Goal: Task Accomplishment & Management: Use online tool/utility

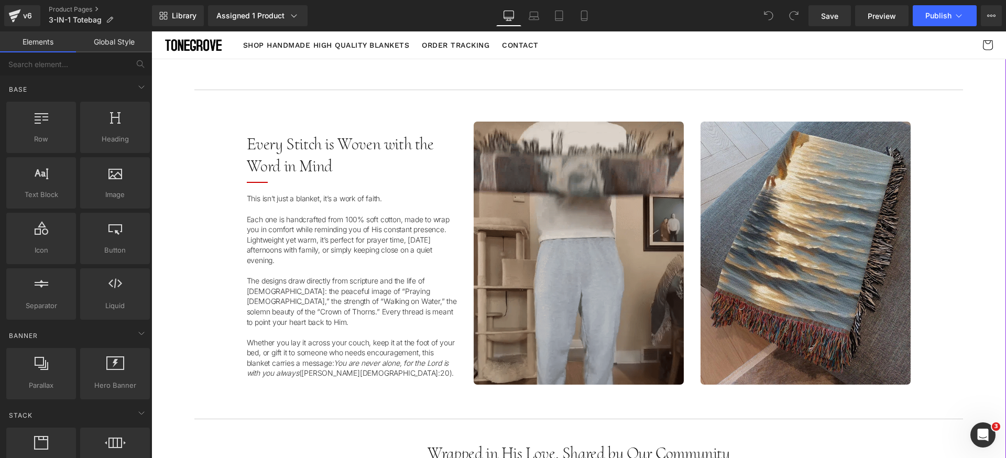
scroll to position [626, 0]
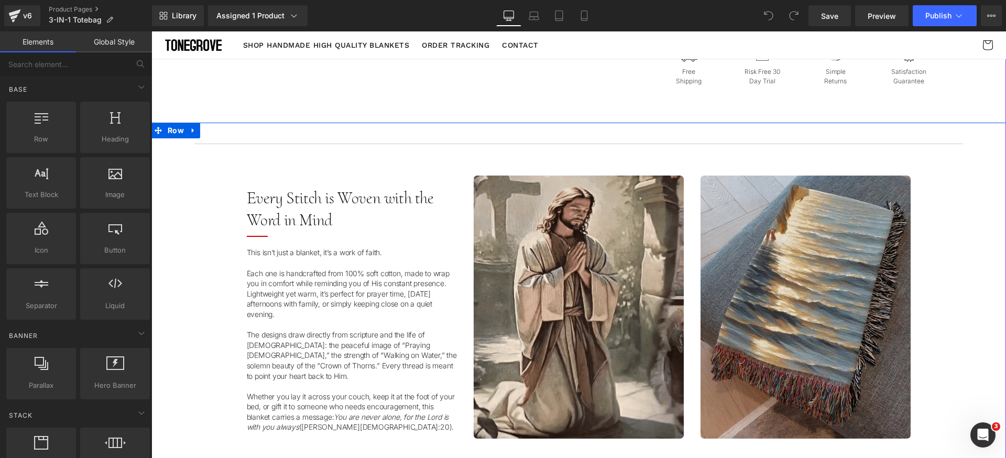
click at [184, 171] on div "Separator Image Every Stitch is Woven with the Word in Mind Heading Separator T…" at bounding box center [578, 296] width 854 height 316
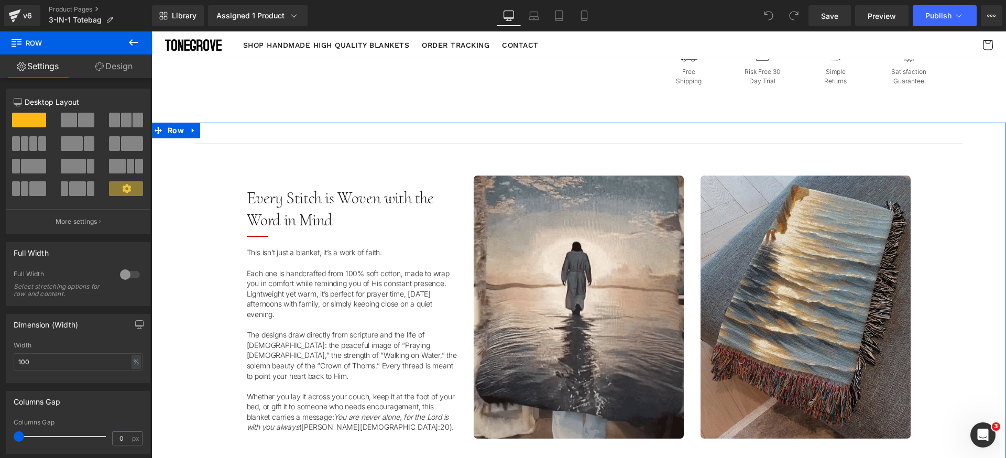
click at [124, 68] on link "Design" at bounding box center [114, 66] width 76 height 24
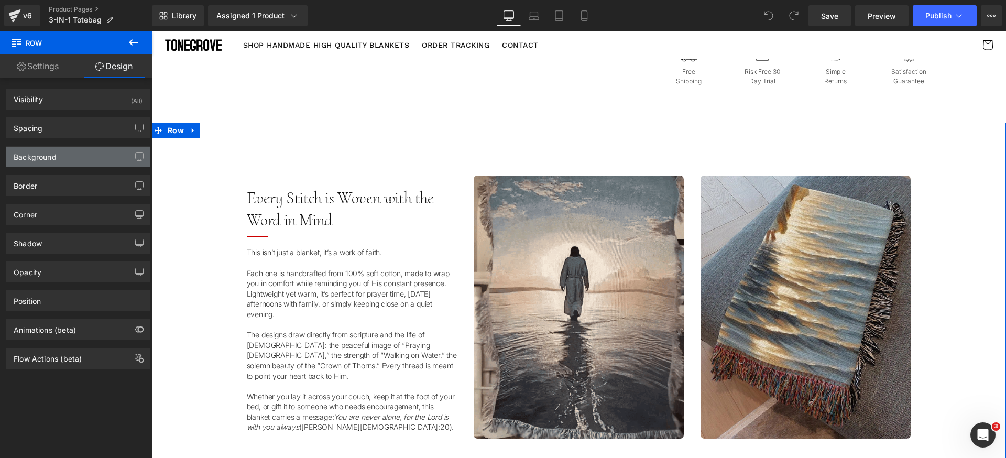
click at [79, 147] on div "Background" at bounding box center [78, 157] width 144 height 20
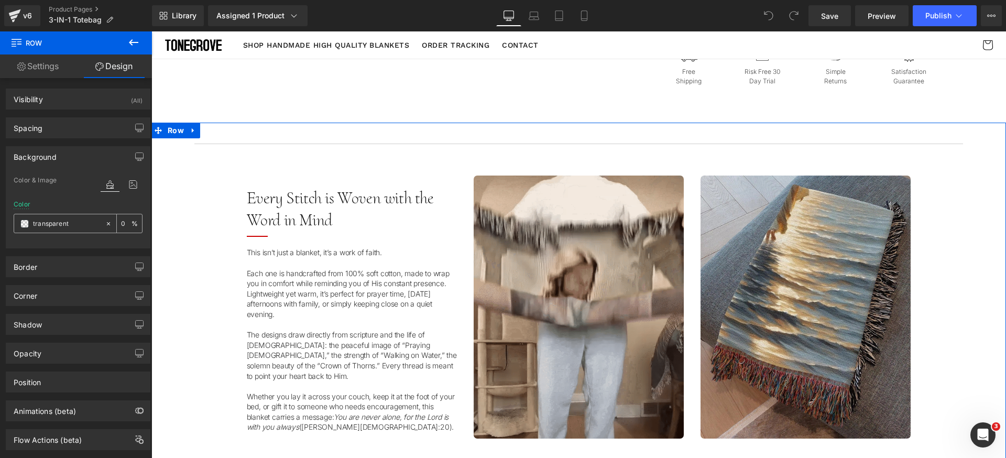
click at [87, 224] on input "transparent" at bounding box center [66, 224] width 67 height 12
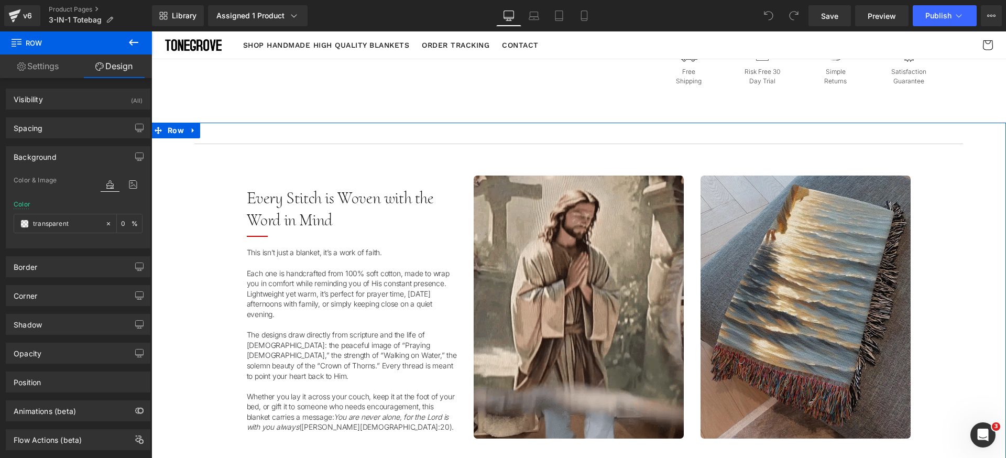
paste input "#fdfaf8"
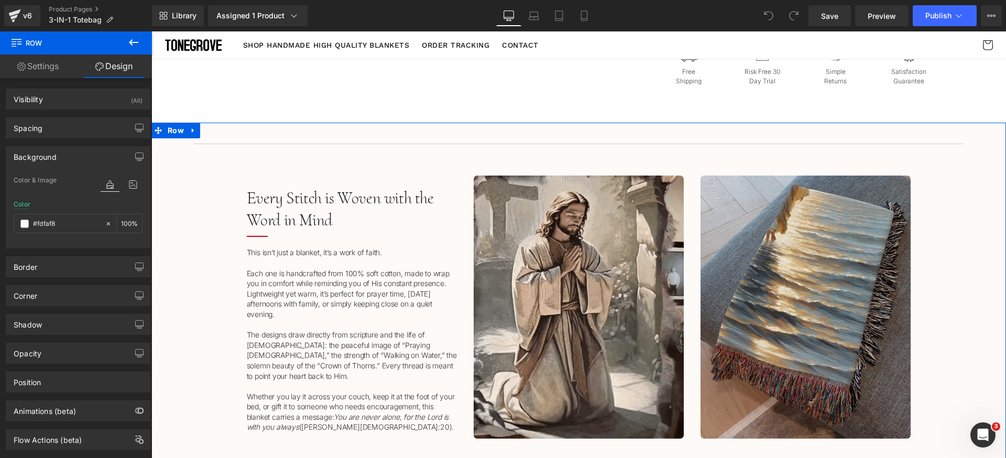
type input "#fdfaf8"
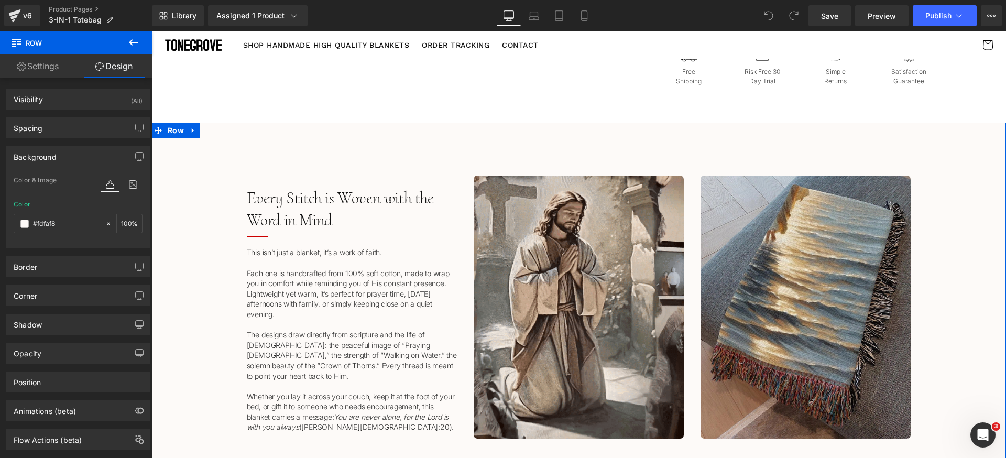
click at [79, 155] on div "Background" at bounding box center [78, 157] width 144 height 20
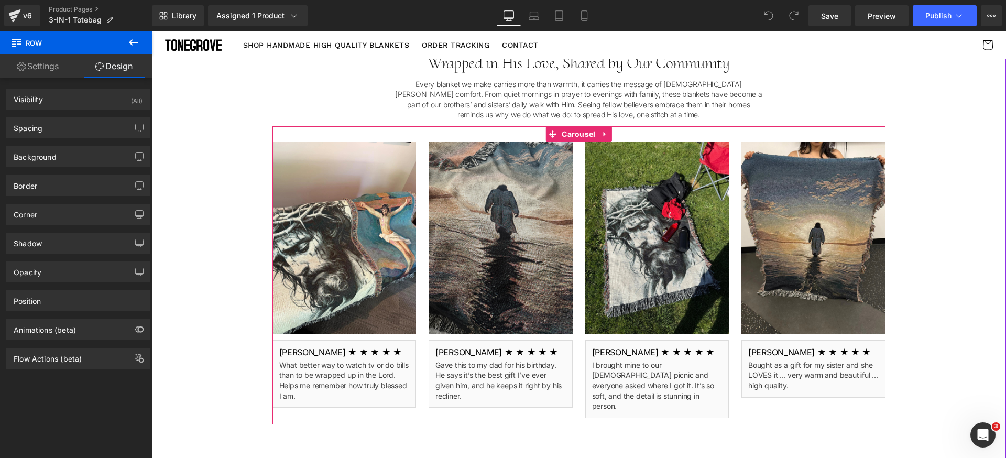
scroll to position [1056, 0]
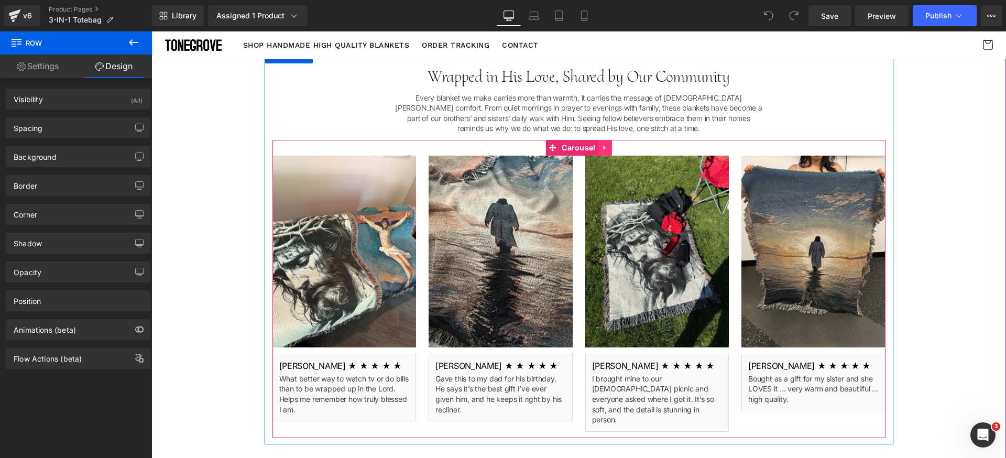
click at [603, 147] on icon at bounding box center [604, 148] width 2 height 5
click at [595, 149] on icon at bounding box center [598, 148] width 7 height 8
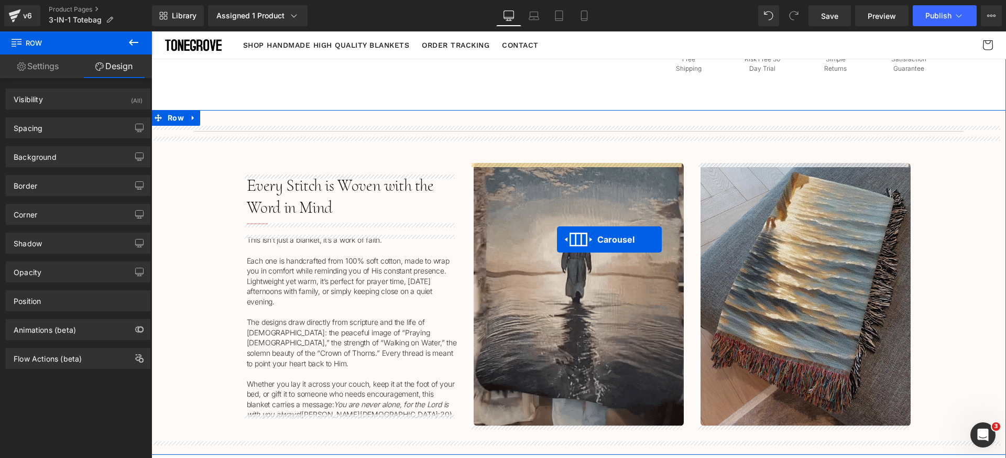
scroll to position [584, 0]
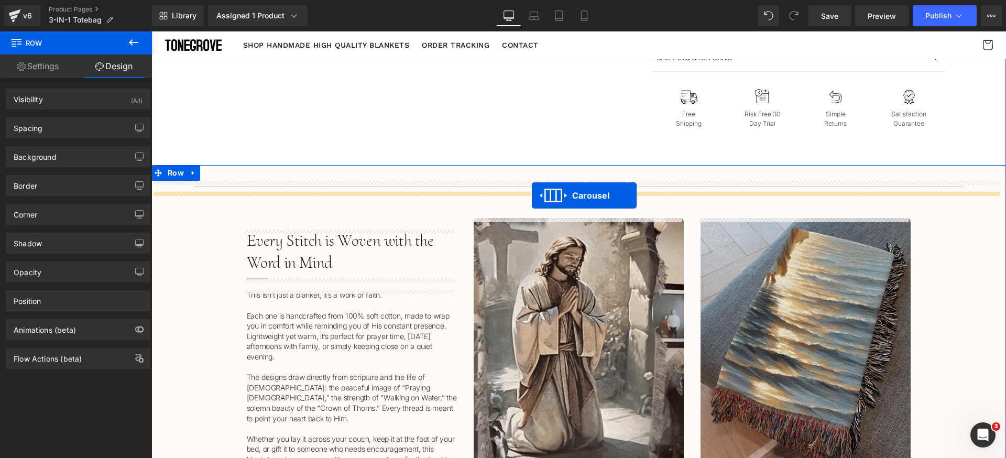
drag, startPoint x: 560, startPoint y: 338, endPoint x: 532, endPoint y: 195, distance: 145.3
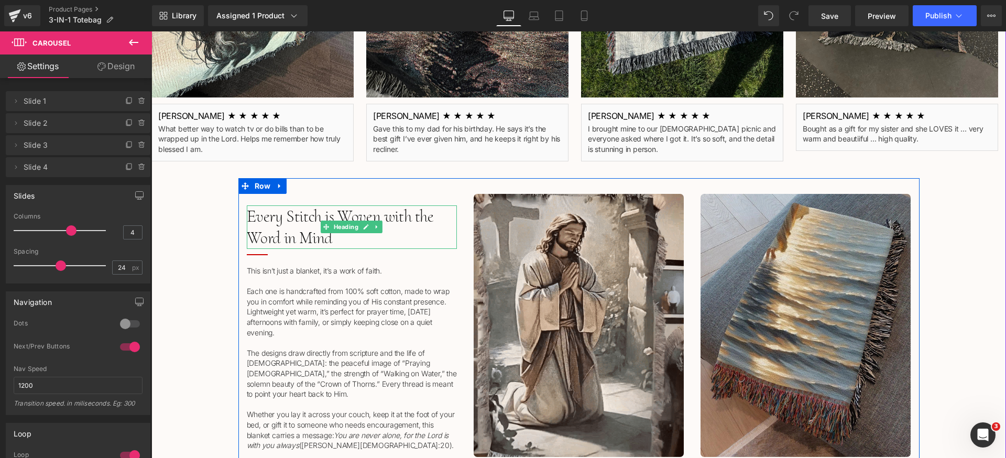
scroll to position [976, 0]
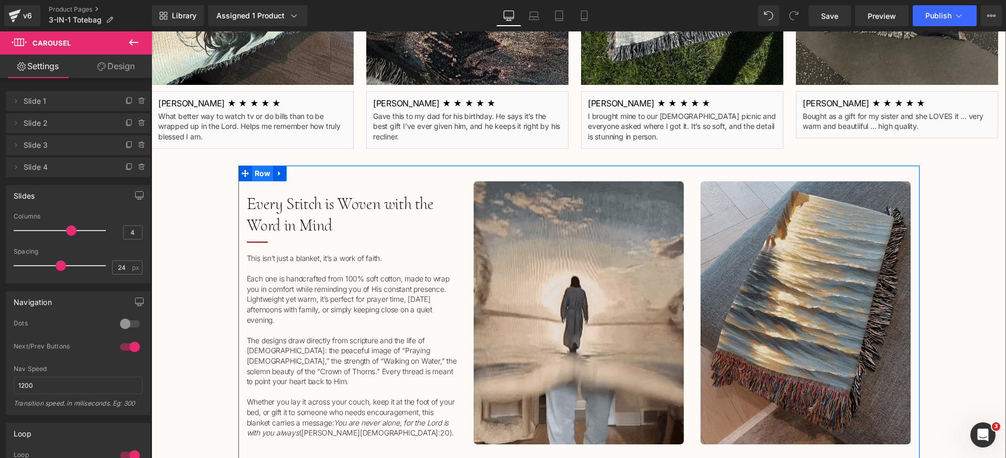
click at [260, 177] on span "Row" at bounding box center [262, 174] width 21 height 16
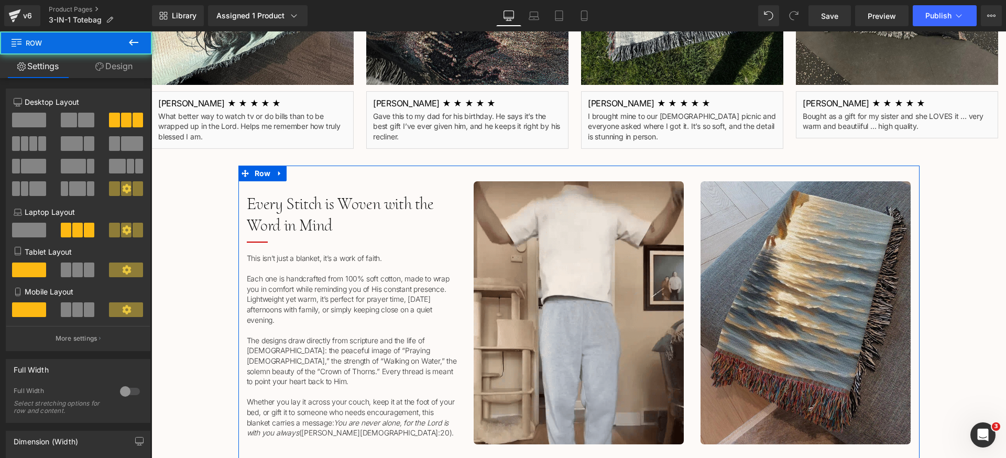
click at [26, 122] on span at bounding box center [29, 120] width 34 height 15
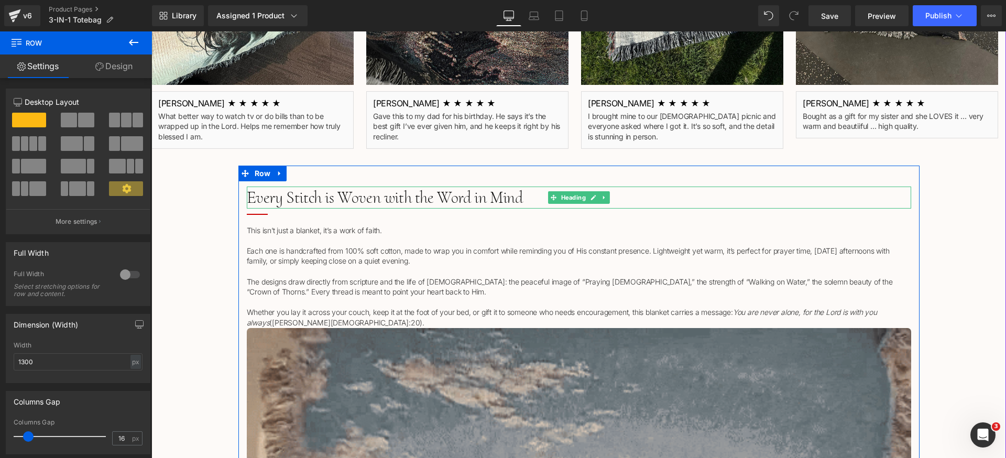
click at [602, 196] on icon at bounding box center [603, 197] width 2 height 4
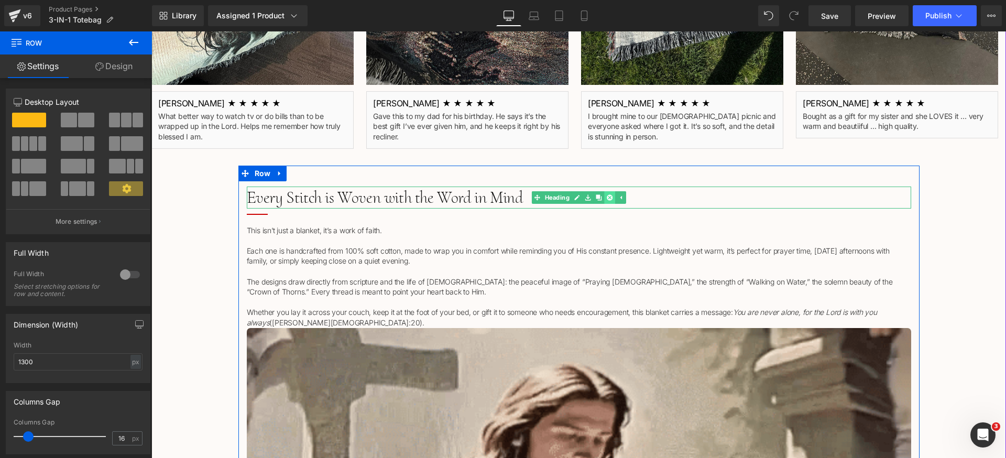
click at [607, 200] on icon at bounding box center [610, 197] width 6 height 6
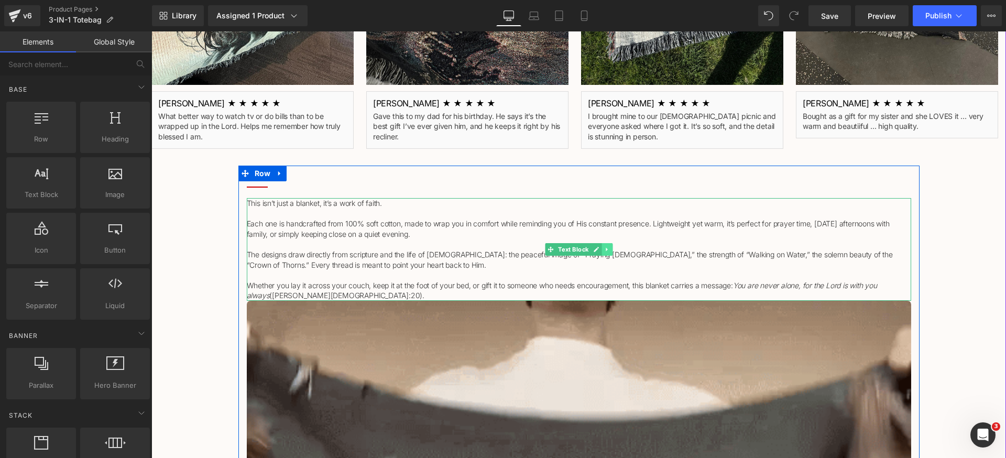
click at [606, 248] on link at bounding box center [606, 249] width 11 height 13
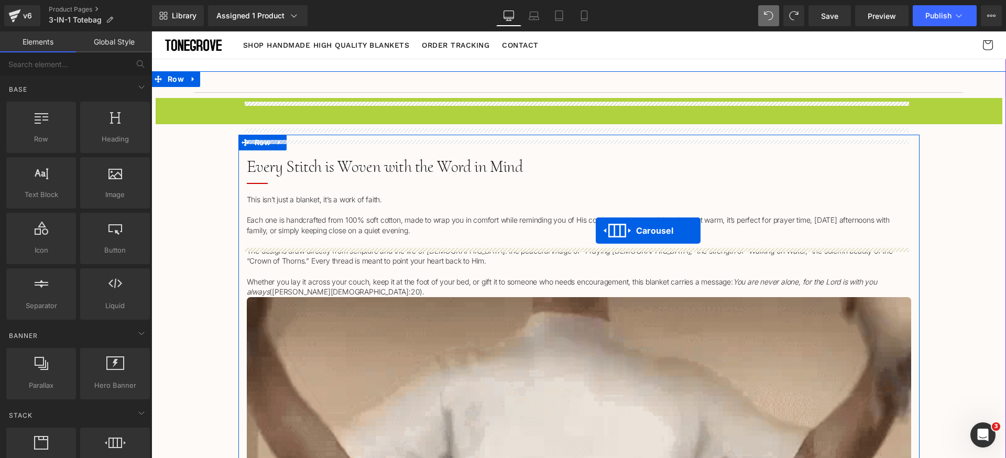
scroll to position [726, 0]
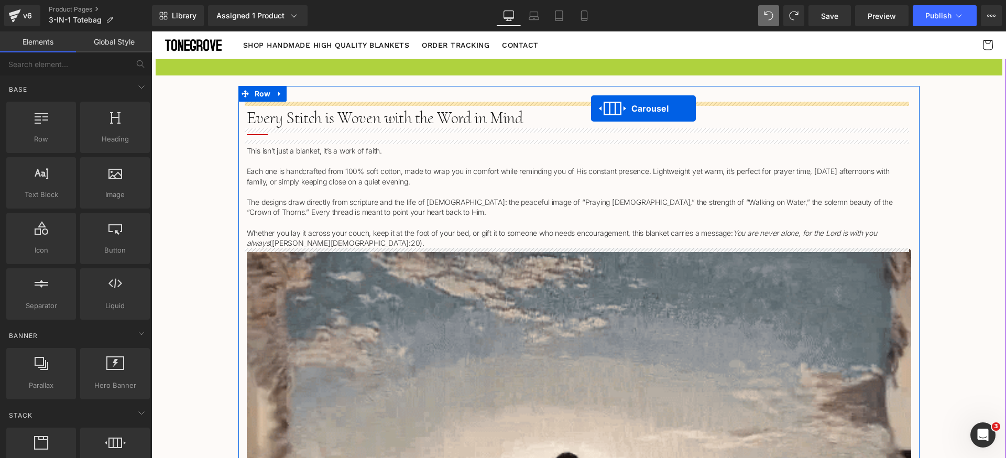
drag, startPoint x: 577, startPoint y: 160, endPoint x: 591, endPoint y: 108, distance: 53.7
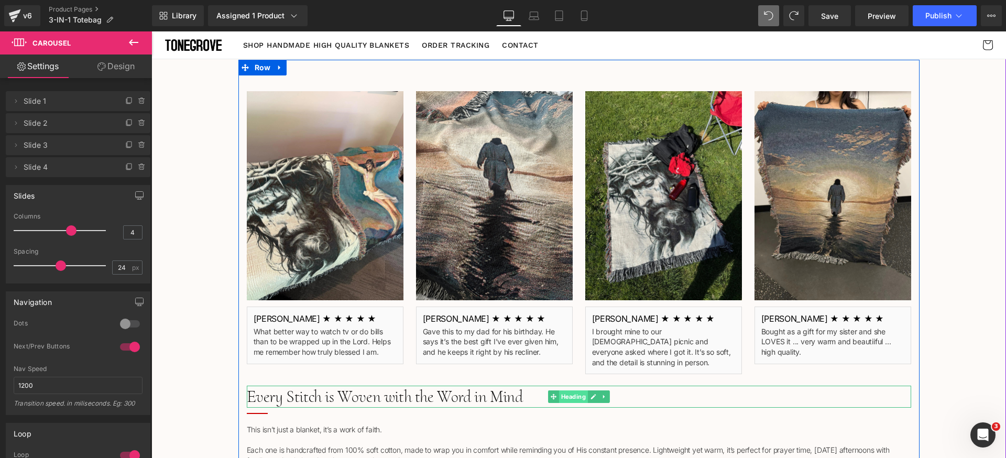
click at [567, 390] on span "Heading" at bounding box center [572, 396] width 29 height 13
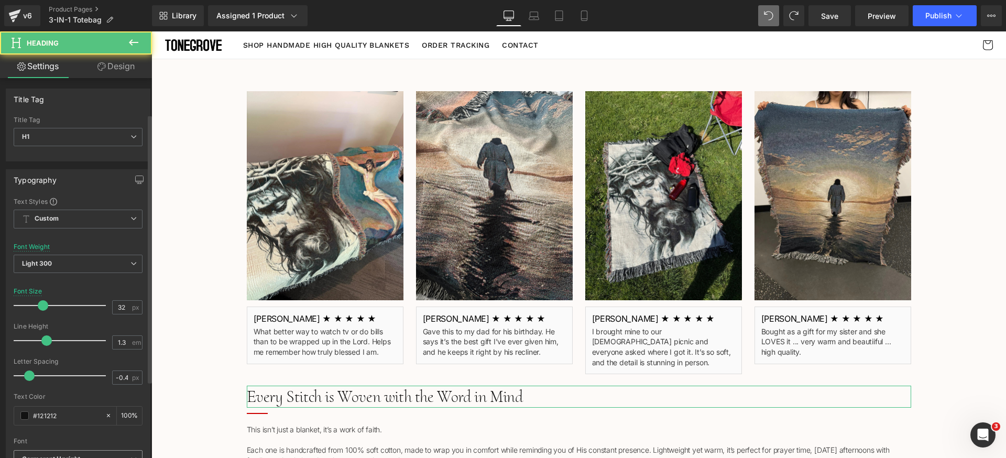
scroll to position [105, 0]
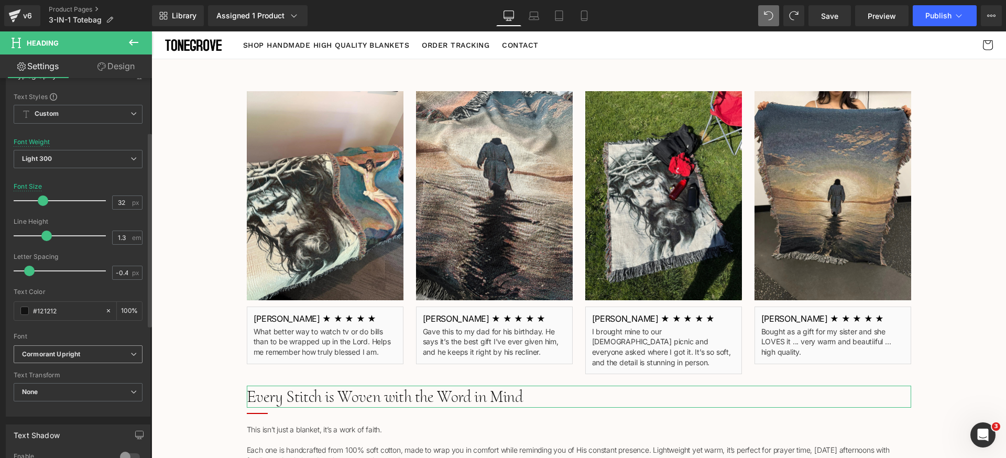
click at [83, 355] on b "Cormorant Upright" at bounding box center [76, 354] width 108 height 9
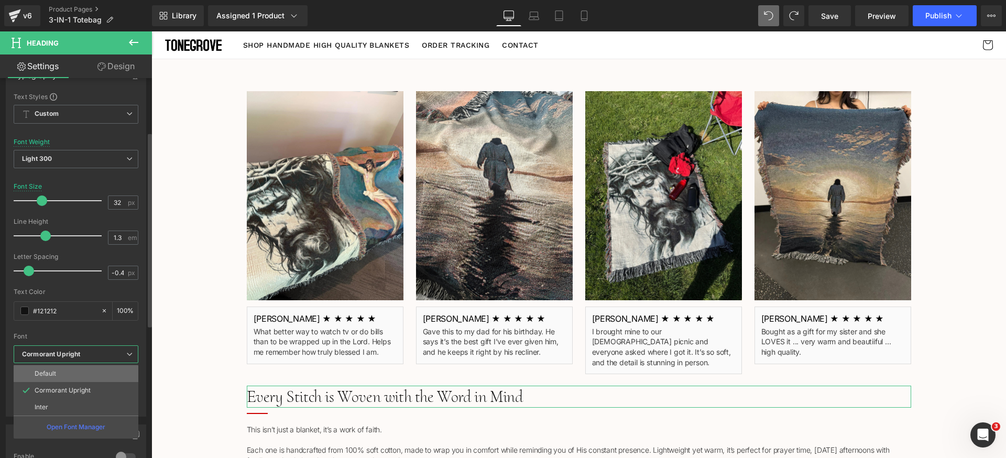
click at [80, 372] on li "Default" at bounding box center [76, 373] width 125 height 17
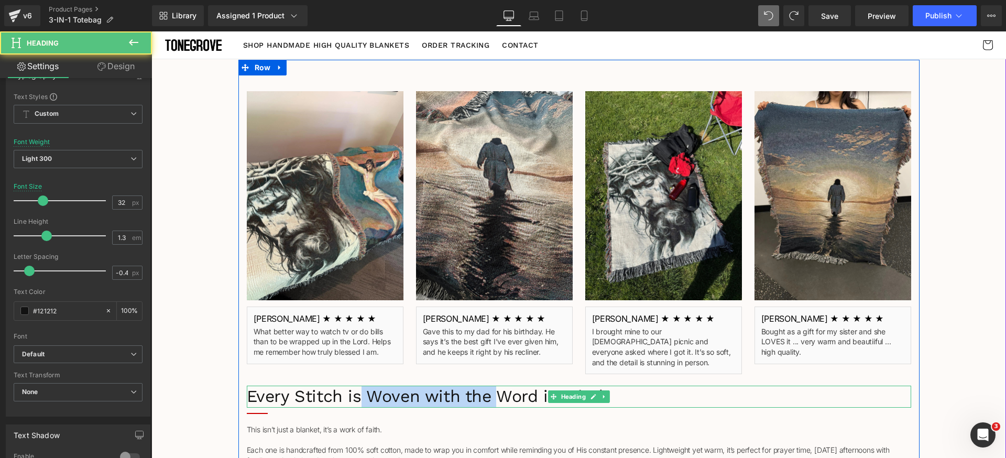
drag, startPoint x: 350, startPoint y: 390, endPoint x: 449, endPoint y: 388, distance: 99.0
click at [462, 388] on h1 "Every Stitch is Woven with the Word in Mind" at bounding box center [579, 397] width 664 height 22
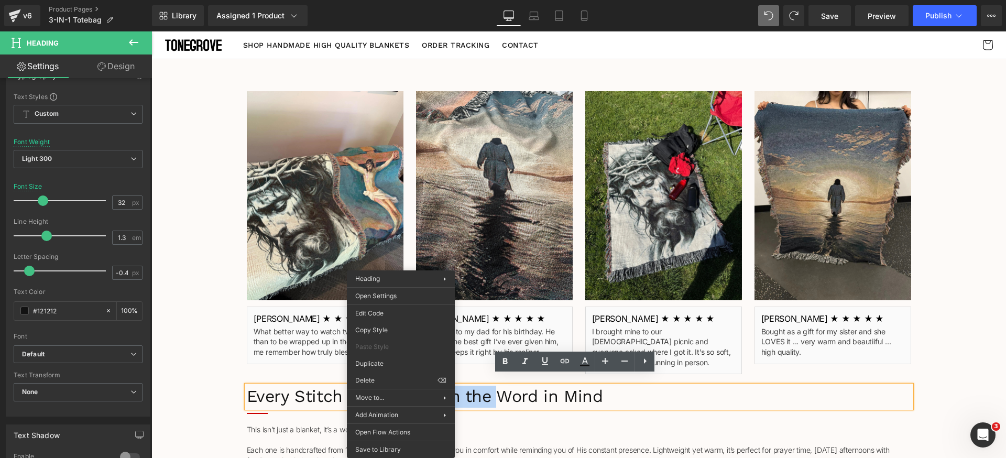
drag, startPoint x: 401, startPoint y: 389, endPoint x: 543, endPoint y: 423, distance: 146.4
click at [316, 386] on h1 "Every Stitch is Woven with the Word in Mind" at bounding box center [579, 397] width 664 height 22
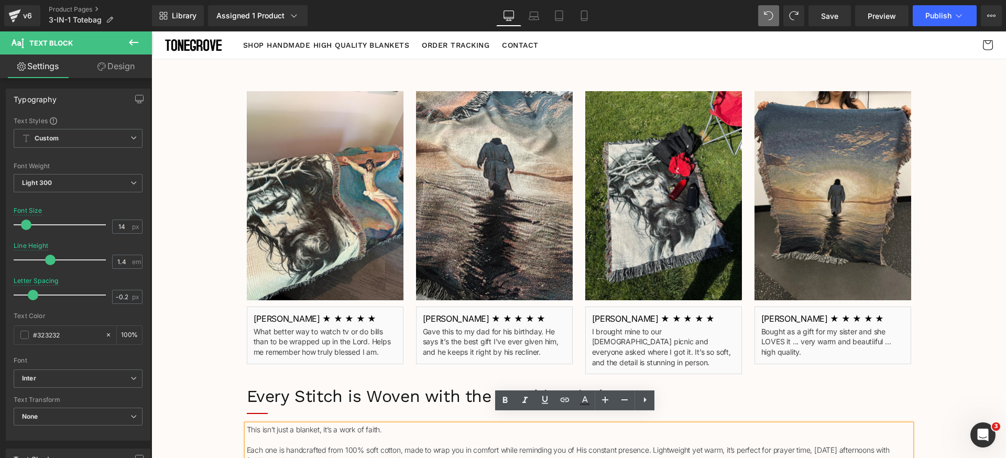
click at [346, 431] on p "This isn’t just a blanket, it’s a work of faith." at bounding box center [579, 434] width 664 height 20
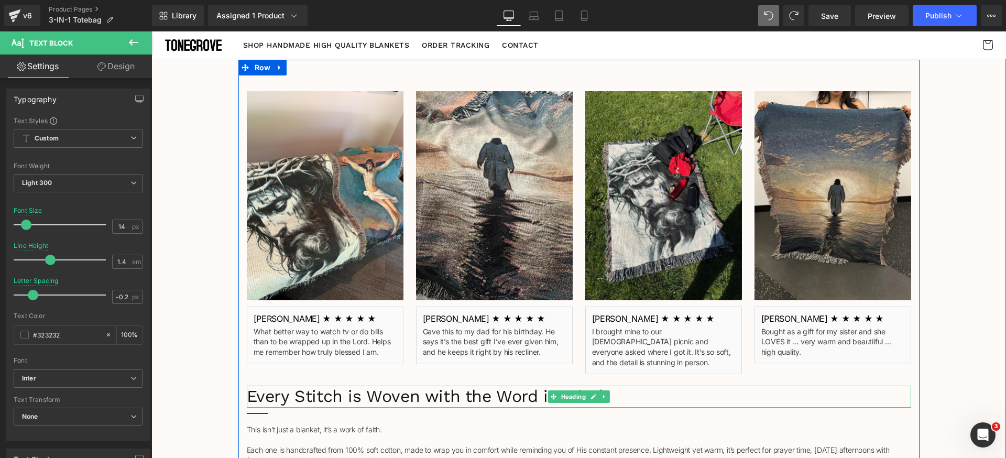
click at [393, 388] on h1 "Every Stitch is Woven with the Word in Mind" at bounding box center [579, 397] width 664 height 22
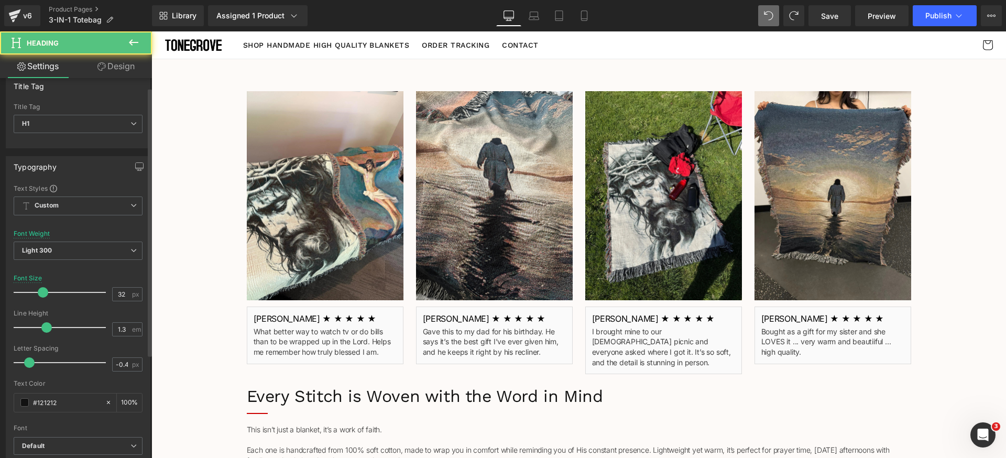
scroll to position [34, 0]
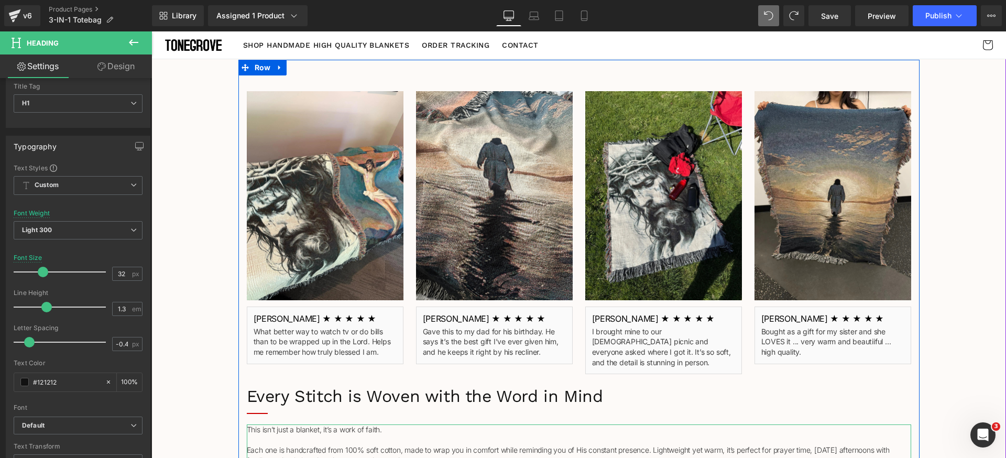
drag, startPoint x: 549, startPoint y: 418, endPoint x: 709, endPoint y: 426, distance: 160.5
click at [549, 424] on p "This isn’t just a blanket, it’s a work of faith." at bounding box center [579, 434] width 664 height 20
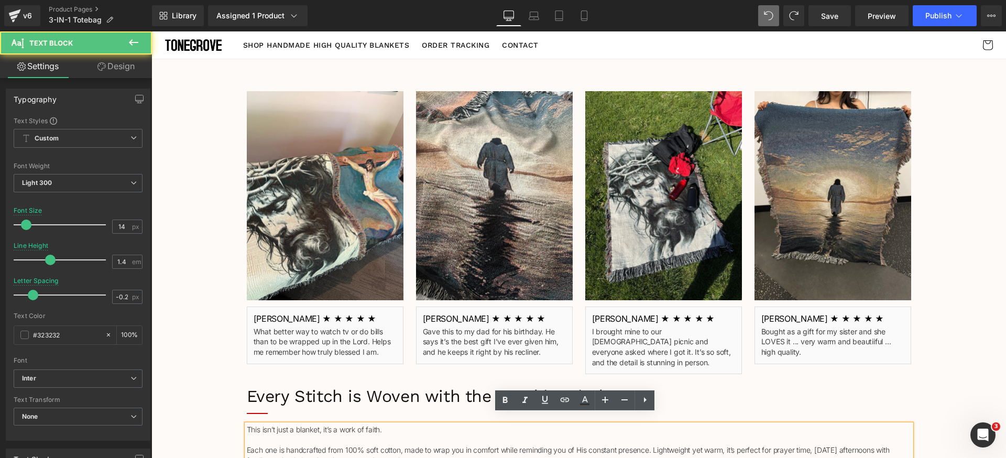
click at [428, 432] on p "This isn’t just a blanket, it’s a work of faith." at bounding box center [579, 434] width 664 height 20
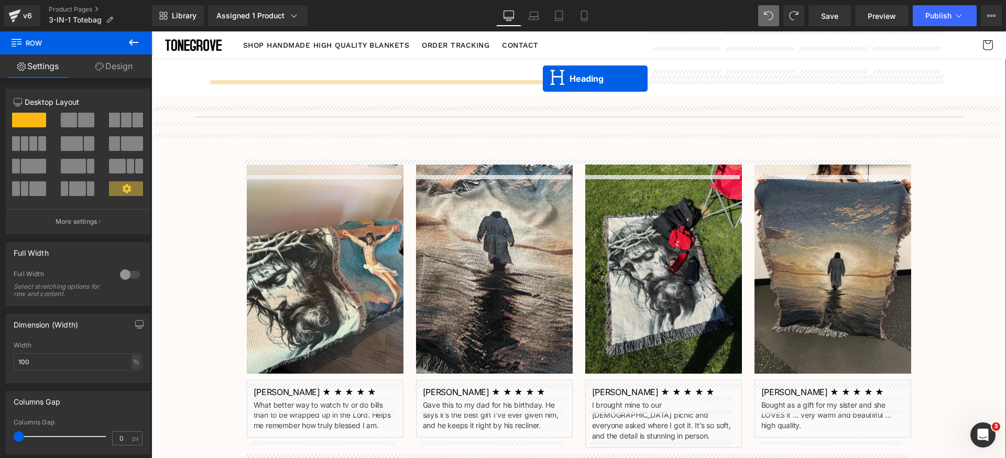
scroll to position [632, 0]
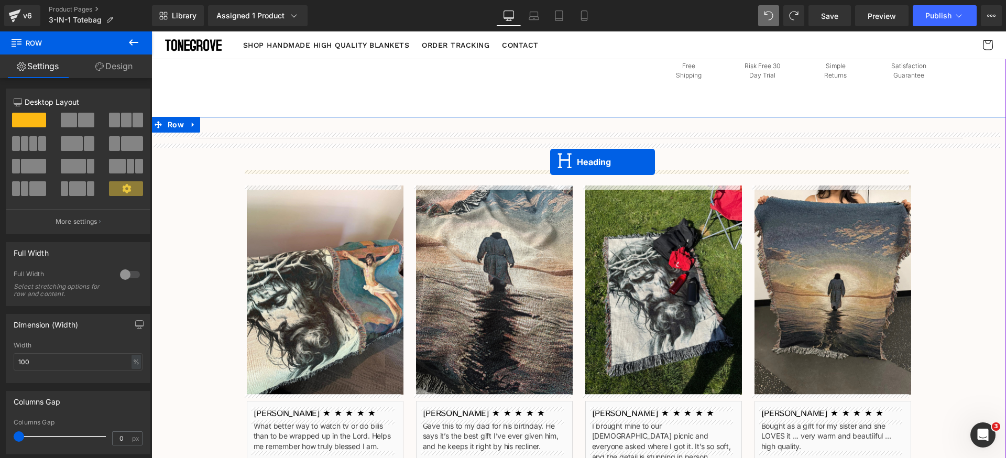
drag, startPoint x: 554, startPoint y: 386, endPoint x: 549, endPoint y: 162, distance: 223.7
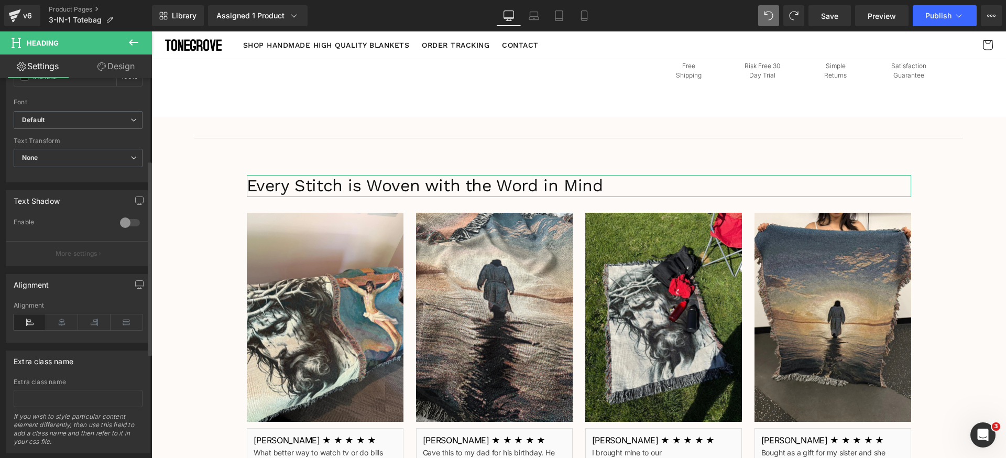
scroll to position [364, 0]
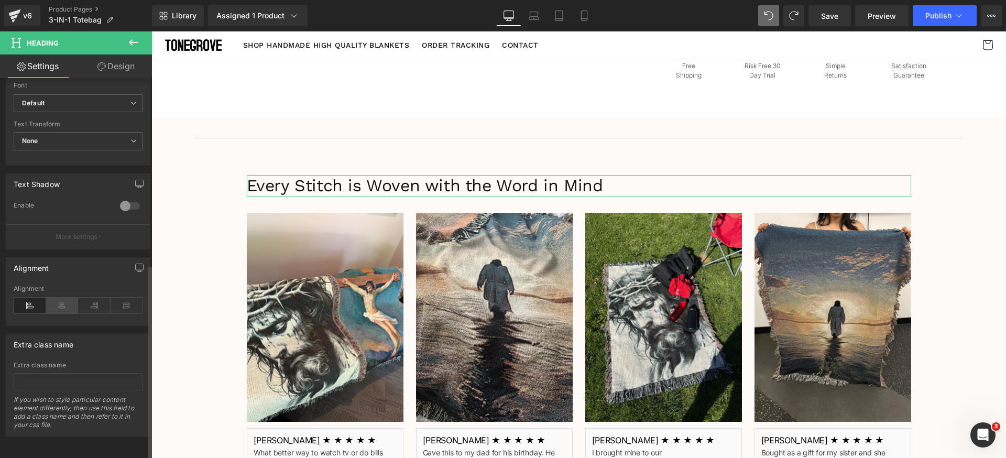
click at [64, 298] on icon at bounding box center [62, 306] width 32 height 16
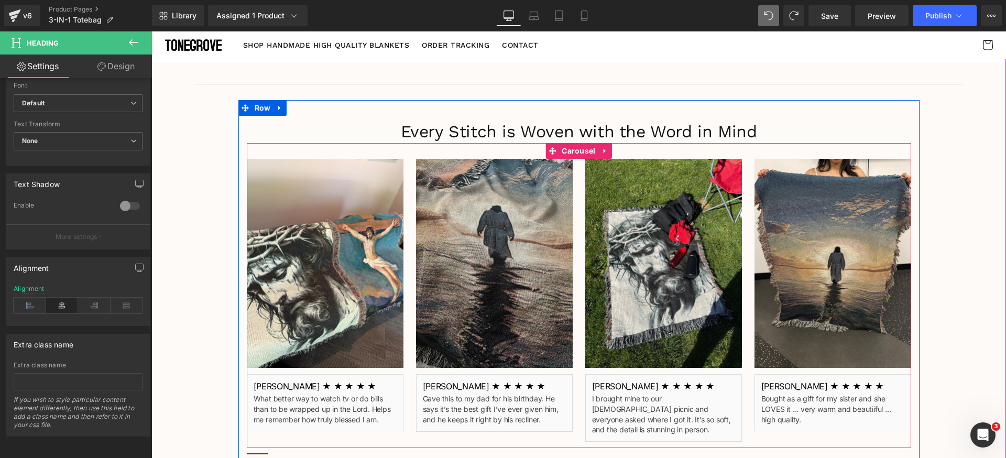
scroll to position [679, 0]
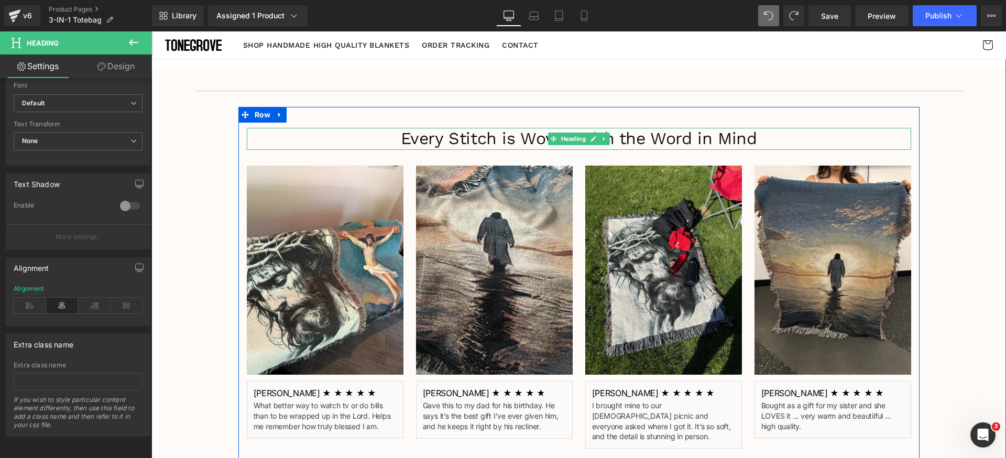
click at [501, 142] on h1 "Every Stitch is Woven with the Word in Mind" at bounding box center [579, 139] width 664 height 22
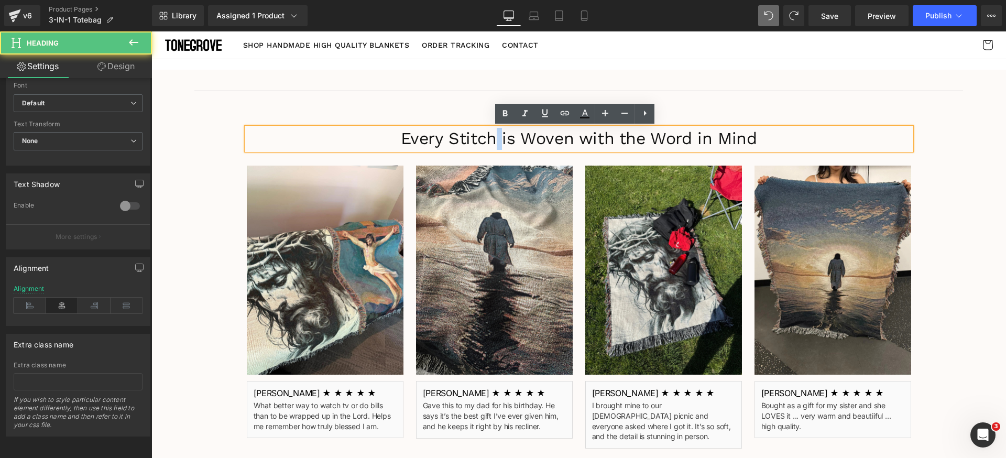
click at [501, 142] on h1 "Every Stitch is Woven with the Word in Mind" at bounding box center [579, 139] width 664 height 22
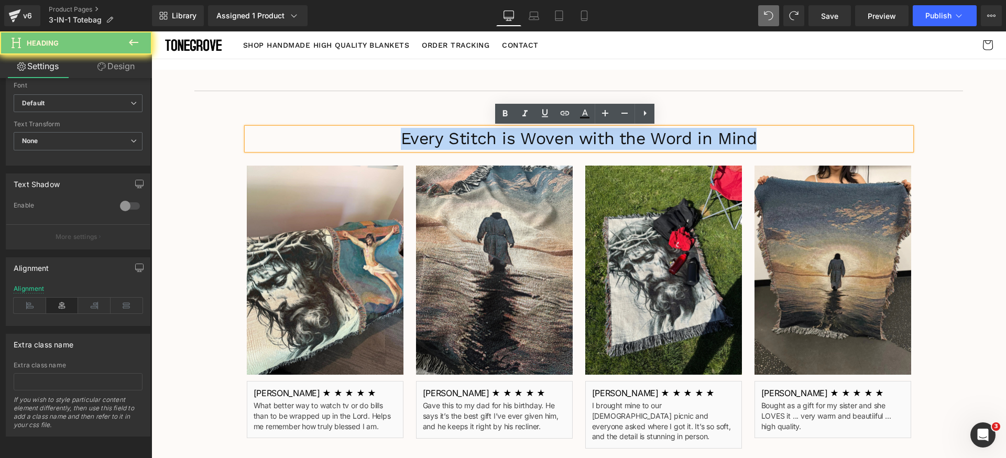
click at [501, 142] on h1 "Every Stitch is Woven with the Word in Mind" at bounding box center [579, 139] width 664 height 22
paste div
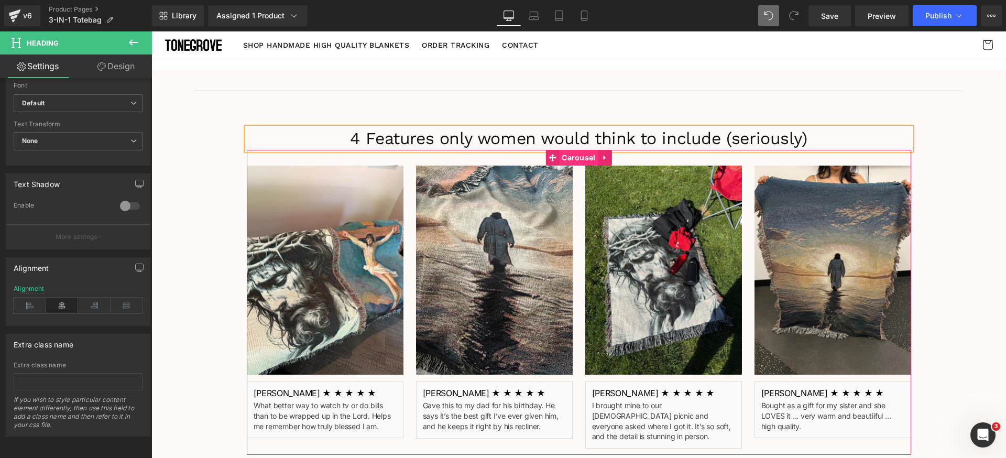
click at [560, 160] on span "Carousel" at bounding box center [578, 158] width 39 height 16
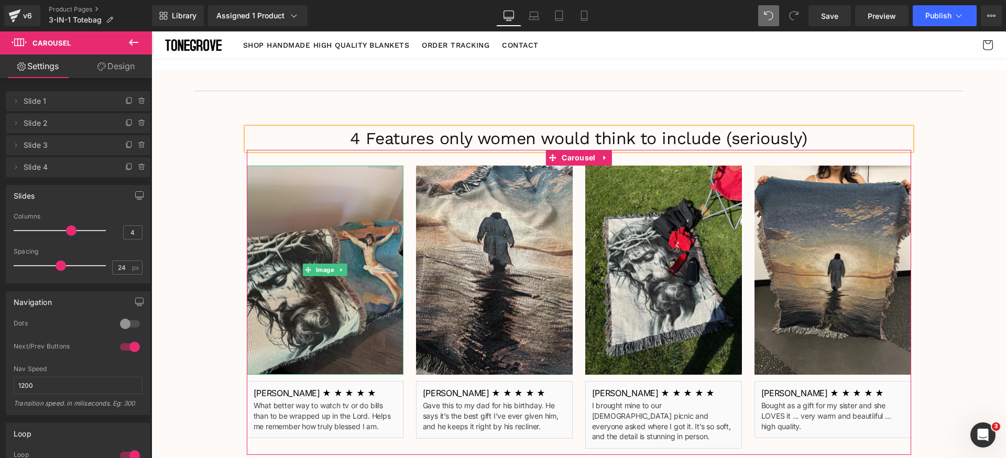
click at [343, 247] on img at bounding box center [325, 270] width 157 height 209
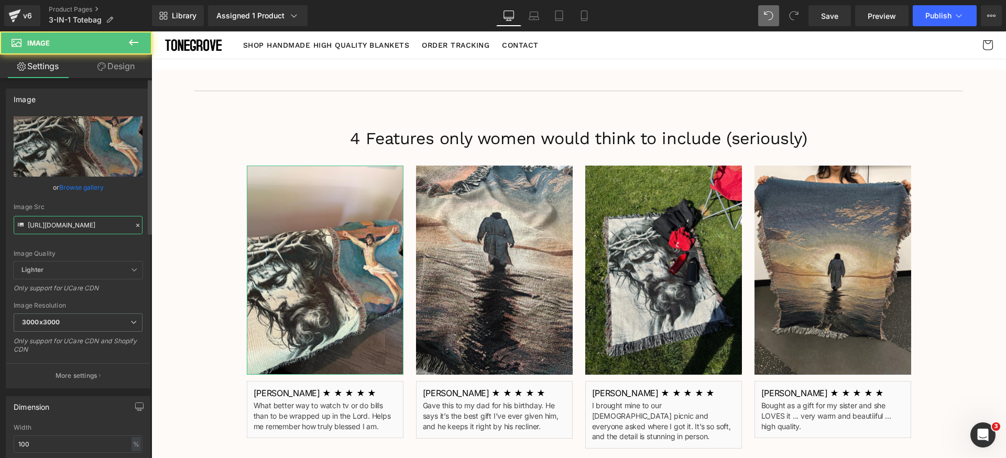
click at [94, 230] on input "https://cdn.shopify.com/s/files/1/0840/6466/5909/files/Handmade_Blanket_Testimo…" at bounding box center [78, 225] width 129 height 18
type input "https://luhxe.com/cdn/shop/files/gempages_536505205483635921-71d81b70-3ecc-4ed0…"
click at [99, 248] on div "Image Quality Lighter Lightest Lighter Lighter Lightest Only support for UCare …" at bounding box center [78, 188] width 129 height 145
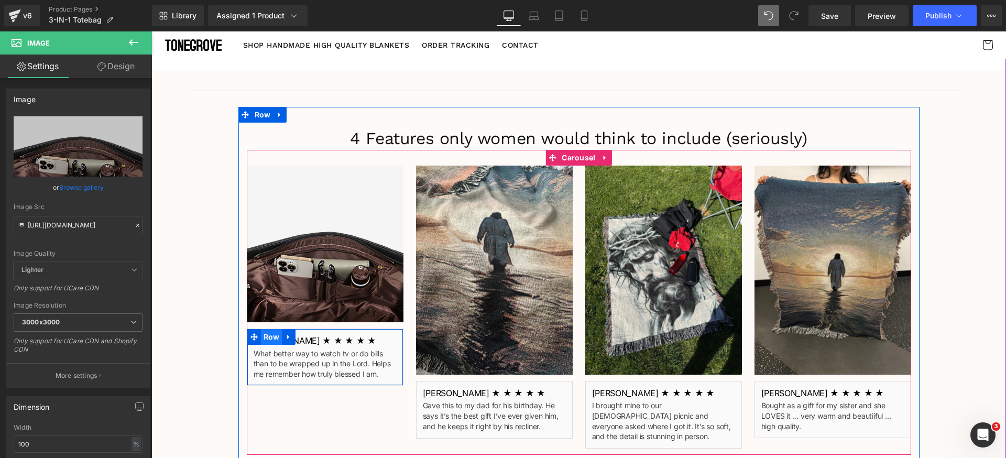
click at [263, 336] on span "Row" at bounding box center [271, 337] width 21 height 16
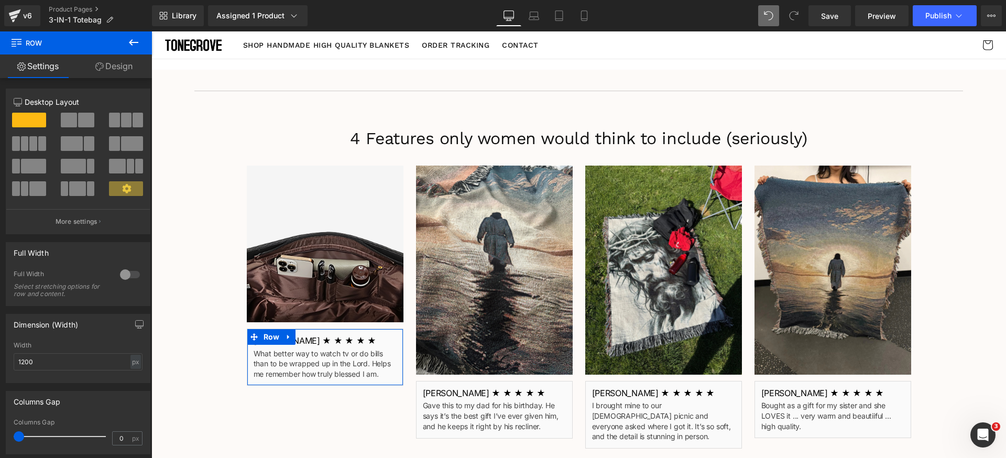
click at [119, 67] on link "Design" at bounding box center [114, 66] width 76 height 24
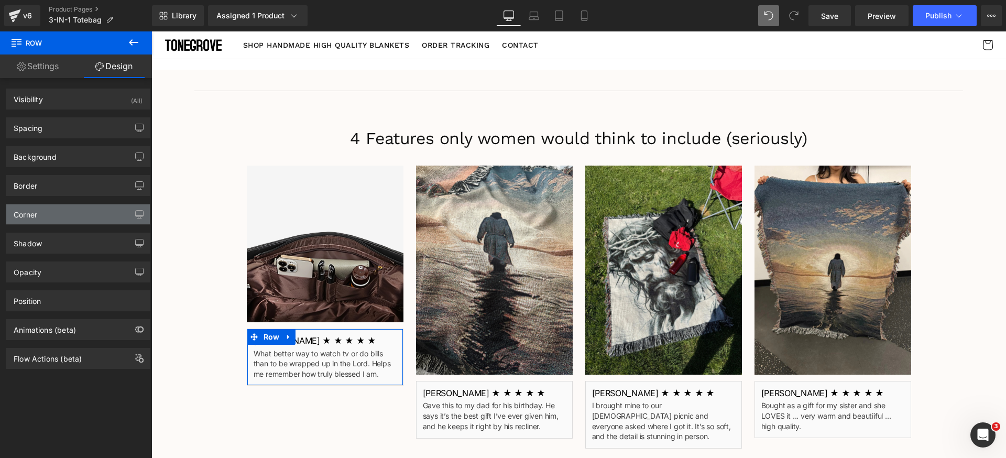
click at [91, 211] on div "Corner" at bounding box center [78, 214] width 144 height 20
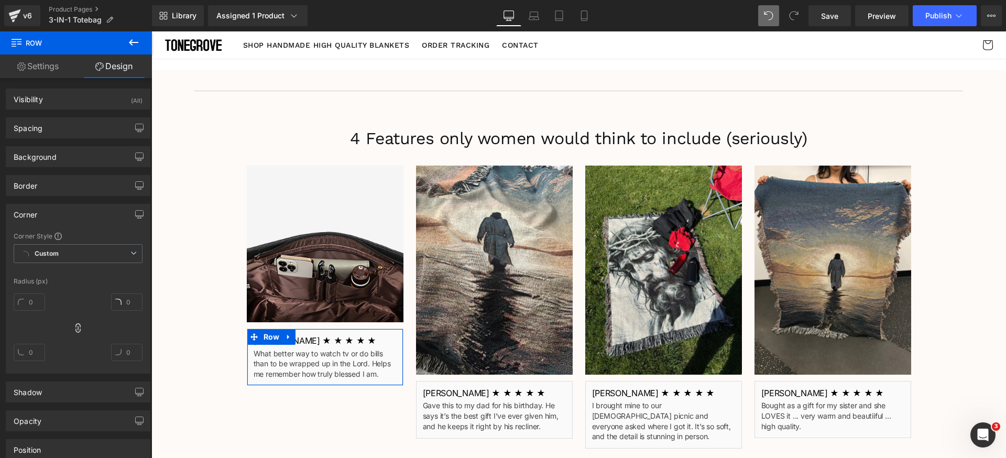
click at [90, 209] on div "Corner" at bounding box center [78, 214] width 144 height 20
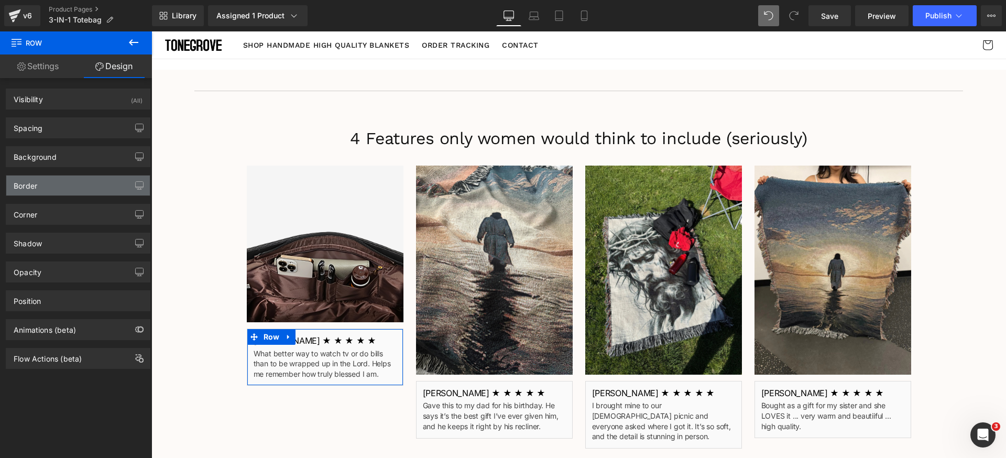
click at [85, 179] on div "Border" at bounding box center [78, 185] width 144 height 20
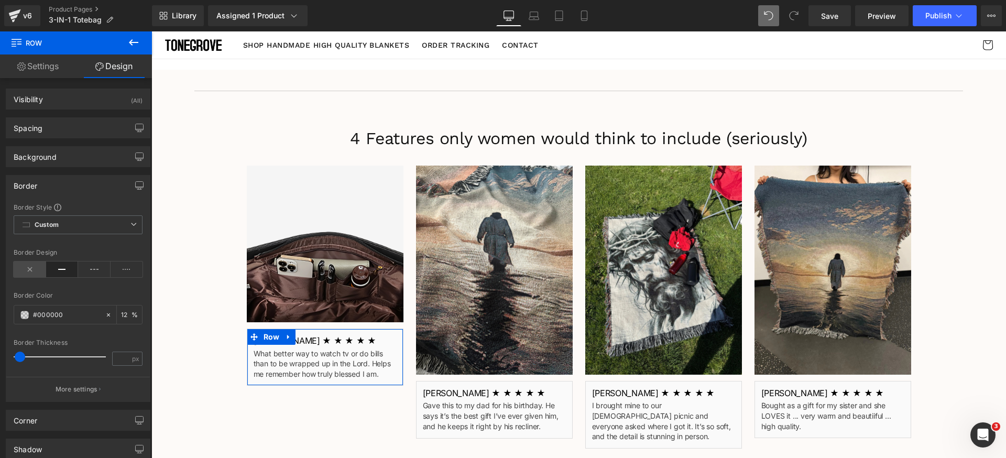
click at [32, 273] on icon at bounding box center [30, 269] width 32 height 16
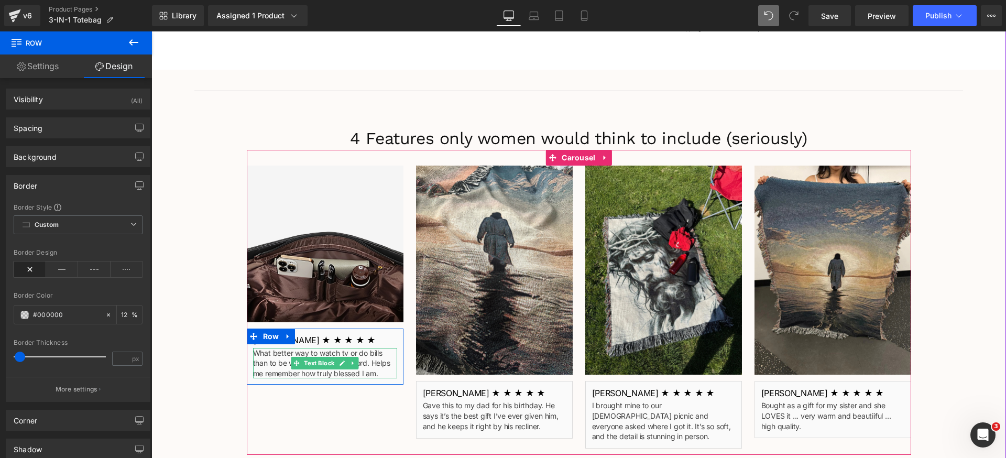
scroll to position [692, 0]
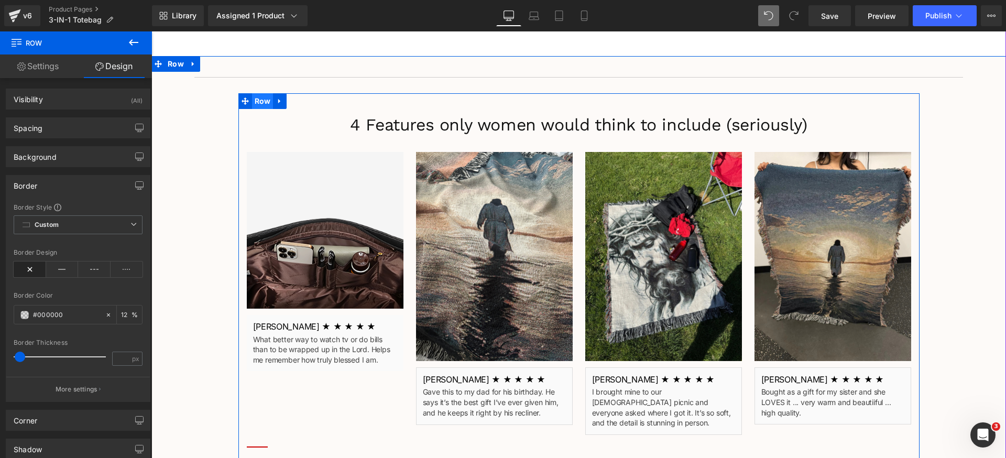
click at [252, 99] on span "Row" at bounding box center [262, 101] width 21 height 16
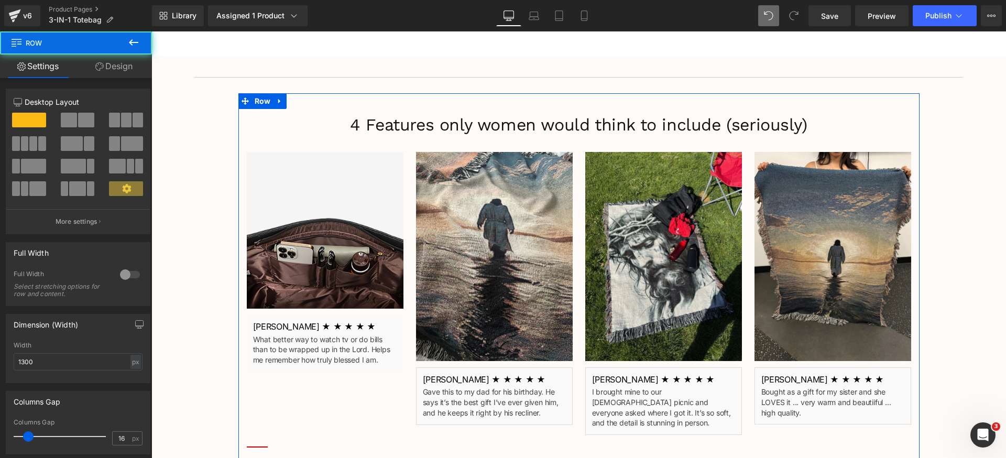
click at [112, 67] on link "Design" at bounding box center [114, 66] width 76 height 24
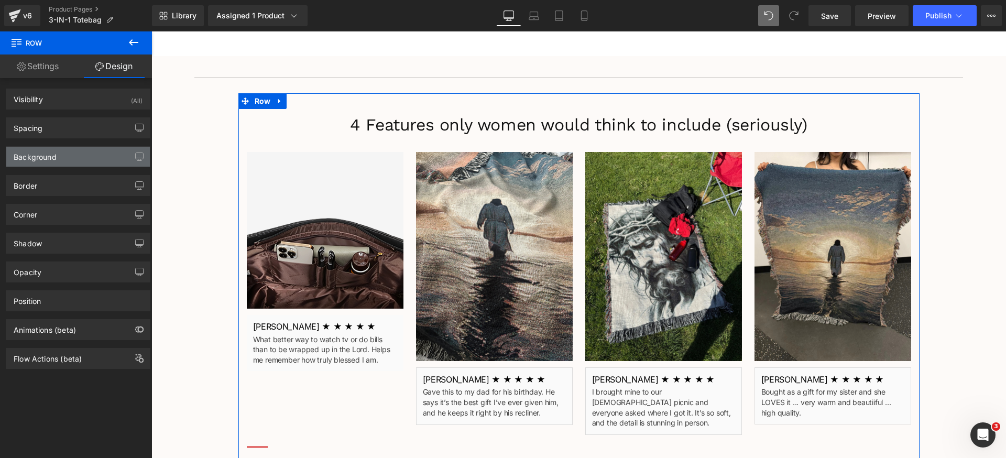
click at [61, 157] on div "Background" at bounding box center [78, 157] width 144 height 20
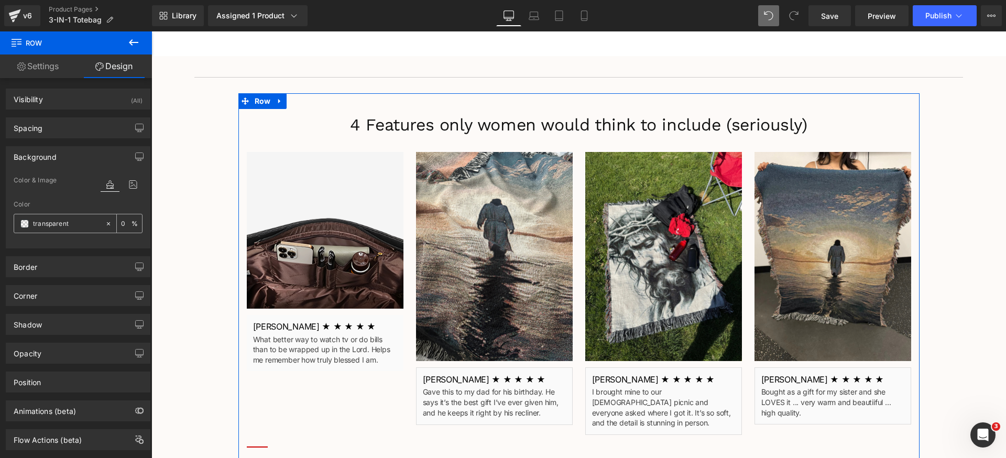
click at [25, 221] on span at bounding box center [24, 223] width 8 height 8
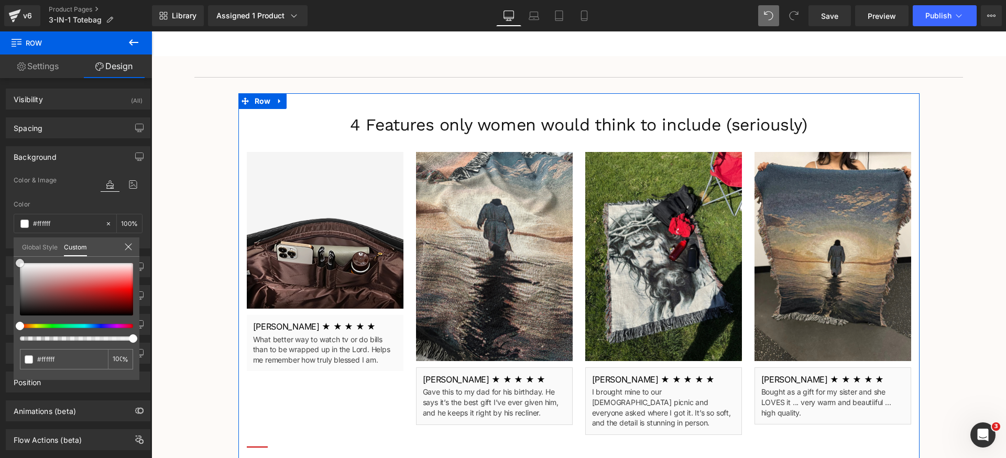
drag, startPoint x: 0, startPoint y: 236, endPoint x: 16, endPoint y: 200, distance: 39.9
click at [1, 216] on div "Background Color & Image color Color % Image Replace Image Upload image or Brow…" at bounding box center [78, 193] width 157 height 110
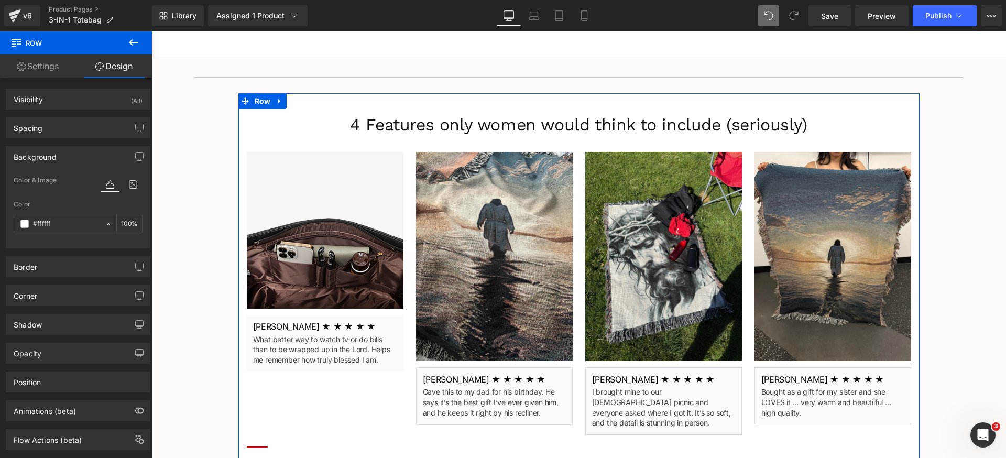
click at [80, 155] on div "Background" at bounding box center [78, 157] width 144 height 20
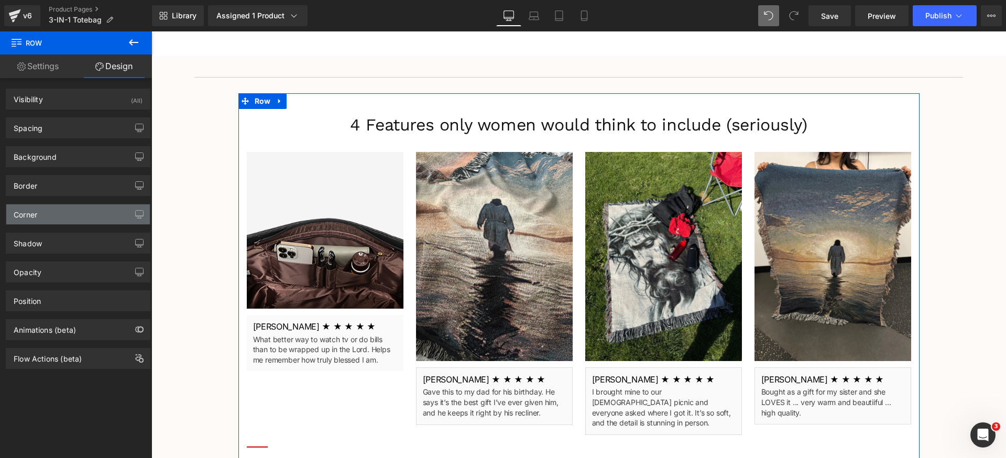
click at [63, 218] on div "Corner" at bounding box center [78, 214] width 144 height 20
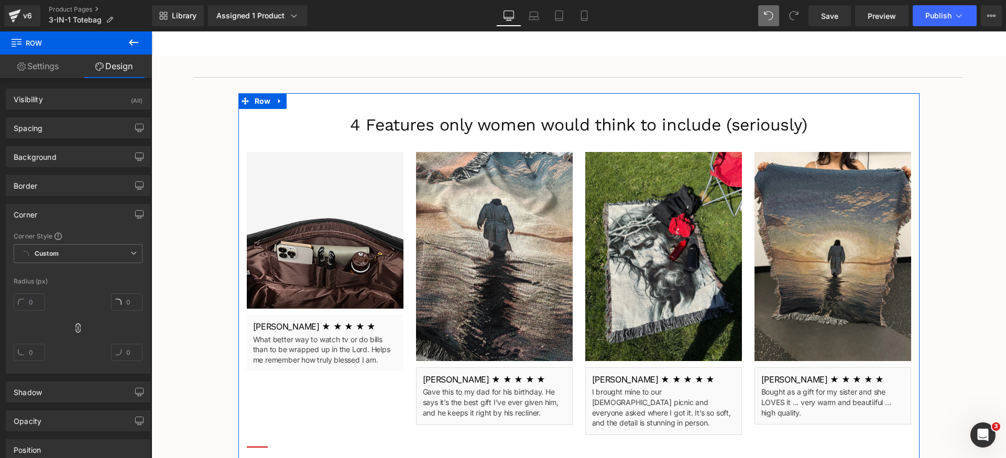
drag, startPoint x: 59, startPoint y: 208, endPoint x: 60, endPoint y: 197, distance: 11.0
click at [59, 205] on div "Corner" at bounding box center [78, 214] width 144 height 20
click at [61, 186] on div "Border" at bounding box center [78, 185] width 144 height 20
drag, startPoint x: 73, startPoint y: 181, endPoint x: 71, endPoint y: 188, distance: 7.6
click at [72, 182] on div "Border" at bounding box center [78, 185] width 144 height 20
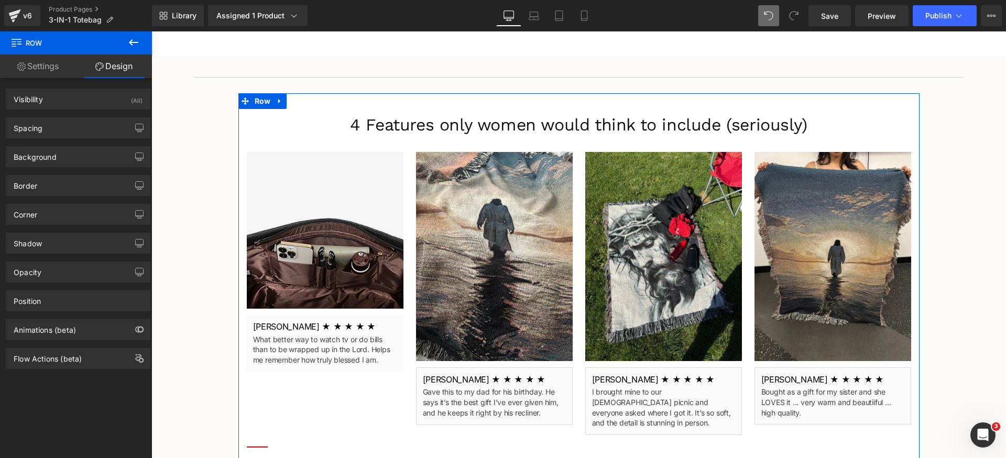
drag, startPoint x: 65, startPoint y: 213, endPoint x: 62, endPoint y: 228, distance: 15.4
click at [65, 214] on div "Corner" at bounding box center [78, 214] width 144 height 20
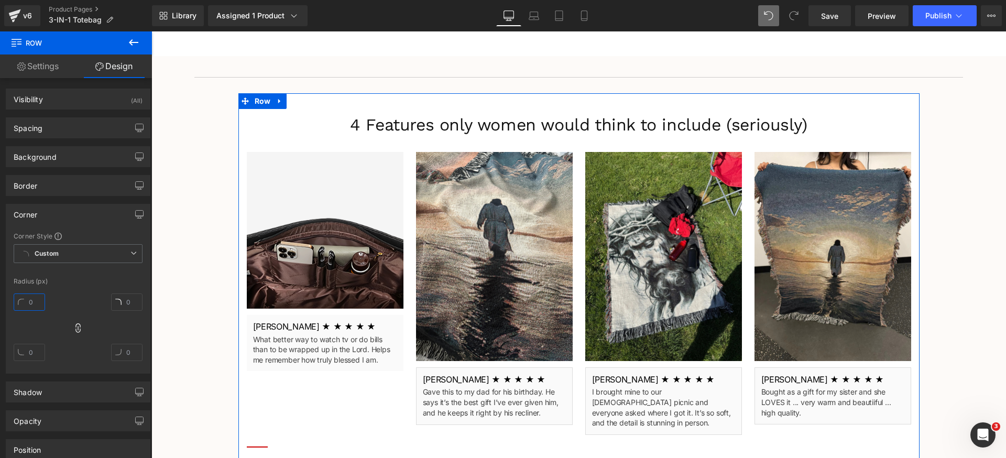
click at [42, 303] on input "text" at bounding box center [29, 301] width 31 height 17
click at [76, 293] on div "12" at bounding box center [78, 331] width 129 height 84
click at [31, 296] on input "12" at bounding box center [29, 301] width 31 height 17
drag, startPoint x: 85, startPoint y: 289, endPoint x: 69, endPoint y: 295, distance: 17.7
click at [85, 290] on div "23" at bounding box center [78, 331] width 129 height 84
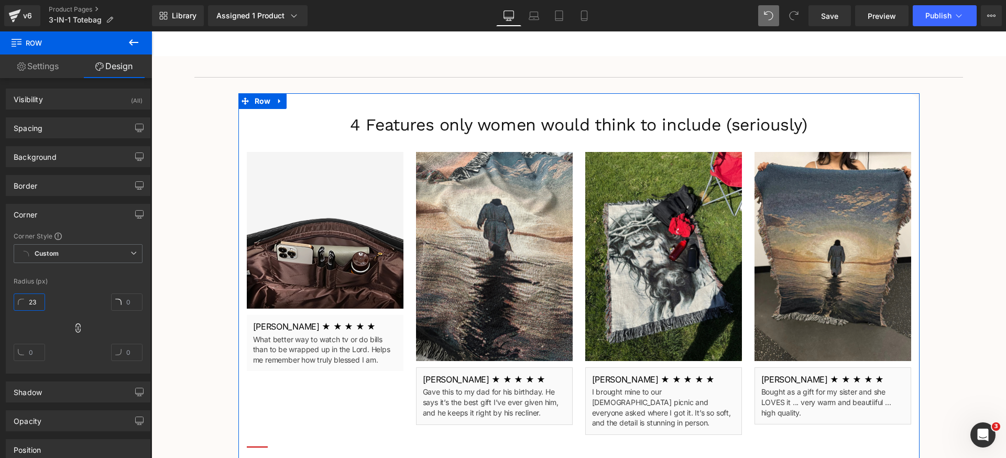
click at [37, 302] on input "23" at bounding box center [29, 301] width 31 height 17
type input "24"
click at [79, 216] on div "Corner" at bounding box center [78, 214] width 144 height 20
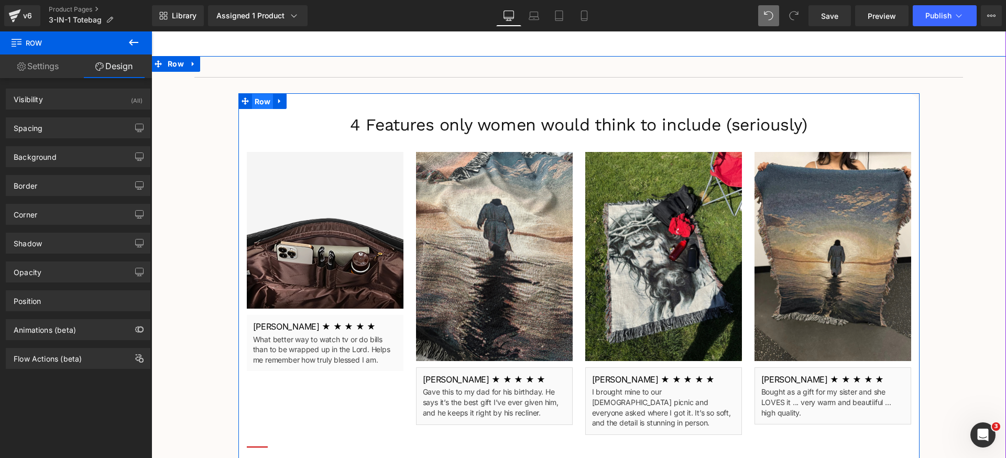
click at [257, 103] on span "Row" at bounding box center [262, 102] width 21 height 16
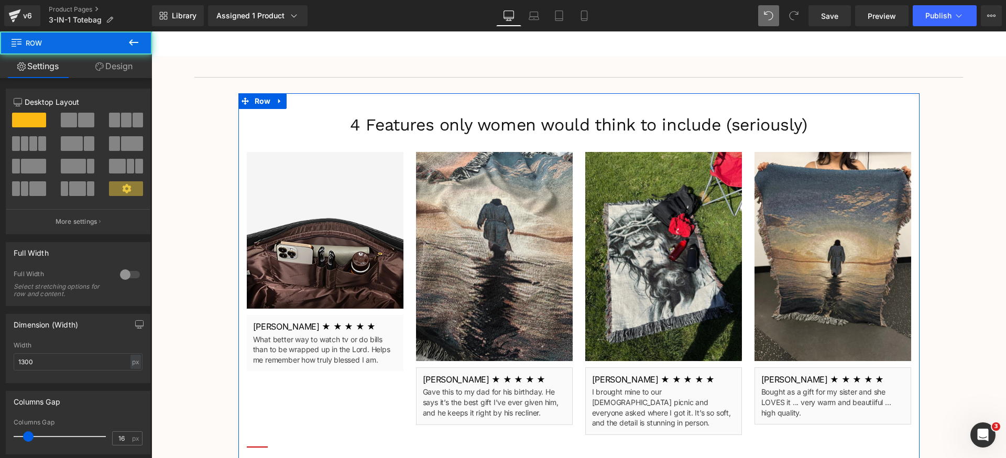
click at [103, 68] on link "Design" at bounding box center [114, 66] width 76 height 24
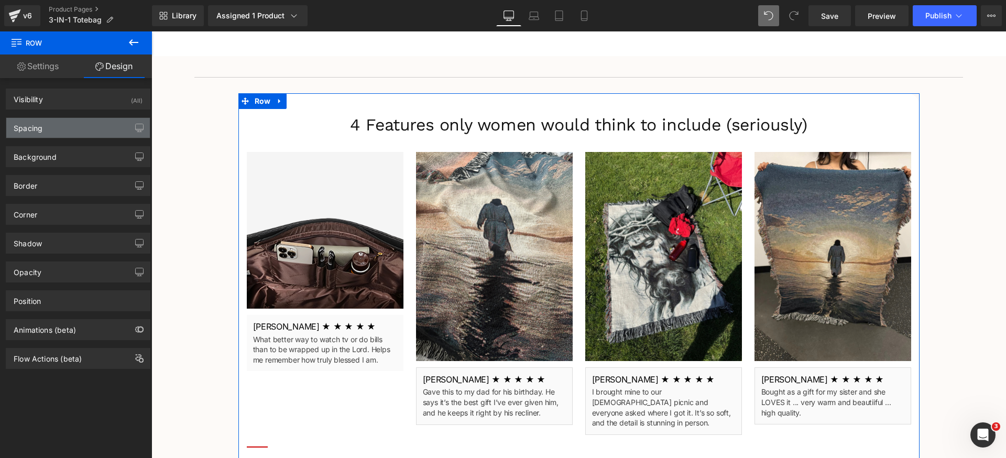
click at [59, 134] on div "Spacing" at bounding box center [78, 128] width 144 height 20
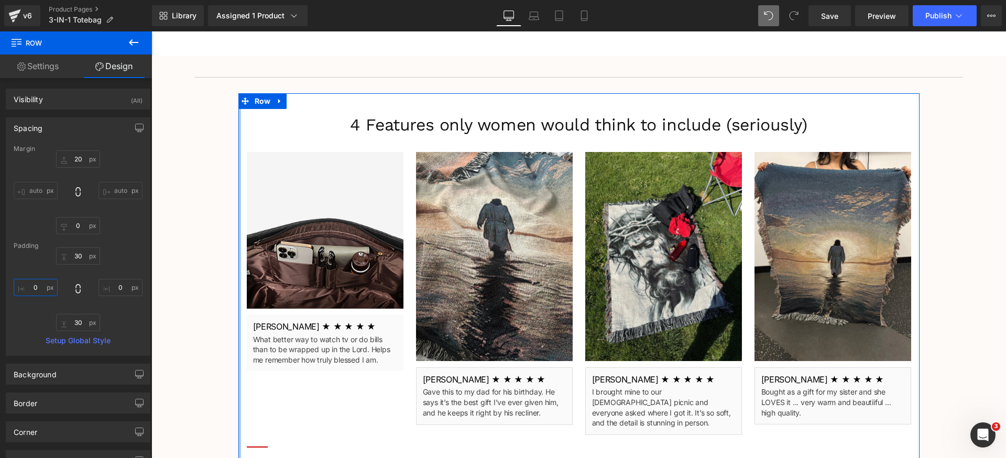
click at [42, 294] on input "0" at bounding box center [36, 287] width 44 height 17
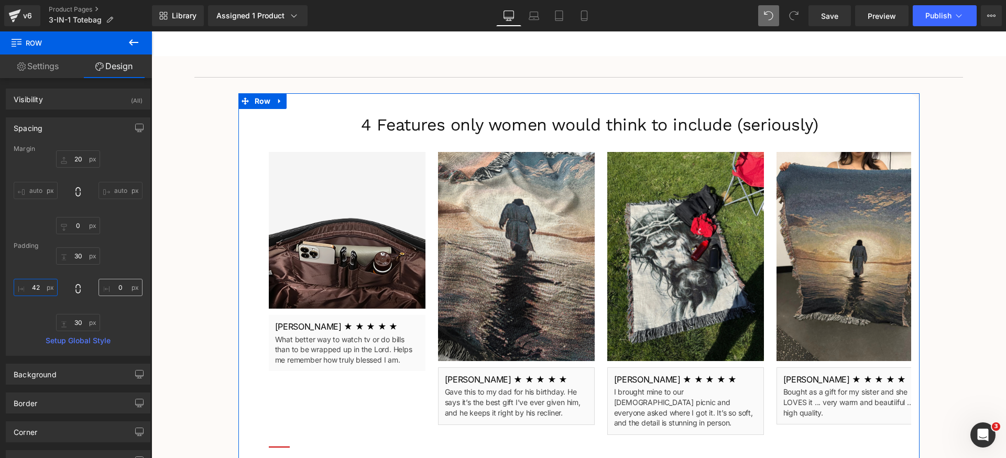
type input "42"
click at [121, 282] on input "0" at bounding box center [120, 287] width 44 height 17
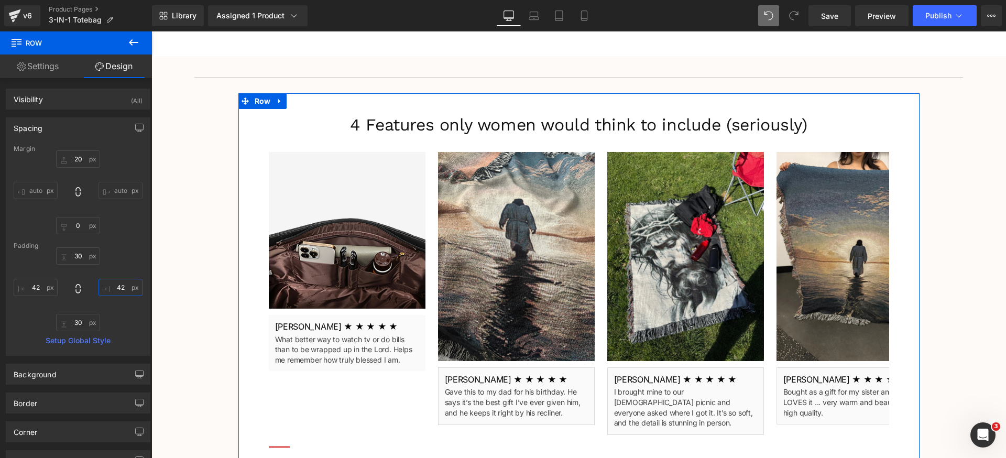
type input "42"
click at [122, 317] on div "30 42 30 42" at bounding box center [78, 289] width 129 height 84
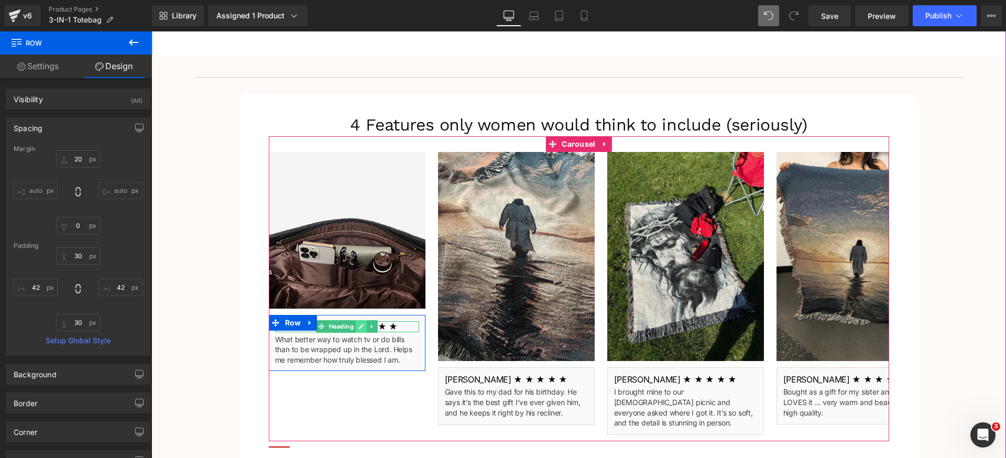
click at [359, 327] on icon at bounding box center [361, 326] width 6 height 6
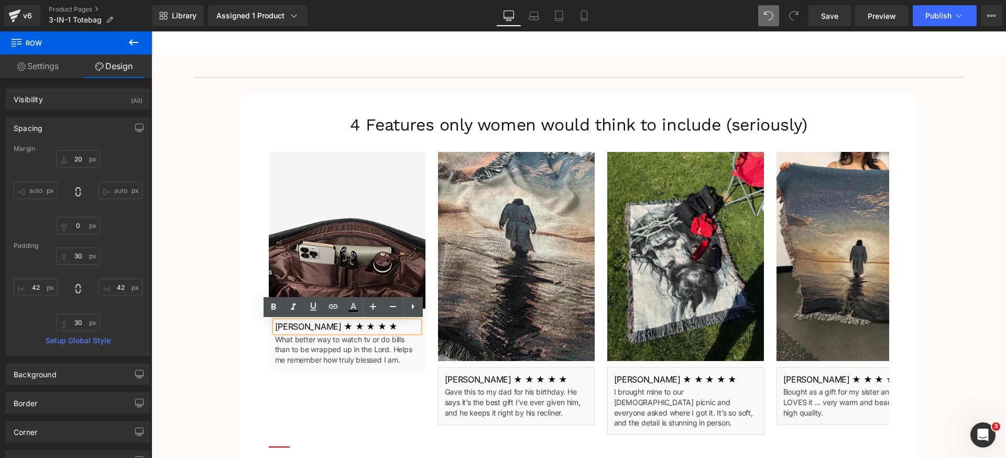
click at [359, 327] on h1 "[PERSON_NAME] ★ ★ ★ ★ ★" at bounding box center [347, 326] width 144 height 11
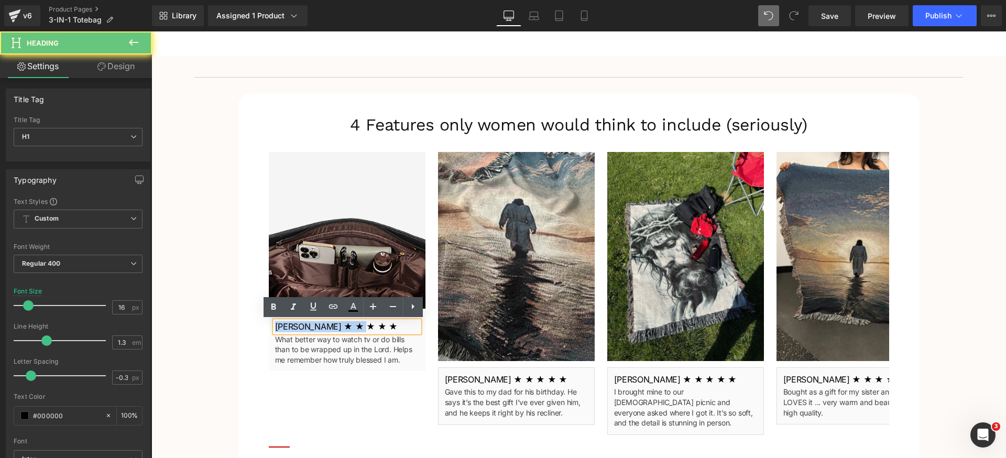
click at [359, 327] on h1 "[PERSON_NAME] ★ ★ ★ ★ ★" at bounding box center [347, 326] width 144 height 11
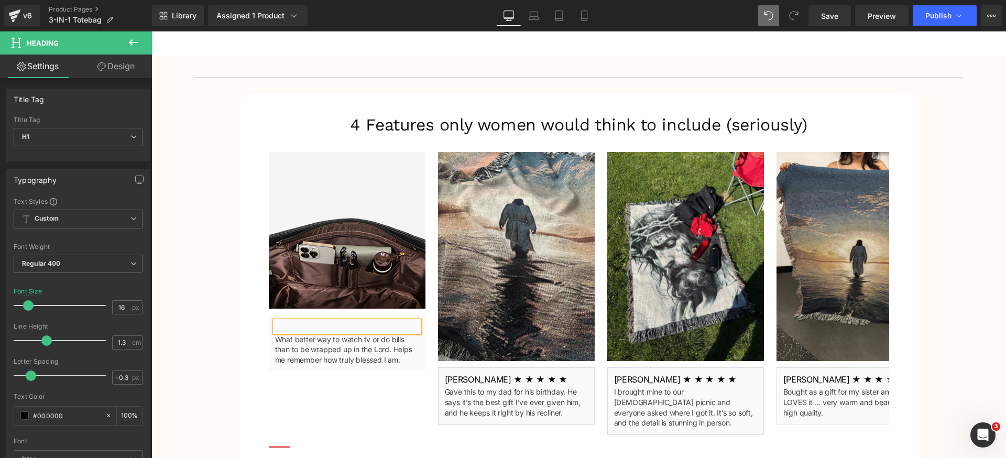
click at [336, 329] on h1 at bounding box center [347, 326] width 144 height 11
click at [327, 347] on span "Text Block" at bounding box center [341, 350] width 35 height 13
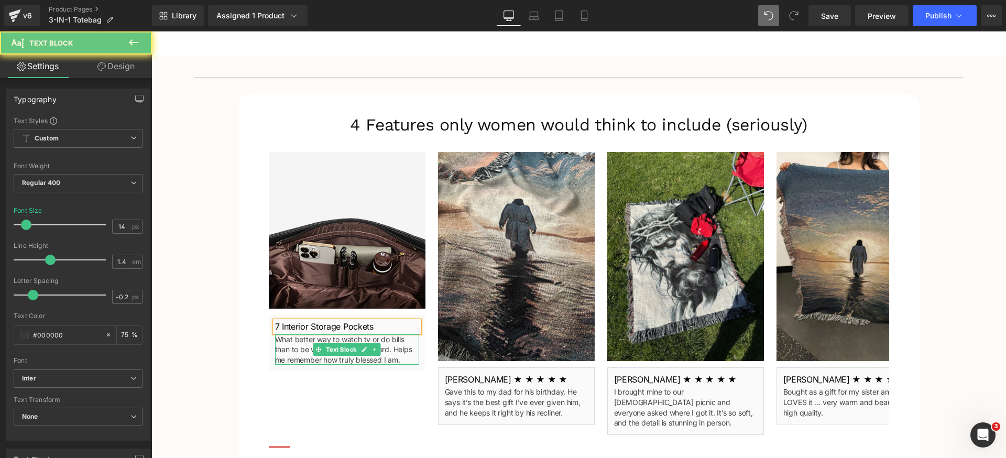
click at [300, 347] on p "What better way to watch tv or do bills than to be wrapped up in the Lord. Help…" at bounding box center [347, 349] width 144 height 31
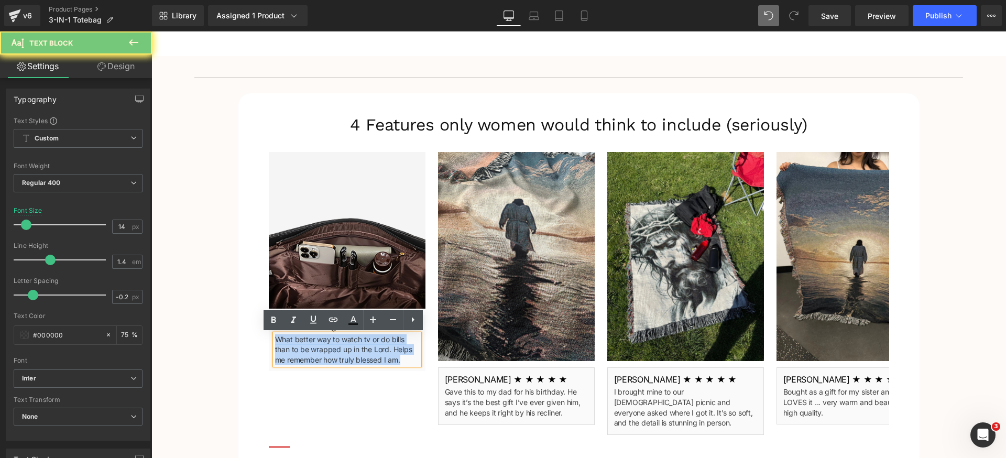
click at [300, 347] on p "What better way to watch tv or do bills than to be wrapped up in the Lord. Help…" at bounding box center [347, 349] width 144 height 31
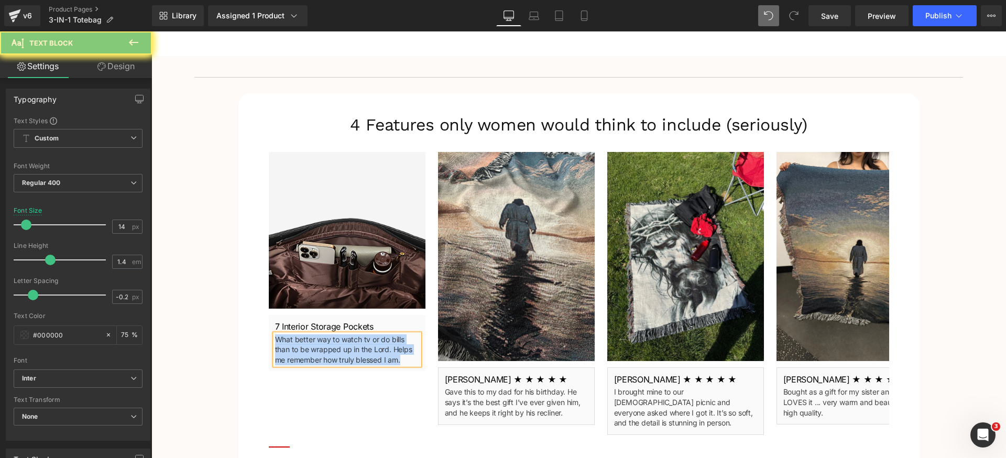
paste div
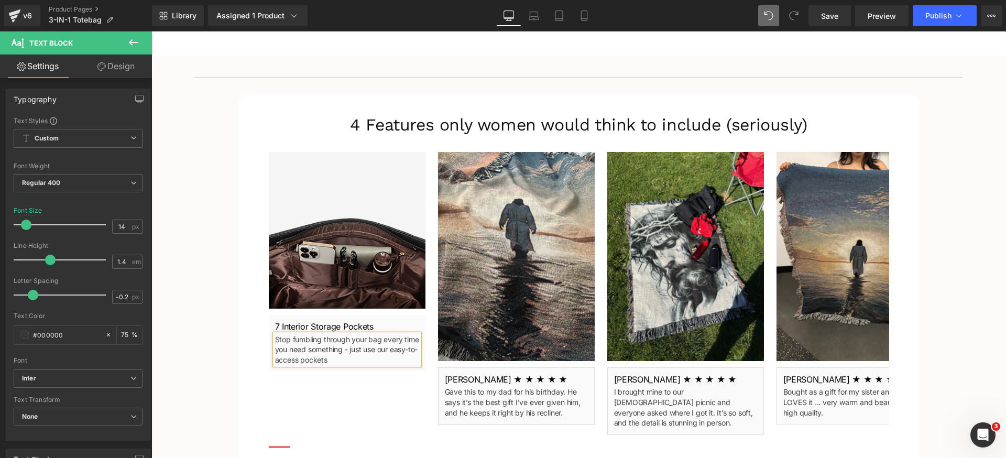
click at [316, 381] on div "Image 7 Interior Storage Pockets Heading Stop fumbling through your bag every t…" at bounding box center [607, 296] width 677 height 289
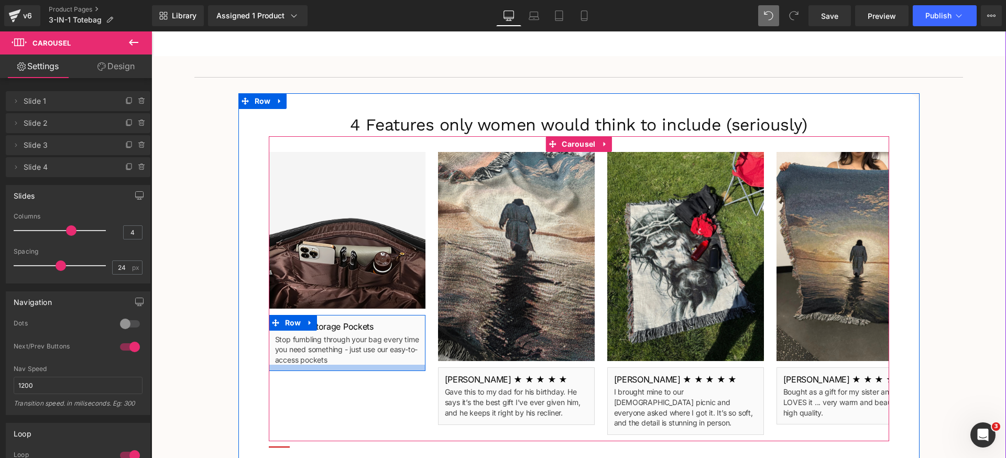
click at [397, 369] on div at bounding box center [347, 368] width 157 height 6
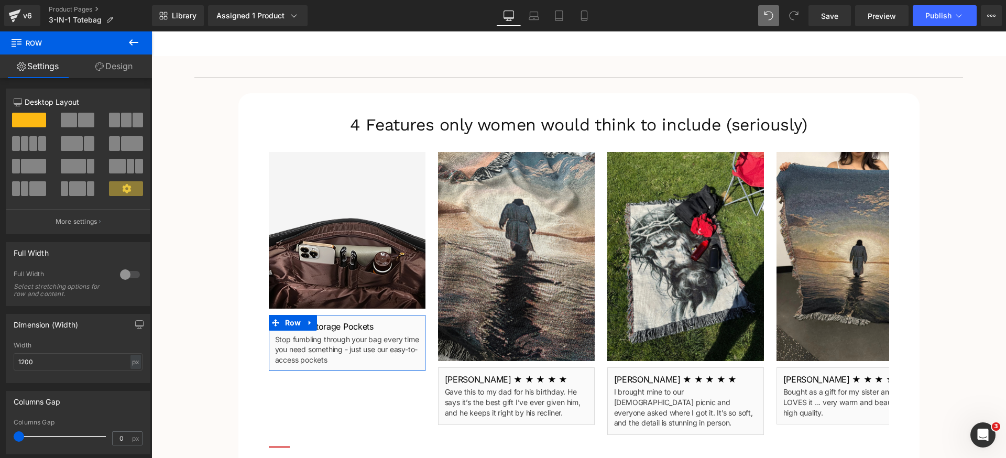
click at [117, 68] on link "Design" at bounding box center [114, 66] width 76 height 24
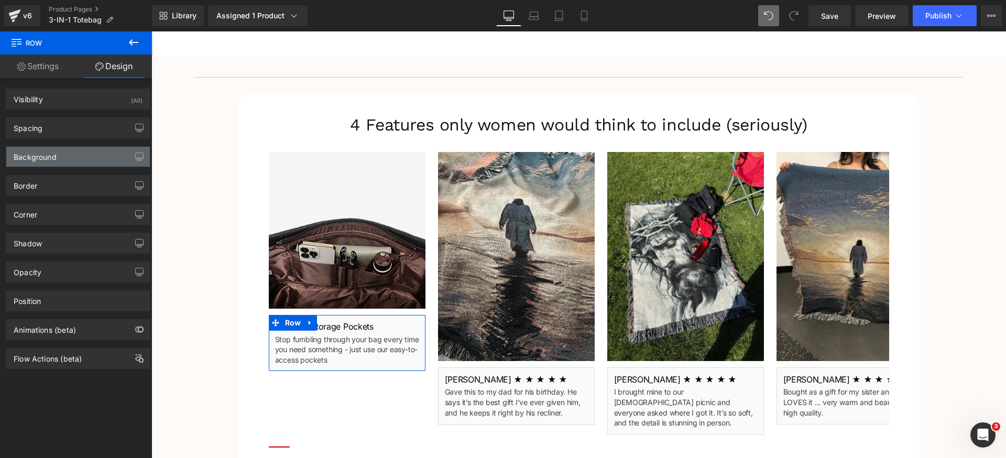
click at [64, 156] on div "Background" at bounding box center [78, 157] width 144 height 20
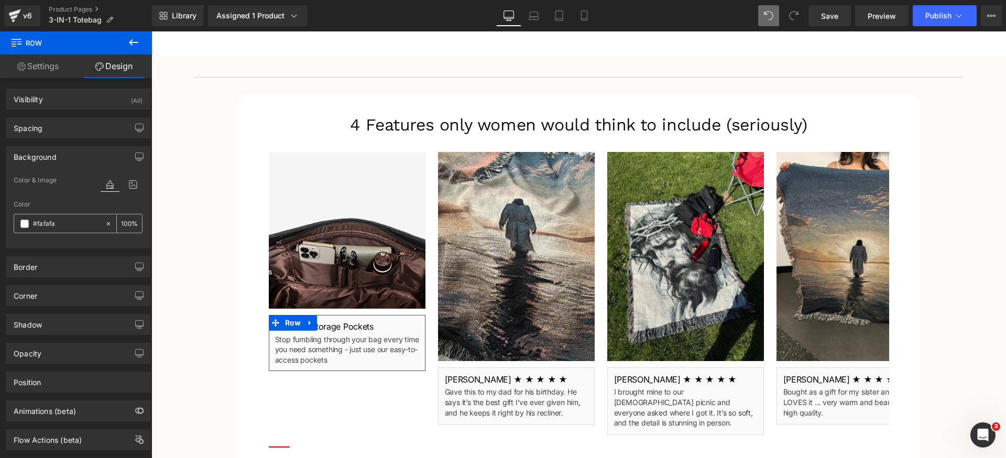
click at [25, 224] on span at bounding box center [24, 223] width 8 height 8
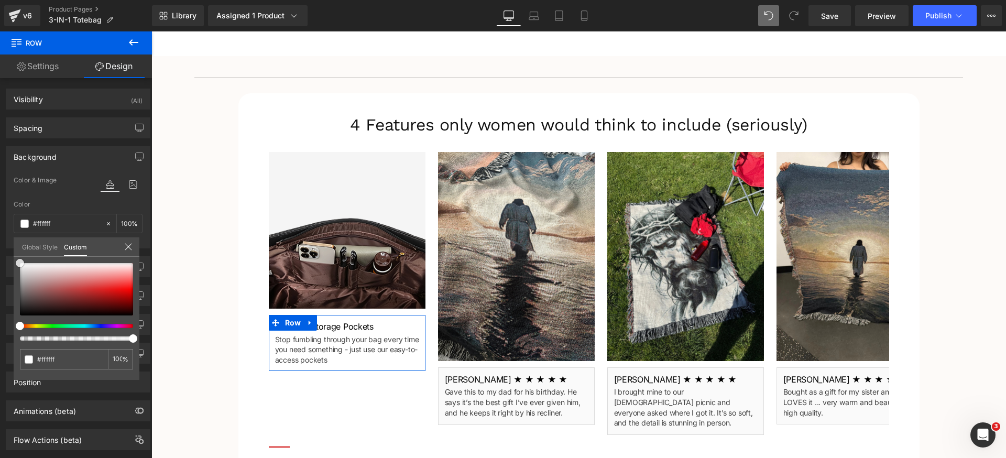
drag, startPoint x: 19, startPoint y: 258, endPoint x: 0, endPoint y: 224, distance: 39.2
click at [0, 224] on div "Background Color & Image color Color #fafafa 100 % Image Replace Image Upload i…" at bounding box center [78, 193] width 157 height 110
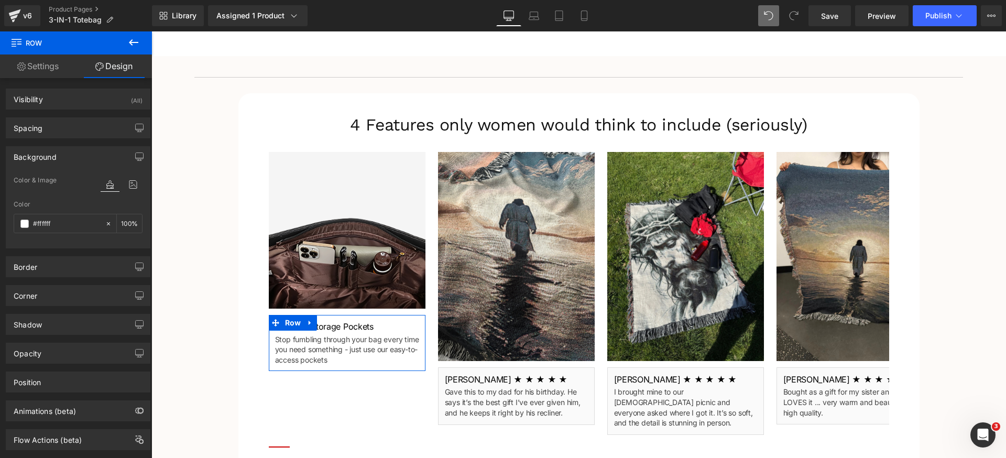
click at [91, 161] on div "Background" at bounding box center [78, 157] width 144 height 20
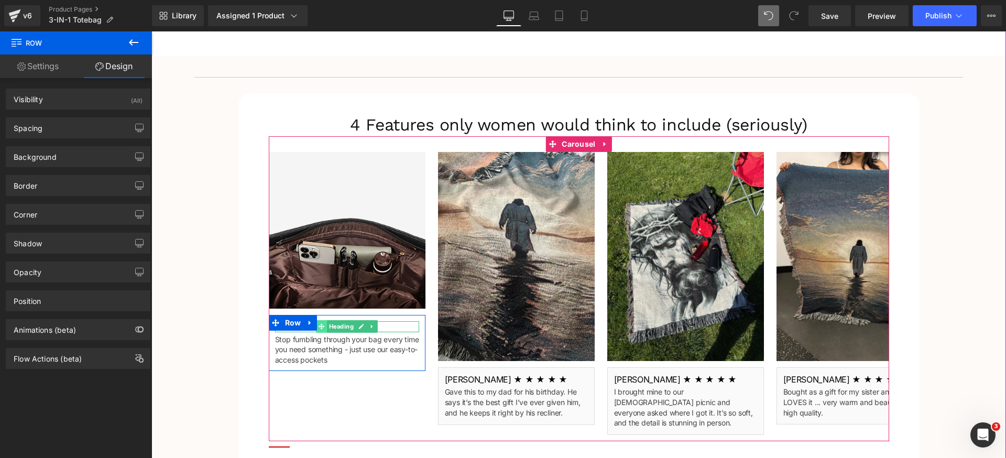
click at [320, 325] on icon at bounding box center [321, 326] width 6 height 6
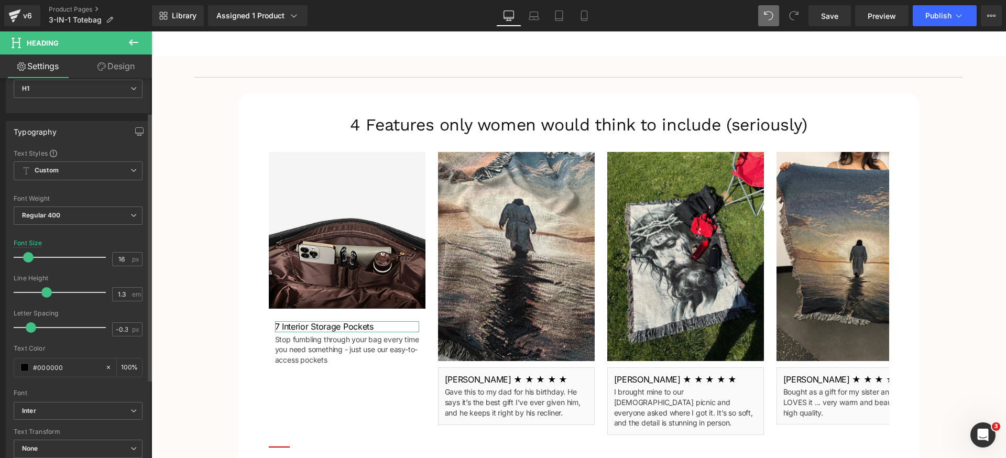
click at [70, 398] on div "Font Default Cormorant Upright Inter Inter Default Cormorant Upright Inter Open…" at bounding box center [78, 275] width 129 height 253
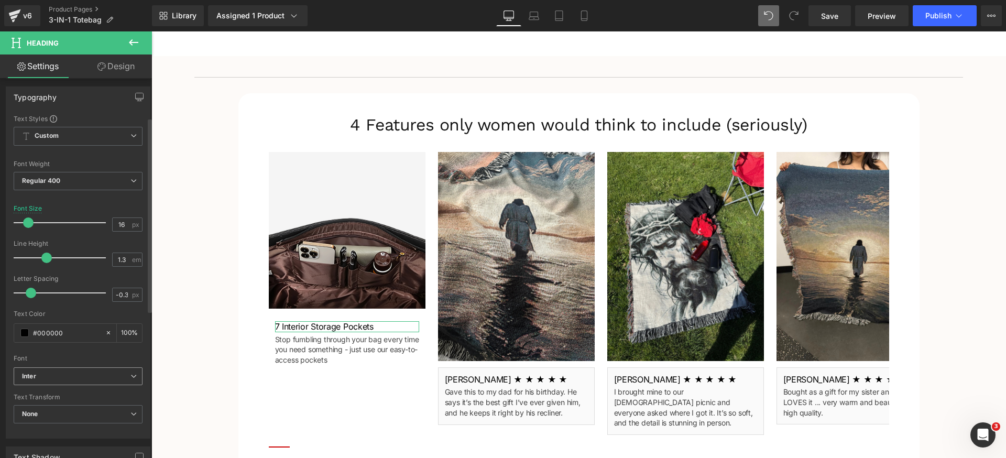
scroll to position [70, 0]
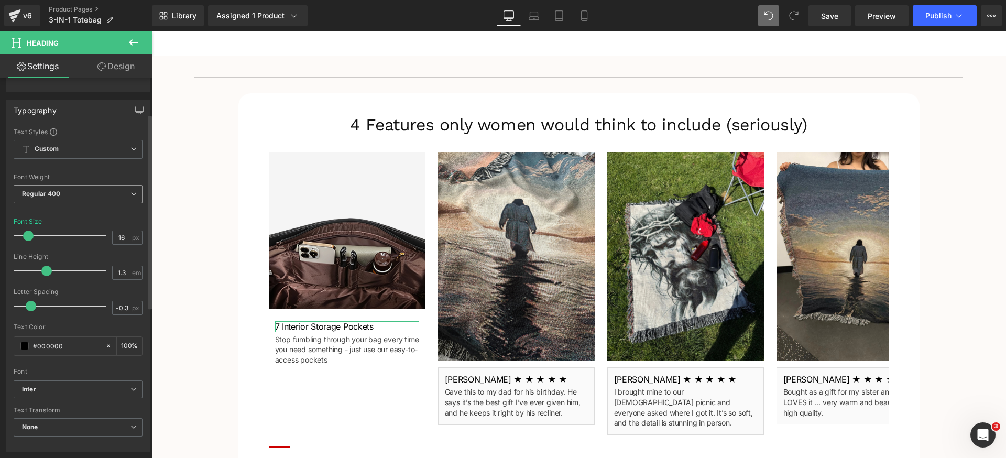
click at [69, 196] on span "Regular 400" at bounding box center [78, 194] width 129 height 18
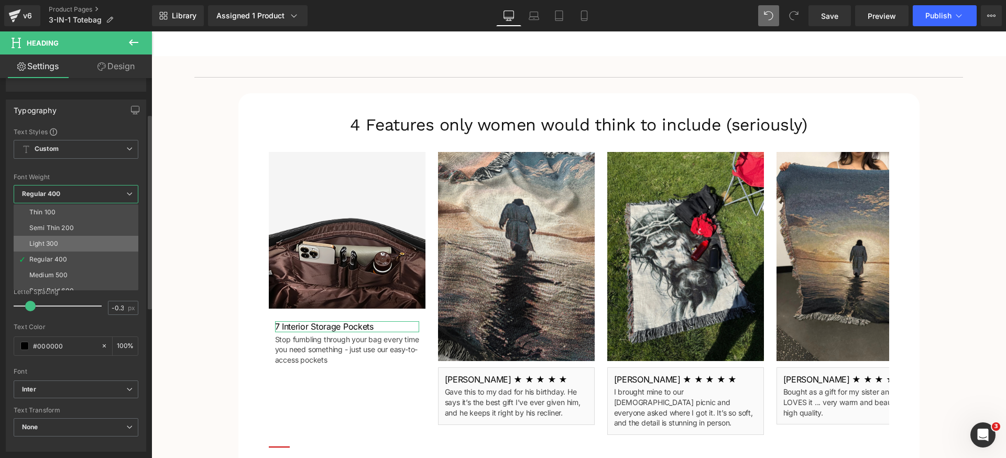
scroll to position [6, 0]
click at [64, 271] on div "Medium 500" at bounding box center [48, 268] width 38 height 7
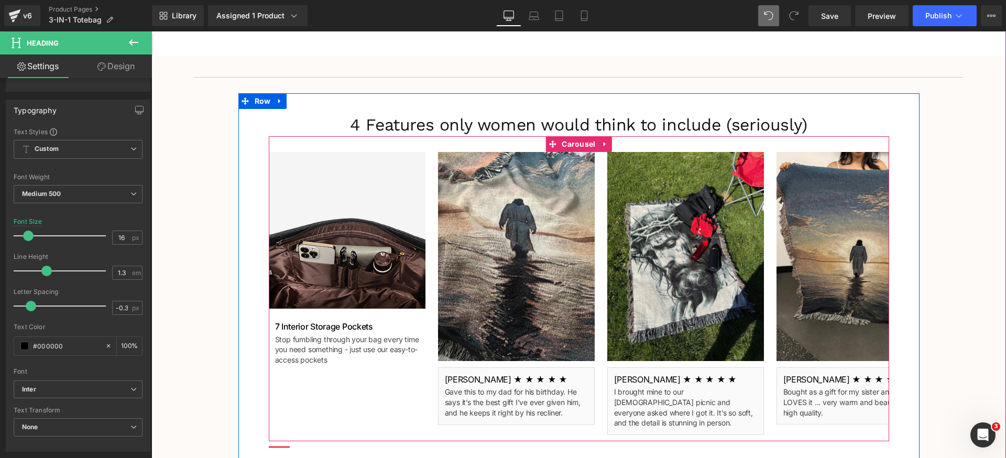
click at [394, 398] on div "Image 7 Interior Storage Pockets Heading Stop fumbling through your bag every t…" at bounding box center [607, 296] width 677 height 289
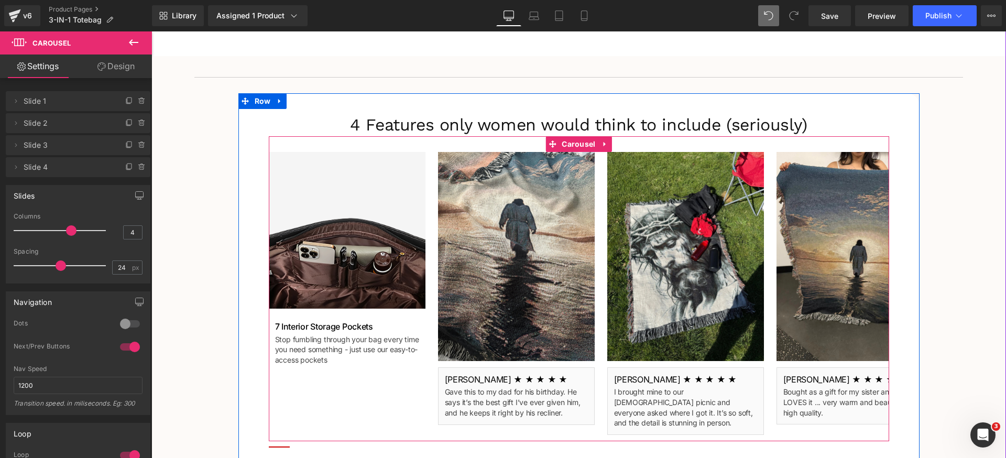
click at [414, 380] on div "Image 7 Interior Storage Pockets Heading Stop fumbling through your bag every t…" at bounding box center [607, 296] width 677 height 289
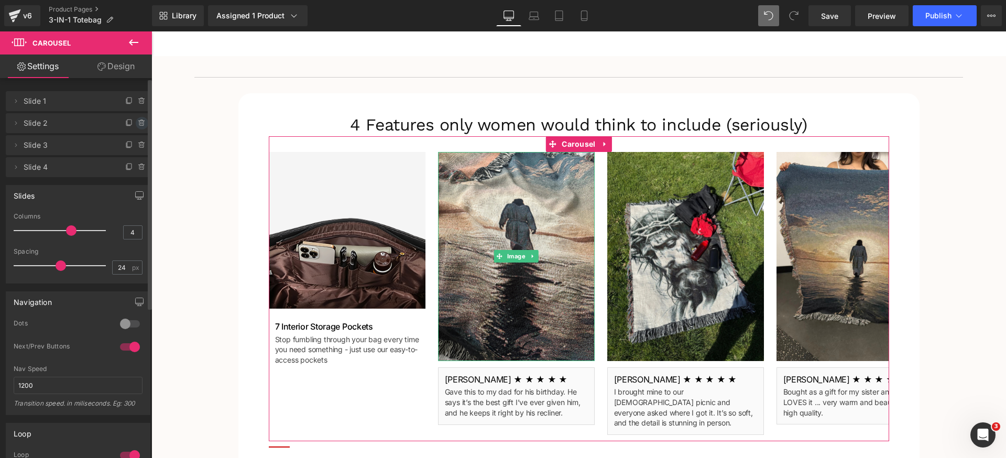
click at [138, 124] on icon at bounding box center [142, 123] width 8 height 8
click at [135, 124] on button "Delete" at bounding box center [133, 124] width 33 height 14
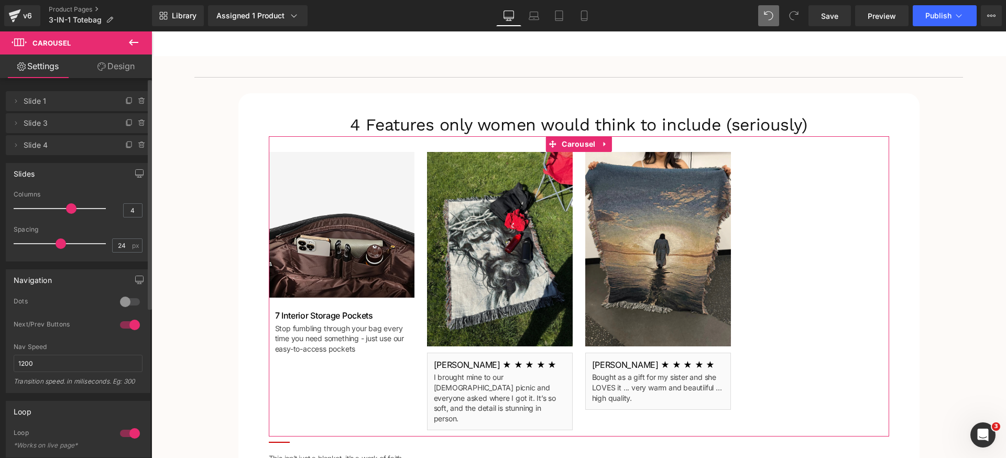
click at [139, 124] on icon at bounding box center [141, 123] width 4 height 5
click at [135, 124] on button "Delete" at bounding box center [130, 124] width 33 height 14
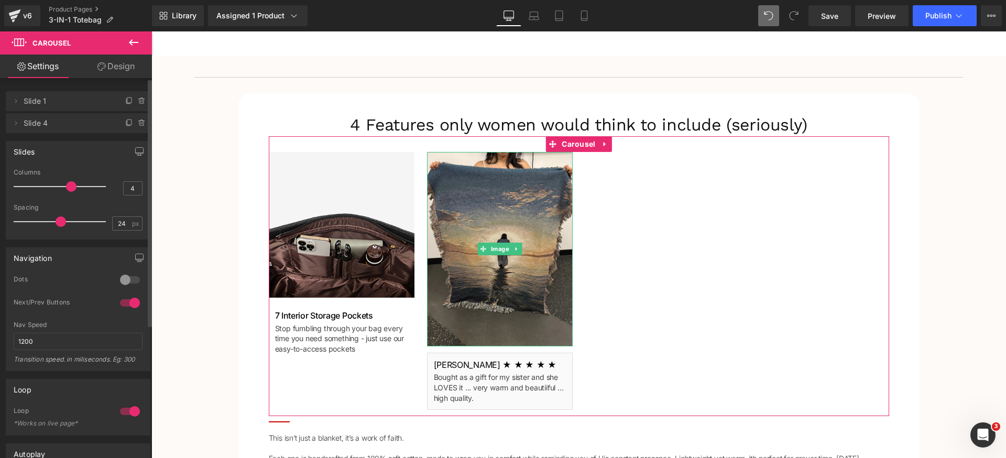
click at [139, 124] on icon at bounding box center [141, 123] width 4 height 5
click at [136, 124] on button "Delete" at bounding box center [130, 124] width 33 height 14
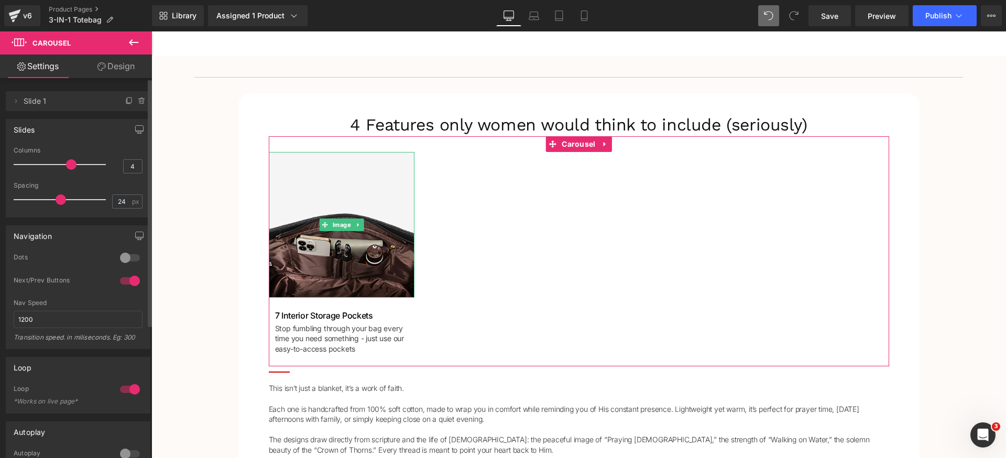
drag, startPoint x: 125, startPoint y: 99, endPoint x: 124, endPoint y: 112, distance: 13.1
click at [125, 102] on icon at bounding box center [129, 101] width 8 height 8
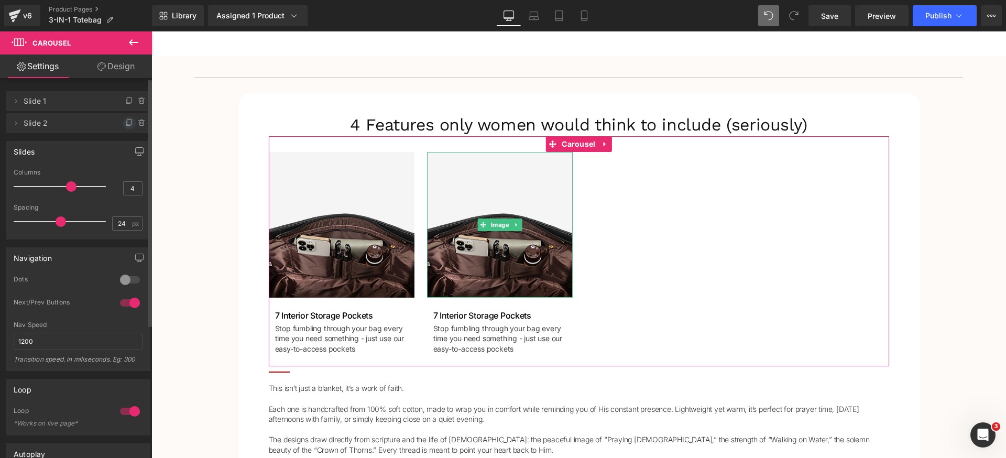
click at [125, 125] on icon at bounding box center [129, 123] width 8 height 8
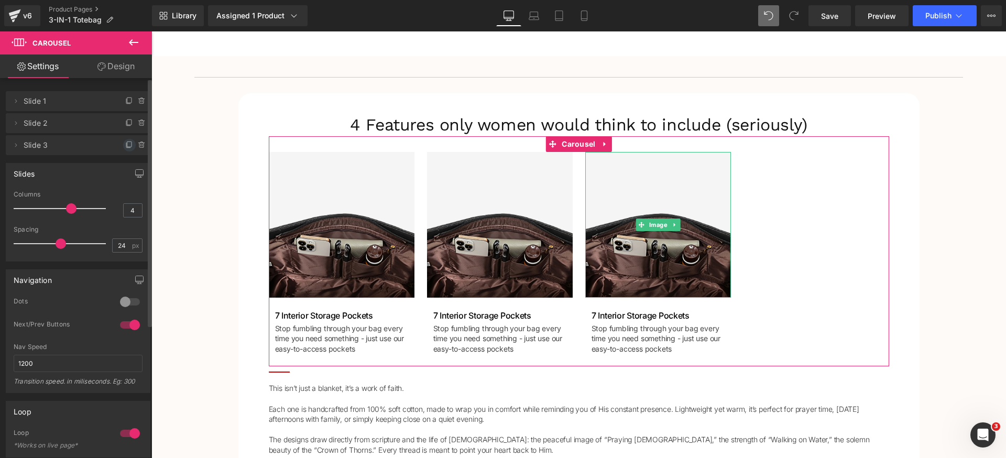
click at [125, 147] on icon at bounding box center [129, 145] width 8 height 8
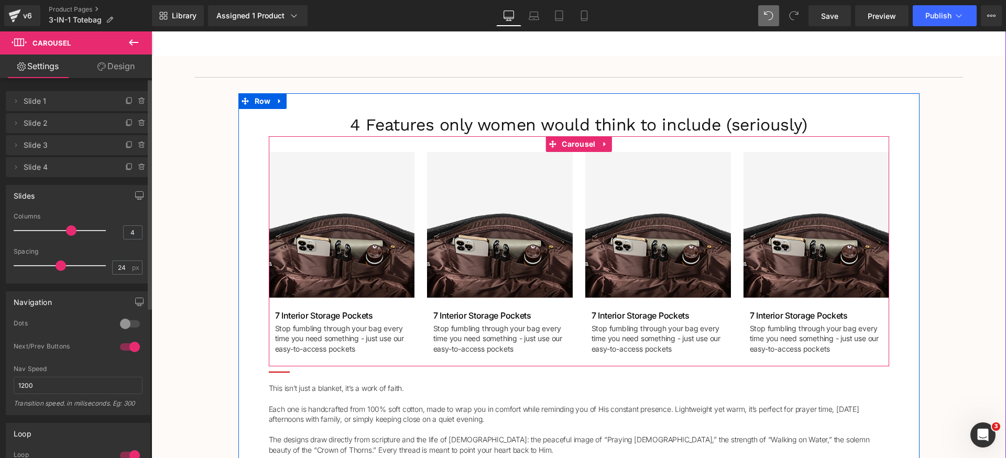
click at [459, 313] on link at bounding box center [464, 311] width 11 height 13
click at [461, 313] on link at bounding box center [468, 312] width 14 height 16
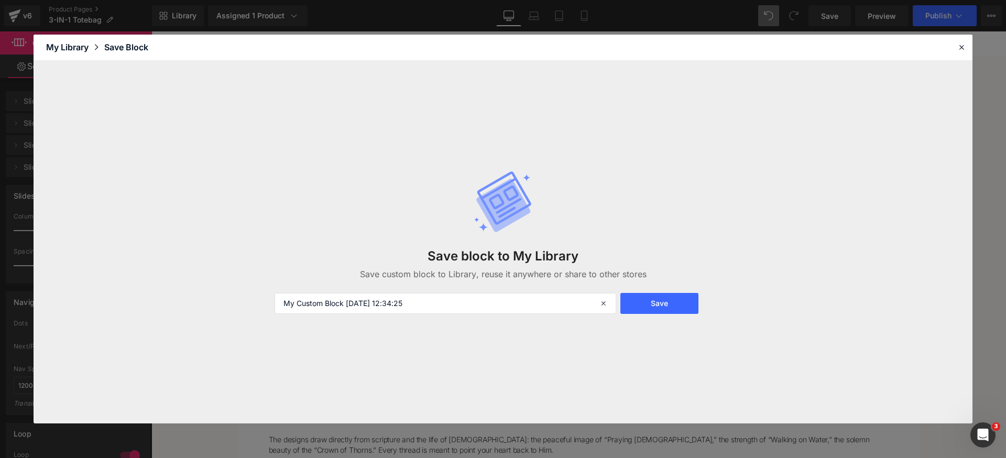
click at [536, 317] on div "Save block to My Library Save custom block to Library, reuse it anywhere or sha…" at bounding box center [502, 241] width 469 height 185
click at [967, 44] on header "Library Elements Blocks Templates Saved Library My Library Save Block" at bounding box center [503, 48] width 939 height 26
click at [962, 47] on icon at bounding box center [960, 46] width 9 height 9
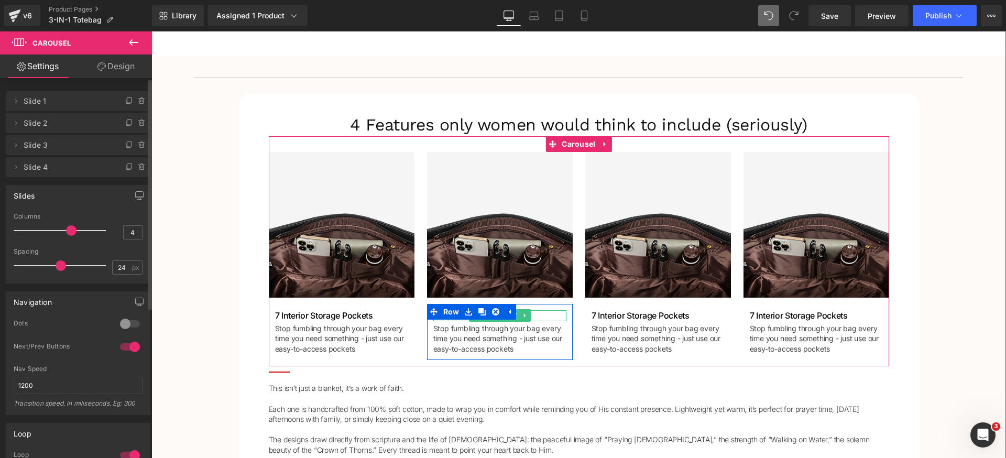
click at [537, 316] on h1 "7 Interior Storage Pockets" at bounding box center [499, 315] width 133 height 11
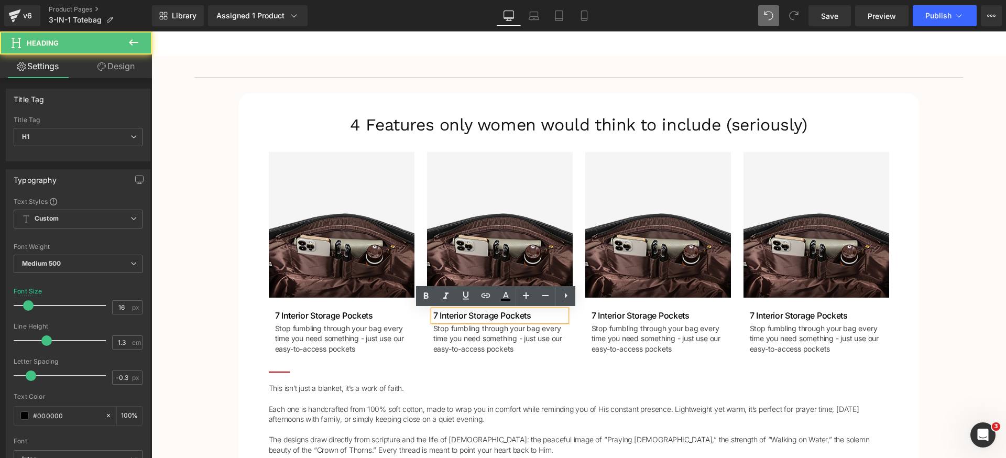
click at [537, 316] on h1 "7 Interior Storage Pockets" at bounding box center [499, 315] width 133 height 11
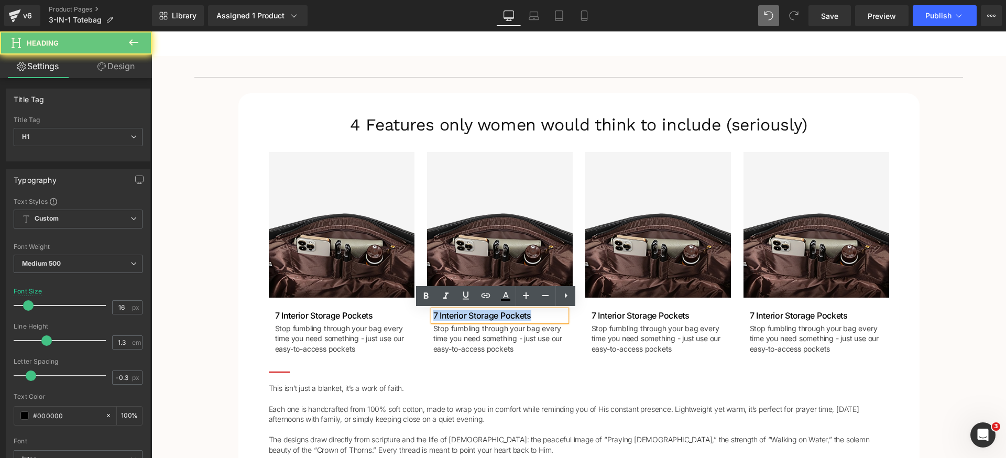
click at [537, 316] on h1 "7 Interior Storage Pockets" at bounding box center [499, 315] width 133 height 11
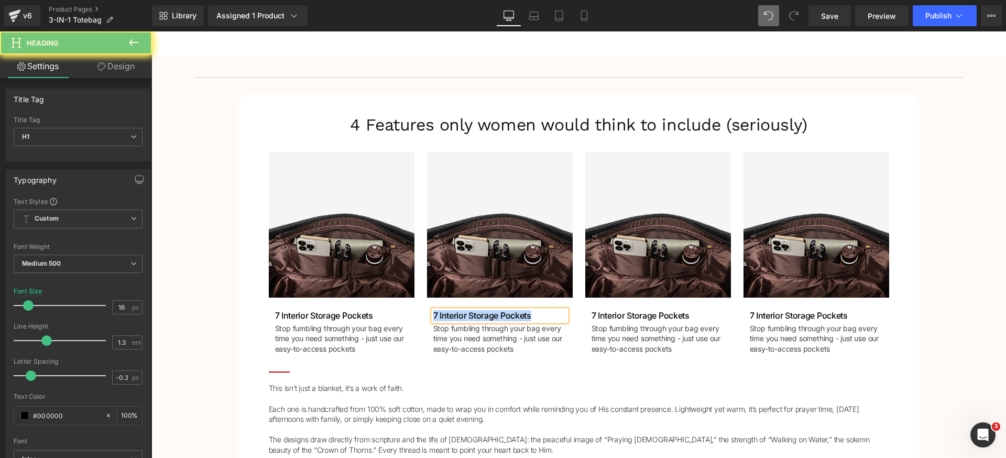
paste div
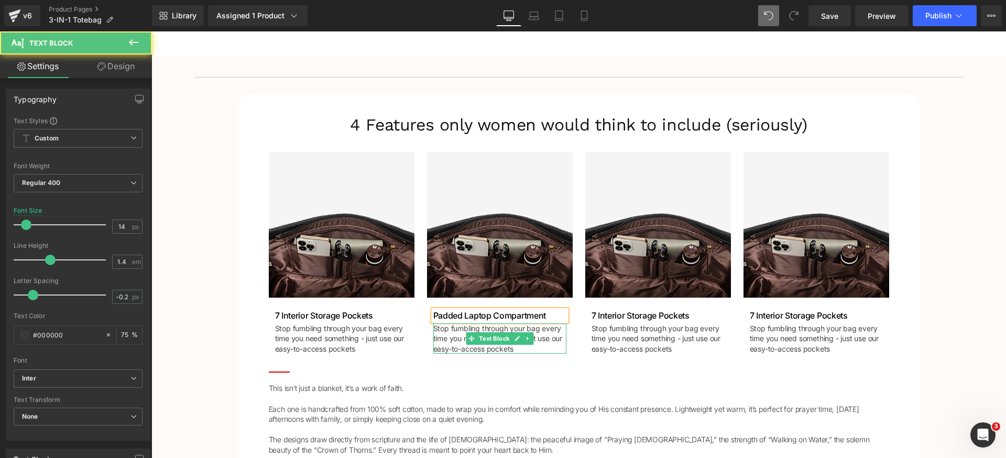
click at [456, 333] on p "Stop fumbling through your bag every time you need something - just use our eas…" at bounding box center [499, 338] width 133 height 31
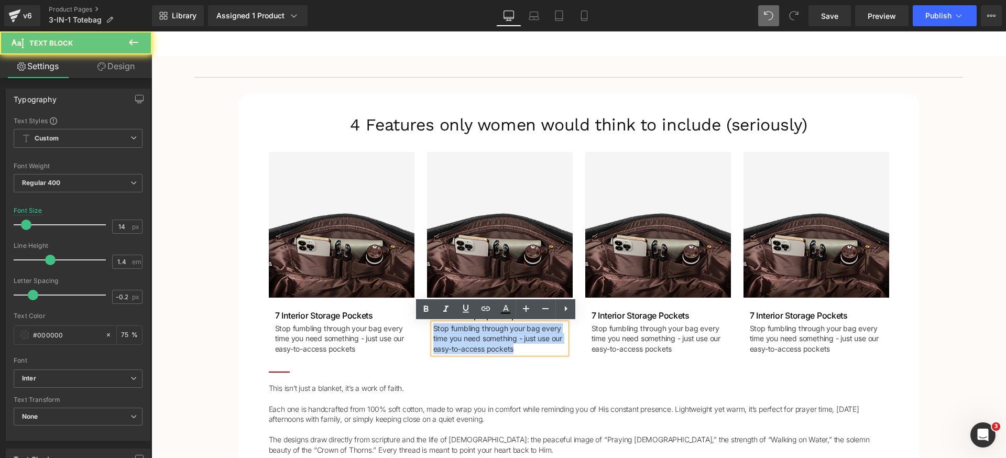
click at [456, 333] on p "Stop fumbling through your bag every time you need something - just use our eas…" at bounding box center [499, 338] width 133 height 31
paste div
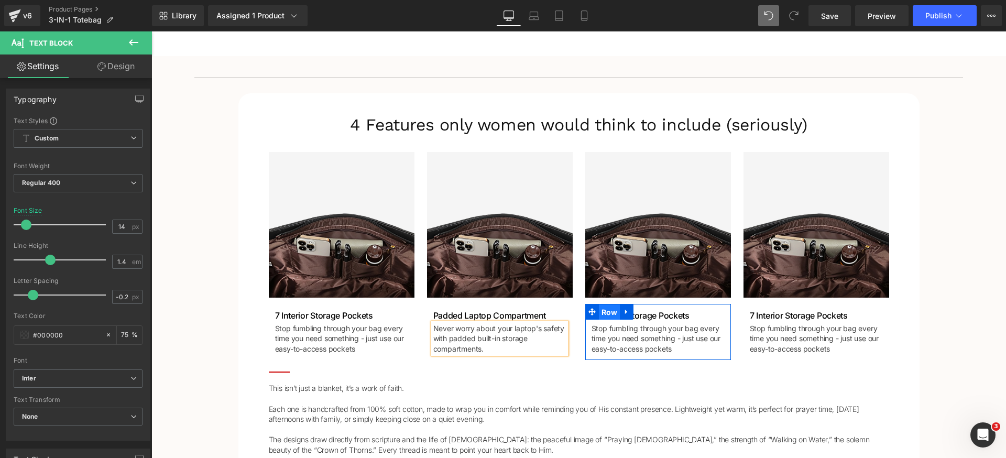
click at [612, 313] on span "Row" at bounding box center [609, 312] width 21 height 16
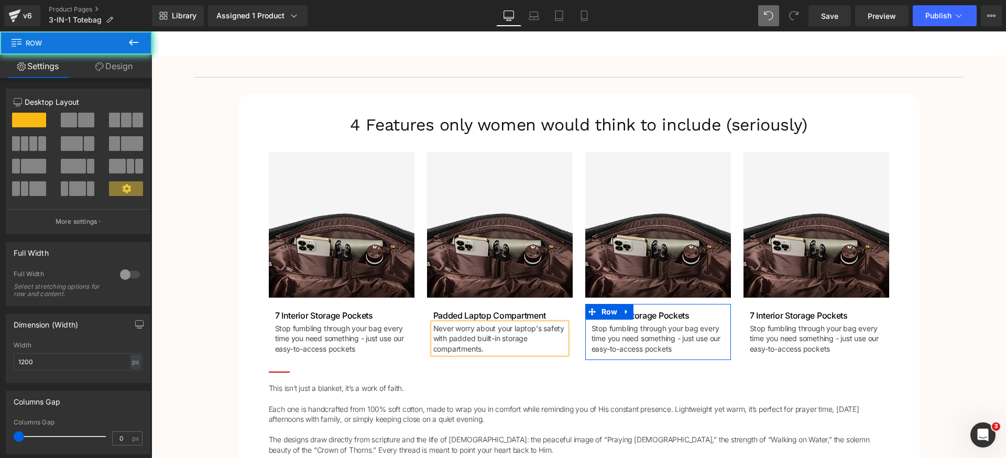
click at [638, 314] on span "Heading" at bounding box center [651, 315] width 29 height 13
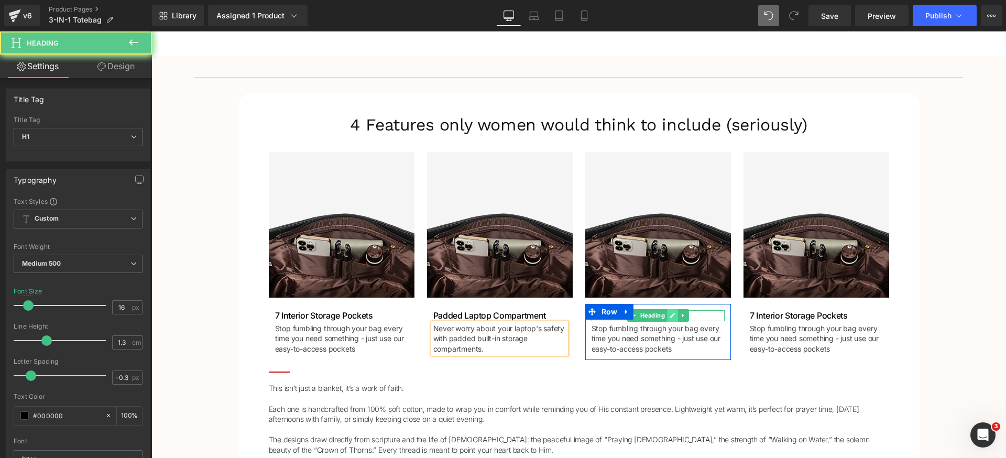
click at [669, 316] on icon at bounding box center [671, 315] width 5 height 5
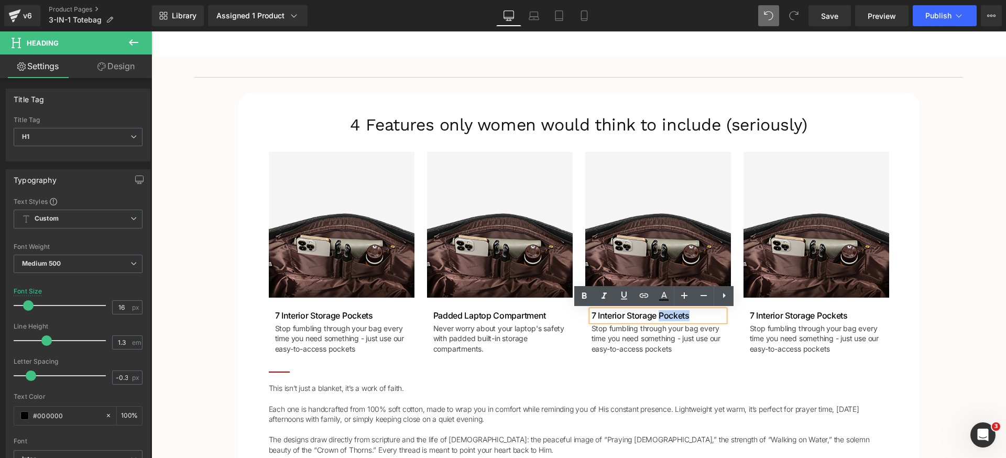
click at [668, 316] on h1 "7 Interior Storage Pockets" at bounding box center [657, 315] width 133 height 11
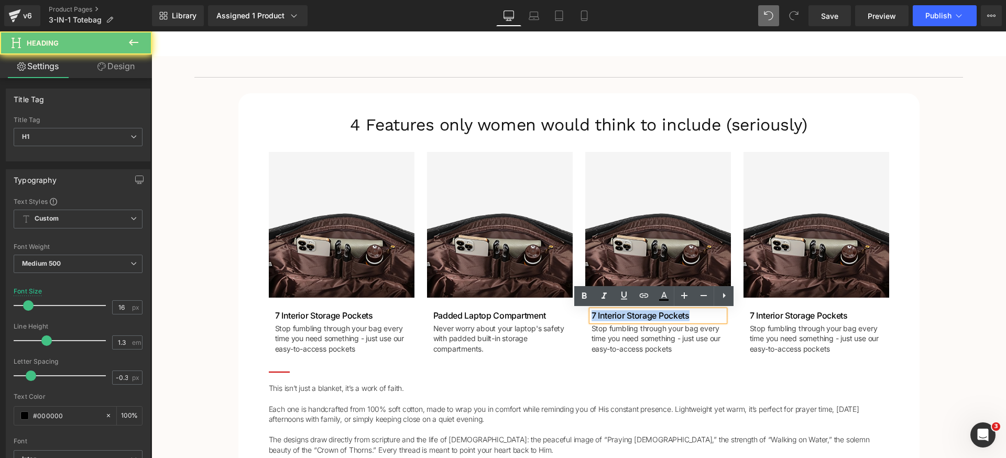
click at [668, 316] on h1 "7 Interior Storage Pockets" at bounding box center [657, 315] width 133 height 11
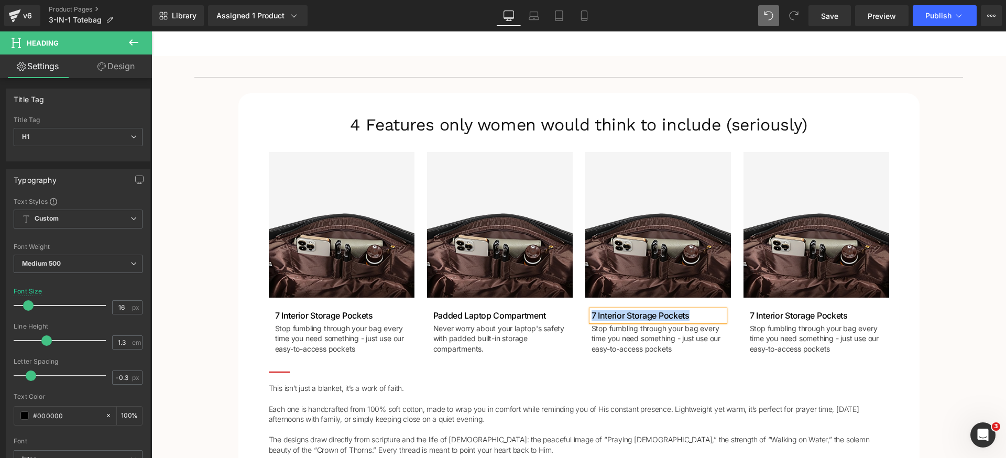
paste div
click at [608, 335] on p "Stop fumbling through your bag every time you need something - just use our eas…" at bounding box center [657, 338] width 133 height 31
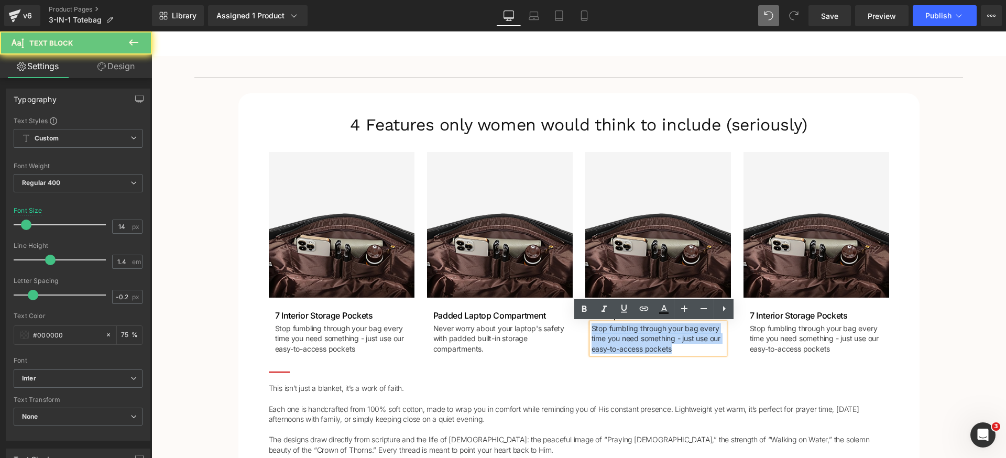
click at [608, 335] on p "Stop fumbling through your bag every time you need something - just use our eas…" at bounding box center [657, 338] width 133 height 31
paste div
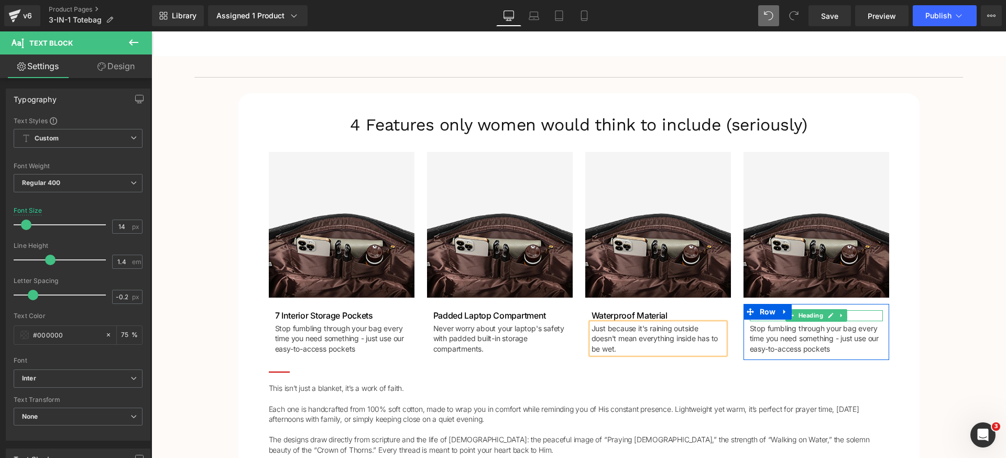
click at [812, 315] on span "Heading" at bounding box center [810, 315] width 29 height 13
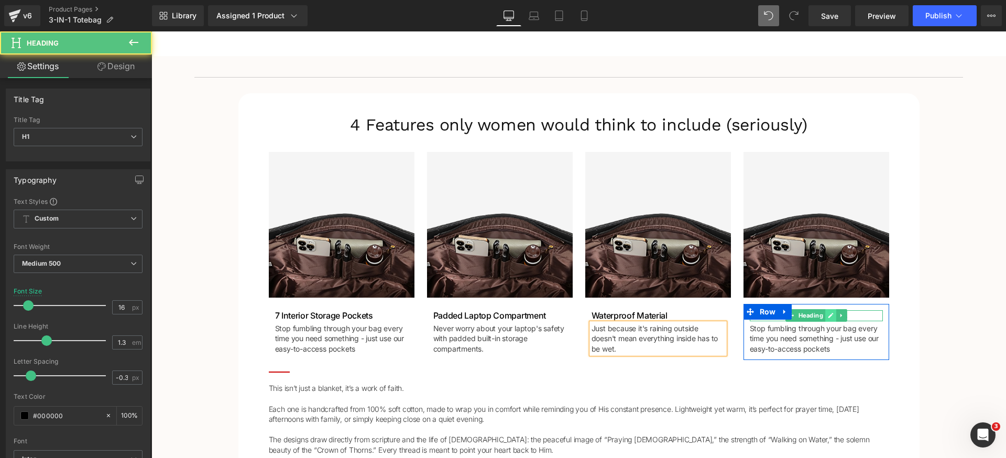
click at [828, 317] on icon at bounding box center [831, 315] width 6 height 6
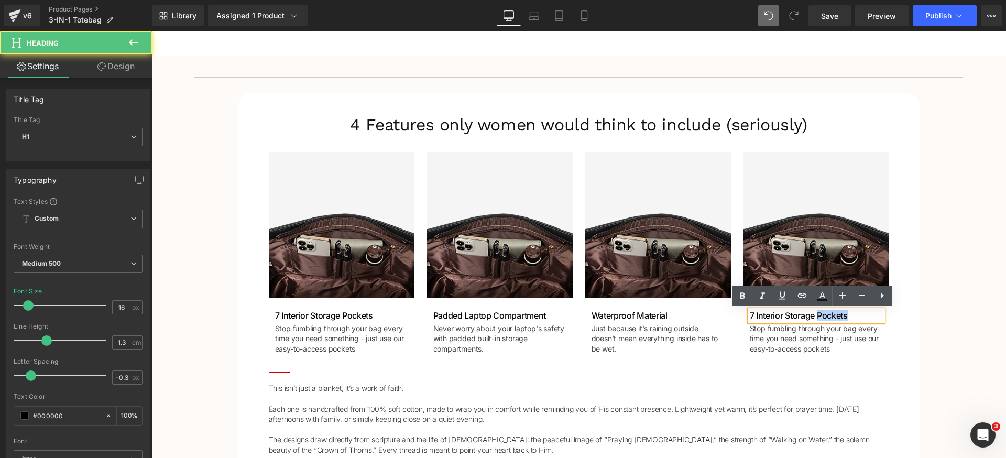
click at [827, 317] on h1 "7 Interior Storage Pockets" at bounding box center [816, 315] width 133 height 11
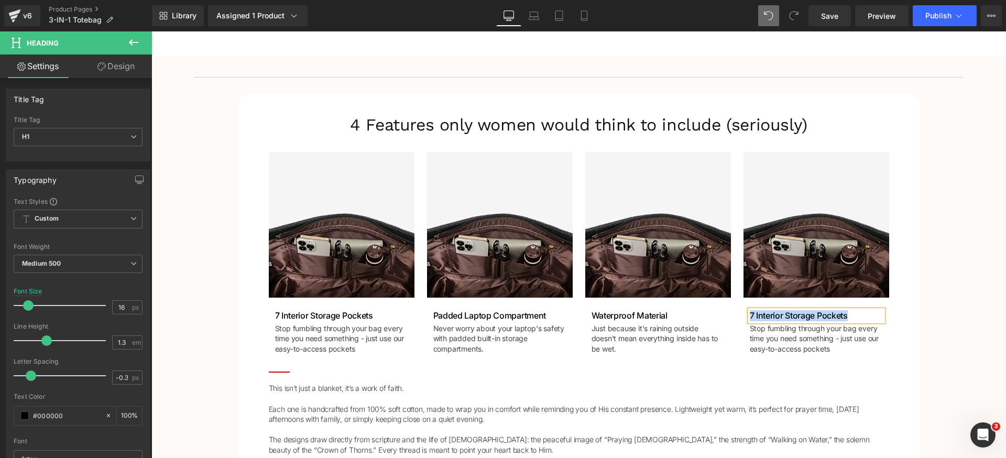
paste div
click at [767, 337] on p "Stop fumbling through your bag every time you need something - just use our eas…" at bounding box center [816, 338] width 133 height 31
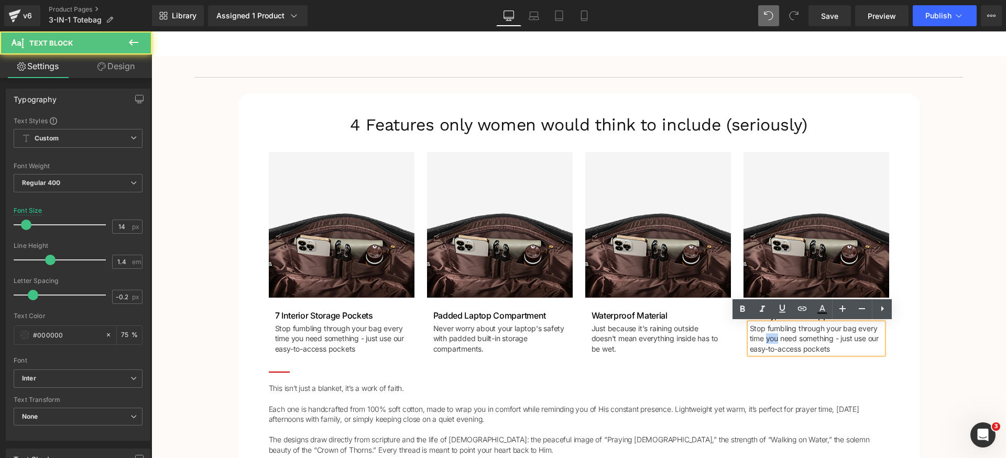
click at [767, 337] on p "Stop fumbling through your bag every time you need something - just use our eas…" at bounding box center [816, 338] width 133 height 31
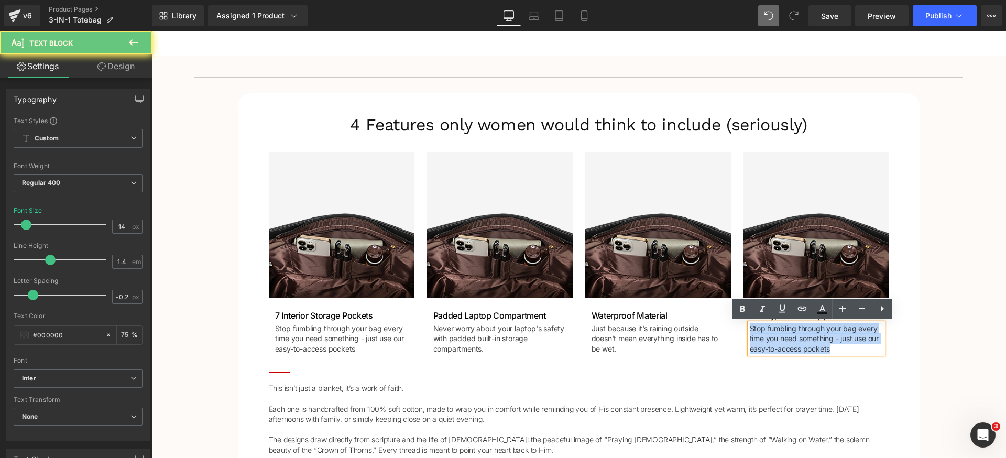
click at [767, 337] on p "Stop fumbling through your bag every time you need something - just use our eas…" at bounding box center [816, 338] width 133 height 31
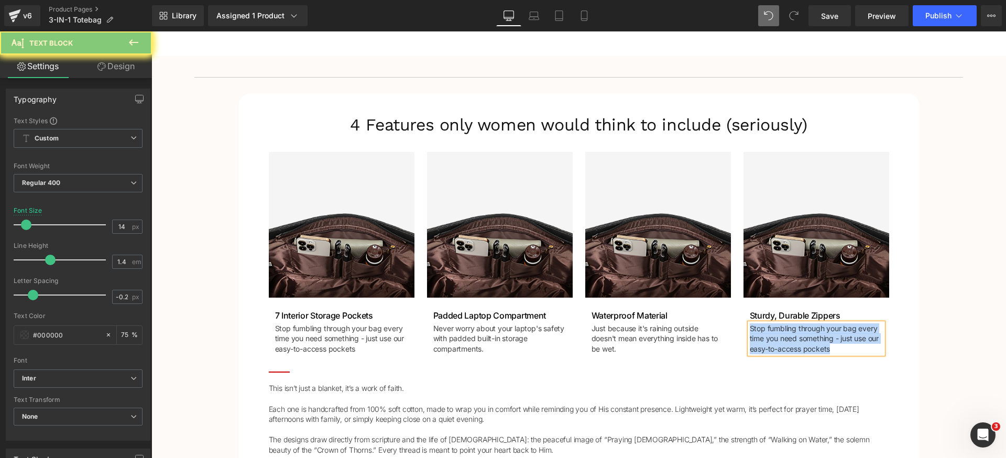
paste div
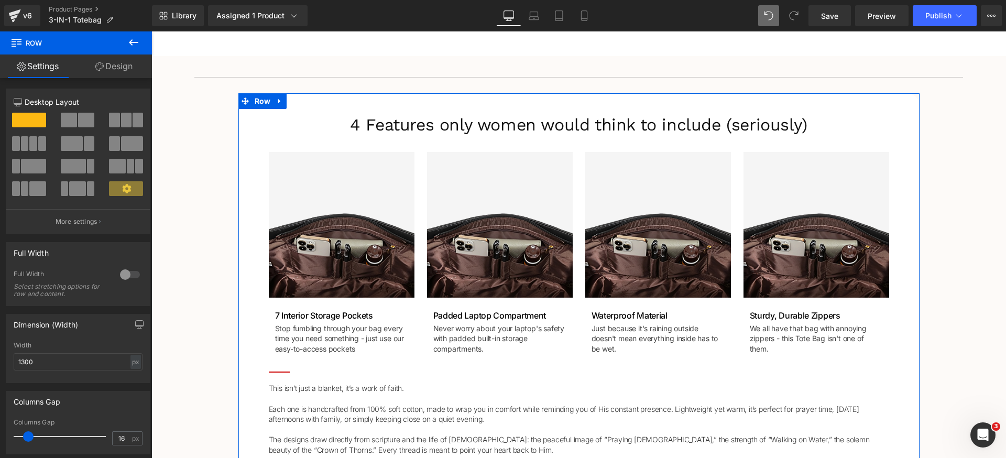
click at [122, 73] on link "Design" at bounding box center [114, 66] width 76 height 24
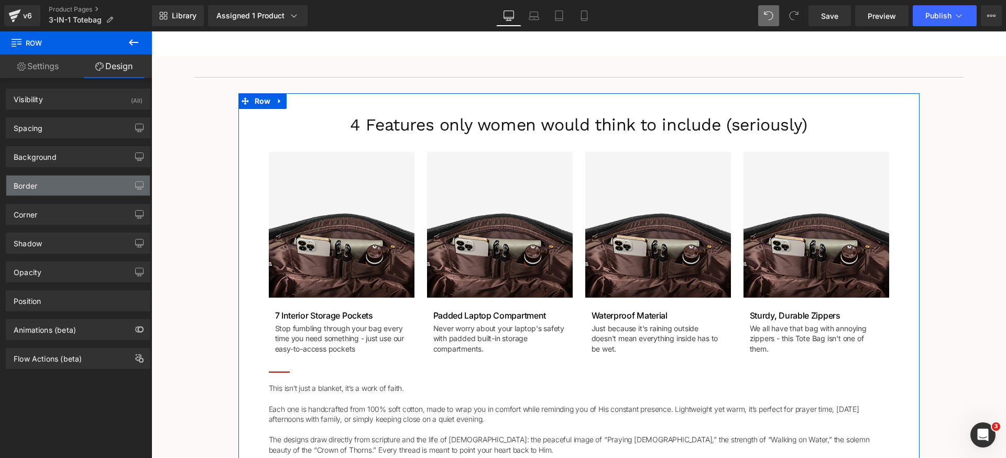
click at [69, 185] on div "Border" at bounding box center [78, 185] width 144 height 20
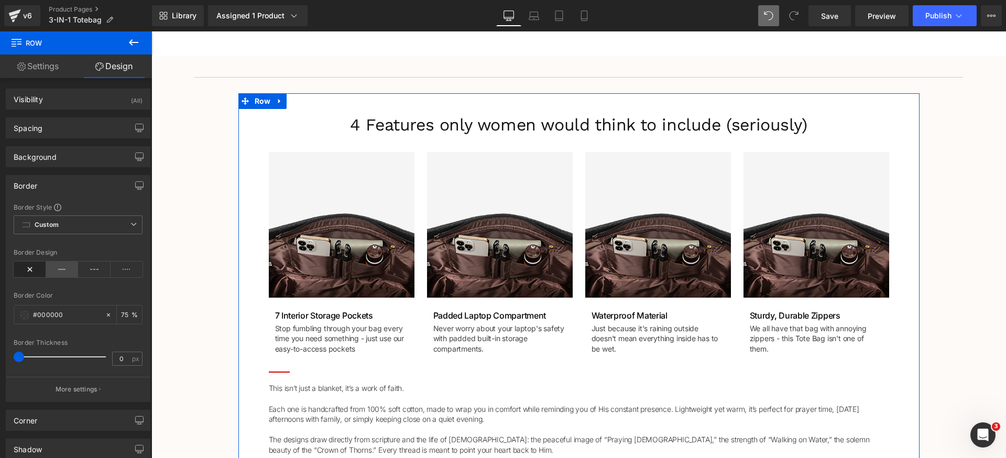
click at [54, 265] on icon at bounding box center [62, 269] width 32 height 16
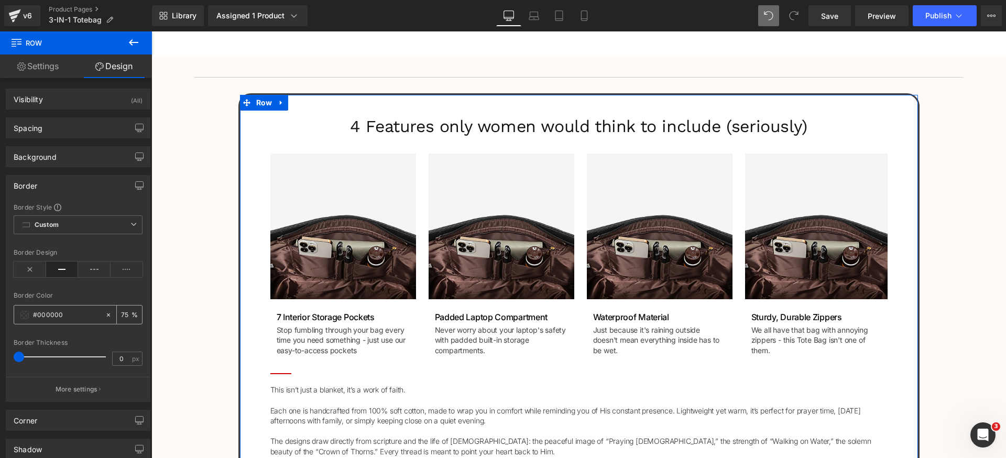
click at [121, 316] on input "75" at bounding box center [126, 315] width 10 height 12
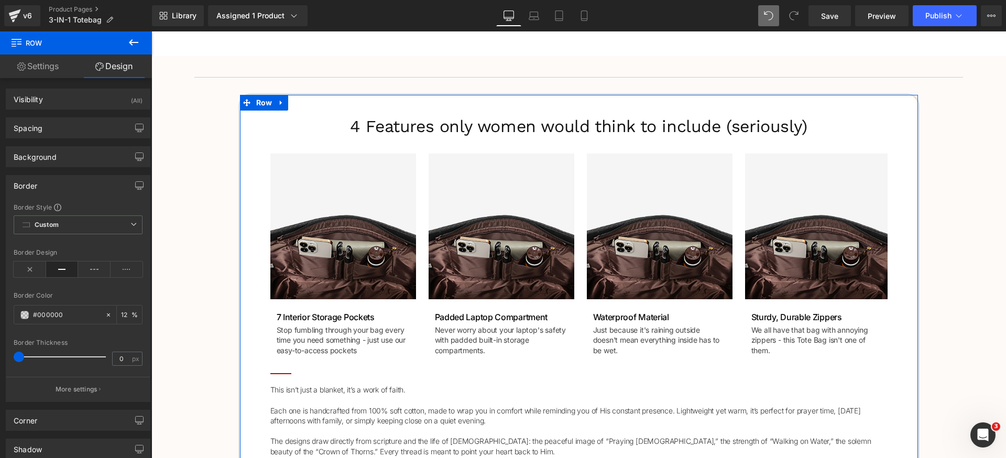
type input "12"
click at [125, 334] on div at bounding box center [78, 332] width 129 height 7
click at [122, 359] on input "0" at bounding box center [122, 358] width 18 height 13
type input "1"
click at [123, 338] on div "Border Style Custom Custom Setup Global Style Custom Setup Global Style Border …" at bounding box center [78, 302] width 144 height 199
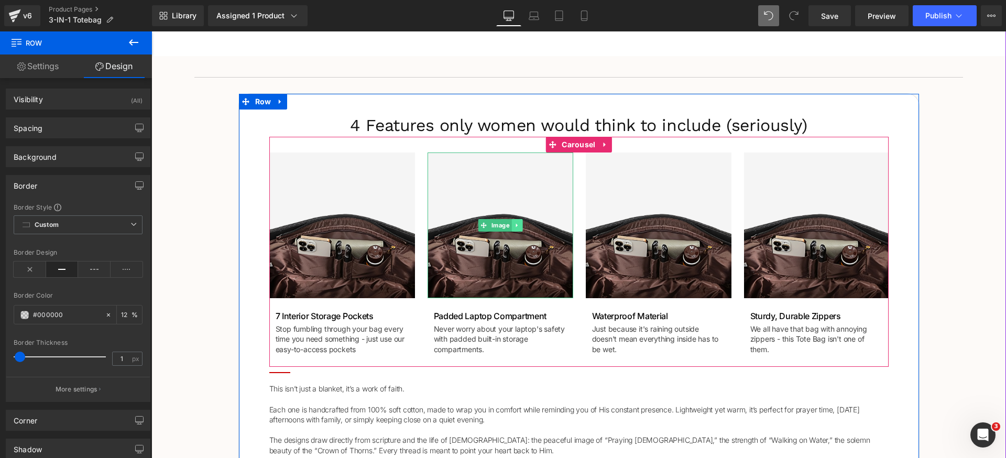
click at [515, 225] on icon at bounding box center [516, 225] width 2 height 4
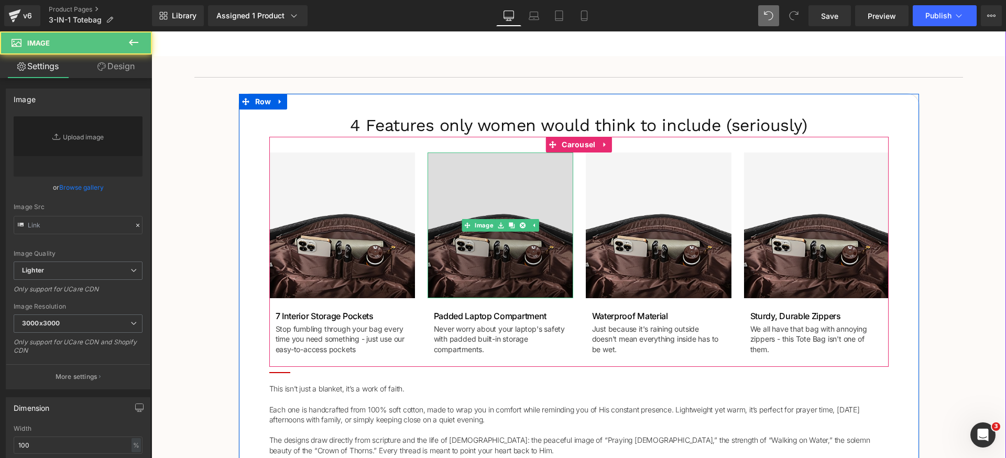
click at [453, 188] on img at bounding box center [500, 225] width 146 height 146
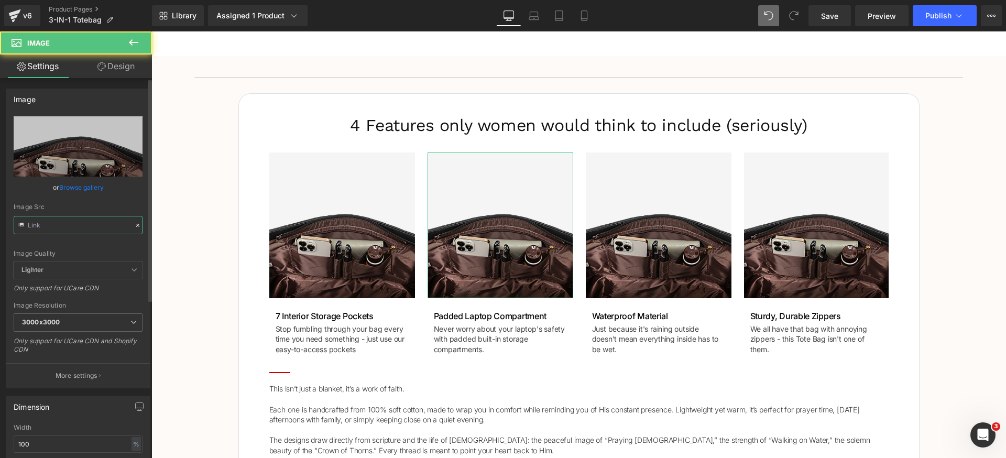
click at [102, 222] on input "text" at bounding box center [78, 225] width 129 height 18
type input "https://luhxe.com/cdn/shop/files/gempages_536505205483635921-9f1cf805-3eac-47b2…"
click at [96, 248] on div "Image Quality Lighter Lightest Lighter Lighter Lightest Only support for UCare …" at bounding box center [78, 188] width 129 height 145
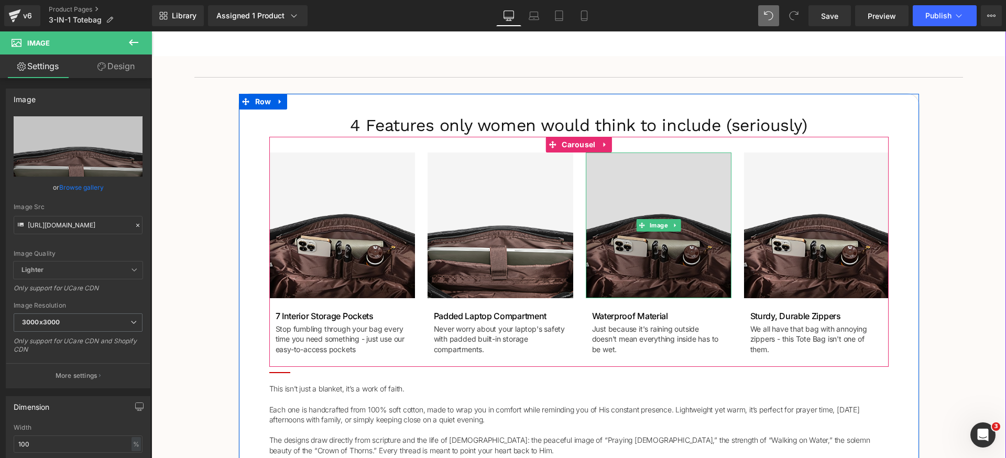
click at [658, 182] on img at bounding box center [659, 225] width 146 height 146
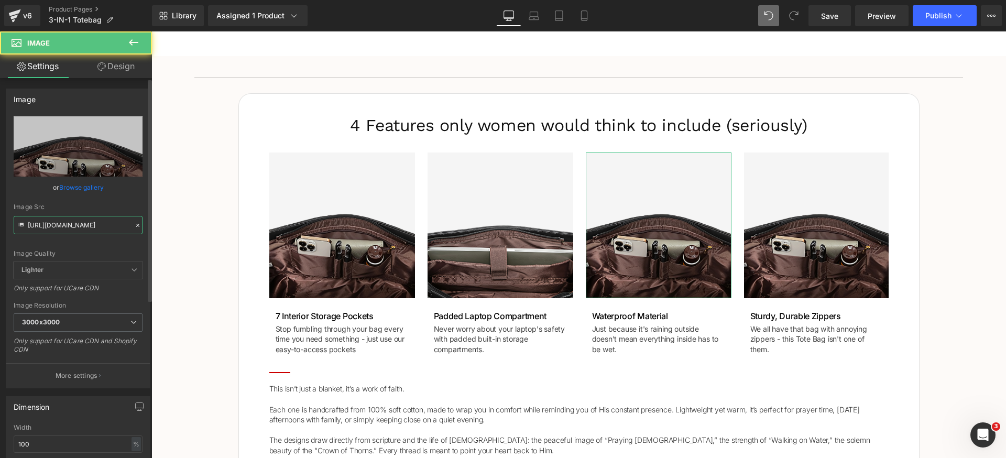
click at [108, 226] on input "https://luhxe.com/cdn/shop/files/gempages_536505205483635921-71d81b70-3ecc-4ed0…" at bounding box center [78, 225] width 129 height 18
type input "https://luhxe.com/cdn/shop/files/gempages_536505205483635921-5ccb56c5-0db5-4ae1…"
click at [116, 244] on div "Image Quality Lighter Lightest Lighter Lighter Lightest Only support for UCare …" at bounding box center [78, 188] width 129 height 145
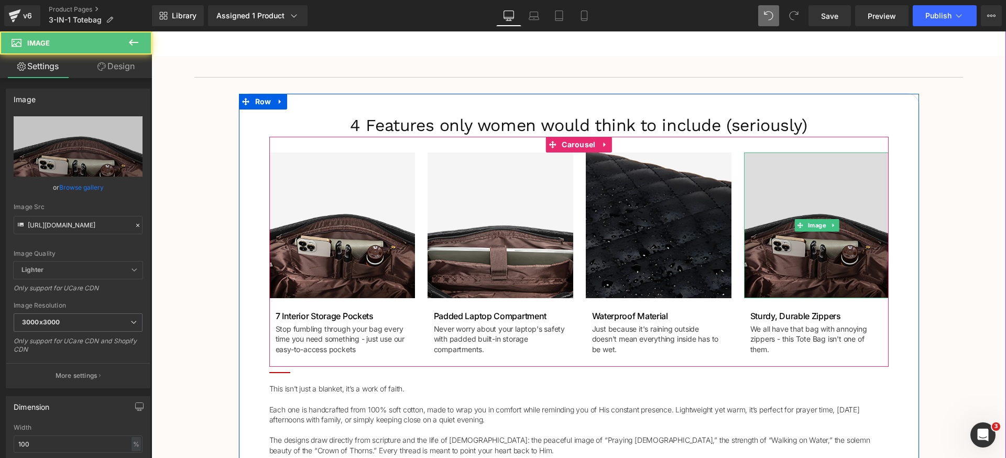
click at [829, 213] on img at bounding box center [817, 225] width 146 height 146
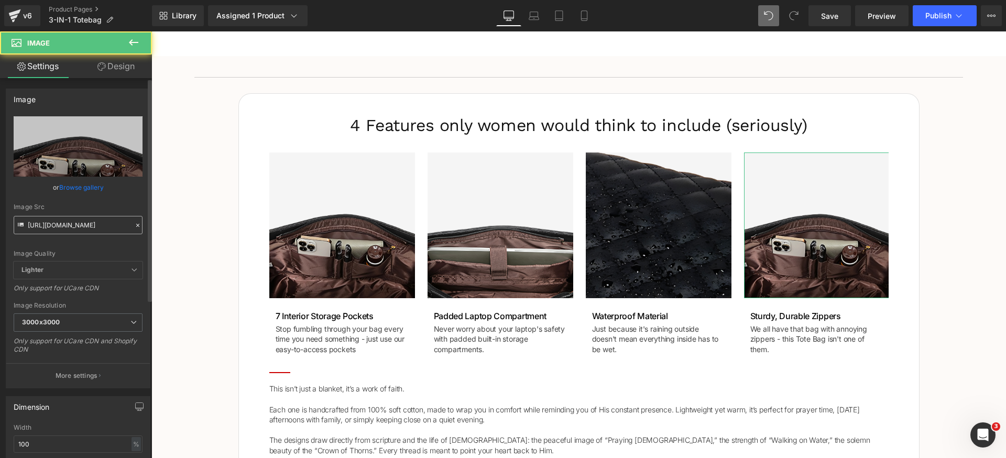
click at [92, 228] on input "https://luhxe.com/cdn/shop/files/gempages_536505205483635921-71d81b70-3ecc-4ed0…" at bounding box center [78, 225] width 129 height 18
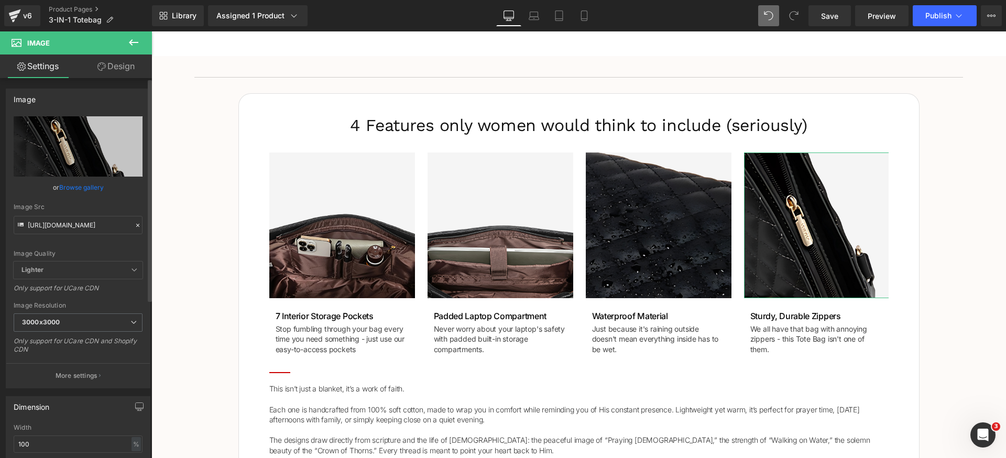
type input "https://luhxe.com/cdn/shop/files/gempages_536505205483635921-64fda436-eb06-41fb…"
click at [96, 246] on div "Image Quality Lighter Lightest Lighter Lighter Lightest Only support for UCare …" at bounding box center [78, 188] width 129 height 145
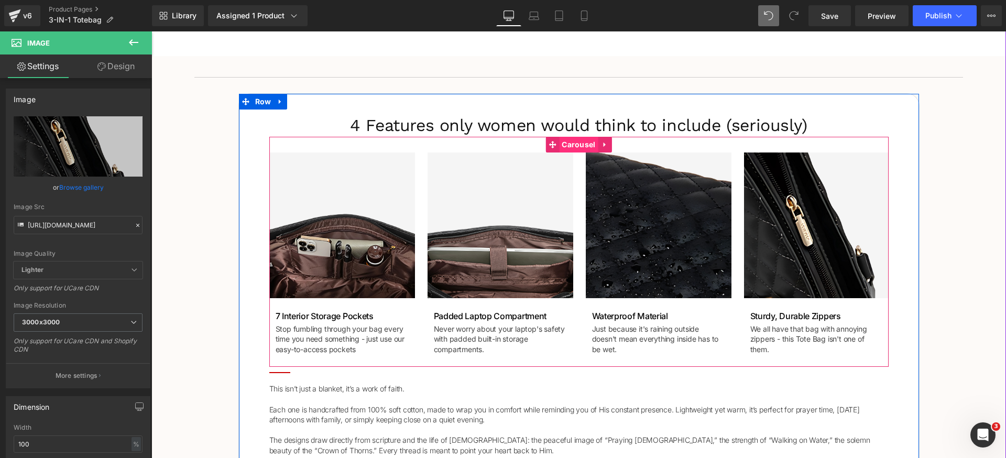
click at [559, 145] on span "Carousel" at bounding box center [578, 145] width 39 height 16
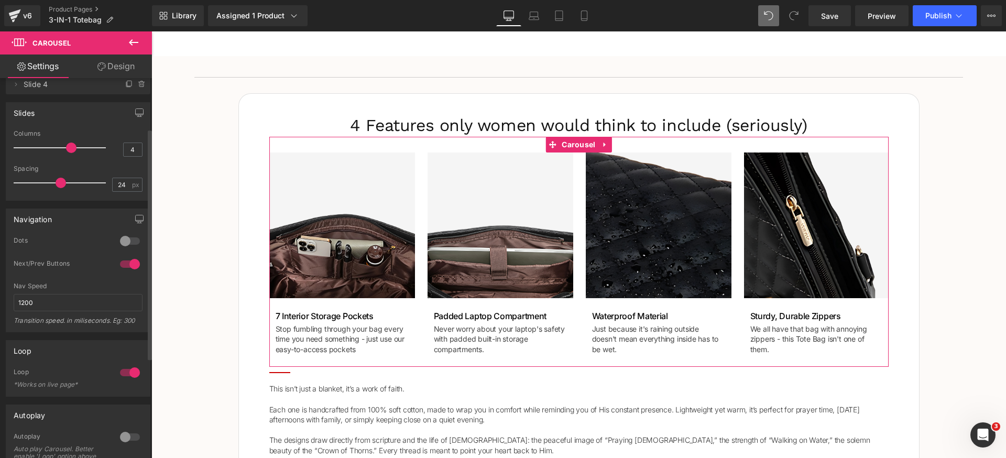
scroll to position [69, 0]
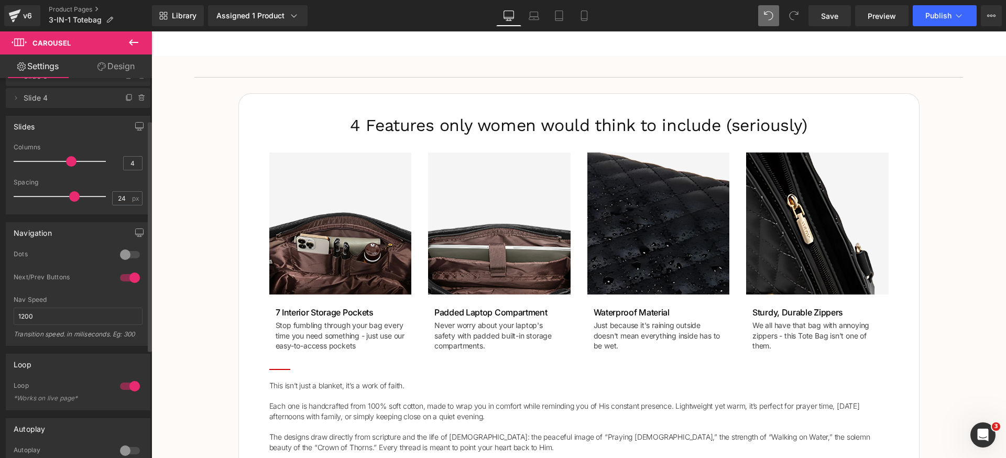
drag, startPoint x: 60, startPoint y: 197, endPoint x: 72, endPoint y: 196, distance: 12.6
click at [72, 196] on span at bounding box center [74, 196] width 10 height 10
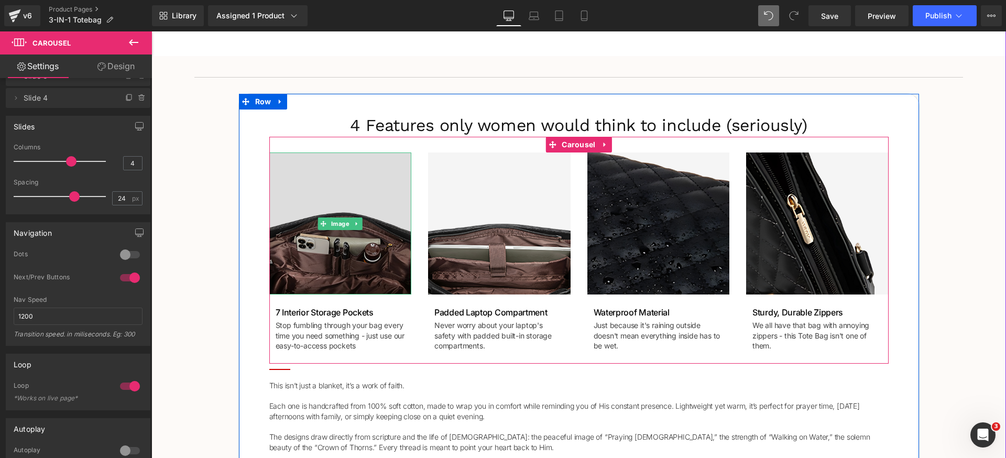
click at [304, 184] on img at bounding box center [340, 223] width 142 height 142
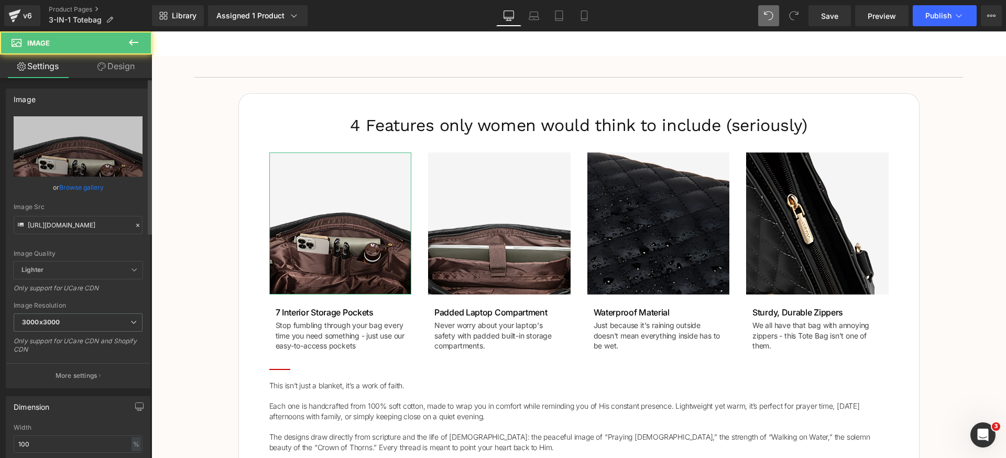
click at [129, 71] on link "Design" at bounding box center [116, 66] width 76 height 24
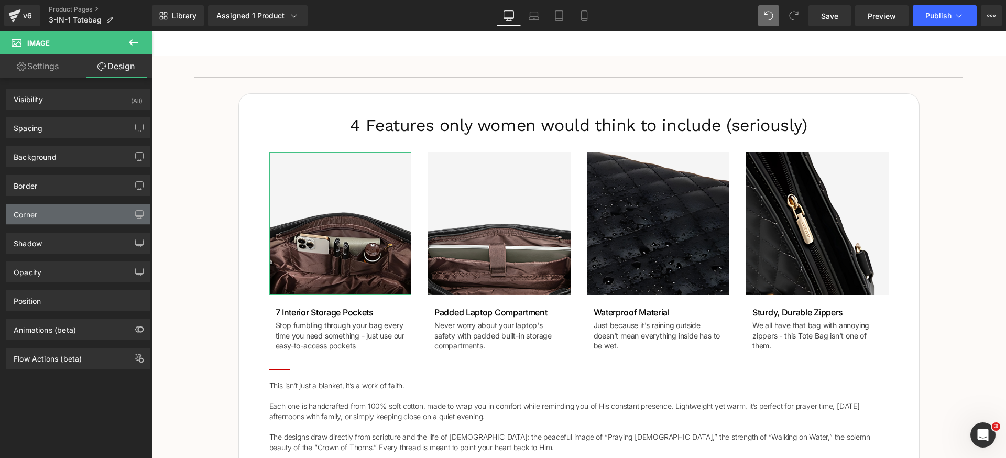
click at [52, 217] on div "Corner" at bounding box center [78, 214] width 144 height 20
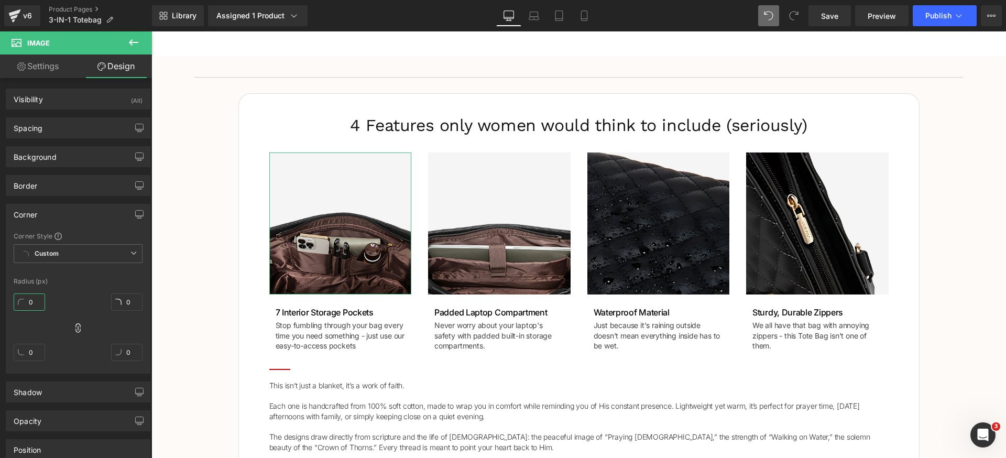
click at [37, 299] on input "0" at bounding box center [29, 301] width 31 height 17
type input "12"
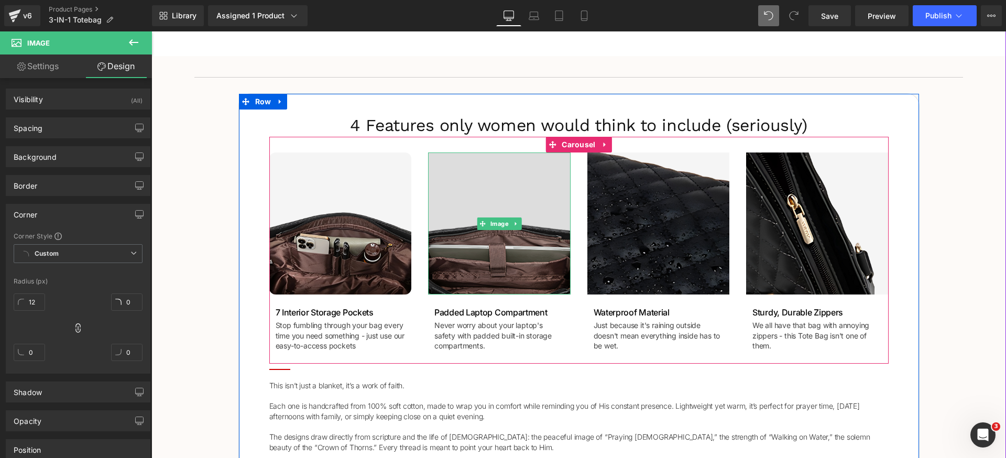
click at [518, 192] on img at bounding box center [499, 223] width 142 height 142
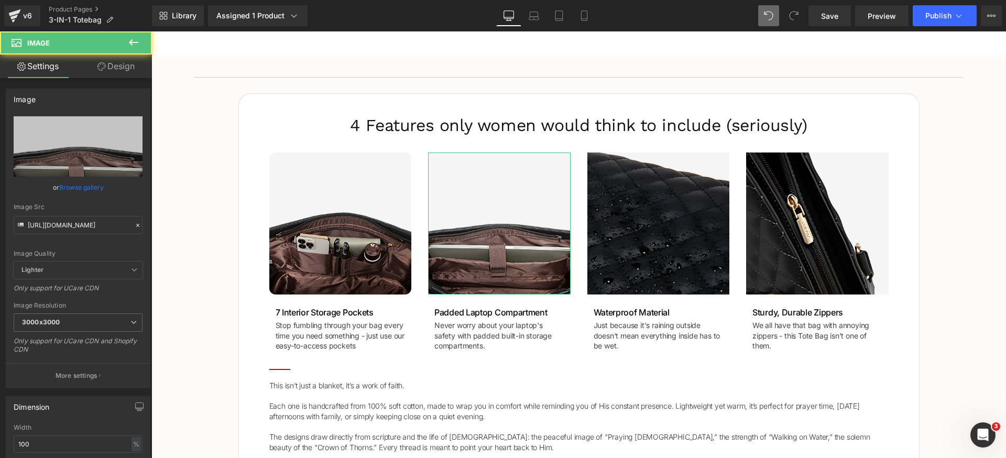
click at [124, 73] on link "Design" at bounding box center [116, 66] width 76 height 24
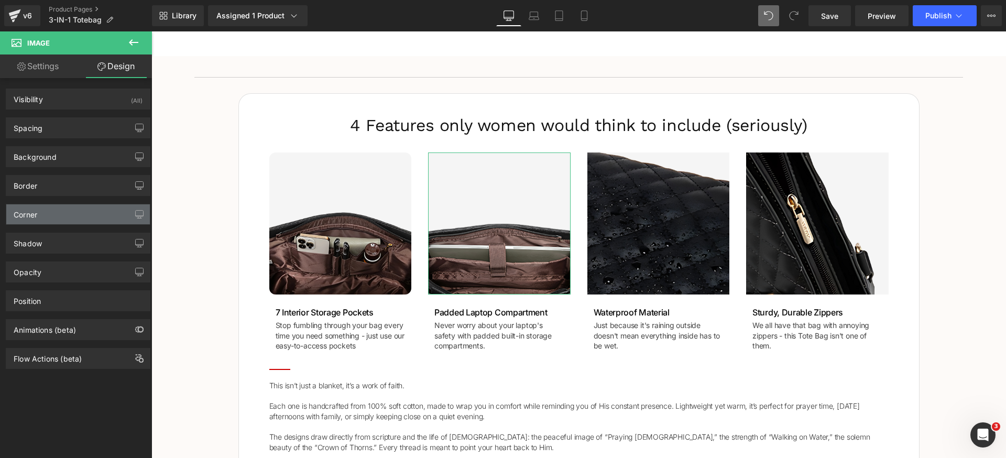
click at [47, 216] on div "Corner" at bounding box center [78, 214] width 144 height 20
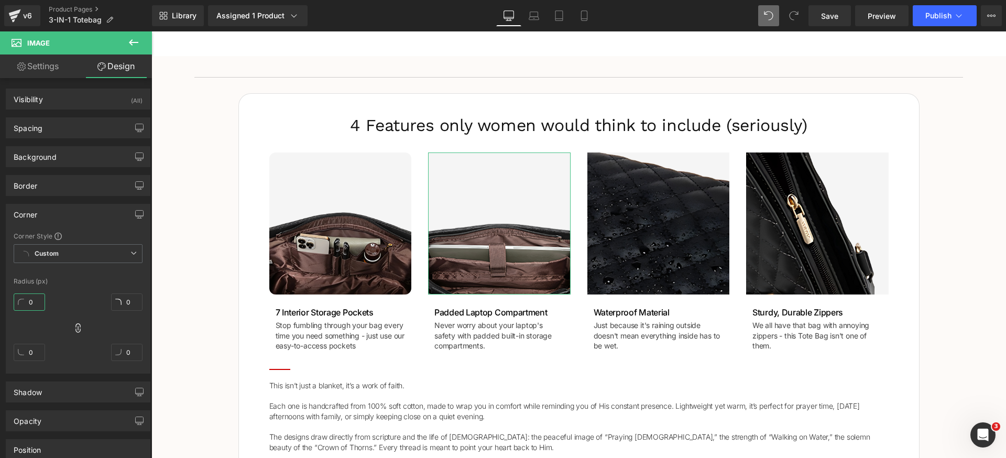
click at [39, 301] on input "0" at bounding box center [29, 301] width 31 height 17
type input "12"
click at [89, 219] on div "Corner" at bounding box center [78, 214] width 144 height 20
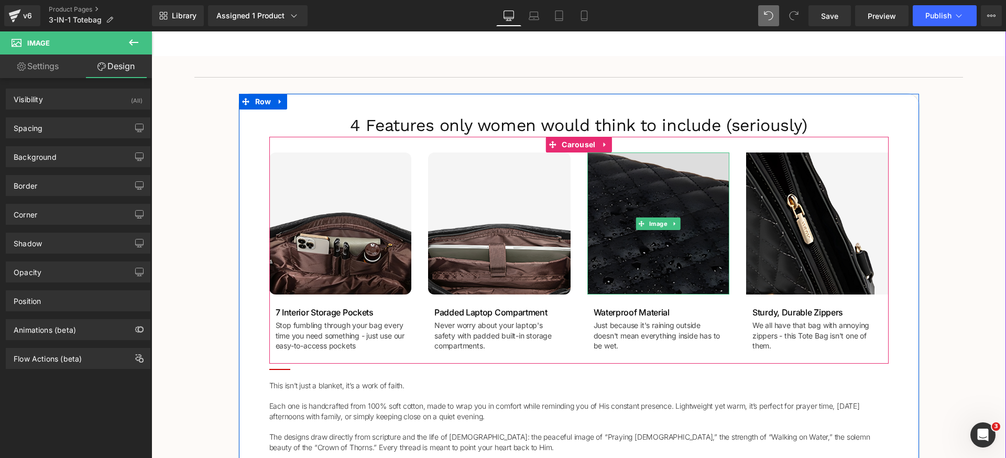
click at [638, 181] on img at bounding box center [658, 223] width 142 height 142
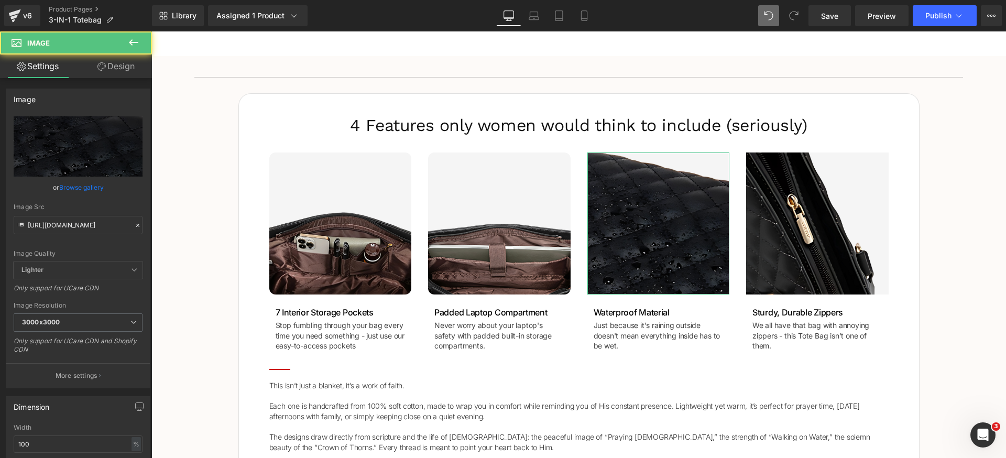
click at [127, 72] on link "Design" at bounding box center [116, 66] width 76 height 24
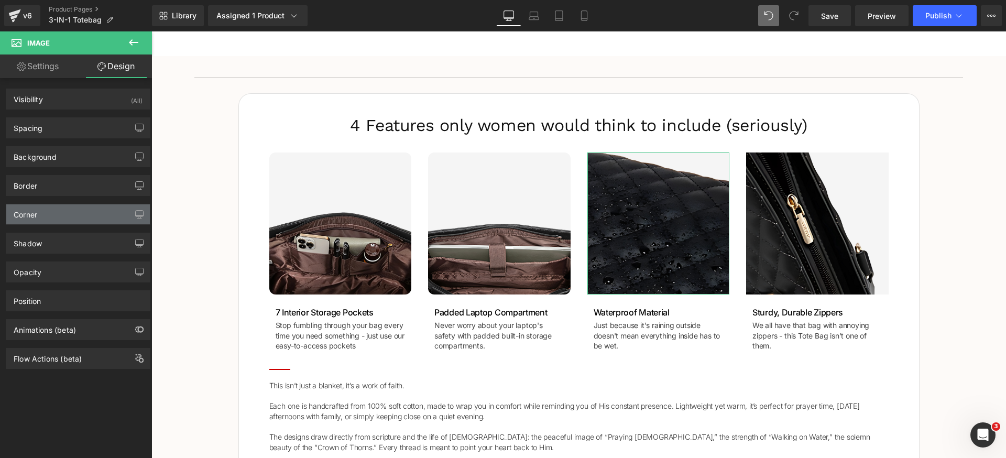
click at [59, 214] on div "Corner" at bounding box center [78, 214] width 144 height 20
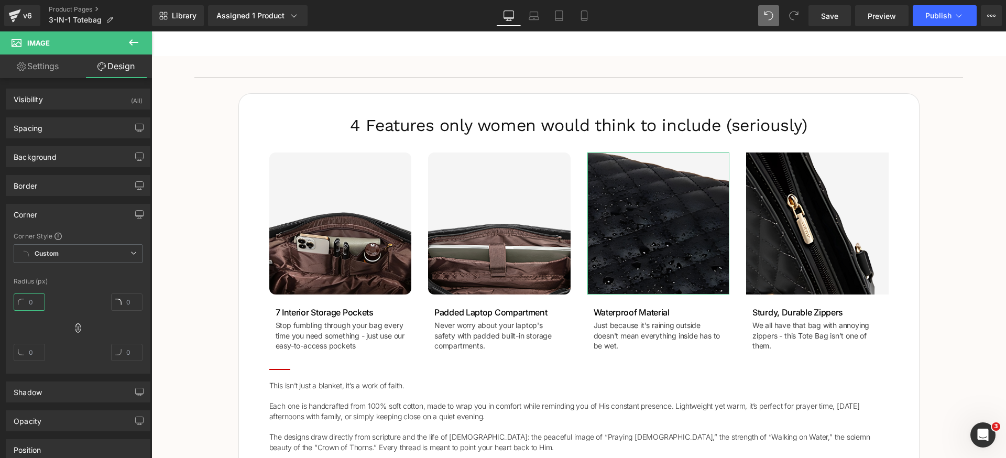
click at [38, 300] on input "text" at bounding box center [29, 301] width 31 height 17
type input "12"
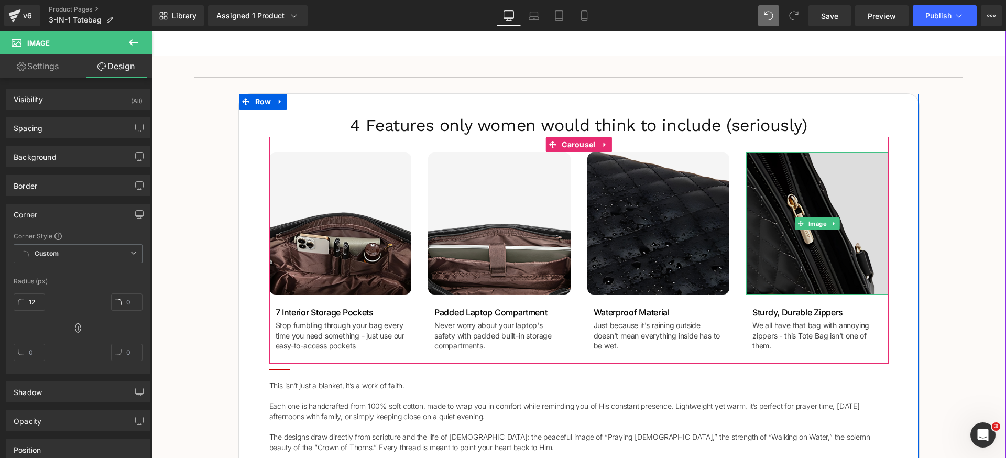
click at [781, 177] on img at bounding box center [817, 223] width 142 height 142
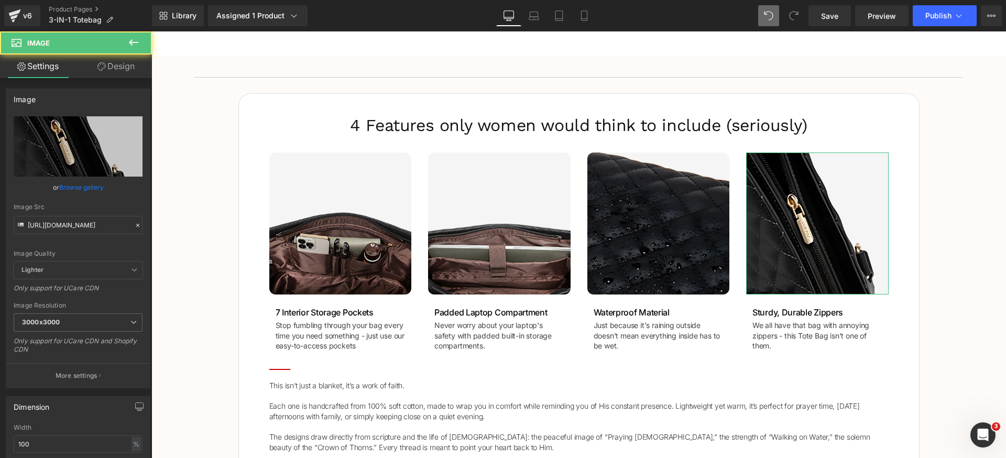
drag, startPoint x: 118, startPoint y: 69, endPoint x: 93, endPoint y: 164, distance: 98.6
click at [118, 69] on link "Design" at bounding box center [116, 66] width 76 height 24
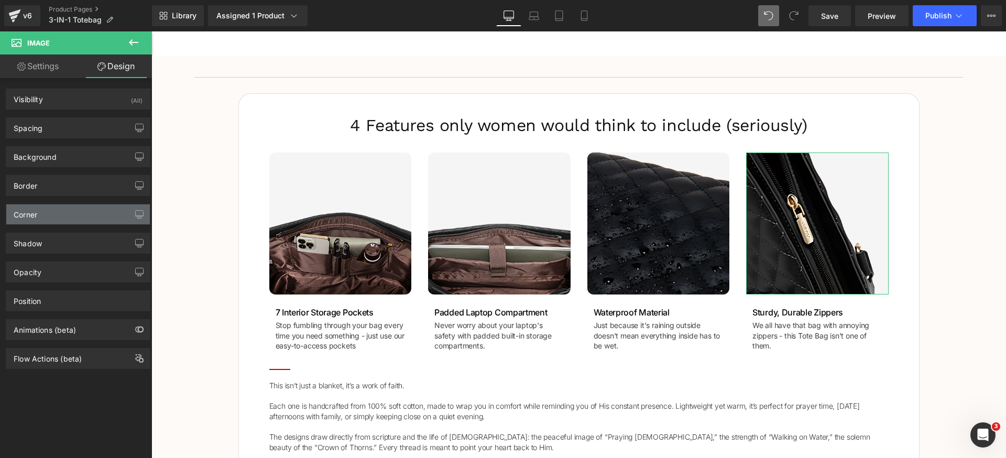
click at [58, 218] on div "Corner" at bounding box center [78, 214] width 144 height 20
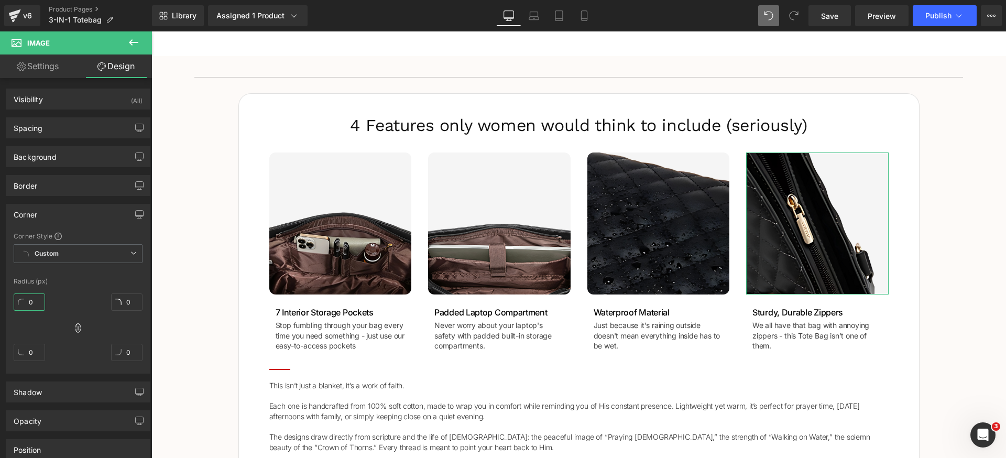
click at [38, 300] on input "0" at bounding box center [29, 301] width 31 height 17
type input "12"
click at [82, 213] on div "Corner" at bounding box center [78, 214] width 144 height 20
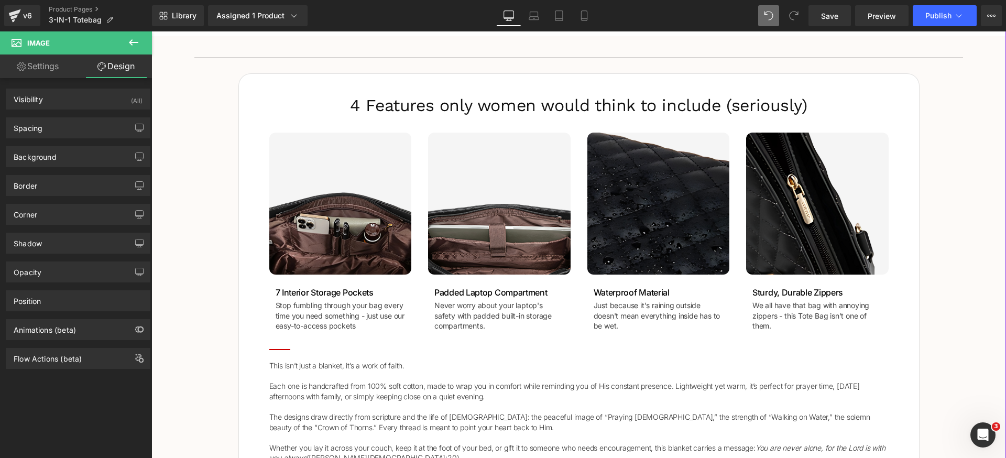
scroll to position [719, 0]
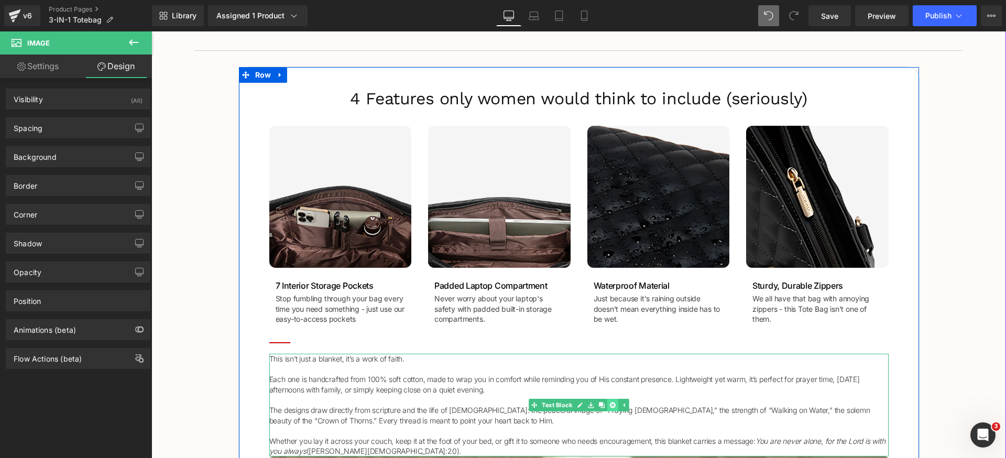
click at [609, 406] on icon at bounding box center [612, 405] width 6 height 6
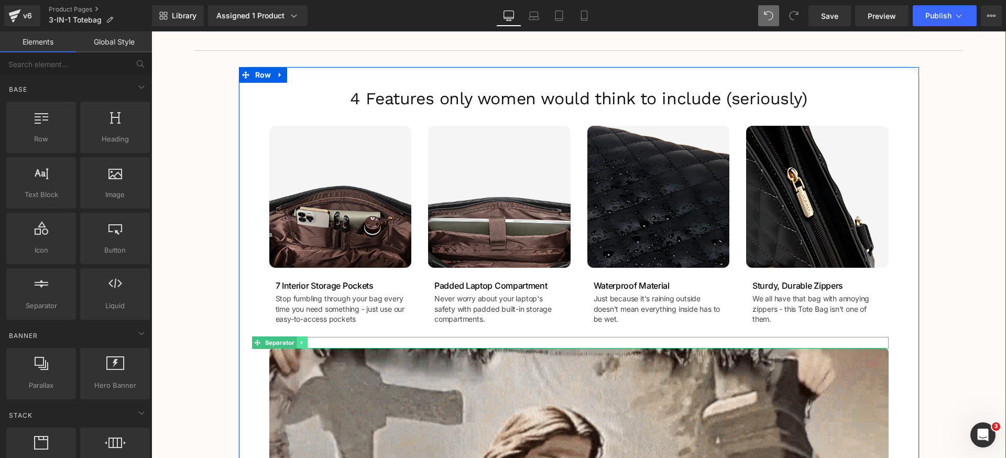
click at [301, 345] on link at bounding box center [301, 342] width 11 height 13
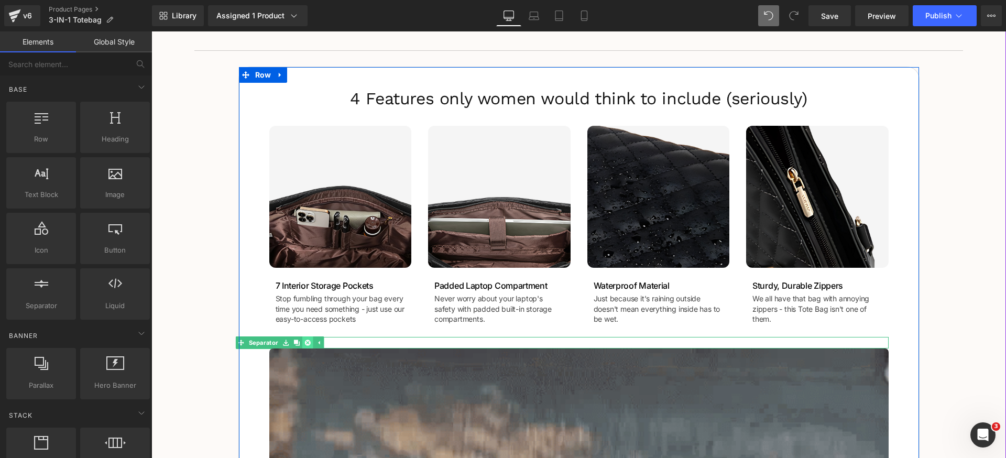
click at [304, 340] on icon at bounding box center [307, 342] width 6 height 6
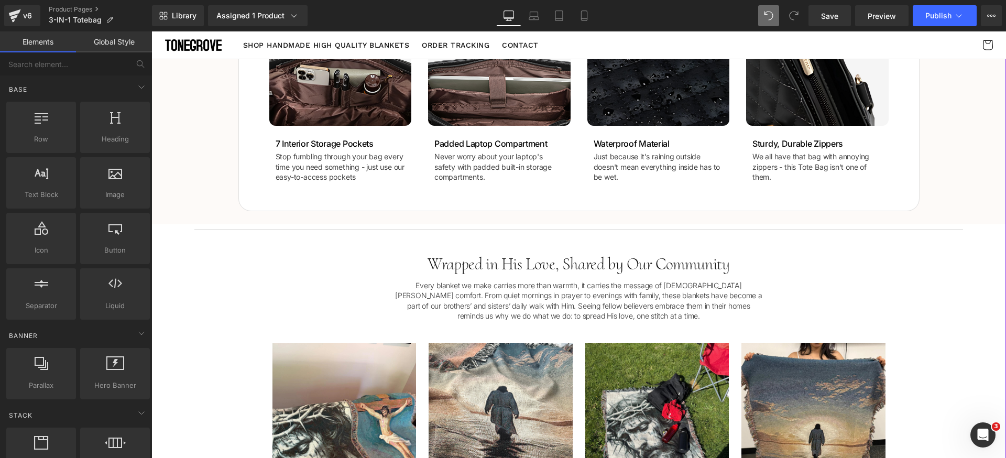
scroll to position [697, 0]
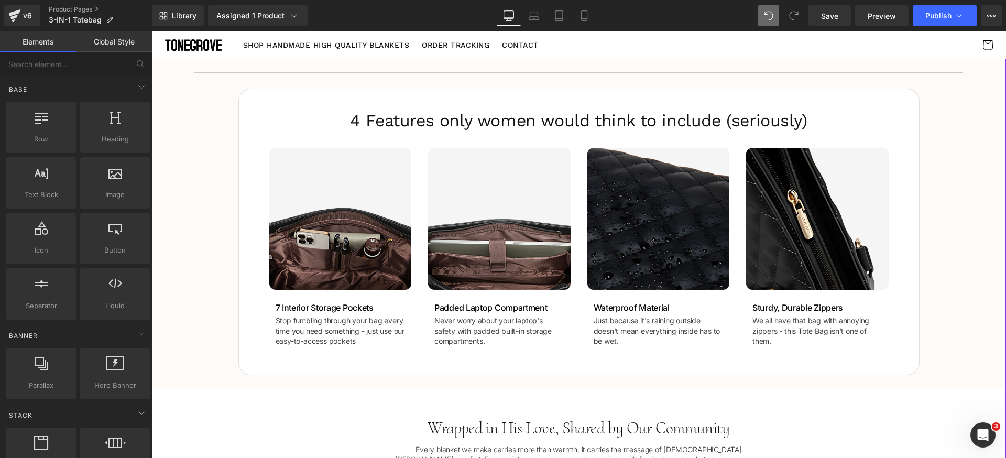
click at [203, 218] on div "Separator 4 Features only women would think to include (seriously)  Heading Ima…" at bounding box center [578, 221] width 854 height 308
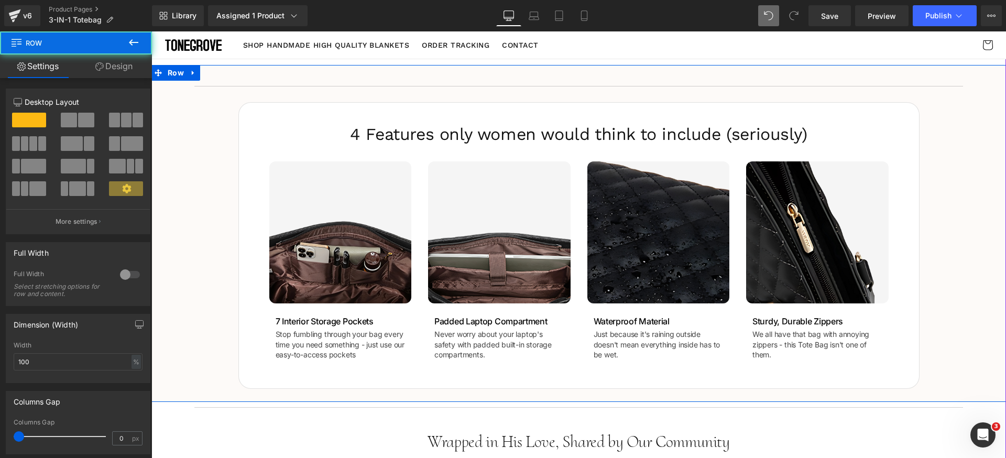
scroll to position [659, 0]
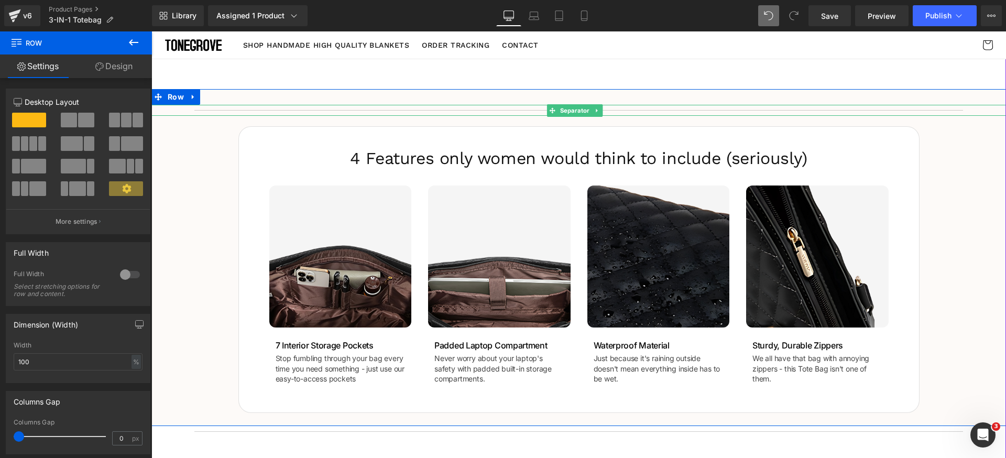
click at [599, 110] on icon at bounding box center [597, 110] width 6 height 6
click at [602, 112] on icon at bounding box center [602, 110] width 6 height 6
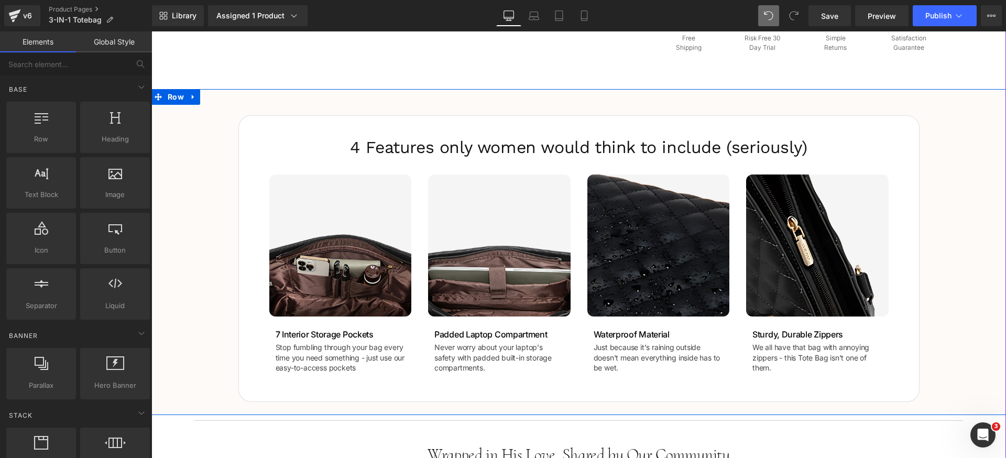
scroll to position [695, 0]
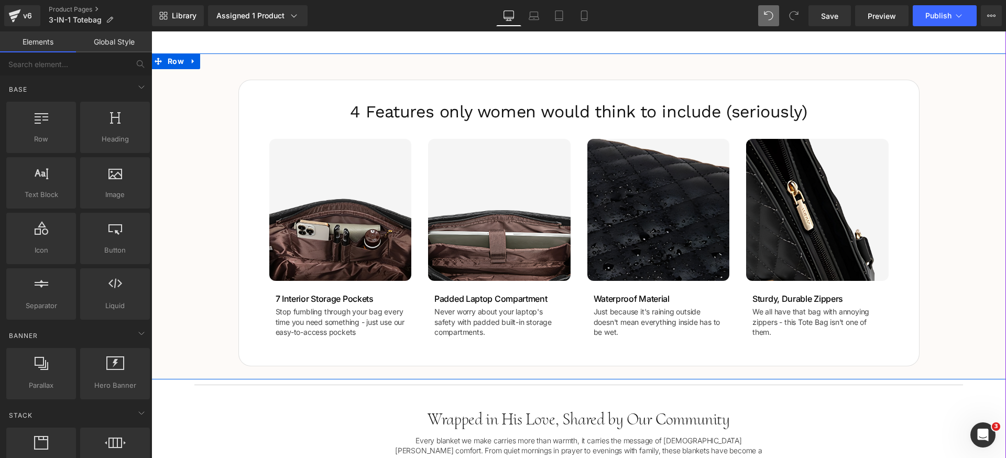
click at [206, 256] on div "4 Features only women would think to include (seriously)  Heading Image Image 7…" at bounding box center [578, 217] width 854 height 297
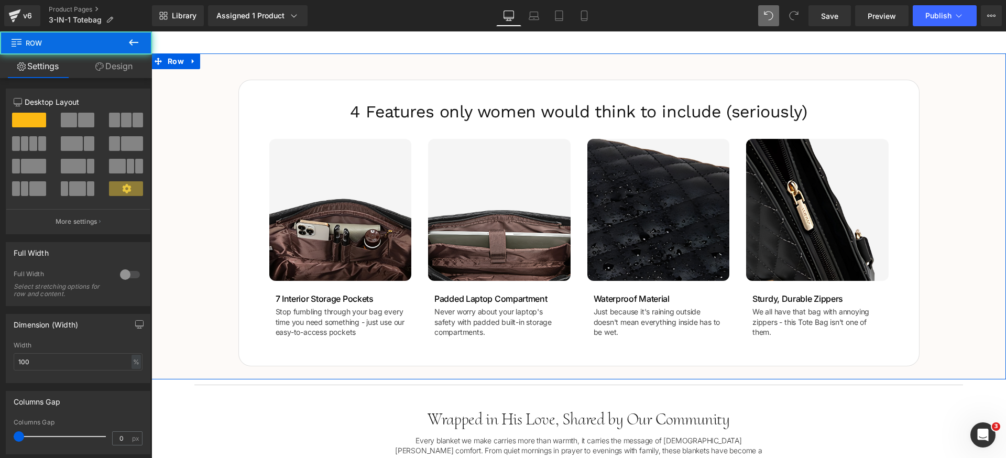
click at [113, 68] on link "Design" at bounding box center [114, 66] width 76 height 24
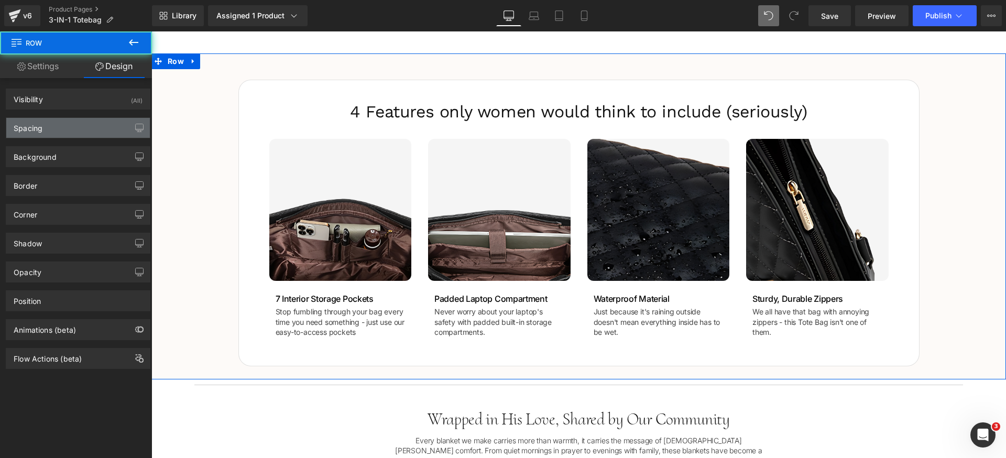
click at [75, 122] on div "Spacing" at bounding box center [78, 128] width 144 height 20
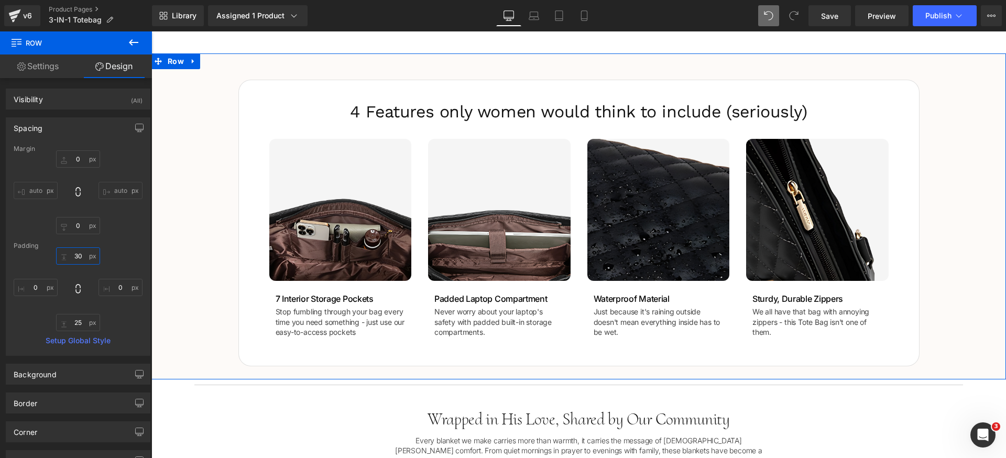
click at [82, 256] on input "text" at bounding box center [78, 255] width 44 height 17
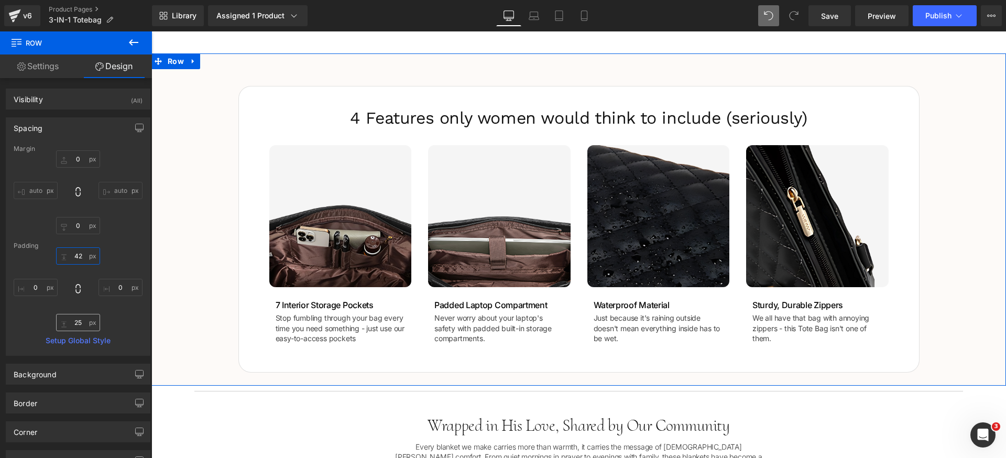
type input "42"
click at [86, 323] on input "text" at bounding box center [78, 322] width 44 height 17
type input "42"
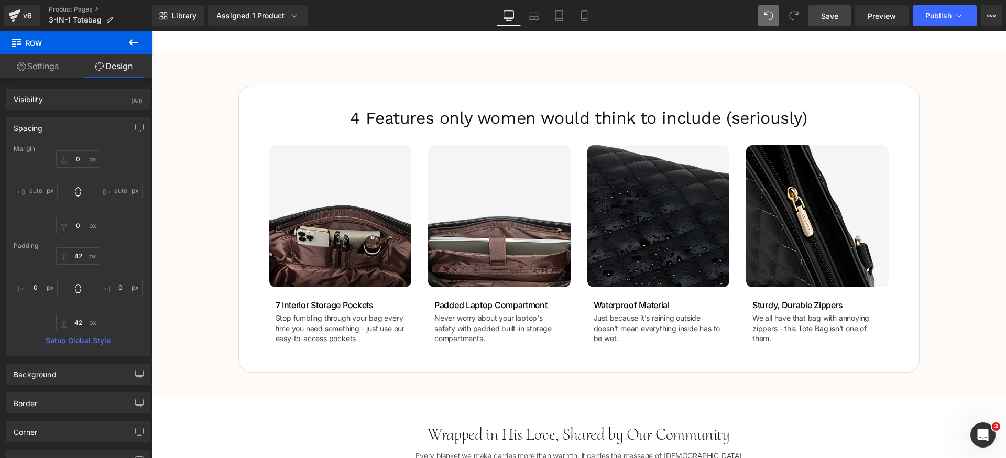
click at [849, 22] on link "Save" at bounding box center [829, 15] width 42 height 21
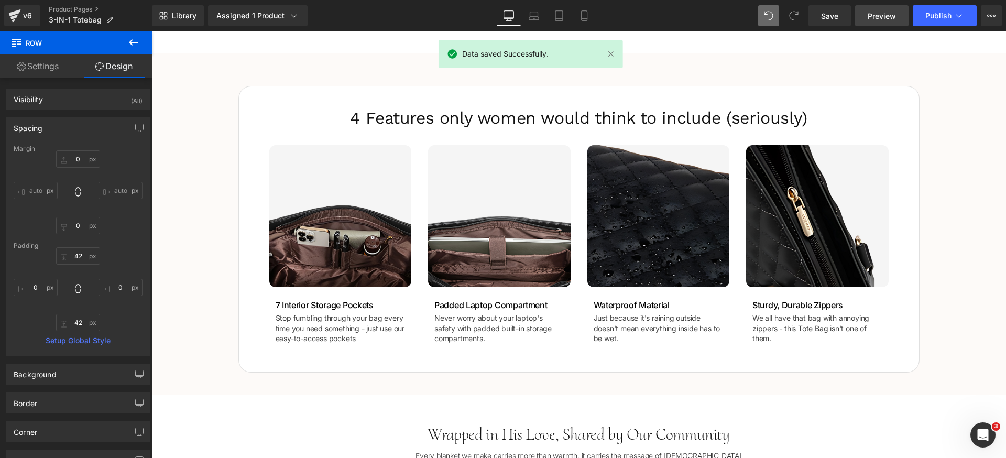
click at [883, 21] on link "Preview" at bounding box center [881, 15] width 53 height 21
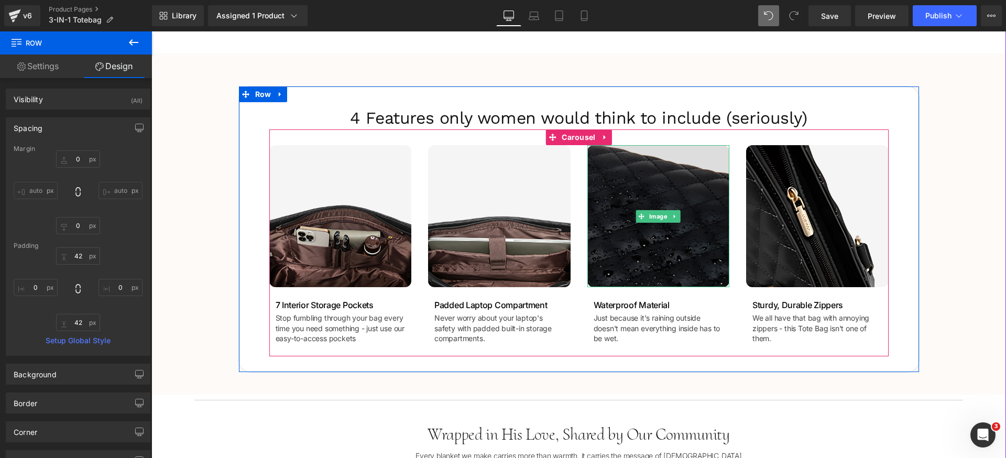
scroll to position [708, 0]
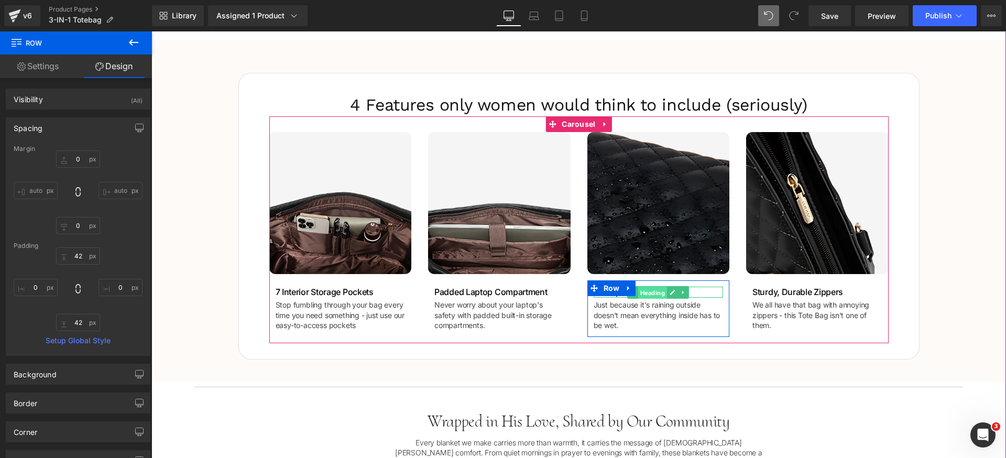
click at [642, 290] on span "Heading" at bounding box center [652, 293] width 29 height 13
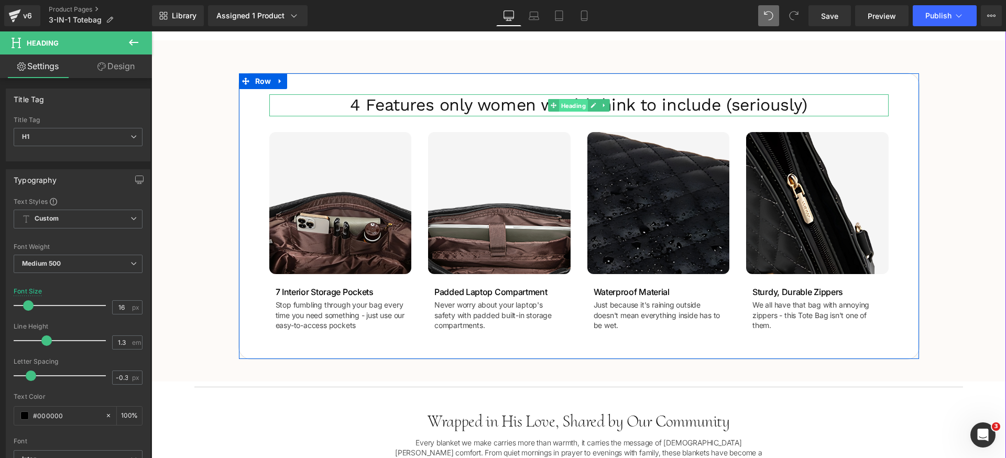
click at [574, 103] on span "Heading" at bounding box center [572, 106] width 29 height 13
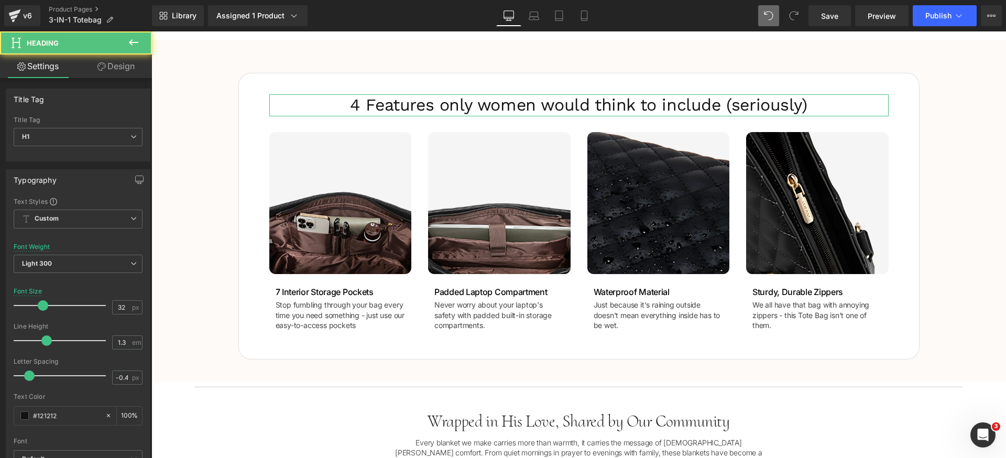
click at [122, 65] on link "Design" at bounding box center [116, 66] width 76 height 24
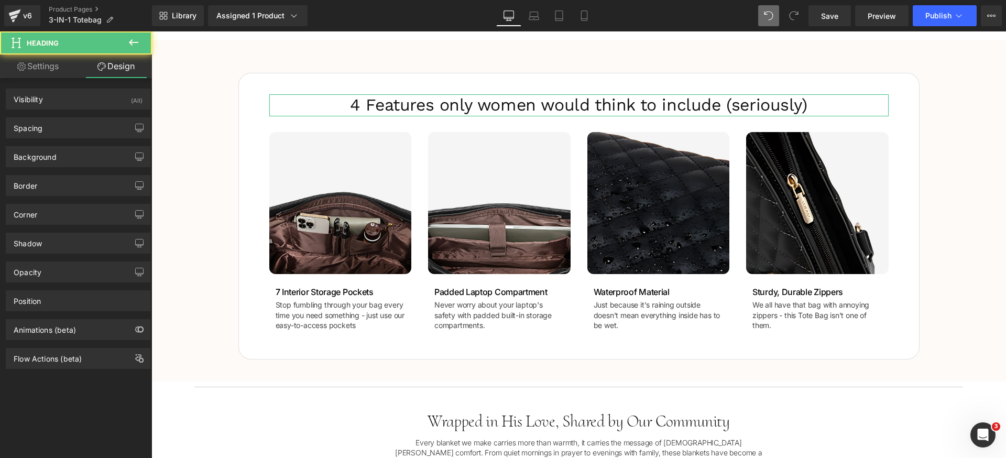
click at [67, 130] on div "Spacing" at bounding box center [78, 128] width 144 height 20
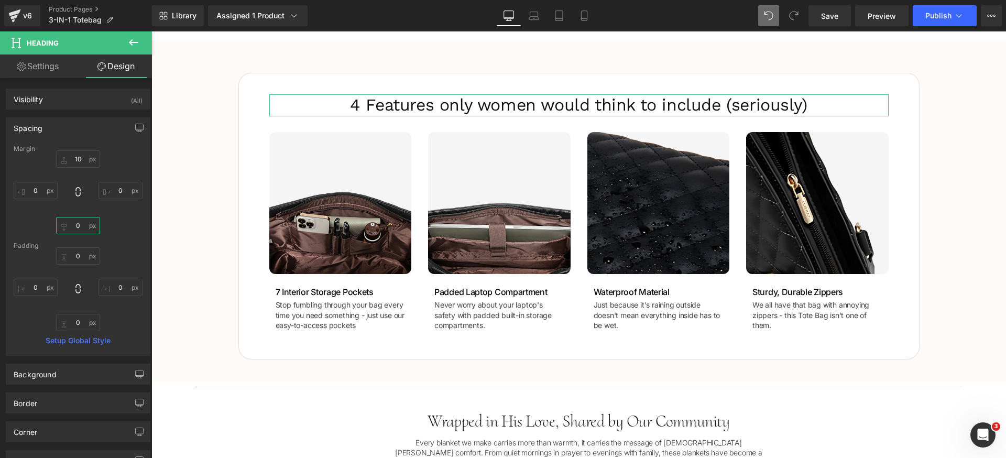
click at [84, 227] on input "0" at bounding box center [78, 225] width 44 height 17
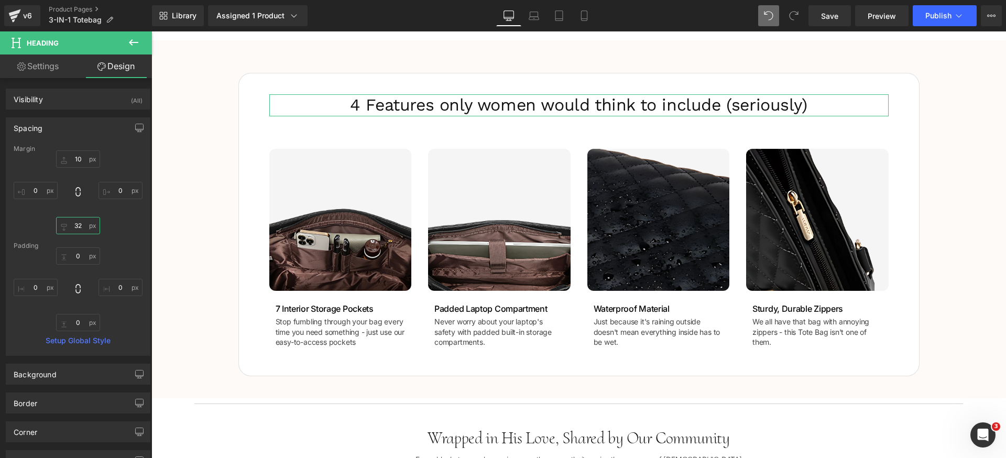
type input "3"
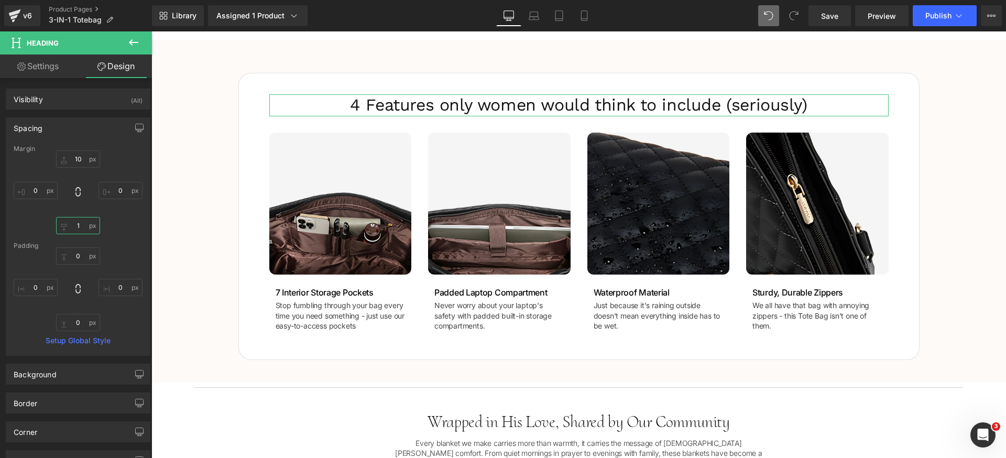
type input "12"
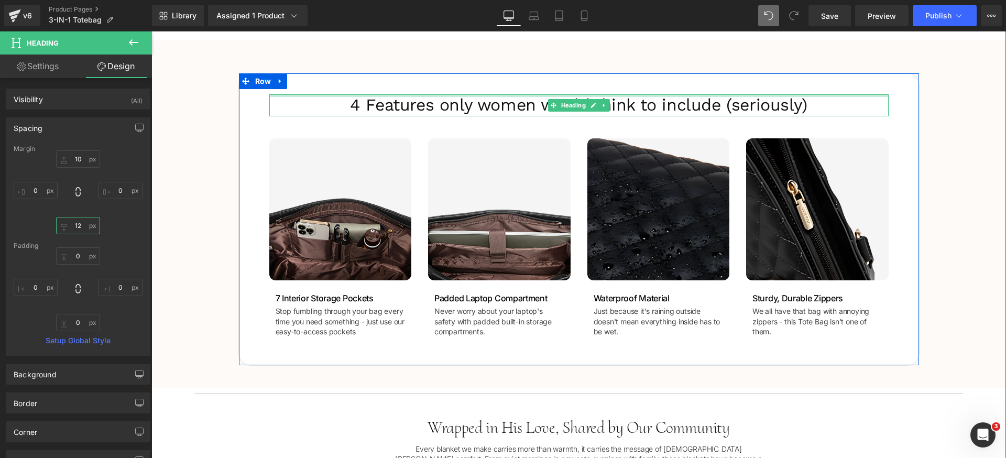
click at [470, 96] on div at bounding box center [578, 95] width 619 height 3
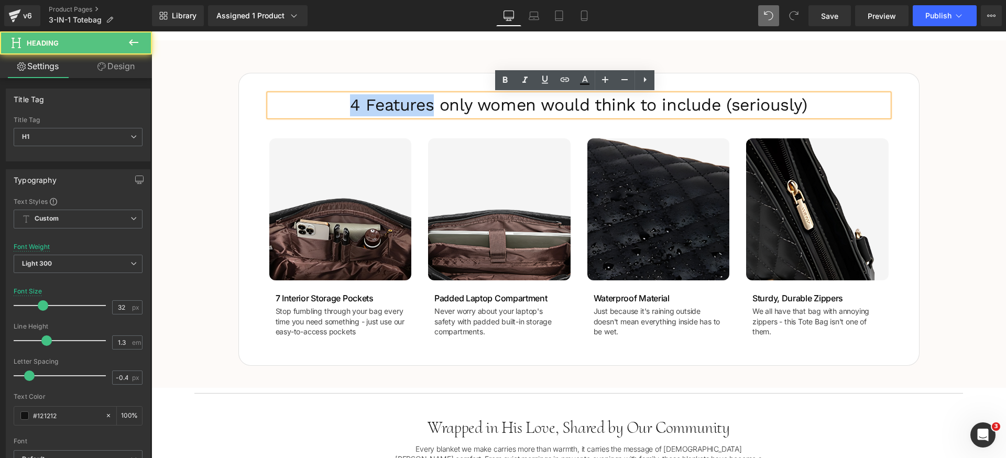
drag, startPoint x: 409, startPoint y: 108, endPoint x: 356, endPoint y: 107, distance: 53.4
click at [356, 107] on h1 "4 Features only women would think to include (seriously)" at bounding box center [578, 105] width 619 height 22
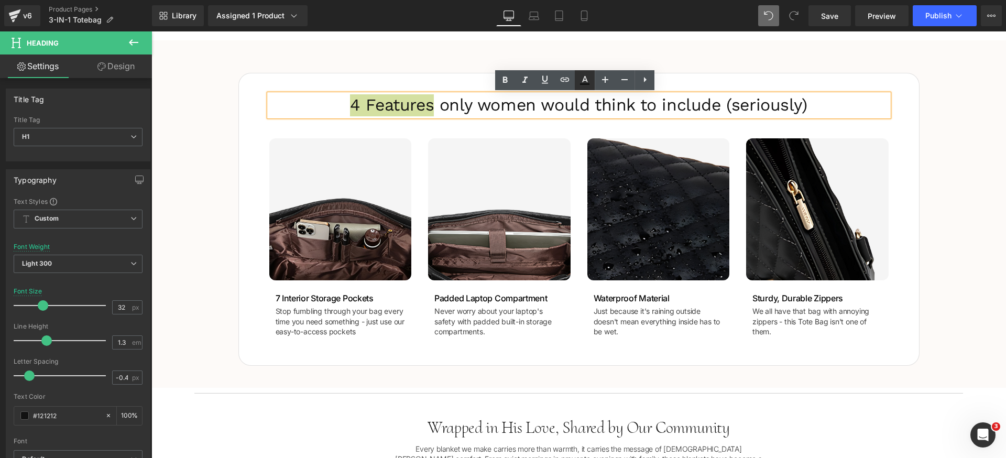
click at [580, 85] on icon at bounding box center [584, 80] width 13 height 13
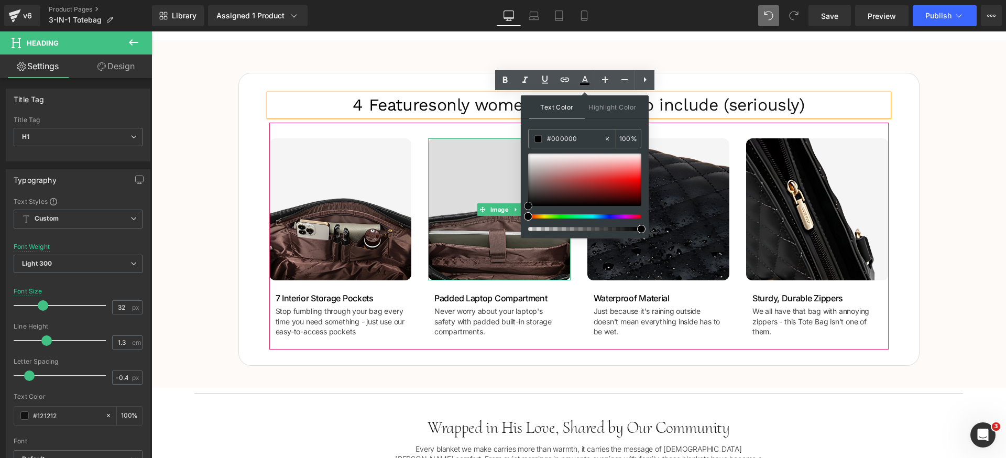
drag, startPoint x: 681, startPoint y: 233, endPoint x: 519, endPoint y: 223, distance: 162.7
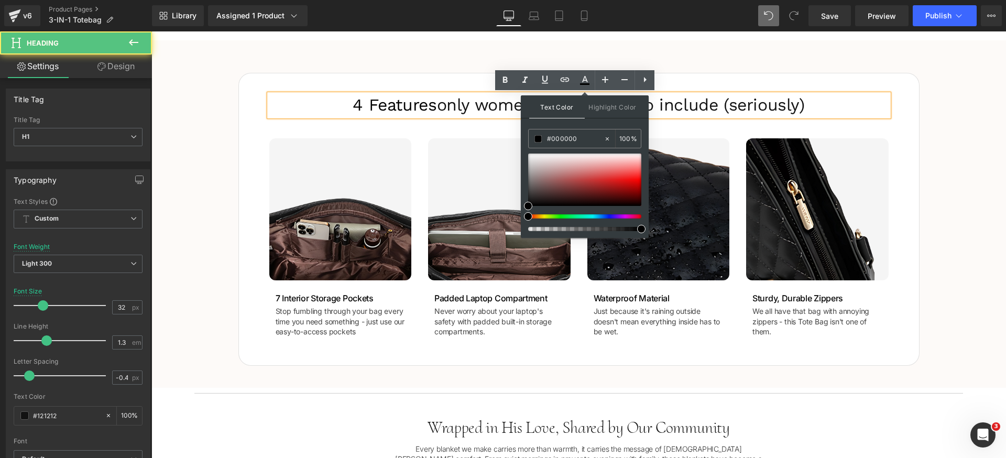
click at [417, 104] on span "4 Features" at bounding box center [395, 105] width 84 height 20
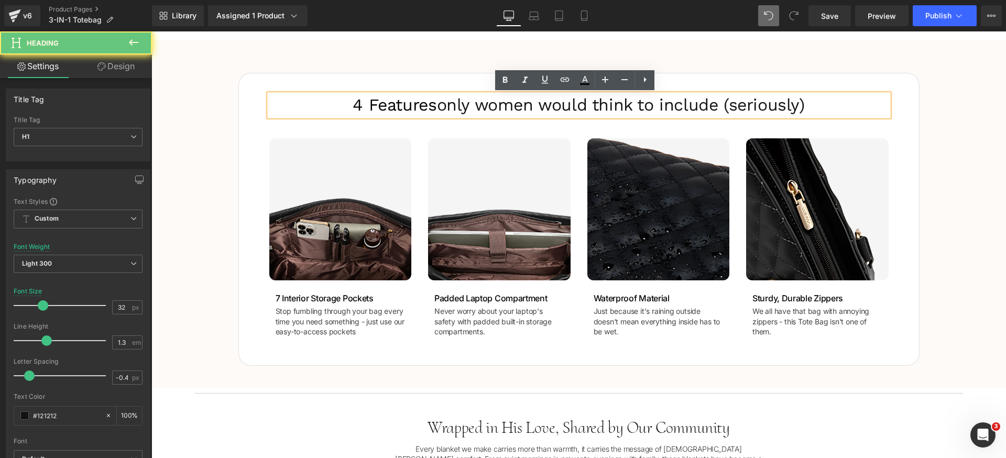
click at [522, 112] on h1 "4 Features only women would think to include (seriously)" at bounding box center [578, 105] width 619 height 22
click at [969, 152] on div "4 Features only women would think to include (seriously)  Heading Image Image 7…" at bounding box center [578, 213] width 854 height 303
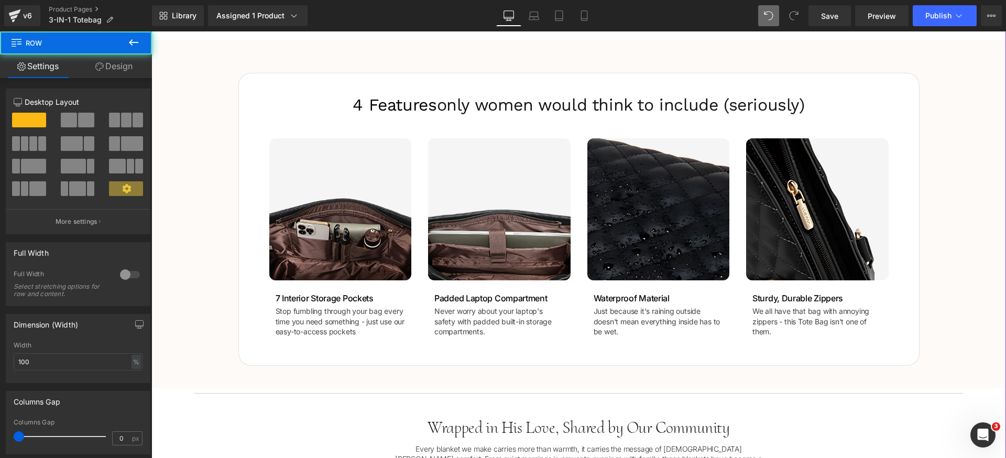
click at [971, 316] on div "4 Features only women would think to include (seriously)  Heading Image Image 7…" at bounding box center [578, 213] width 854 height 303
click at [838, 20] on span "Save" at bounding box center [829, 15] width 17 height 11
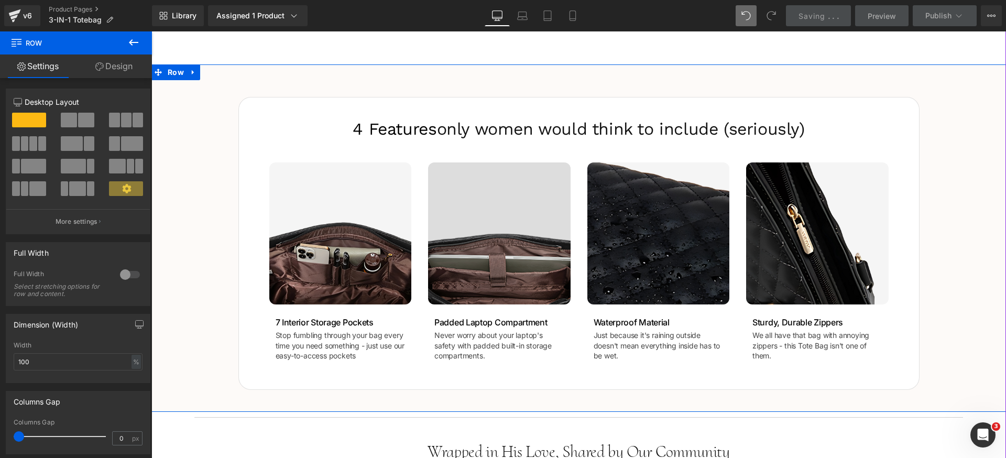
scroll to position [463, 0]
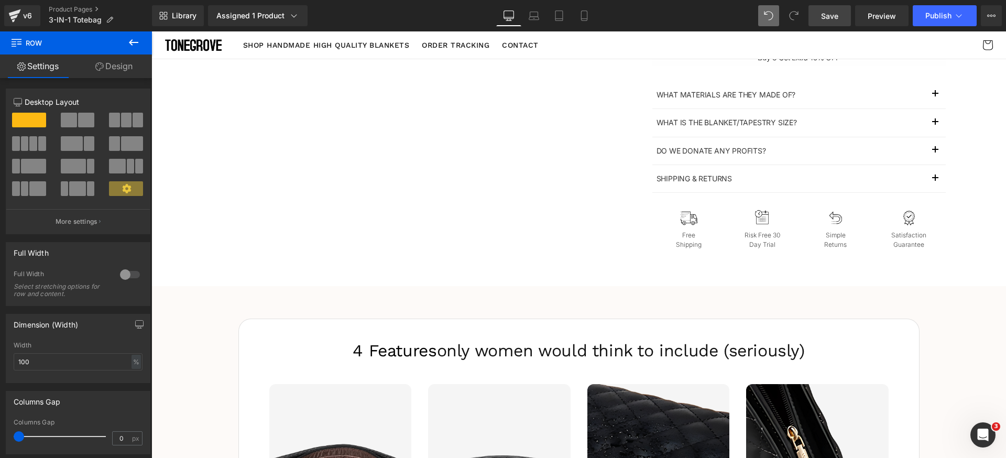
click at [140, 39] on button at bounding box center [133, 42] width 37 height 23
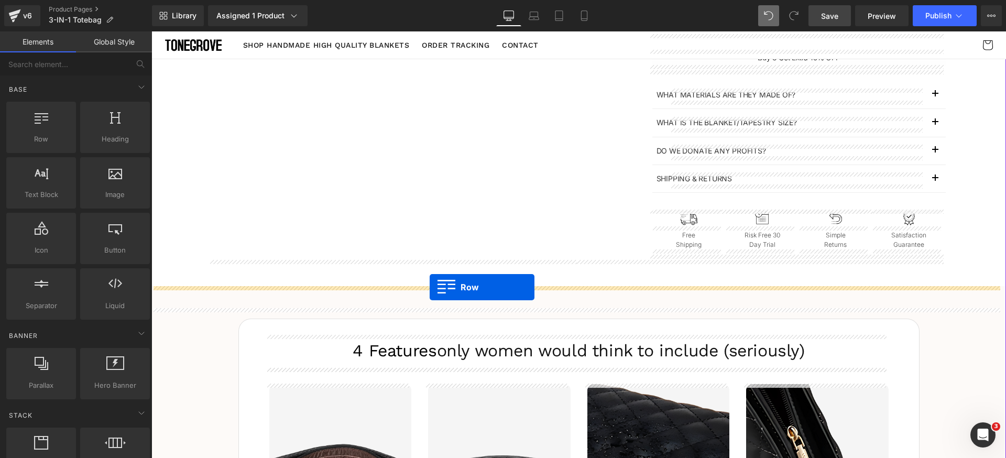
drag, startPoint x: 207, startPoint y: 159, endPoint x: 430, endPoint y: 287, distance: 256.2
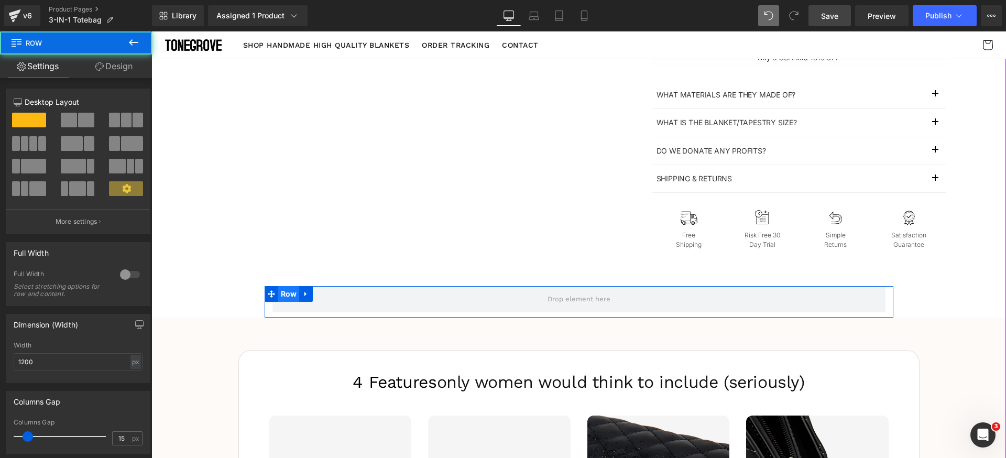
click at [279, 294] on span "Row" at bounding box center [288, 294] width 21 height 16
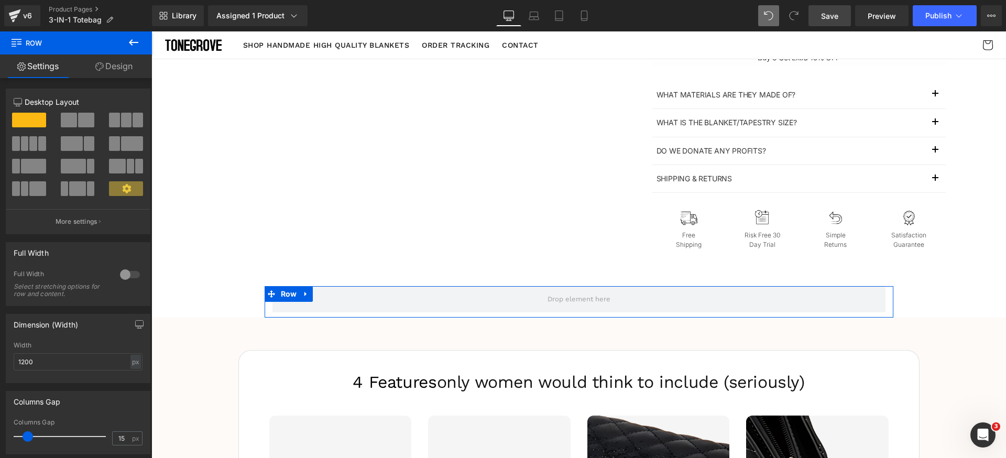
click at [130, 274] on div at bounding box center [129, 274] width 25 height 17
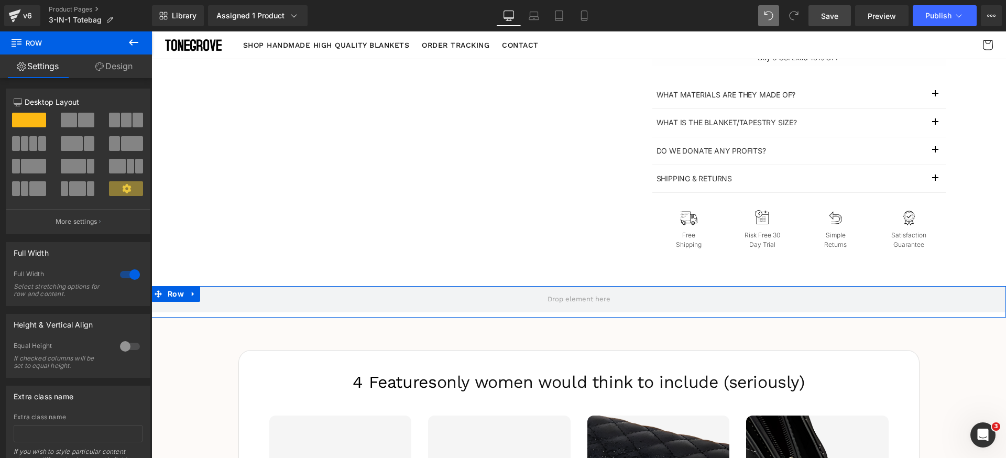
click at [130, 274] on div at bounding box center [129, 274] width 25 height 17
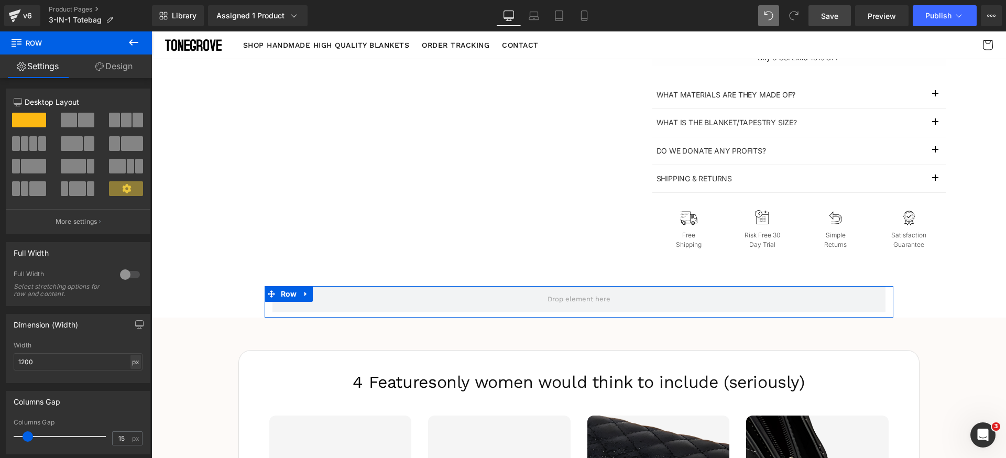
click at [134, 361] on div "px" at bounding box center [135, 362] width 10 height 14
click at [129, 395] on li "px" at bounding box center [135, 393] width 13 height 15
click at [133, 365] on div "px" at bounding box center [135, 362] width 10 height 14
click at [133, 380] on li "%" at bounding box center [135, 377] width 13 height 15
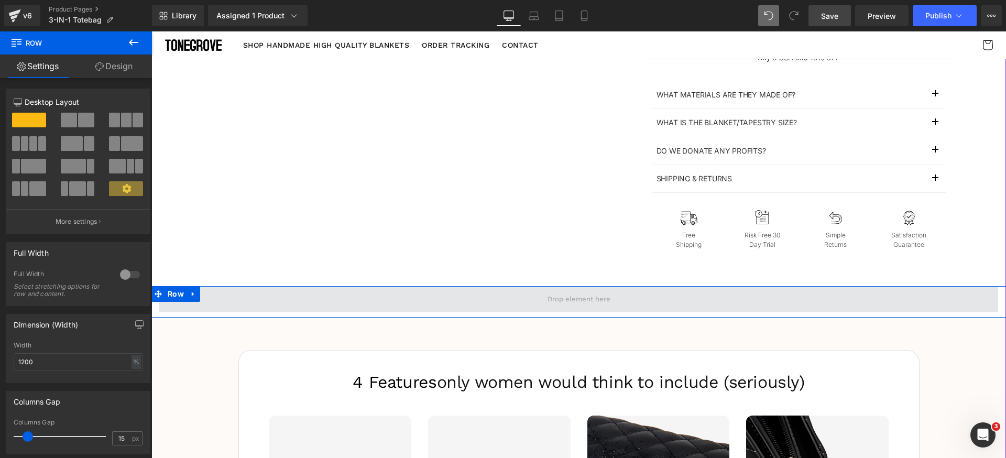
click at [306, 303] on span at bounding box center [578, 299] width 839 height 26
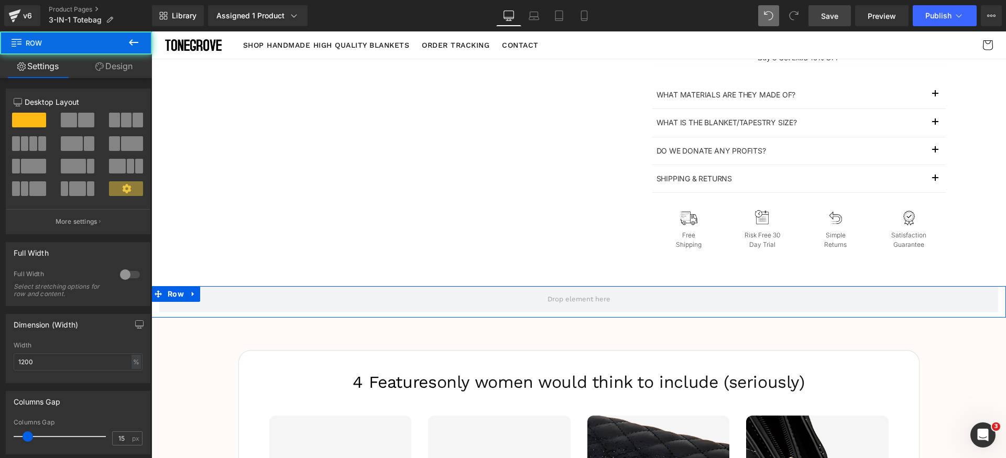
click at [133, 64] on link "Design" at bounding box center [114, 66] width 76 height 24
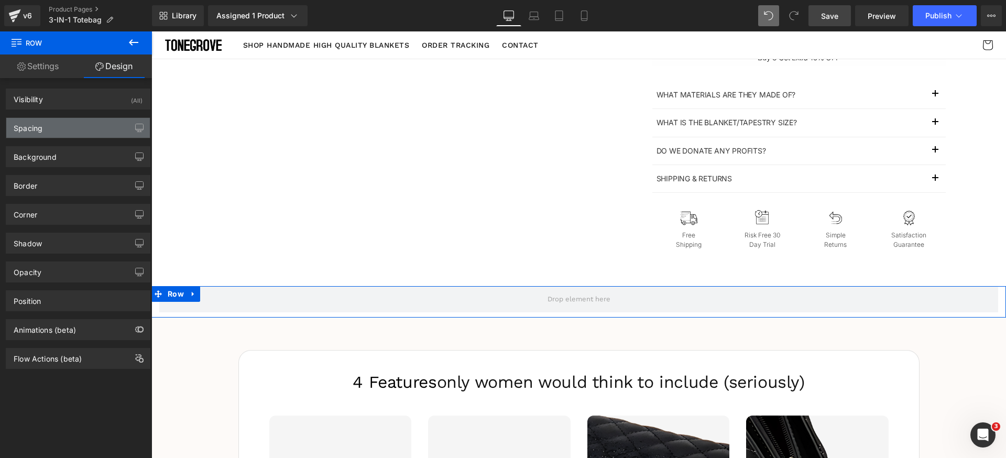
click at [62, 126] on div "Spacing" at bounding box center [78, 128] width 144 height 20
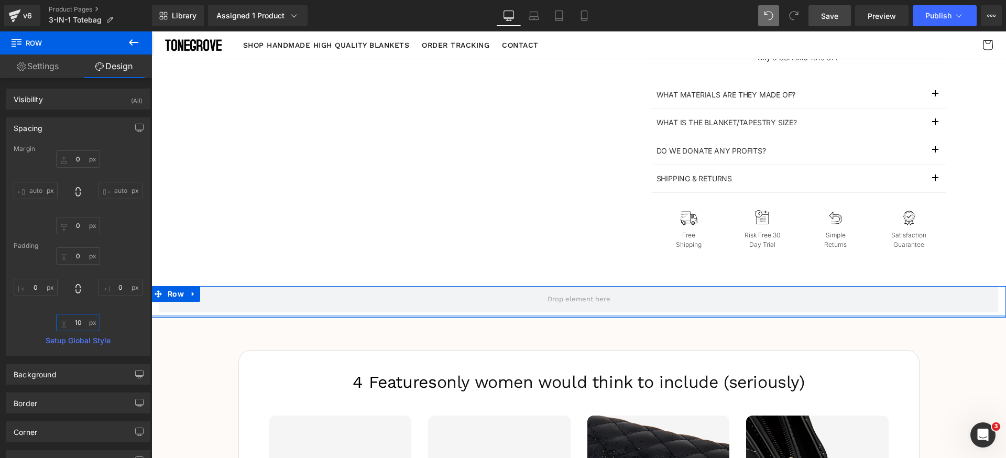
click at [82, 323] on input "10" at bounding box center [78, 322] width 44 height 17
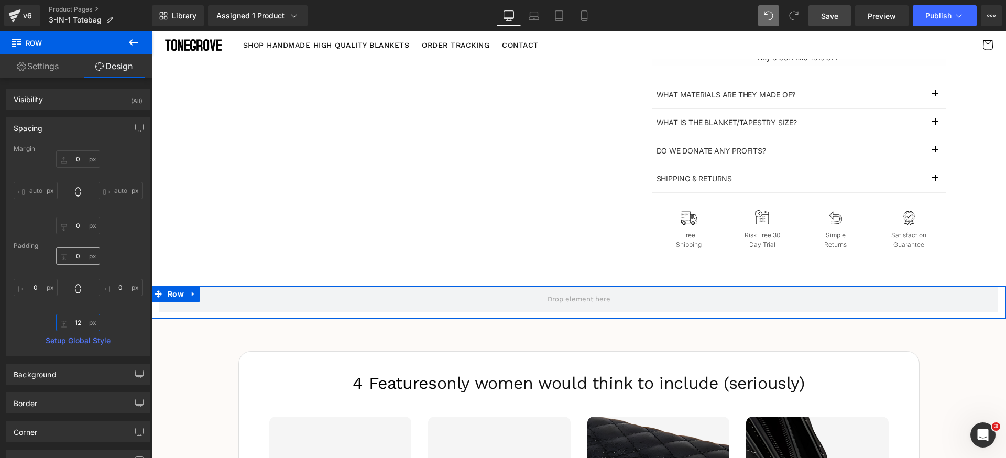
type input "12"
click at [81, 255] on input "0" at bounding box center [78, 255] width 44 height 17
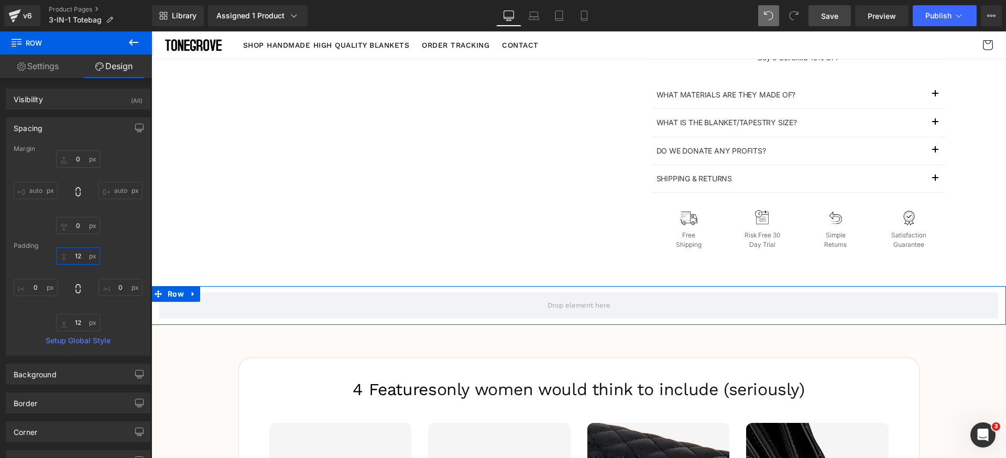
type input "12"
click at [112, 250] on div "12 0 12 0" at bounding box center [78, 289] width 129 height 84
click at [69, 146] on div "Margin" at bounding box center [78, 148] width 129 height 7
click at [80, 128] on div "Spacing" at bounding box center [78, 128] width 144 height 20
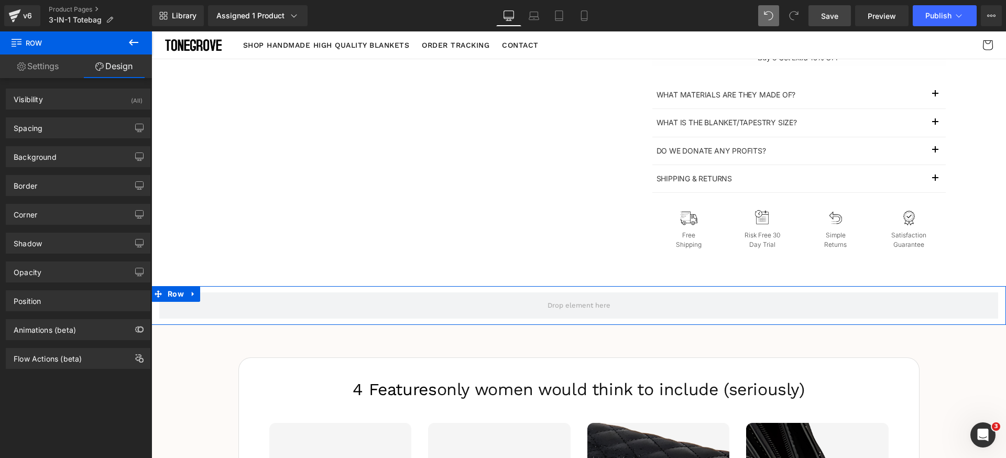
click at [66, 158] on div "Background" at bounding box center [78, 157] width 144 height 20
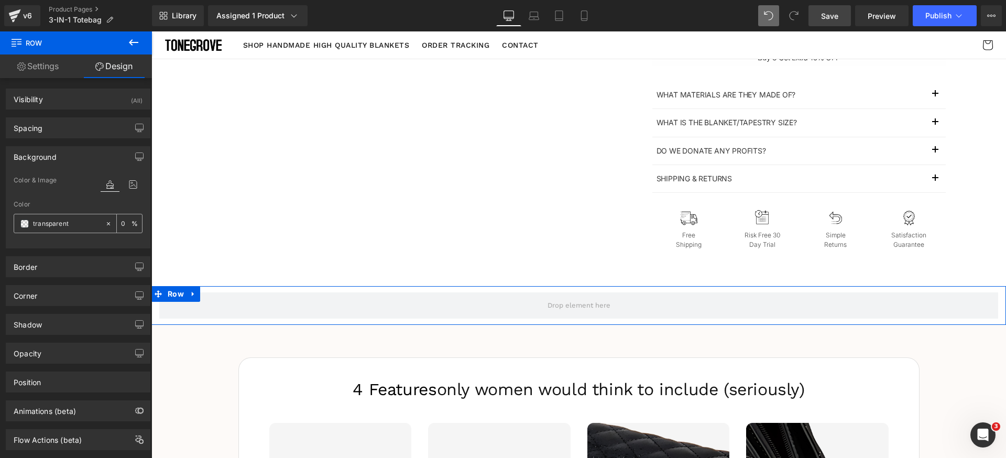
click at [80, 224] on input "transparent" at bounding box center [66, 224] width 67 height 12
paste input "#554b4a"
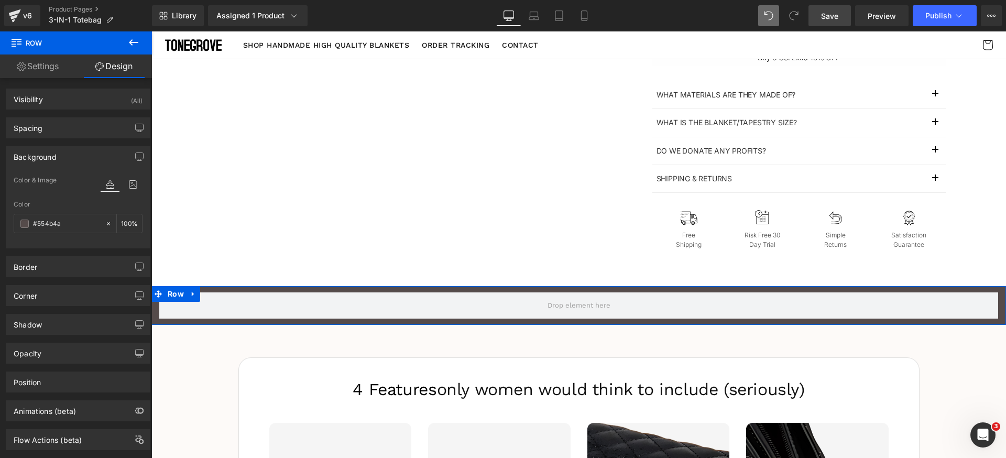
type input "#554b4a"
click at [83, 155] on div "Background" at bounding box center [78, 157] width 144 height 20
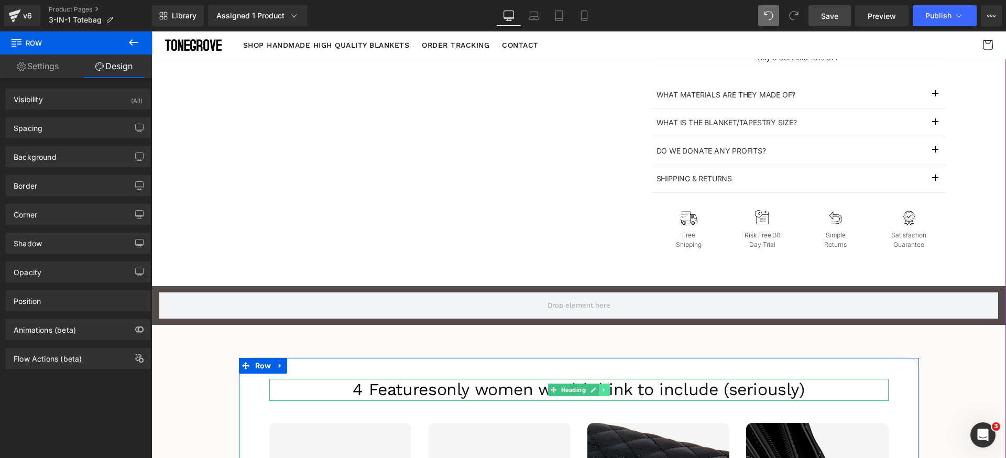
click at [601, 391] on icon at bounding box center [604, 390] width 6 height 6
click at [596, 392] on icon at bounding box center [599, 390] width 6 height 6
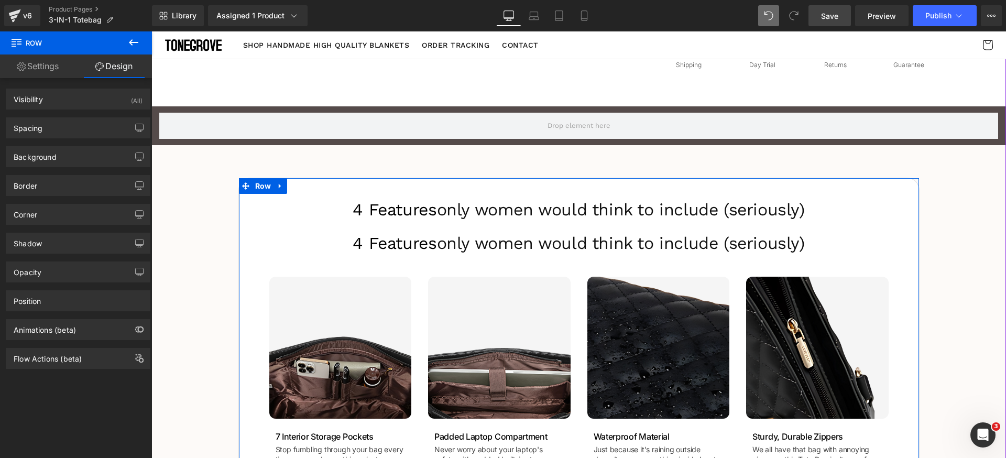
scroll to position [588, 0]
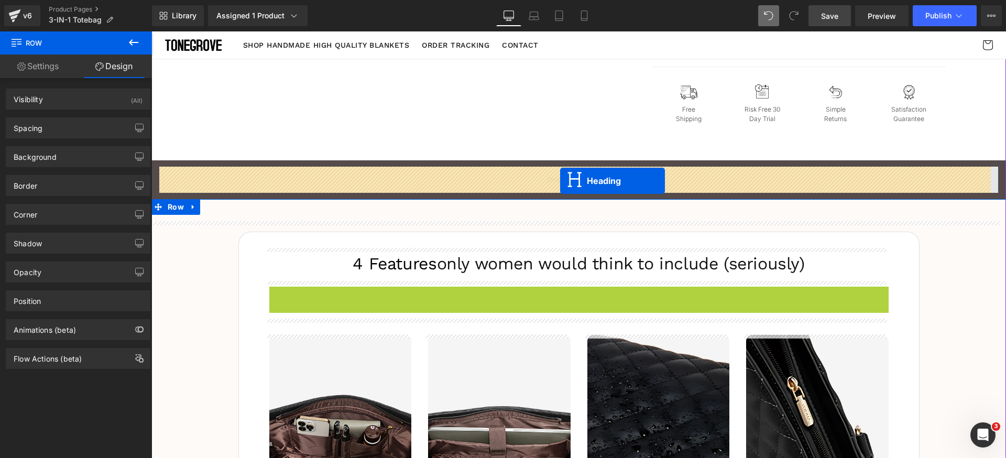
drag, startPoint x: 560, startPoint y: 300, endPoint x: 560, endPoint y: 181, distance: 118.9
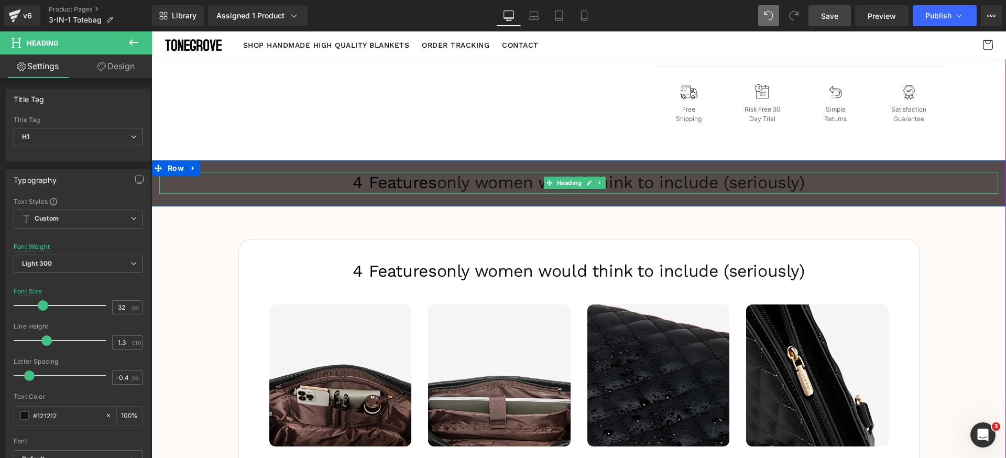
click at [448, 190] on h1 "4 Features only women would think to include (seriously)" at bounding box center [578, 183] width 839 height 22
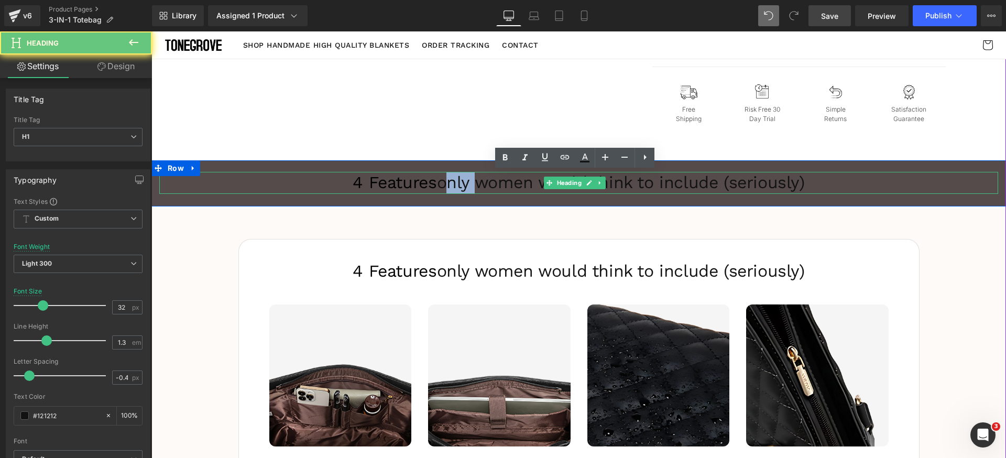
click at [448, 190] on h1 "4 Features only women would think to include (seriously)" at bounding box center [578, 183] width 839 height 22
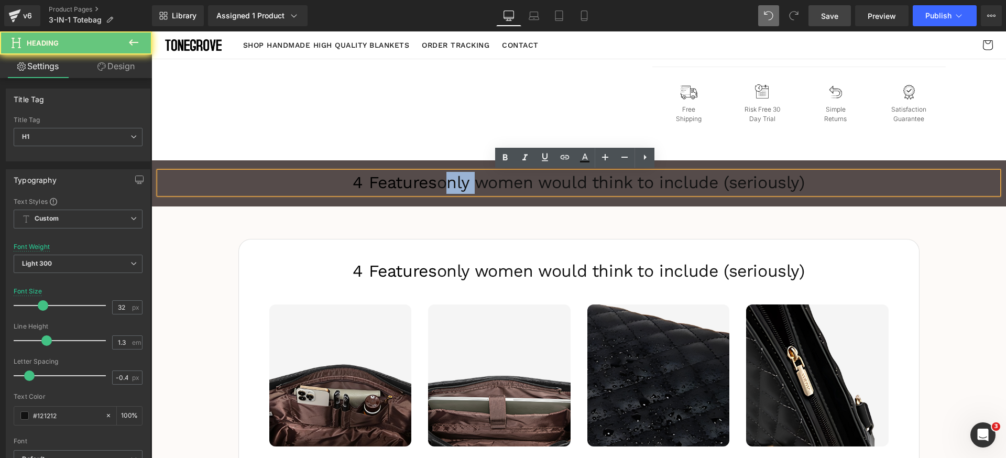
click at [448, 190] on h1 "4 Features only women would think to include (seriously)" at bounding box center [578, 183] width 839 height 22
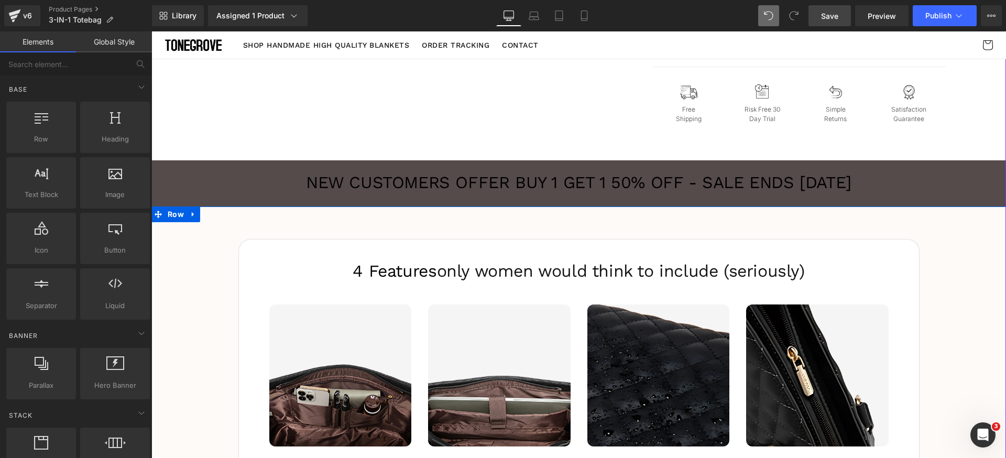
click at [213, 252] on div "4 Features only women would think to include (seriously)  Heading Image Image 7…" at bounding box center [578, 379] width 854 height 303
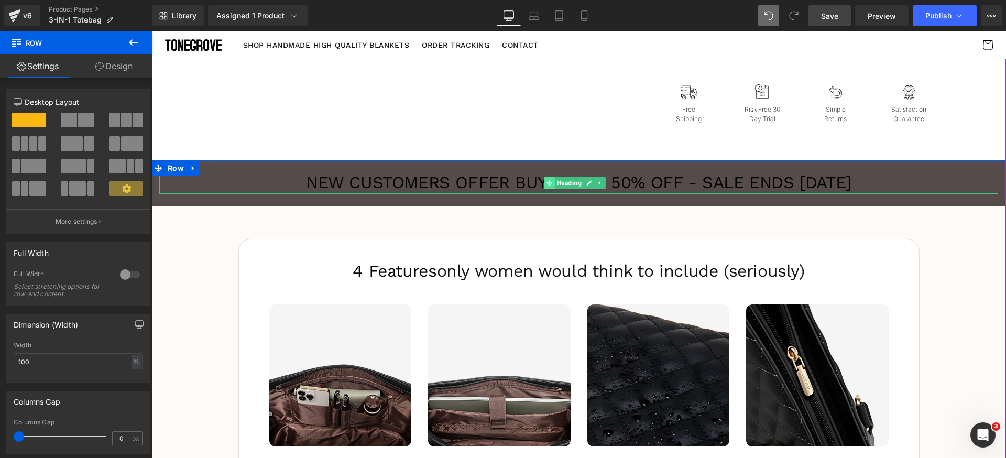
click at [556, 182] on span "Heading" at bounding box center [569, 183] width 29 height 13
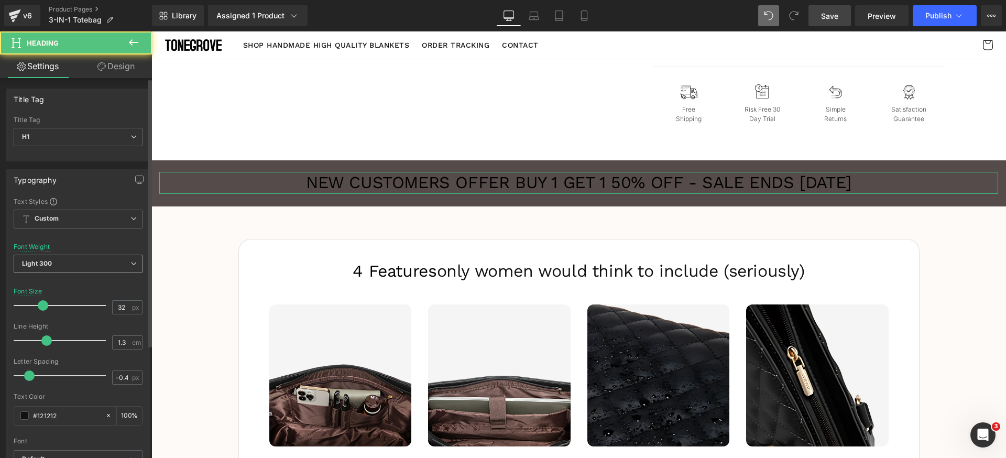
click at [87, 267] on span "Light 300" at bounding box center [78, 264] width 129 height 18
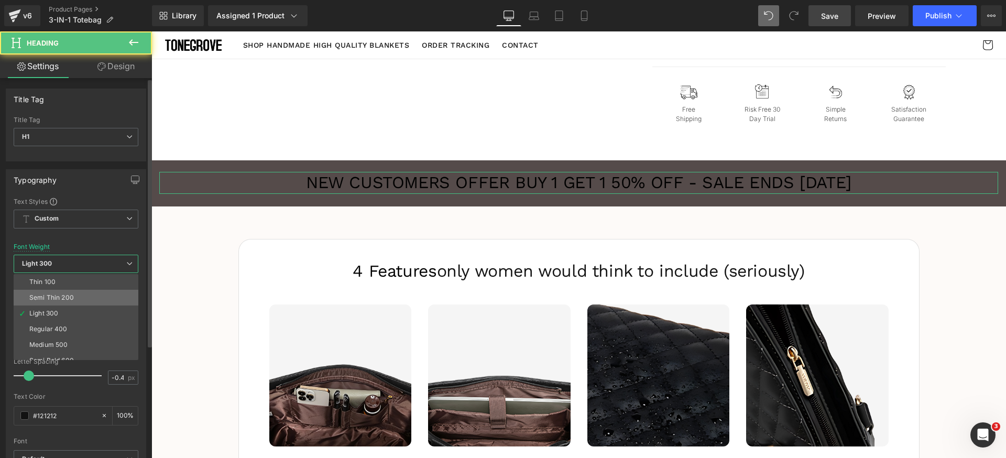
scroll to position [13, 0]
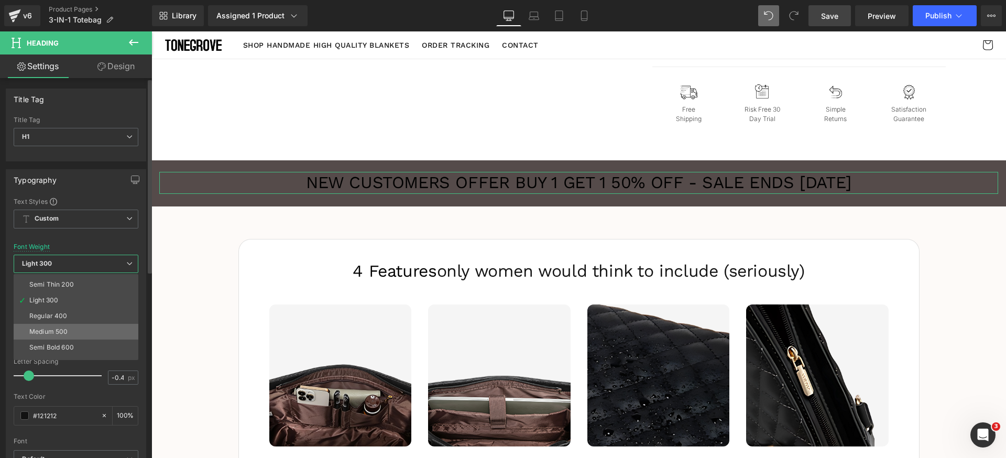
click at [71, 325] on li "Medium 500" at bounding box center [78, 332] width 129 height 16
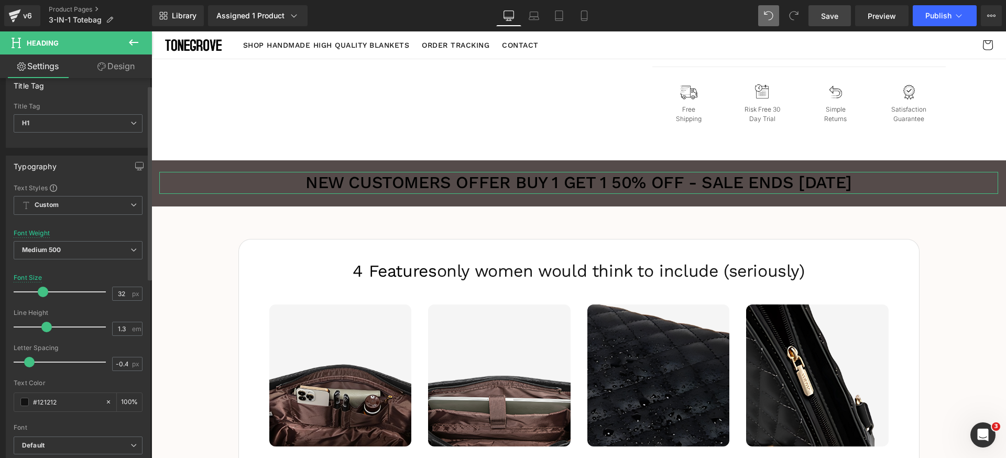
scroll to position [20, 0]
click at [21, 393] on span at bounding box center [24, 395] width 8 height 8
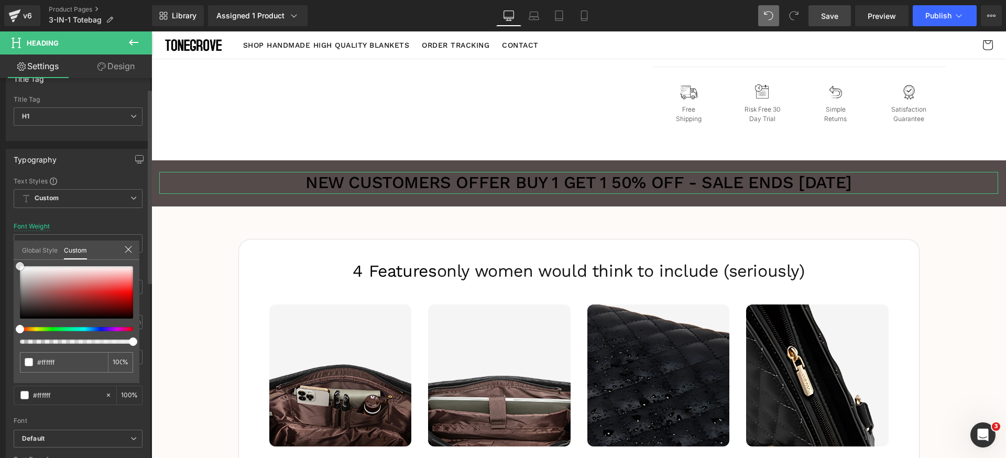
drag, startPoint x: 56, startPoint y: 311, endPoint x: 0, endPoint y: 224, distance: 103.2
click at [0, 224] on div "Typography Text Styles Custom Custom Setup Global Style Custom Setup Global Sty…" at bounding box center [78, 321] width 157 height 360
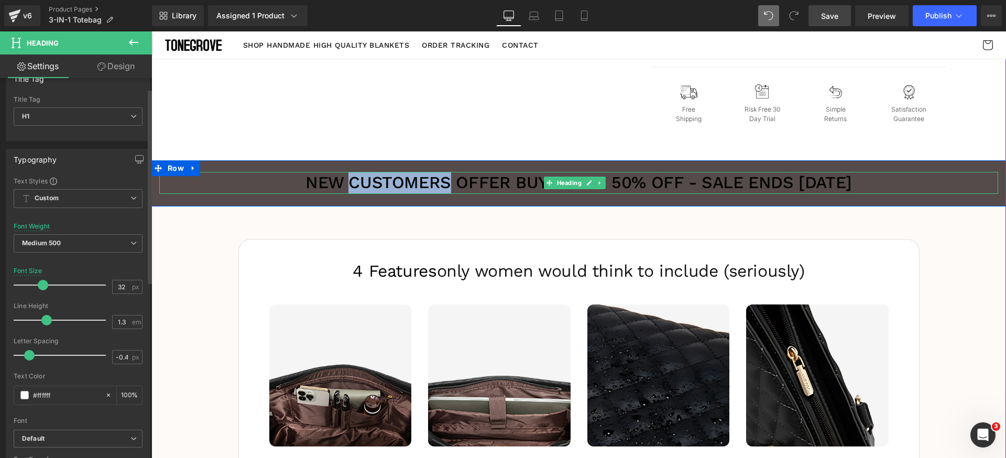
click at [382, 182] on span "NEW CUSTOMERS OFFER BUY 1 GET 1 50% OFF - SALE ENDS TODAY" at bounding box center [578, 182] width 546 height 20
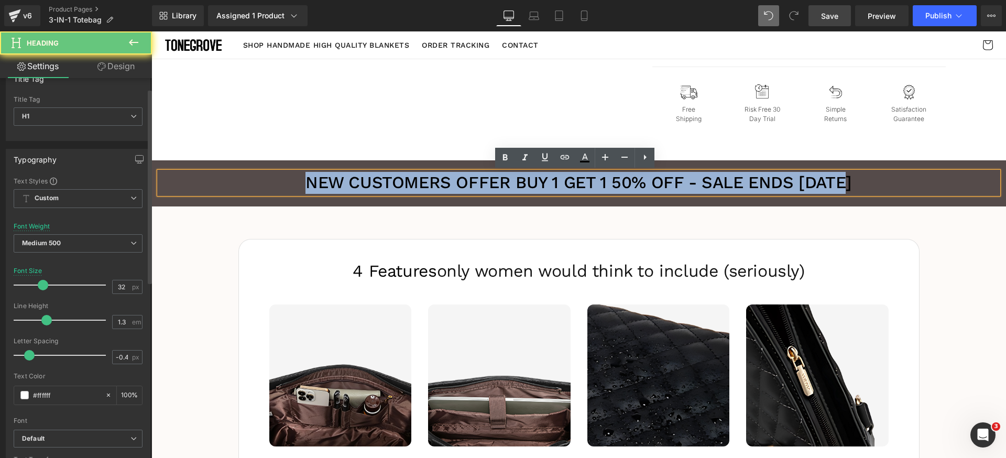
click at [382, 182] on span "NEW CUSTOMERS OFFER BUY 1 GET 1 50% OFF - SALE ENDS TODAY" at bounding box center [578, 182] width 546 height 20
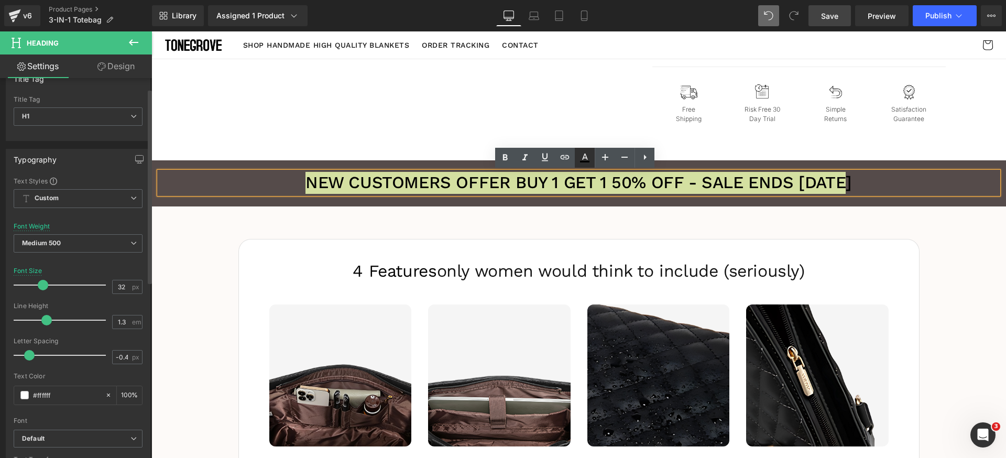
click at [587, 162] on icon at bounding box center [584, 162] width 9 height 2
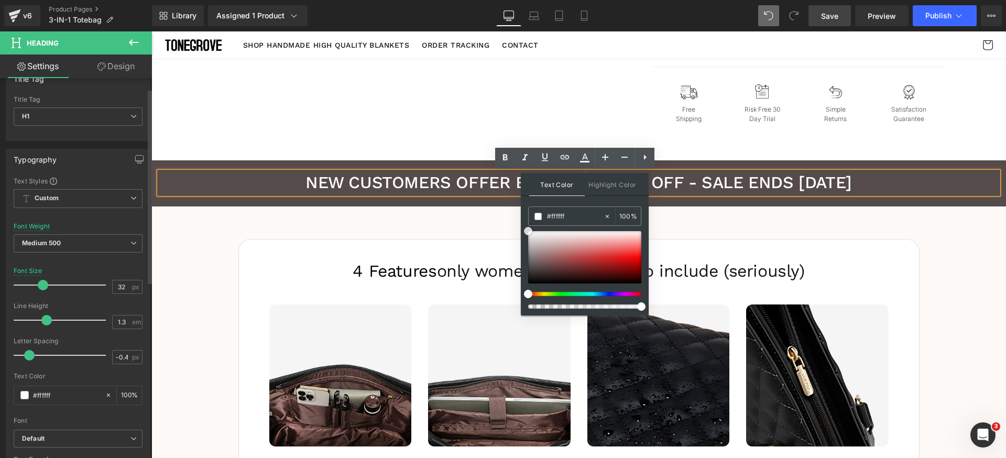
drag, startPoint x: 673, startPoint y: 257, endPoint x: 509, endPoint y: 215, distance: 168.7
click at [422, 182] on h1 "NEW CUSTOMERS OFFER BUY 1 GET 1 50% OFF - SALE ENDS TODAY" at bounding box center [578, 183] width 839 height 22
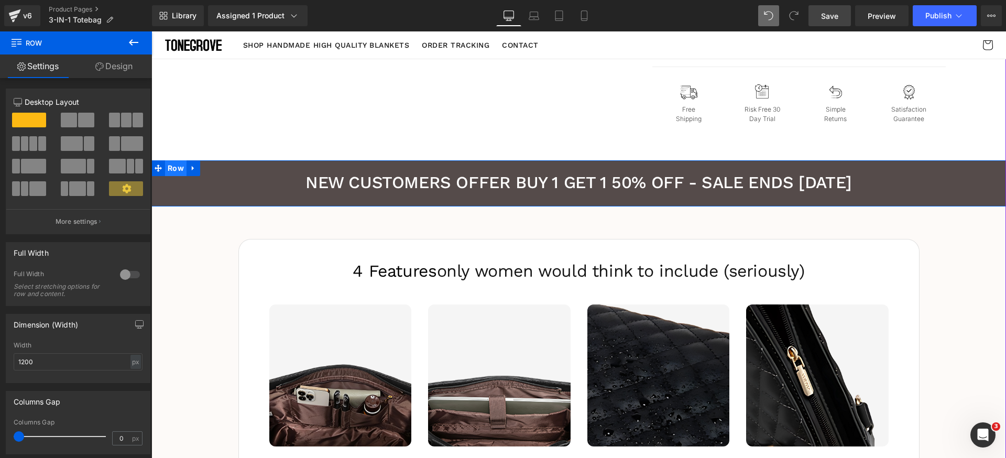
click at [174, 165] on span "Row" at bounding box center [175, 168] width 21 height 16
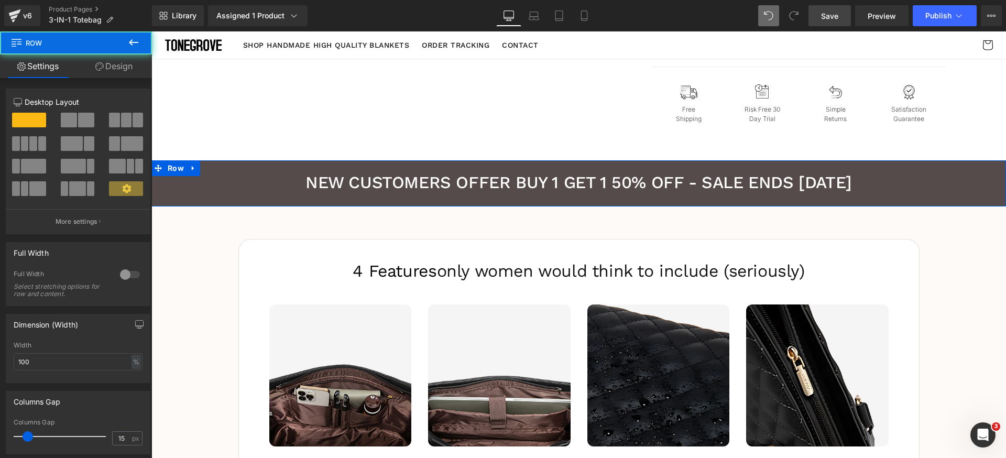
click at [120, 65] on link "Design" at bounding box center [114, 66] width 76 height 24
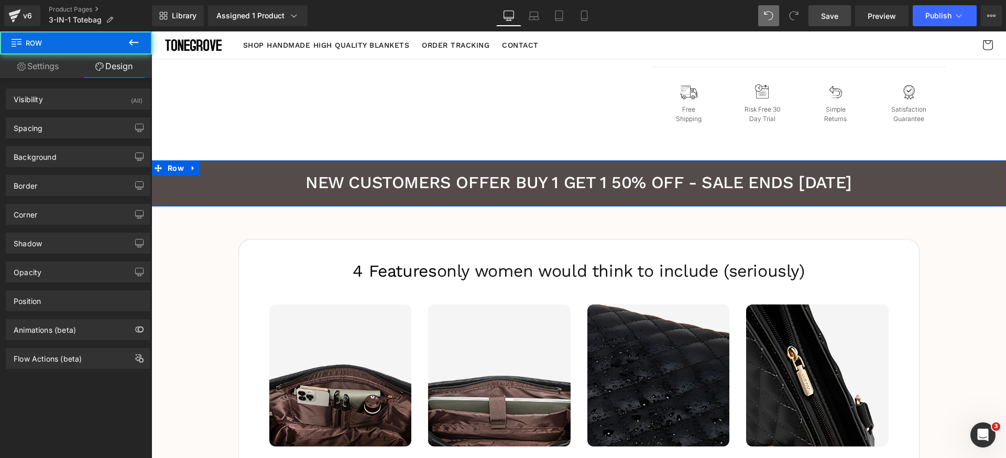
click at [65, 139] on div "Background Color & Image color Color % Image Replace Image Upload image or Brow…" at bounding box center [78, 152] width 157 height 29
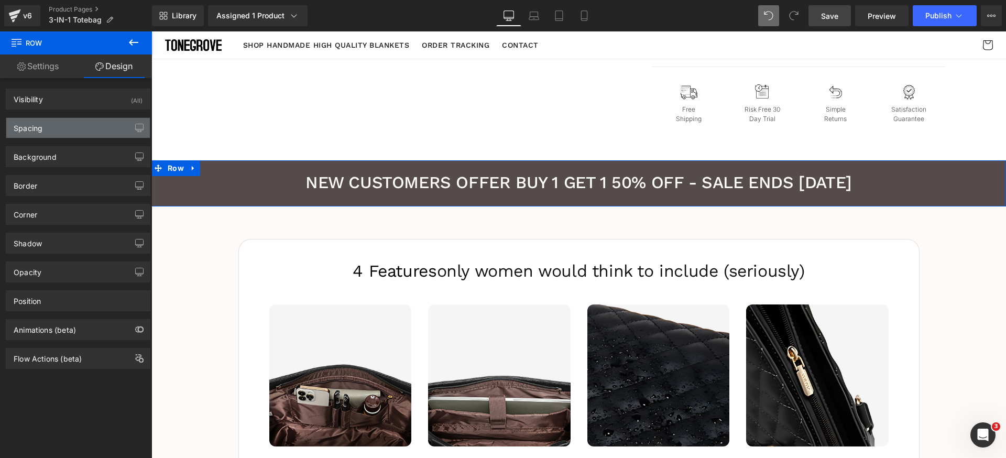
click at [68, 135] on div "Spacing" at bounding box center [78, 128] width 144 height 20
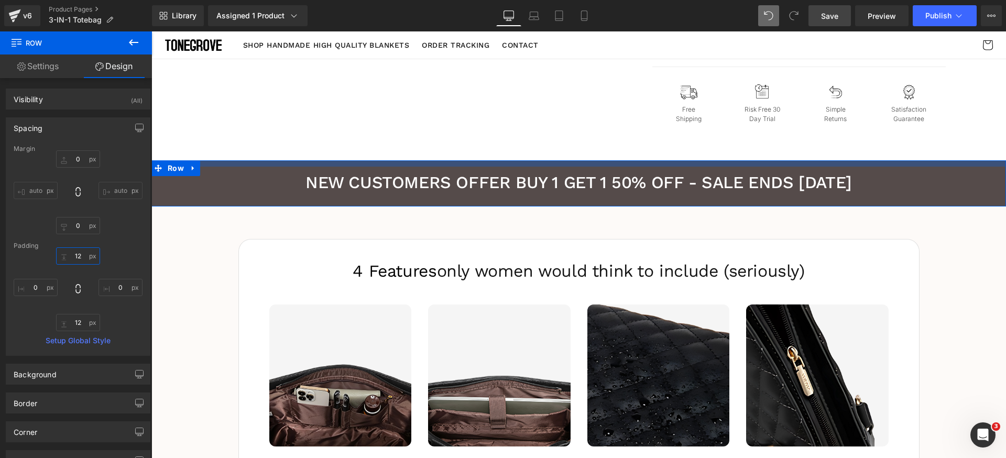
click at [85, 258] on input "text" at bounding box center [78, 255] width 44 height 17
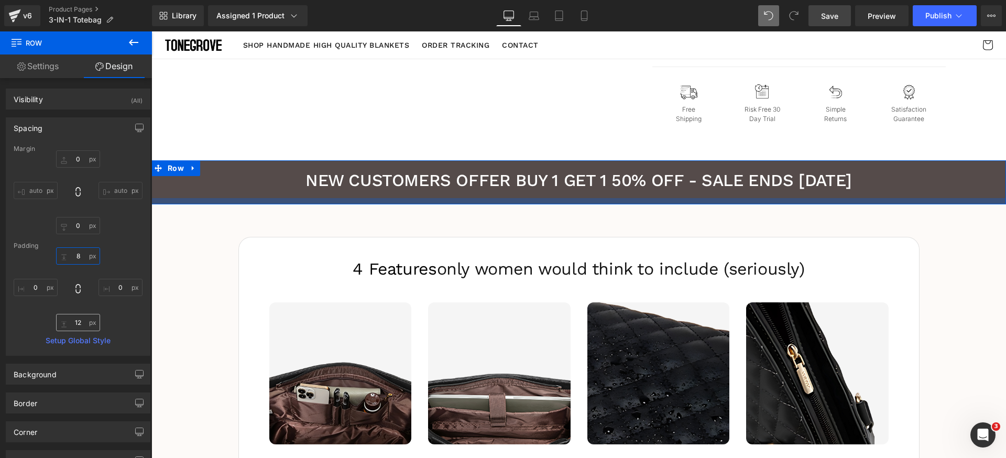
type input "8"
click at [74, 325] on input "text" at bounding box center [78, 322] width 44 height 17
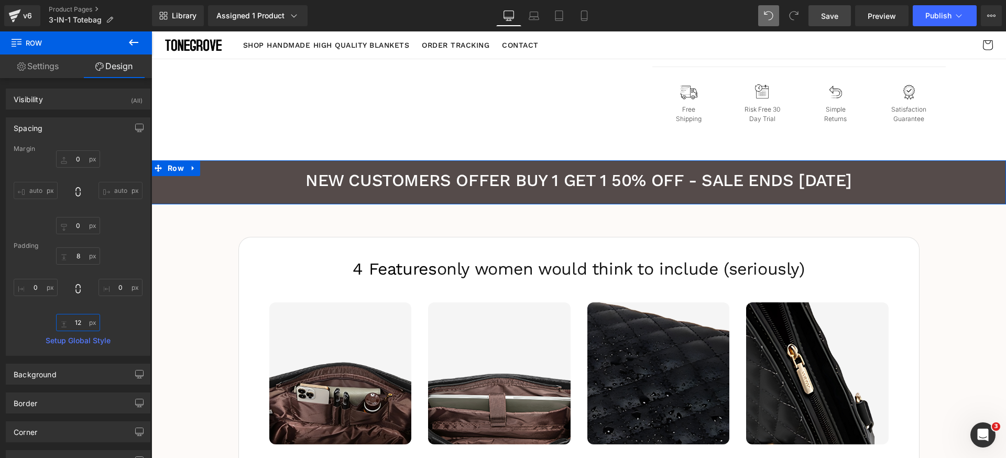
paste input "8"
type input "8"
click at [115, 321] on div "8 8" at bounding box center [78, 289] width 129 height 84
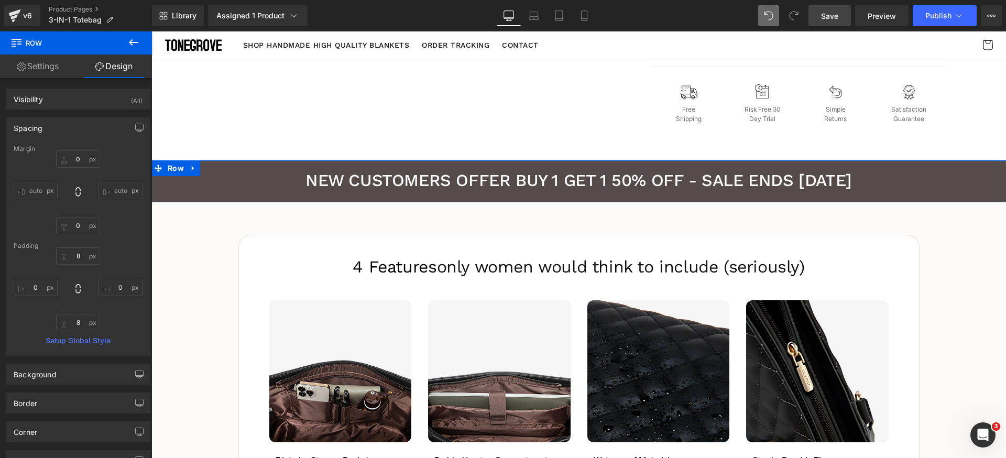
click at [119, 229] on div "auto auto" at bounding box center [78, 192] width 129 height 84
click at [70, 115] on div "Spacing Margin auto auto Padding 8 8 Setup Global Style" at bounding box center [78, 232] width 157 height 246
drag, startPoint x: 49, startPoint y: 129, endPoint x: 56, endPoint y: 85, distance: 44.1
click at [49, 128] on div "Spacing" at bounding box center [78, 128] width 144 height 20
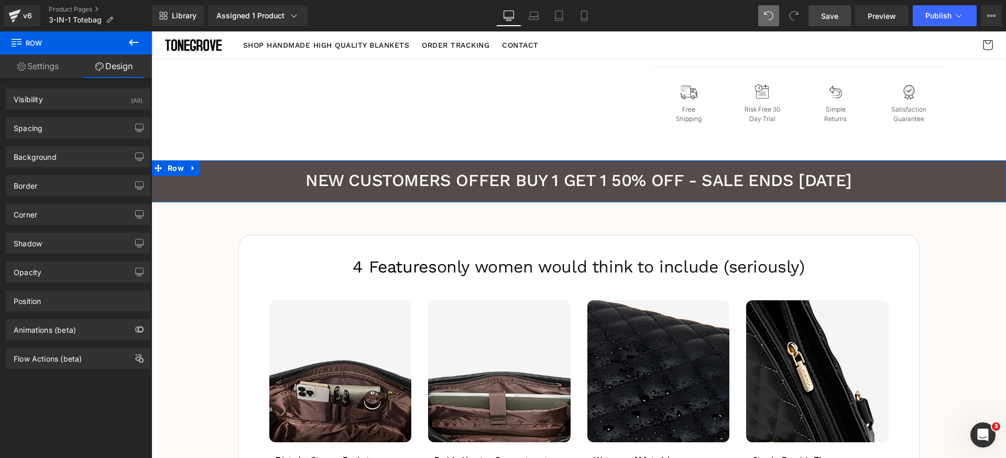
click at [54, 75] on link "Settings" at bounding box center [38, 66] width 76 height 24
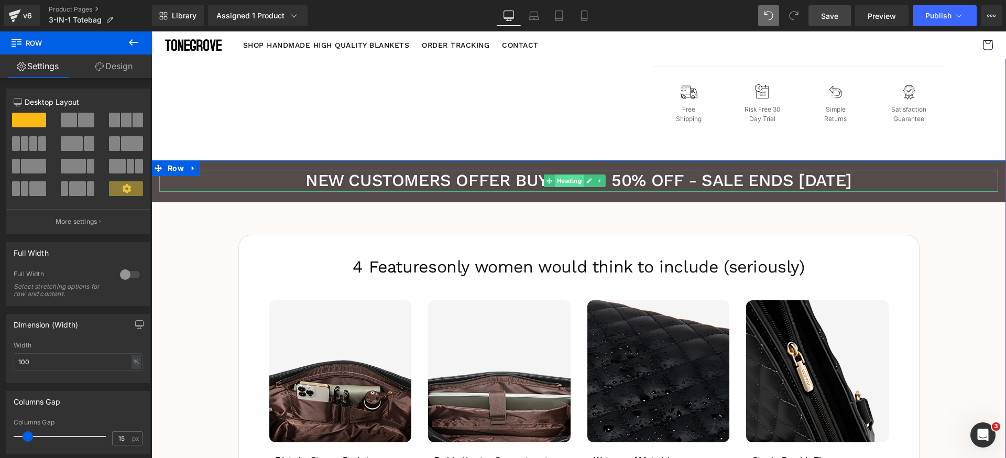
click at [567, 177] on span "Heading" at bounding box center [569, 180] width 29 height 13
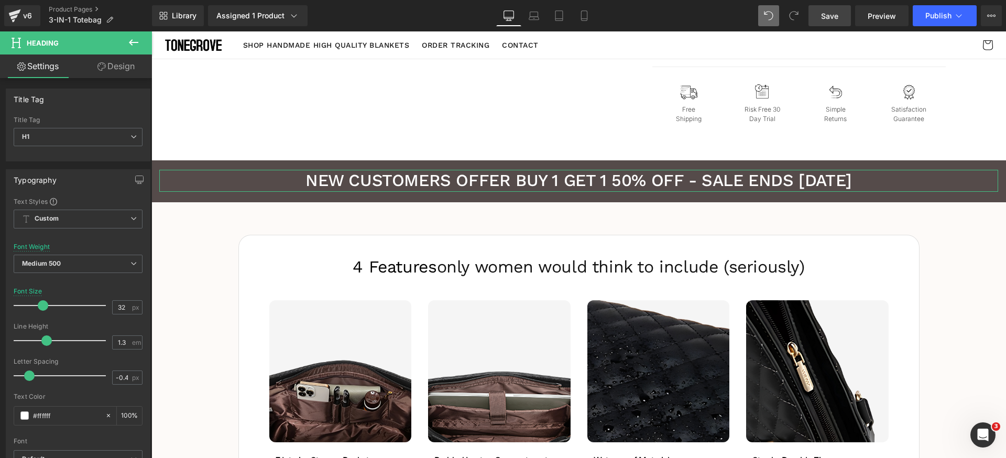
drag, startPoint x: 128, startPoint y: 63, endPoint x: 97, endPoint y: 118, distance: 62.4
click at [128, 63] on link "Design" at bounding box center [116, 66] width 76 height 24
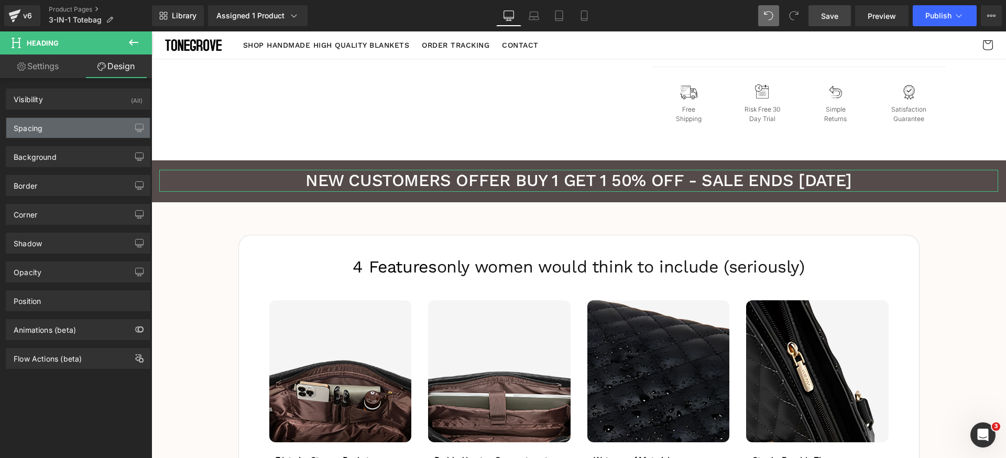
click at [83, 129] on div "Spacing" at bounding box center [78, 128] width 144 height 20
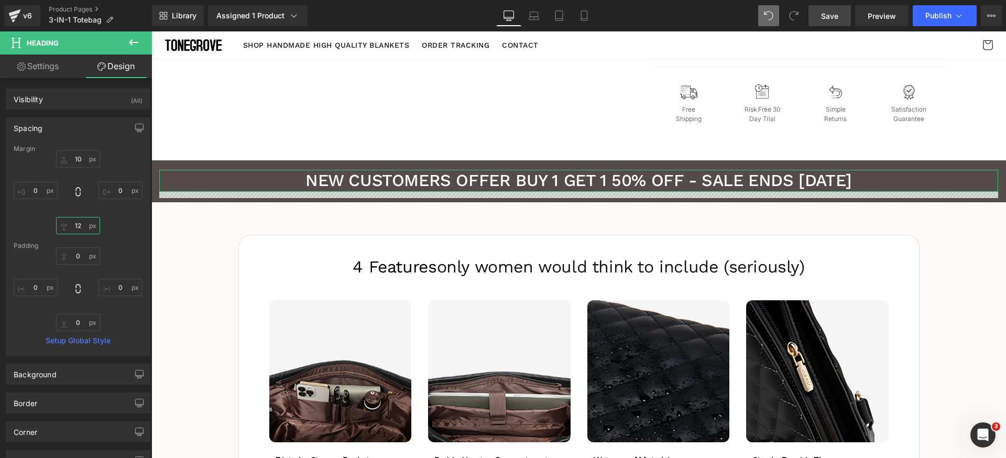
click at [83, 220] on input "text" at bounding box center [78, 225] width 44 height 17
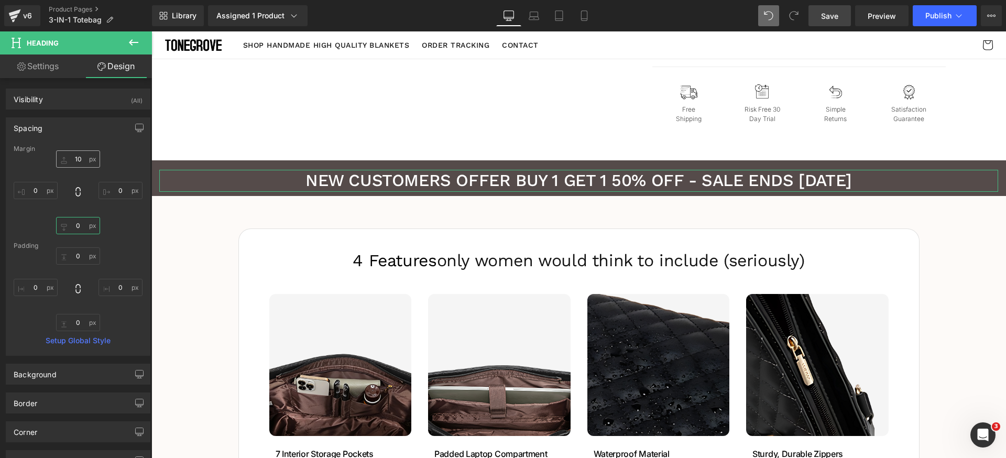
type input "0"
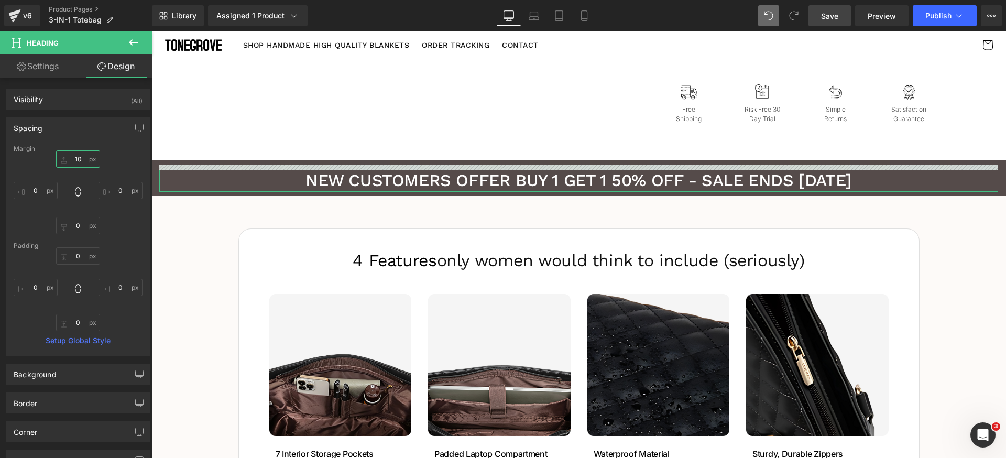
click at [83, 160] on input "text" at bounding box center [78, 158] width 44 height 17
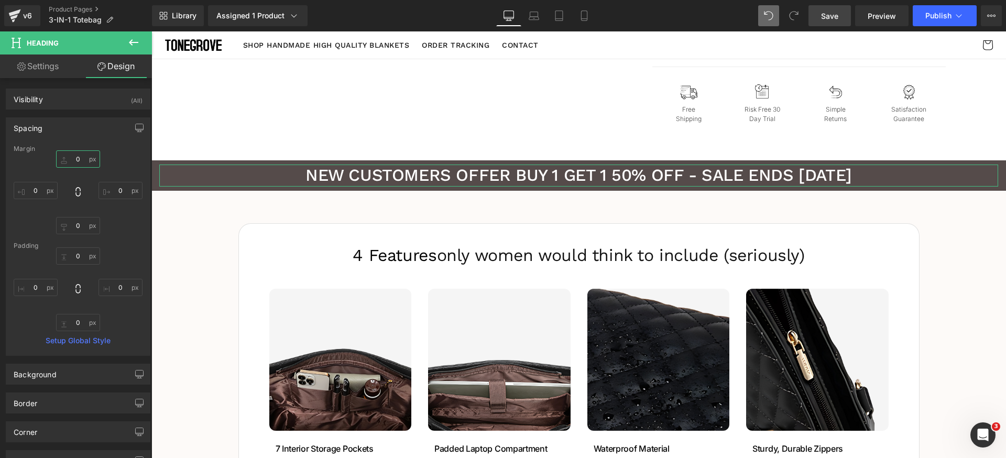
type input "0"
click at [122, 157] on div "0 0" at bounding box center [78, 192] width 129 height 84
click at [77, 125] on div "Spacing" at bounding box center [78, 128] width 144 height 20
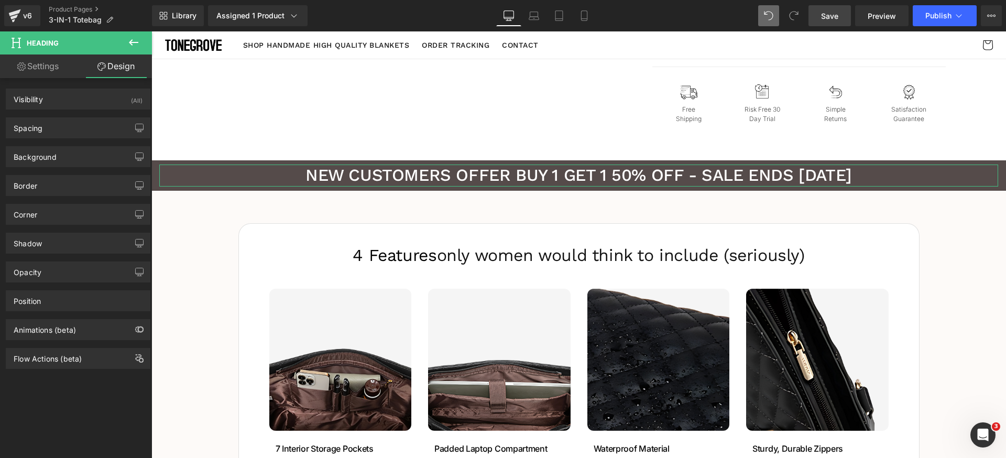
drag, startPoint x: 42, startPoint y: 65, endPoint x: 43, endPoint y: 90, distance: 24.6
click at [42, 65] on link "Settings" at bounding box center [38, 66] width 76 height 24
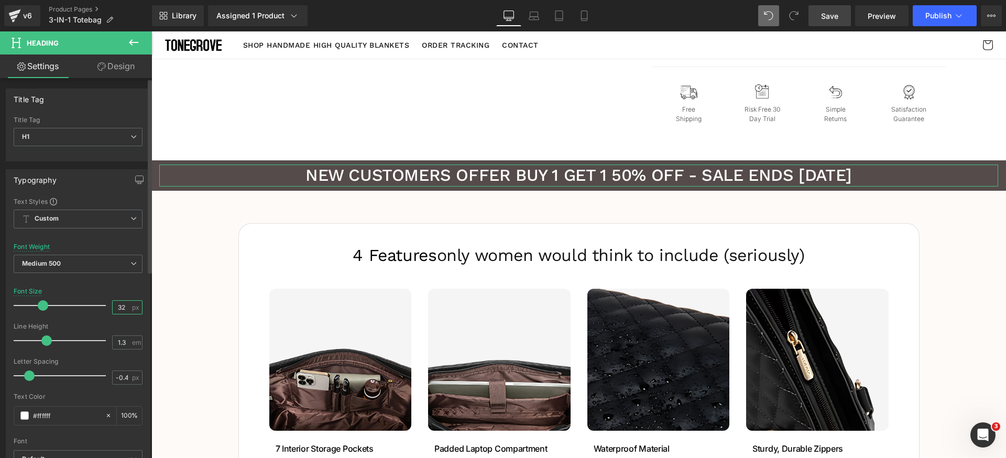
click at [126, 312] on input "32" at bounding box center [122, 307] width 18 height 13
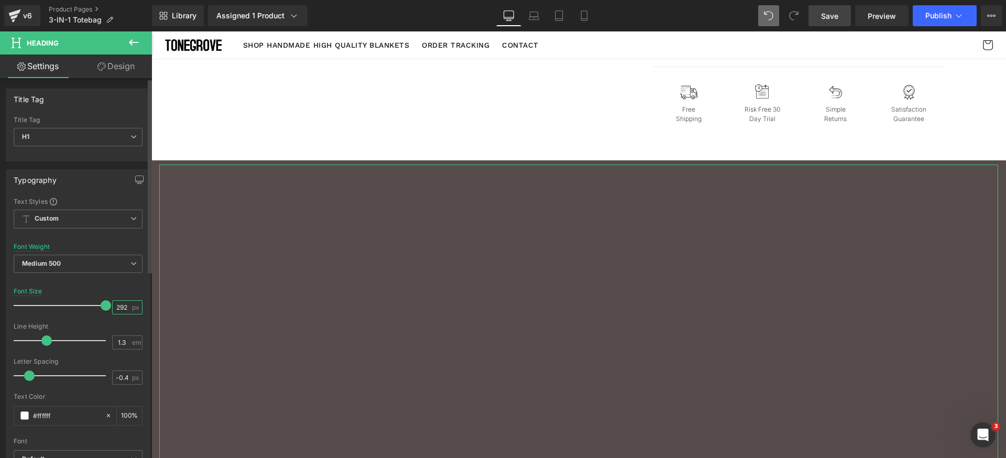
scroll to position [0, 0]
type input "2"
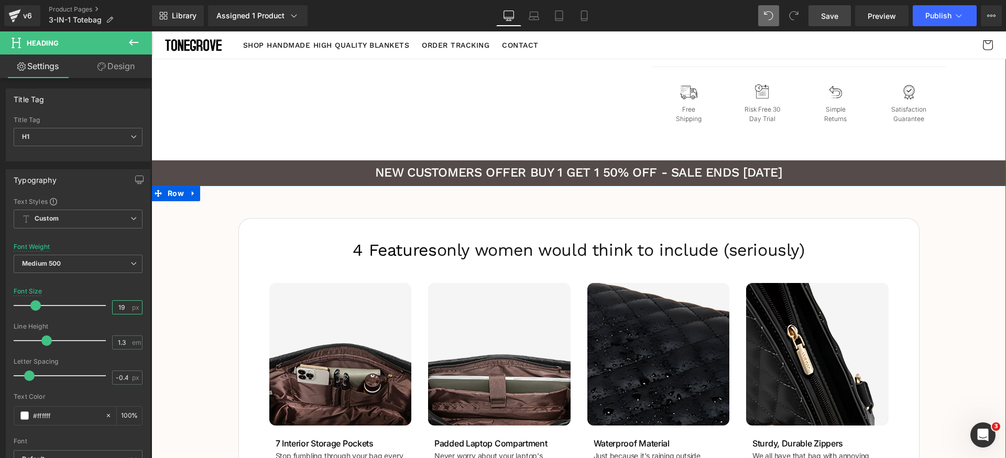
type input "18"
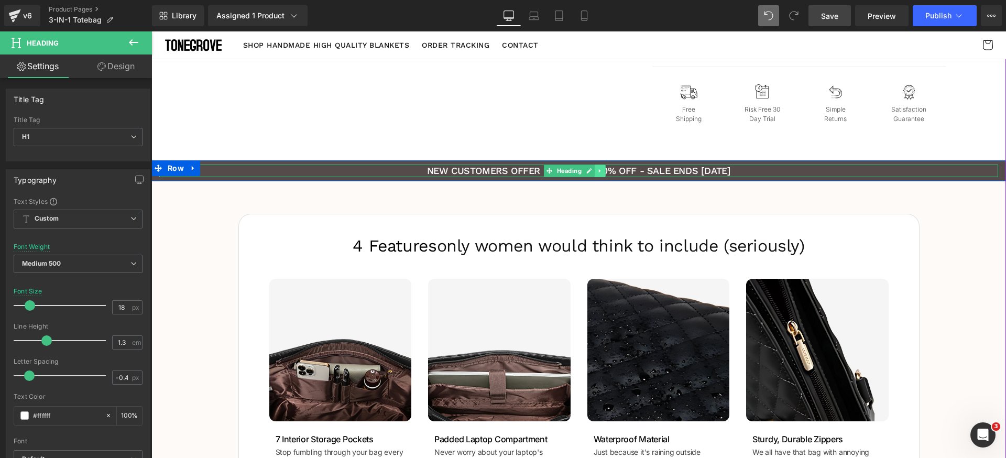
click at [595, 170] on link at bounding box center [600, 170] width 11 height 13
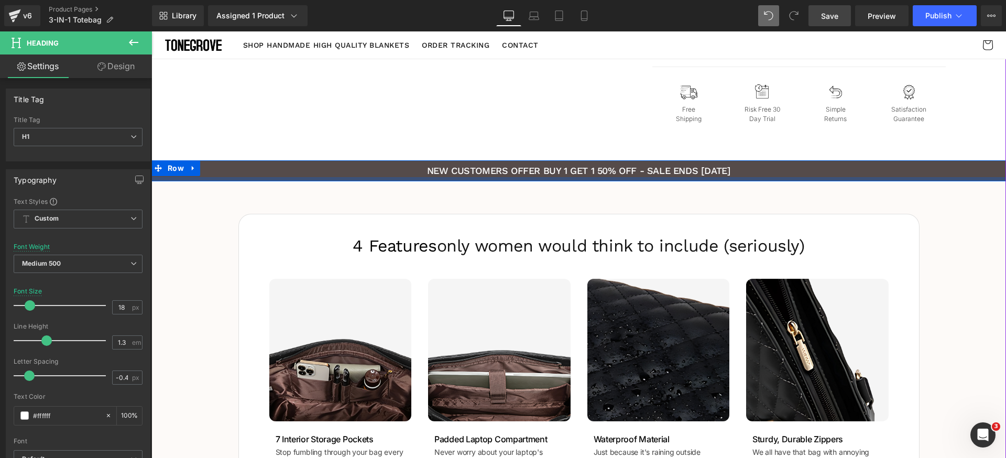
click at [669, 175] on div "NEW CUSTOMERS OFFER BUY 1 GET 1 50% OFF - SALE ENDS TODAY Heading" at bounding box center [578, 170] width 839 height 12
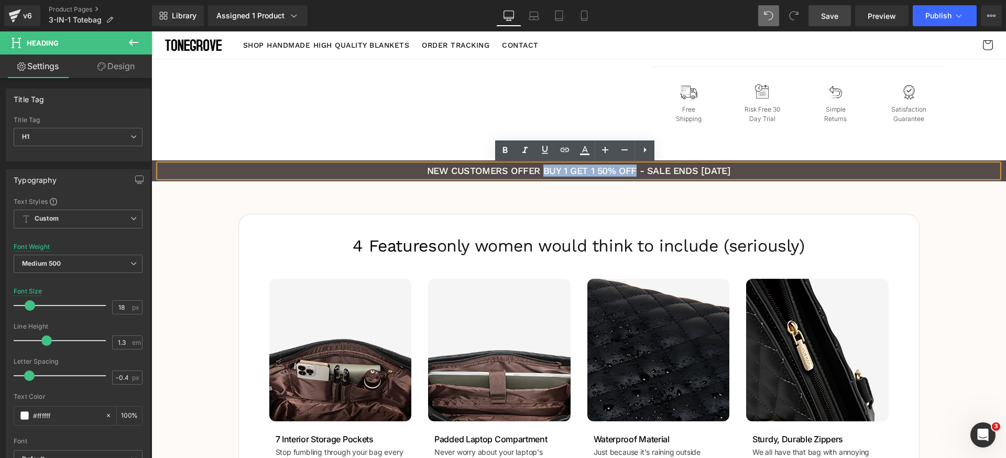
drag, startPoint x: 540, startPoint y: 170, endPoint x: 634, endPoint y: 169, distance: 94.3
click at [634, 169] on h1 "NEW CUSTOMERS OFFER BUY 1 GET 1 50% OFF - SALE ENDS TODAY" at bounding box center [578, 170] width 839 height 12
click at [642, 146] on icon at bounding box center [644, 150] width 13 height 13
click at [662, 149] on icon at bounding box center [664, 150] width 13 height 13
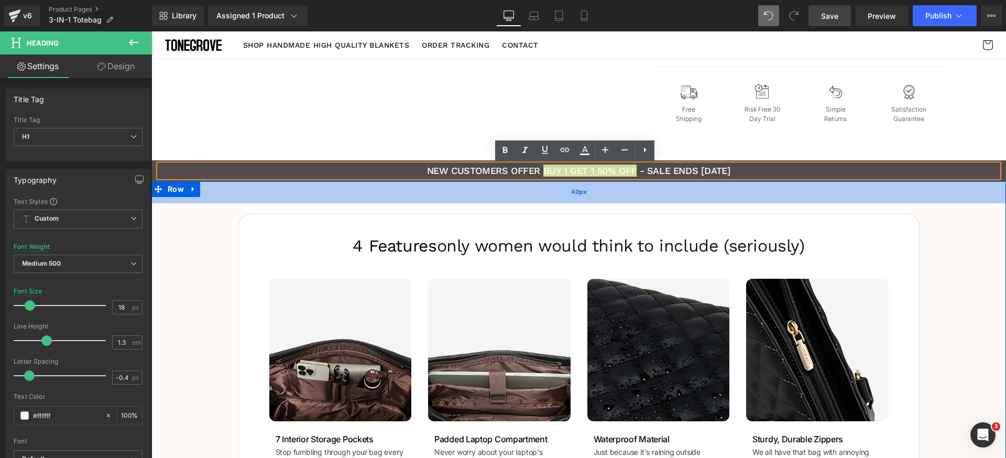
click at [649, 186] on div "42px" at bounding box center [578, 192] width 854 height 22
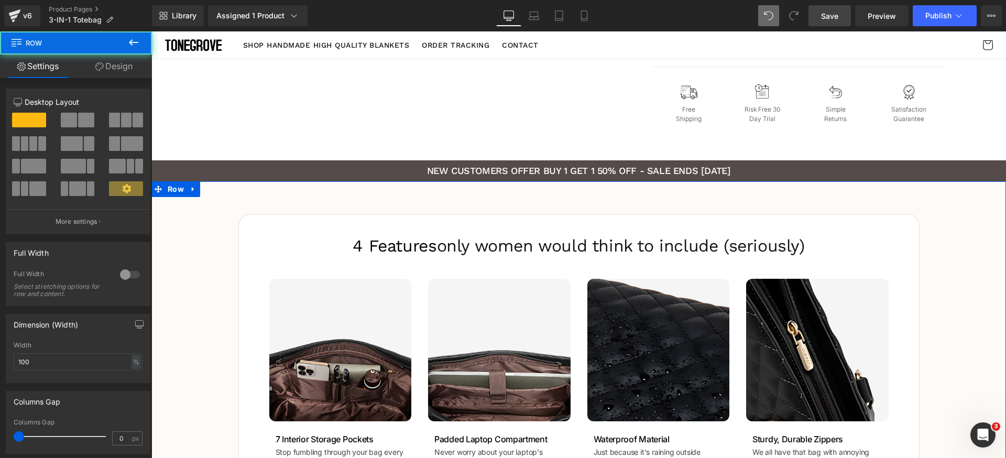
click at [933, 266] on div "4 Features only women would think to include (seriously)  Heading Image Image 7…" at bounding box center [578, 354] width 854 height 303
click at [989, 256] on div "4 Features only women would think to include (seriously)  Heading Image Image 7…" at bounding box center [578, 354] width 854 height 303
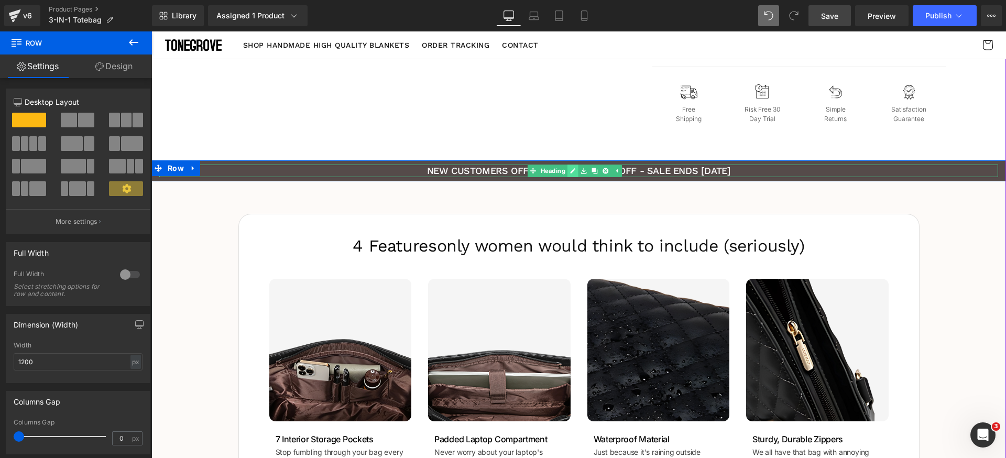
click at [572, 173] on icon at bounding box center [573, 171] width 6 height 6
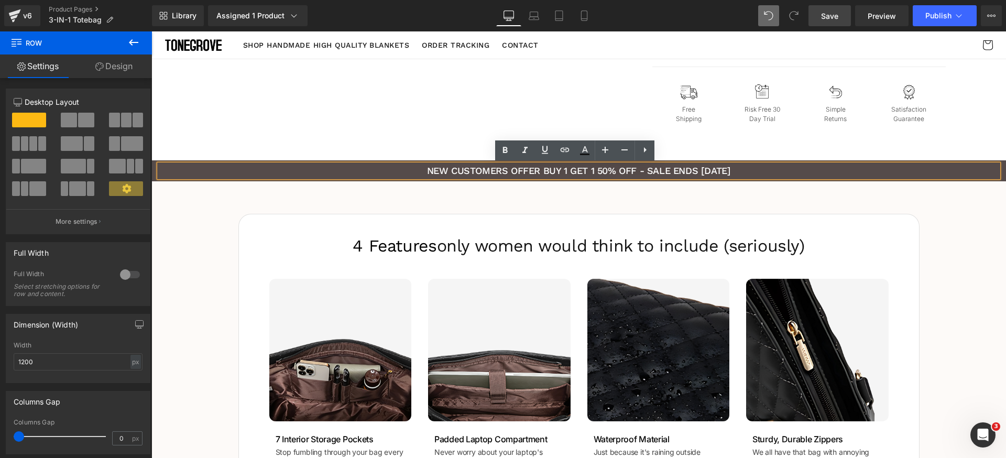
click at [547, 171] on h1 "NEW CUSTOMERS OFFER BUY 1 GET 1 50% OFF - SALE ENDS TODAY" at bounding box center [578, 170] width 839 height 12
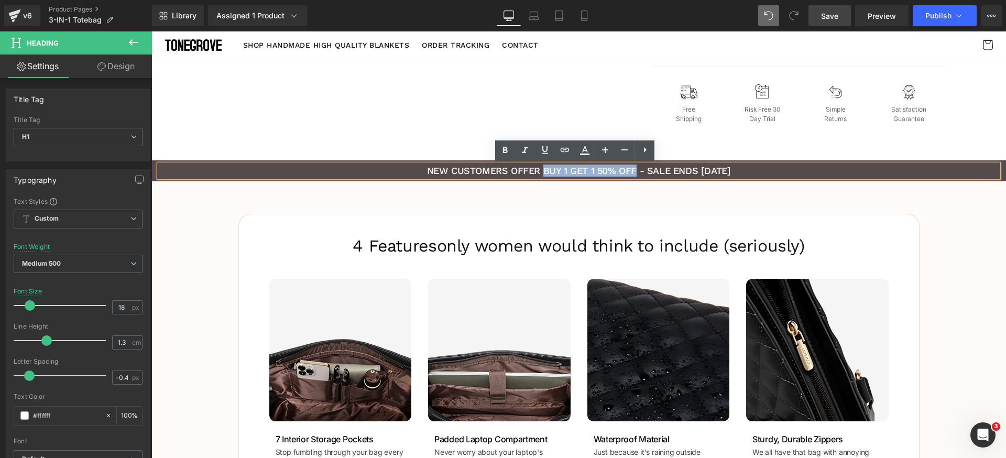
drag, startPoint x: 540, startPoint y: 171, endPoint x: 634, endPoint y: 173, distance: 94.3
click at [634, 173] on h1 "NEW CUSTOMERS OFFER BUY 1 GET 1 50% OFF - SALE ENDS TODAY" at bounding box center [578, 170] width 839 height 12
click at [505, 151] on icon at bounding box center [505, 150] width 13 height 13
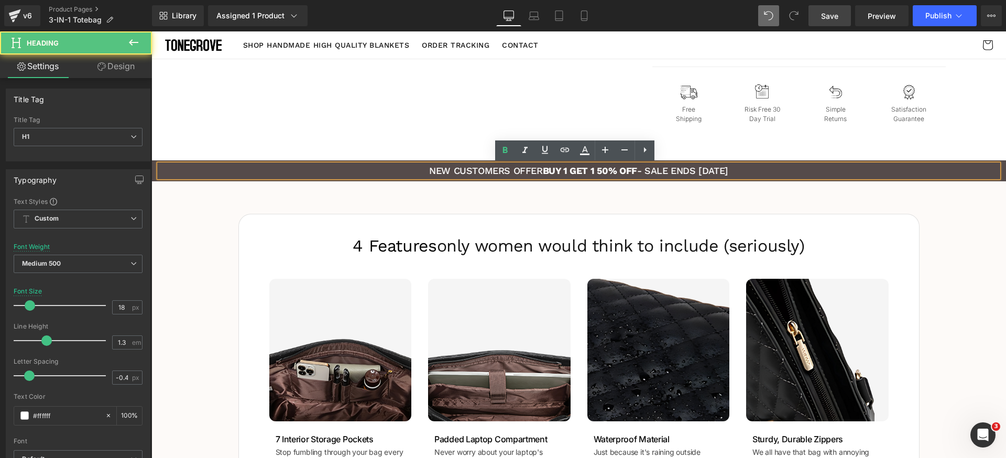
click at [547, 171] on span "BUY 1 GET 1 50% OFF" at bounding box center [590, 170] width 94 height 11
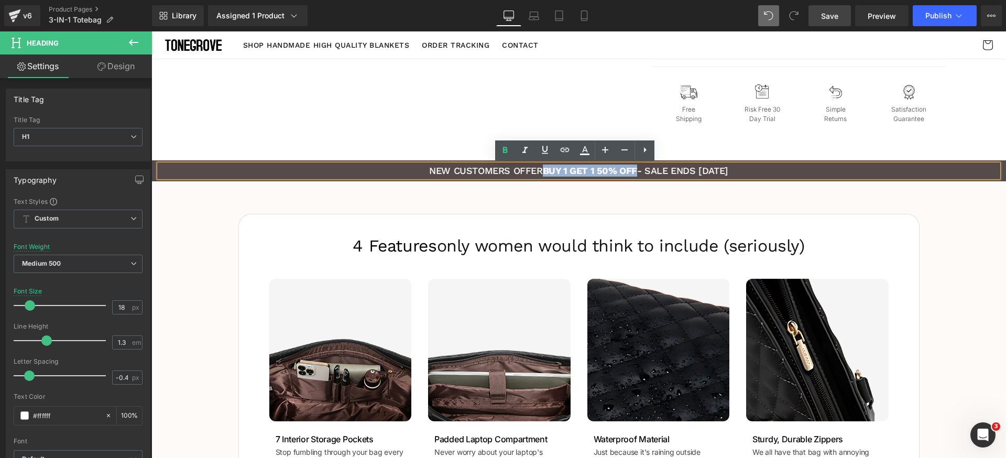
drag, startPoint x: 540, startPoint y: 170, endPoint x: 634, endPoint y: 171, distance: 93.8
click at [634, 171] on span "BUY 1 GET 1 50% OFF" at bounding box center [590, 170] width 94 height 11
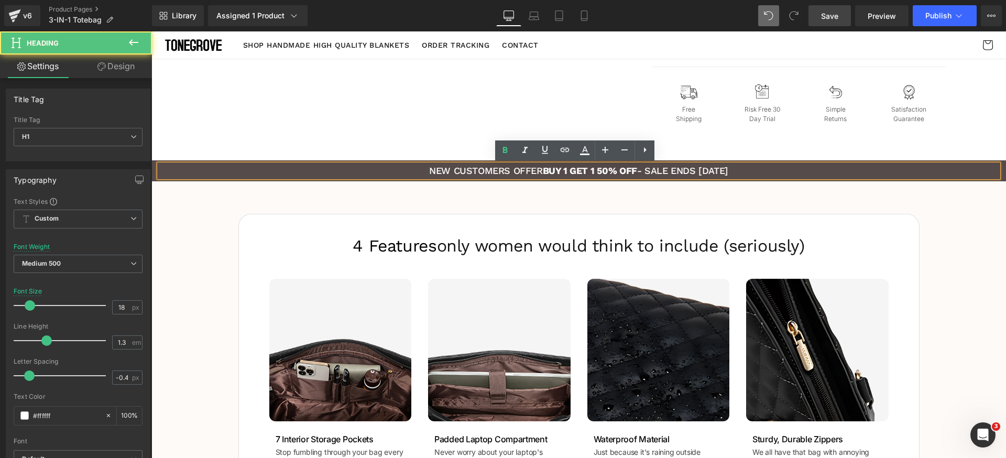
click at [535, 171] on h1 "NEW CUSTOMERS OFFER BUY 1 GET 1 50% OFF - SALE ENDS TODAY" at bounding box center [578, 170] width 839 height 12
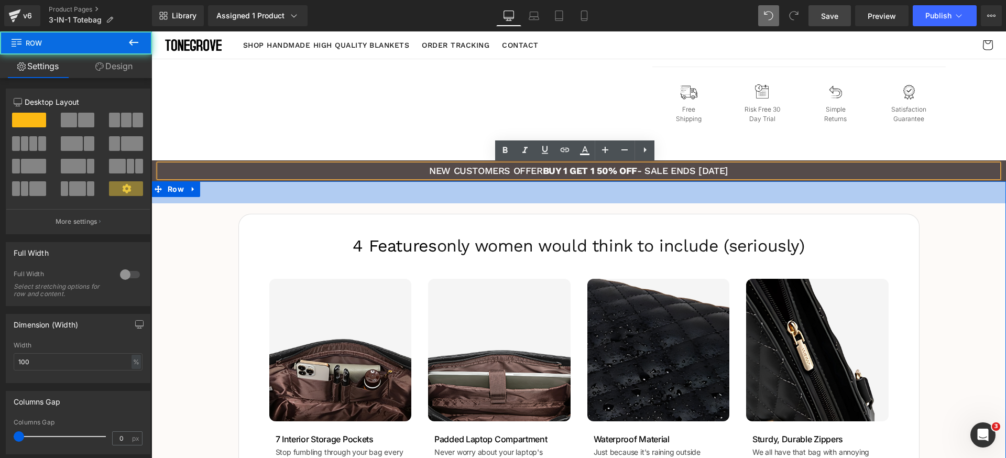
click at [417, 194] on div "42px" at bounding box center [578, 192] width 854 height 22
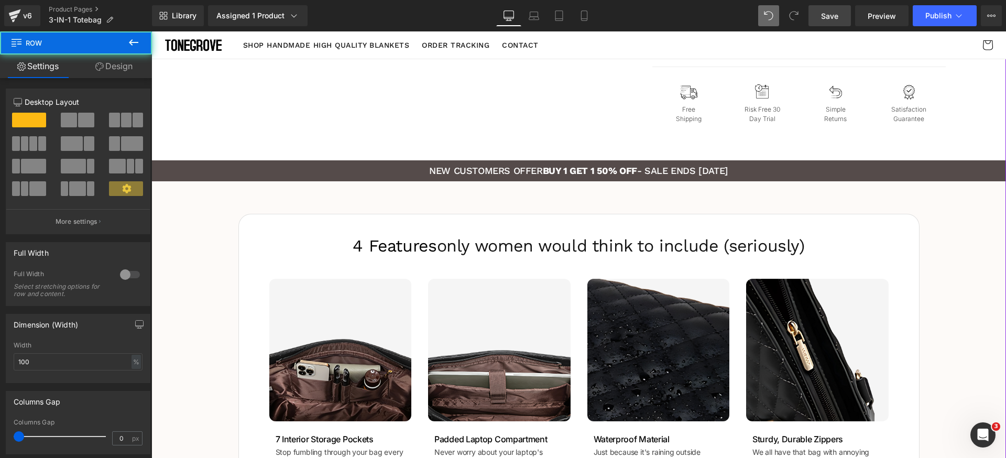
drag, startPoint x: 217, startPoint y: 120, endPoint x: 203, endPoint y: 144, distance: 27.5
click at [165, 167] on span "Row" at bounding box center [175, 168] width 21 height 16
click at [116, 71] on link "Design" at bounding box center [114, 66] width 76 height 24
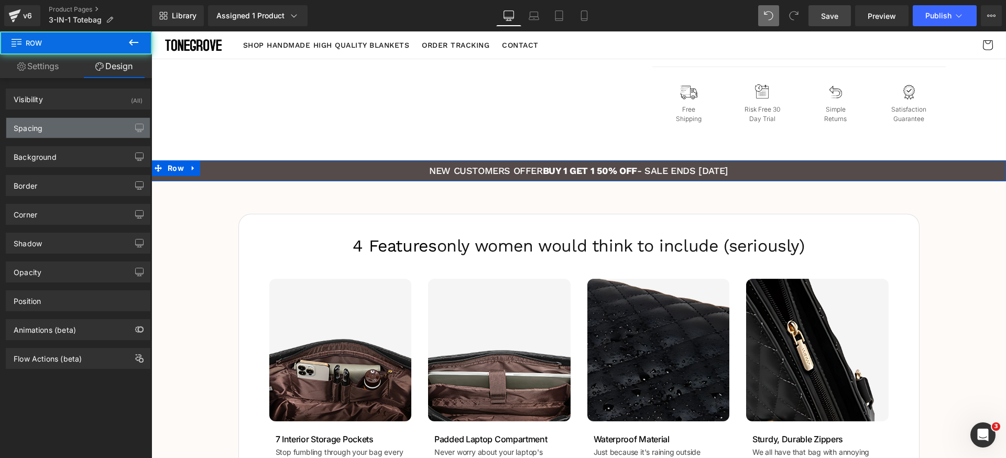
click at [61, 124] on div "Spacing" at bounding box center [78, 128] width 144 height 20
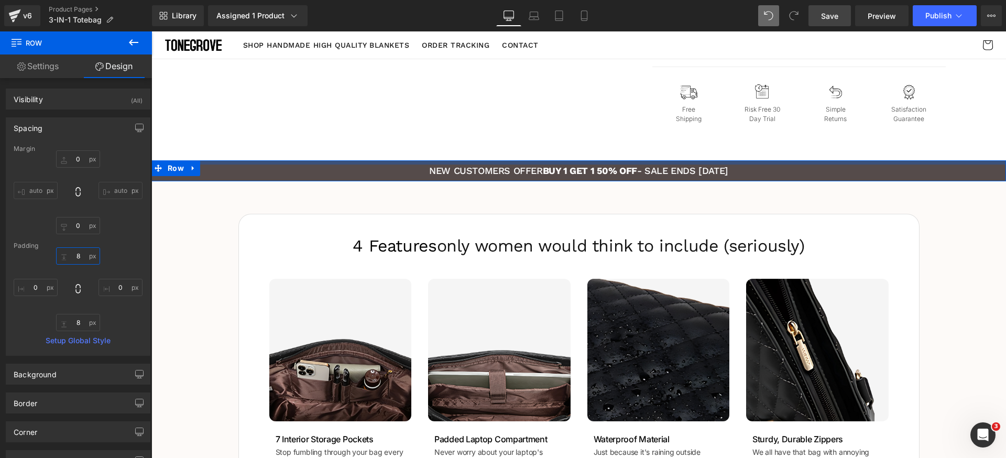
click at [81, 254] on input "8" at bounding box center [78, 255] width 44 height 17
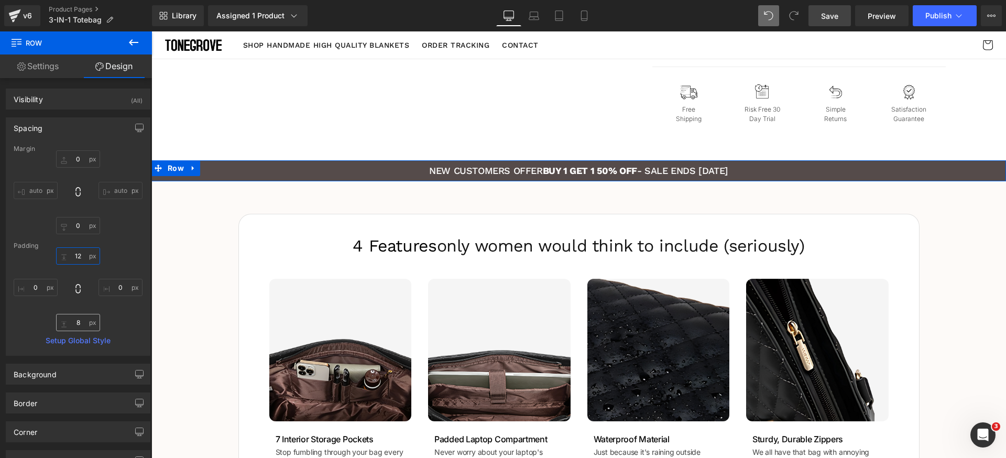
type input "12"
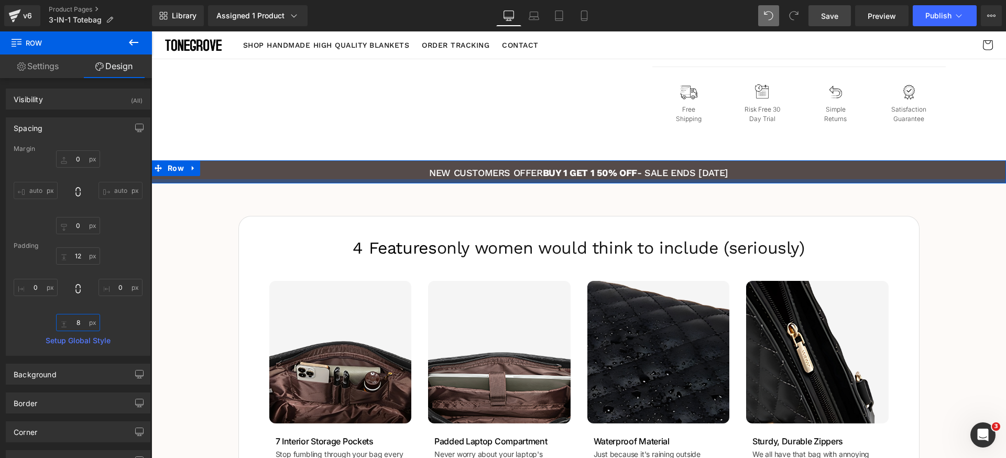
click at [82, 322] on input "8" at bounding box center [78, 322] width 44 height 17
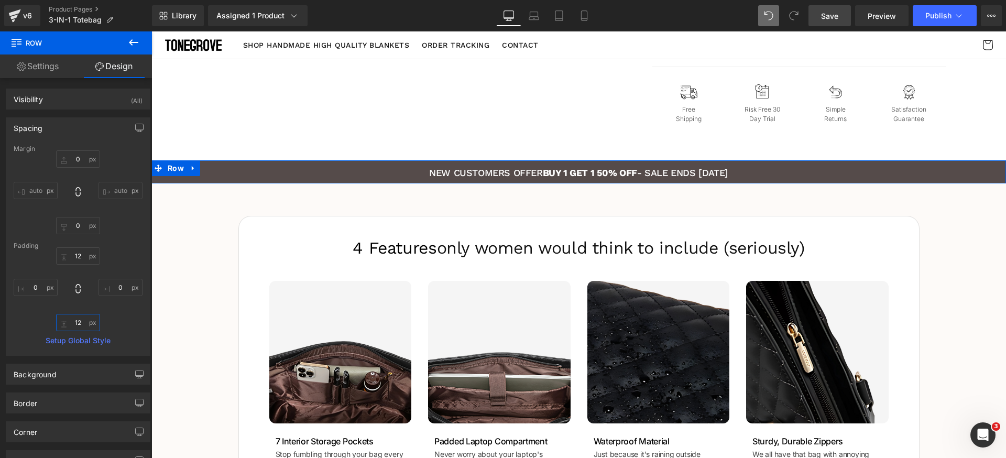
type input "12"
click at [119, 318] on div "12 0 12 0" at bounding box center [78, 289] width 129 height 84
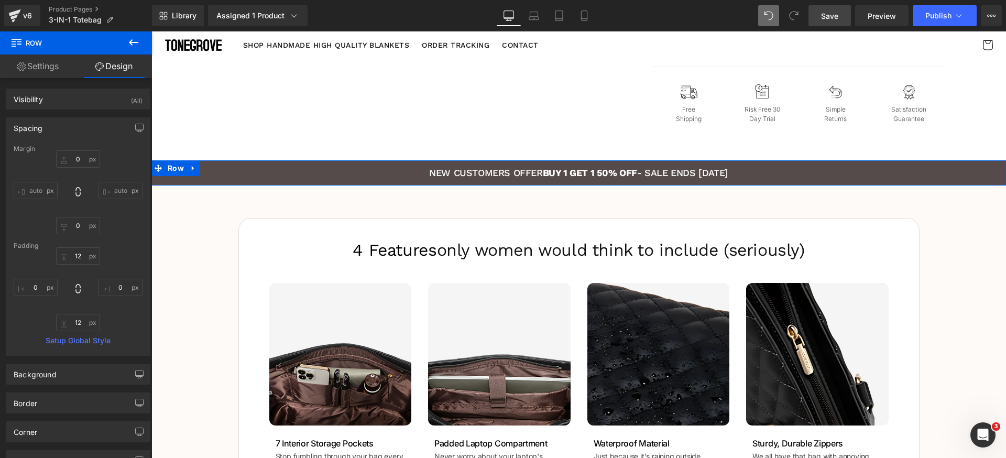
click at [120, 245] on div "Padding" at bounding box center [78, 245] width 129 height 7
click at [78, 119] on div "Spacing" at bounding box center [78, 128] width 144 height 20
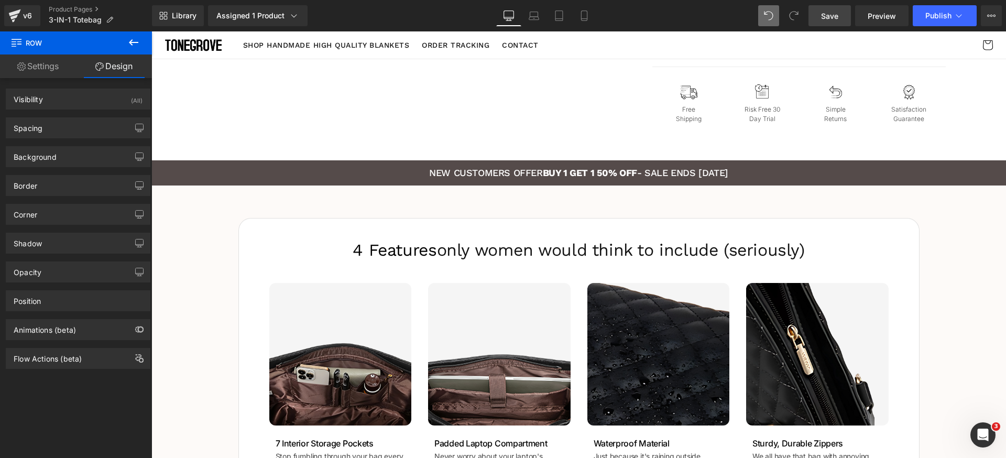
click at [828, 16] on span "Save" at bounding box center [829, 15] width 17 height 11
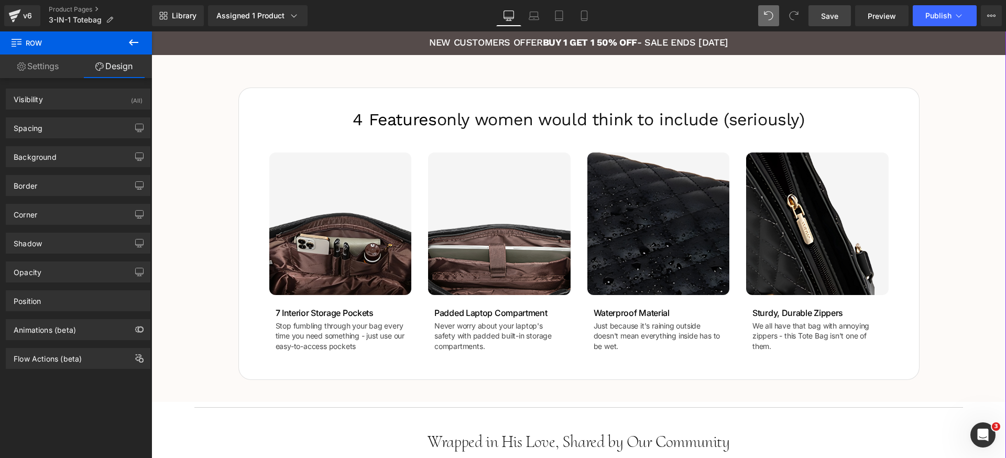
scroll to position [900, 0]
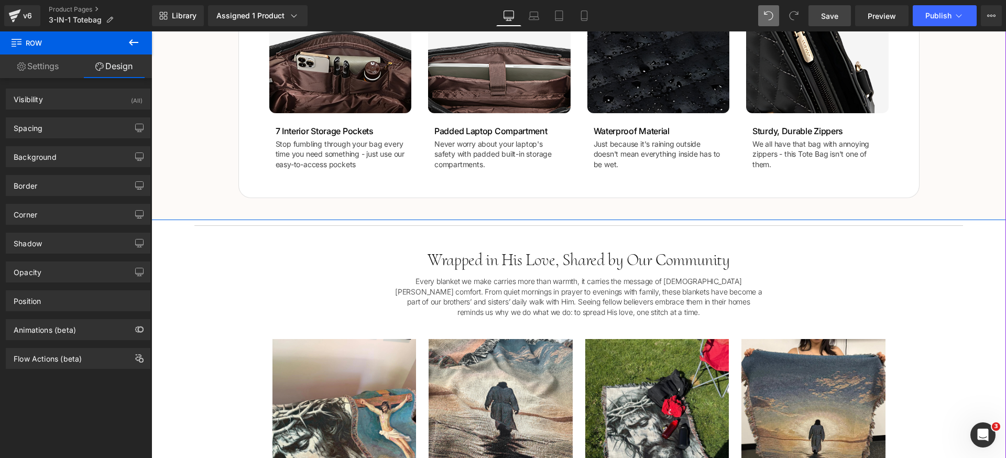
click at [193, 196] on div "4 Features only women would think to include (seriously)  Heading Image Image 7…" at bounding box center [578, 46] width 854 height 303
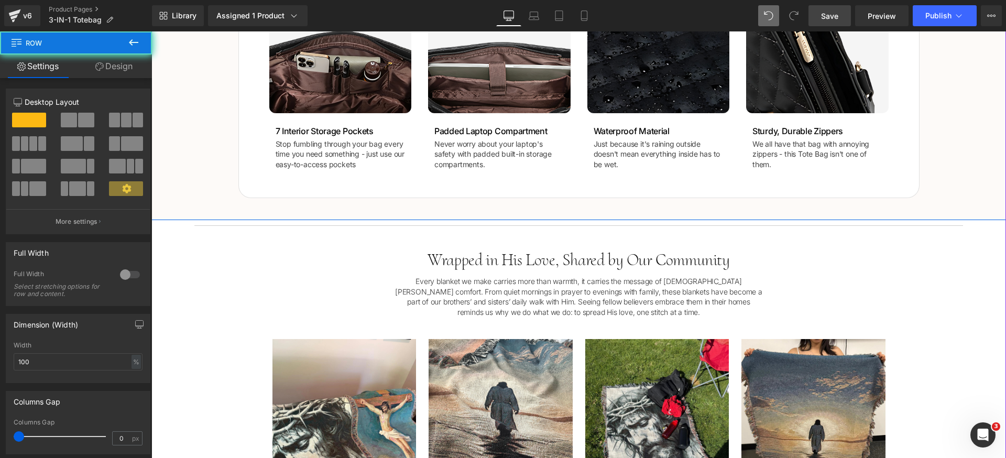
drag, startPoint x: 172, startPoint y: 138, endPoint x: 283, endPoint y: 127, distance: 112.1
click at [172, 138] on div "4 Features only women would think to include (seriously)  Heading Image Image 7…" at bounding box center [578, 46] width 854 height 303
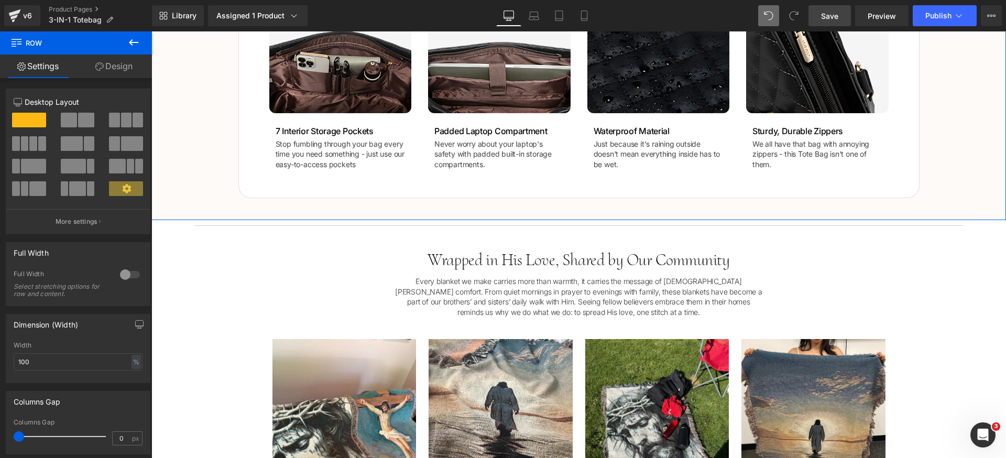
click at [115, 67] on link "Design" at bounding box center [114, 66] width 76 height 24
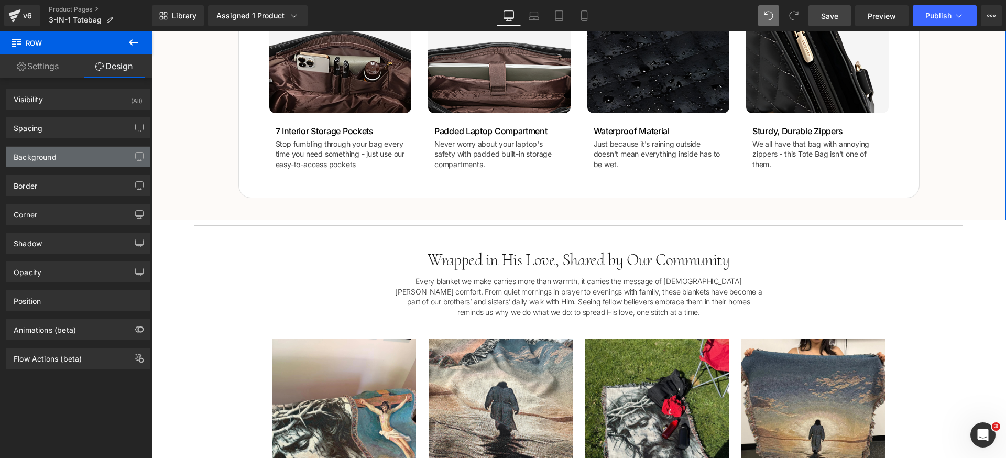
click at [86, 155] on div "Background" at bounding box center [78, 157] width 144 height 20
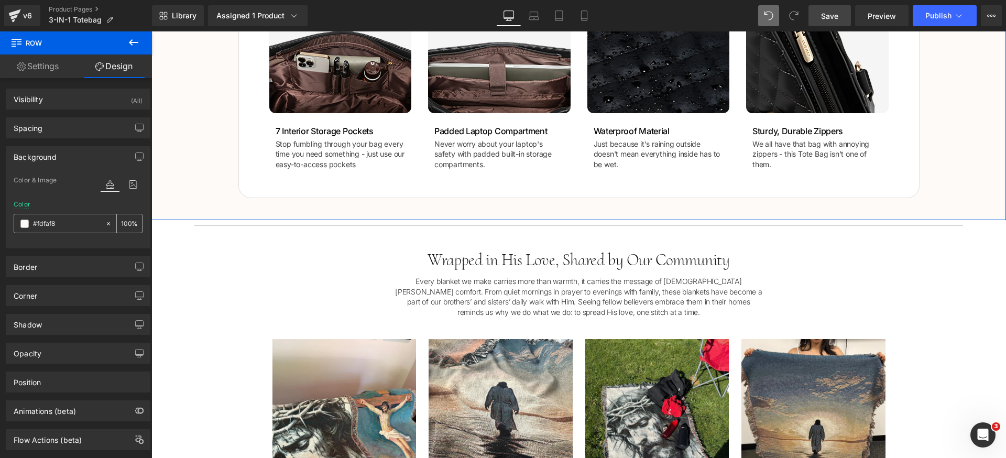
click at [69, 225] on input "text" at bounding box center [66, 224] width 67 height 12
type input "#fdfaf8"
click at [230, 250] on div "Cozy Up This Fall: The Perfect Slippers for Chillier Days Heading Row Get Yours…" at bounding box center [578, 399] width 854 height 2443
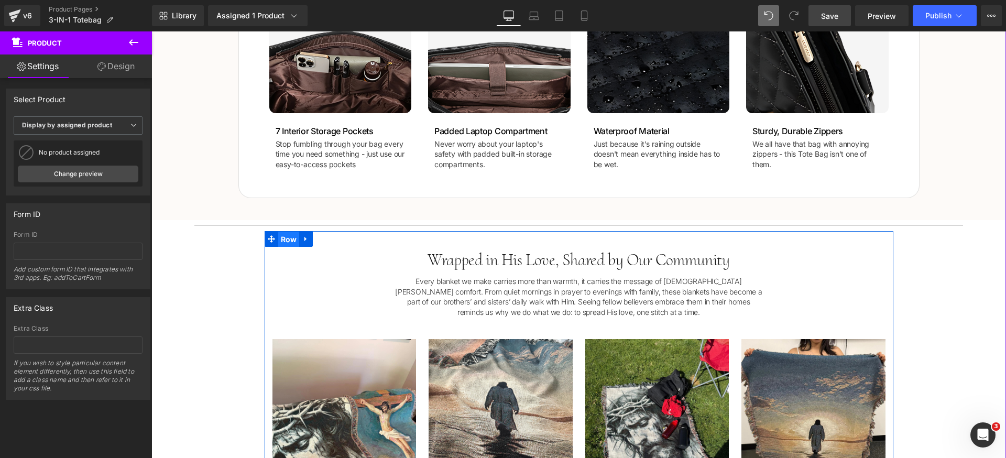
click at [282, 239] on span "Row" at bounding box center [288, 240] width 21 height 16
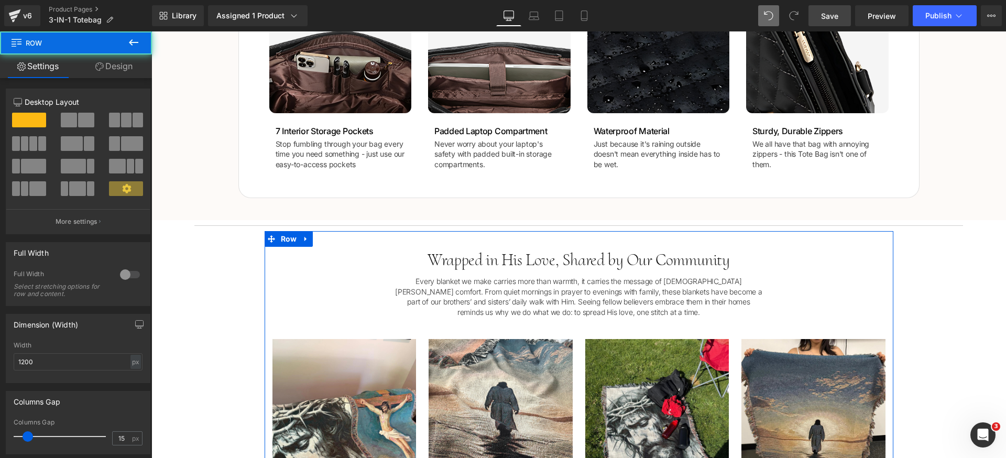
click at [100, 68] on icon at bounding box center [99, 66] width 8 height 8
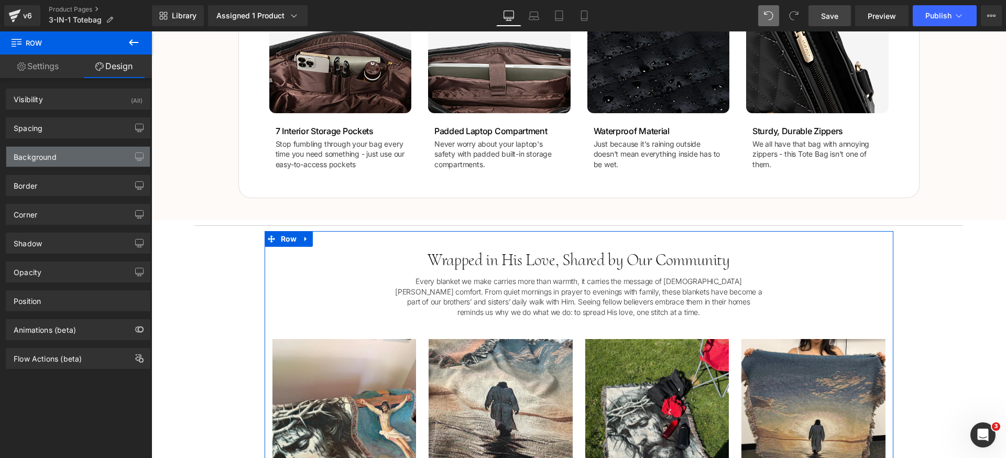
click at [70, 147] on div "Background" at bounding box center [78, 157] width 144 height 20
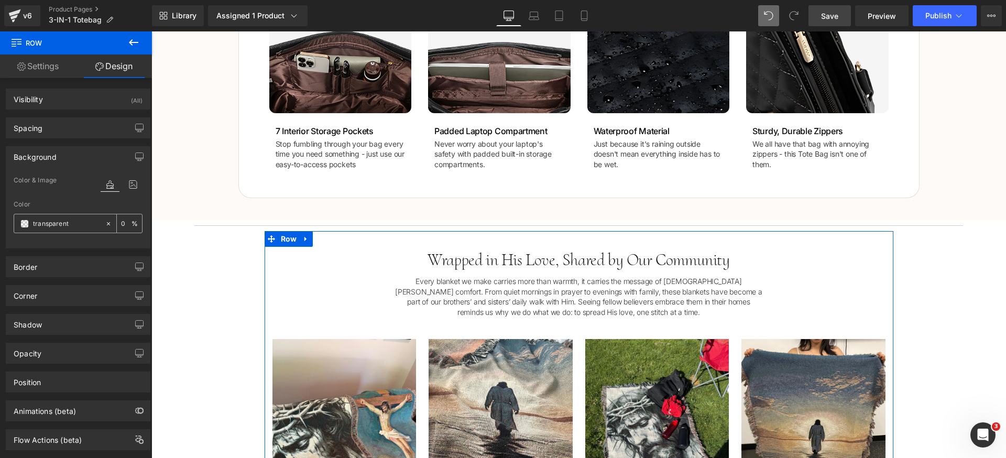
click at [82, 225] on input "transparent" at bounding box center [66, 224] width 67 height 12
paste input "#fdfaf8"
type input "#fdfaf8"
click at [86, 156] on div "Background" at bounding box center [78, 157] width 144 height 20
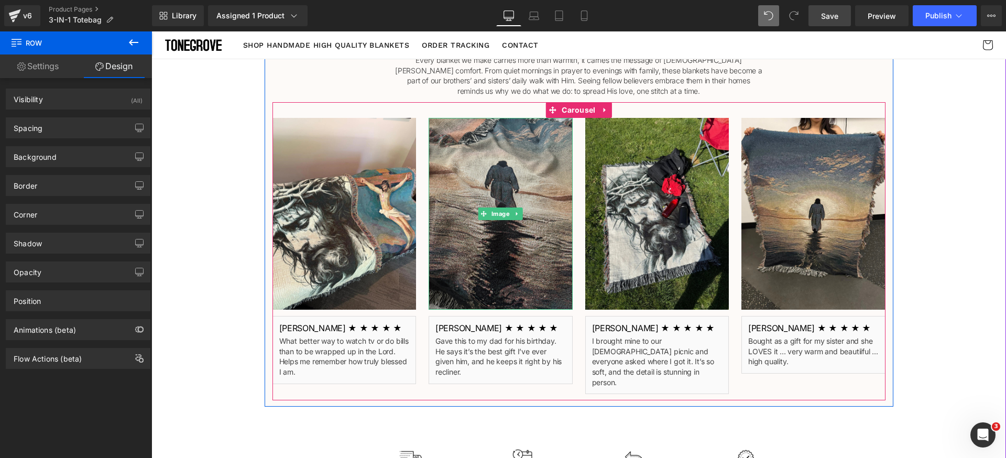
scroll to position [1060, 0]
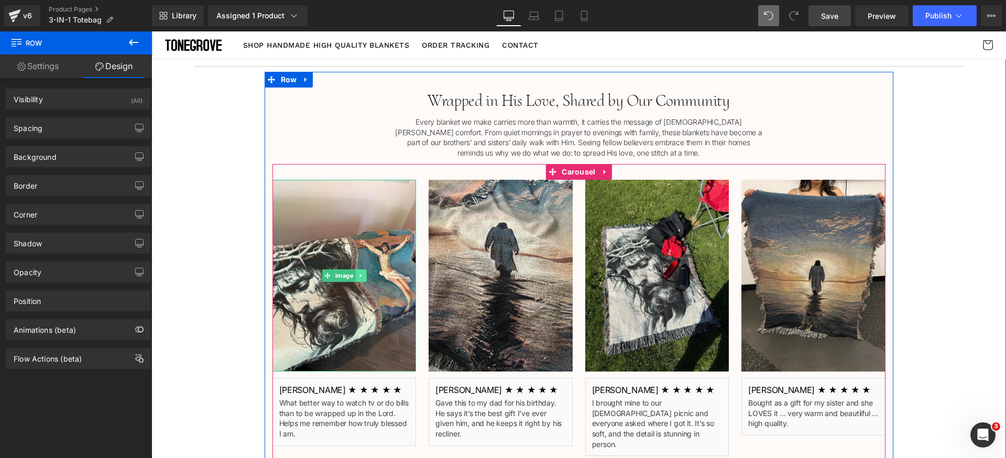
click at [358, 278] on icon at bounding box center [361, 275] width 6 height 6
click at [363, 278] on icon at bounding box center [366, 276] width 6 height 6
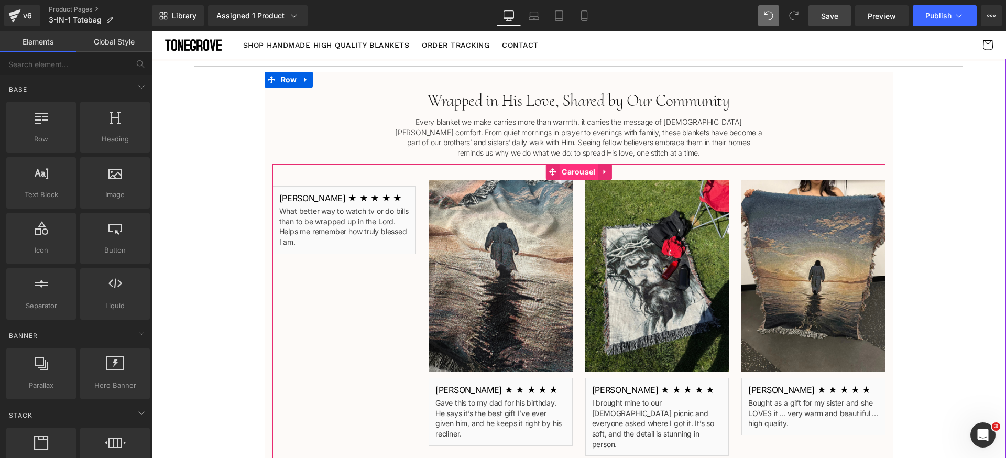
click at [566, 175] on span "Carousel" at bounding box center [578, 172] width 39 height 16
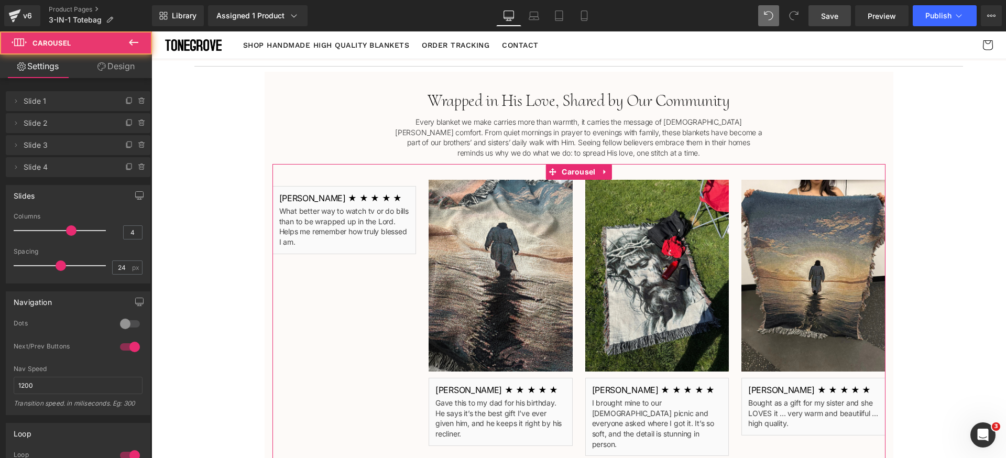
click at [143, 127] on li "Delete Cancel Slide 2 Slide 2 Name Slide 2" at bounding box center [78, 123] width 145 height 20
click at [139, 124] on icon at bounding box center [141, 123] width 4 height 5
click at [139, 124] on button "Delete" at bounding box center [133, 124] width 33 height 14
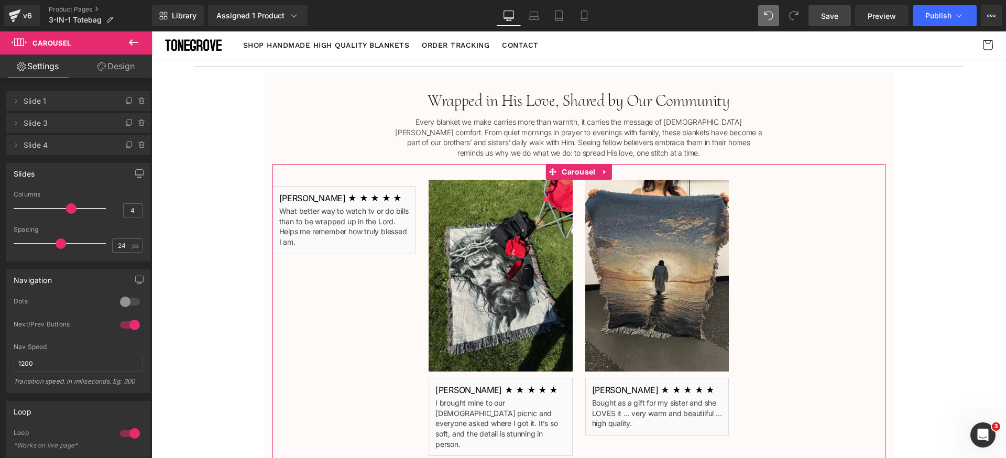
click at [139, 124] on icon at bounding box center [141, 123] width 4 height 5
click at [139, 124] on button "Delete" at bounding box center [130, 124] width 33 height 14
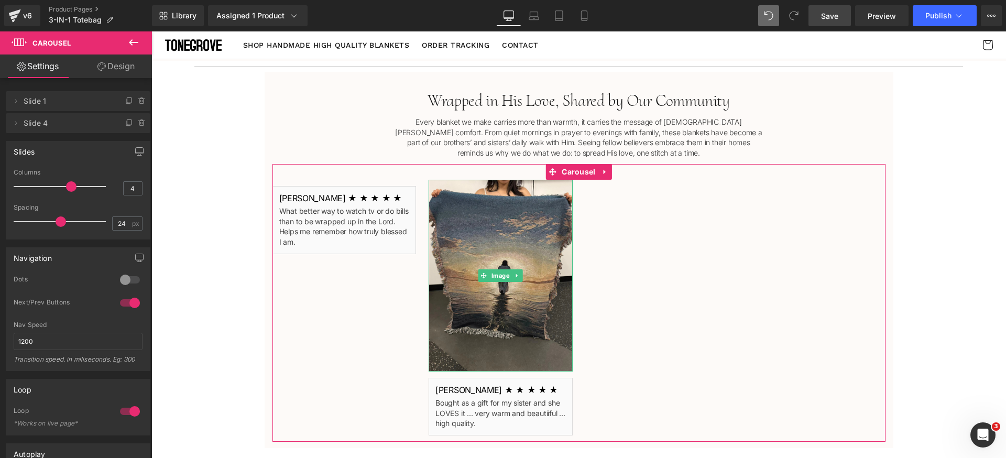
click at [139, 124] on icon at bounding box center [141, 123] width 4 height 5
click at [139, 124] on button "Delete" at bounding box center [130, 124] width 33 height 14
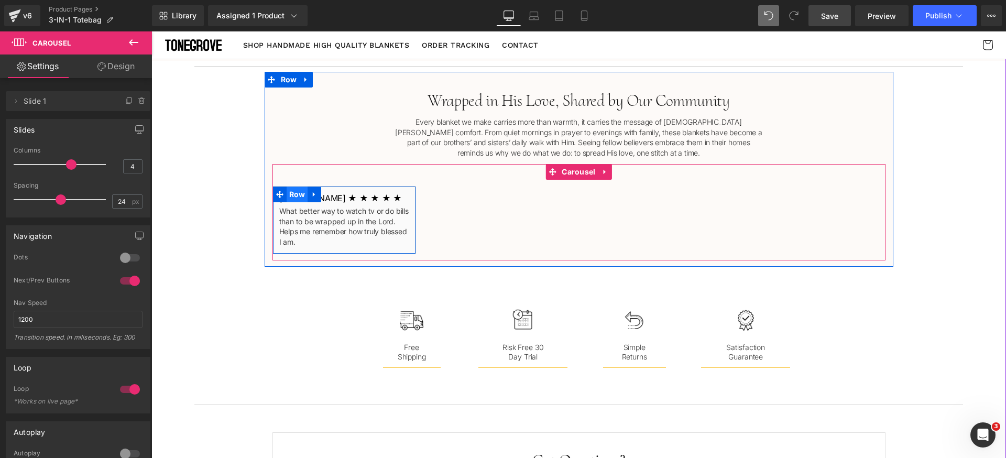
click at [294, 195] on span "Row" at bounding box center [297, 194] width 21 height 16
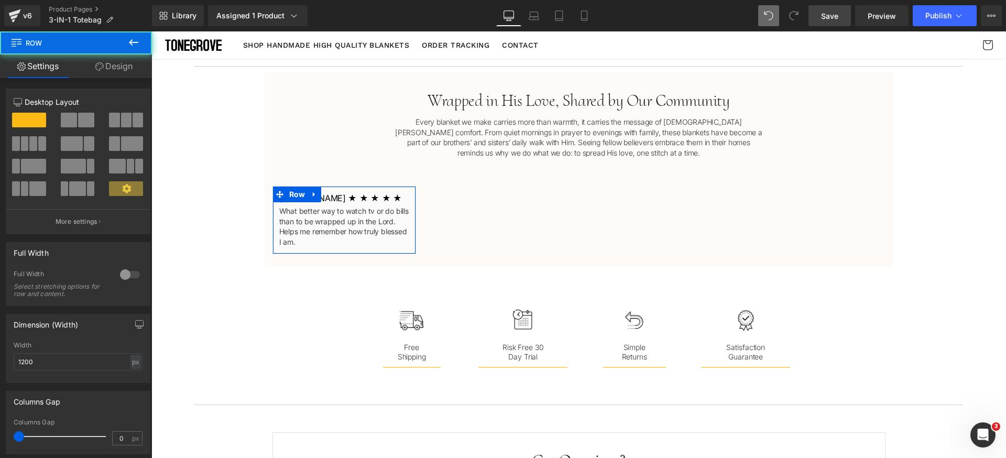
click at [129, 69] on link "Design" at bounding box center [114, 66] width 76 height 24
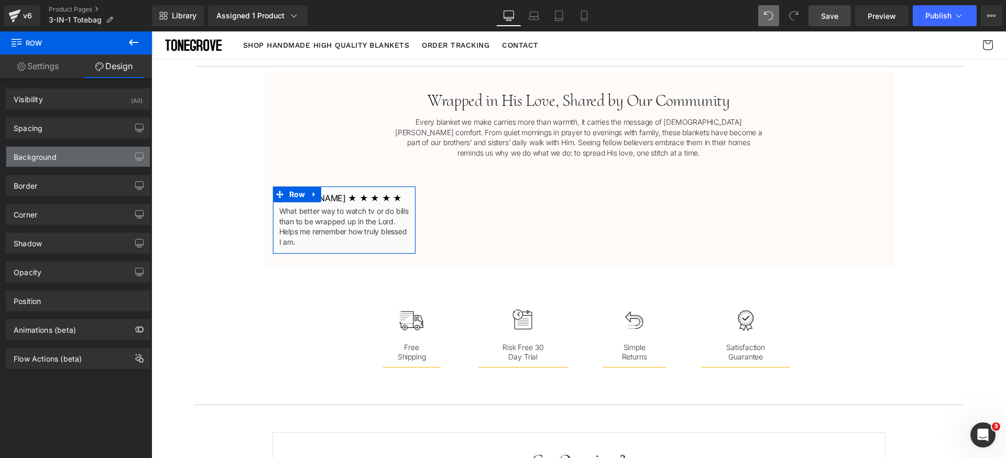
click at [57, 151] on div "Background" at bounding box center [78, 157] width 144 height 20
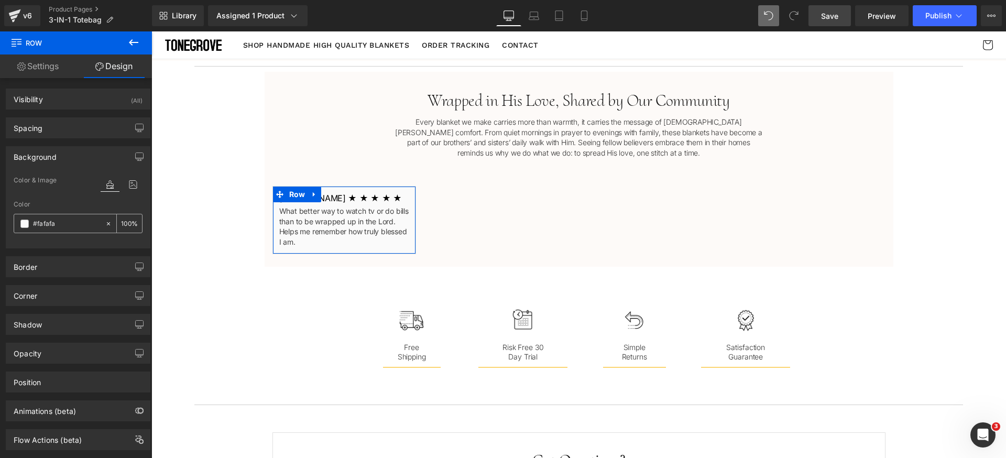
click at [29, 224] on div "#fafafa" at bounding box center [59, 223] width 91 height 18
click at [25, 226] on span at bounding box center [24, 223] width 8 height 8
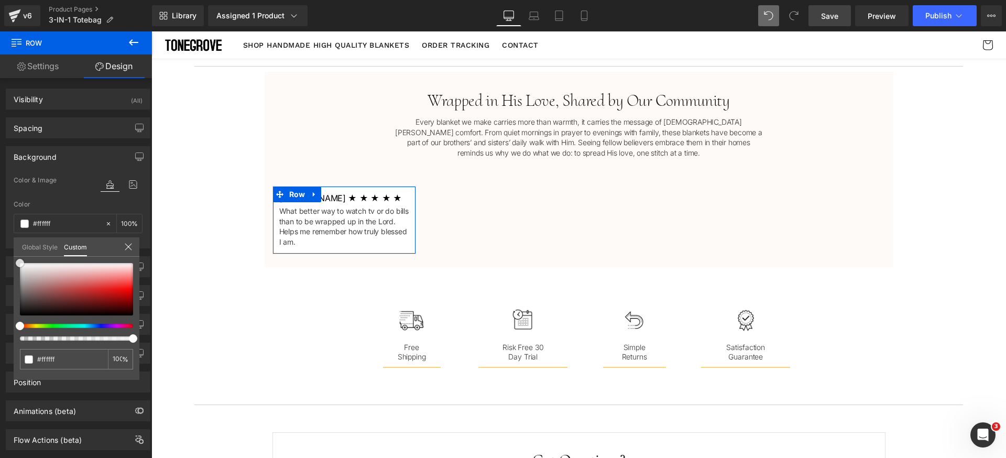
drag, startPoint x: 37, startPoint y: 274, endPoint x: 0, endPoint y: 227, distance: 59.3
click at [0, 228] on div "Background Color & Image color Color #fafafa 100 % Image Replace Image Upload i…" at bounding box center [78, 193] width 157 height 110
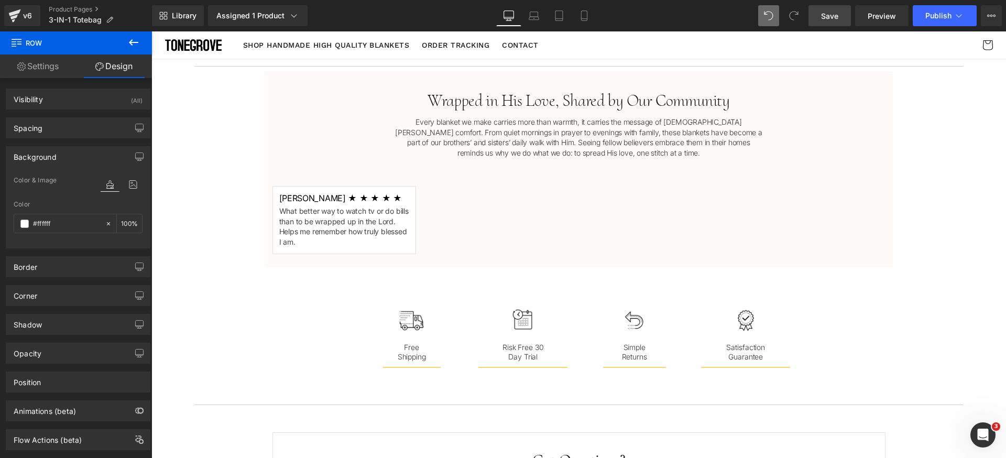
click at [546, 226] on body ".lx-icon-fill { --lx-fill-width: calc(100% - var(--lx-rating-percent, 0%)); cli…" at bounding box center [578, 366] width 854 height 2789
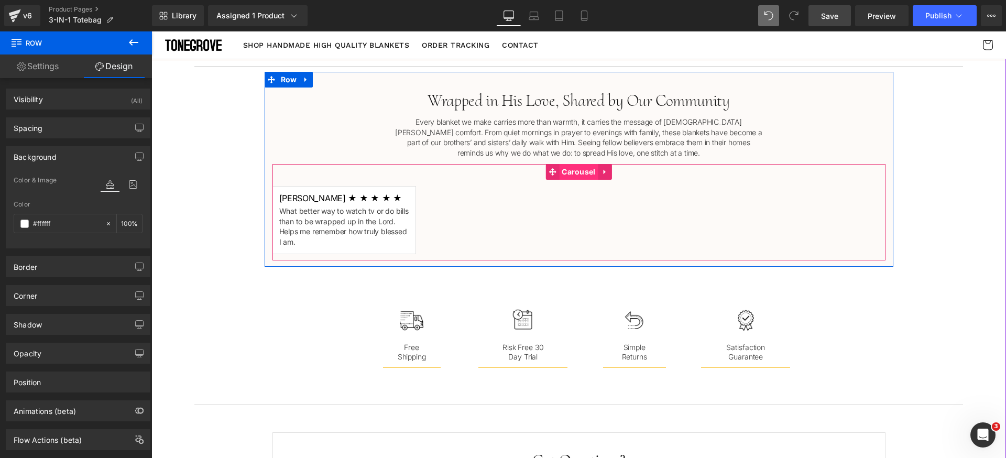
click at [563, 171] on span "Carousel" at bounding box center [578, 172] width 39 height 16
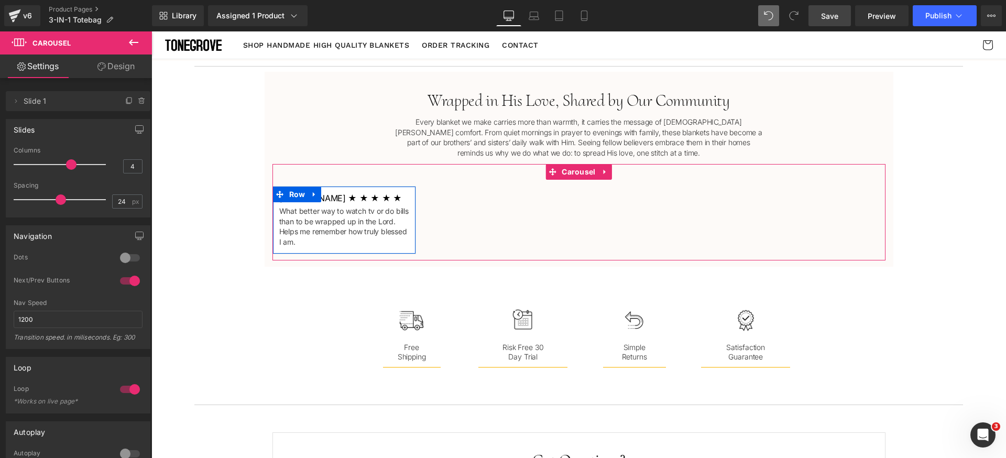
drag, startPoint x: 122, startPoint y: 102, endPoint x: 122, endPoint y: 111, distance: 8.9
click at [126, 103] on icon at bounding box center [128, 101] width 4 height 5
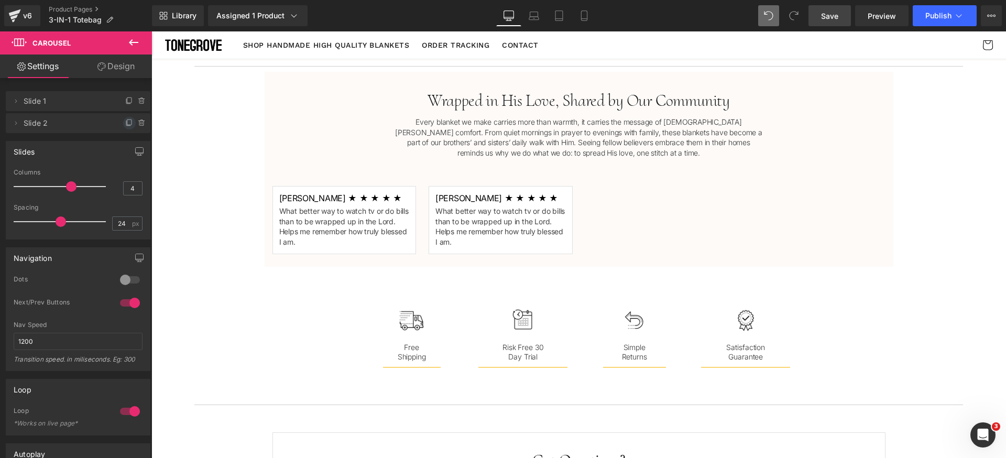
click at [125, 125] on icon at bounding box center [129, 123] width 8 height 8
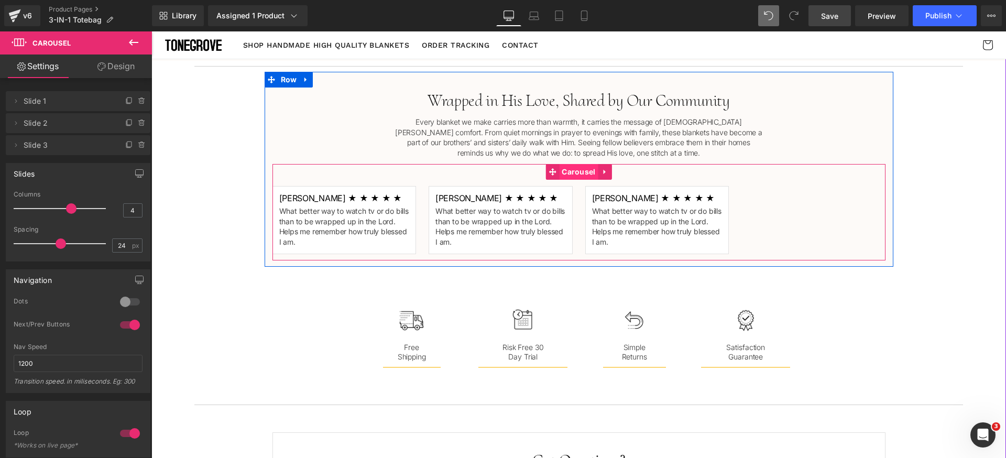
click at [563, 174] on span "Carousel" at bounding box center [578, 172] width 39 height 16
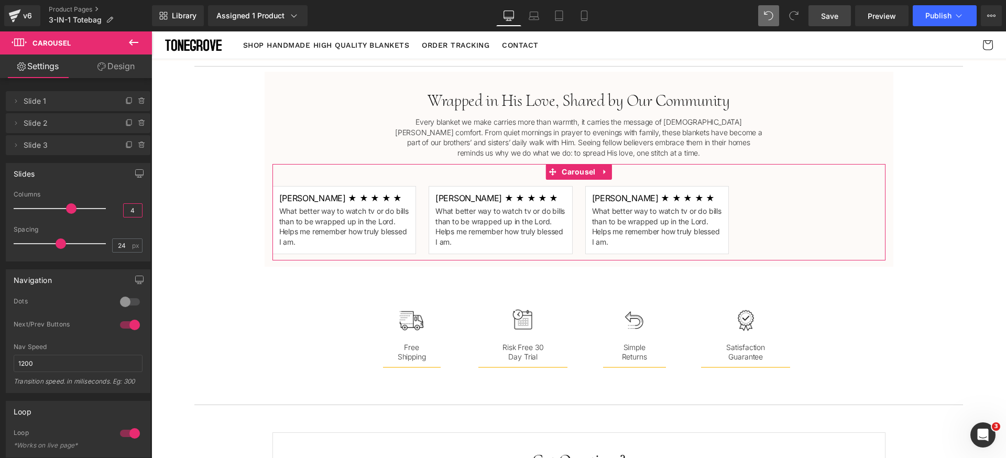
click at [137, 208] on input "4" at bounding box center [133, 210] width 18 height 13
click at [128, 207] on input "43" at bounding box center [133, 210] width 18 height 13
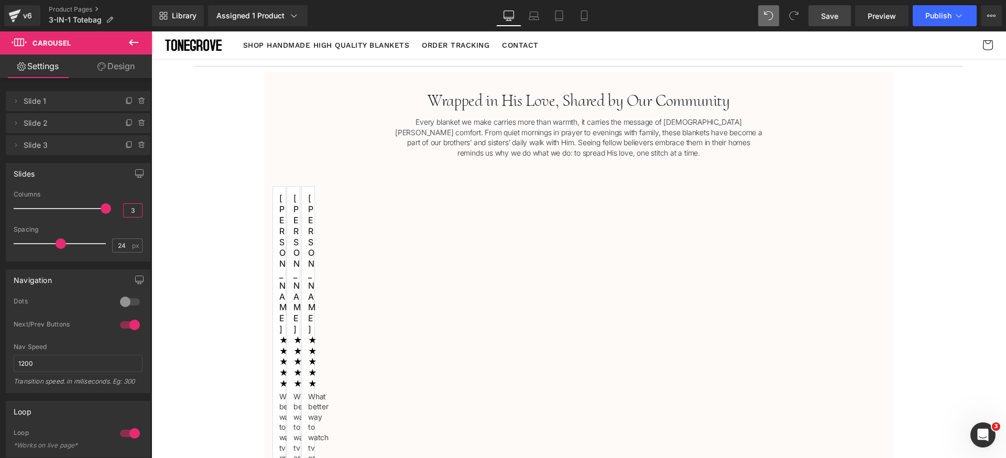
type input "3"
click at [134, 195] on div "Columns" at bounding box center [78, 194] width 129 height 7
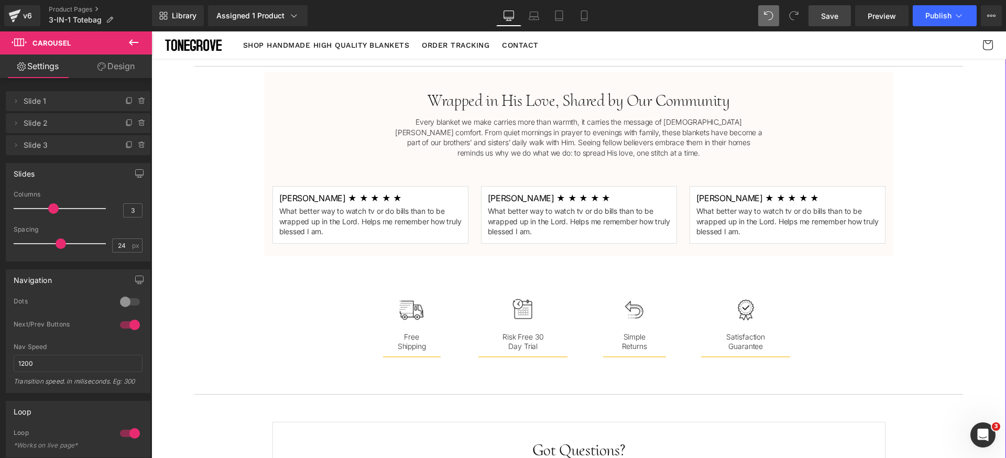
click at [953, 222] on div "Cozy Up This Fall: The Perfect Slippers for Chillier Days Heading Row Get Yours…" at bounding box center [578, 134] width 854 height 2231
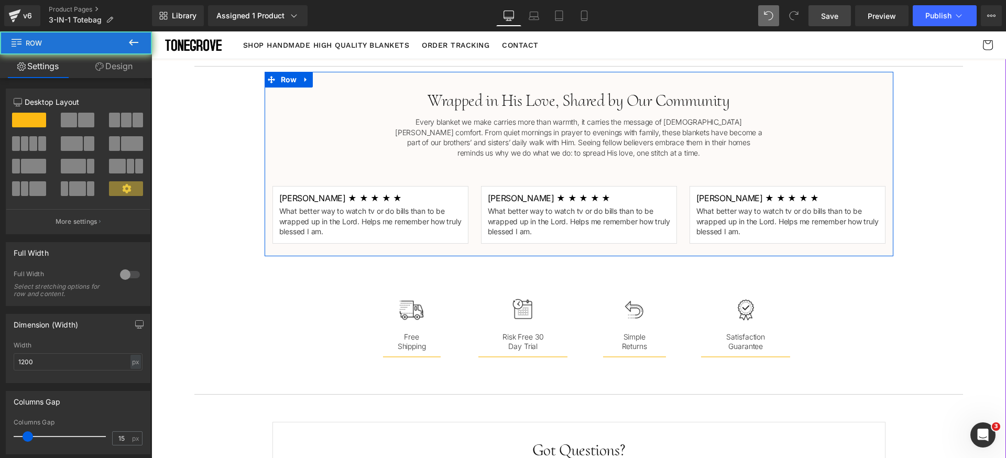
click at [282, 139] on div "Wrapped in His Love, Shared by Our Community Heading Every blanket we make carr…" at bounding box center [579, 164] width 629 height 172
click at [284, 119] on div "Wrapped in His Love, Shared by Our Community Heading Every blanket we make carr…" at bounding box center [579, 164] width 629 height 172
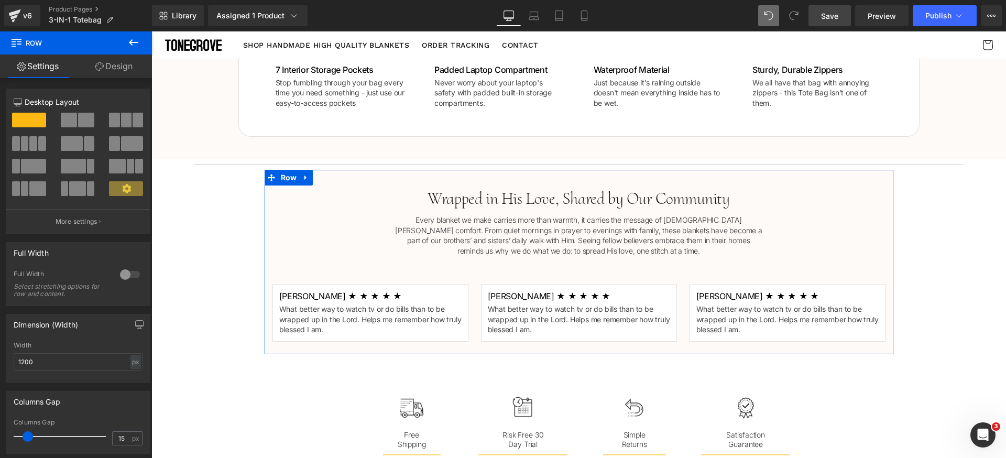
click at [134, 48] on icon at bounding box center [133, 42] width 13 height 13
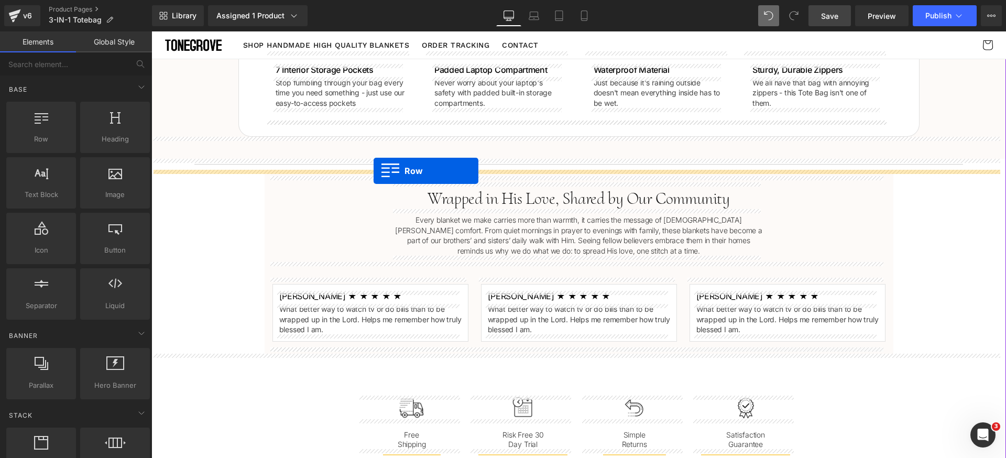
drag, startPoint x: 286, startPoint y: 178, endPoint x: 373, endPoint y: 171, distance: 87.8
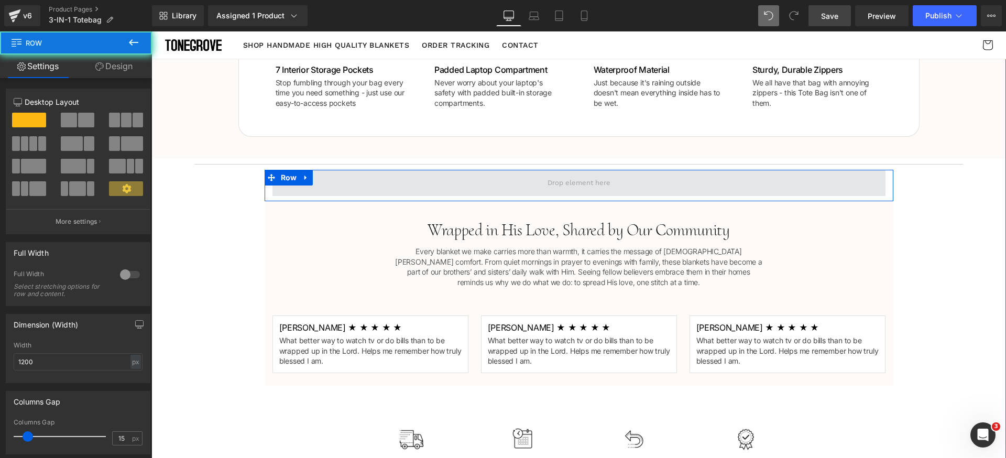
click at [346, 186] on span at bounding box center [578, 183] width 613 height 26
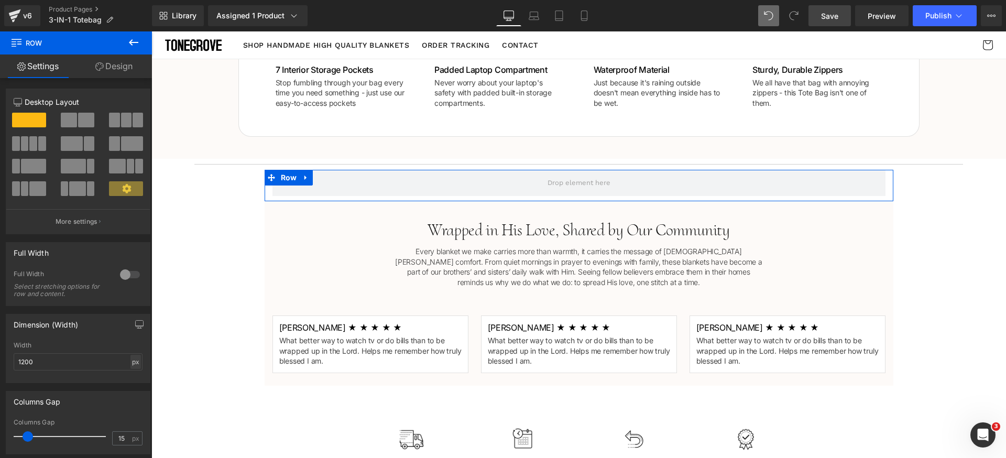
click at [133, 359] on div "px" at bounding box center [135, 362] width 10 height 14
click at [133, 378] on li "%" at bounding box center [135, 377] width 13 height 15
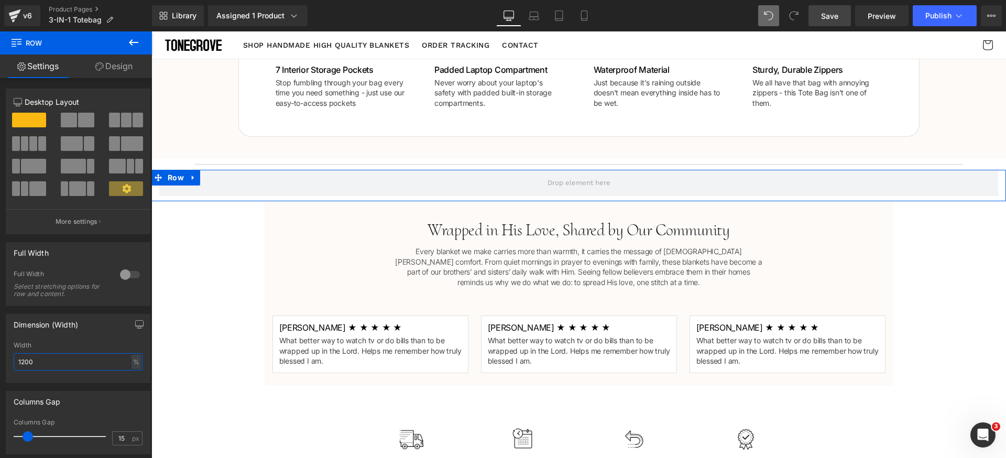
click at [71, 358] on input "1200" at bounding box center [78, 361] width 129 height 17
type input "100"
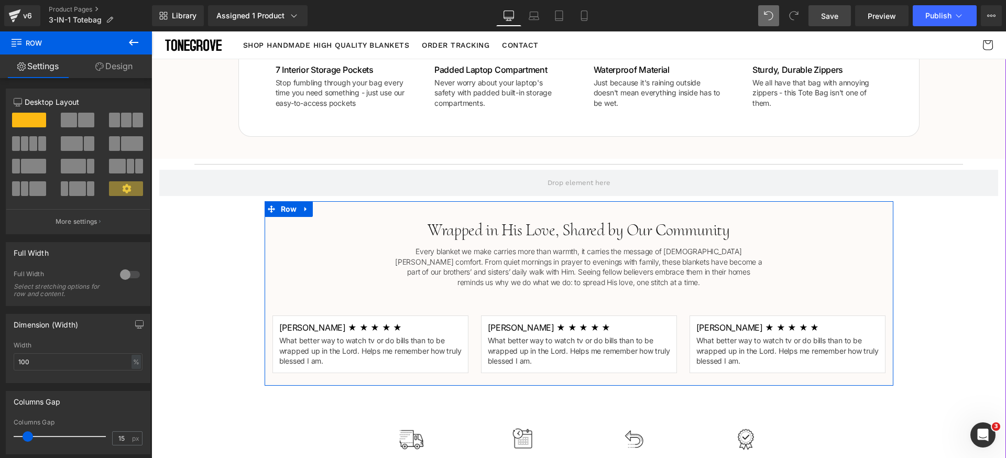
click at [350, 263] on div "Wrapped in His Love, Shared by Our Community Heading Every blanket we make carr…" at bounding box center [579, 293] width 629 height 172
click at [102, 60] on link "Design" at bounding box center [114, 66] width 76 height 24
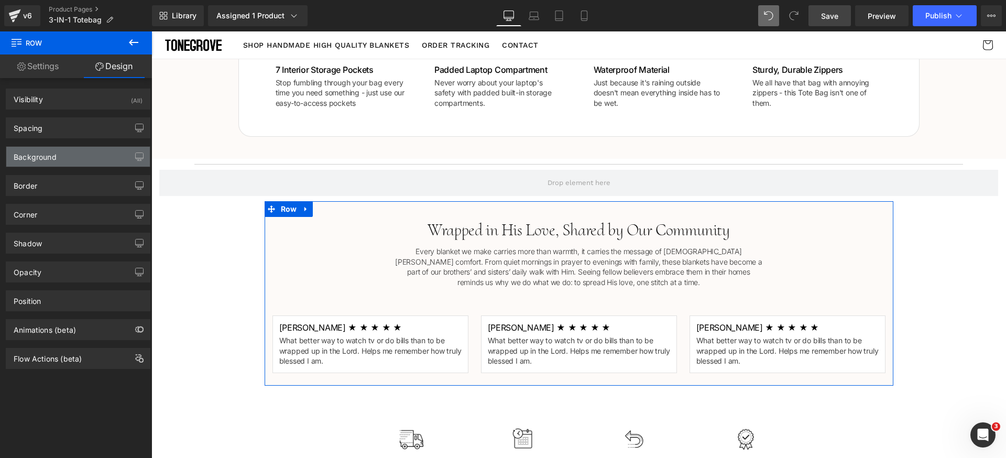
click at [63, 156] on div "Background" at bounding box center [78, 157] width 144 height 20
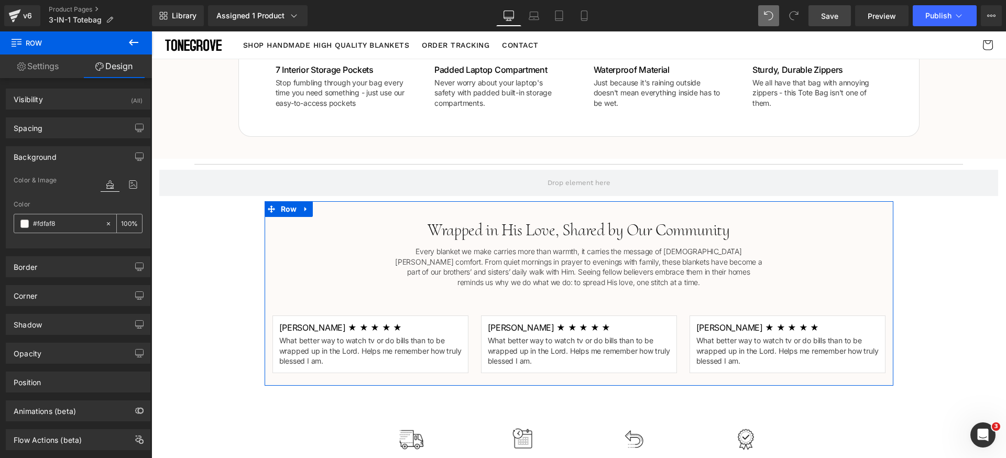
click at [70, 221] on input "#fdfaf8" at bounding box center [66, 224] width 67 height 12
click at [105, 226] on icon at bounding box center [108, 223] width 7 height 7
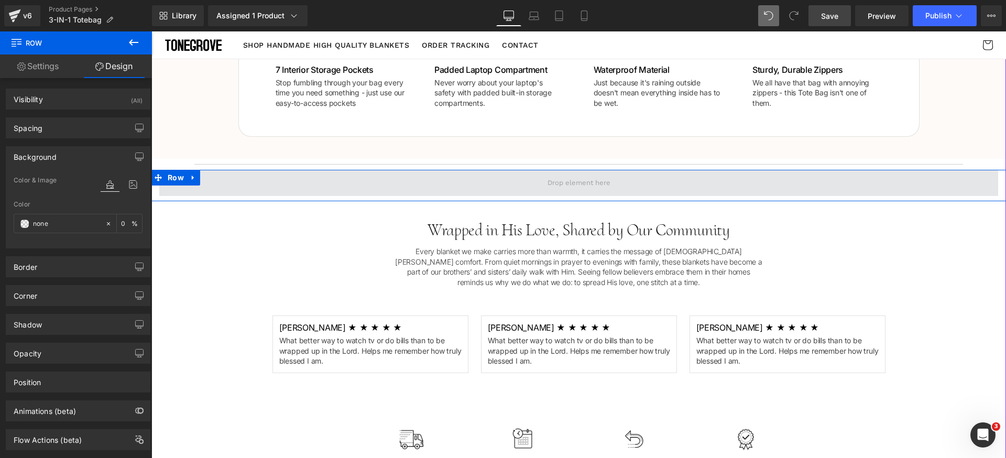
click at [264, 177] on span at bounding box center [578, 183] width 839 height 26
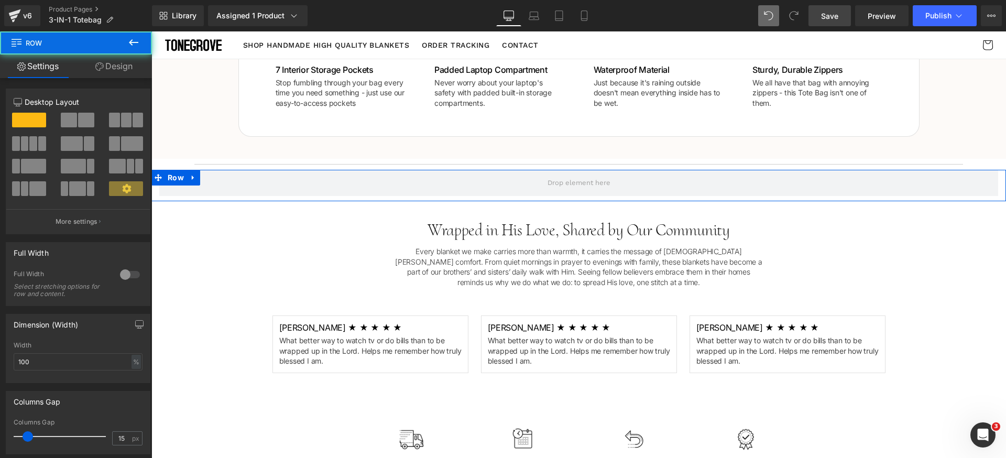
click at [110, 62] on link "Design" at bounding box center [114, 66] width 76 height 24
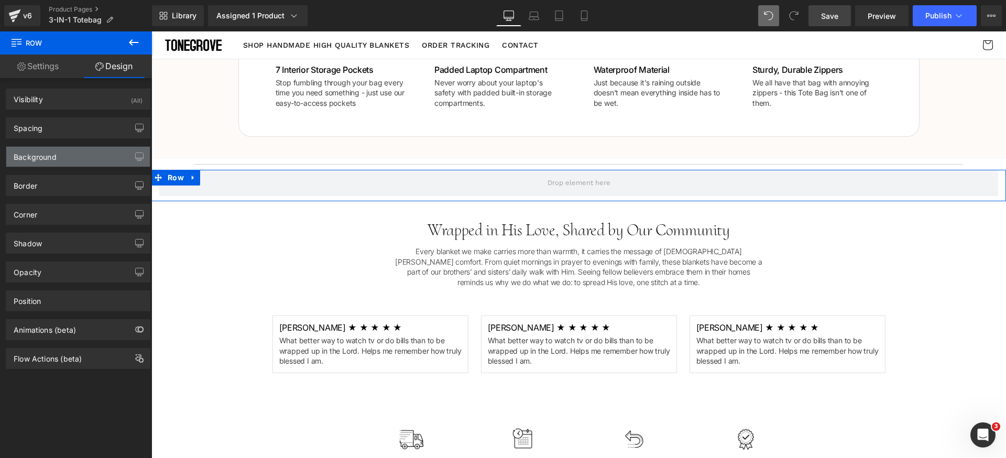
click at [62, 157] on div "Background" at bounding box center [78, 157] width 144 height 20
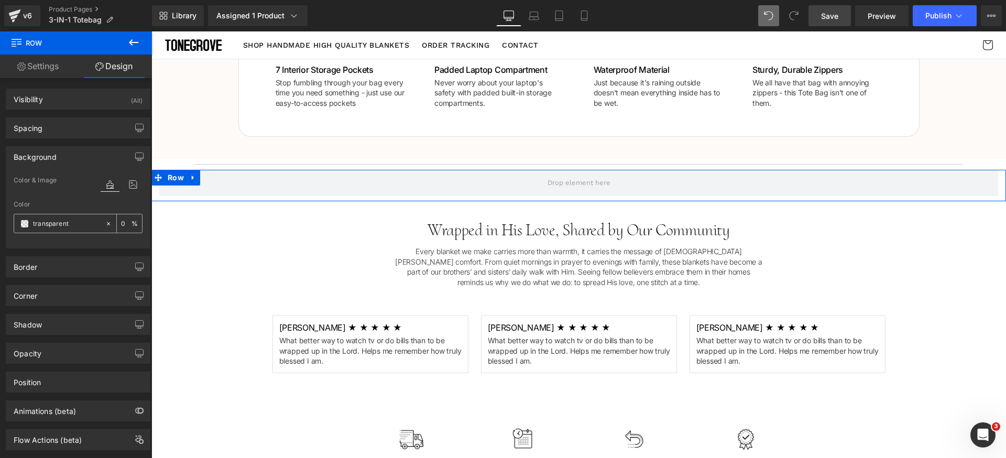
click at [72, 224] on input "transparent" at bounding box center [66, 224] width 67 height 12
paste input "#fdfaf8"
type input "#fdfaf8"
click at [87, 157] on div "Background" at bounding box center [78, 157] width 144 height 20
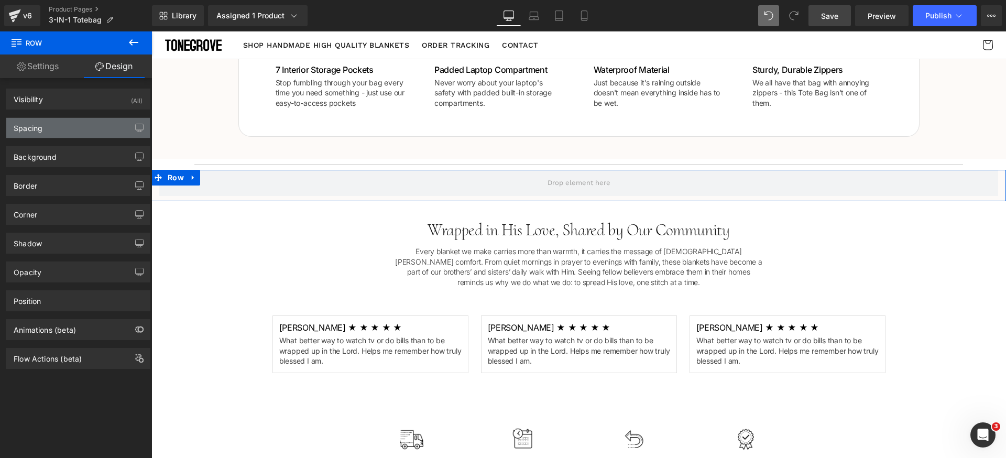
click at [73, 125] on div "Spacing" at bounding box center [78, 128] width 144 height 20
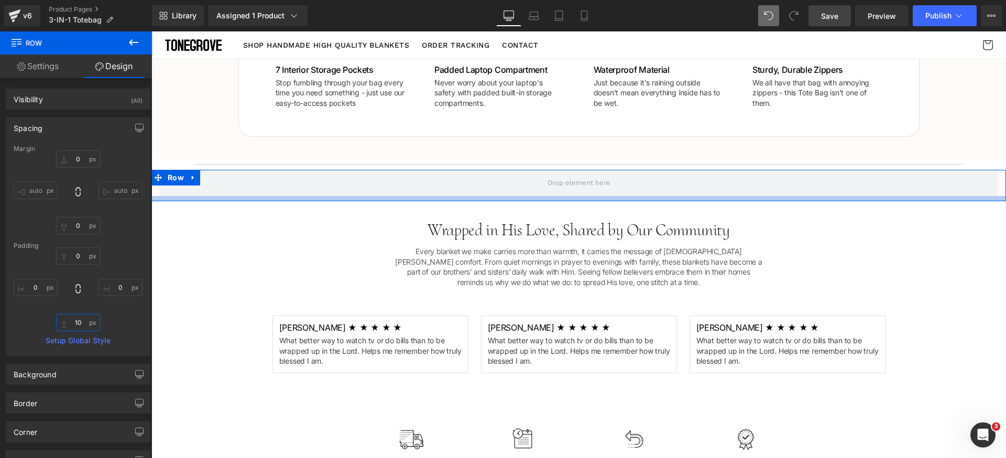
click at [81, 324] on input "10" at bounding box center [78, 322] width 44 height 17
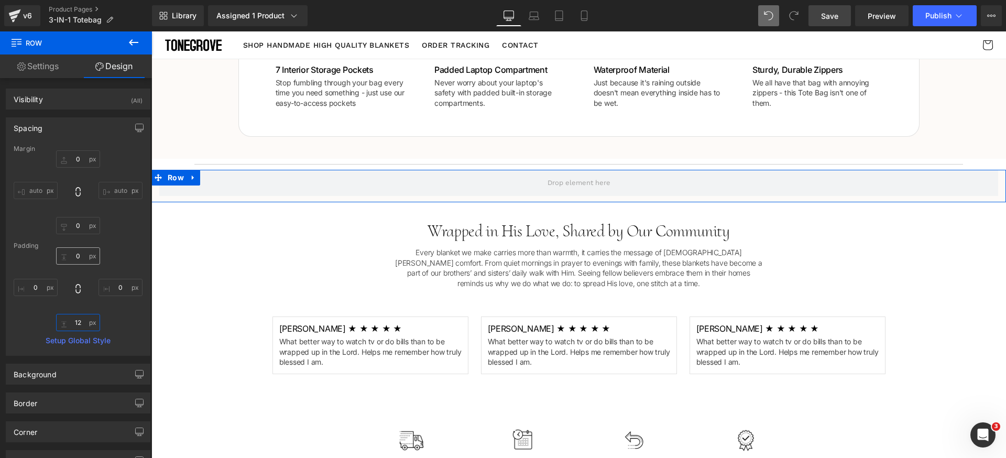
type input "12"
click at [78, 251] on input "0" at bounding box center [78, 255] width 44 height 17
type input "12"
click at [112, 247] on div "Padding" at bounding box center [78, 245] width 129 height 7
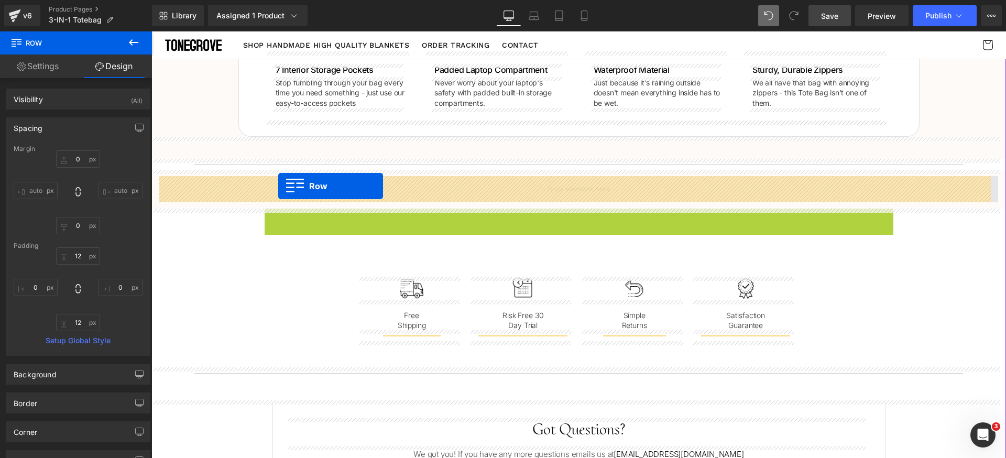
drag, startPoint x: 276, startPoint y: 216, endPoint x: 278, endPoint y: 186, distance: 30.5
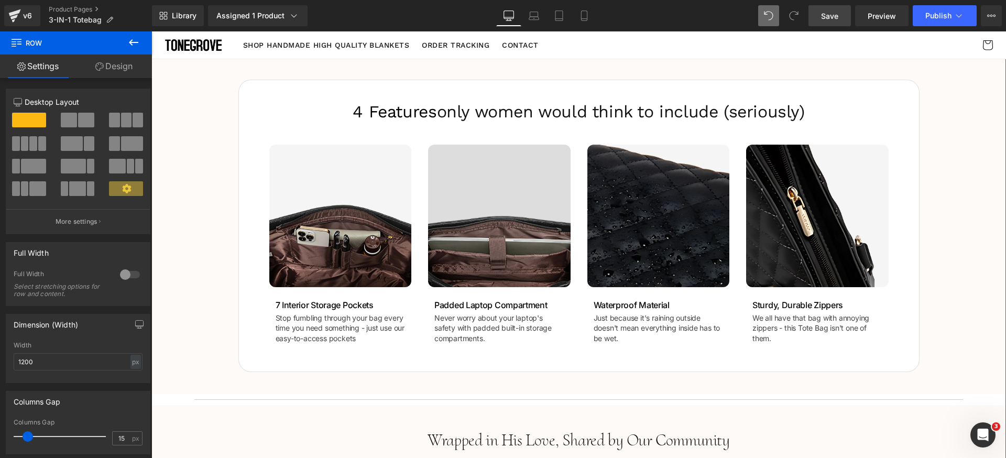
scroll to position [650, 0]
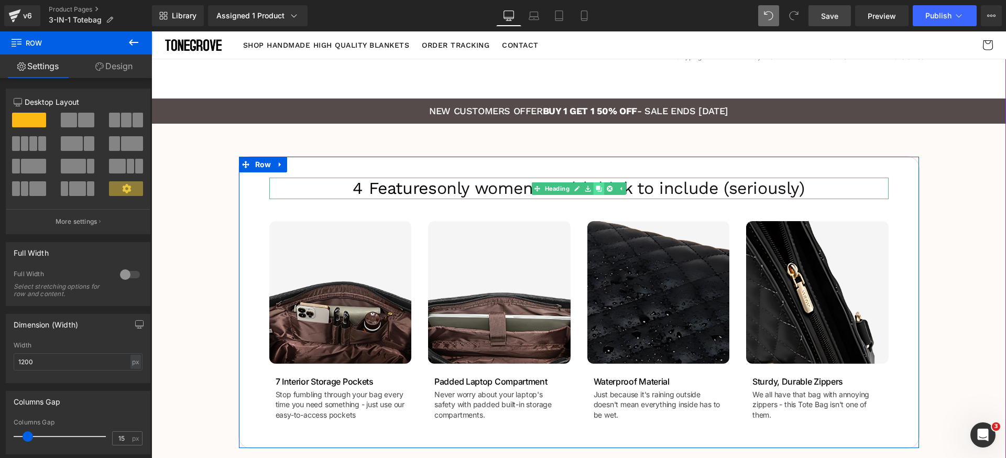
click at [596, 190] on icon at bounding box center [599, 188] width 6 height 6
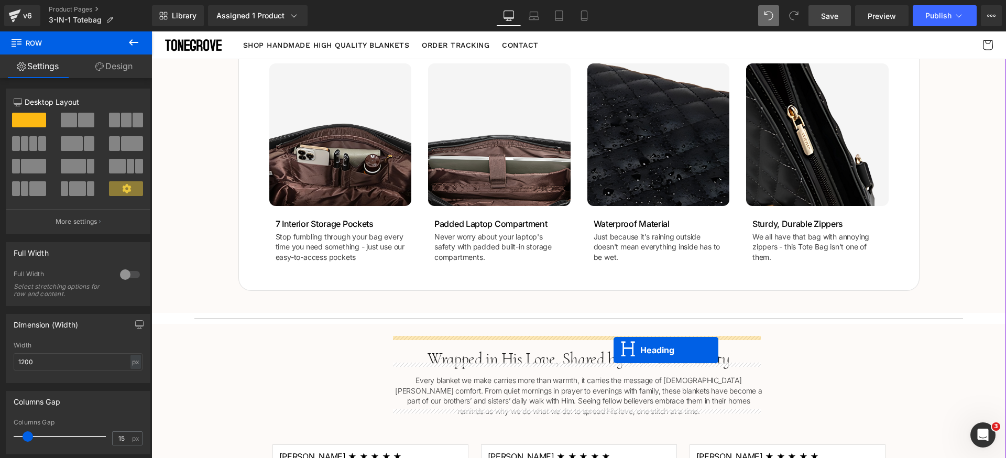
scroll to position [852, 0]
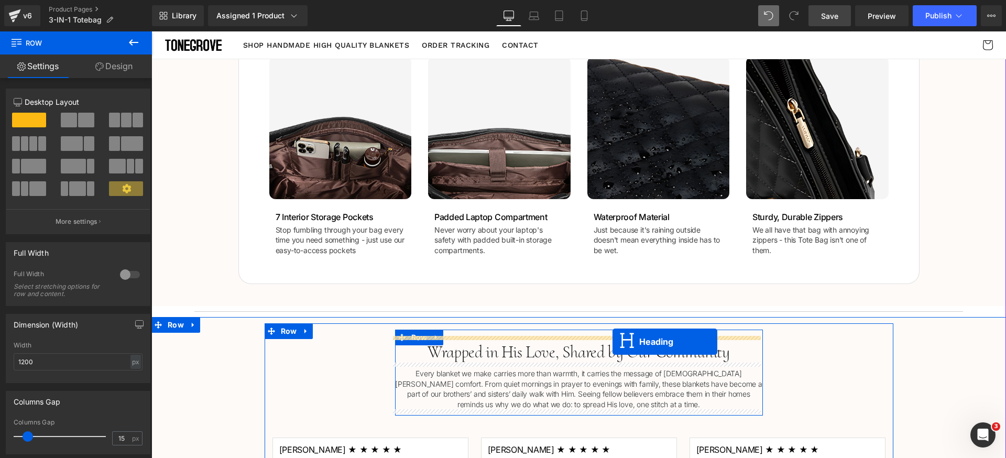
drag, startPoint x: 563, startPoint y: 223, endPoint x: 612, endPoint y: 342, distance: 128.9
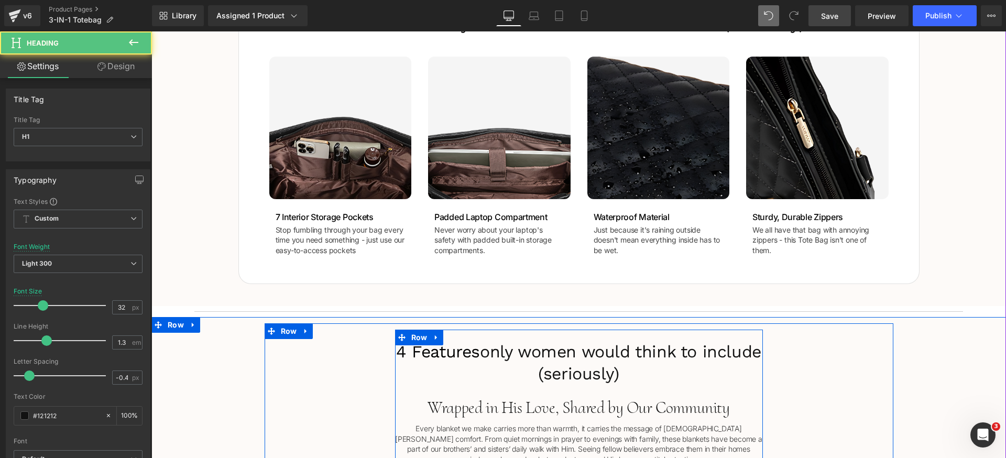
scroll to position [883, 0]
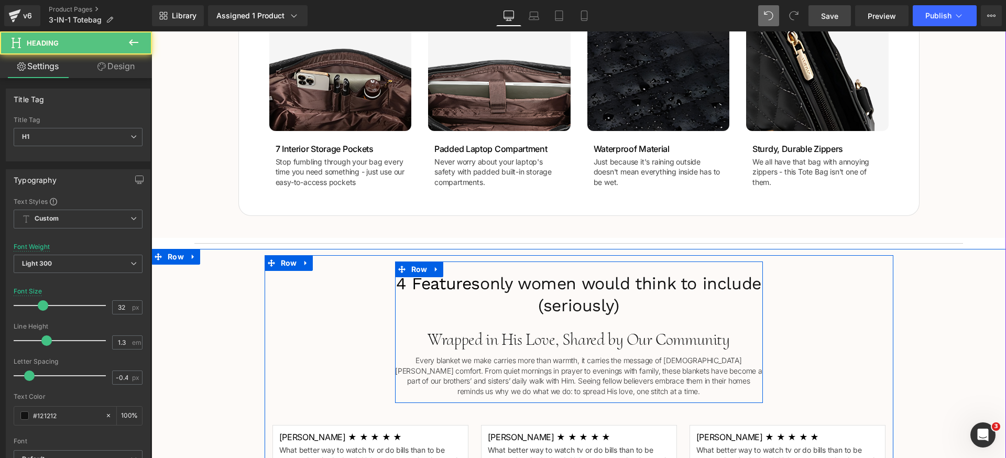
click at [532, 296] on h1 "4 Features only women would think to include (seriously)" at bounding box center [579, 294] width 368 height 43
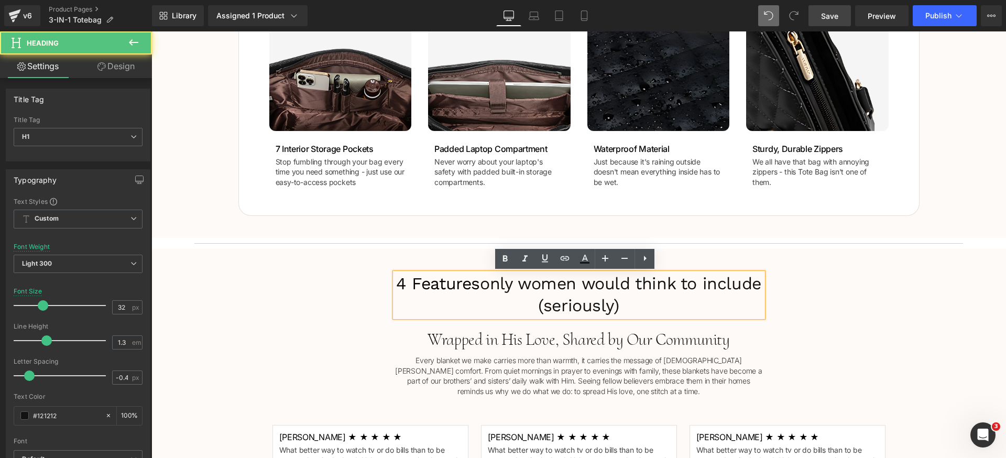
click at [546, 284] on h1 "4 Features only women would think to include (seriously)" at bounding box center [579, 294] width 368 height 43
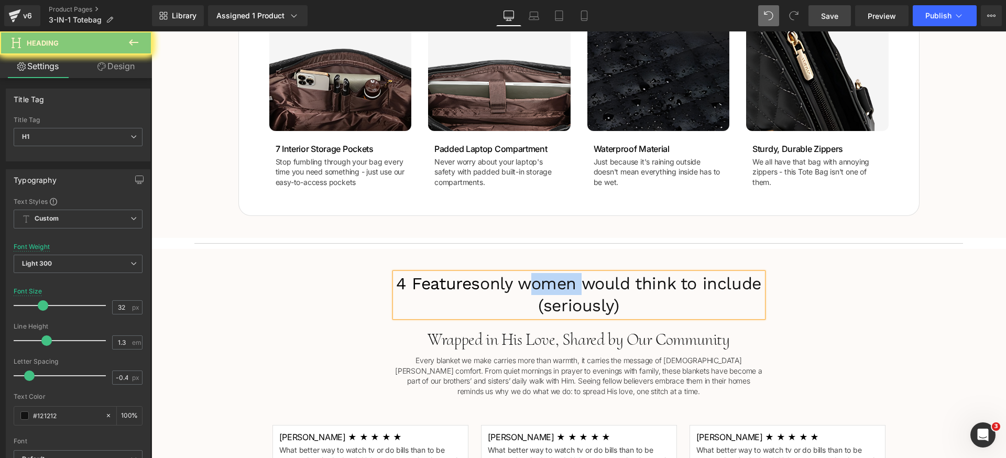
paste div
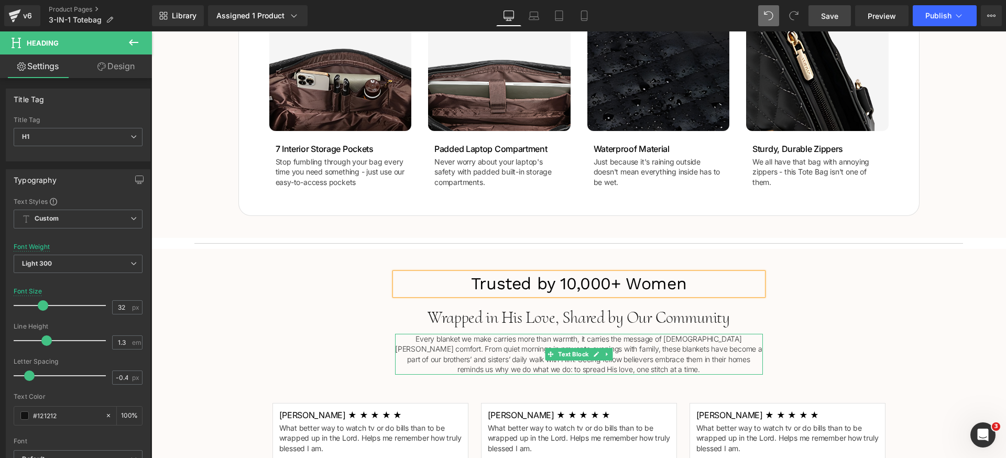
click at [699, 350] on p "Every blanket we make carries more than warmth, it carries the message of Chris…" at bounding box center [579, 354] width 368 height 41
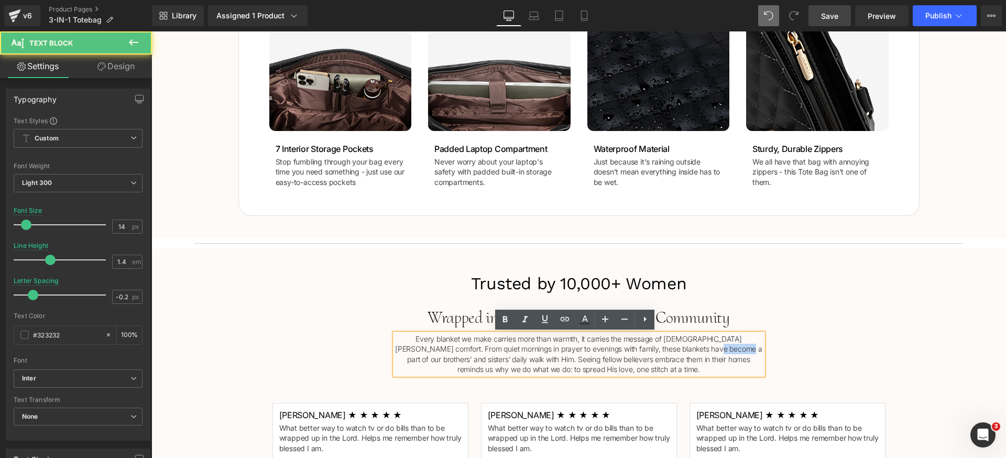
click at [699, 350] on p "Every blanket we make carries more than warmth, it carries the message of Chris…" at bounding box center [579, 354] width 368 height 41
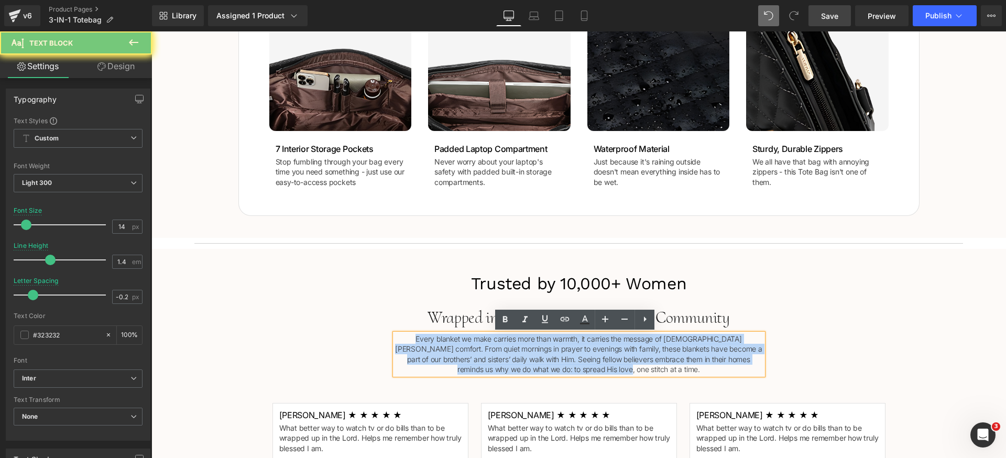
click at [699, 350] on p "Every blanket we make carries more than warmth, it carries the message of Chris…" at bounding box center [579, 354] width 368 height 41
paste div
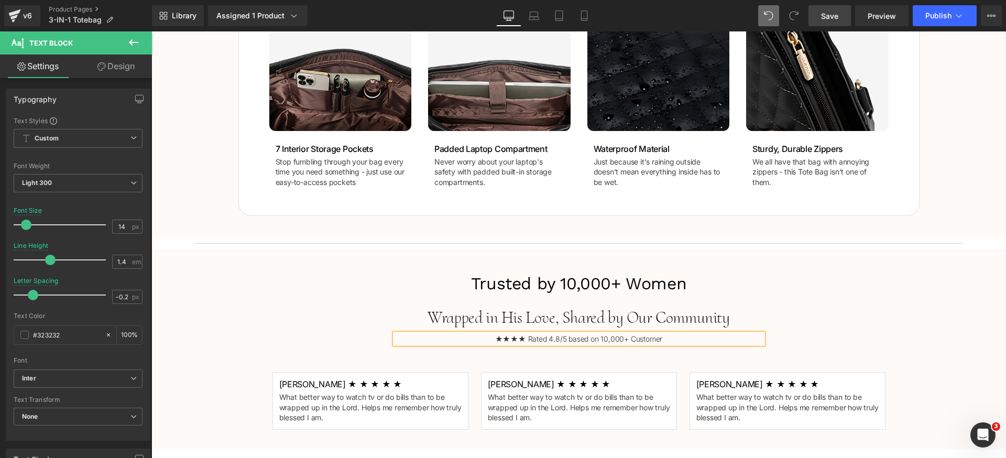
click at [513, 338] on p "★★★★ Rated 4.8/5 based on 10,000+ Customer" at bounding box center [579, 339] width 368 height 10
click at [508, 340] on p "★★★ ★ Rated 4.8/5 based on 10,000+ Customer" at bounding box center [579, 339] width 368 height 10
click at [496, 339] on p "★★ ★ ★ Rated 4.8/5 based on 10,000+ Customer" at bounding box center [579, 339] width 368 height 10
click at [873, 290] on div "Trusted by 10,000+ Women Heading Wrapped in His Love, Shared by Our Community H…" at bounding box center [579, 348] width 629 height 174
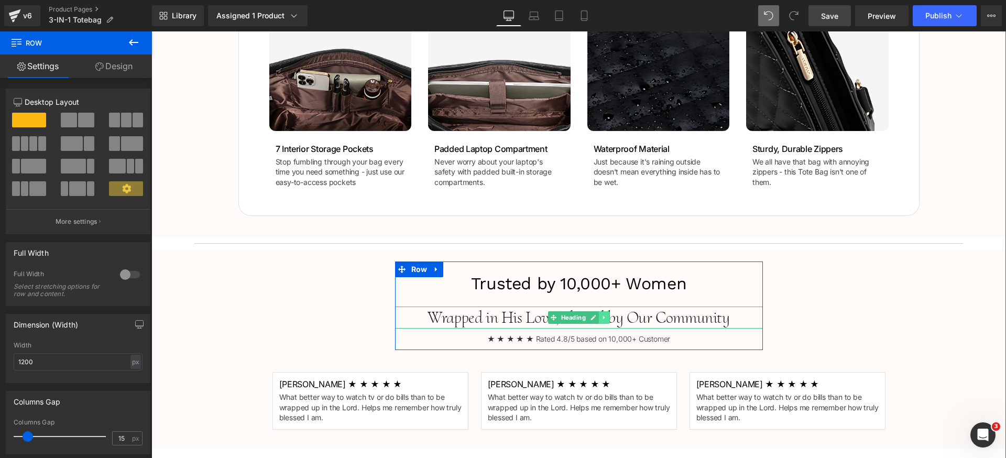
click at [603, 316] on icon at bounding box center [604, 317] width 6 height 6
click at [607, 315] on icon at bounding box center [610, 317] width 6 height 6
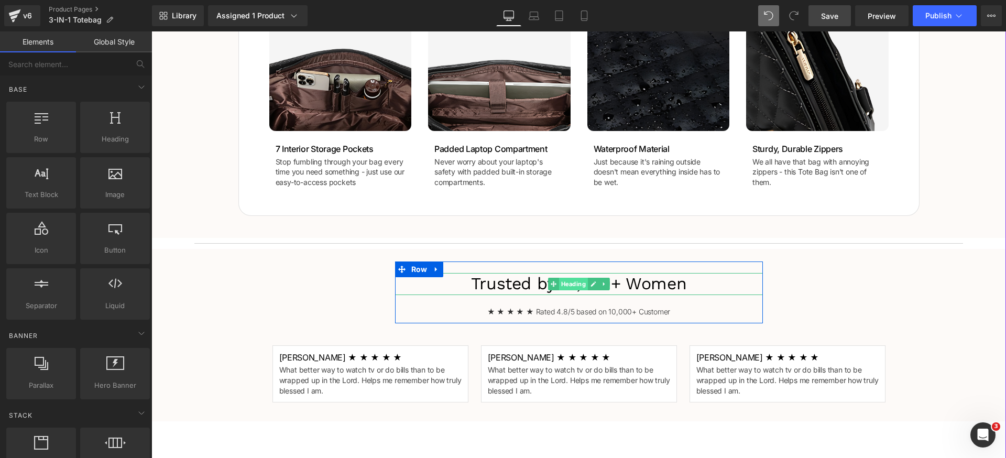
click at [561, 285] on span "Heading" at bounding box center [572, 284] width 29 height 13
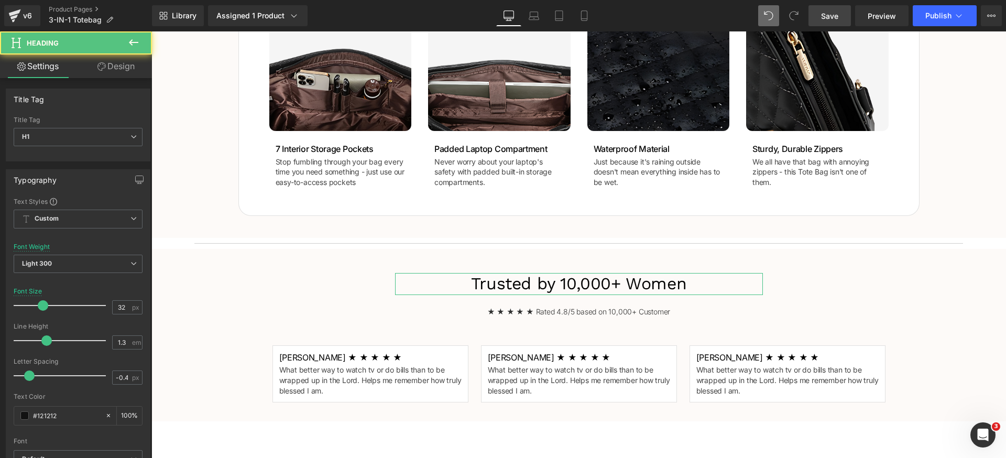
click at [135, 67] on link "Design" at bounding box center [116, 66] width 76 height 24
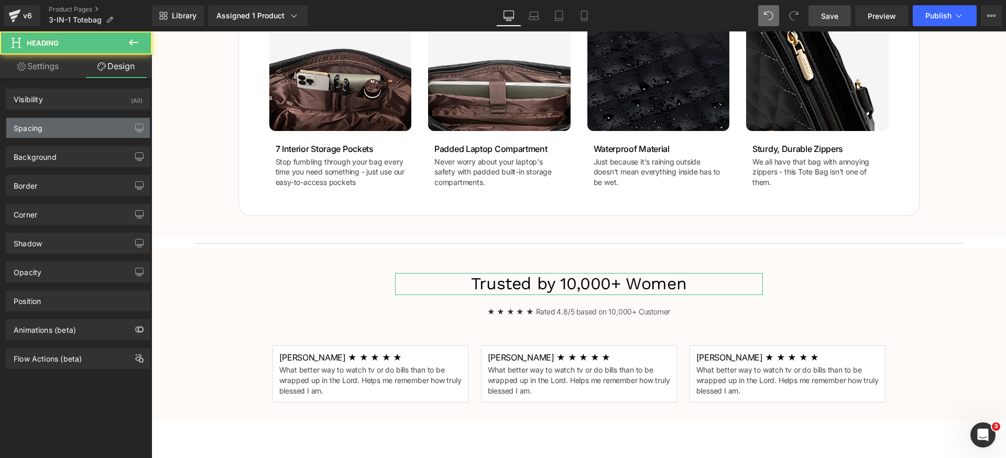
click at [89, 125] on div "Spacing" at bounding box center [78, 128] width 144 height 20
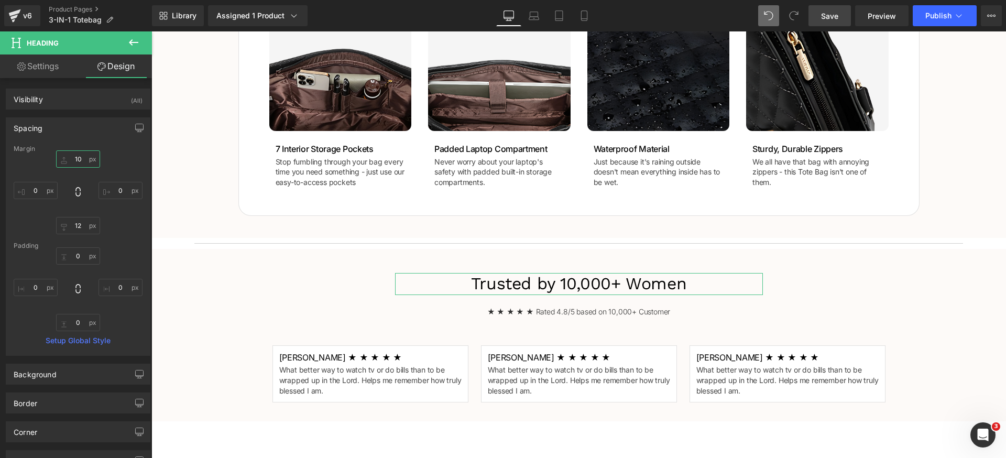
click at [81, 158] on input "10" at bounding box center [78, 158] width 44 height 17
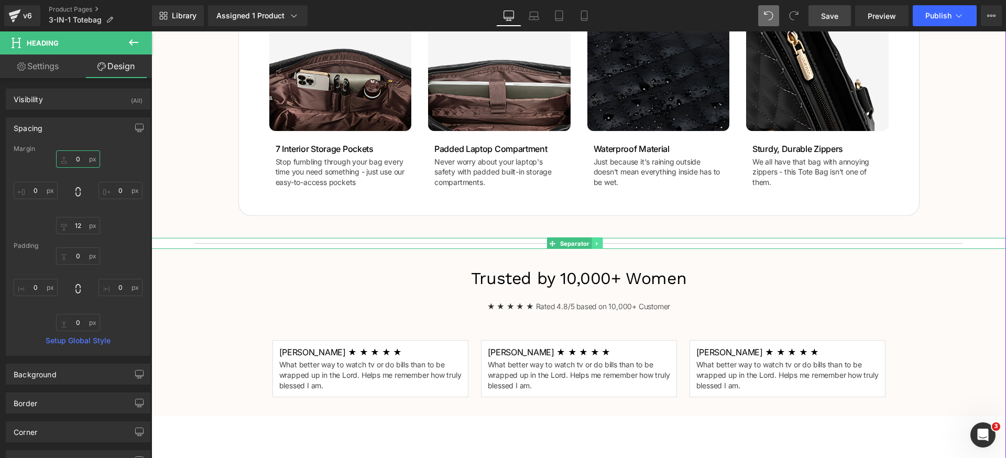
type input "0"
click at [595, 241] on icon at bounding box center [597, 243] width 6 height 6
click at [604, 243] on icon at bounding box center [602, 243] width 6 height 6
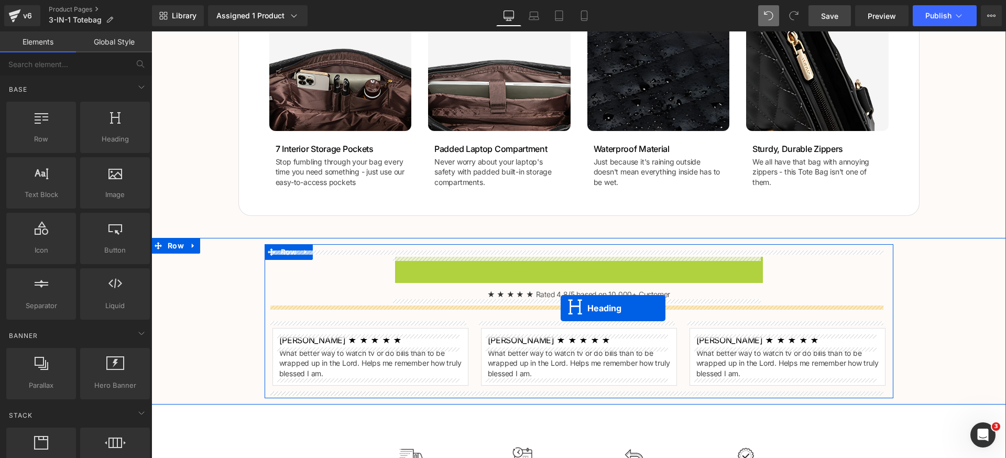
drag, startPoint x: 560, startPoint y: 264, endPoint x: 560, endPoint y: 308, distance: 44.0
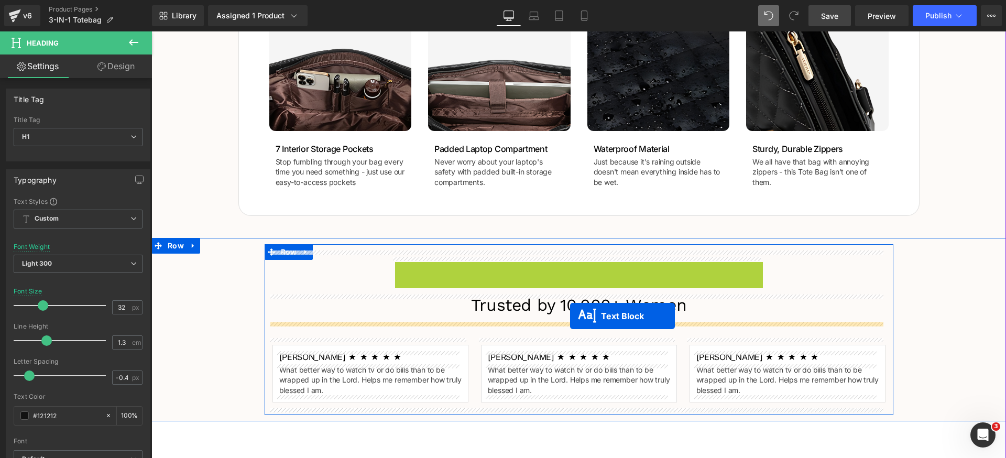
drag, startPoint x: 569, startPoint y: 270, endPoint x: 570, endPoint y: 316, distance: 46.1
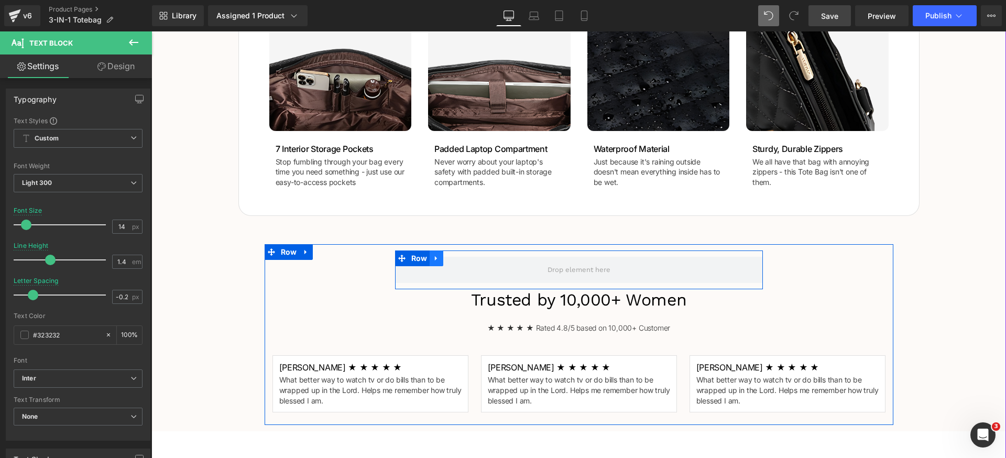
click at [434, 259] on icon at bounding box center [436, 259] width 7 height 8
click at [462, 259] on icon at bounding box center [463, 258] width 7 height 7
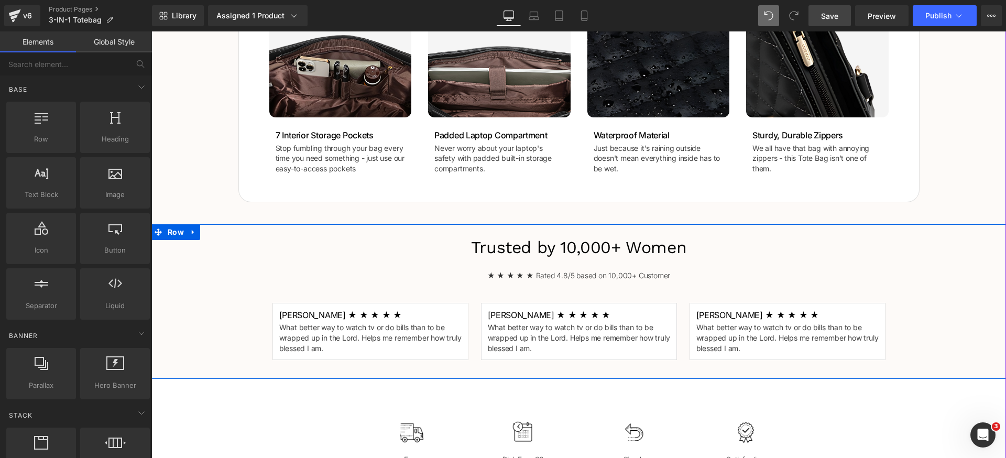
scroll to position [909, 0]
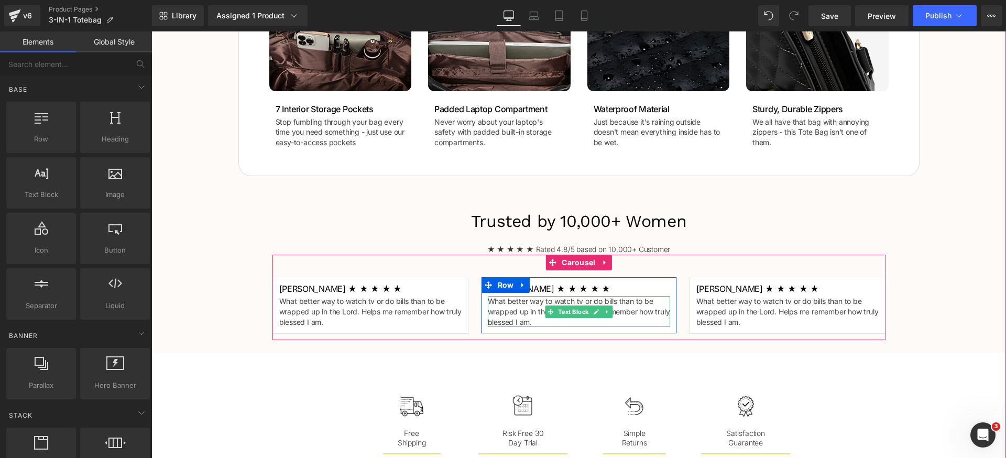
scroll to position [930, 0]
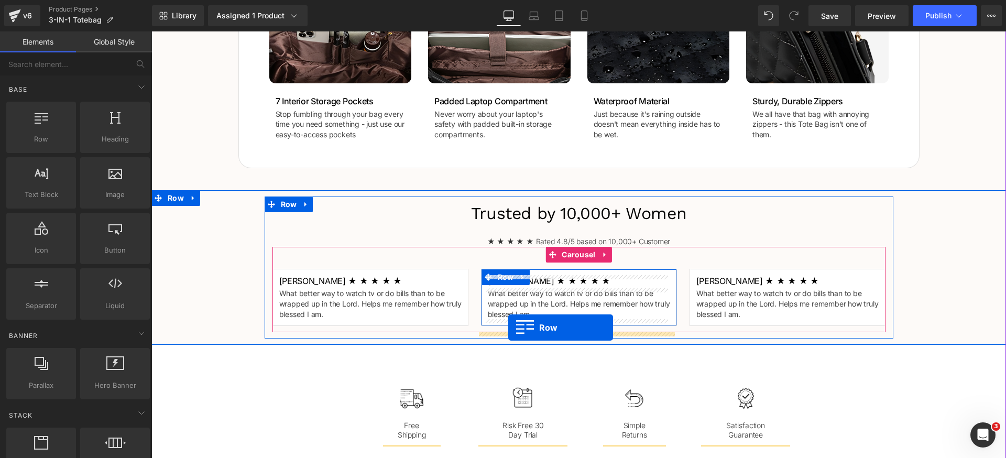
drag, startPoint x: 279, startPoint y: 257, endPoint x: 508, endPoint y: 327, distance: 239.9
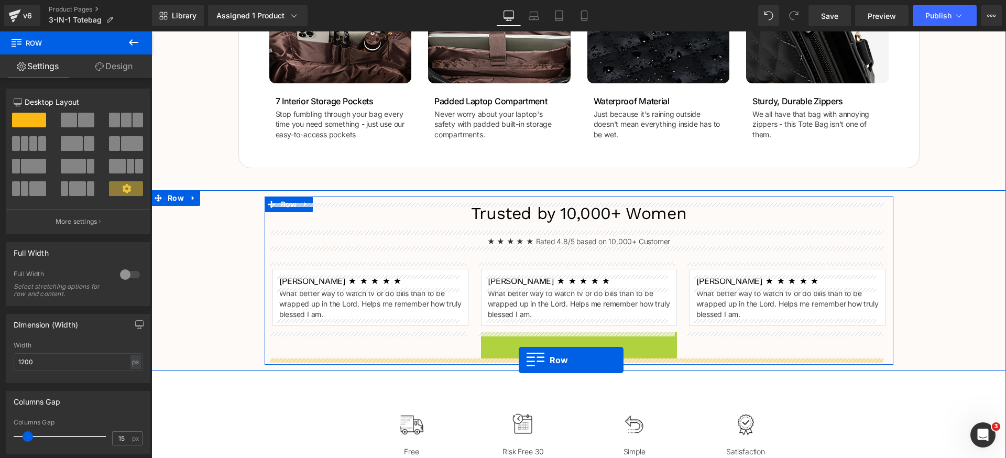
drag, startPoint x: 503, startPoint y: 338, endPoint x: 519, endPoint y: 360, distance: 27.0
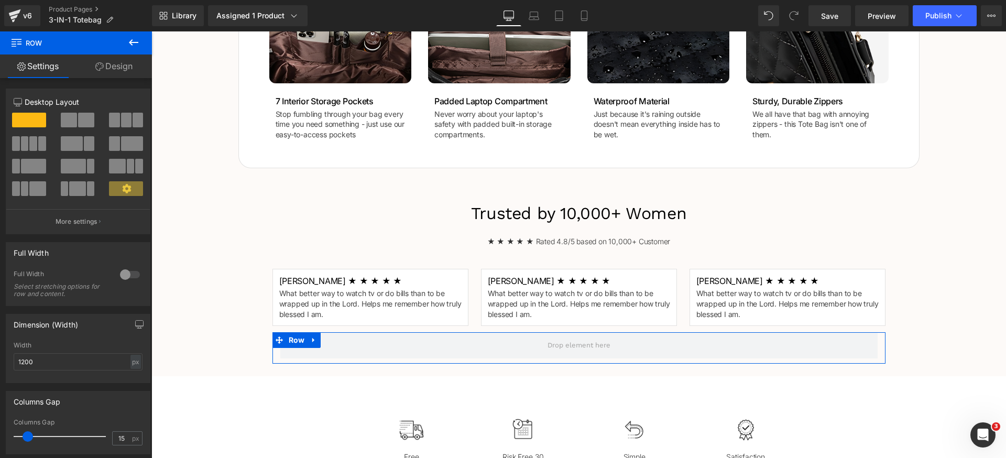
click at [126, 124] on span at bounding box center [126, 120] width 10 height 15
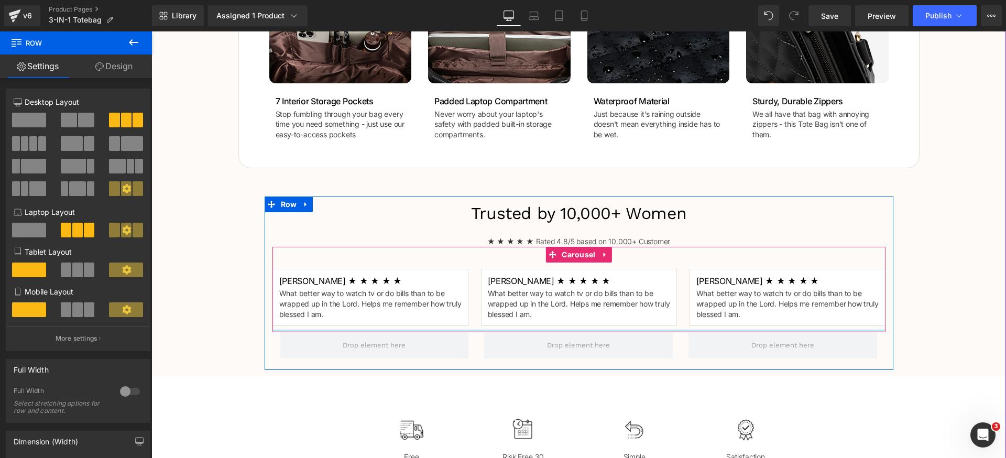
click at [470, 331] on div at bounding box center [578, 330] width 613 height 3
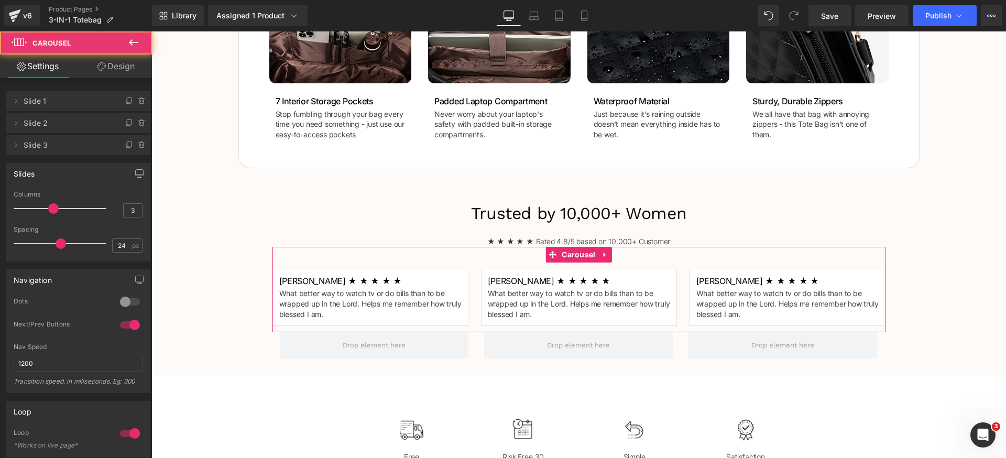
click at [103, 67] on icon at bounding box center [101, 66] width 8 height 8
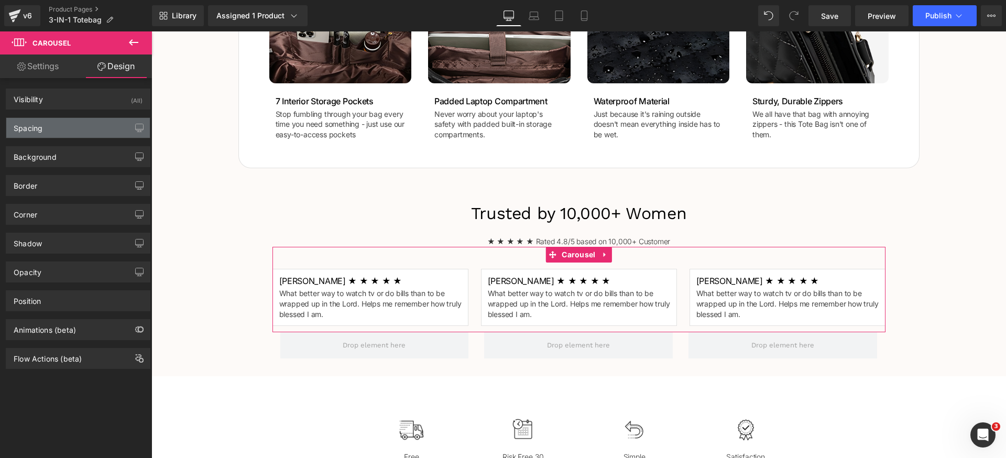
click at [80, 128] on div "Spacing" at bounding box center [78, 128] width 144 height 20
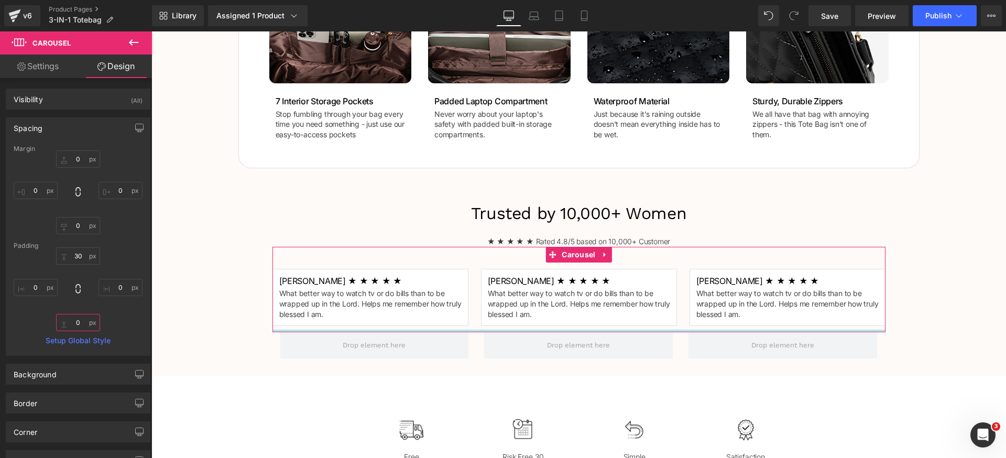
click at [83, 325] on input "0" at bounding box center [78, 322] width 44 height 17
click at [79, 222] on input "0" at bounding box center [78, 225] width 44 height 17
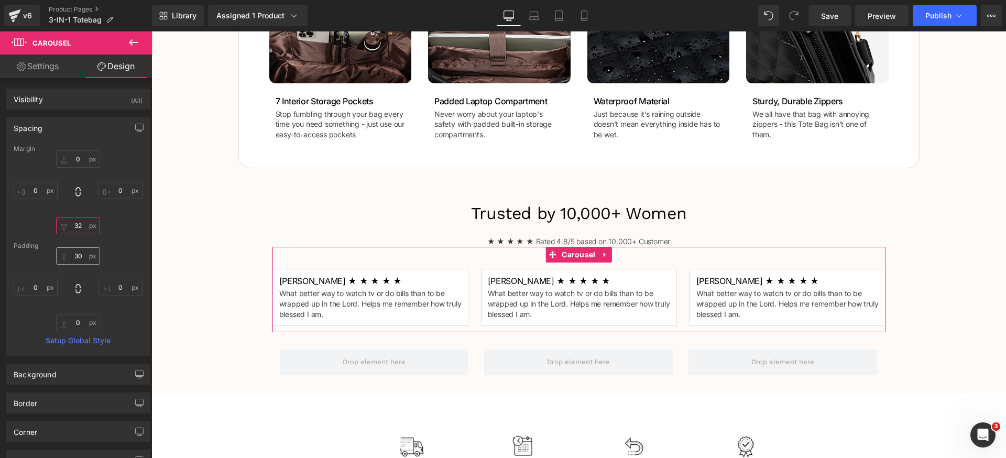
type input "32"
click at [76, 256] on input "30" at bounding box center [78, 255] width 44 height 17
type input "32"
click at [83, 159] on input "0" at bounding box center [78, 158] width 44 height 17
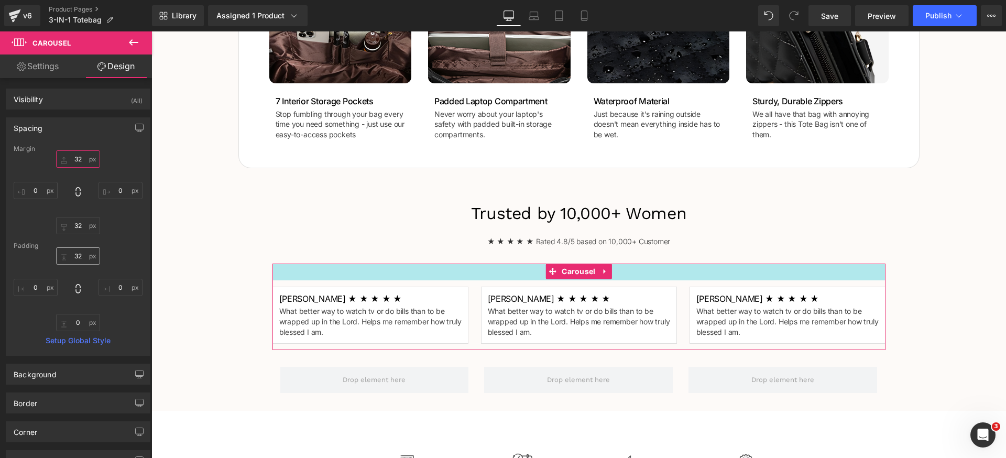
type input "32"
click at [79, 256] on input "32" at bounding box center [78, 255] width 44 height 17
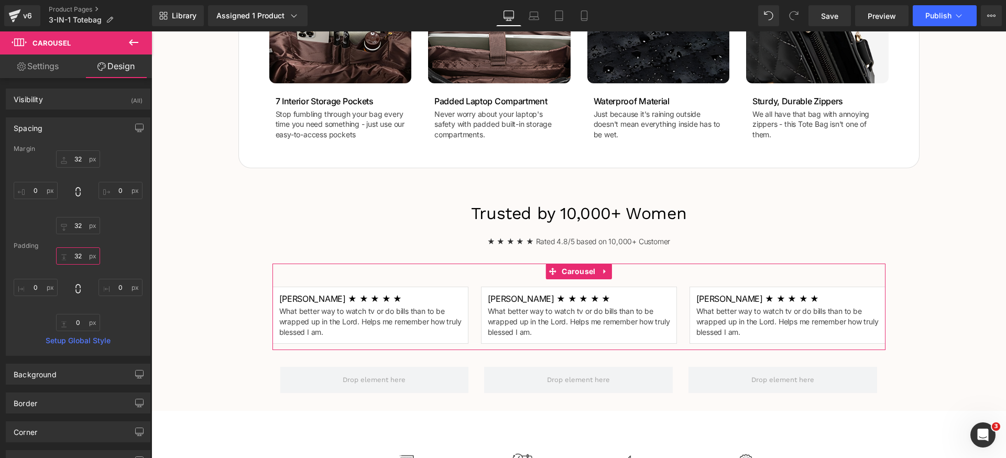
type input "0"
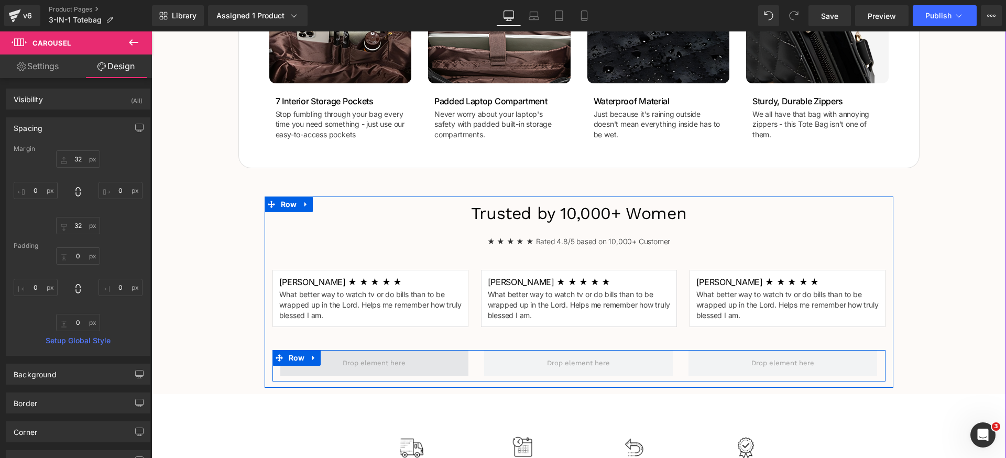
click at [455, 353] on span at bounding box center [374, 363] width 189 height 26
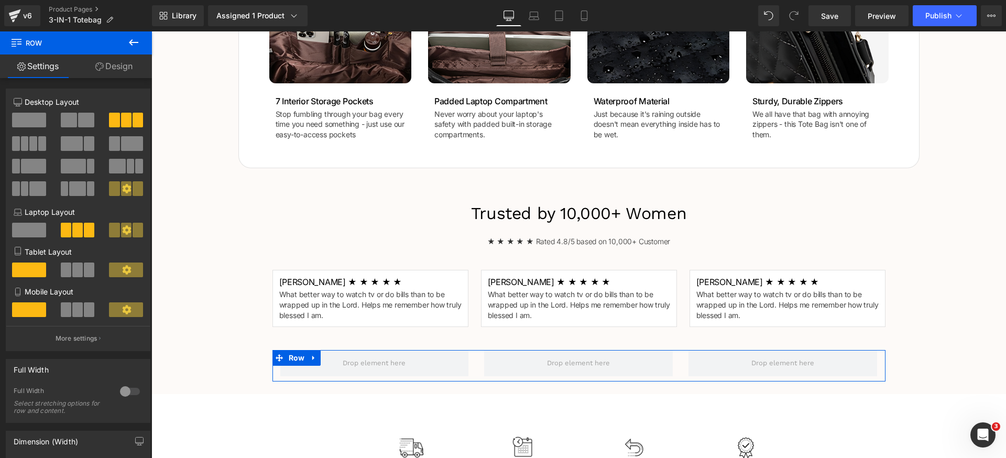
click at [27, 146] on button at bounding box center [29, 143] width 35 height 15
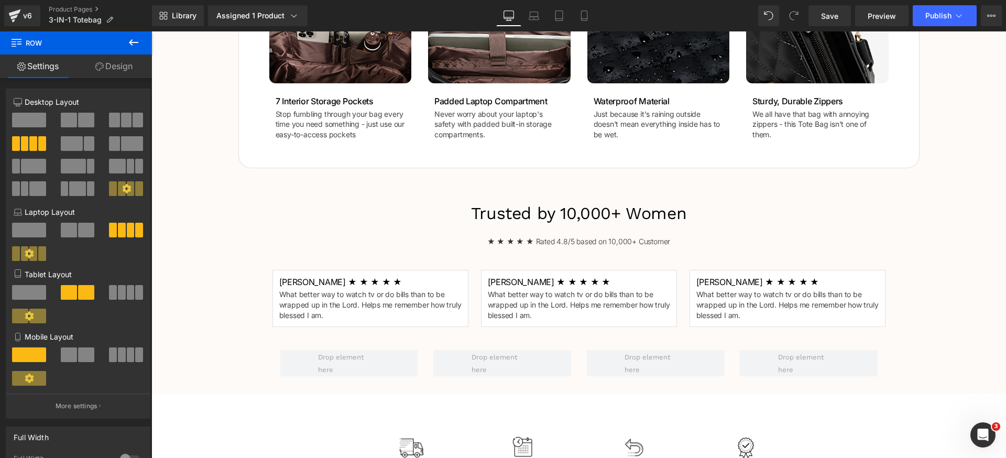
click at [137, 45] on icon at bounding box center [133, 42] width 13 height 13
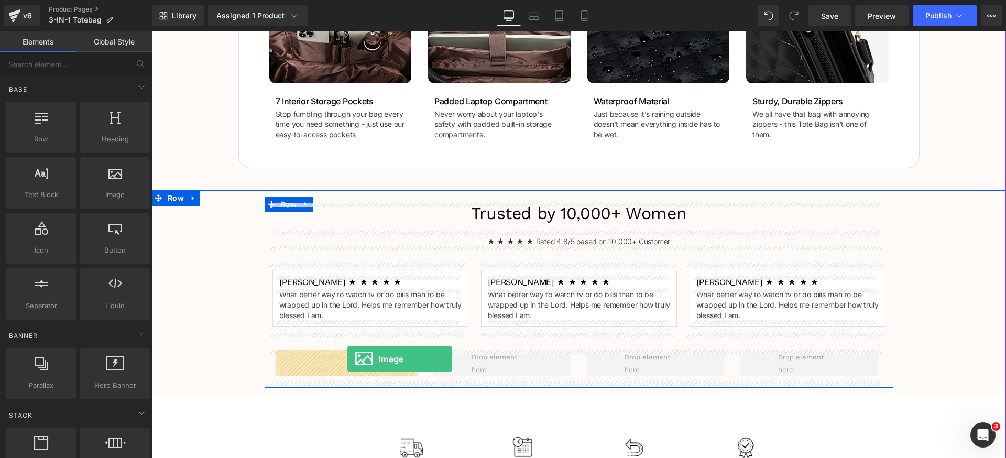
drag, startPoint x: 272, startPoint y: 213, endPoint x: 347, endPoint y: 359, distance: 164.5
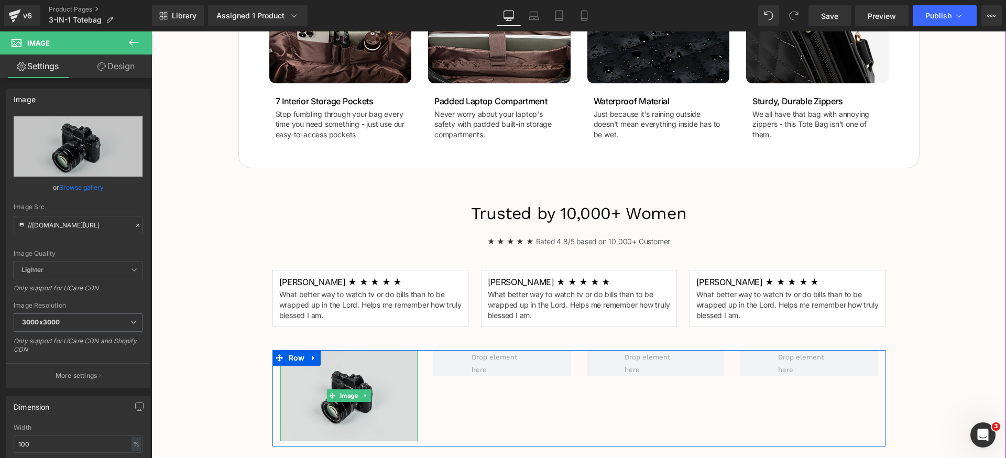
click at [377, 367] on img at bounding box center [349, 395] width 138 height 91
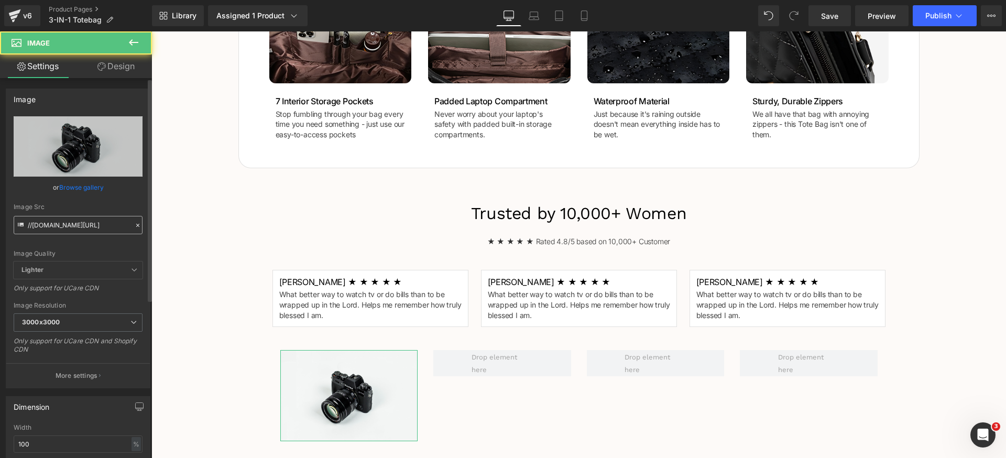
click at [102, 230] on input "//[DOMAIN_NAME][URL]" at bounding box center [78, 225] width 129 height 18
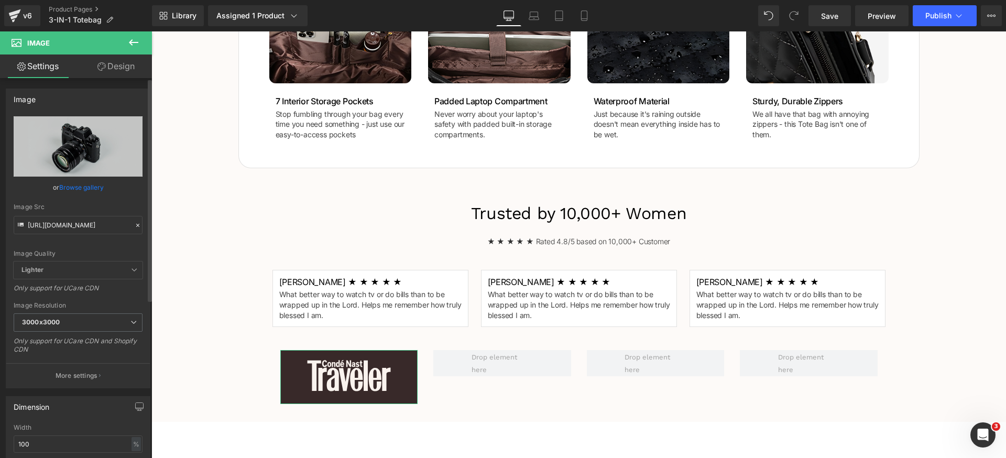
type input "[URL][DOMAIN_NAME]"
click at [101, 241] on div "Image Quality Lighter Lightest Lighter Lighter Lightest Only support for UCare …" at bounding box center [78, 188] width 129 height 145
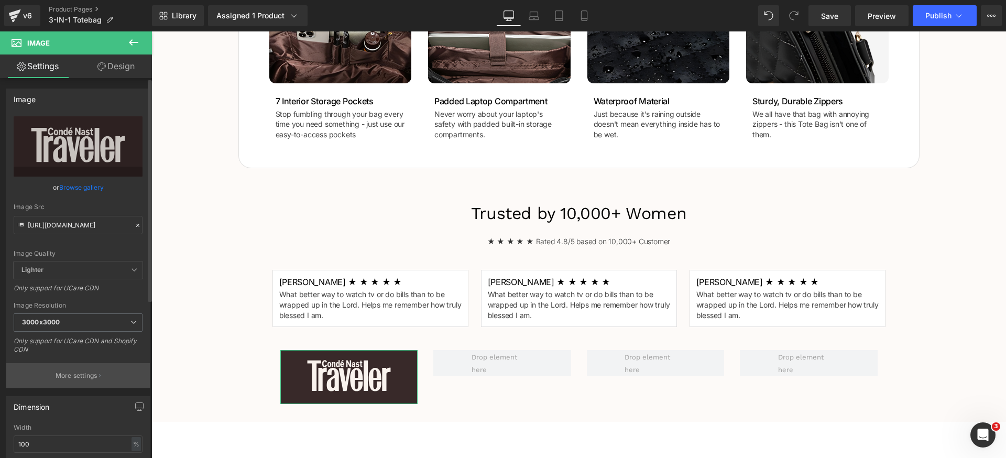
scroll to position [14, 0]
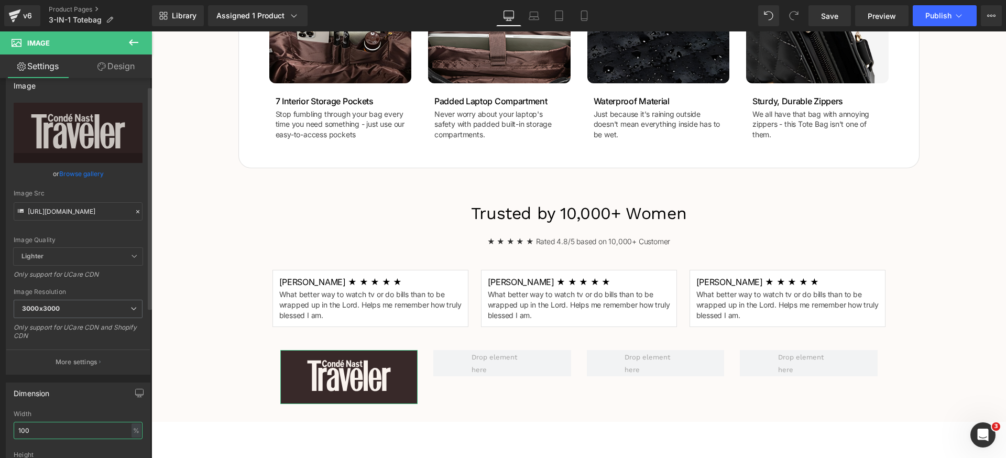
click at [80, 431] on input "100" at bounding box center [78, 430] width 129 height 17
click at [135, 431] on div "%" at bounding box center [135, 430] width 9 height 14
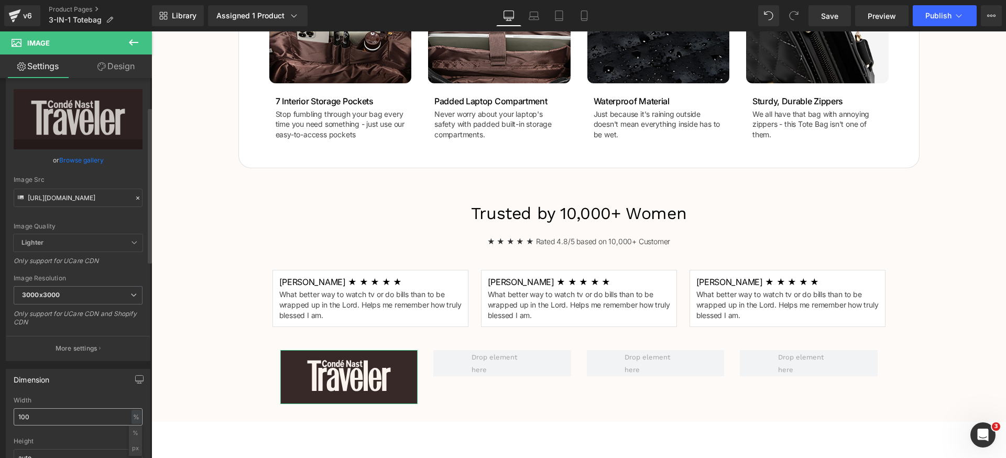
scroll to position [70, 0]
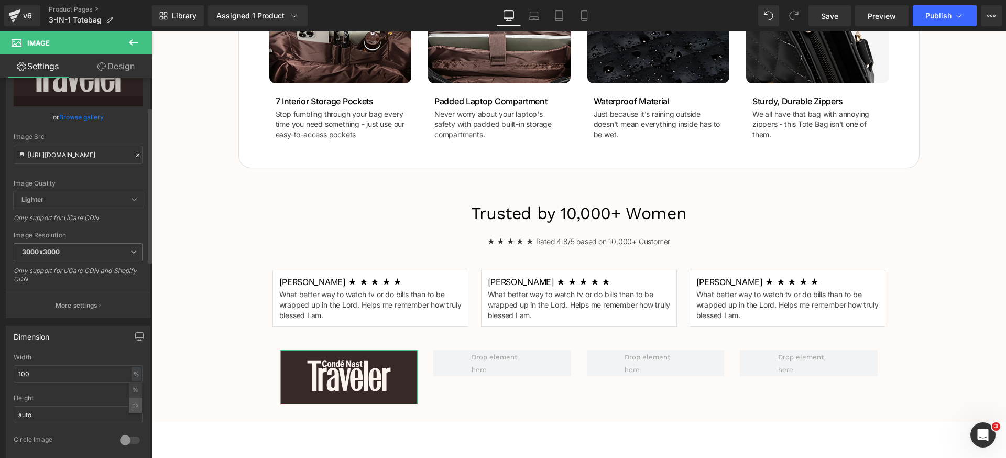
click at [130, 409] on li "px" at bounding box center [135, 405] width 13 height 15
click at [57, 370] on input "262.5" at bounding box center [78, 373] width 129 height 17
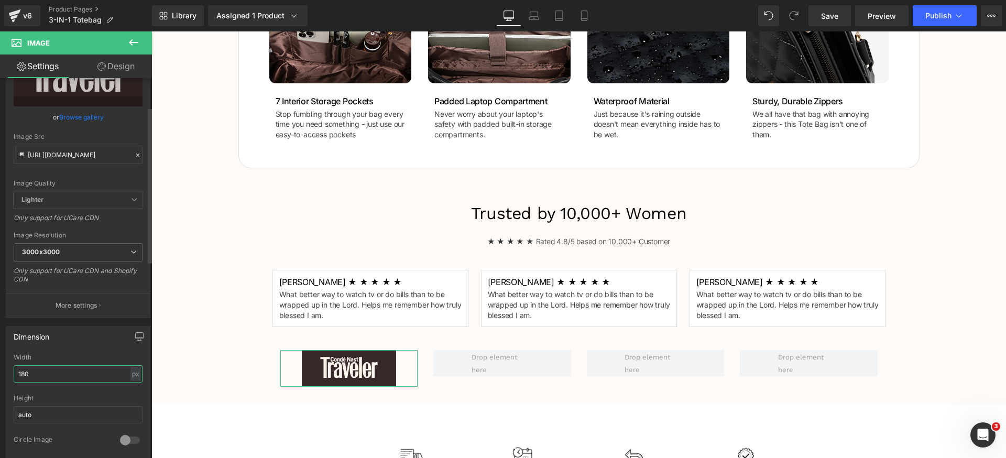
type input "180"
click at [92, 346] on div "Dimension 180px Width 180 px % px auto Height auto 0 Circle Image" at bounding box center [78, 392] width 145 height 133
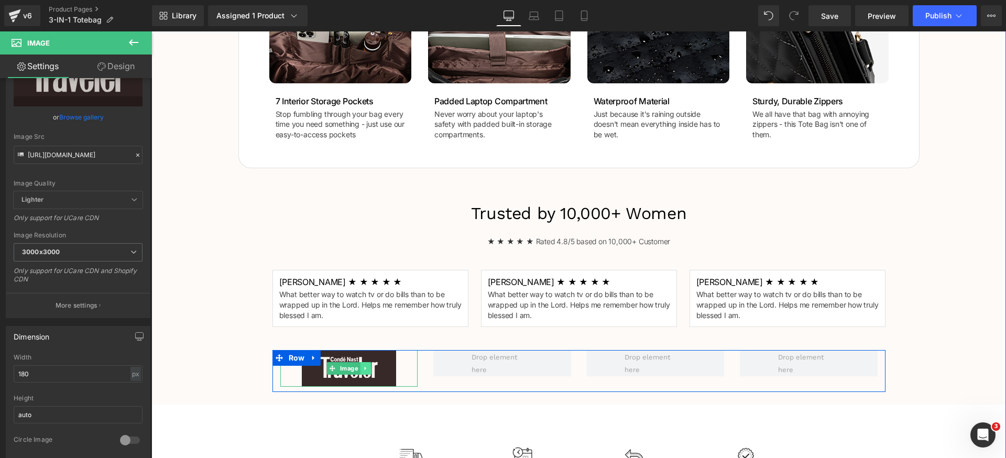
click at [362, 369] on icon at bounding box center [365, 368] width 6 height 6
click at [357, 371] on icon at bounding box center [360, 369] width 6 height 6
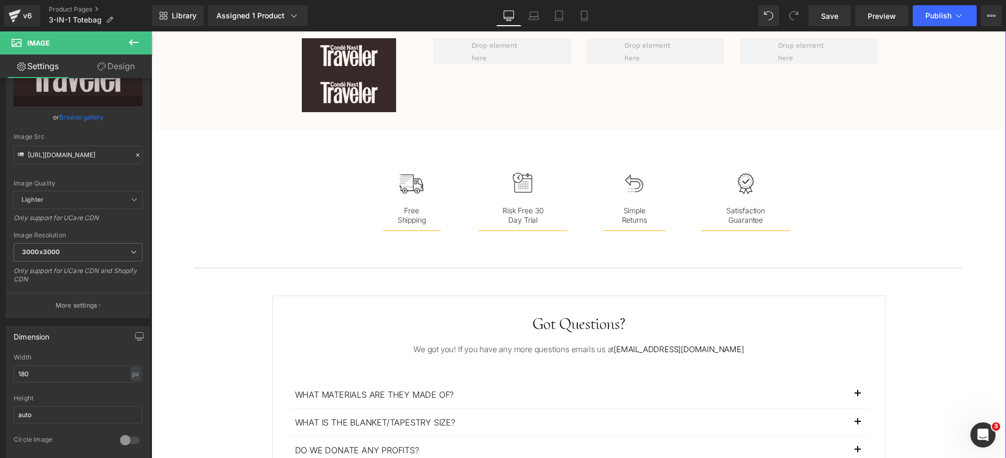
scroll to position [1148, 0]
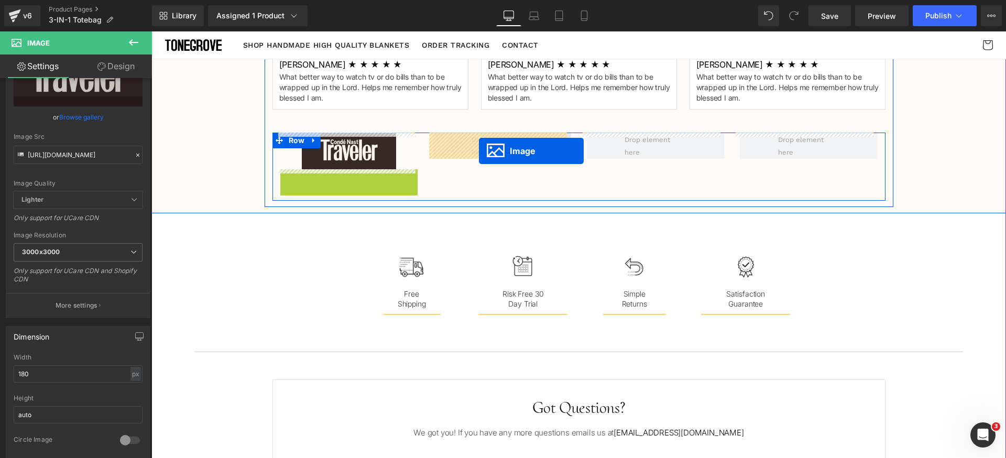
drag, startPoint x: 339, startPoint y: 189, endPoint x: 479, endPoint y: 151, distance: 144.3
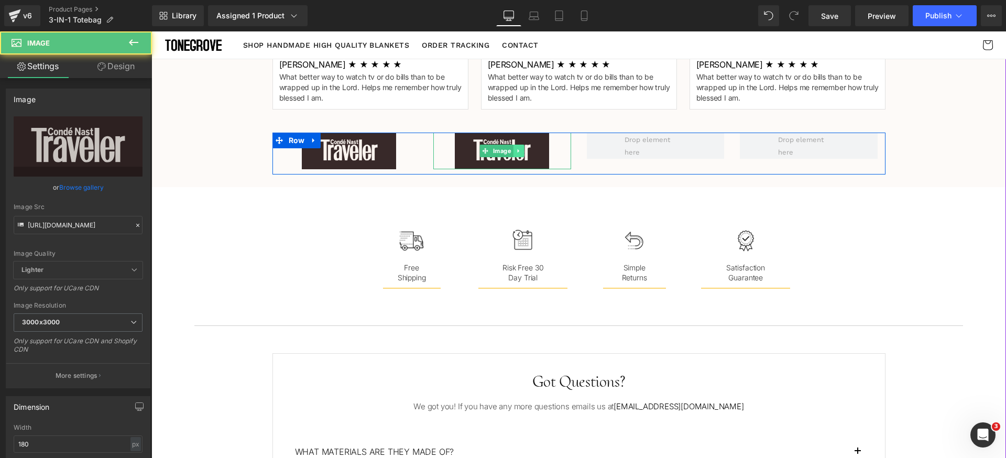
click at [515, 152] on icon at bounding box center [518, 151] width 6 height 6
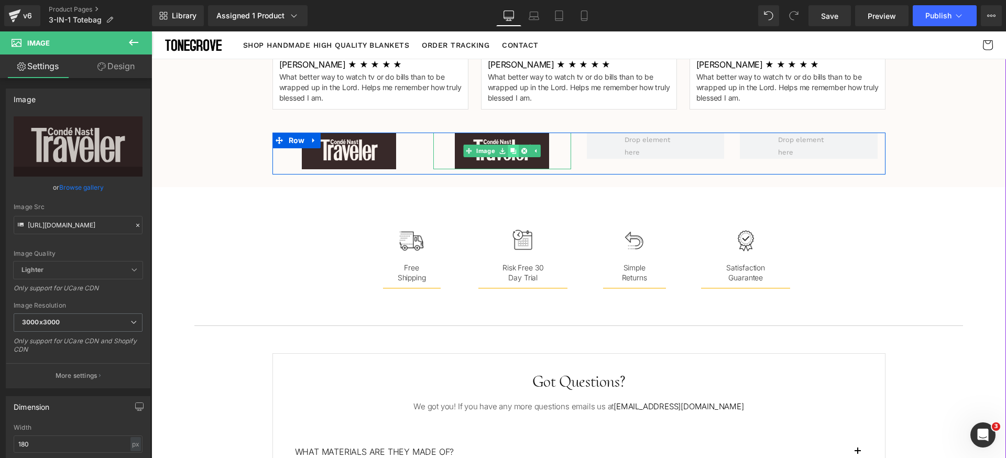
click at [511, 152] on icon at bounding box center [513, 151] width 6 height 6
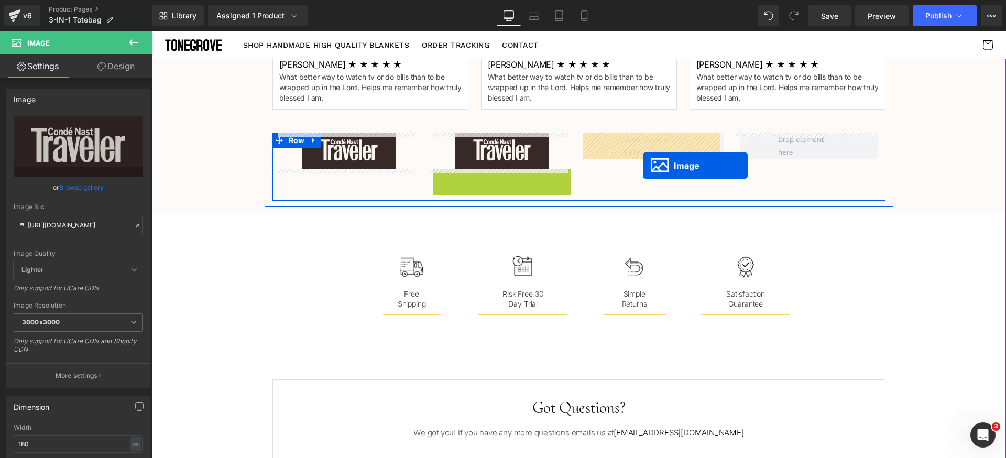
drag, startPoint x: 491, startPoint y: 188, endPoint x: 643, endPoint y: 166, distance: 153.0
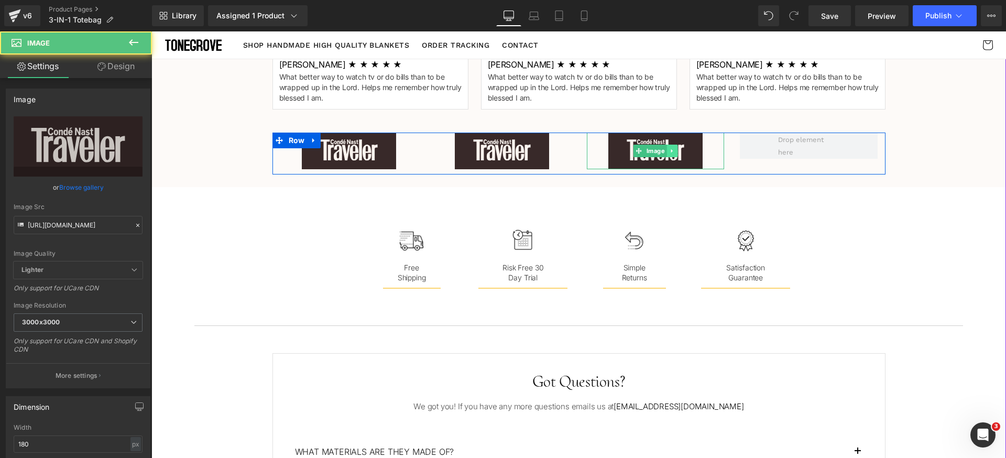
click at [673, 151] on img at bounding box center [655, 151] width 94 height 37
click at [669, 152] on icon at bounding box center [672, 151] width 6 height 6
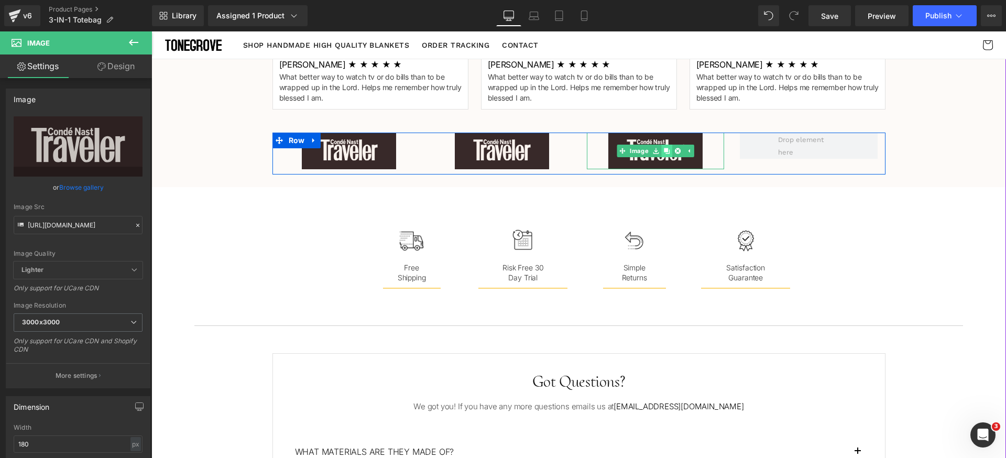
click at [665, 151] on link at bounding box center [666, 151] width 11 height 13
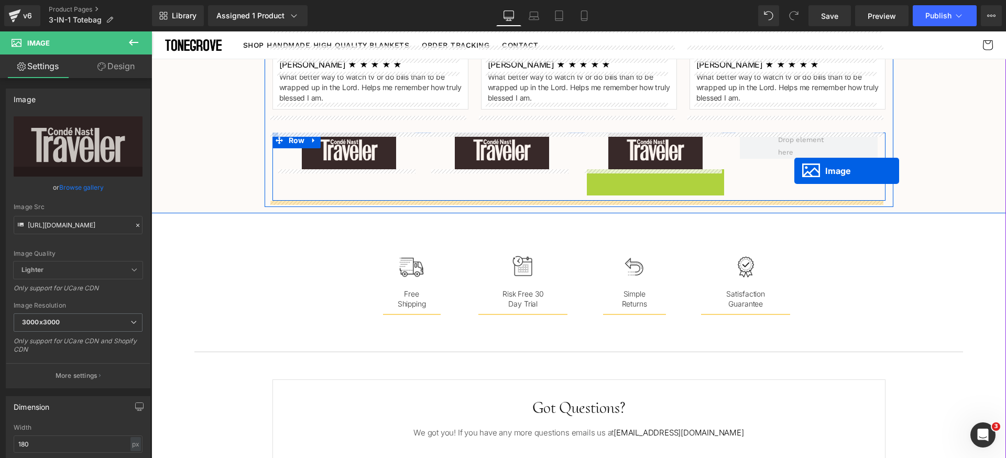
drag, startPoint x: 638, startPoint y: 186, endPoint x: 795, endPoint y: 168, distance: 157.2
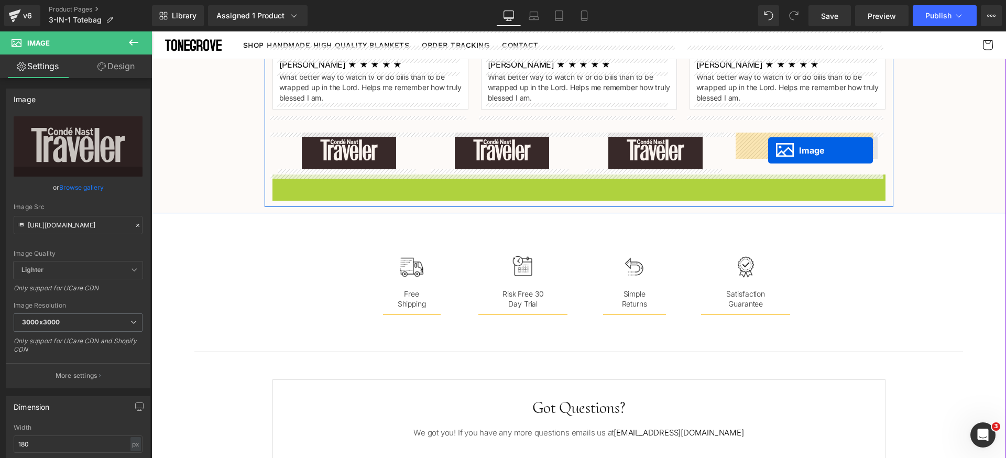
drag, startPoint x: 576, startPoint y: 192, endPoint x: 768, endPoint y: 150, distance: 196.7
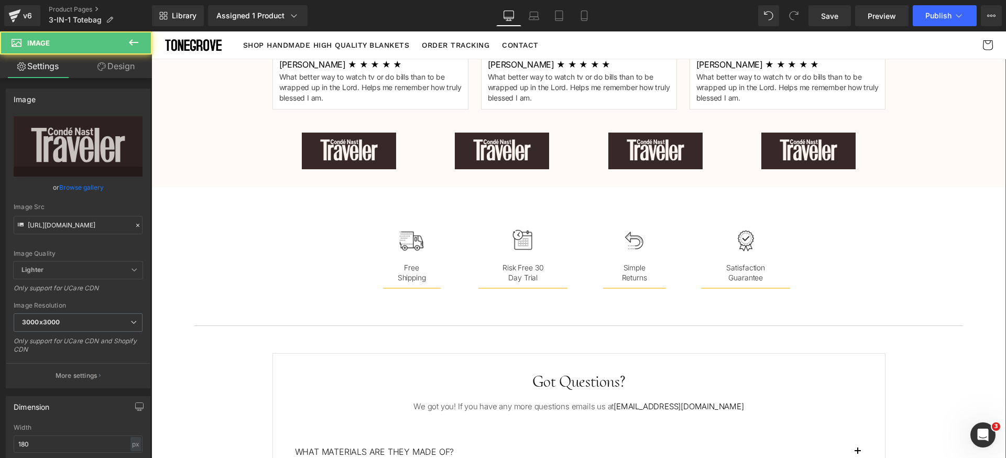
click at [926, 173] on div "Trusted by 10,000+ Women Heading ★ ★ ★ ★ ★ Rated 4.8/5 based on 10,000+ Custome…" at bounding box center [578, 80] width 854 height 202
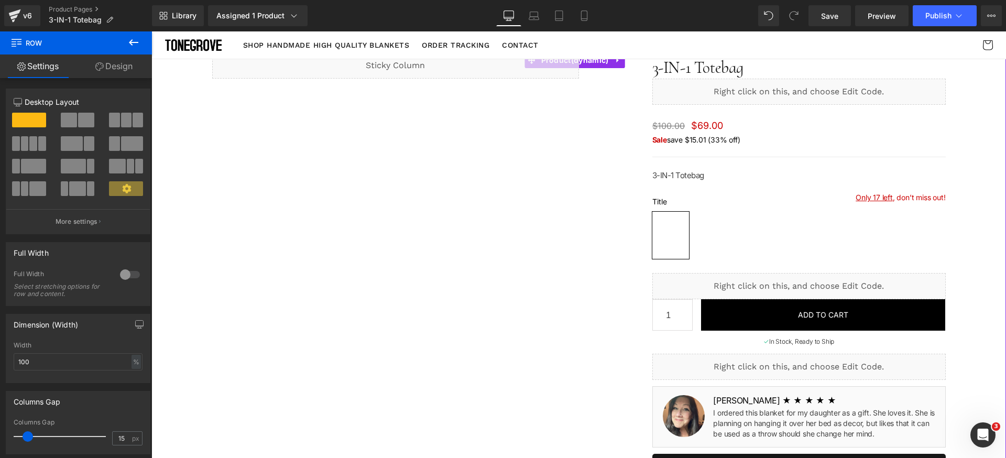
scroll to position [0, 0]
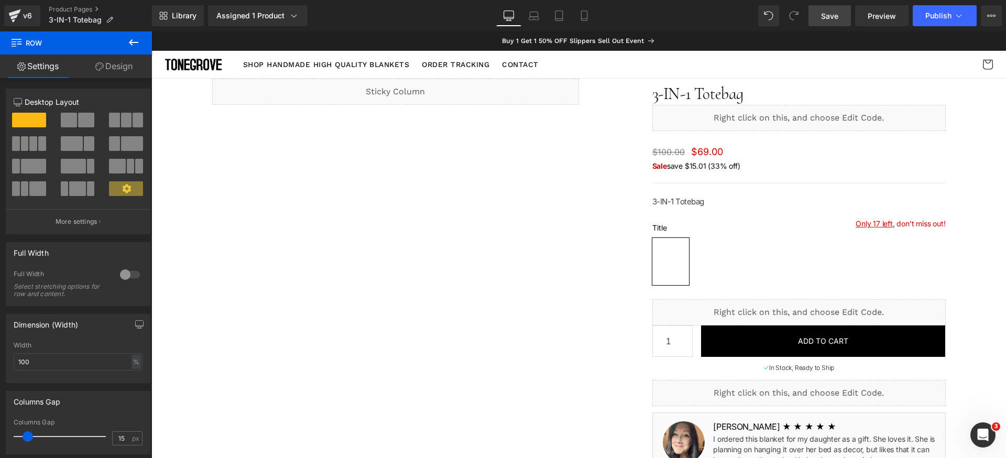
click at [832, 17] on span "Save" at bounding box center [829, 15] width 17 height 11
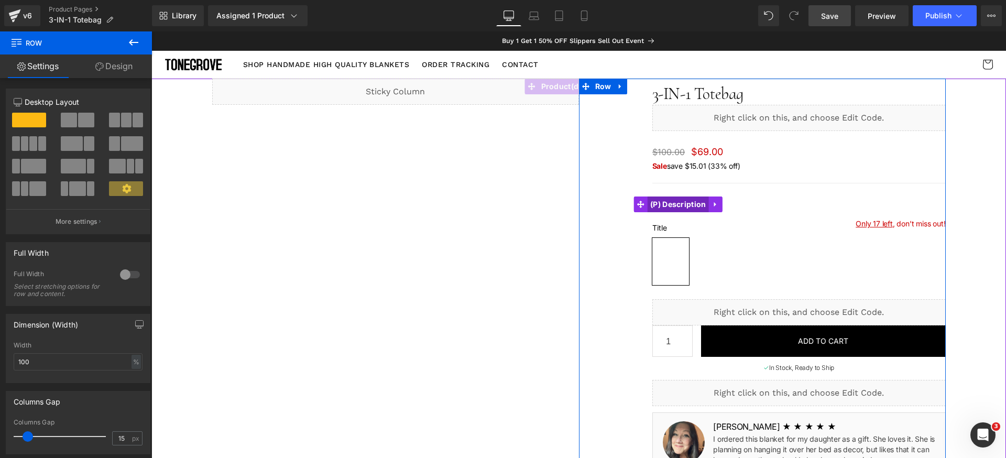
click at [678, 204] on span "(P) Description" at bounding box center [677, 204] width 61 height 16
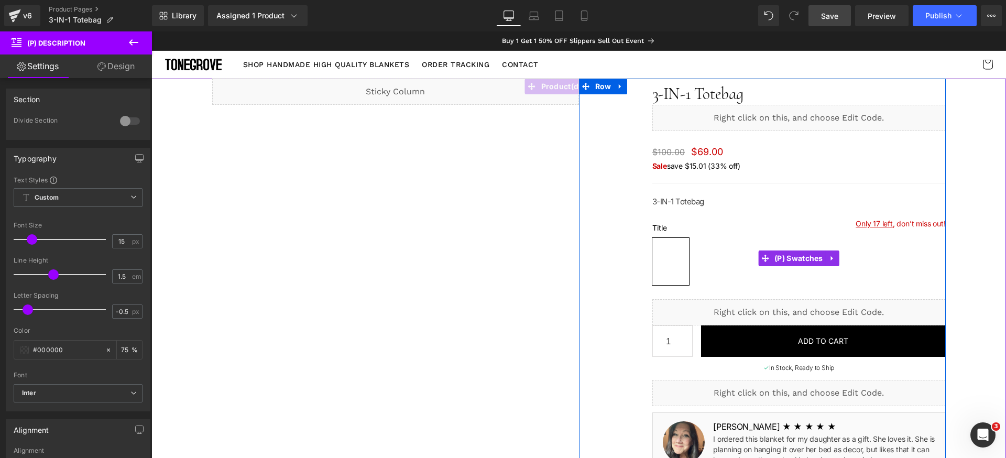
click at [830, 256] on icon at bounding box center [832, 259] width 7 height 8
click at [835, 256] on icon at bounding box center [838, 258] width 7 height 7
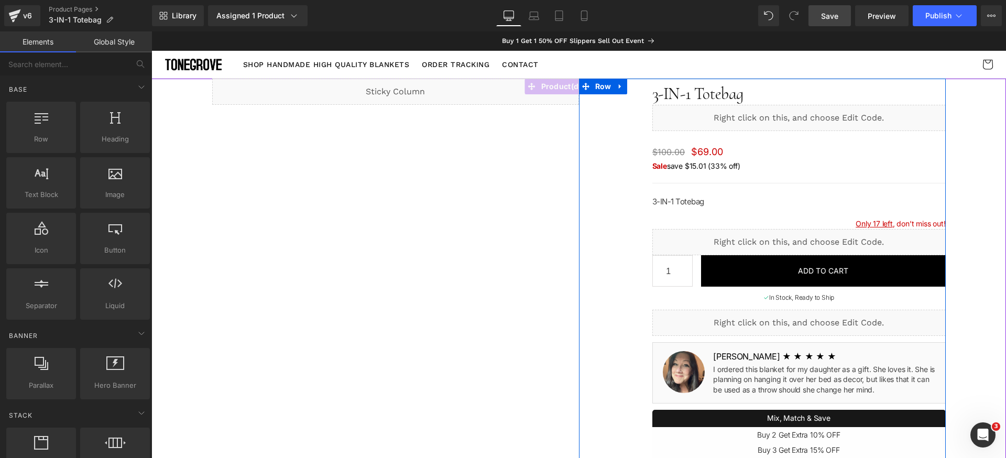
click at [810, 239] on div "Liquid" at bounding box center [798, 242] width 293 height 26
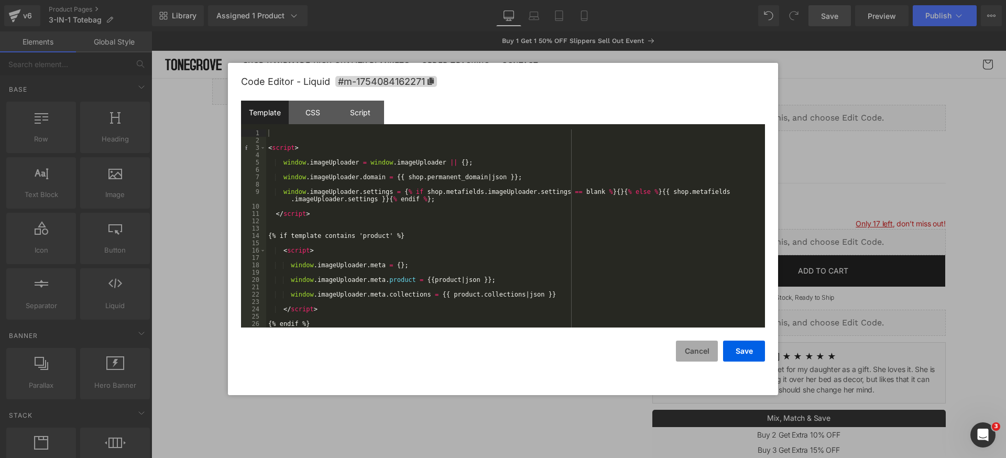
click at [698, 355] on button "Cancel" at bounding box center [697, 350] width 42 height 21
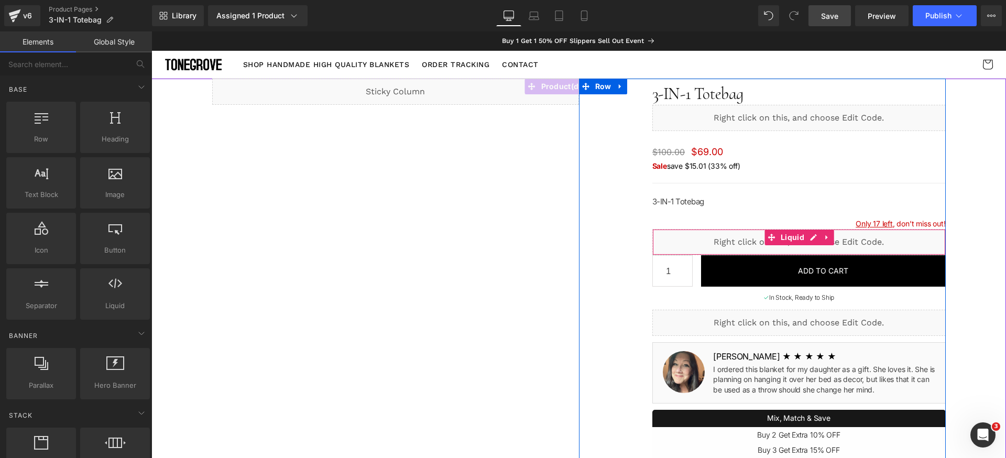
click at [823, 238] on icon at bounding box center [826, 238] width 7 height 8
click at [830, 237] on icon at bounding box center [833, 238] width 7 height 8
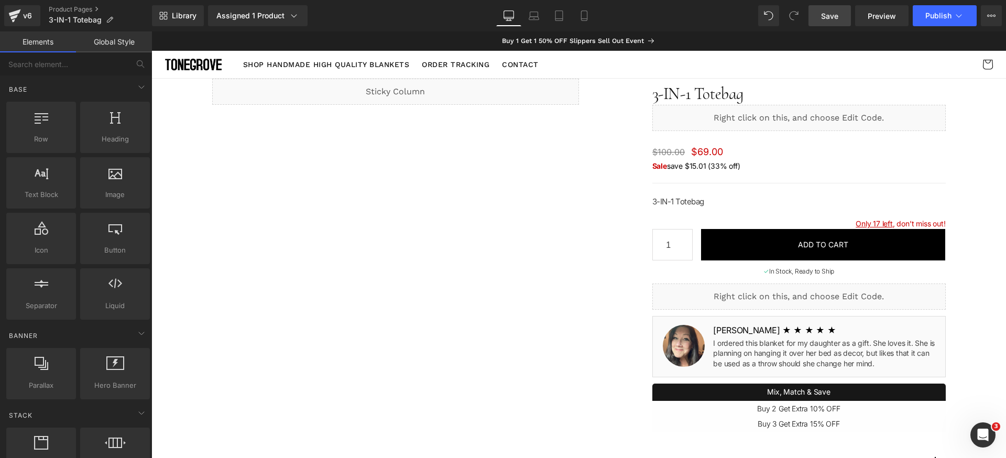
click at [839, 17] on link "Save" at bounding box center [829, 15] width 42 height 21
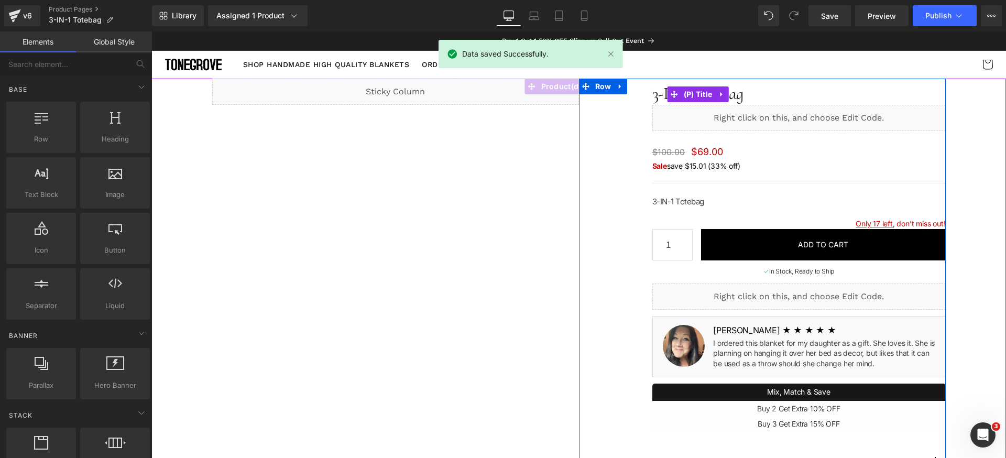
click at [690, 95] on span "(P) Title" at bounding box center [698, 94] width 34 height 16
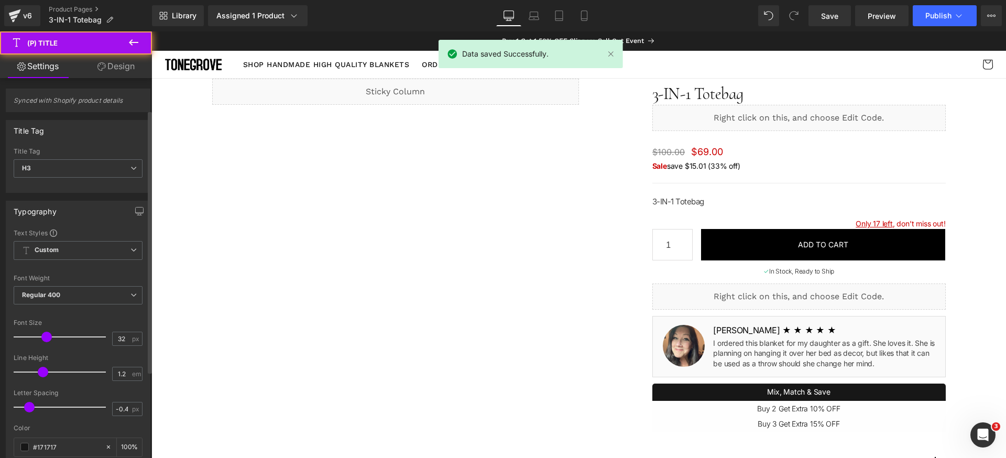
scroll to position [95, 0]
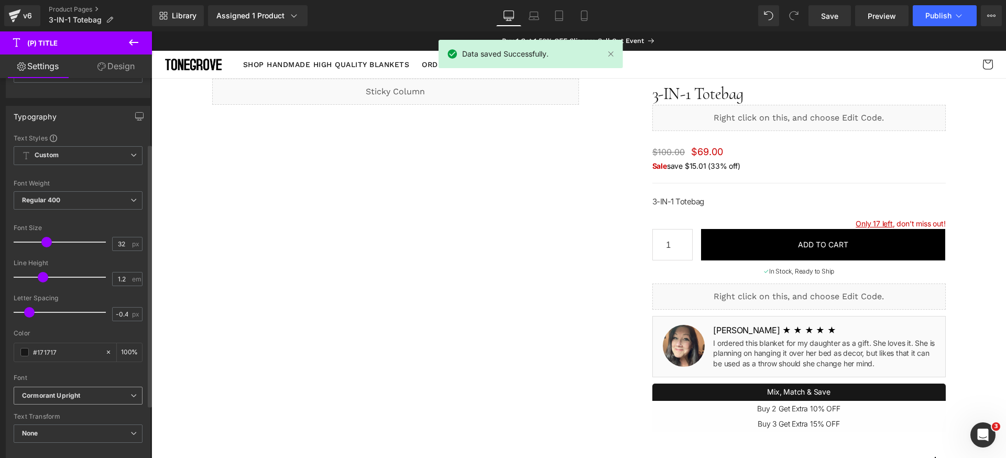
click at [106, 398] on b "Cormorant Upright" at bounding box center [76, 395] width 108 height 9
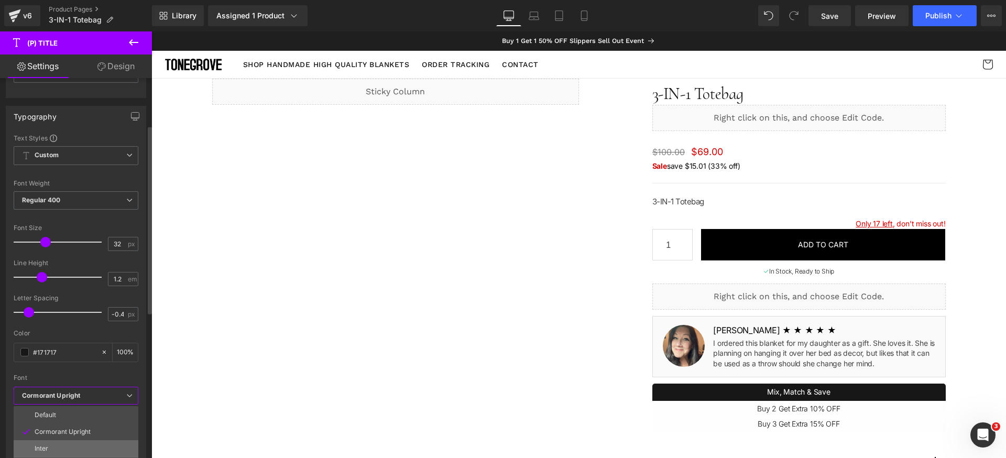
click at [83, 448] on li "Inter" at bounding box center [76, 448] width 125 height 17
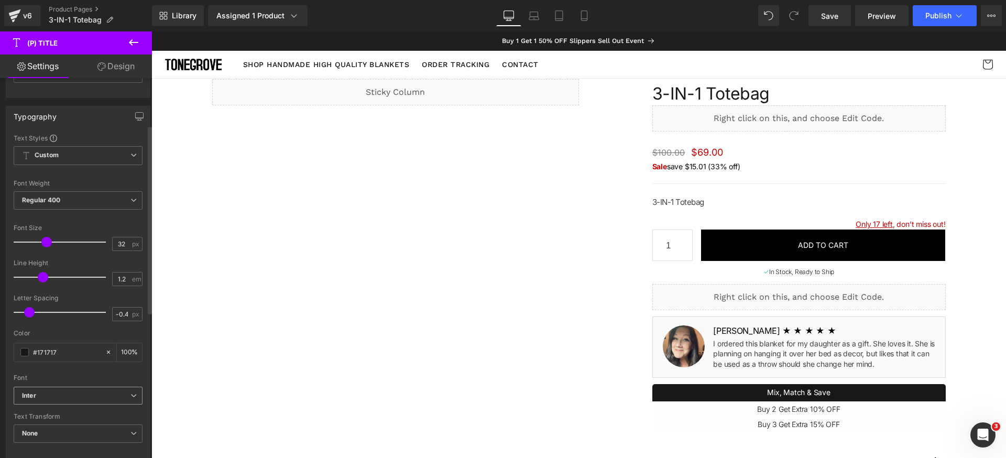
scroll to position [108, 0]
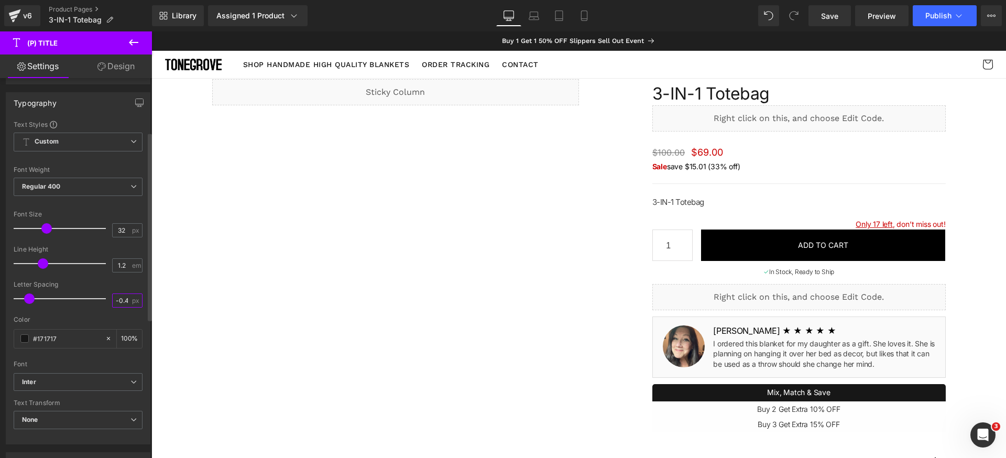
click at [124, 302] on input "-0.4" at bounding box center [122, 300] width 18 height 13
type input "-1"
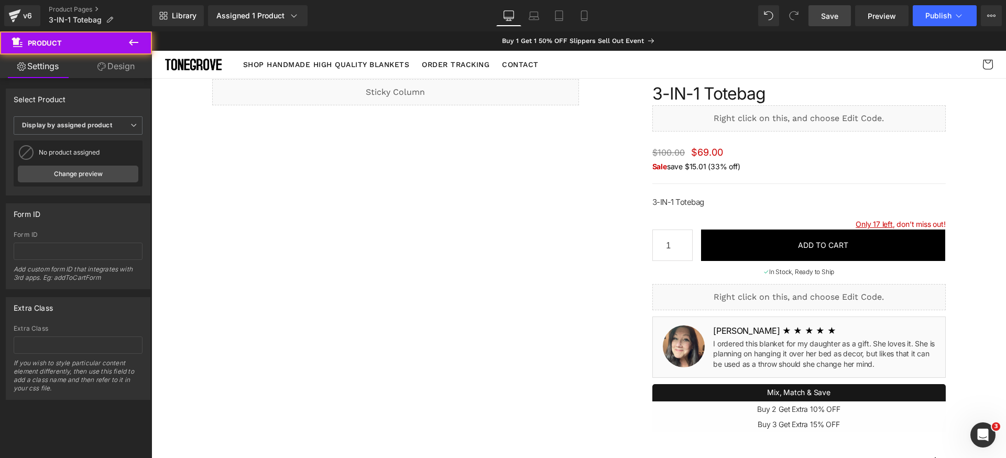
click at [835, 13] on span "Save" at bounding box center [829, 15] width 17 height 11
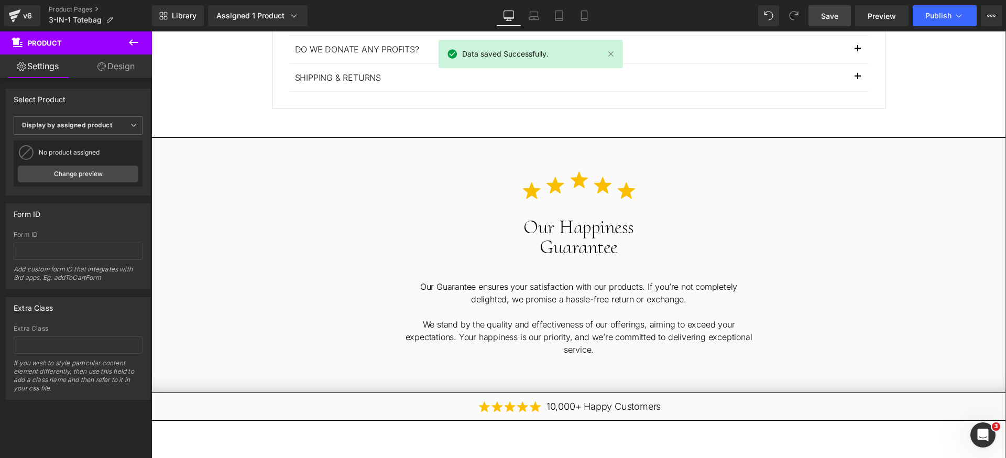
scroll to position [1779, 0]
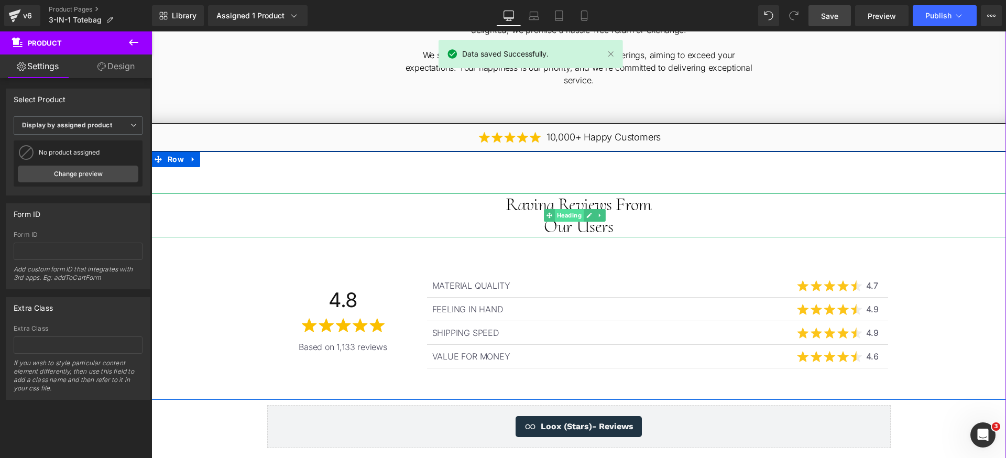
click at [574, 214] on span "Heading" at bounding box center [569, 215] width 29 height 13
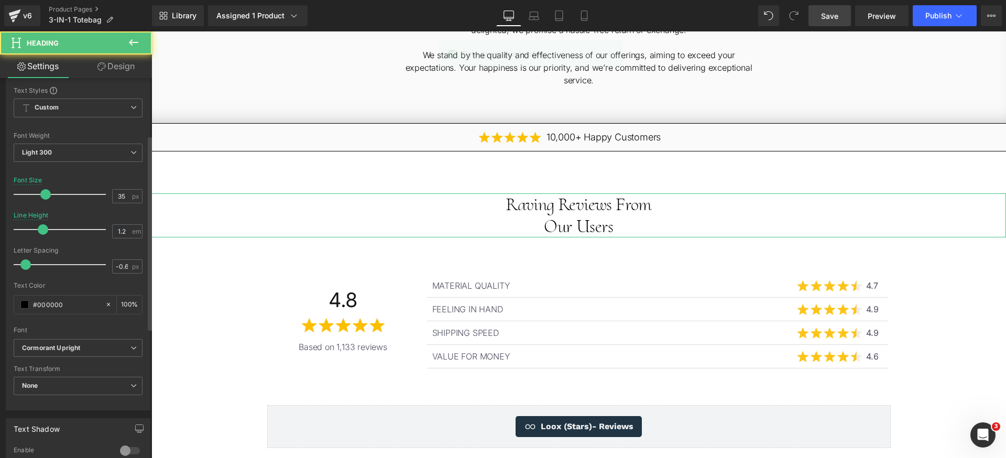
scroll to position [165, 0]
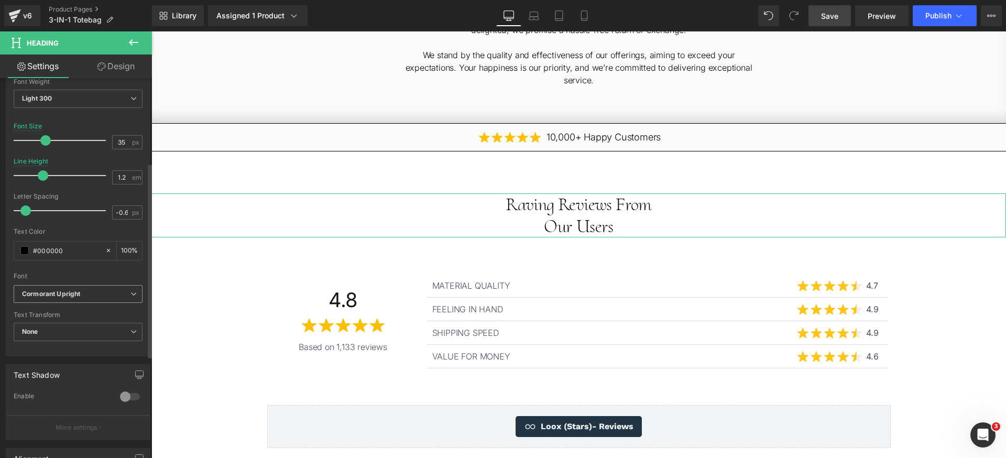
click at [103, 293] on b "Cormorant Upright" at bounding box center [76, 294] width 108 height 9
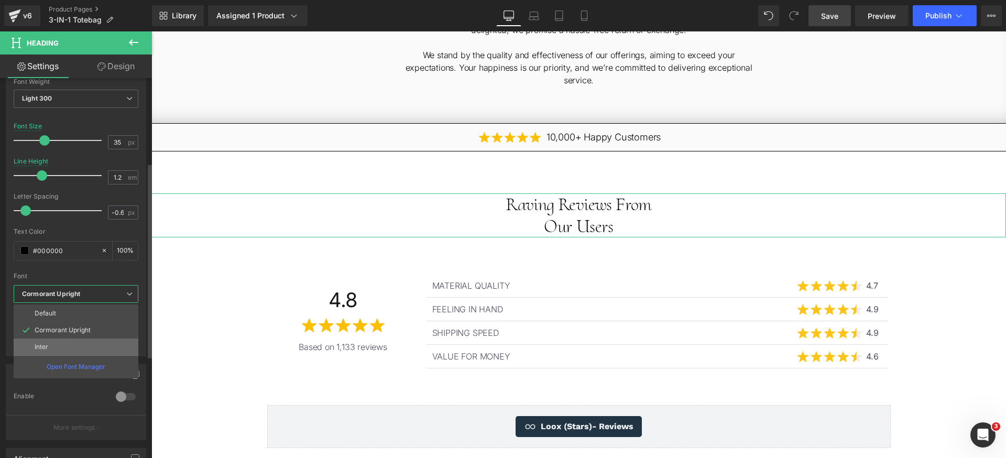
click at [74, 346] on li "Inter" at bounding box center [76, 346] width 125 height 17
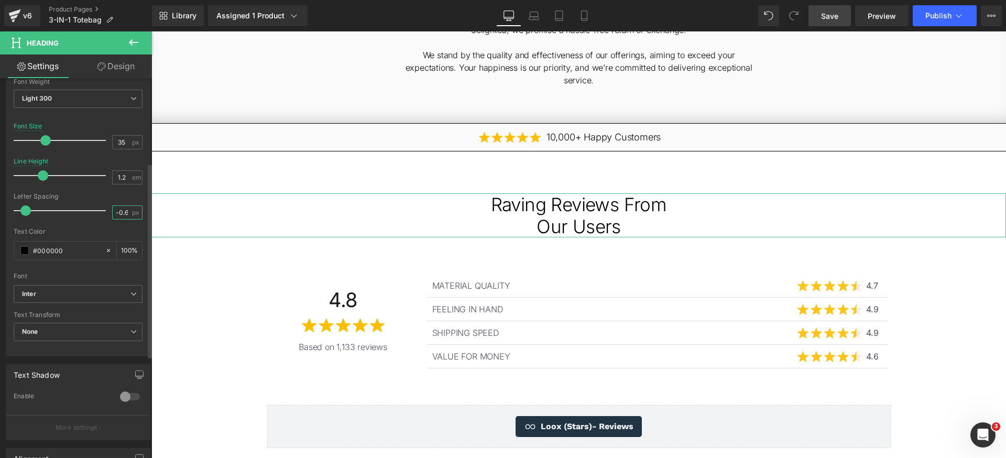
click at [123, 211] on input "-0.6" at bounding box center [122, 212] width 18 height 13
type input "-1"
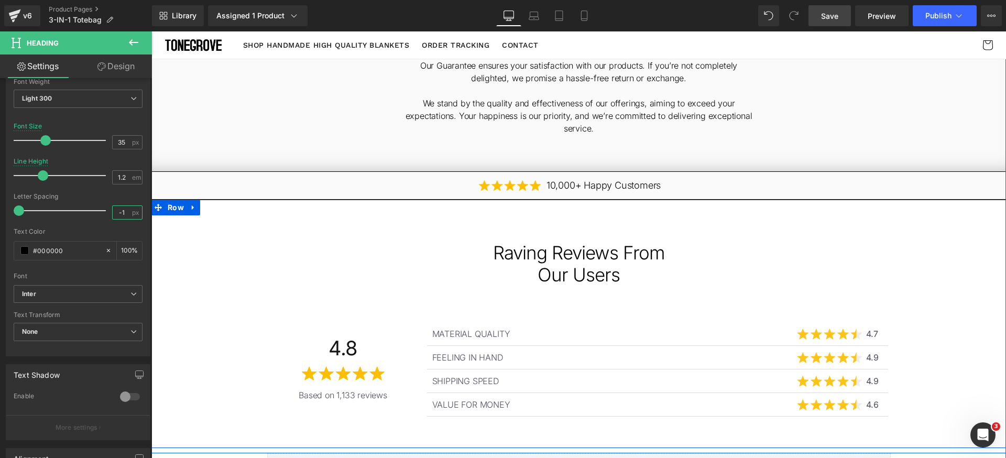
scroll to position [1569, 0]
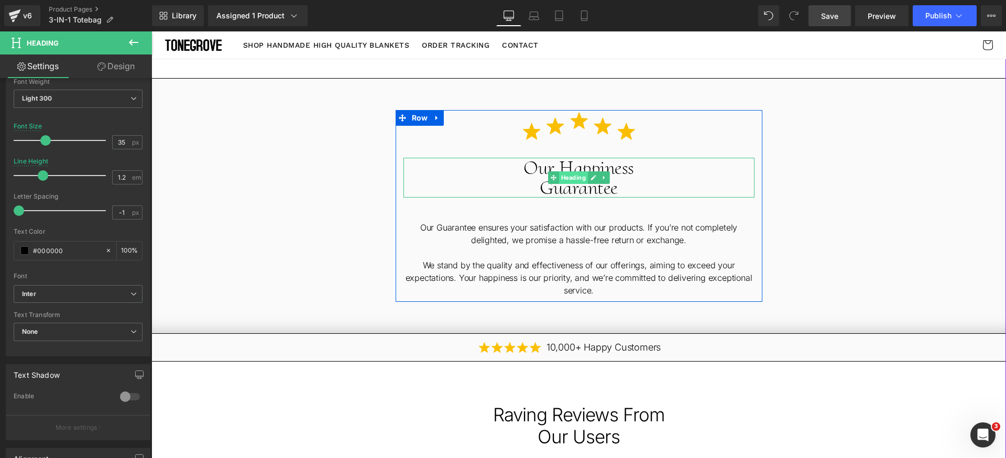
click at [566, 178] on span "Heading" at bounding box center [572, 177] width 29 height 13
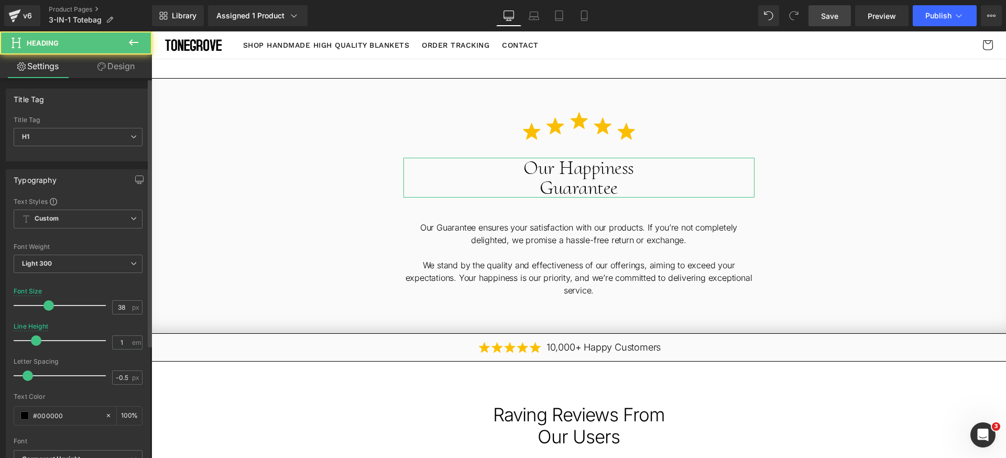
scroll to position [235, 0]
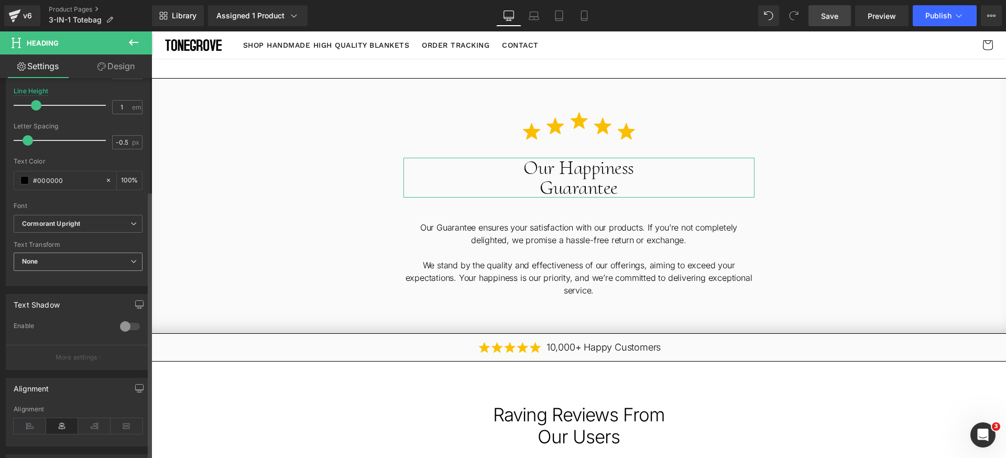
click at [86, 254] on span "None" at bounding box center [78, 261] width 129 height 18
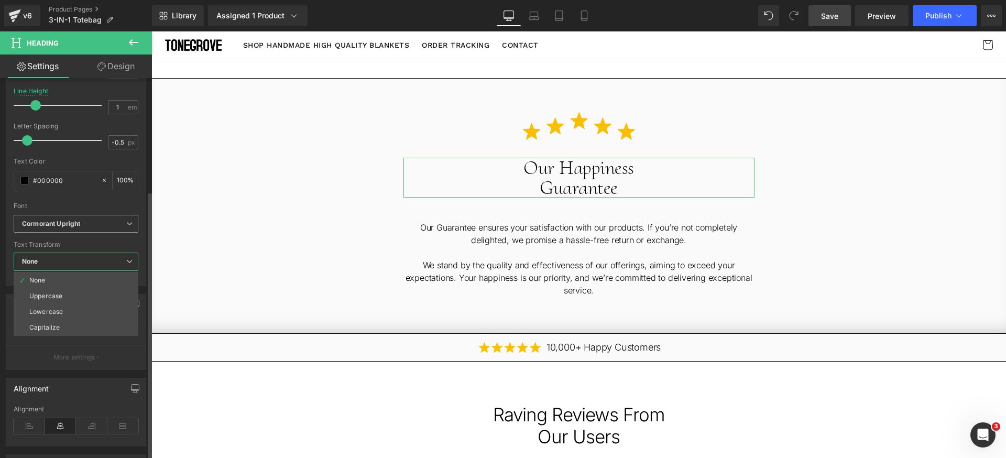
click at [91, 223] on b "Cormorant Upright" at bounding box center [74, 223] width 104 height 9
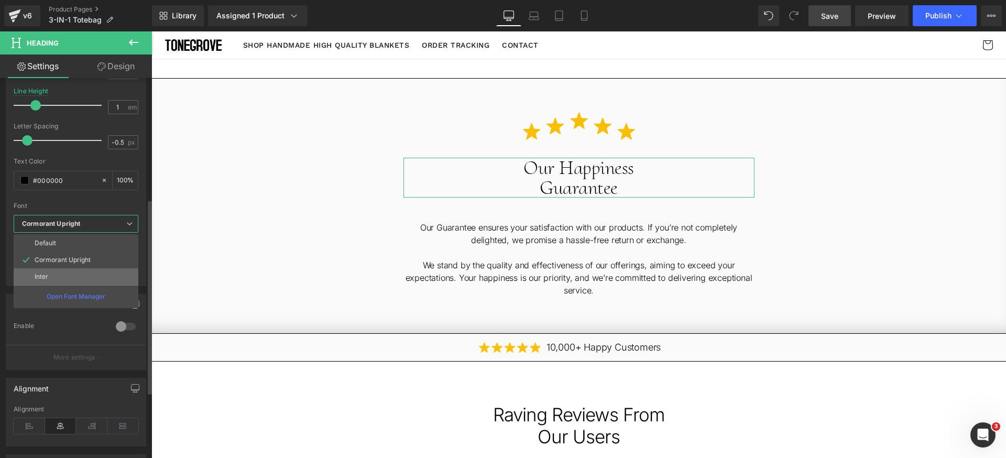
click at [61, 271] on li "Inter" at bounding box center [76, 276] width 125 height 17
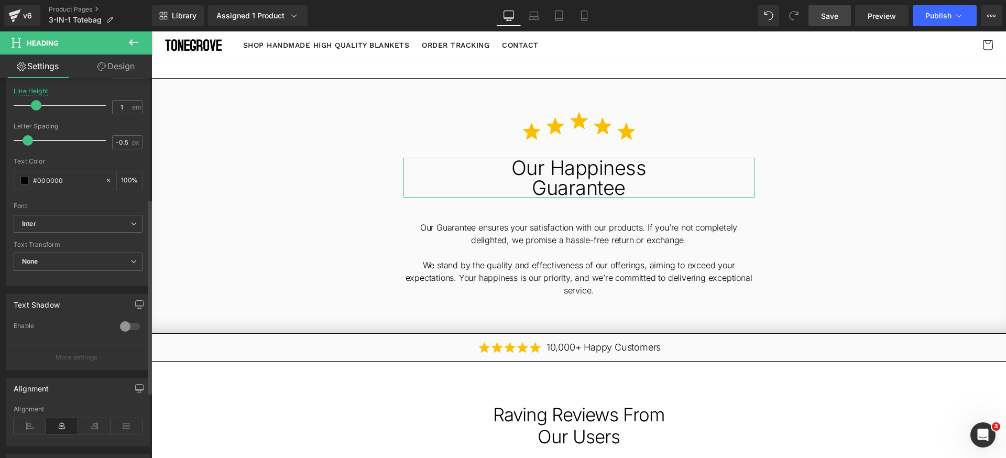
scroll to position [123, 0]
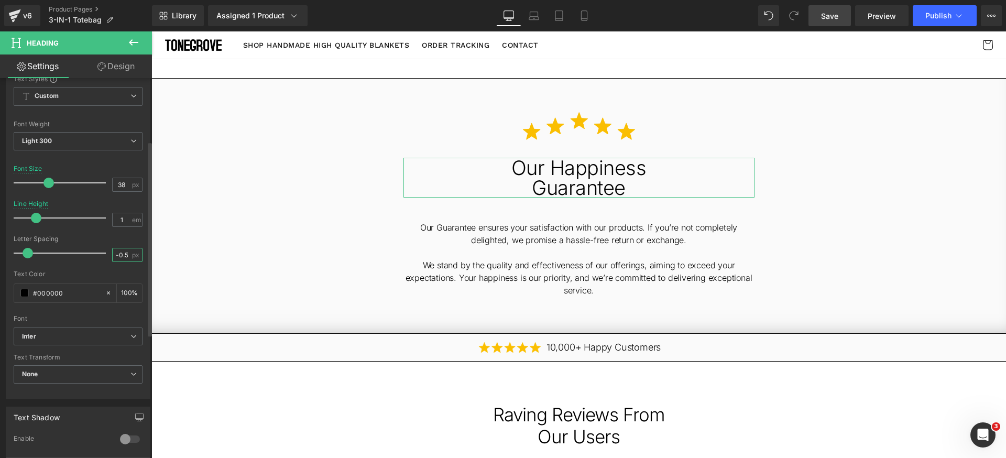
click at [125, 254] on input "-0.5" at bounding box center [122, 254] width 18 height 13
type input "-1"
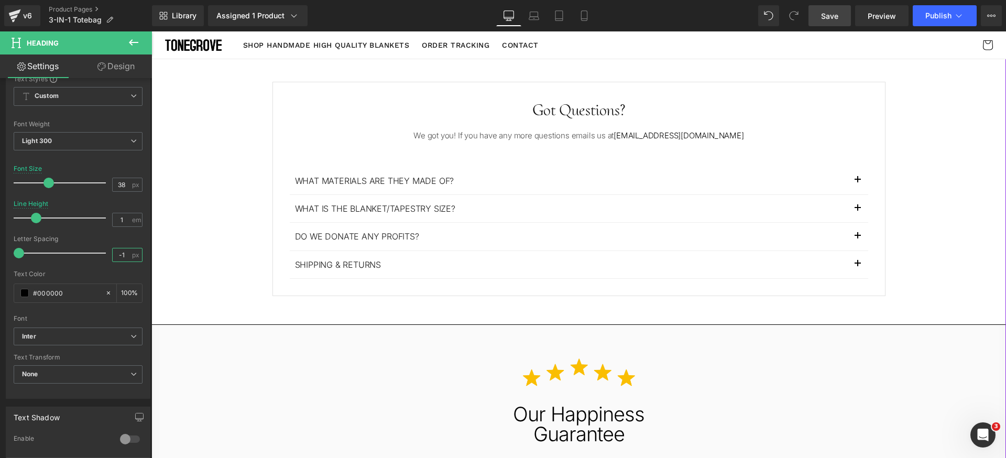
scroll to position [1316, 0]
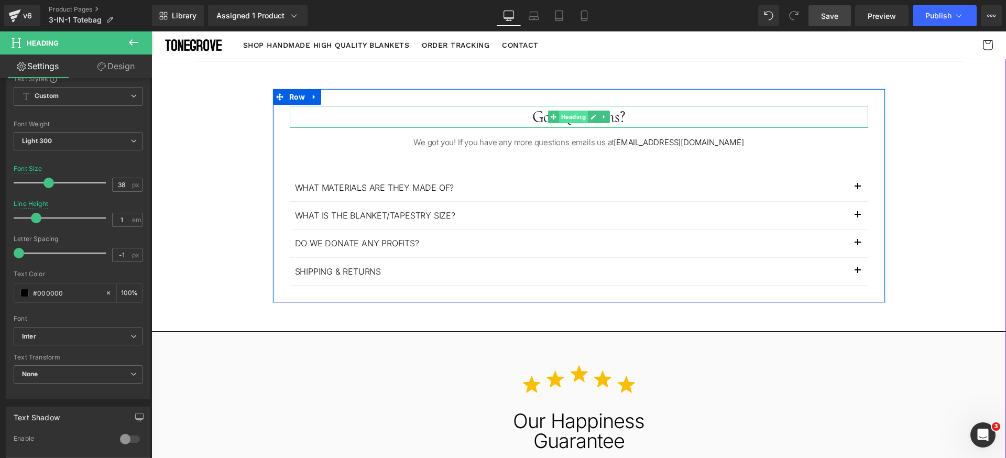
click at [566, 117] on span "Heading" at bounding box center [572, 117] width 29 height 13
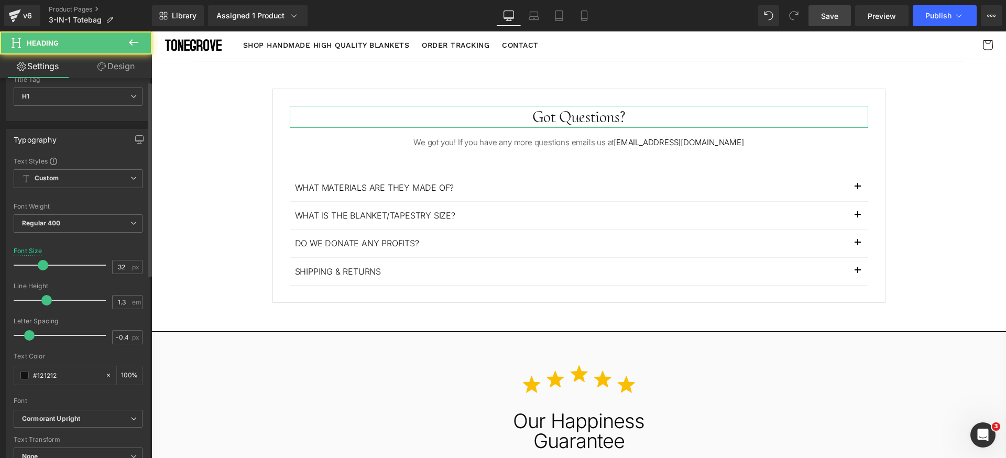
scroll to position [91, 0]
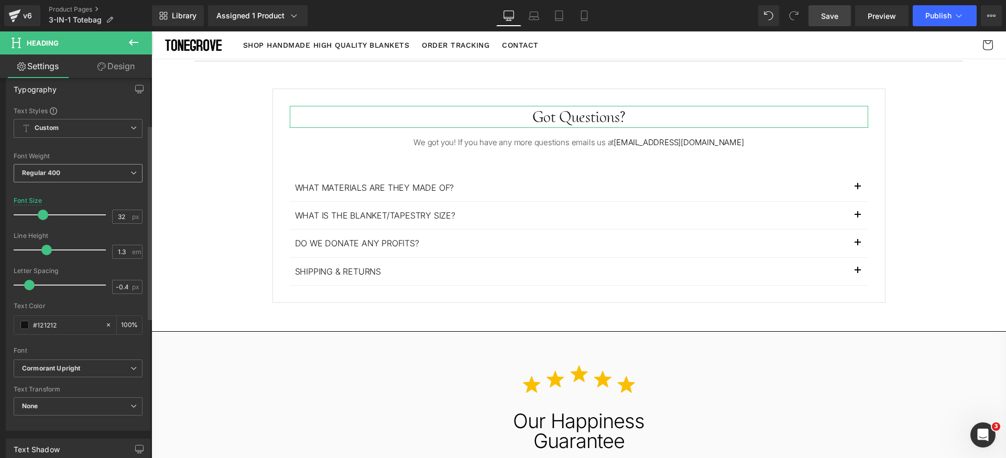
click at [93, 172] on span "Regular 400" at bounding box center [78, 173] width 129 height 18
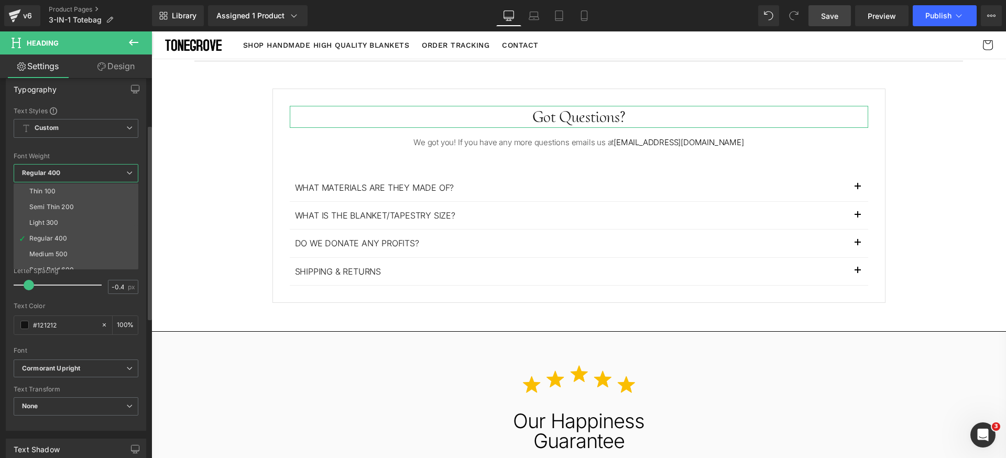
scroll to position [87, 0]
click at [82, 367] on b "Cormorant Upright" at bounding box center [74, 368] width 104 height 9
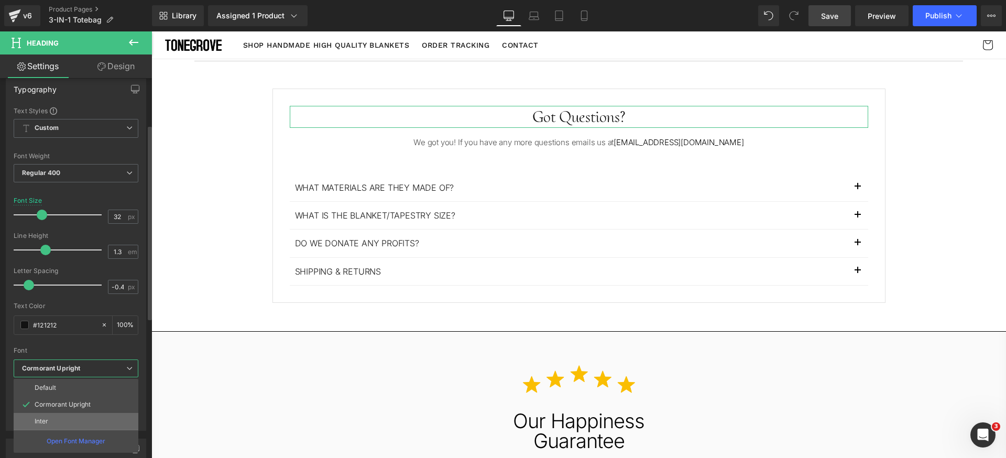
click at [51, 420] on li "Inter" at bounding box center [76, 421] width 125 height 17
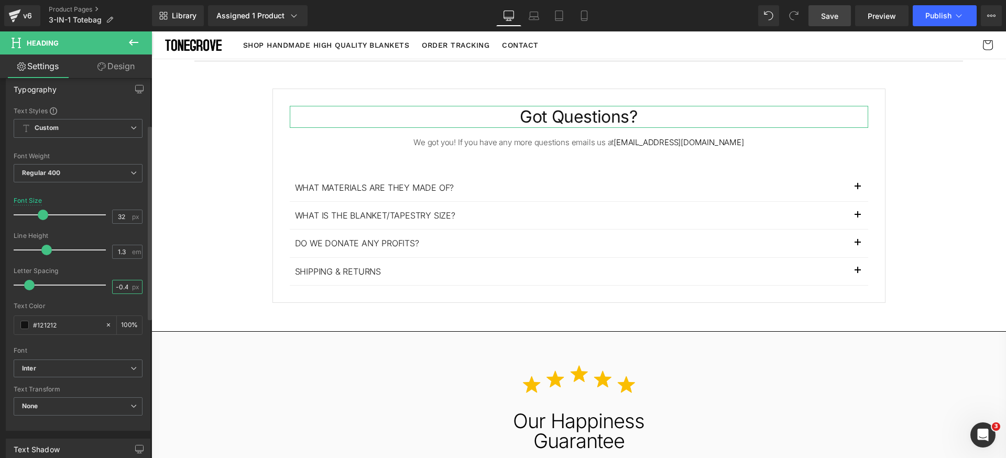
click at [125, 285] on input "-0.4" at bounding box center [122, 286] width 18 height 13
type input "-1"
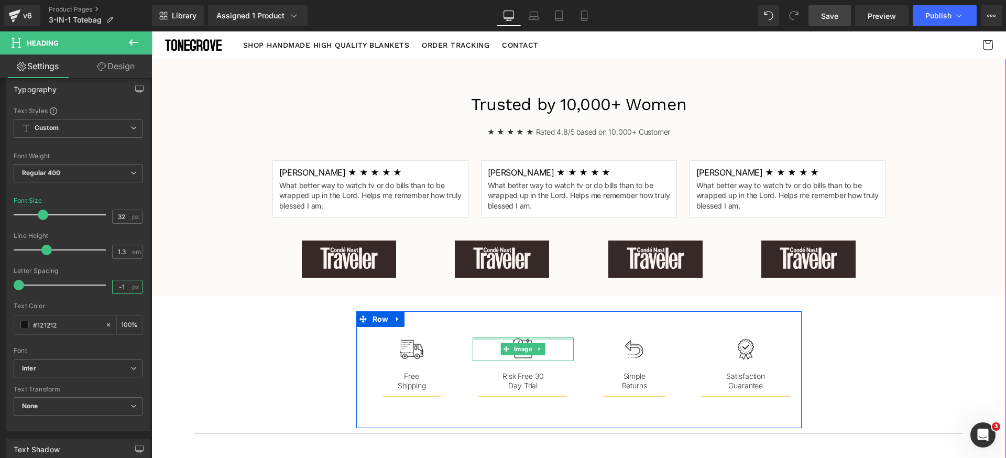
scroll to position [745, 0]
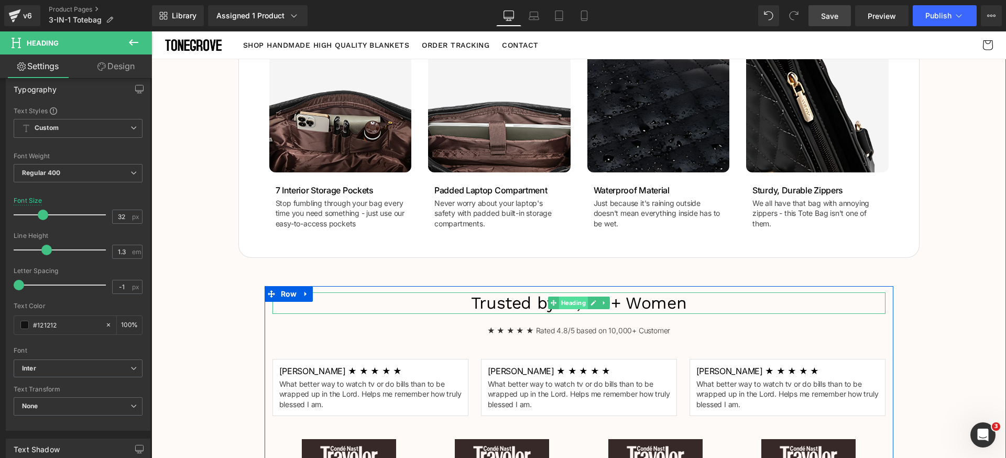
click at [567, 300] on span "Heading" at bounding box center [572, 302] width 29 height 13
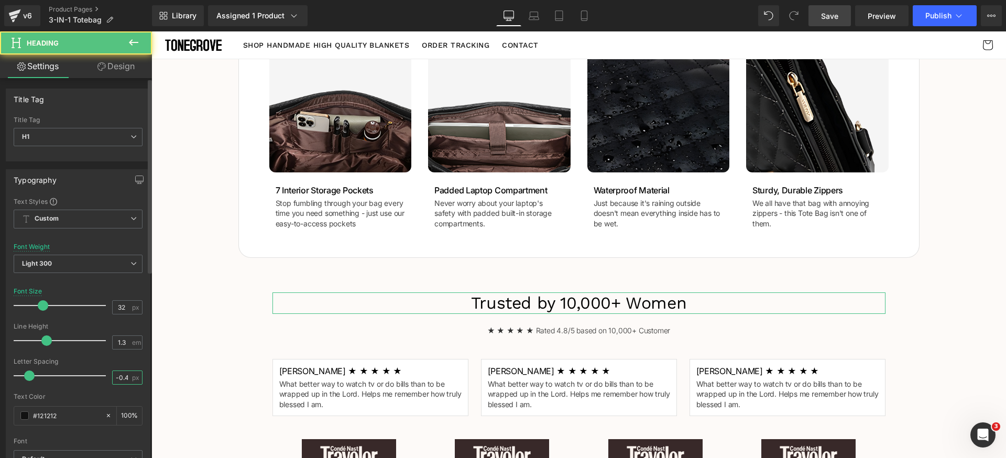
click at [125, 372] on input "-0.4" at bounding box center [122, 377] width 18 height 13
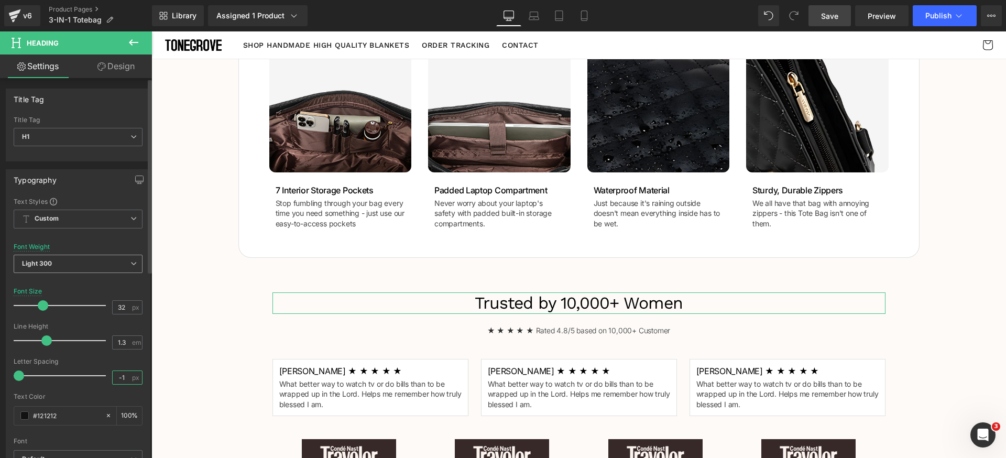
type input "-1"
click at [106, 265] on span "Light 300" at bounding box center [78, 264] width 129 height 18
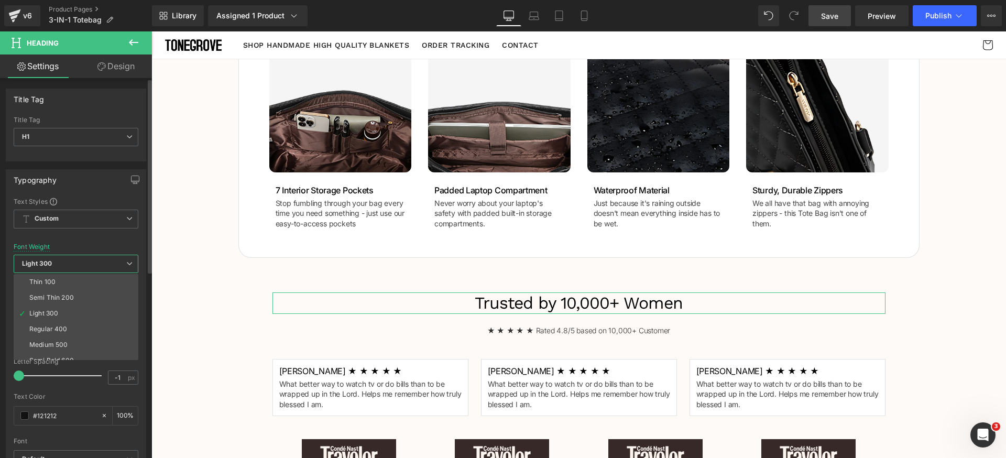
drag, startPoint x: 90, startPoint y: 332, endPoint x: 135, endPoint y: 331, distance: 45.0
click at [90, 331] on li "Regular 400" at bounding box center [78, 329] width 129 height 16
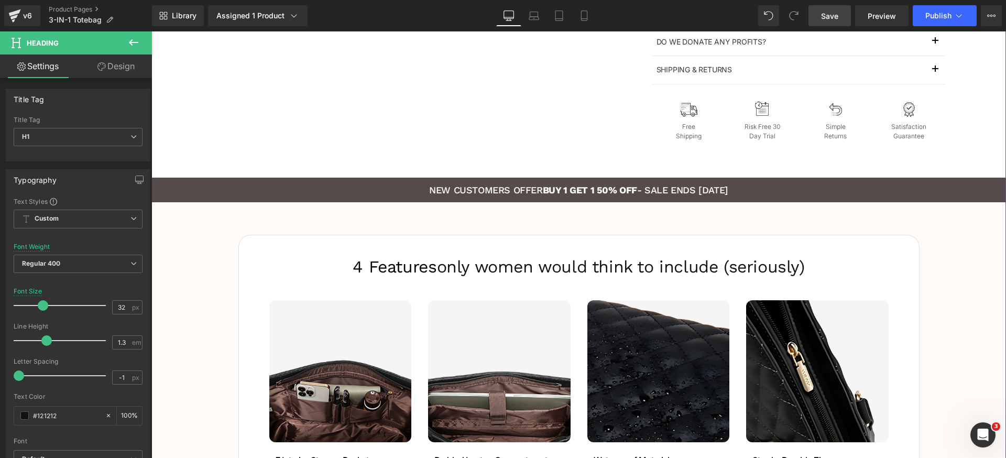
scroll to position [581, 0]
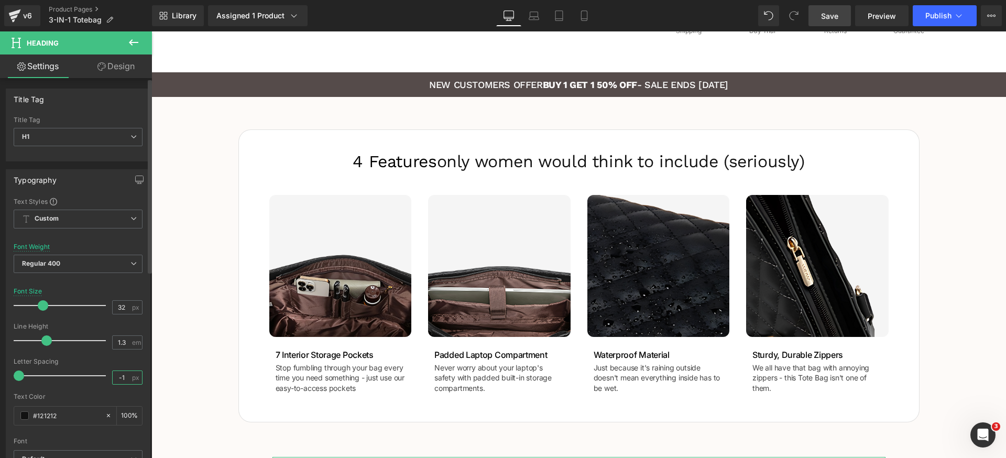
click at [121, 382] on input "-1" at bounding box center [122, 377] width 18 height 13
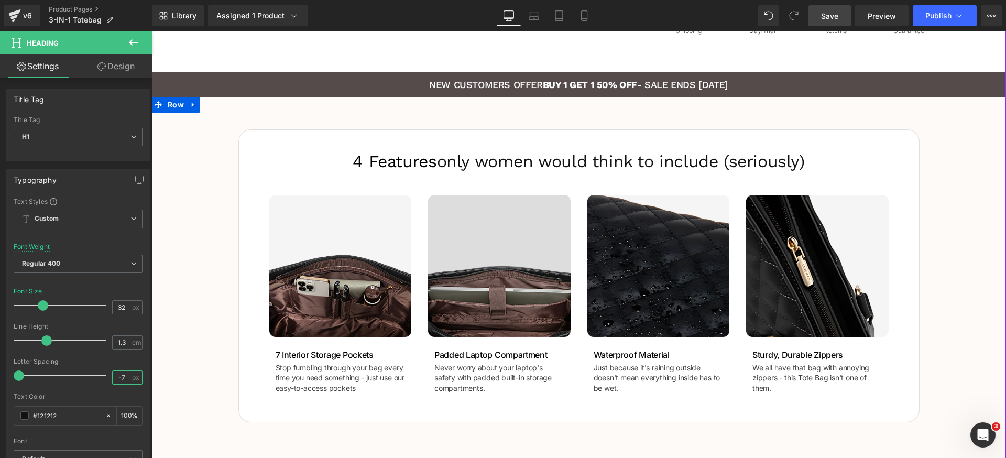
type input "-1"
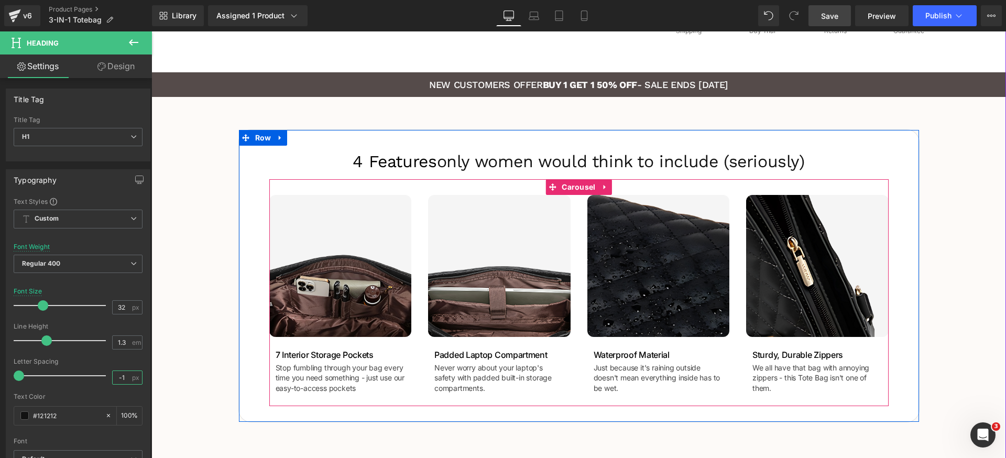
scroll to position [681, 0]
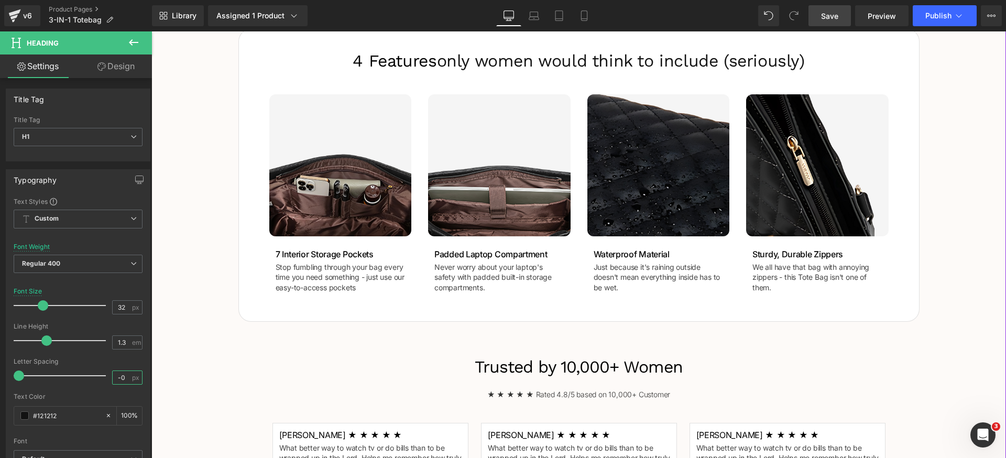
type input "0"
type input "-0.7"
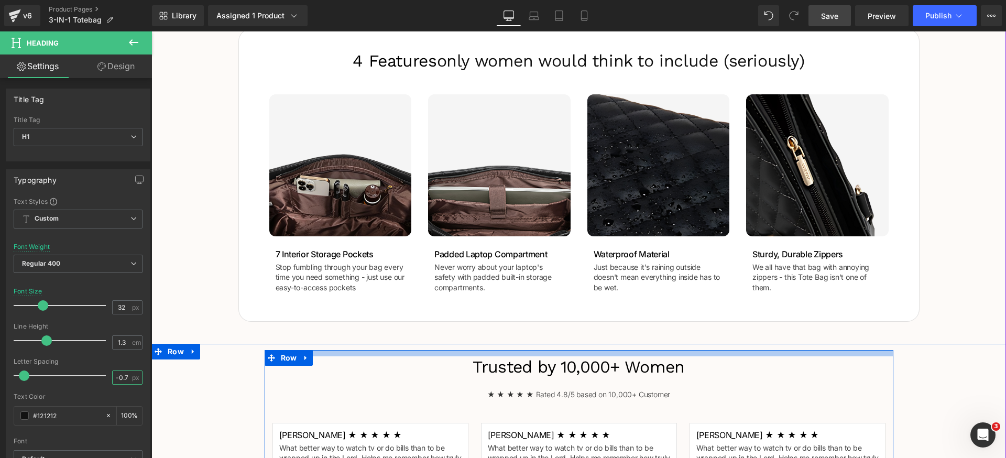
scroll to position [469, 0]
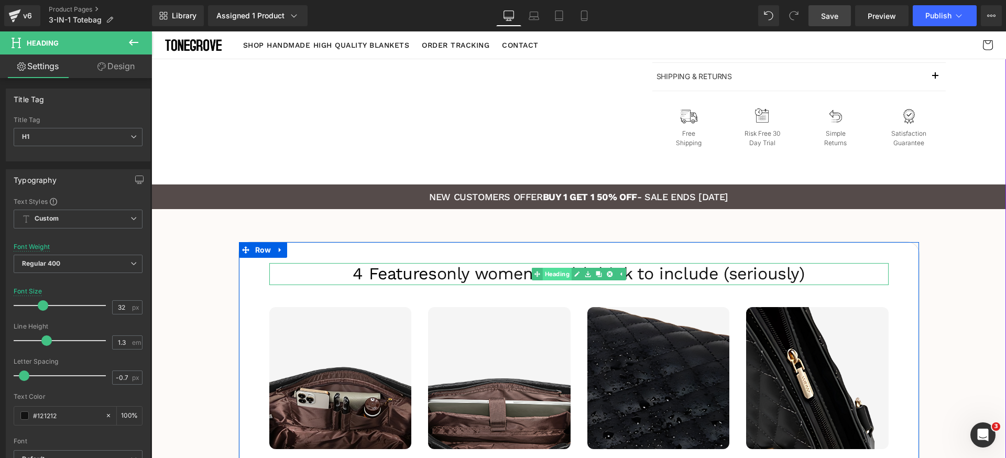
click at [562, 276] on span "Heading" at bounding box center [556, 274] width 29 height 13
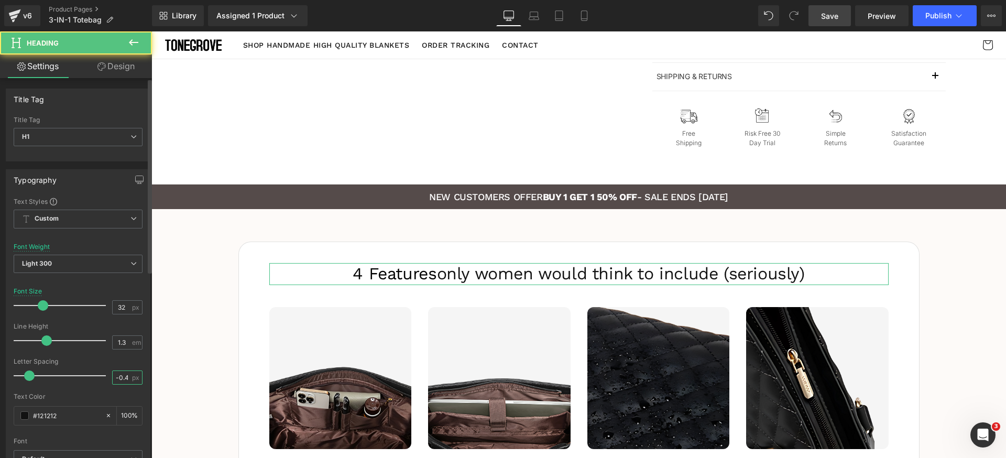
drag, startPoint x: 119, startPoint y: 379, endPoint x: 125, endPoint y: 381, distance: 6.1
click at [119, 379] on input "-0.4" at bounding box center [122, 377] width 18 height 13
paste input "7"
type input "-0.7"
click at [128, 390] on div at bounding box center [78, 389] width 129 height 7
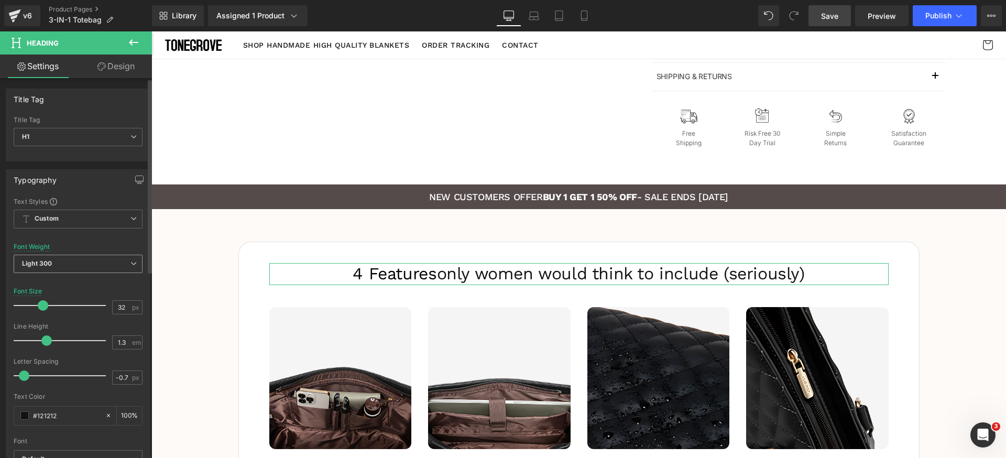
click at [121, 259] on span "Light 300" at bounding box center [78, 264] width 129 height 18
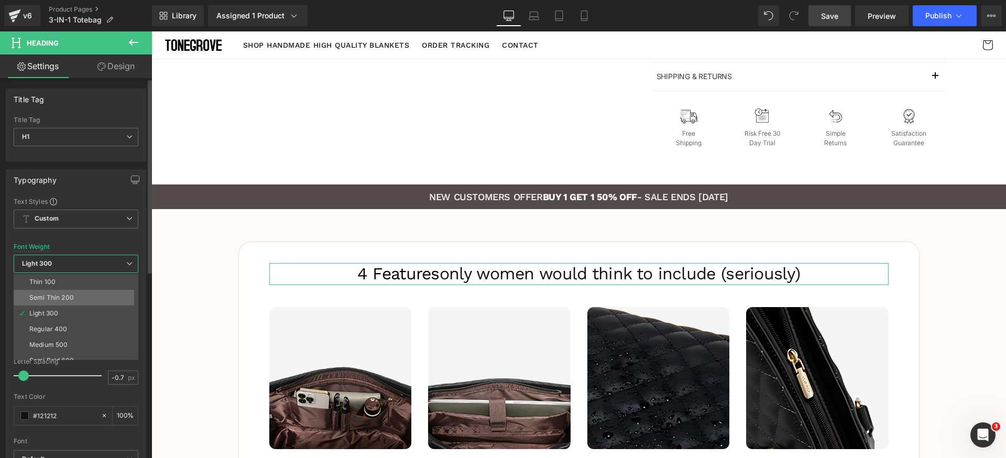
scroll to position [6, 0]
click at [70, 318] on li "Regular 400" at bounding box center [78, 323] width 129 height 16
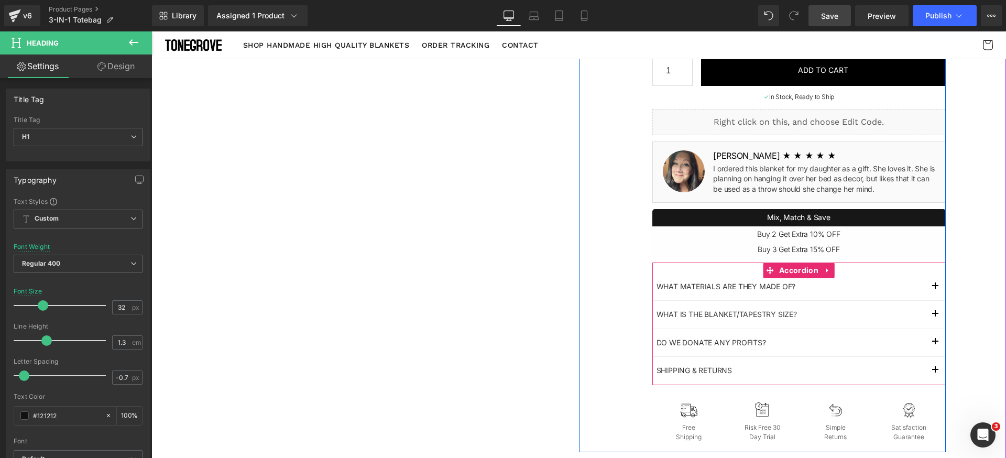
scroll to position [0, 0]
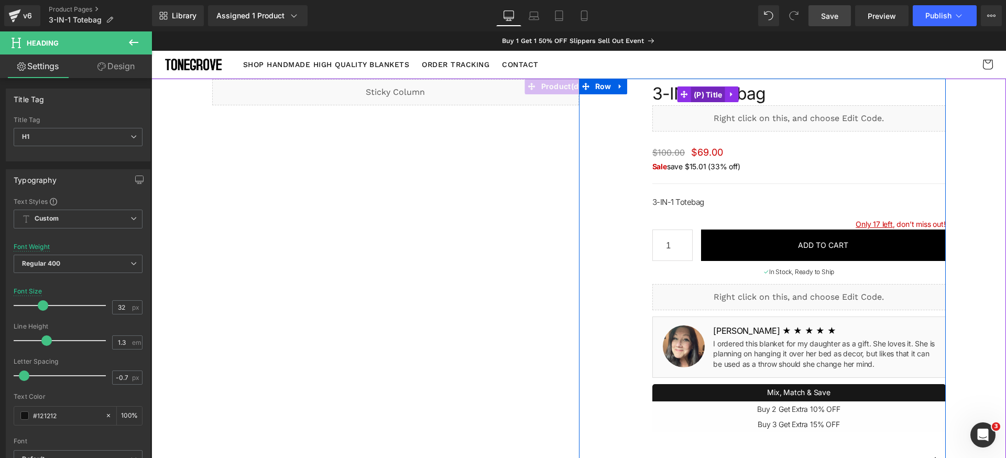
click at [703, 94] on span "(P) Title" at bounding box center [708, 95] width 34 height 16
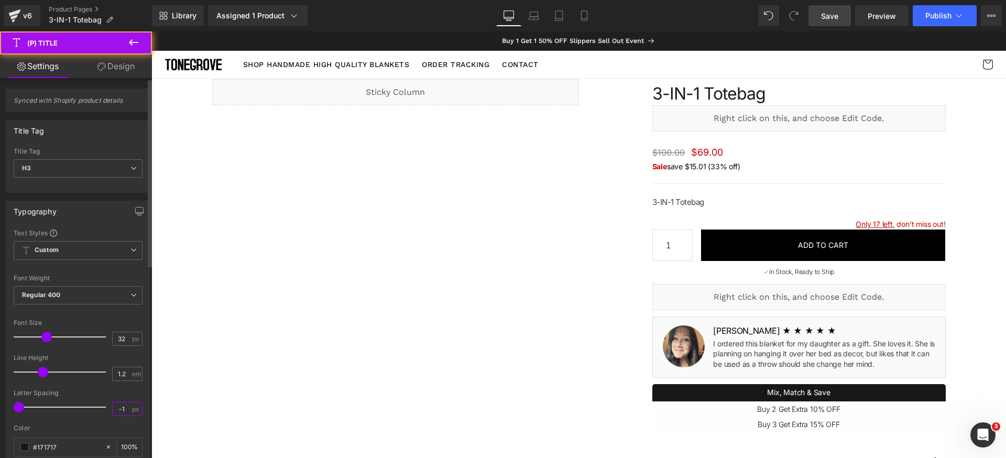
click at [120, 409] on input "-1" at bounding box center [122, 408] width 18 height 13
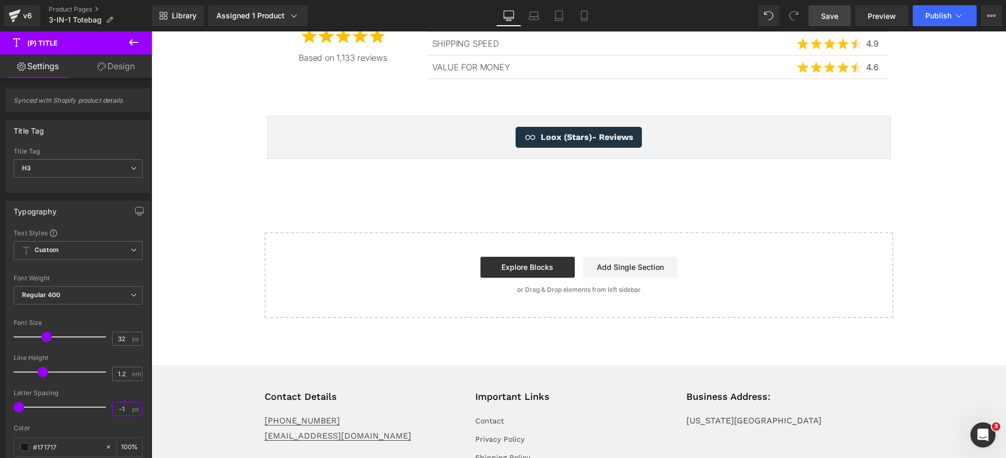
scroll to position [1777, 0]
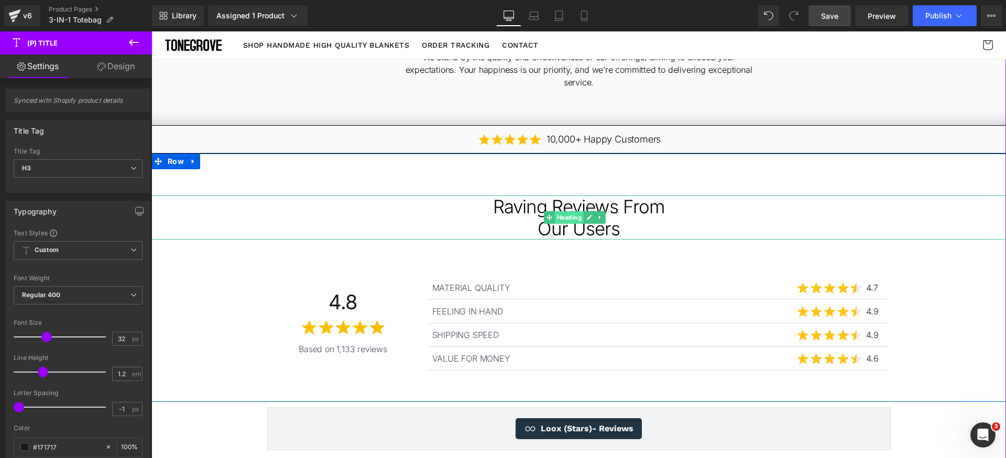
click at [557, 215] on span "Heading" at bounding box center [569, 217] width 29 height 13
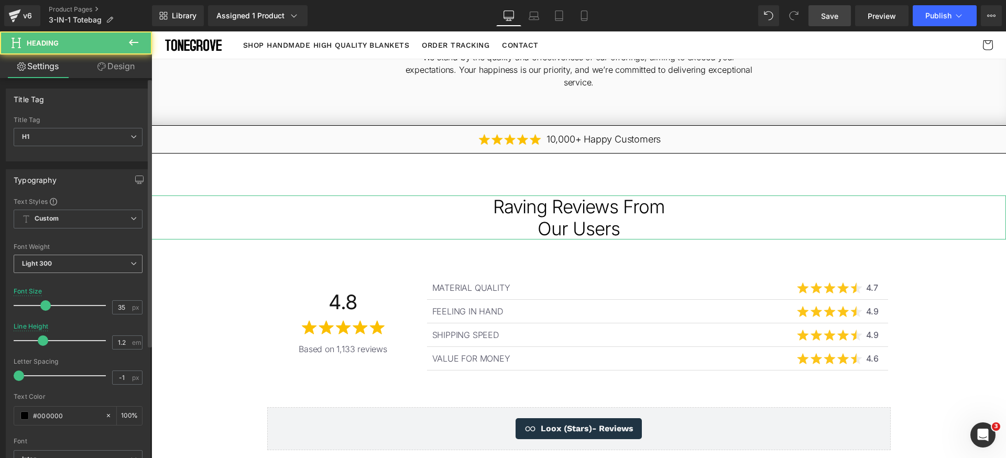
click at [91, 263] on span "Light 300" at bounding box center [78, 264] width 129 height 18
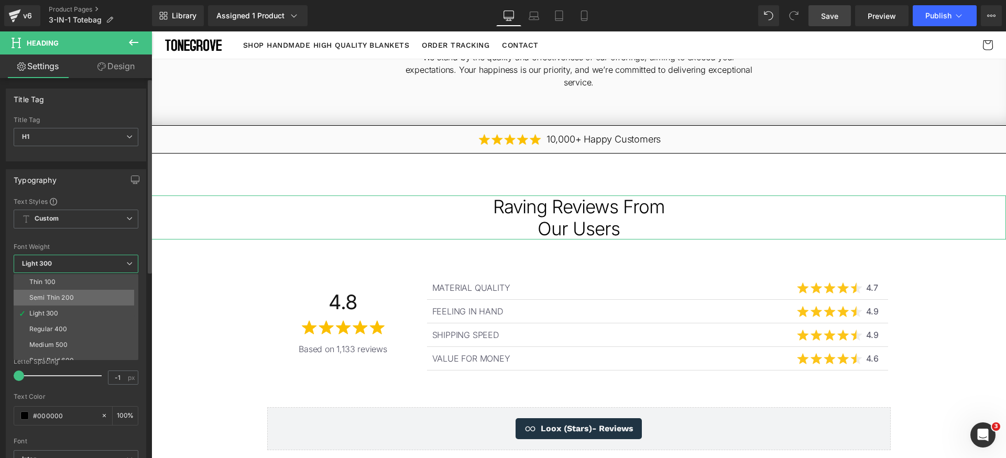
scroll to position [13, 0]
click at [75, 318] on li "Regular 400" at bounding box center [78, 316] width 129 height 16
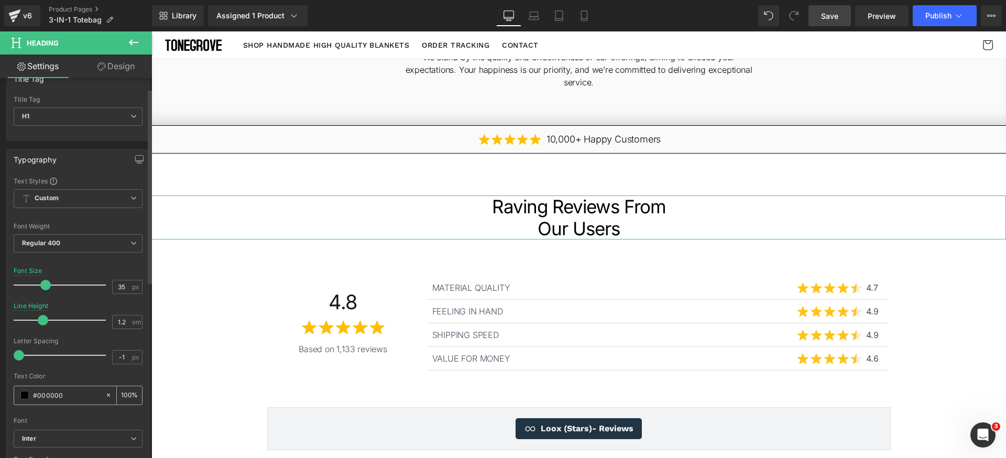
scroll to position [38, 0]
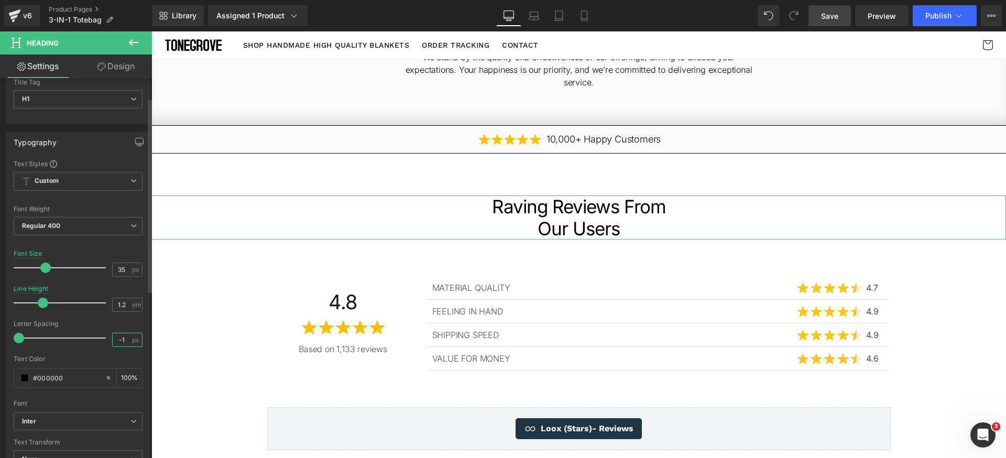
click at [119, 336] on input "-1" at bounding box center [122, 339] width 18 height 13
paste input "number"
paste input "-1"
type input "-1"
click at [126, 354] on div at bounding box center [78, 351] width 129 height 7
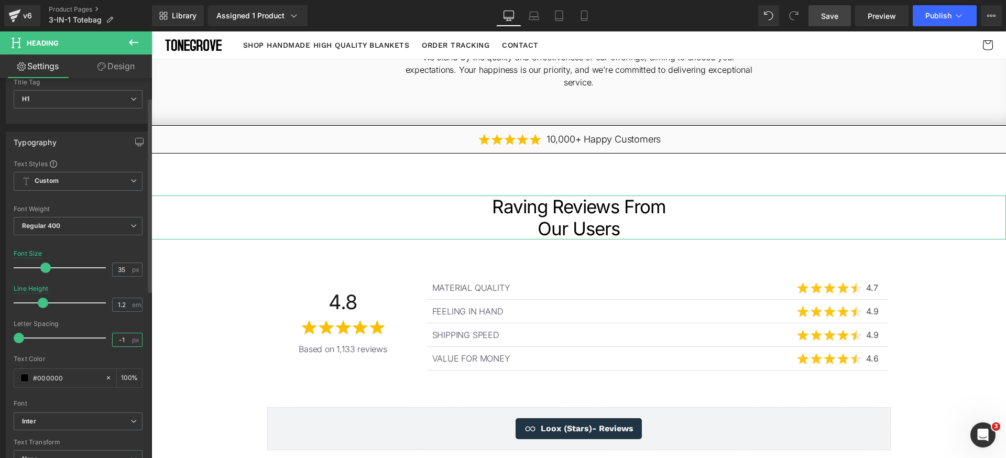
click at [124, 340] on input "-1" at bounding box center [122, 339] width 18 height 13
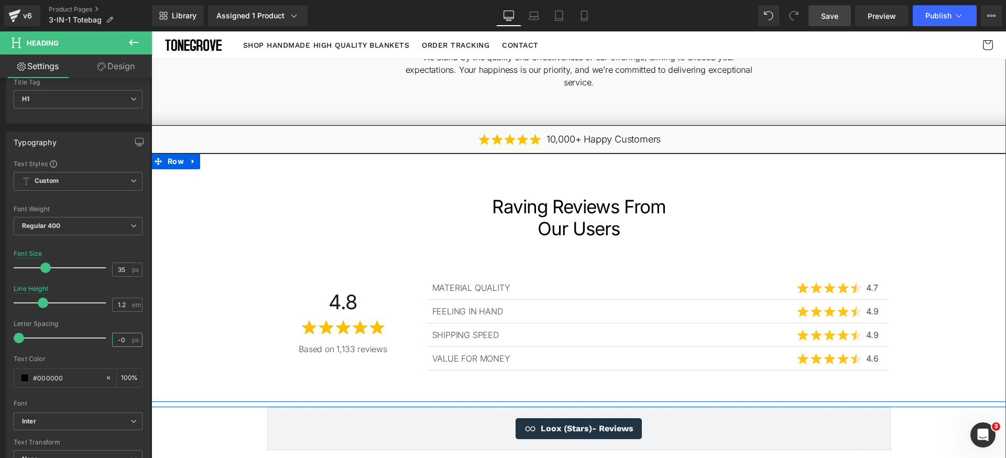
type input "-0.7"
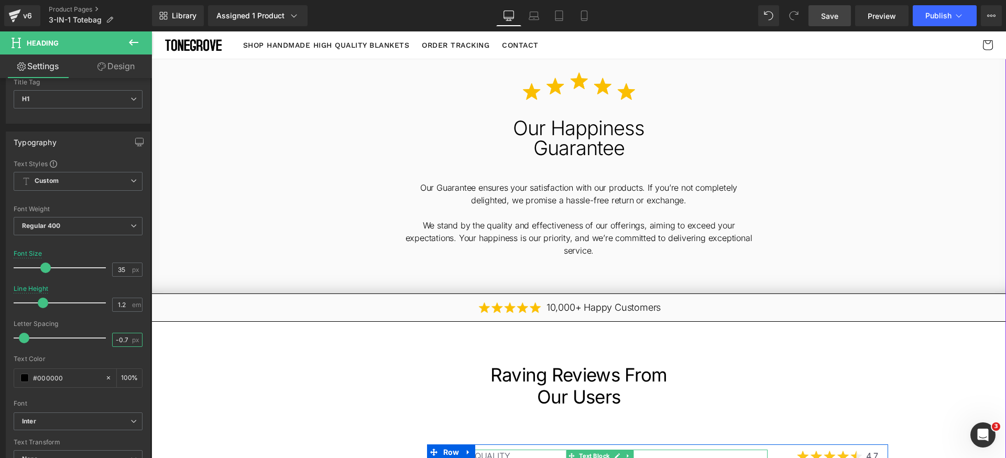
scroll to position [1556, 0]
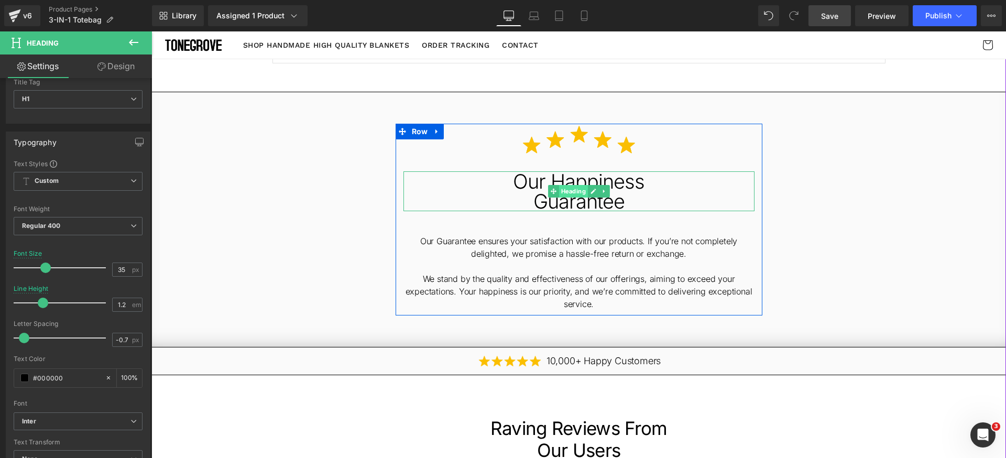
click at [565, 189] on span "Heading" at bounding box center [572, 191] width 29 height 13
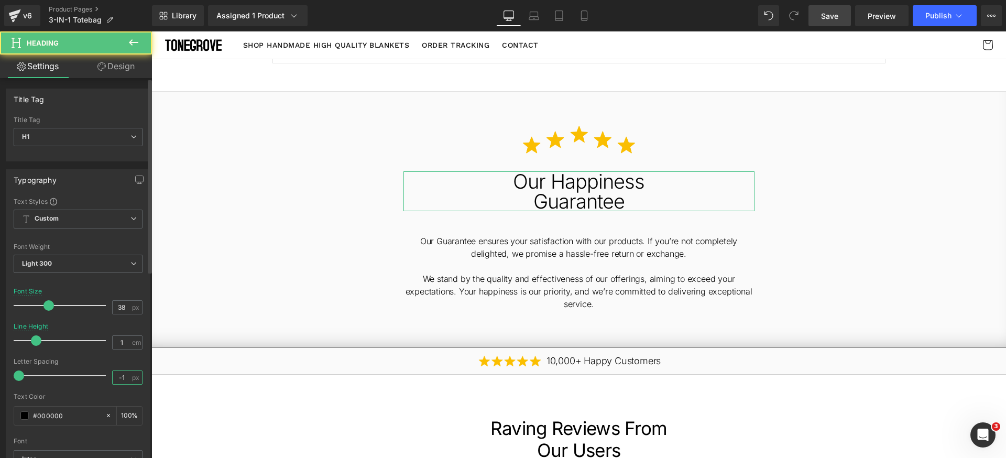
click at [120, 380] on input "-1" at bounding box center [122, 377] width 18 height 13
paste input "0.7"
type input "-0.7"
click at [126, 393] on div "Text Color" at bounding box center [78, 396] width 129 height 7
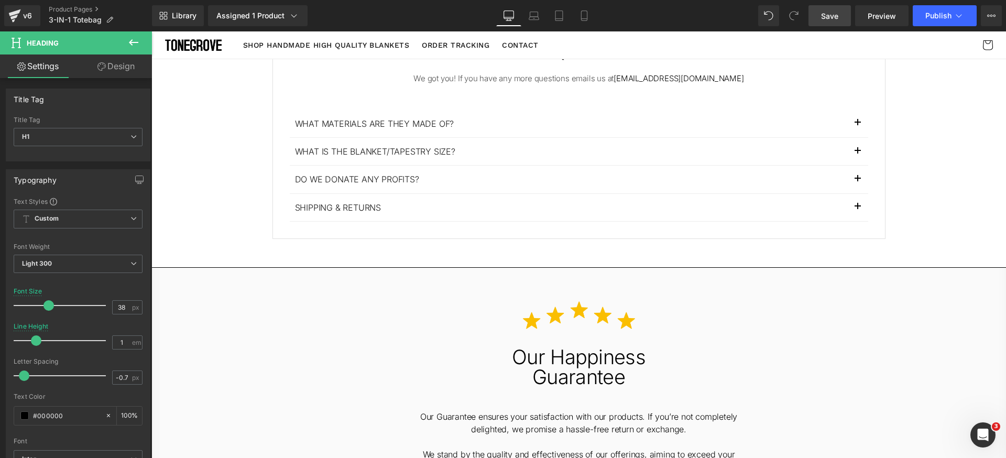
scroll to position [1170, 0]
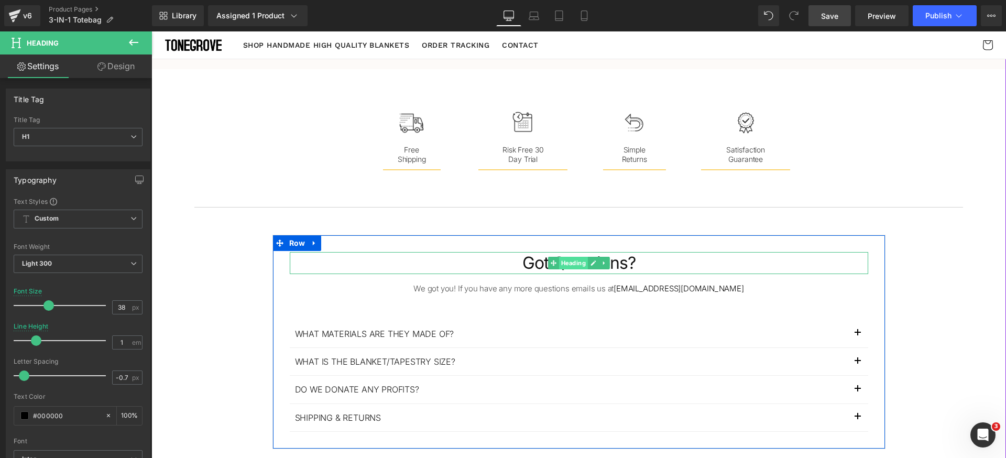
click at [564, 261] on span "Heading" at bounding box center [572, 263] width 29 height 13
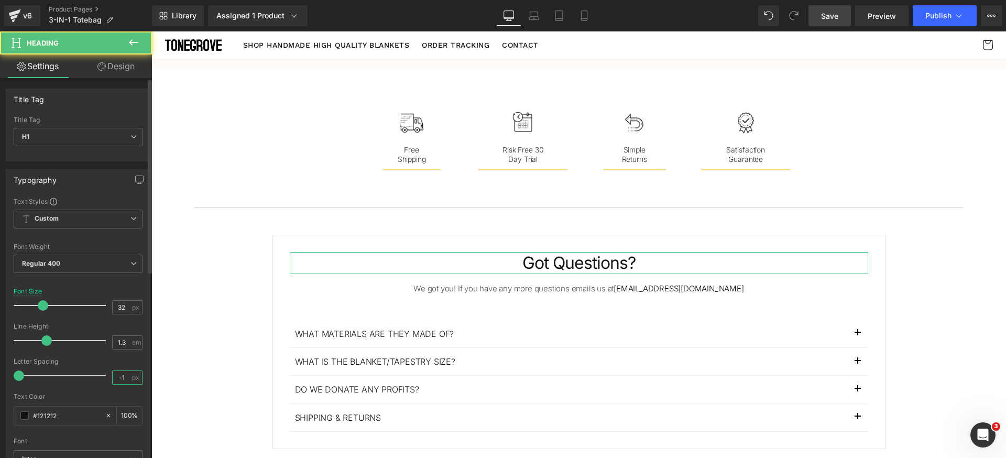
click at [123, 380] on input "-1" at bounding box center [122, 377] width 18 height 13
paste input "0.7"
type input "-0.7"
click at [125, 392] on div at bounding box center [78, 389] width 129 height 7
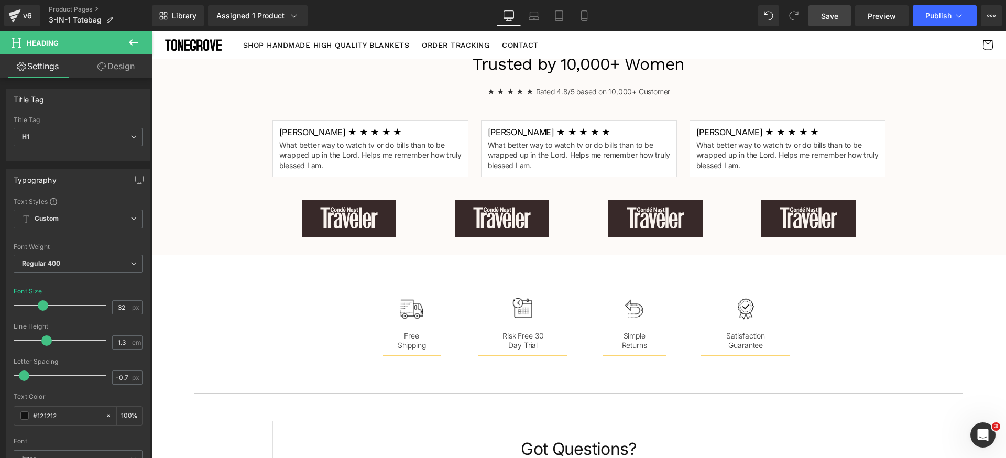
scroll to position [876, 0]
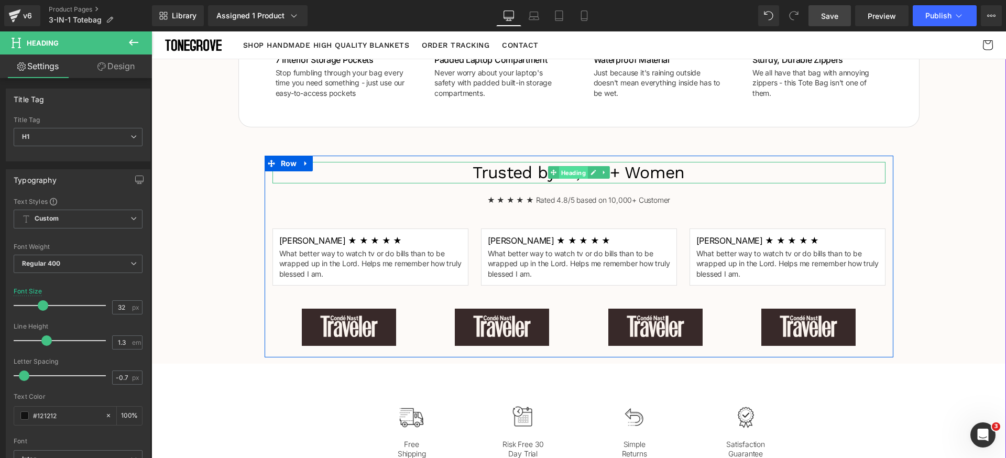
click at [563, 167] on span "Heading" at bounding box center [572, 173] width 29 height 13
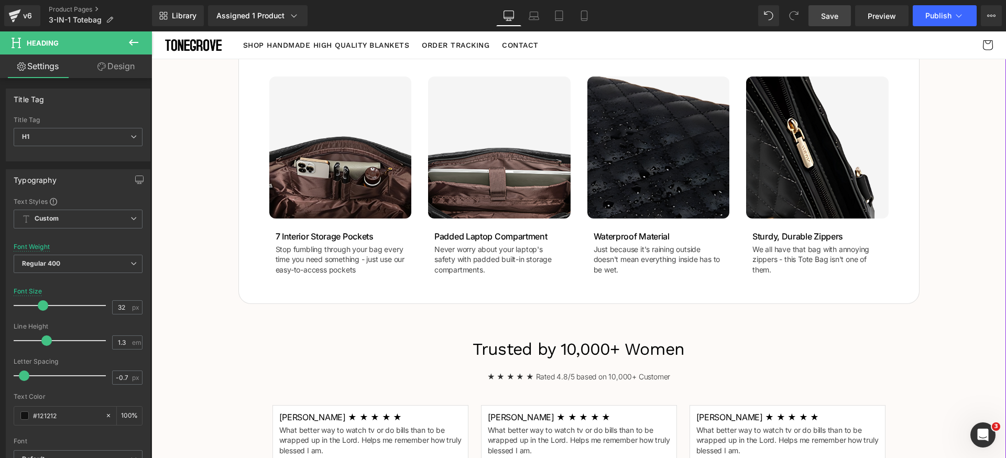
scroll to position [493, 0]
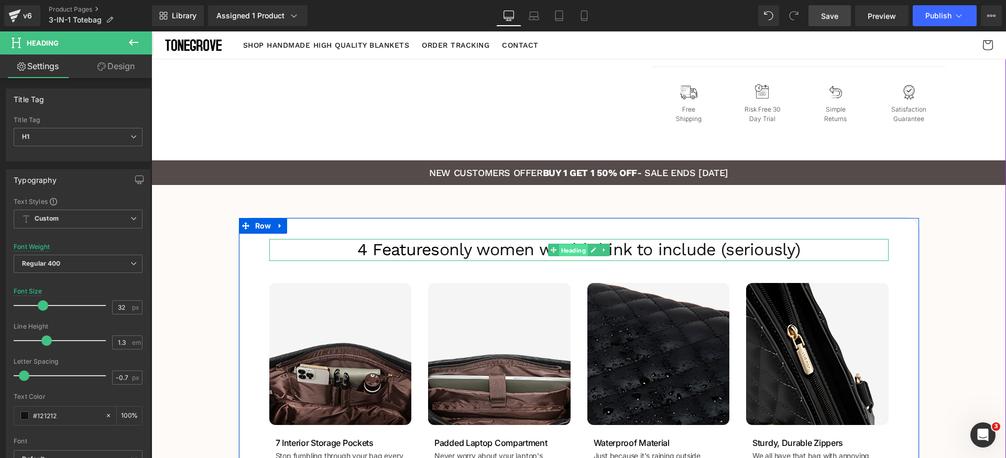
click at [558, 249] on span "Heading" at bounding box center [572, 250] width 29 height 13
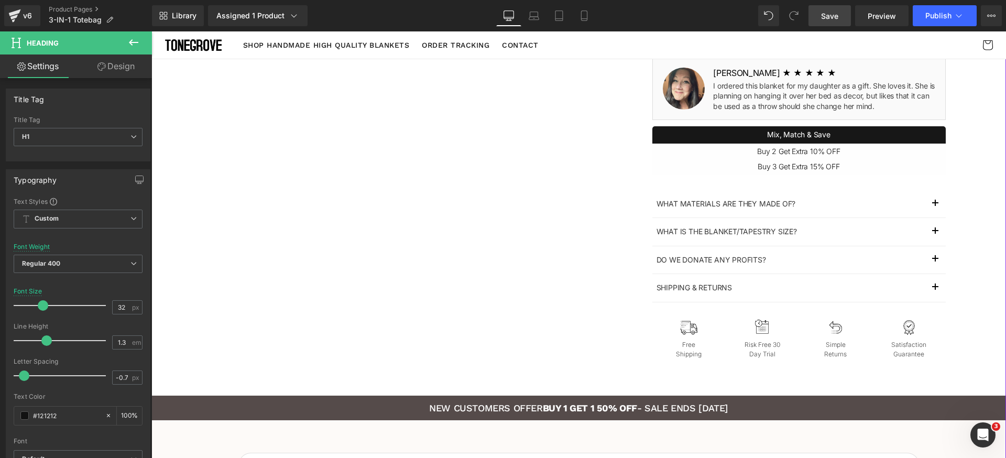
scroll to position [0, 0]
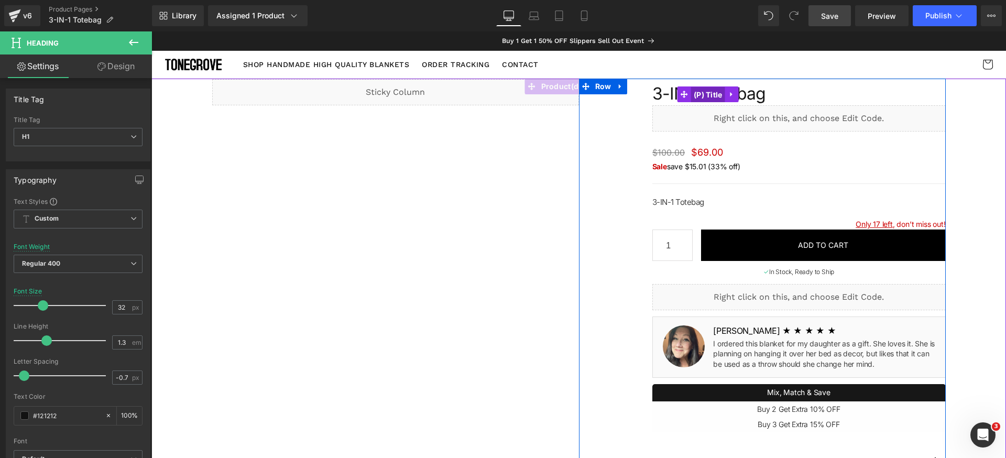
click at [691, 93] on span "(P) Title" at bounding box center [708, 95] width 34 height 16
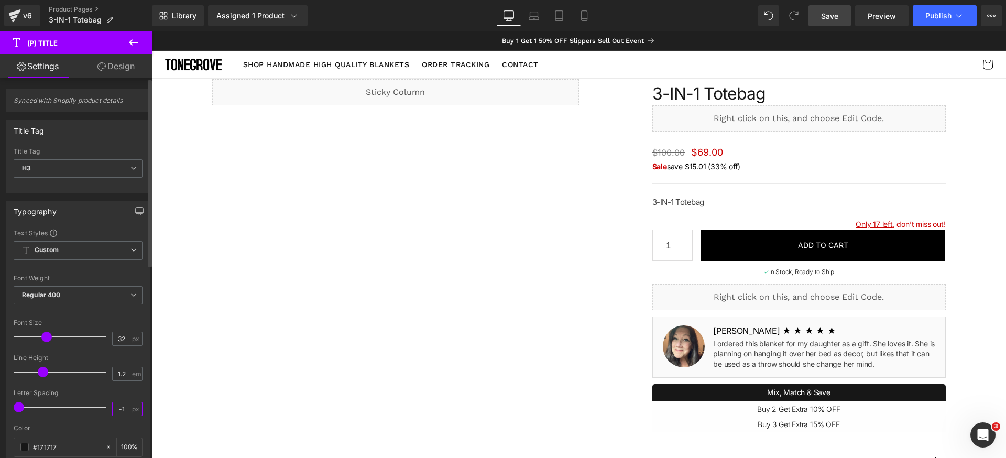
click at [122, 410] on input "-1" at bounding box center [122, 408] width 18 height 13
paste input "0.7"
type input "-0.7"
click at [834, 19] on span "Save" at bounding box center [829, 15] width 17 height 11
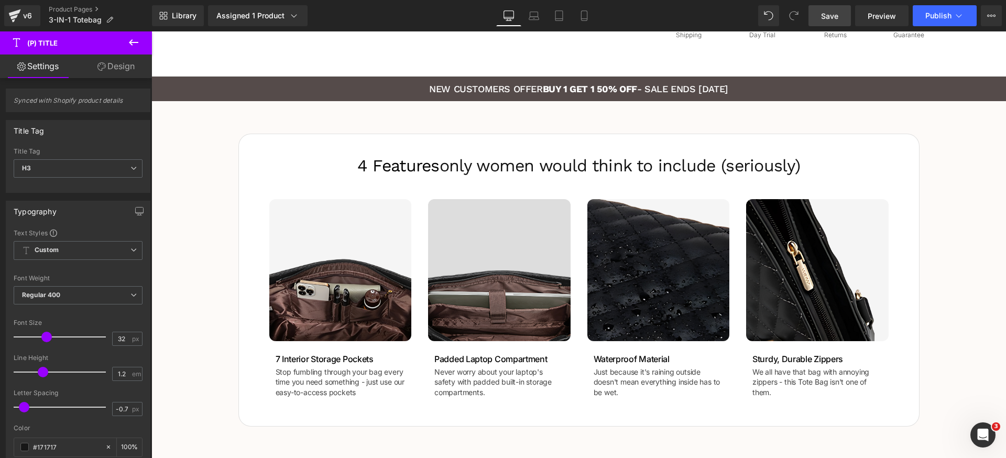
scroll to position [685, 0]
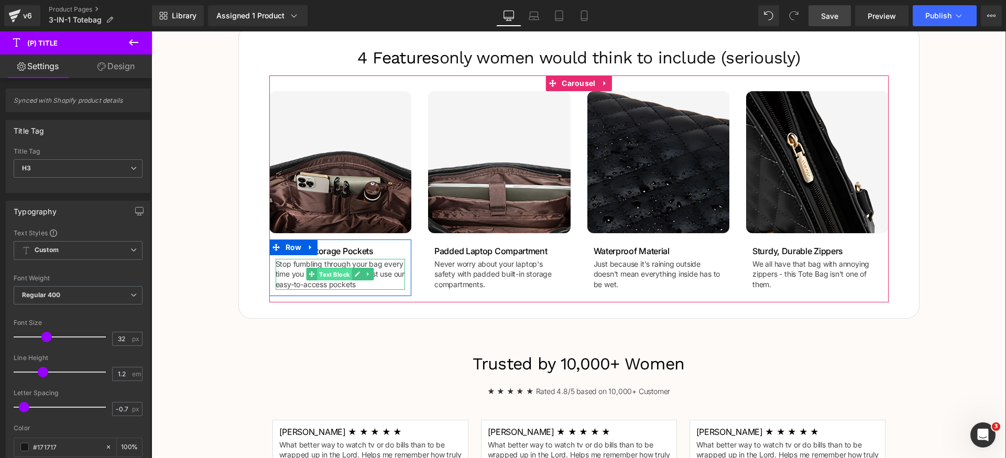
click at [329, 275] on span "Text Block" at bounding box center [334, 274] width 35 height 13
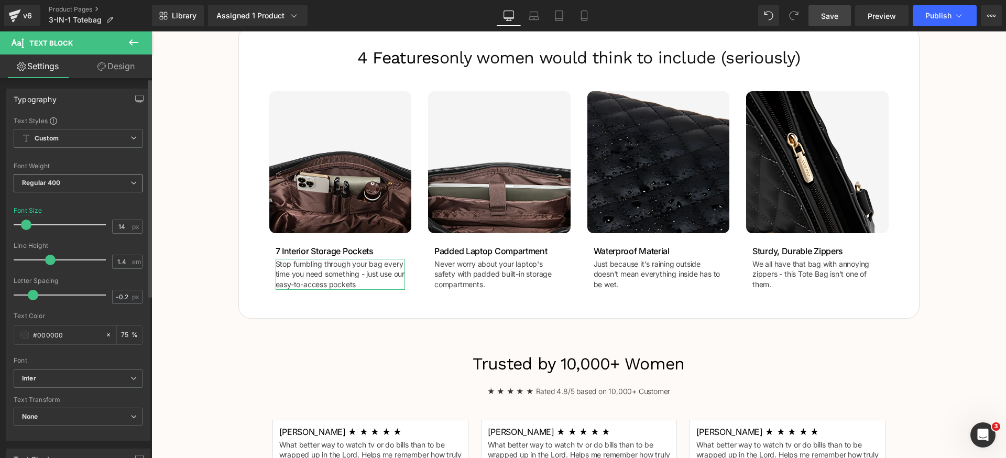
click at [89, 182] on span "Regular 400" at bounding box center [78, 183] width 129 height 18
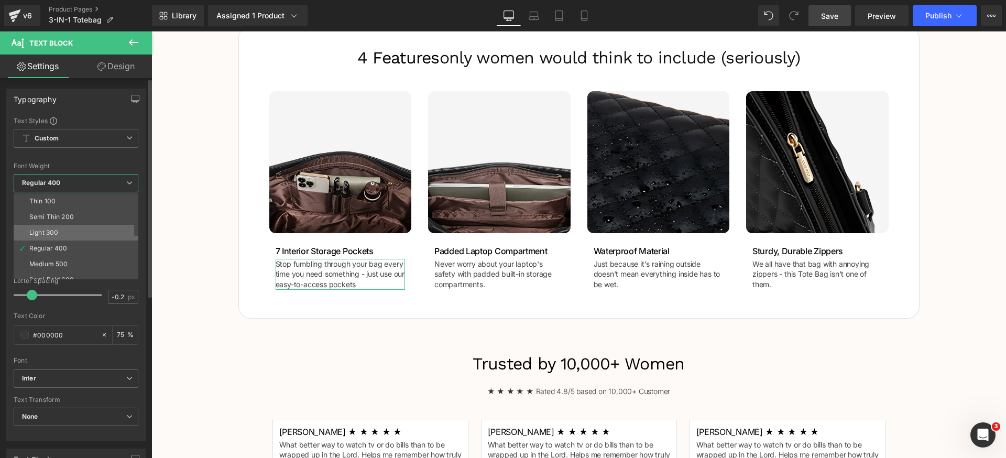
click at [68, 230] on li "Light 300" at bounding box center [78, 233] width 129 height 16
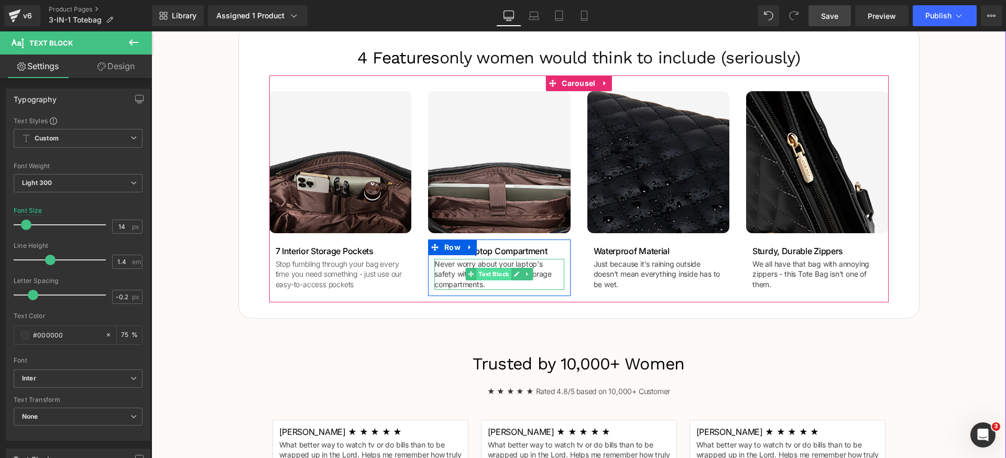
click at [477, 273] on span "Text Block" at bounding box center [493, 274] width 35 height 13
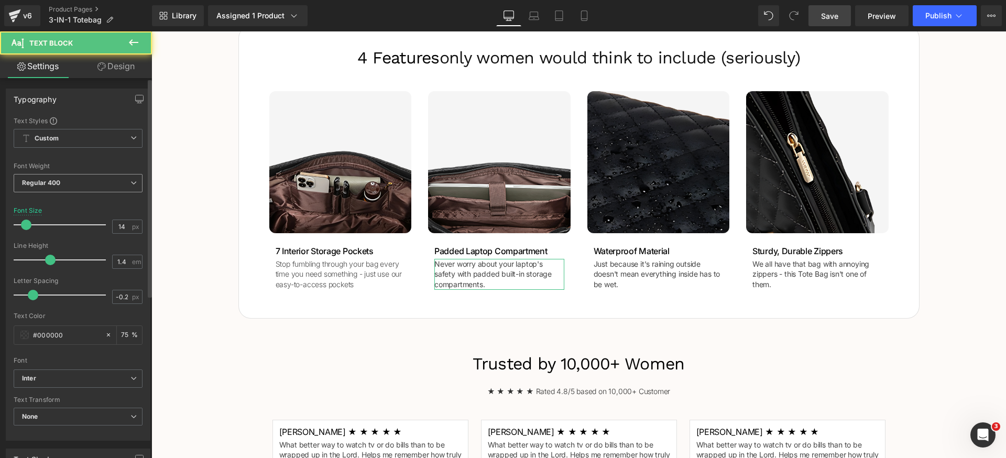
click at [83, 180] on span "Regular 400" at bounding box center [78, 183] width 129 height 18
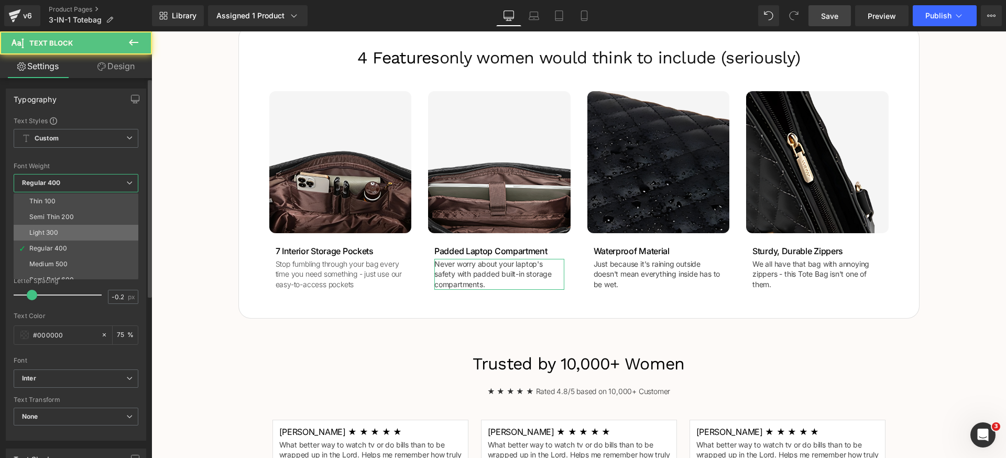
click at [76, 235] on li "Light 300" at bounding box center [78, 233] width 129 height 16
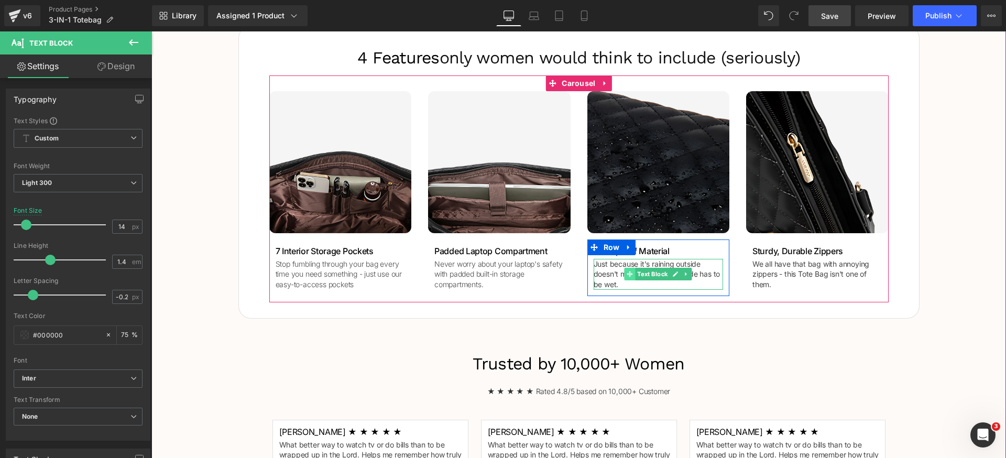
click at [627, 272] on icon at bounding box center [630, 274] width 6 height 6
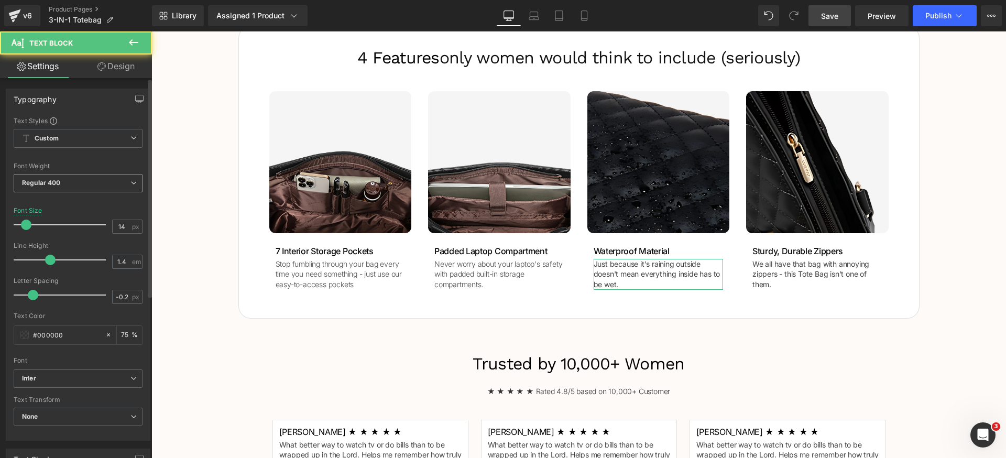
click at [89, 183] on span "Regular 400" at bounding box center [78, 183] width 129 height 18
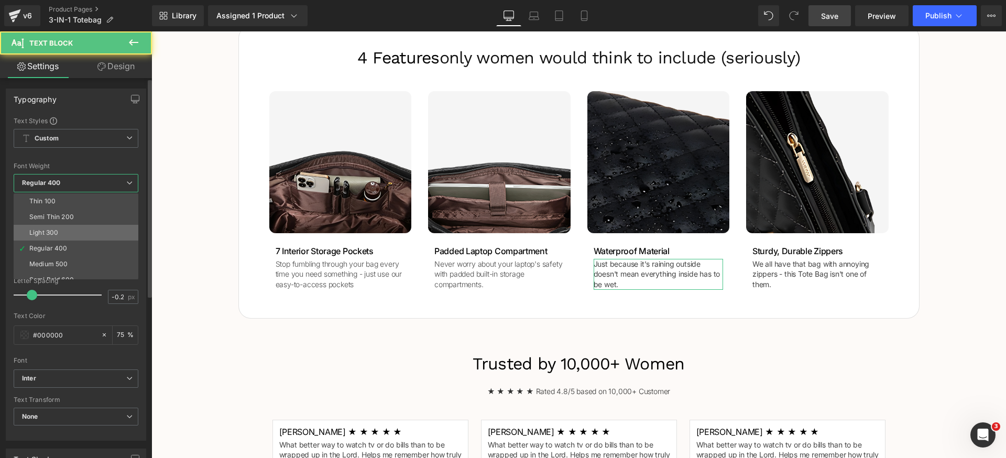
click at [64, 237] on li "Light 300" at bounding box center [78, 233] width 129 height 16
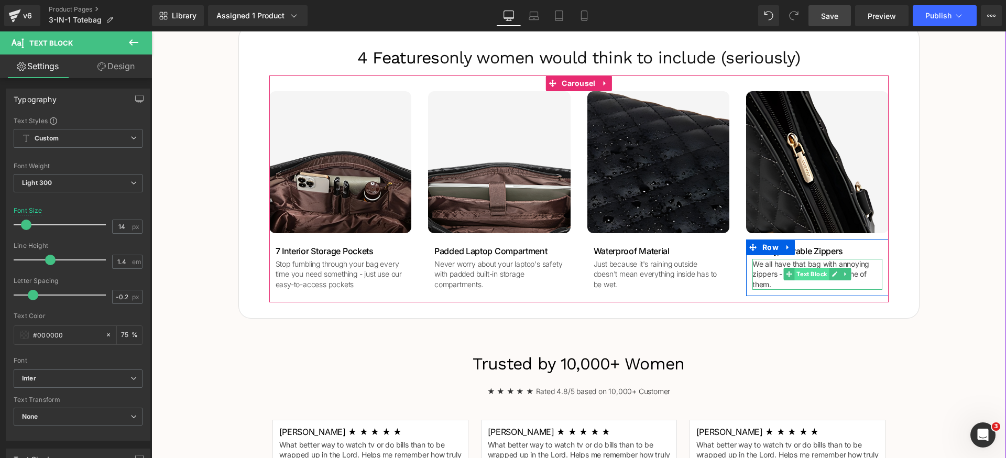
click at [795, 274] on span "Text Block" at bounding box center [811, 274] width 35 height 13
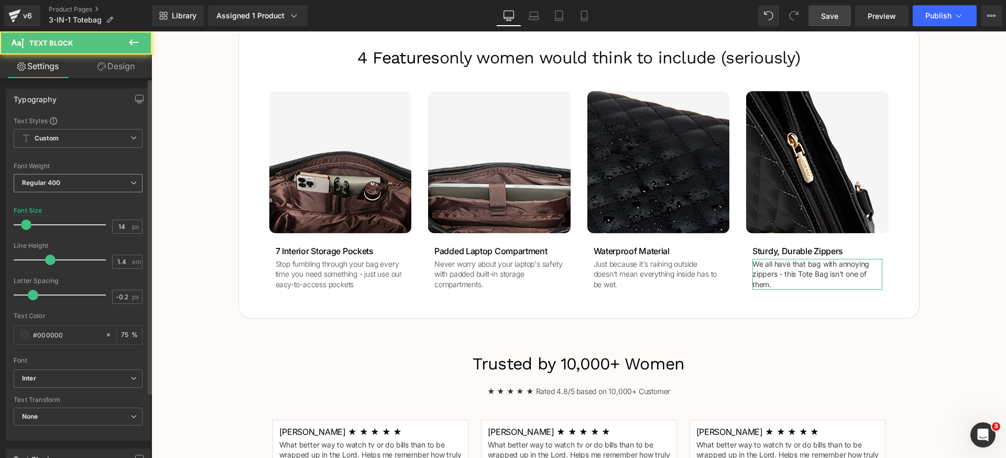
click at [79, 183] on span "Regular 400" at bounding box center [78, 183] width 129 height 18
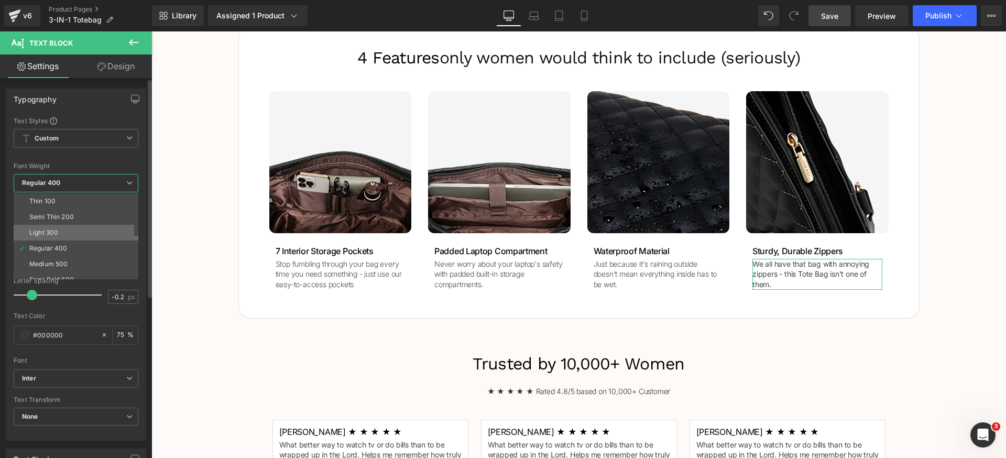
click at [66, 230] on li "Light 300" at bounding box center [78, 233] width 129 height 16
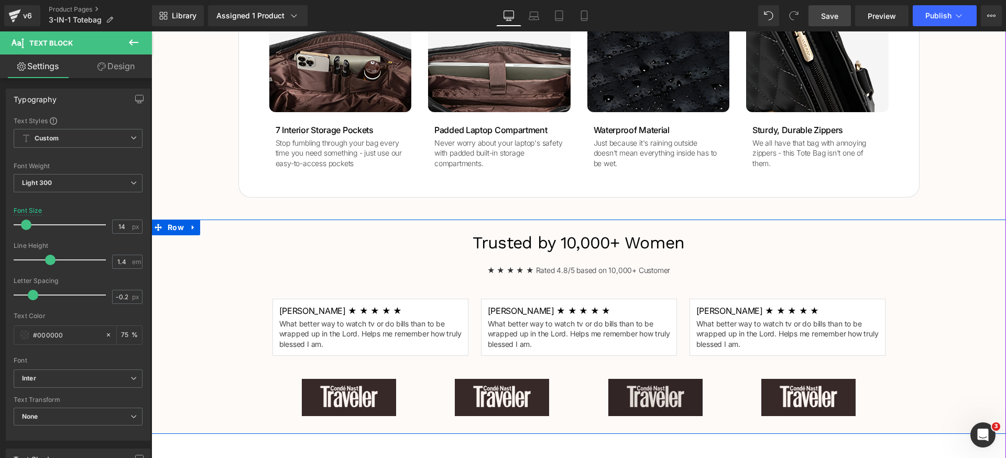
scroll to position [860, 0]
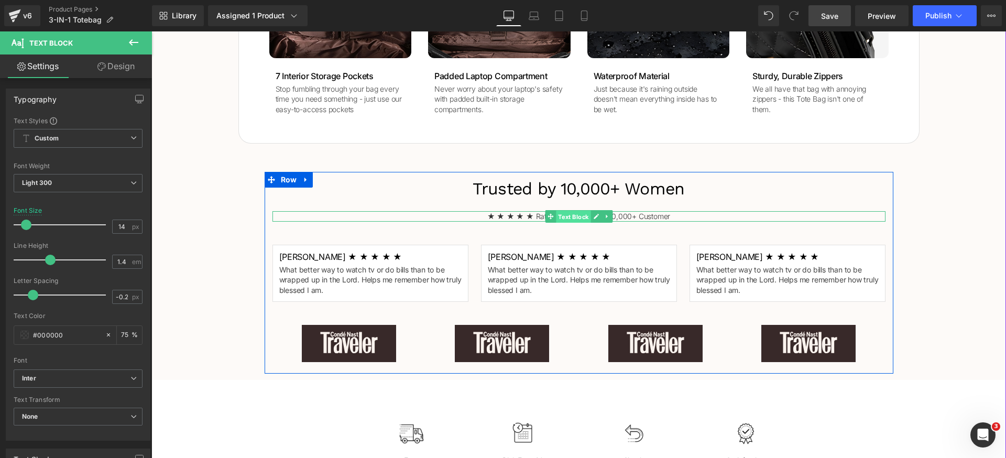
click at [569, 216] on span "Text Block" at bounding box center [573, 217] width 35 height 13
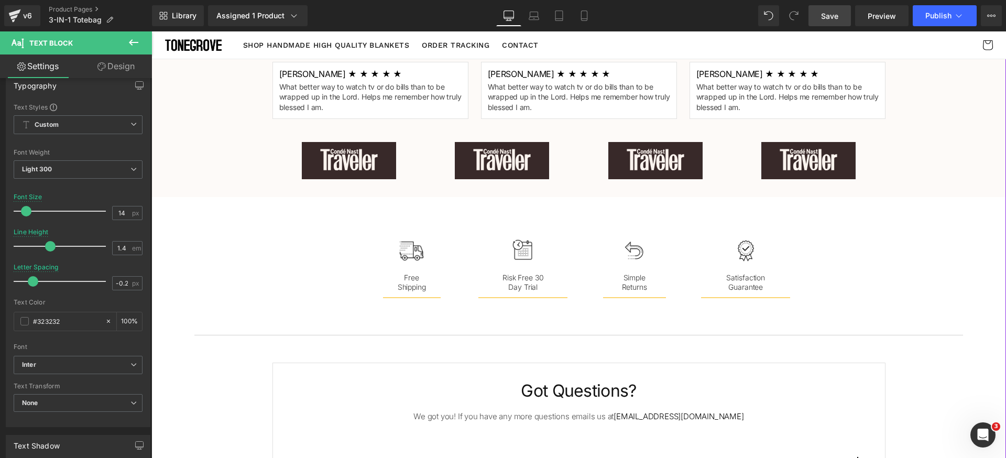
scroll to position [989, 0]
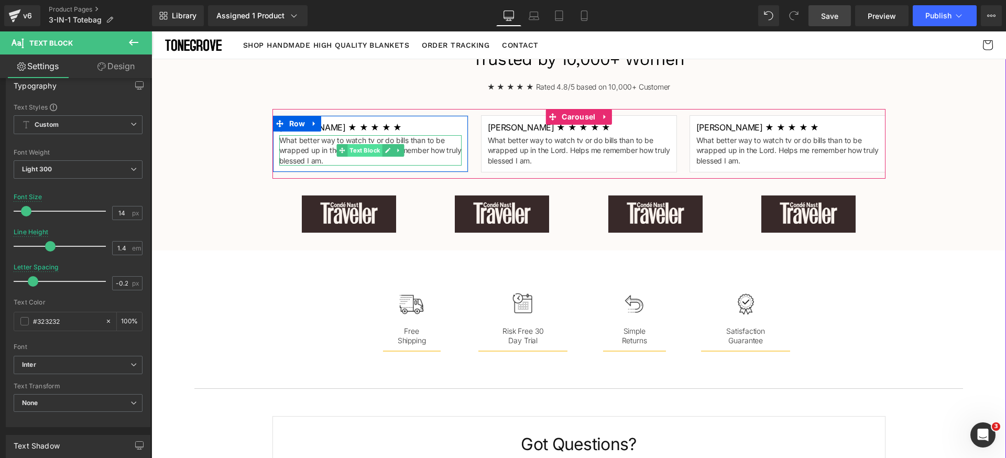
click at [351, 151] on span "Text Block" at bounding box center [364, 150] width 35 height 13
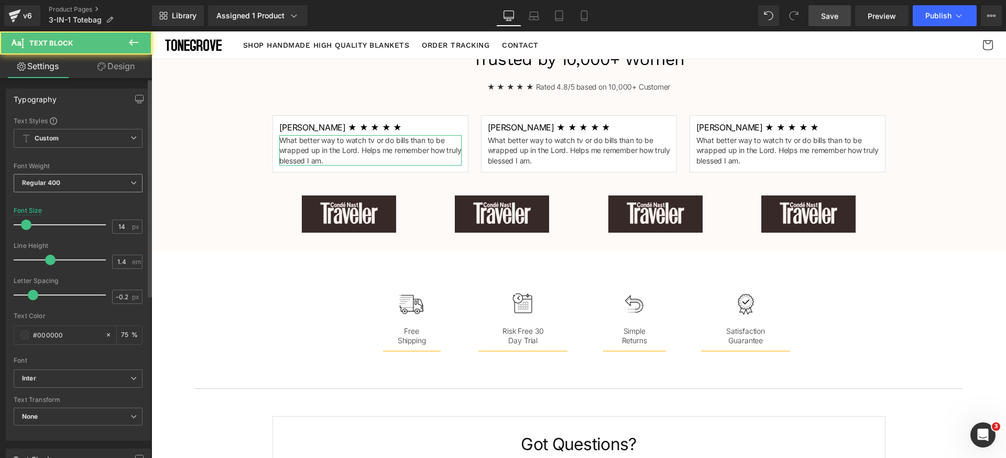
click at [112, 185] on span "Regular 400" at bounding box center [78, 183] width 129 height 18
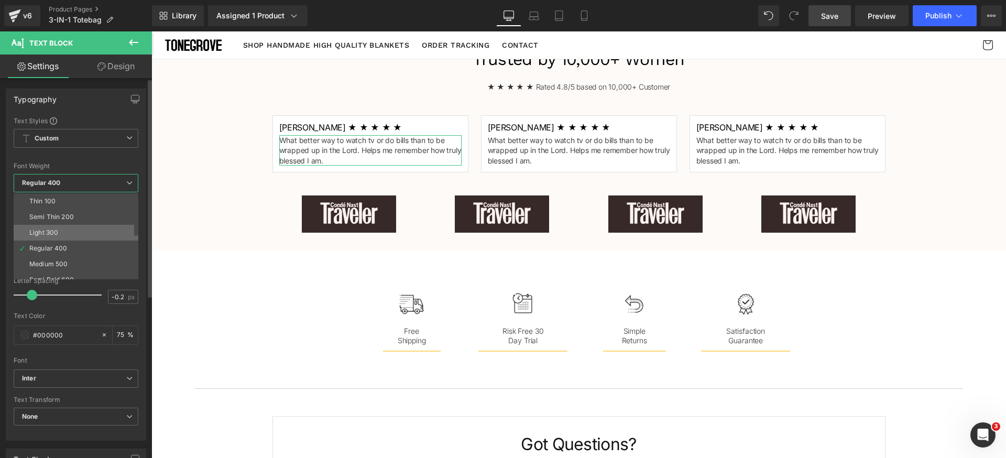
click at [67, 231] on li "Light 300" at bounding box center [78, 233] width 129 height 16
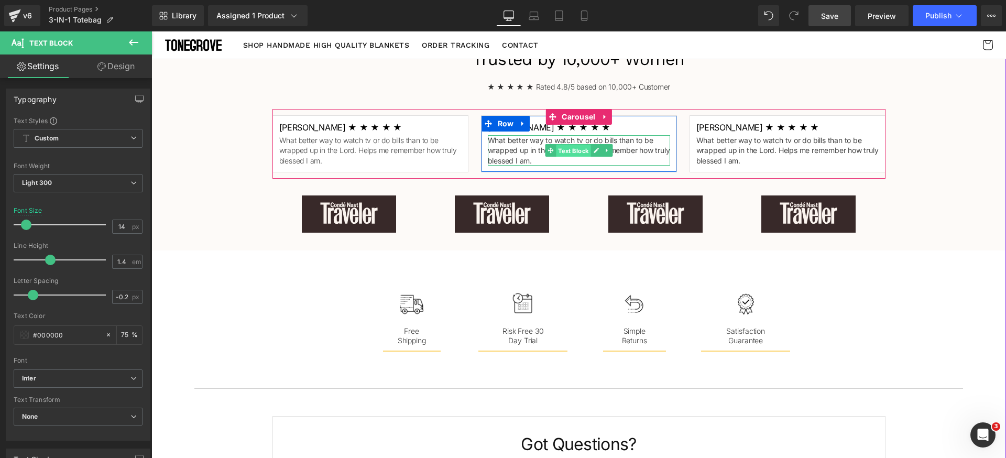
click at [570, 149] on span "Text Block" at bounding box center [573, 151] width 35 height 13
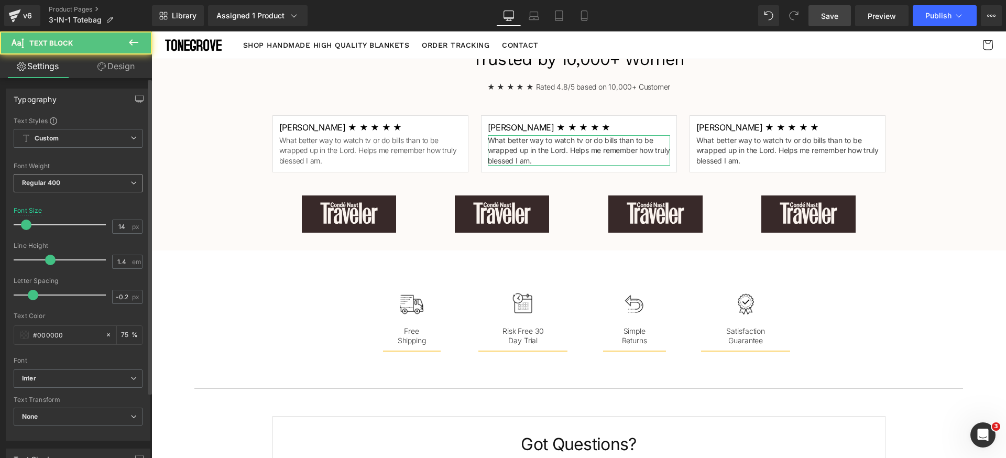
click at [83, 184] on span "Regular 400" at bounding box center [78, 183] width 129 height 18
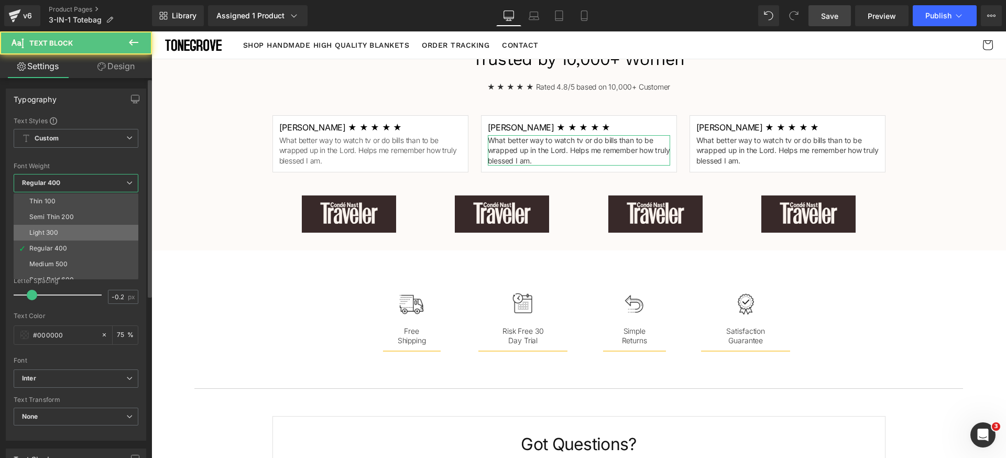
click at [64, 233] on li "Light 300" at bounding box center [78, 233] width 129 height 16
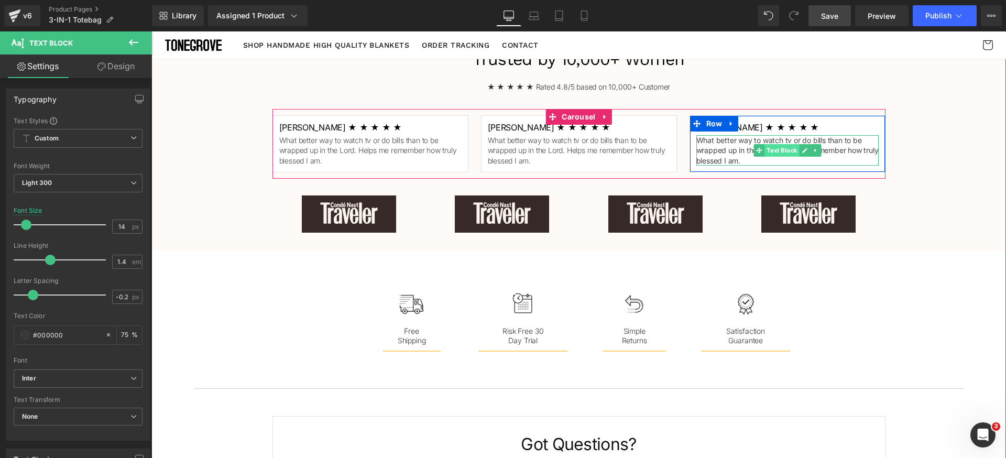
click at [764, 153] on span "Text Block" at bounding box center [781, 150] width 35 height 13
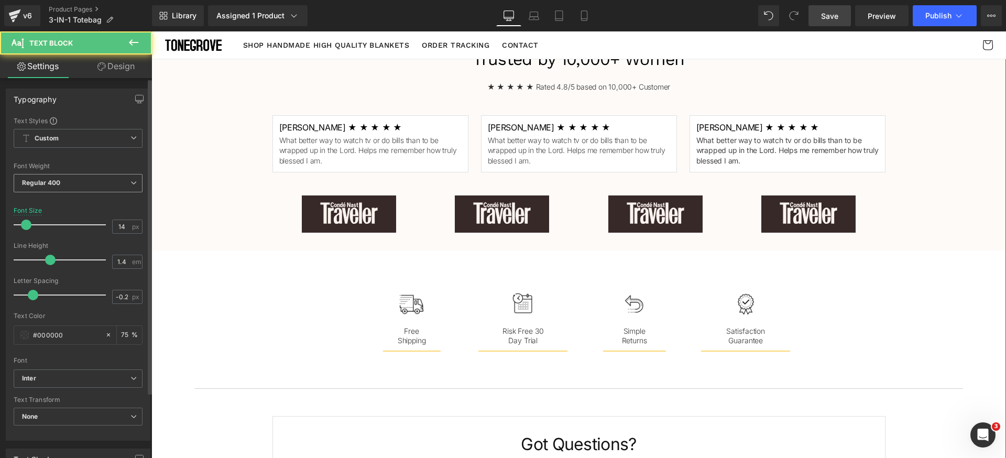
drag, startPoint x: 2, startPoint y: 171, endPoint x: 128, endPoint y: 192, distance: 128.5
click at [128, 192] on div "Regular 400 Thin 100 Semi Thin 200 Light 300 Regular 400 Medium 500 Semi Bold 6…" at bounding box center [78, 186] width 129 height 24
click at [77, 185] on span "Regular 400" at bounding box center [78, 183] width 129 height 18
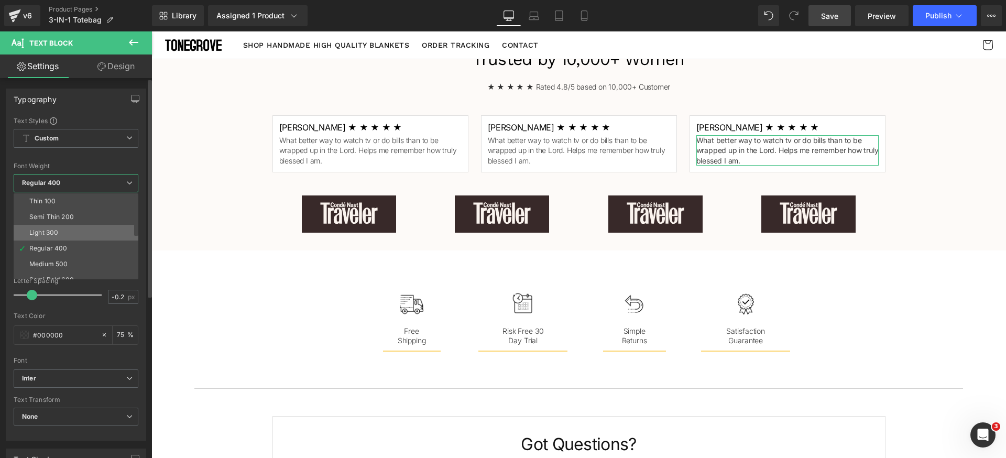
click at [57, 232] on div "Light 300" at bounding box center [43, 232] width 29 height 7
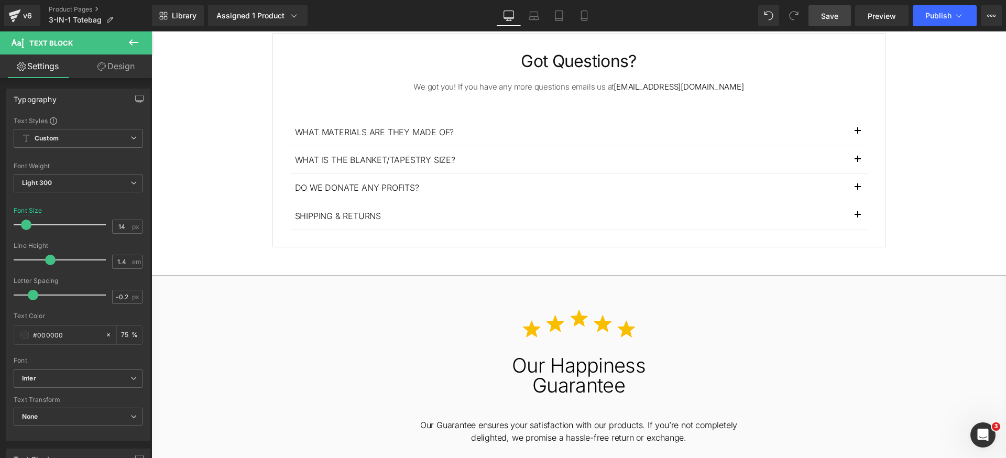
scroll to position [1533, 0]
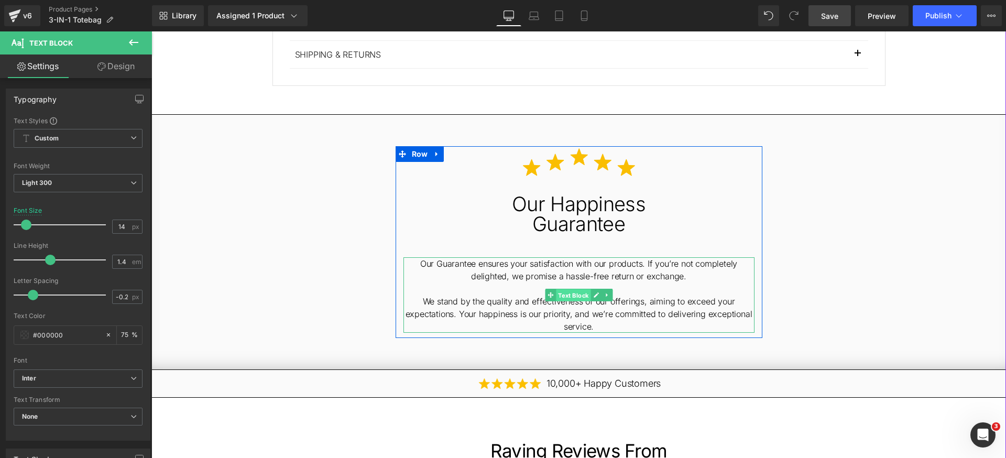
click at [568, 292] on span "Text Block" at bounding box center [573, 295] width 35 height 13
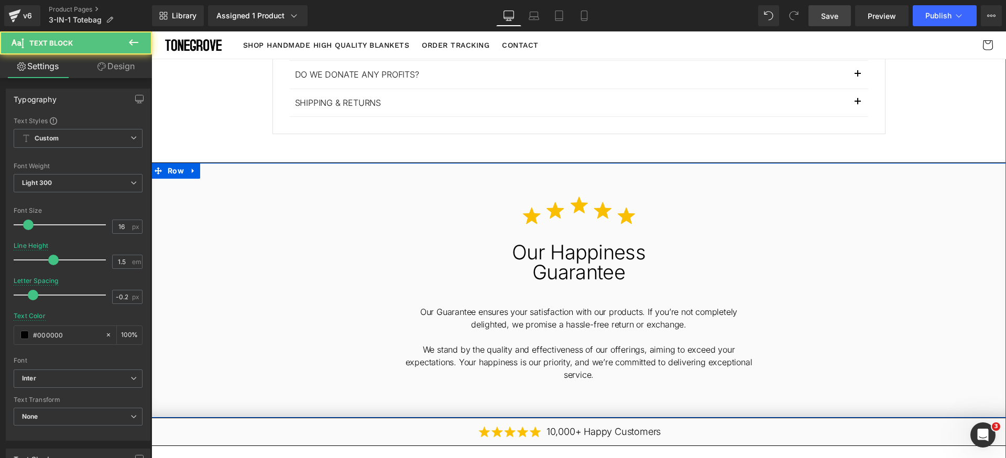
scroll to position [1324, 0]
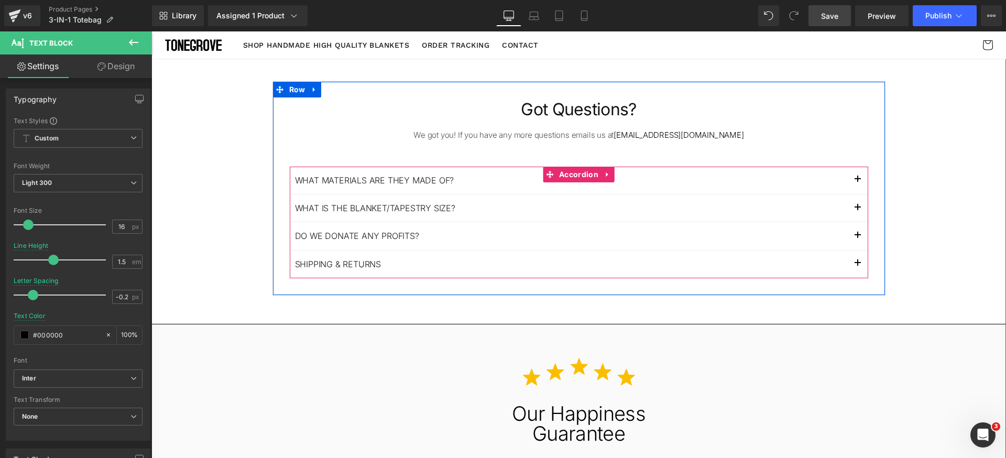
click at [848, 179] on button "button" at bounding box center [857, 180] width 21 height 27
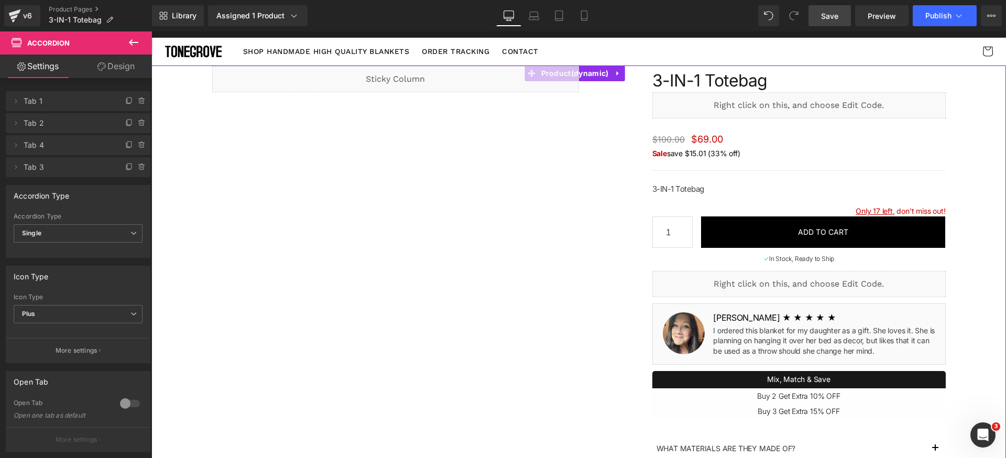
scroll to position [0, 0]
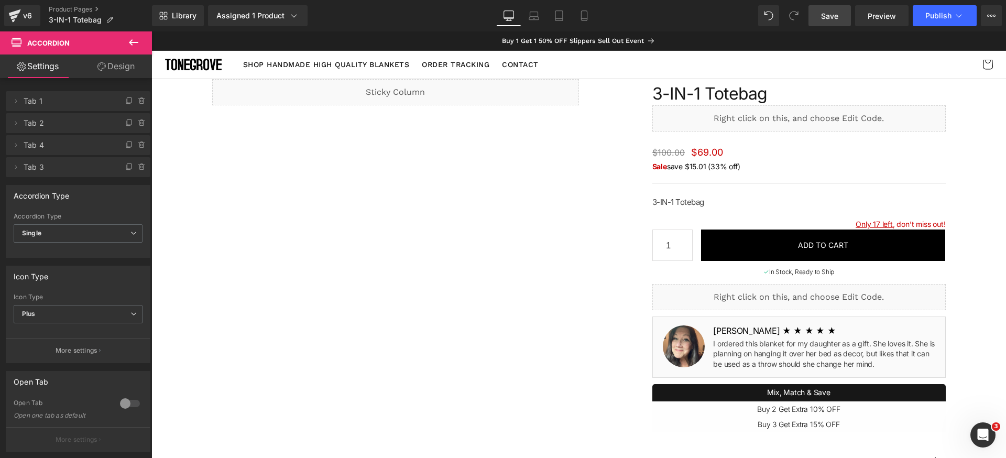
click at [840, 23] on link "Save" at bounding box center [829, 15] width 42 height 21
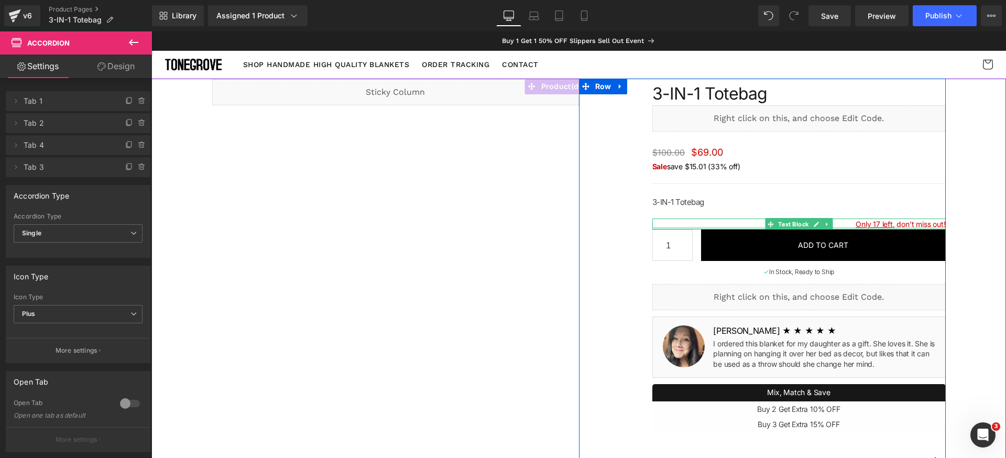
scroll to position [13, 0]
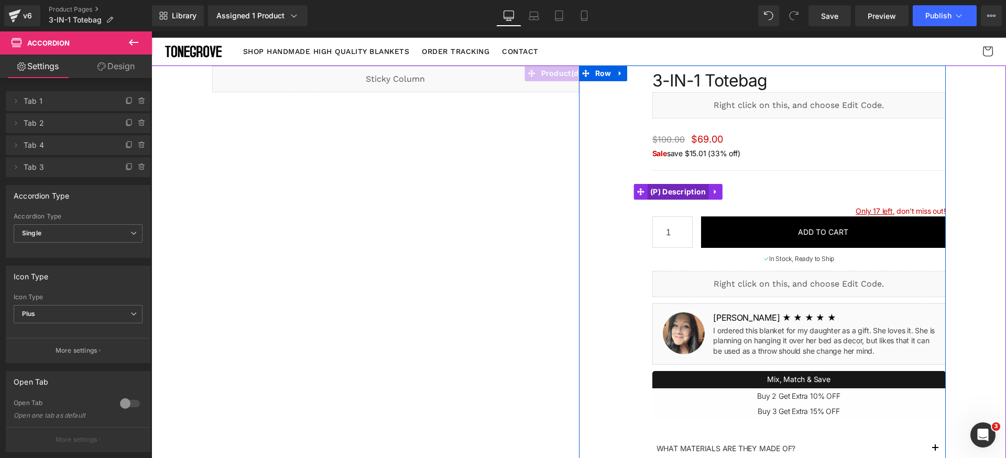
click at [678, 190] on span "(P) Description" at bounding box center [677, 192] width 61 height 16
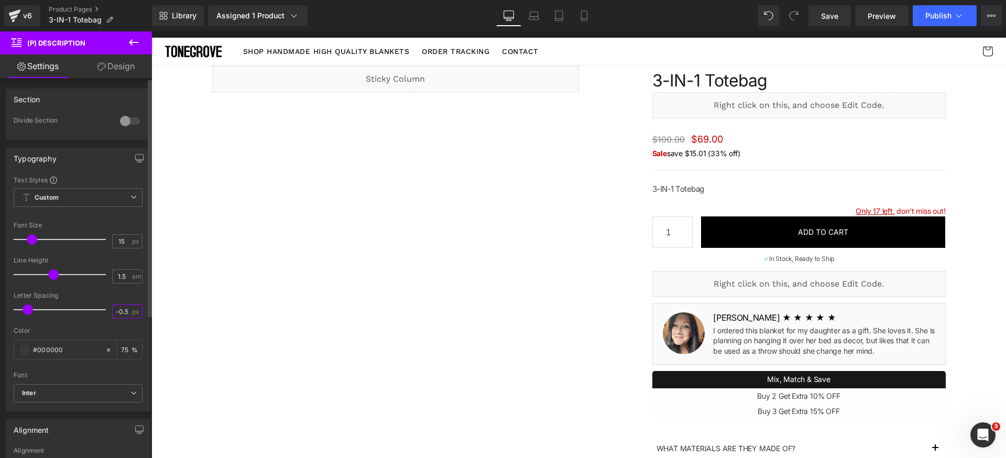
click at [122, 314] on input "-0.5" at bounding box center [122, 311] width 18 height 13
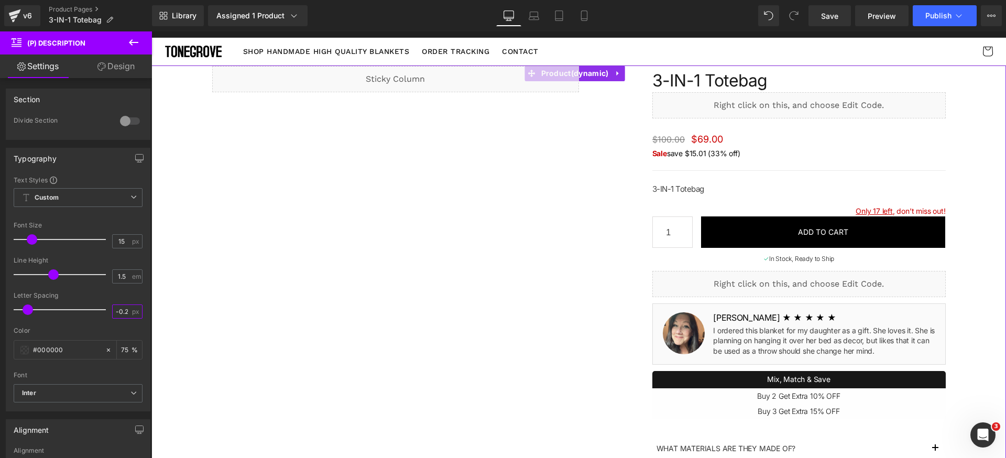
scroll to position [0, 1]
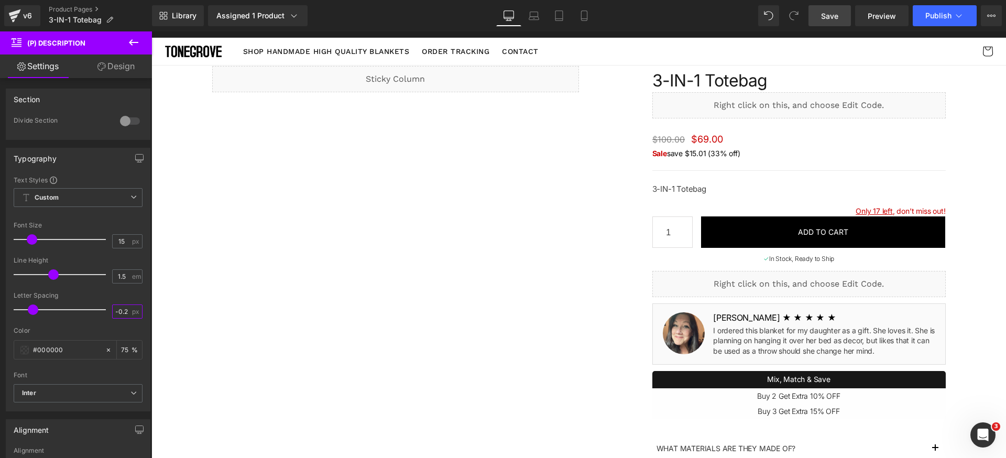
type input "-0.2"
click at [831, 10] on span "Save" at bounding box center [829, 15] width 17 height 11
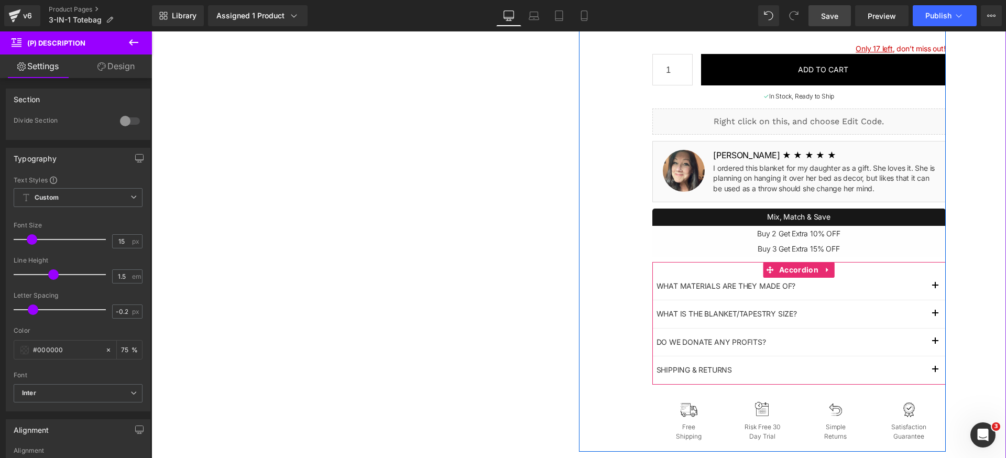
scroll to position [240, 0]
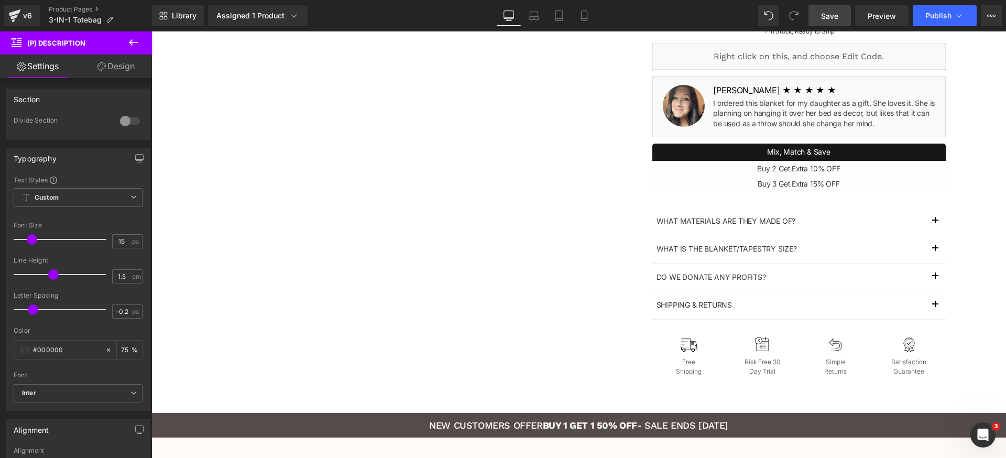
click at [149, 39] on button at bounding box center [133, 42] width 37 height 23
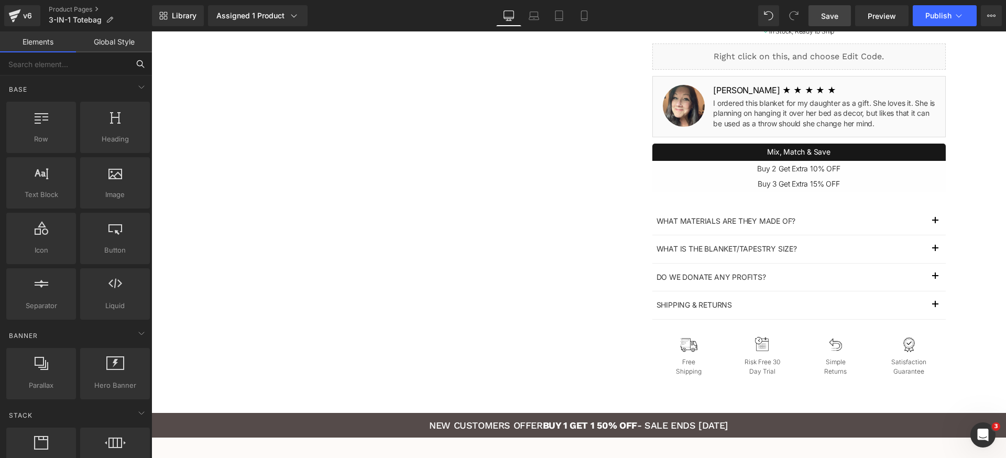
click at [107, 72] on input "text" at bounding box center [64, 63] width 129 height 23
type input "acc"
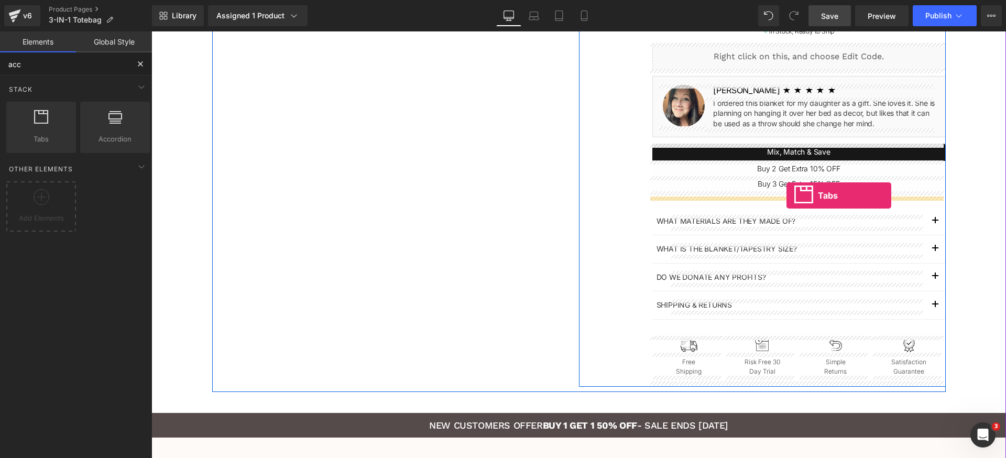
drag, startPoint x: 241, startPoint y: 170, endPoint x: 786, endPoint y: 195, distance: 545.3
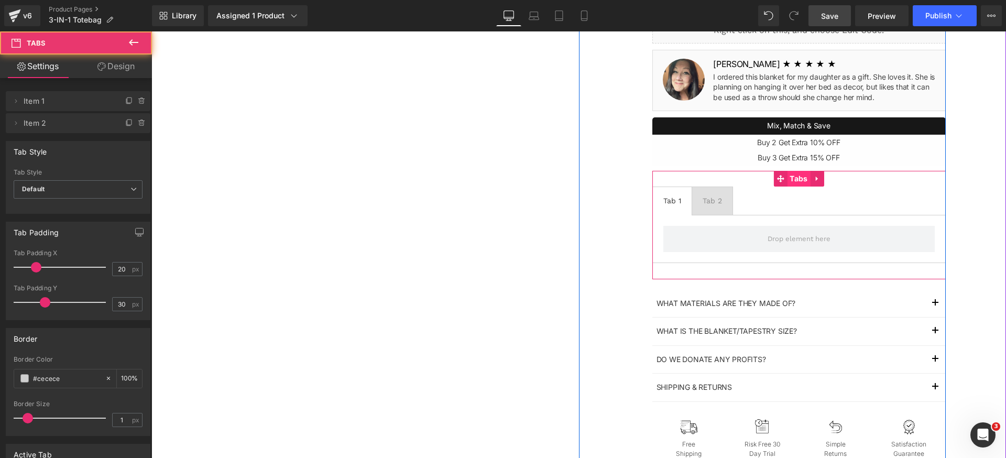
click at [796, 185] on span "Tabs" at bounding box center [798, 179] width 23 height 16
click at [665, 201] on div "Tab 1" at bounding box center [672, 200] width 18 height 13
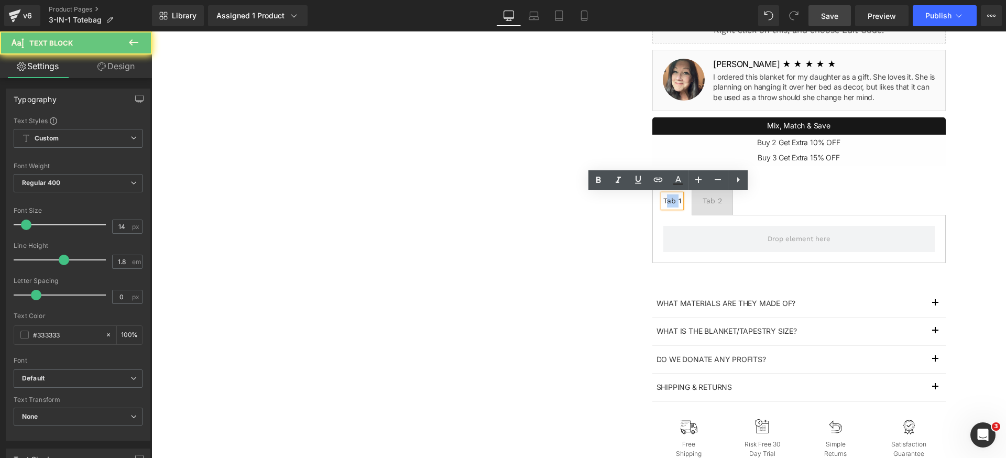
click at [665, 201] on div "Tab 1" at bounding box center [672, 200] width 18 height 13
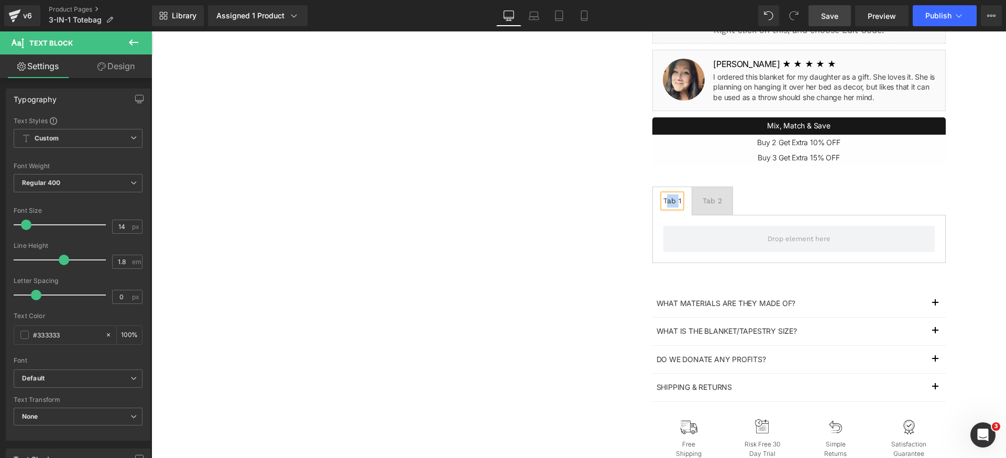
paste div
click at [712, 199] on div "Tab 2" at bounding box center [718, 200] width 19 height 13
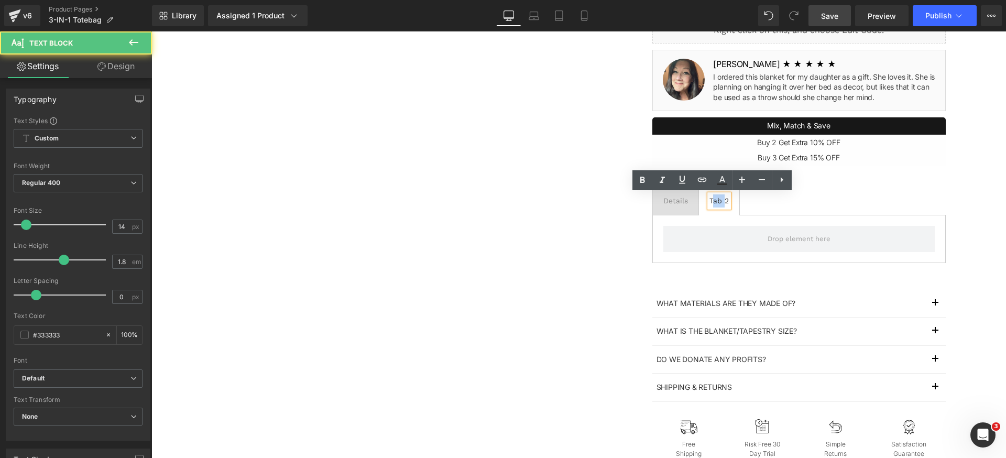
click at [712, 199] on div "Tab 2" at bounding box center [718, 200] width 19 height 13
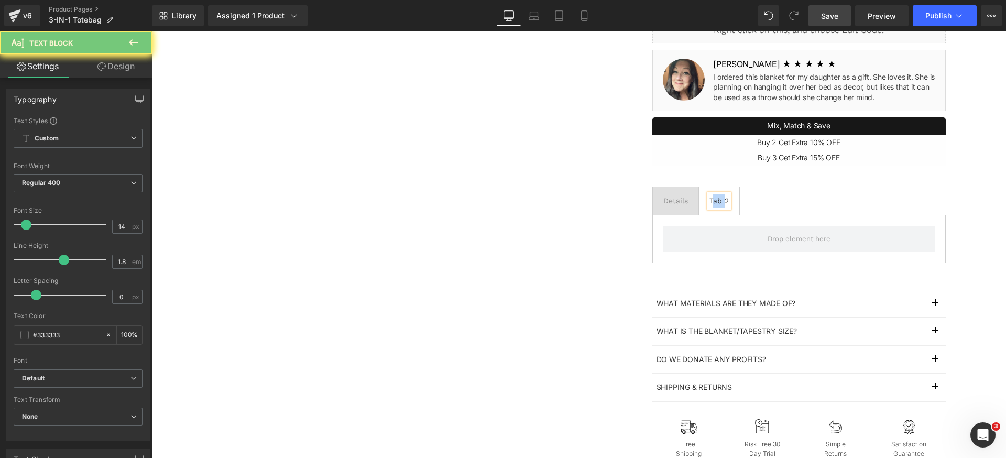
paste div
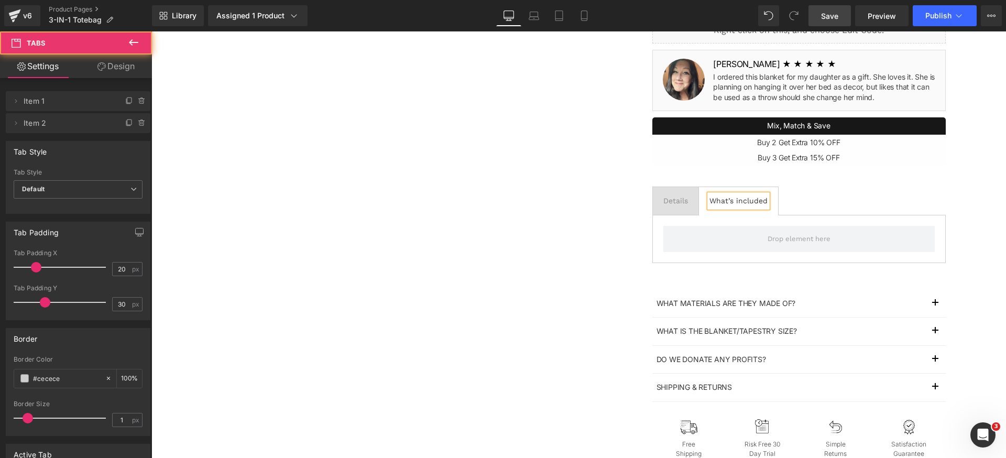
click at [817, 191] on ul "Details Text Block What’s included Text Block" at bounding box center [798, 200] width 293 height 29
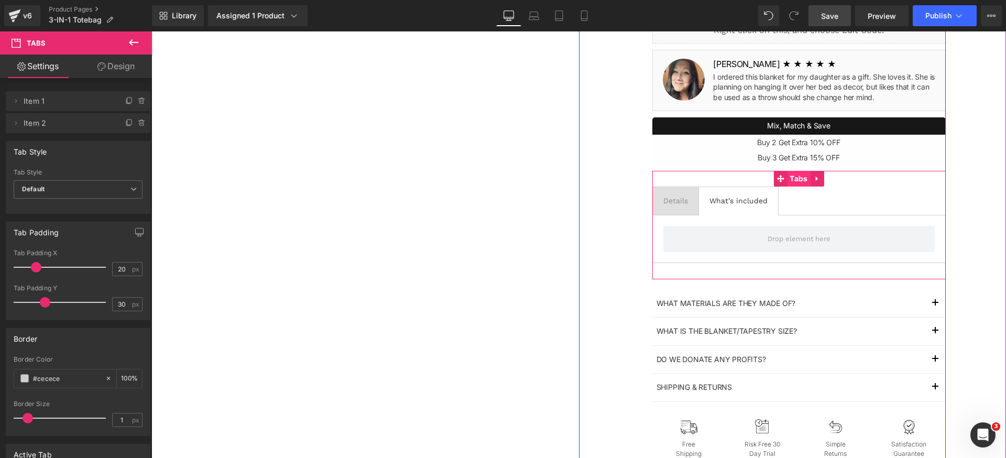
click at [789, 180] on span "Tabs" at bounding box center [798, 179] width 23 height 16
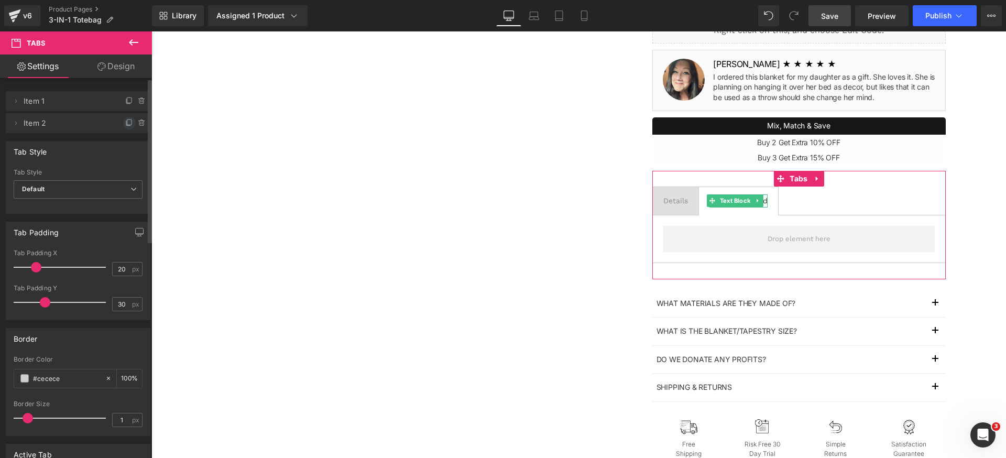
click at [127, 123] on icon at bounding box center [129, 121] width 4 height 5
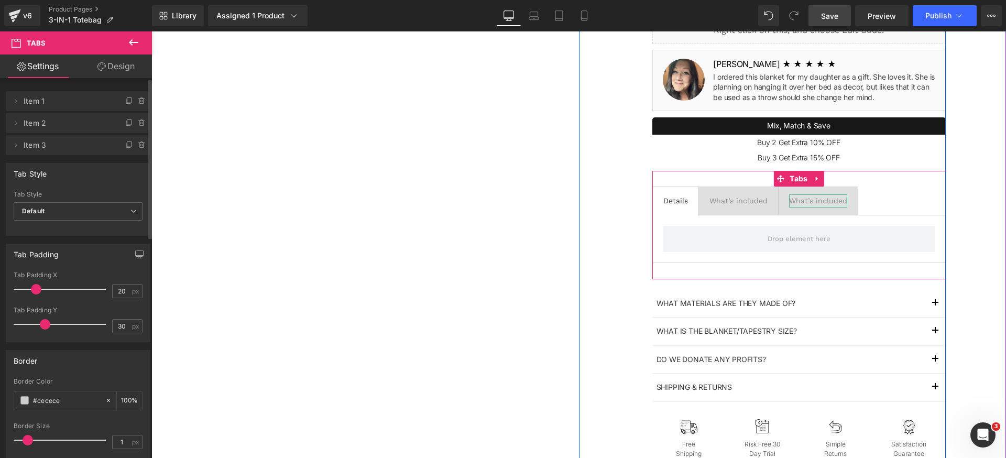
click at [800, 200] on div "What’s included" at bounding box center [818, 200] width 58 height 13
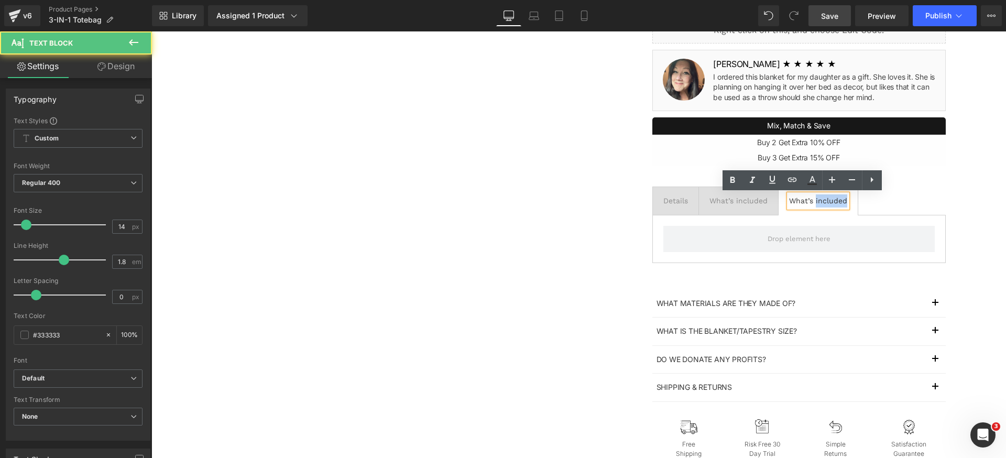
click at [800, 200] on div "What’s included" at bounding box center [818, 200] width 58 height 13
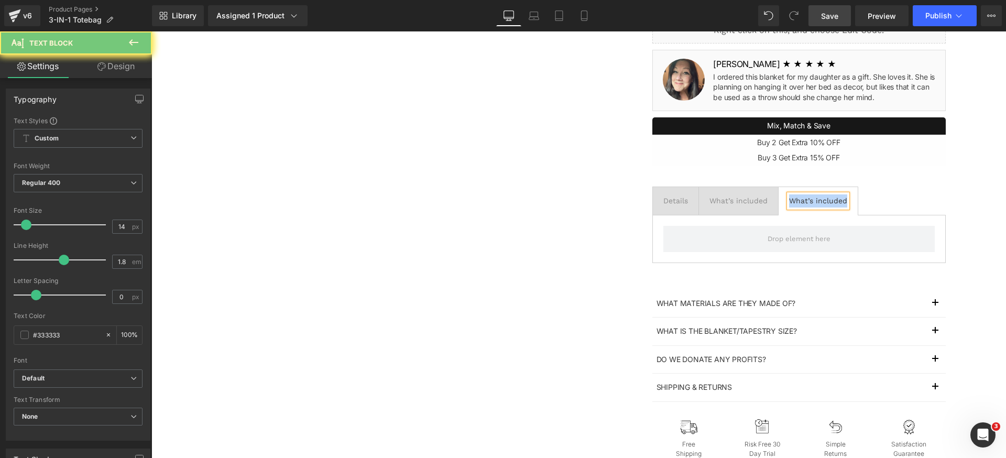
paste div
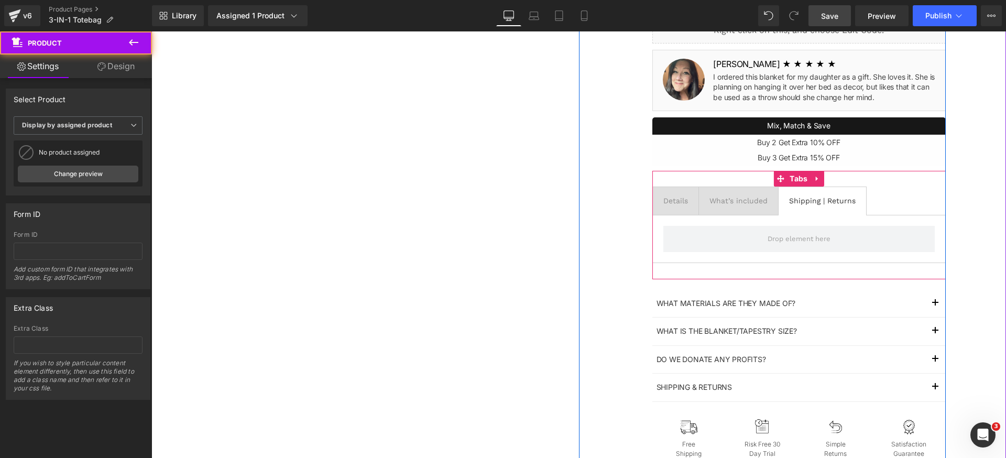
click at [676, 201] on div "Details" at bounding box center [675, 200] width 25 height 13
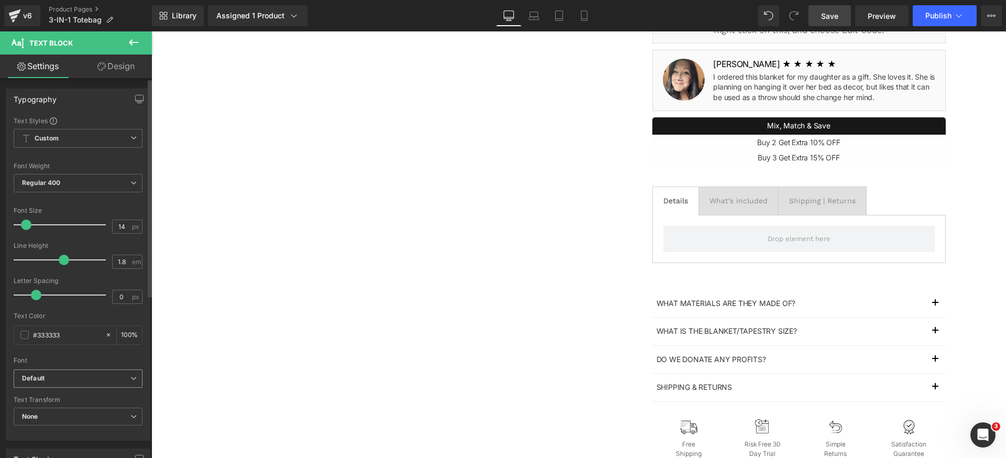
click at [92, 377] on b "Default" at bounding box center [76, 378] width 108 height 9
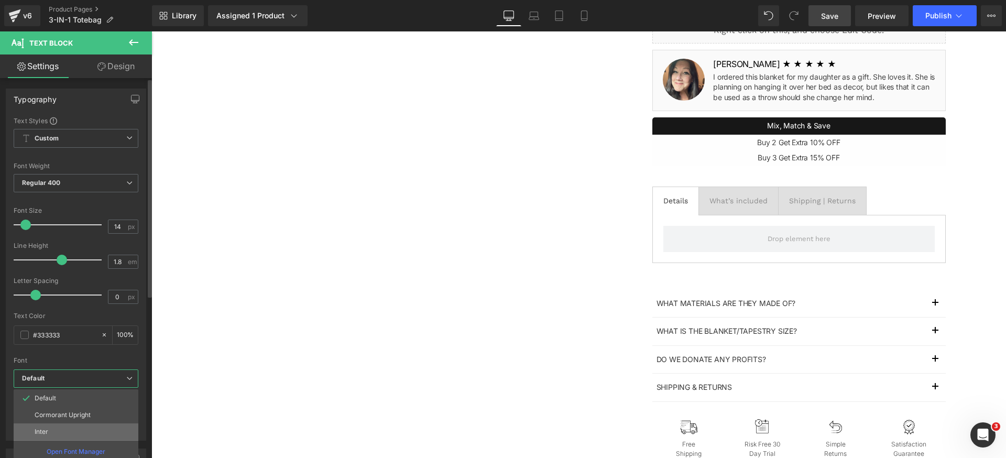
click at [62, 428] on li "Inter" at bounding box center [76, 431] width 125 height 17
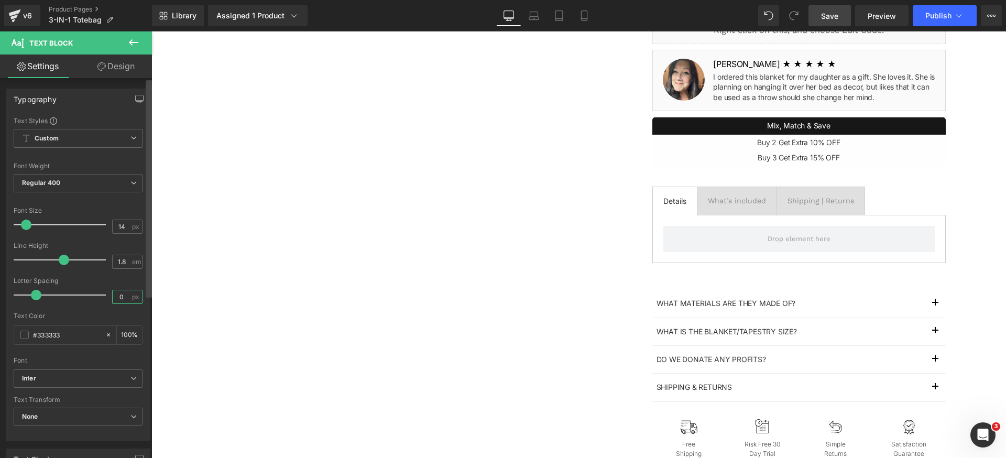
drag, startPoint x: 123, startPoint y: 297, endPoint x: 149, endPoint y: 300, distance: 26.8
click at [124, 297] on input "0" at bounding box center [122, 296] width 18 height 13
type input "0"
type input "-.02"
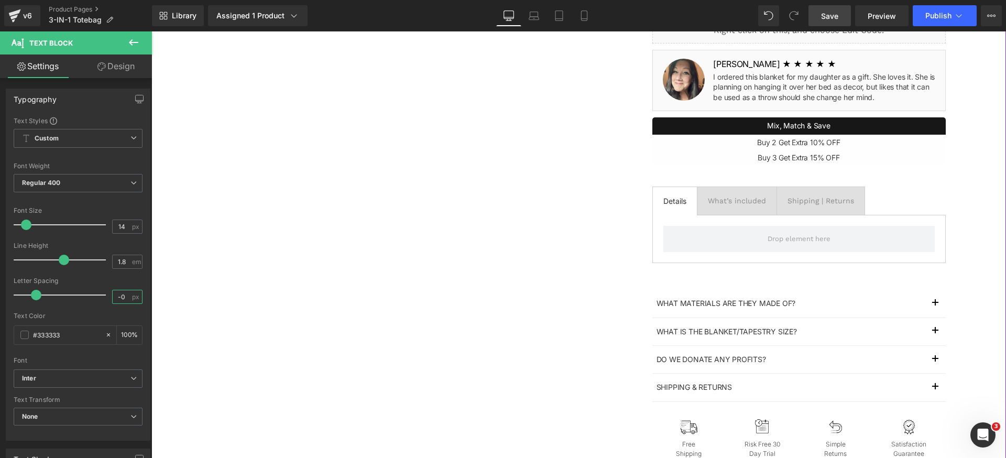
type input "-0.2"
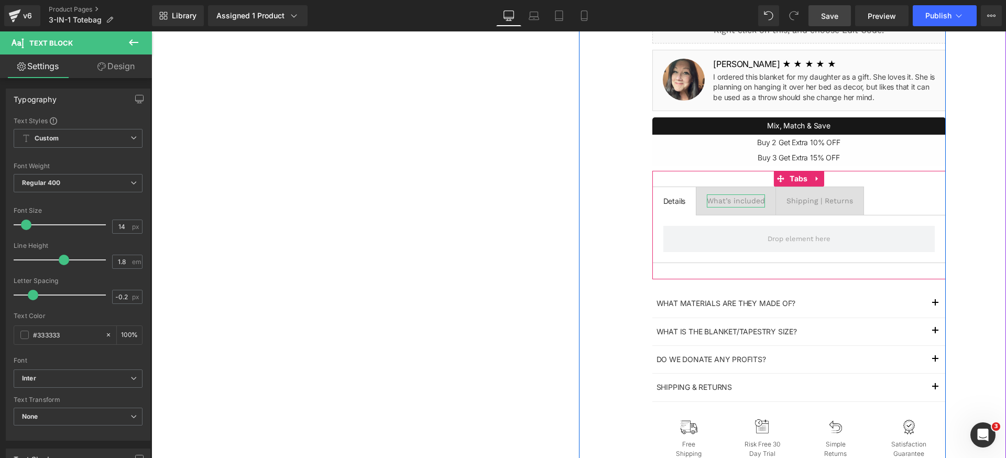
click at [727, 200] on div "What’s included" at bounding box center [736, 200] width 58 height 13
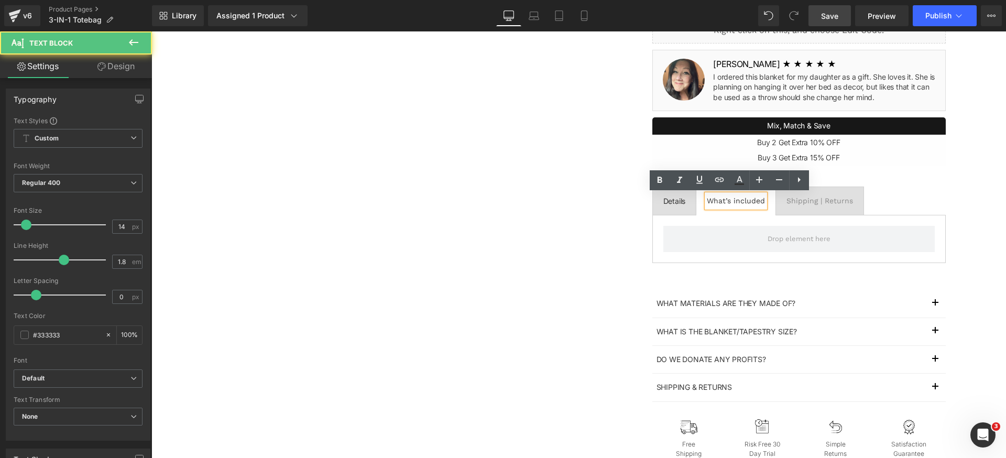
click at [909, 188] on ul "Details Text Block What’s included Text Block Shipping | Returns Text Block" at bounding box center [798, 200] width 293 height 29
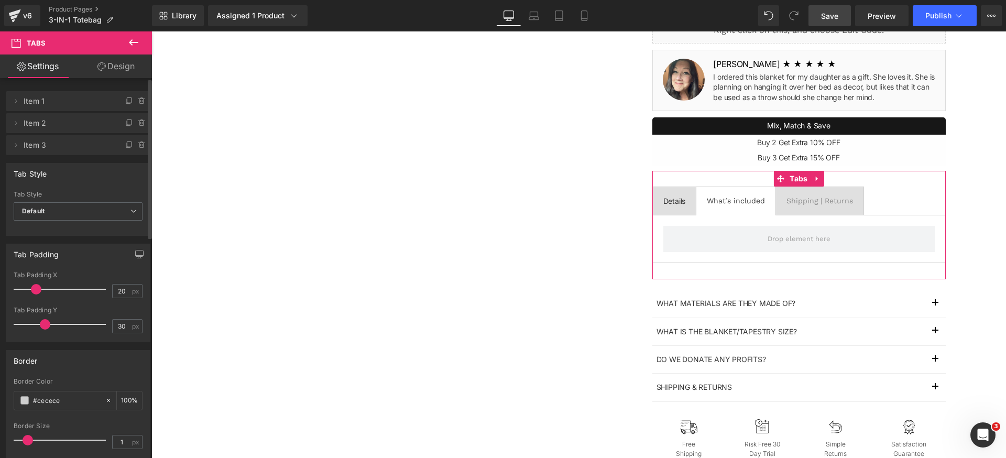
scroll to position [28, 0]
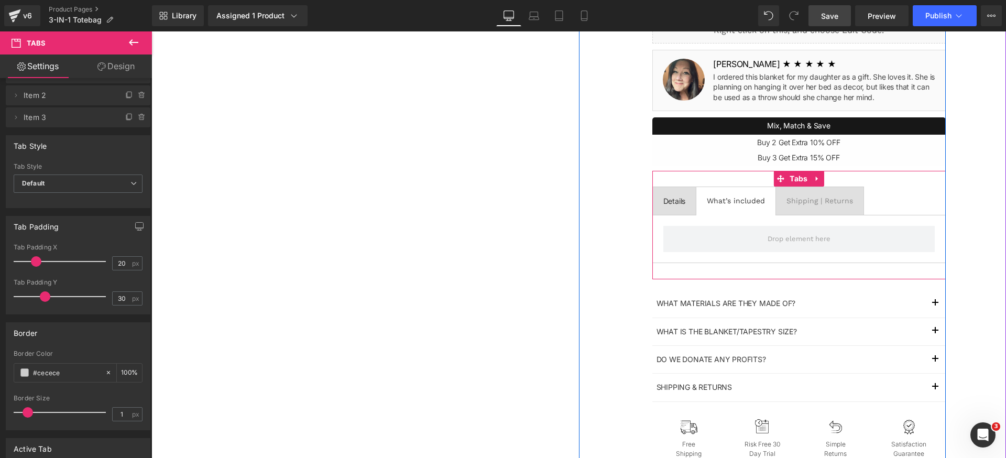
click at [734, 197] on div "What’s included" at bounding box center [736, 200] width 58 height 13
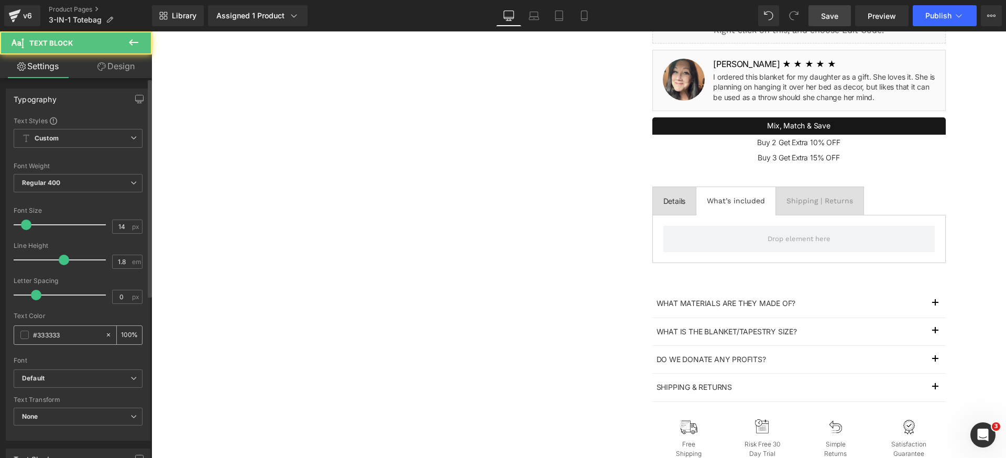
scroll to position [7, 0]
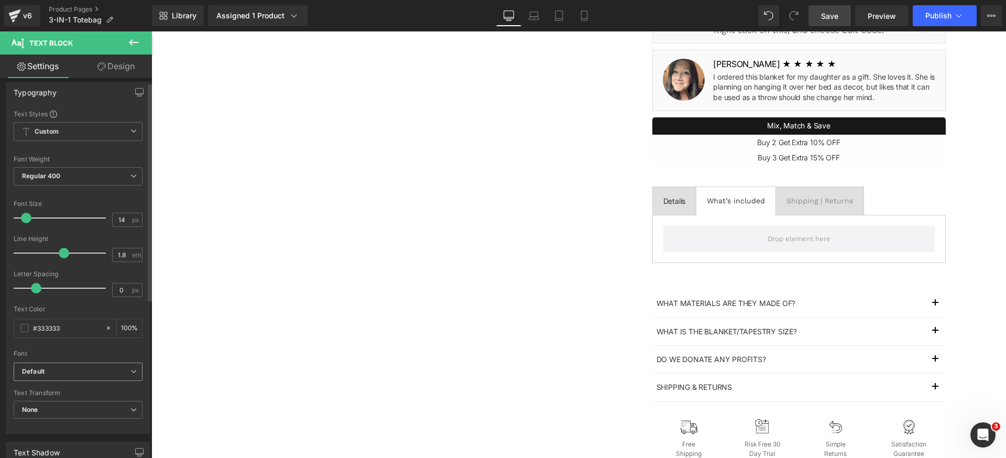
click at [89, 374] on b "Default" at bounding box center [76, 371] width 108 height 9
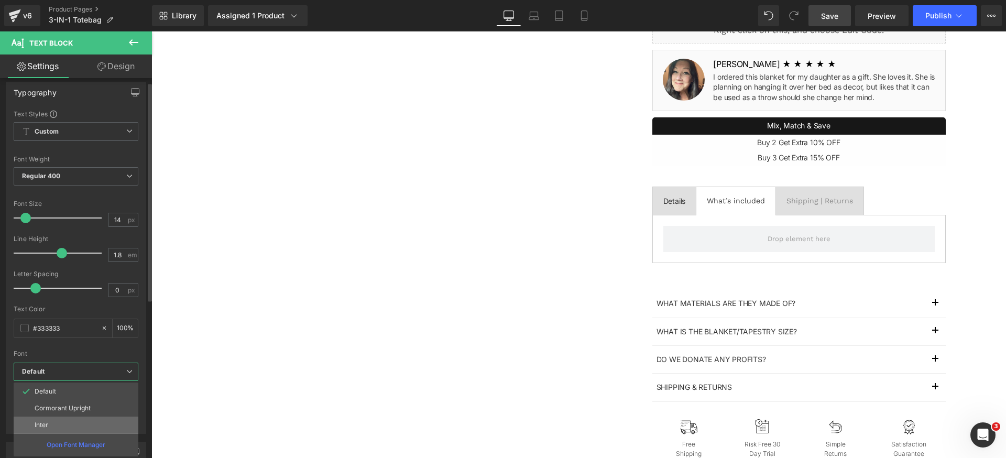
click at [58, 421] on li "Inter" at bounding box center [76, 424] width 125 height 17
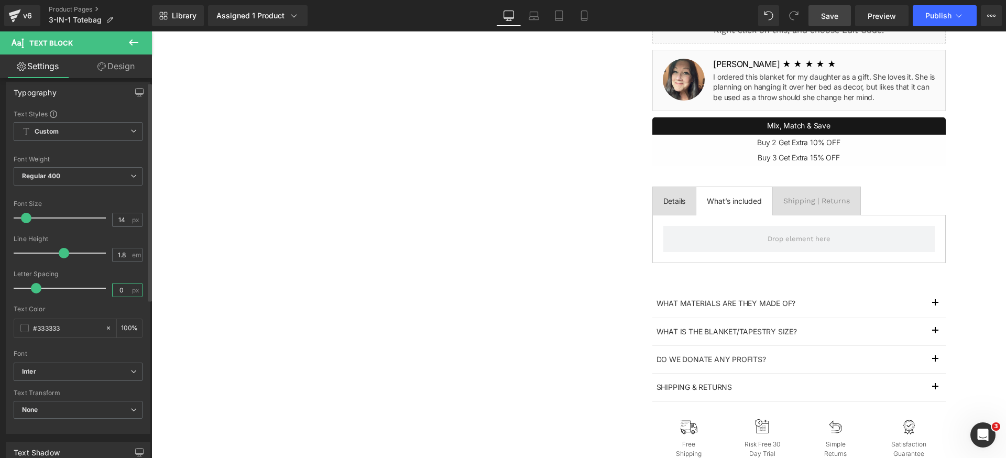
click at [123, 292] on input "0" at bounding box center [122, 289] width 18 height 13
paste input "-0.2"
type input "-0.2"
click at [112, 310] on div "Text Color" at bounding box center [78, 308] width 129 height 7
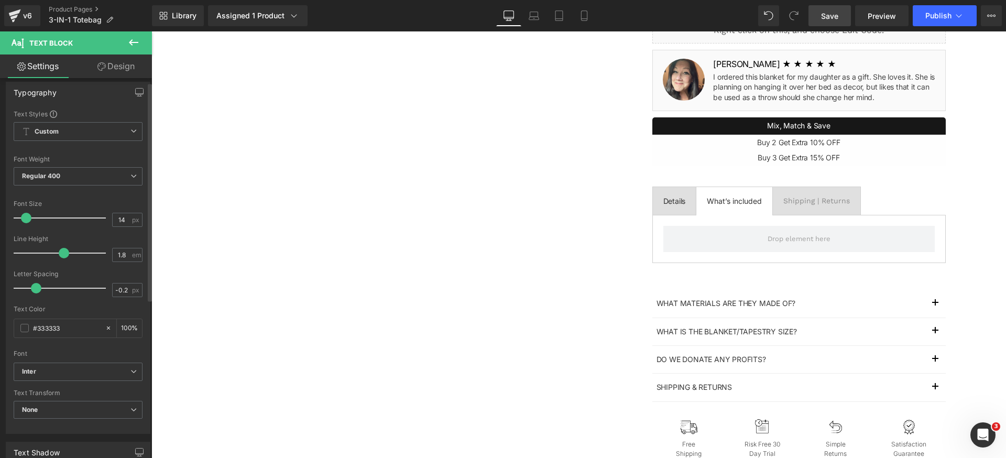
scroll to position [0, 0]
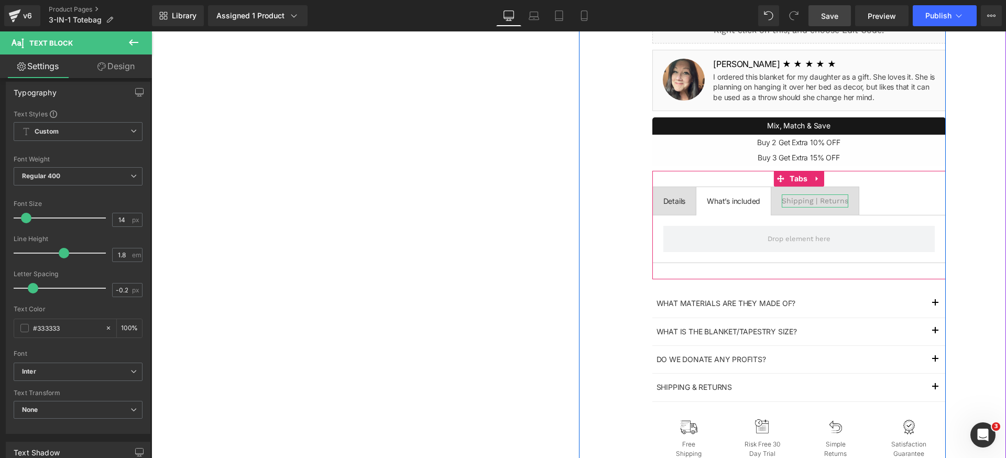
click at [801, 202] on div "Shipping | Returns" at bounding box center [814, 200] width 67 height 13
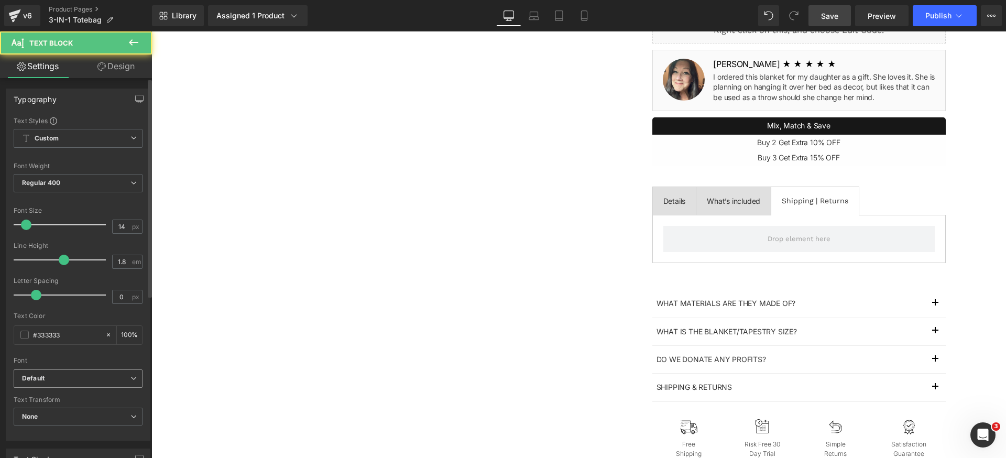
click at [74, 376] on b "Default" at bounding box center [76, 378] width 108 height 9
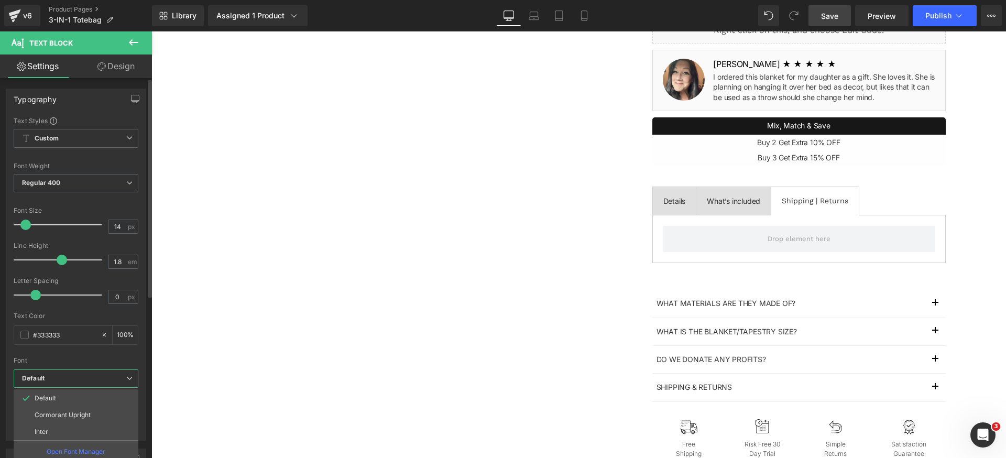
drag, startPoint x: 59, startPoint y: 429, endPoint x: 64, endPoint y: 423, distance: 8.2
click at [59, 429] on li "Inter" at bounding box center [76, 431] width 125 height 17
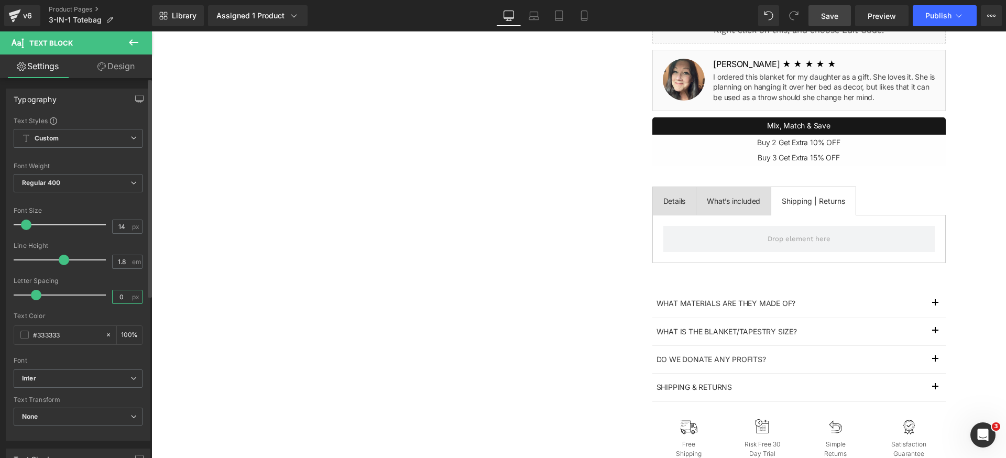
click at [125, 294] on input "0" at bounding box center [122, 296] width 18 height 13
paste input "-0.2"
type input "-0.2"
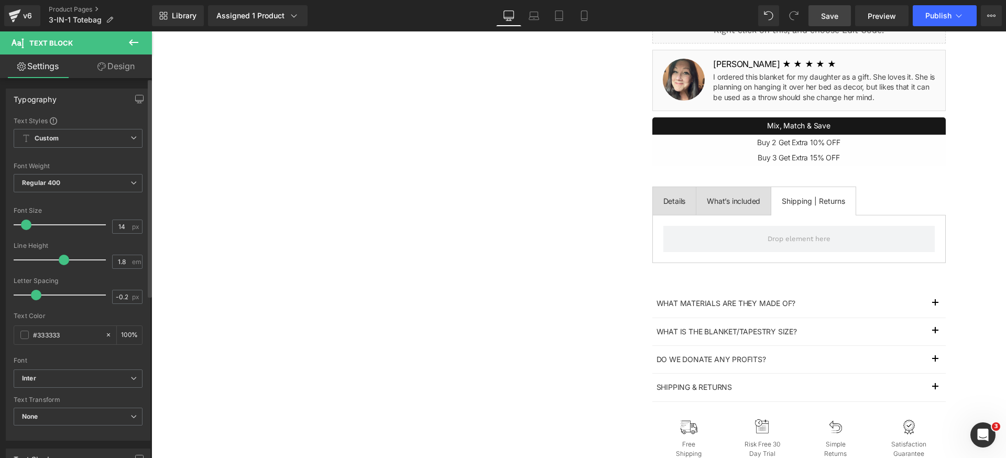
click at [122, 309] on div at bounding box center [78, 308] width 129 height 7
click at [74, 424] on span "None" at bounding box center [78, 417] width 129 height 18
click at [66, 447] on li "Uppercase" at bounding box center [76, 451] width 125 height 16
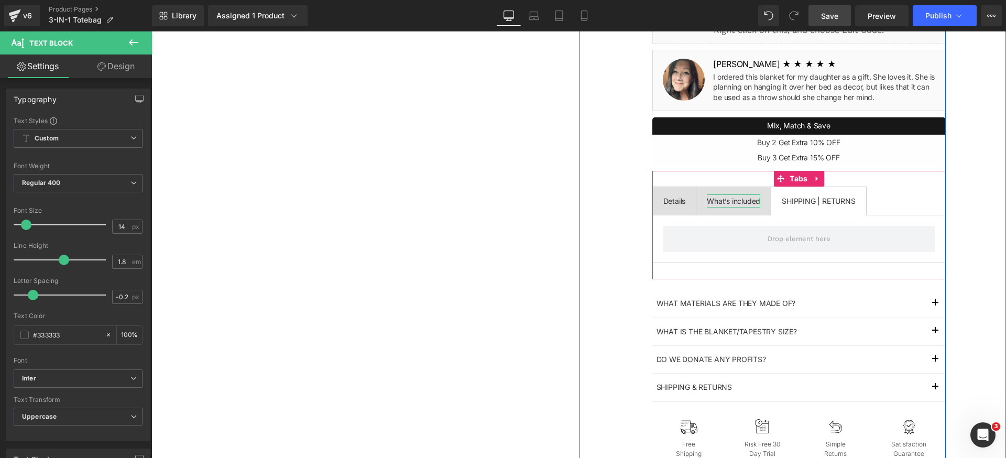
click at [729, 203] on div "What’s included" at bounding box center [733, 200] width 53 height 13
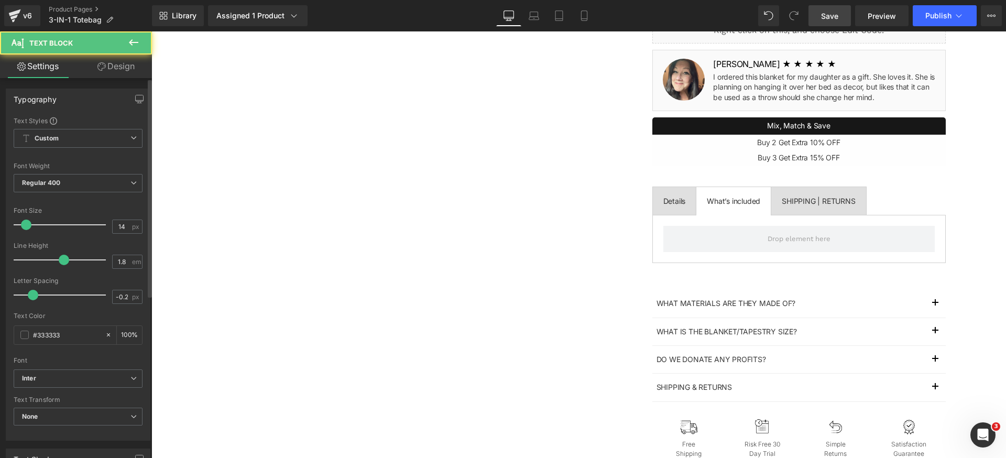
scroll to position [14, 0]
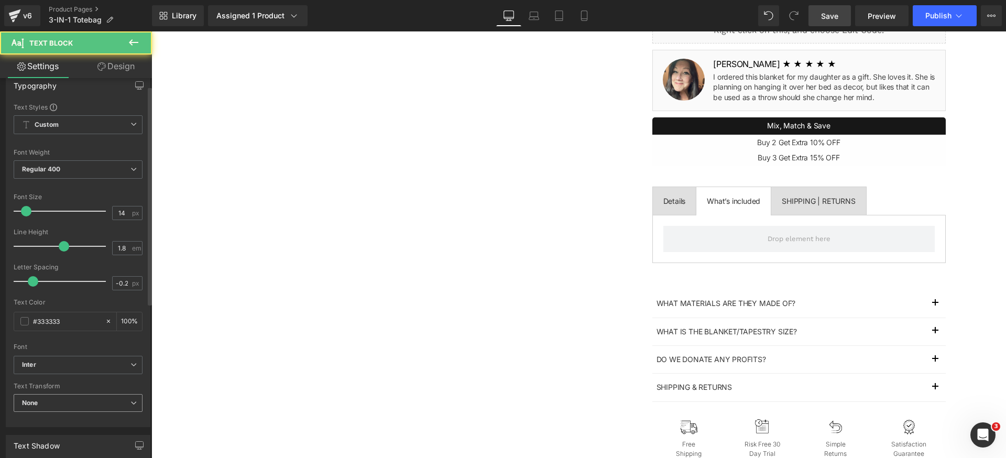
click at [65, 402] on span "None" at bounding box center [78, 403] width 129 height 18
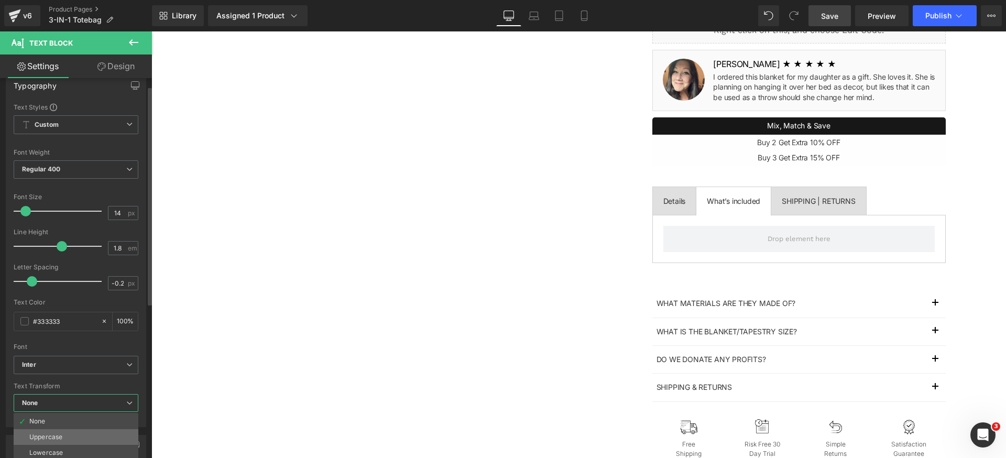
click at [65, 435] on li "Uppercase" at bounding box center [76, 437] width 125 height 16
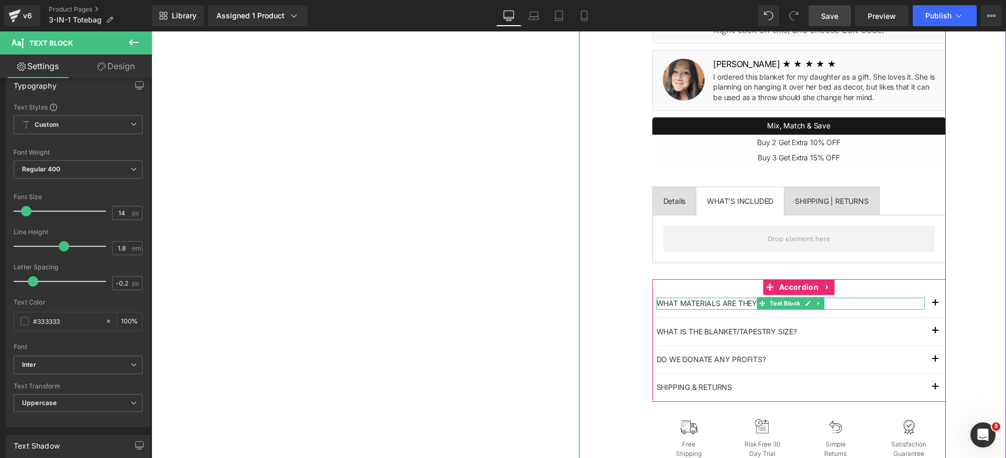
click at [721, 303] on p "What materials are they made of?" at bounding box center [790, 304] width 268 height 12
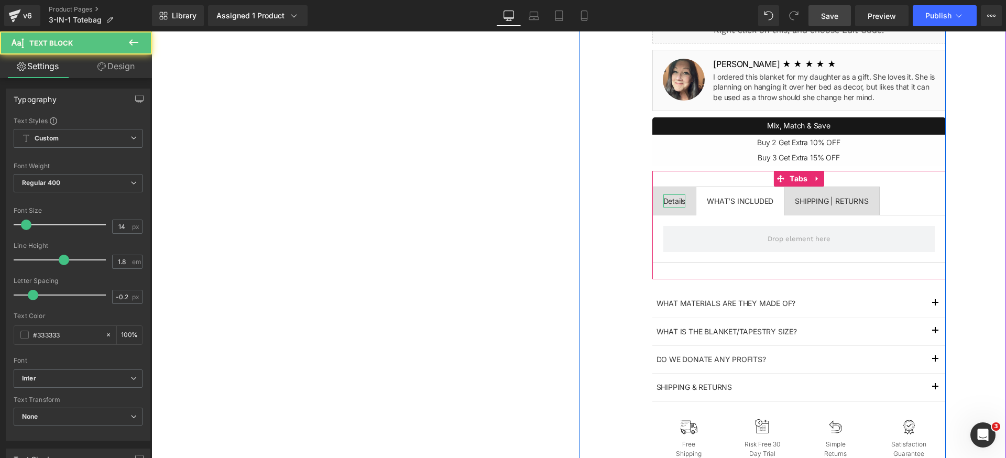
click at [672, 204] on div "Details" at bounding box center [674, 200] width 23 height 13
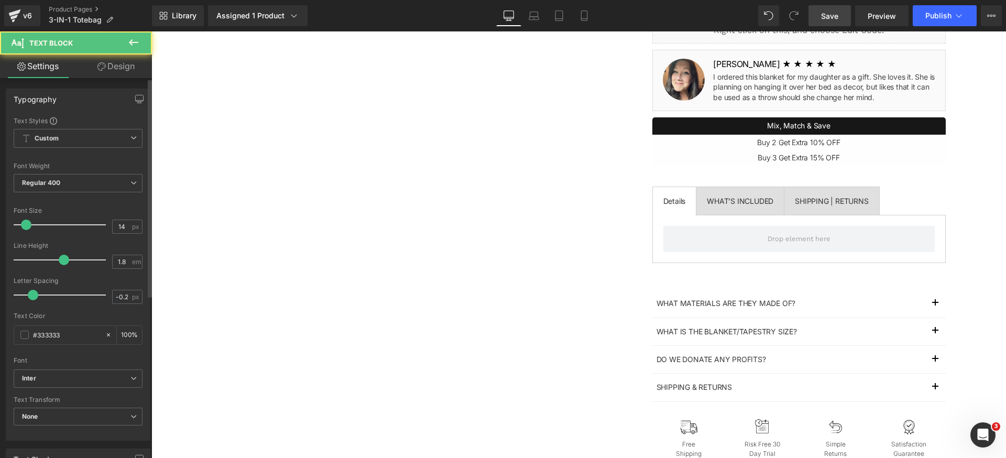
scroll to position [152, 0]
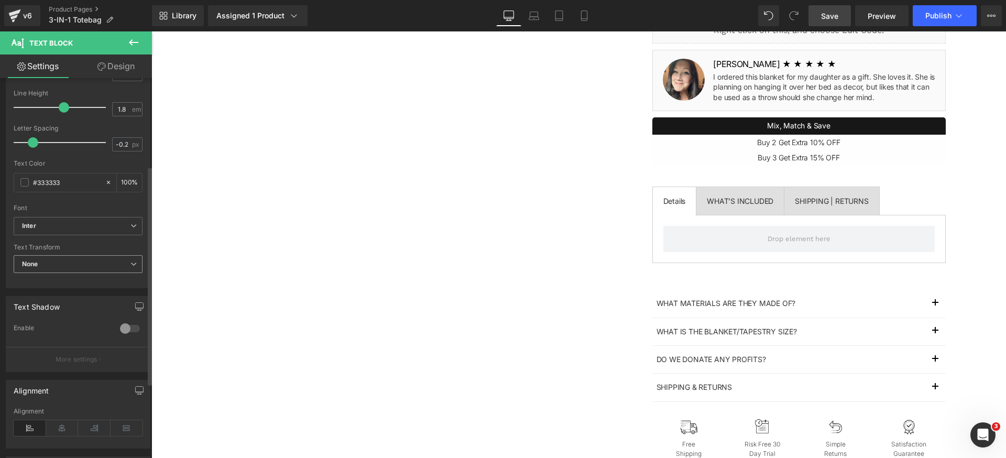
drag, startPoint x: 81, startPoint y: 263, endPoint x: 74, endPoint y: 282, distance: 19.6
click at [81, 265] on span "None" at bounding box center [78, 264] width 129 height 18
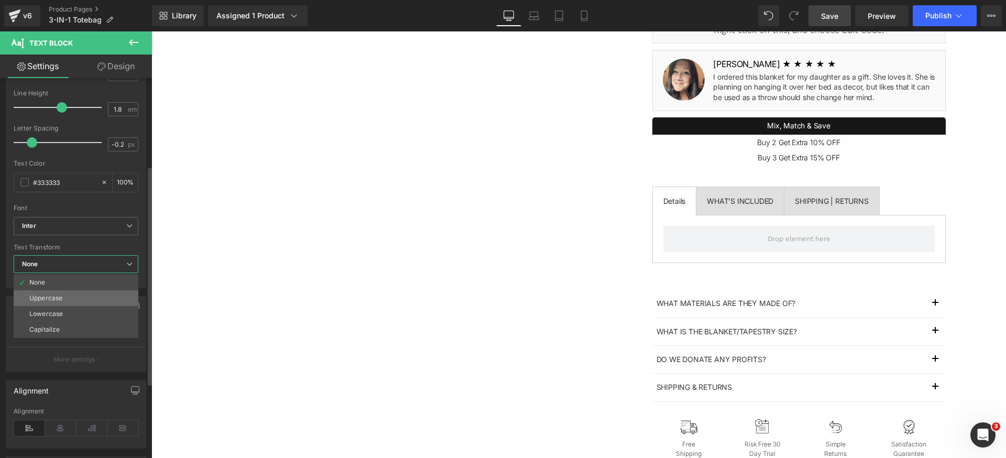
click at [65, 293] on li "Uppercase" at bounding box center [76, 298] width 125 height 16
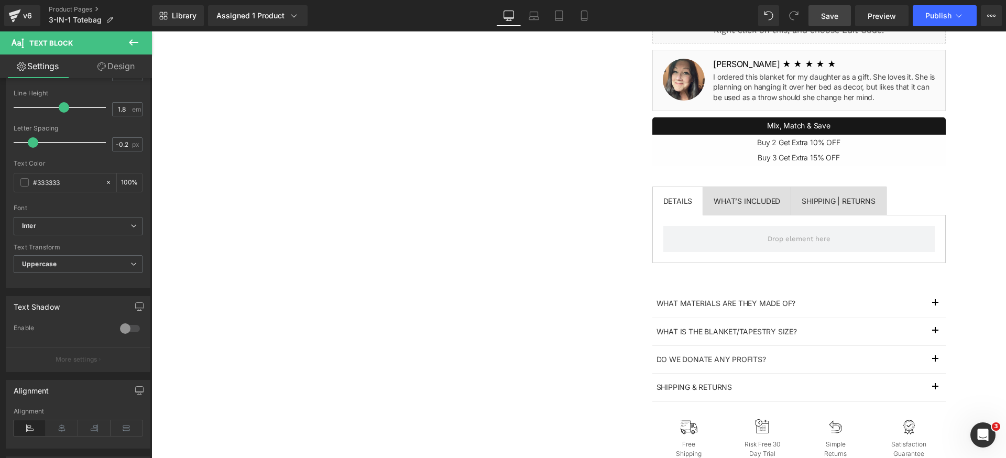
scroll to position [169, 0]
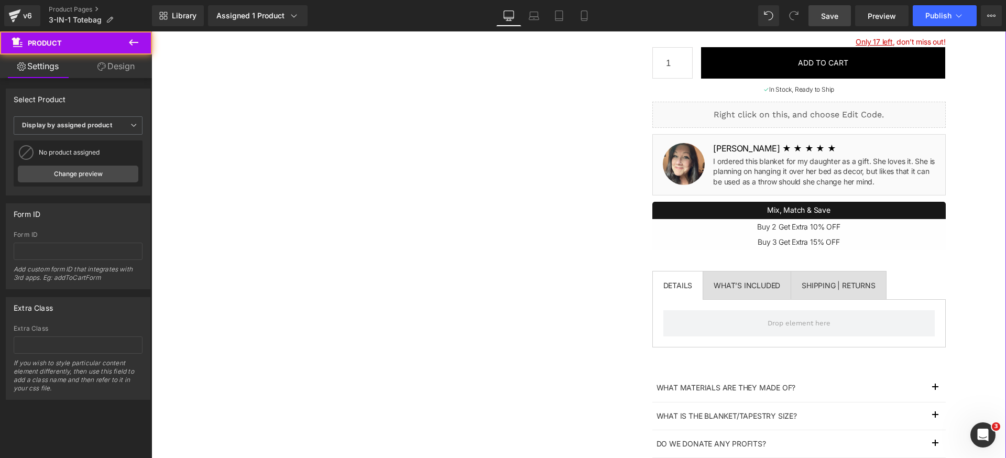
scroll to position [189, 0]
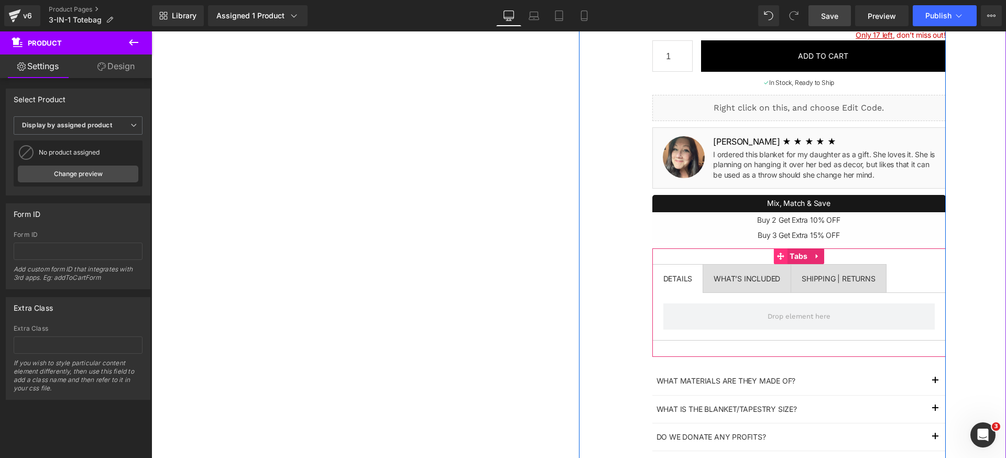
click at [781, 255] on span at bounding box center [780, 256] width 14 height 16
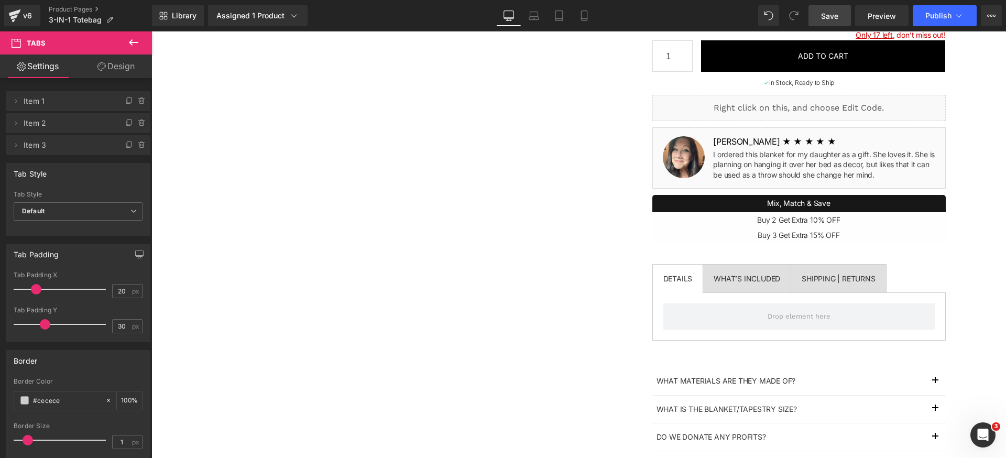
click at [138, 41] on icon at bounding box center [133, 42] width 13 height 13
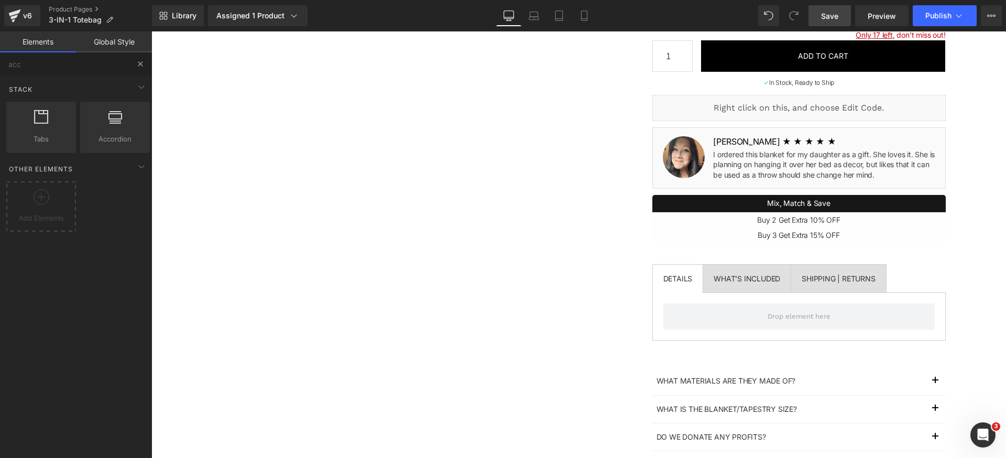
click at [131, 68] on button at bounding box center [140, 63] width 23 height 23
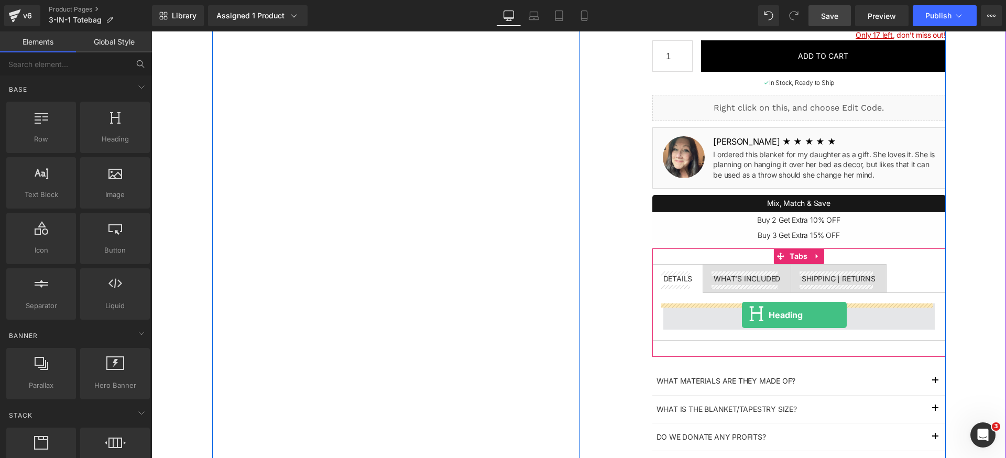
drag, startPoint x: 270, startPoint y: 168, endPoint x: 742, endPoint y: 314, distance: 494.2
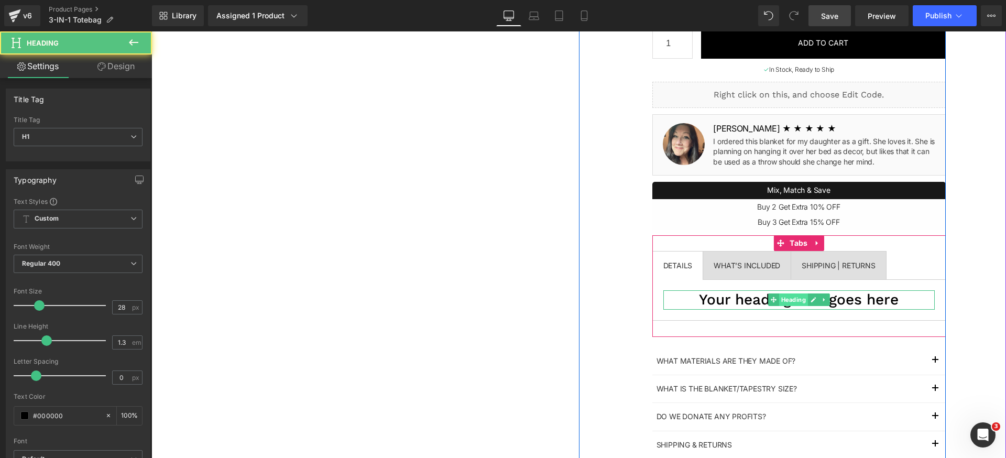
click at [782, 299] on span "Heading" at bounding box center [792, 299] width 29 height 13
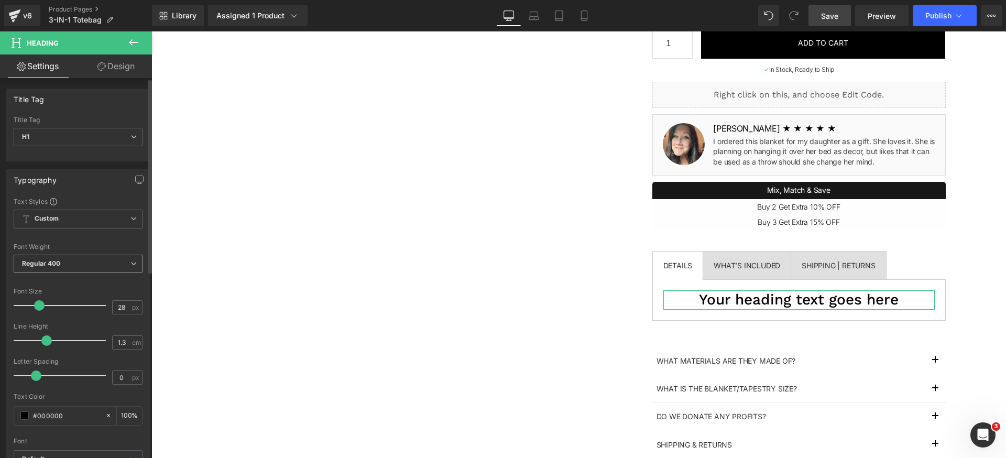
click at [70, 267] on span "Regular 400" at bounding box center [78, 264] width 129 height 18
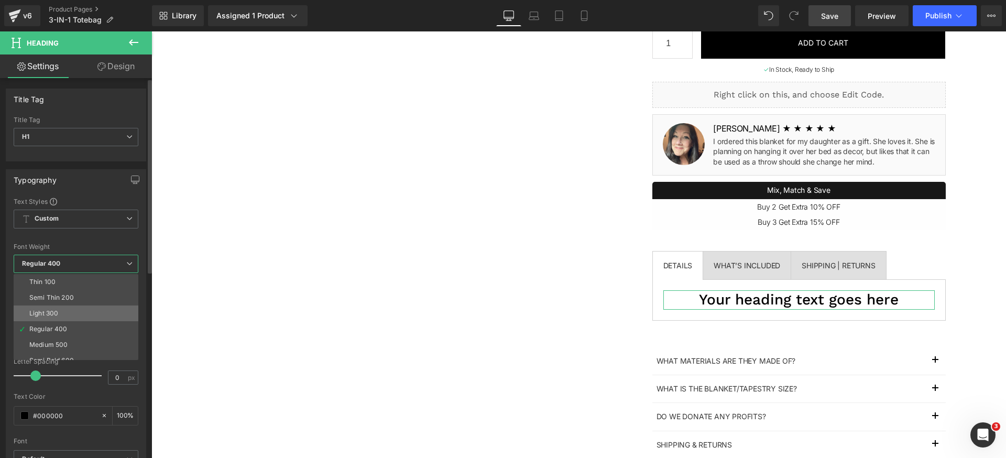
click at [58, 307] on li "Light 300" at bounding box center [78, 313] width 129 height 16
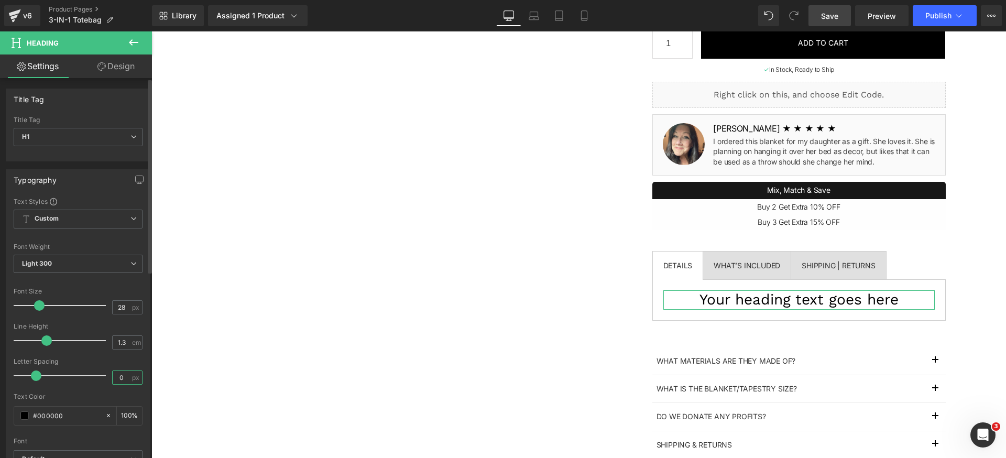
click at [126, 378] on input "0" at bounding box center [122, 377] width 18 height 13
type input "-0.2"
click at [121, 307] on input "28" at bounding box center [122, 307] width 18 height 13
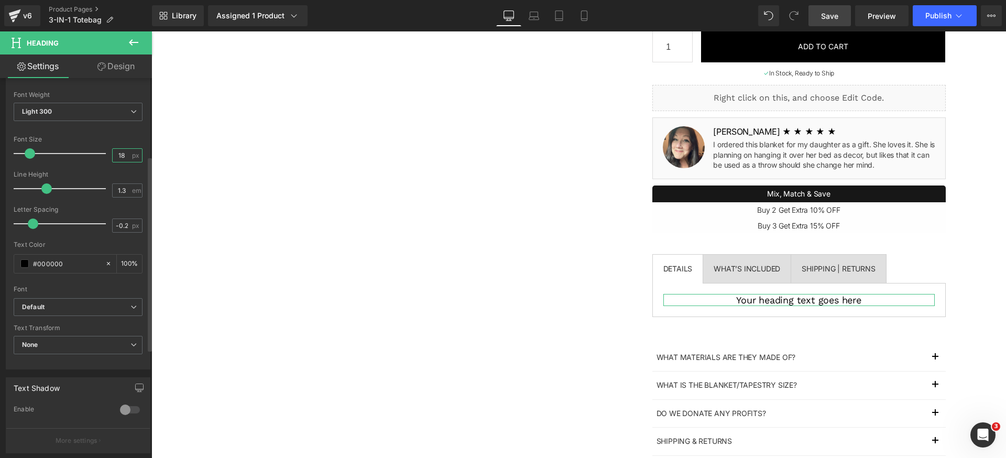
scroll to position [357, 0]
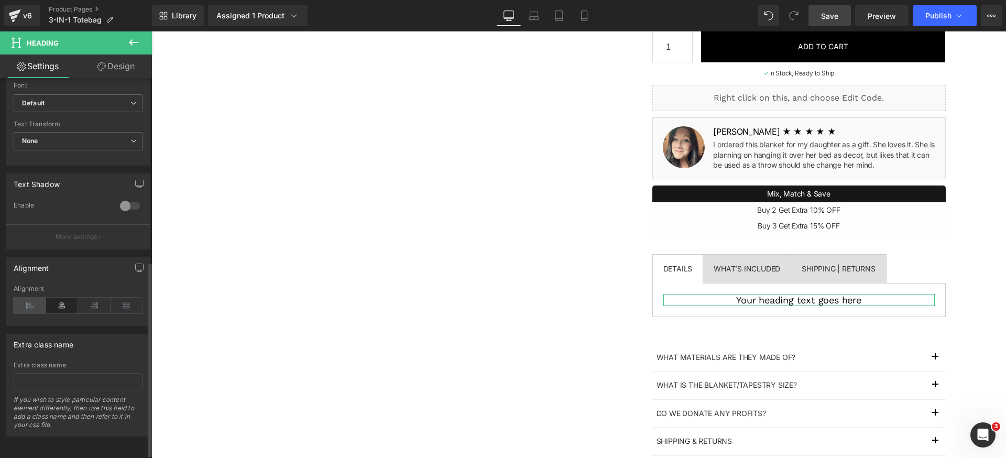
type input "18"
drag, startPoint x: 37, startPoint y: 301, endPoint x: 58, endPoint y: 309, distance: 22.4
click at [37, 300] on icon at bounding box center [30, 306] width 32 height 16
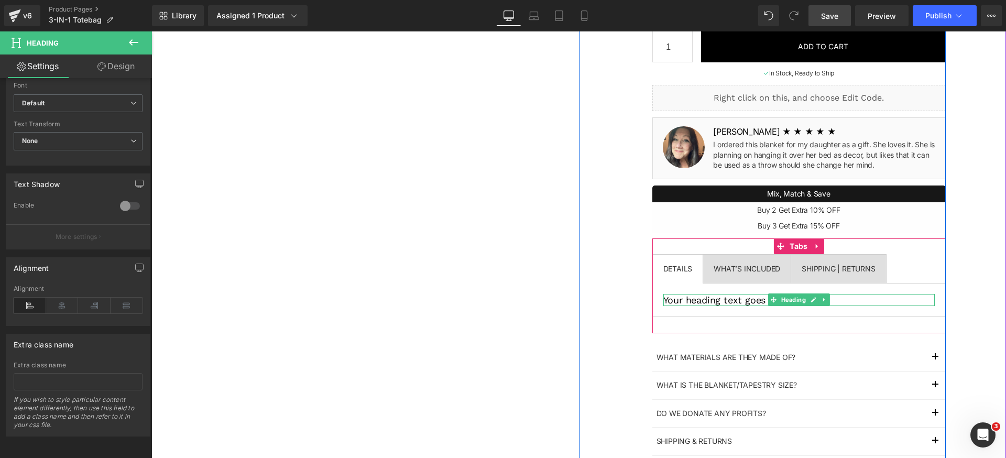
click at [682, 299] on h1 "Your heading text goes here" at bounding box center [798, 300] width 271 height 12
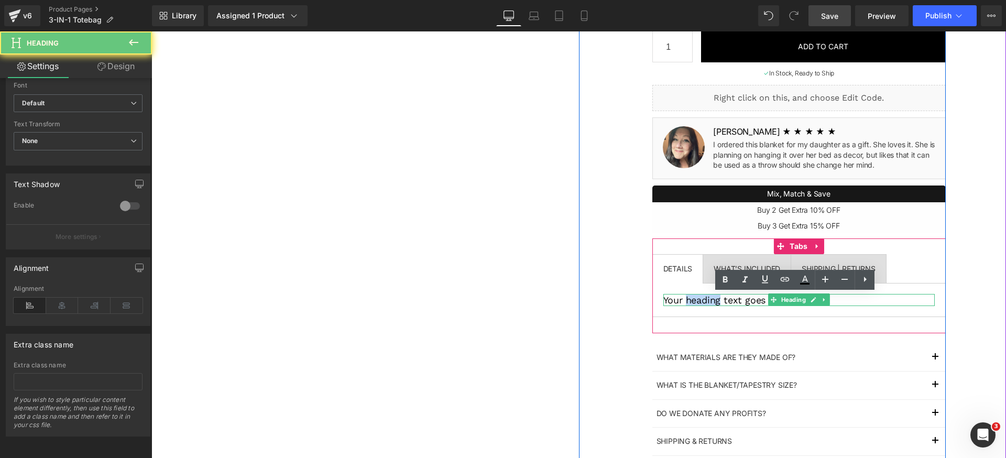
click at [682, 299] on h1 "Your heading text goes here" at bounding box center [798, 300] width 271 height 12
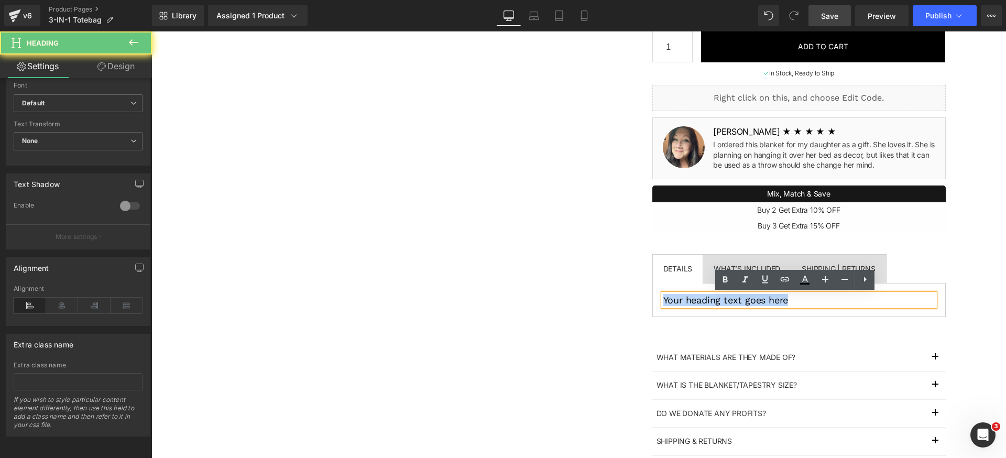
click at [682, 299] on h1 "Your heading text goes here" at bounding box center [798, 300] width 271 height 12
paste div
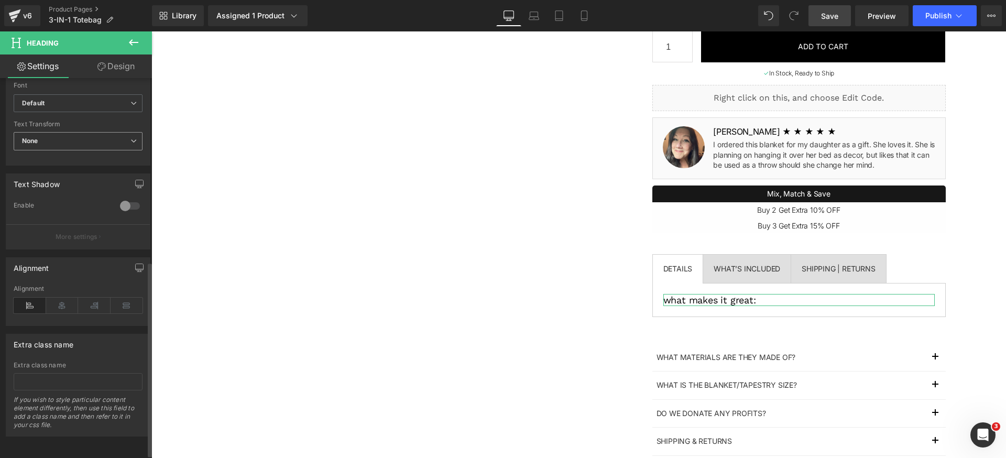
click at [75, 144] on span "None" at bounding box center [78, 141] width 129 height 18
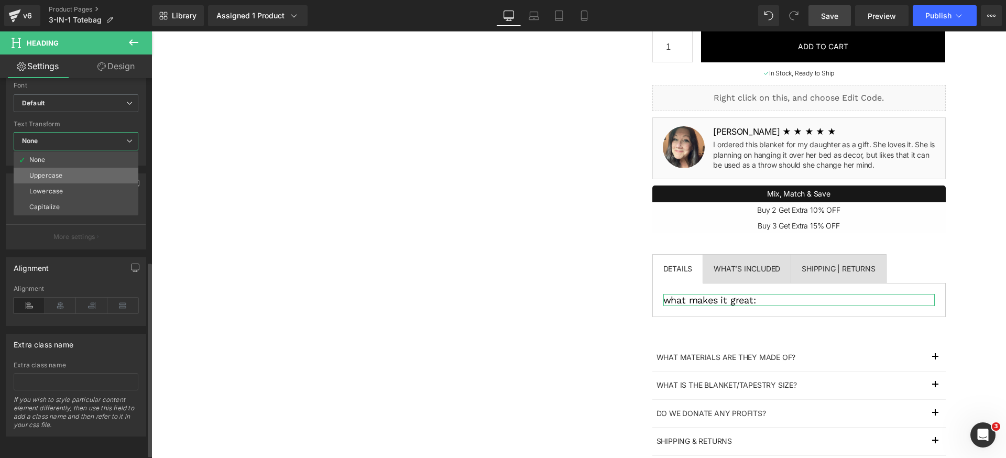
click at [68, 172] on li "Uppercase" at bounding box center [76, 176] width 125 height 16
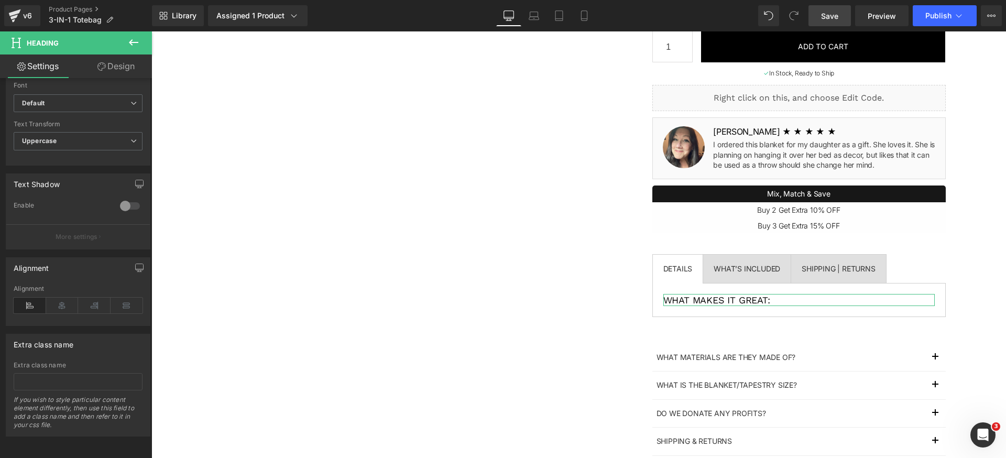
scroll to position [335, 0]
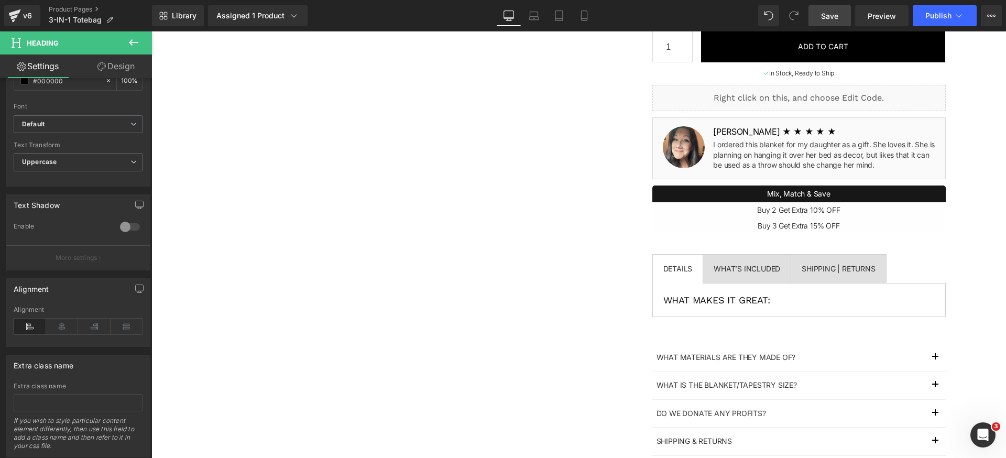
click at [126, 43] on button at bounding box center [133, 42] width 37 height 23
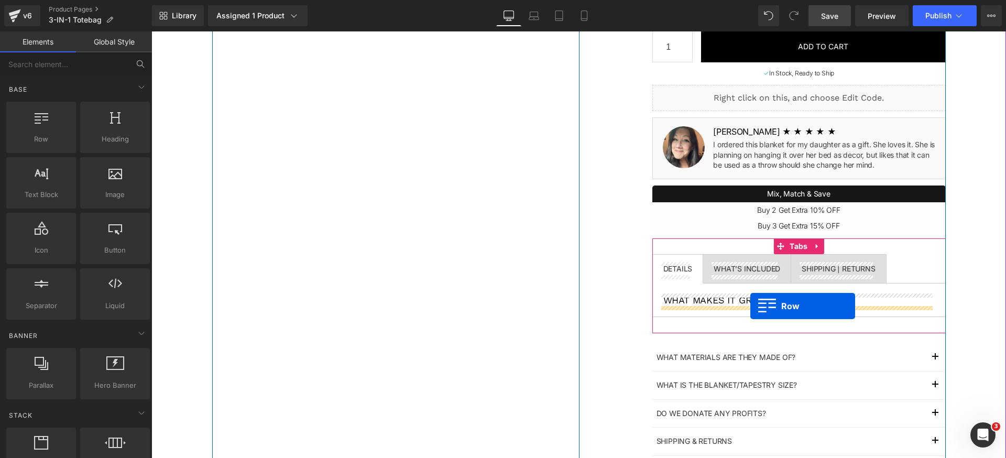
drag, startPoint x: 204, startPoint y: 157, endPoint x: 750, endPoint y: 305, distance: 565.6
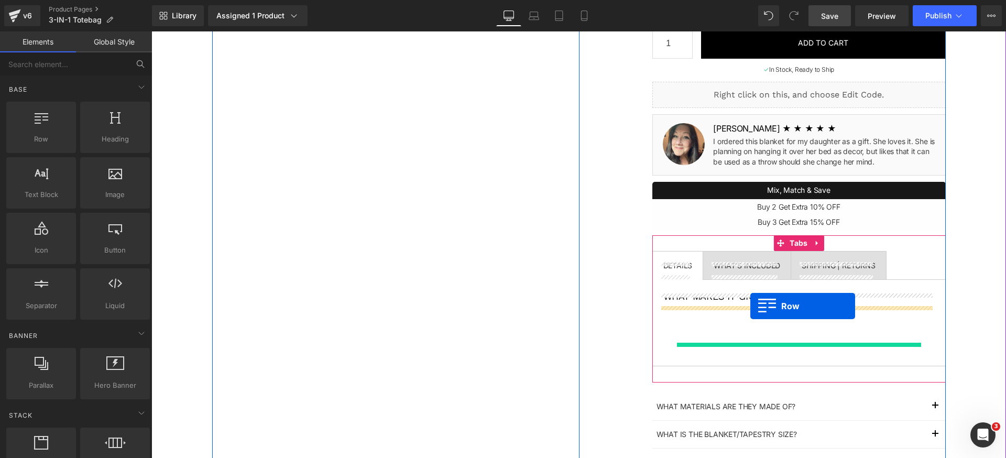
scroll to position [225, 0]
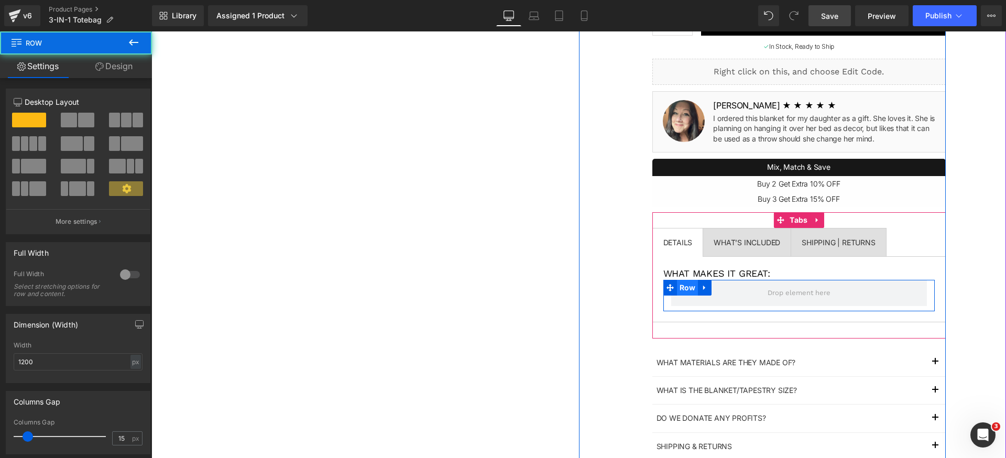
click at [677, 287] on span "Row" at bounding box center [687, 288] width 21 height 16
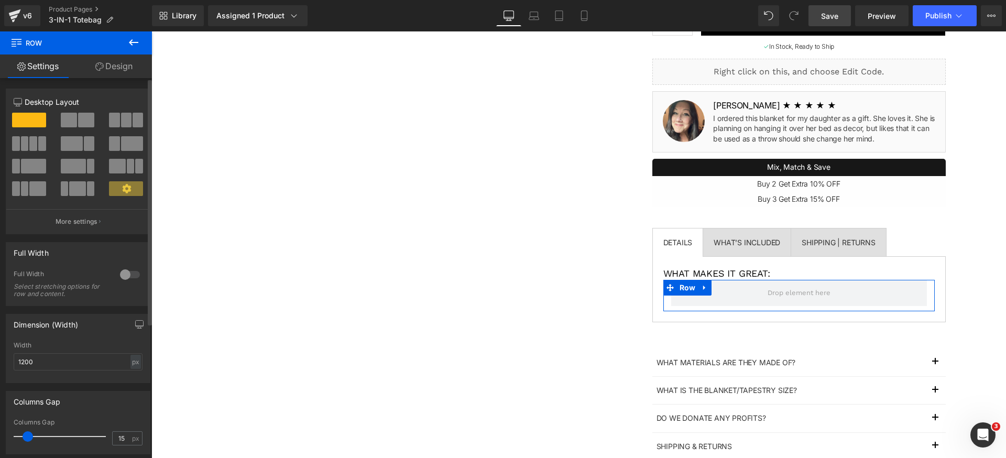
scroll to position [6, 0]
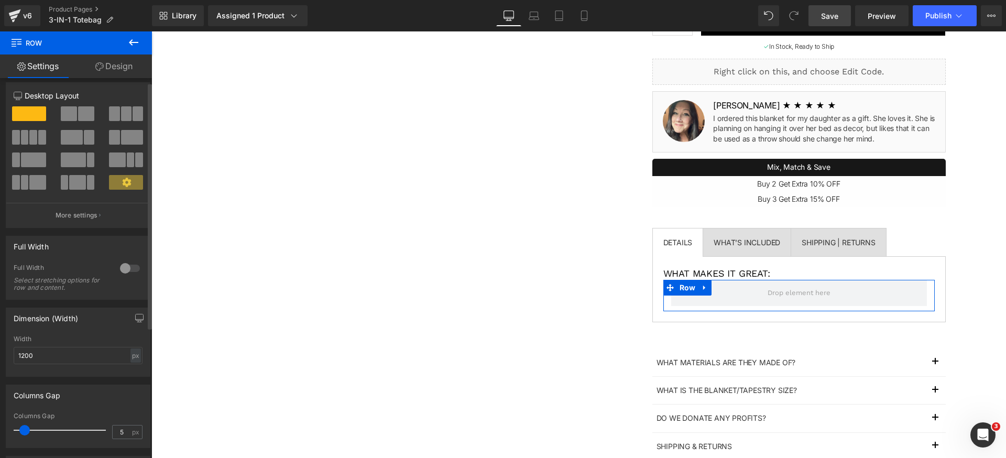
type input "0"
drag, startPoint x: 29, startPoint y: 432, endPoint x: 17, endPoint y: 398, distance: 35.6
click at [0, 428] on div "Columns Gap 0px Columns Gap 0 px" at bounding box center [78, 412] width 157 height 71
click at [78, 114] on span at bounding box center [86, 113] width 16 height 15
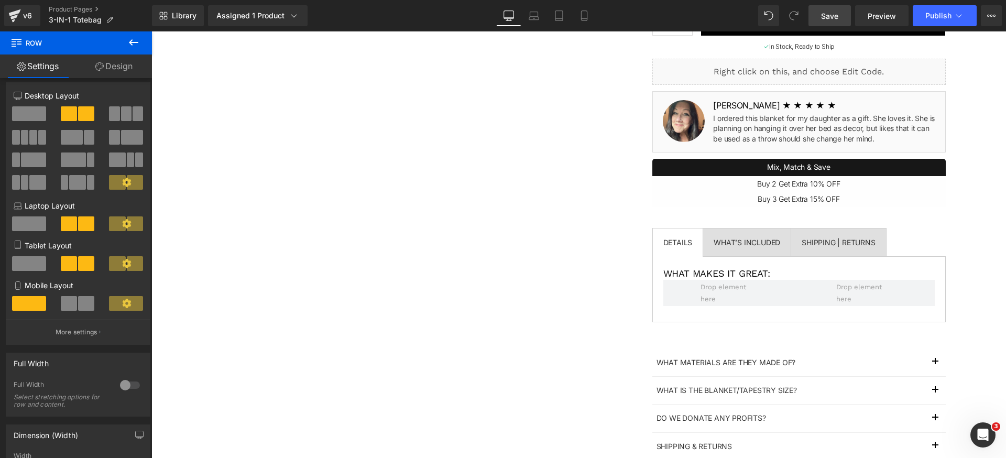
click at [139, 43] on icon at bounding box center [133, 42] width 13 height 13
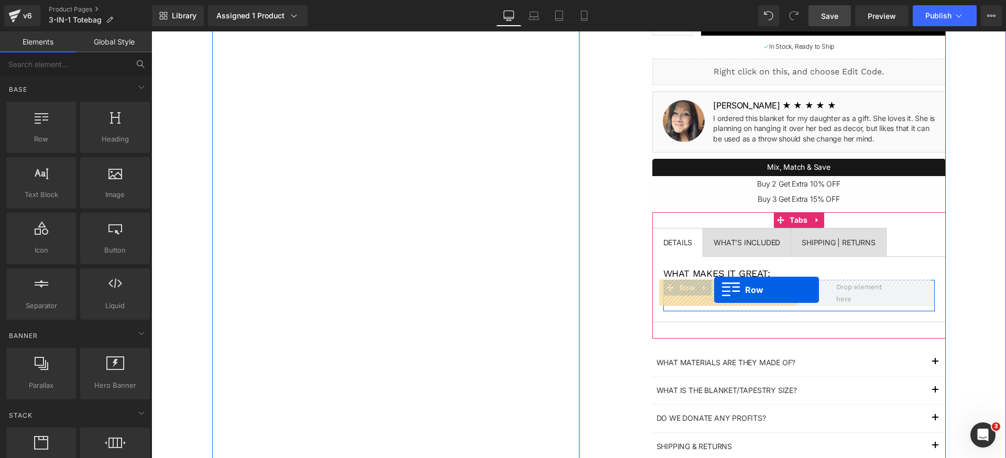
drag, startPoint x: 205, startPoint y: 158, endPoint x: 714, endPoint y: 290, distance: 525.3
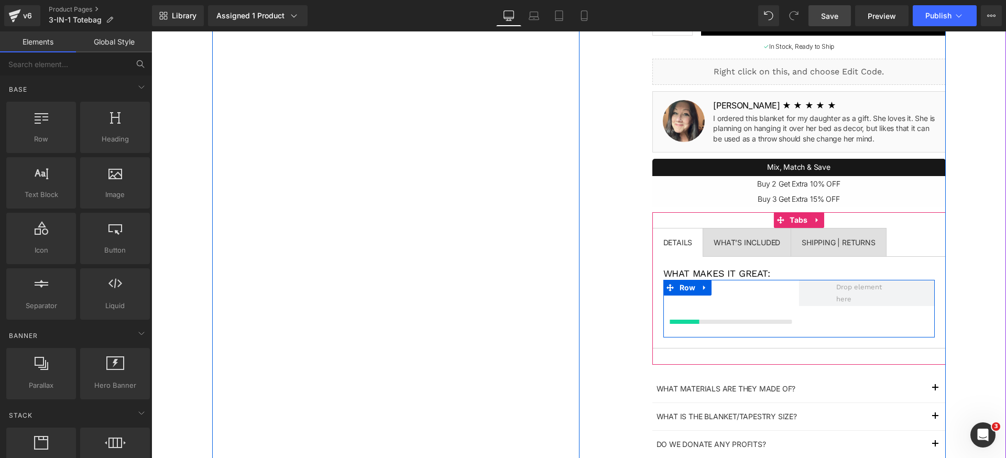
scroll to position [238, 0]
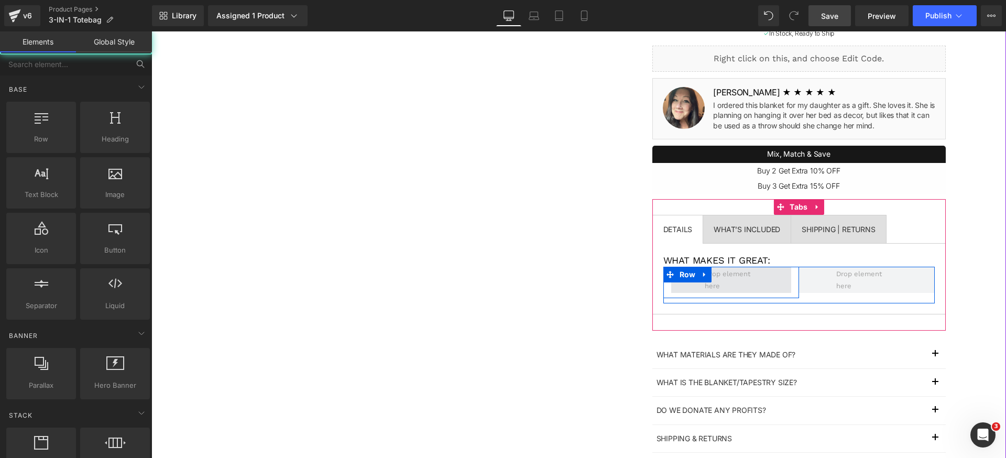
click at [714, 285] on span at bounding box center [731, 280] width 60 height 30
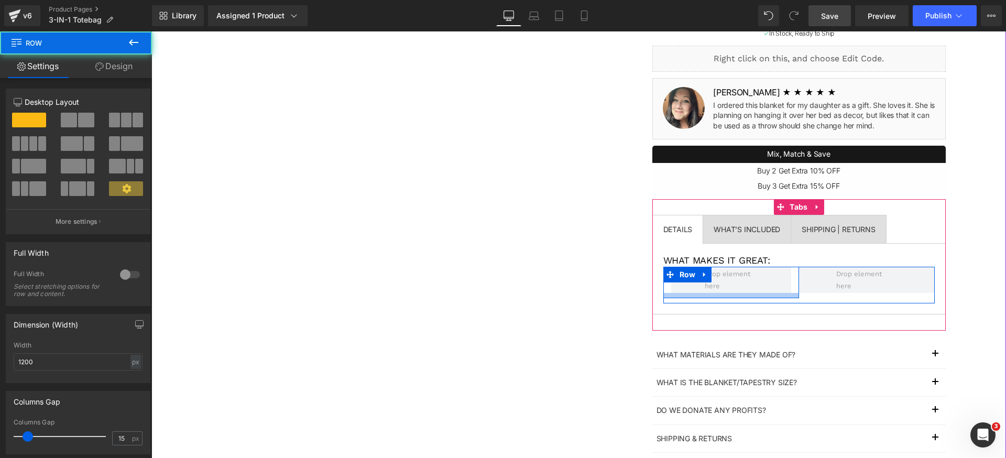
click at [729, 296] on div at bounding box center [731, 295] width 136 height 5
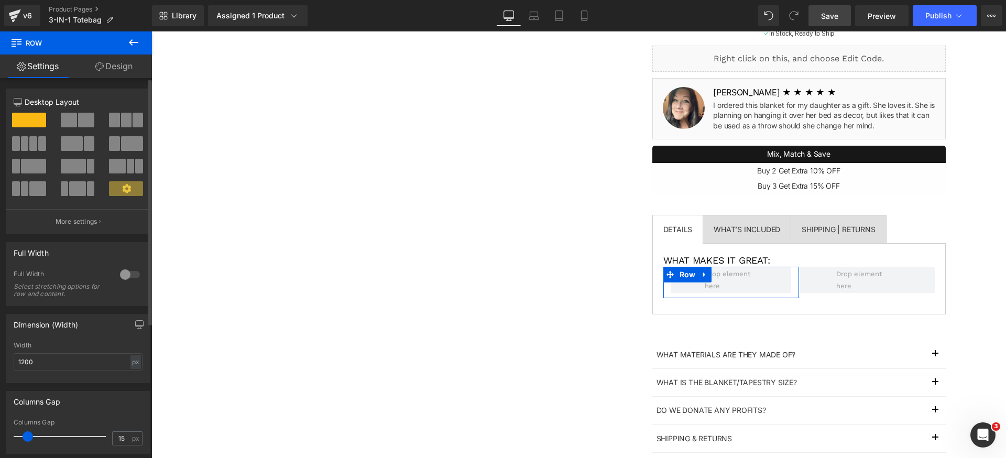
click at [38, 166] on span at bounding box center [33, 166] width 25 height 15
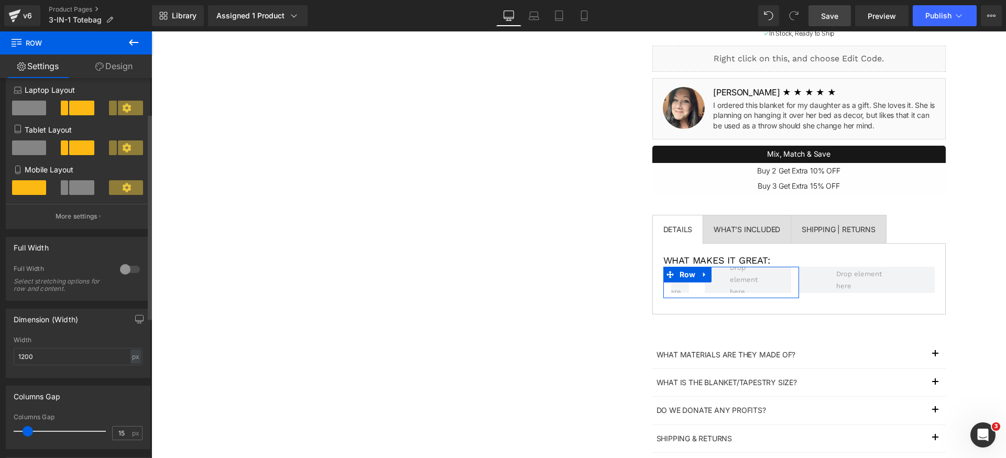
scroll to position [176, 0]
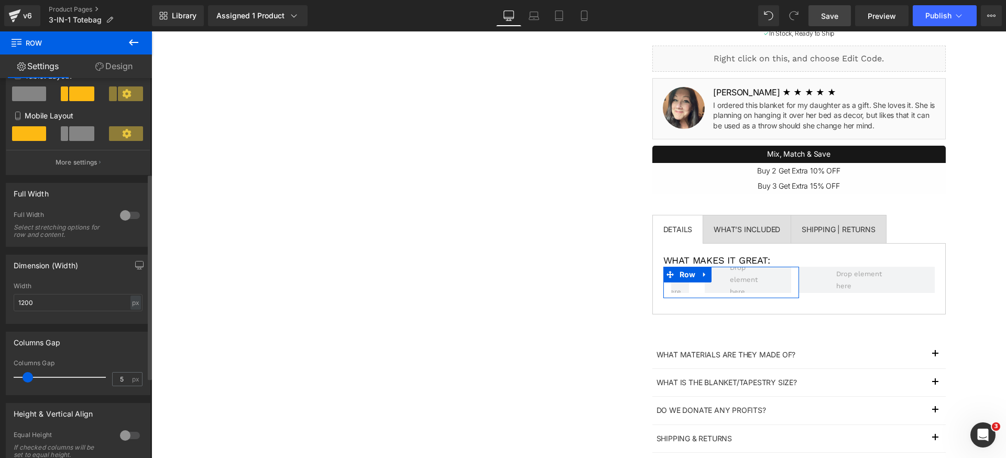
type input "0"
drag, startPoint x: 29, startPoint y: 378, endPoint x: 5, endPoint y: 373, distance: 24.7
click at [0, 373] on div "Columns Gap 0px Columns Gap 0 px" at bounding box center [78, 359] width 157 height 71
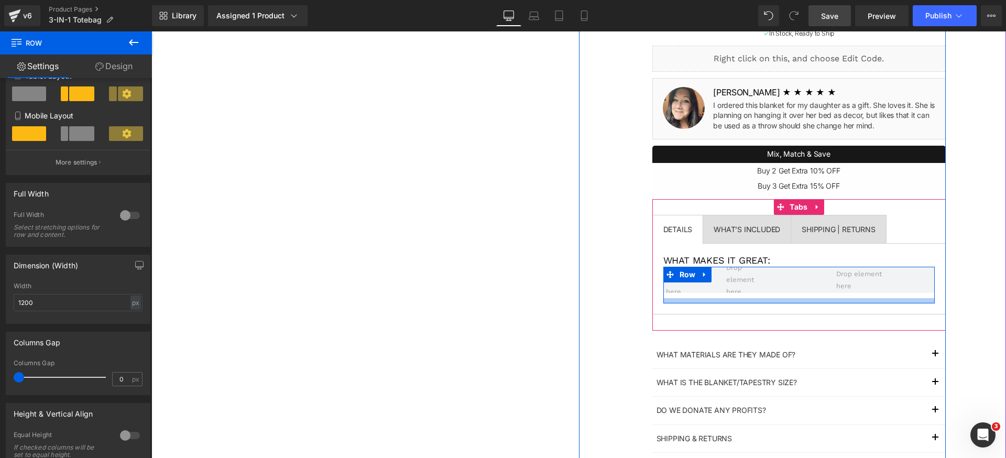
click at [801, 300] on div at bounding box center [798, 300] width 271 height 5
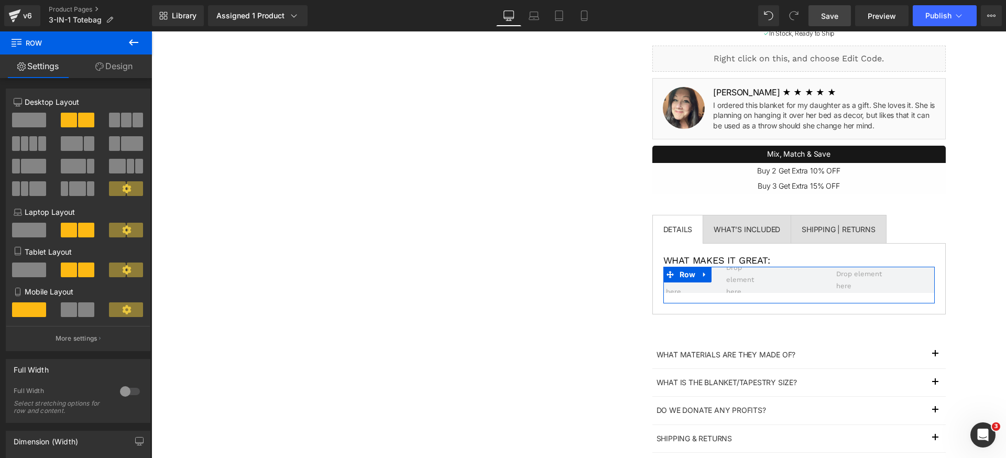
click at [129, 41] on icon at bounding box center [133, 42] width 13 height 13
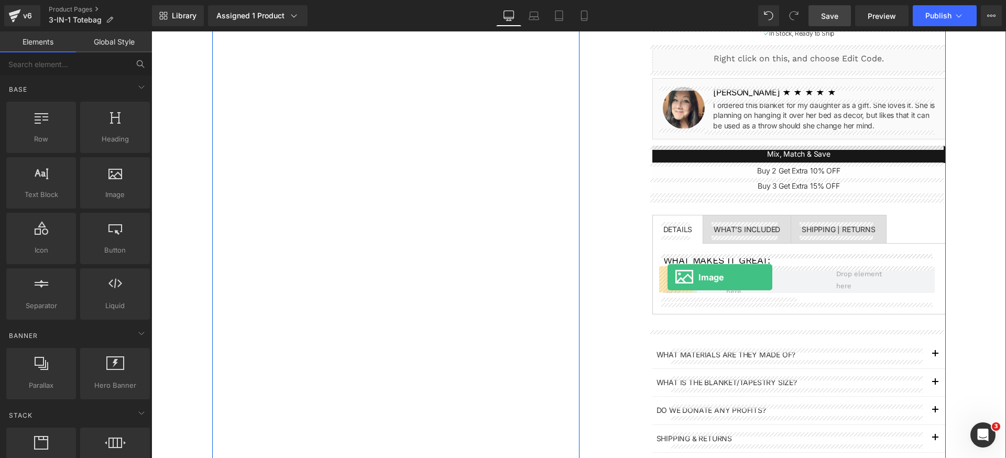
drag, startPoint x: 262, startPoint y: 207, endPoint x: 667, endPoint y: 277, distance: 410.8
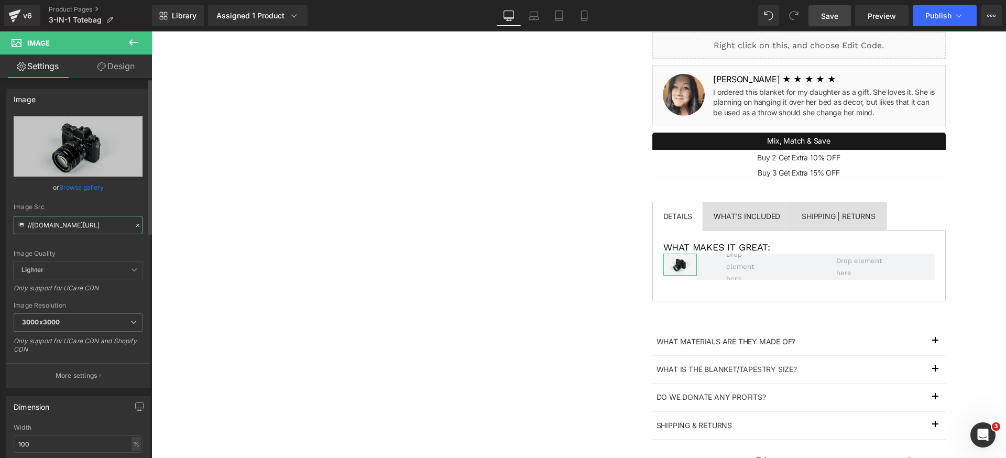
click at [104, 219] on input "//[DOMAIN_NAME][URL]" at bounding box center [78, 225] width 129 height 18
paste input "[URL][DOMAIN_NAME]"
type input "[URL][DOMAIN_NAME]"
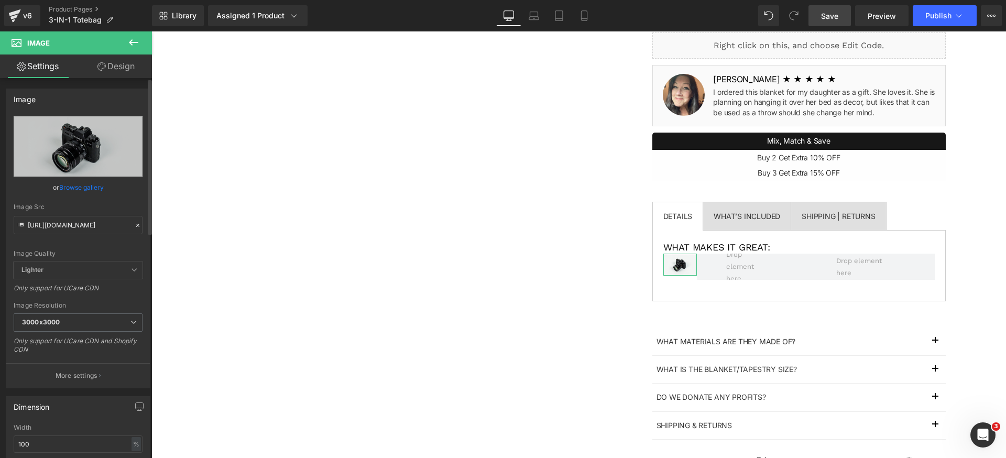
click at [103, 239] on div "Image Quality Lighter Lightest Lighter Lighter Lightest Only support for UCare …" at bounding box center [78, 188] width 129 height 145
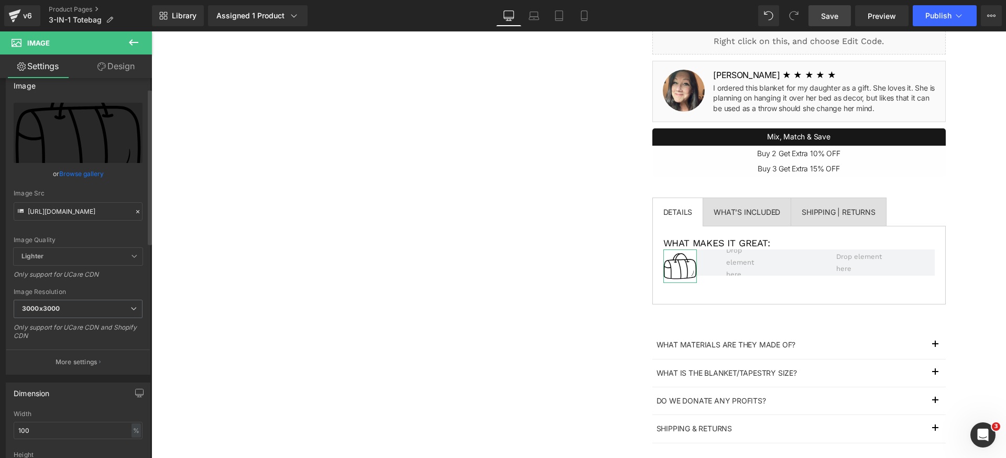
scroll to position [25, 0]
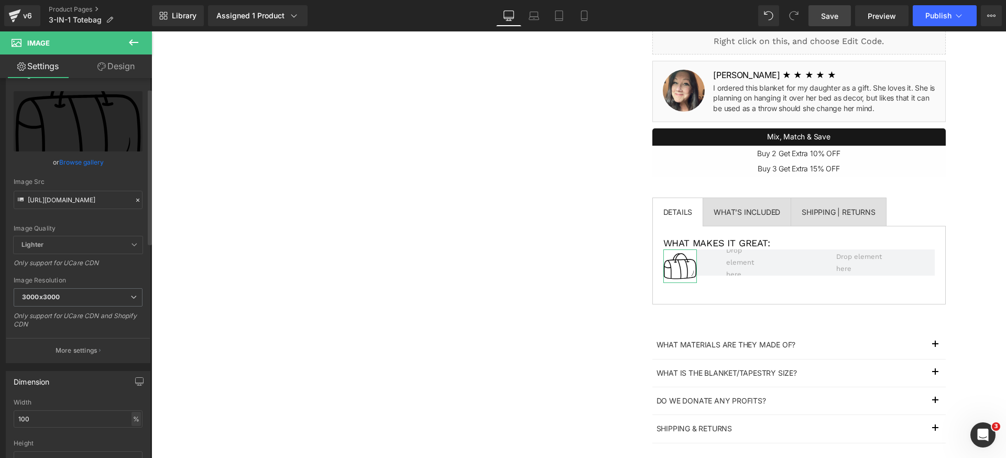
click at [133, 421] on div "%" at bounding box center [135, 419] width 9 height 14
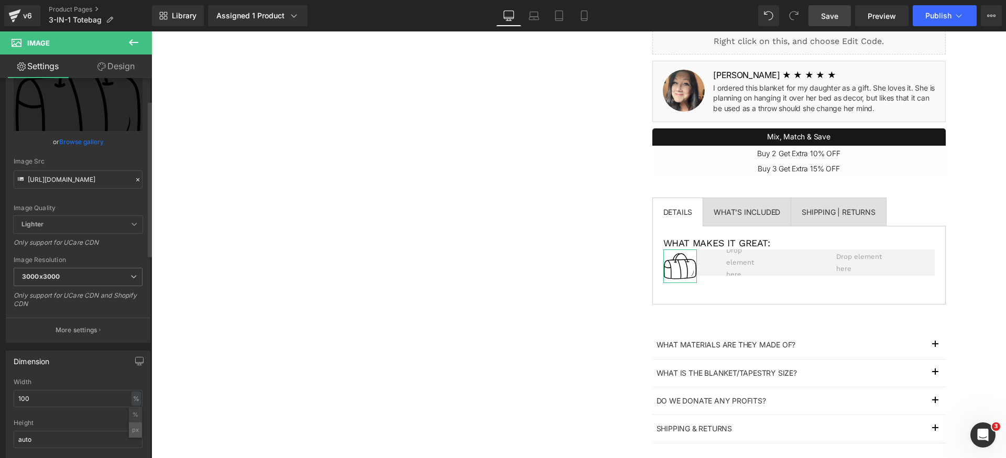
scroll to position [54, 0]
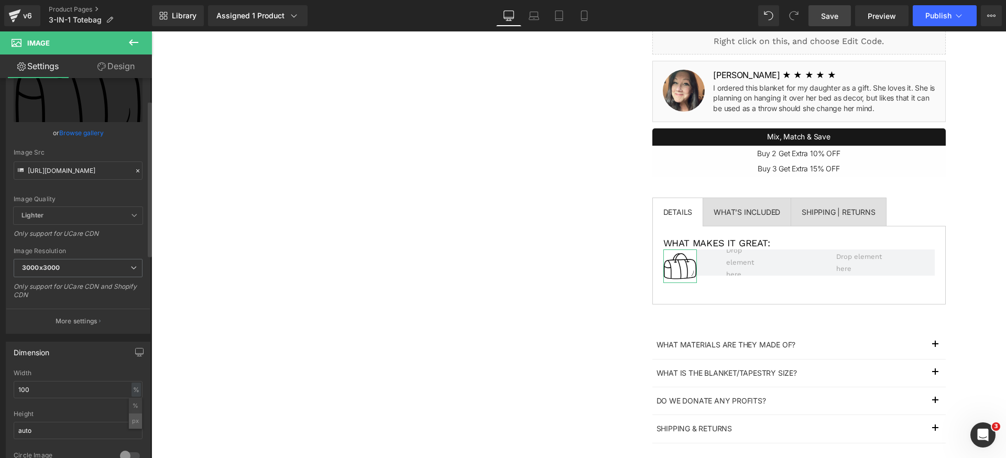
click at [133, 422] on li "px" at bounding box center [135, 420] width 13 height 15
drag, startPoint x: 72, startPoint y: 387, endPoint x: 99, endPoint y: 393, distance: 27.4
click at [73, 387] on input "64.75" at bounding box center [78, 389] width 129 height 17
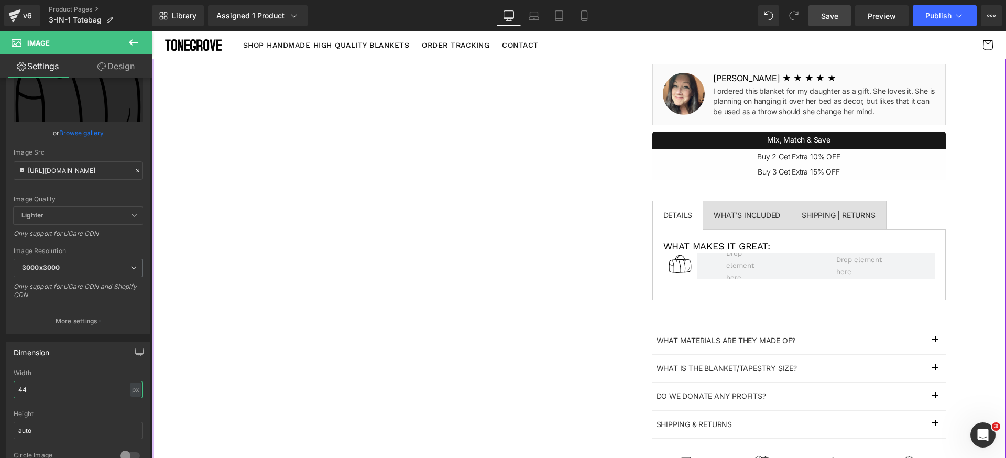
scroll to position [251, 0]
type input "44"
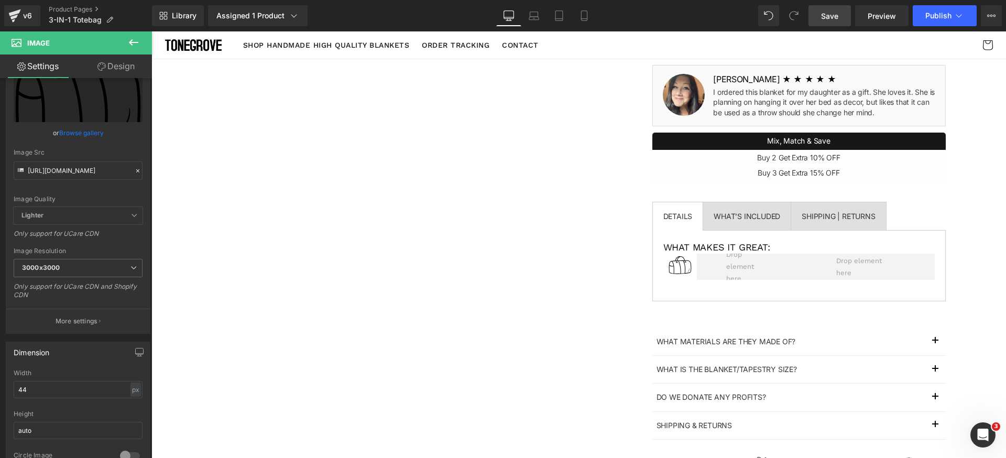
click at [134, 44] on icon at bounding box center [133, 42] width 13 height 13
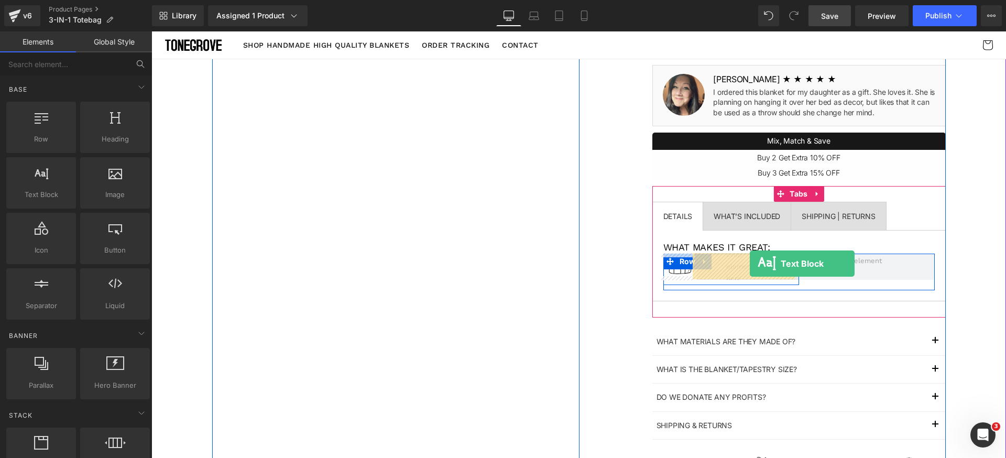
drag, startPoint x: 221, startPoint y: 222, endPoint x: 750, endPoint y: 263, distance: 530.6
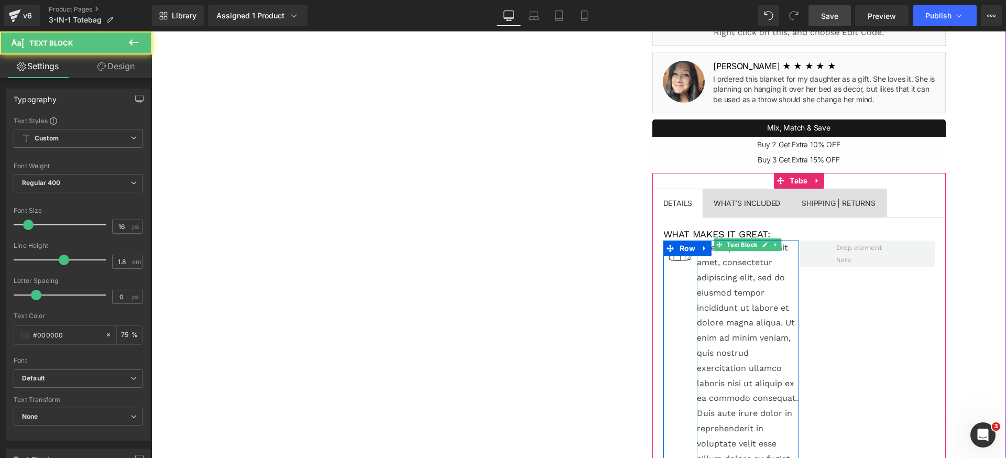
click at [733, 266] on p "Lorem ipsum dolor sit amet, consectetur adipiscing elit, sed do eiusmod tempor …" at bounding box center [748, 398] width 102 height 317
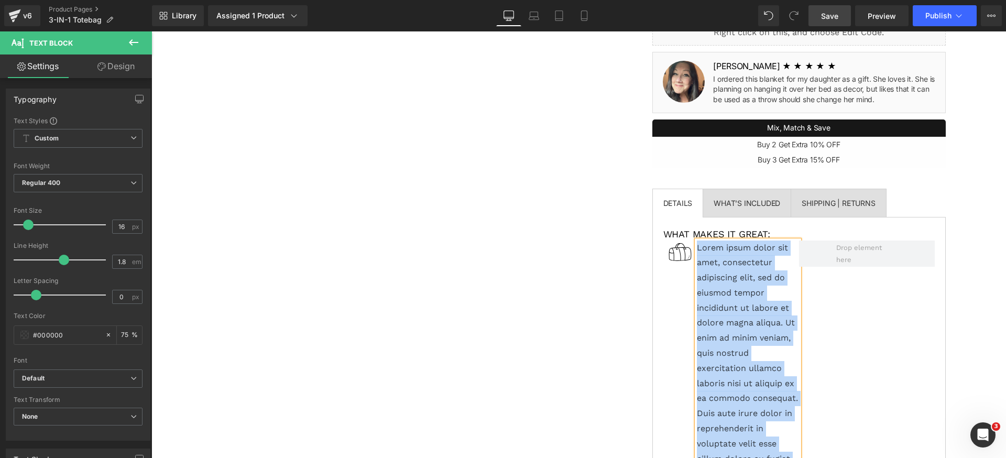
paste div
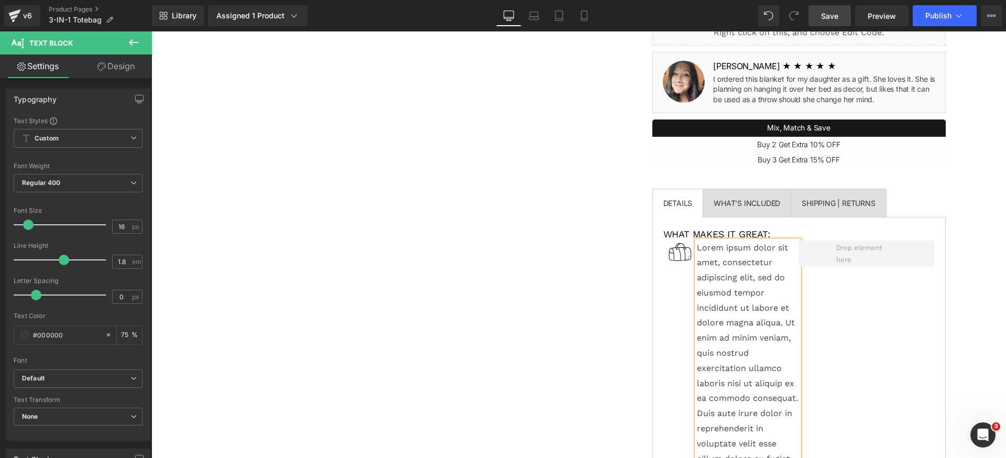
scroll to position [385, 0]
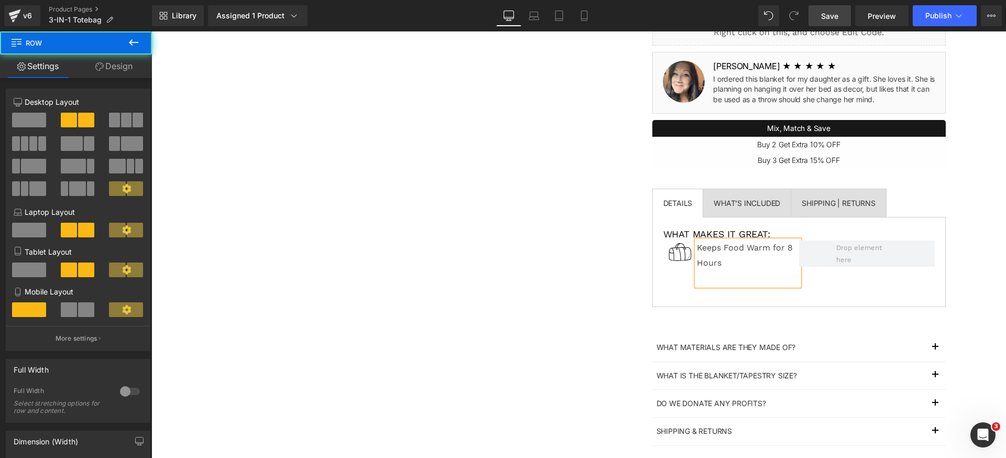
click at [856, 294] on div "Image Keeps Food Warm for 8 Hours Text Block Row Row" at bounding box center [798, 268] width 271 height 56
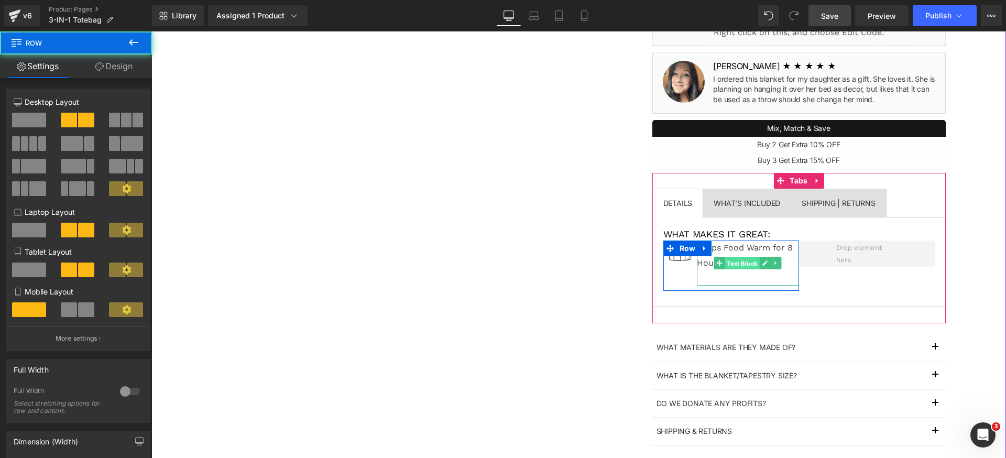
click at [741, 260] on span "Text Block" at bounding box center [742, 263] width 35 height 13
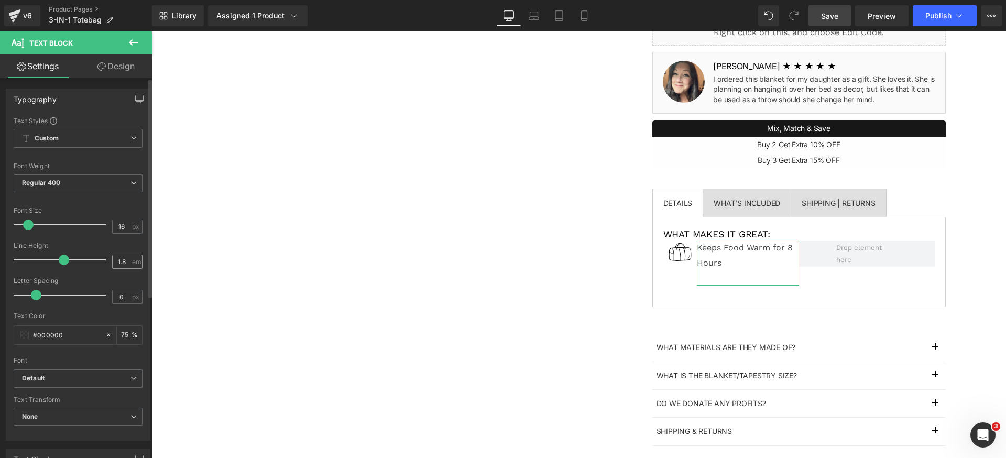
click at [122, 264] on input "1.8" at bounding box center [122, 261] width 18 height 13
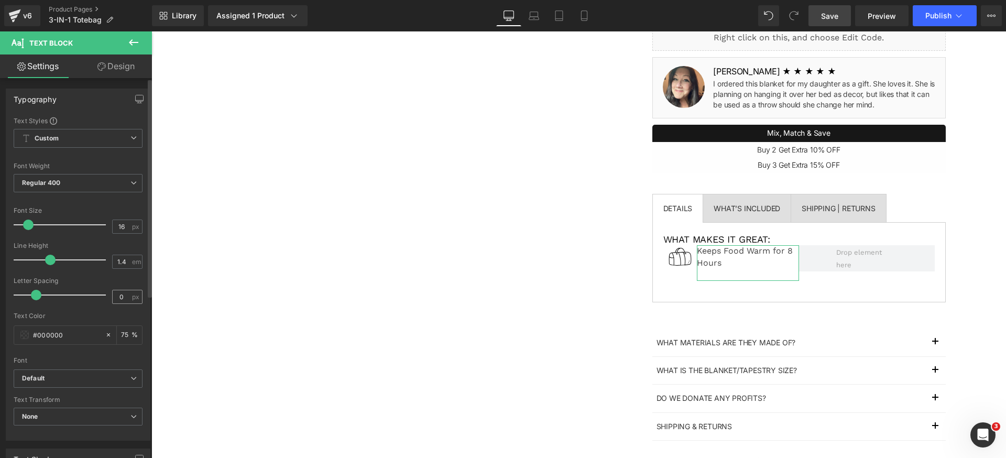
type input "1.4"
click at [122, 295] on input "0" at bounding box center [122, 296] width 18 height 13
type input "-0.2"
click at [99, 175] on span "Regular 400" at bounding box center [78, 183] width 129 height 18
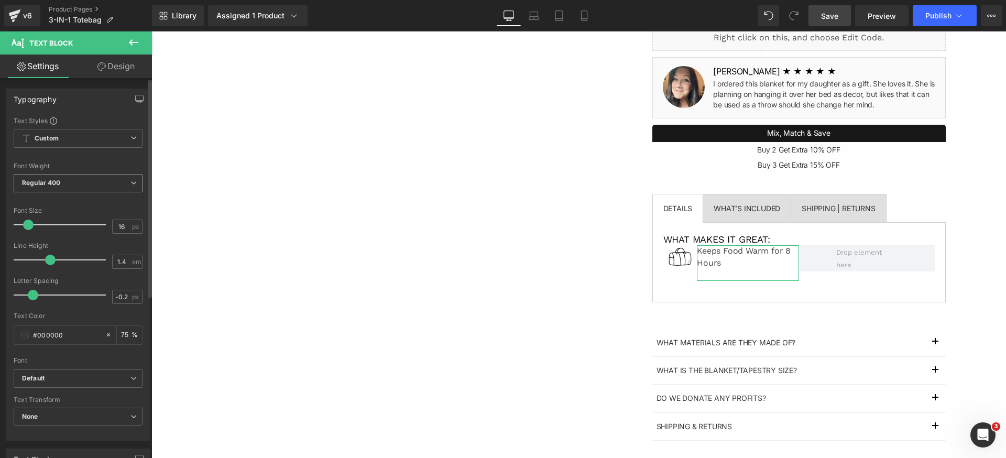
scroll to position [0, 0]
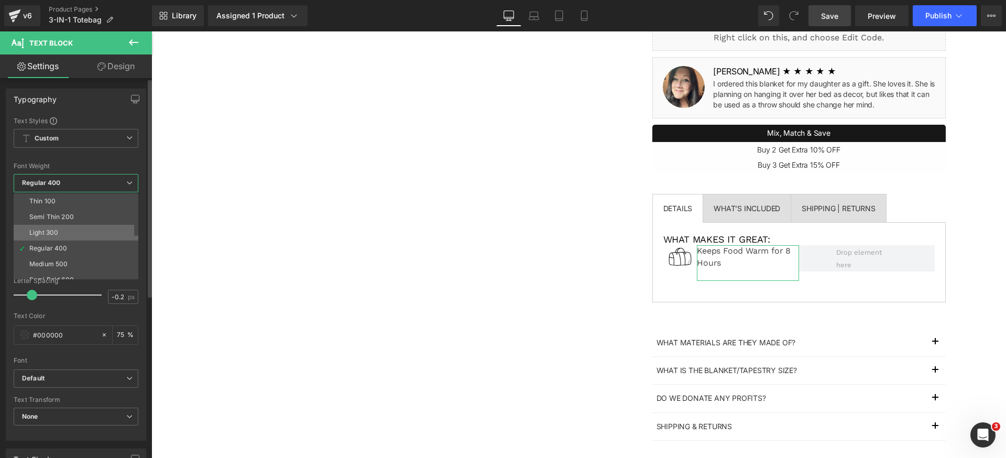
click at [70, 233] on li "Light 300" at bounding box center [78, 233] width 129 height 16
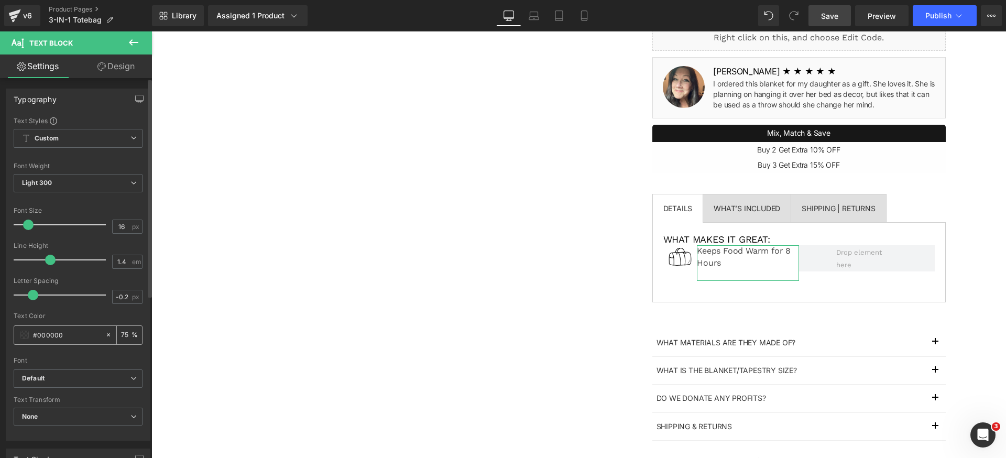
click at [127, 337] on div "75 %" at bounding box center [129, 335] width 25 height 18
click at [122, 334] on input "75" at bounding box center [126, 335] width 10 height 12
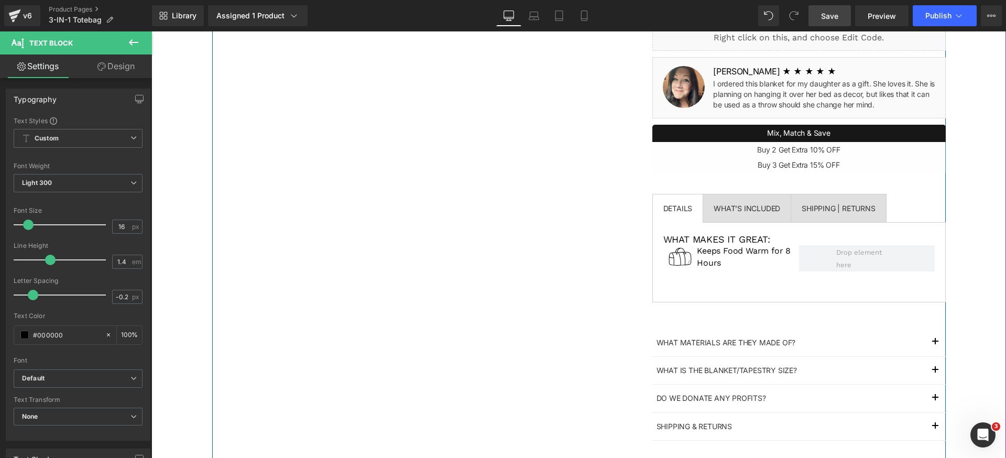
type input "100"
click at [709, 276] on p at bounding box center [748, 275] width 102 height 12
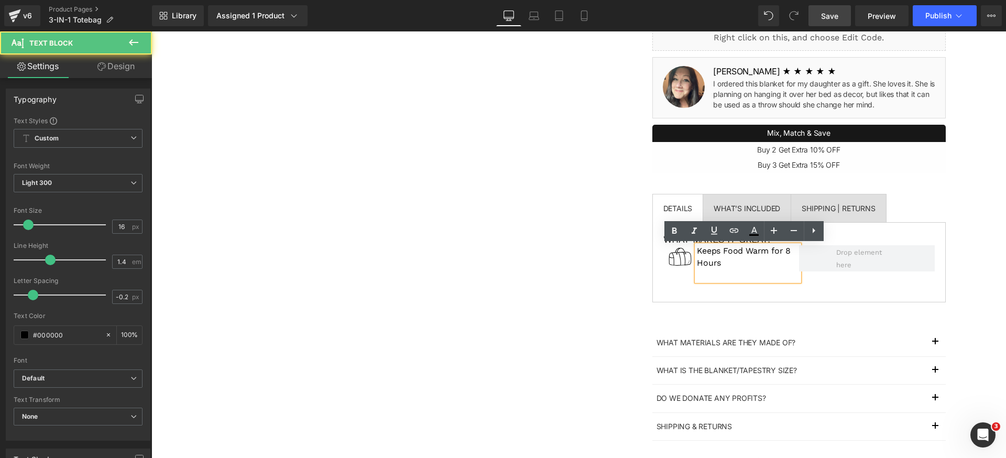
scroll to position [391, 0]
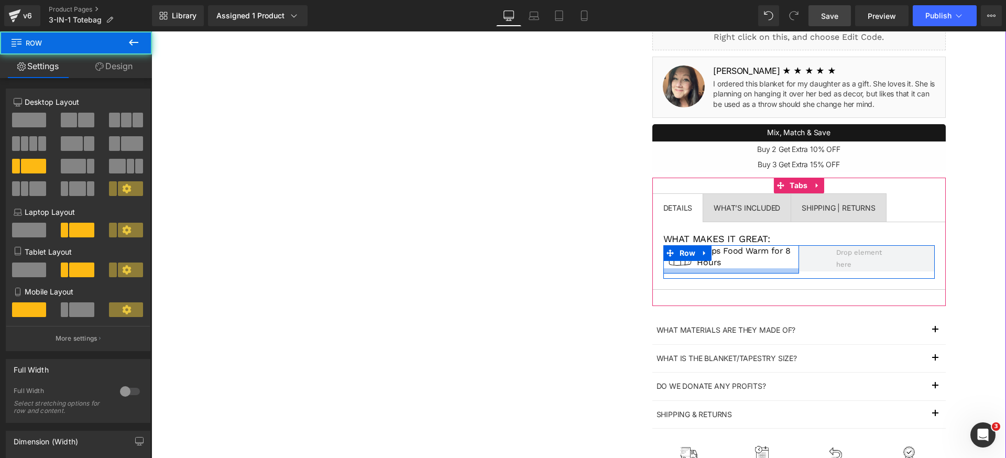
click at [700, 270] on div at bounding box center [731, 270] width 136 height 5
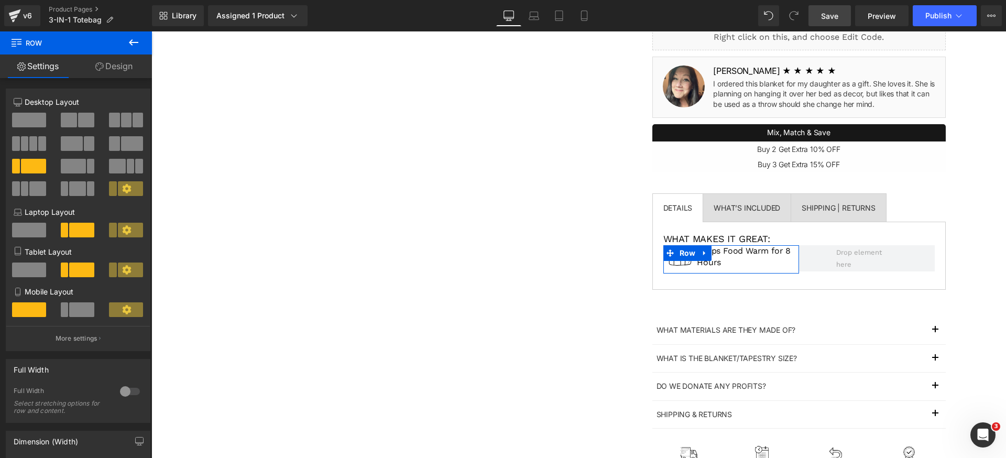
click at [119, 69] on link "Design" at bounding box center [114, 66] width 76 height 24
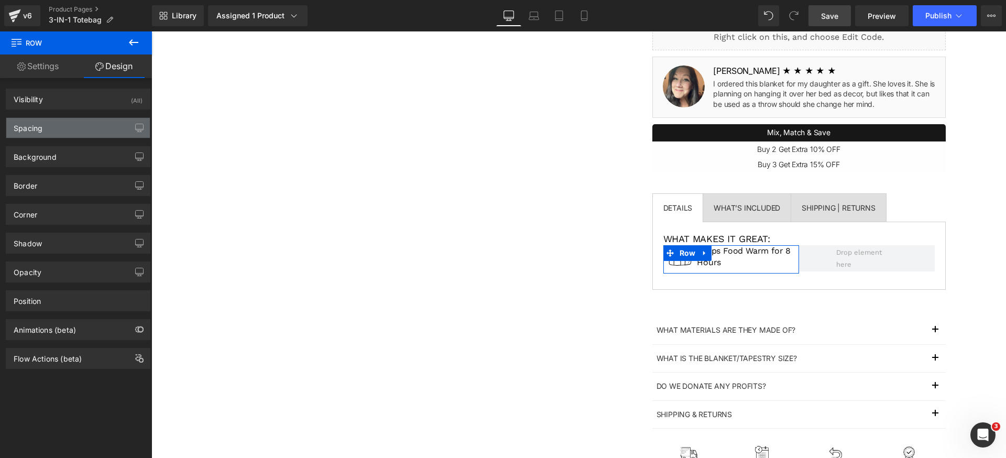
click at [64, 128] on div "Spacing" at bounding box center [78, 128] width 144 height 20
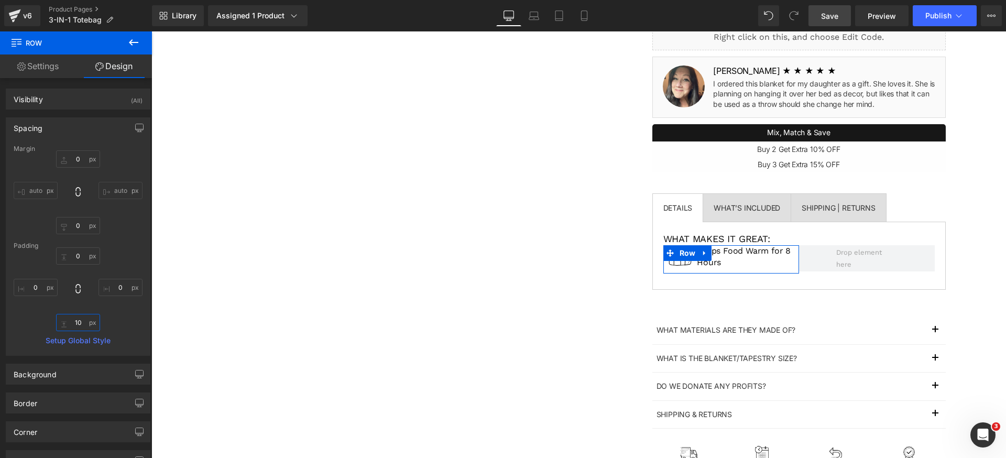
click at [79, 325] on input "10" at bounding box center [78, 322] width 44 height 17
type input "12"
click at [80, 257] on input "0" at bounding box center [78, 255] width 44 height 17
type input "12"
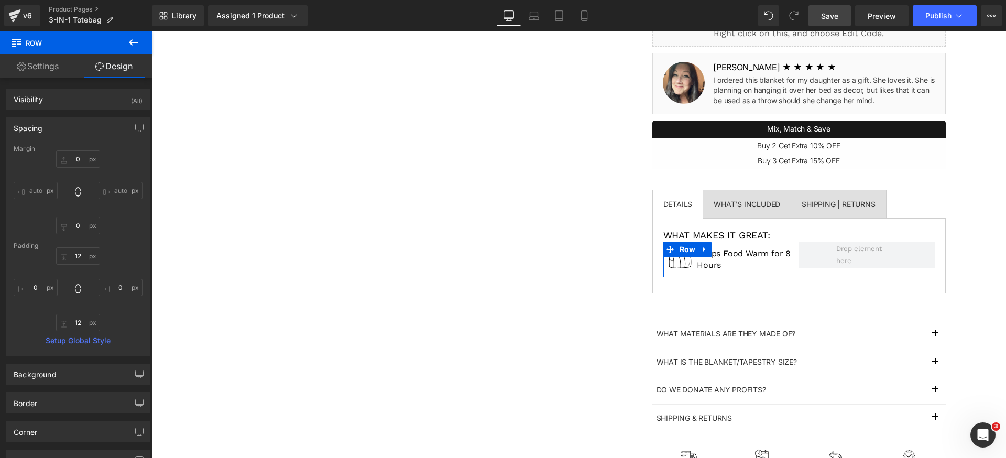
click at [109, 254] on div "12 12 0px 0 12 12 0px 0" at bounding box center [78, 289] width 129 height 84
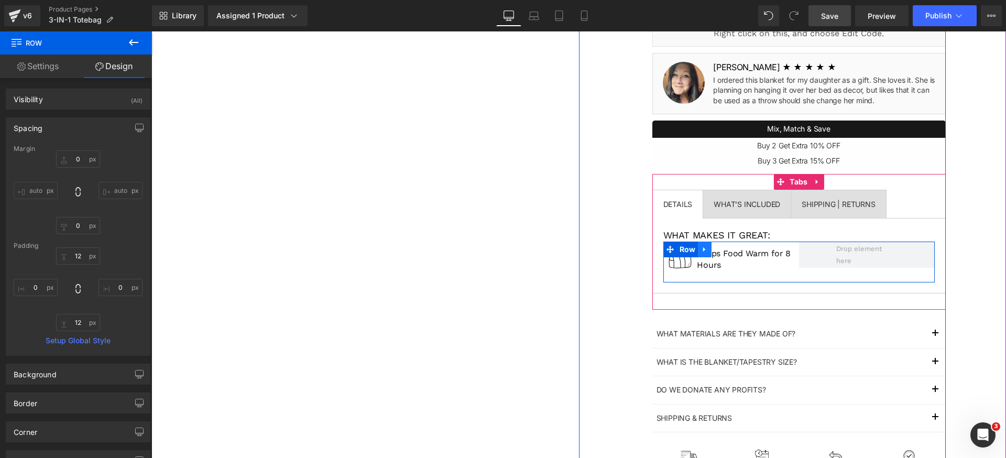
click at [703, 250] on icon at bounding box center [704, 249] width 7 height 8
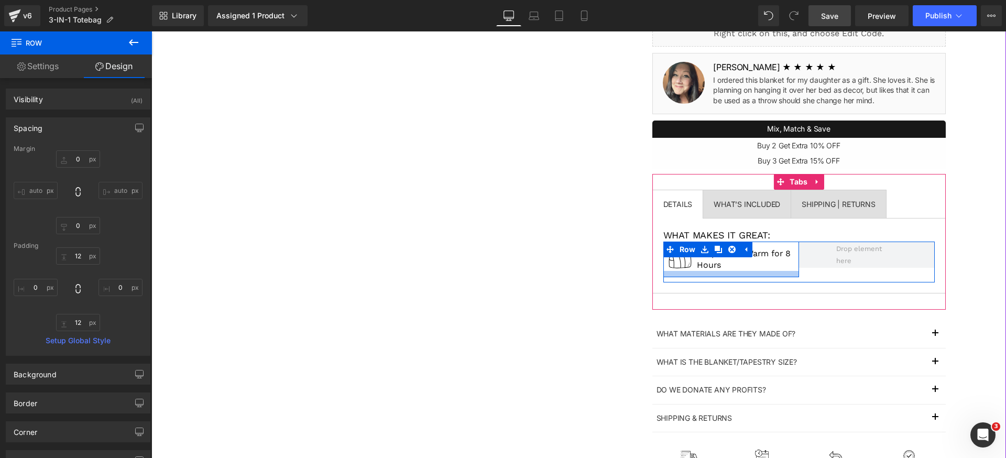
click at [734, 271] on div at bounding box center [731, 274] width 136 height 6
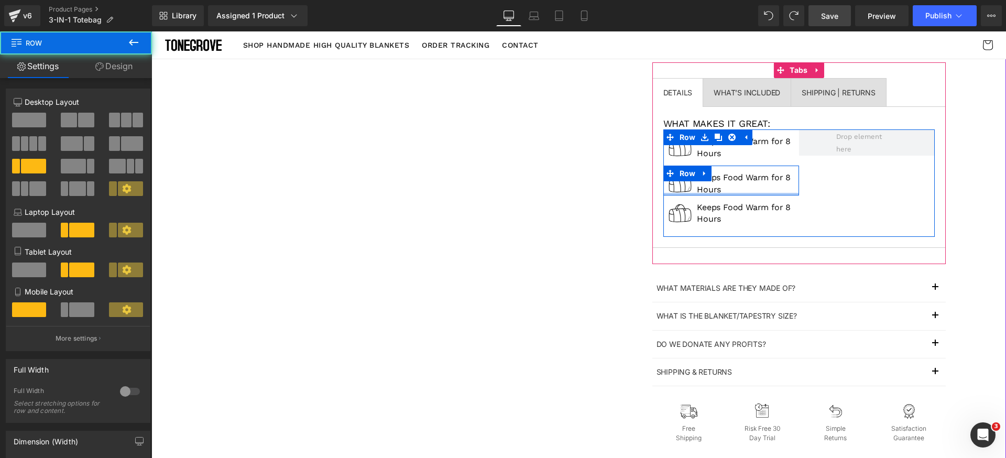
drag, startPoint x: 733, startPoint y: 196, endPoint x: 733, endPoint y: 181, distance: 15.2
click at [733, 181] on div "Image Keeps Food Warm for 8 Hours Text Block Row" at bounding box center [731, 181] width 136 height 30
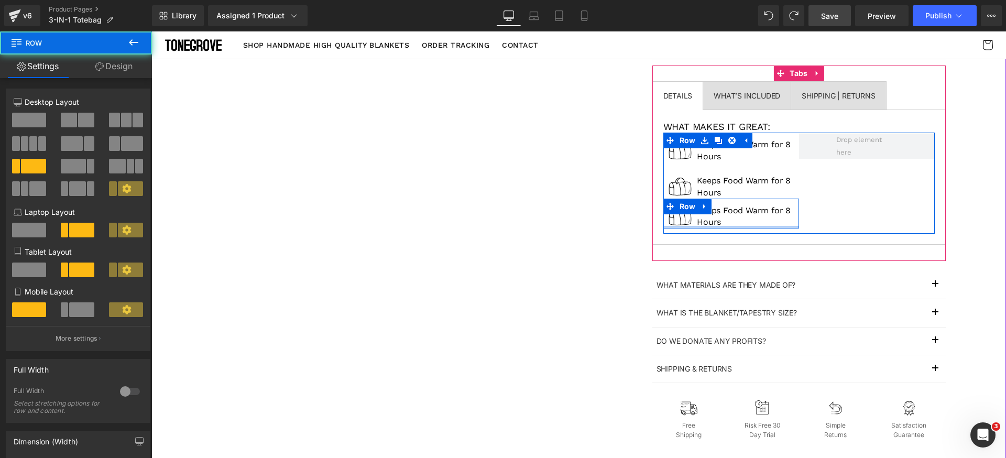
drag, startPoint x: 733, startPoint y: 228, endPoint x: 732, endPoint y: 214, distance: 14.2
click at [732, 214] on div "Image Keeps Food Warm for 8 Hours Text Block Row" at bounding box center [731, 214] width 136 height 30
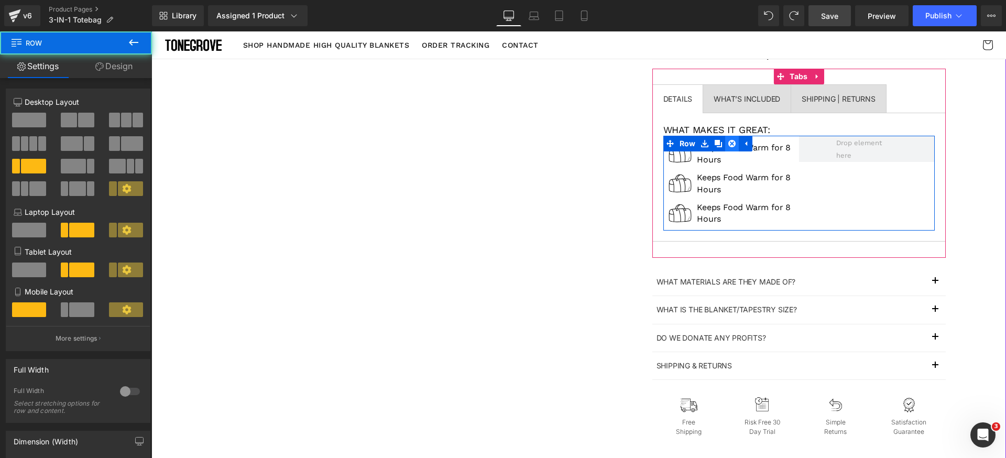
drag, startPoint x: 722, startPoint y: 168, endPoint x: 726, endPoint y: 150, distance: 18.4
click at [726, 150] on div "Image Keeps Food Warm for 8 Hours Text Block Row Image Keeps Food Warm for 8 Ho…" at bounding box center [798, 183] width 271 height 94
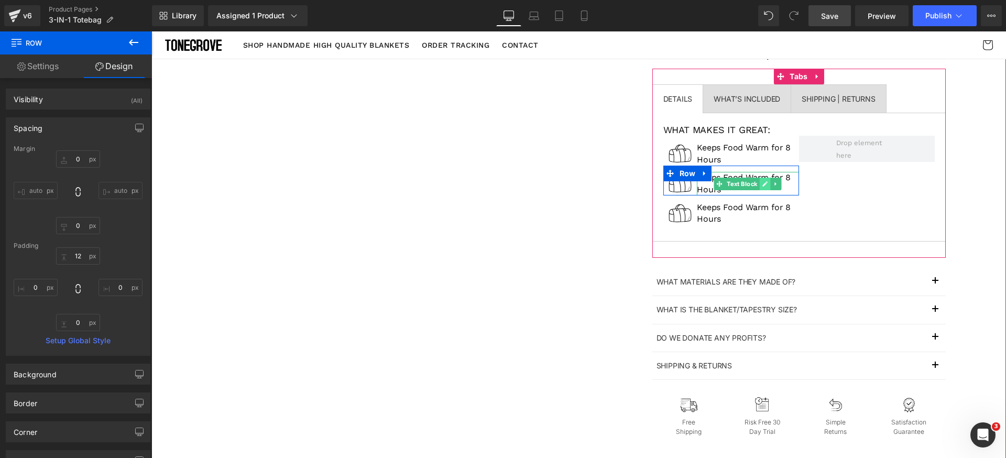
click at [762, 183] on icon at bounding box center [765, 184] width 6 height 6
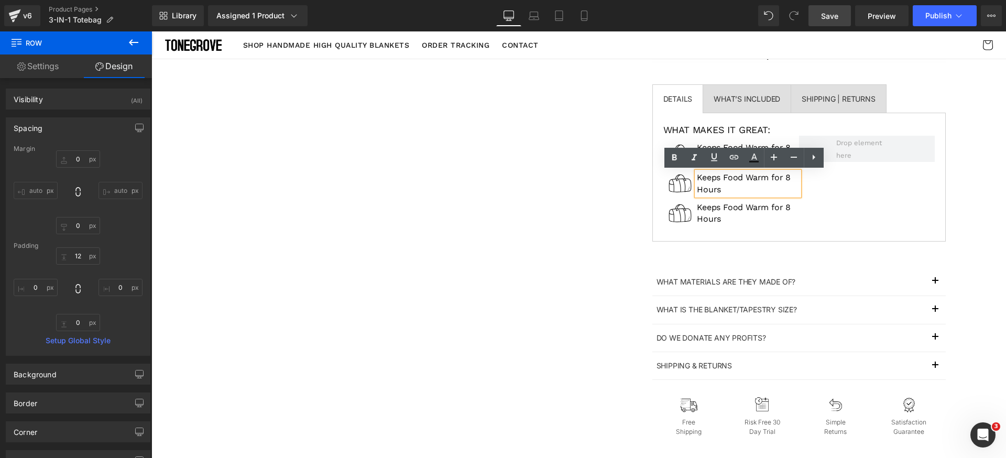
click at [759, 183] on p "Keeps Food Warm for 8 Hours" at bounding box center [748, 184] width 102 height 24
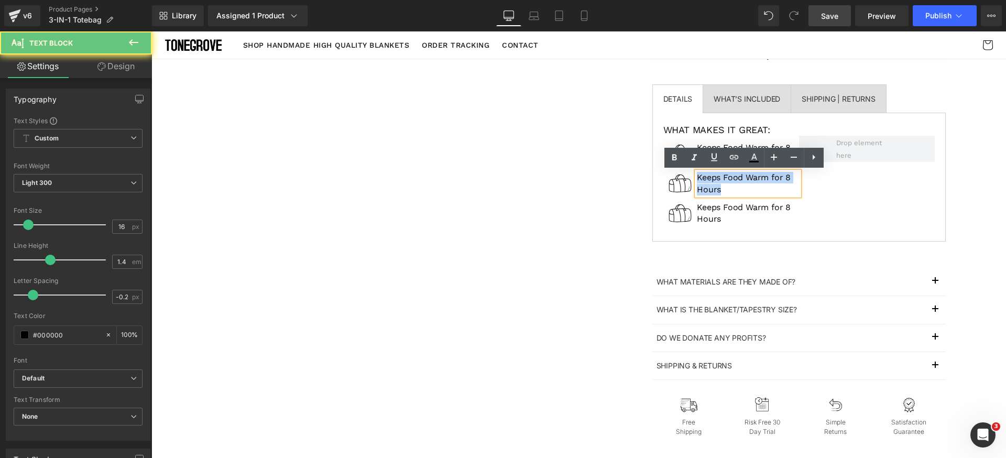
click at [759, 183] on p "Keeps Food Warm for 8 Hours" at bounding box center [748, 184] width 102 height 24
paste div
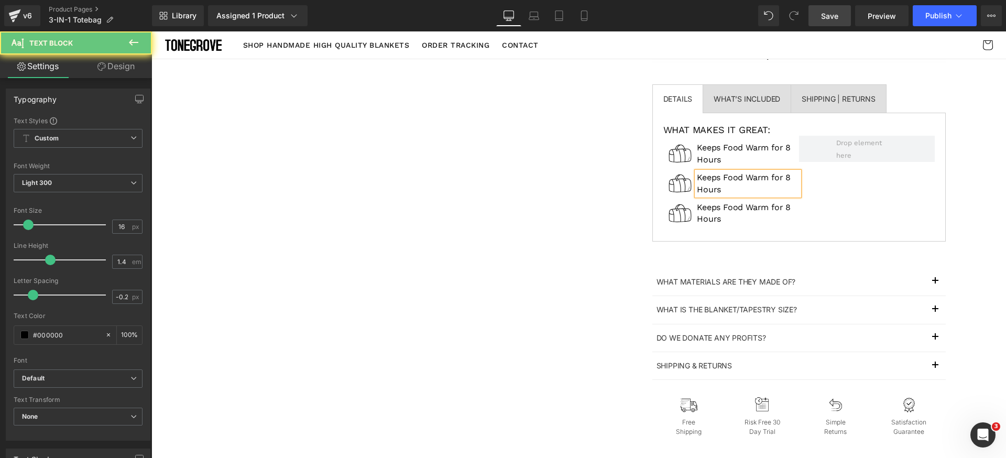
scroll to position [379, 0]
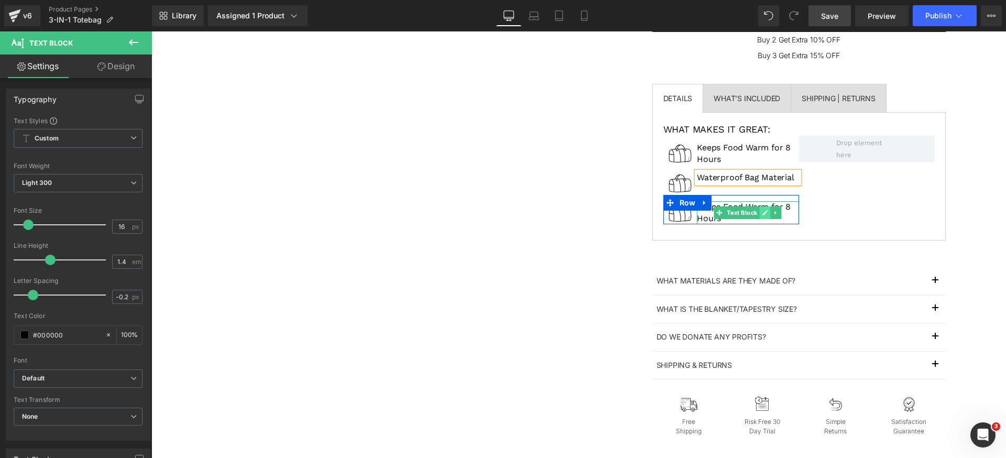
click at [759, 212] on link at bounding box center [764, 212] width 11 height 13
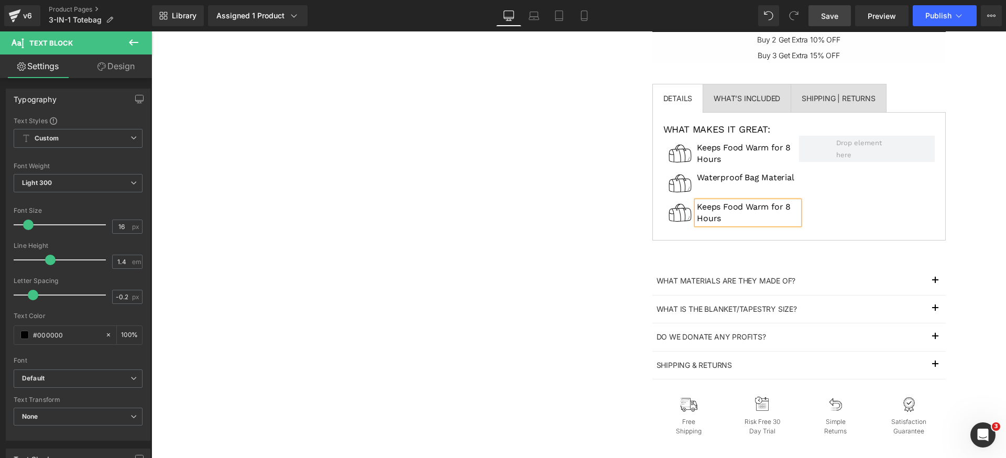
click at [757, 212] on p "Keeps Food Warm for 8 Hours" at bounding box center [748, 213] width 102 height 24
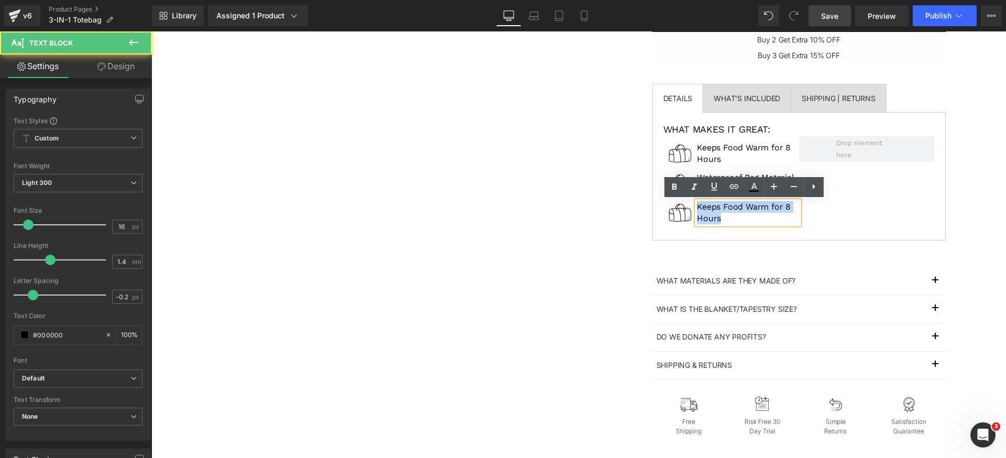
click at [757, 212] on p "Keeps Food Warm for 8 Hours" at bounding box center [748, 213] width 102 height 24
paste div
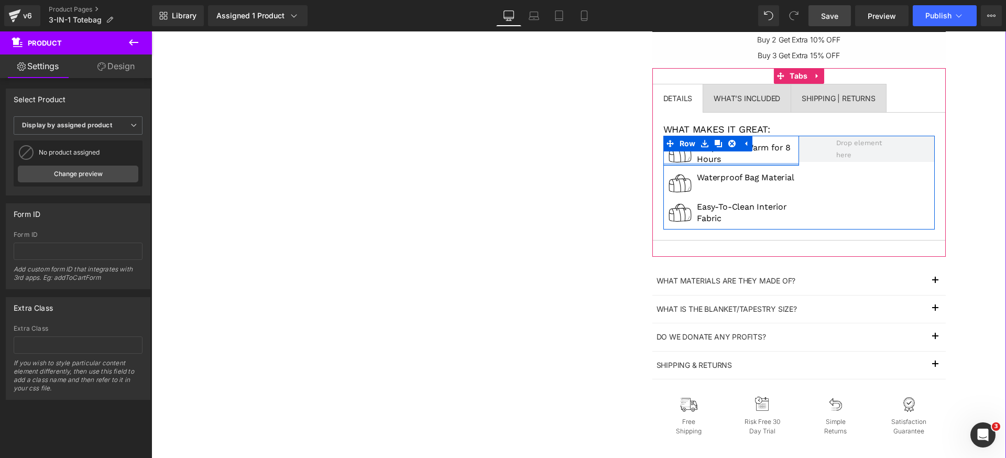
click at [684, 163] on div at bounding box center [731, 164] width 136 height 3
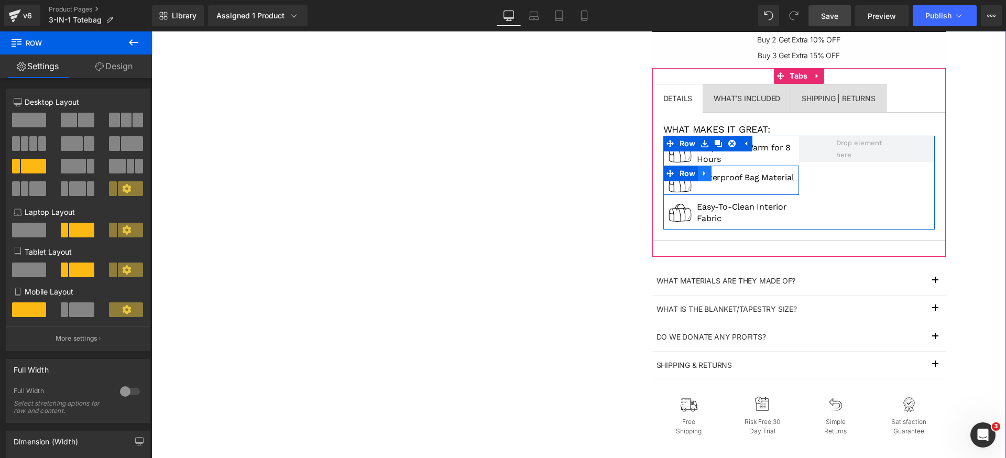
click at [702, 173] on icon at bounding box center [704, 173] width 7 height 8
click at [714, 172] on icon at bounding box center [717, 173] width 7 height 7
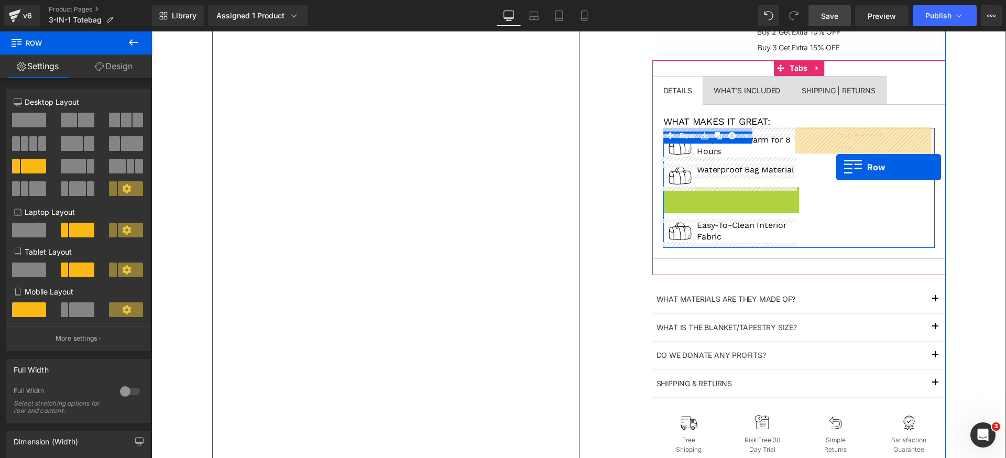
drag, startPoint x: 681, startPoint y: 195, endPoint x: 836, endPoint y: 167, distance: 157.1
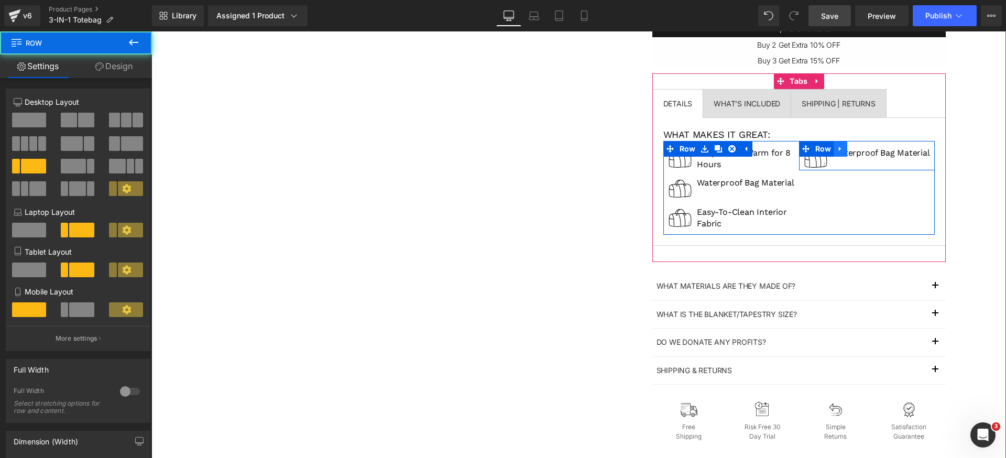
click at [840, 149] on link at bounding box center [840, 149] width 14 height 16
click at [850, 149] on icon at bounding box center [853, 148] width 7 height 7
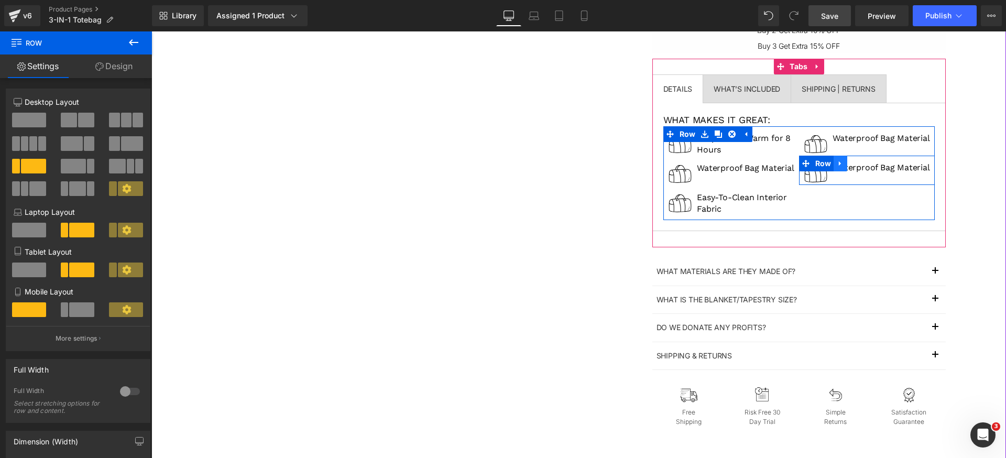
click at [836, 166] on icon at bounding box center [839, 163] width 7 height 8
click at [850, 164] on icon at bounding box center [853, 163] width 7 height 7
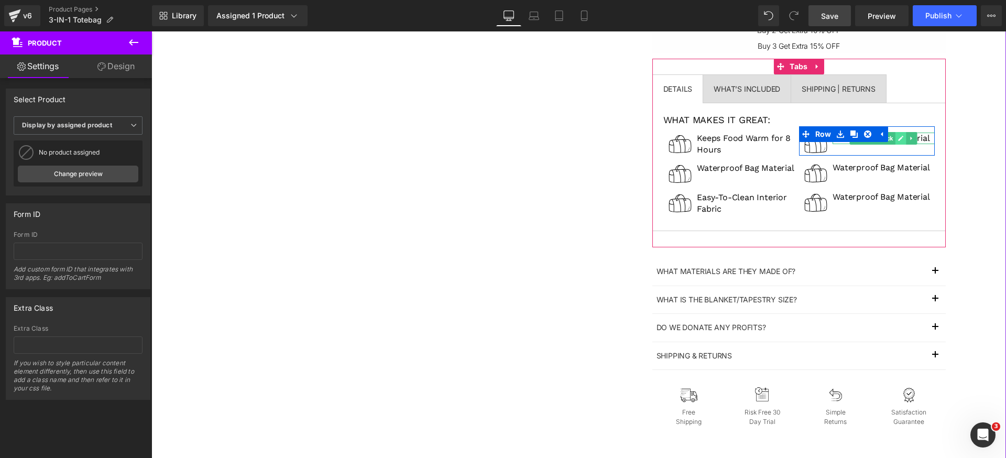
click at [895, 138] on link at bounding box center [900, 138] width 11 height 13
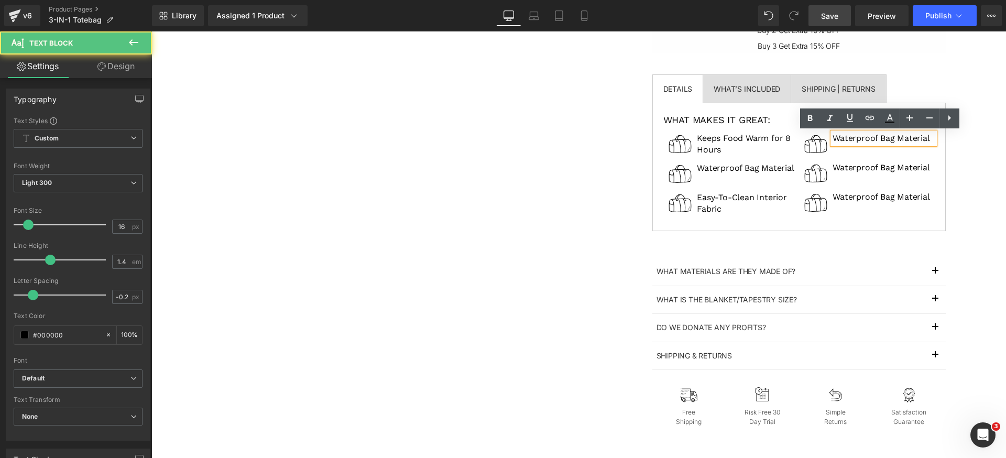
click at [893, 138] on p "Waterproof Bag Material" at bounding box center [883, 139] width 102 height 12
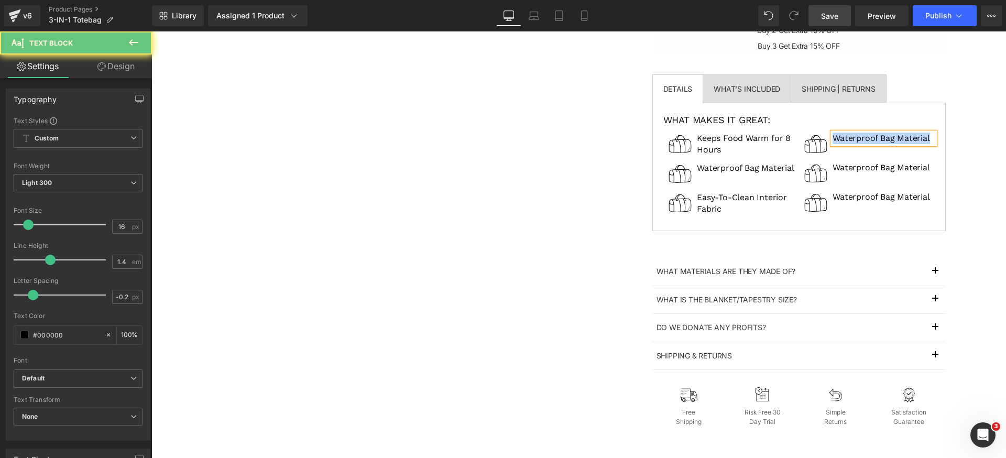
paste div
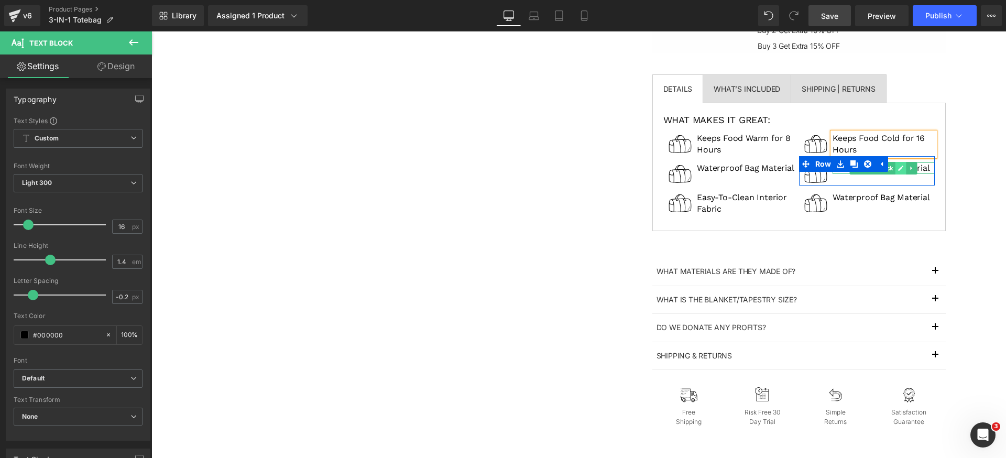
click at [895, 170] on link at bounding box center [900, 168] width 11 height 13
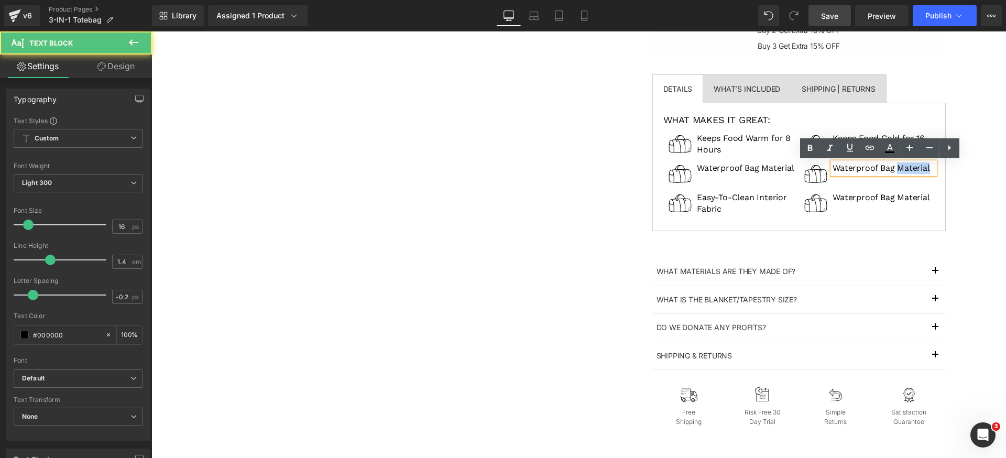
click at [893, 170] on p "Waterproof Bag Material" at bounding box center [883, 168] width 102 height 12
paste div
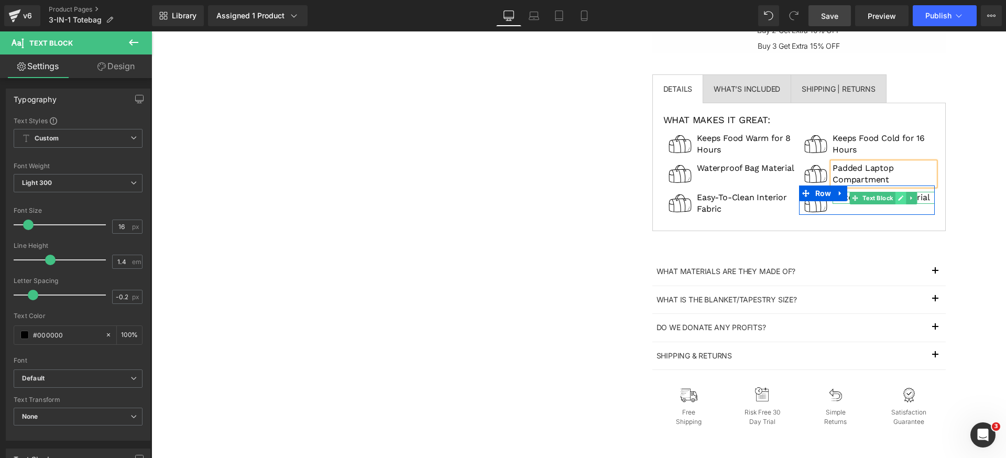
click at [899, 197] on icon at bounding box center [901, 198] width 6 height 6
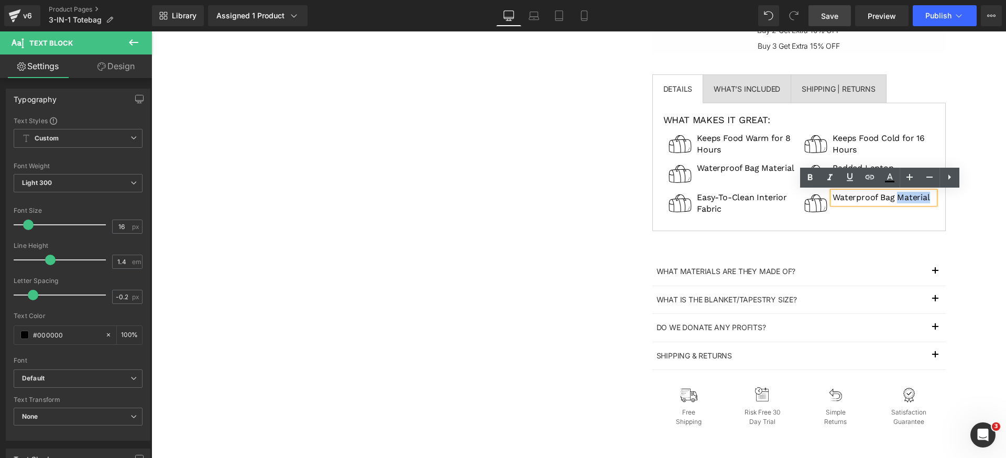
click at [899, 197] on p "Waterproof Bag Material" at bounding box center [883, 198] width 102 height 12
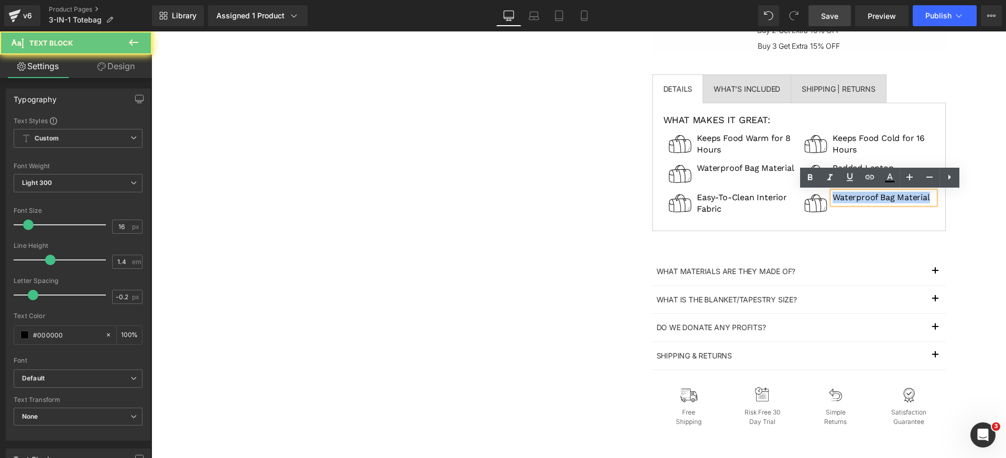
click at [899, 197] on p "Waterproof Bag Material" at bounding box center [883, 198] width 102 height 12
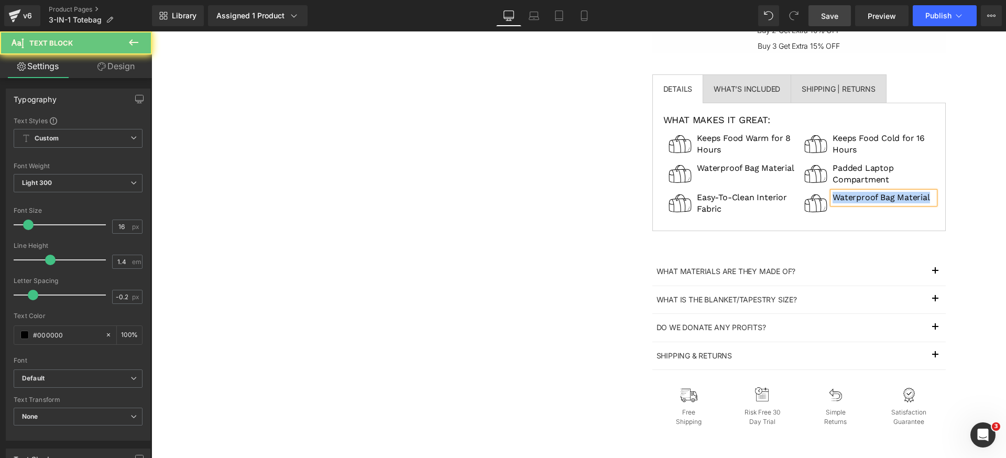
paste div
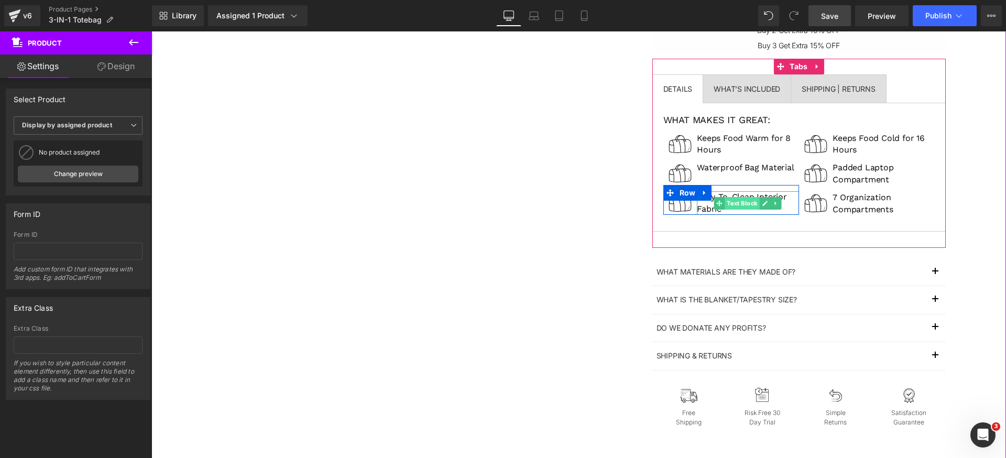
click at [729, 203] on span "Text Block" at bounding box center [742, 203] width 35 height 13
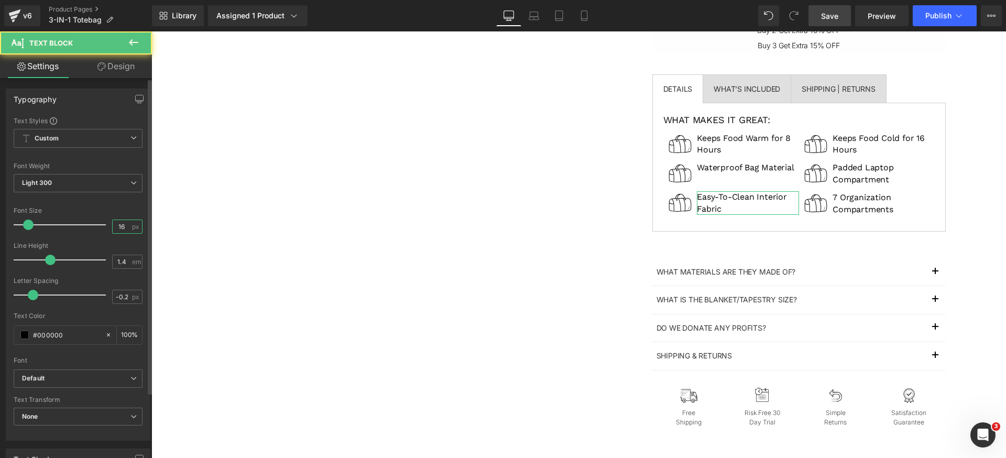
click at [124, 224] on input "16" at bounding box center [122, 226] width 18 height 13
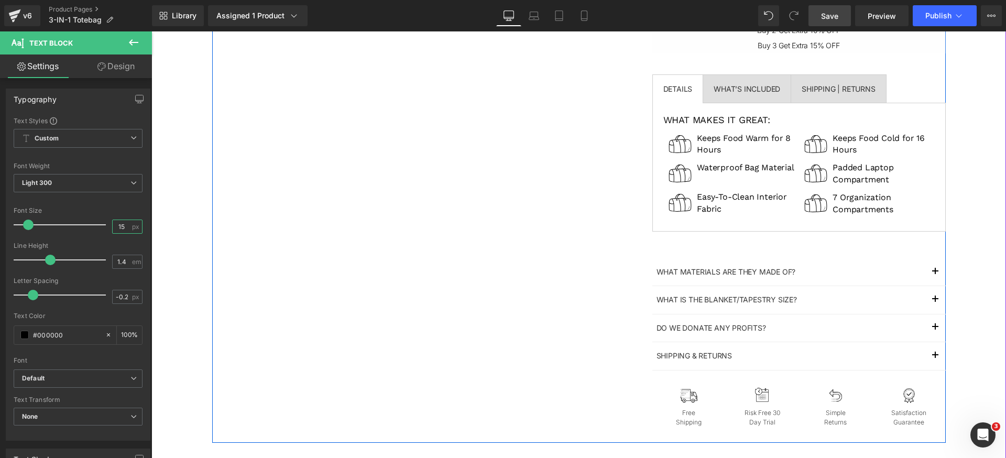
type input "14"
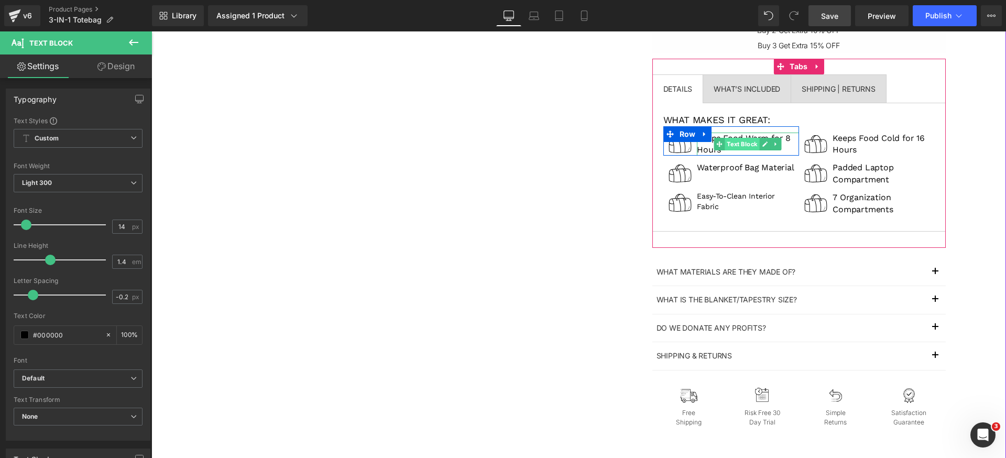
click at [731, 143] on span "Text Block" at bounding box center [742, 144] width 35 height 13
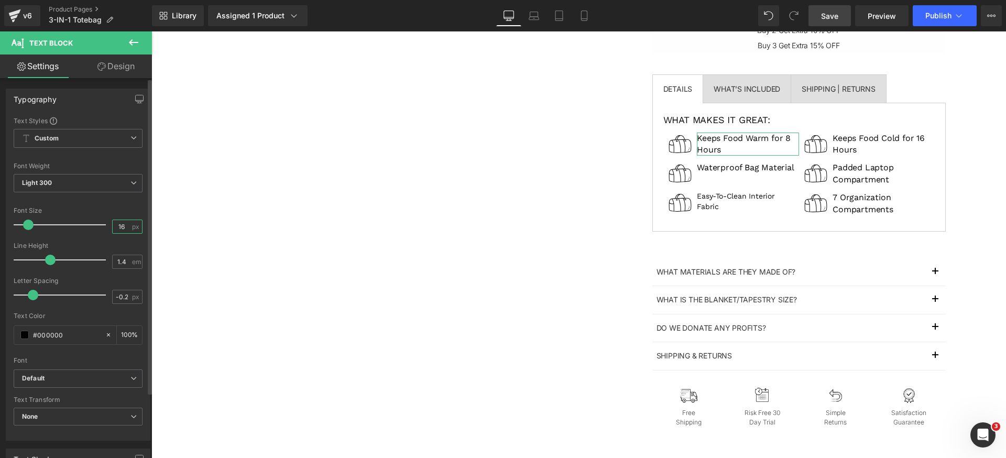
click at [123, 227] on input "16" at bounding box center [122, 226] width 18 height 13
type input "14"
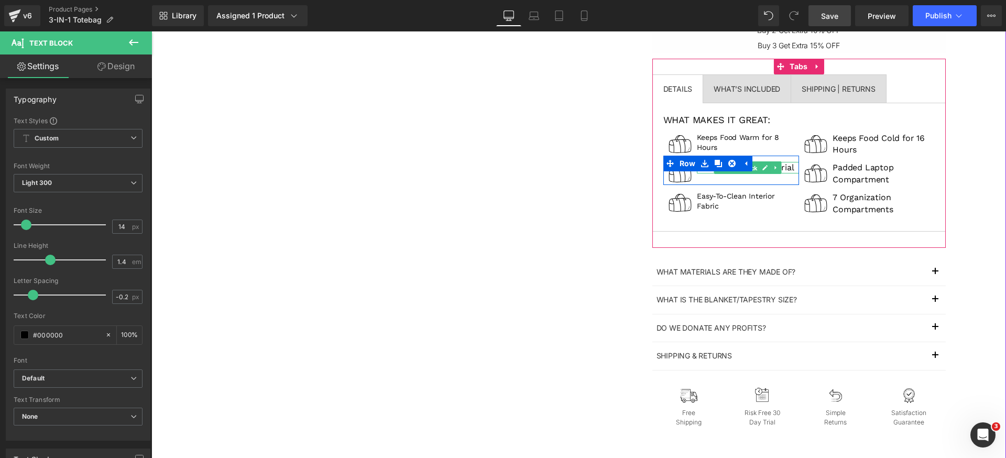
click at [751, 169] on span "Text Block" at bounding box center [742, 167] width 35 height 13
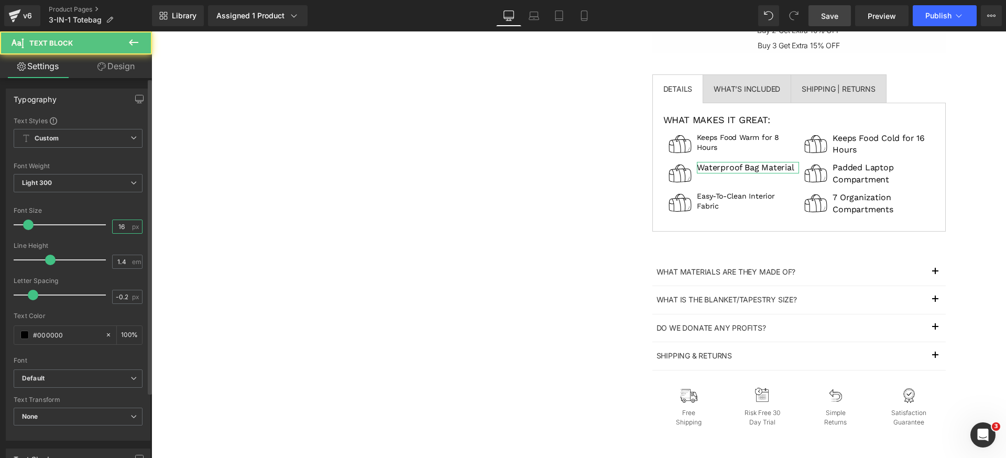
click at [120, 229] on input "16" at bounding box center [122, 226] width 18 height 13
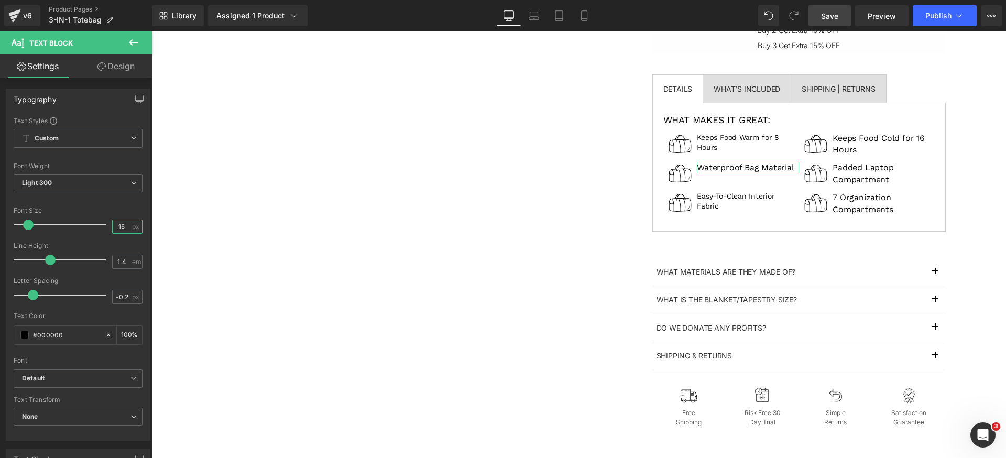
type input "14"
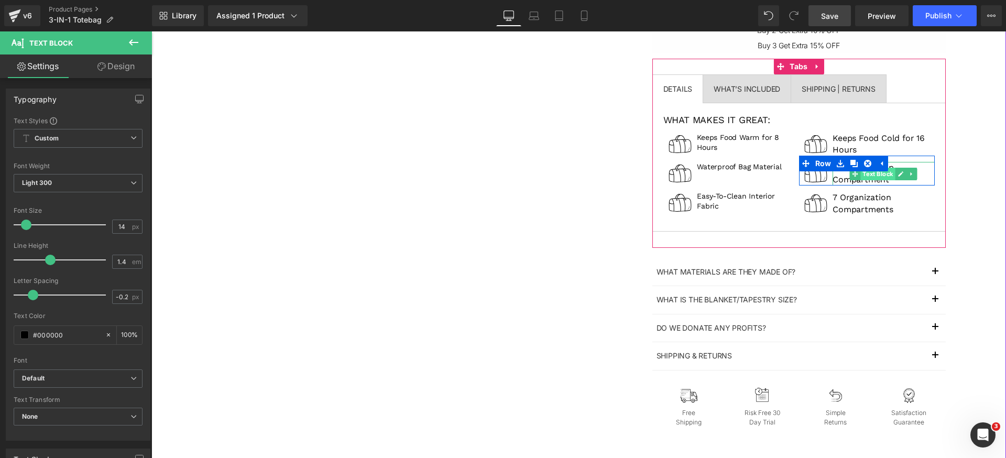
click at [875, 175] on span "Text Block" at bounding box center [878, 174] width 35 height 13
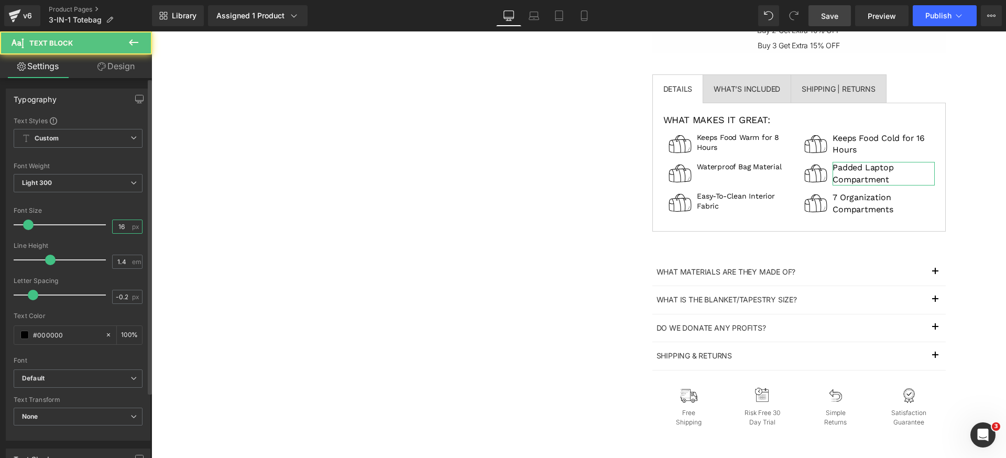
click at [123, 225] on input "16" at bounding box center [122, 226] width 18 height 13
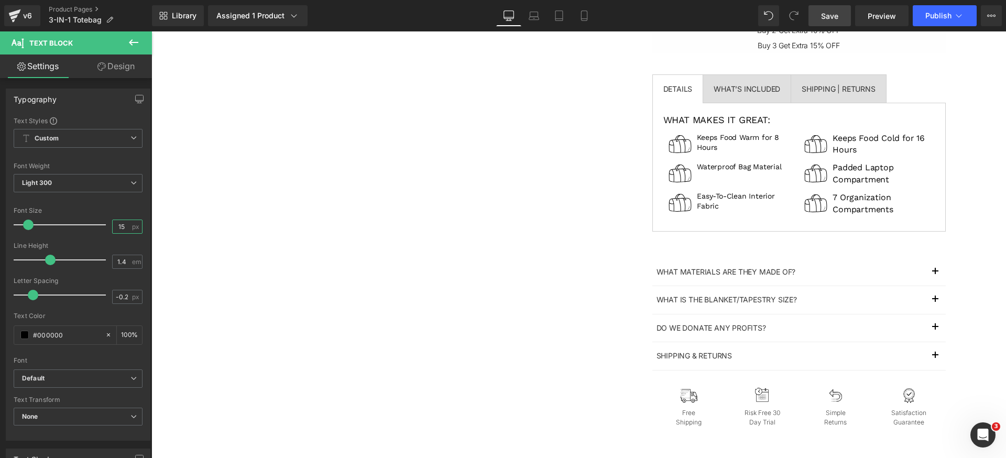
type input "14"
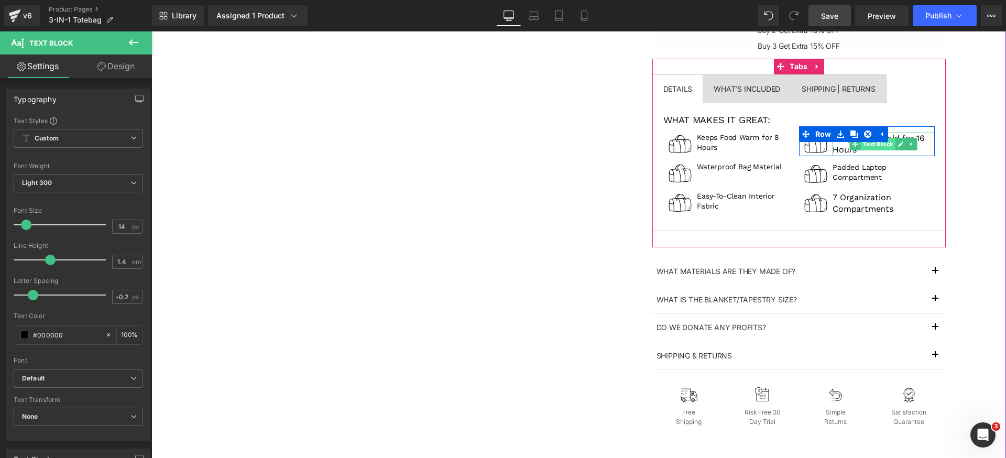
click at [874, 146] on span "Text Block" at bounding box center [878, 144] width 35 height 13
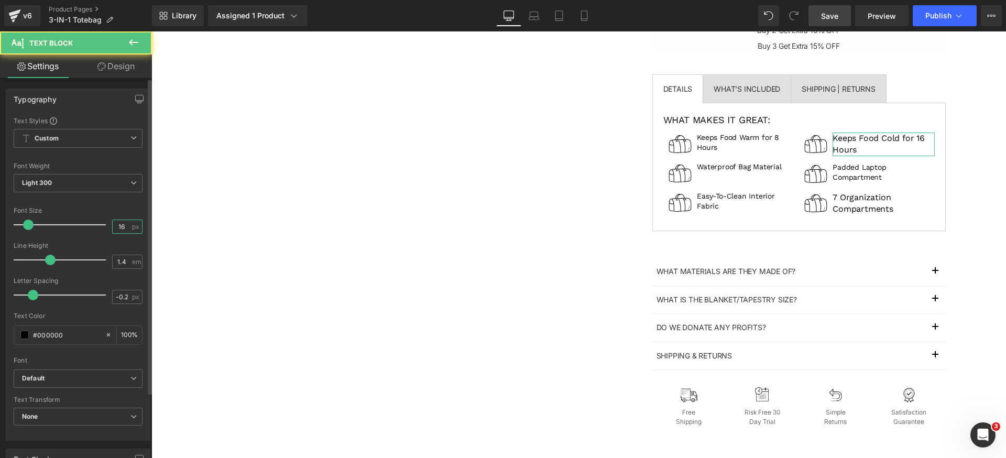
drag, startPoint x: 119, startPoint y: 223, endPoint x: 147, endPoint y: 229, distance: 28.5
click at [119, 223] on input "16" at bounding box center [122, 226] width 18 height 13
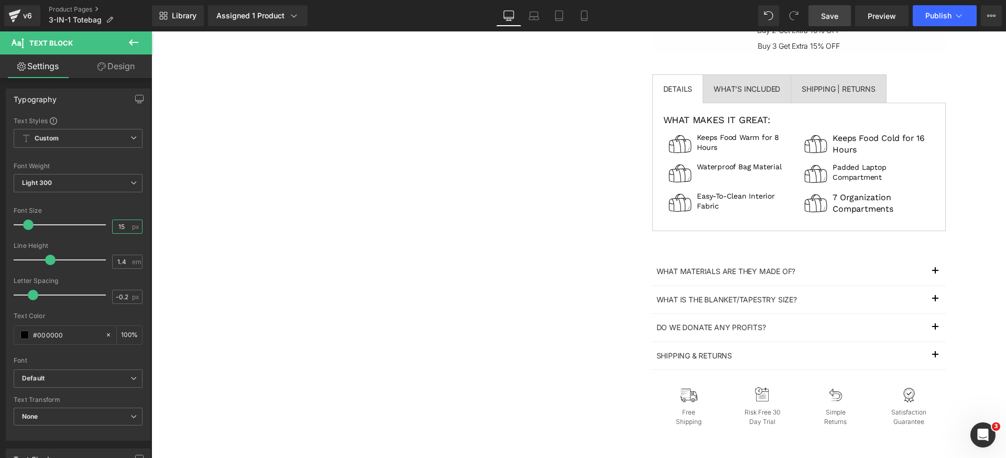
type input "14"
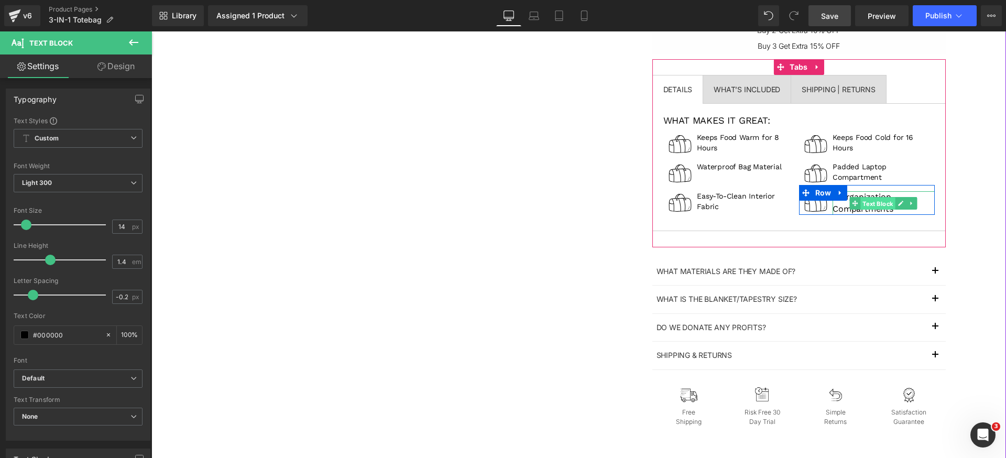
click at [865, 204] on span "Text Block" at bounding box center [878, 203] width 35 height 13
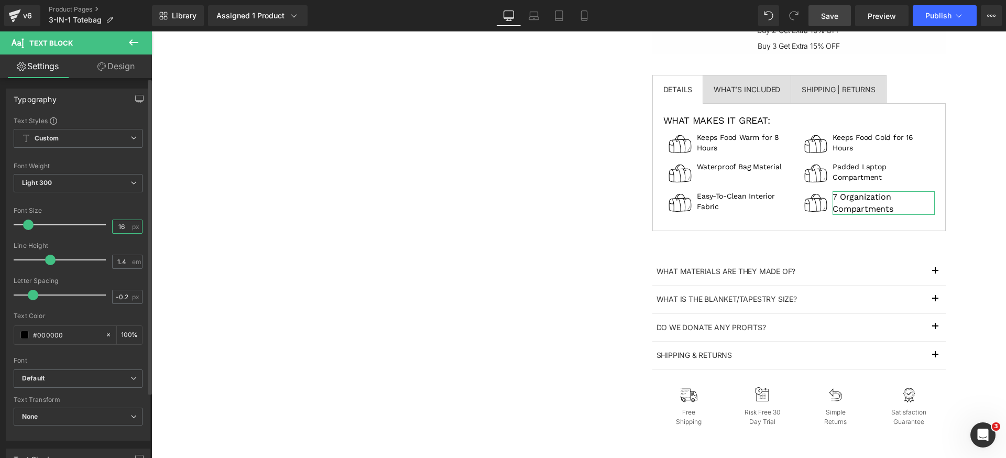
click at [125, 226] on input "16" at bounding box center [122, 226] width 18 height 13
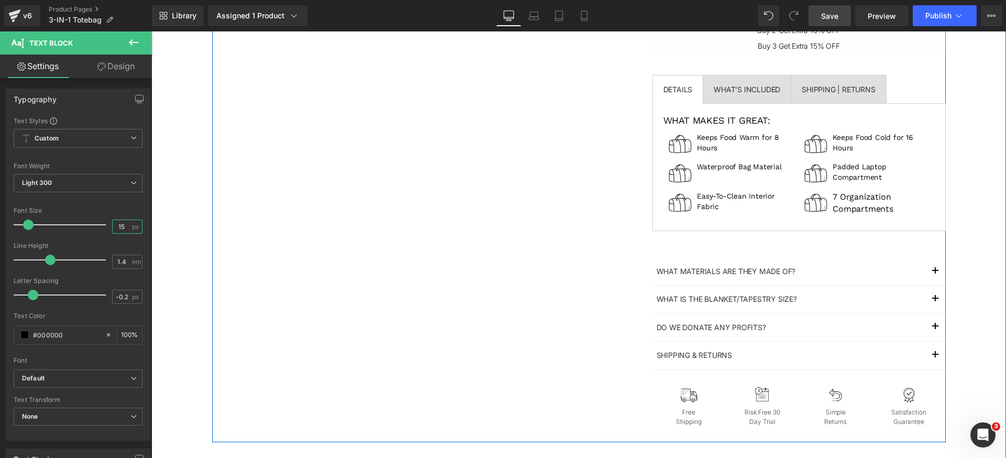
type input "14"
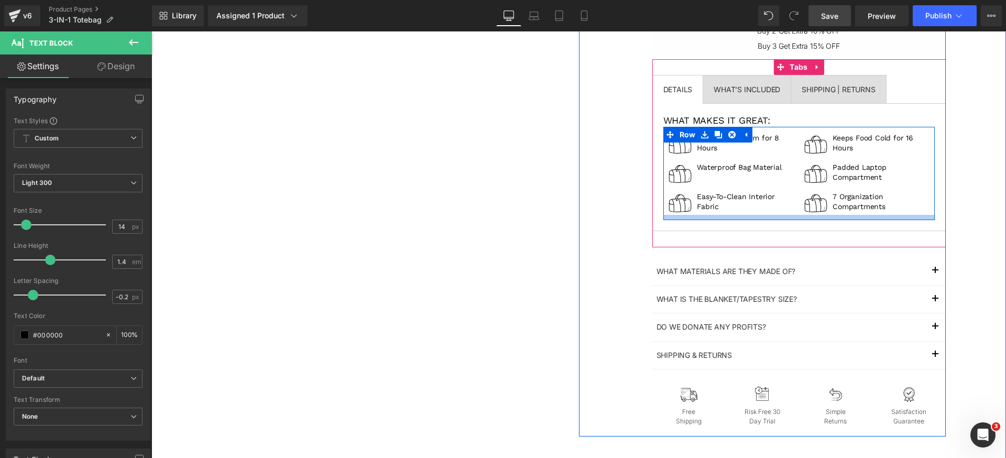
click at [766, 217] on div at bounding box center [798, 217] width 271 height 5
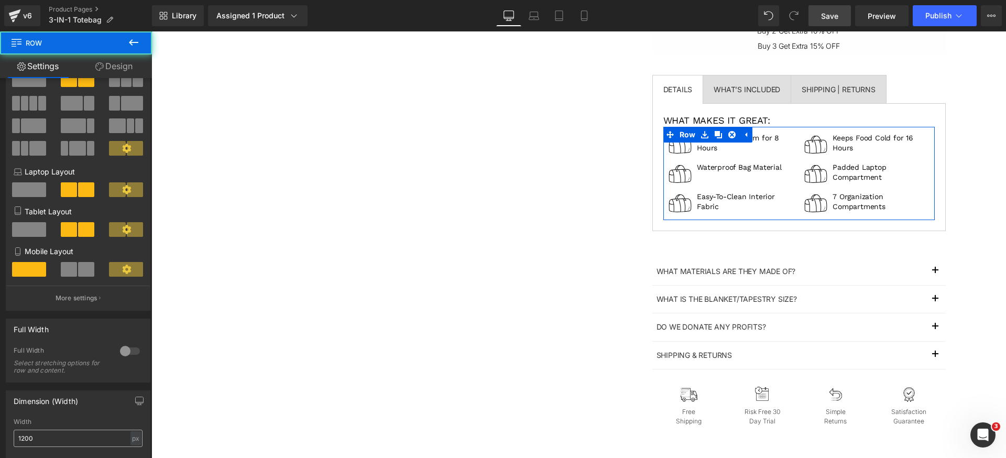
scroll to position [145, 0]
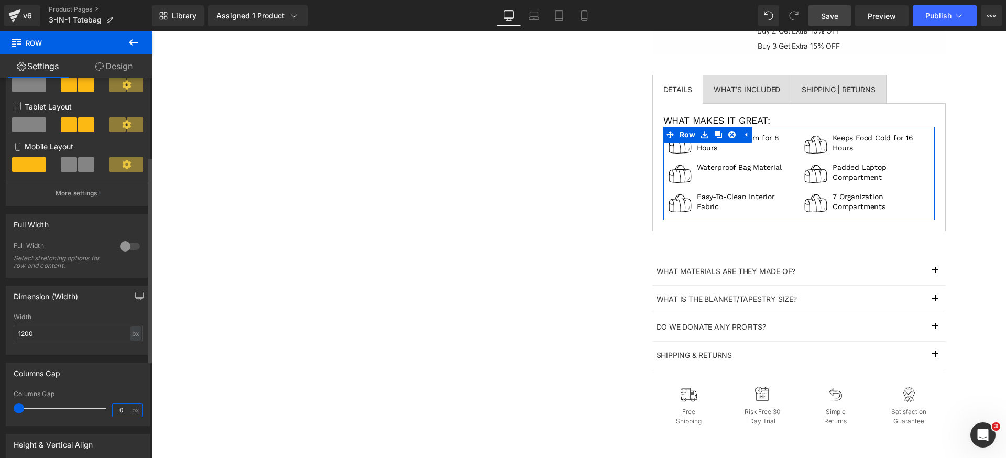
click at [126, 407] on input "0" at bounding box center [122, 409] width 18 height 13
type input "10"
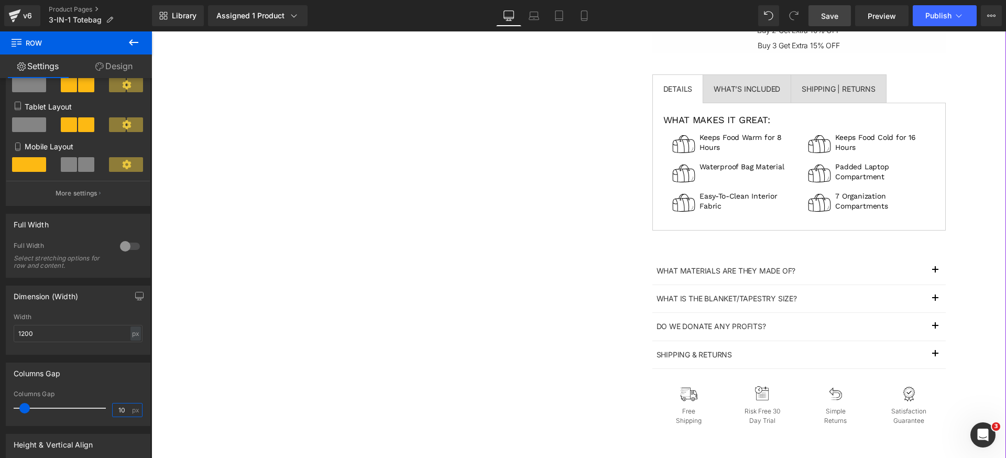
scroll to position [366, 0]
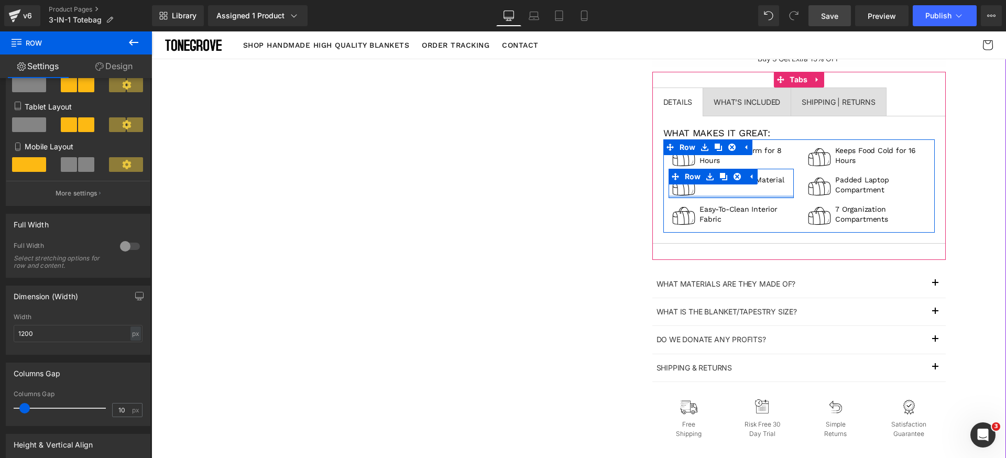
click at [697, 195] on div at bounding box center [730, 196] width 125 height 3
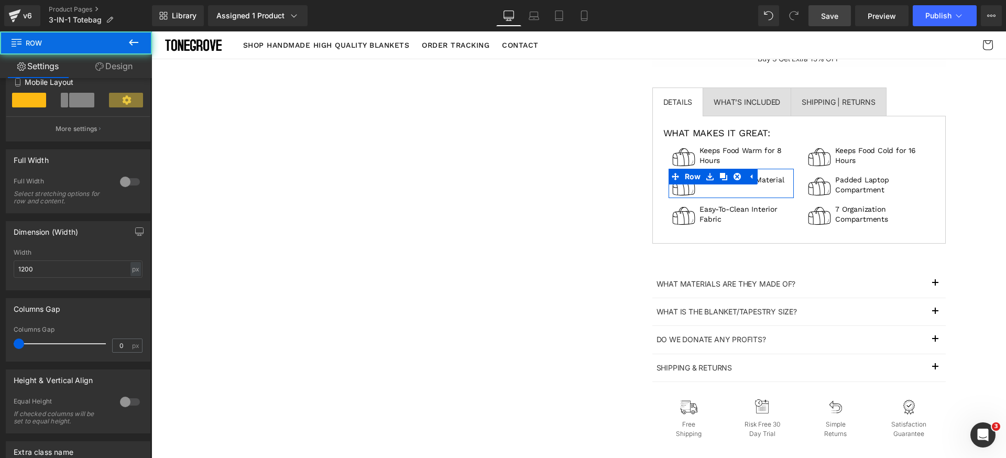
scroll to position [263, 0]
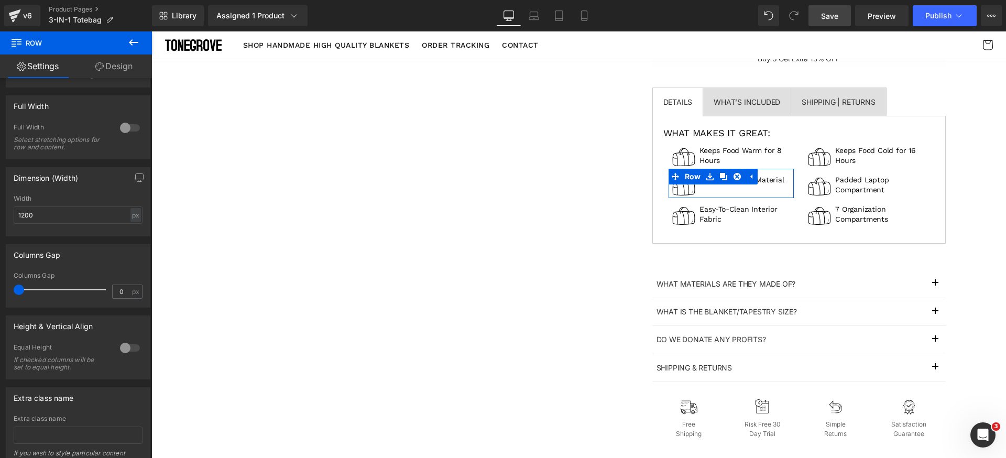
click at [117, 344] on div at bounding box center [129, 347] width 25 height 17
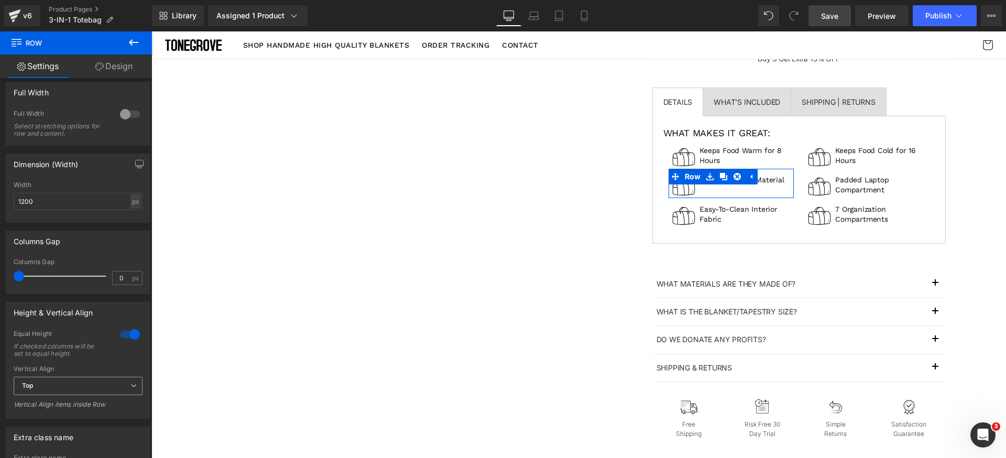
click at [75, 386] on span "Top" at bounding box center [78, 386] width 129 height 18
click at [63, 422] on li "Middle" at bounding box center [76, 420] width 125 height 16
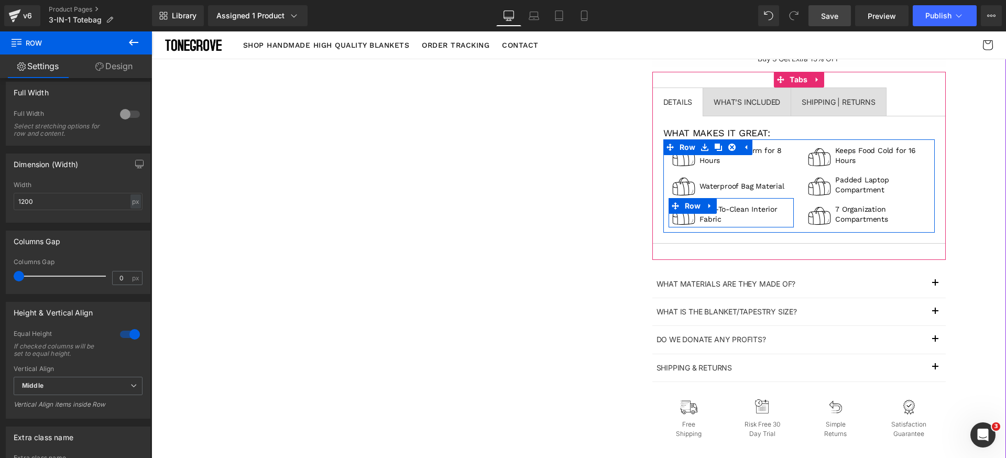
click at [740, 219] on div "Image Easy-To-Clean Interior Fabric Text Block Row" at bounding box center [730, 212] width 125 height 29
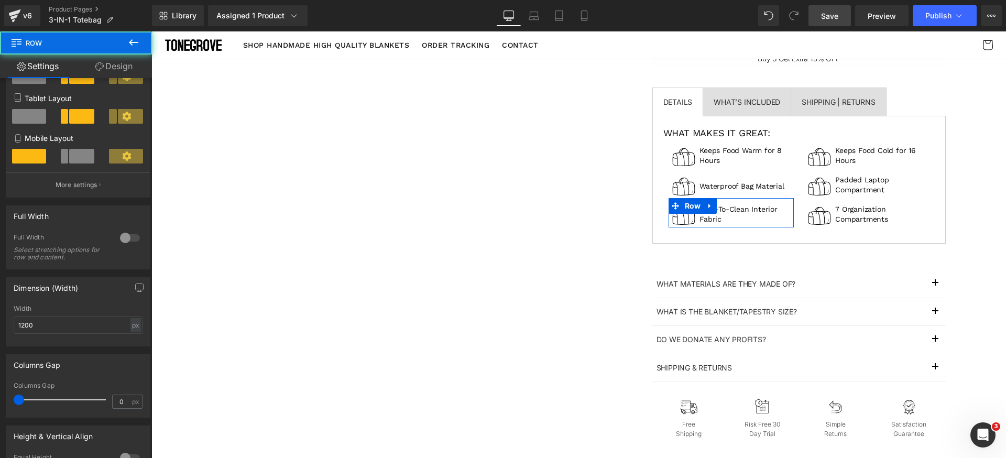
scroll to position [325, 0]
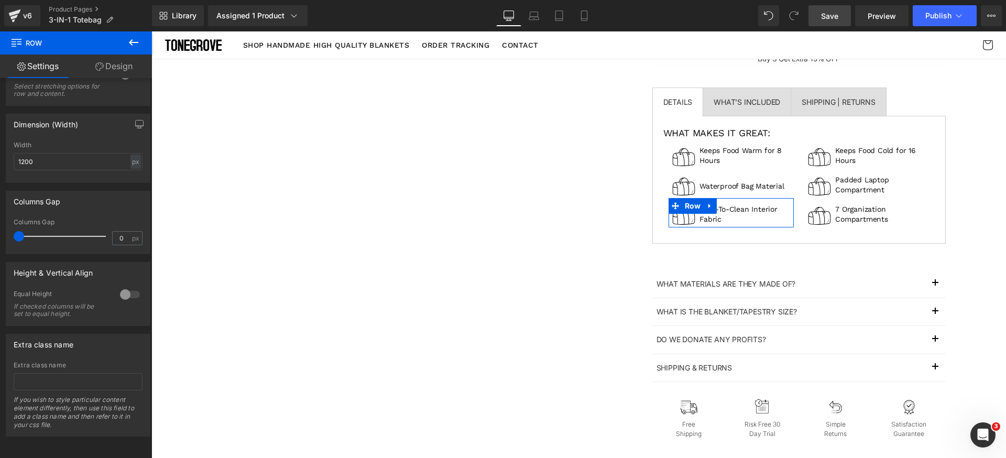
click at [129, 287] on div at bounding box center [129, 294] width 25 height 17
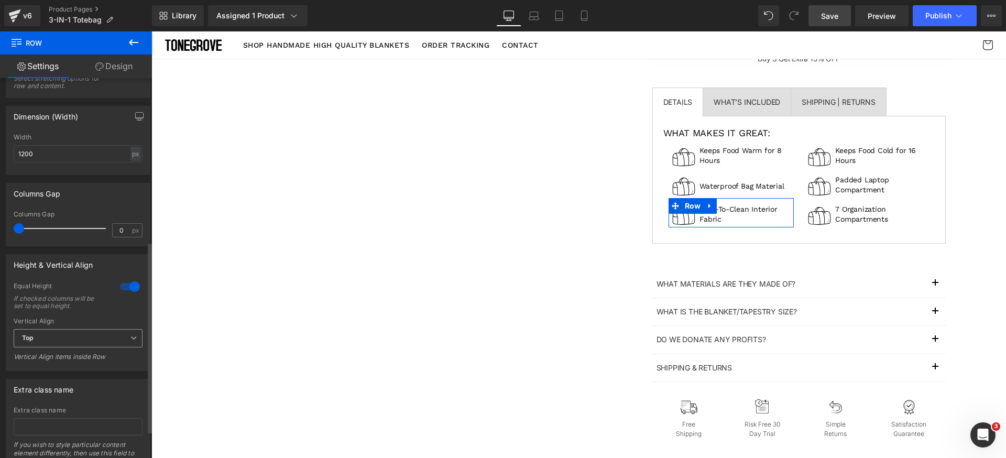
click at [81, 338] on span "Top" at bounding box center [78, 338] width 129 height 18
click at [62, 377] on li "Middle" at bounding box center [76, 373] width 125 height 16
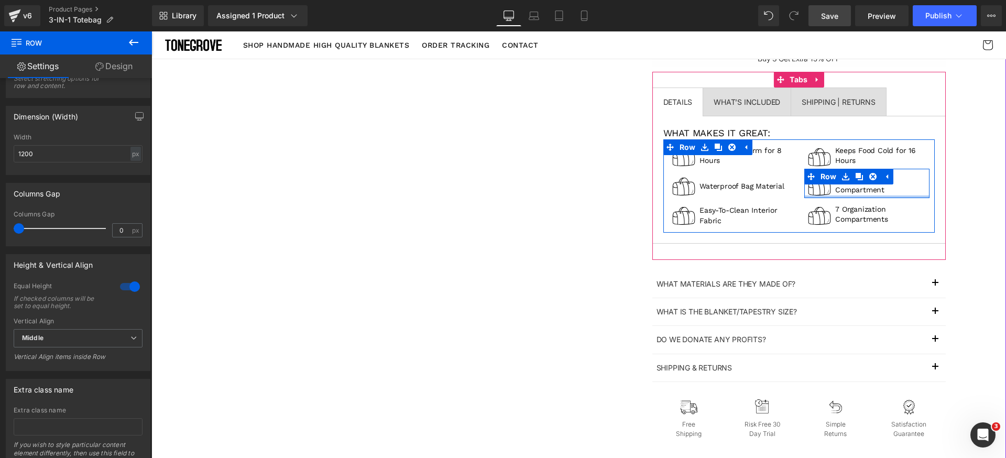
click at [912, 195] on div at bounding box center [866, 196] width 125 height 3
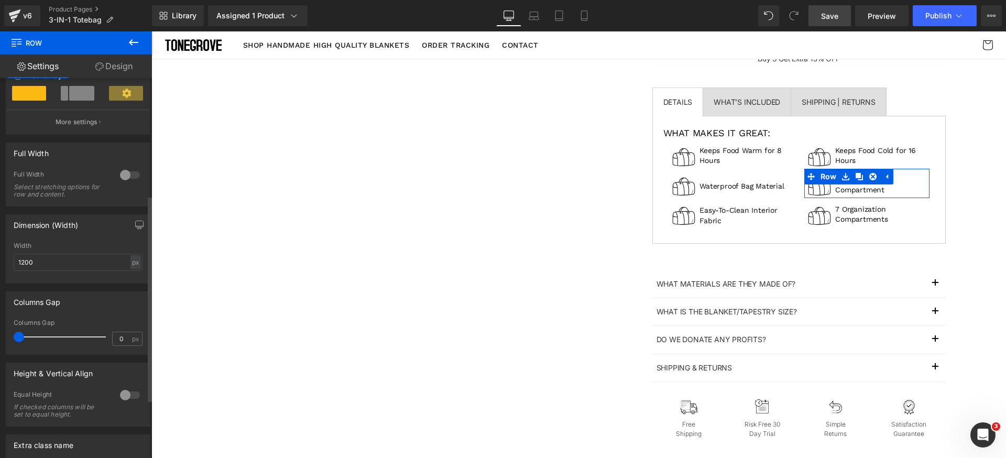
click at [124, 399] on div at bounding box center [129, 395] width 25 height 17
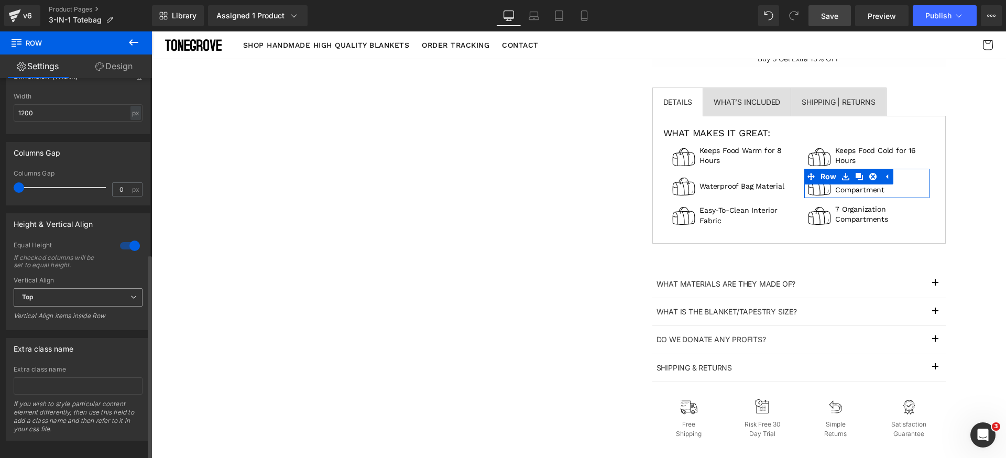
drag, startPoint x: 97, startPoint y: 294, endPoint x: 89, endPoint y: 309, distance: 16.9
click at [95, 296] on span "Top" at bounding box center [78, 297] width 129 height 18
click at [70, 332] on li "Middle" at bounding box center [76, 332] width 125 height 16
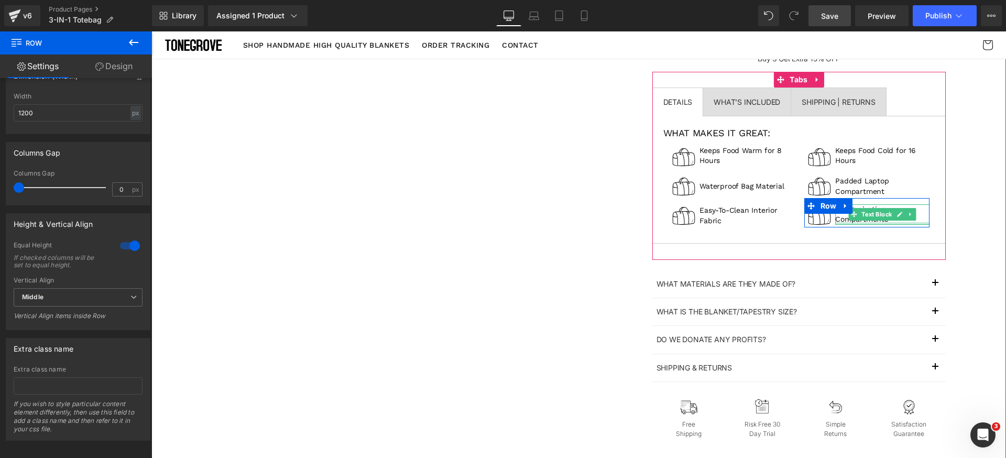
click at [907, 223] on div at bounding box center [882, 223] width 94 height 3
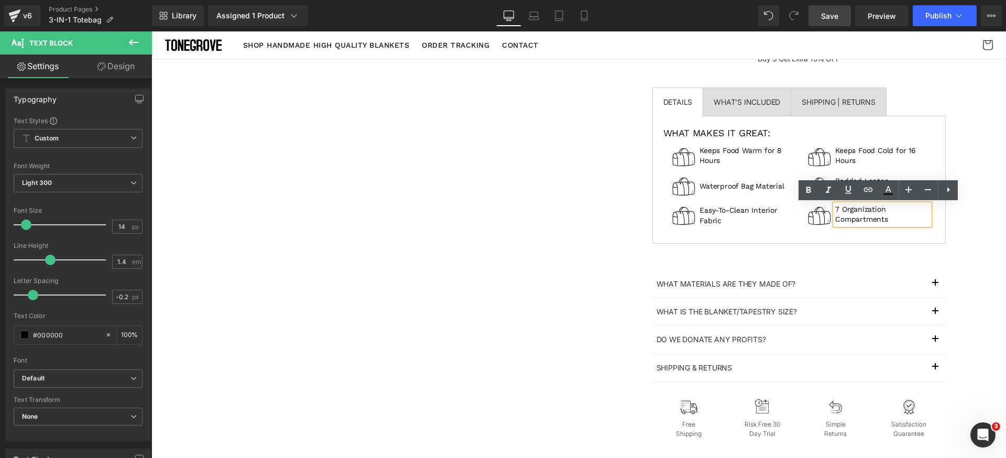
click at [840, 229] on div "Image Keeps Food Warm for 8 Hours Text Block Row Image Waterproof Bag Material …" at bounding box center [798, 185] width 271 height 93
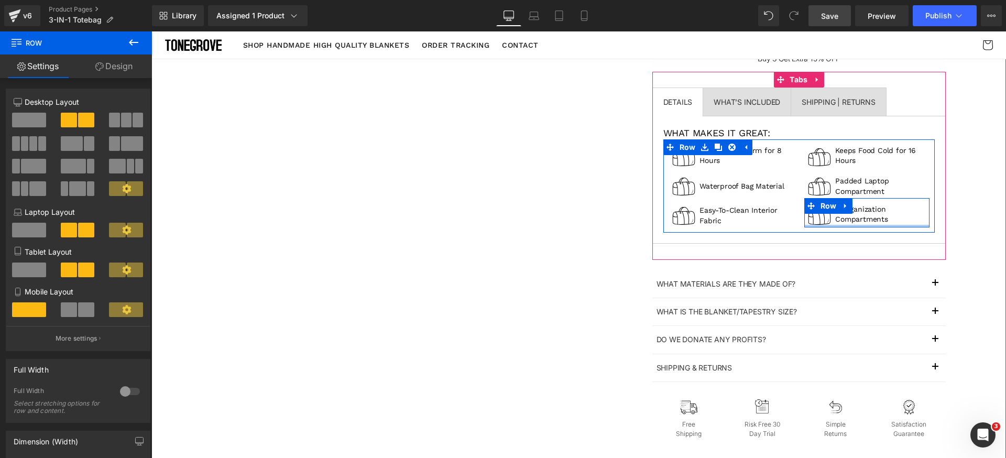
click at [828, 225] on div at bounding box center [866, 226] width 125 height 3
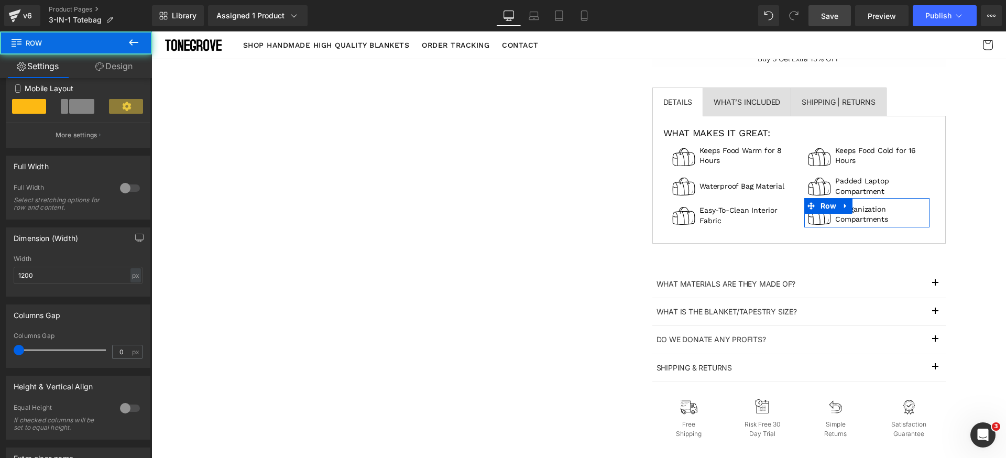
scroll to position [257, 0]
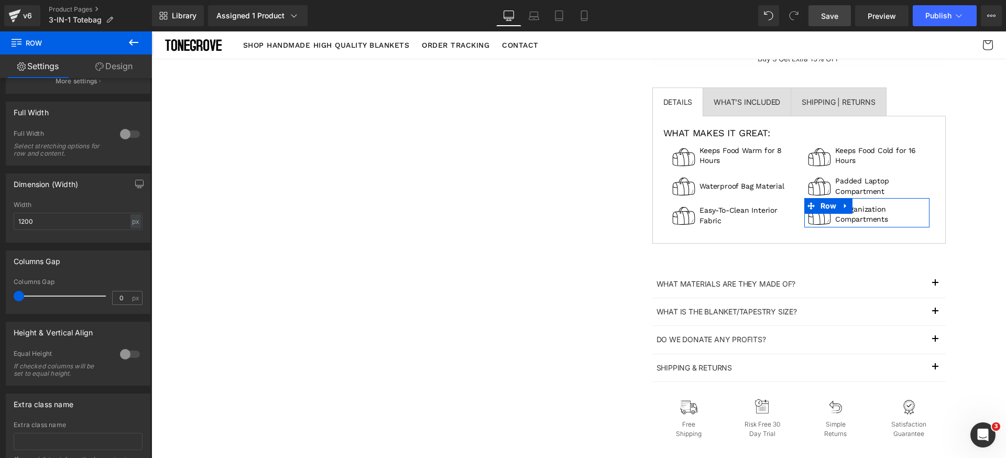
drag, startPoint x: 120, startPoint y: 355, endPoint x: 129, endPoint y: 357, distance: 8.8
click at [121, 355] on div at bounding box center [129, 354] width 25 height 17
drag, startPoint x: 79, startPoint y: 403, endPoint x: 71, endPoint y: 421, distance: 18.8
click at [79, 404] on span "Top" at bounding box center [78, 406] width 129 height 18
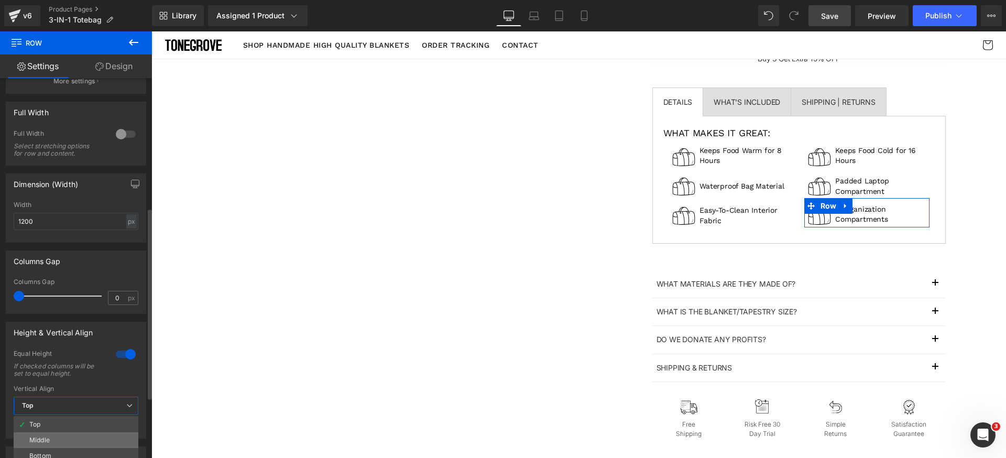
click at [60, 440] on li "Middle" at bounding box center [76, 440] width 125 height 16
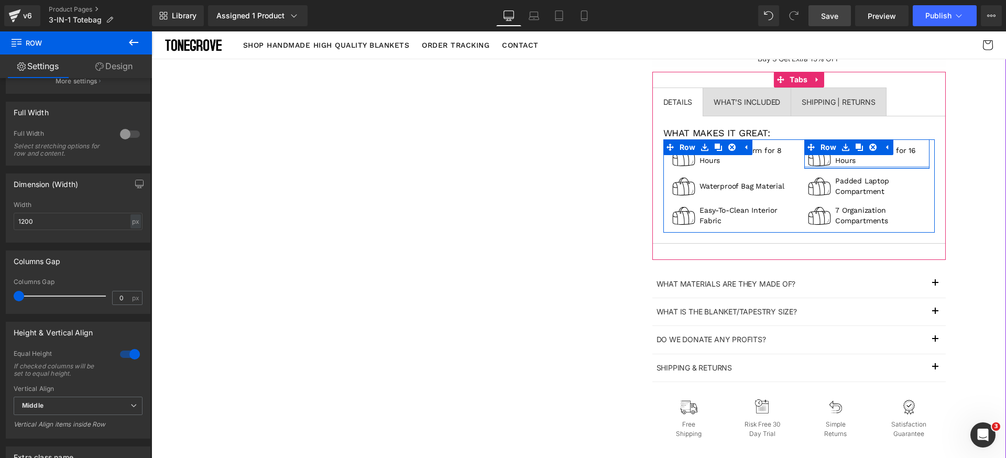
click at [909, 166] on div at bounding box center [866, 167] width 125 height 3
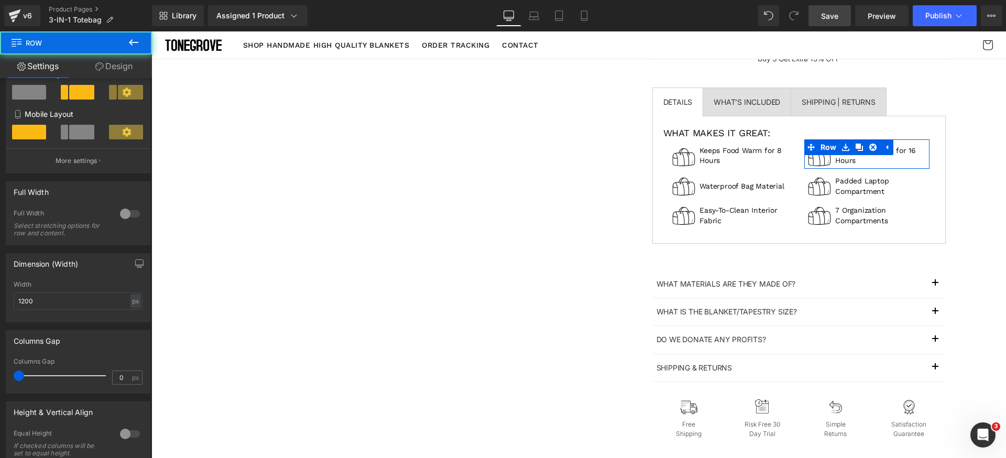
scroll to position [232, 0]
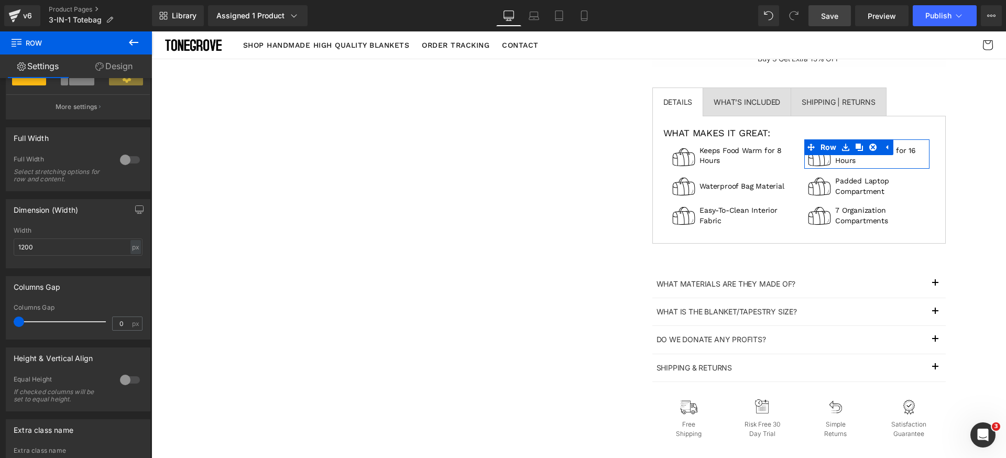
drag, startPoint x: 126, startPoint y: 378, endPoint x: 107, endPoint y: 392, distance: 24.3
click at [126, 378] on div at bounding box center [129, 379] width 25 height 17
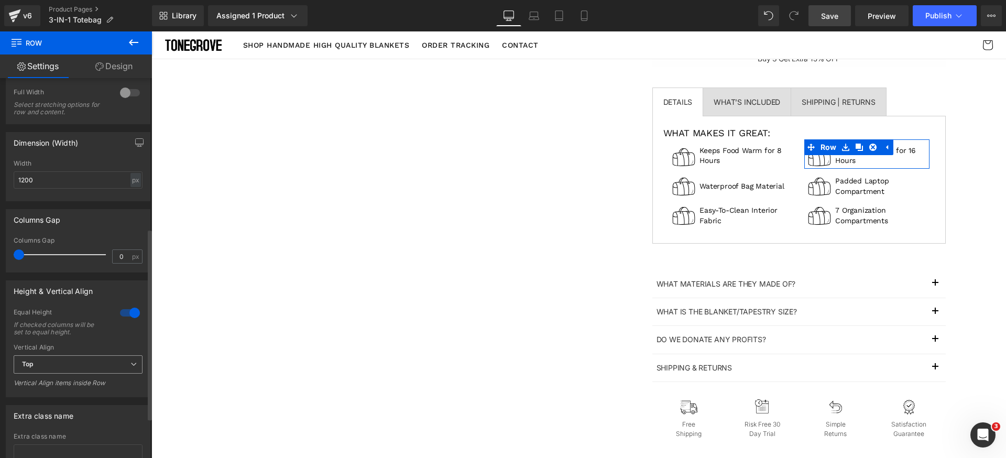
click at [98, 359] on span "Top" at bounding box center [78, 364] width 129 height 18
click at [69, 397] on li "Middle" at bounding box center [76, 399] width 125 height 16
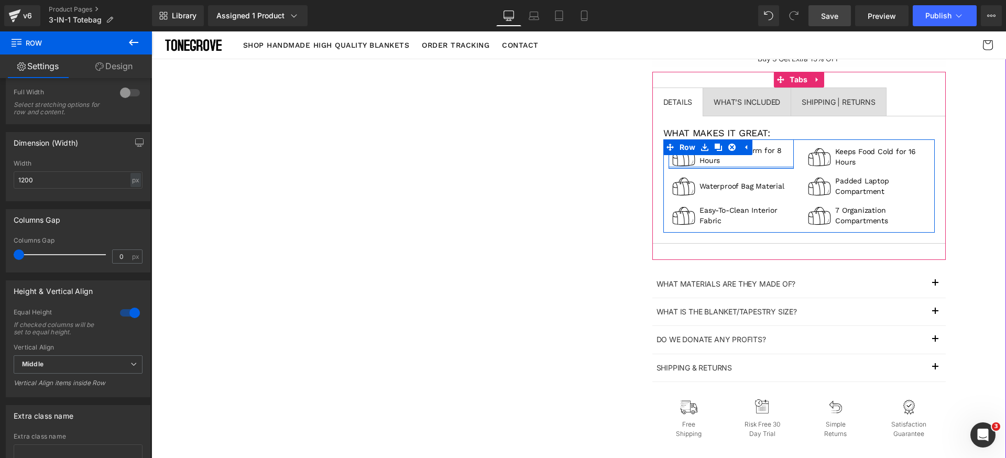
click at [737, 166] on div at bounding box center [730, 167] width 125 height 3
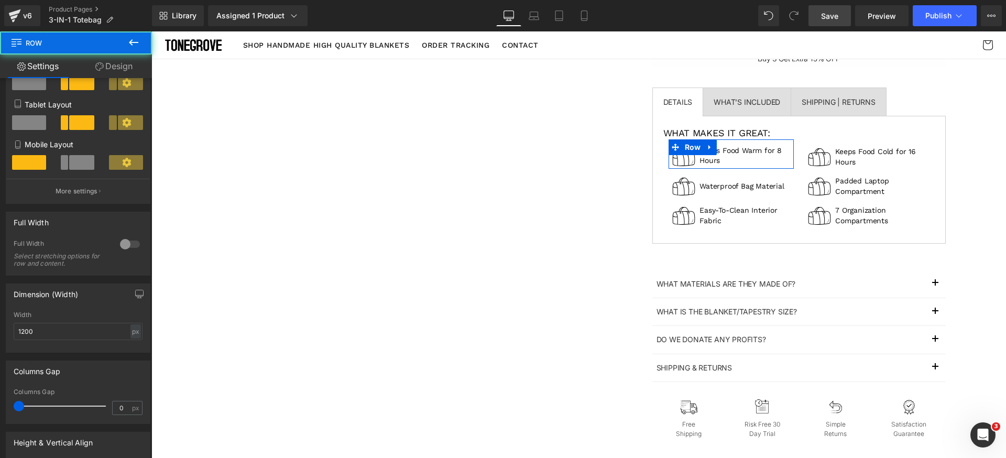
scroll to position [255, 0]
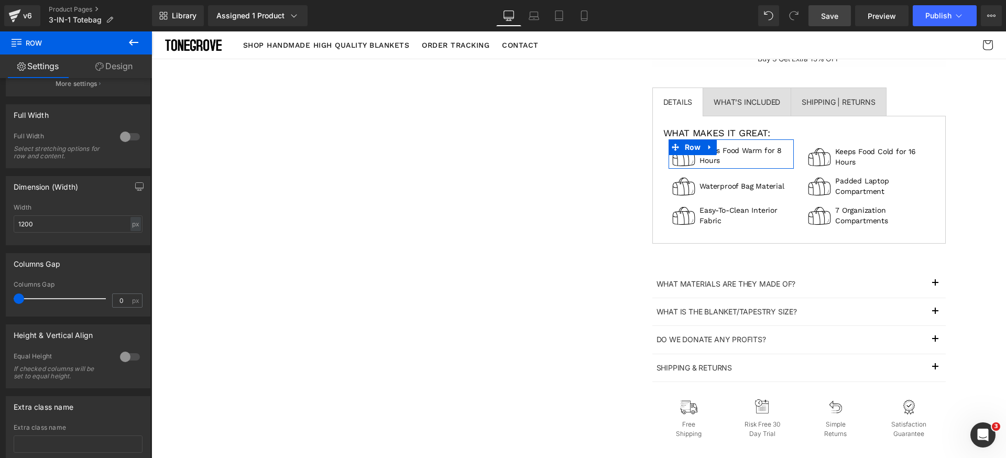
click at [127, 359] on div at bounding box center [129, 356] width 25 height 17
click at [69, 402] on span "Top" at bounding box center [78, 408] width 129 height 18
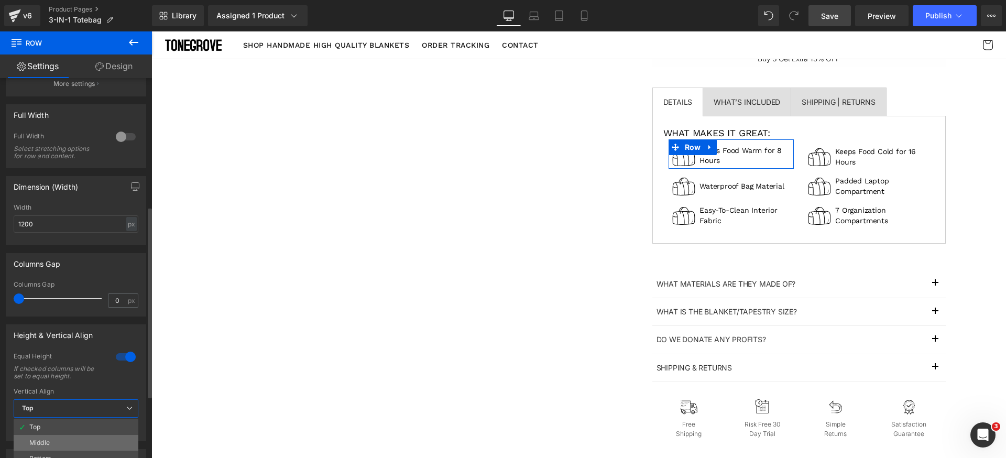
click at [64, 436] on li "Middle" at bounding box center [76, 443] width 125 height 16
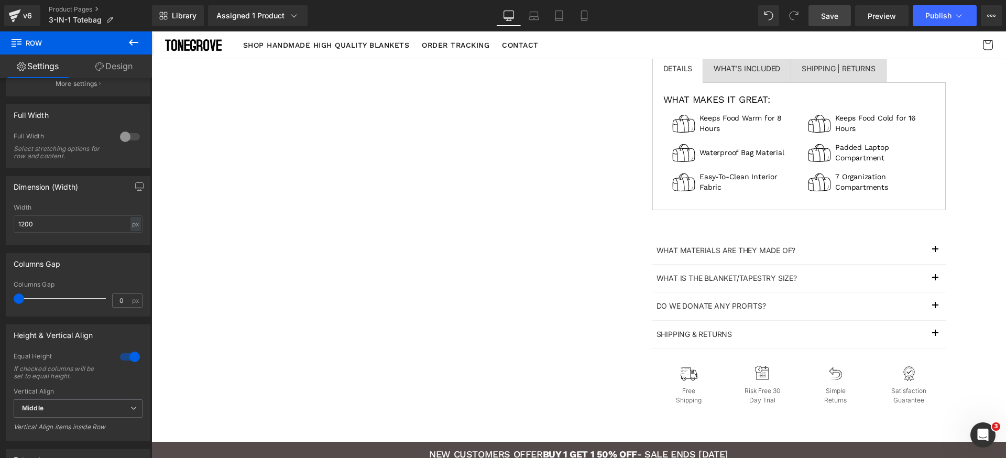
scroll to position [346, 0]
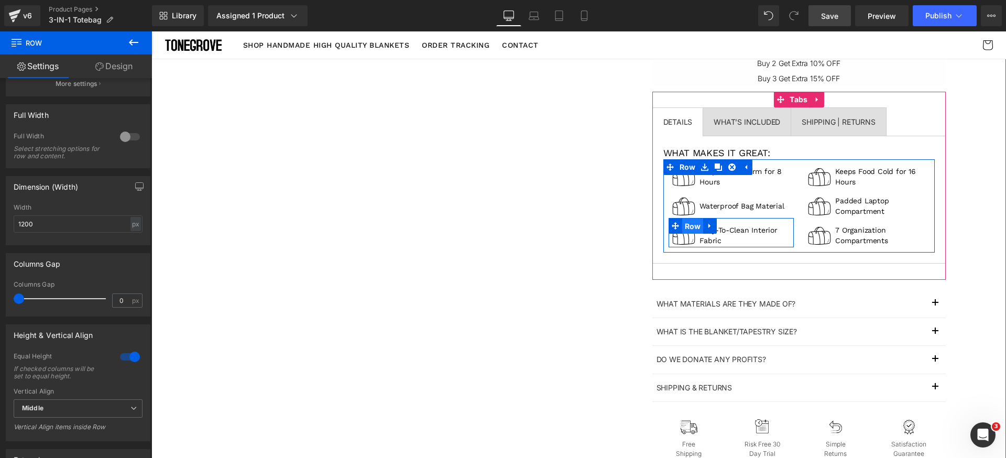
click at [685, 226] on span "Row" at bounding box center [692, 226] width 21 height 16
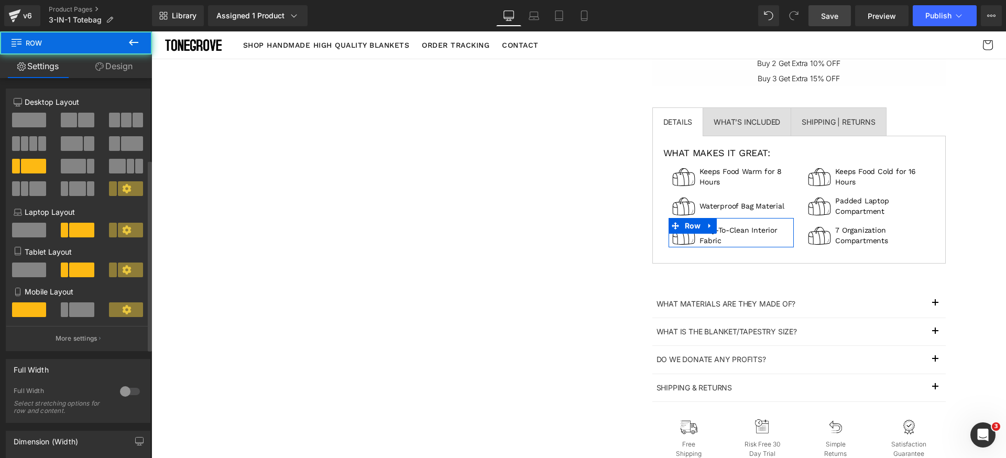
scroll to position [162, 0]
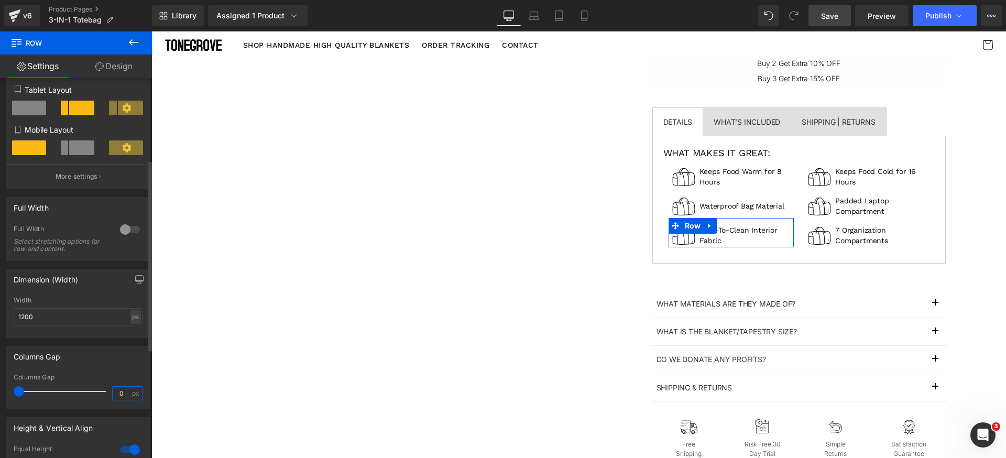
click at [121, 392] on input "0" at bounding box center [122, 393] width 18 height 13
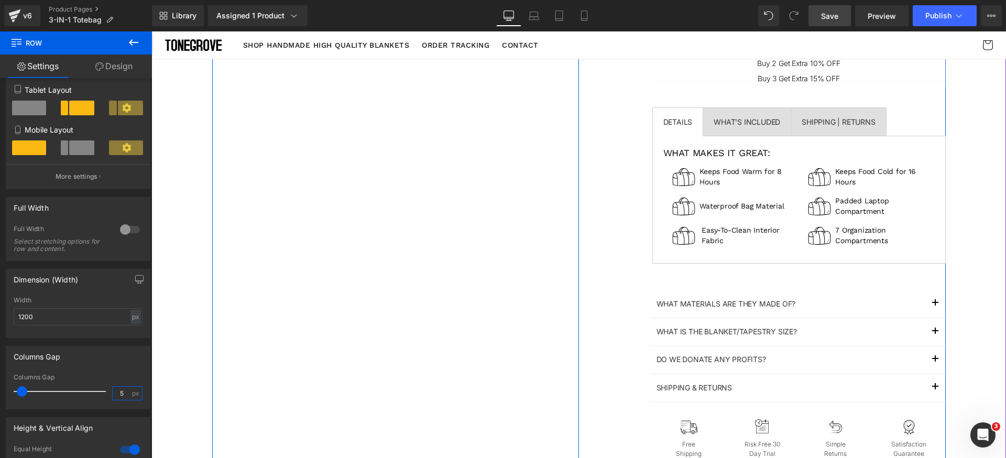
type input "6"
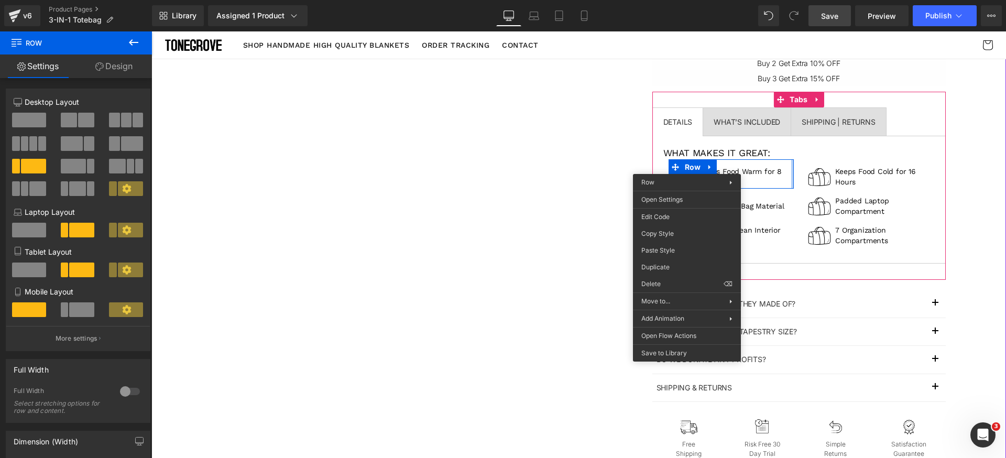
click at [791, 168] on div at bounding box center [792, 173] width 3 height 29
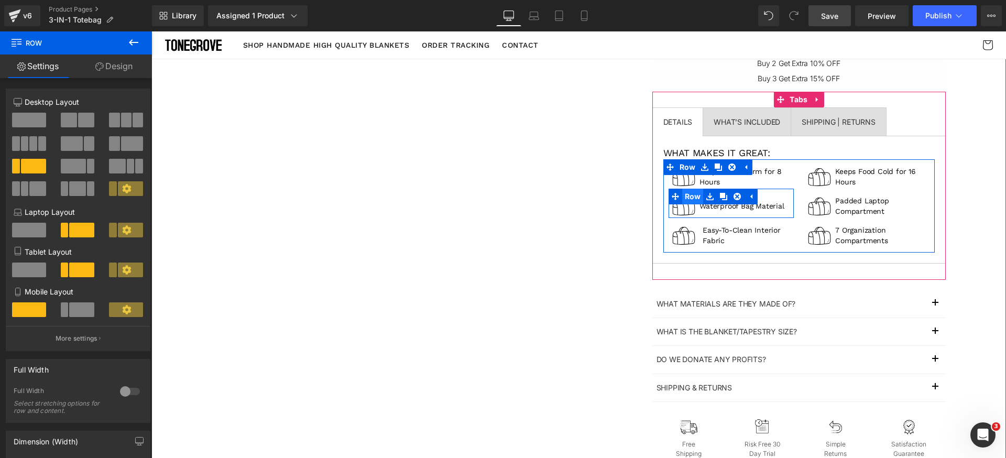
click at [682, 197] on span "Row" at bounding box center [692, 197] width 21 height 16
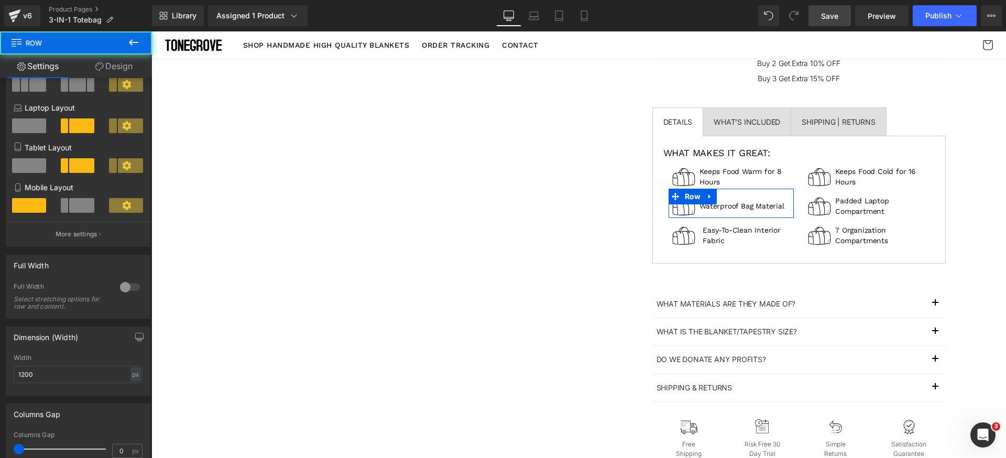
scroll to position [158, 0]
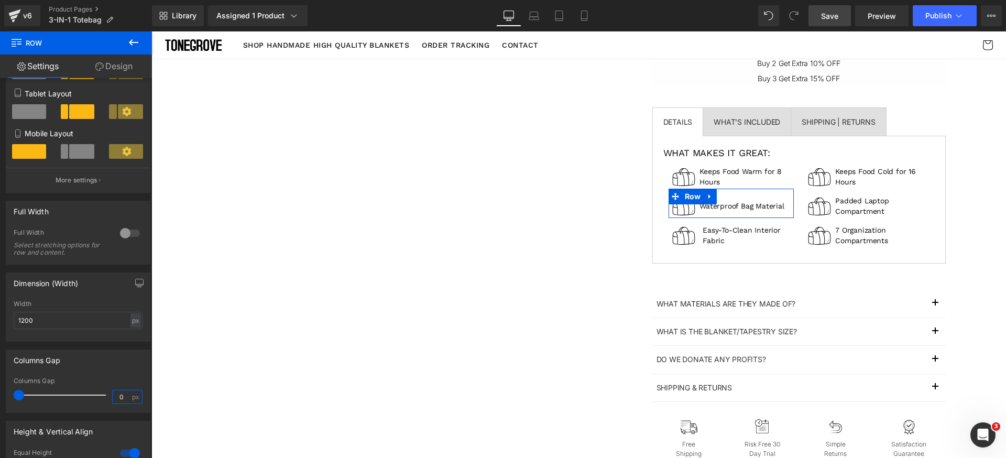
click at [124, 399] on input "0" at bounding box center [122, 396] width 18 height 13
type input "5"
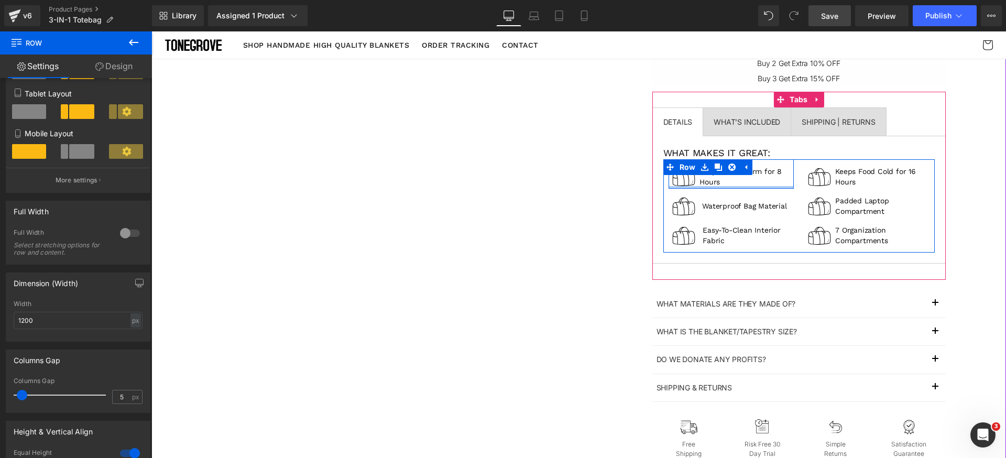
click at [776, 186] on div at bounding box center [730, 187] width 125 height 3
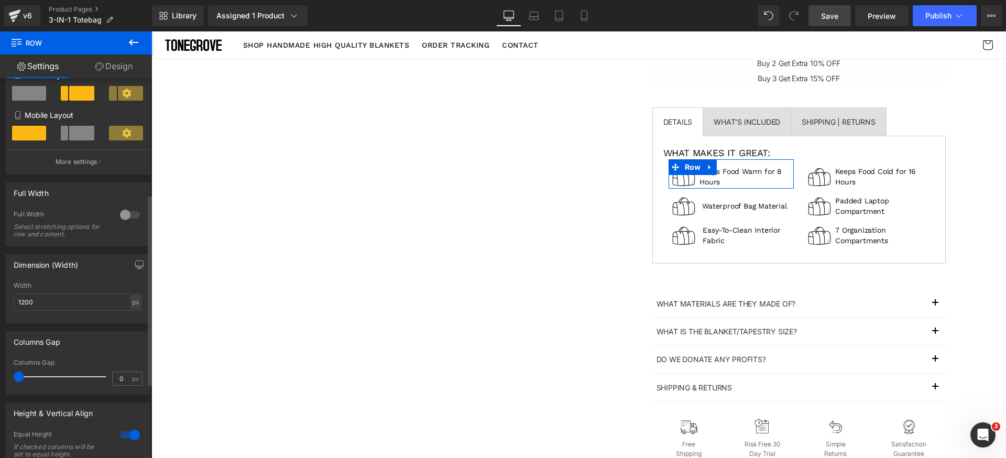
scroll to position [230, 0]
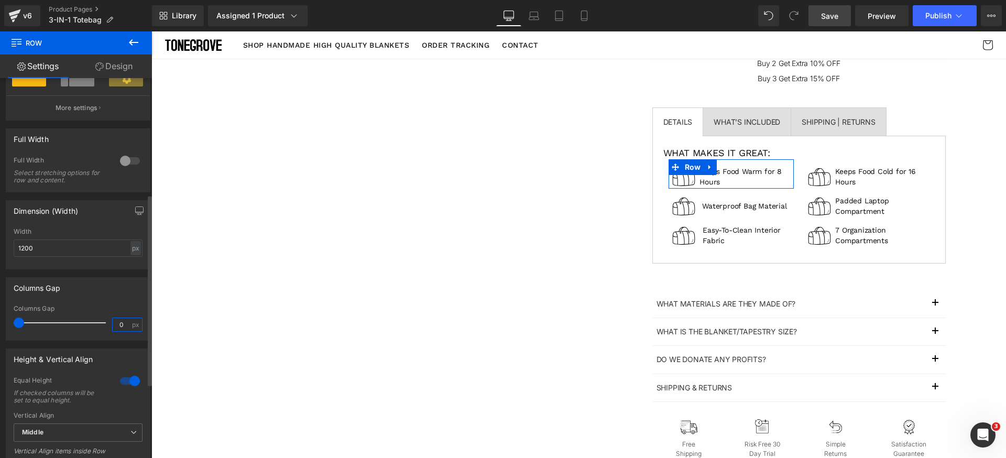
drag, startPoint x: 124, startPoint y: 324, endPoint x: 109, endPoint y: 327, distance: 15.4
click at [113, 327] on input "0" at bounding box center [122, 324] width 18 height 13
paste input "5"
type input "5"
click at [127, 296] on div "Columns Gap" at bounding box center [78, 288] width 144 height 20
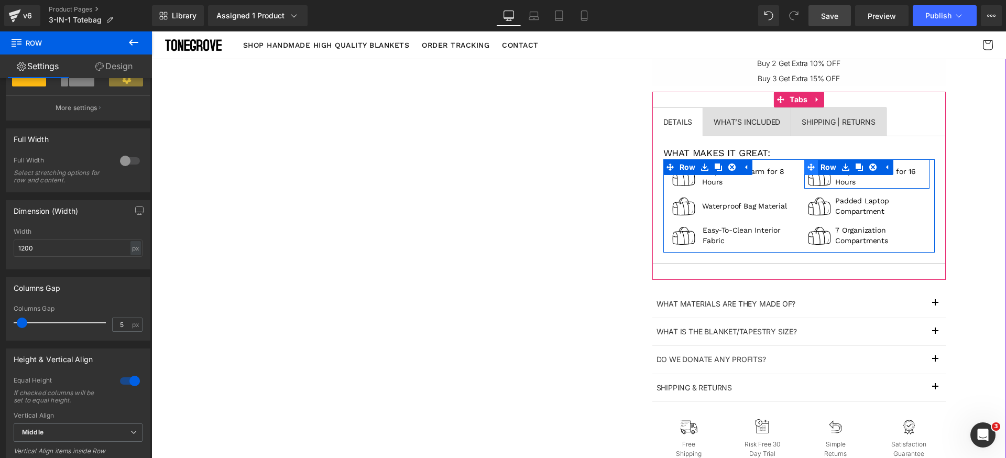
click at [807, 168] on icon at bounding box center [810, 167] width 7 height 8
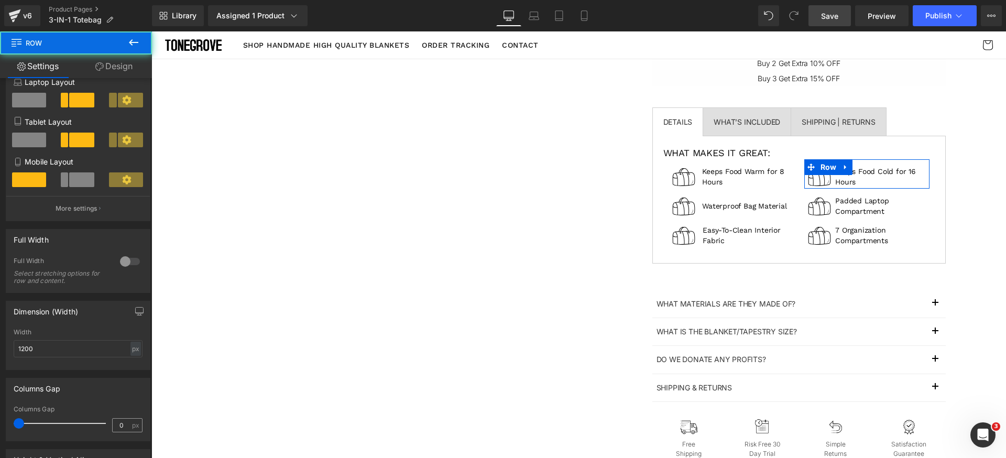
scroll to position [184, 0]
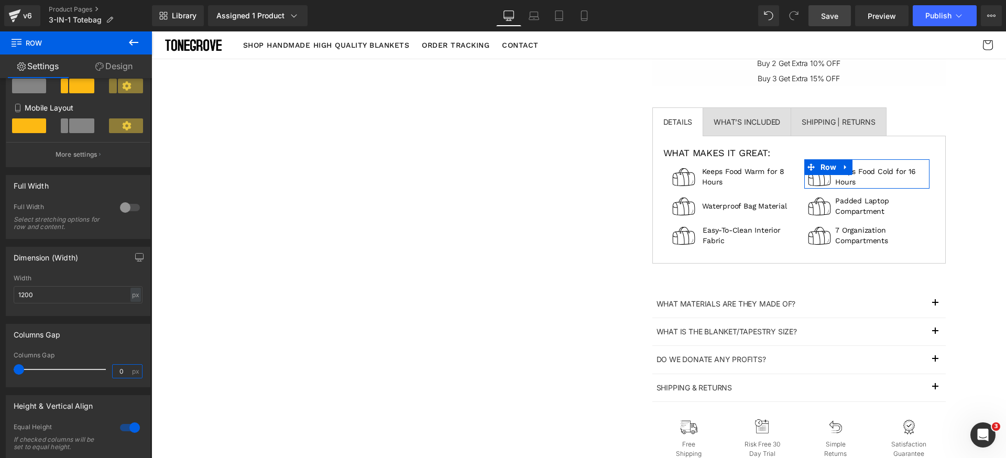
drag, startPoint x: 122, startPoint y: 370, endPoint x: 105, endPoint y: 371, distance: 16.8
click at [105, 372] on div "Columns Gap 0 px" at bounding box center [78, 368] width 129 height 35
paste input "5"
type input "5"
click at [128, 347] on div "Columns Gap 0px Columns Gap 5 px" at bounding box center [78, 355] width 145 height 63
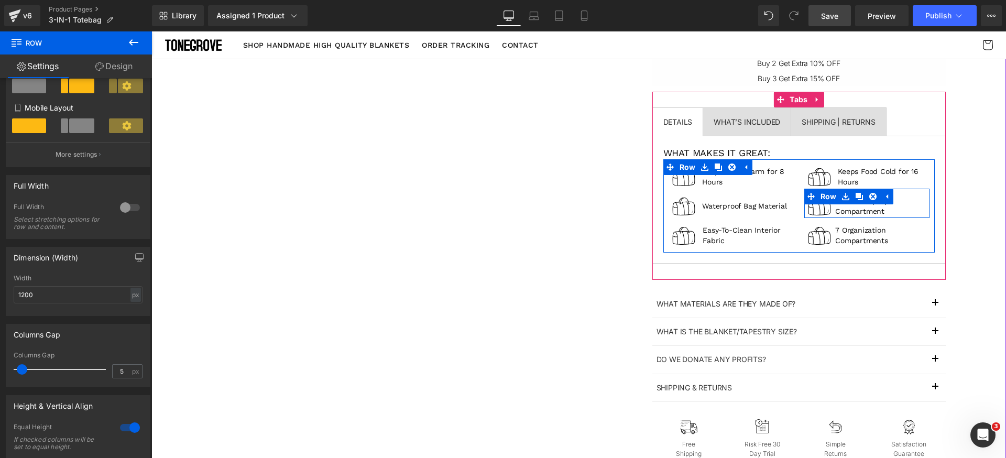
click at [808, 199] on icon at bounding box center [810, 196] width 7 height 8
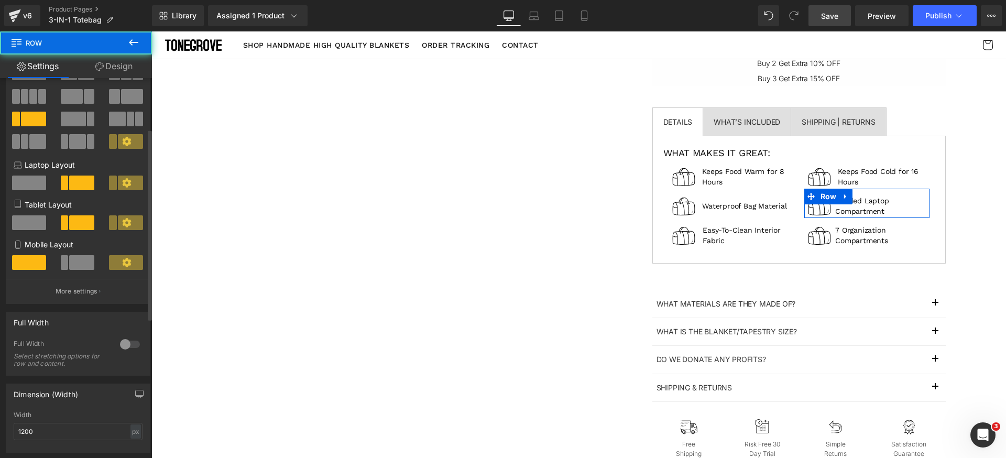
scroll to position [154, 0]
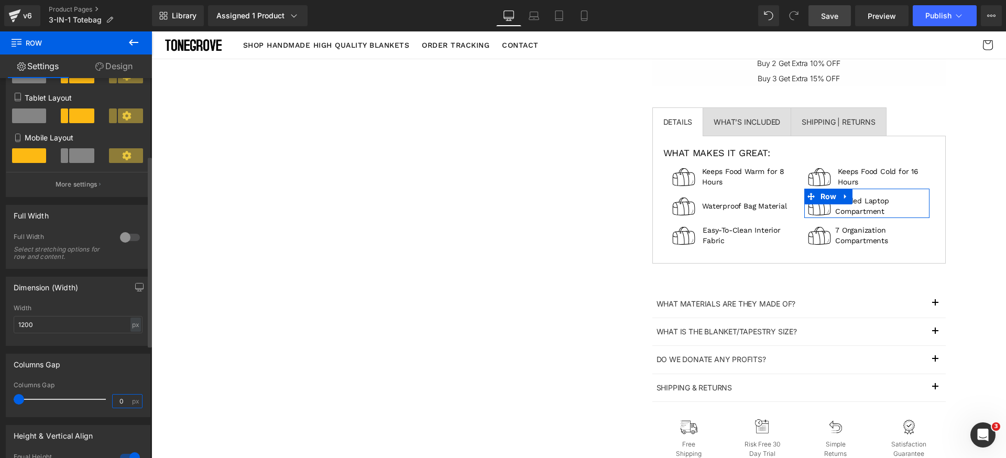
drag, startPoint x: 125, startPoint y: 405, endPoint x: 108, endPoint y: 403, distance: 17.4
click at [112, 404] on div "0 px" at bounding box center [127, 401] width 30 height 14
paste input "5"
type input "5"
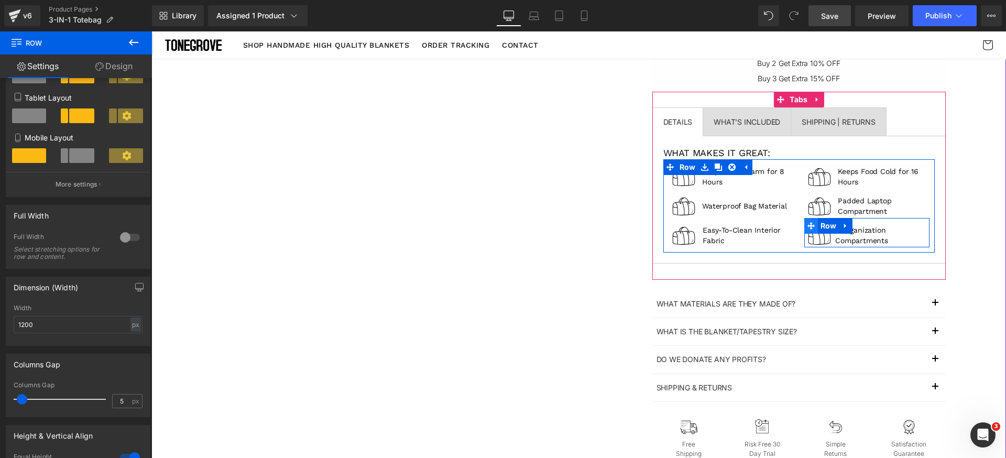
click at [809, 225] on icon at bounding box center [810, 225] width 7 height 7
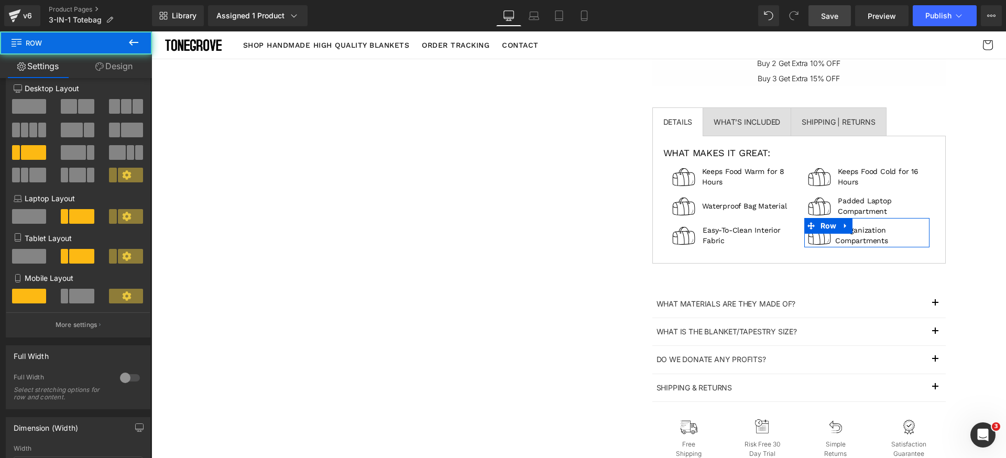
scroll to position [131, 0]
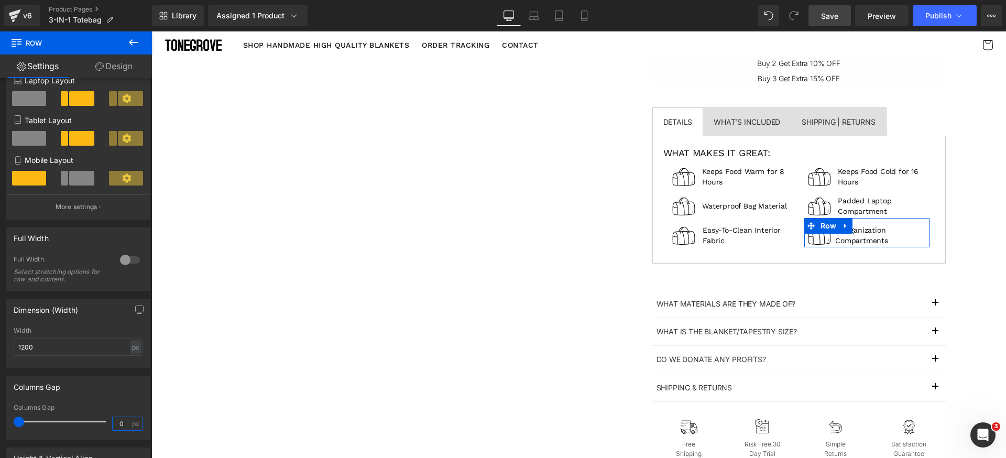
drag, startPoint x: 120, startPoint y: 425, endPoint x: 92, endPoint y: 420, distance: 28.7
click at [92, 422] on div "Columns Gap 0 px" at bounding box center [78, 421] width 129 height 35
paste input "5"
type input "5"
click at [107, 390] on div "Columns Gap" at bounding box center [78, 387] width 144 height 20
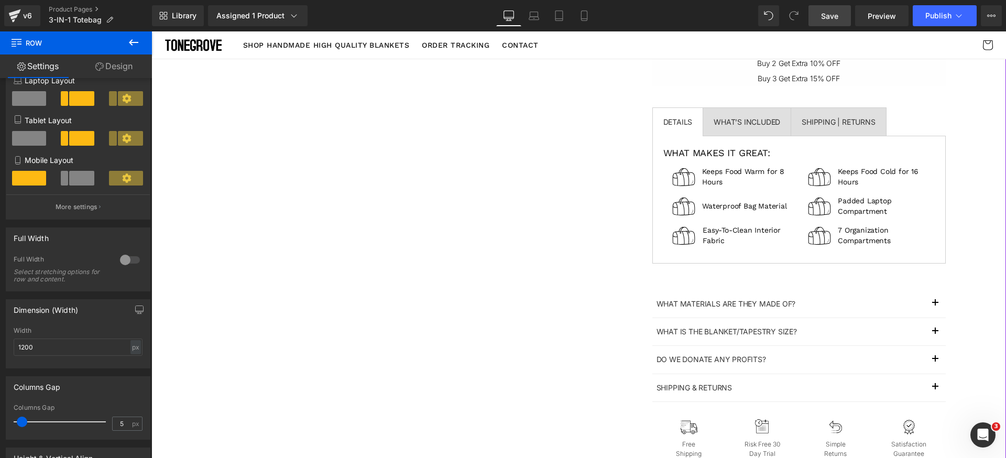
scroll to position [298, 0]
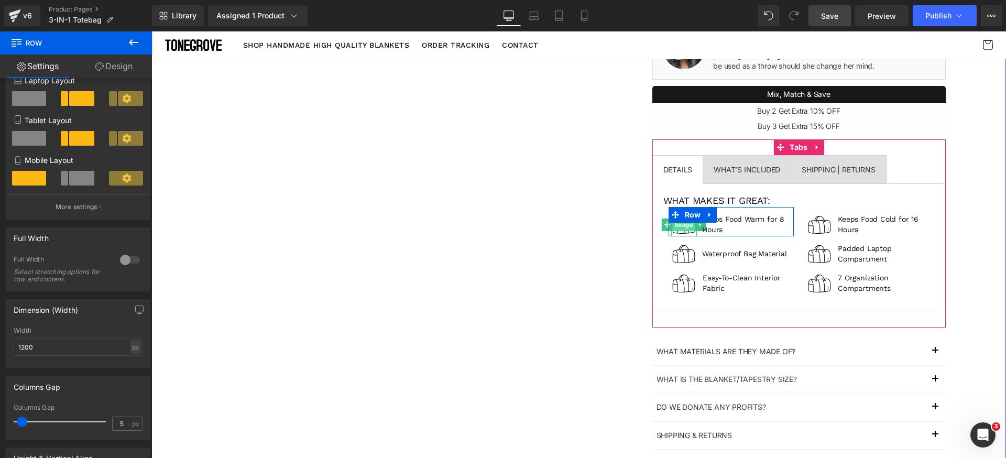
click at [681, 228] on span "Image" at bounding box center [684, 224] width 23 height 13
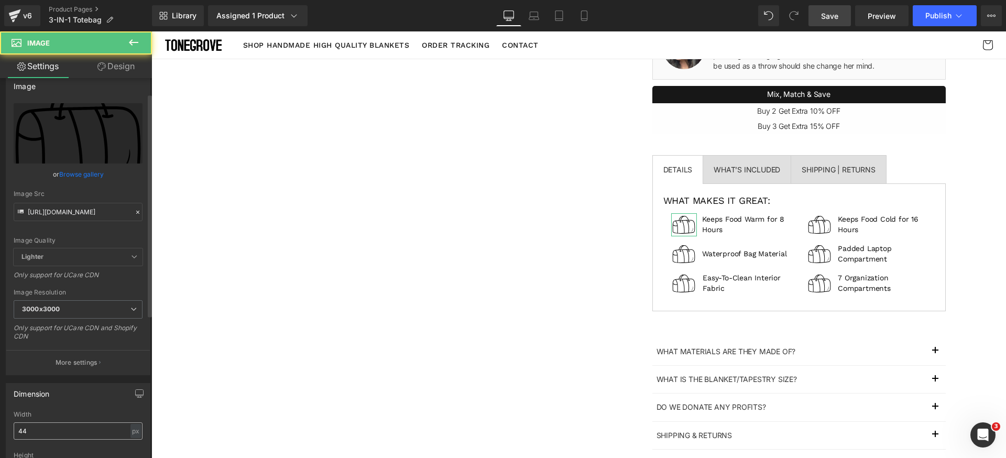
scroll to position [26, 0]
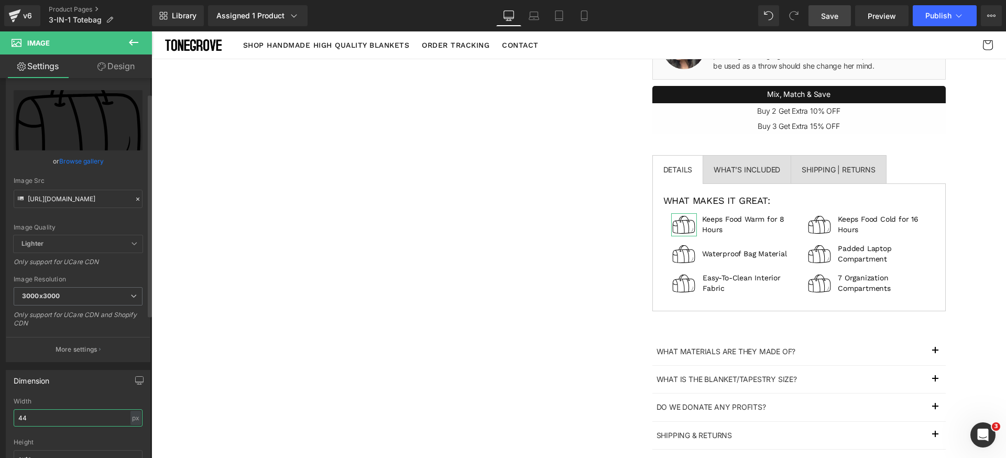
drag, startPoint x: 70, startPoint y: 424, endPoint x: 87, endPoint y: 416, distance: 19.0
click at [71, 425] on input "44" at bounding box center [78, 417] width 129 height 17
type input "42"
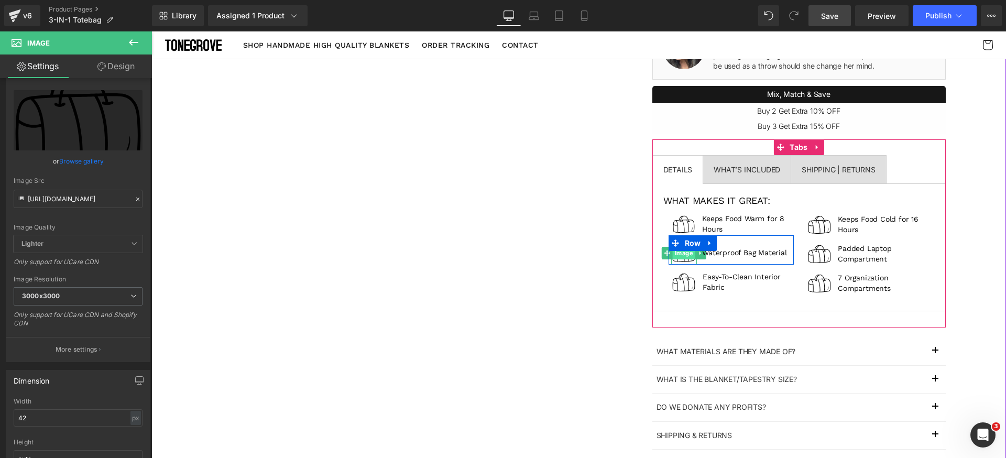
click at [680, 258] on span "Image" at bounding box center [684, 253] width 23 height 13
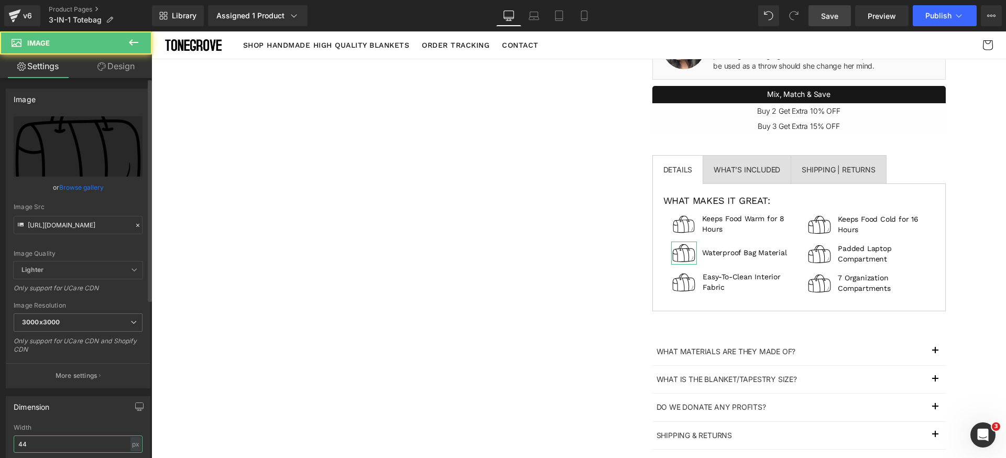
click at [39, 443] on input "44" at bounding box center [78, 443] width 129 height 17
paste input "2"
type input "42"
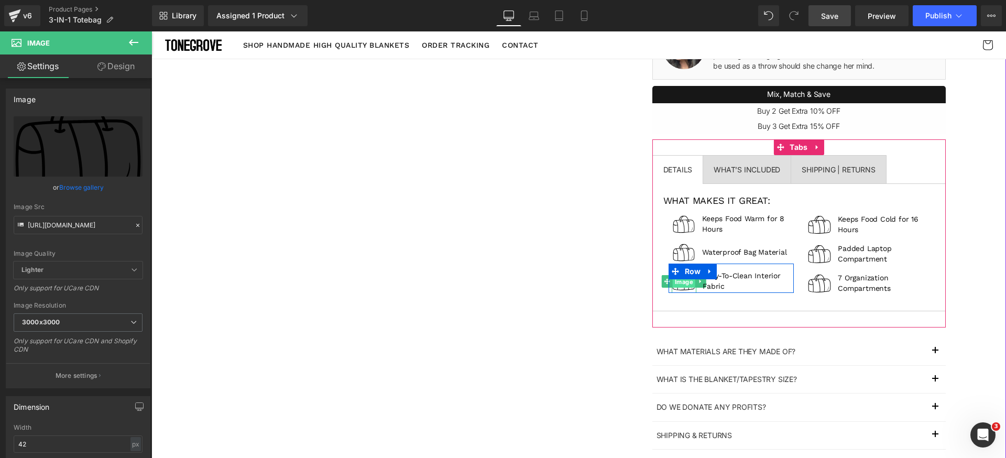
click at [678, 285] on span "Image" at bounding box center [684, 281] width 23 height 13
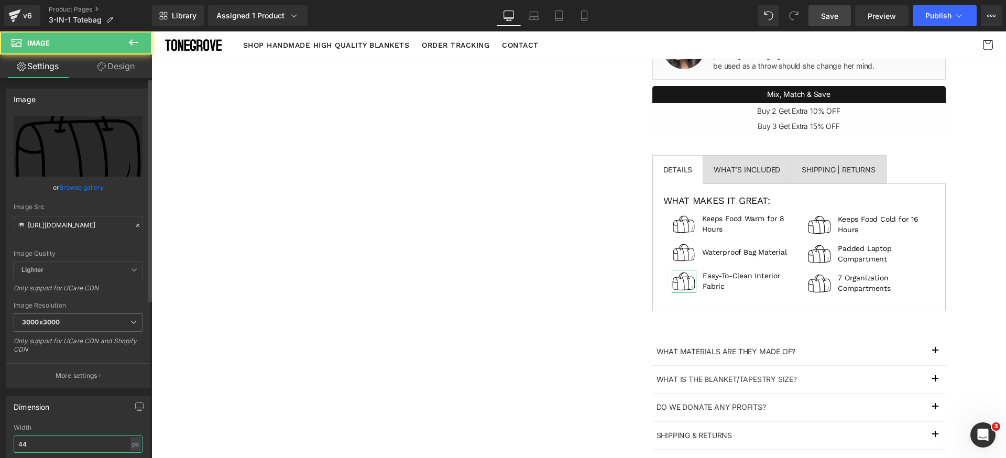
click at [89, 443] on input "44" at bounding box center [78, 443] width 129 height 17
paste input "2"
type input "42"
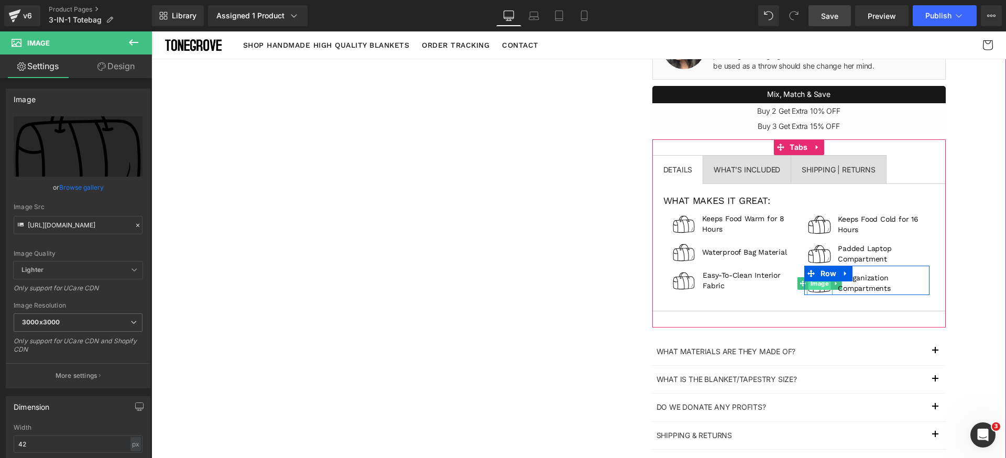
click at [817, 287] on span "Image" at bounding box center [819, 283] width 23 height 13
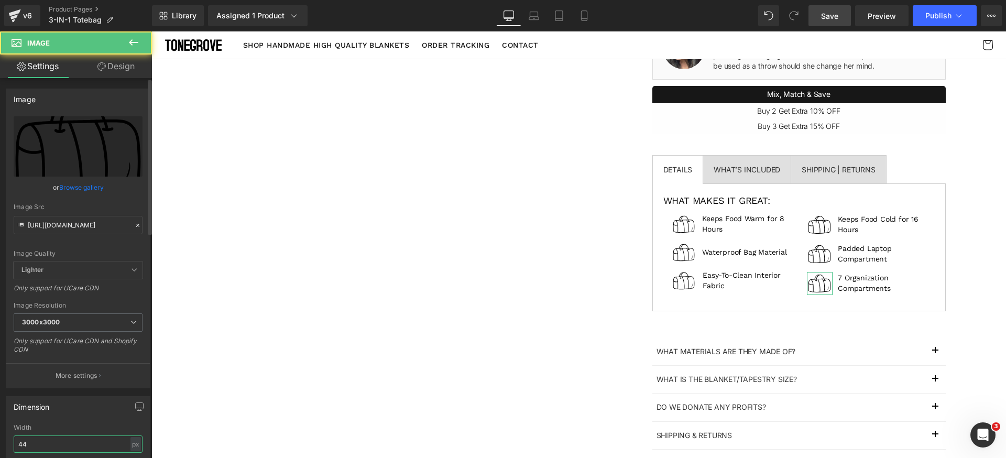
click at [69, 446] on input "44" at bounding box center [78, 443] width 129 height 17
paste input "2"
type input "42"
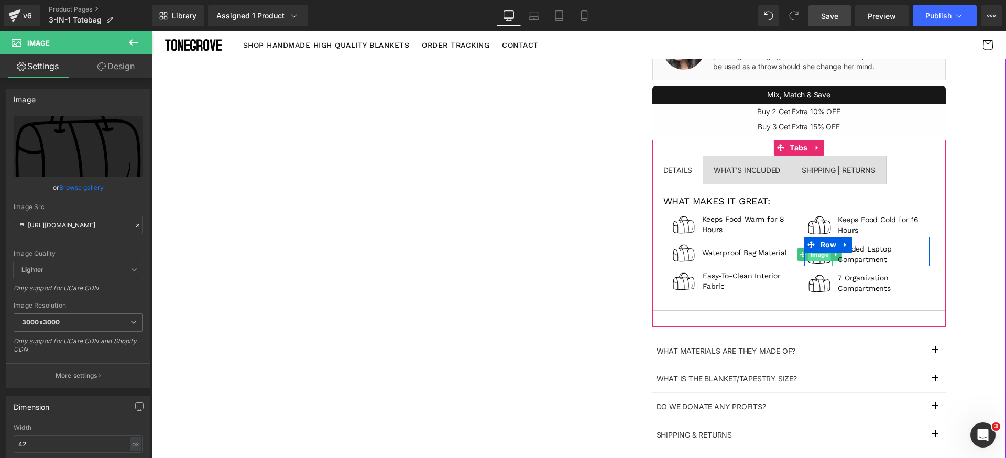
click at [820, 256] on span "Image" at bounding box center [819, 254] width 23 height 13
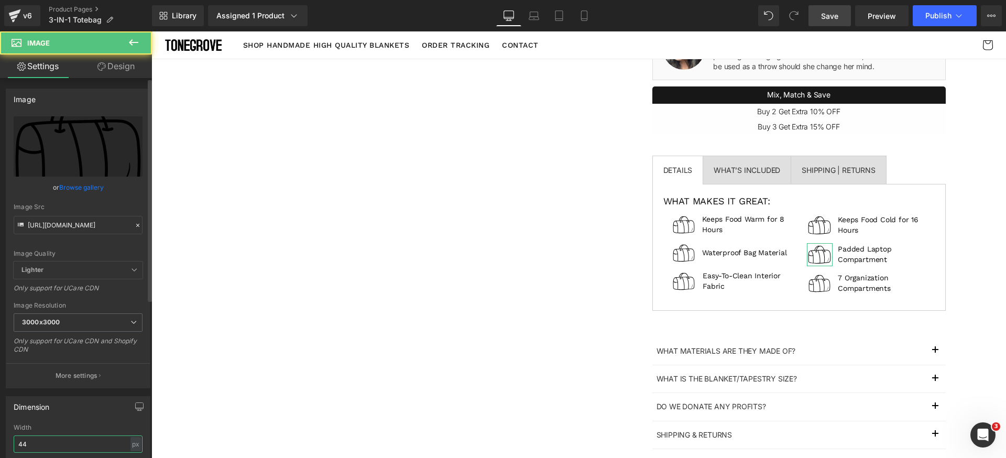
click at [50, 450] on input "44" at bounding box center [78, 443] width 129 height 17
paste input "2"
type input "42"
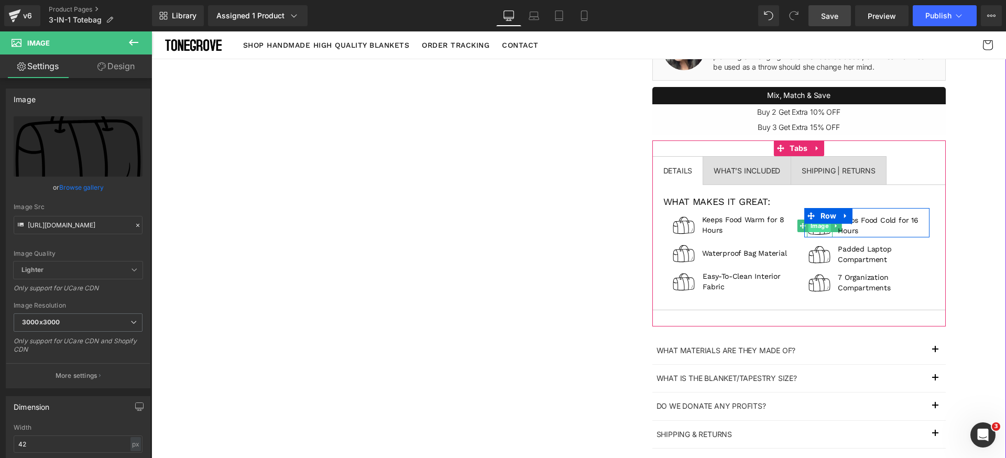
click at [821, 230] on span "Image" at bounding box center [819, 225] width 23 height 13
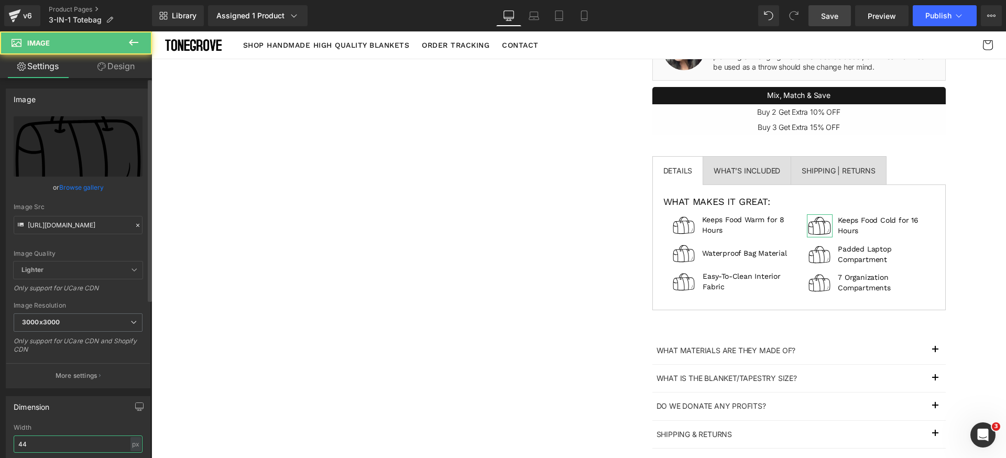
click at [56, 446] on input "44" at bounding box center [78, 443] width 129 height 17
paste input "2"
type input "42"
click at [90, 409] on div "Dimension" at bounding box center [78, 407] width 144 height 20
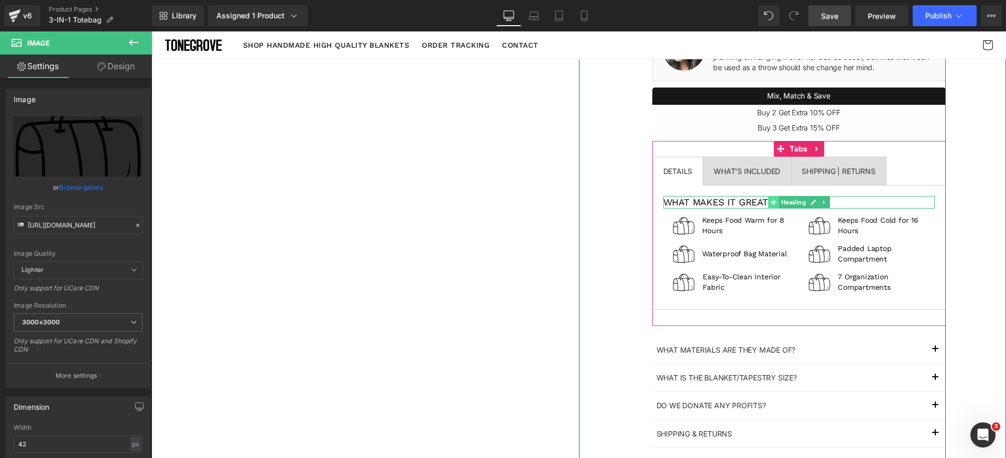
click at [772, 202] on icon at bounding box center [773, 202] width 6 height 6
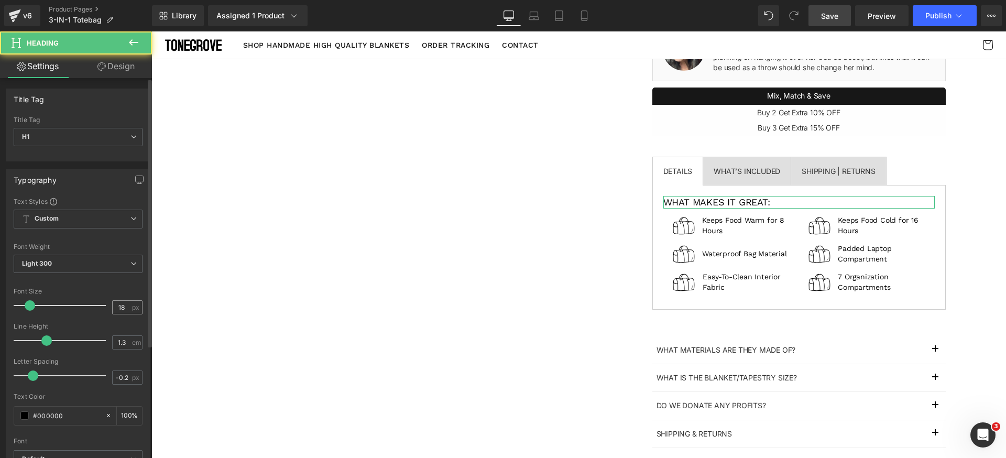
click at [128, 303] on div "18 px" at bounding box center [127, 307] width 30 height 14
click at [116, 309] on input "18" at bounding box center [122, 307] width 18 height 13
type input "16"
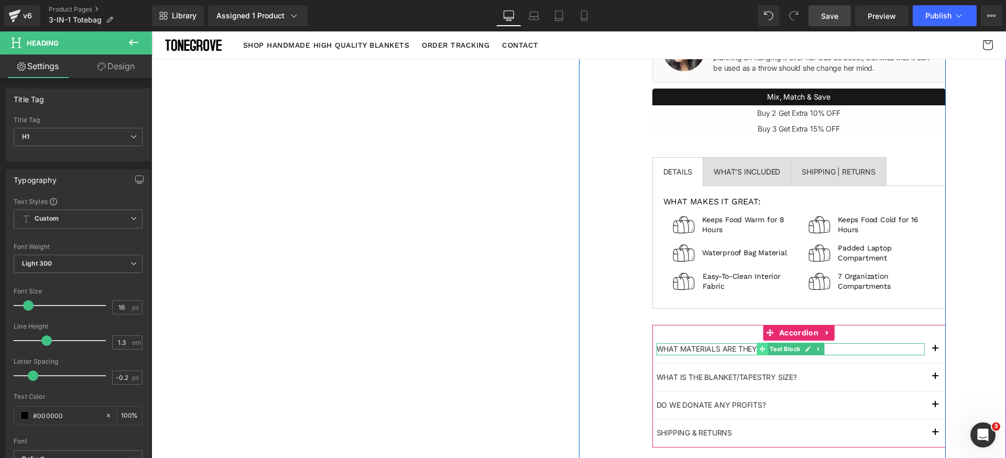
click at [759, 348] on icon at bounding box center [762, 349] width 6 height 6
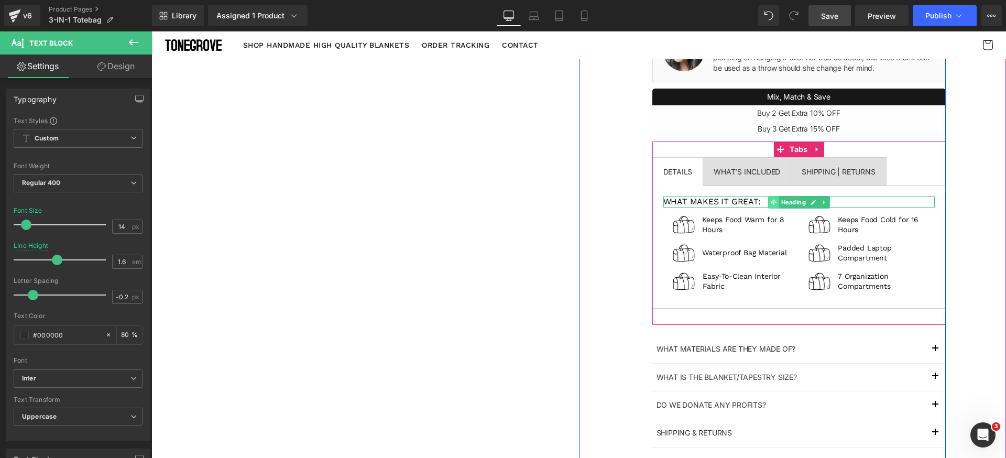
click at [770, 199] on icon at bounding box center [773, 202] width 6 height 6
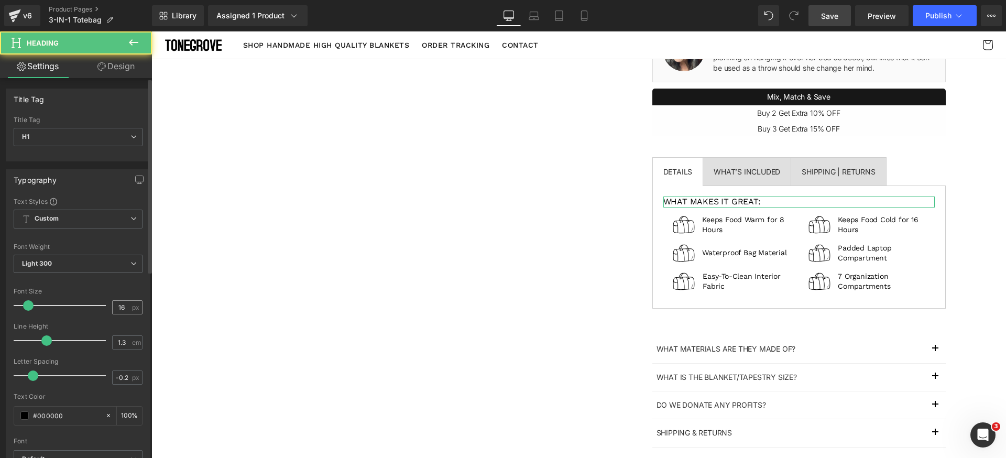
drag, startPoint x: 134, startPoint y: 299, endPoint x: 129, endPoint y: 302, distance: 5.7
click at [134, 298] on div "Font Size 16 px" at bounding box center [78, 305] width 129 height 35
click at [118, 309] on input "16" at bounding box center [122, 307] width 18 height 13
type input "14"
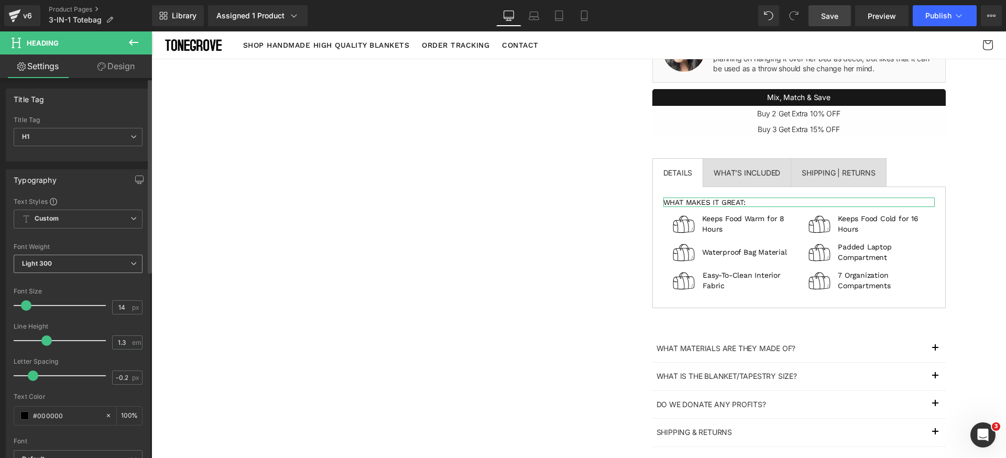
click at [131, 267] on span "Light 300" at bounding box center [78, 264] width 129 height 18
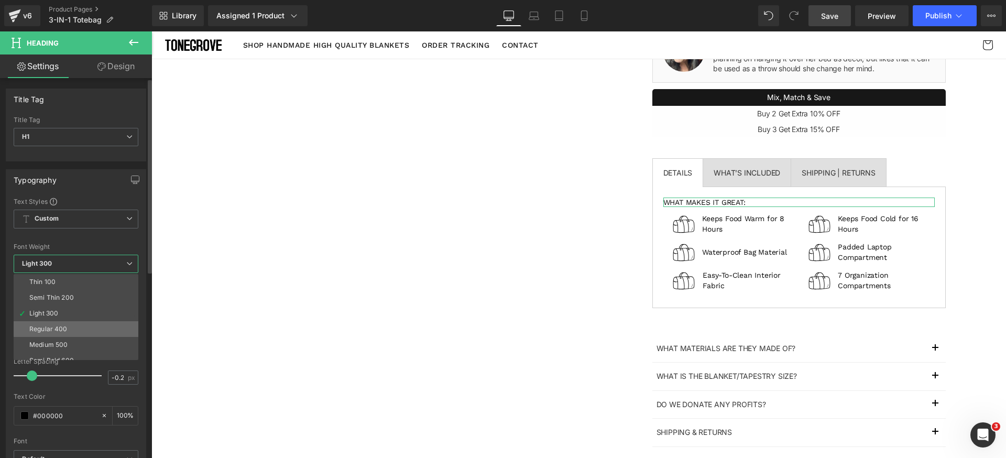
click at [74, 326] on li "Regular 400" at bounding box center [78, 329] width 129 height 16
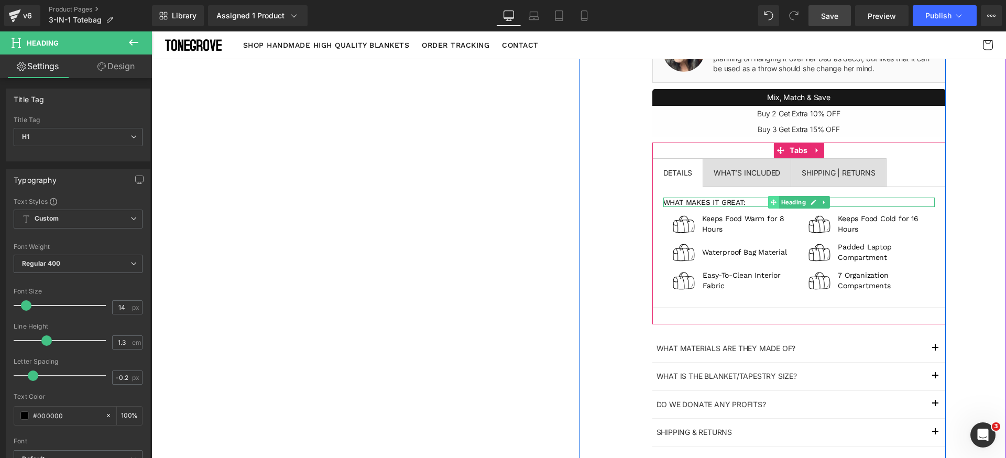
click at [770, 203] on icon at bounding box center [773, 202] width 6 height 6
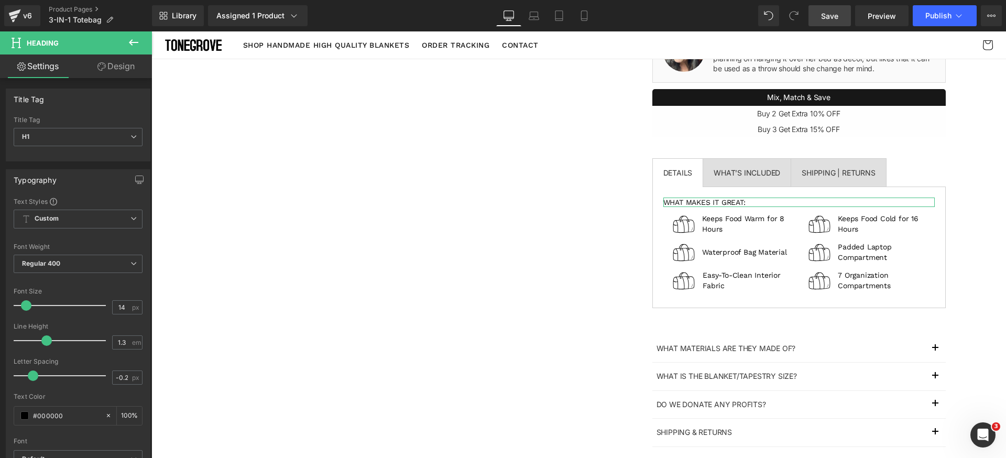
click at [127, 68] on link "Design" at bounding box center [116, 66] width 76 height 24
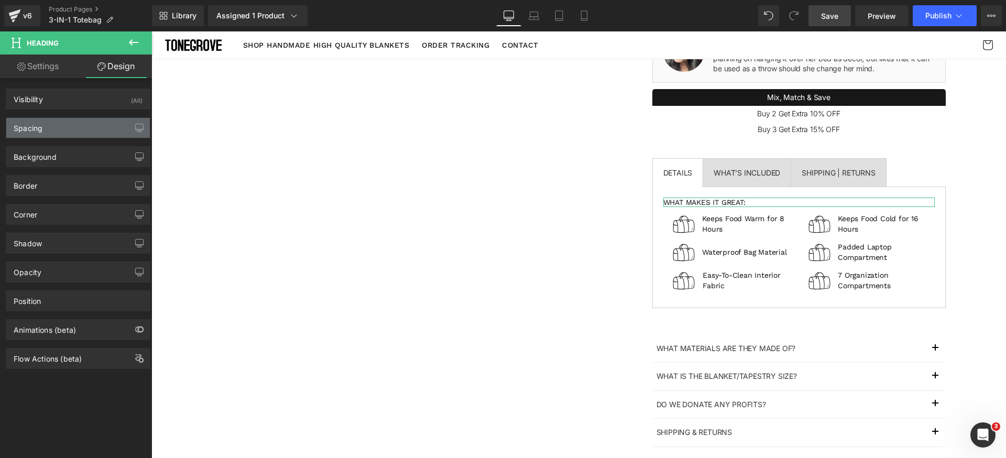
click at [56, 131] on div "Spacing" at bounding box center [78, 128] width 144 height 20
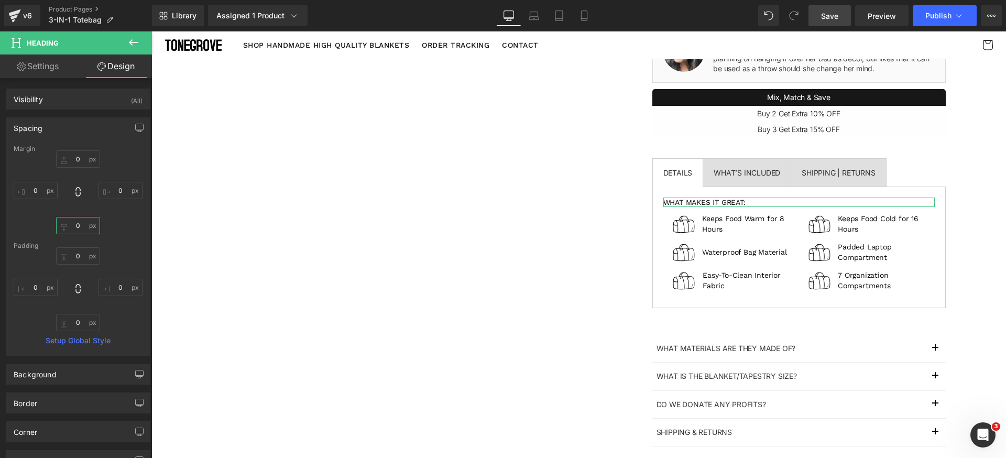
click at [82, 225] on input "0" at bounding box center [78, 225] width 44 height 17
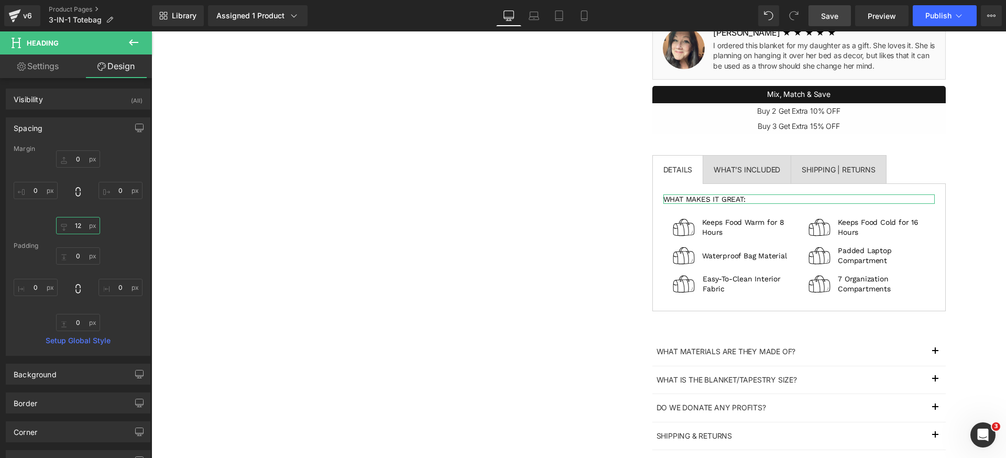
scroll to position [299, 0]
type input "12"
click at [130, 227] on div "0px 0 0px 0 12 12 0px 0" at bounding box center [78, 192] width 129 height 84
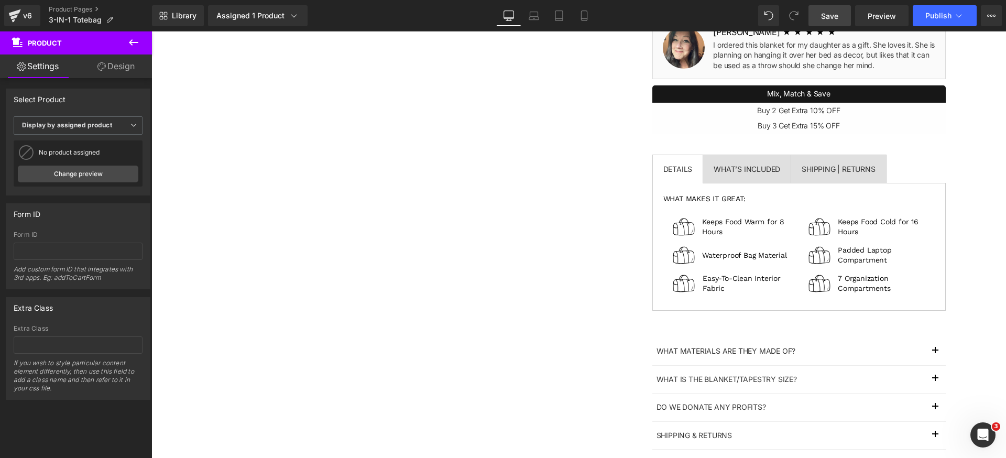
scroll to position [285, 0]
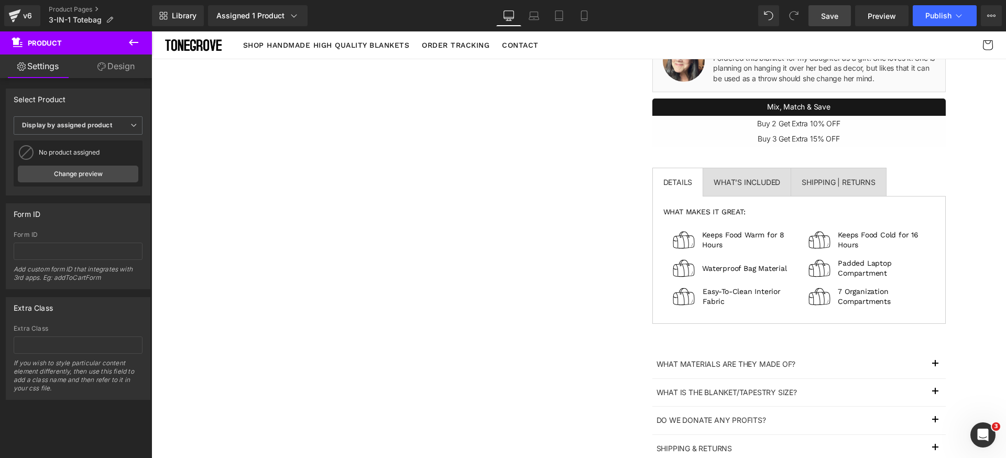
click at [833, 24] on link "Save" at bounding box center [829, 15] width 42 height 21
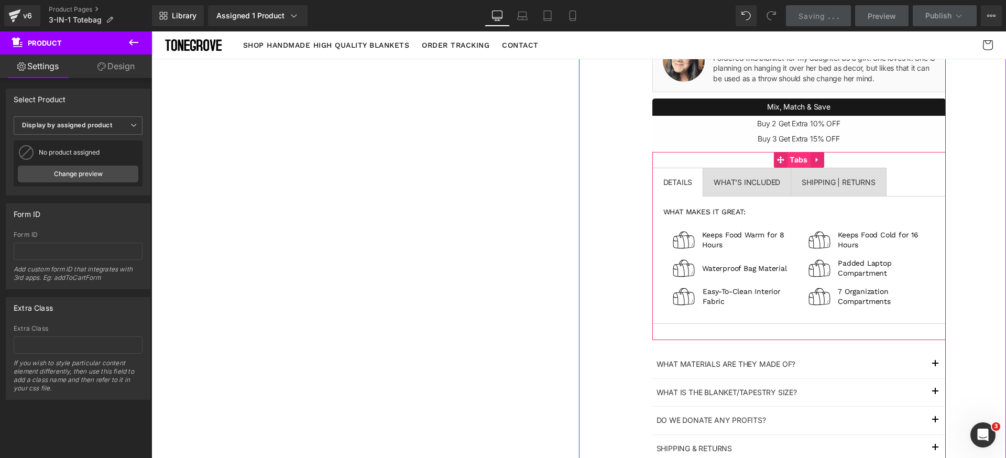
click at [789, 158] on span "Tabs" at bounding box center [798, 160] width 23 height 16
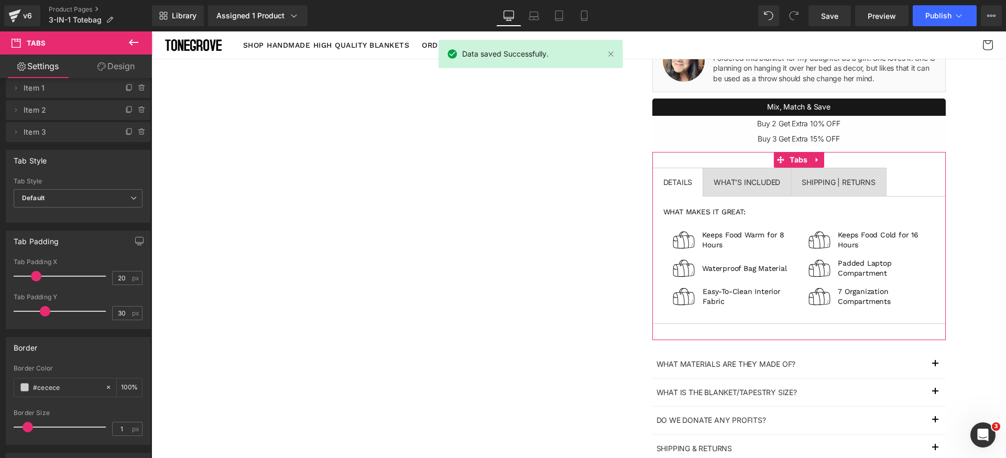
scroll to position [23, 0]
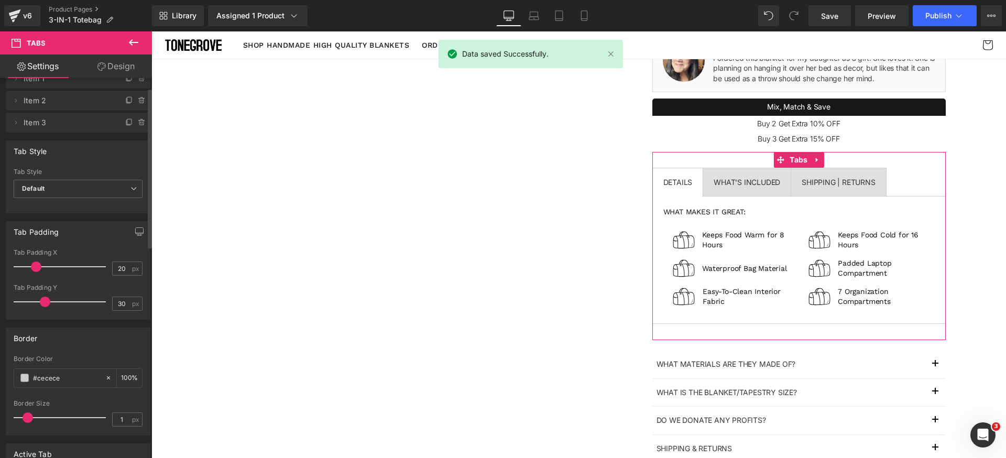
type input "0"
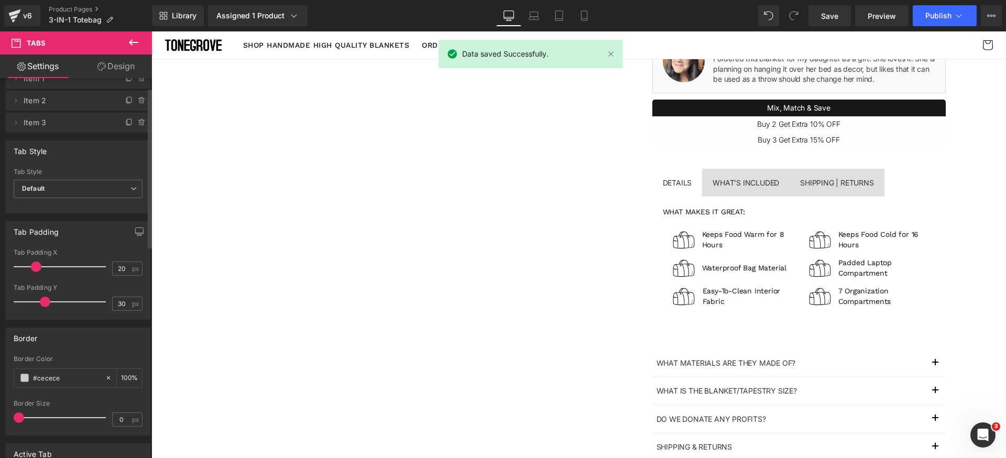
scroll to position [285, 0]
drag, startPoint x: 26, startPoint y: 418, endPoint x: 0, endPoint y: 415, distance: 26.3
click at [0, 415] on div "Border #cecece Border Color #cecece 100 % 0px Border Size 0 px" at bounding box center [78, 378] width 157 height 116
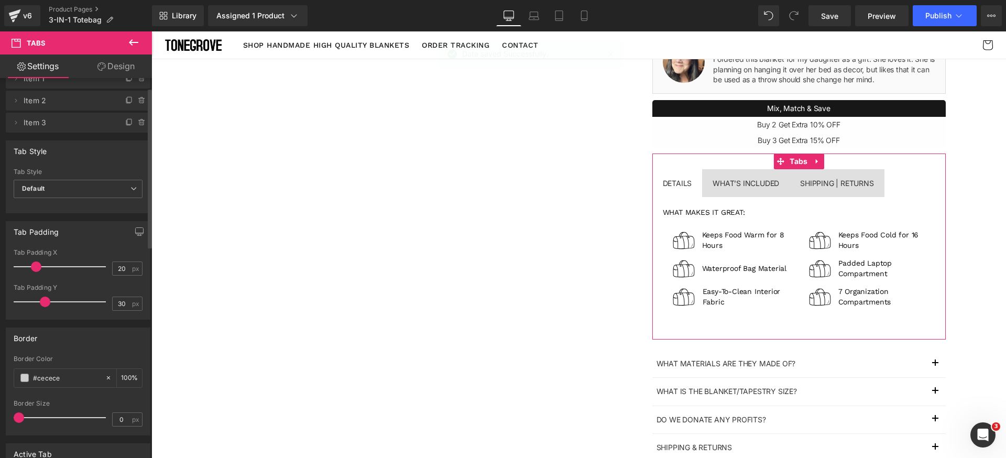
click at [75, 344] on div "Border" at bounding box center [78, 338] width 144 height 20
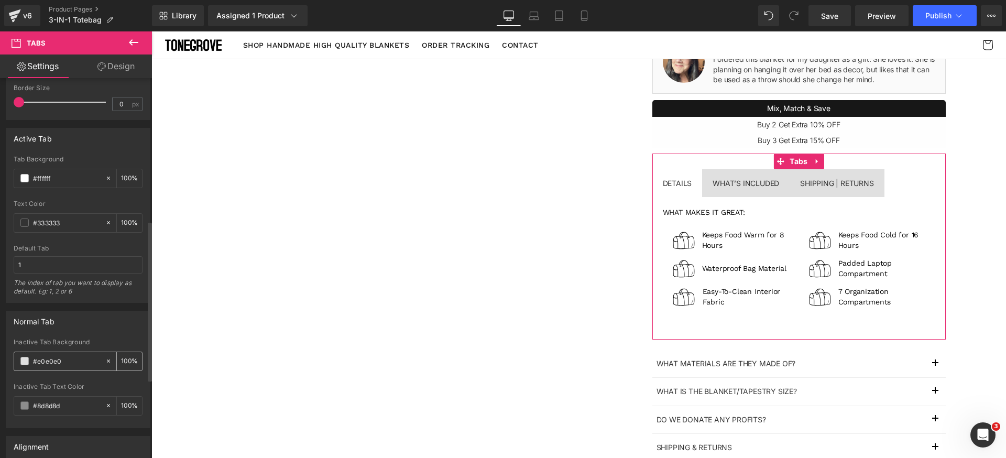
scroll to position [351, 0]
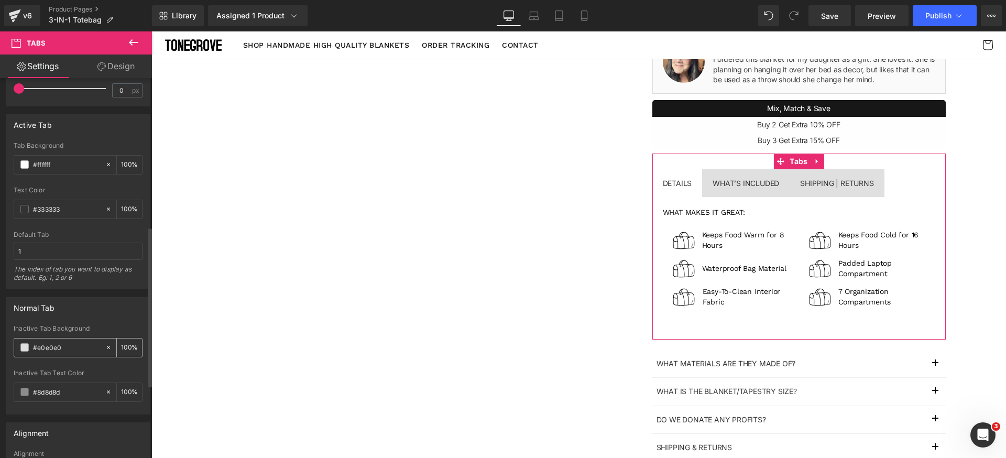
click at [26, 346] on span at bounding box center [24, 347] width 8 height 8
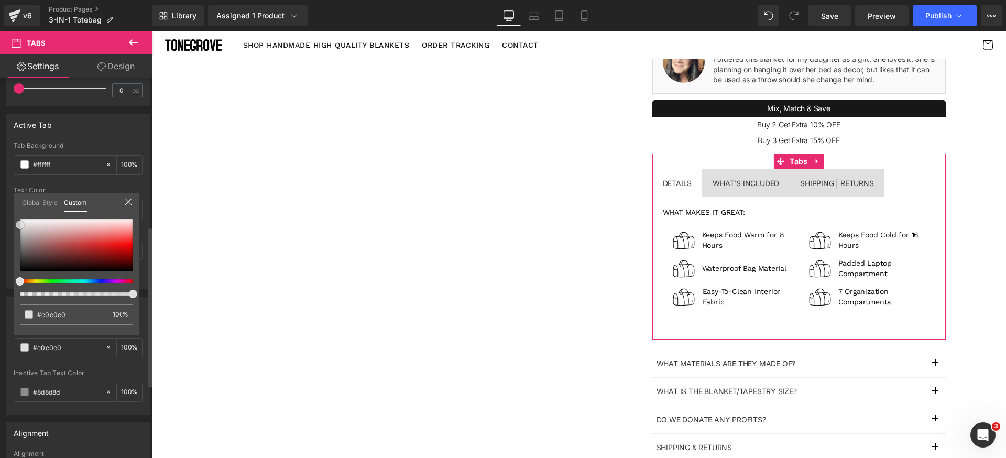
type input "#602e2e"
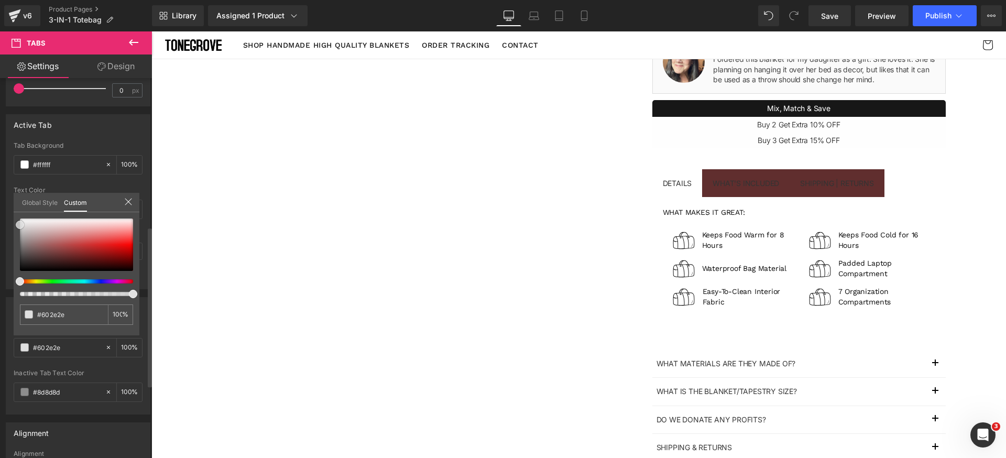
type input "#9a5a5a"
type input "#beb6b6"
type input "#f7f7f7"
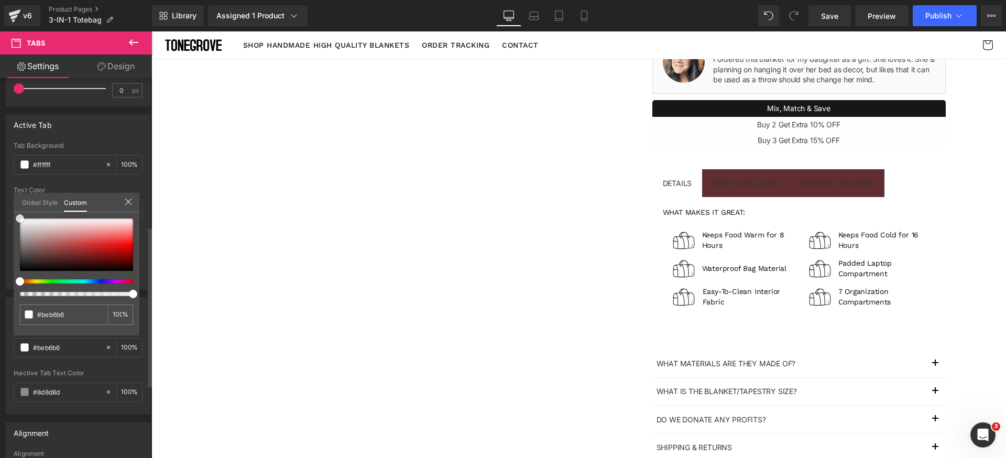
type input "#f7f7f7"
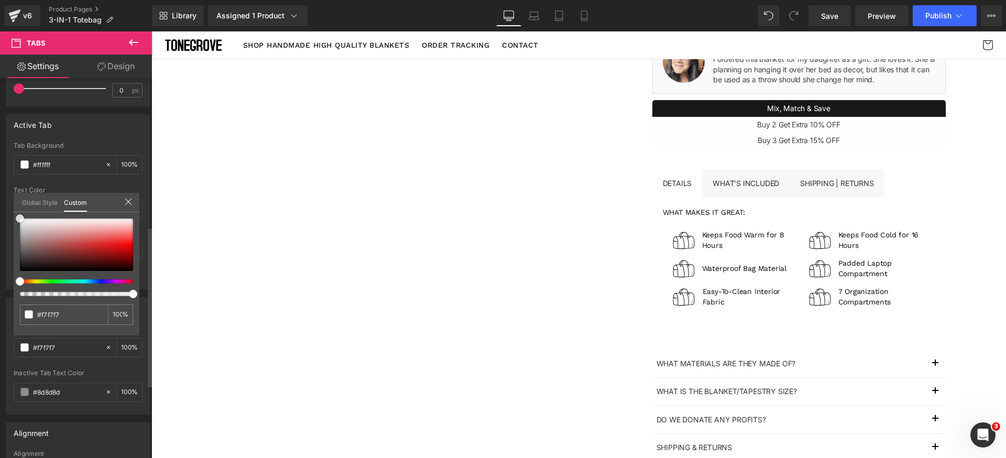
type input "#ffffff"
type input "#f4f4f4"
type input "#c9c9c9"
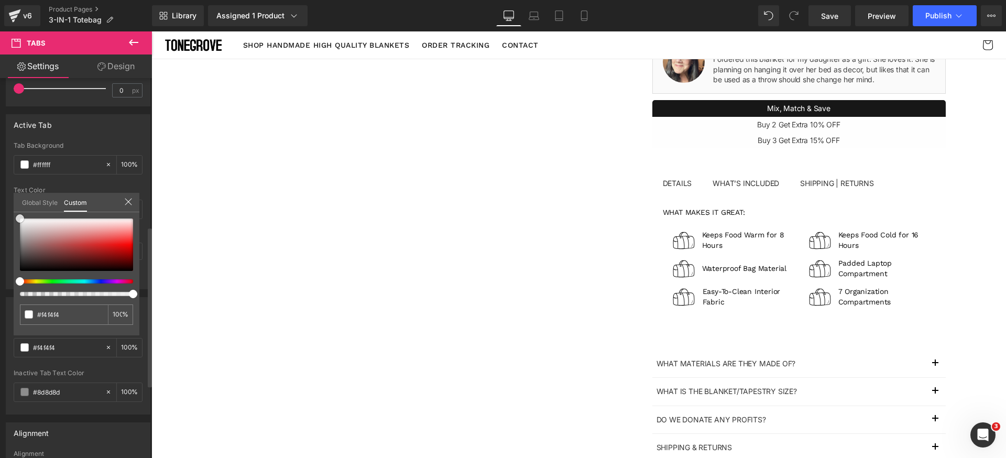
type input "#c9c9c9"
type input "#c6c6c6"
type input "#c1c1c1"
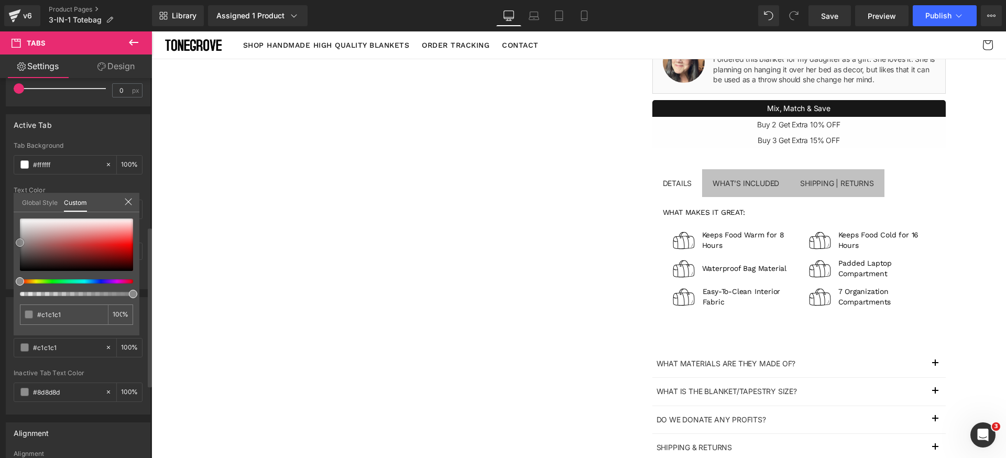
type input "#bfbfbf"
type input "#939393"
type input "#7c7c7c"
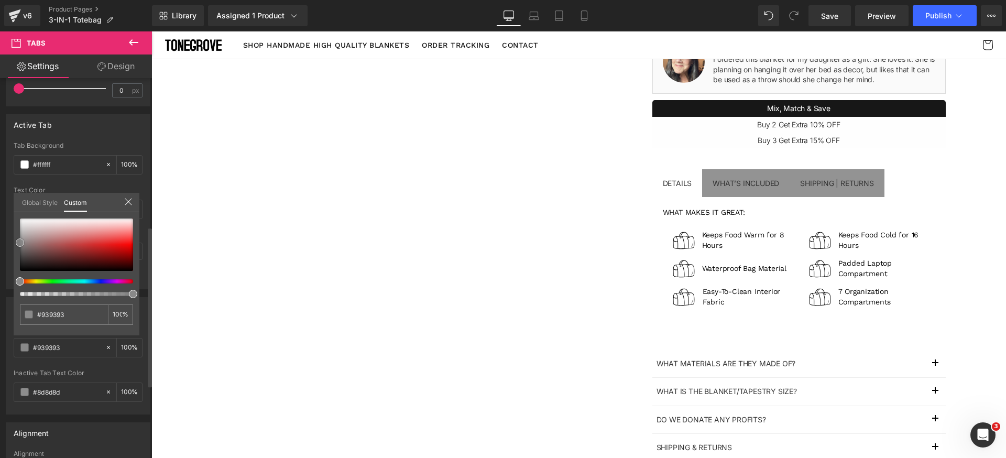
type input "#7c7c7c"
type input "#707070"
type input "#6d6d6d"
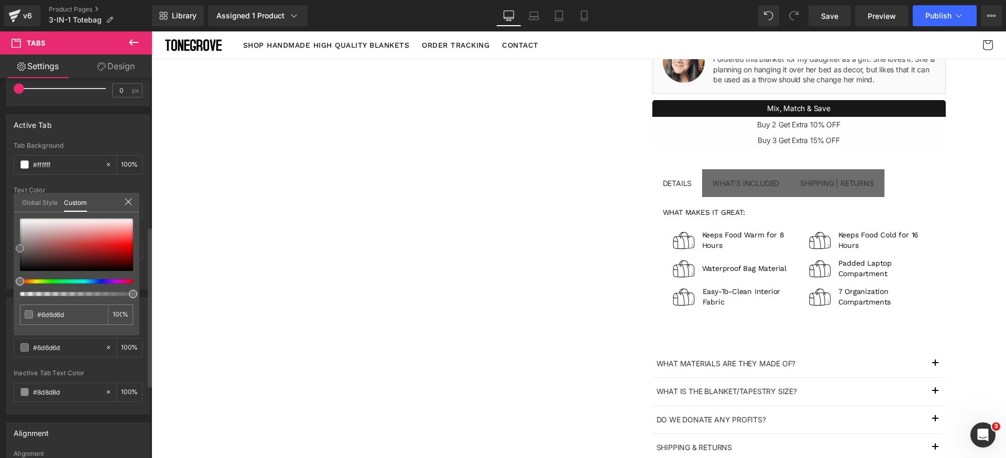
type input "#707070"
type input "#999999"
type input "#b2b2b2"
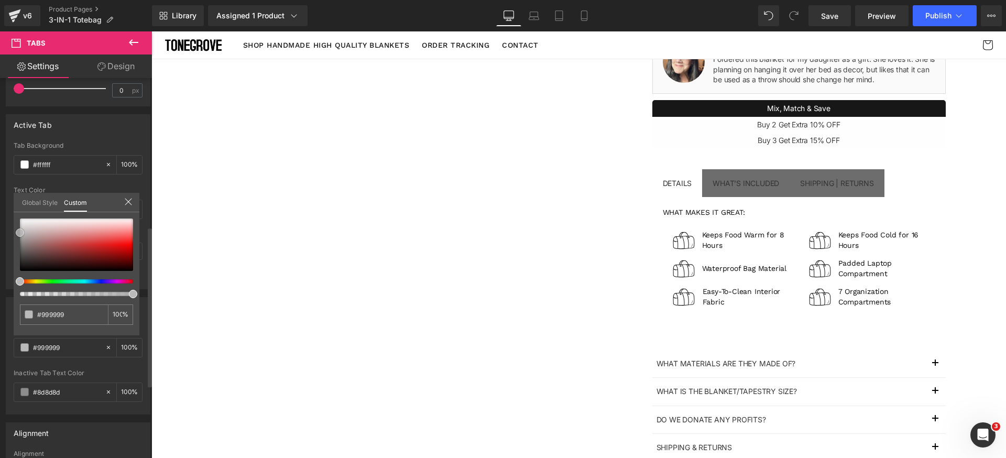
type input "#b2b2b2"
type input "#e2e2e2"
type input "#ffffff"
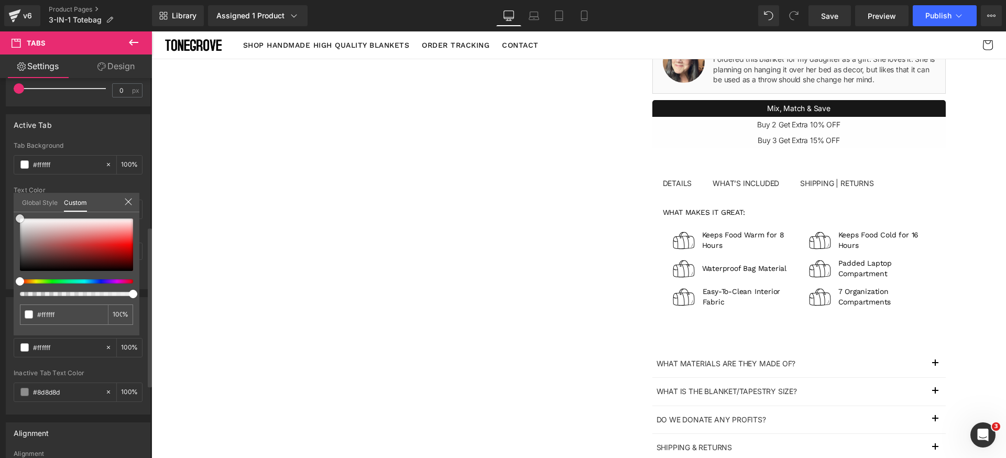
type input "#fcfcfc"
type input "#f9f9f9"
type input "#f4f4f4"
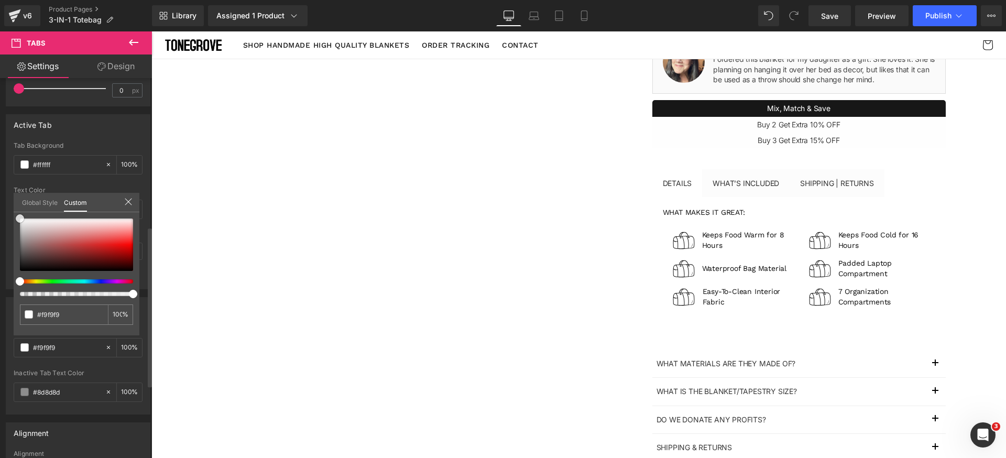
type input "#f4f4f4"
type input "#f2f2f2"
type input "#efefef"
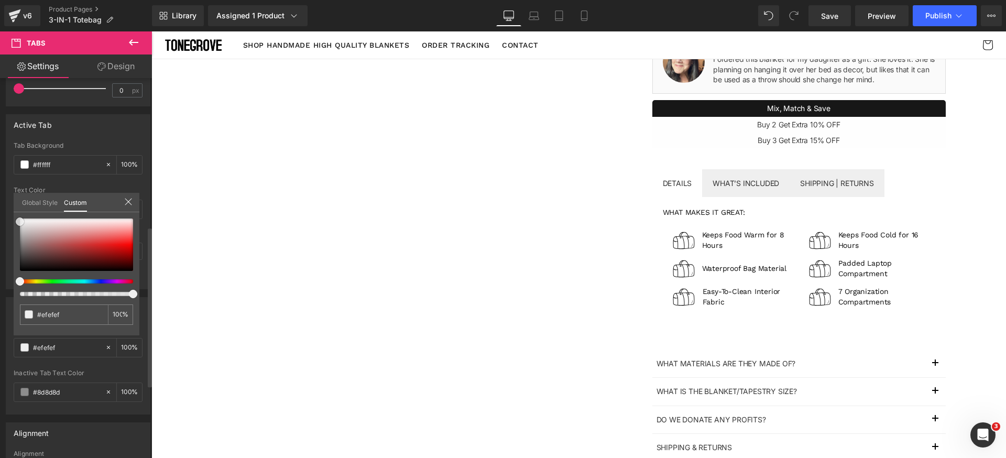
type input "#f2f2f2"
type input "#f4f4f4"
type input "#f7f7f7"
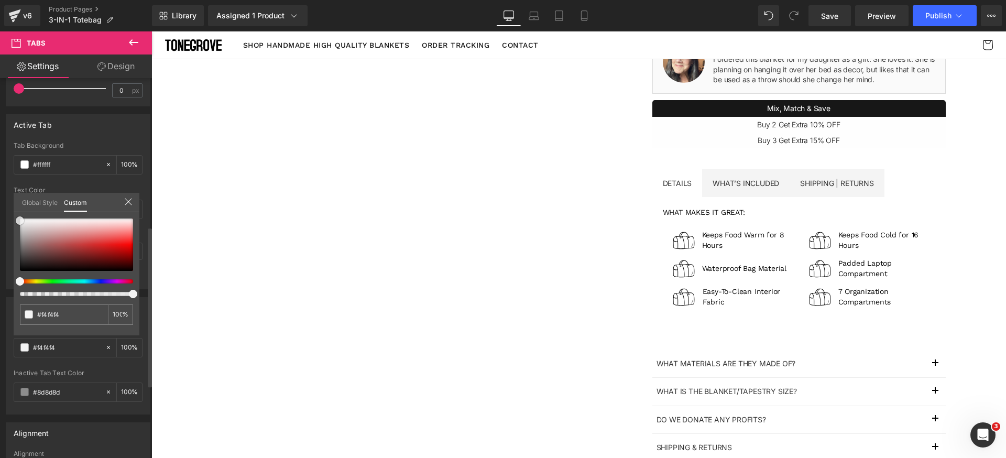
type input "#f7f7f7"
type input "#f9f9f9"
type input "#fcfcfc"
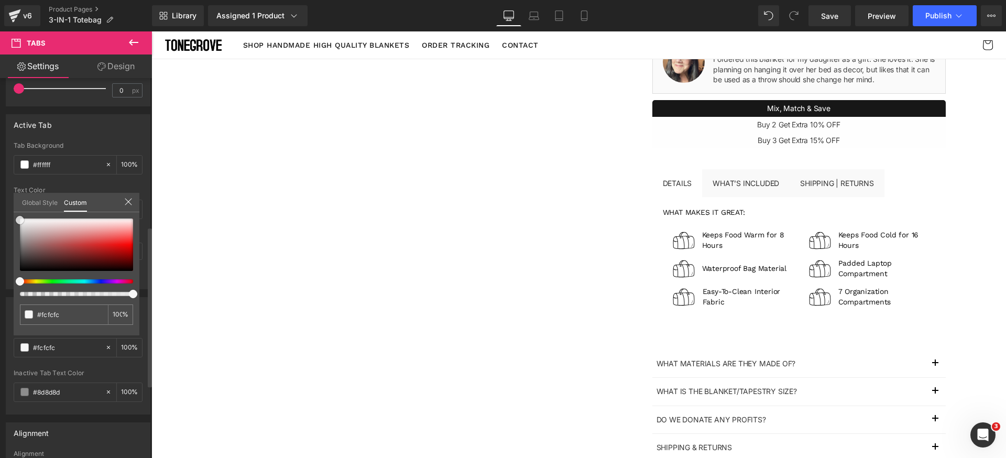
type input "#ffffff"
drag, startPoint x: 27, startPoint y: 232, endPoint x: 0, endPoint y: 217, distance: 30.2
click at [0, 289] on div "Normal Tab rgba(255, 255, 255, 1) Inactive Tab Background #ffffff 100 % #8d8d8d…" at bounding box center [78, 351] width 157 height 125
click at [68, 314] on input "#ffffff" at bounding box center [65, 314] width 56 height 11
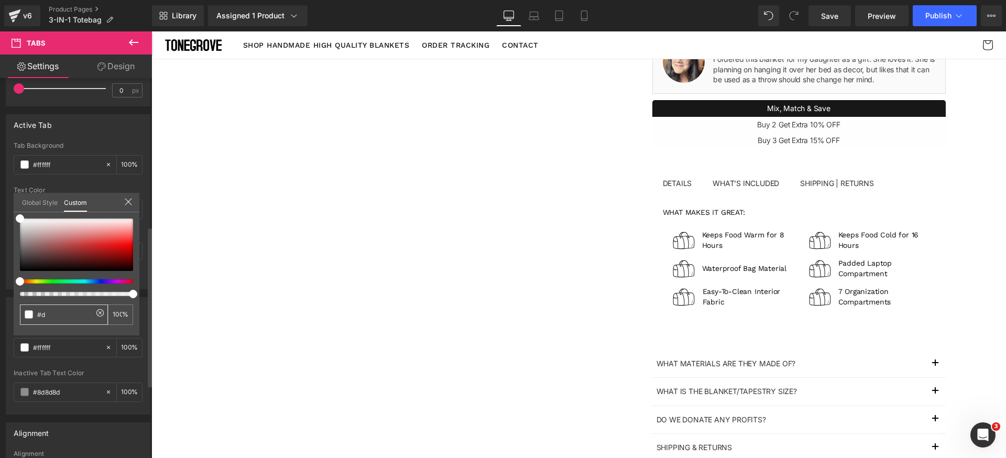
type input "#da"
type input "0"
click at [68, 314] on input "#da" at bounding box center [65, 314] width 56 height 11
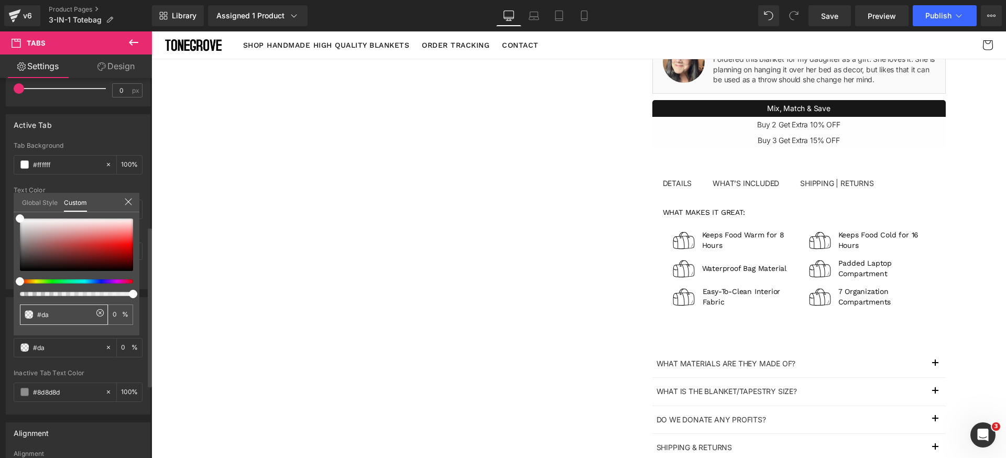
click at [68, 314] on input "#da" at bounding box center [65, 314] width 56 height 11
type input "#fa"
type input "#fafa"
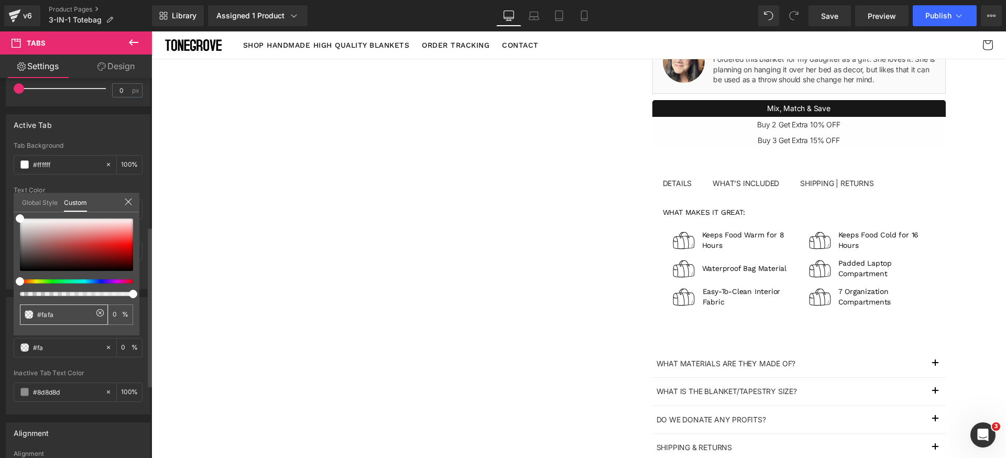
type input "67"
type input "#fafafa"
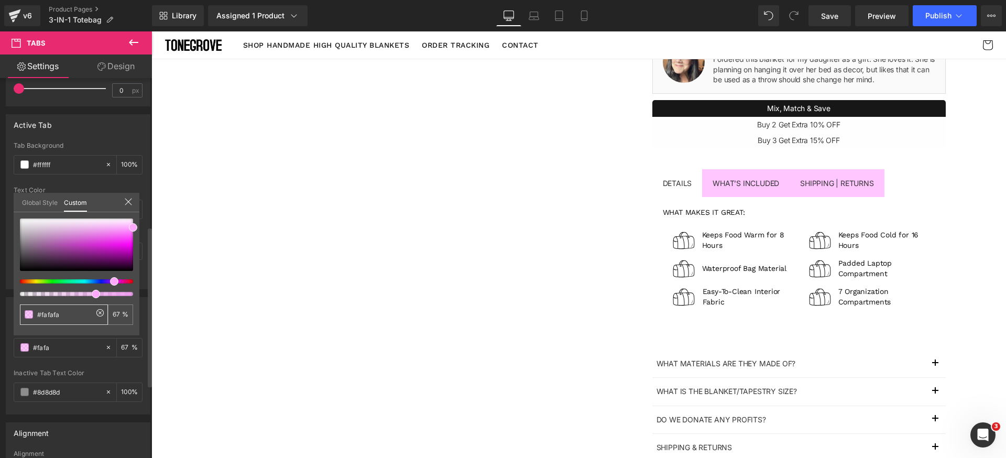
type input "#fafafa"
type input "100"
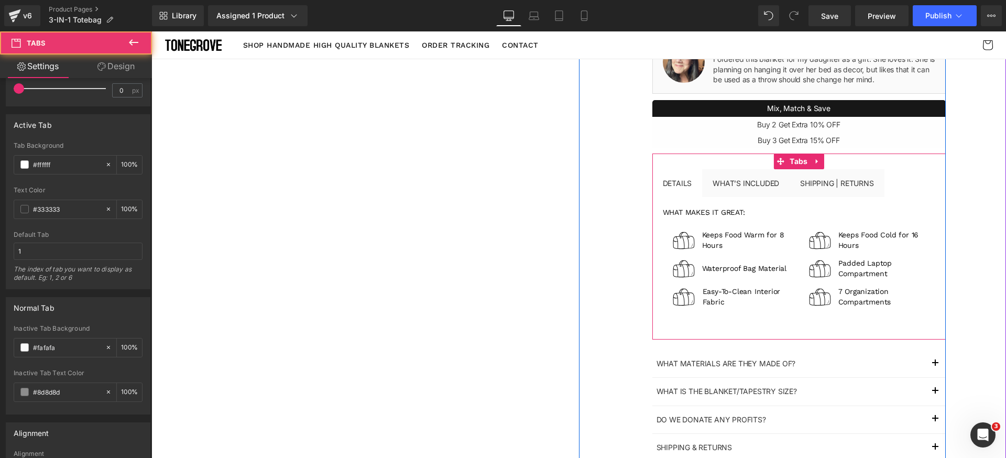
click at [747, 195] on div "Details Text Block What’s included Text Block Shipping | Returns Text Block wha…" at bounding box center [798, 246] width 293 height 186
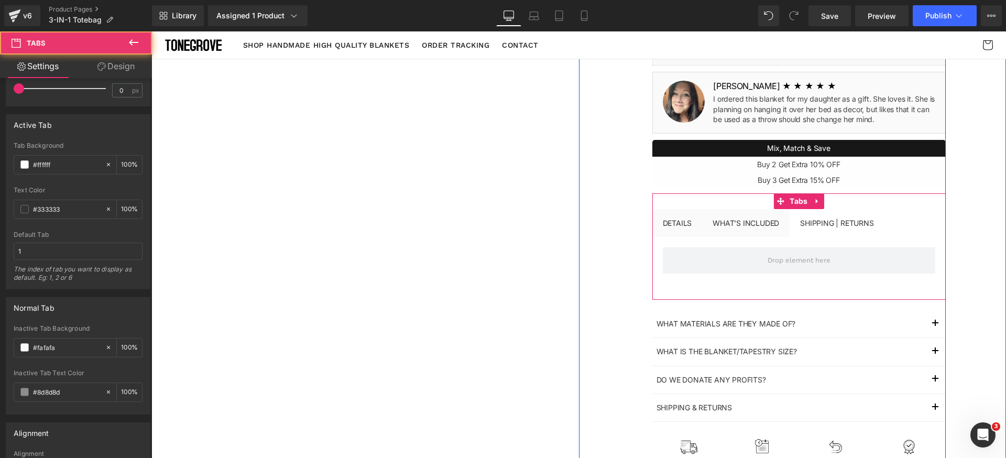
click at [840, 232] on span "Shipping | Returns Text Block" at bounding box center [836, 223] width 94 height 28
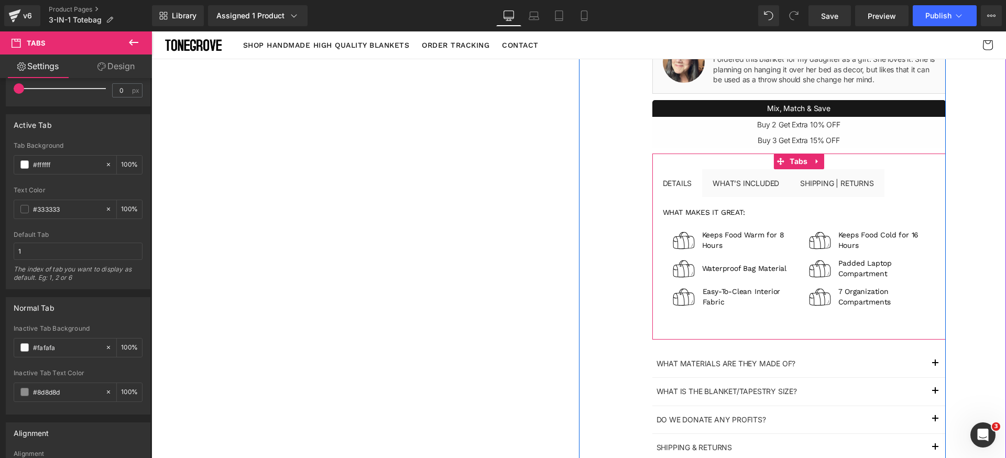
click at [676, 232] on div "Details Text Block What’s included Text Block Shipping | Returns Text Block wha…" at bounding box center [798, 246] width 293 height 155
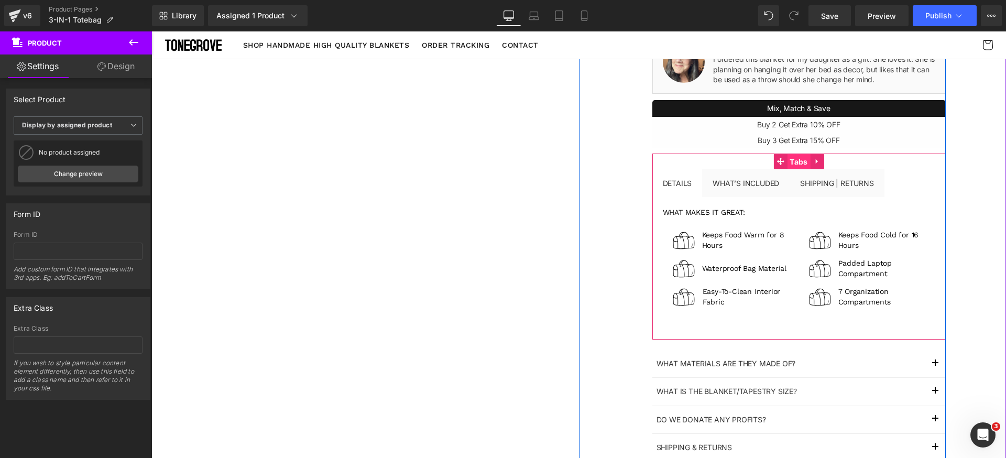
click at [789, 167] on span "Tabs" at bounding box center [798, 162] width 23 height 16
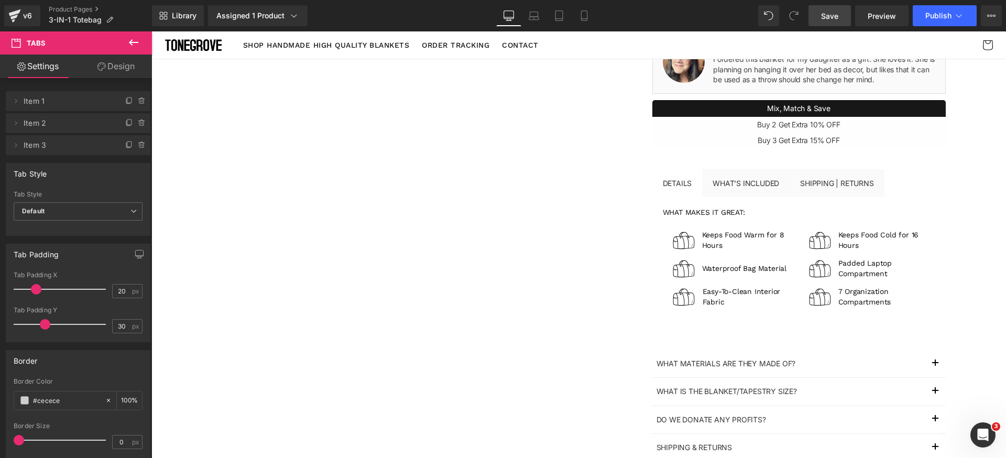
click at [835, 13] on span "Save" at bounding box center [829, 15] width 17 height 11
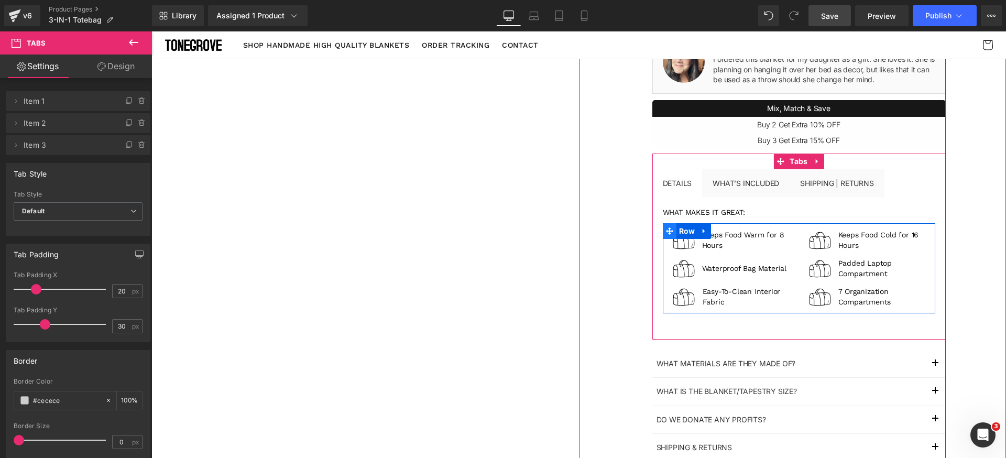
click at [666, 228] on icon at bounding box center [669, 230] width 7 height 7
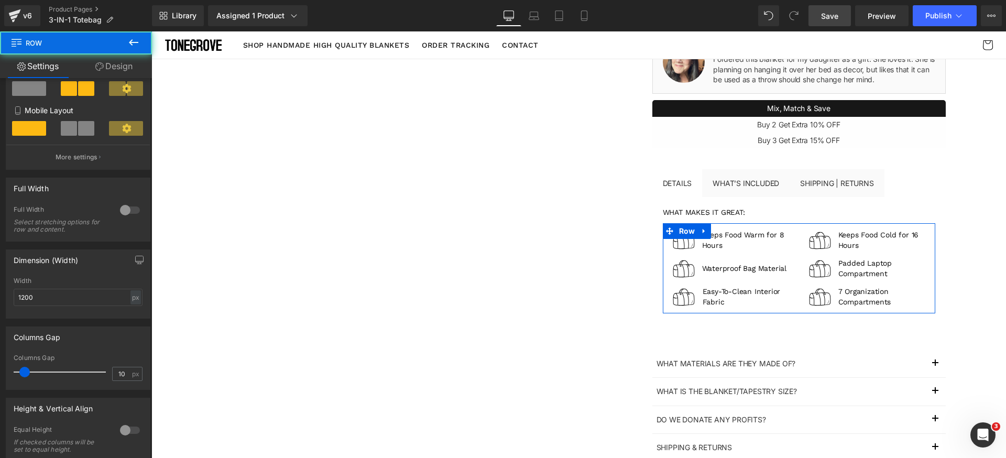
scroll to position [235, 0]
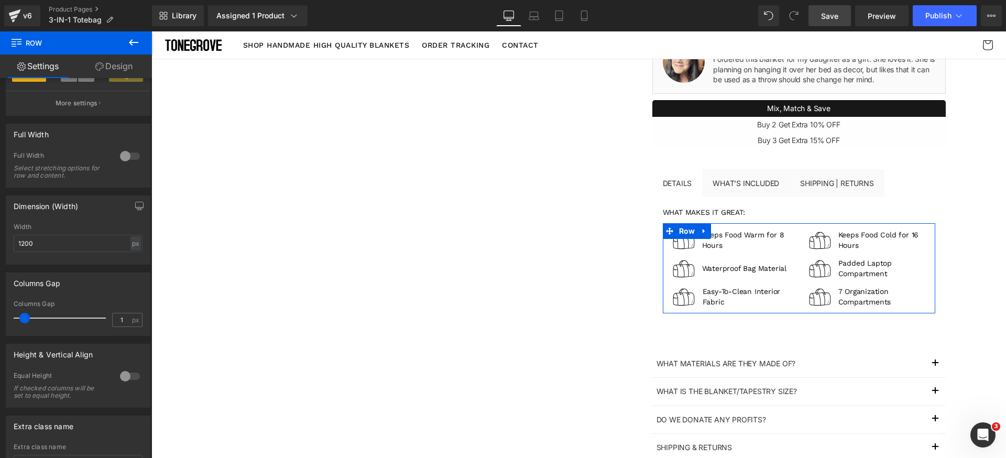
type input "0"
drag, startPoint x: 24, startPoint y: 318, endPoint x: 2, endPoint y: 317, distance: 22.0
click at [0, 317] on div "Columns Gap 0px Columns Gap 0 px" at bounding box center [78, 300] width 157 height 71
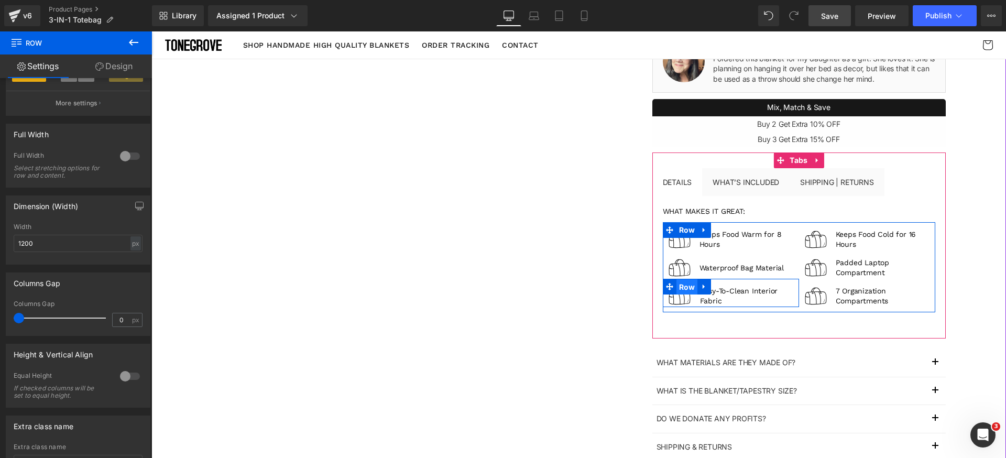
click at [683, 286] on span "Row" at bounding box center [686, 287] width 21 height 16
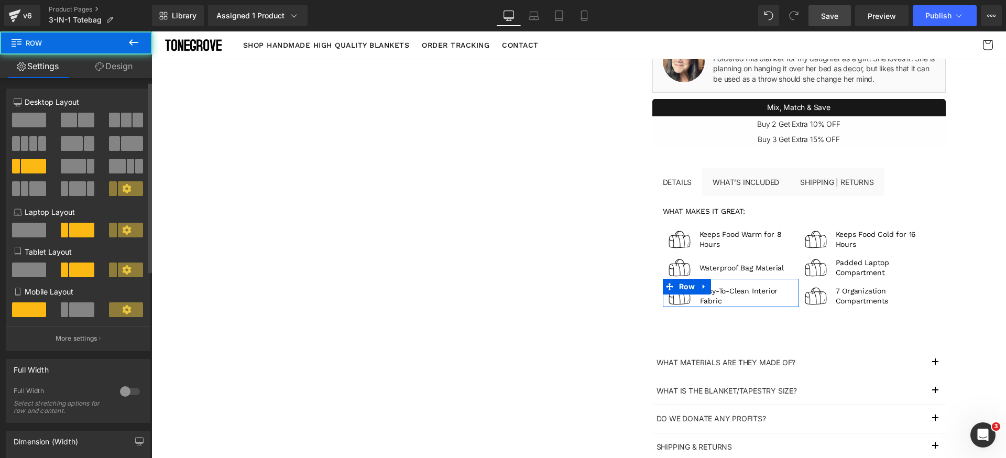
scroll to position [161, 0]
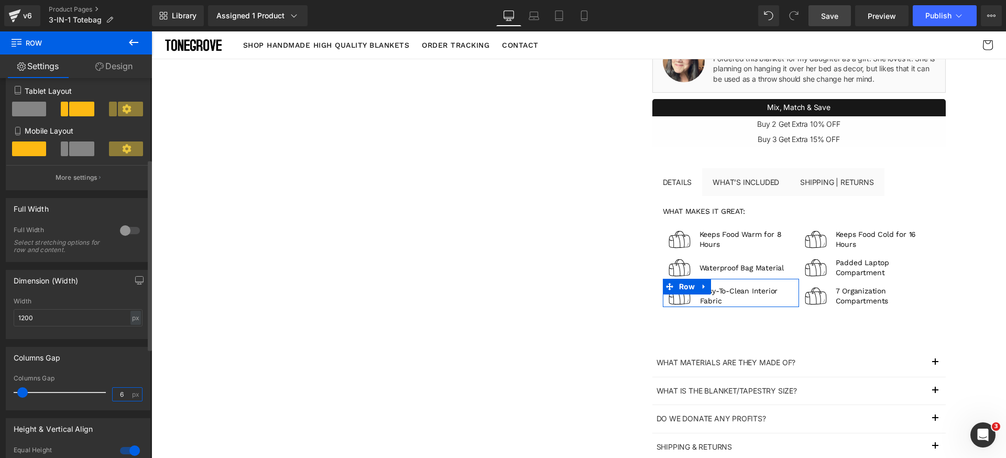
click at [117, 392] on input "6" at bounding box center [122, 394] width 18 height 13
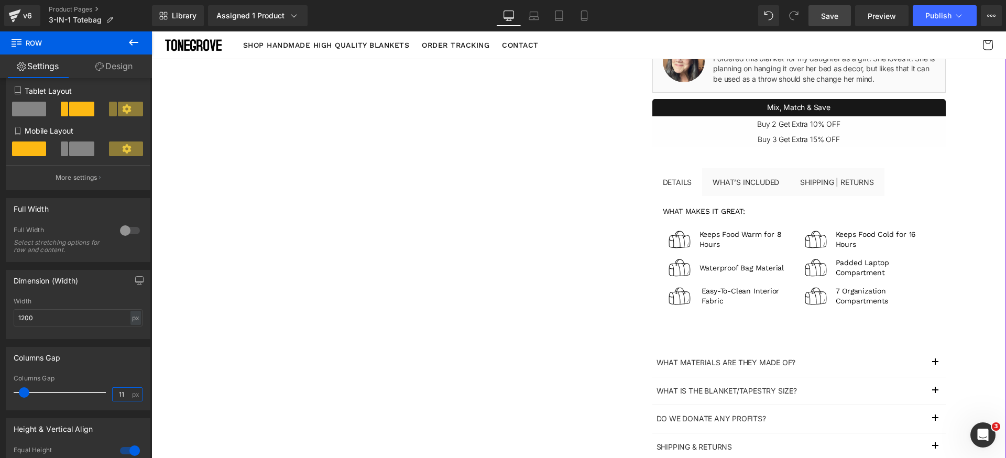
type input "12"
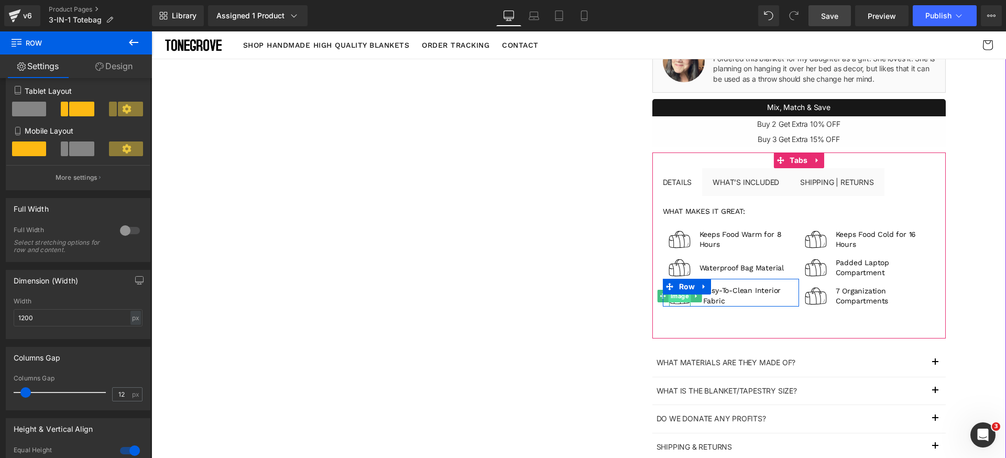
click at [680, 298] on span "Image" at bounding box center [679, 296] width 23 height 13
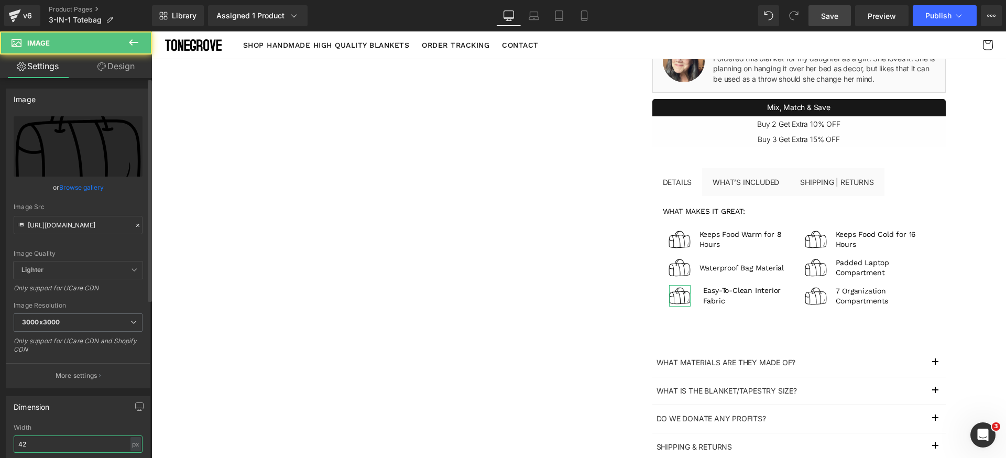
click at [52, 439] on input "42" at bounding box center [78, 443] width 129 height 17
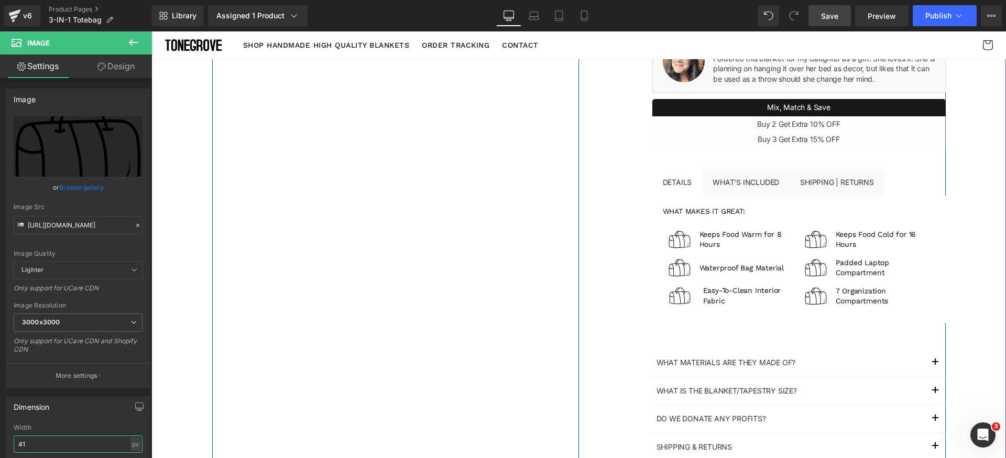
type input "42"
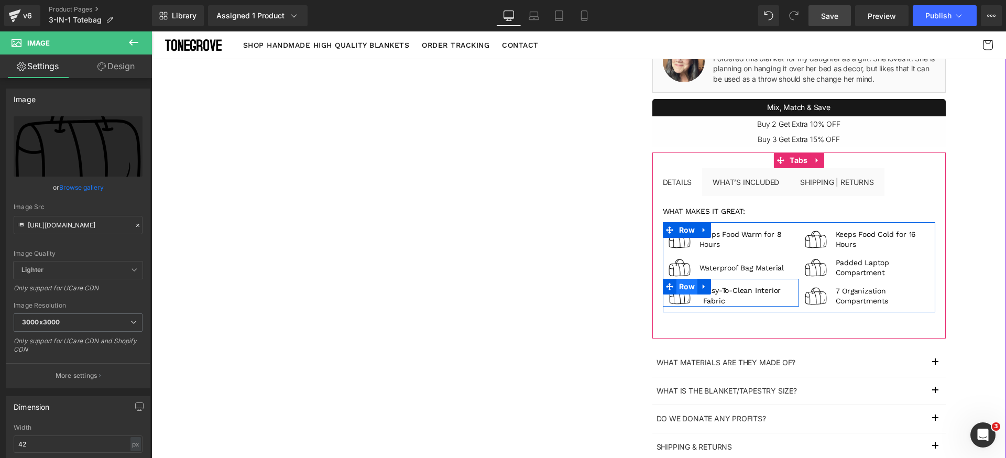
click at [679, 292] on span "Row" at bounding box center [686, 287] width 21 height 16
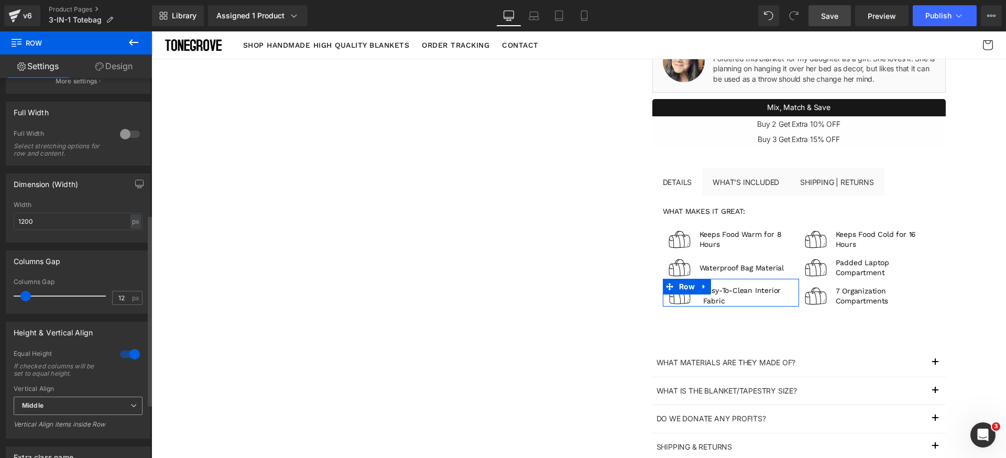
scroll to position [271, 0]
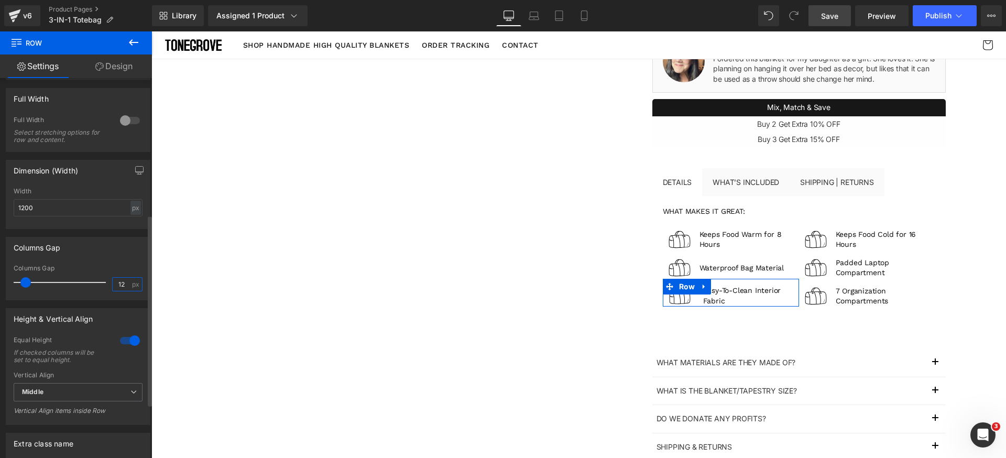
click at [123, 282] on input "12" at bounding box center [122, 284] width 18 height 13
type input "8"
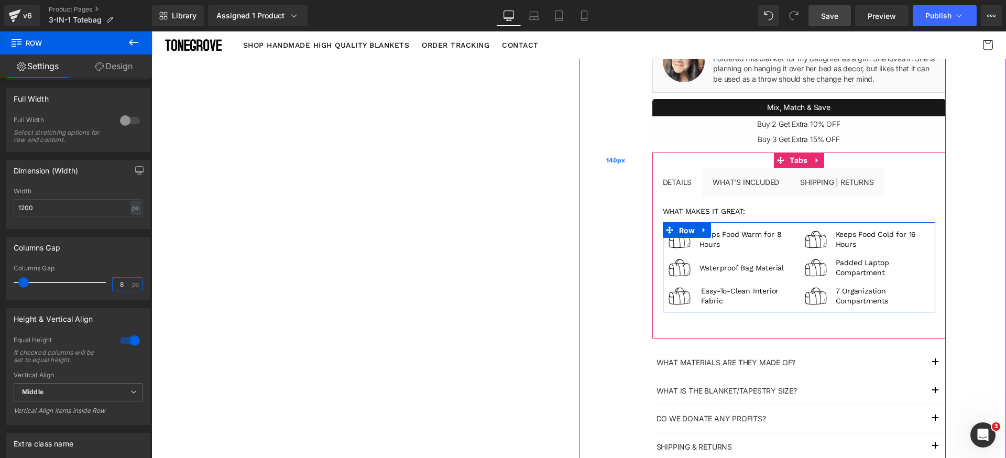
drag, startPoint x: 682, startPoint y: 233, endPoint x: 640, endPoint y: 250, distance: 45.8
click at [683, 233] on span "Row" at bounding box center [686, 231] width 21 height 16
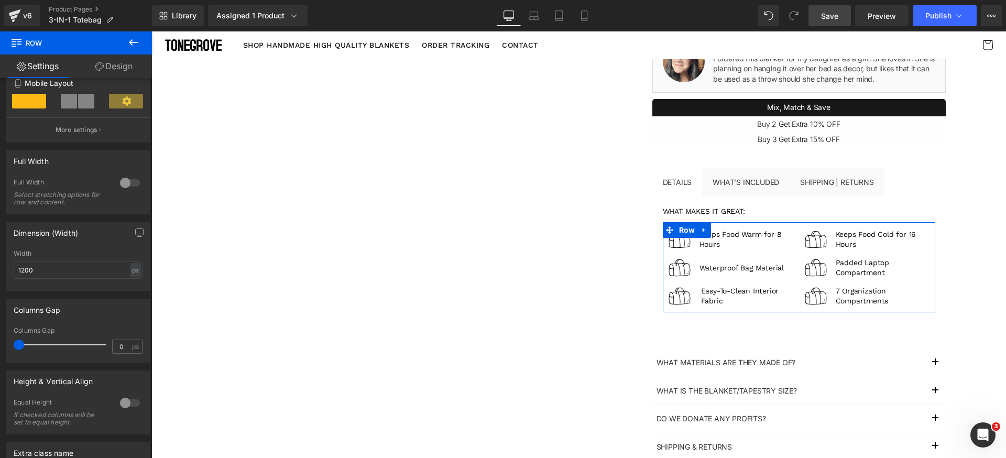
scroll to position [262, 0]
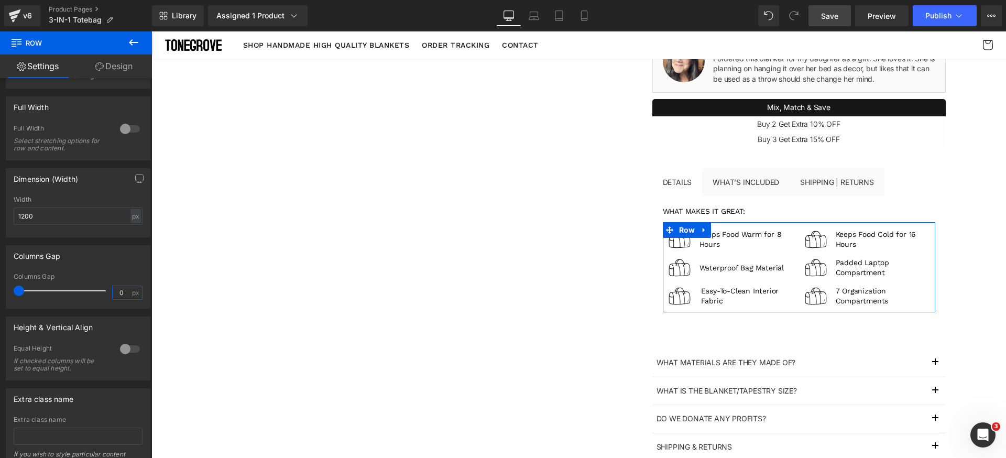
click at [122, 296] on input "0" at bounding box center [122, 292] width 18 height 13
click at [123, 296] on input "0" at bounding box center [122, 292] width 18 height 13
type input "8"
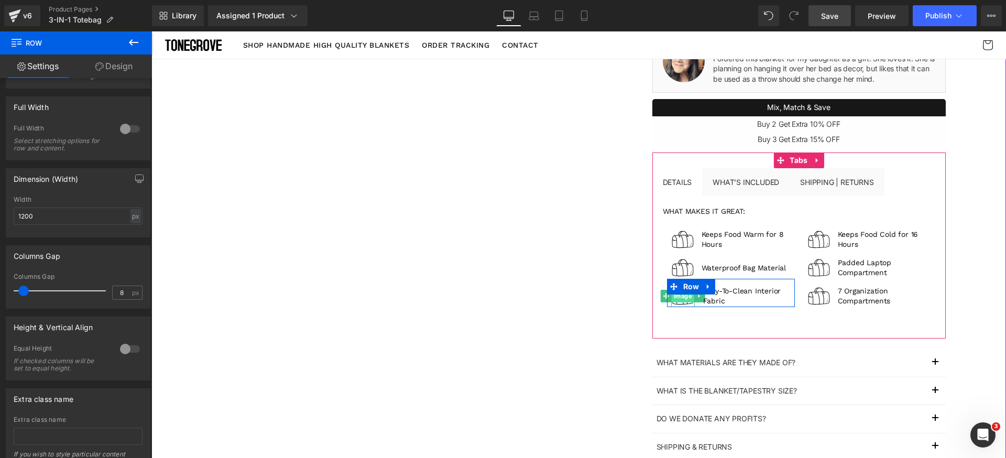
click at [681, 296] on span "Image" at bounding box center [682, 296] width 23 height 13
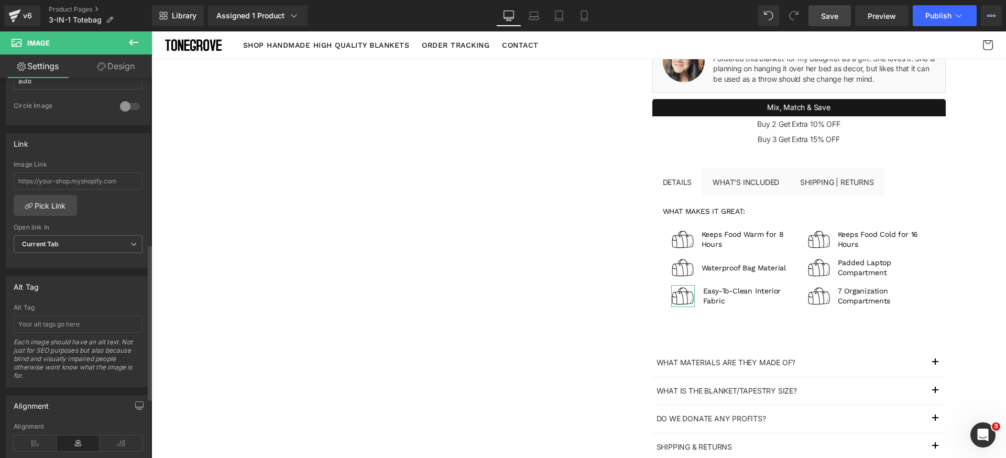
scroll to position [411, 0]
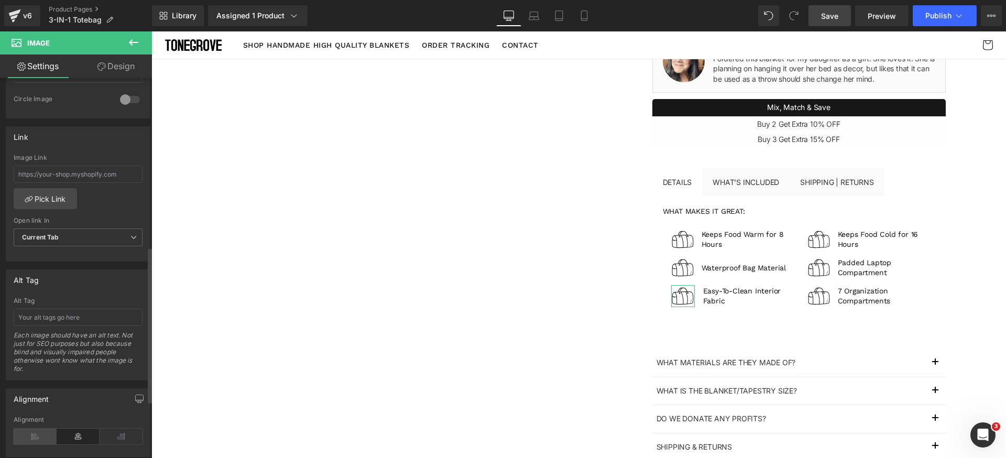
click at [44, 435] on icon at bounding box center [35, 436] width 43 height 16
click at [83, 432] on icon at bounding box center [78, 436] width 43 height 16
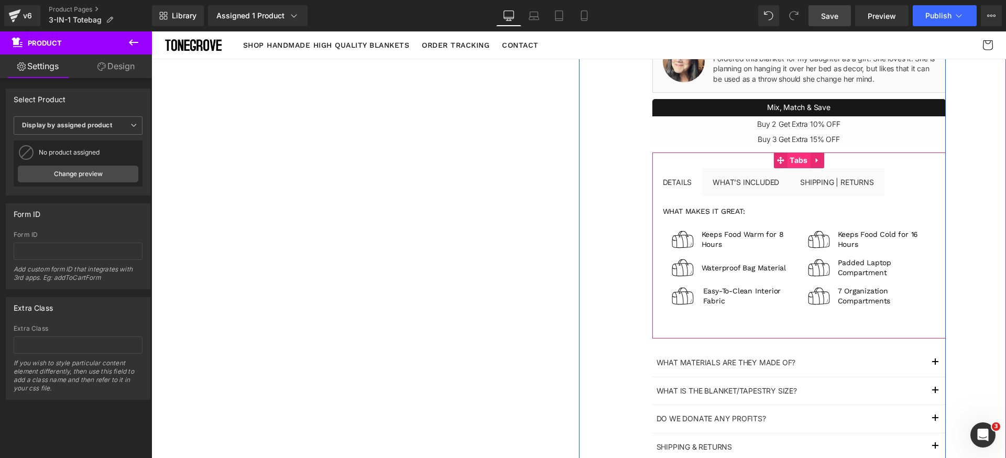
click at [787, 161] on span "Tabs" at bounding box center [798, 160] width 23 height 16
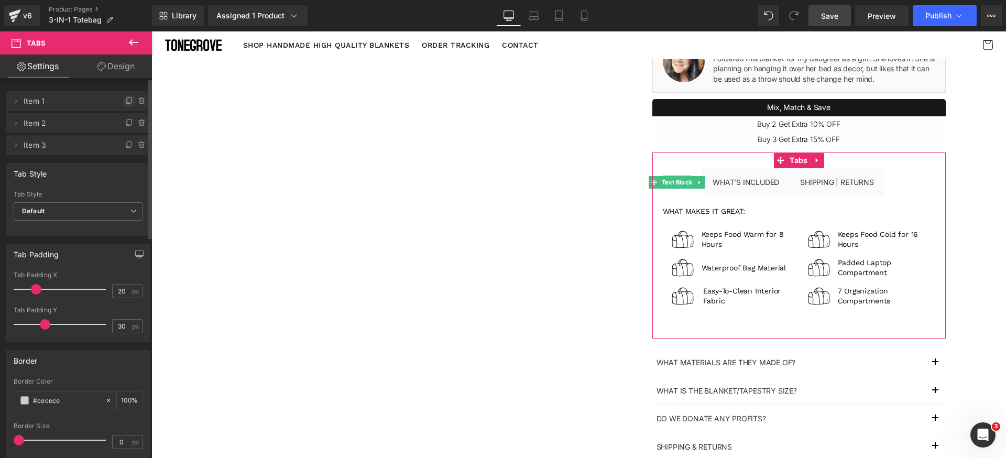
click at [125, 104] on icon at bounding box center [129, 101] width 8 height 8
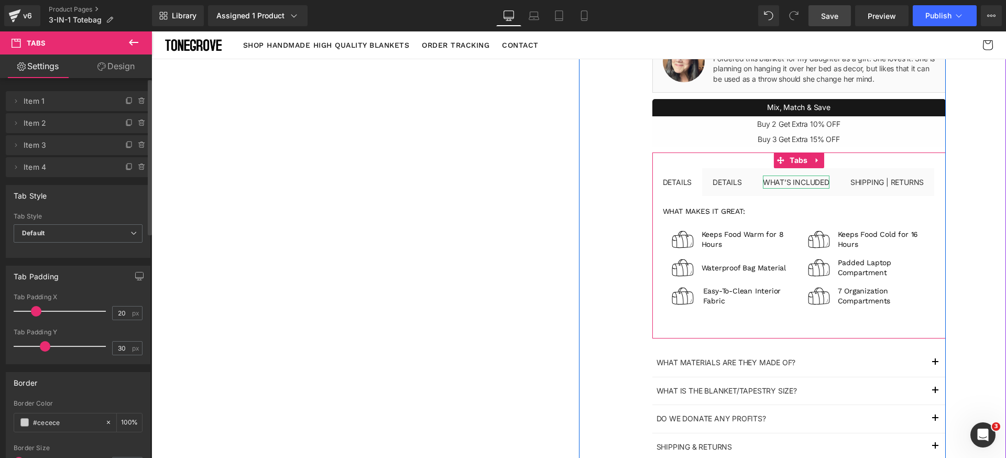
click at [775, 180] on div "3-IN-1 Totebag (P) Title Liquid $100.00 $69.00 (P) Price Sale save $15.01 (33% …" at bounding box center [798, 161] width 293 height 724
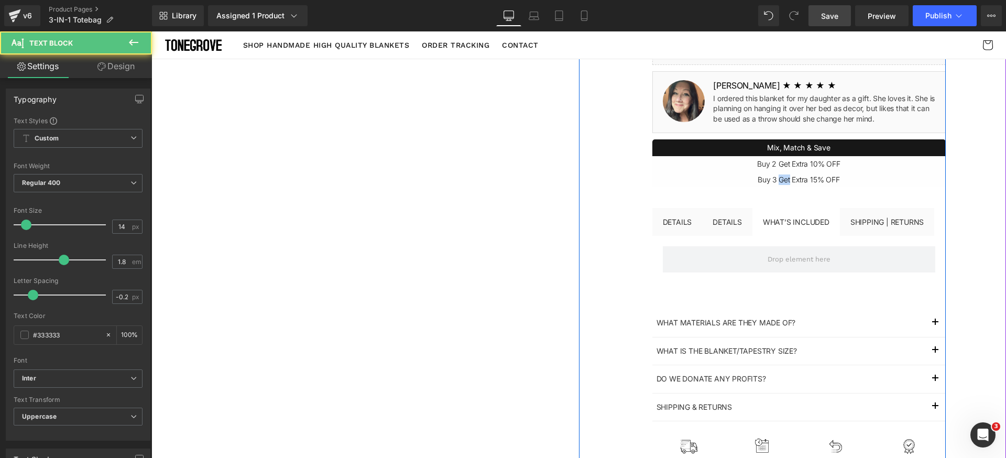
click at [775, 180] on div "Buy 3 Get Extra 15% OFF Text Block" at bounding box center [798, 180] width 293 height 16
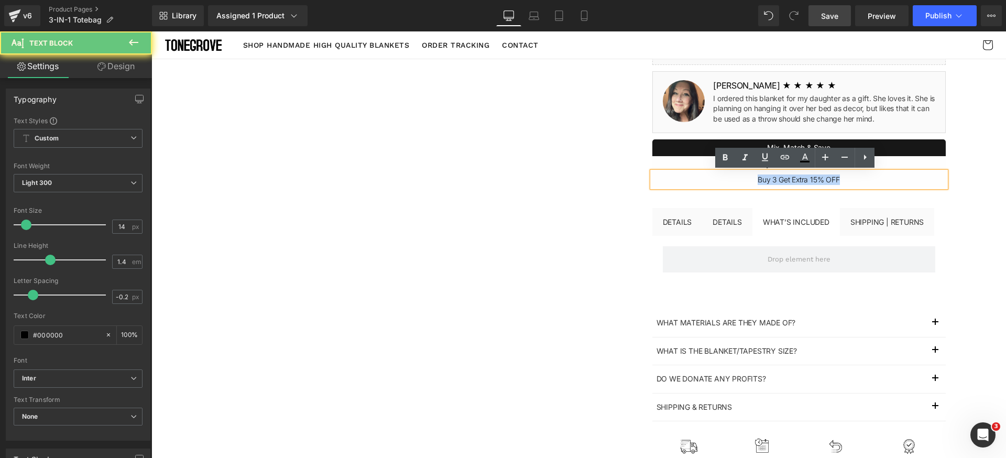
click at [775, 180] on p "Buy 3 Get Extra 15% OFF" at bounding box center [799, 179] width 272 height 10
click at [791, 223] on div "What’s included" at bounding box center [796, 221] width 67 height 13
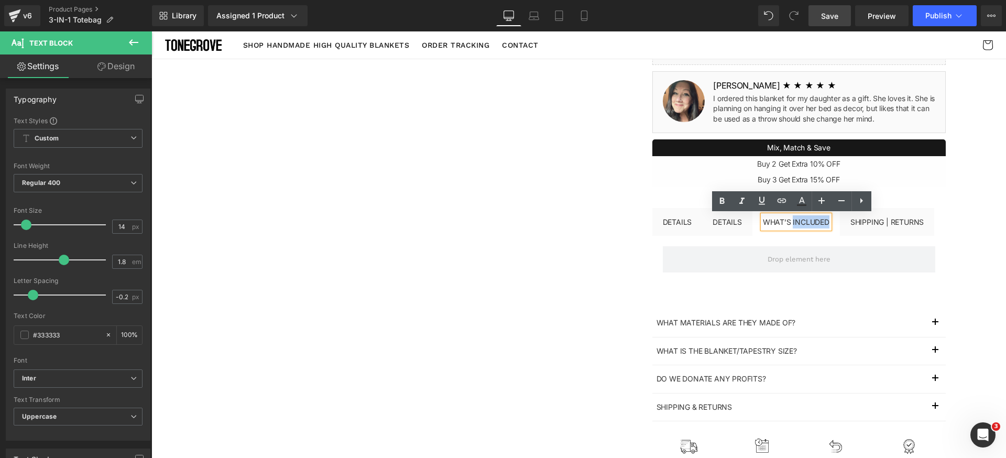
click at [791, 223] on div "What’s included" at bounding box center [796, 221] width 67 height 13
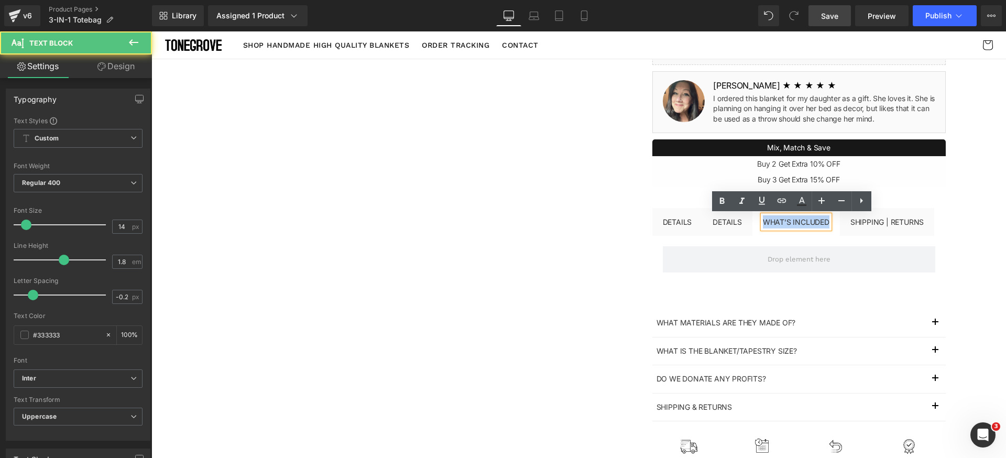
click at [791, 223] on div "What’s included" at bounding box center [796, 221] width 67 height 13
copy div "What’s included"
click at [720, 221] on div "Details" at bounding box center [726, 221] width 29 height 13
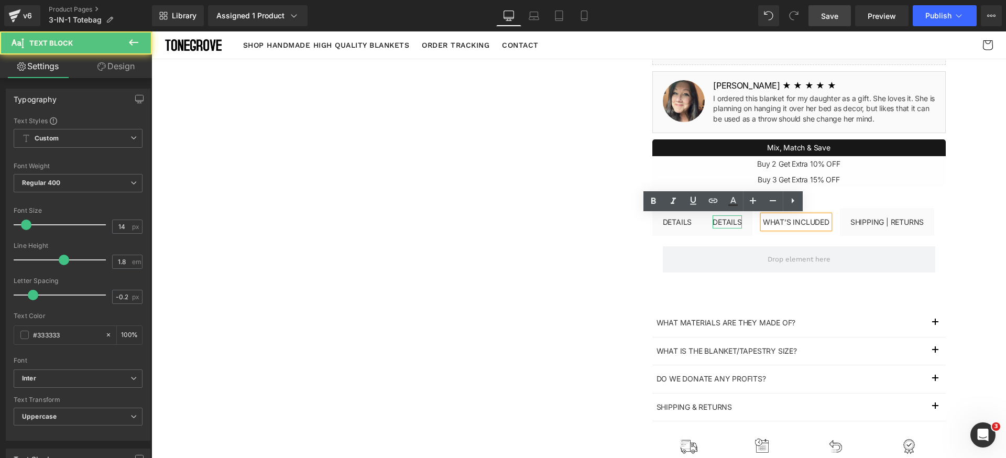
scroll to position [245, 0]
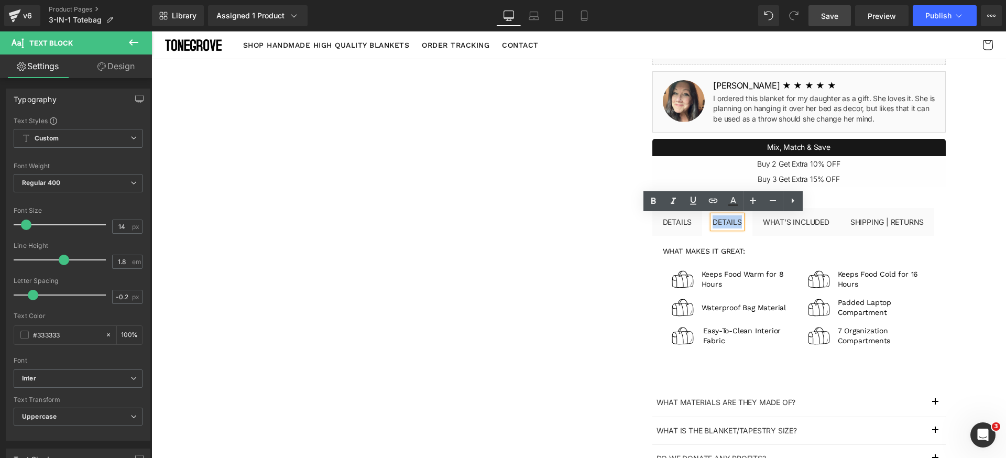
click at [721, 220] on div "Details" at bounding box center [726, 221] width 29 height 13
paste div
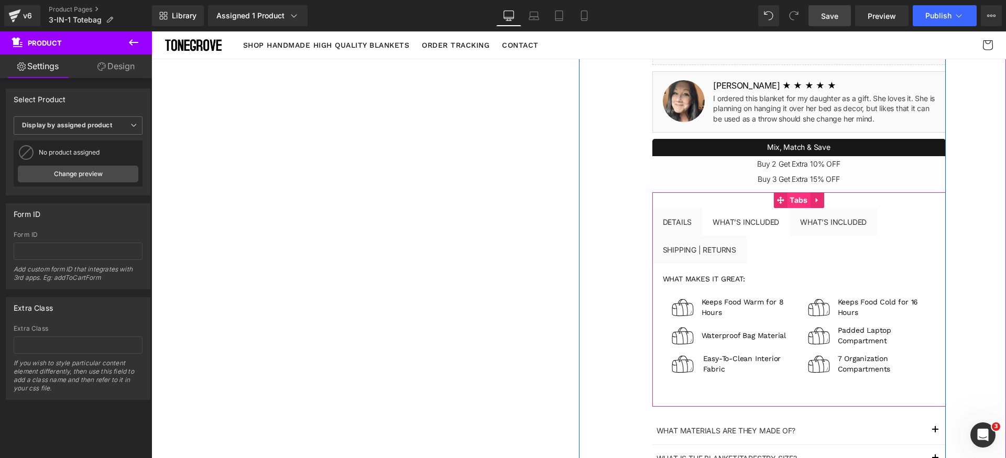
click at [795, 205] on span "Tabs" at bounding box center [798, 200] width 23 height 16
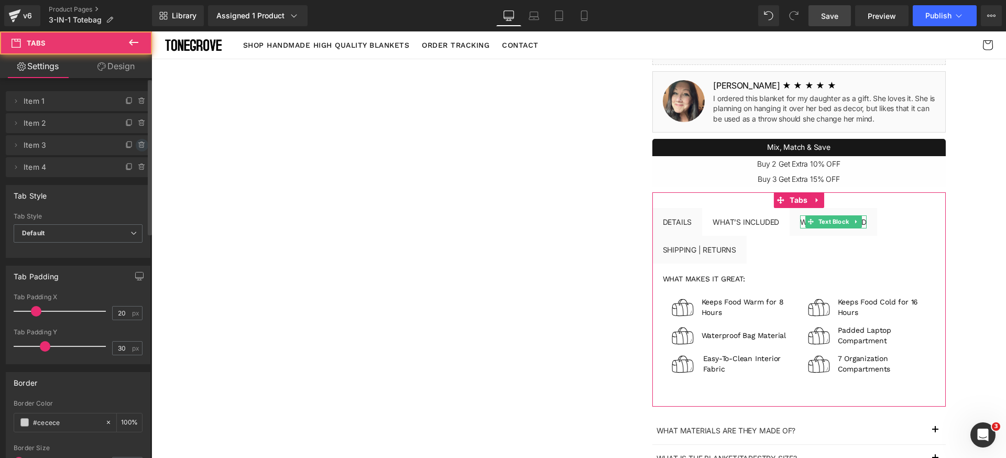
click at [140, 144] on icon at bounding box center [142, 145] width 8 height 8
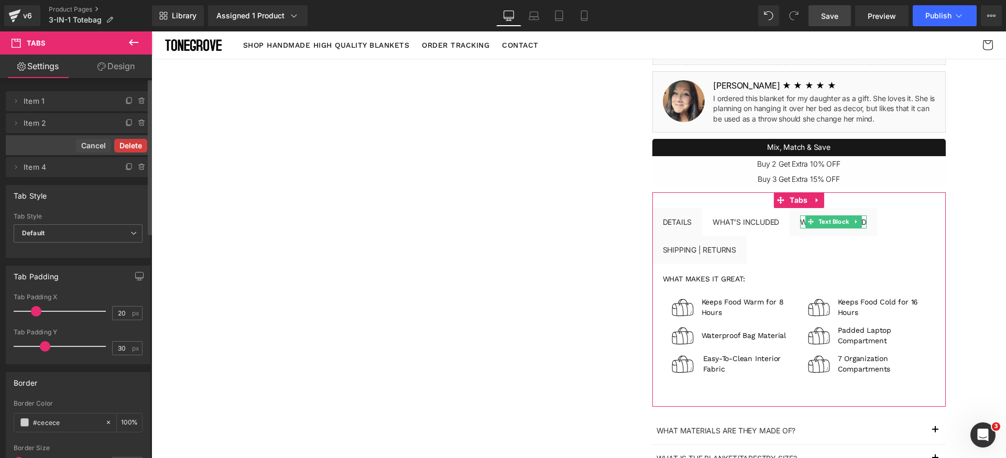
click at [138, 146] on button "Delete" at bounding box center [130, 146] width 33 height 14
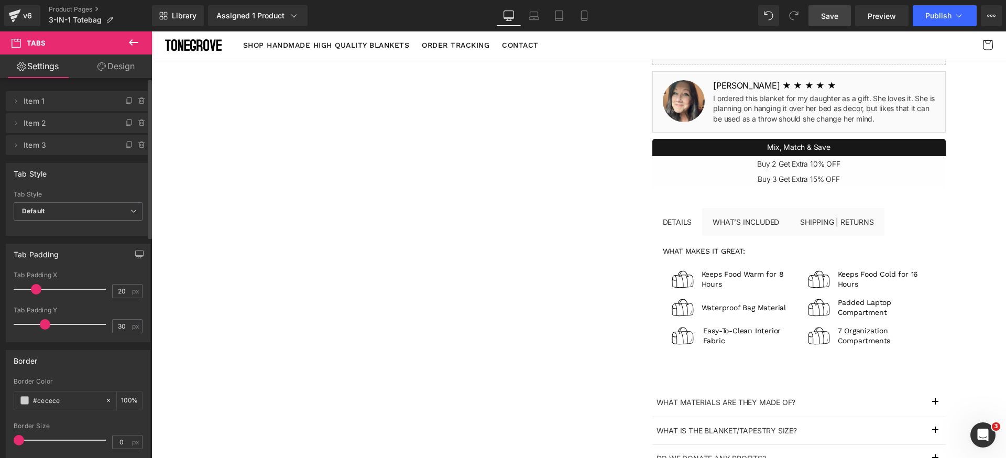
scroll to position [231, 0]
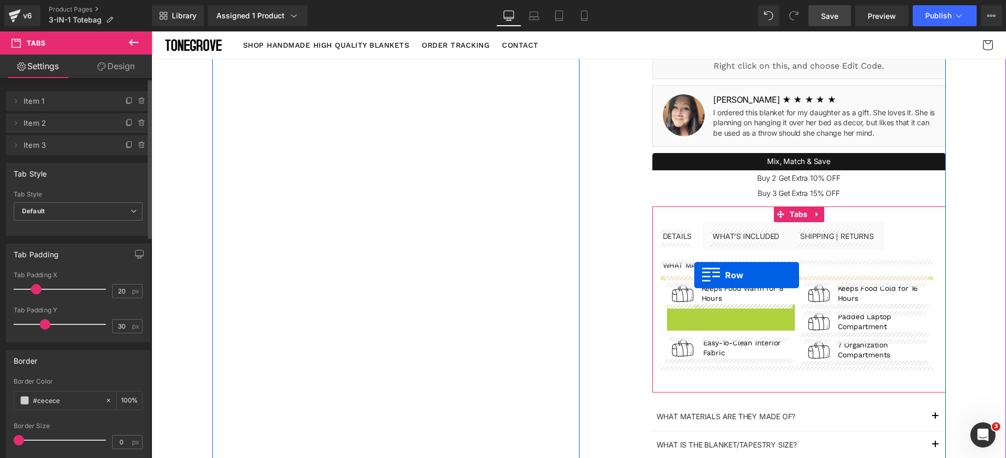
drag, startPoint x: 676, startPoint y: 314, endPoint x: 694, endPoint y: 275, distance: 42.9
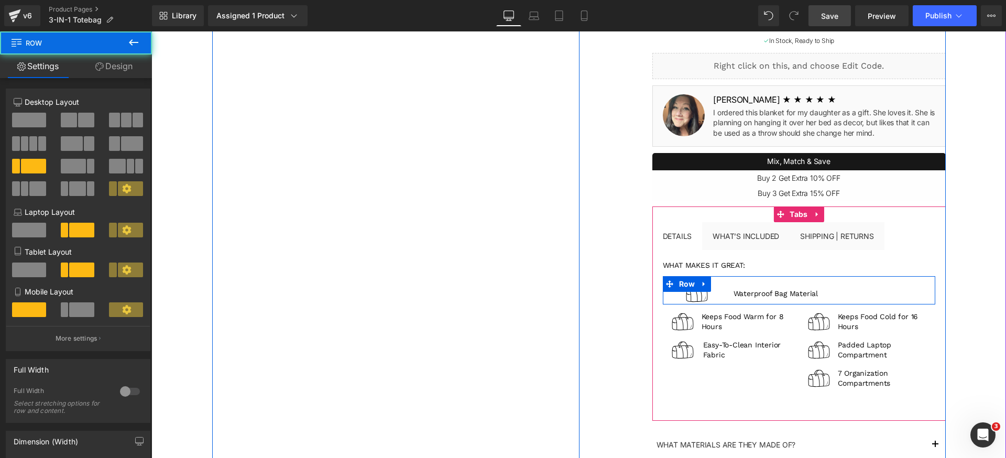
scroll to position [245, 0]
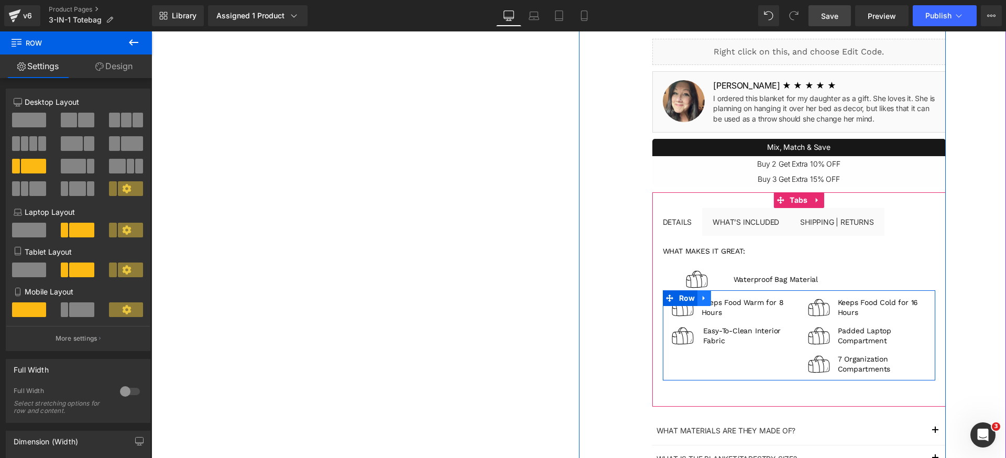
click at [702, 298] on icon at bounding box center [703, 298] width 2 height 5
click at [728, 299] on icon at bounding box center [731, 297] width 7 height 7
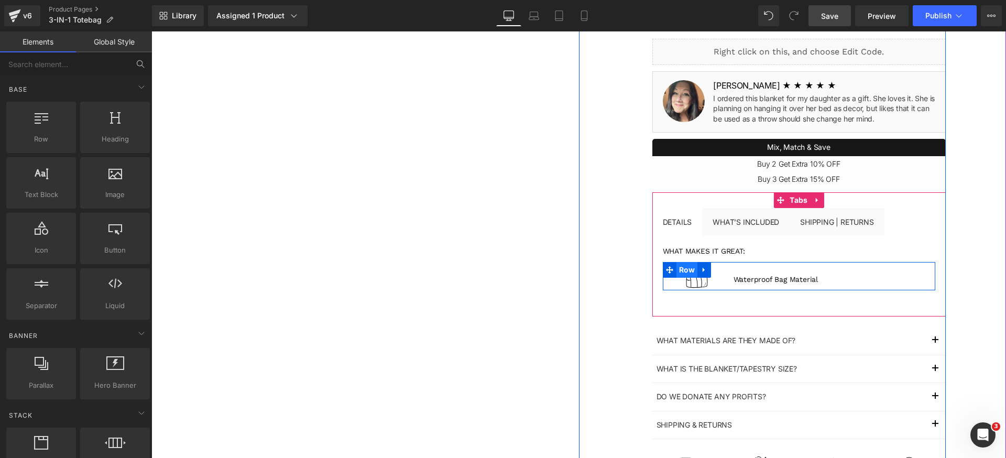
click at [682, 271] on span "Row" at bounding box center [686, 270] width 21 height 16
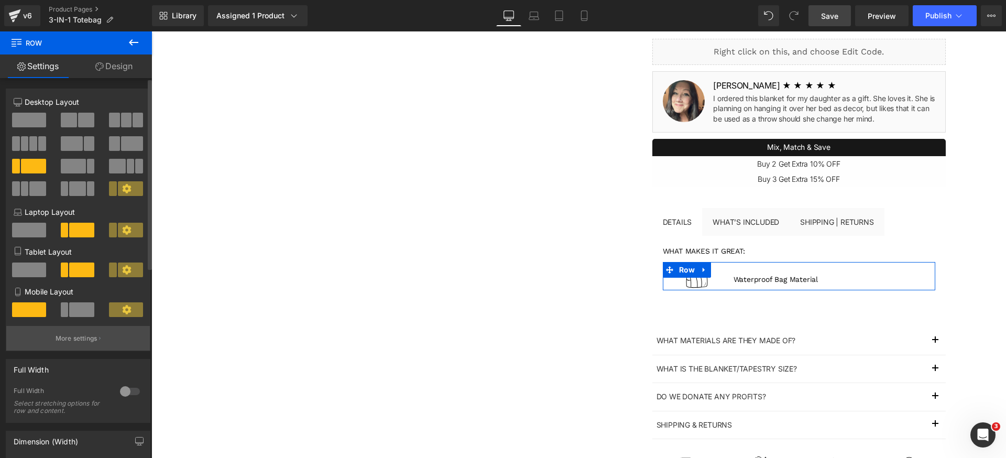
click at [83, 335] on p "More settings" at bounding box center [77, 338] width 42 height 9
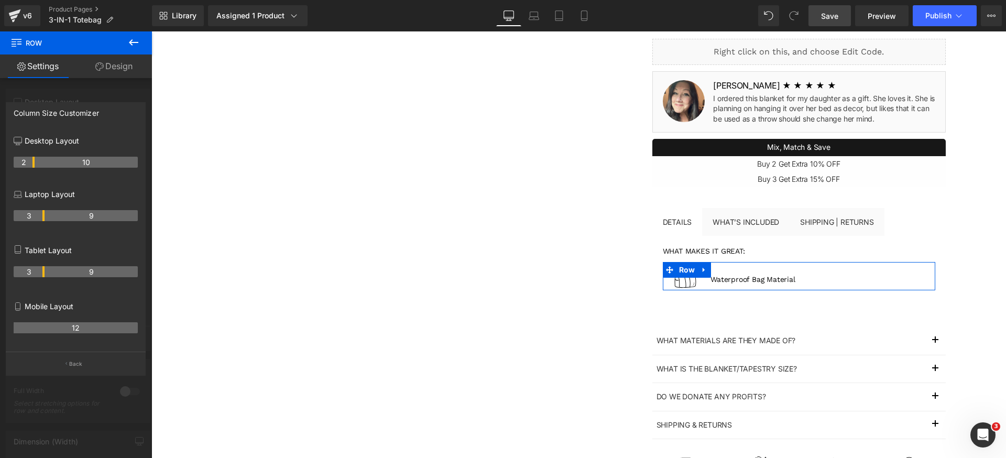
drag, startPoint x: 44, startPoint y: 162, endPoint x: 34, endPoint y: 163, distance: 10.1
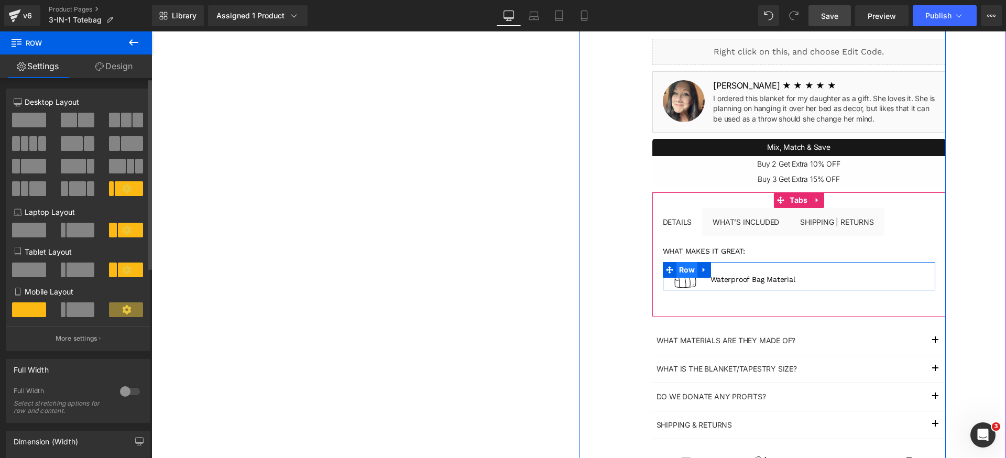
click at [686, 274] on span "Row" at bounding box center [686, 270] width 21 height 16
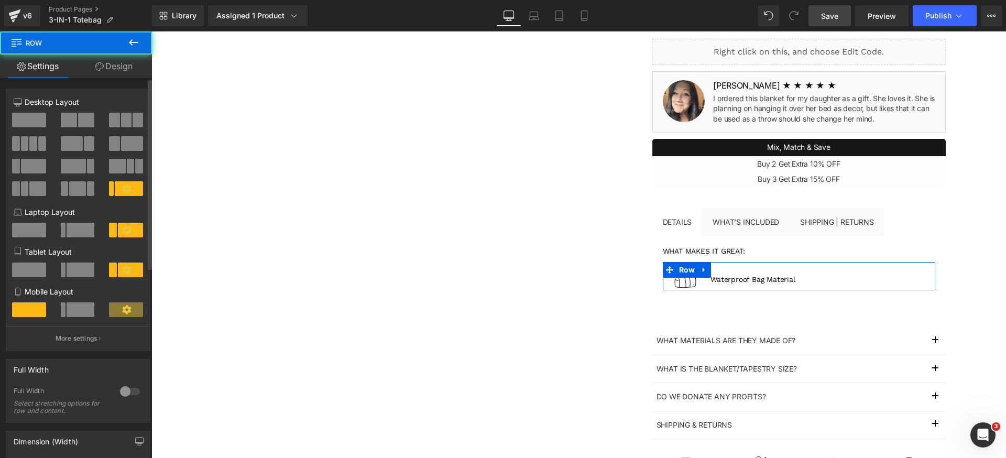
scroll to position [229, 0]
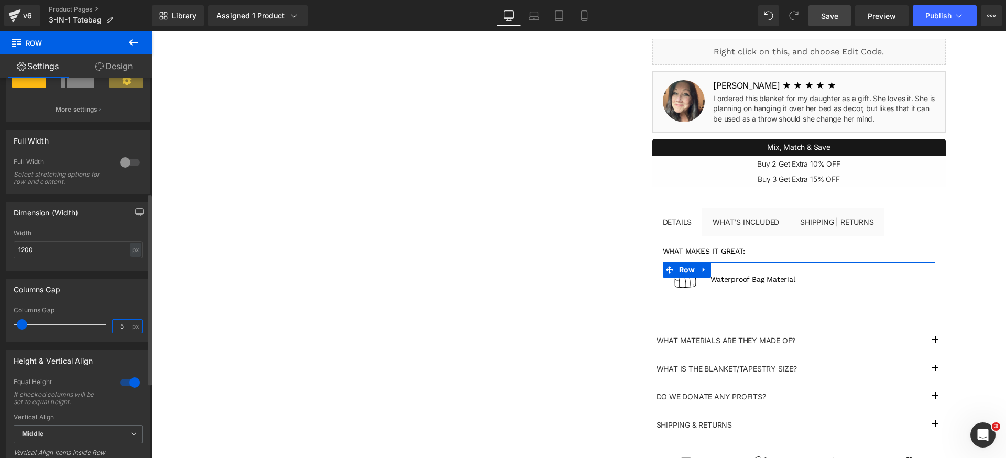
click at [124, 328] on input "5" at bounding box center [122, 326] width 18 height 13
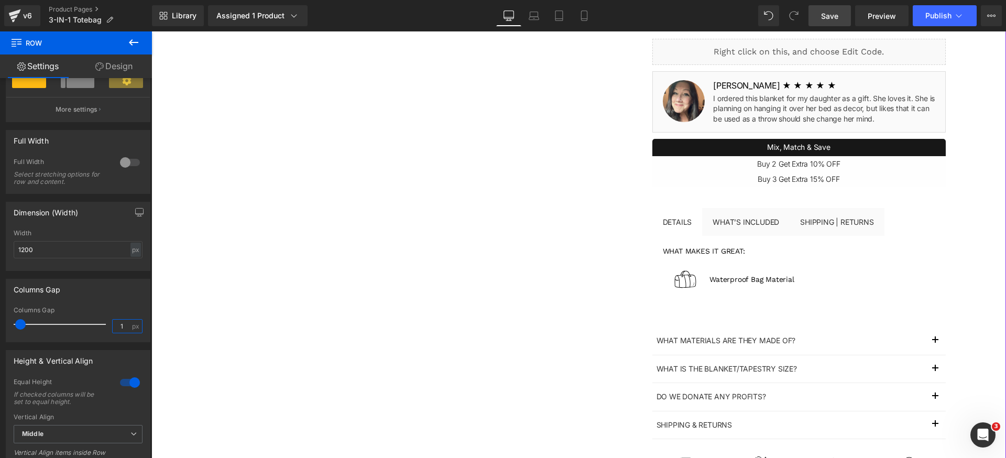
type input "0"
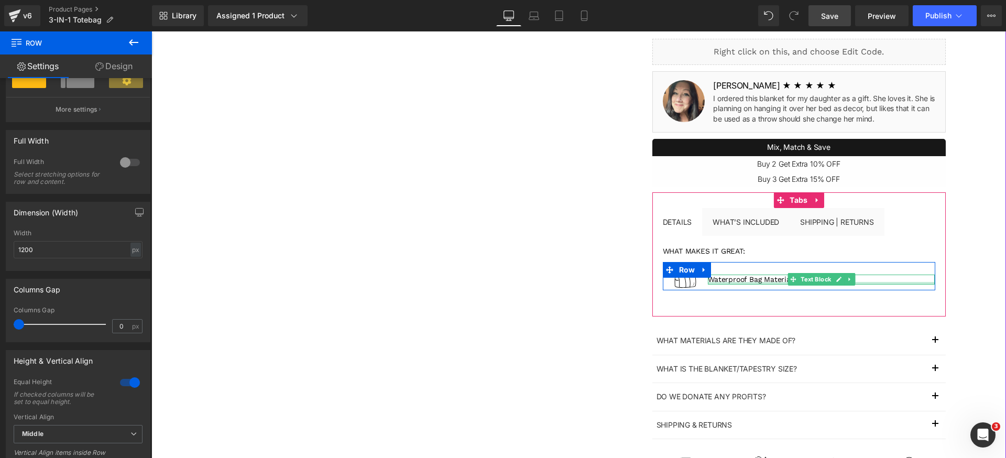
click at [739, 282] on div at bounding box center [821, 283] width 227 height 3
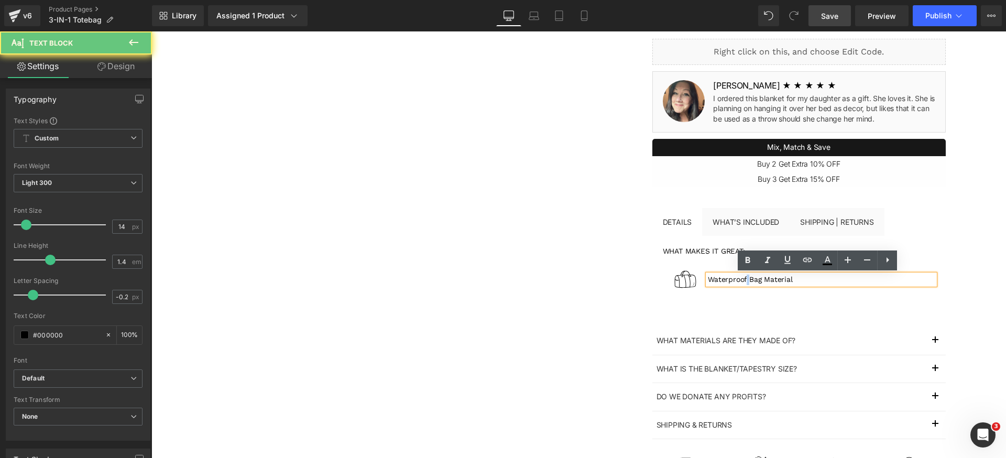
click at [739, 281] on p "Waterproof Bag Material" at bounding box center [821, 279] width 227 height 10
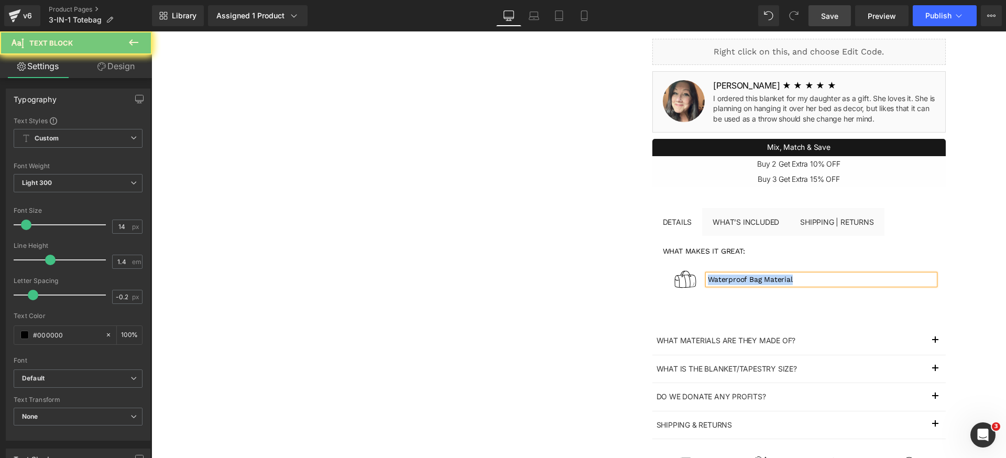
paste div
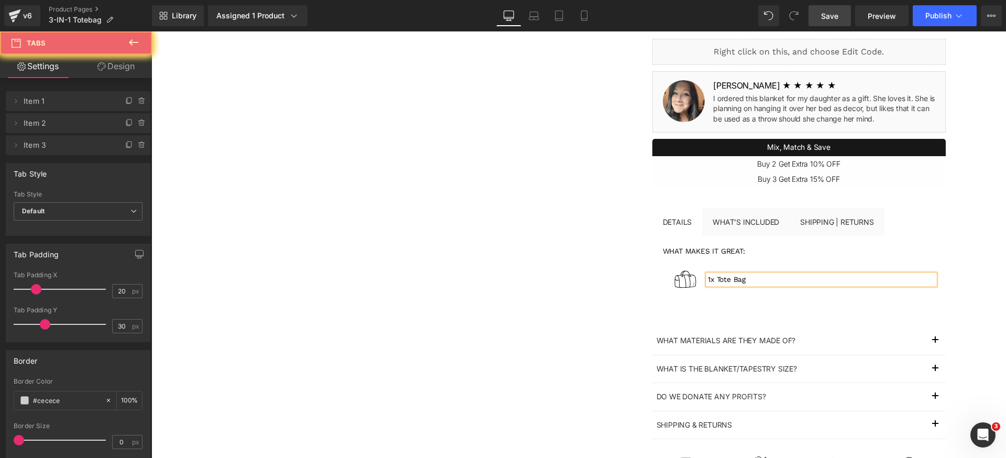
click at [766, 300] on div "what makes it great: Heading Image 1x Tote Bag Text Block Row" at bounding box center [798, 268] width 293 height 65
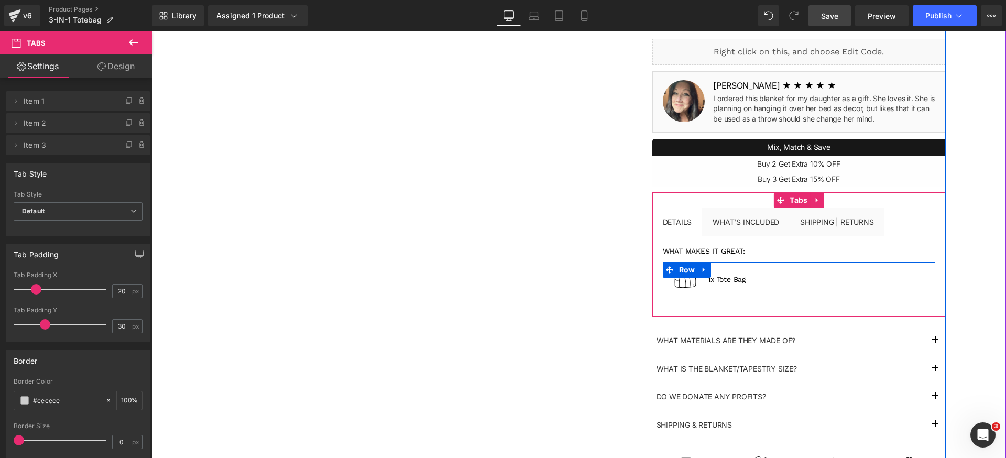
drag, startPoint x: 702, startPoint y: 270, endPoint x: 706, endPoint y: 274, distance: 5.6
click at [702, 271] on icon at bounding box center [703, 270] width 7 height 8
click at [714, 272] on icon at bounding box center [717, 269] width 7 height 7
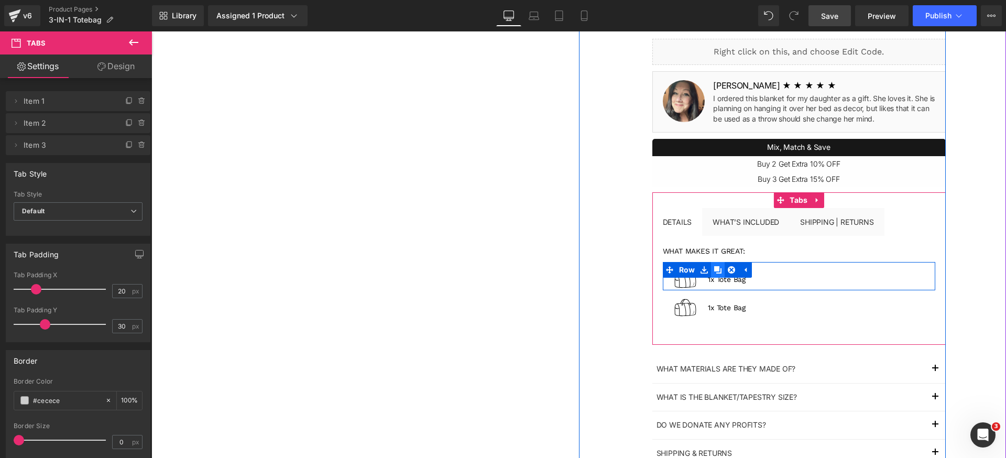
click at [714, 272] on icon at bounding box center [717, 269] width 7 height 7
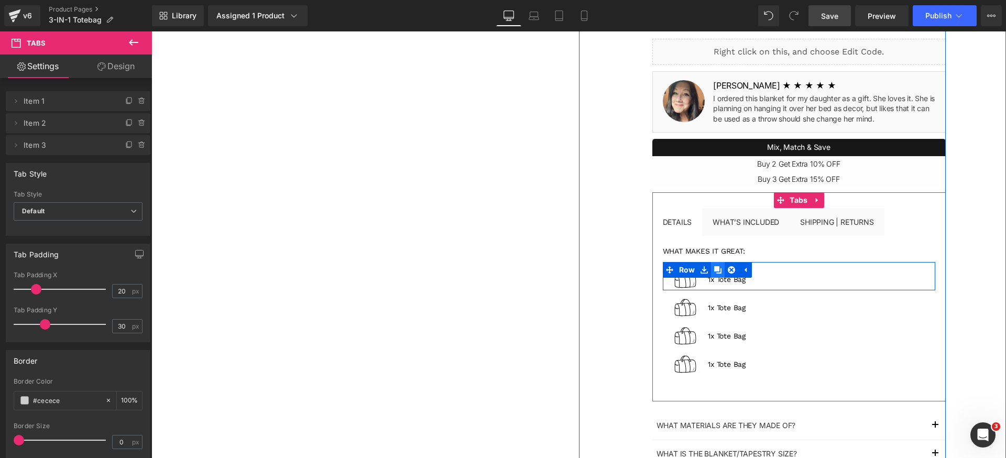
click at [714, 272] on icon at bounding box center [717, 269] width 7 height 7
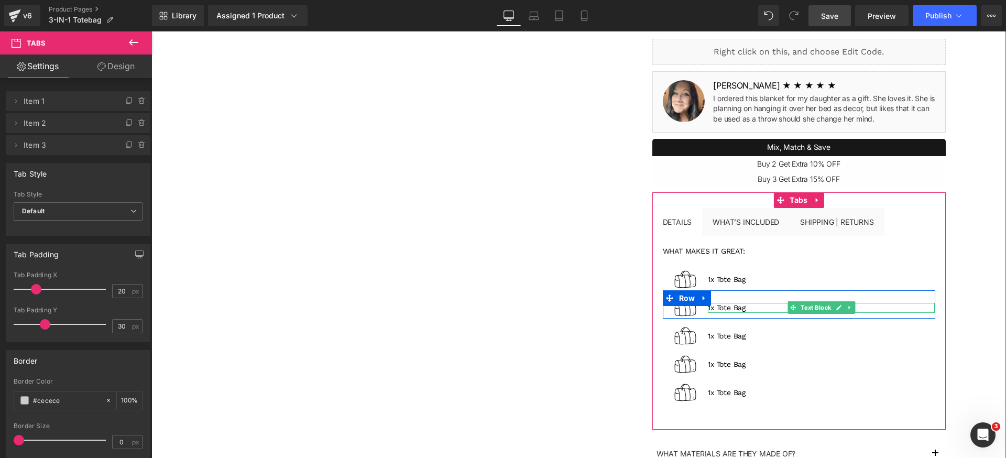
click at [726, 308] on p "1x Tote Bag" at bounding box center [821, 308] width 227 height 10
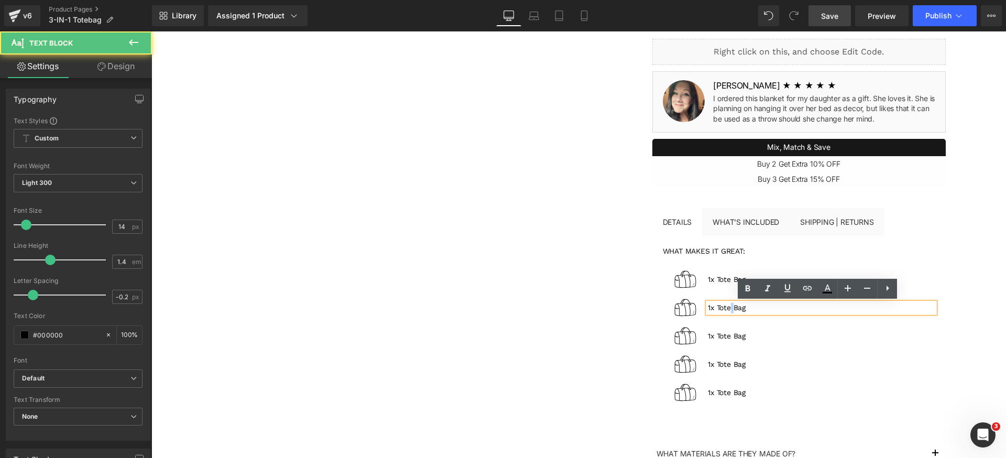
click at [726, 308] on p "1x Tote Bag" at bounding box center [821, 308] width 227 height 10
paste div
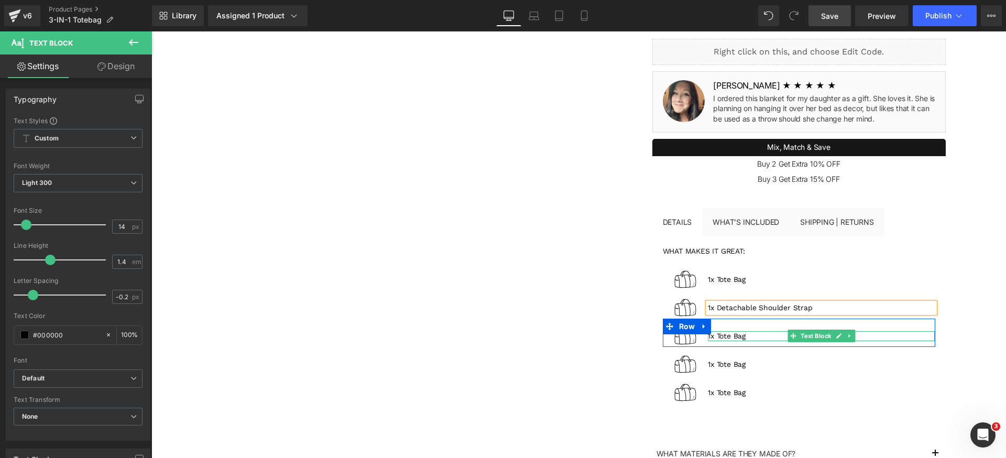
click at [729, 337] on p "1x Tote Bag" at bounding box center [821, 336] width 227 height 10
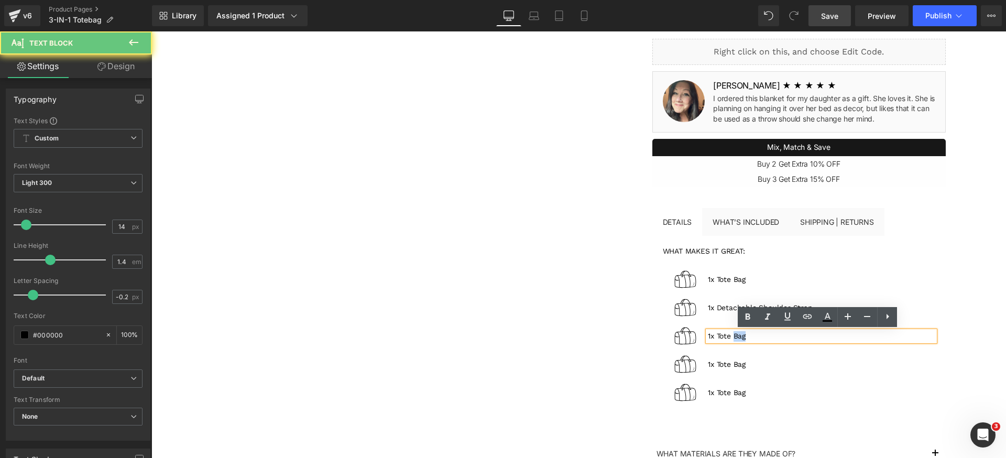
click at [729, 337] on p "1x Tote Bag" at bounding box center [821, 336] width 227 height 10
paste div
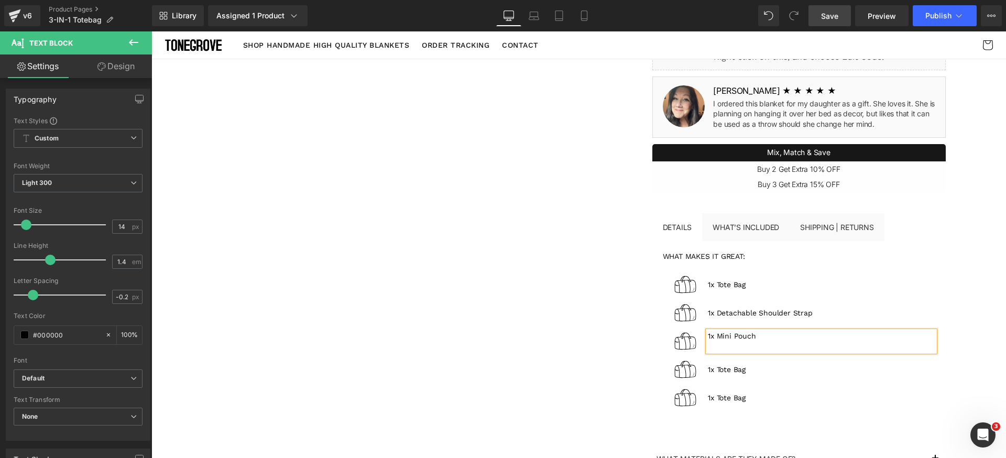
scroll to position [245, 0]
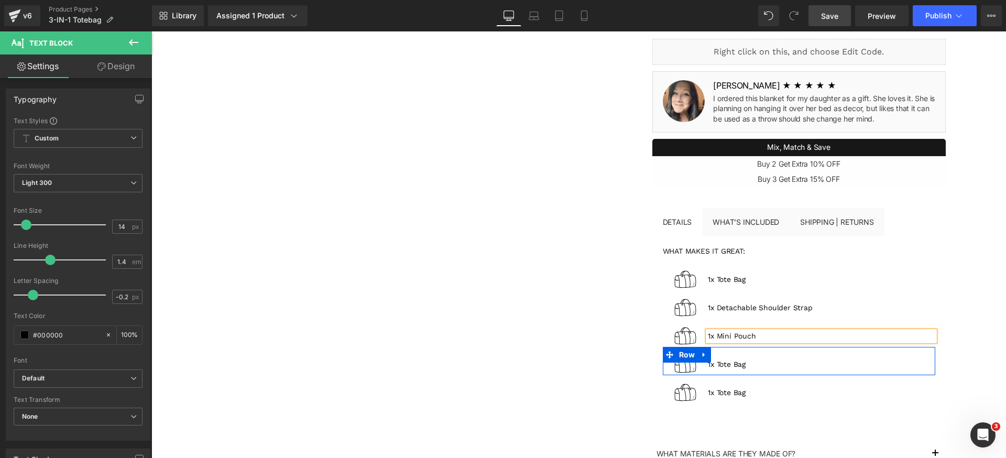
click at [151, 31] on div at bounding box center [151, 31] width 0 height 0
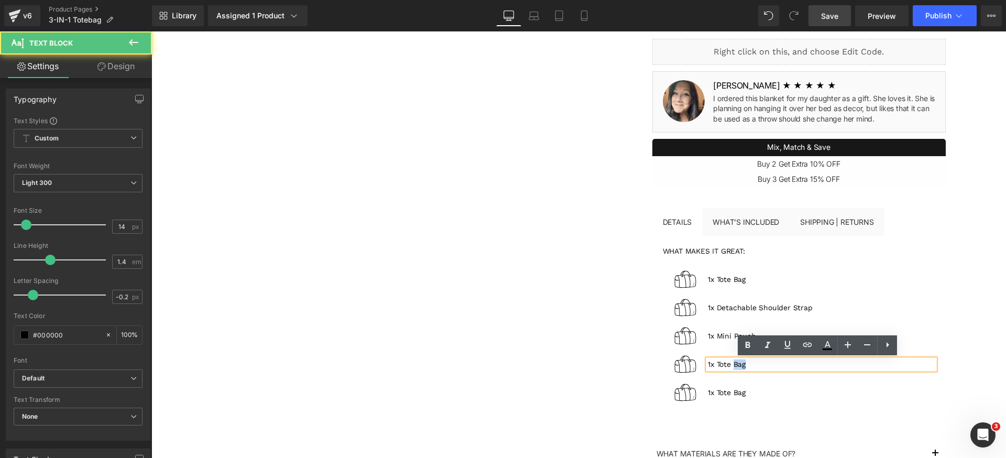
click at [735, 366] on p "1x Tote Bag" at bounding box center [821, 364] width 227 height 10
paste div
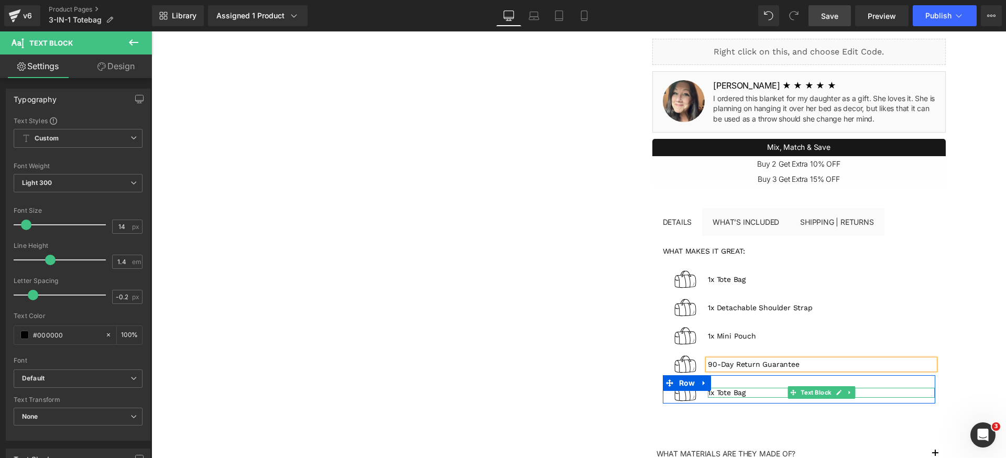
click at [741, 392] on p "1x Tote Bag" at bounding box center [821, 393] width 227 height 10
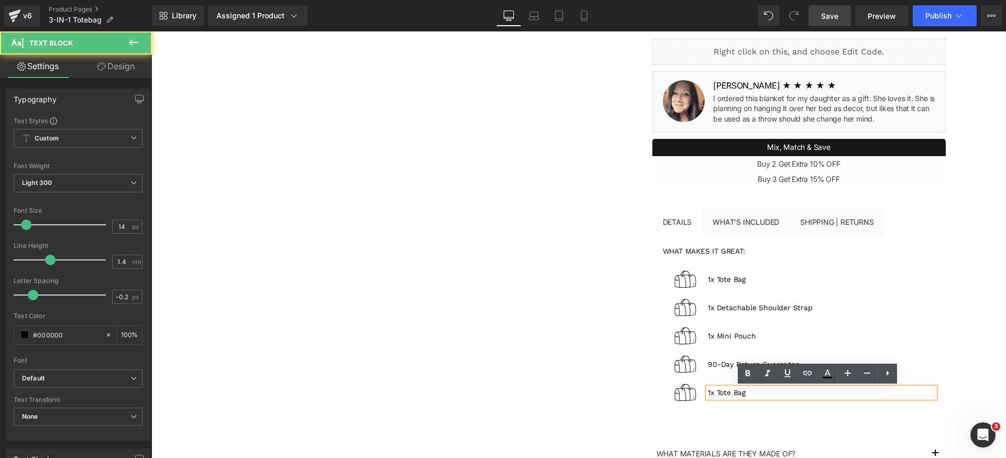
click at [741, 392] on p "1x Tote Bag" at bounding box center [821, 393] width 227 height 10
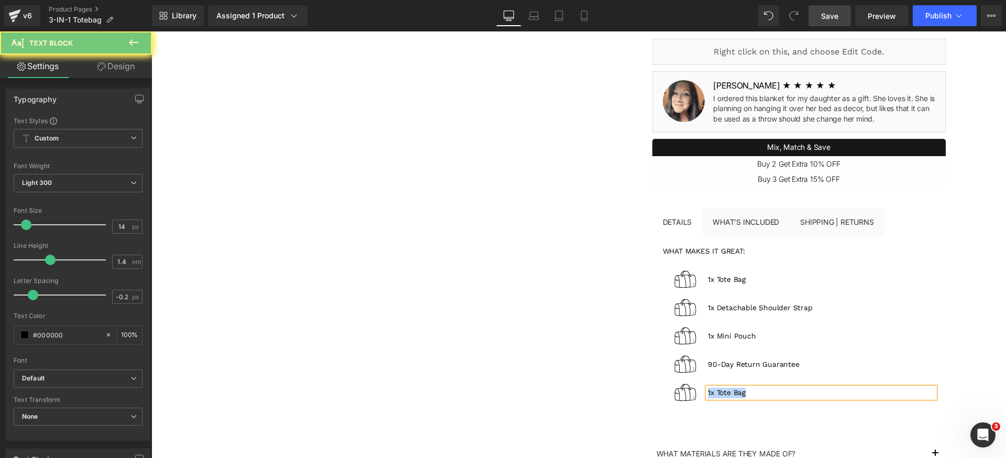
paste div
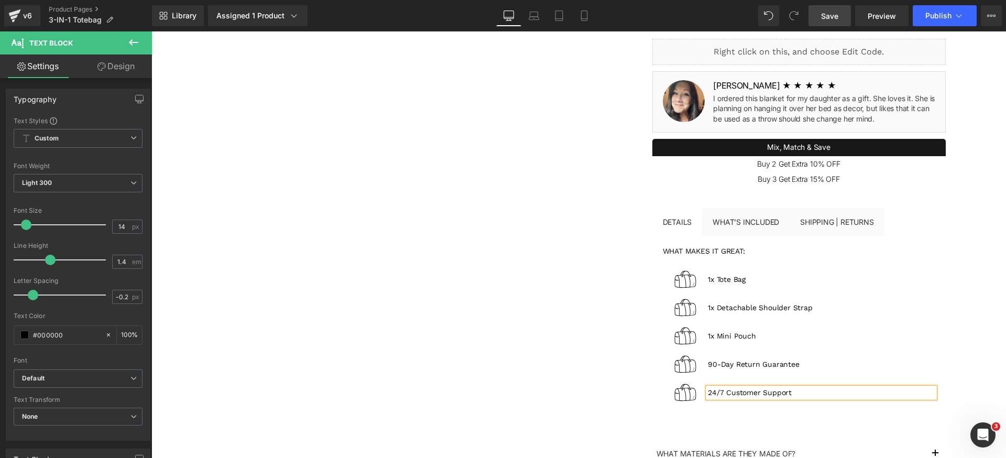
click at [719, 250] on h1 "what makes it great:" at bounding box center [799, 250] width 272 height 9
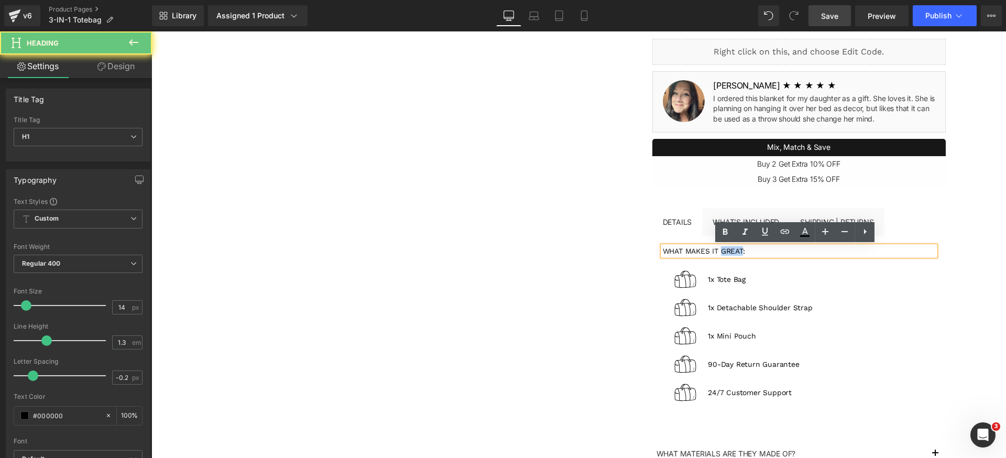
click at [719, 250] on h1 "what makes it great:" at bounding box center [799, 250] width 272 height 9
paste div
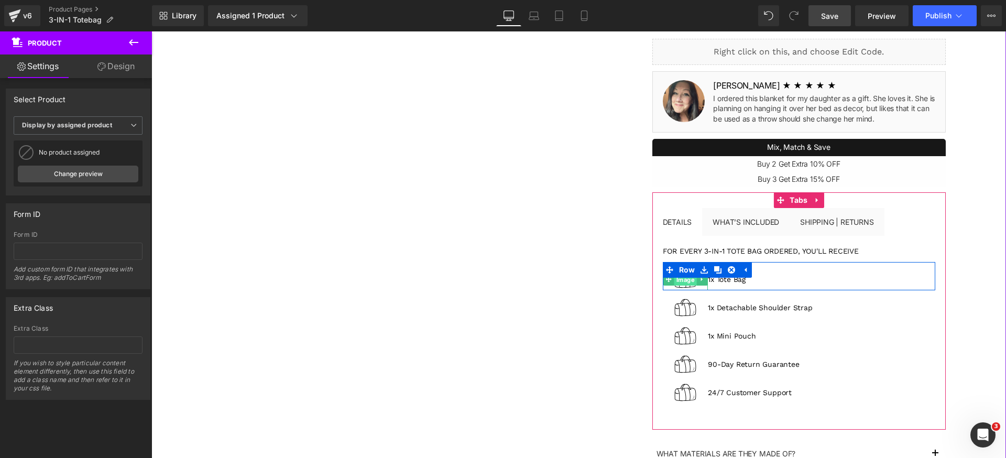
click at [676, 282] on span "Image" at bounding box center [685, 279] width 23 height 13
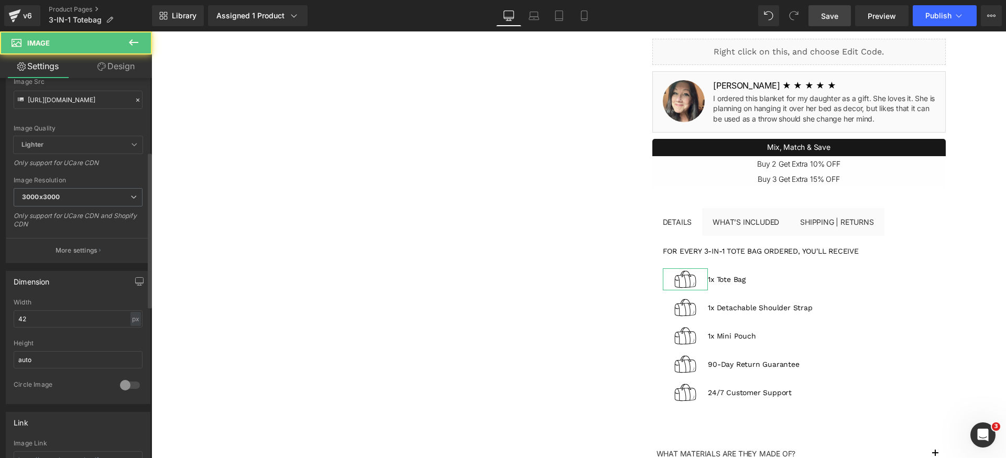
scroll to position [233, 0]
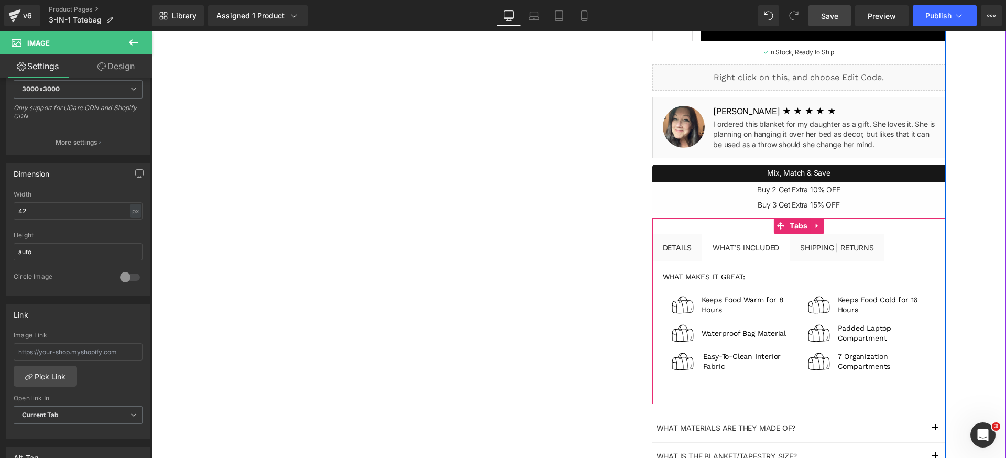
click at [763, 229] on div "Details Text Block What’s included Text Block Shipping | Returns Text Block wha…" at bounding box center [798, 311] width 293 height 186
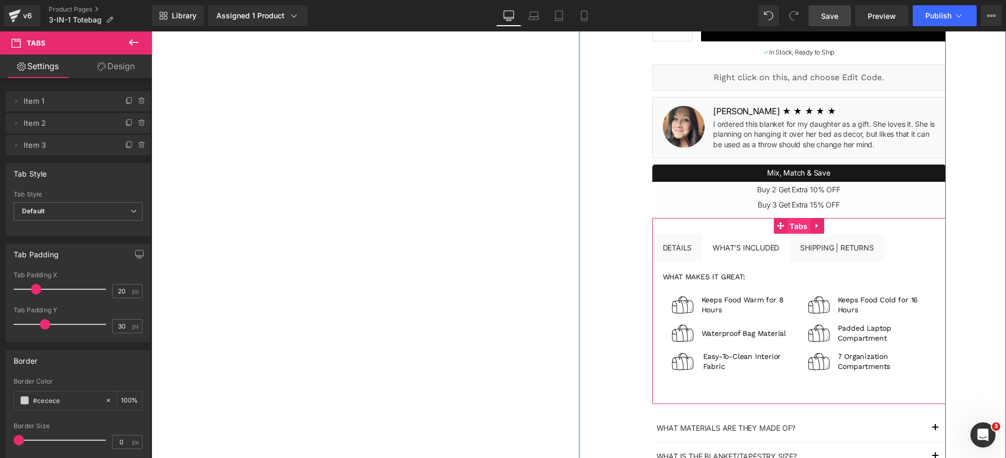
click at [787, 229] on span "Tabs" at bounding box center [798, 226] width 23 height 16
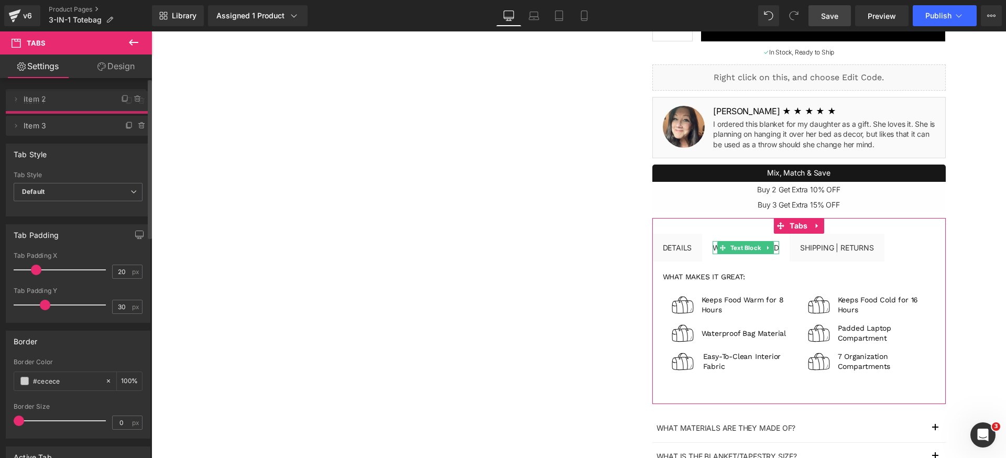
drag, startPoint x: 56, startPoint y: 127, endPoint x: 54, endPoint y: 100, distance: 27.3
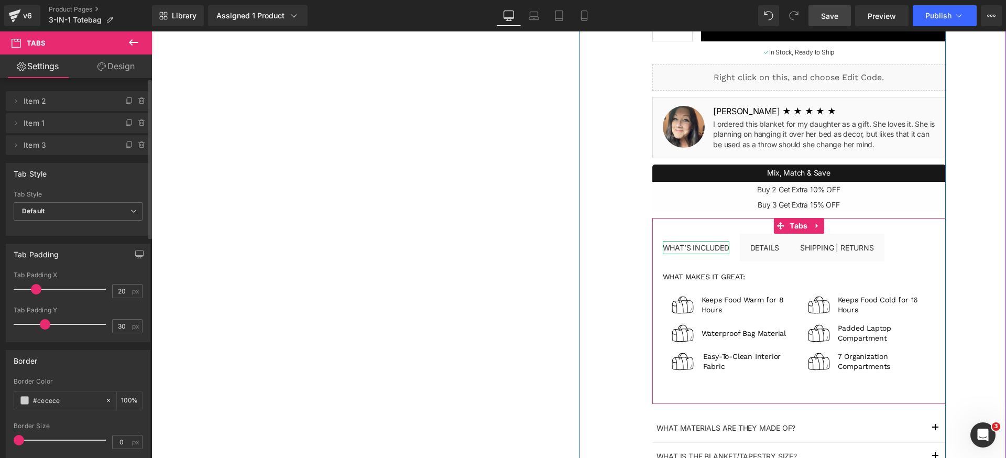
click at [696, 248] on div "What’s included" at bounding box center [696, 247] width 67 height 13
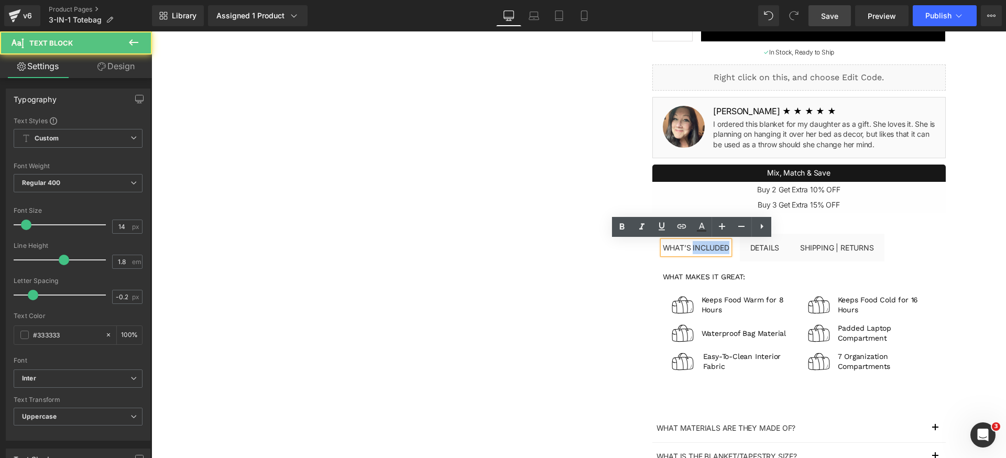
click at [696, 248] on div "What’s included" at bounding box center [696, 247] width 67 height 13
copy div "What’s included"
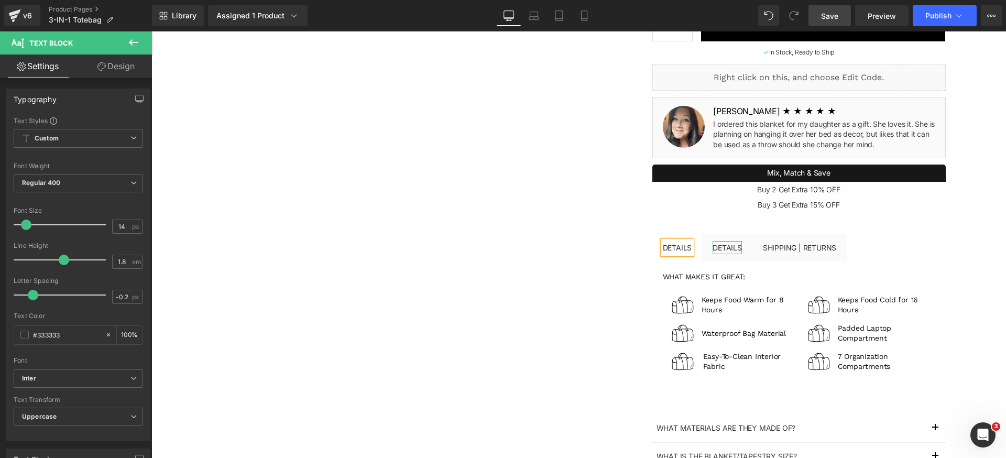
click at [729, 250] on div "Details" at bounding box center [726, 247] width 29 height 13
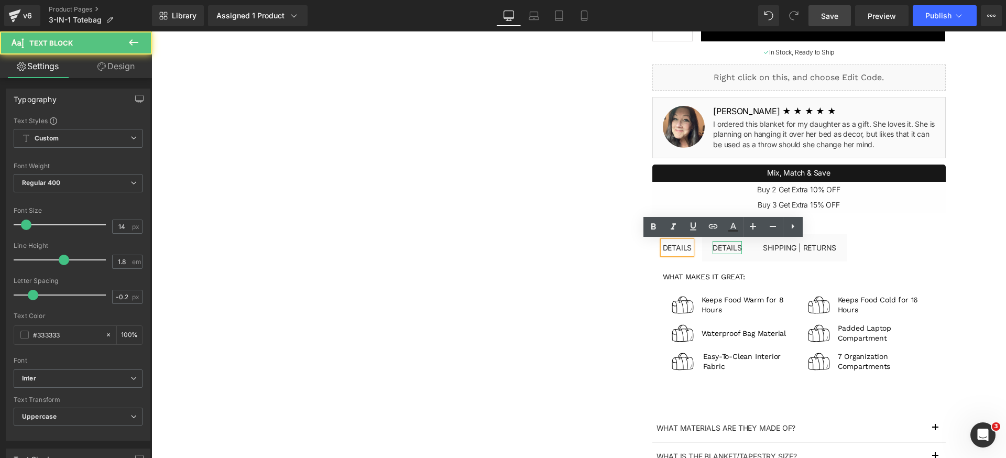
scroll to position [219, 0]
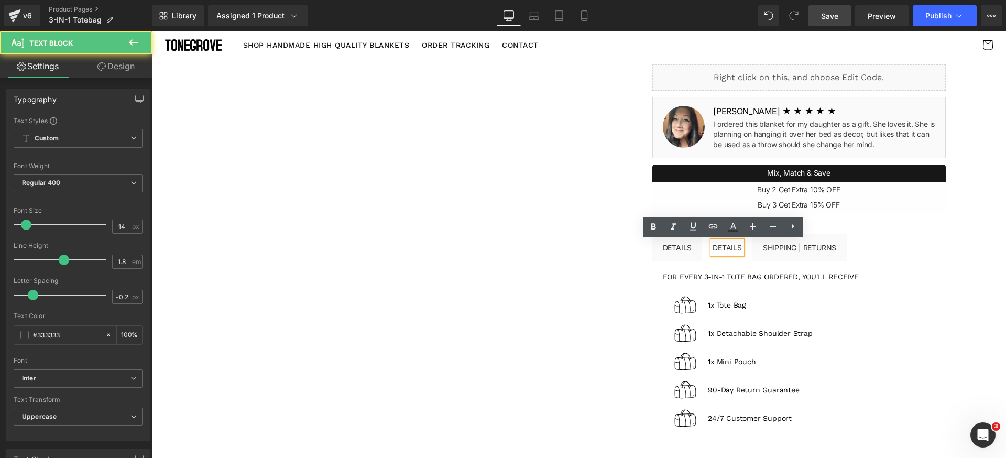
click at [729, 250] on div "Details" at bounding box center [726, 247] width 29 height 13
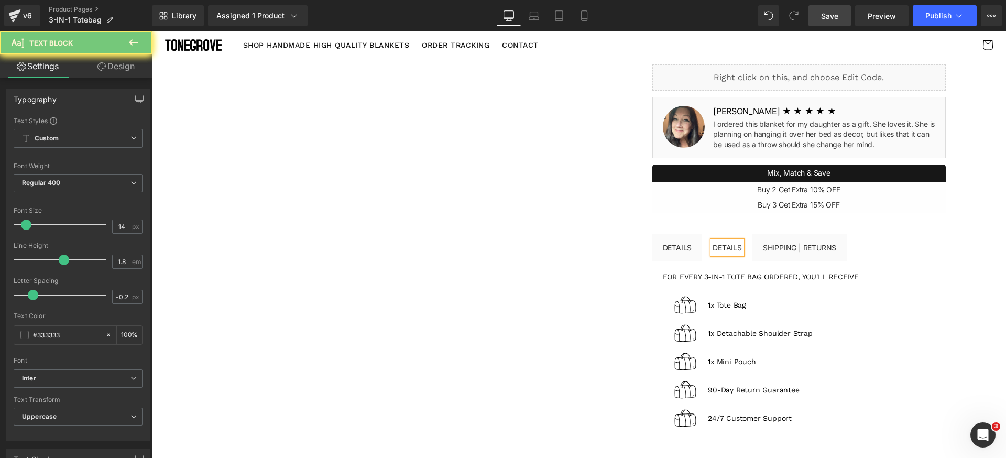
paste div
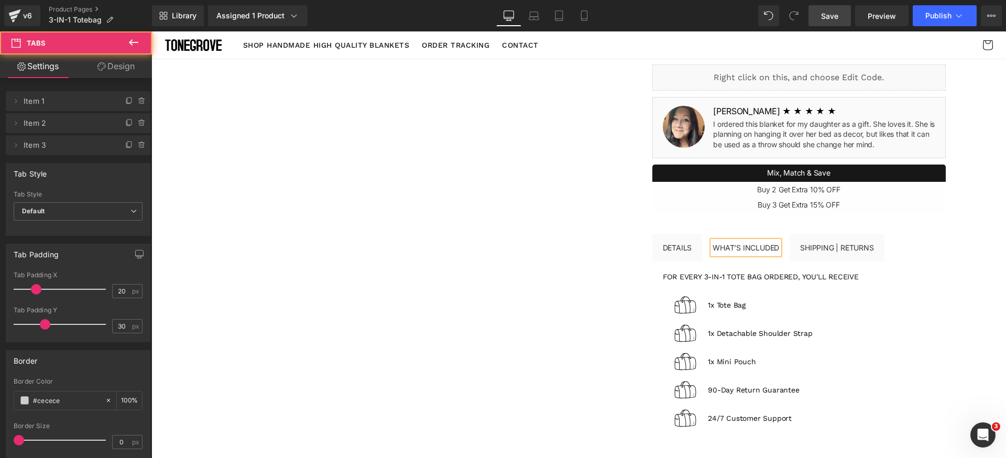
click at [939, 293] on div "For every 3-in-1 Tote Bag ordered, you'll receive Heading Image 1x Tote Bag Tex…" at bounding box center [798, 350] width 293 height 178
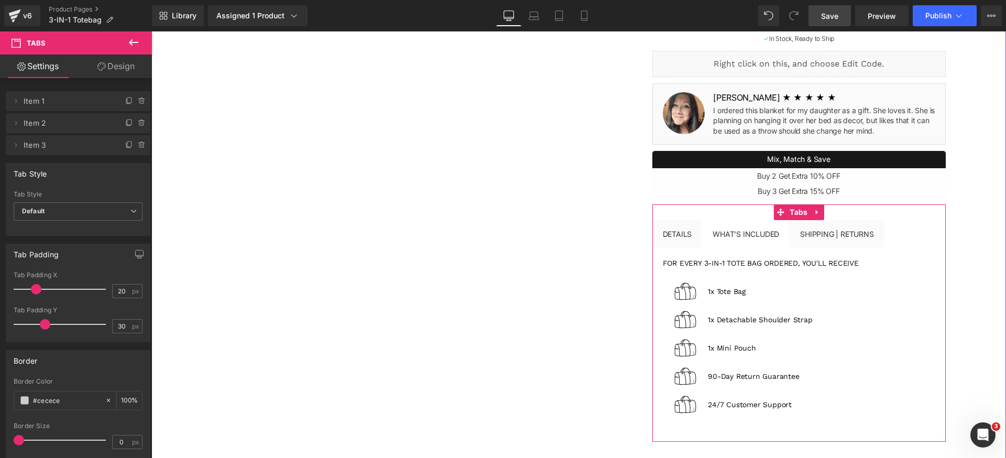
scroll to position [250, 0]
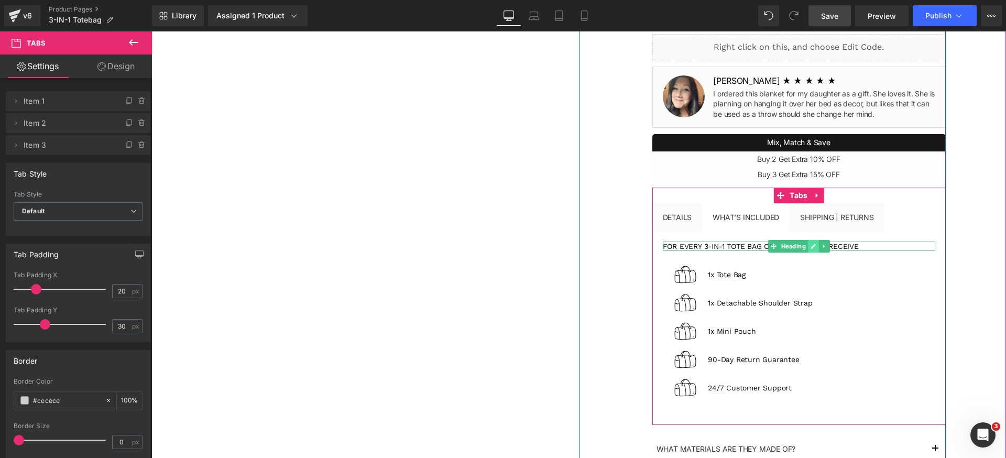
click at [812, 248] on icon at bounding box center [813, 246] width 6 height 6
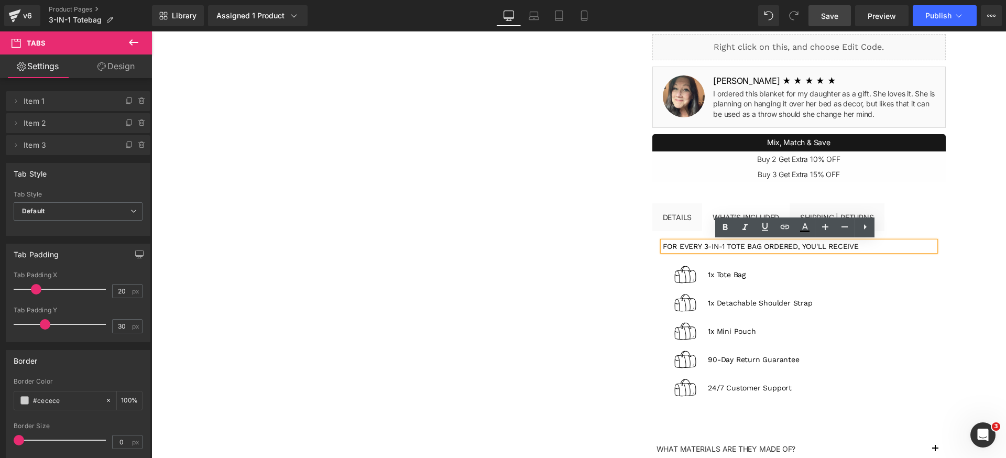
click at [910, 303] on p "1x Detachable Shoulder Strap" at bounding box center [821, 303] width 227 height 10
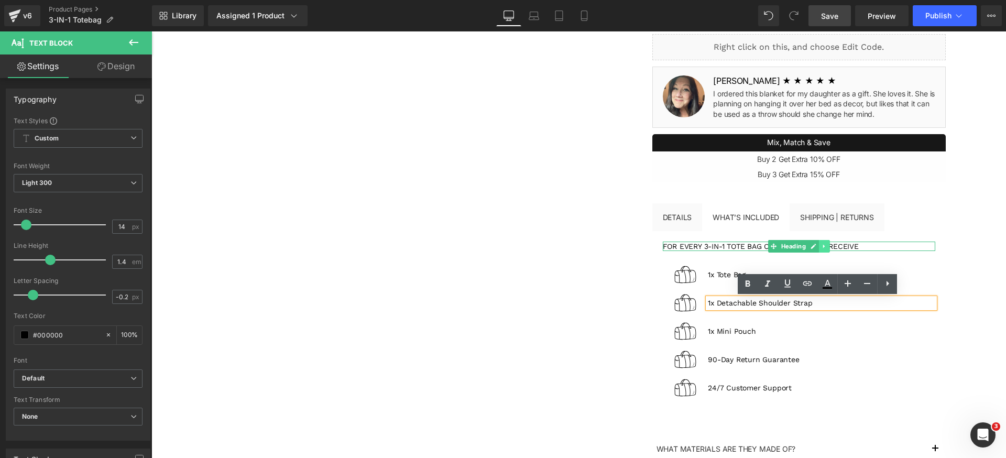
click at [822, 248] on icon at bounding box center [824, 246] width 6 height 6
click at [817, 249] on link at bounding box center [818, 246] width 11 height 13
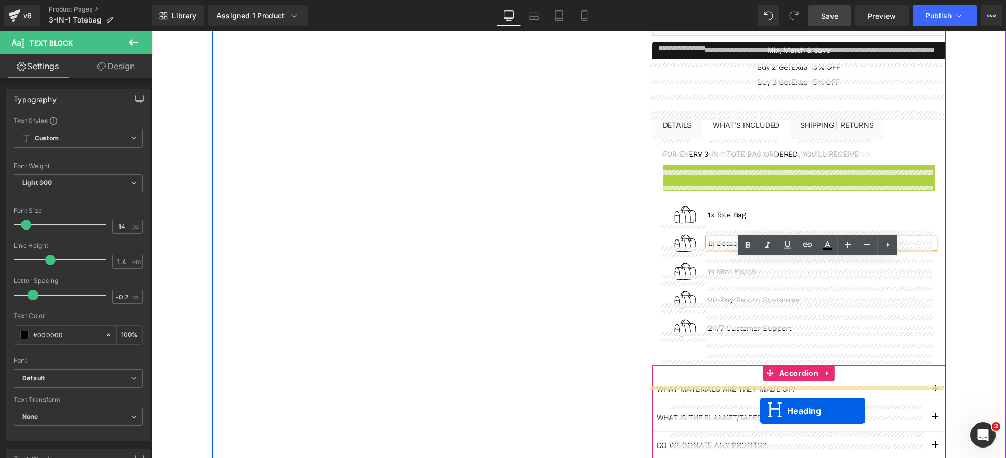
scroll to position [394, 0]
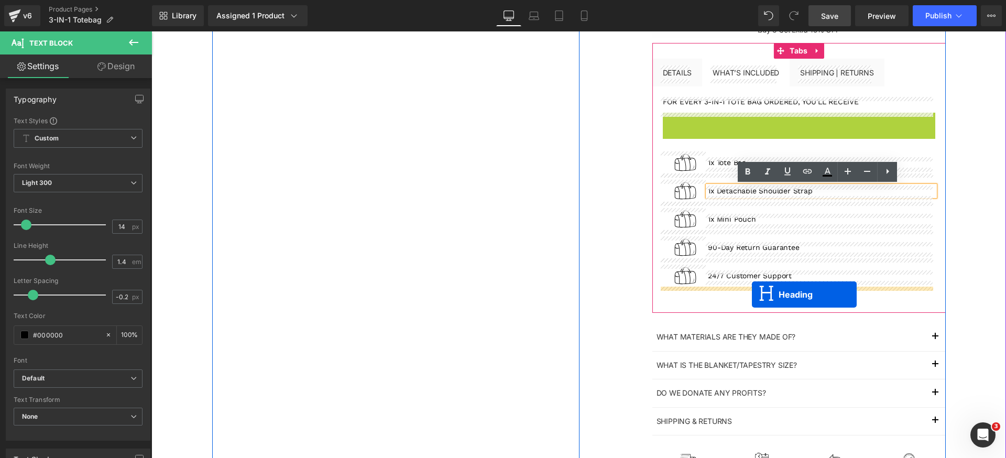
drag, startPoint x: 785, startPoint y: 263, endPoint x: 752, endPoint y: 294, distance: 46.0
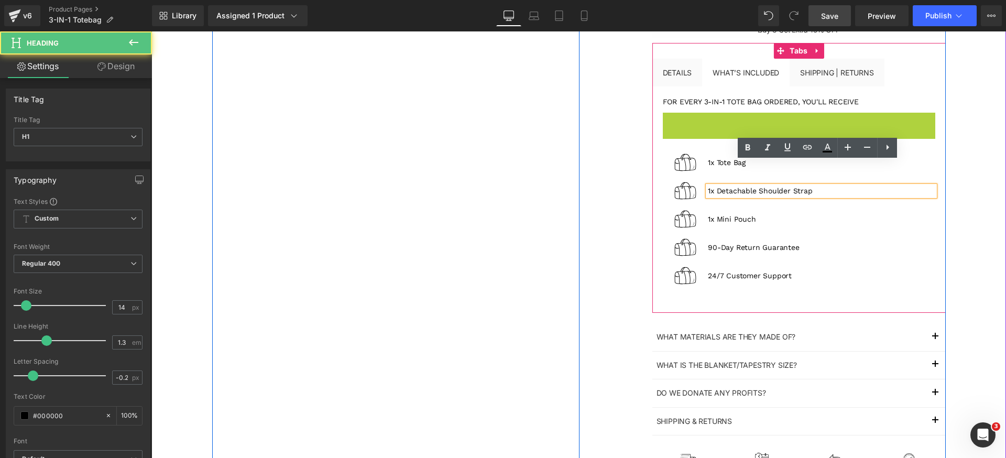
scroll to position [386, 0]
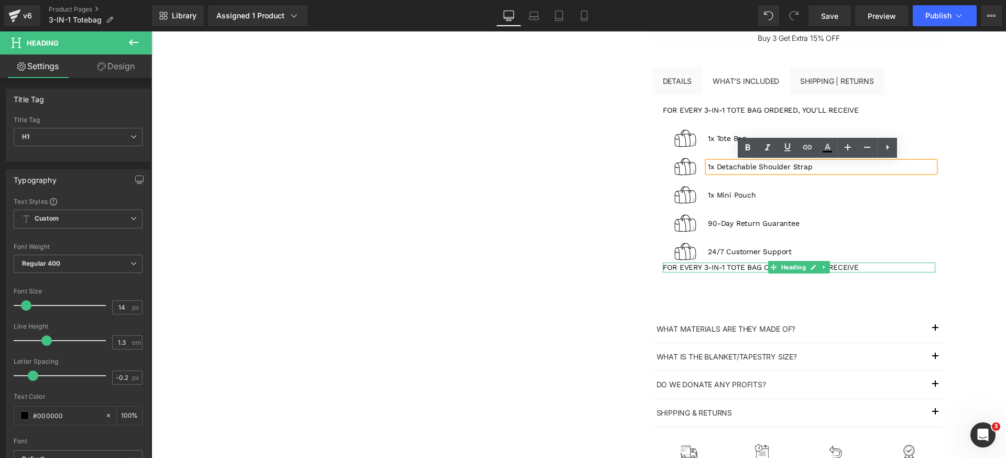
click at [706, 268] on h1 "For every 3-in-1 Tote Bag ordered, you'll receive" at bounding box center [799, 266] width 272 height 9
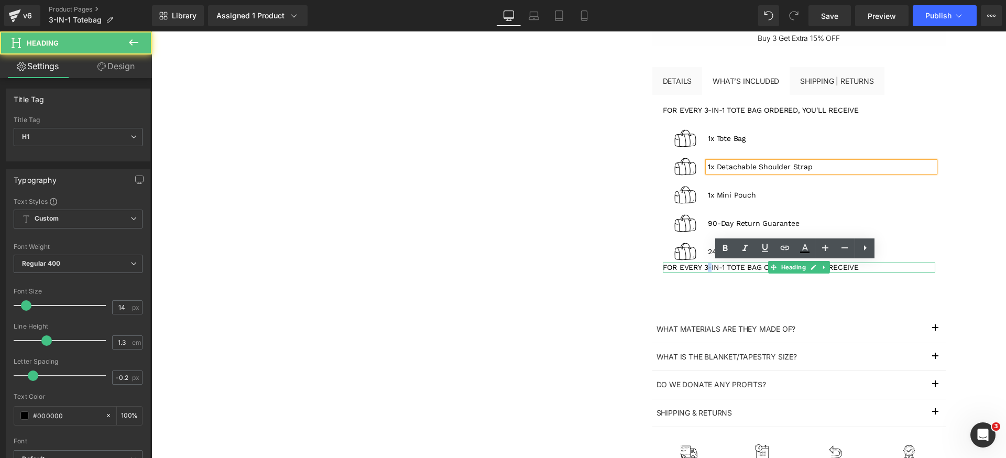
click at [706, 268] on h1 "For every 3-in-1 Tote Bag ordered, you'll receive" at bounding box center [799, 266] width 272 height 9
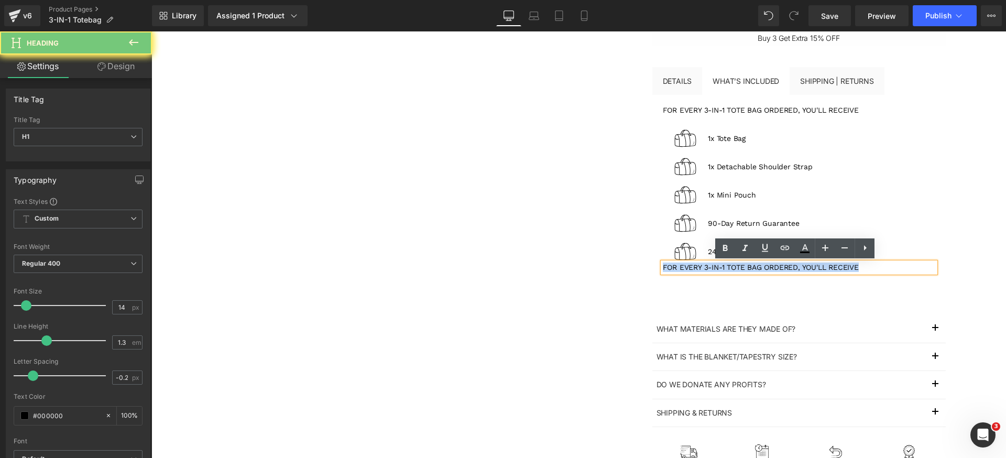
click at [706, 268] on h1 "For every 3-in-1 Tote Bag ordered, you'll receive" at bounding box center [799, 266] width 272 height 9
paste div
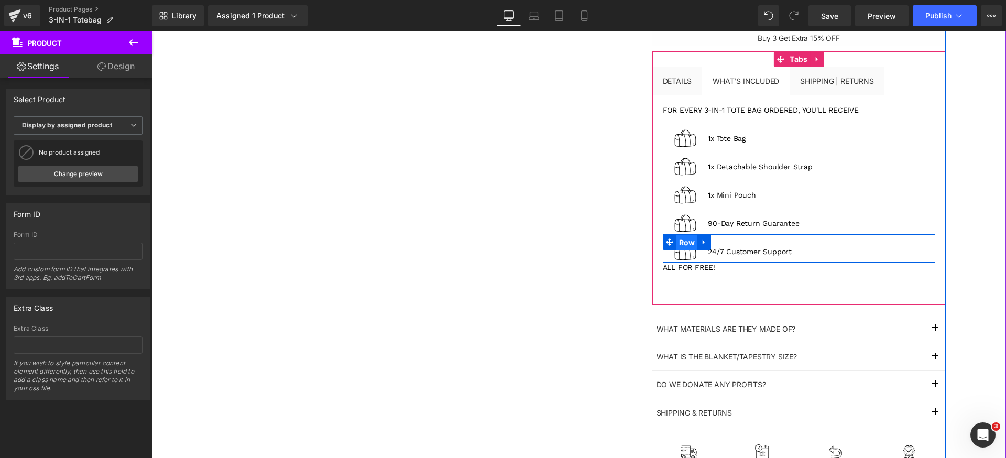
click at [682, 240] on span "Row" at bounding box center [686, 243] width 21 height 16
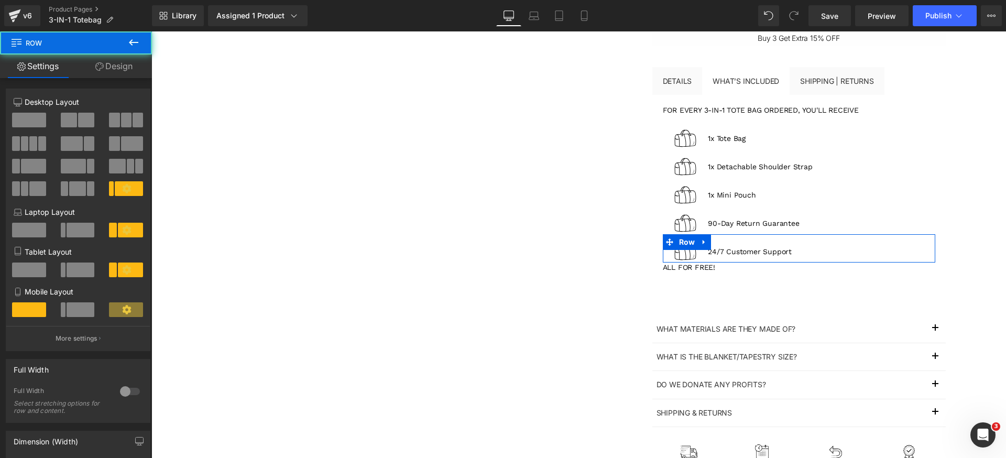
click at [105, 68] on link "Design" at bounding box center [114, 66] width 76 height 24
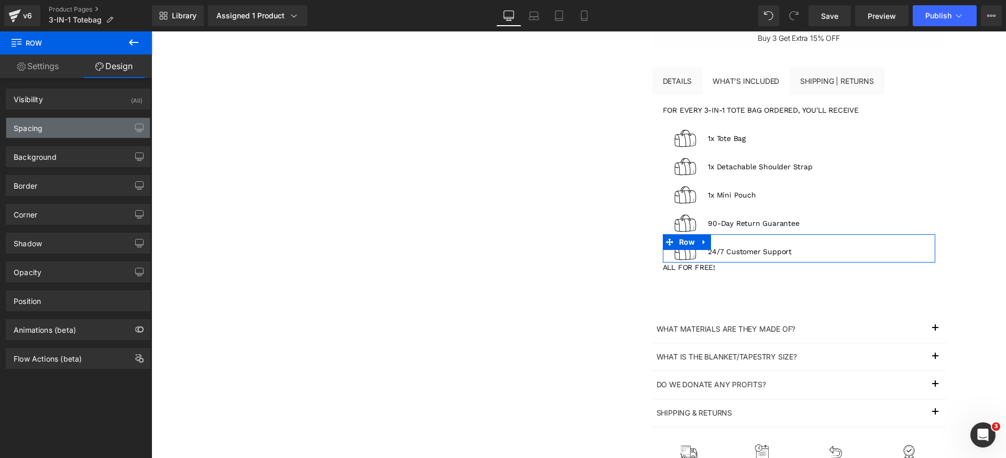
click at [68, 131] on div "Spacing" at bounding box center [78, 128] width 144 height 20
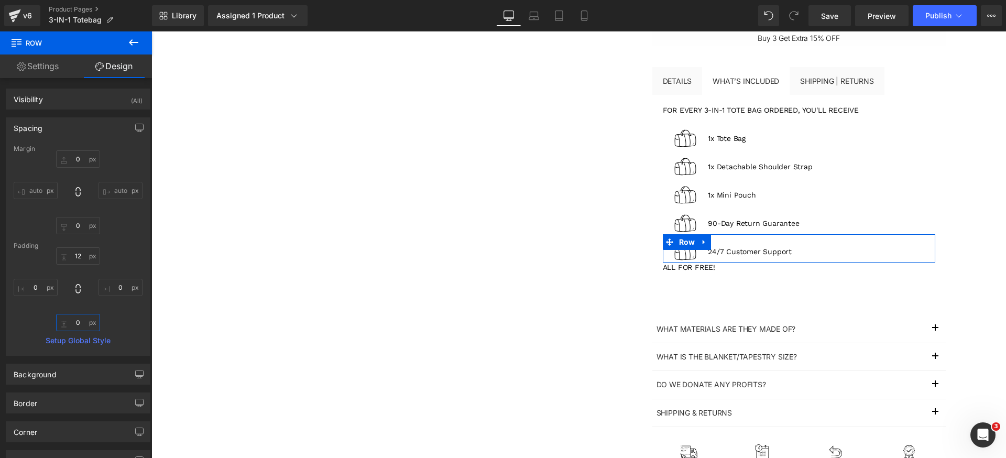
click at [81, 329] on input "0" at bounding box center [78, 322] width 44 height 17
click at [81, 224] on input "0" at bounding box center [78, 225] width 44 height 17
type input "24"
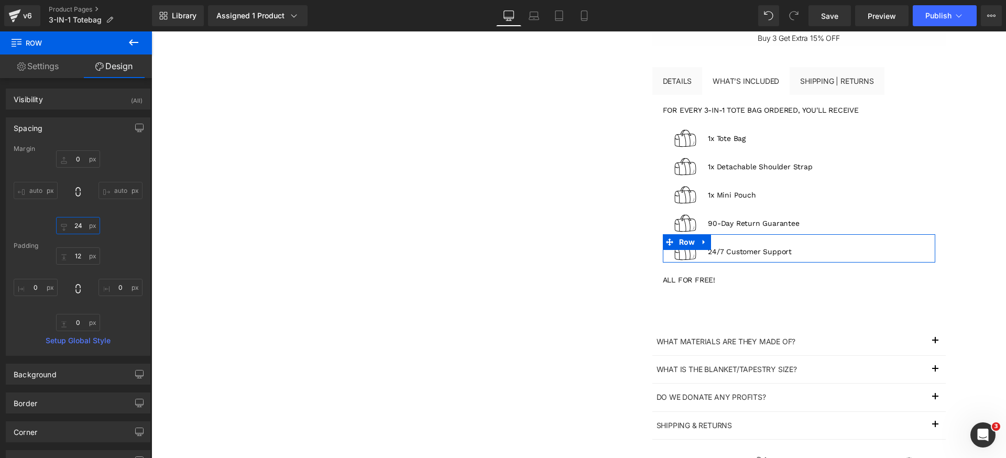
scroll to position [392, 0]
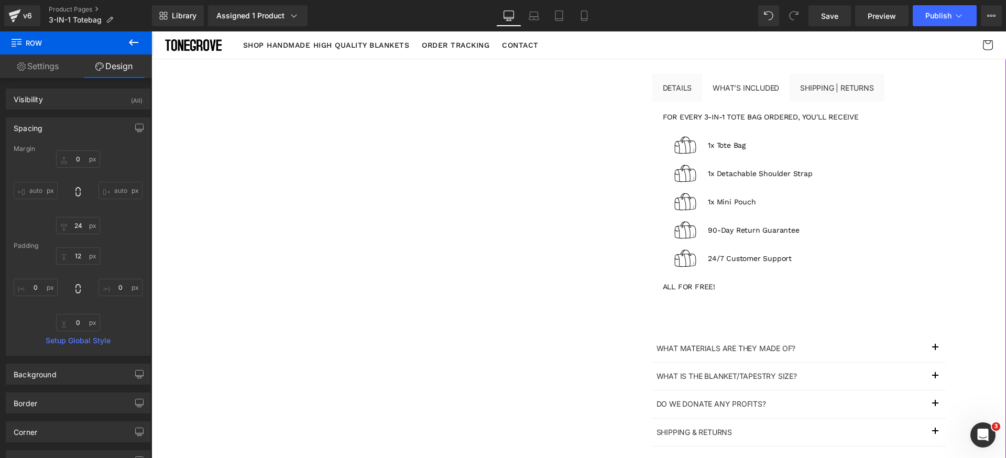
click at [842, 94] on div "3-IN-1 Totebag (P) Title Liquid $100.00 $69.00 (P) Price Sale save $15.01 (33% …" at bounding box center [798, 106] width 293 height 803
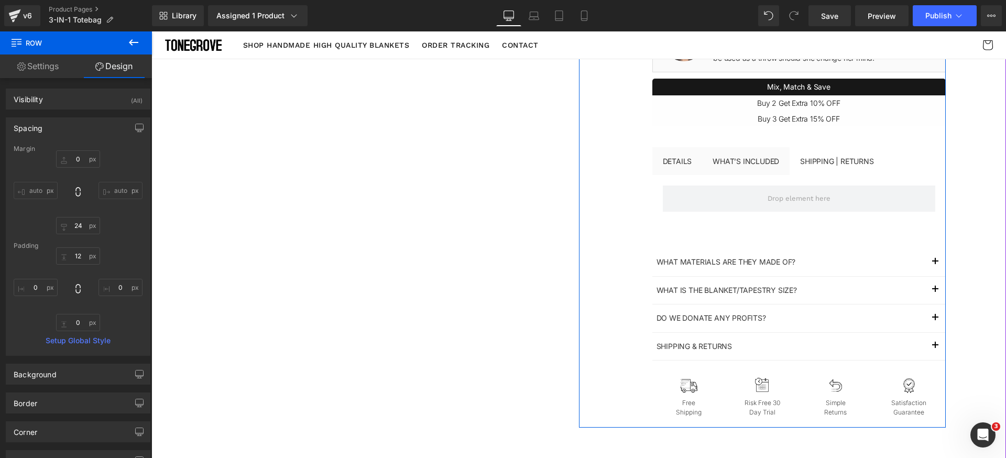
scroll to position [373, 0]
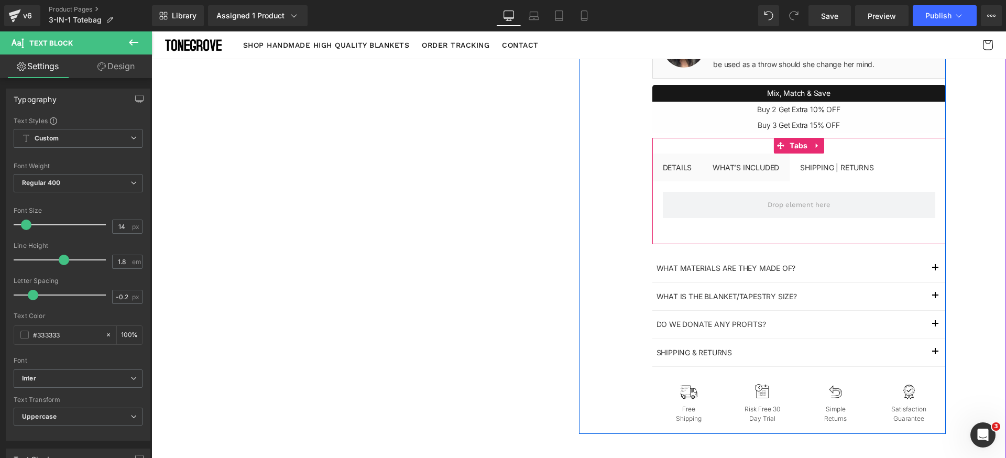
click at [759, 173] on div "DETAILS Text Block What’s included Text Block Shipping | Returns Text Block" at bounding box center [798, 190] width 293 height 75
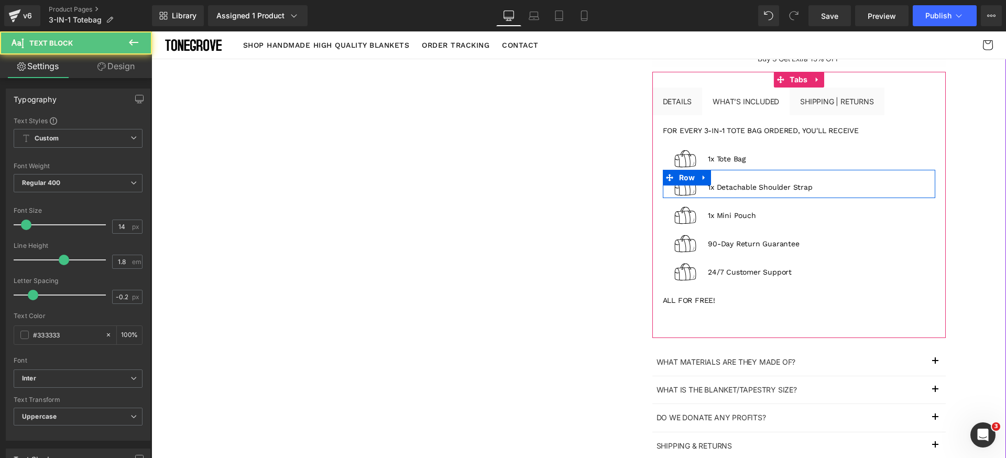
scroll to position [354, 0]
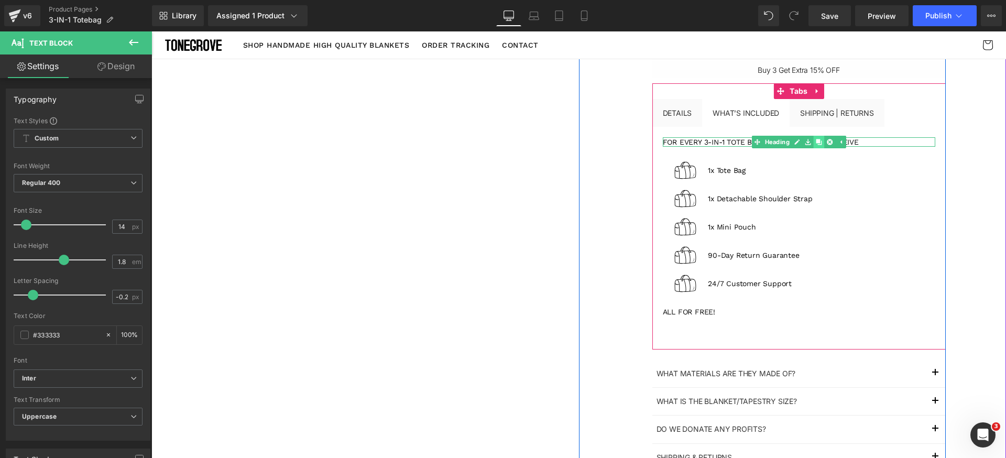
click at [816, 144] on icon at bounding box center [819, 142] width 6 height 6
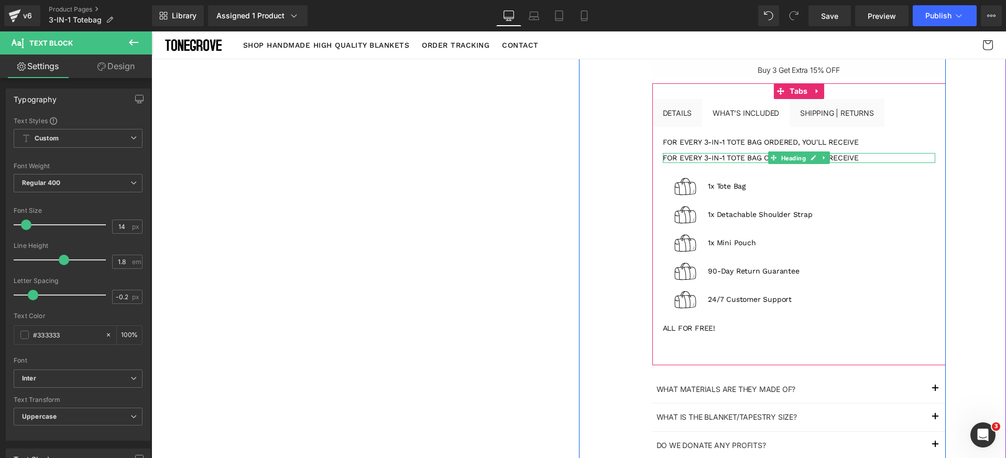
scroll to position [362, 0]
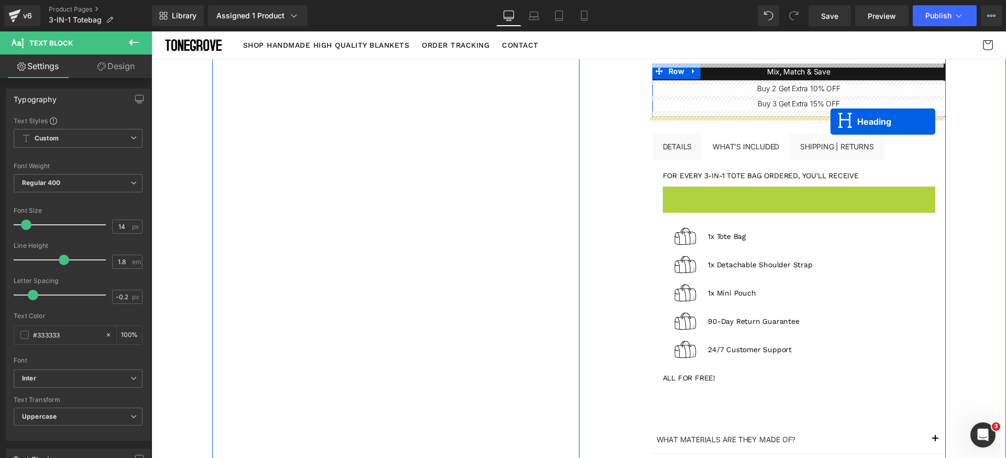
drag, startPoint x: 776, startPoint y: 158, endPoint x: 830, endPoint y: 122, distance: 65.7
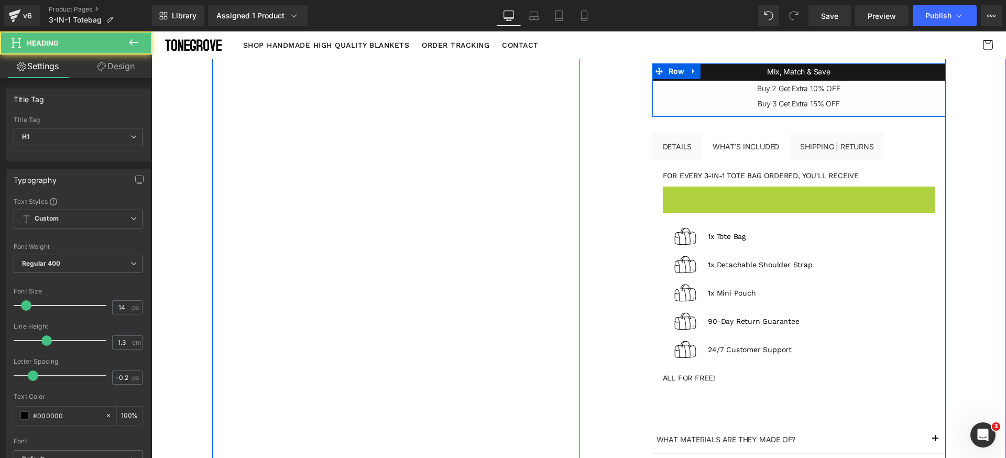
scroll to position [312, 0]
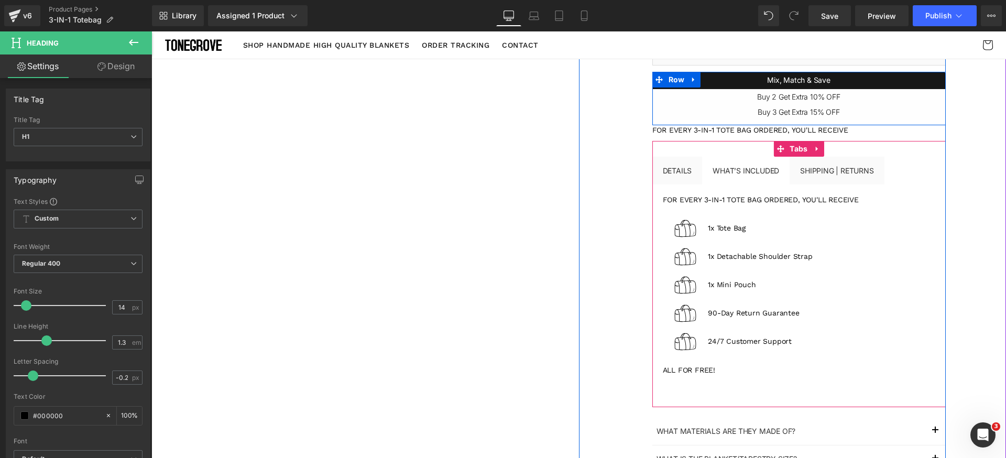
click at [809, 180] on div "3-IN-1 Totebag (P) Title Liquid $100.00 $69.00 (P) Price Sale save $15.01 (33% …" at bounding box center [798, 181] width 293 height 819
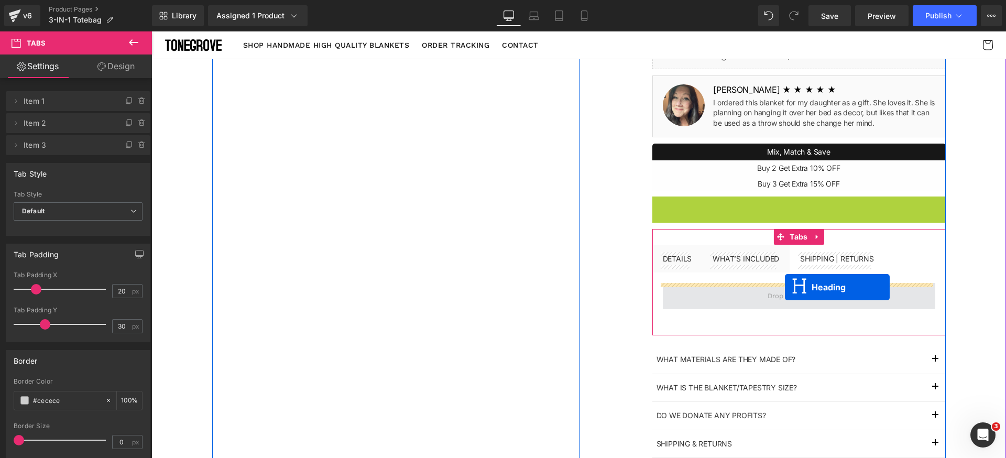
drag, startPoint x: 774, startPoint y: 210, endPoint x: 785, endPoint y: 287, distance: 78.3
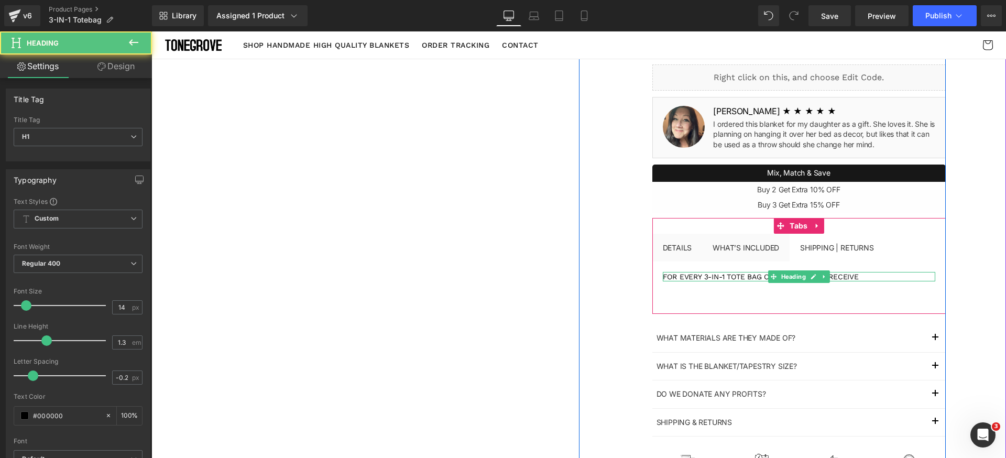
click at [728, 278] on h1 "For every 3-in-1 Tote Bag ordered, you'll receive" at bounding box center [799, 276] width 272 height 9
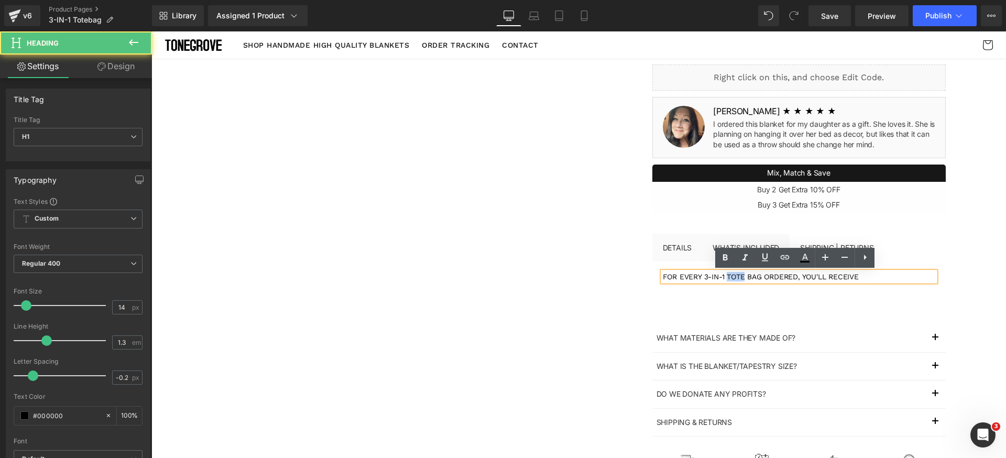
click at [728, 278] on h1 "For every 3-in-1 Tote Bag ordered, you'll receive" at bounding box center [799, 276] width 272 height 9
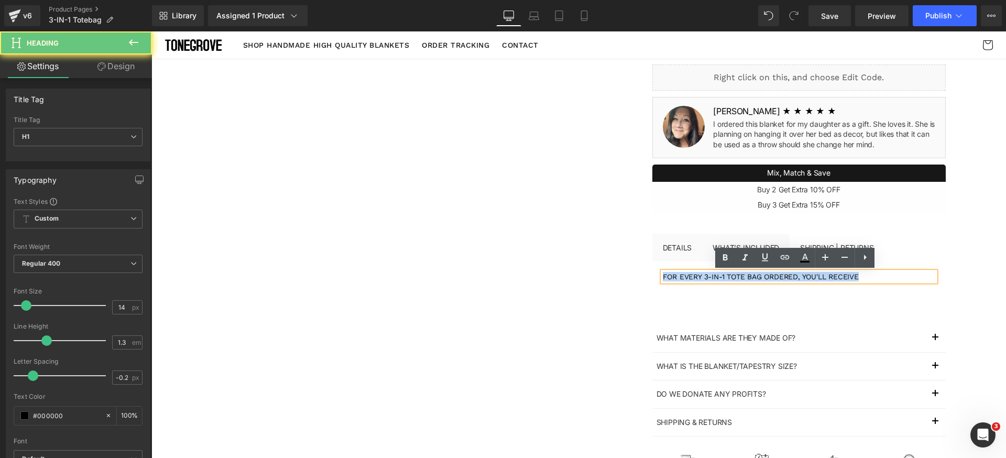
paste div
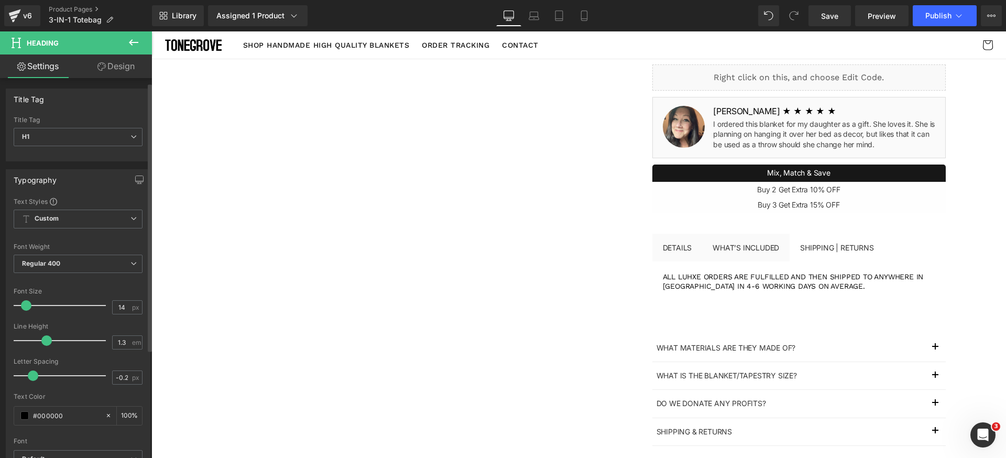
scroll to position [158, 0]
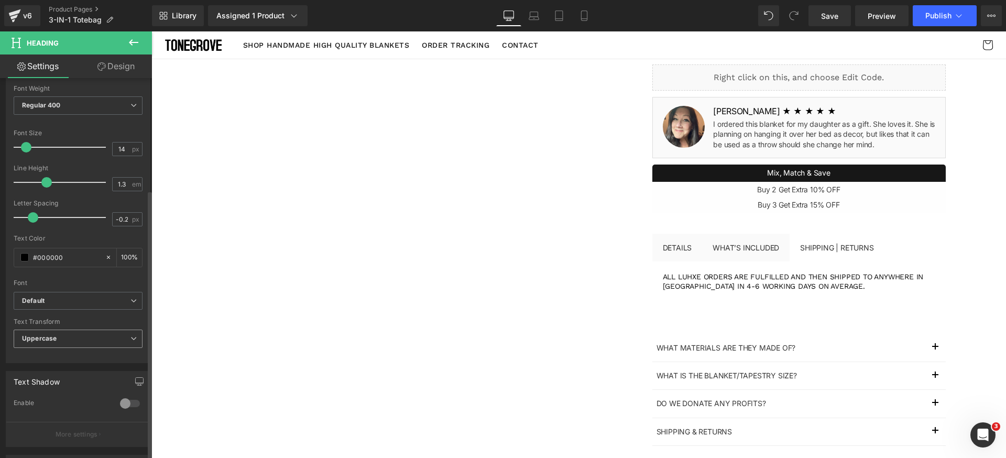
click at [88, 336] on span "Uppercase" at bounding box center [78, 338] width 129 height 18
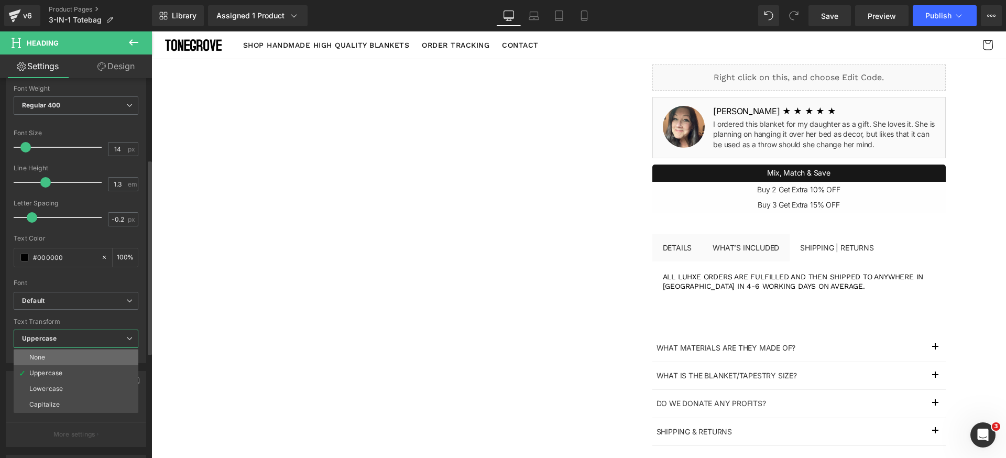
click at [70, 353] on li "None" at bounding box center [76, 357] width 125 height 16
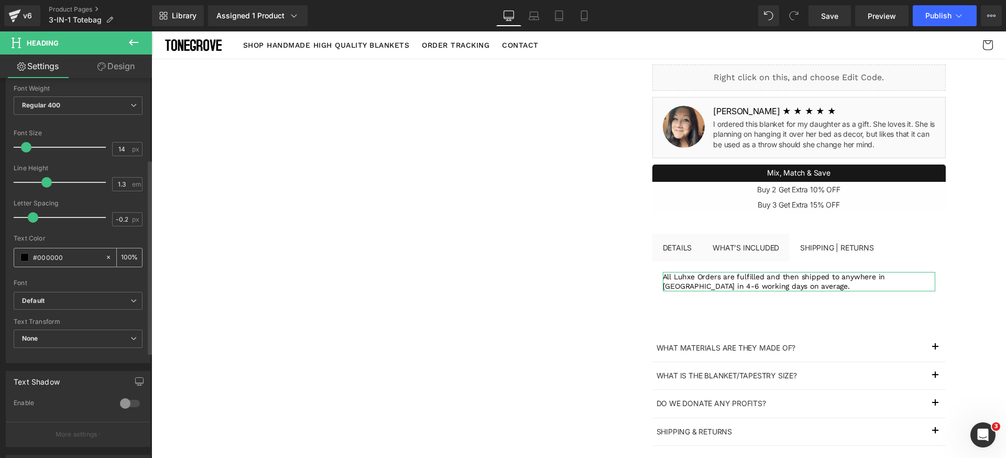
click at [122, 256] on input "100" at bounding box center [126, 257] width 10 height 12
type input "75"
drag, startPoint x: 128, startPoint y: 148, endPoint x: 123, endPoint y: 150, distance: 5.5
click at [127, 148] on div "14 px" at bounding box center [127, 149] width 30 height 14
click at [122, 150] on input "14" at bounding box center [122, 148] width 18 height 13
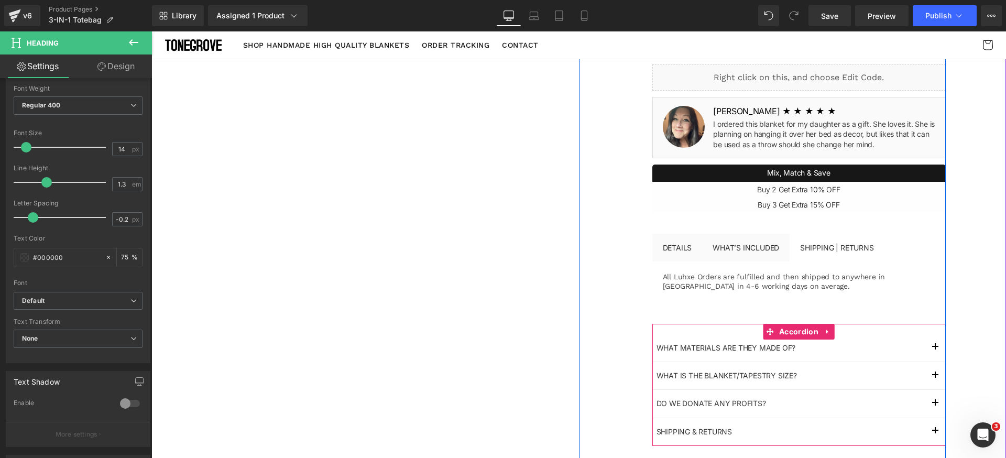
click at [925, 347] on button "button" at bounding box center [934, 347] width 21 height 27
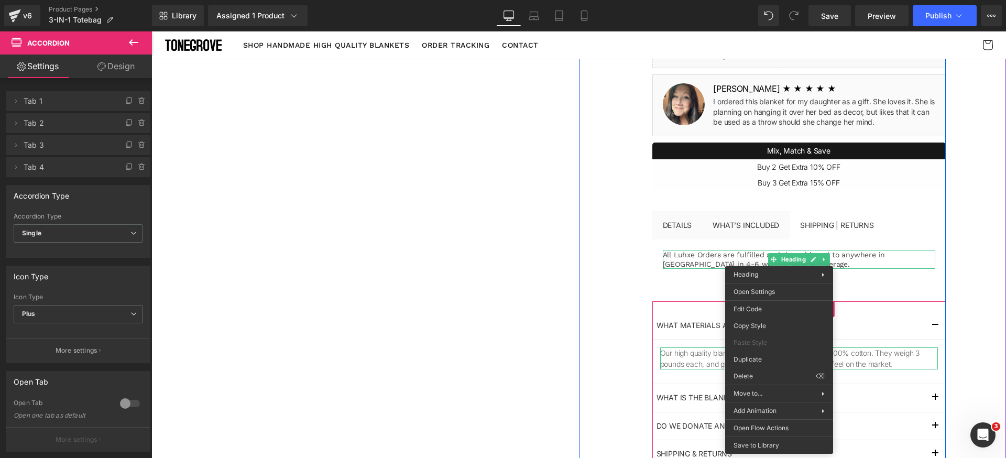
click at [711, 364] on p "Our high quality blankets/tapestrys are crafted from 100% cotton. They weigh 3 …" at bounding box center [799, 358] width 278 height 22
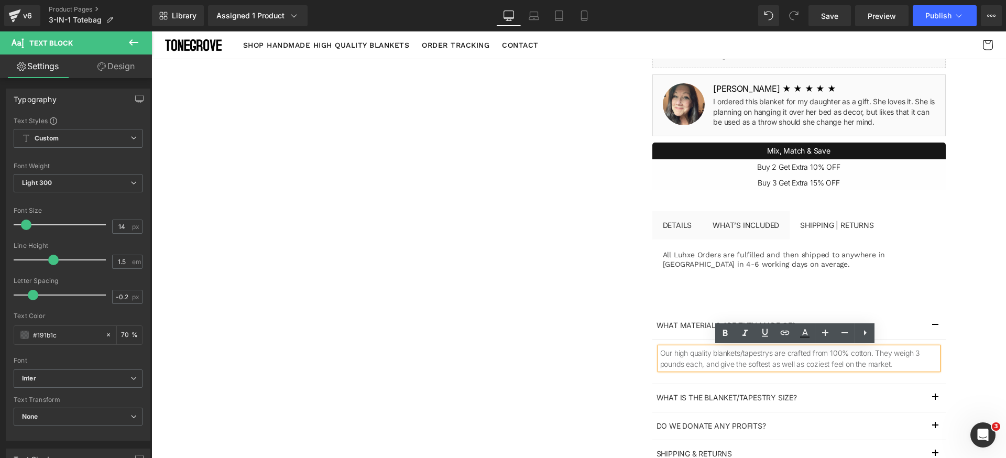
click at [786, 274] on div "All Luhxe Orders are fulfilled and then shipped to anywhere in the United State…" at bounding box center [798, 262] width 293 height 46
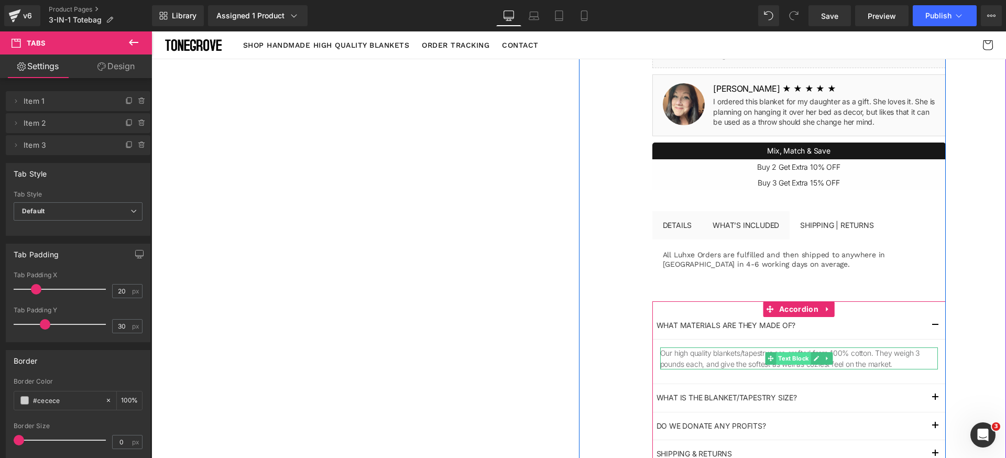
click at [776, 356] on span "Text Block" at bounding box center [793, 358] width 35 height 13
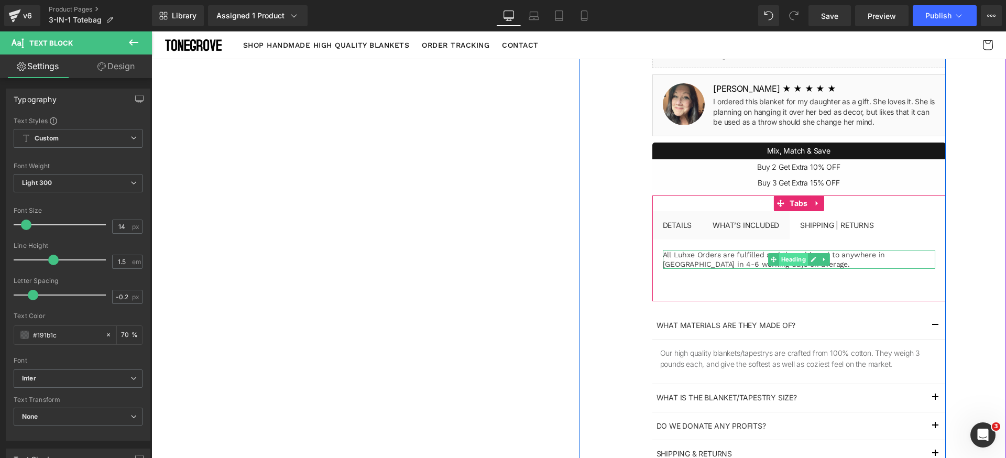
click at [794, 262] on span "Heading" at bounding box center [792, 259] width 29 height 13
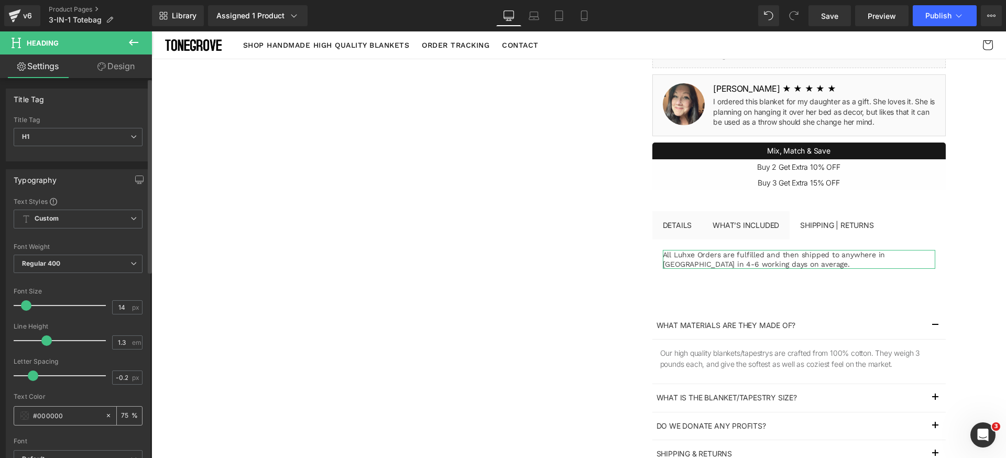
click at [125, 416] on input "75" at bounding box center [126, 416] width 10 height 12
click at [125, 419] on input "75" at bounding box center [126, 416] width 10 height 12
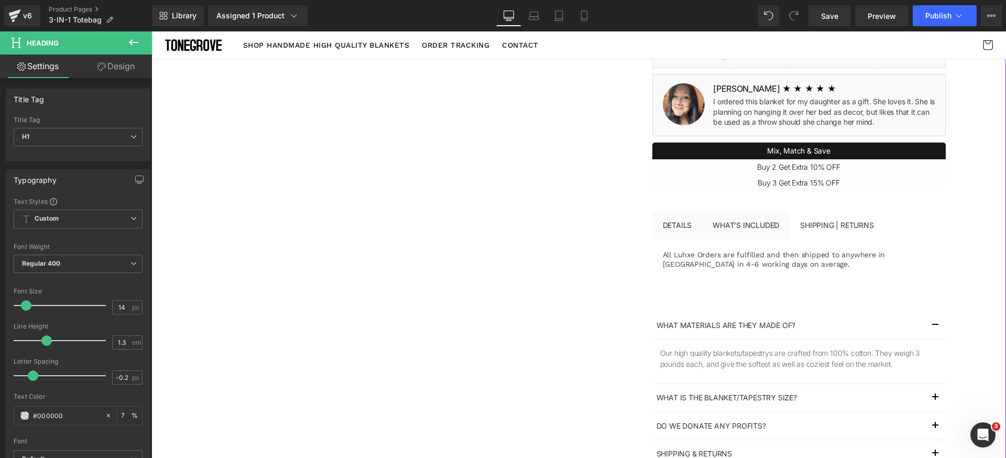
type input "70"
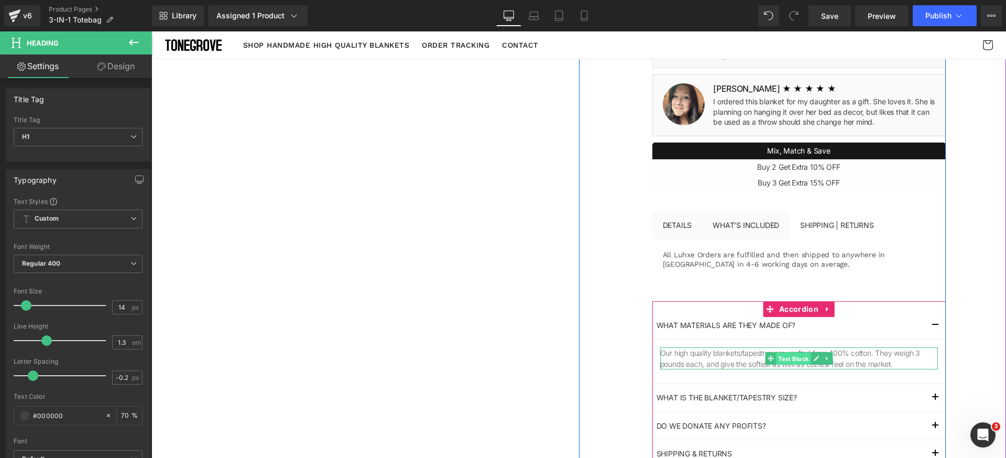
click at [781, 359] on span "Text Block" at bounding box center [793, 359] width 35 height 13
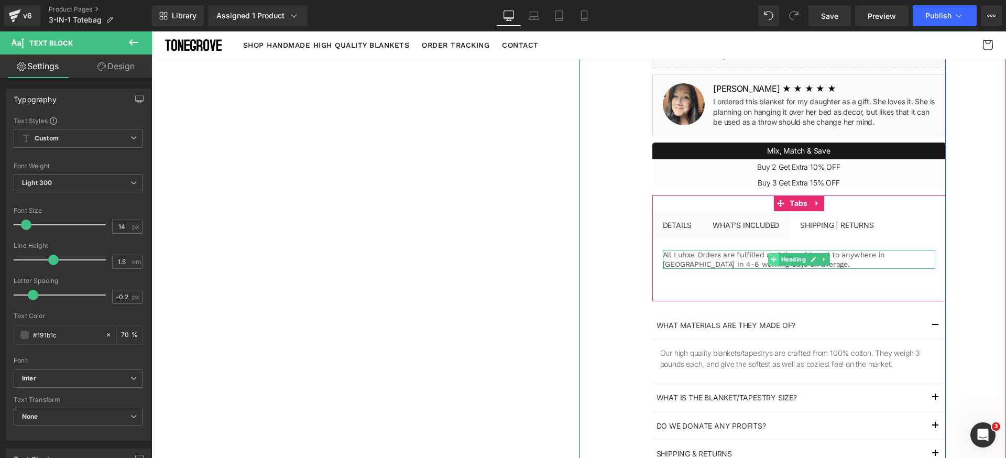
click at [770, 261] on icon at bounding box center [773, 259] width 6 height 6
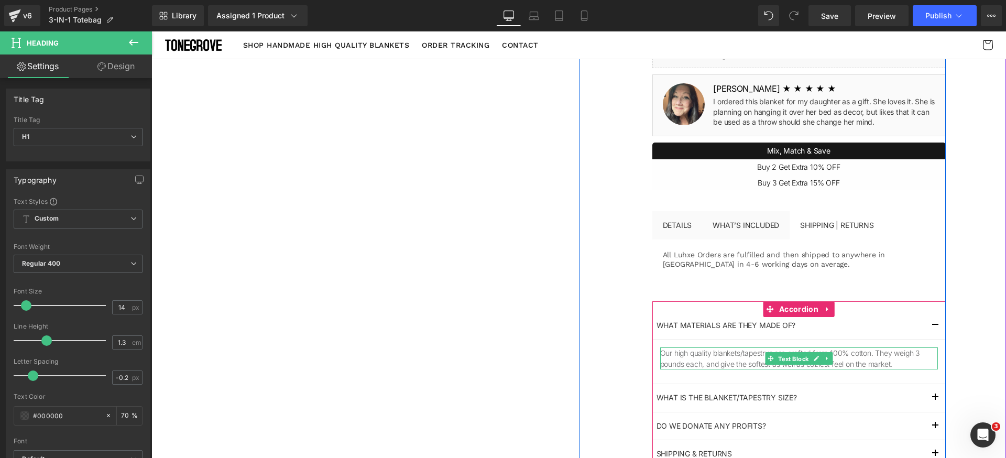
drag, startPoint x: 776, startPoint y: 353, endPoint x: 724, endPoint y: 371, distance: 55.7
click at [776, 353] on span "Text Block" at bounding box center [793, 359] width 35 height 13
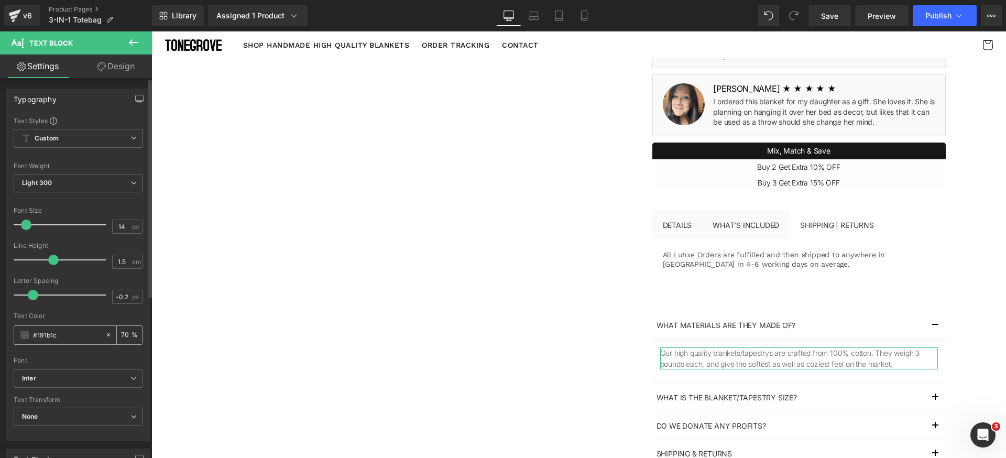
click at [74, 338] on input "#191b1c" at bounding box center [66, 335] width 67 height 12
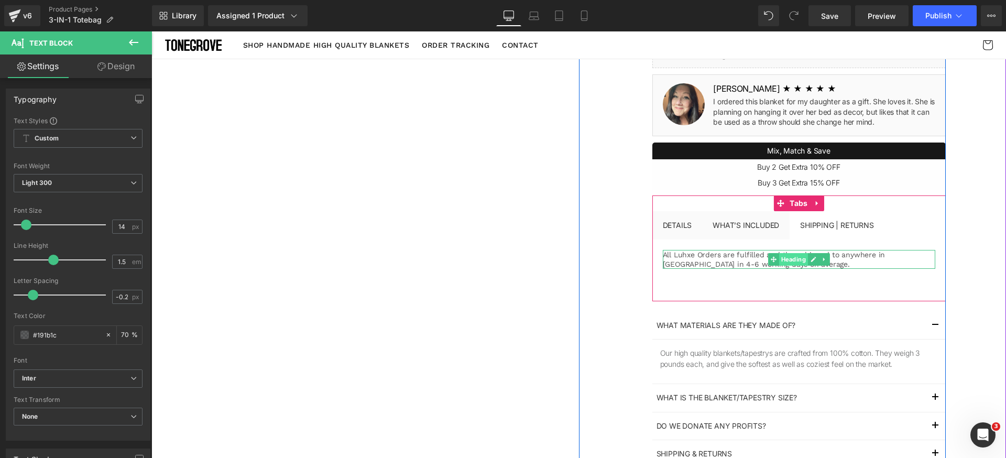
click at [783, 257] on span "Heading" at bounding box center [792, 259] width 29 height 13
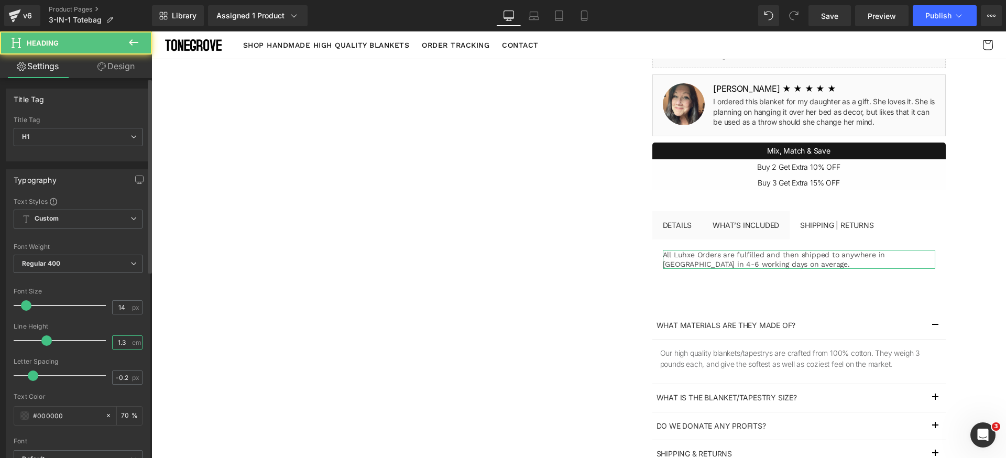
click at [123, 342] on input "1.3" at bounding box center [122, 342] width 18 height 13
type input "1.5"
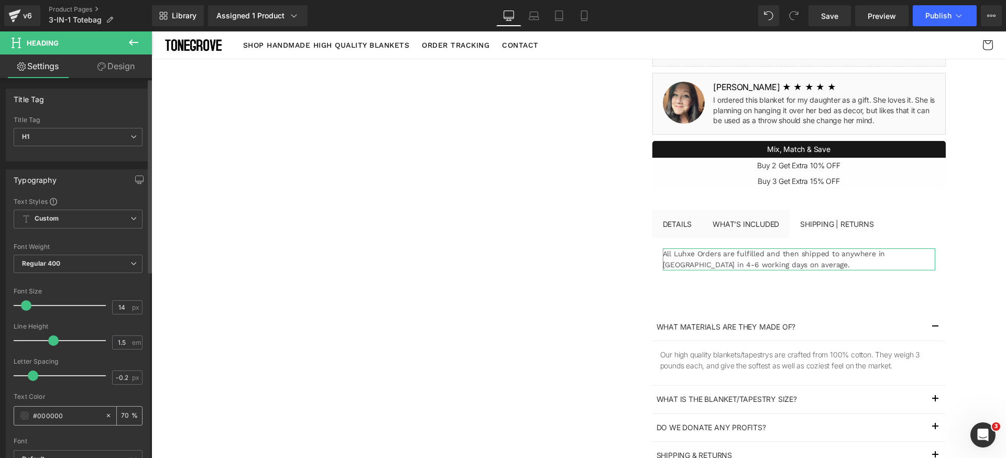
click at [80, 420] on input "#000000" at bounding box center [66, 416] width 67 height 12
paste input "191b1c"
type input "#191b1c"
type input "100"
click at [85, 394] on div "Text Color" at bounding box center [78, 396] width 129 height 7
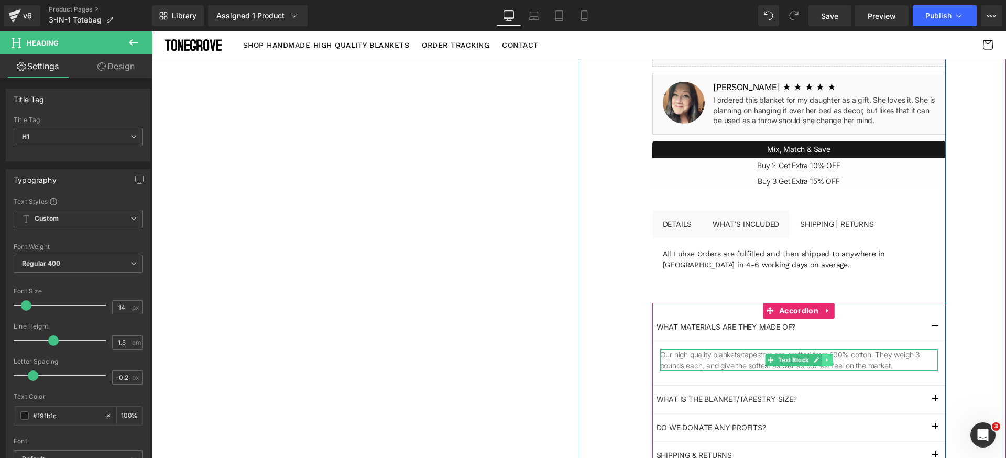
click at [824, 360] on icon at bounding box center [827, 360] width 6 height 6
click at [818, 363] on link at bounding box center [821, 360] width 11 height 13
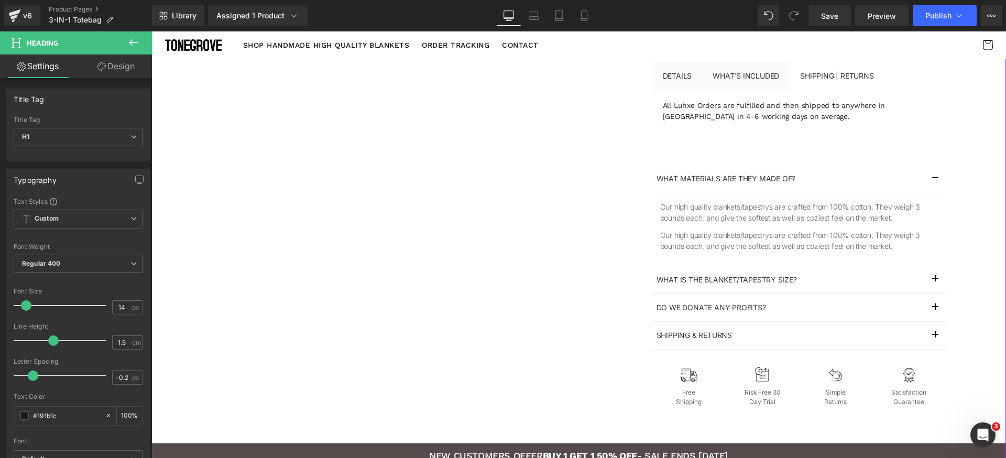
scroll to position [331, 0]
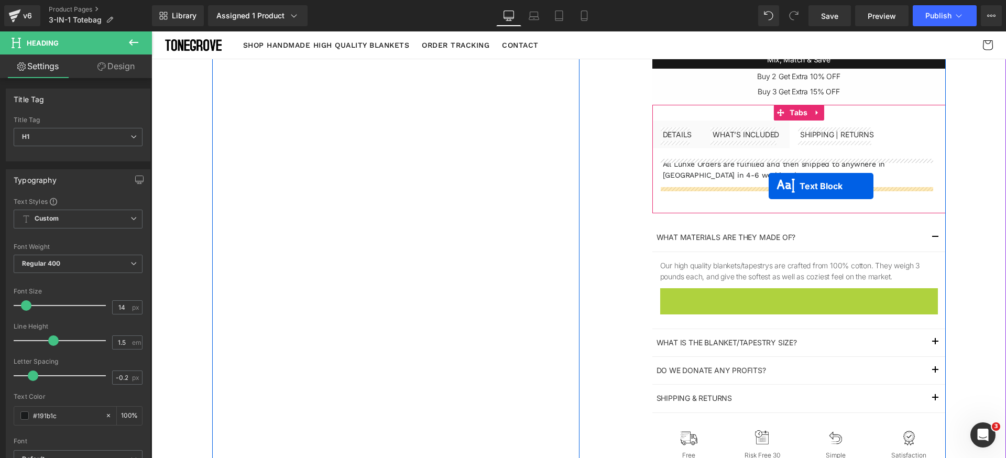
drag, startPoint x: 778, startPoint y: 298, endPoint x: 770, endPoint y: 184, distance: 113.9
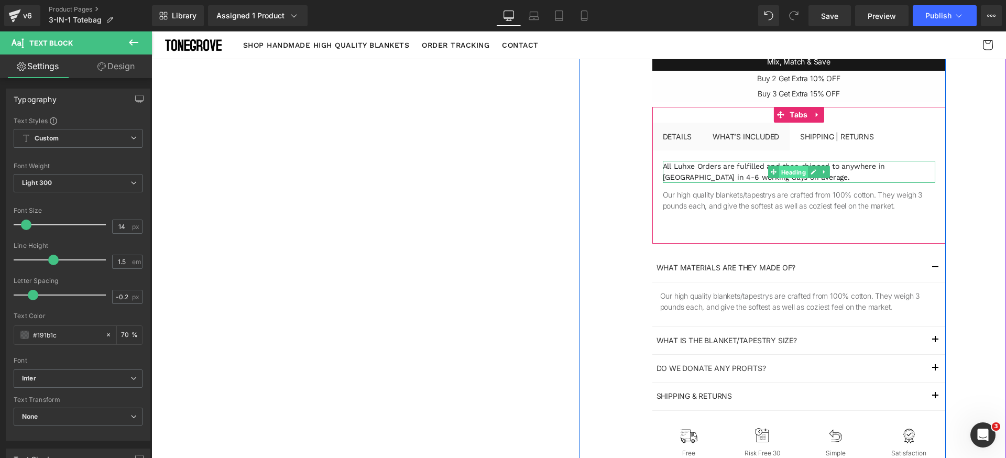
click at [783, 177] on span "Heading" at bounding box center [792, 172] width 29 height 13
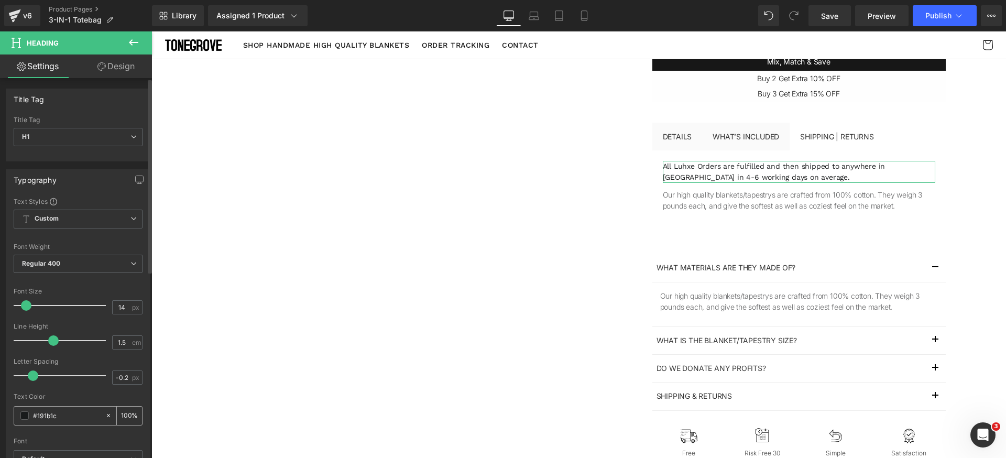
click at [121, 417] on input "100" at bounding box center [126, 416] width 10 height 12
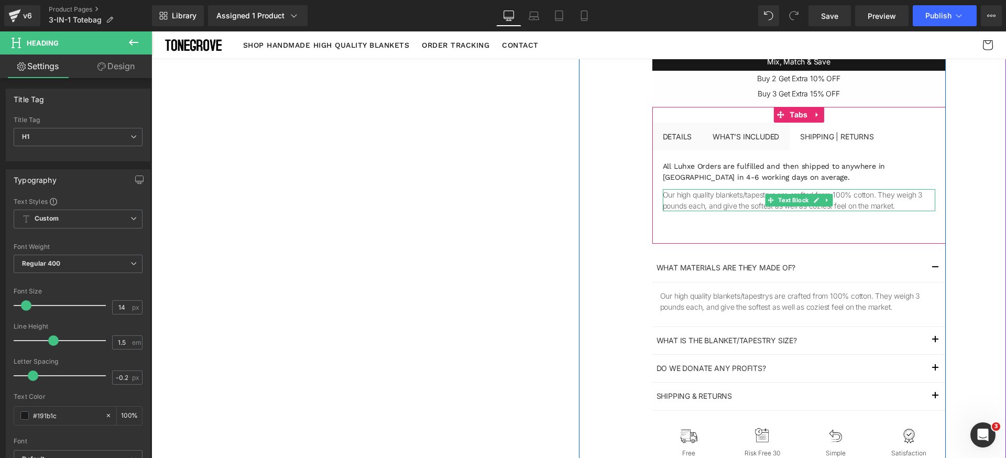
click at [712, 200] on p "Our high quality blankets/tapestrys are crafted from 100% cotton. They weigh 3 …" at bounding box center [799, 200] width 272 height 22
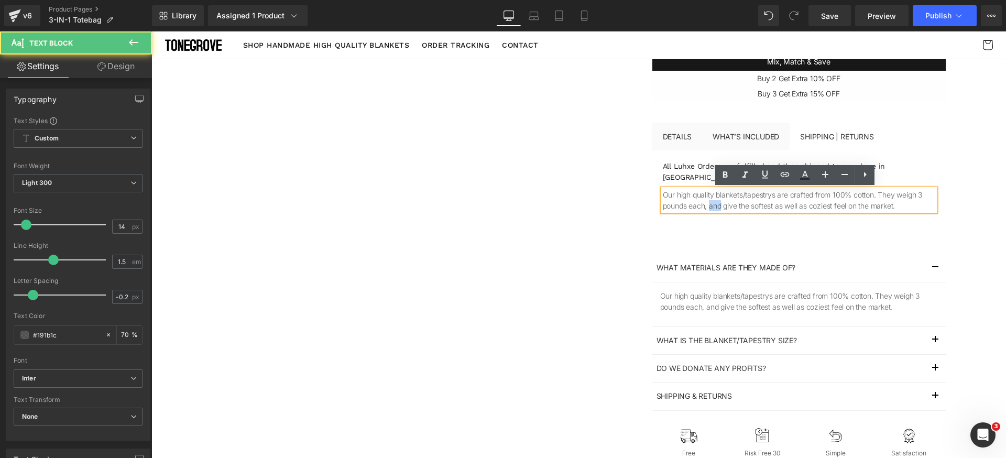
click at [712, 200] on p "Our high quality blankets/tapestrys are crafted from 100% cotton. They weigh 3 …" at bounding box center [799, 200] width 272 height 22
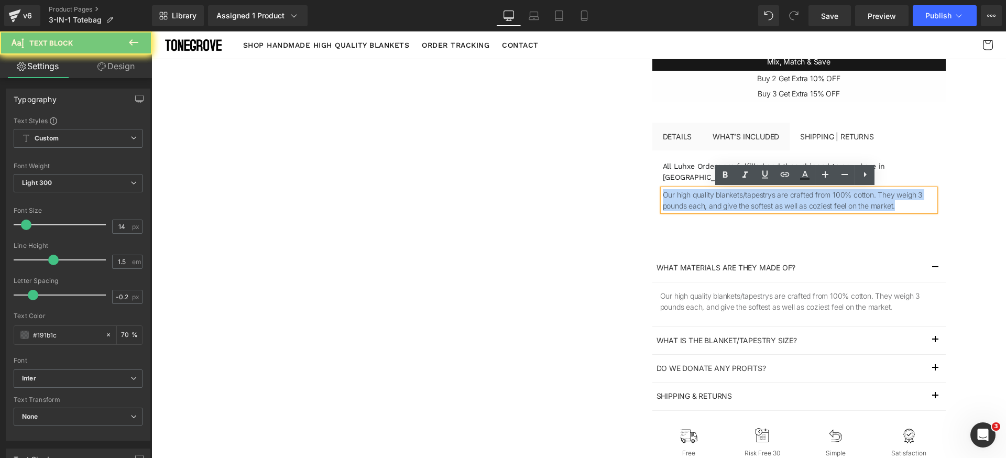
click at [712, 200] on p "Our high quality blankets/tapestrys are crafted from 100% cotton. They weigh 3 …" at bounding box center [799, 200] width 272 height 22
paste div
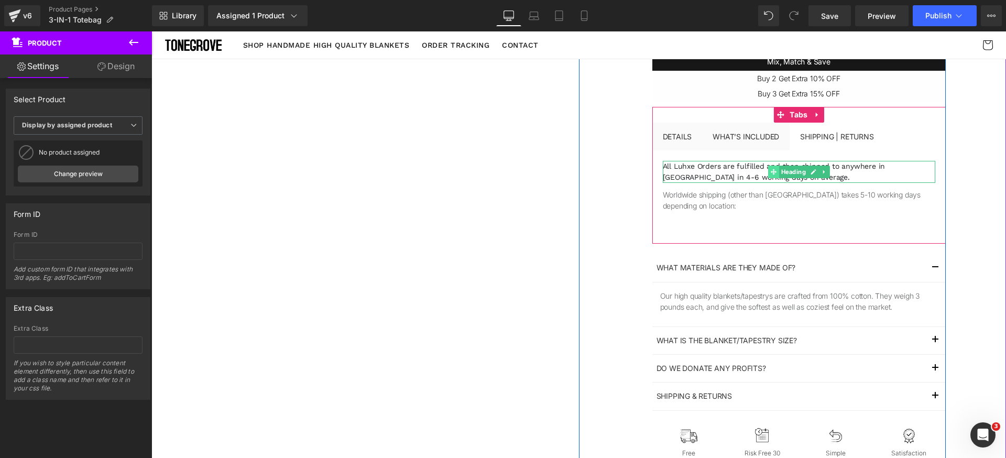
click at [770, 171] on icon at bounding box center [773, 172] width 6 height 6
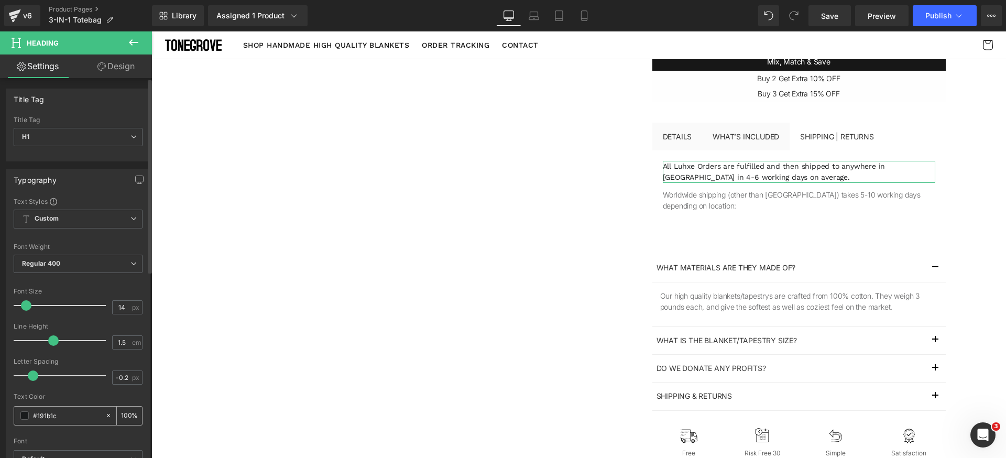
click at [124, 411] on input "100" at bounding box center [126, 416] width 10 height 12
type input "80"
click at [120, 383] on div "-0.2 px" at bounding box center [127, 377] width 30 height 14
click at [123, 380] on input "-0.2" at bounding box center [122, 377] width 18 height 13
drag, startPoint x: 121, startPoint y: 380, endPoint x: 28, endPoint y: 355, distance: 96.6
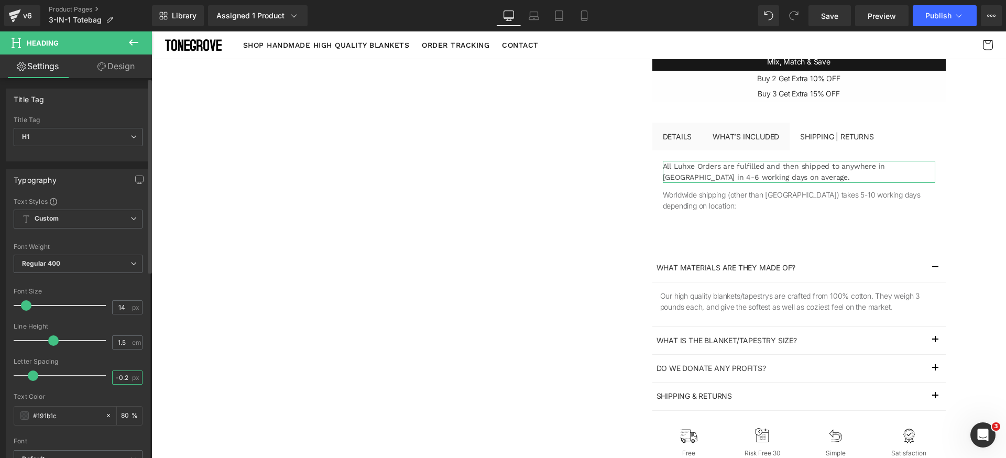
click at [121, 380] on input "-0.2" at bounding box center [122, 377] width 18 height 13
drag, startPoint x: 110, startPoint y: 376, endPoint x: 119, endPoint y: 376, distance: 9.4
click at [113, 376] on input "-0.2" at bounding box center [122, 377] width 18 height 13
click at [119, 376] on input "-0.2" at bounding box center [122, 377] width 18 height 13
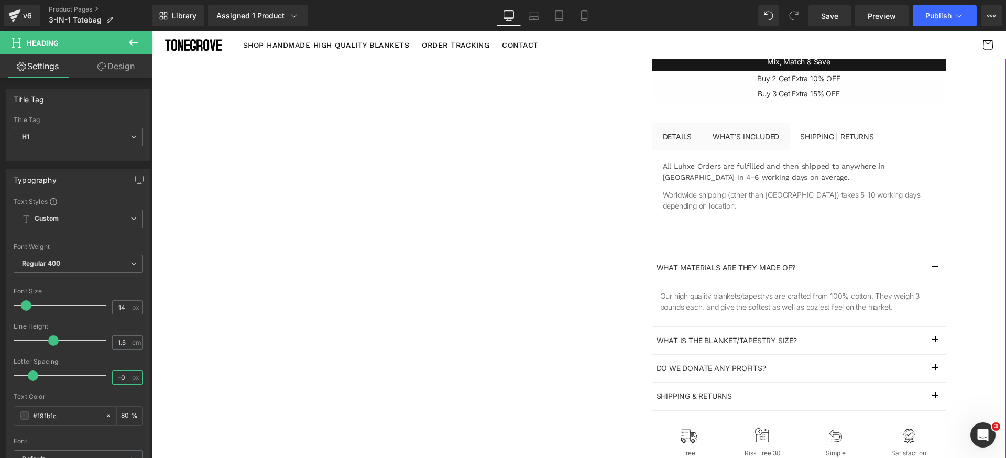
scroll to position [0, 0]
type input "-0.1"
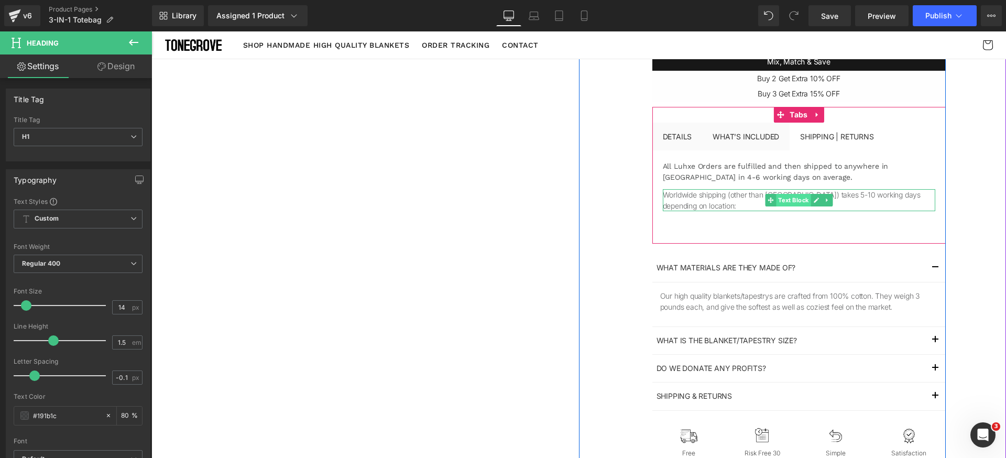
click at [778, 201] on span "Text Block" at bounding box center [793, 200] width 35 height 13
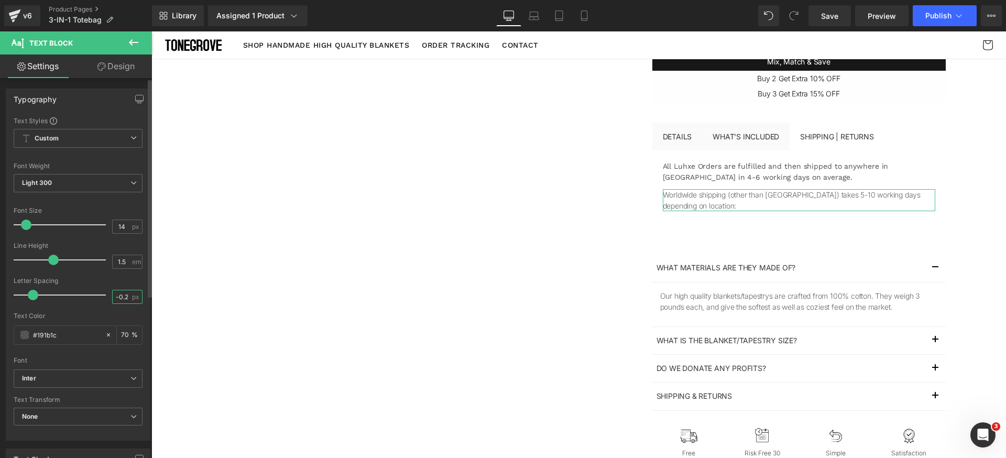
click at [123, 299] on input "-0.2" at bounding box center [122, 296] width 18 height 13
paste input "1"
type input "-0.1"
click at [125, 309] on div at bounding box center [78, 308] width 129 height 7
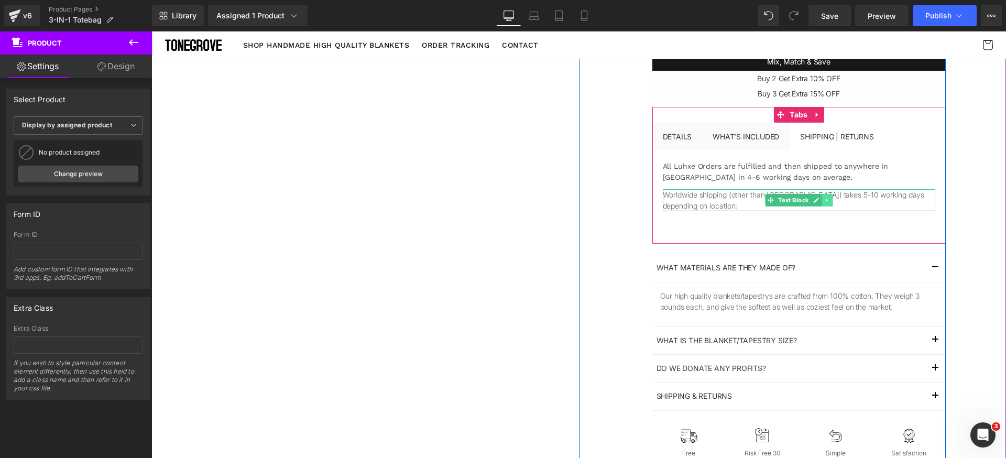
click at [827, 204] on link at bounding box center [826, 200] width 11 height 13
click at [821, 202] on link at bounding box center [821, 200] width 11 height 13
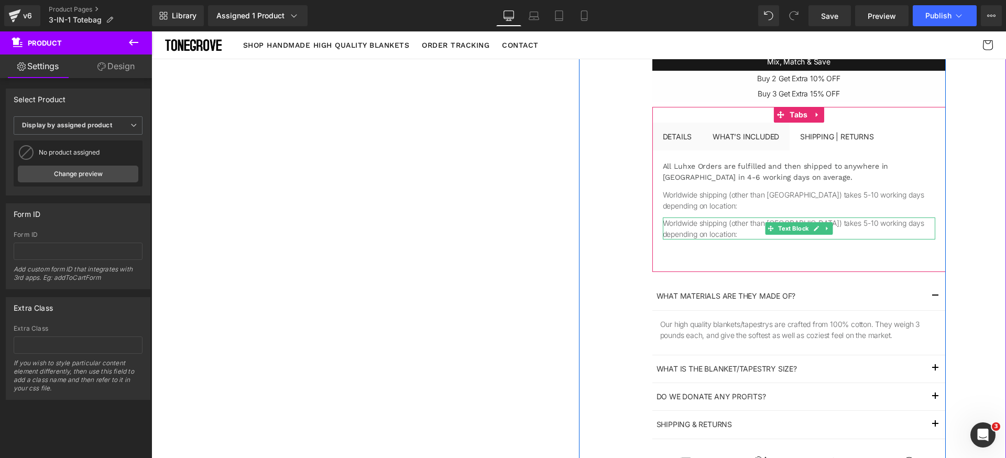
click at [713, 230] on p "Worldwide shipping (other than US) takes 5-10 working days depending on locatio…" at bounding box center [799, 228] width 272 height 22
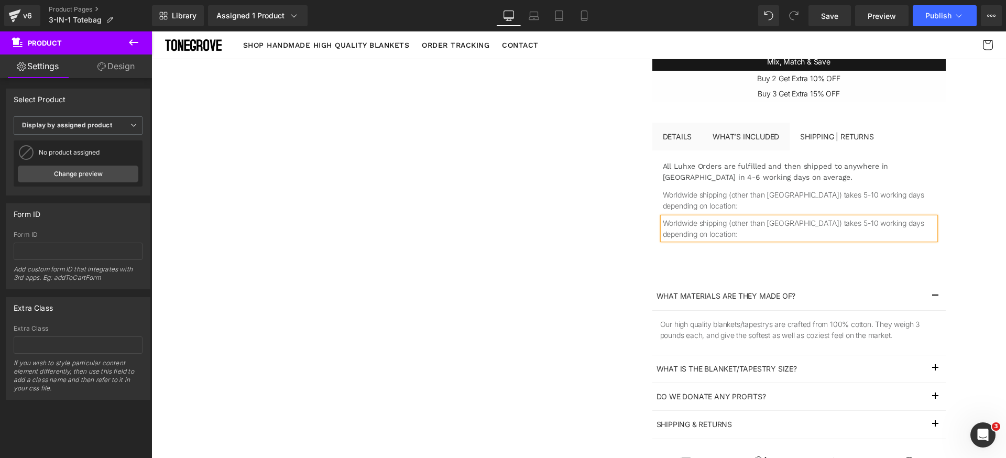
click at [713, 230] on p "Worldwide shipping (other than US) takes 5-10 working days depending on locatio…" at bounding box center [799, 228] width 272 height 22
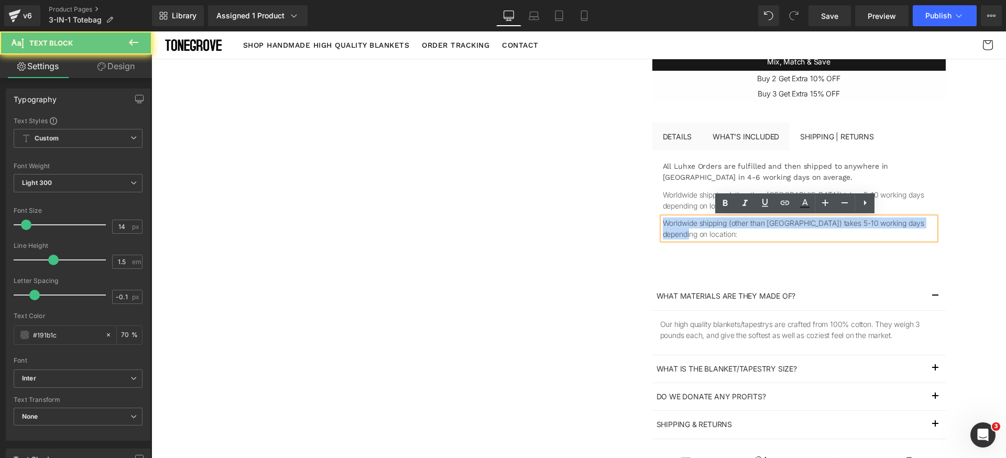
click at [713, 230] on p "Worldwide shipping (other than US) takes 5-10 working days depending on locatio…" at bounding box center [799, 228] width 272 height 22
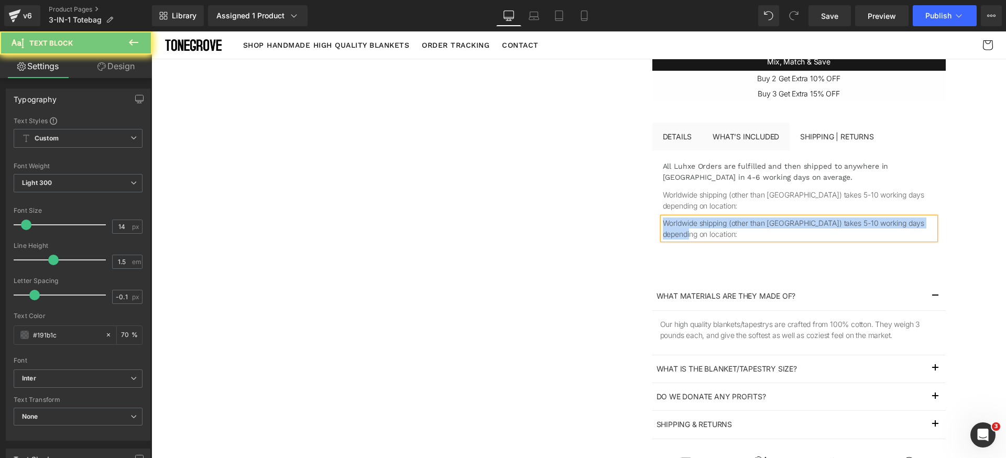
paste div
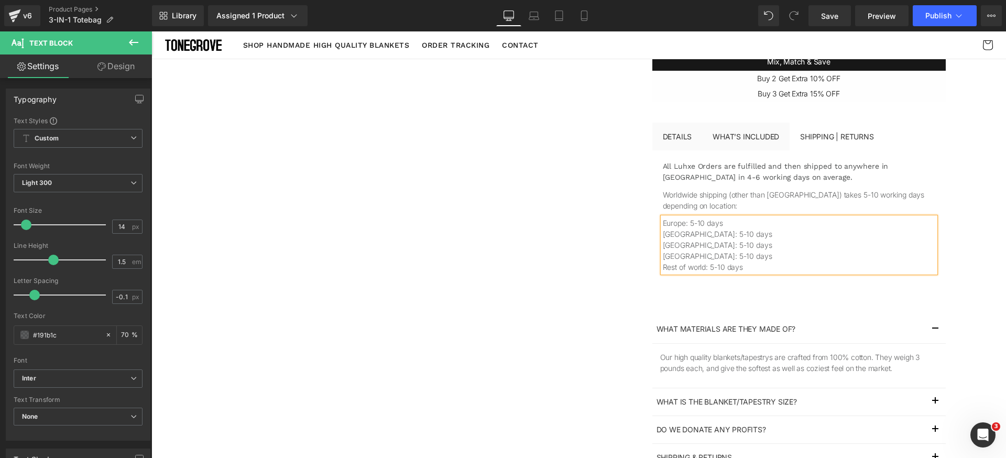
click at [663, 225] on p "Europe: 5-10 days" at bounding box center [799, 222] width 272 height 11
copy p "-"
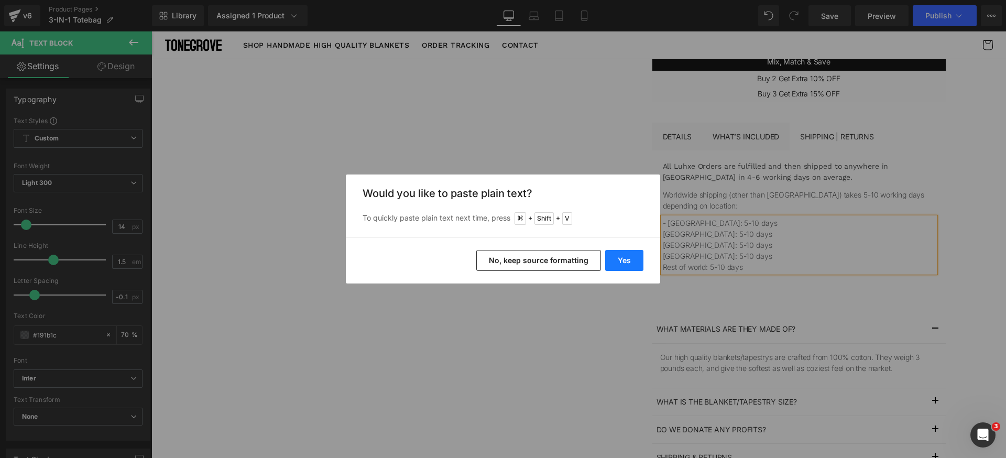
click at [629, 265] on button "Yes" at bounding box center [624, 260] width 38 height 21
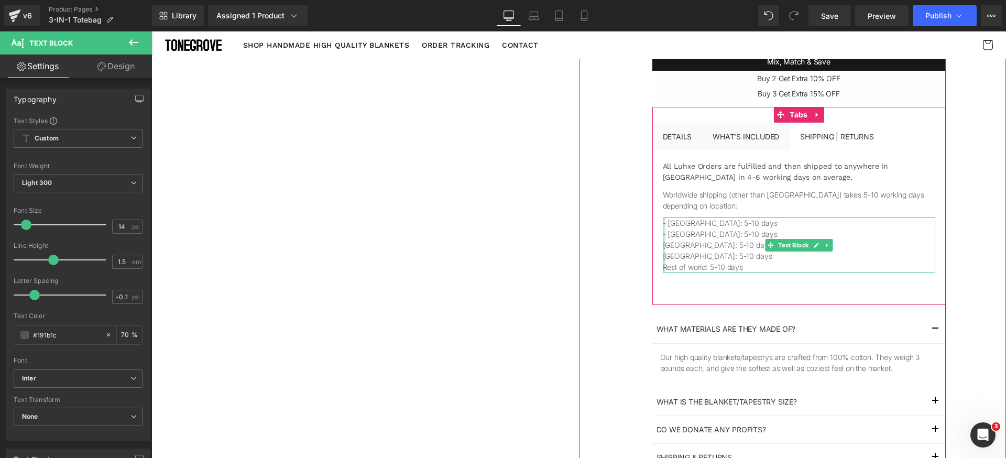
click at [663, 245] on div at bounding box center [664, 244] width 3 height 55
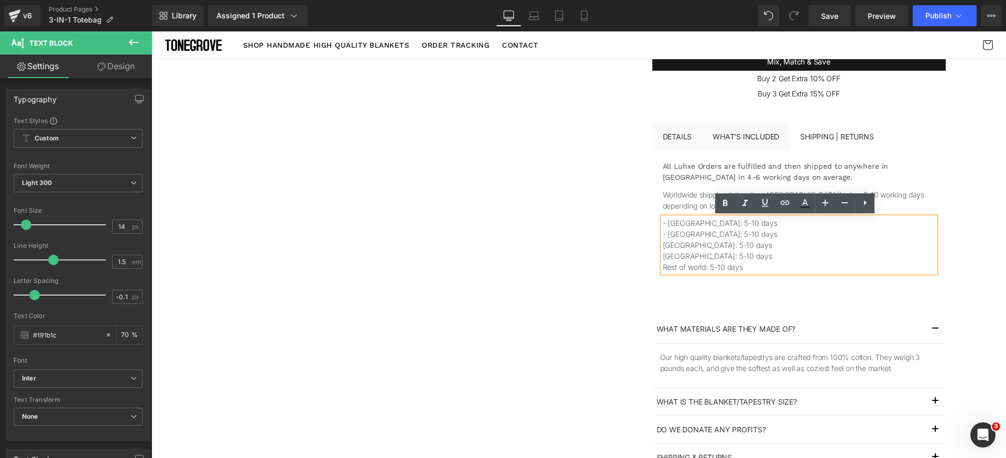
click at [678, 248] on p "United Kingdom: 5-10 days" at bounding box center [799, 244] width 272 height 11
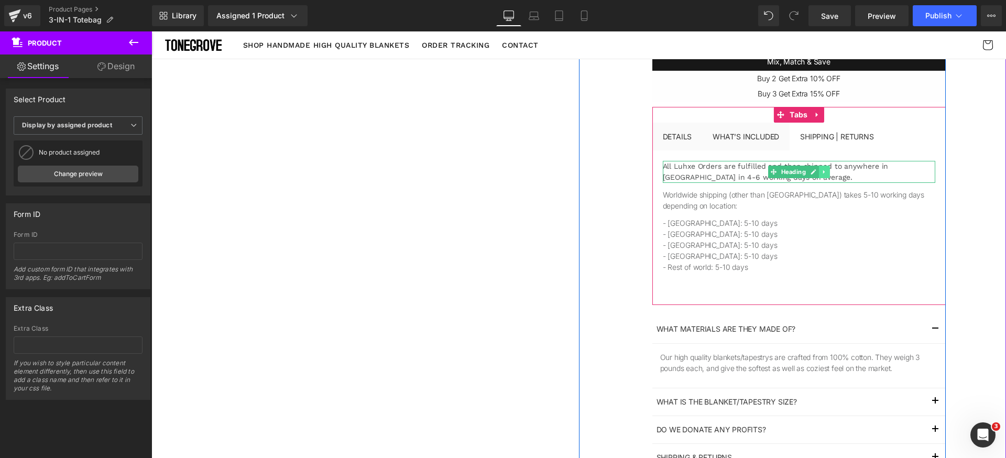
click at [821, 173] on icon at bounding box center [824, 172] width 6 height 6
click at [814, 177] on link at bounding box center [818, 172] width 11 height 13
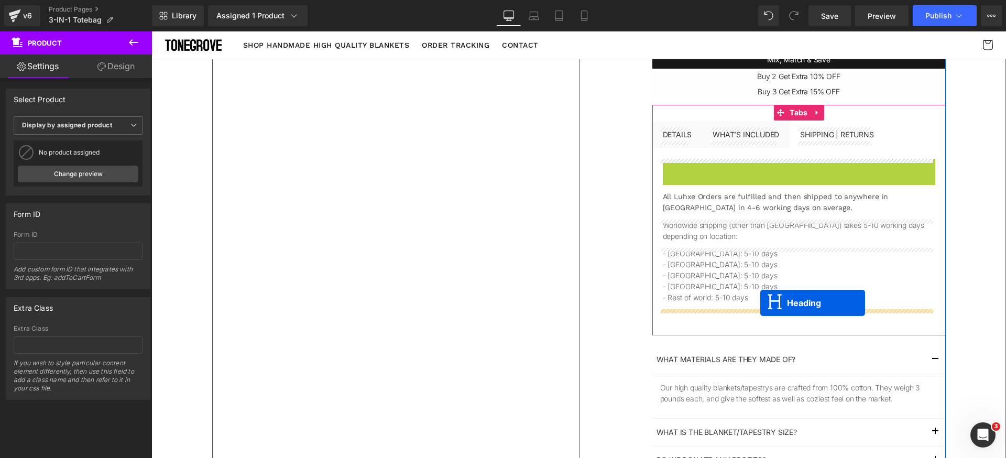
drag, startPoint x: 772, startPoint y: 171, endPoint x: 761, endPoint y: 303, distance: 133.0
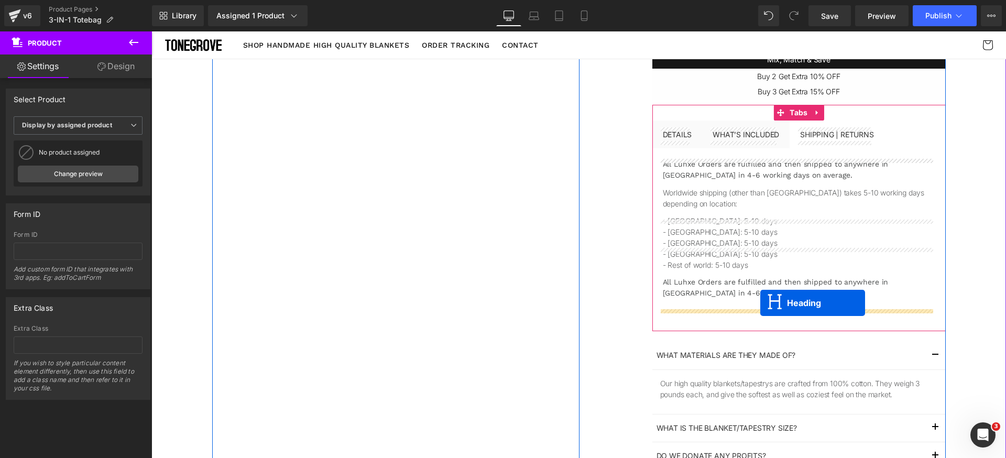
scroll to position [331, 0]
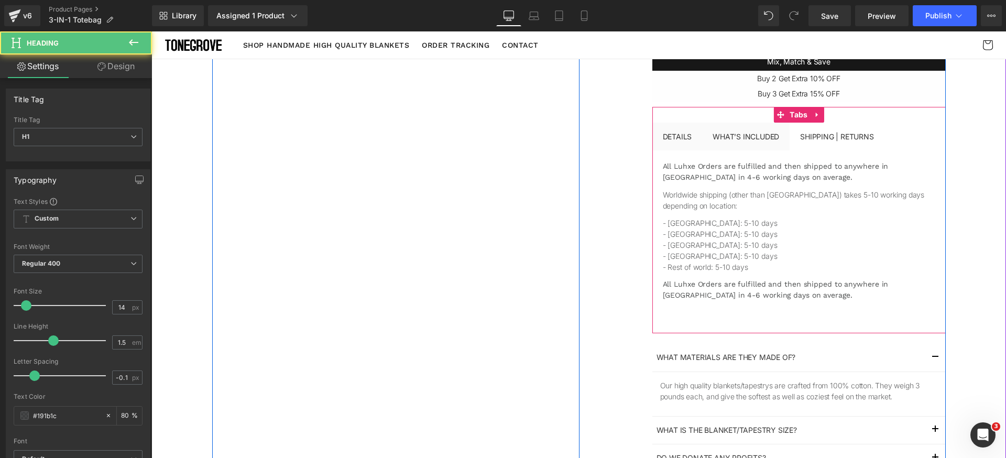
click at [723, 291] on h1 "All Luhxe Orders are fulfilled and then shipped to anywhere in the United State…" at bounding box center [799, 290] width 272 height 22
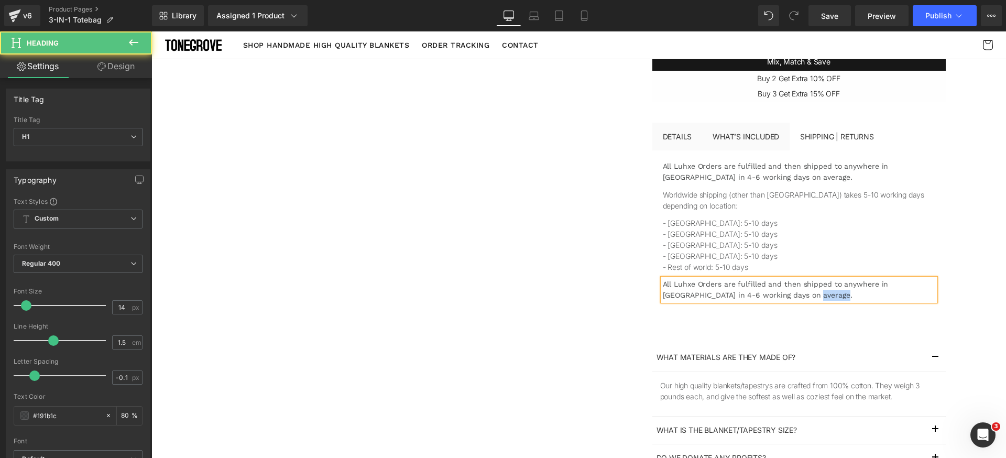
click at [723, 291] on h1 "All Luhxe Orders are fulfilled and then shipped to anywhere in the United State…" at bounding box center [799, 290] width 272 height 22
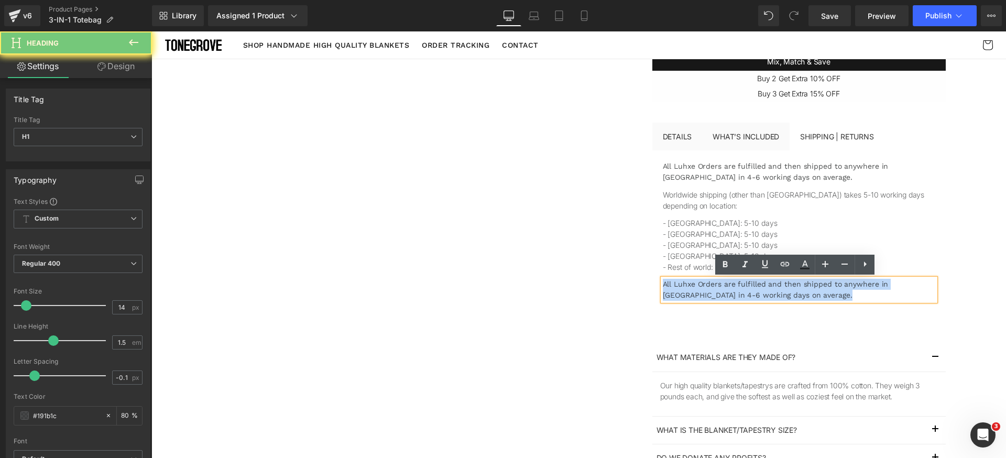
click at [723, 291] on h1 "All Luhxe Orders are fulfilled and then shipped to anywhere in the United State…" at bounding box center [799, 290] width 272 height 22
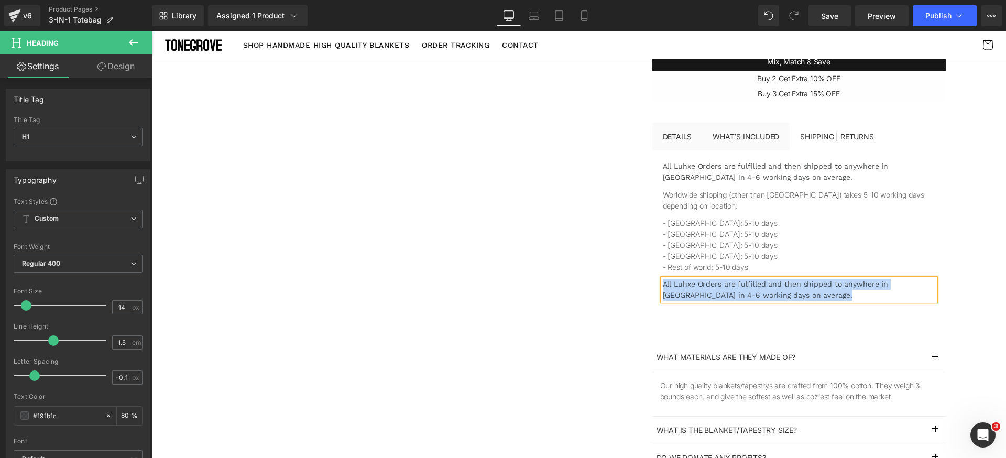
paste div
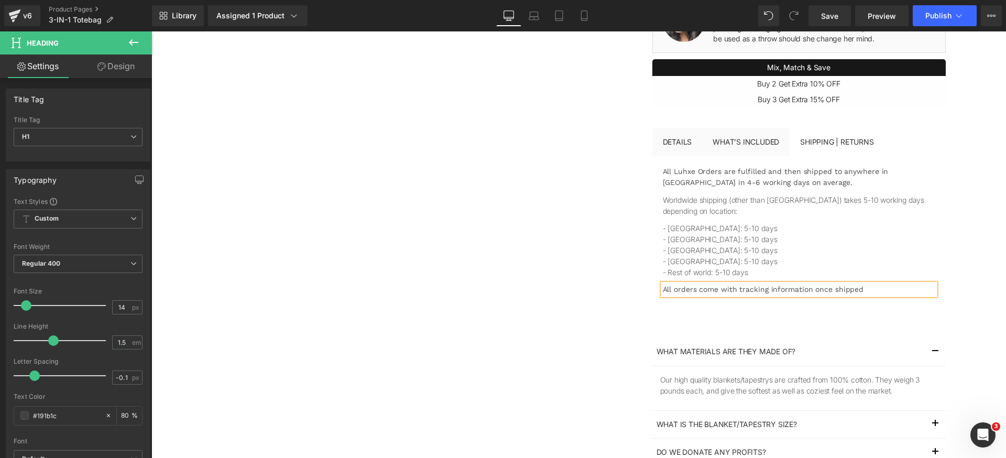
scroll to position [336, 0]
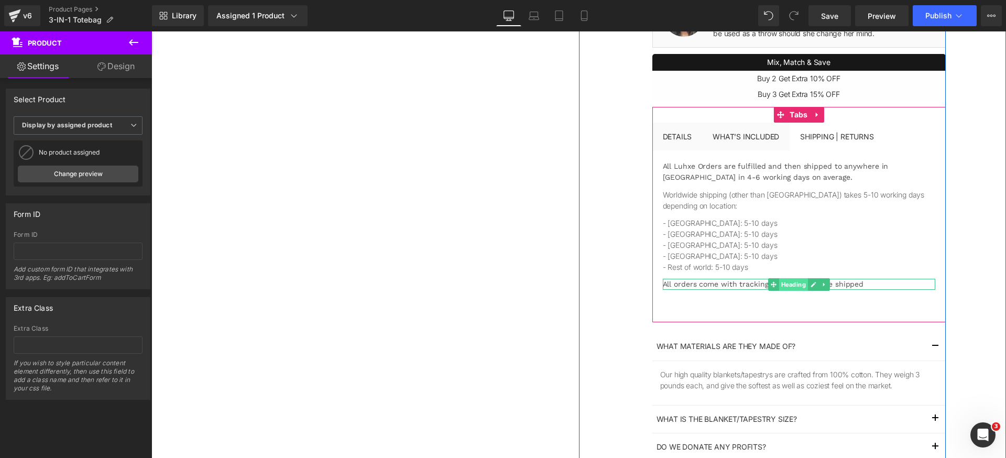
click at [781, 286] on span "Heading" at bounding box center [792, 284] width 29 height 13
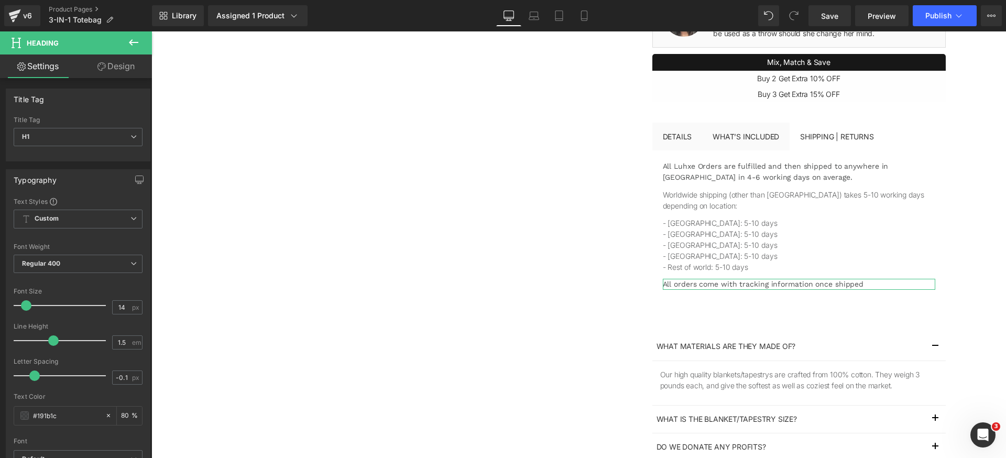
click at [109, 58] on link "Design" at bounding box center [116, 66] width 76 height 24
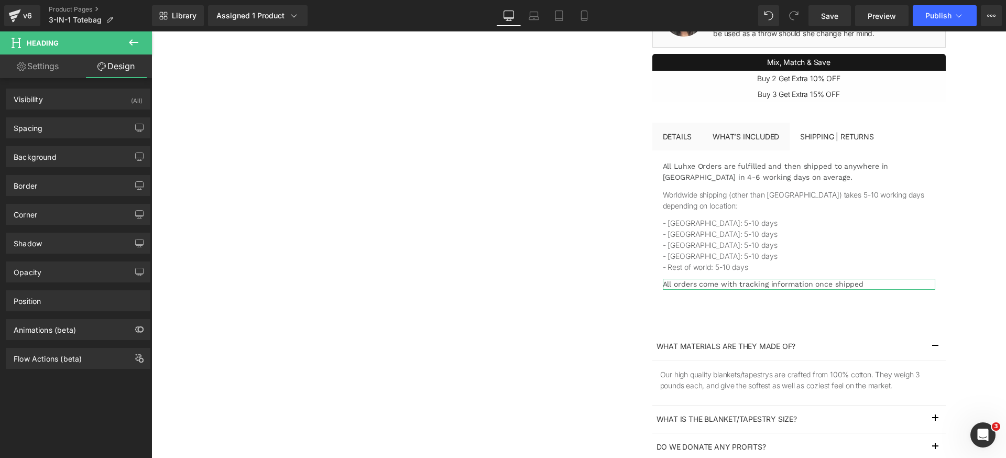
click at [78, 139] on div "Background Color & Image color transparent Color transparent 0 % Image Replace …" at bounding box center [78, 152] width 157 height 29
click at [80, 131] on div "Spacing" at bounding box center [78, 128] width 144 height 20
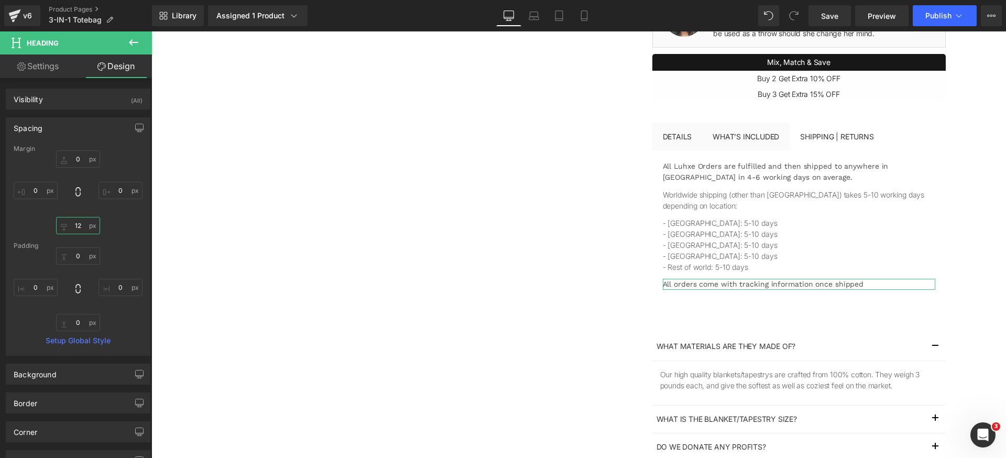
click at [80, 227] on input "12" at bounding box center [78, 225] width 44 height 17
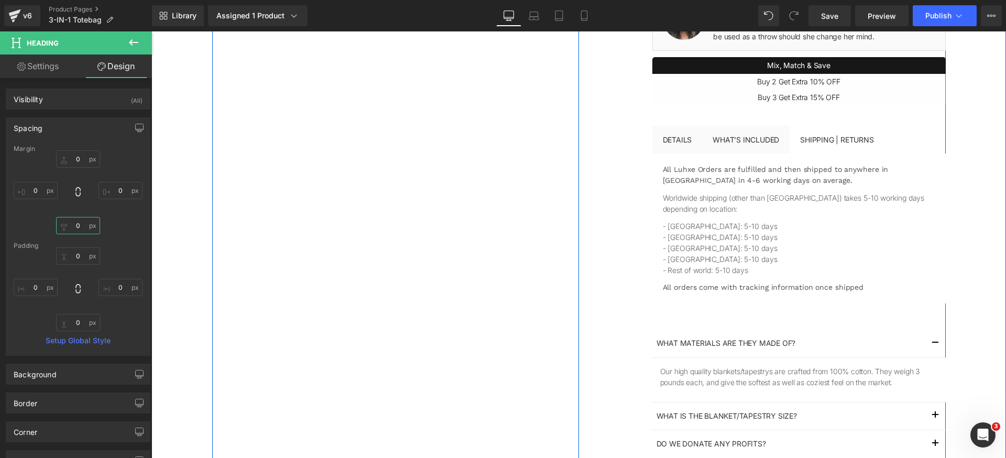
type input "0"
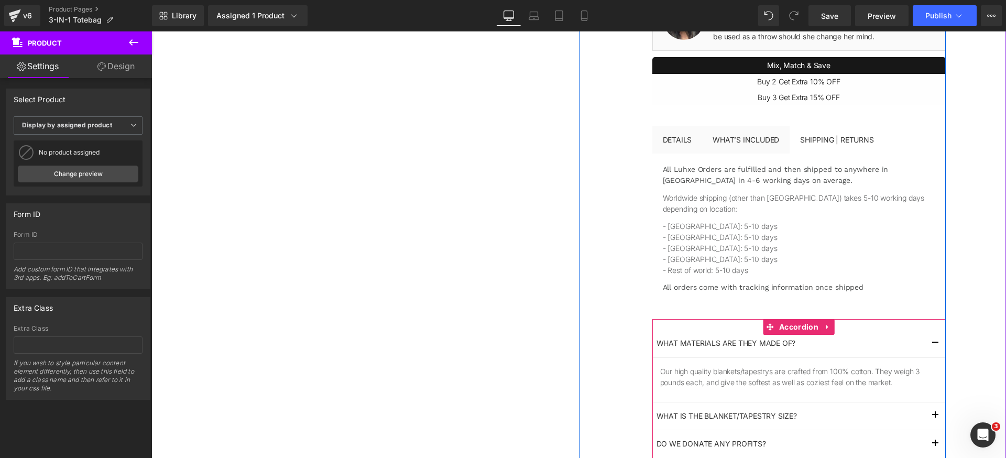
click at [928, 346] on button "button" at bounding box center [934, 342] width 21 height 27
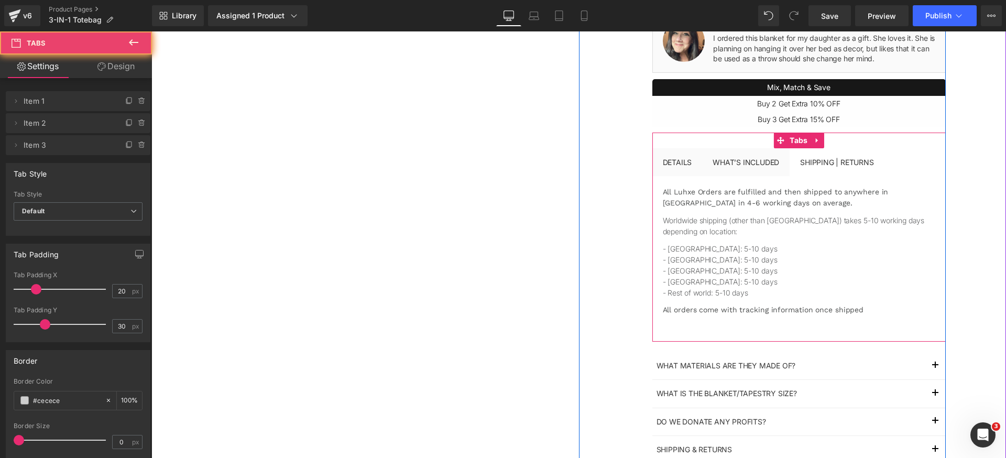
click at [743, 169] on div "DETAILS Text Block What’s included Text Block Shipping | Returns Text Block All…" at bounding box center [798, 237] width 293 height 178
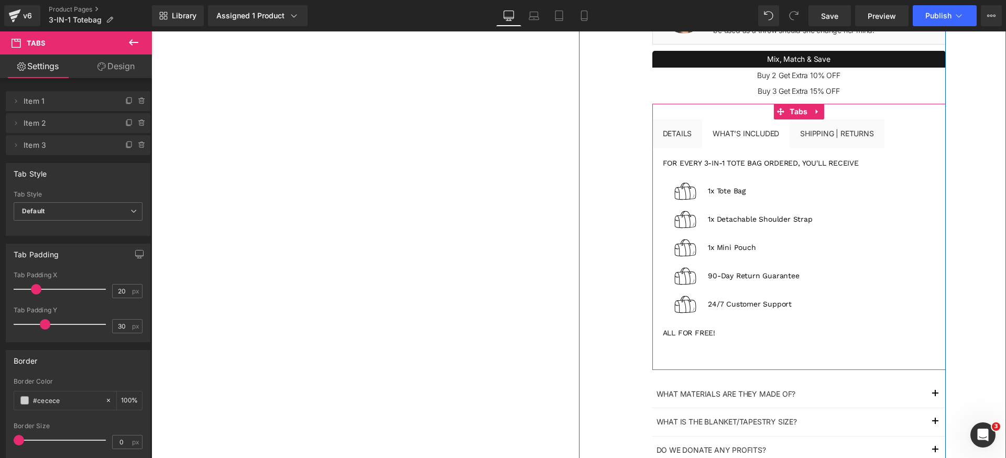
click at [673, 149] on div "For every 3-in-1 Tote Bag ordered, you'll receive Heading Image 1x Tote Bag Tex…" at bounding box center [798, 251] width 293 height 206
click at [676, 143] on div "DETAILS Text Block What’s included Text Block Shipping | Returns Text Block For…" at bounding box center [798, 237] width 293 height 266
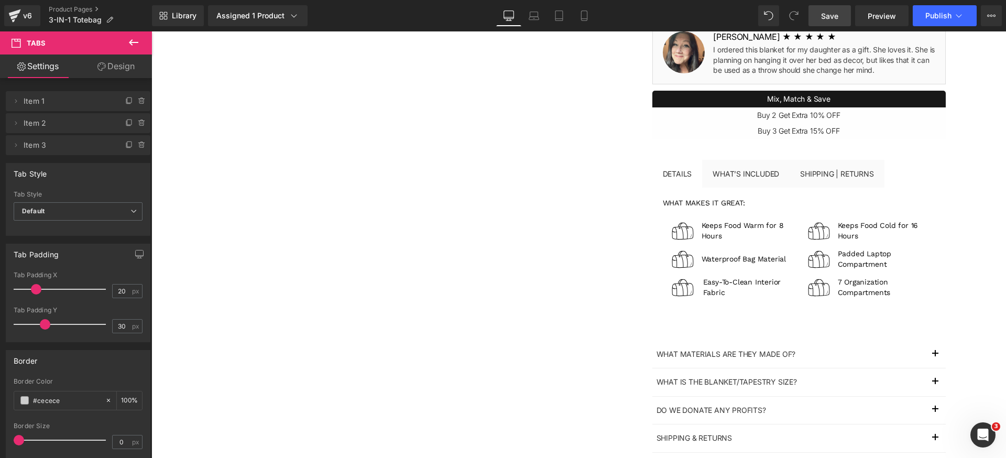
click at [836, 15] on span "Save" at bounding box center [829, 15] width 17 height 11
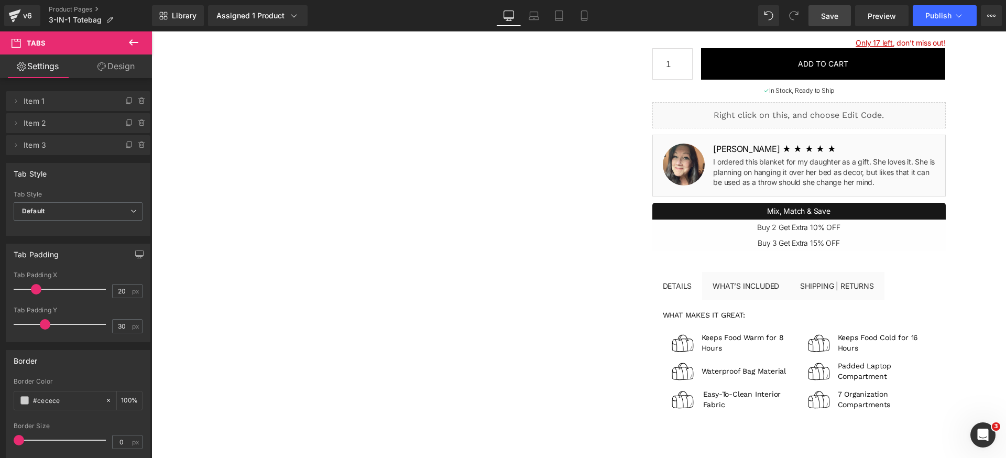
scroll to position [277, 0]
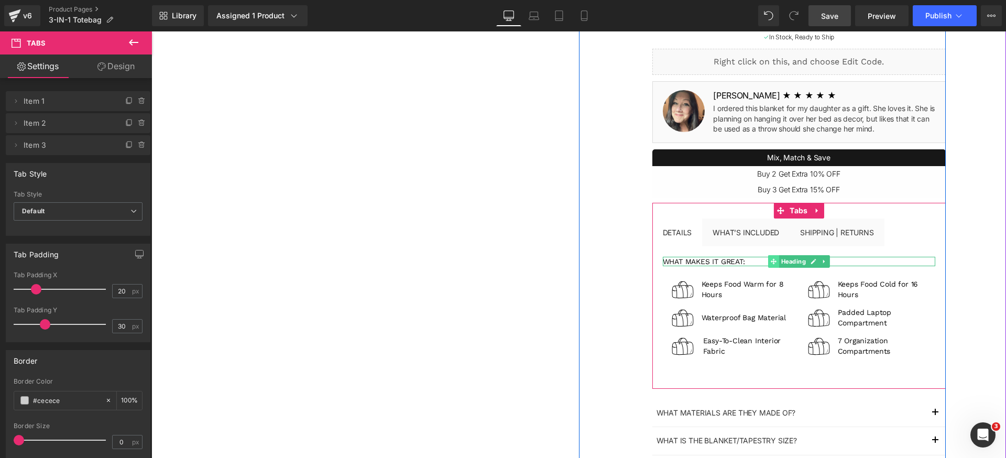
click at [770, 261] on icon at bounding box center [773, 261] width 6 height 6
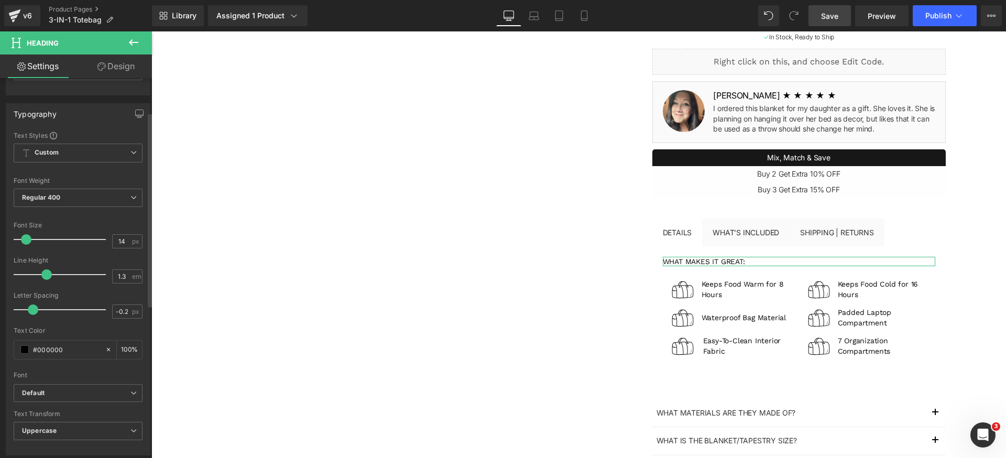
scroll to position [200, 0]
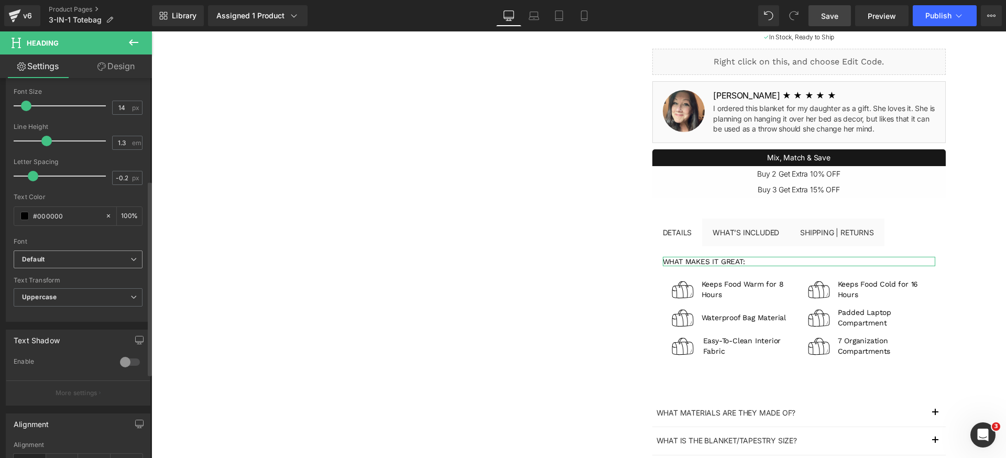
click at [85, 252] on span "Default" at bounding box center [78, 259] width 129 height 18
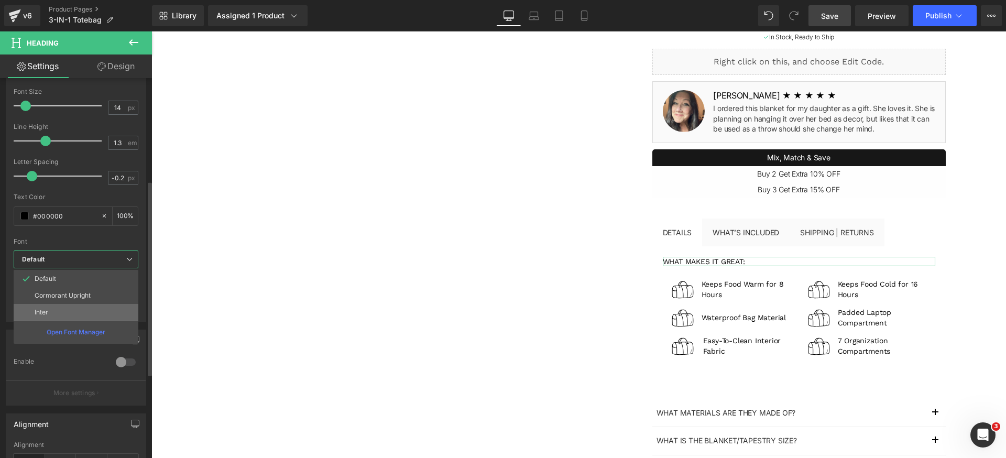
click at [58, 306] on li "Inter" at bounding box center [76, 312] width 125 height 17
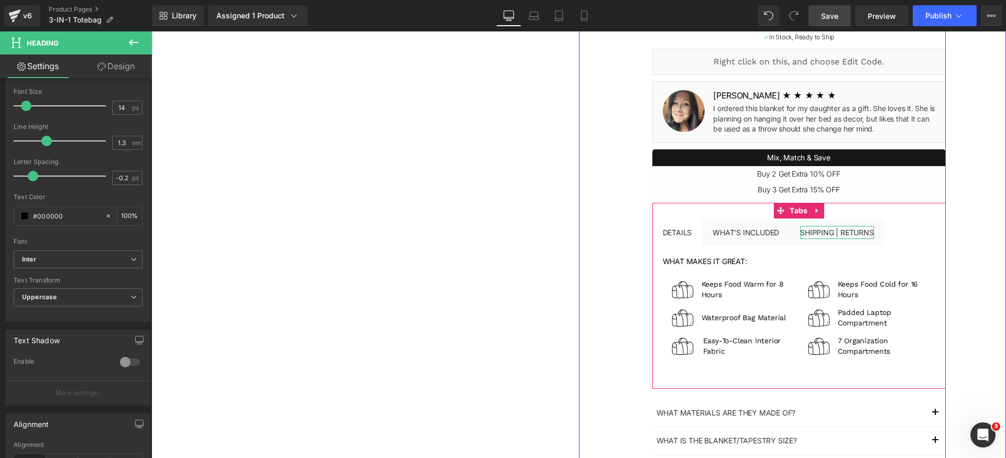
click at [823, 235] on div "DETAILS Text Block What’s included Text Block Shipping | Returns Text Block wha…" at bounding box center [798, 295] width 293 height 155
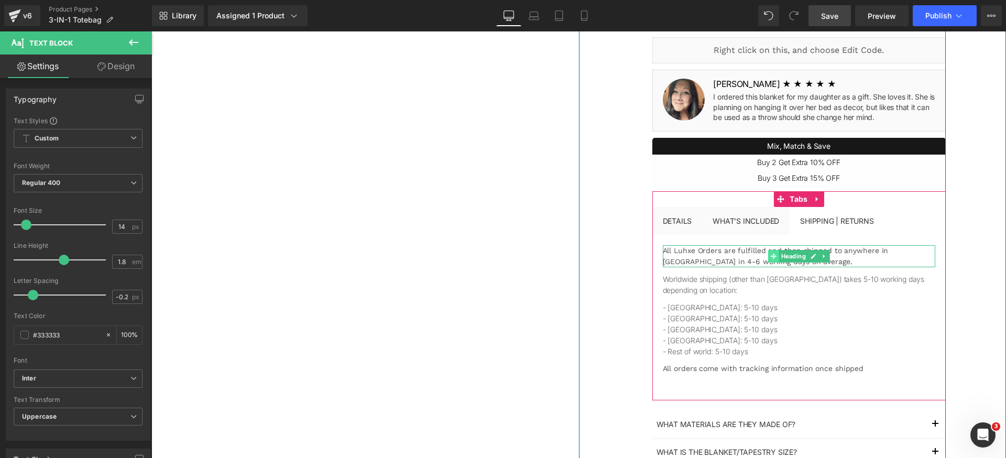
click at [770, 258] on icon at bounding box center [773, 256] width 6 height 6
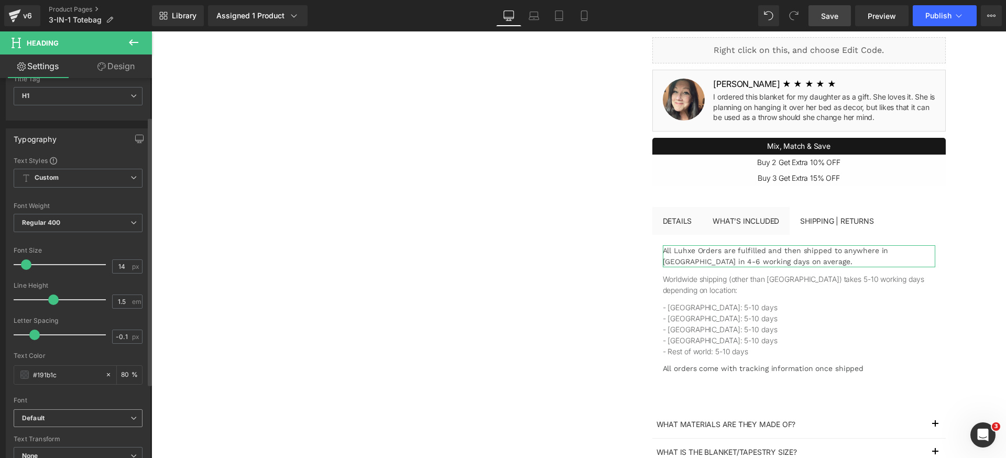
scroll to position [114, 0]
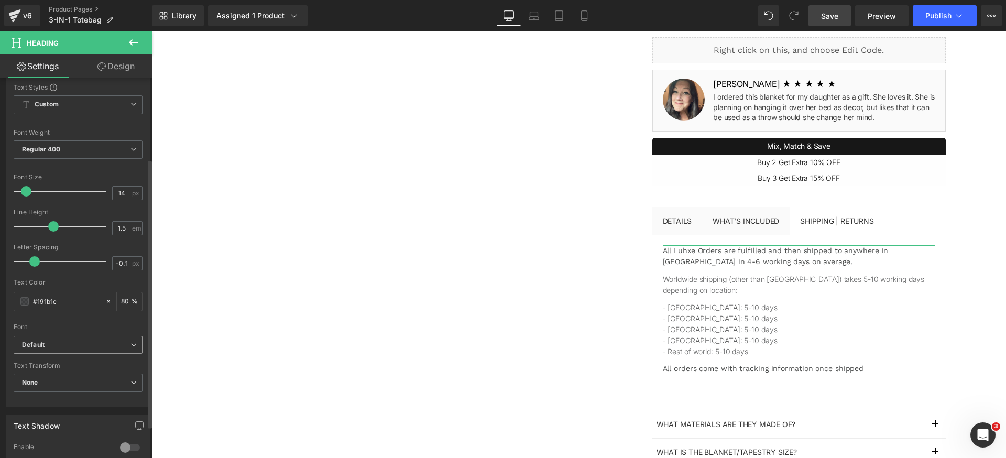
click at [109, 346] on b "Default" at bounding box center [76, 344] width 108 height 9
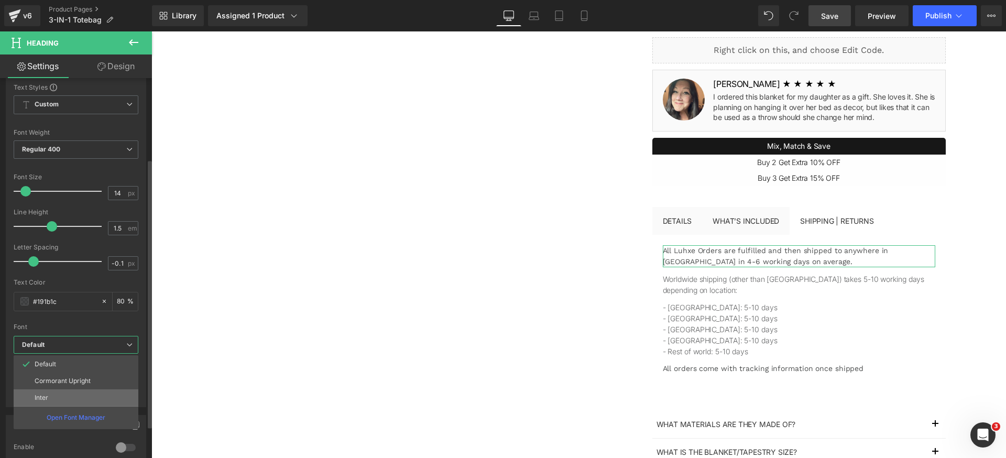
click at [70, 394] on li "Inter" at bounding box center [76, 397] width 125 height 17
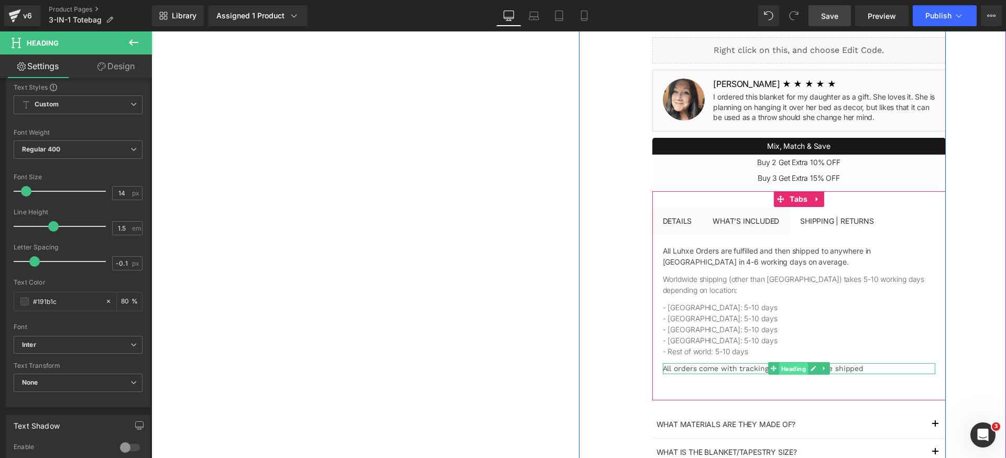
click at [779, 370] on span "Heading" at bounding box center [792, 368] width 29 height 13
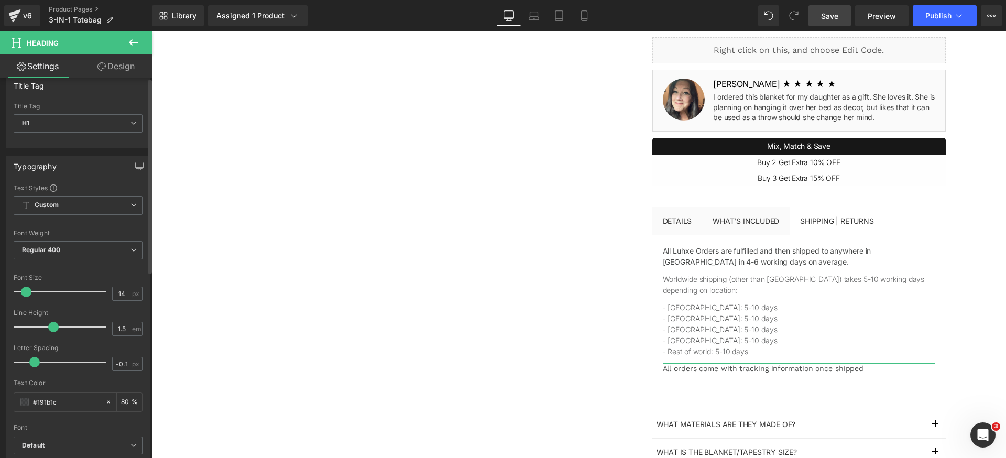
scroll to position [128, 0]
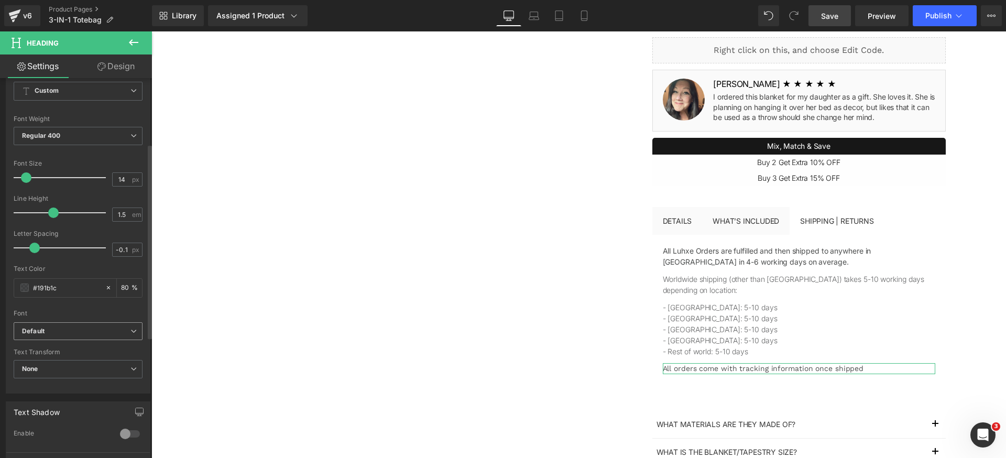
click at [95, 335] on b "Default" at bounding box center [76, 331] width 108 height 9
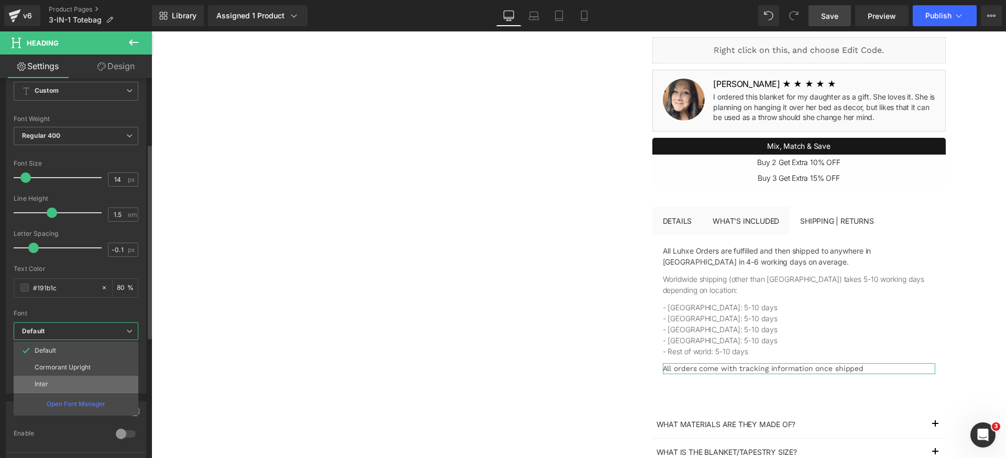
click at [59, 383] on li "Inter" at bounding box center [76, 384] width 125 height 17
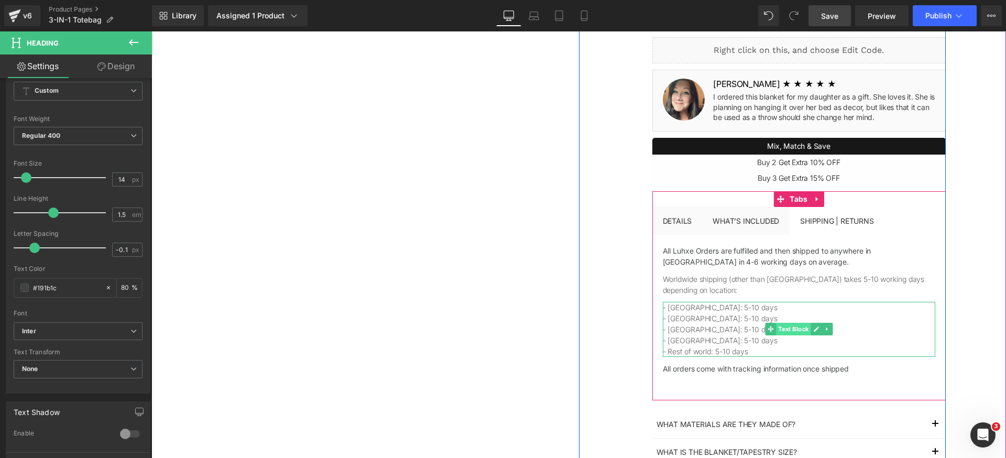
click at [783, 330] on span "Text Block" at bounding box center [793, 329] width 35 height 13
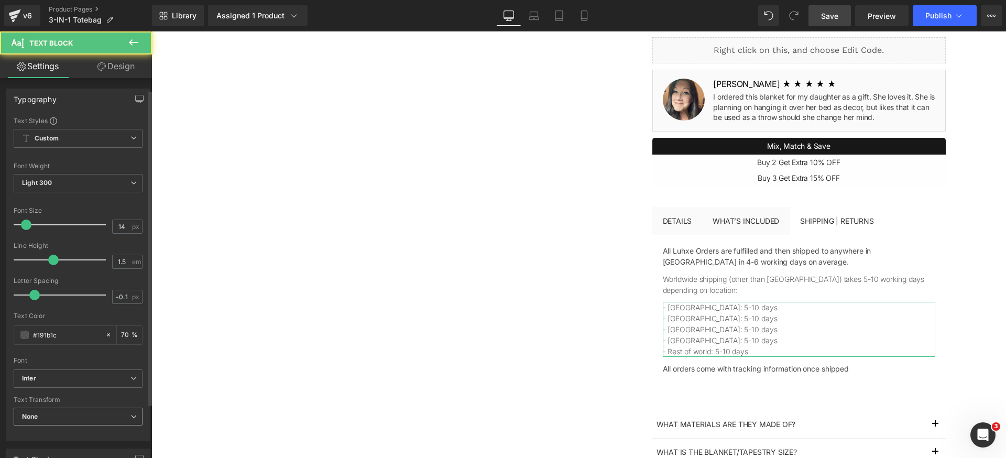
scroll to position [94, 0]
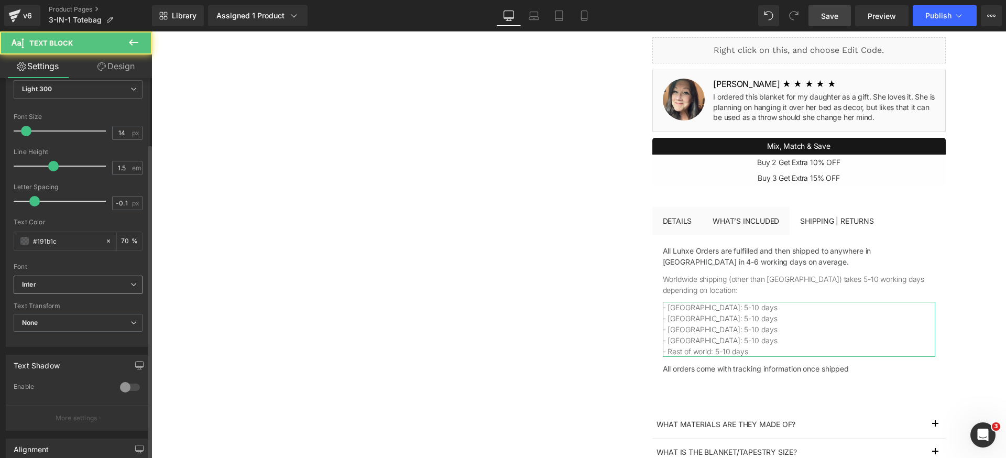
click at [115, 285] on b "Inter" at bounding box center [76, 284] width 108 height 9
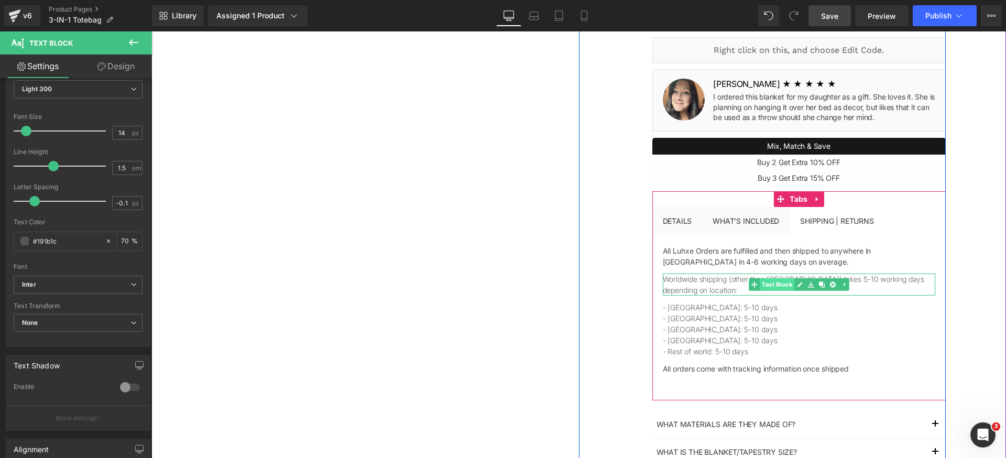
click at [780, 284] on span "Text Block" at bounding box center [776, 284] width 35 height 13
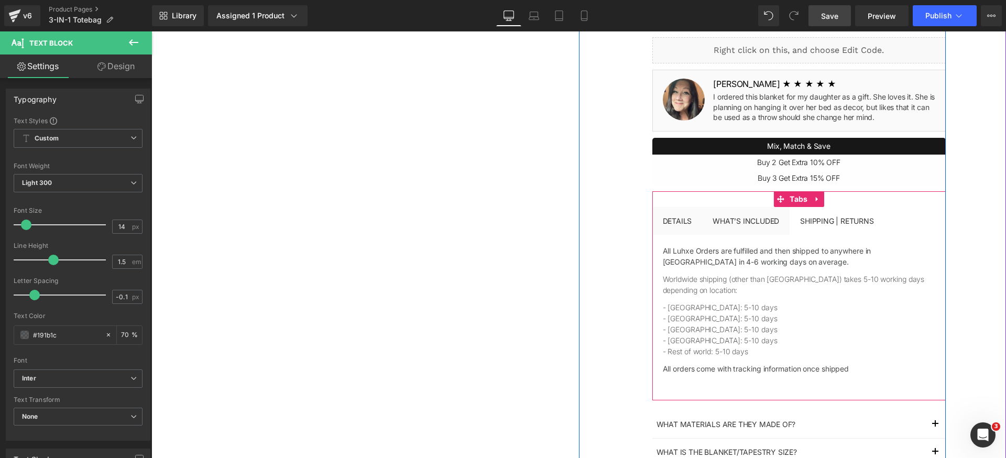
click at [735, 229] on div "DETAILS Text Block What’s included Text Block Shipping | Returns Text Block All…" at bounding box center [798, 296] width 293 height 178
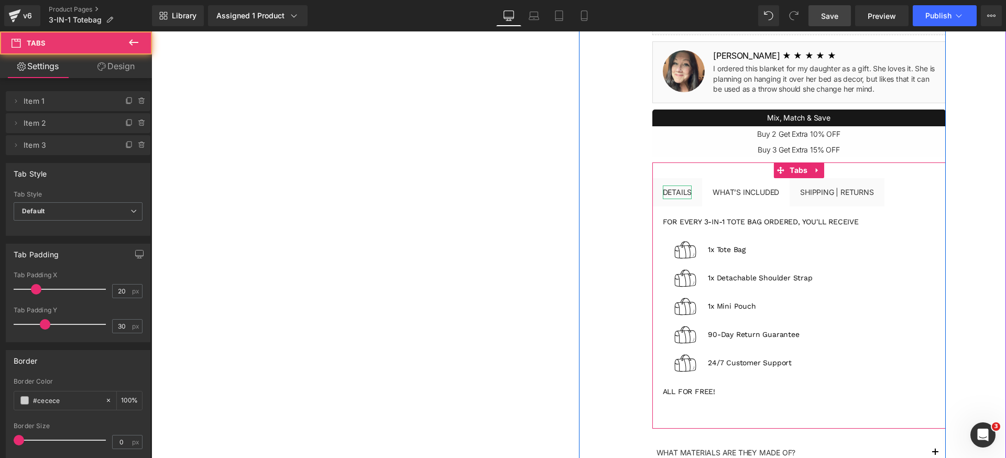
click at [669, 190] on div "3-IN-1 Totebag (P) Title Liquid $100.00 $69.00 (P) Price Sale save $15.01 (33% …" at bounding box center [798, 210] width 293 height 803
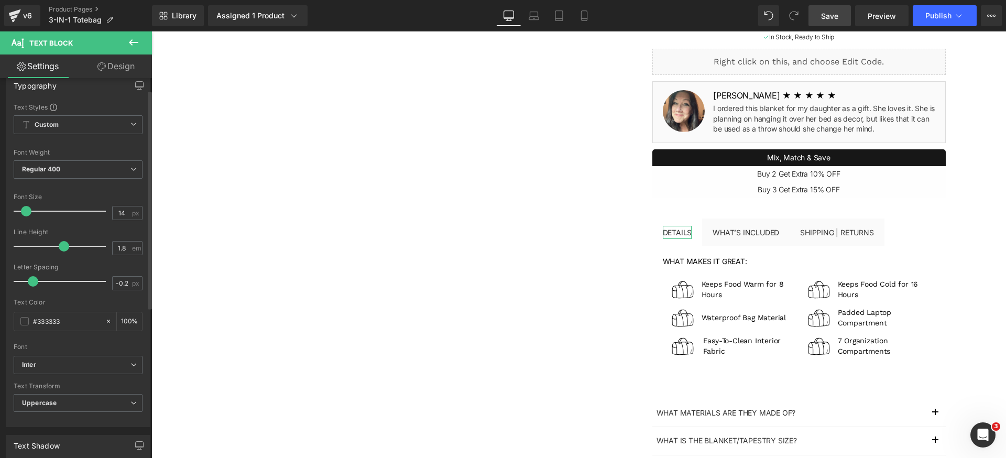
scroll to position [20, 0]
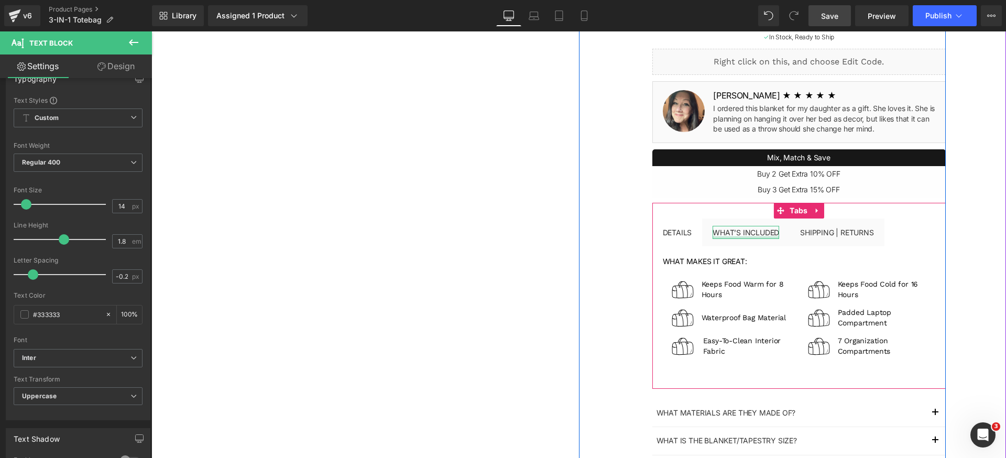
click at [748, 236] on div "What’s included Text Block" at bounding box center [745, 232] width 67 height 13
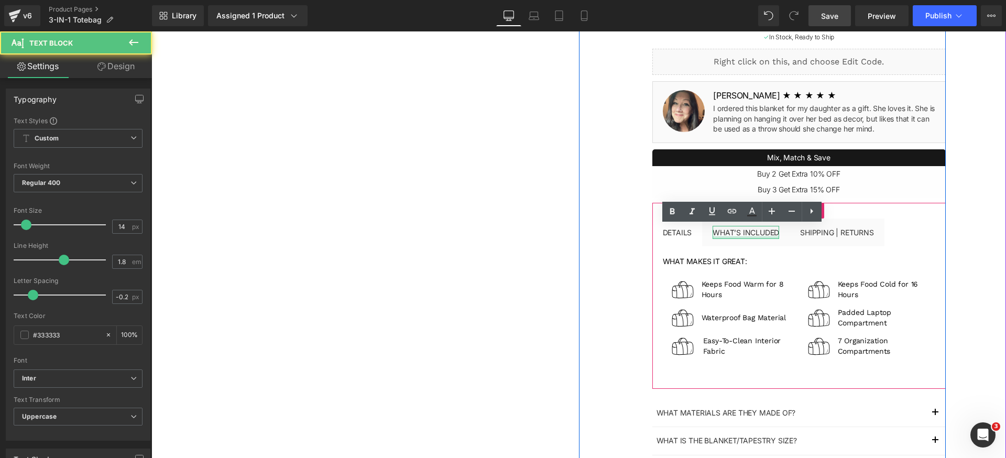
scroll to position [237, 0]
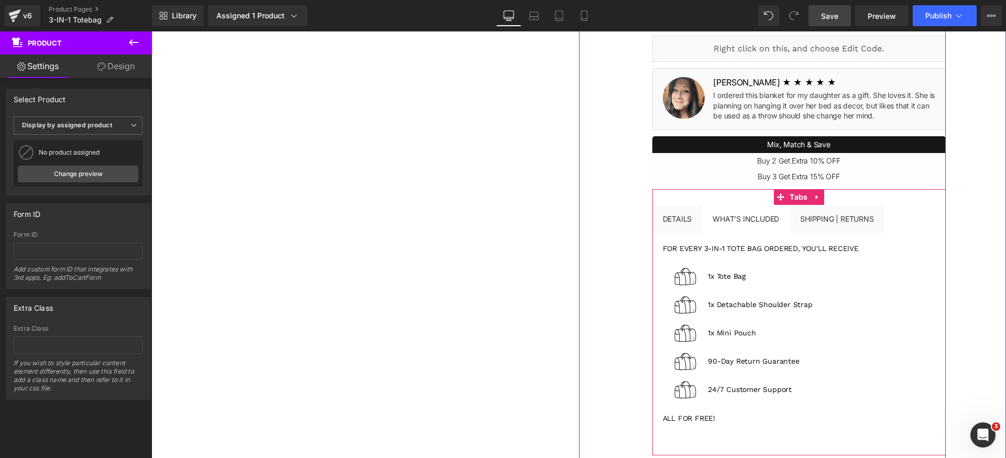
scroll to position [257, 0]
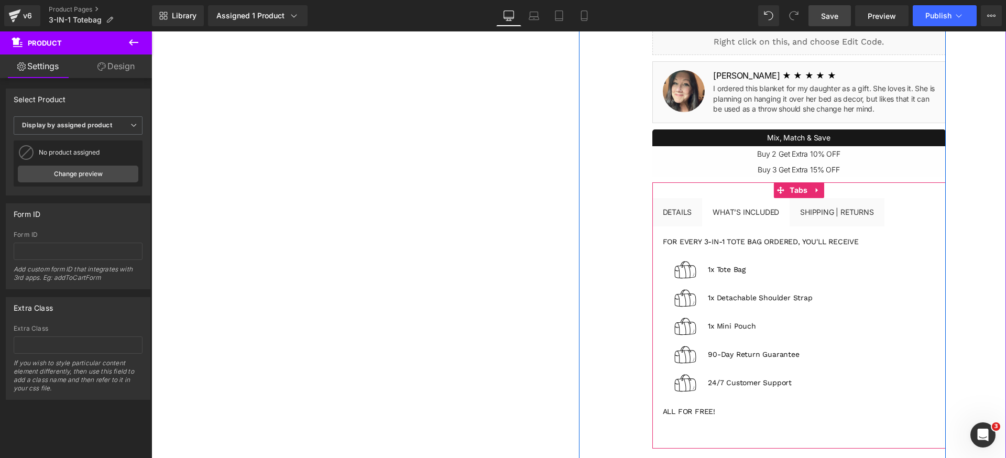
click at [796, 414] on span "Heading" at bounding box center [792, 411] width 29 height 13
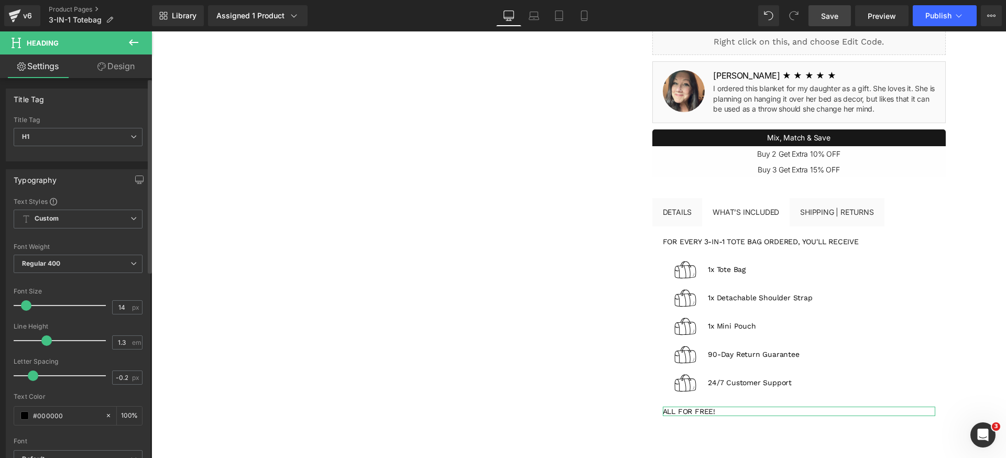
click at [102, 78] on div "Title Tag H1 H2 H3 H4 H5 H6 Title Tag H1 H1 H2 H3 H4 H5 H6 Typography Text Styl…" at bounding box center [78, 435] width 157 height 714
click at [114, 75] on link "Design" at bounding box center [116, 66] width 76 height 24
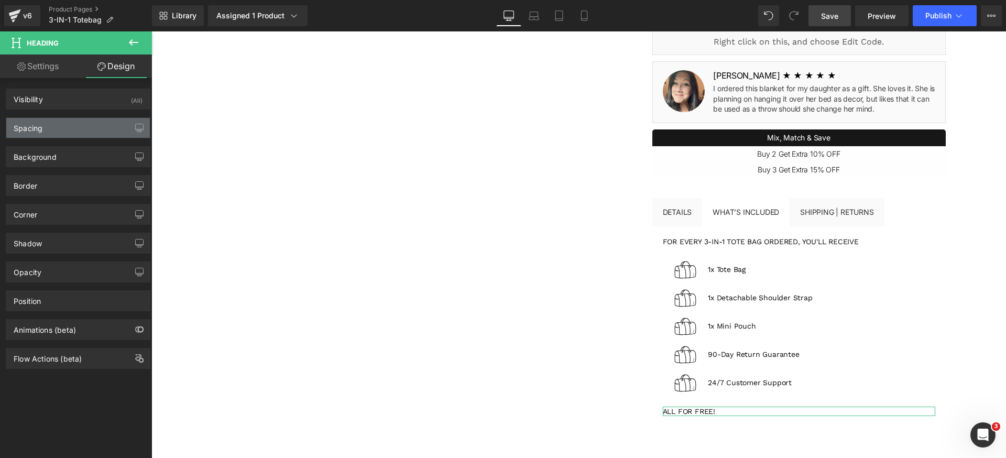
click at [76, 129] on div "Spacing" at bounding box center [78, 128] width 144 height 20
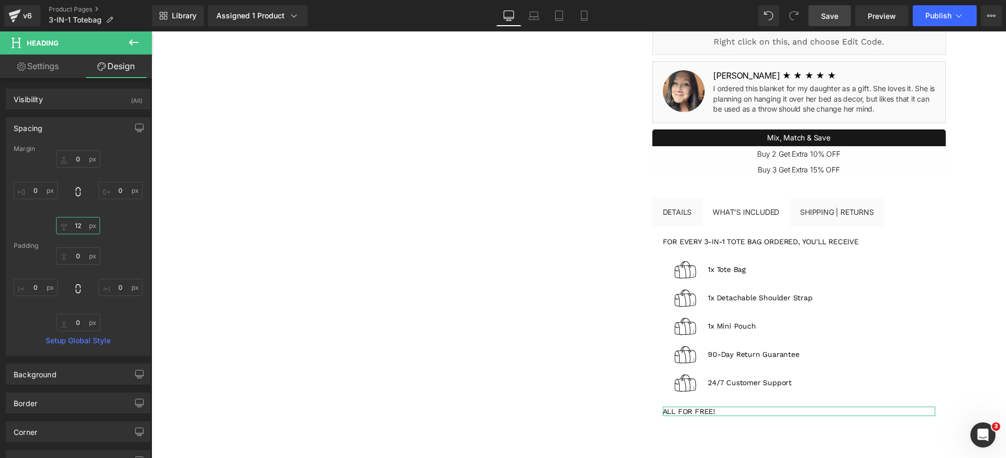
click at [79, 218] on input "12" at bounding box center [78, 225] width 44 height 17
type input "0"
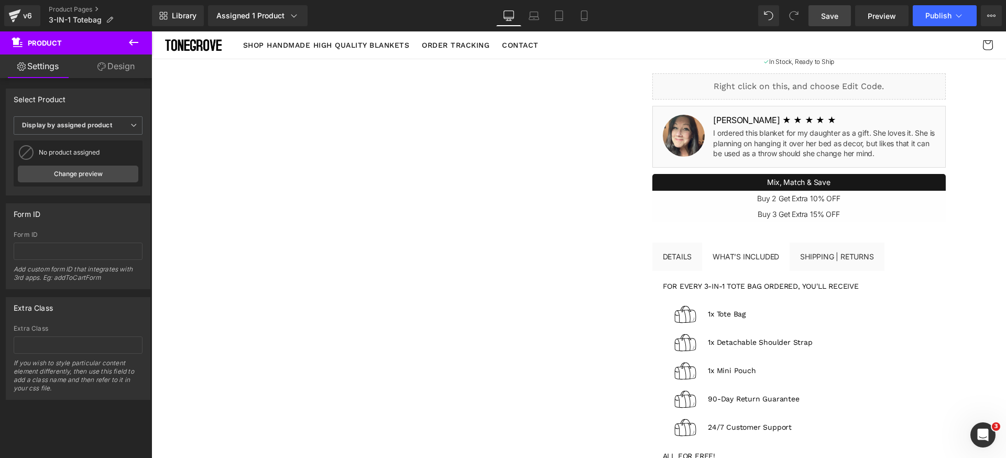
click at [834, 17] on span "Save" at bounding box center [829, 15] width 17 height 11
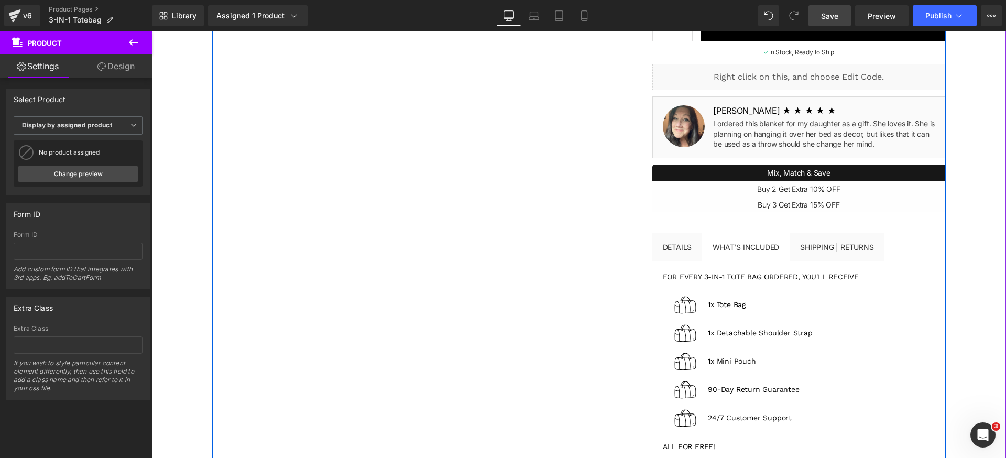
scroll to position [279, 0]
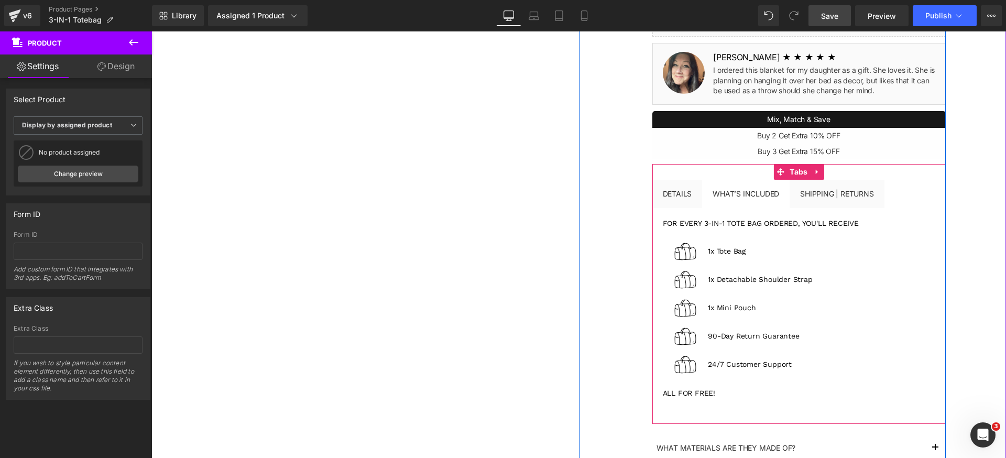
click at [685, 206] on div "DETAILS Text Block What’s included Text Block Shipping | Returns Text Block For…" at bounding box center [798, 294] width 293 height 260
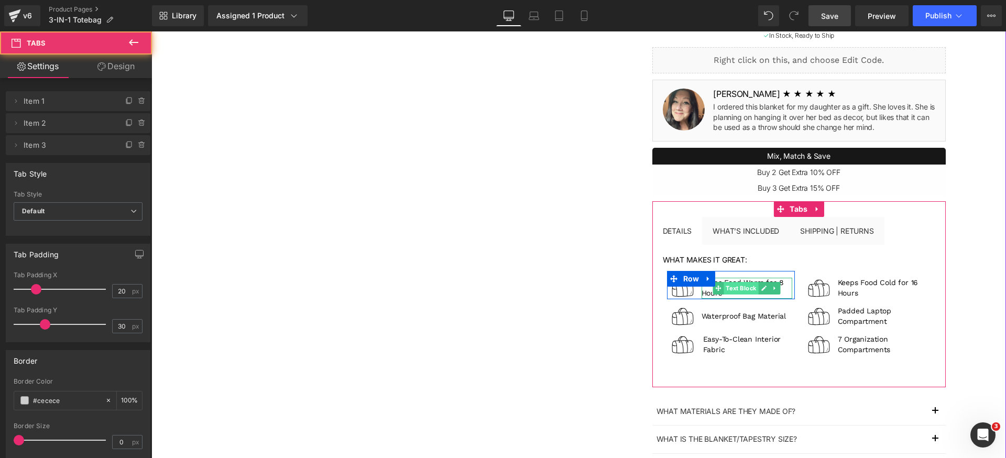
click at [734, 285] on span "Text Block" at bounding box center [740, 288] width 35 height 13
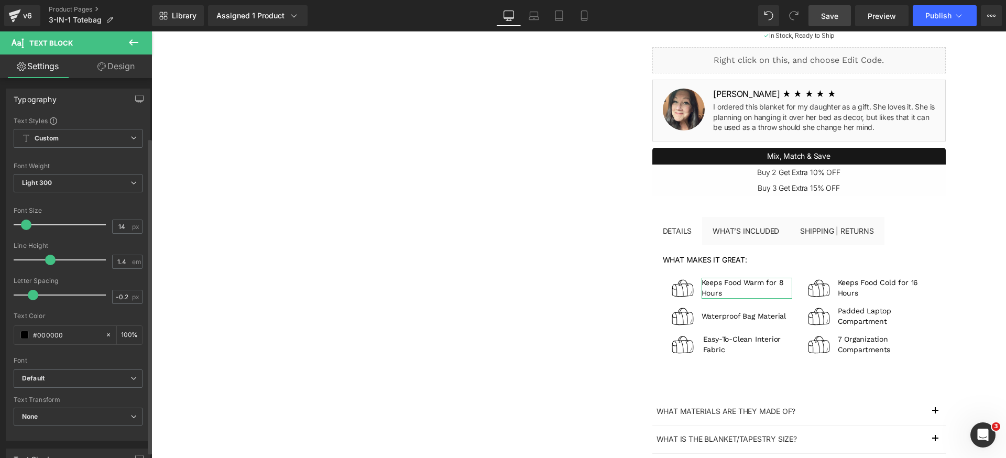
scroll to position [179, 0]
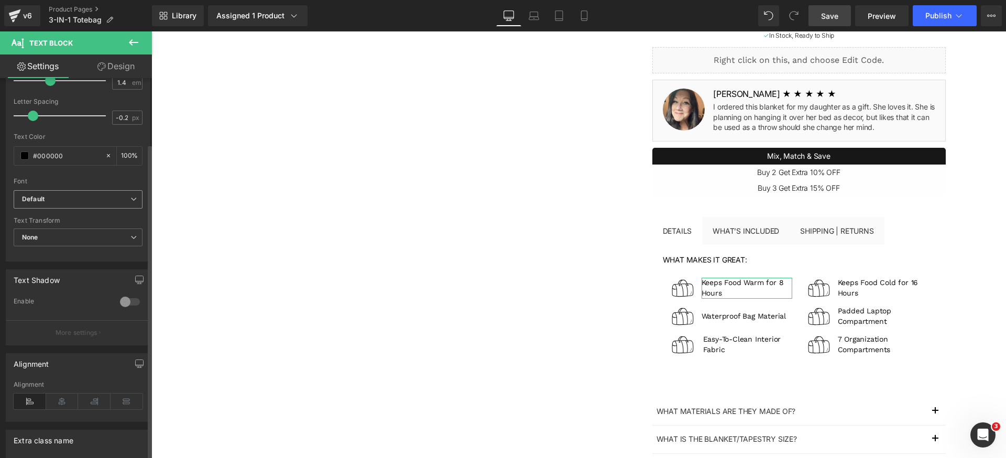
click at [74, 199] on b "Default" at bounding box center [76, 199] width 108 height 9
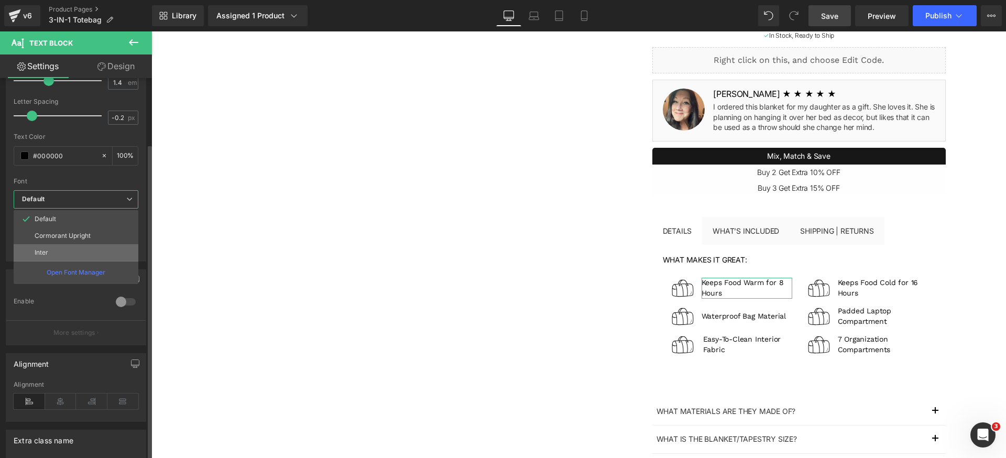
click at [68, 249] on li "Inter" at bounding box center [76, 252] width 125 height 17
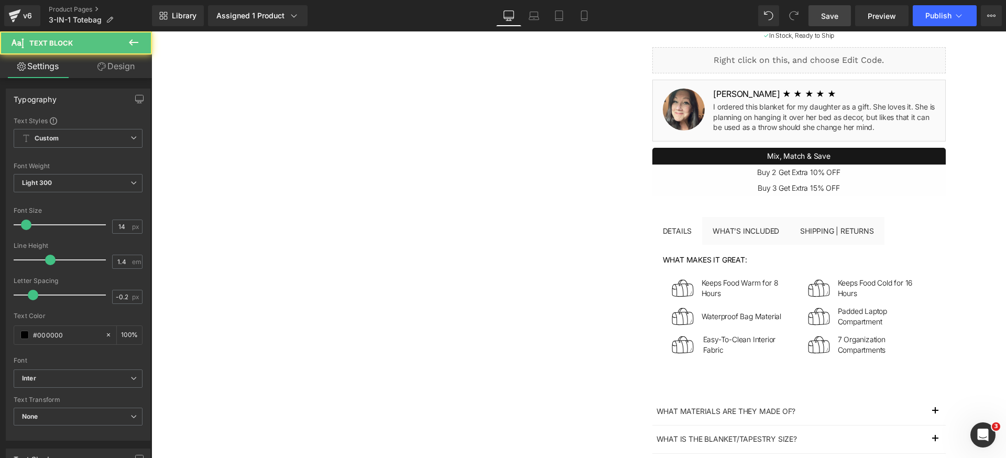
click at [845, 19] on link "Save" at bounding box center [829, 15] width 42 height 21
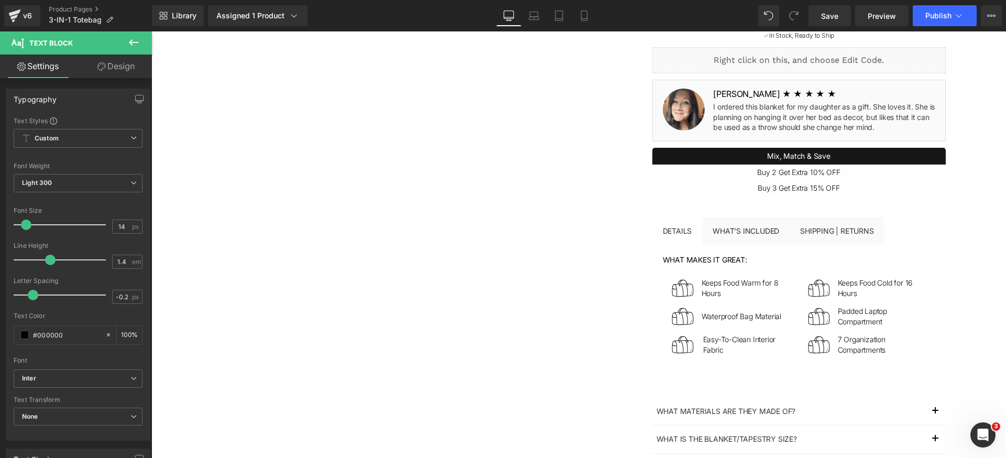
scroll to position [231, 0]
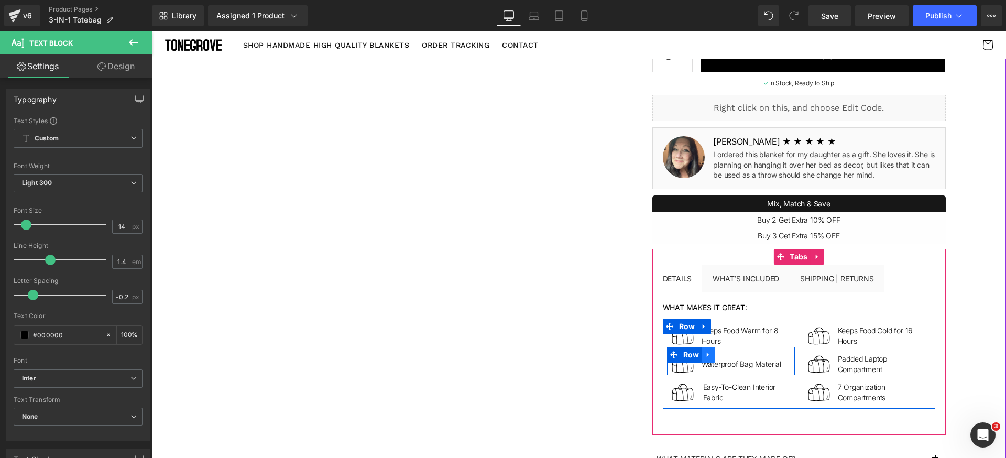
click at [704, 356] on icon at bounding box center [707, 354] width 7 height 8
click at [718, 355] on icon at bounding box center [721, 354] width 7 height 7
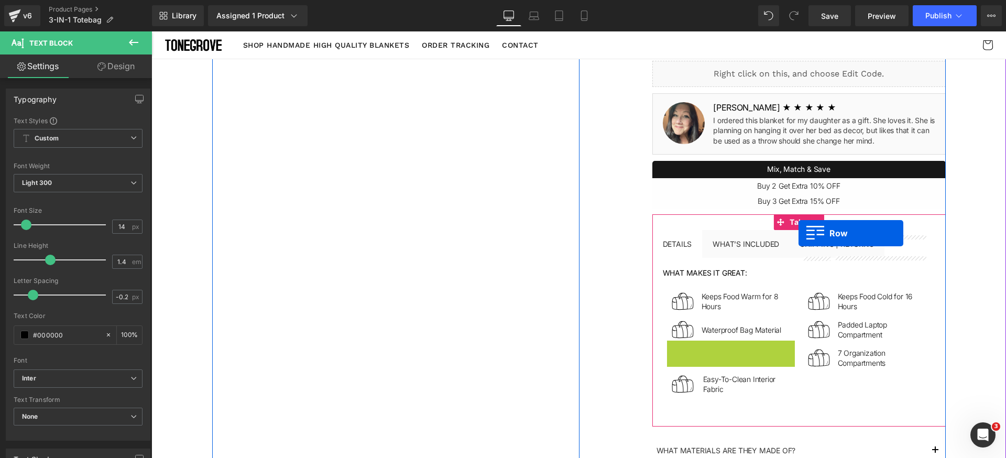
scroll to position [170, 0]
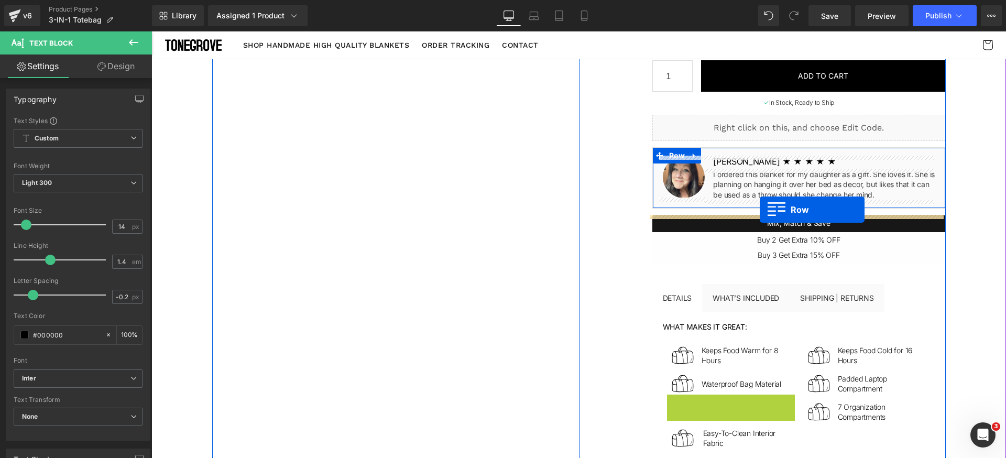
drag, startPoint x: 679, startPoint y: 251, endPoint x: 759, endPoint y: 210, distance: 90.4
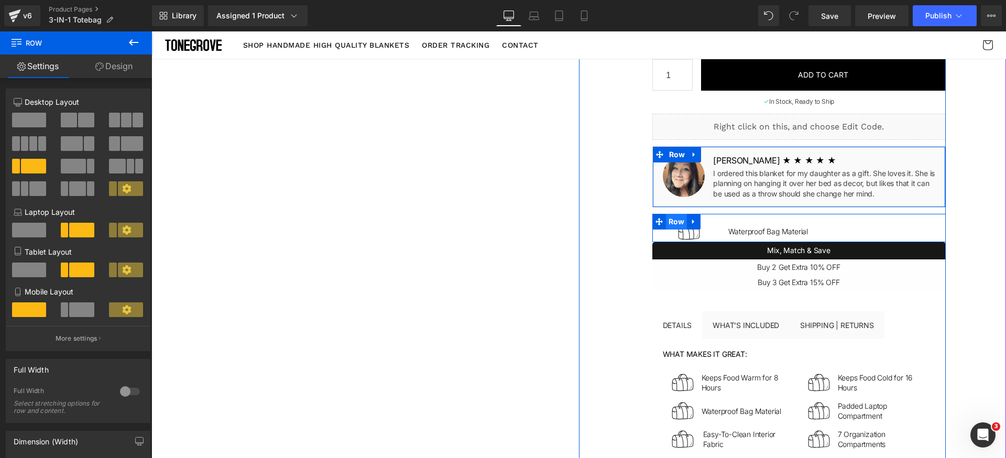
click at [670, 220] on span "Row" at bounding box center [676, 222] width 21 height 16
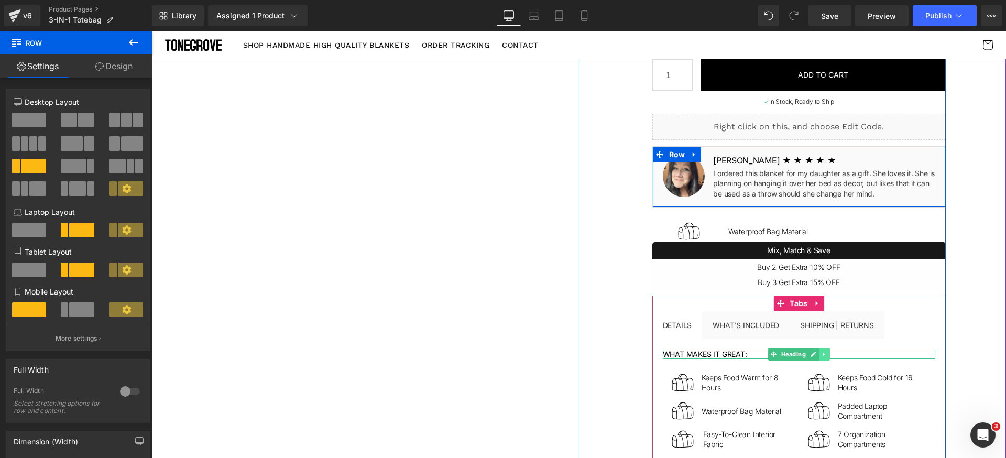
click at [822, 354] on icon at bounding box center [823, 355] width 2 height 4
click at [816, 354] on icon at bounding box center [819, 354] width 6 height 6
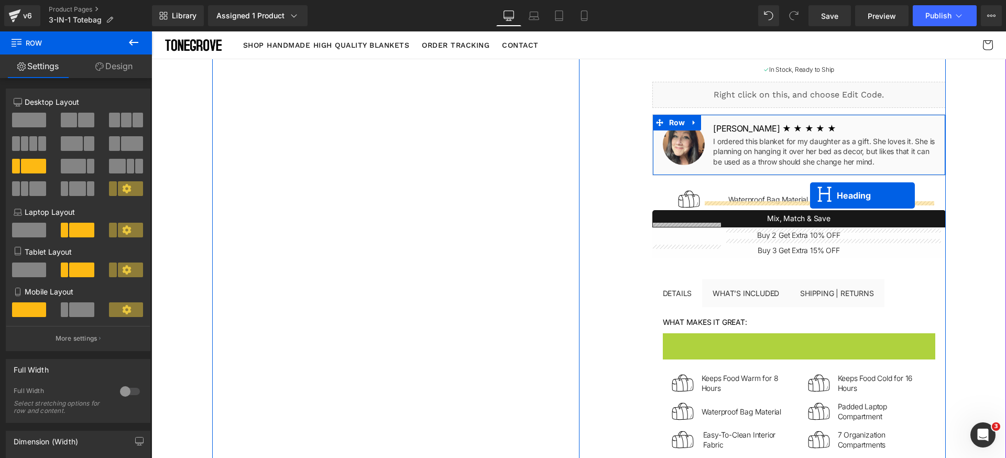
scroll to position [114, 0]
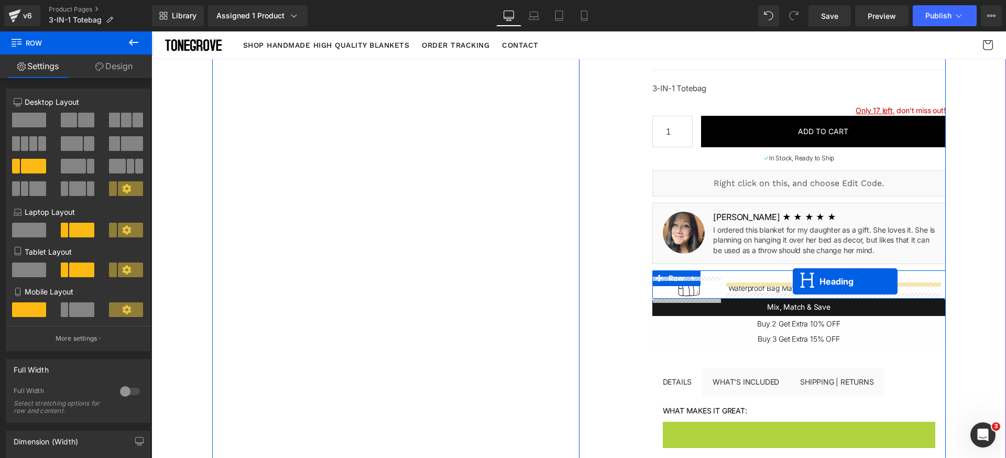
drag, startPoint x: 780, startPoint y: 309, endPoint x: 792, endPoint y: 281, distance: 30.5
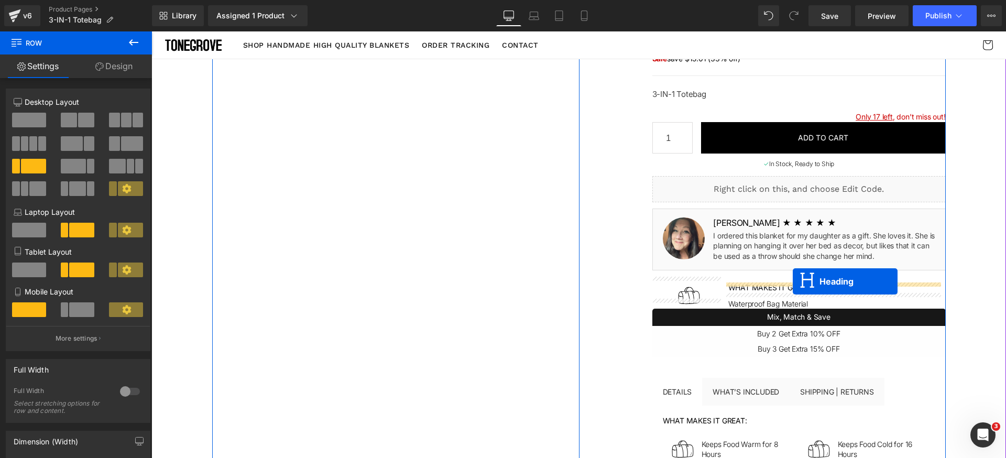
scroll to position [105, 0]
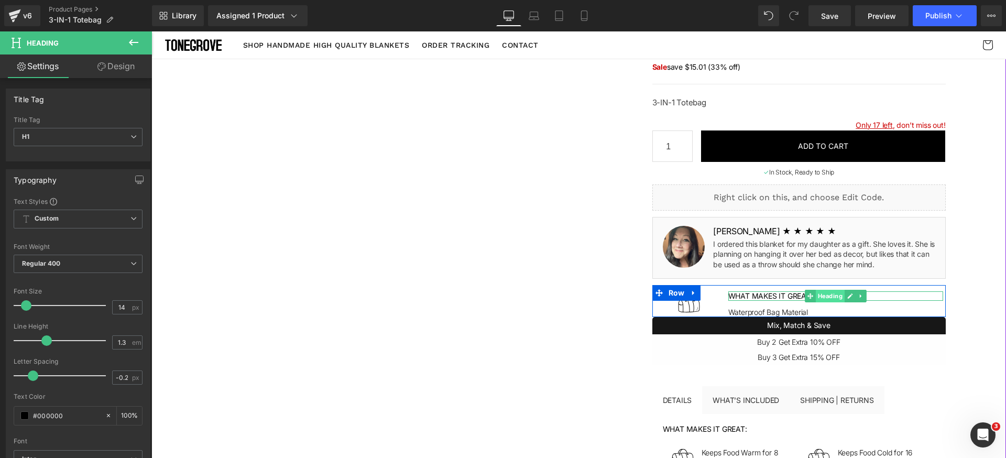
click at [816, 295] on span "Heading" at bounding box center [829, 296] width 29 height 13
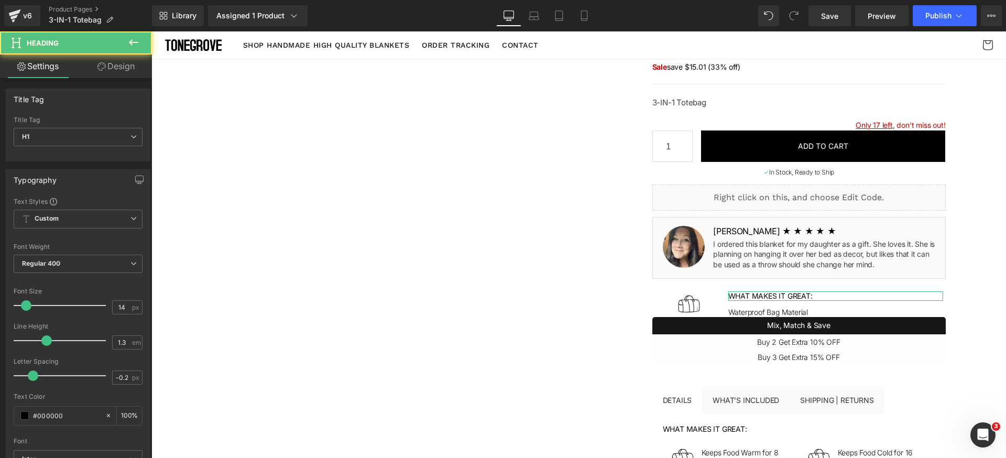
click at [121, 67] on link "Design" at bounding box center [116, 66] width 76 height 24
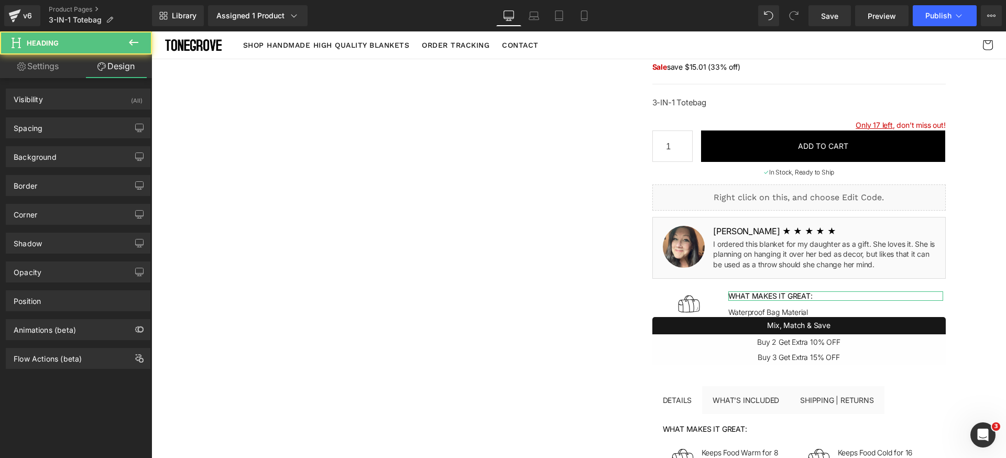
type input "0"
type input "12"
type input "0"
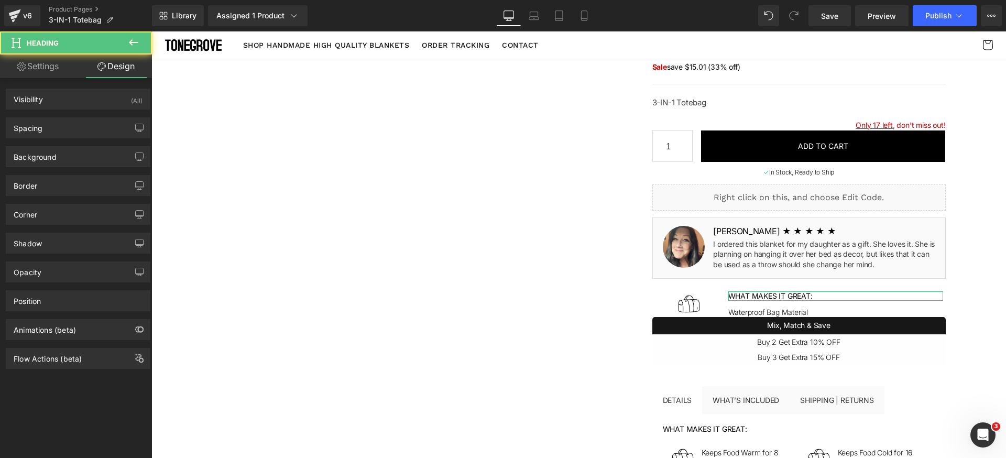
type input "0"
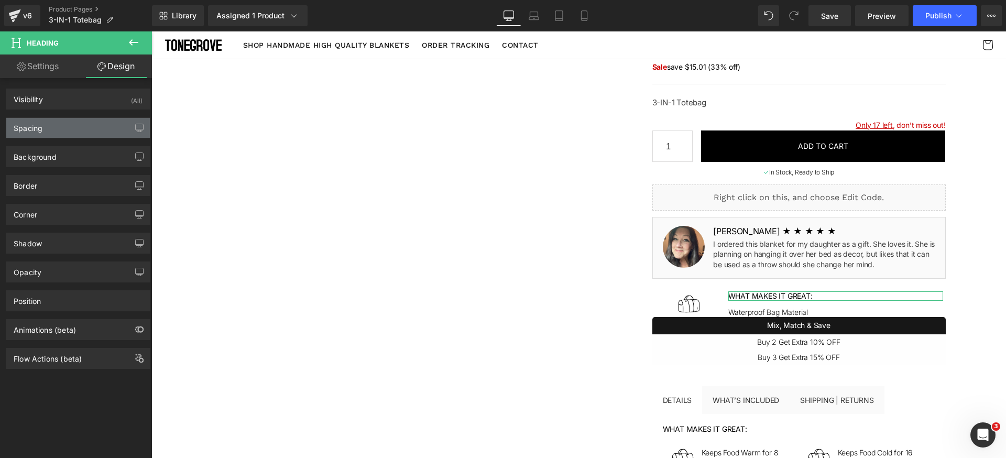
click at [67, 121] on div "Spacing" at bounding box center [78, 128] width 144 height 20
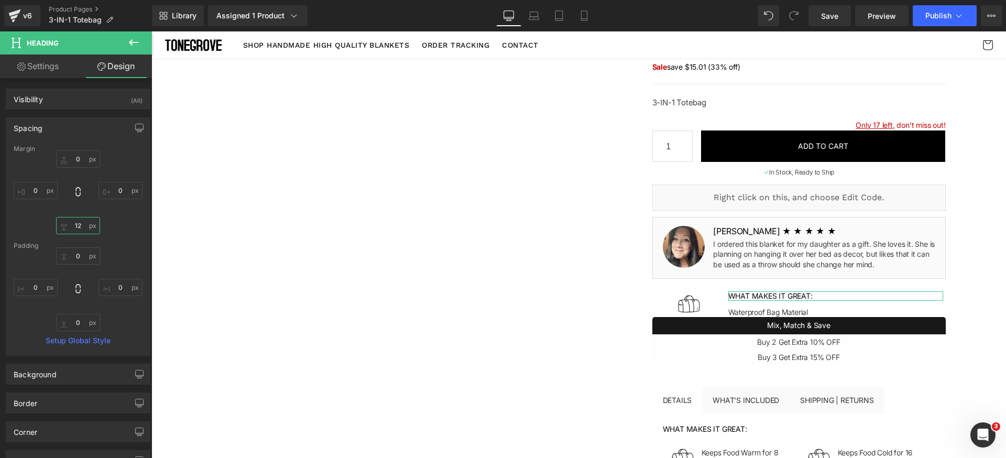
click at [80, 225] on input "12" at bounding box center [78, 225] width 44 height 17
type input "0"
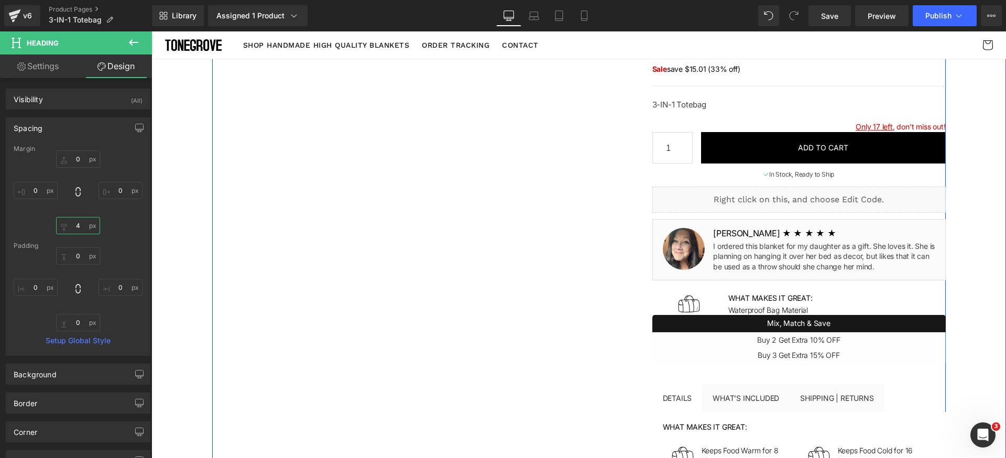
type input "4"
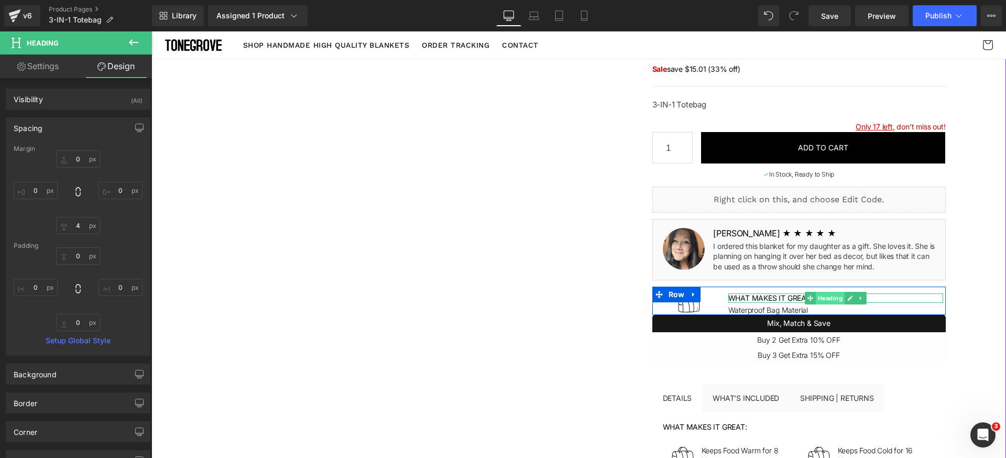
click at [815, 298] on span "Heading" at bounding box center [829, 298] width 29 height 13
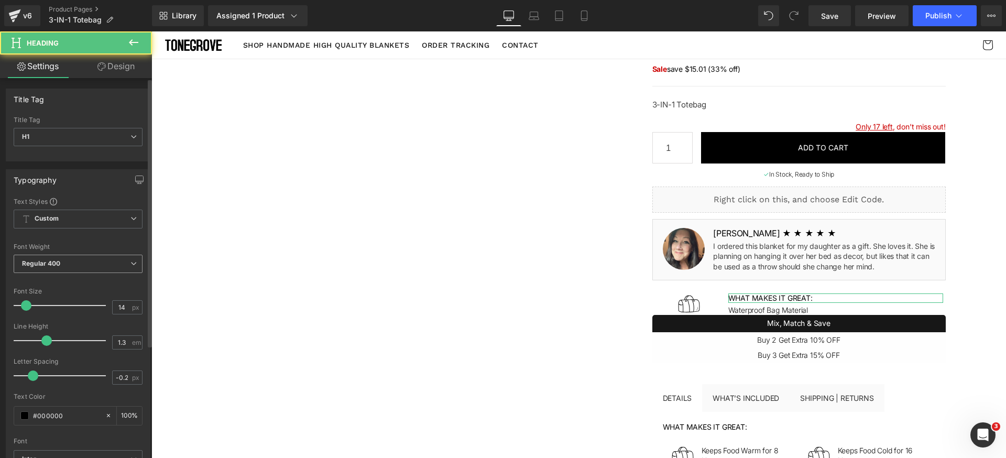
click at [96, 263] on span "Regular 400" at bounding box center [78, 264] width 129 height 18
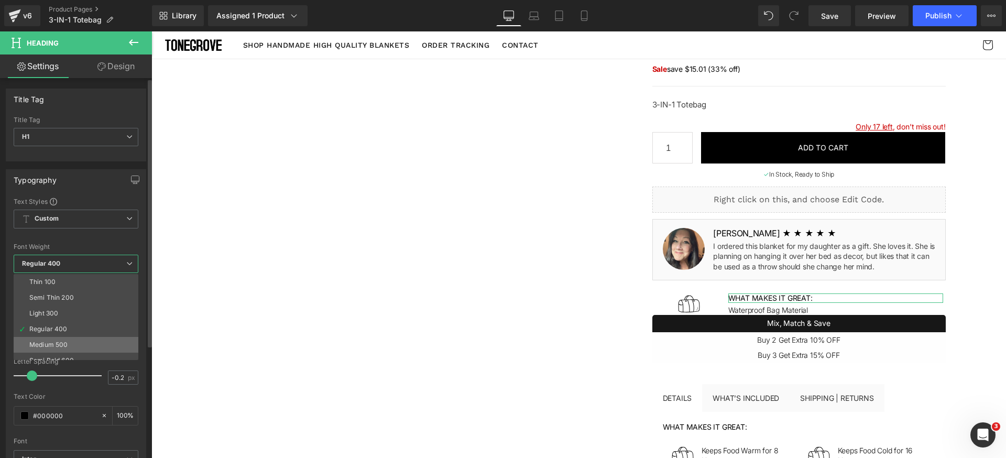
click at [60, 341] on div "Medium 500" at bounding box center [48, 344] width 38 height 7
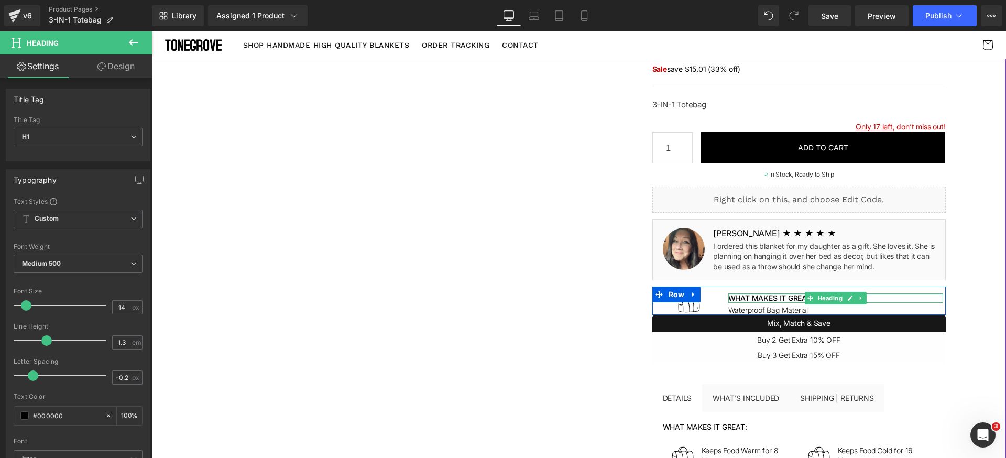
click at [752, 298] on h1 "what makes it great:" at bounding box center [835, 297] width 215 height 9
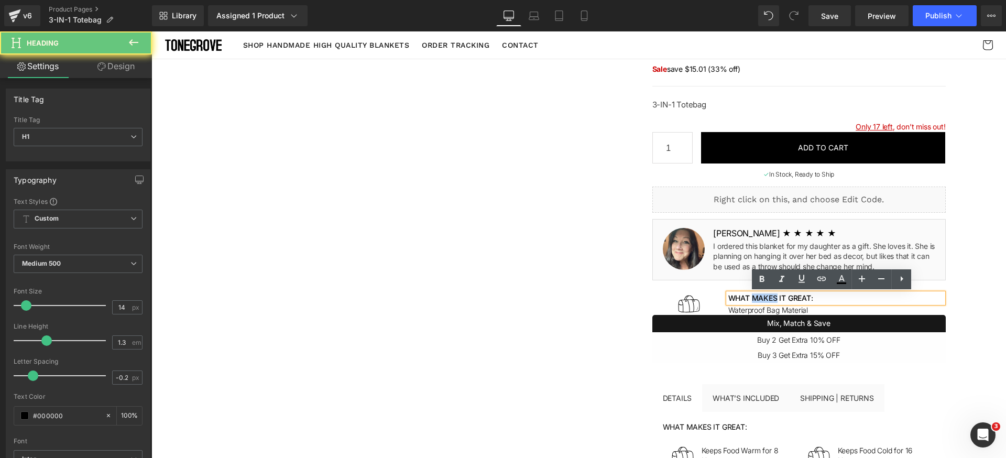
click at [752, 298] on h1 "what makes it great:" at bounding box center [835, 297] width 215 height 9
paste div
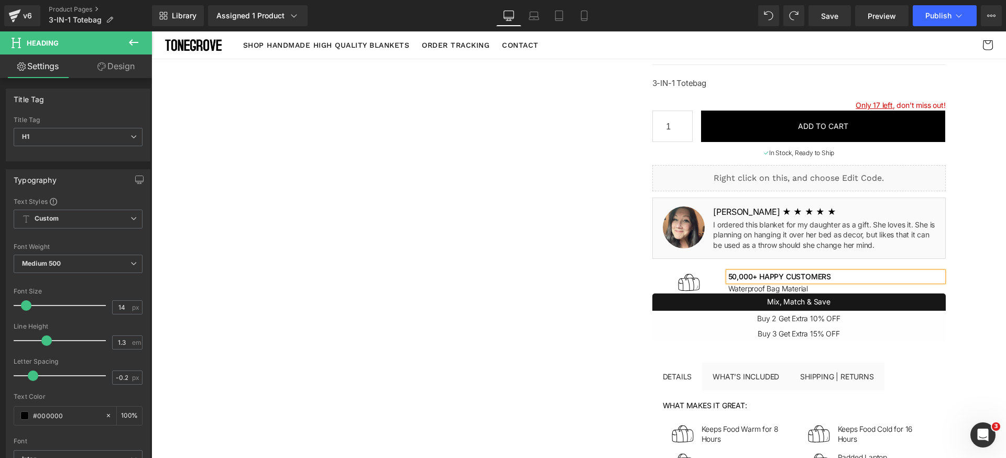
scroll to position [113, 0]
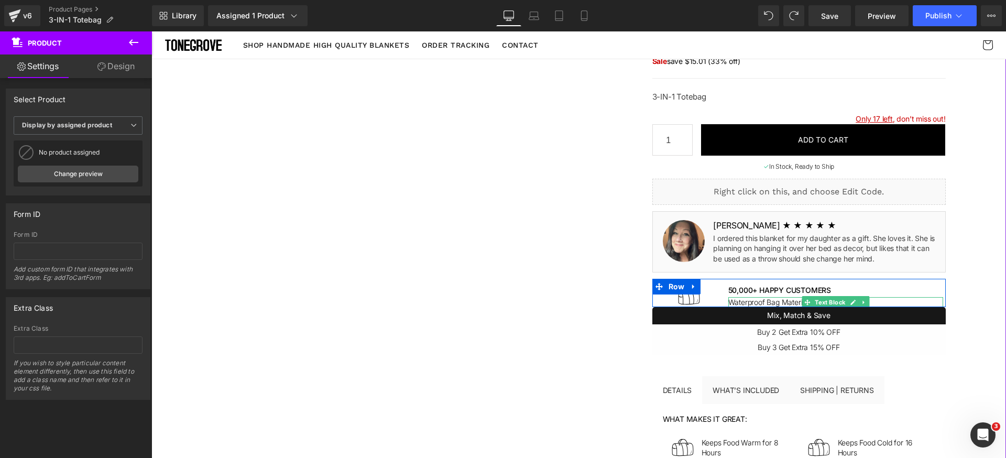
click at [740, 301] on p "Waterproof Bag Material" at bounding box center [835, 302] width 215 height 10
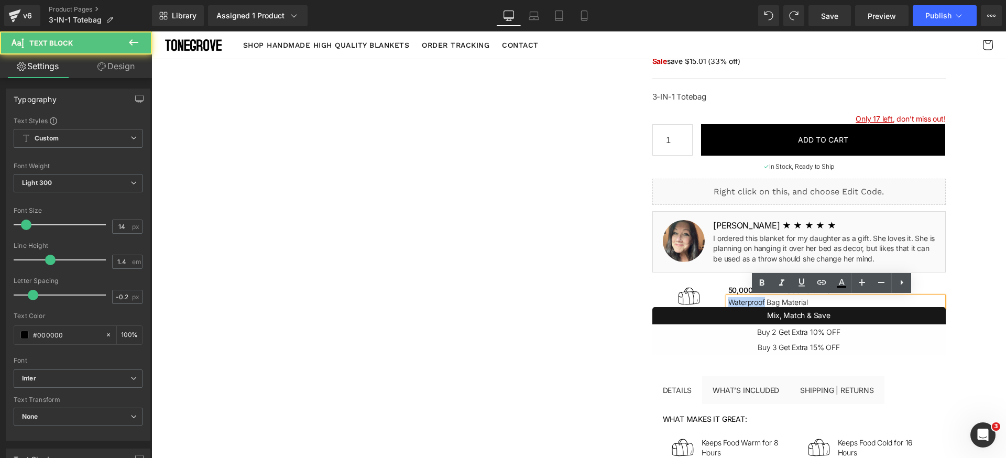
click at [740, 301] on p "Waterproof Bag Material" at bounding box center [835, 302] width 215 height 10
paste div
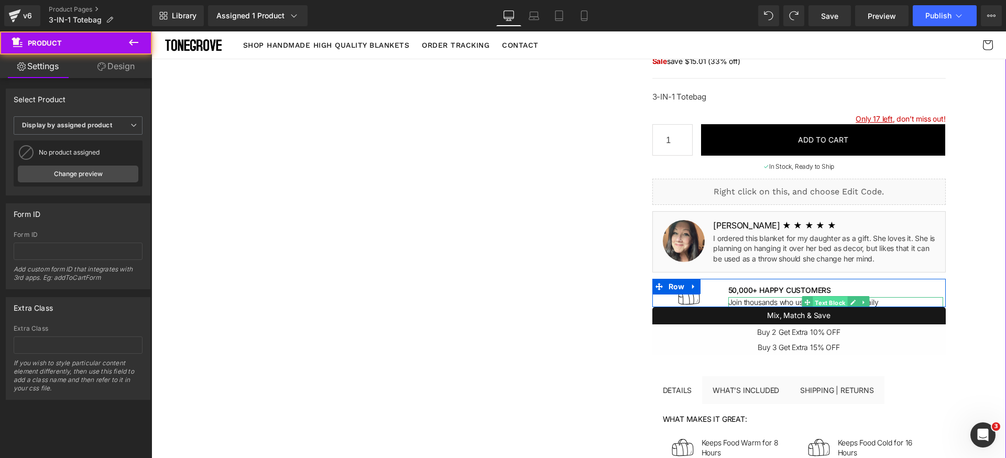
click at [812, 302] on span "Text Block" at bounding box center [829, 302] width 35 height 13
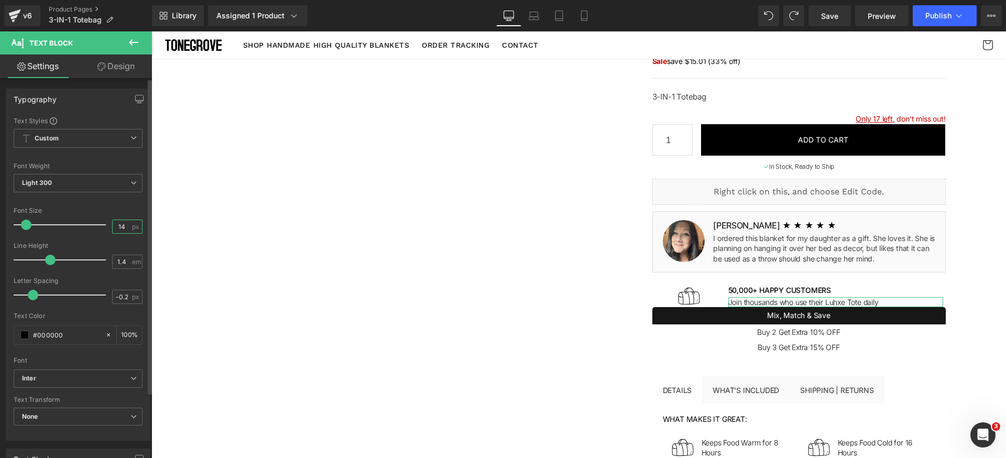
click at [124, 227] on input "14" at bounding box center [122, 226] width 18 height 13
type input "13"
click at [122, 296] on input "-0.2" at bounding box center [122, 296] width 18 height 13
click at [120, 301] on input "-0.2" at bounding box center [122, 296] width 18 height 13
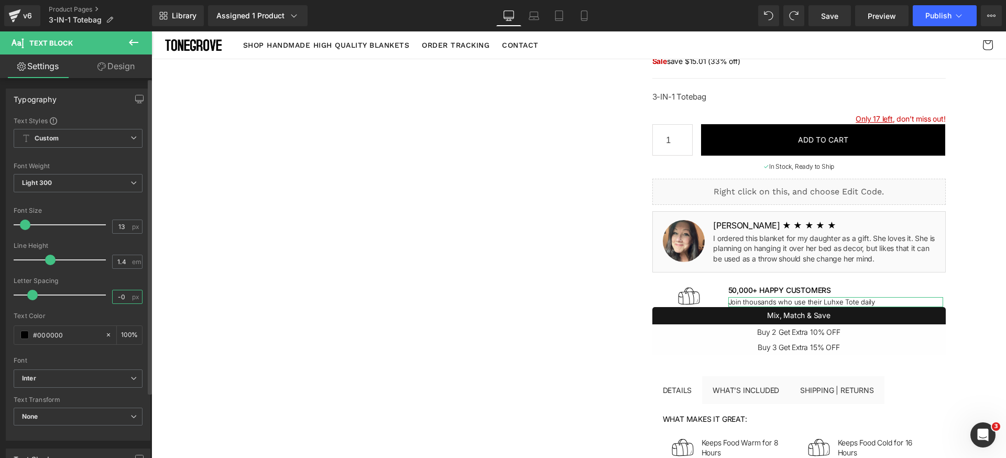
type input "-0.1"
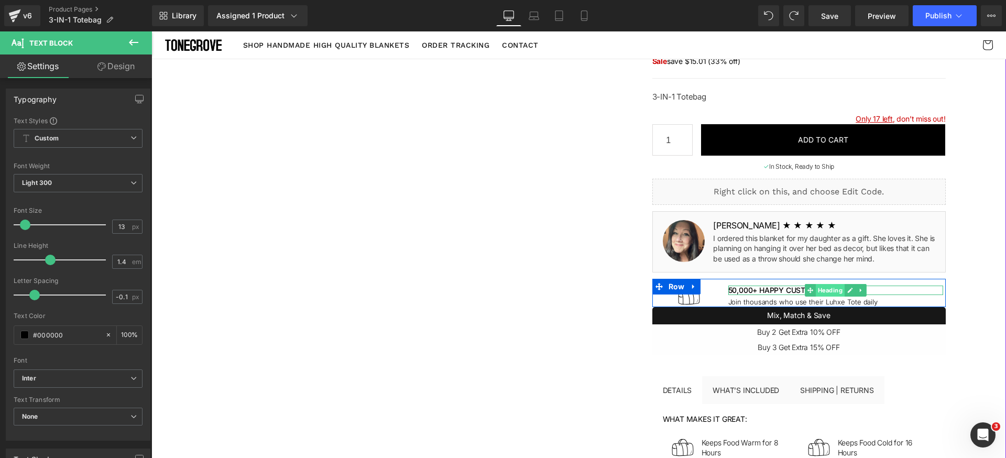
click at [815, 291] on span "Heading" at bounding box center [829, 290] width 29 height 13
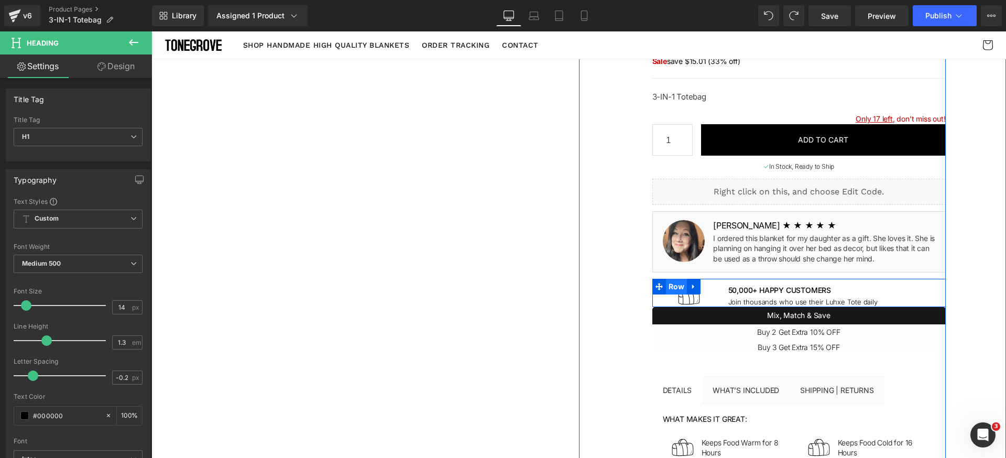
click at [671, 288] on span "Row" at bounding box center [676, 287] width 21 height 16
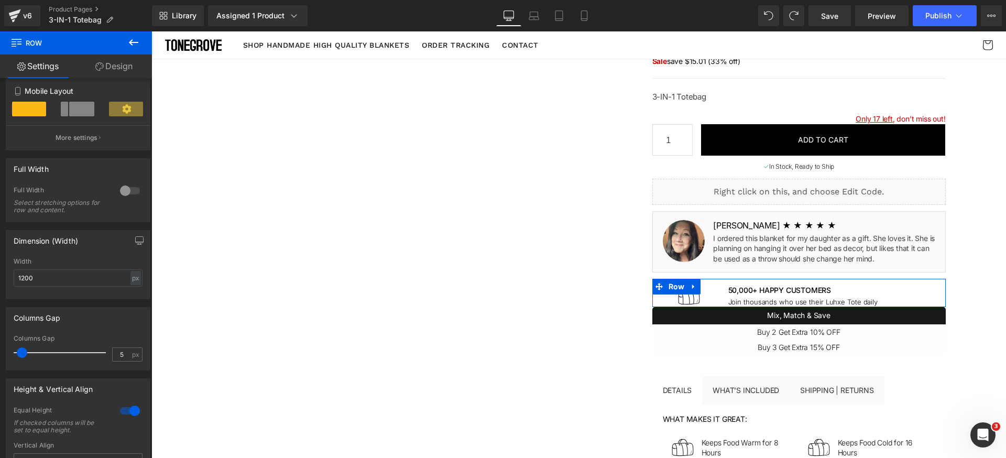
scroll to position [154, 0]
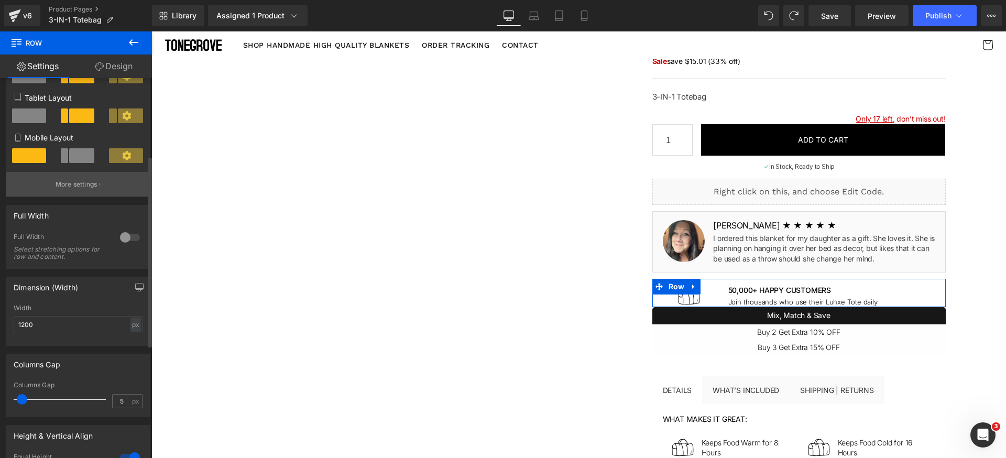
click at [80, 190] on button "More settings" at bounding box center [78, 184] width 144 height 25
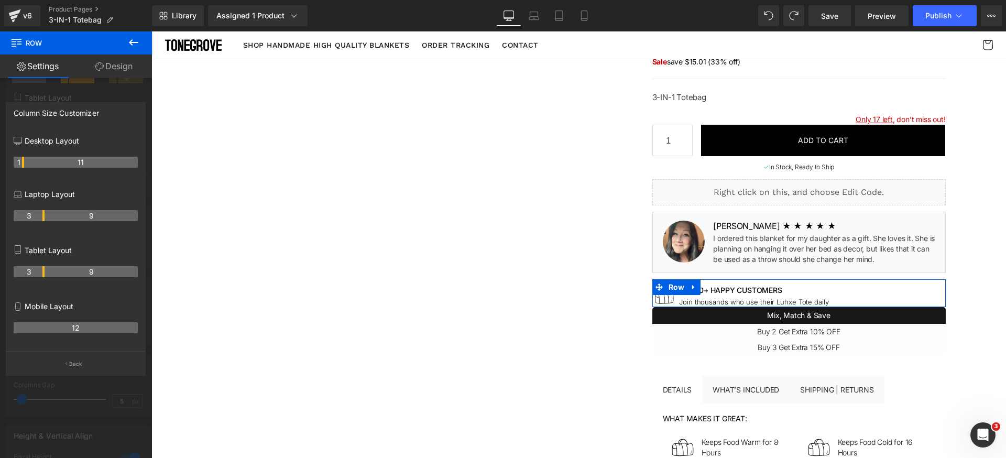
drag, startPoint x: 43, startPoint y: 163, endPoint x: 24, endPoint y: 164, distance: 18.9
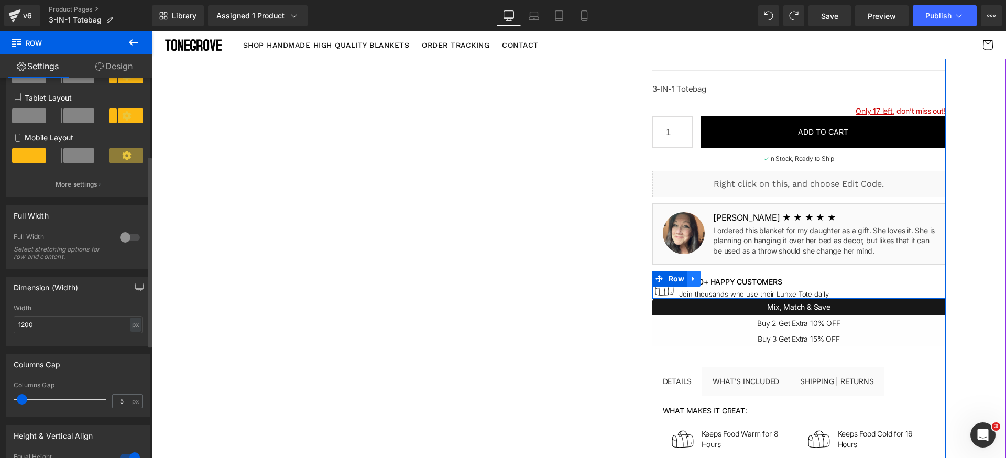
click at [690, 281] on icon at bounding box center [693, 279] width 7 height 8
click at [703, 279] on icon at bounding box center [706, 278] width 7 height 7
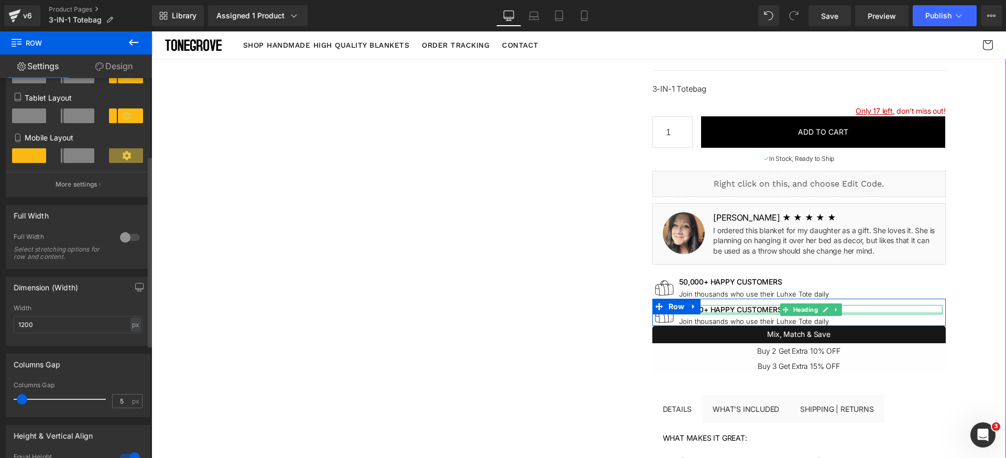
click at [730, 307] on h1 "50,000+ Happy customers" at bounding box center [810, 309] width 263 height 9
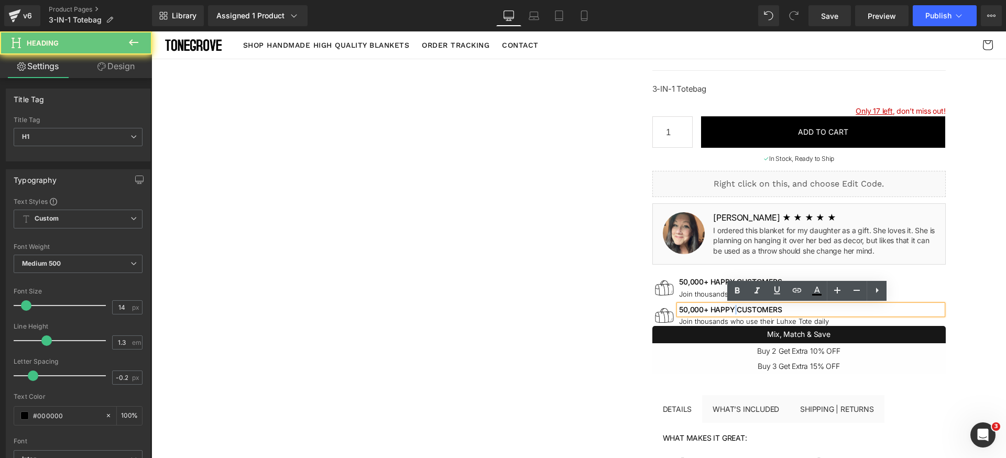
click at [730, 307] on h1 "50,000+ Happy customers" at bounding box center [810, 309] width 263 height 9
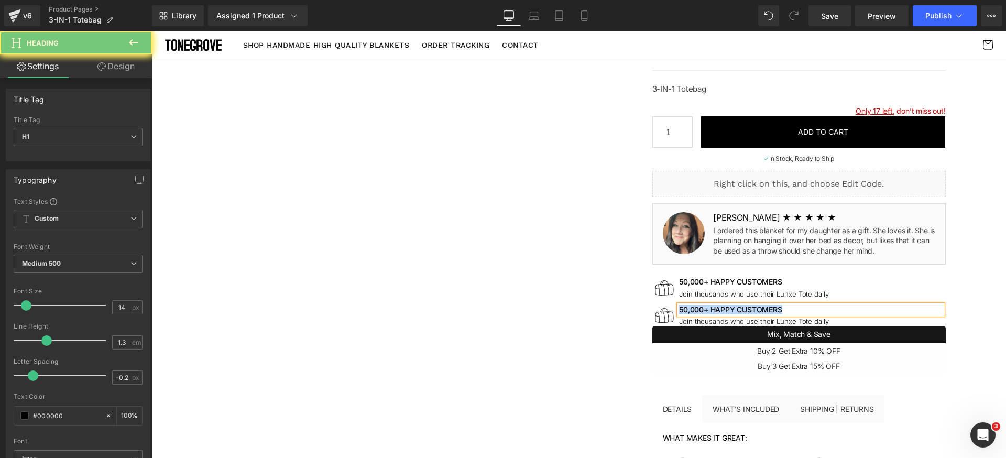
paste div
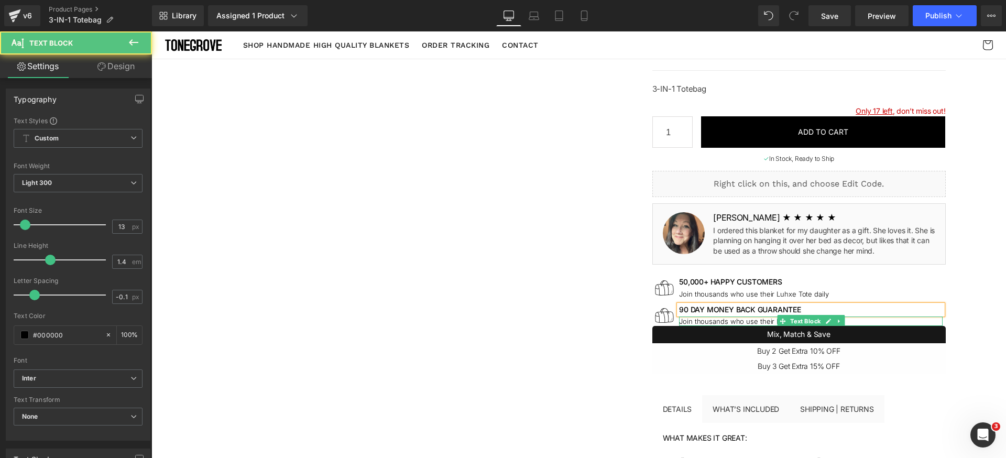
click at [708, 320] on p "Join thousands who use their Luhxe Tote daily" at bounding box center [810, 320] width 263 height 9
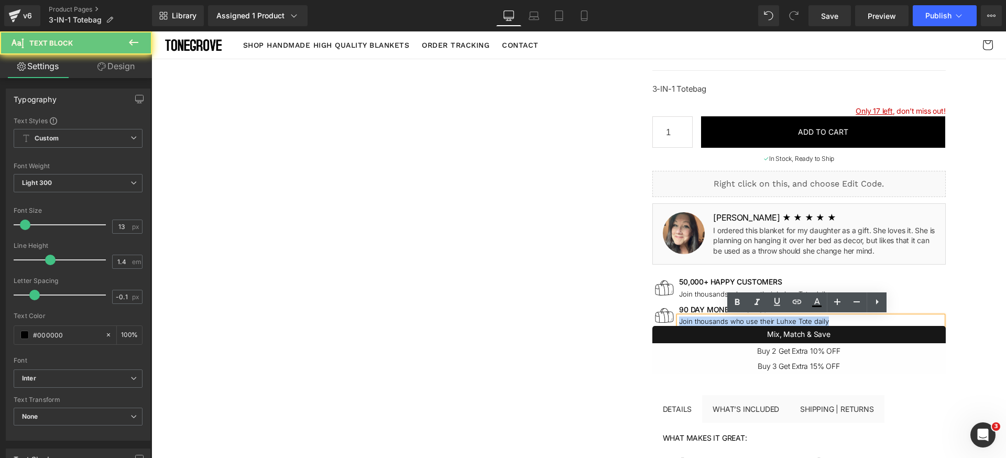
click at [708, 320] on p "Join thousands who use their Luhxe Tote daily" at bounding box center [810, 320] width 263 height 9
paste div
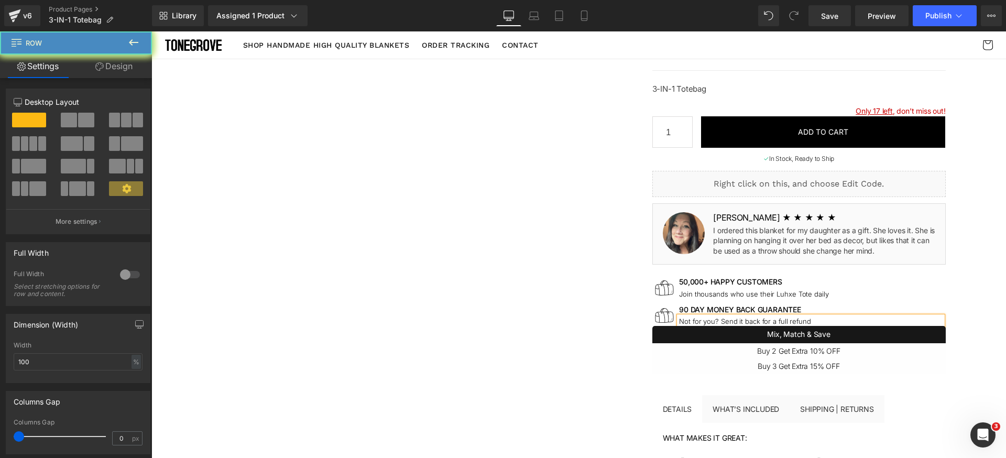
drag, startPoint x: 590, startPoint y: 329, endPoint x: 621, endPoint y: 330, distance: 31.4
click at [590, 330] on div "3-IN-1 Totebag (P) Title Liquid $100.00 $69.00 (P) Price Sale save $15.01 (33% …" at bounding box center [762, 359] width 367 height 789
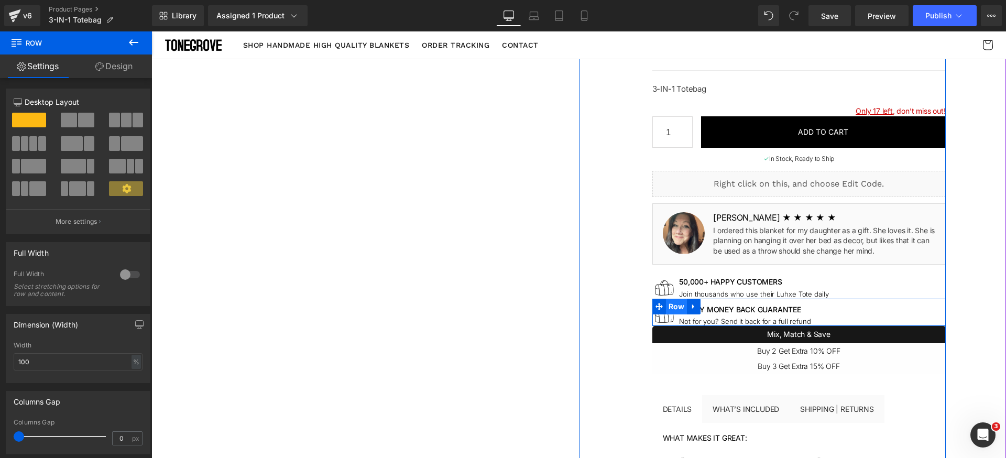
click at [670, 305] on span "Row" at bounding box center [676, 307] width 21 height 16
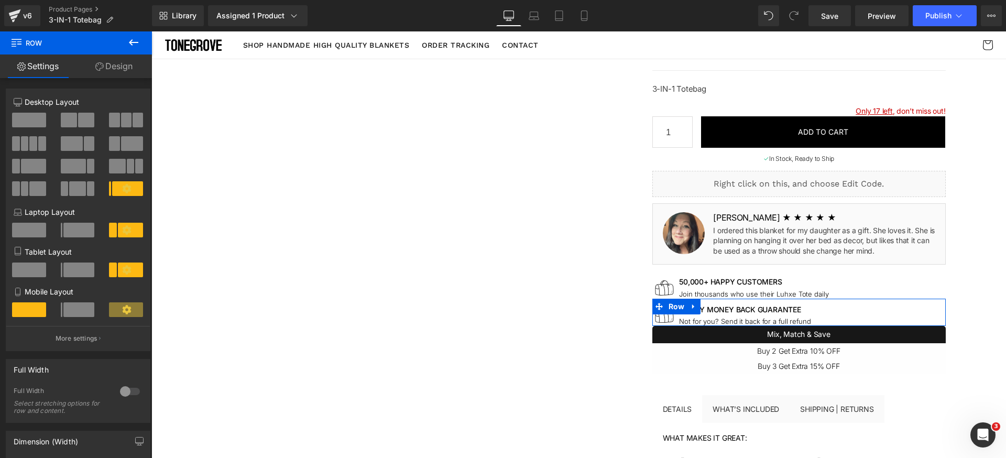
click at [134, 71] on link "Design" at bounding box center [114, 66] width 76 height 24
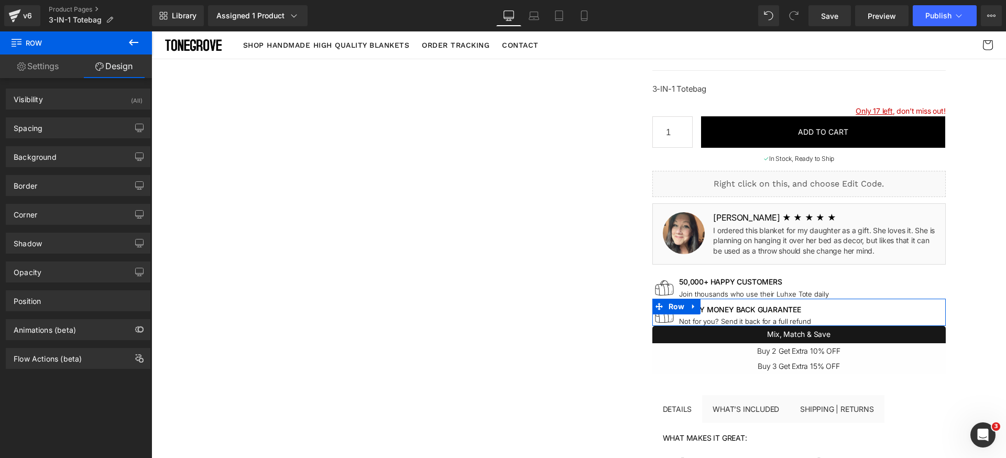
click at [60, 139] on div "Background Color & Image color transparent Color transparent 0 % Image Replace …" at bounding box center [78, 152] width 157 height 29
click at [67, 130] on div "Spacing" at bounding box center [78, 128] width 144 height 20
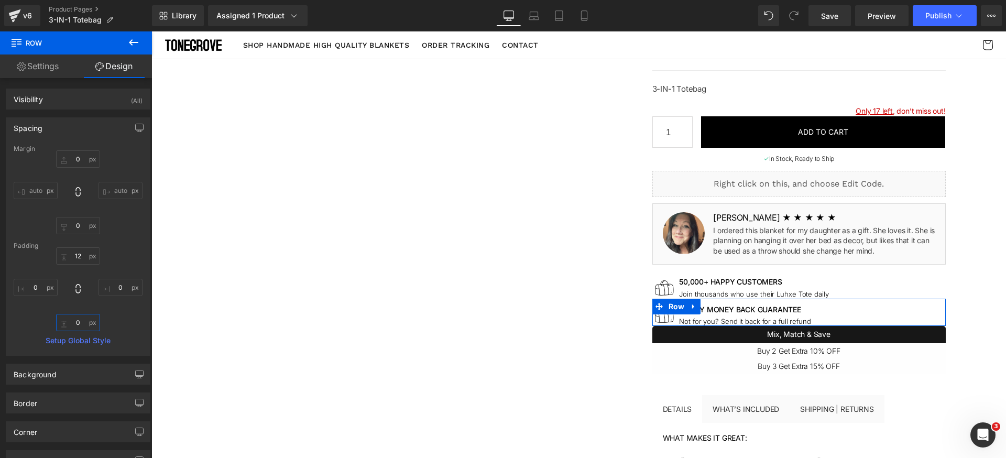
click at [82, 317] on input "0" at bounding box center [78, 322] width 44 height 17
type input "24"
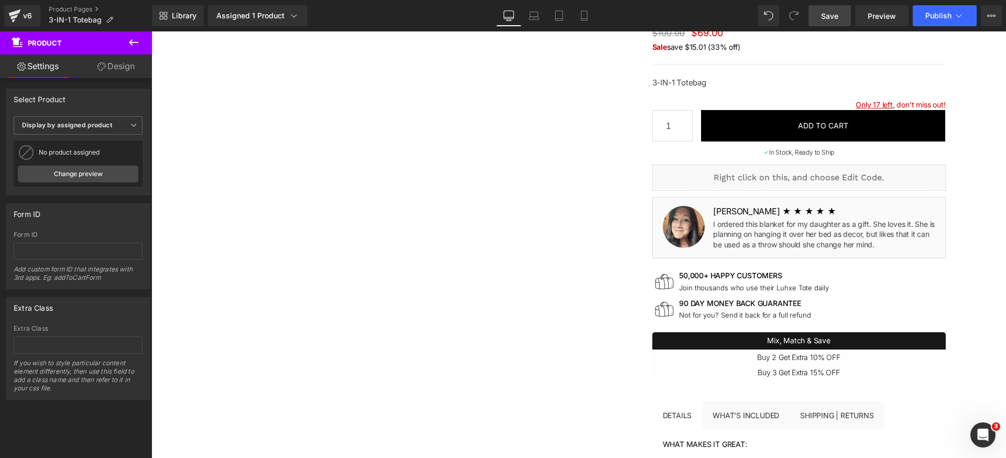
click at [833, 17] on span "Save" at bounding box center [829, 15] width 17 height 11
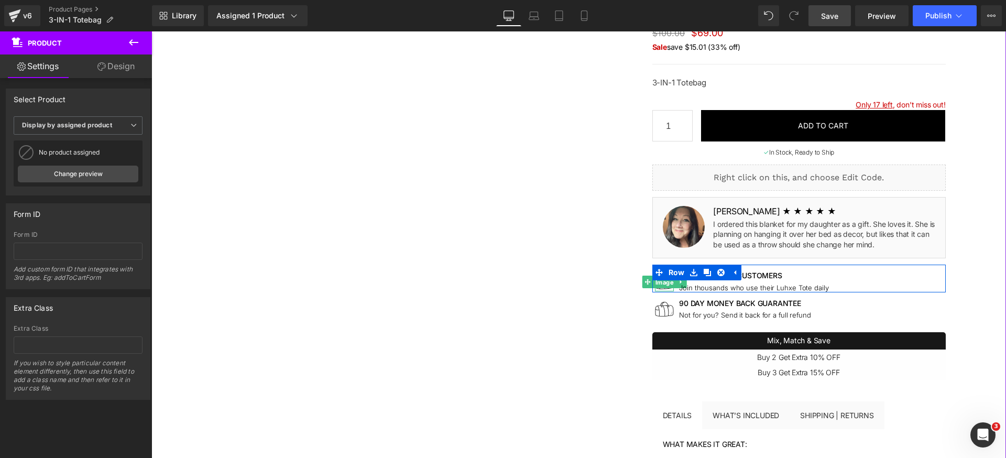
click at [659, 282] on span "Image" at bounding box center [664, 282] width 23 height 13
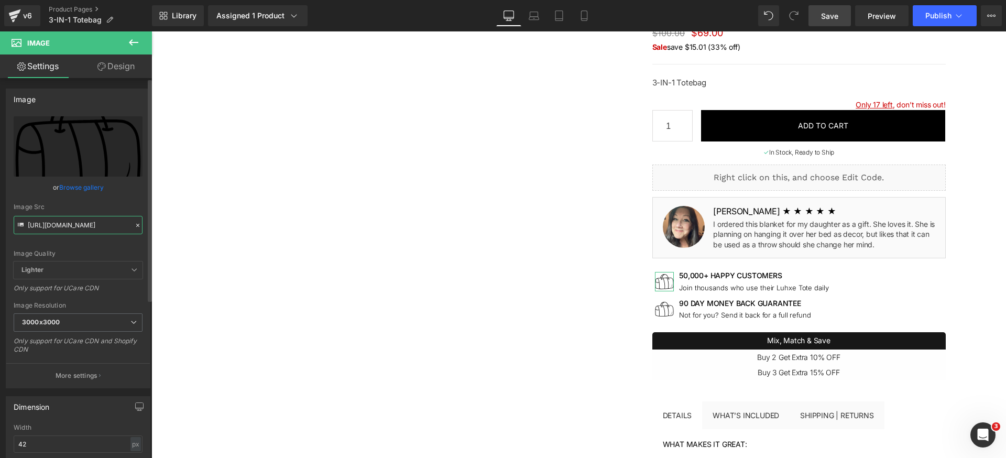
click at [98, 229] on input "[URL][DOMAIN_NAME]" at bounding box center [78, 225] width 129 height 18
paste input "c9f341f0-93ae-49ad-9114-ee7a9d19bfa0.svg?v=7840669101486413290"
type input "https://luhxe.com/cdn/shop/files/gempages_536505205483635921-c9f341f0-93ae-49ad…"
click at [114, 243] on div "Image Quality Lighter Lightest Lighter Lighter Lightest Only support for UCare …" at bounding box center [78, 188] width 129 height 145
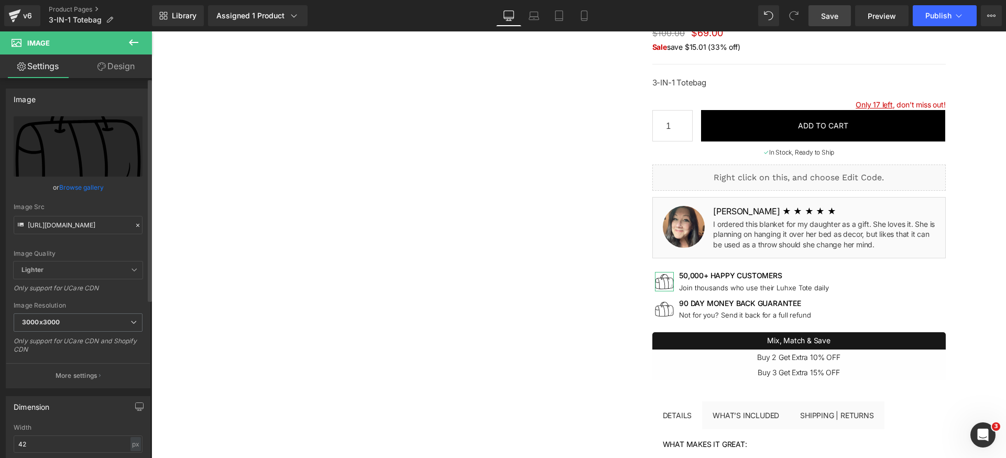
scroll to position [0, 0]
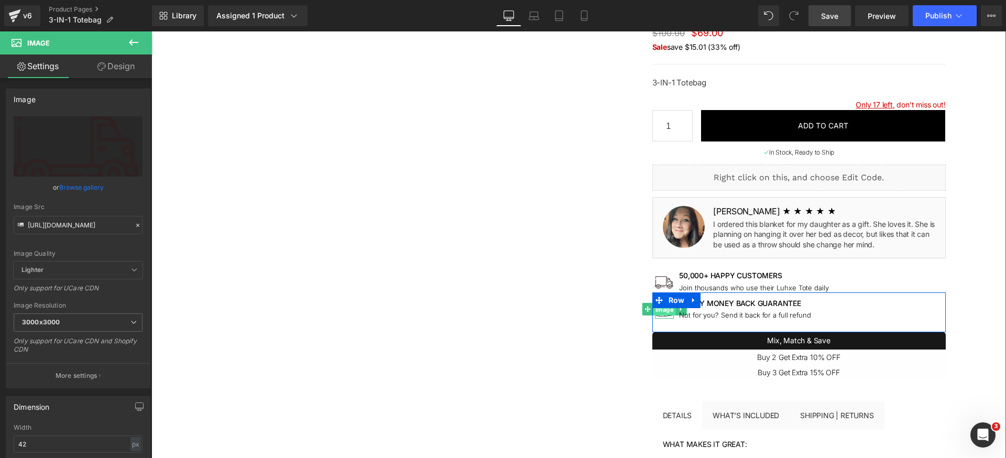
click at [665, 314] on span "Image" at bounding box center [664, 309] width 23 height 13
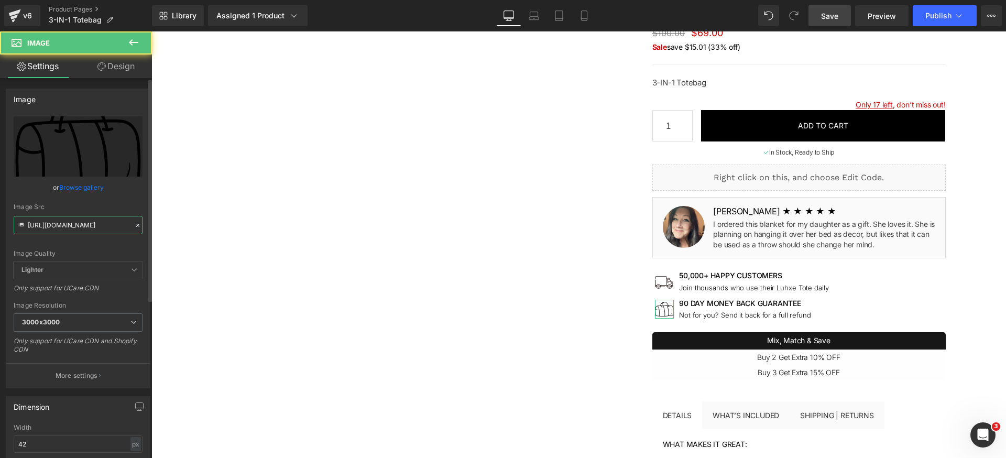
click at [94, 227] on input "[URL][DOMAIN_NAME]" at bounding box center [78, 225] width 129 height 18
paste input "f6315381-d281-4dc8-ad0c-944b90d0c40b.svg?v=16564611800642306894"
type input "https://luhxe.com/cdn/shop/files/gempages_536505205483635921-f6315381-d281-4dc8…"
click at [94, 241] on div "Image Quality Lighter Lightest Lighter Lighter Lightest Only support for UCare …" at bounding box center [78, 188] width 129 height 145
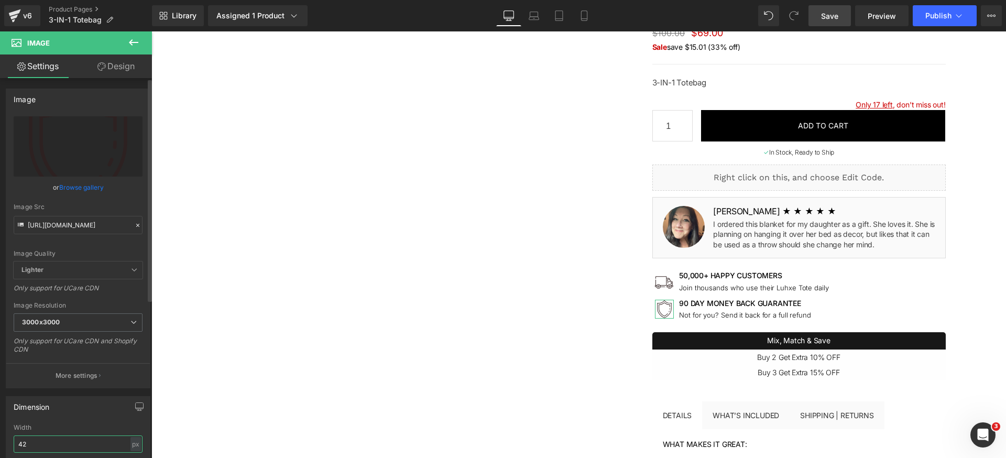
click at [77, 449] on input "42" at bounding box center [78, 443] width 129 height 17
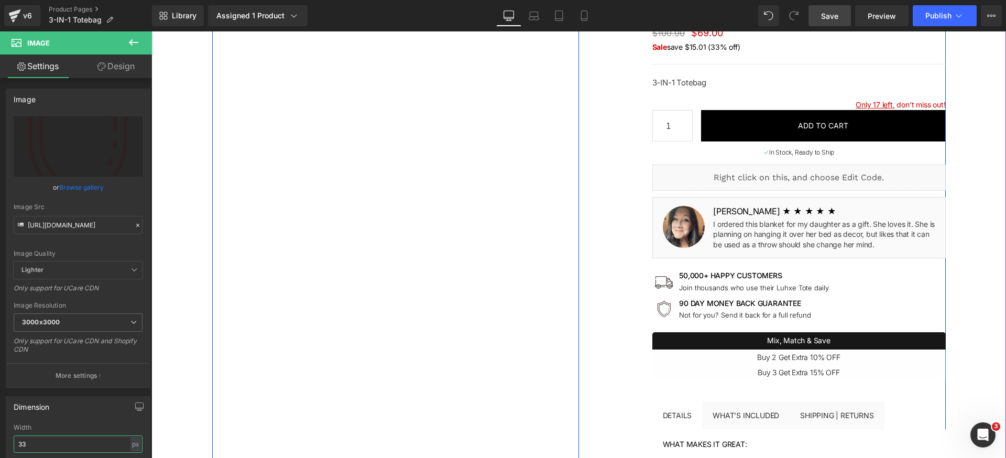
type input "32"
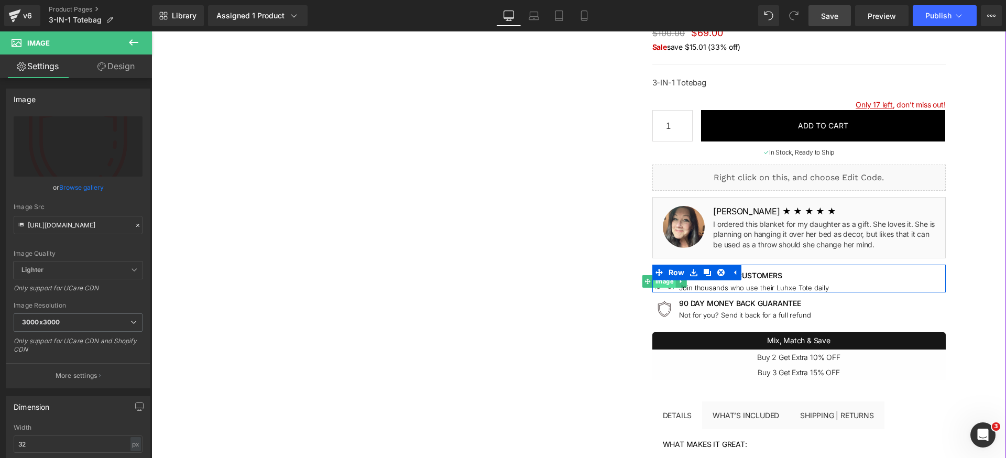
click at [663, 285] on span "Image" at bounding box center [664, 281] width 23 height 13
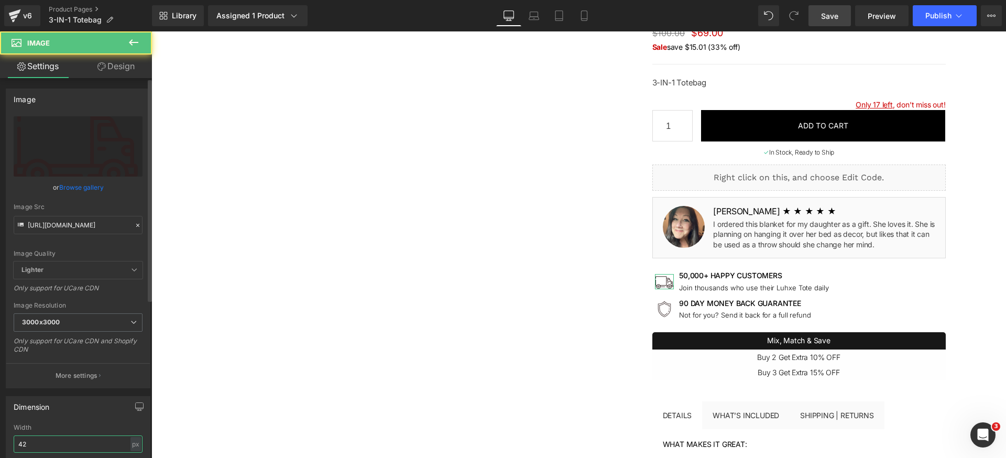
click at [49, 444] on input "42" at bounding box center [78, 443] width 129 height 17
paste input "3"
type input "32"
click at [81, 428] on div "Width" at bounding box center [78, 427] width 129 height 7
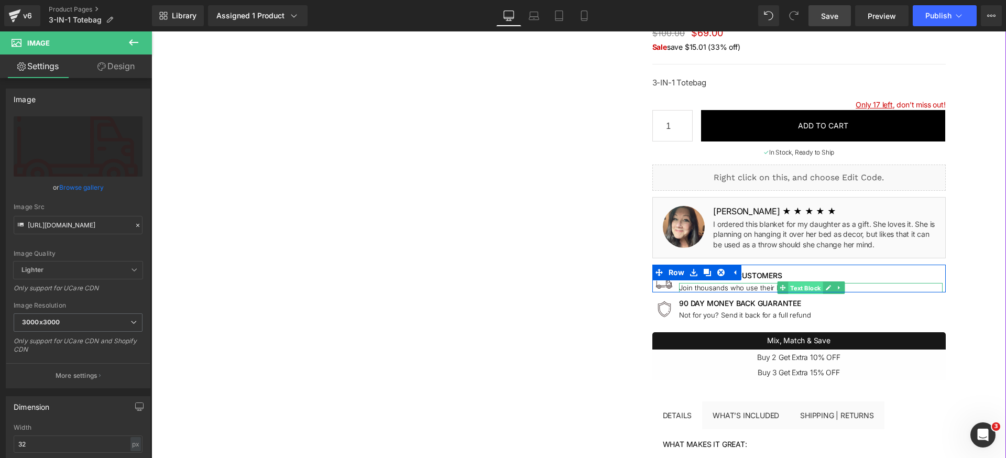
click at [788, 287] on span "Text Block" at bounding box center [805, 287] width 35 height 13
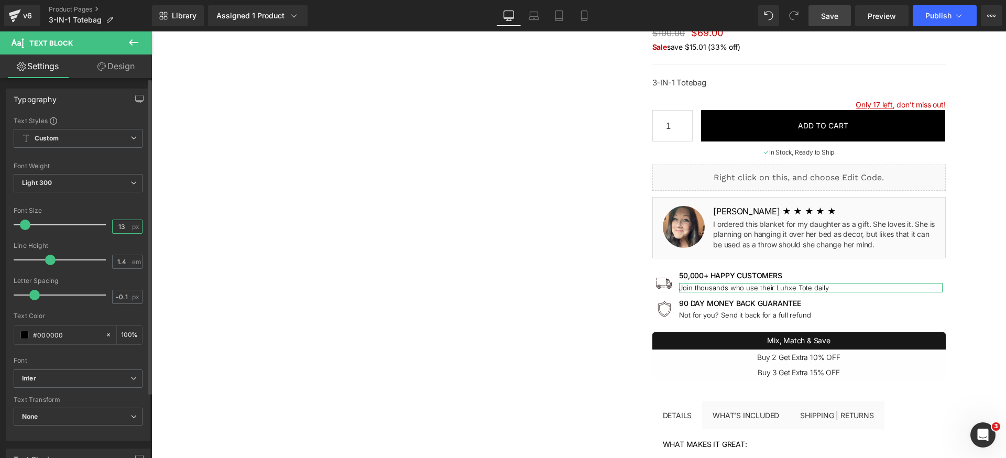
drag, startPoint x: 123, startPoint y: 229, endPoint x: 63, endPoint y: 215, distance: 61.0
click at [123, 229] on input "13" at bounding box center [122, 226] width 18 height 13
type input "12"
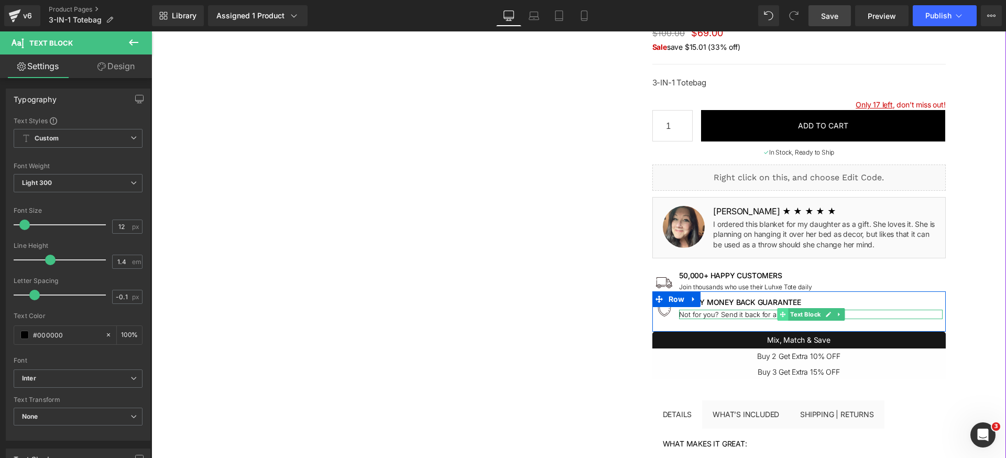
click at [782, 314] on span at bounding box center [782, 314] width 11 height 13
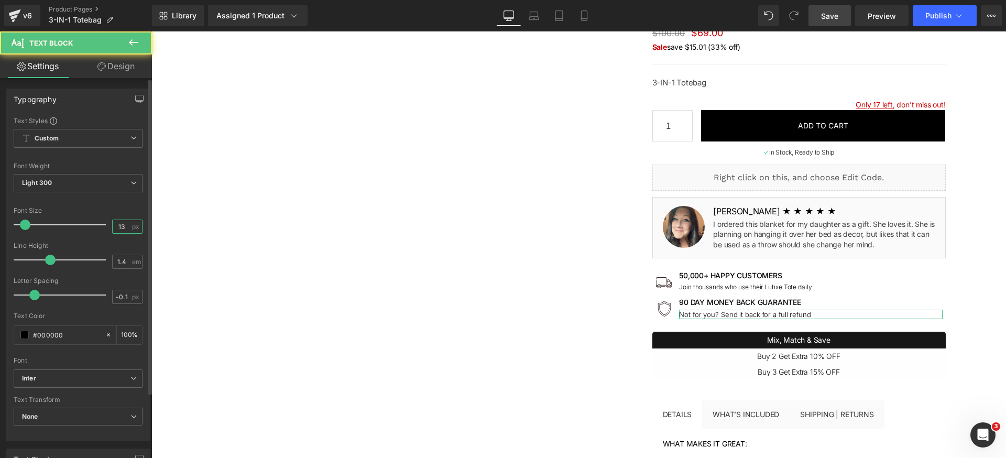
click at [121, 224] on input "13" at bounding box center [122, 226] width 18 height 13
type input "12"
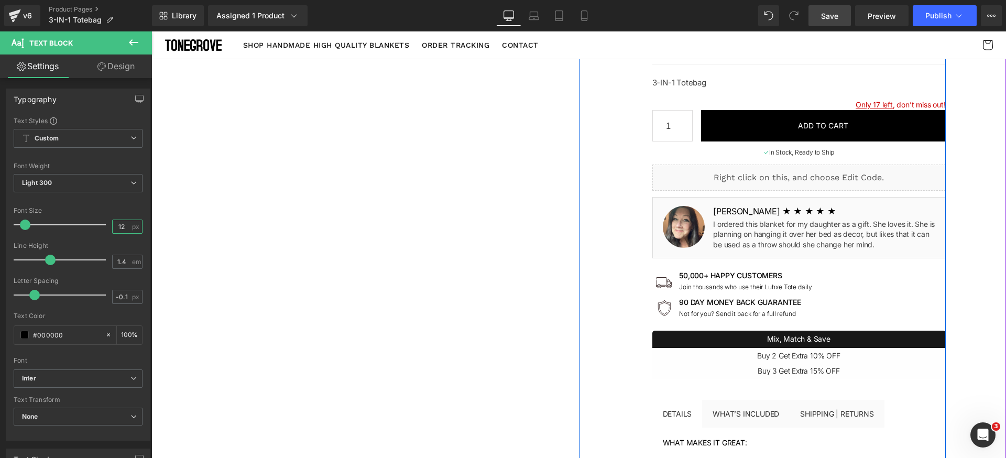
scroll to position [119, 0]
click at [750, 275] on h1 "50,000+ Happy customers" at bounding box center [810, 275] width 263 height 9
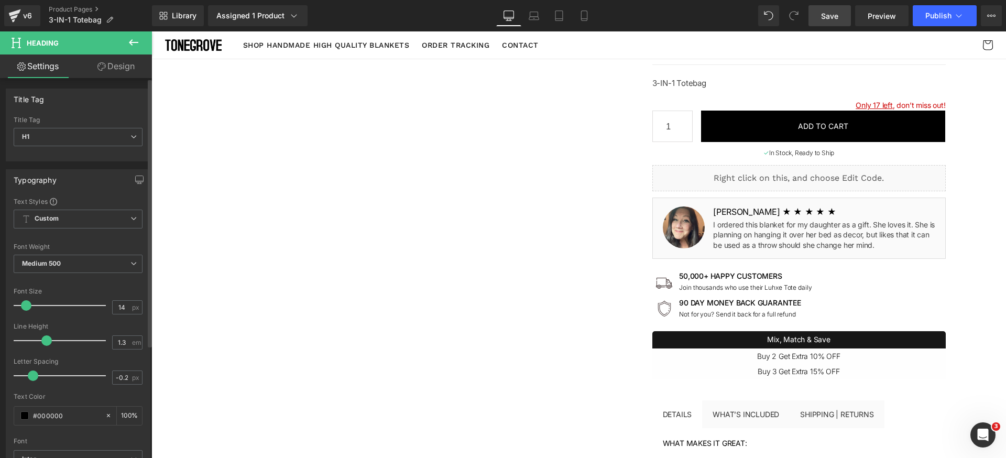
scroll to position [48, 0]
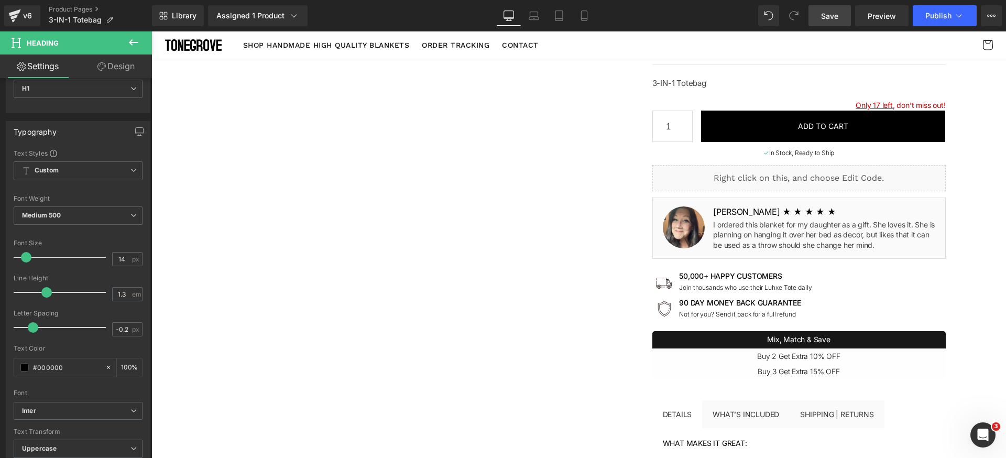
click at [123, 69] on link "Design" at bounding box center [116, 66] width 76 height 24
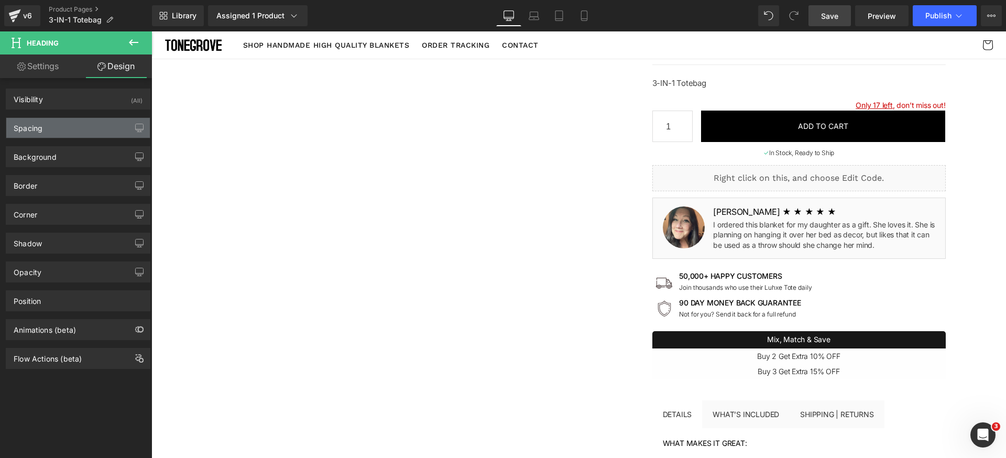
click at [58, 132] on div "Spacing" at bounding box center [78, 128] width 144 height 20
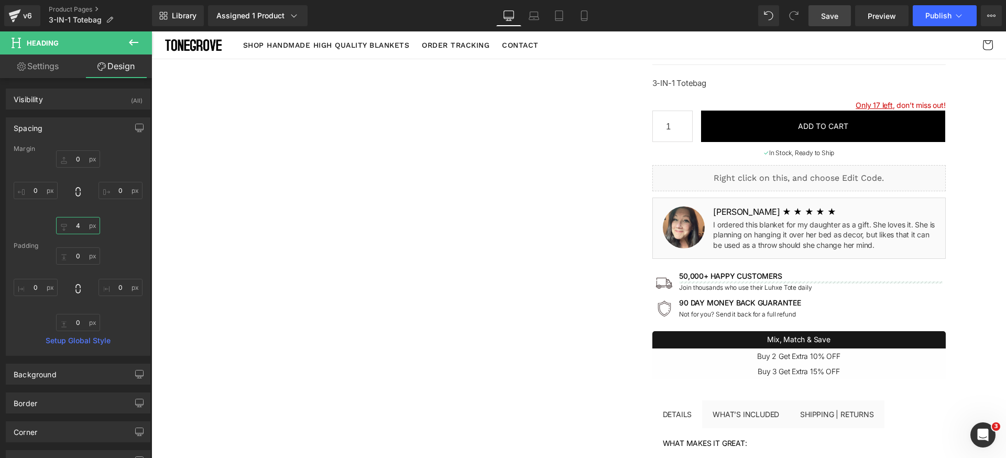
click at [84, 230] on input "4" at bounding box center [78, 225] width 44 height 17
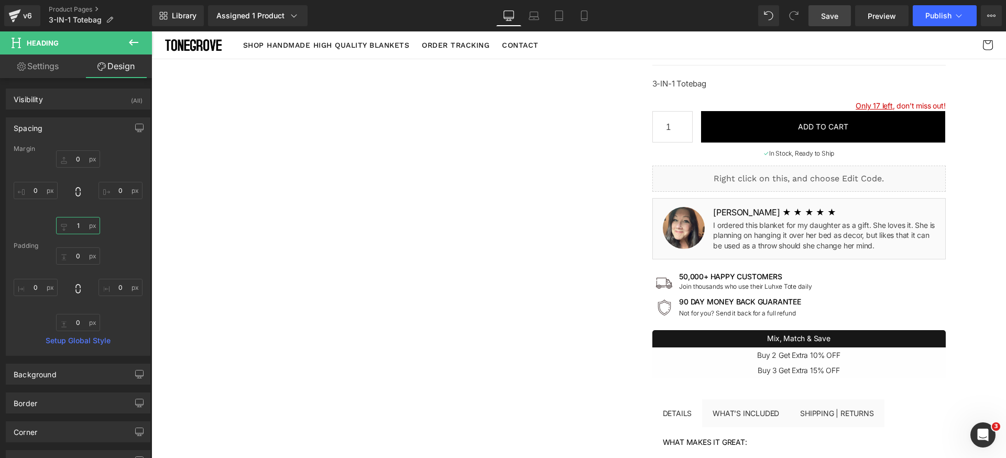
type input "0"
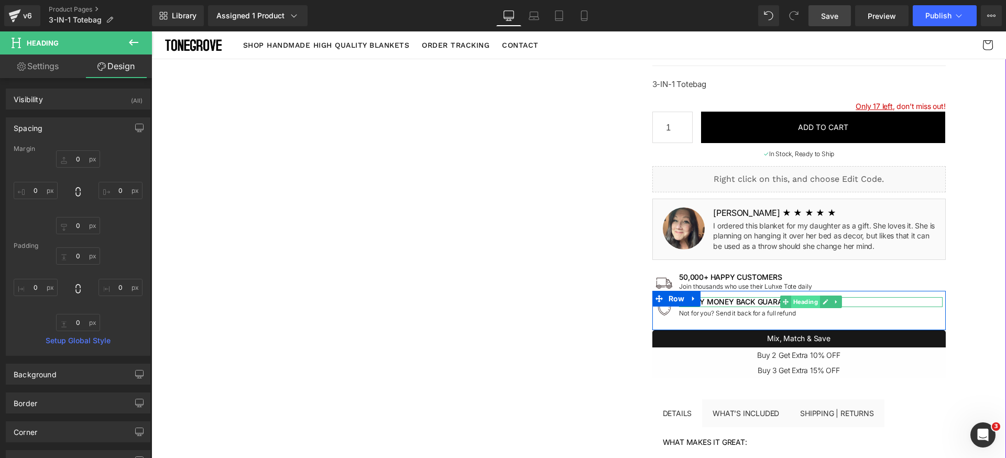
click at [791, 303] on span "Heading" at bounding box center [805, 301] width 29 height 13
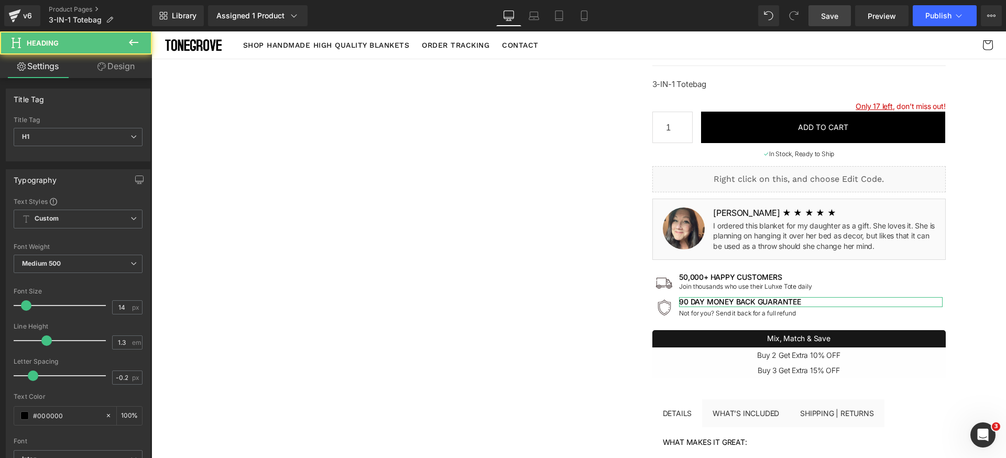
click at [128, 70] on link "Design" at bounding box center [116, 66] width 76 height 24
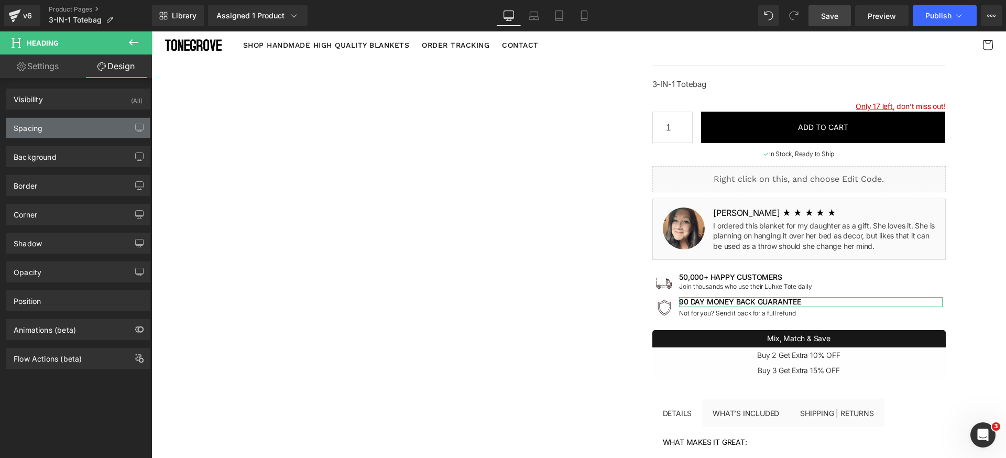
click at [72, 126] on div "Spacing" at bounding box center [78, 128] width 144 height 20
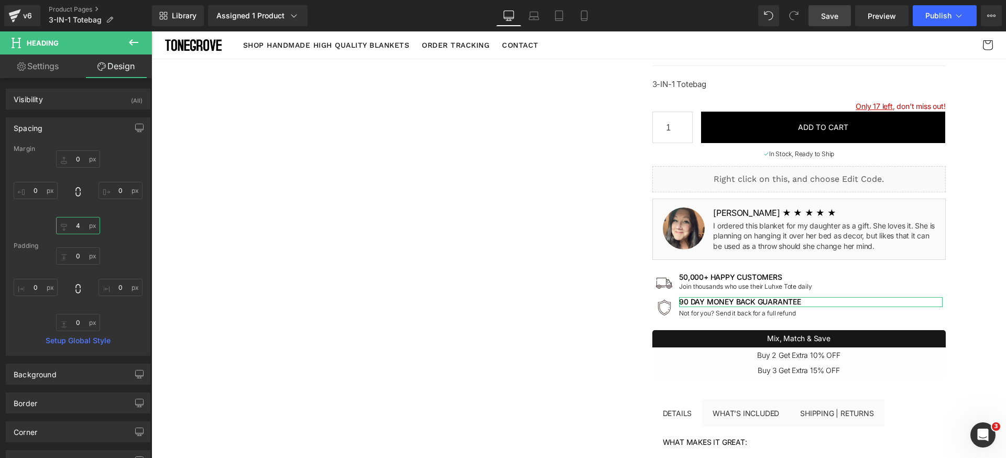
click at [84, 222] on input "4" at bounding box center [78, 225] width 44 height 17
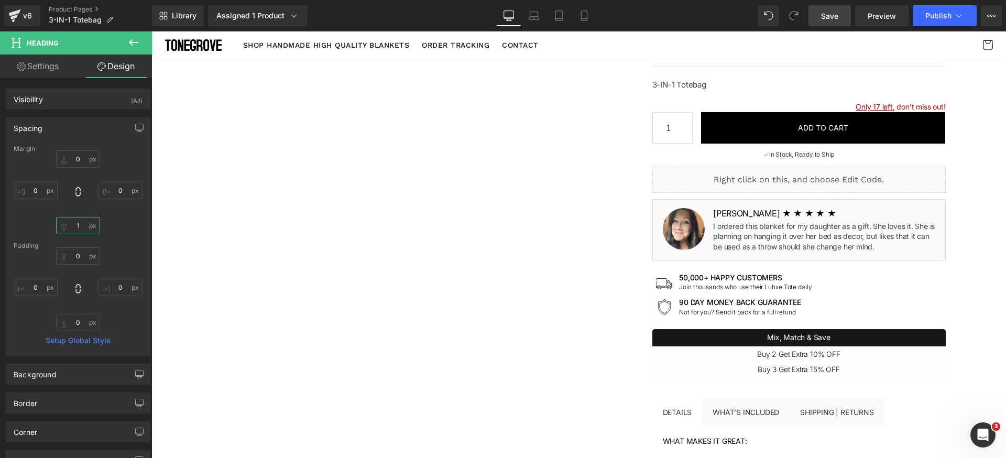
type input "0"
click at [831, 21] on span "Save" at bounding box center [829, 15] width 17 height 11
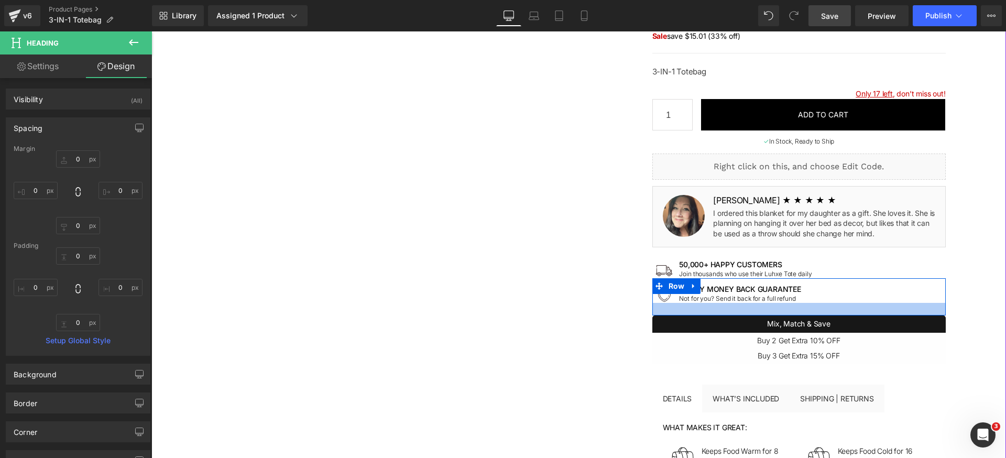
scroll to position [142, 0]
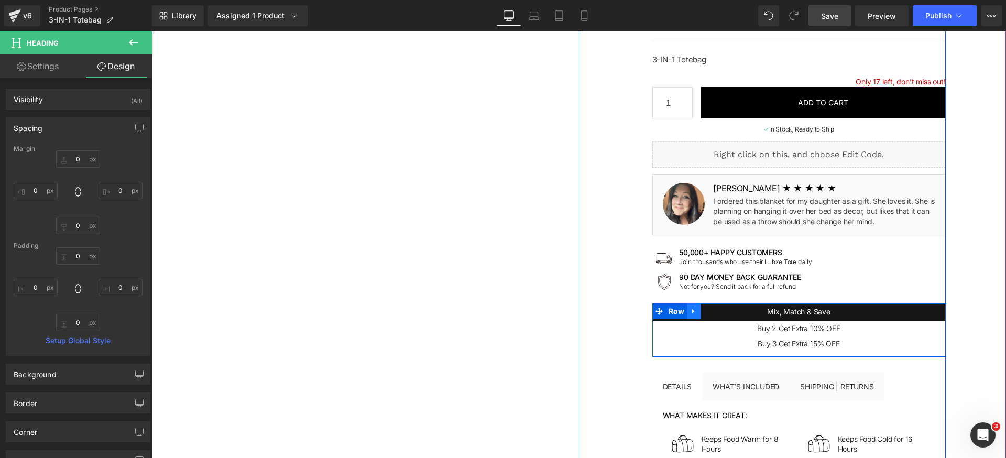
click at [691, 310] on icon at bounding box center [693, 311] width 7 height 8
click at [714, 315] on link at bounding box center [721, 311] width 14 height 16
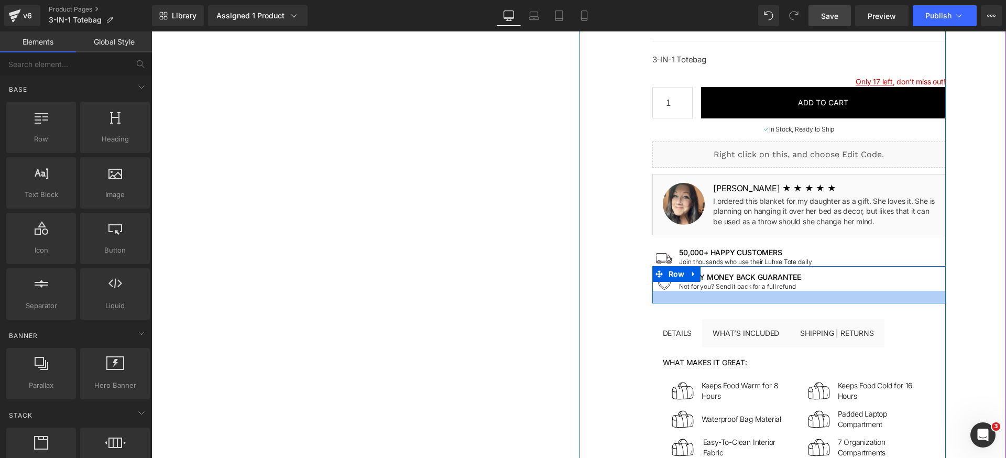
click at [837, 296] on div at bounding box center [798, 297] width 293 height 13
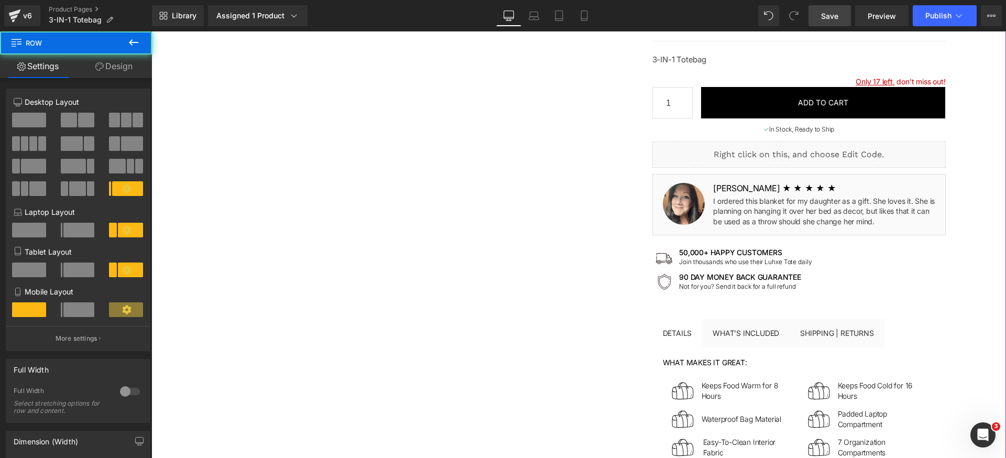
click at [123, 61] on link "Design" at bounding box center [114, 66] width 76 height 24
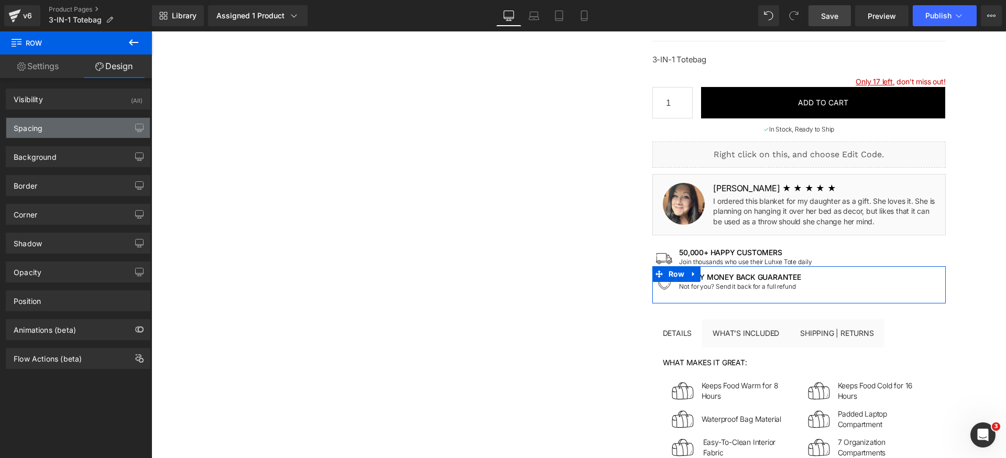
click at [77, 131] on div "Spacing" at bounding box center [78, 128] width 144 height 20
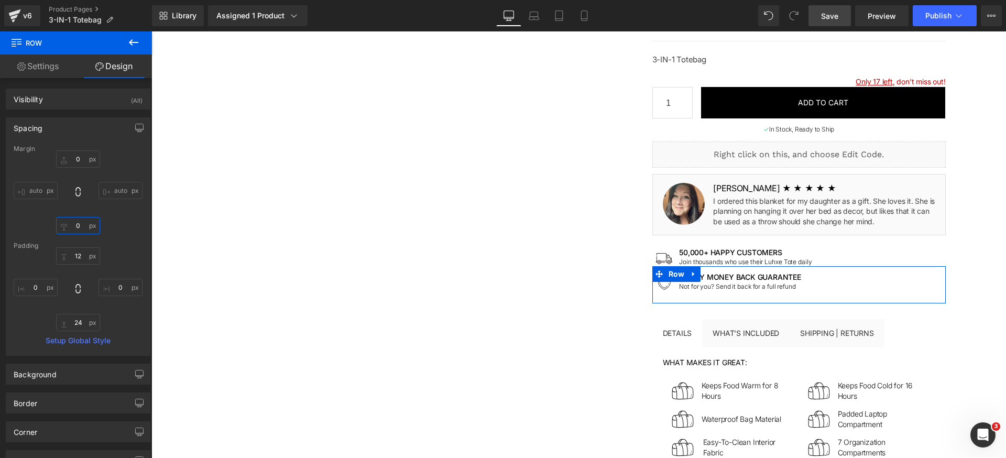
click at [80, 227] on input "0" at bounding box center [78, 225] width 44 height 17
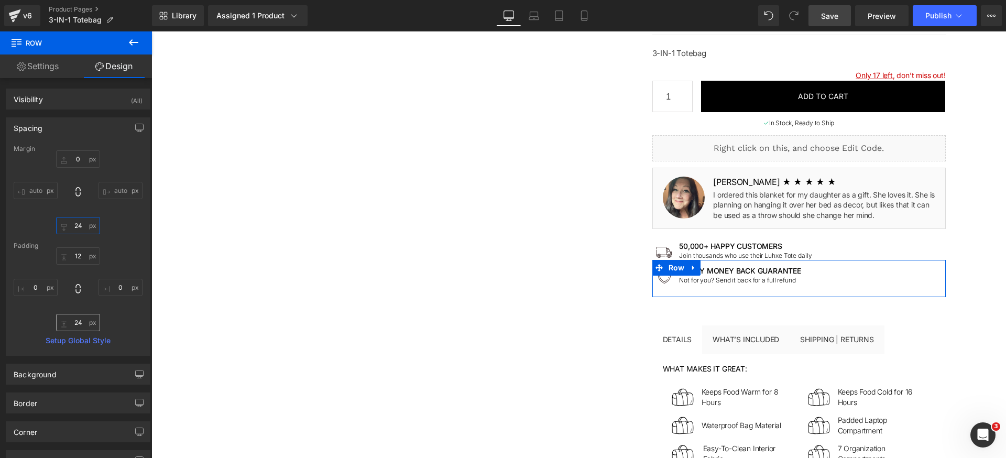
type input "24"
click at [83, 320] on input "24" at bounding box center [78, 322] width 44 height 17
type input "0"
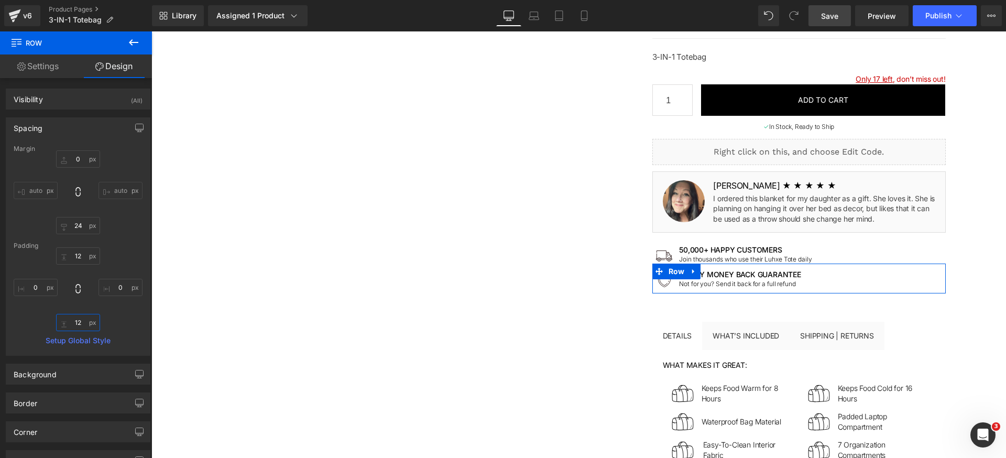
scroll to position [146, 0]
type input "12"
click at [82, 221] on input "24" at bounding box center [78, 225] width 44 height 17
type input "12"
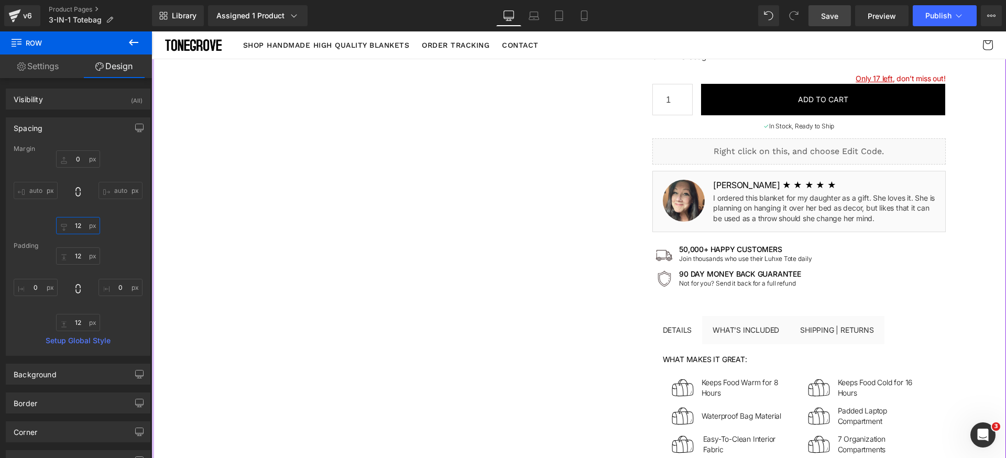
scroll to position [142, 0]
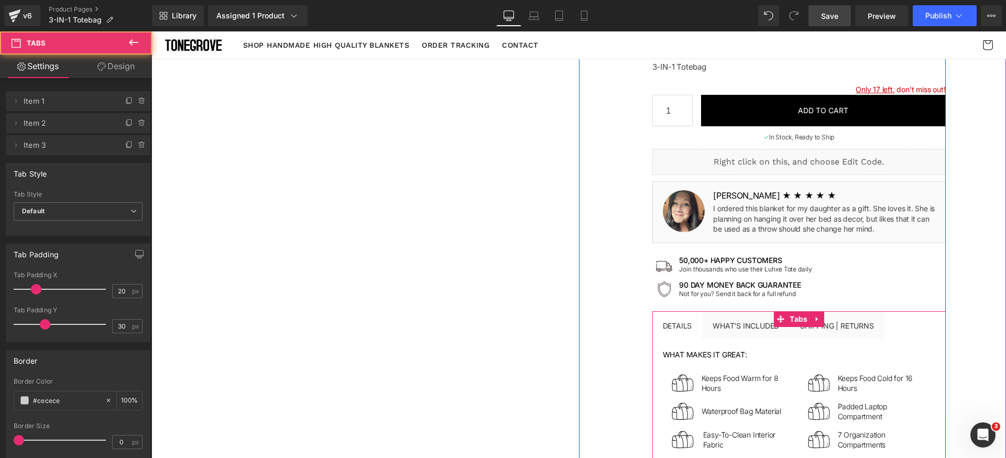
drag, startPoint x: 755, startPoint y: 309, endPoint x: 768, endPoint y: 286, distance: 25.8
click at [768, 286] on div "3-IN-1 Totebag (P) Title Liquid $100.00 $69.00 (P) Price Sale save $15.01 (33% …" at bounding box center [798, 307] width 293 height 717
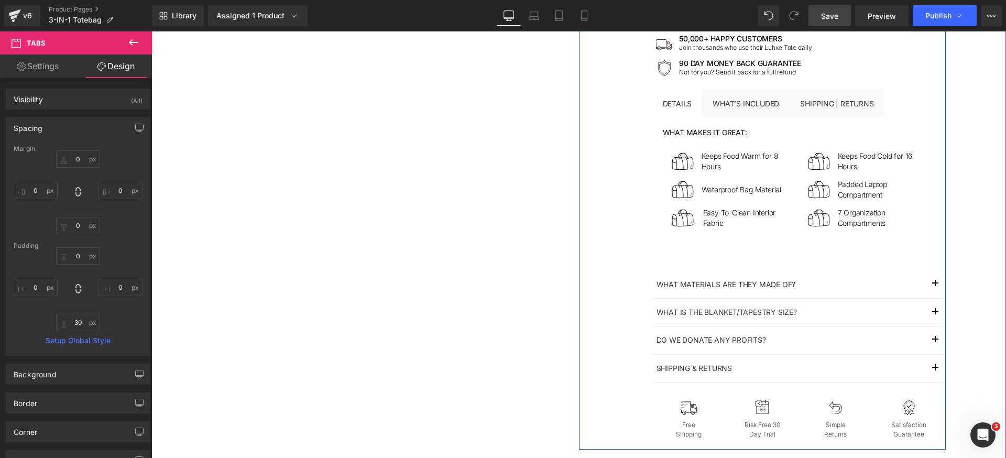
scroll to position [418, 0]
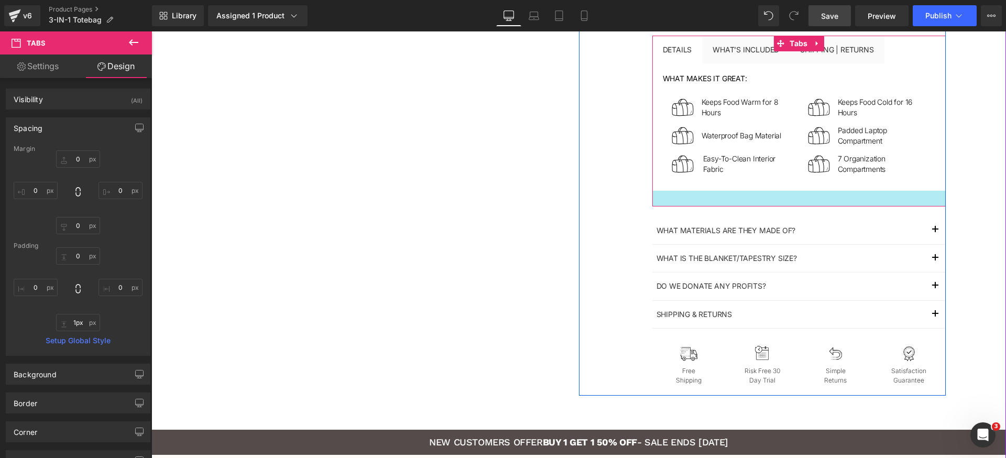
type input "0px"
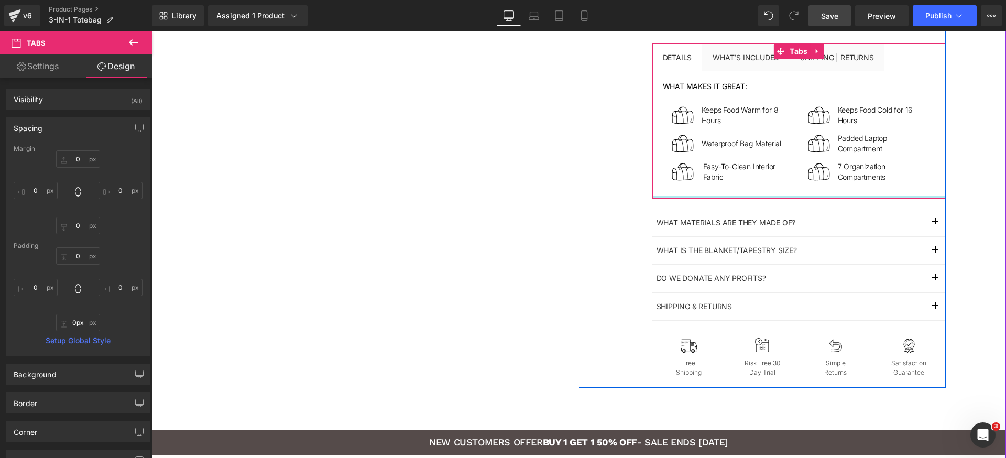
drag, startPoint x: 773, startPoint y: 202, endPoint x: 774, endPoint y: 183, distance: 18.9
click at [774, 183] on div "DETAILS Text Block What’s included Text Block Shipping | Returns Text Block wha…" at bounding box center [798, 120] width 293 height 155
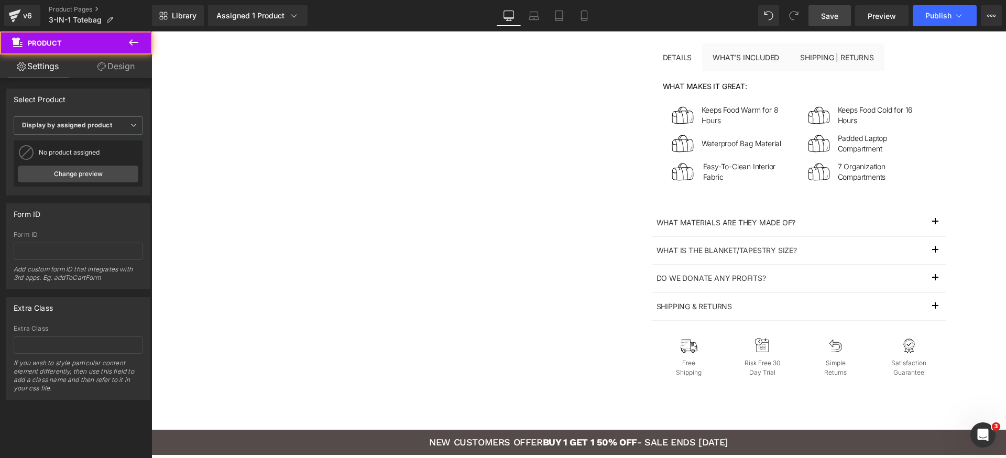
click at [839, 16] on link "Save" at bounding box center [829, 15] width 42 height 21
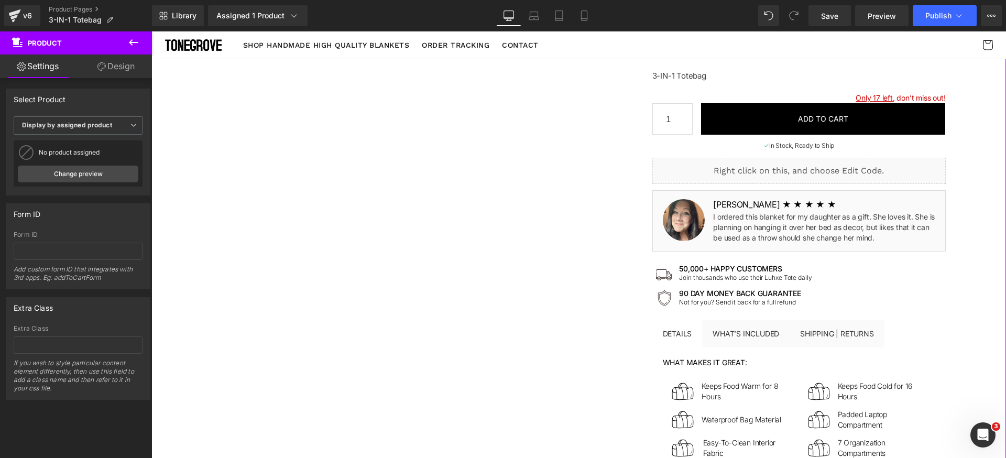
scroll to position [119, 0]
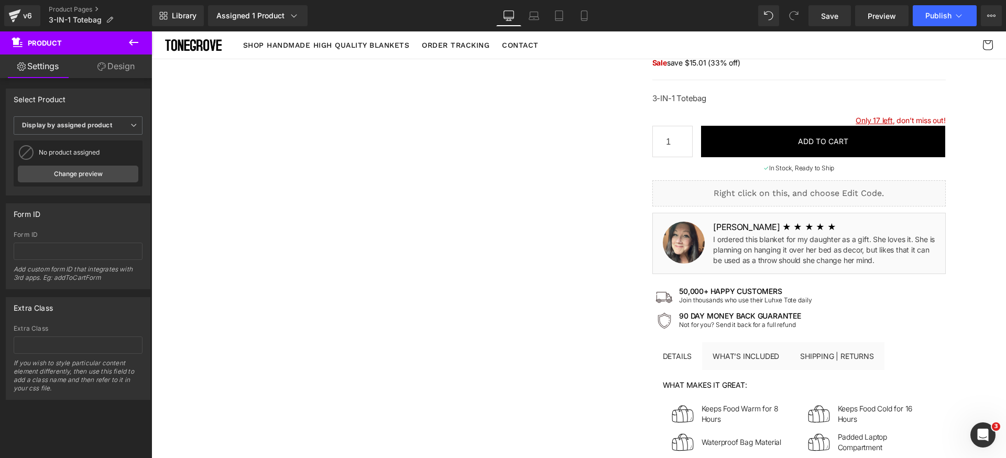
drag, startPoint x: 127, startPoint y: 43, endPoint x: 124, endPoint y: 52, distance: 8.8
click at [127, 43] on icon at bounding box center [133, 42] width 13 height 13
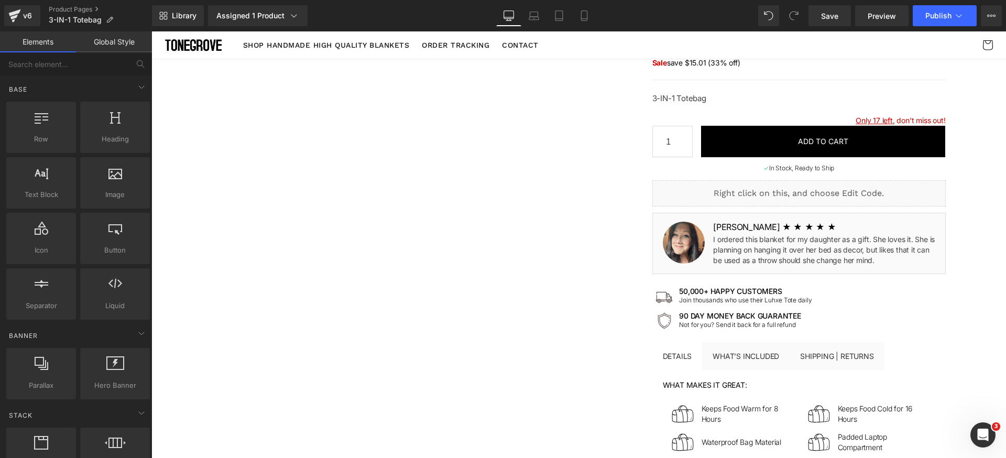
click at [79, 322] on div "Base Row rows, columns, layouts, div Heading headings, titles, h1,h2,h3,h4,h5,h…" at bounding box center [78, 362] width 148 height 80
click at [83, 71] on input "text" at bounding box center [64, 63] width 129 height 23
type input "icon"
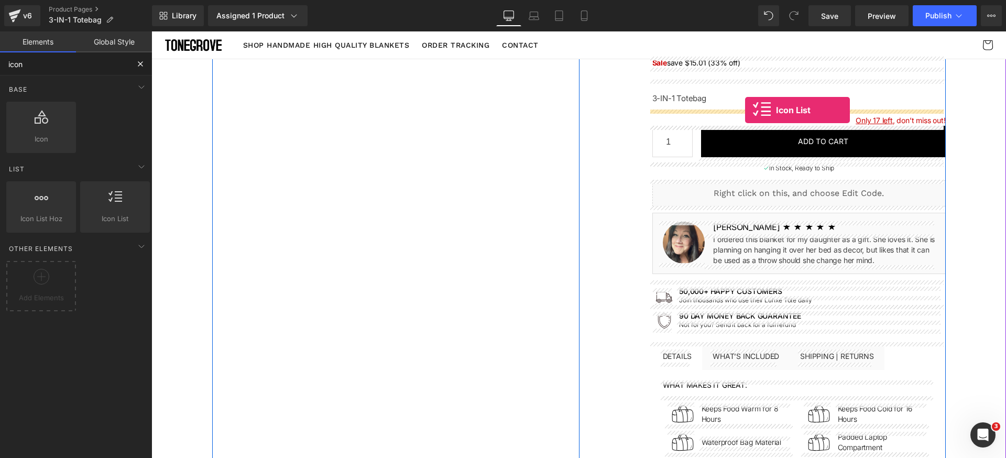
drag, startPoint x: 296, startPoint y: 237, endPoint x: 745, endPoint y: 110, distance: 466.1
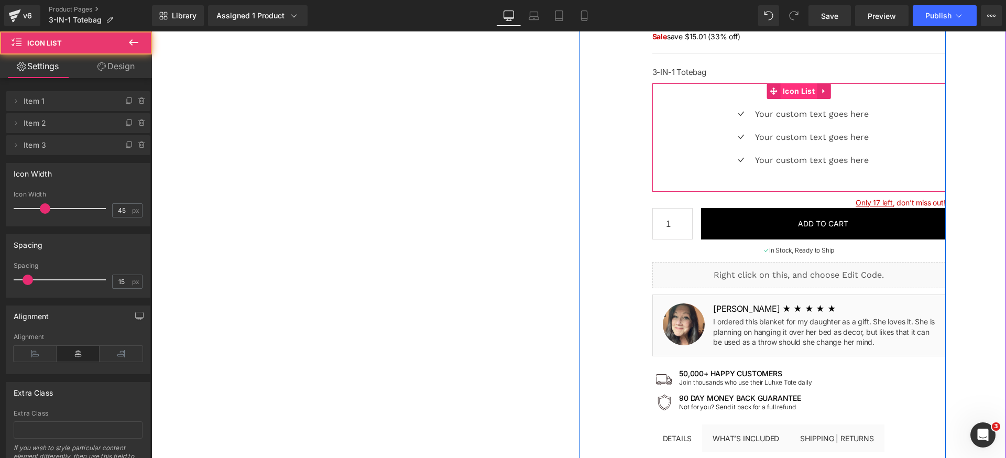
click at [788, 88] on span "Icon List" at bounding box center [798, 91] width 37 height 16
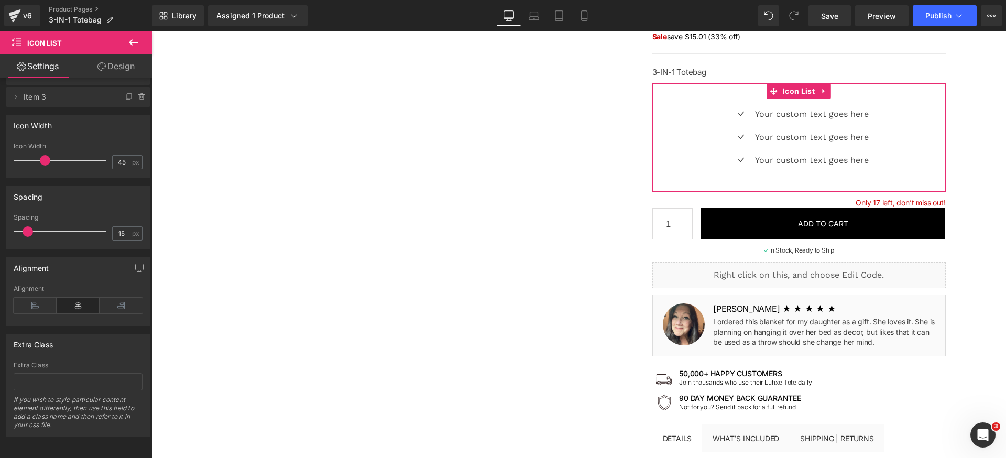
click at [48, 285] on div "Alignment" at bounding box center [78, 288] width 129 height 7
click at [42, 298] on icon at bounding box center [35, 306] width 43 height 16
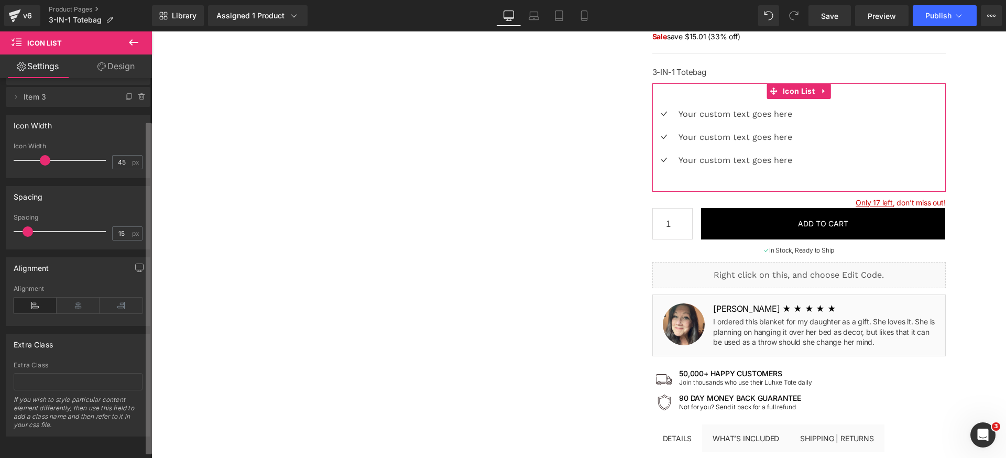
scroll to position [36, 0]
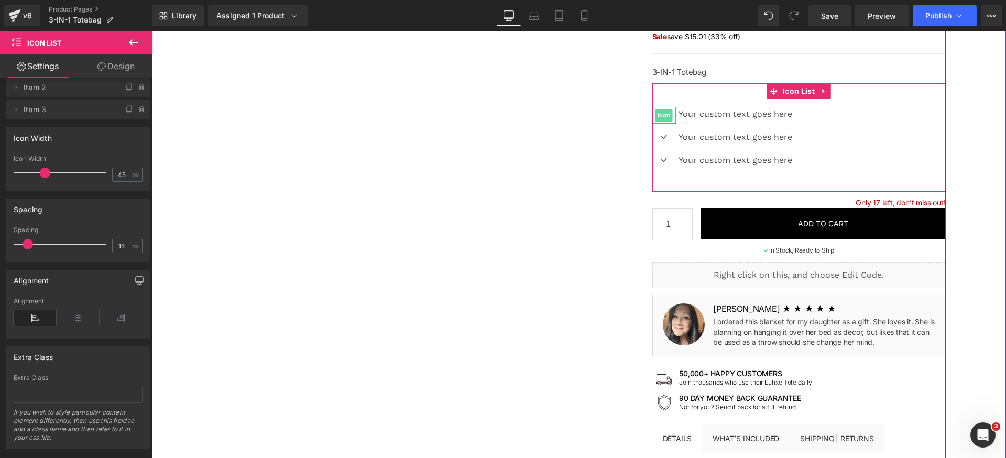
click at [664, 111] on span "Icon" at bounding box center [663, 115] width 17 height 13
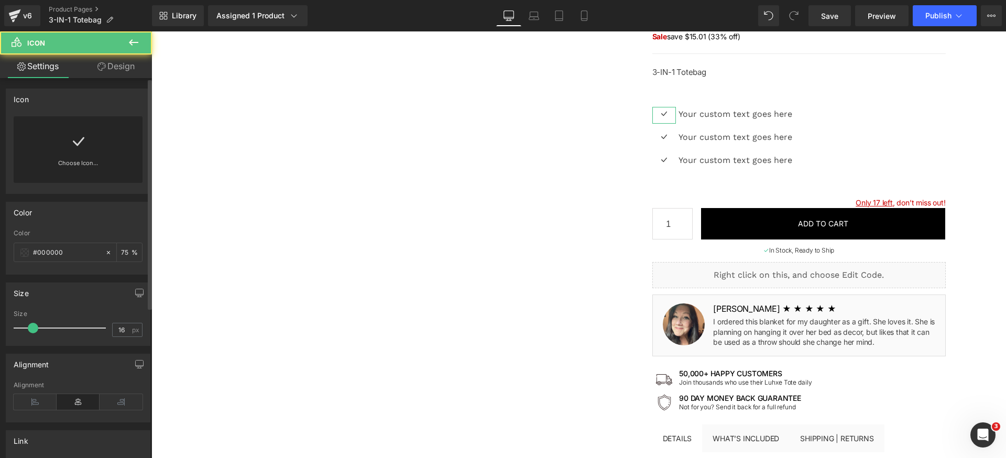
click at [79, 148] on icon at bounding box center [78, 141] width 17 height 17
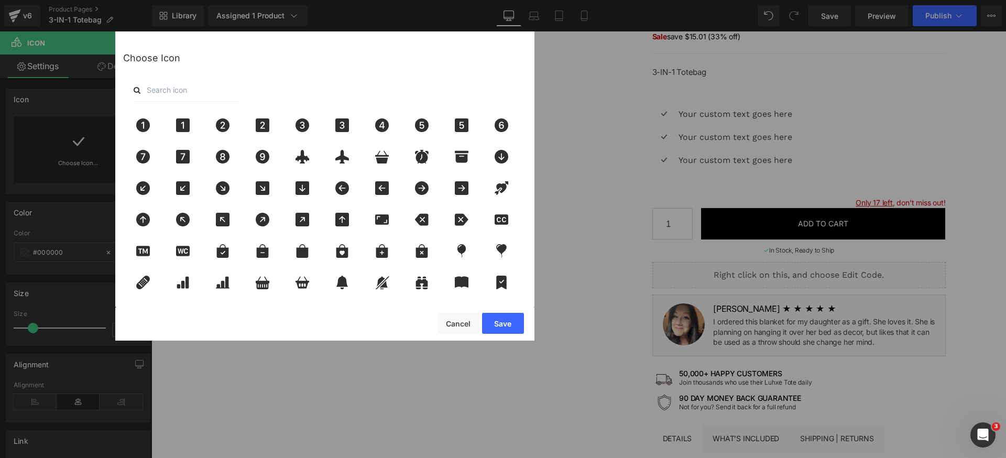
click at [198, 87] on input "text" at bounding box center [186, 90] width 105 height 23
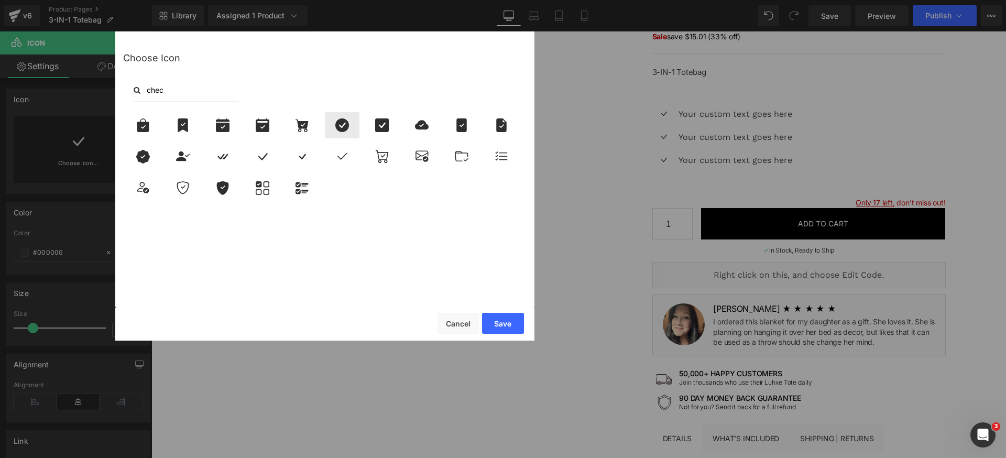
type input "chec"
click at [345, 128] on icon at bounding box center [342, 125] width 14 height 14
click at [520, 321] on button "Save" at bounding box center [503, 323] width 42 height 21
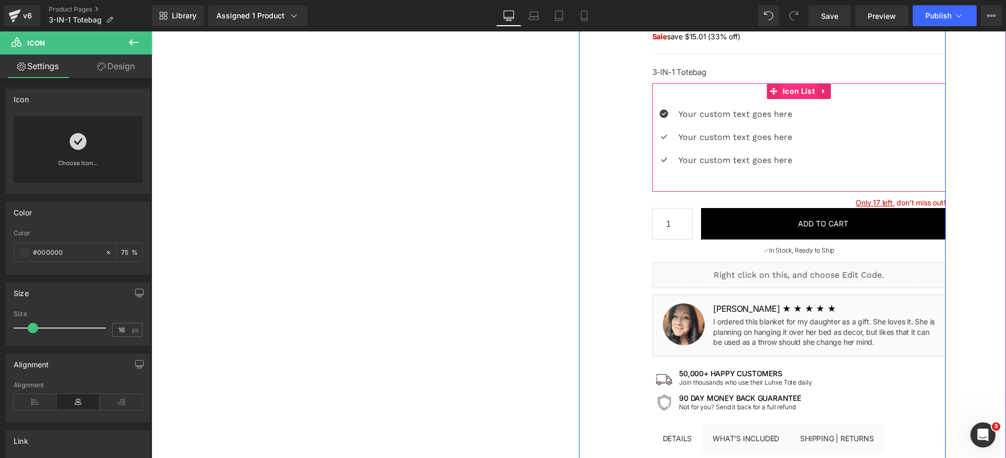
click at [787, 95] on span "Icon List" at bounding box center [798, 91] width 37 height 16
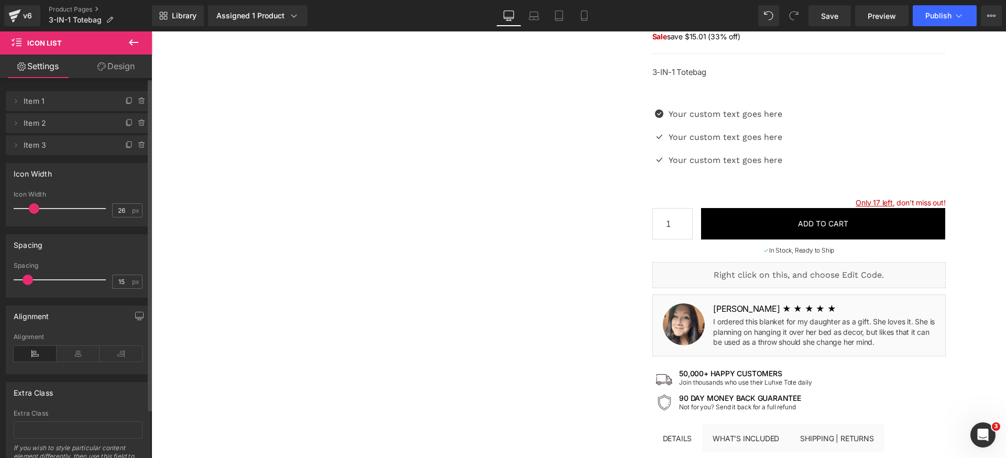
drag, startPoint x: 44, startPoint y: 206, endPoint x: 34, endPoint y: 208, distance: 10.7
click at [34, 208] on span at bounding box center [34, 208] width 10 height 10
click at [121, 209] on input "26" at bounding box center [122, 210] width 18 height 13
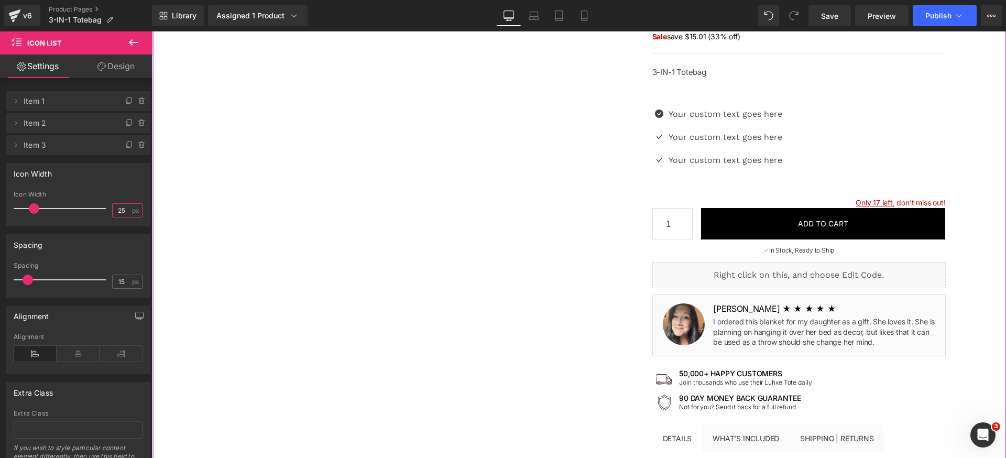
type input "24"
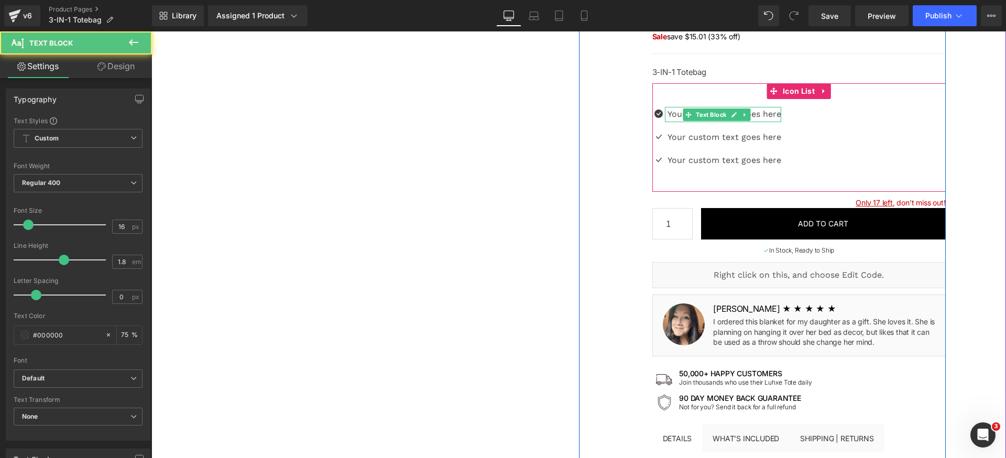
click at [676, 115] on p "Your custom text goes here" at bounding box center [724, 114] width 114 height 15
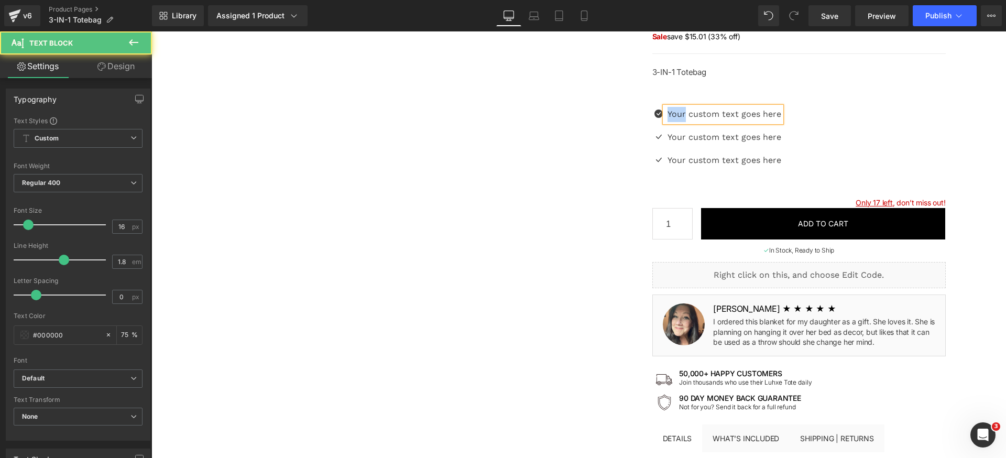
click at [676, 115] on p "Your custom text goes here" at bounding box center [724, 114] width 114 height 15
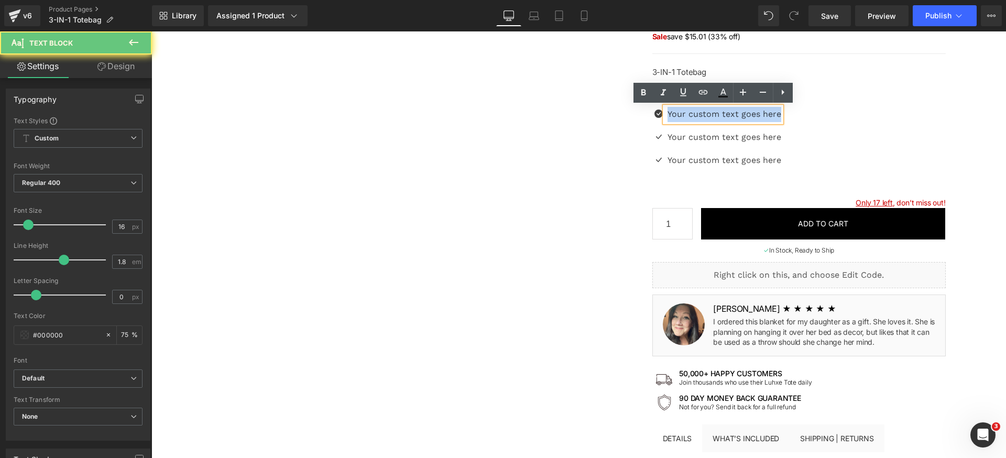
click at [676, 115] on p "Your custom text goes here" at bounding box center [724, 114] width 114 height 15
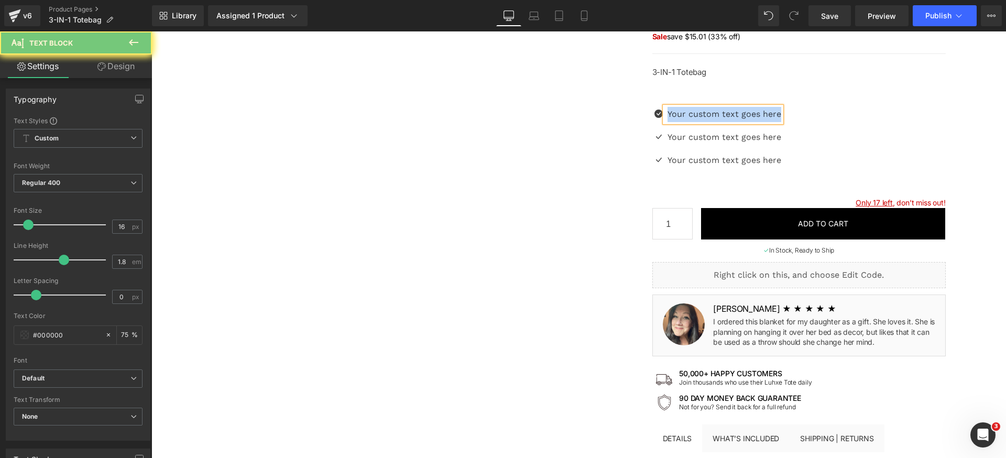
paste div
click at [907, 150] on div "Icon Replace Multiple Bags with a single 3-in-1 Totebag Text Block Icon Your cu…" at bounding box center [798, 141] width 293 height 69
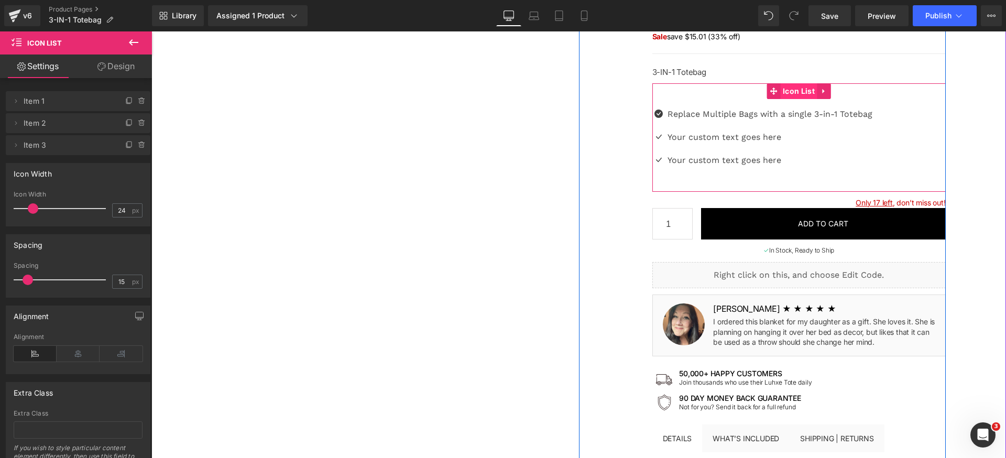
click at [799, 93] on span "Icon List" at bounding box center [798, 91] width 37 height 16
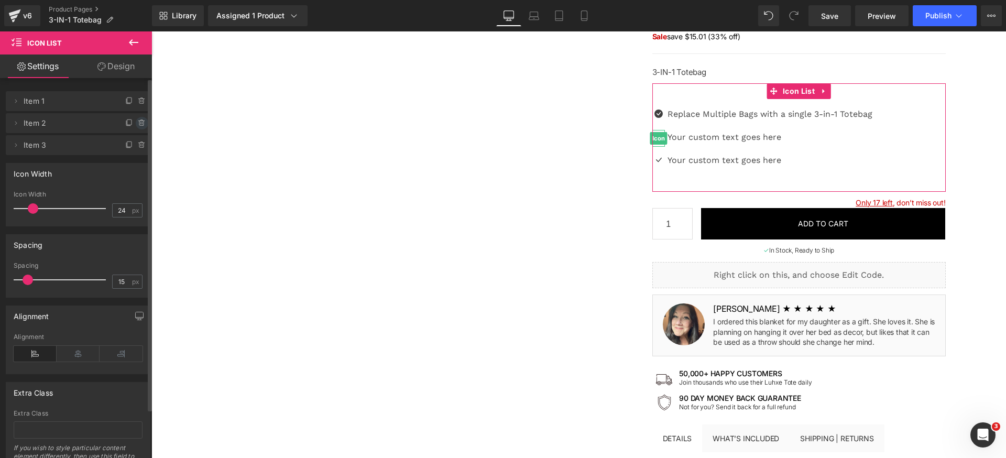
click at [138, 126] on icon at bounding box center [142, 123] width 8 height 8
click at [139, 125] on button "Delete" at bounding box center [130, 124] width 33 height 14
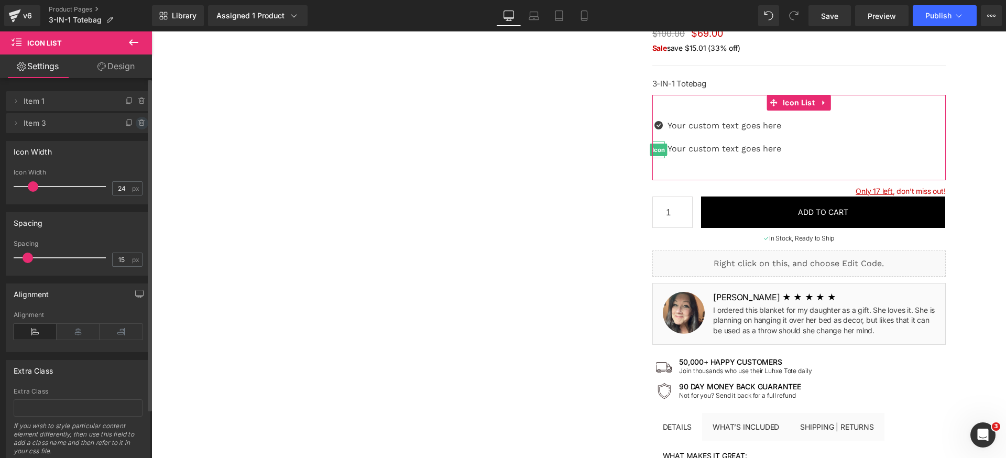
click at [138, 124] on icon at bounding box center [142, 123] width 8 height 8
click at [138, 124] on button "Delete" at bounding box center [130, 124] width 33 height 14
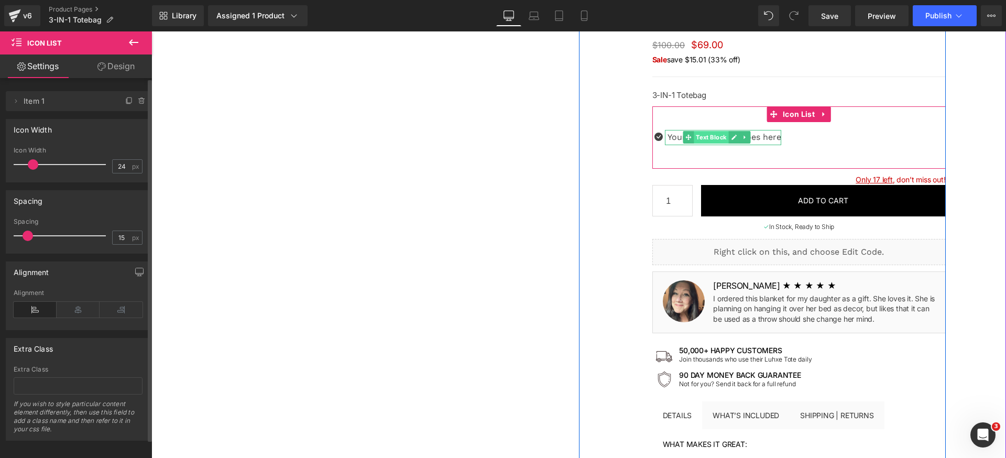
click at [709, 137] on span "Text Block" at bounding box center [710, 137] width 35 height 13
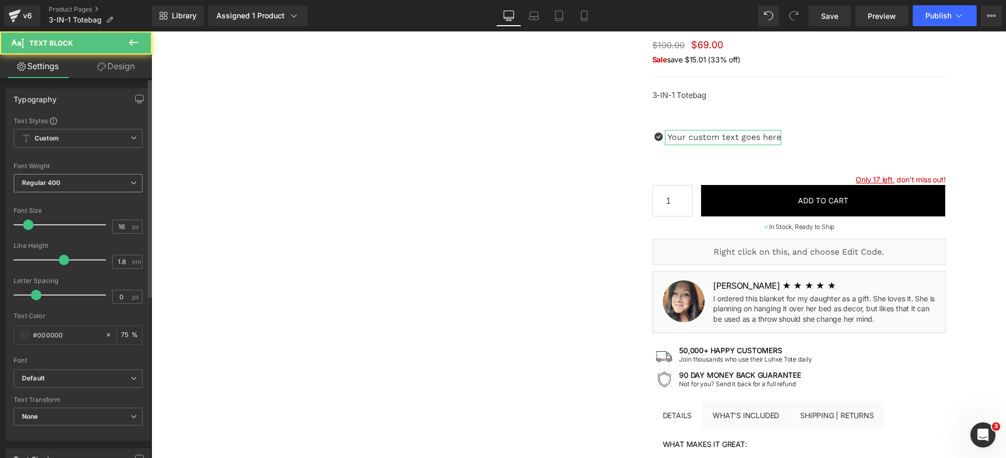
click at [105, 186] on span "Regular 400" at bounding box center [78, 183] width 129 height 18
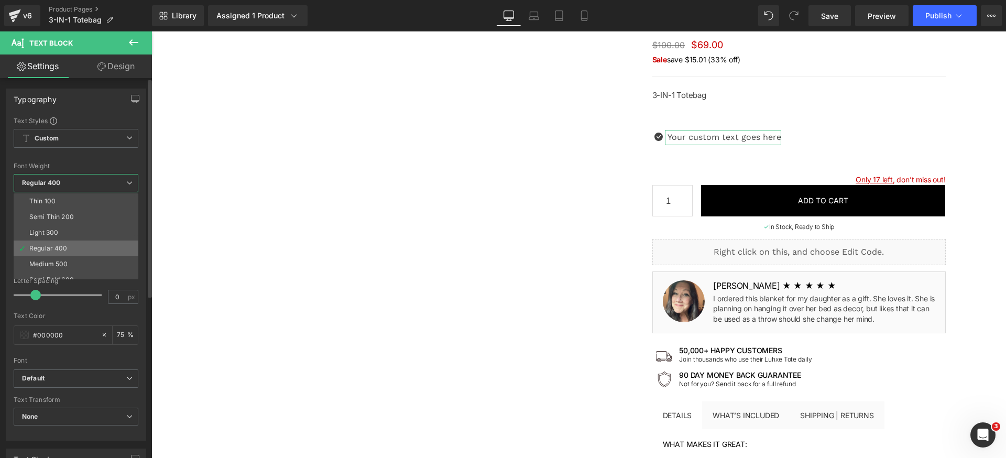
click at [64, 240] on li "Regular 400" at bounding box center [78, 248] width 129 height 16
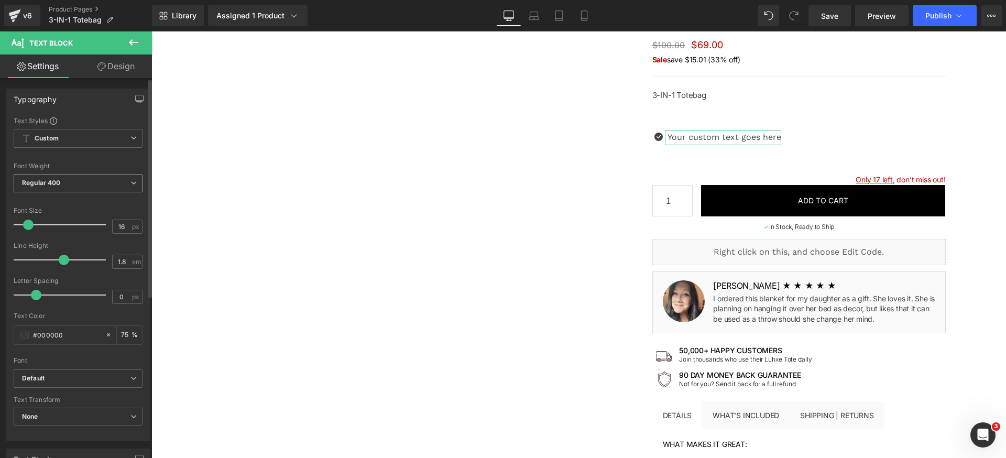
click at [71, 182] on span "Regular 400" at bounding box center [78, 183] width 129 height 18
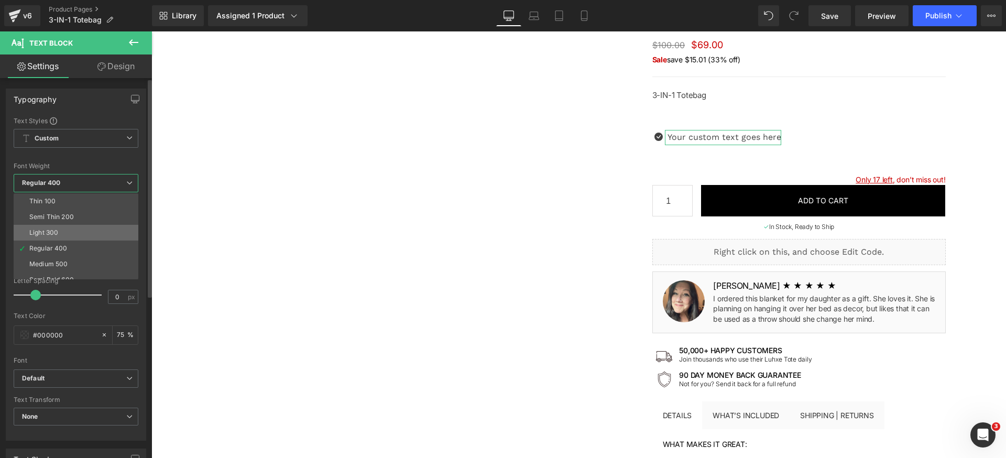
click at [59, 230] on li "Light 300" at bounding box center [78, 233] width 129 height 16
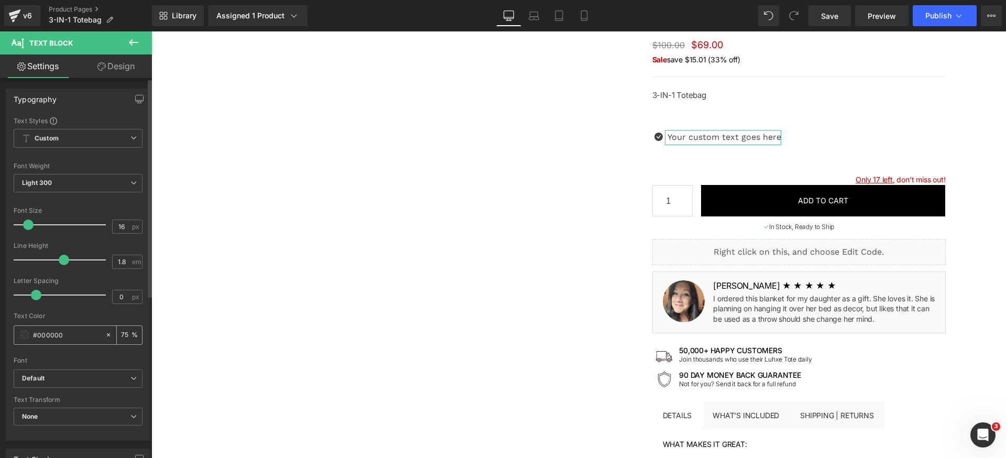
click at [121, 331] on input "75" at bounding box center [126, 335] width 10 height 12
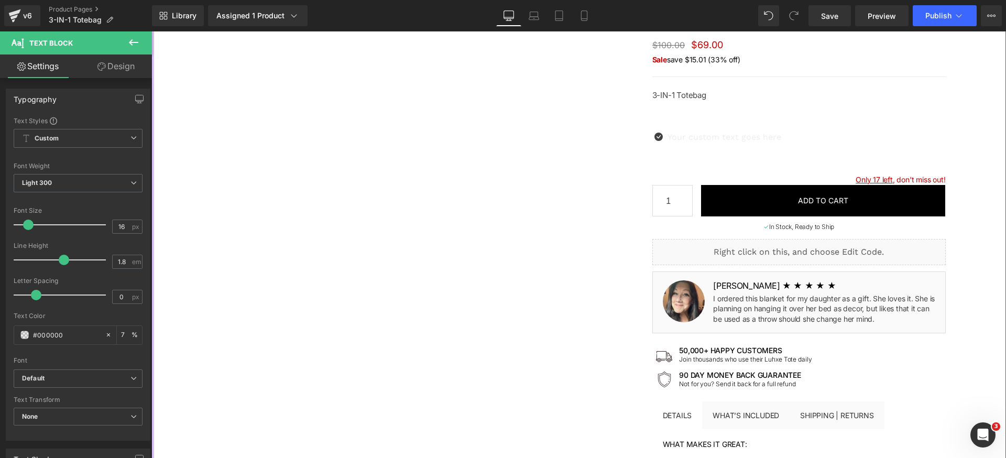
type input "75"
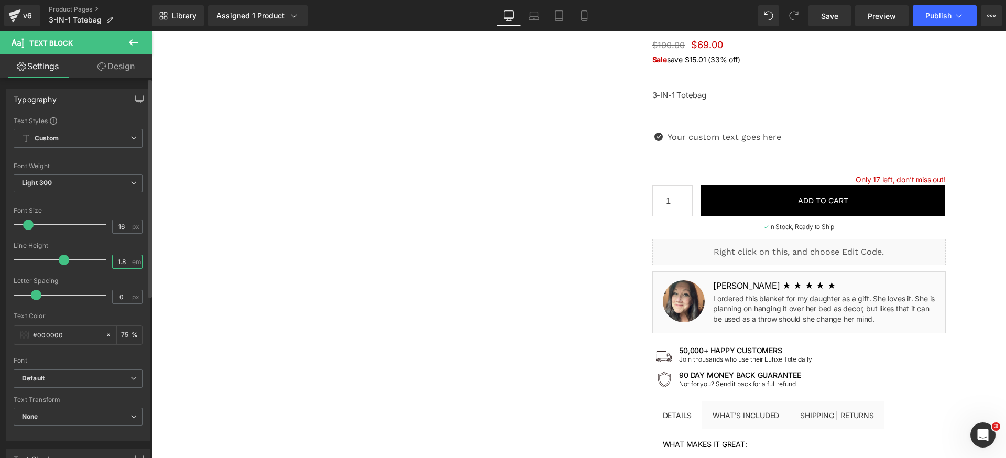
click at [125, 259] on input "1.8" at bounding box center [122, 261] width 18 height 13
type input "1.4"
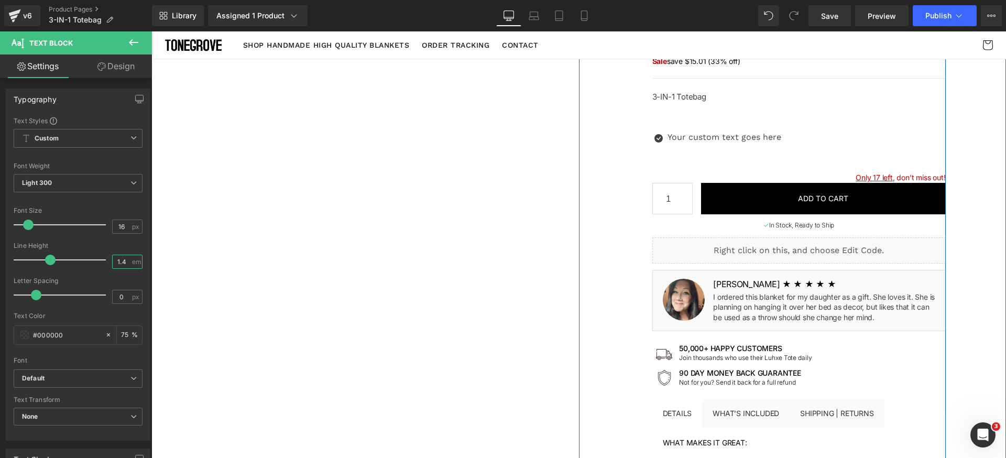
scroll to position [93, 0]
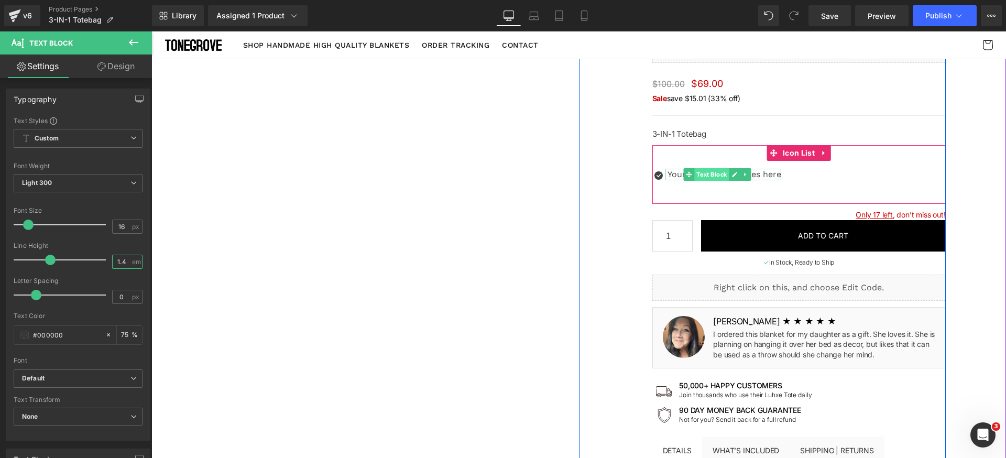
click at [721, 174] on span "Text Block" at bounding box center [712, 174] width 35 height 13
click at [656, 176] on span "Icon" at bounding box center [657, 177] width 17 height 13
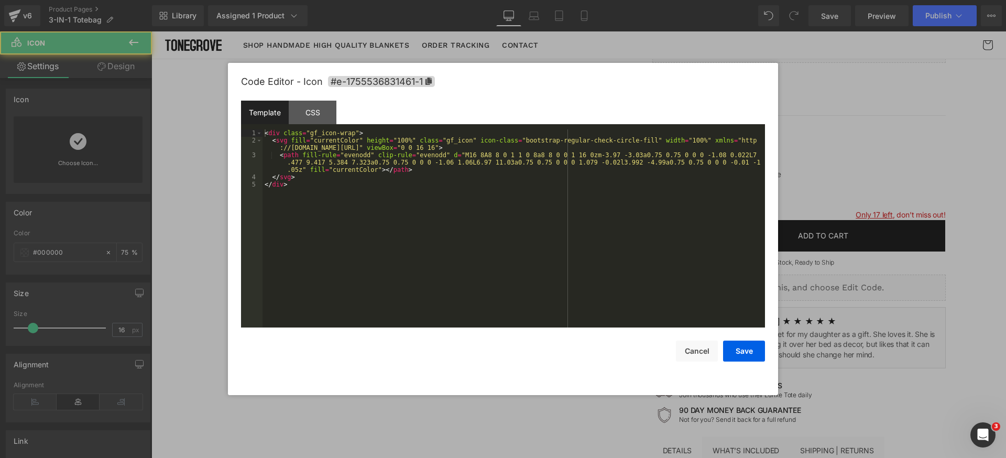
click at [655, 0] on div "Icon You are previewing how the will restyle your page. You can not edit Elemen…" at bounding box center [503, 0] width 1006 height 0
click at [304, 113] on div "CSS" at bounding box center [313, 113] width 48 height 24
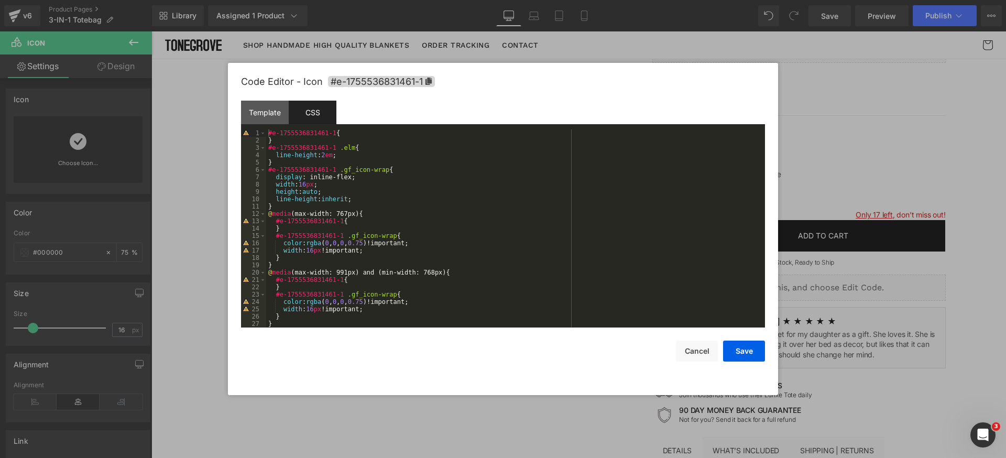
click at [325, 154] on div "#e-1755536831461-1 { } #e-1755536831461-1 .elm { line-height : 2 em ; } #e-1755…" at bounding box center [513, 235] width 494 height 213
click at [746, 343] on button "Save" at bounding box center [744, 350] width 42 height 21
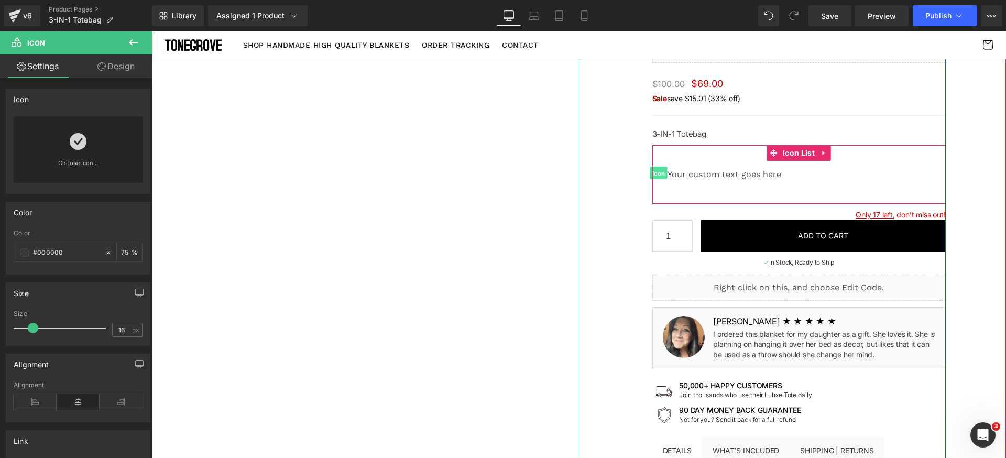
click at [655, 175] on span "Icon" at bounding box center [657, 173] width 17 height 13
click at [698, 175] on span "Text Block" at bounding box center [712, 175] width 35 height 13
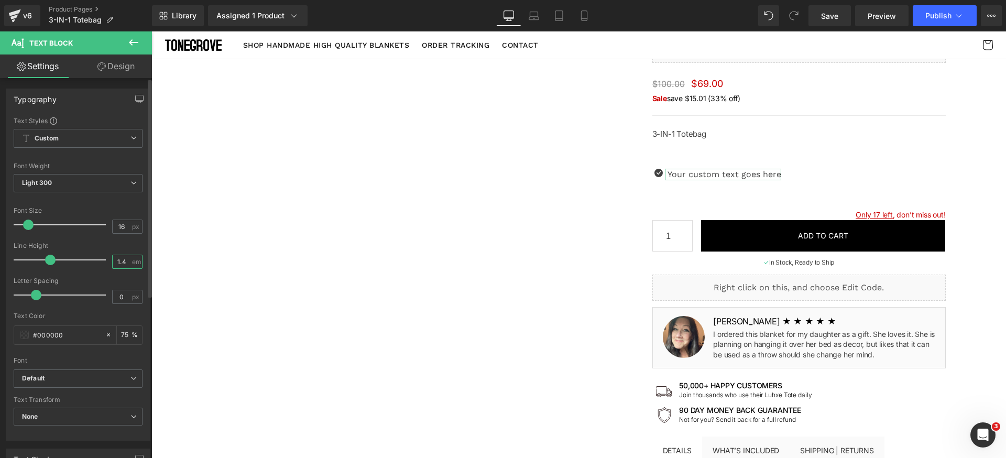
click at [116, 261] on input "1.4" at bounding box center [122, 261] width 18 height 13
type input "1"
click at [121, 248] on div "Line Height" at bounding box center [78, 245] width 129 height 7
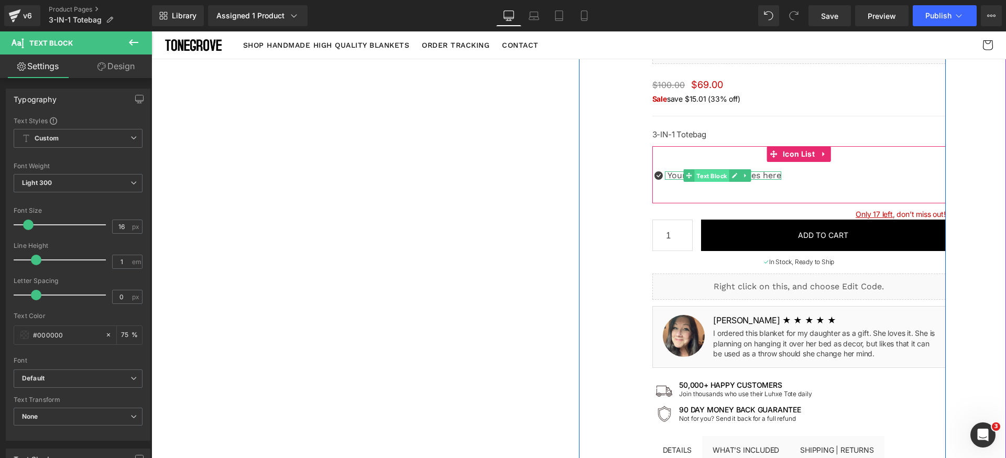
click at [704, 174] on span "Text Block" at bounding box center [712, 176] width 35 height 13
click at [657, 175] on span "Icon" at bounding box center [657, 175] width 17 height 13
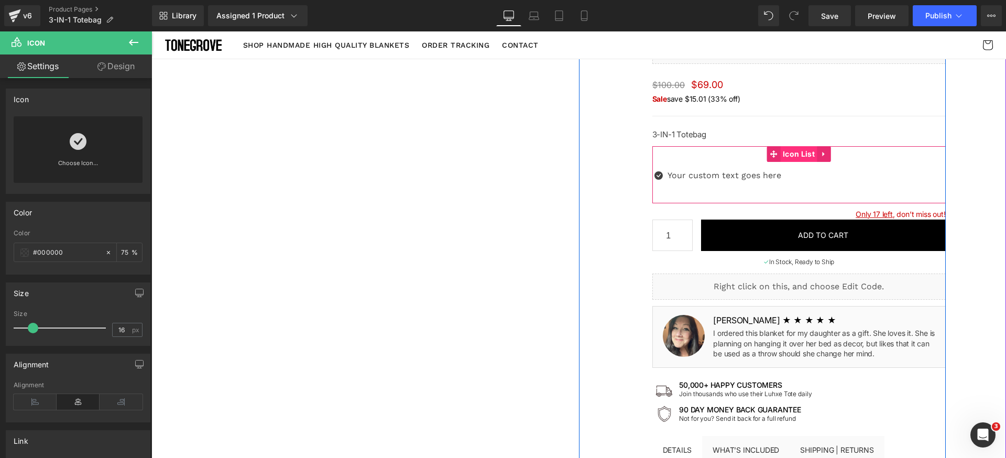
click at [791, 153] on span "Icon List" at bounding box center [798, 154] width 37 height 16
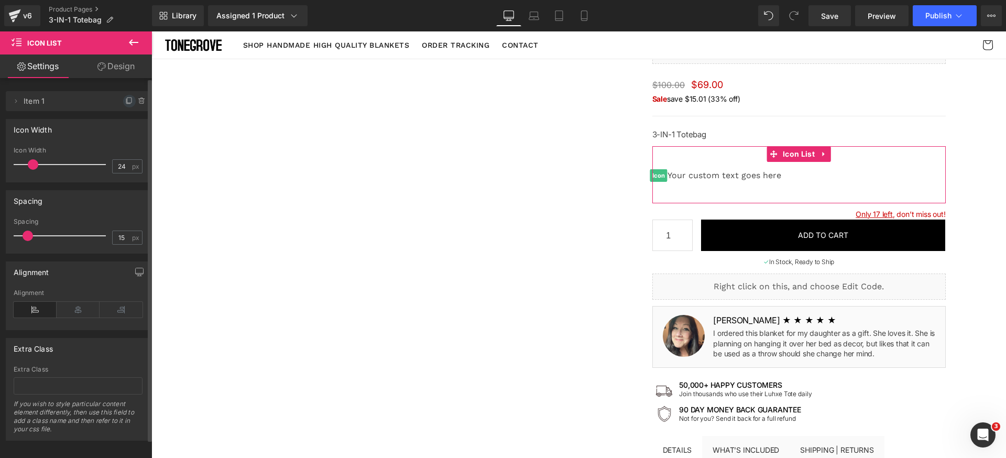
click at [127, 102] on icon at bounding box center [129, 99] width 4 height 5
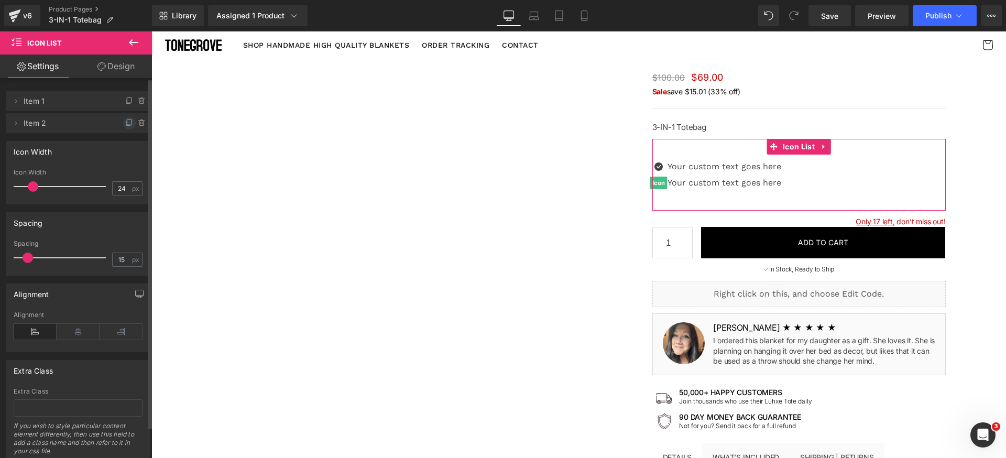
click at [125, 123] on icon at bounding box center [129, 123] width 8 height 8
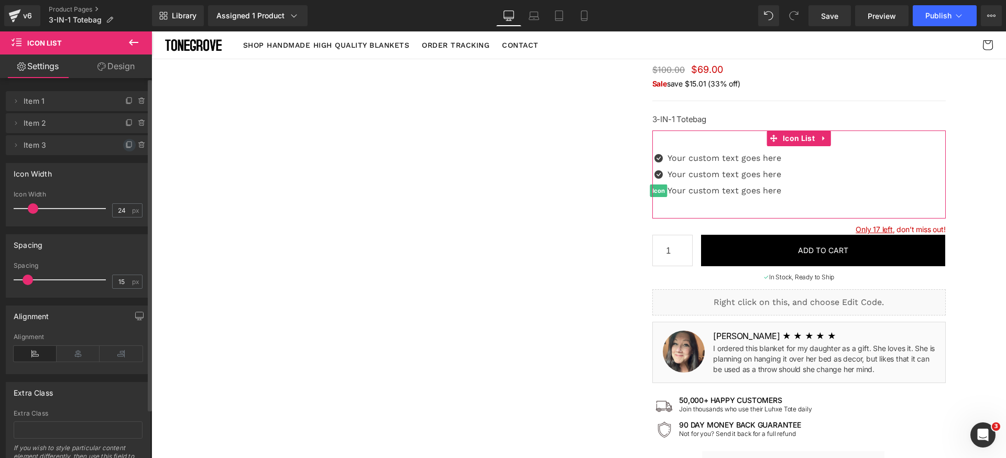
click at [125, 145] on icon at bounding box center [129, 145] width 8 height 8
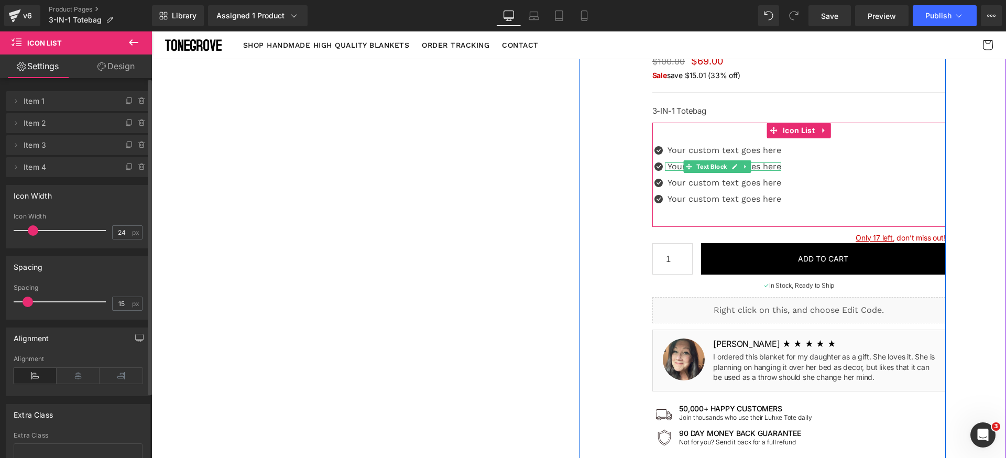
click at [676, 168] on div at bounding box center [723, 169] width 116 height 3
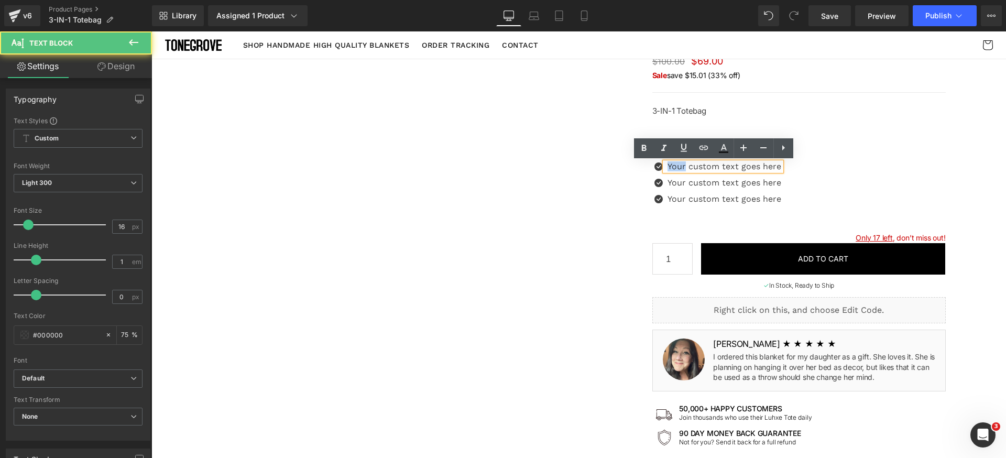
click at [676, 168] on p "Your custom text goes here" at bounding box center [724, 166] width 114 height 8
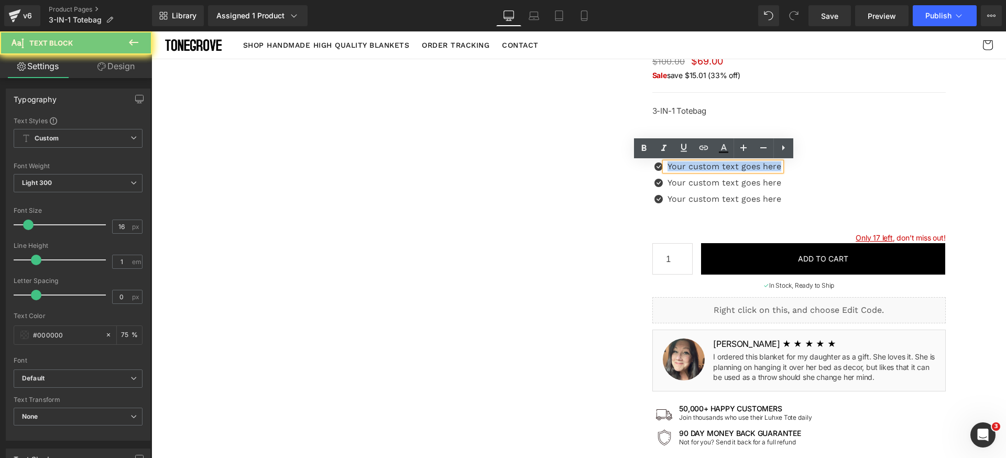
click at [676, 168] on p "Your custom text goes here" at bounding box center [724, 166] width 114 height 8
paste div
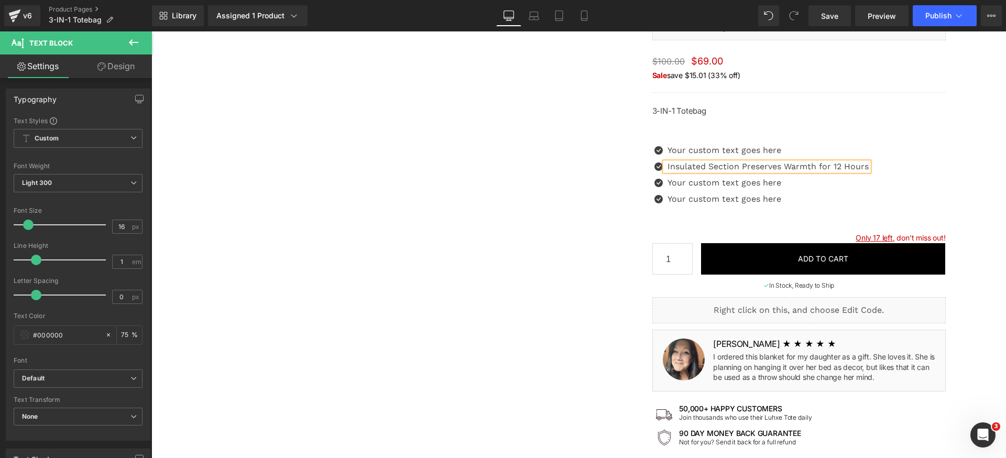
click at [151, 31] on div at bounding box center [151, 31] width 0 height 0
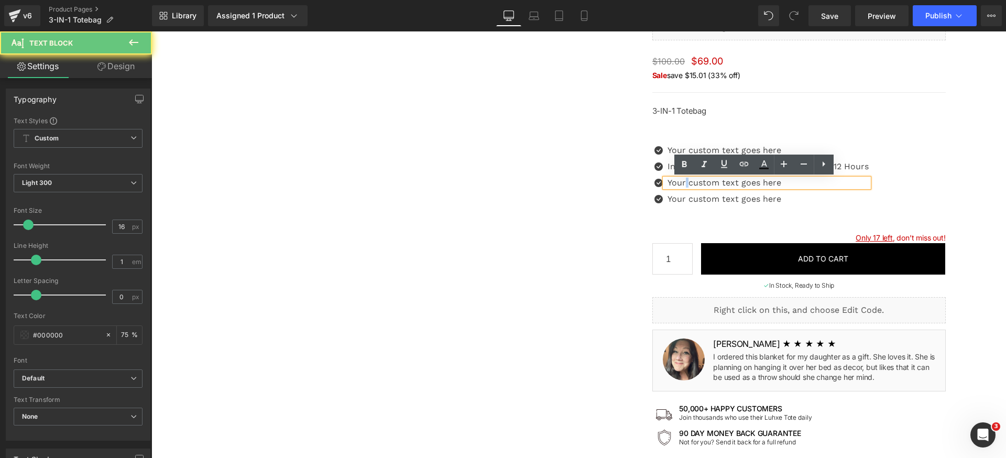
click at [681, 185] on p "Your custom text goes here" at bounding box center [767, 183] width 201 height 8
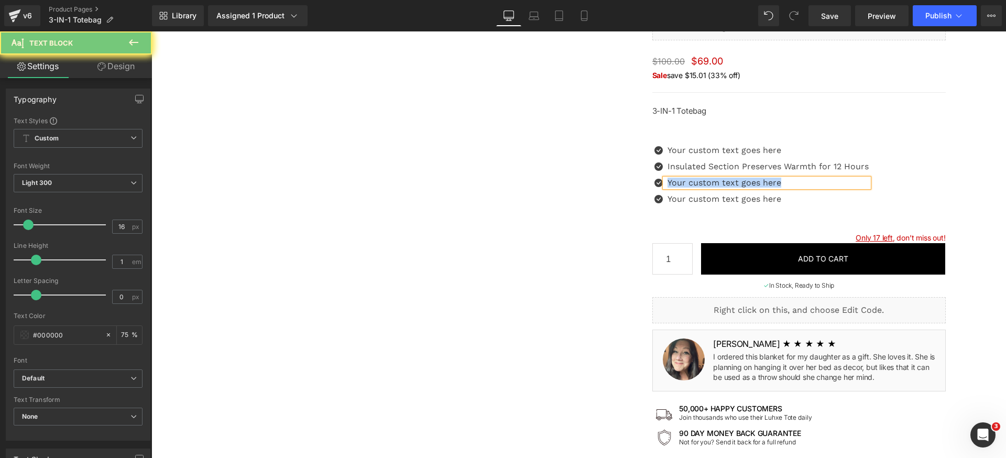
paste div
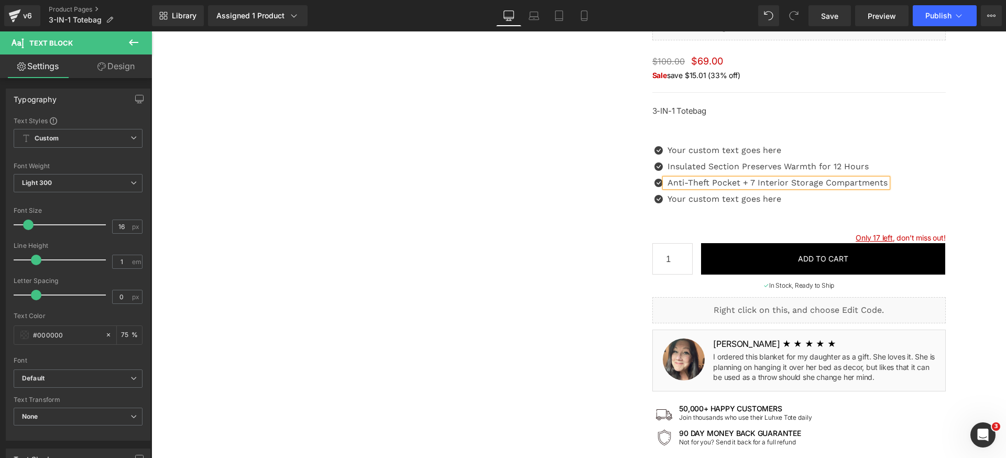
click at [686, 197] on p "Your custom text goes here" at bounding box center [777, 199] width 220 height 8
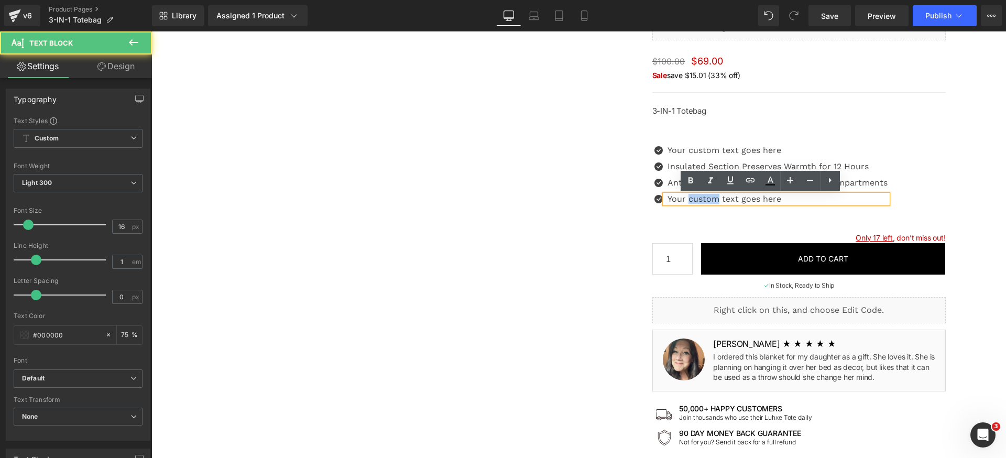
click at [686, 197] on p "Your custom text goes here" at bounding box center [777, 199] width 220 height 8
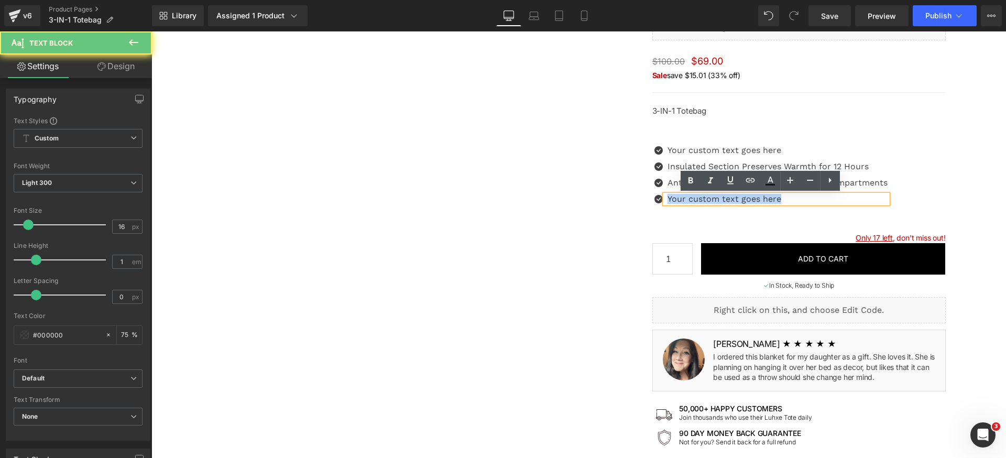
click at [686, 197] on p "Your custom text goes here" at bounding box center [777, 199] width 220 height 8
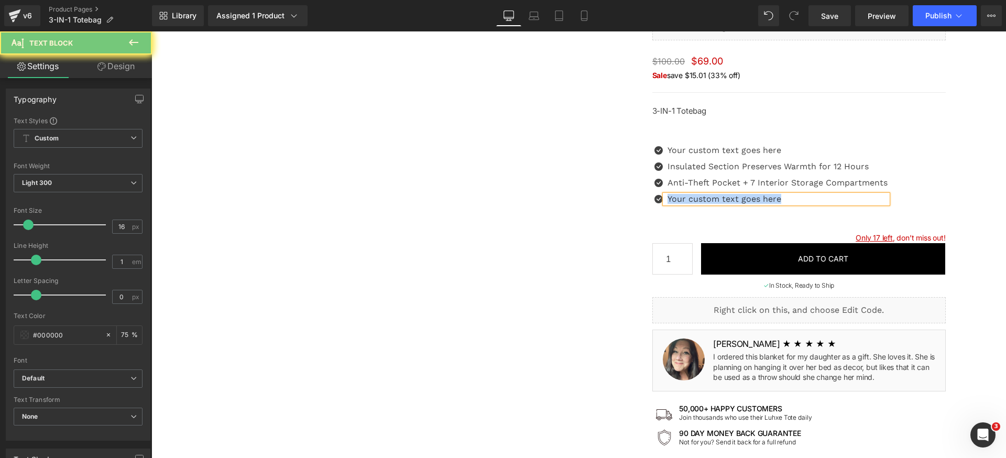
paste div
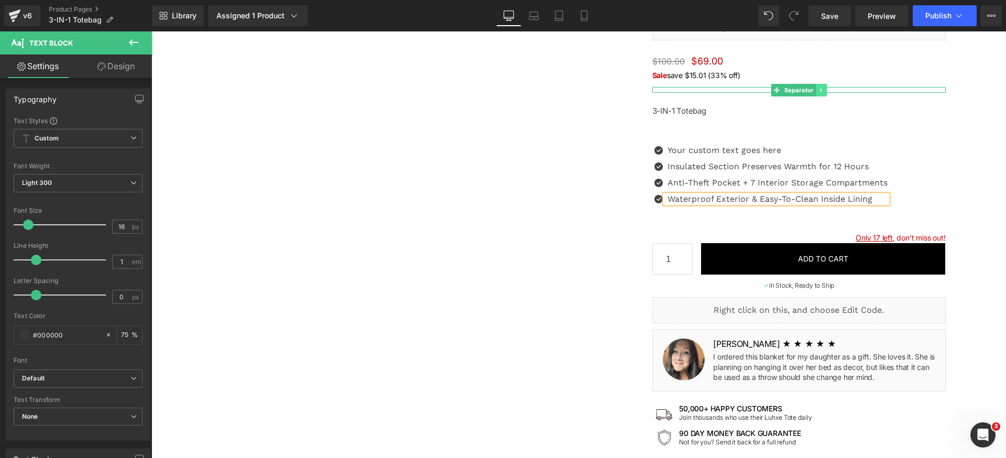
click at [818, 90] on icon at bounding box center [821, 90] width 6 height 6
click at [812, 91] on icon at bounding box center [815, 90] width 6 height 6
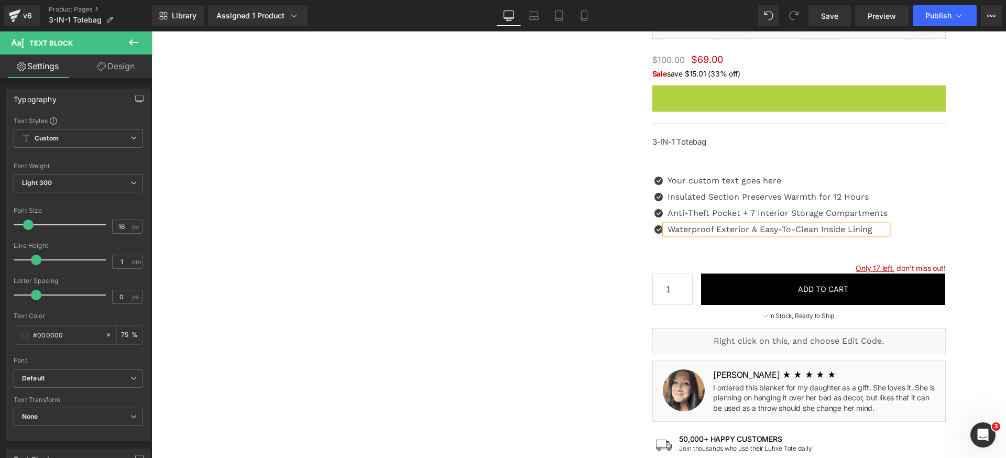
scroll to position [103, 0]
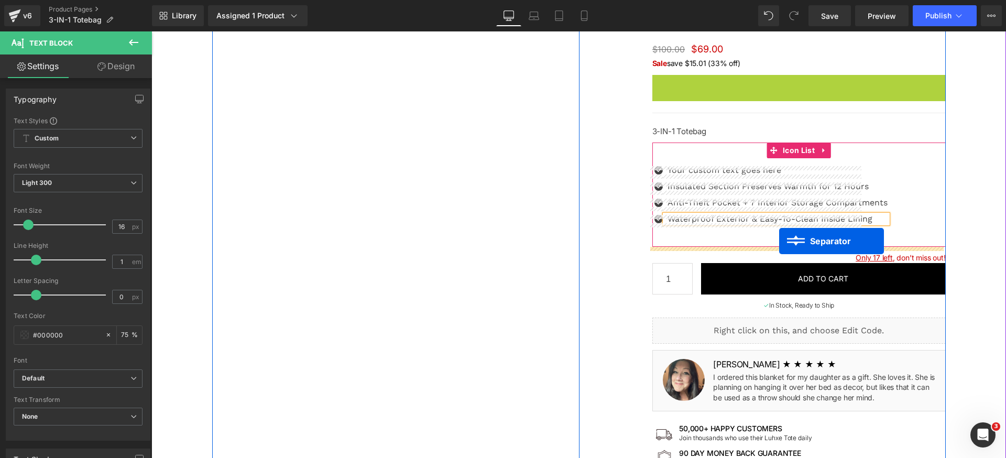
drag, startPoint x: 782, startPoint y: 91, endPoint x: 779, endPoint y: 241, distance: 150.4
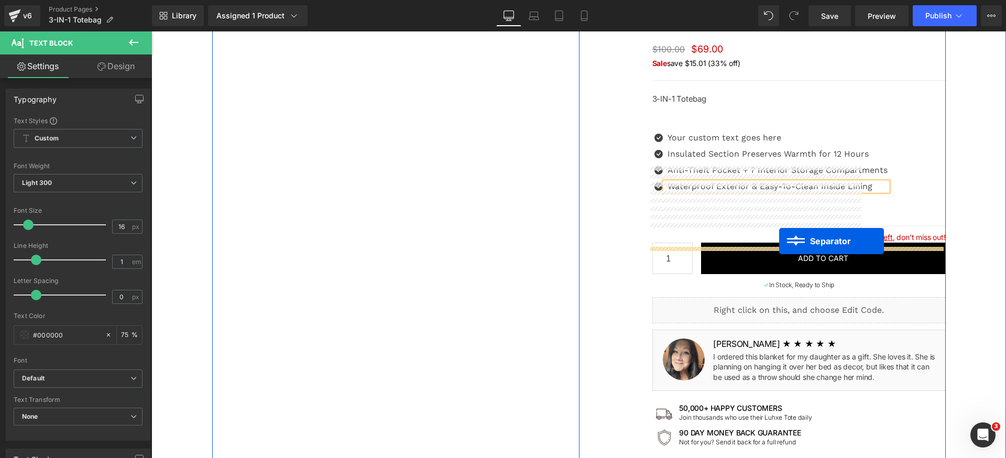
scroll to position [93, 0]
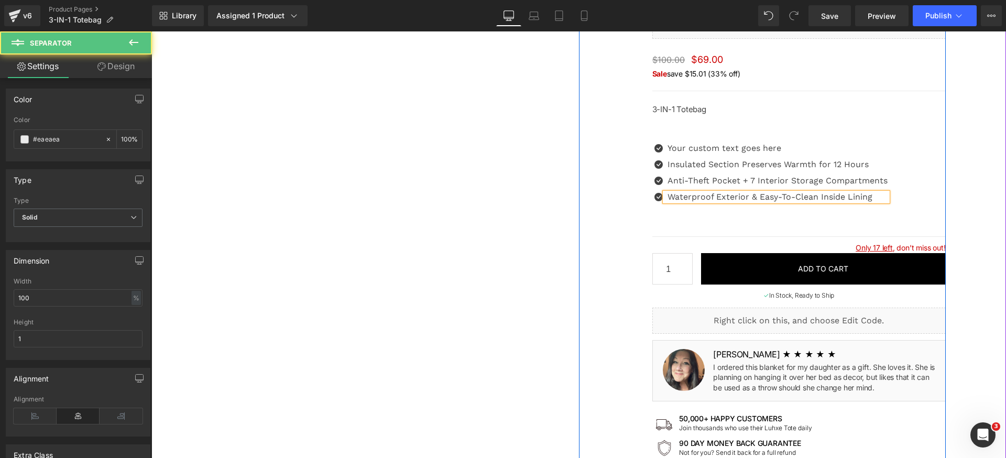
click at [771, 217] on div "Icon Your custom text goes here Text Block Icon Insulated Section Preserves War…" at bounding box center [798, 172] width 293 height 104
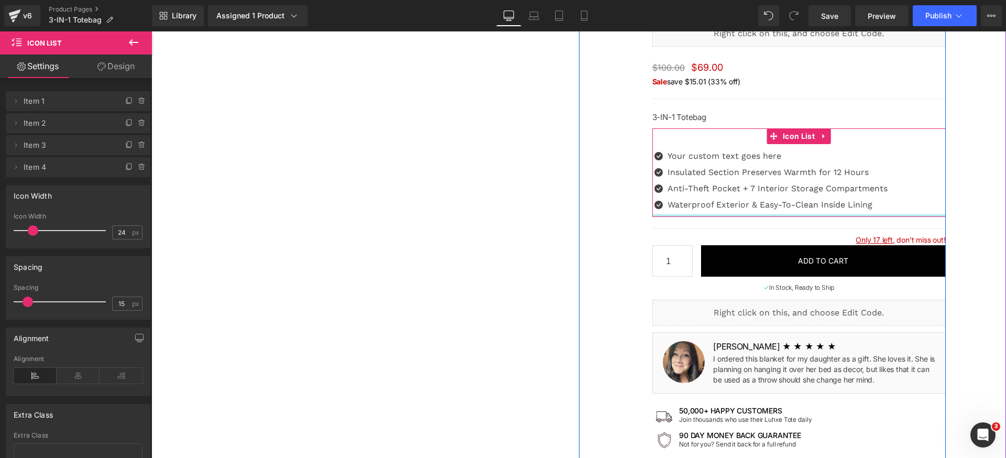
drag, startPoint x: 786, startPoint y: 220, endPoint x: 790, endPoint y: 197, distance: 22.9
click at [790, 197] on div "Icon Your custom text goes here Text Block Icon Insulated Section Preserves War…" at bounding box center [798, 172] width 293 height 89
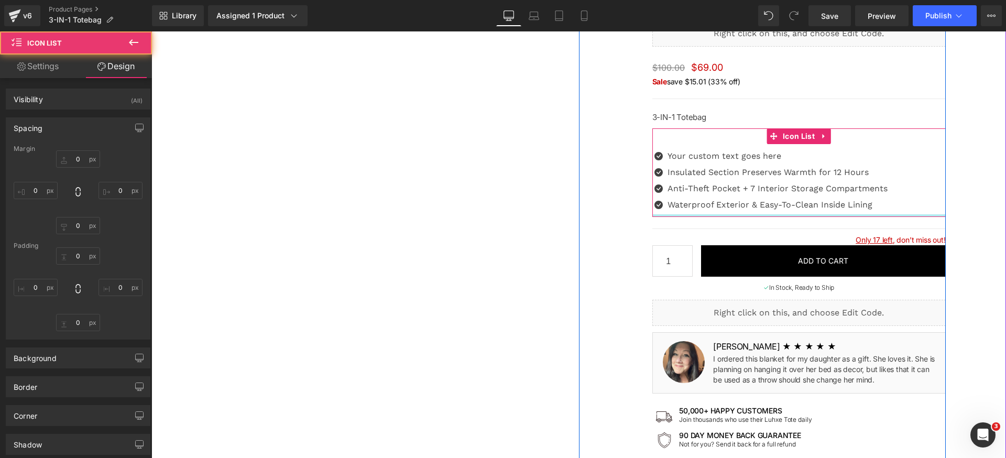
type input "0"
type input "45"
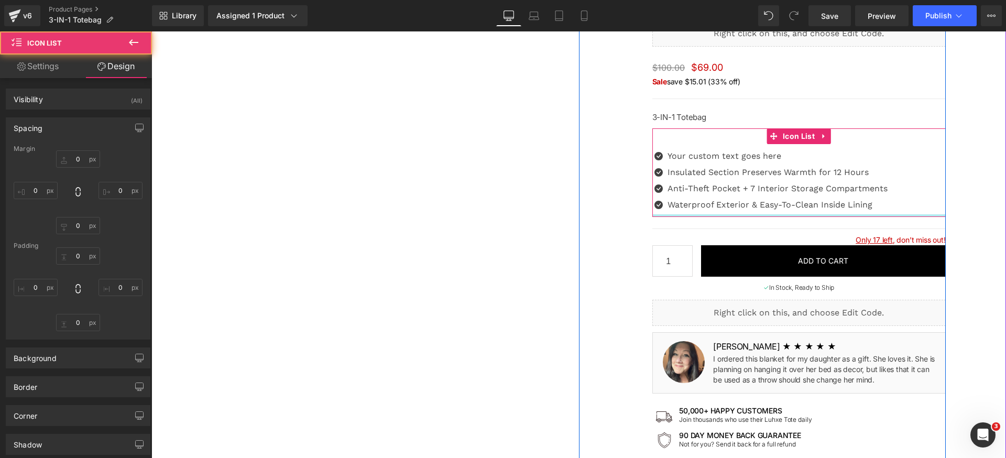
type input "0"
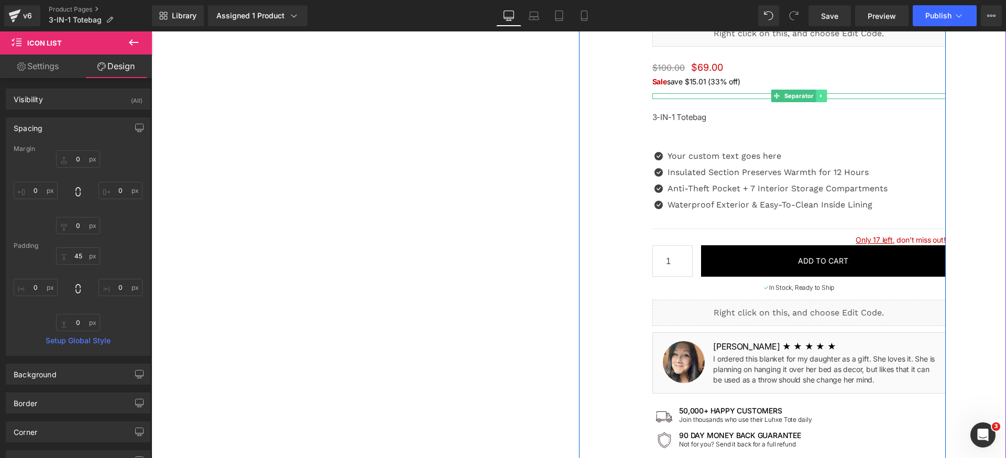
click at [818, 96] on icon at bounding box center [821, 96] width 6 height 6
click at [812, 97] on icon at bounding box center [815, 96] width 6 height 6
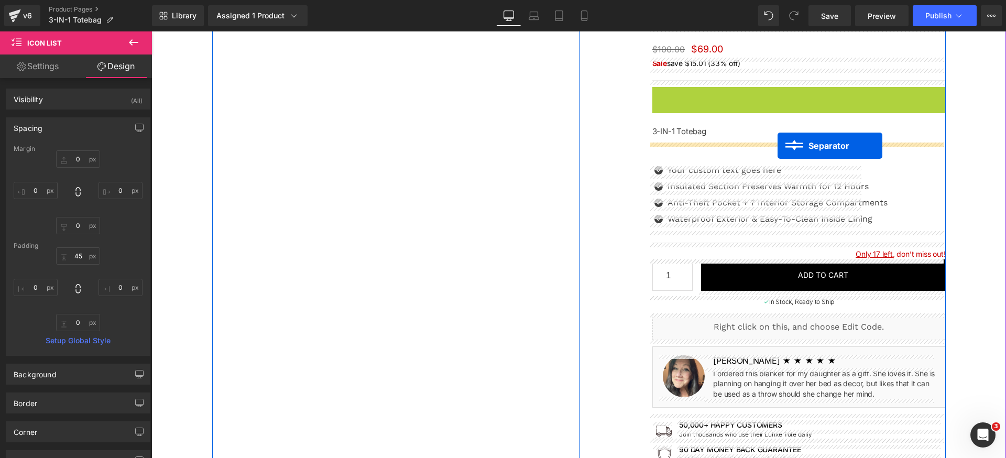
drag, startPoint x: 783, startPoint y: 98, endPoint x: 777, endPoint y: 146, distance: 47.4
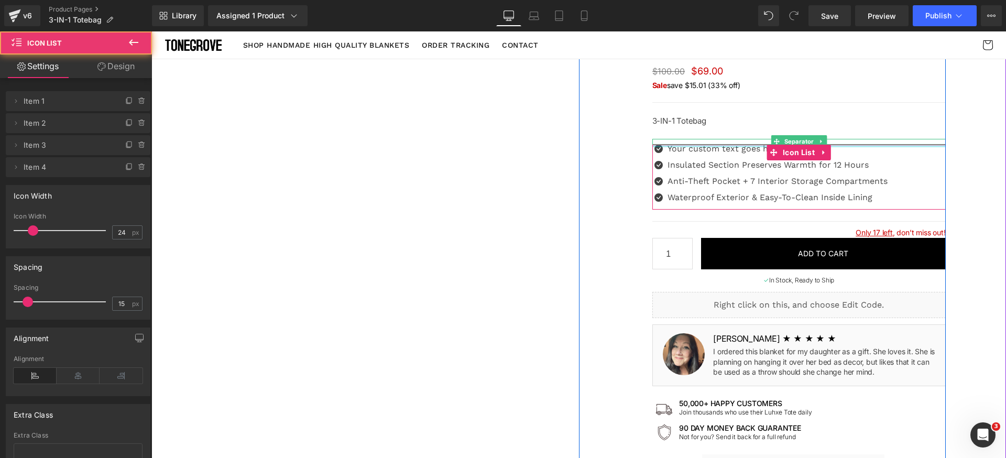
drag, startPoint x: 866, startPoint y: 135, endPoint x: 865, endPoint y: 86, distance: 48.2
click at [865, 86] on div "3-IN-1 Totebag (P) Title Liquid $100.00 $69.00 (P) Price Sale save $15.01 (33% …" at bounding box center [798, 398] width 293 height 790
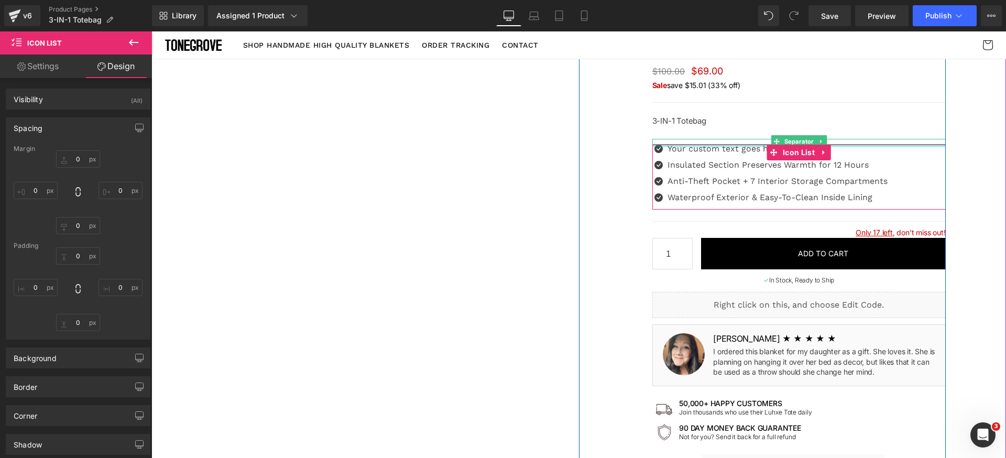
type input "0"
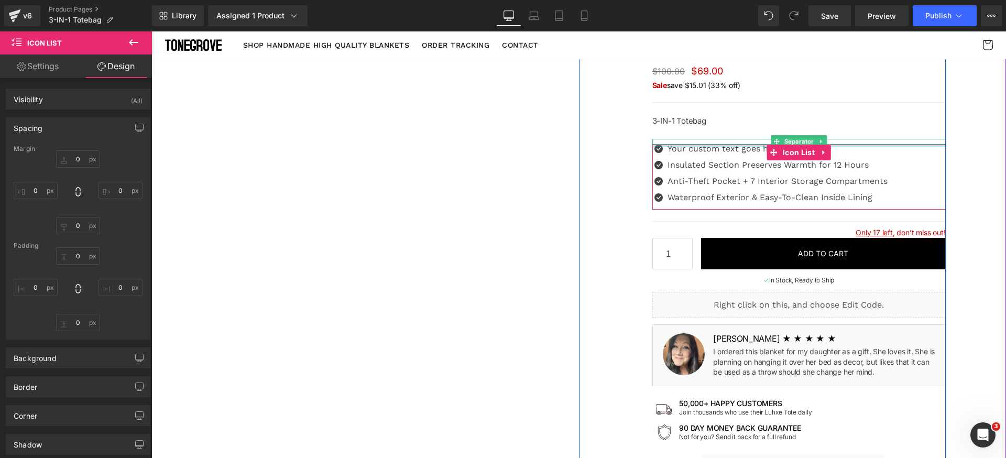
type input "0"
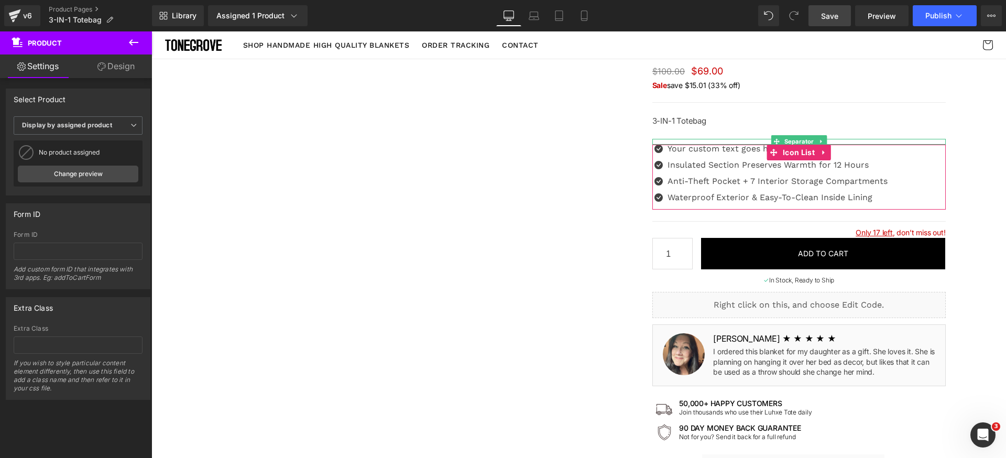
drag, startPoint x: 827, startPoint y: 13, endPoint x: 648, endPoint y: 35, distance: 179.9
click at [827, 13] on span "Save" at bounding box center [829, 15] width 17 height 11
click at [848, 17] on link "Save" at bounding box center [829, 15] width 42 height 21
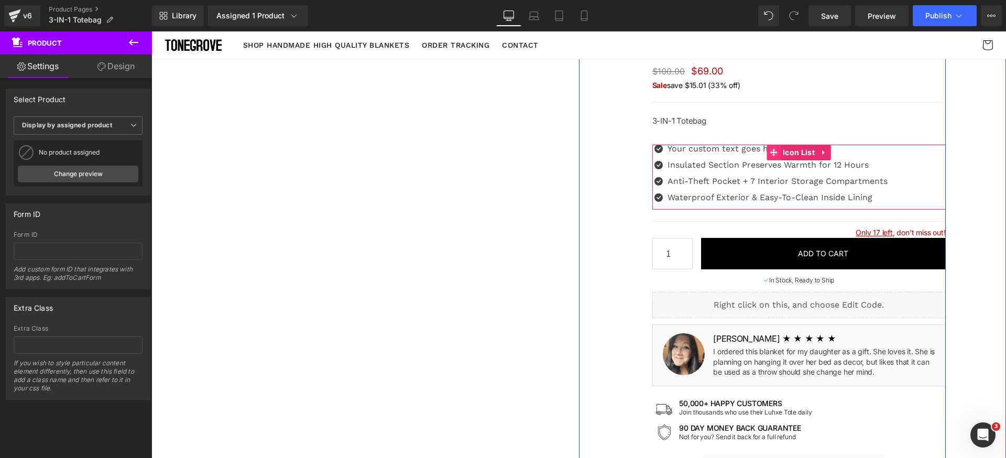
click at [770, 151] on icon at bounding box center [772, 152] width 7 height 7
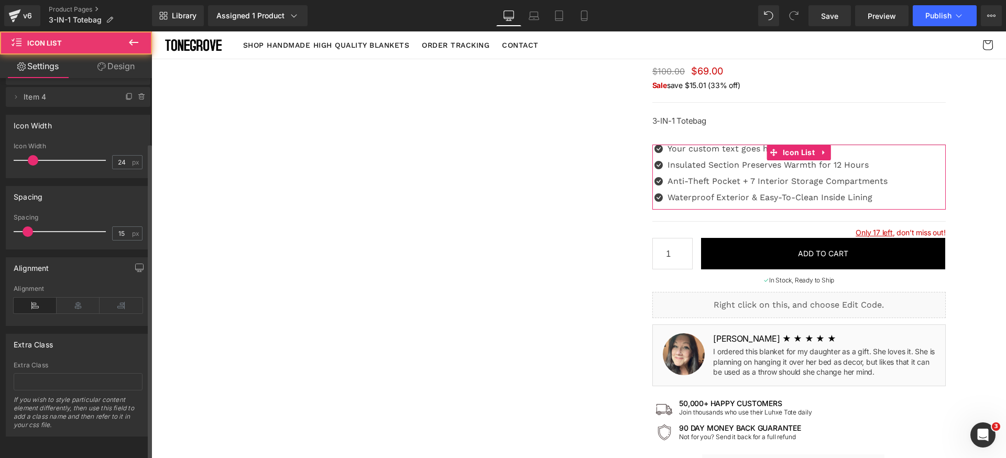
scroll to position [0, 0]
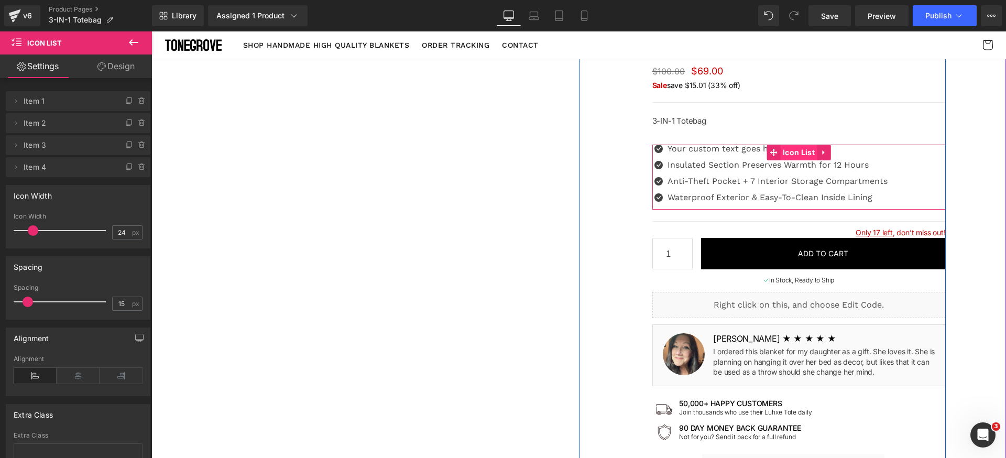
click at [793, 152] on span "Icon List" at bounding box center [798, 153] width 37 height 16
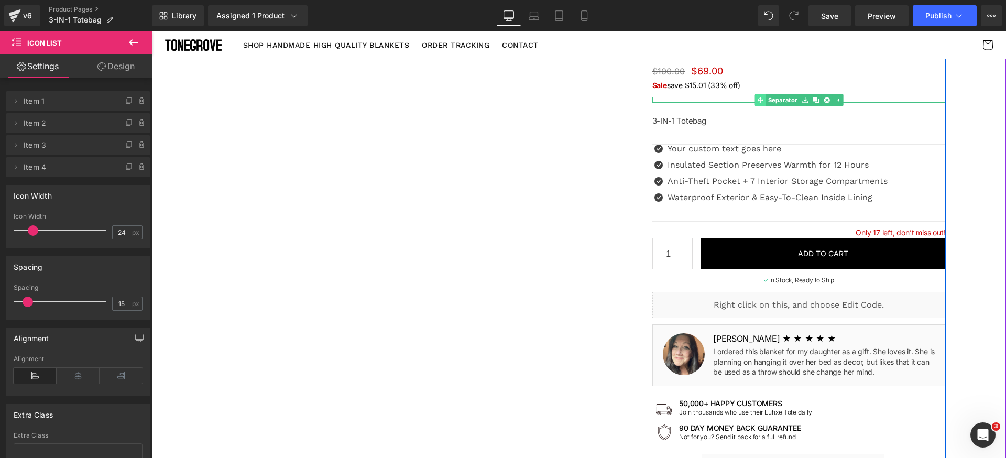
click at [756, 98] on div "Separator" at bounding box center [798, 100] width 293 height 6
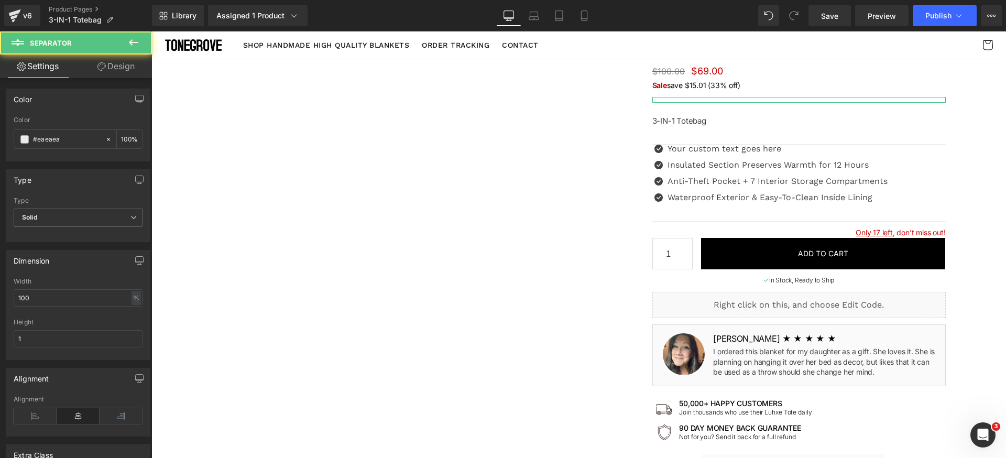
click at [119, 62] on link "Design" at bounding box center [116, 66] width 76 height 24
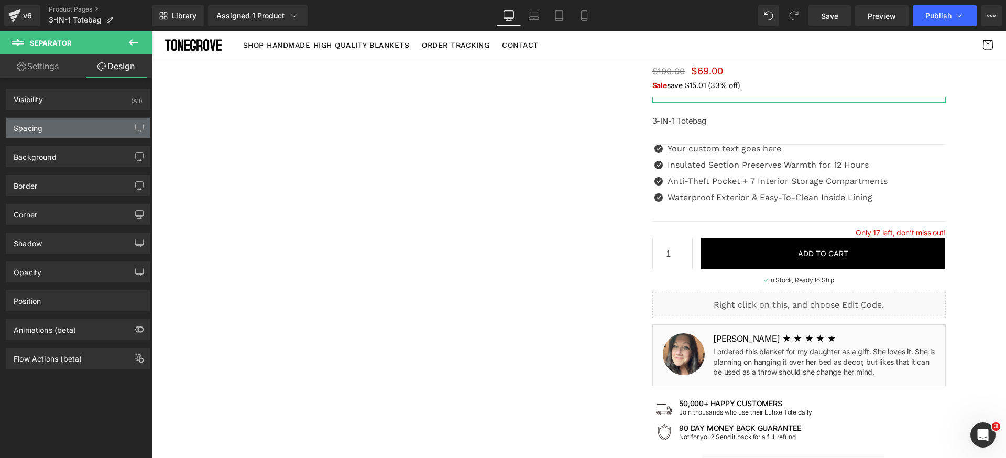
click at [56, 128] on div "Spacing" at bounding box center [78, 128] width 144 height 20
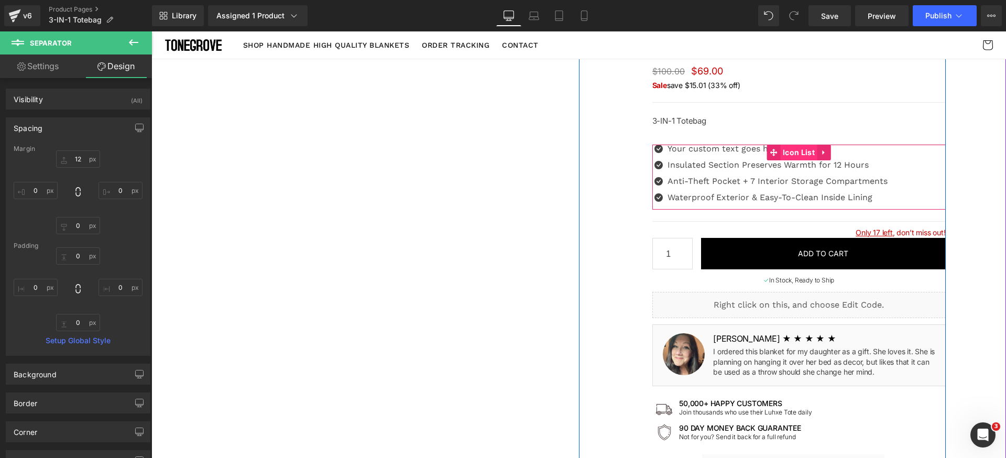
click at [790, 151] on span "Icon List" at bounding box center [798, 153] width 37 height 16
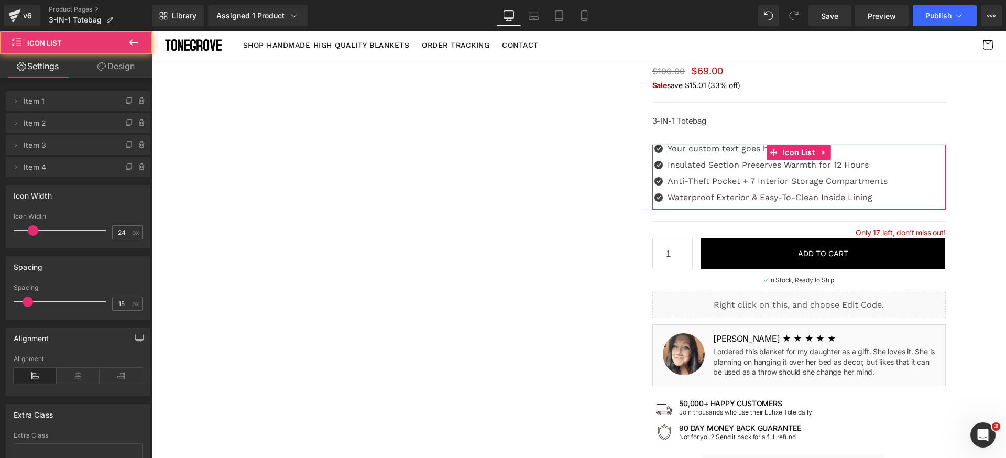
click at [114, 69] on link "Design" at bounding box center [116, 66] width 76 height 24
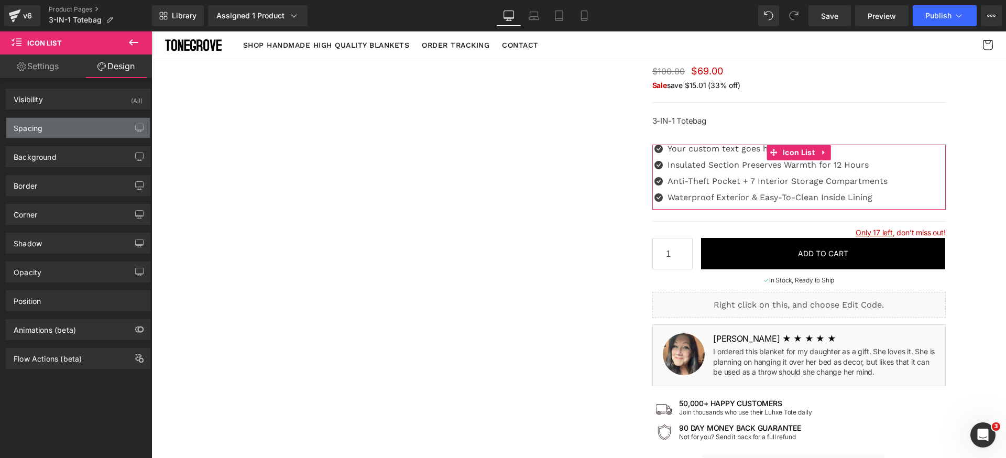
click at [54, 128] on div "Spacing" at bounding box center [78, 128] width 144 height 20
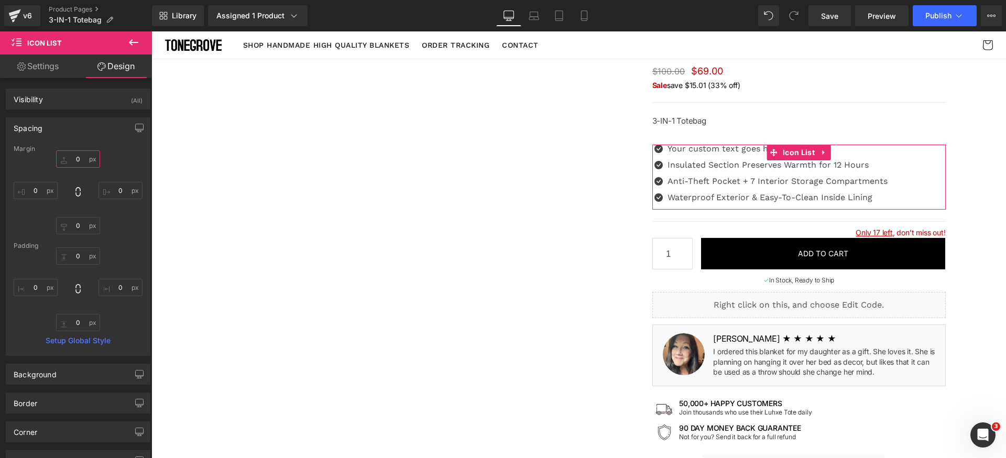
click at [80, 159] on input "0" at bounding box center [78, 158] width 44 height 17
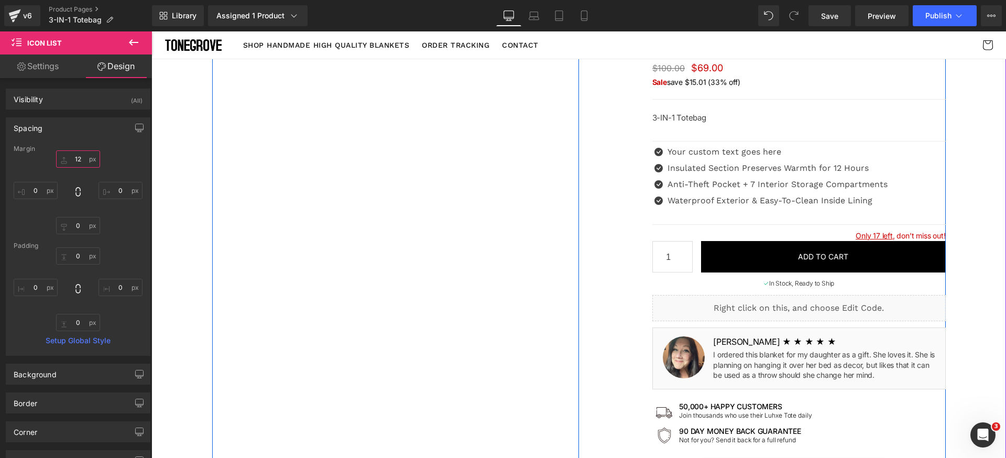
type input "1"
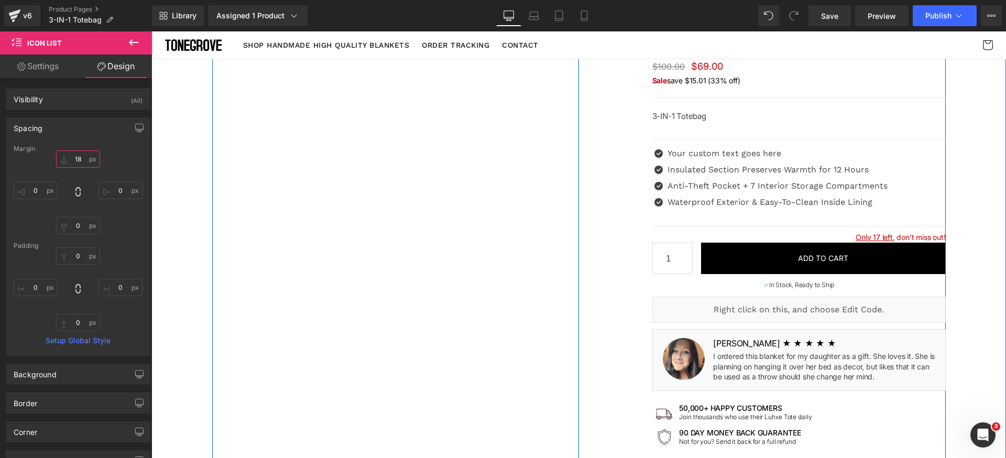
type input "1"
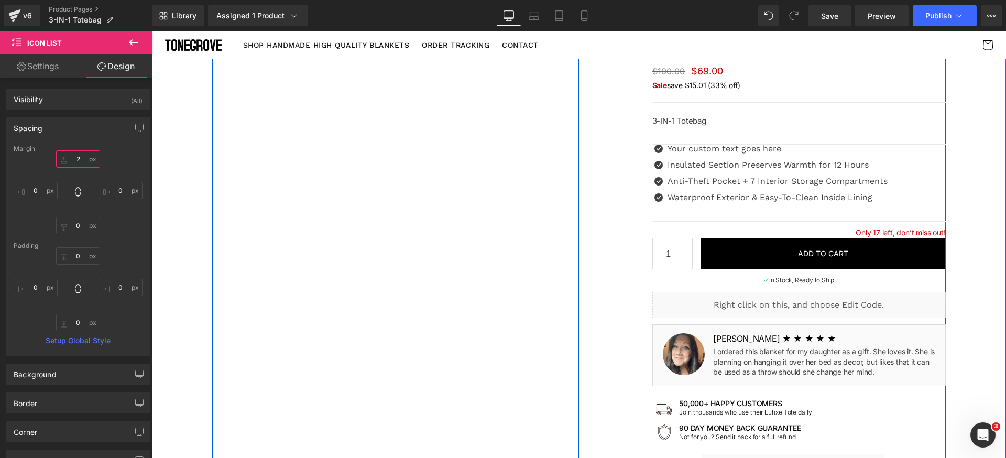
type input "24"
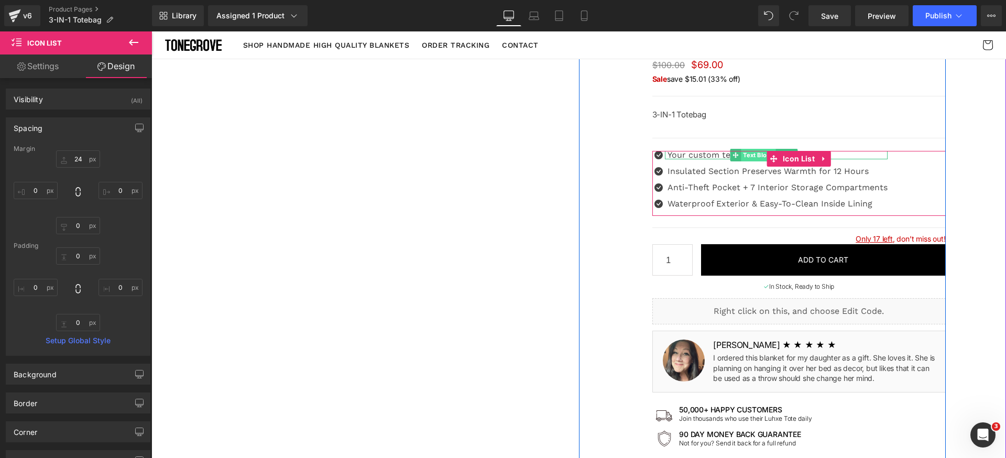
click at [741, 158] on span "Text Block" at bounding box center [758, 155] width 35 height 13
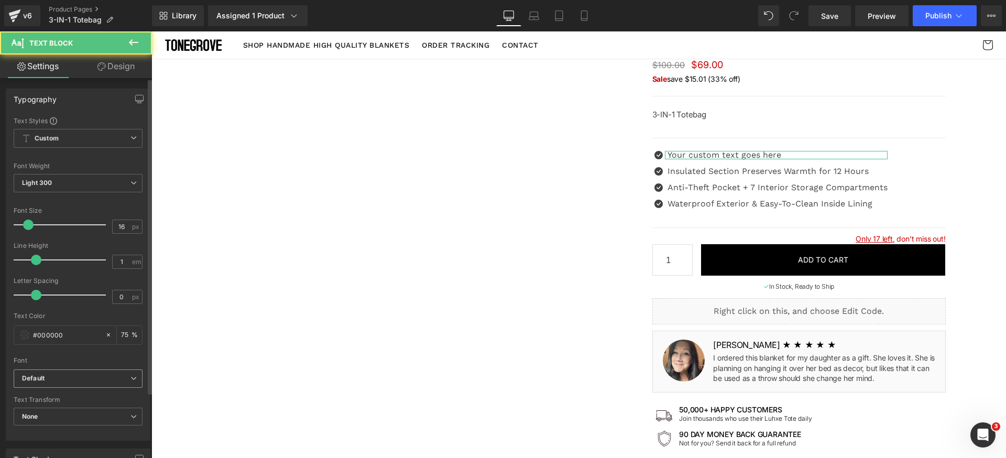
click at [76, 380] on b "Default" at bounding box center [76, 378] width 108 height 9
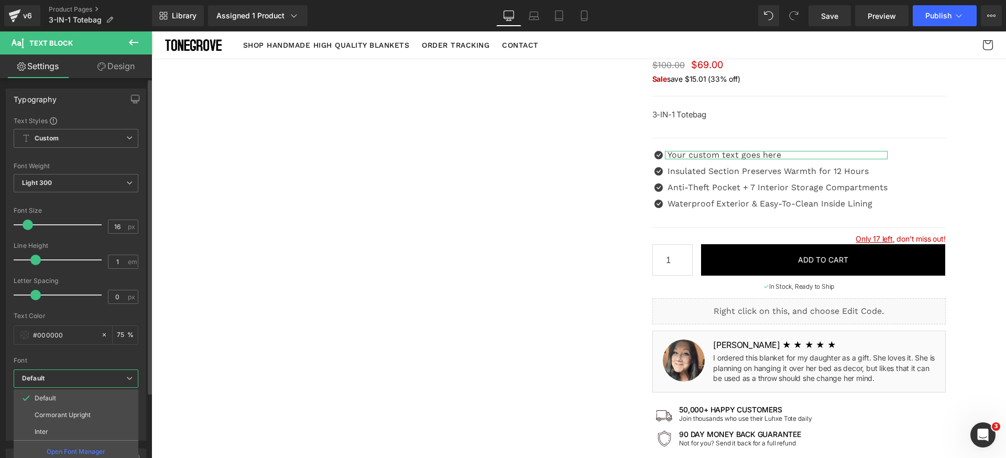
drag, startPoint x: 53, startPoint y: 428, endPoint x: 71, endPoint y: 424, distance: 18.7
click at [53, 427] on li "Inter" at bounding box center [76, 431] width 125 height 17
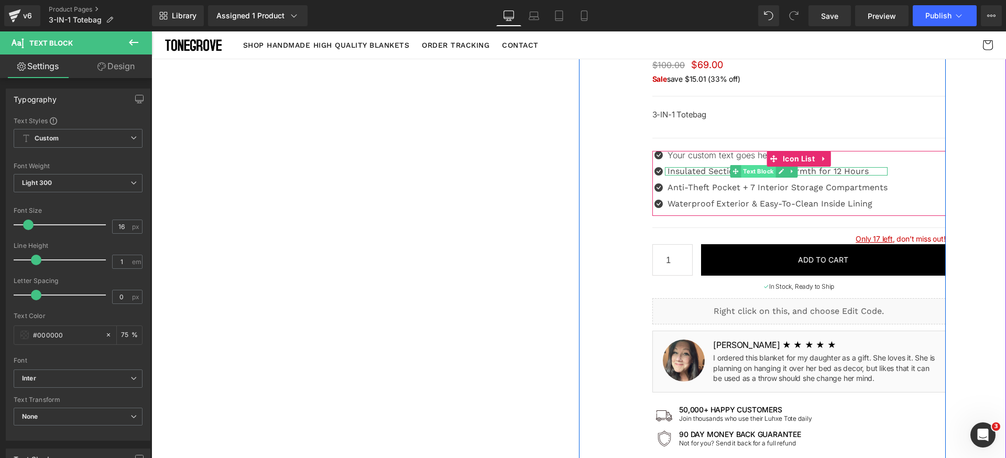
click at [742, 170] on span "Text Block" at bounding box center [758, 171] width 35 height 13
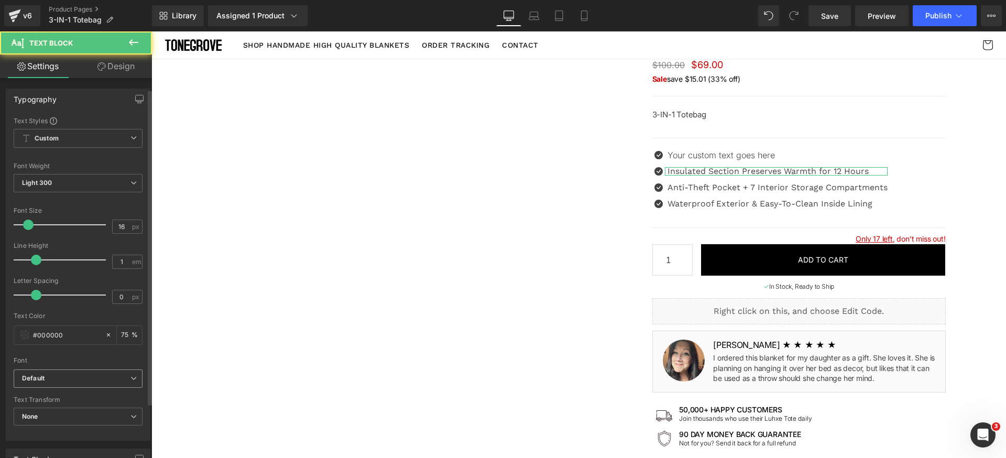
scroll to position [13, 0]
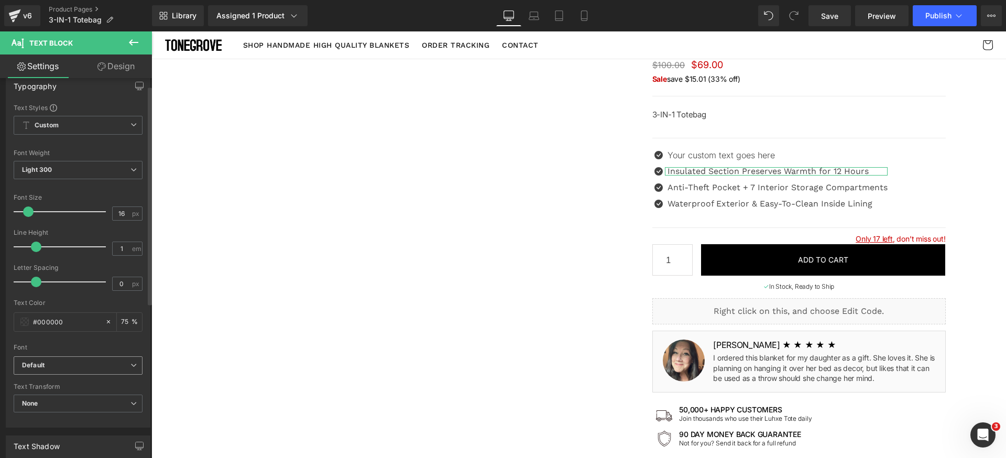
click at [77, 367] on b "Default" at bounding box center [76, 365] width 108 height 9
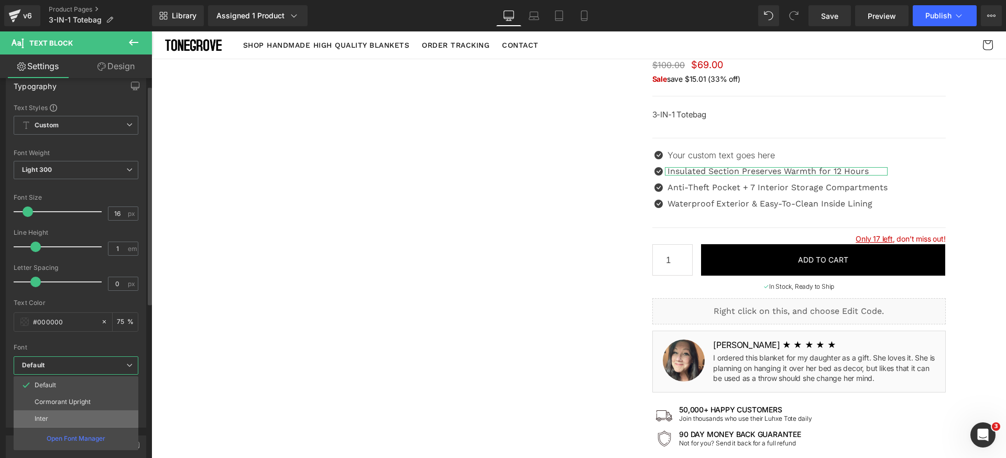
click at [62, 418] on li "Inter" at bounding box center [76, 418] width 125 height 17
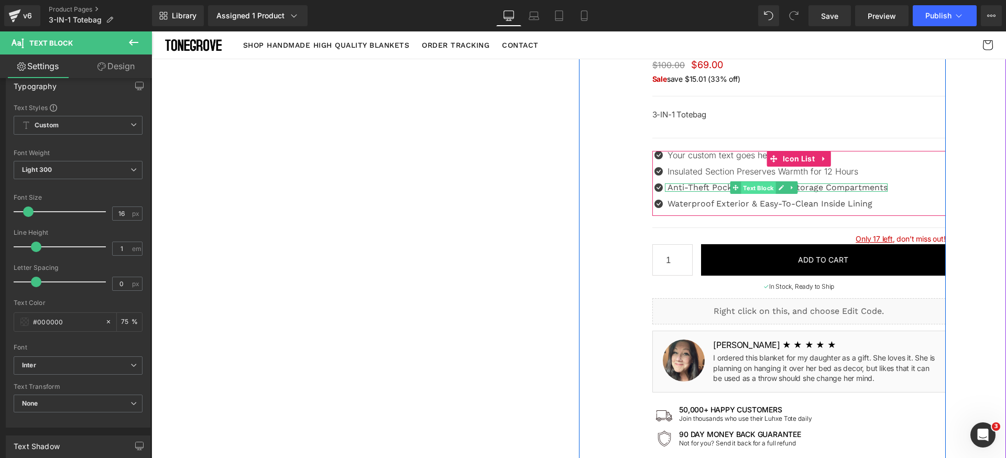
click at [756, 188] on span "Text Block" at bounding box center [758, 188] width 35 height 13
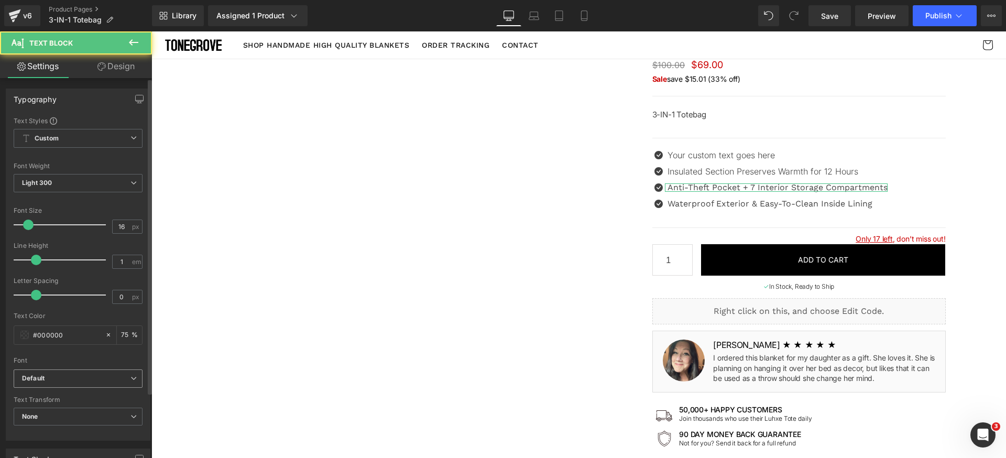
click at [73, 375] on b "Default" at bounding box center [76, 378] width 108 height 9
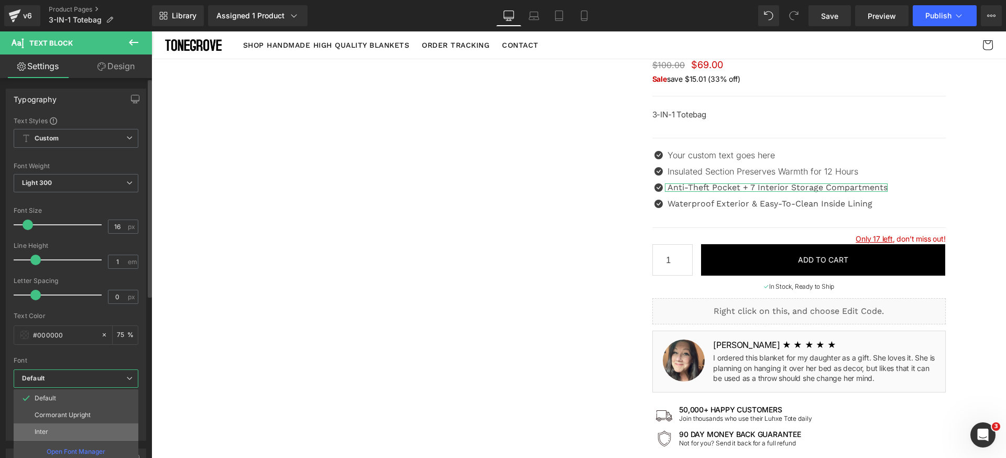
click at [48, 428] on li "Inter" at bounding box center [76, 431] width 125 height 17
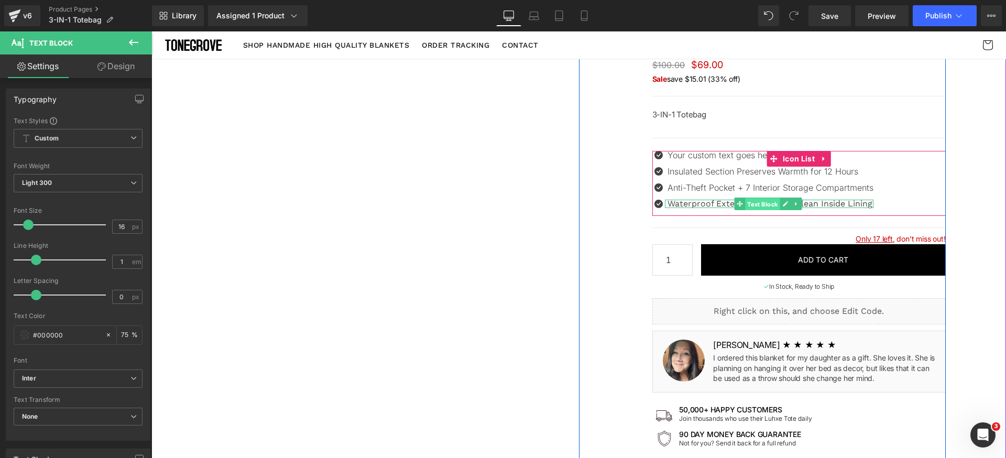
click at [745, 203] on span "Text Block" at bounding box center [762, 204] width 35 height 13
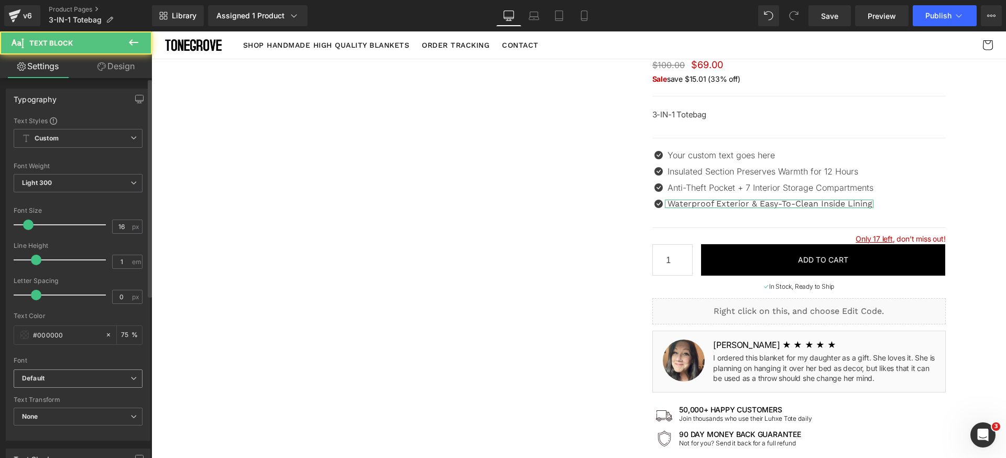
click at [92, 377] on b "Default" at bounding box center [76, 378] width 108 height 9
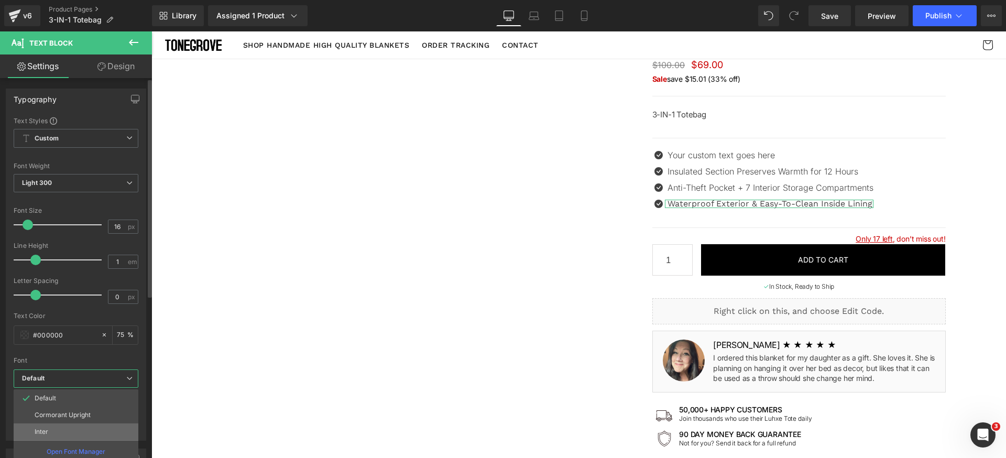
click at [63, 425] on li "Inter" at bounding box center [76, 431] width 125 height 17
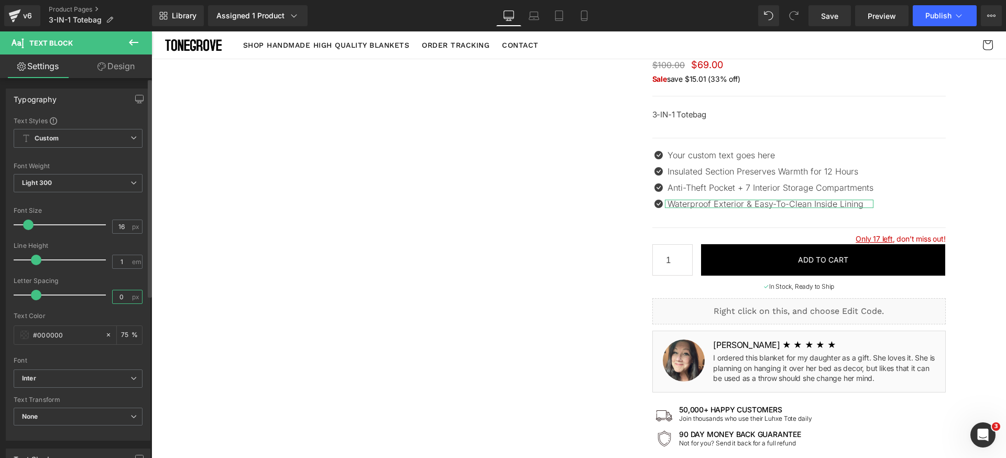
click at [125, 295] on input "0" at bounding box center [122, 296] width 18 height 13
type input "-0.2"
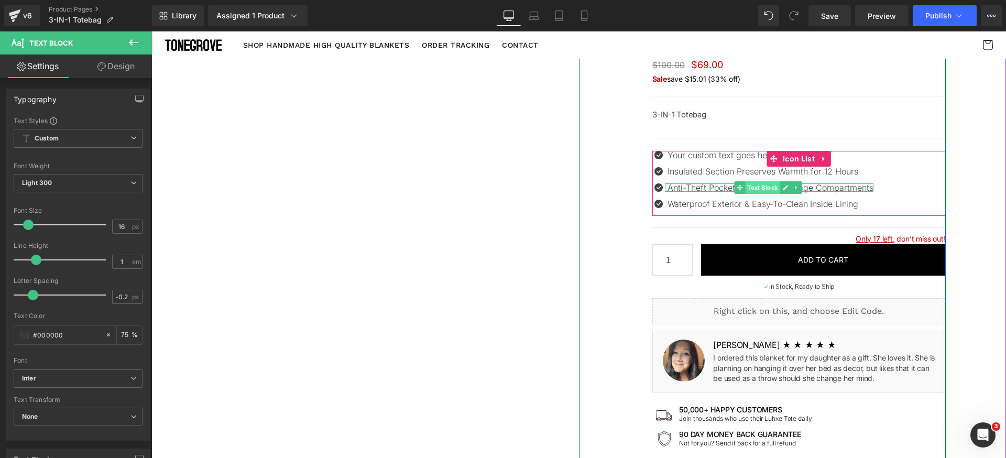
click at [745, 189] on span "Text Block" at bounding box center [762, 187] width 35 height 13
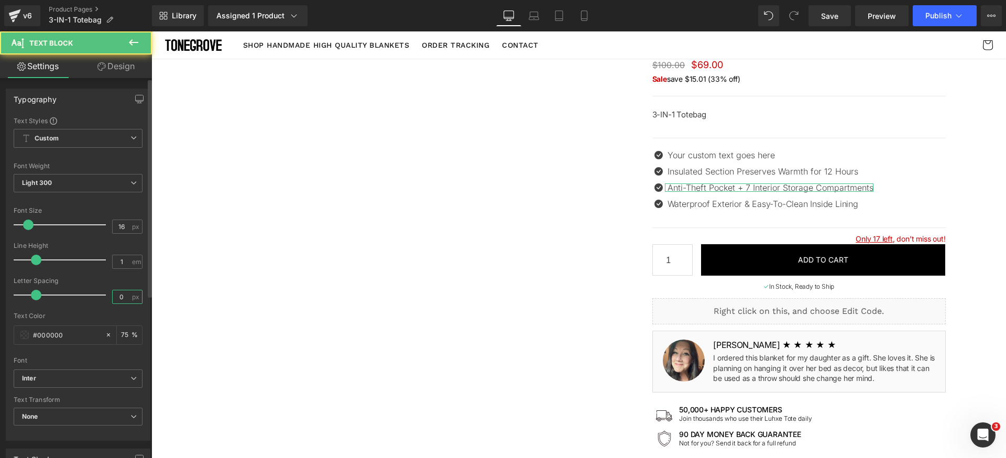
click at [126, 296] on input "0" at bounding box center [122, 296] width 18 height 13
paste input "-0.2"
type input "-0.2"
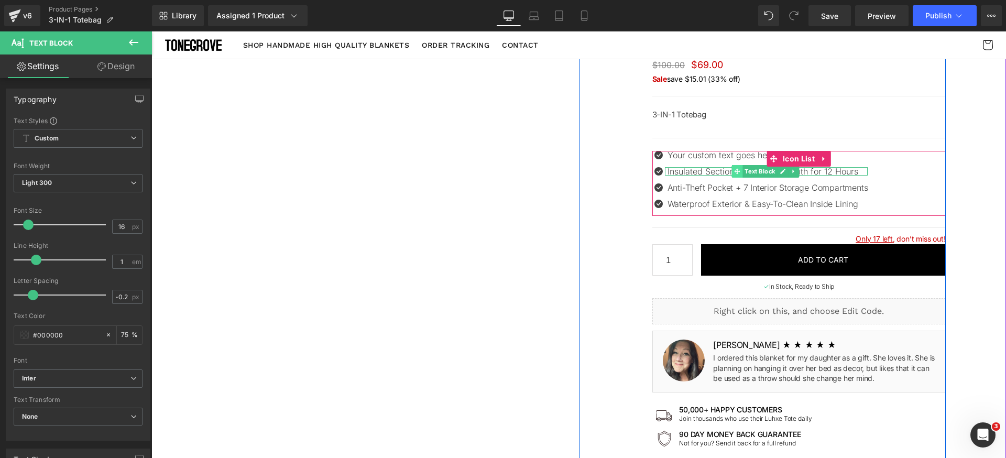
click at [745, 171] on span "Text Block" at bounding box center [760, 171] width 35 height 13
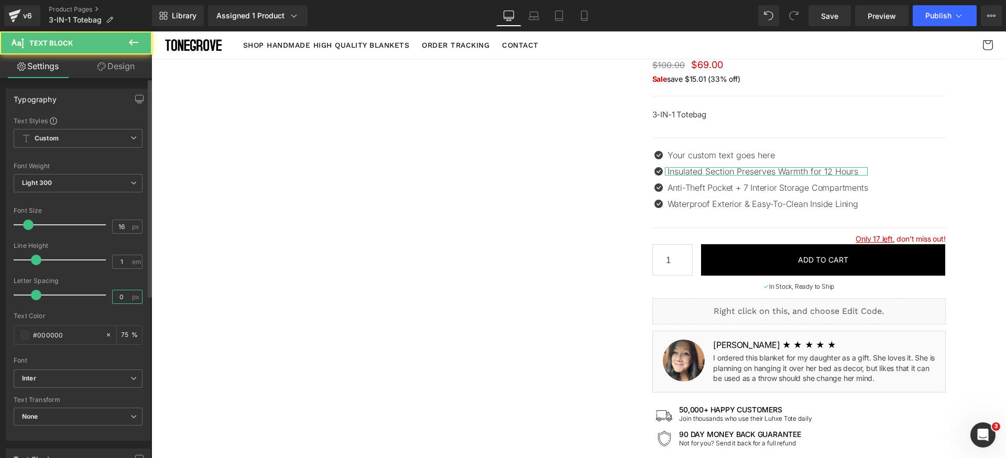
click at [115, 296] on input "0" at bounding box center [122, 296] width 18 height 13
paste input "-0.2"
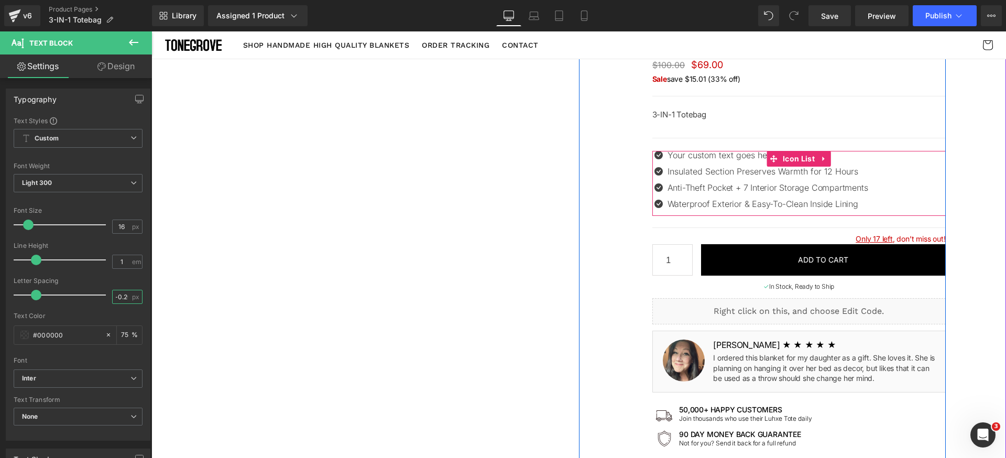
type input "-0.2"
click at [734, 156] on icon at bounding box center [737, 155] width 6 height 6
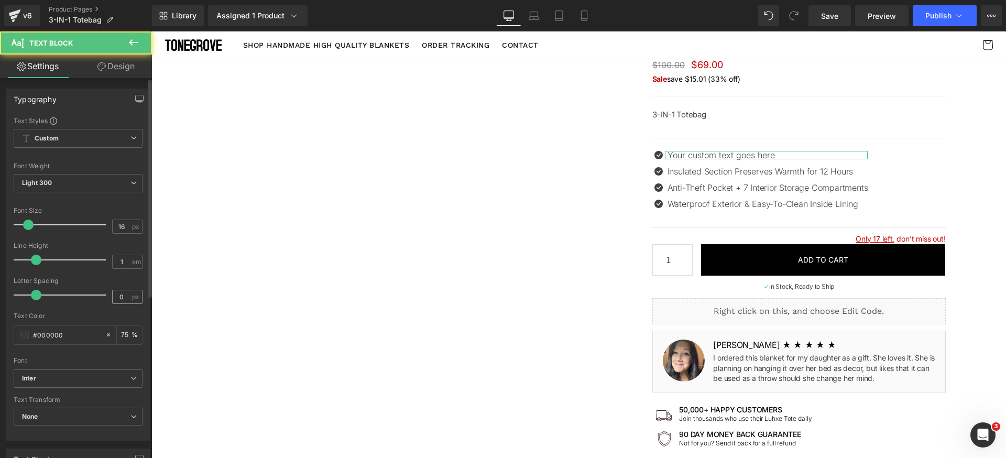
click at [127, 294] on div "0 px" at bounding box center [127, 297] width 30 height 14
click at [121, 299] on input "0" at bounding box center [122, 296] width 18 height 13
paste input "-0.2"
type input "-0.2"
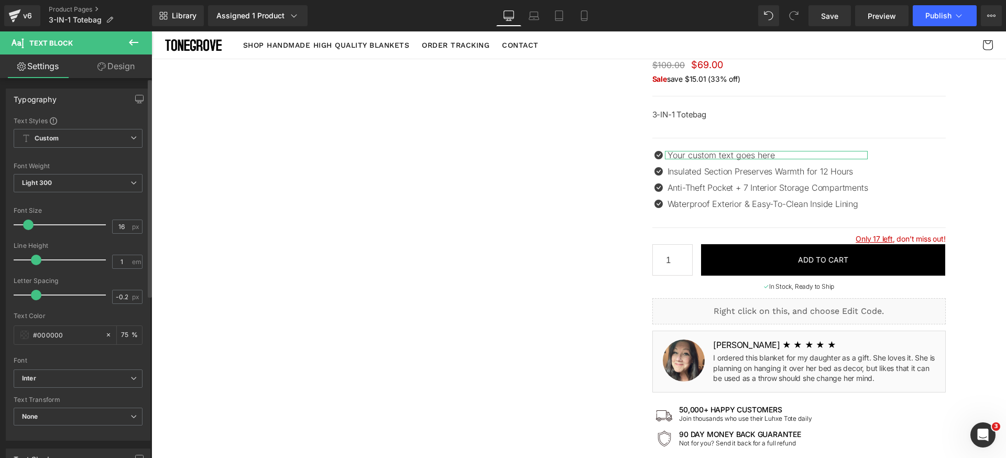
click at [123, 283] on div "Letter Spacing" at bounding box center [78, 280] width 129 height 7
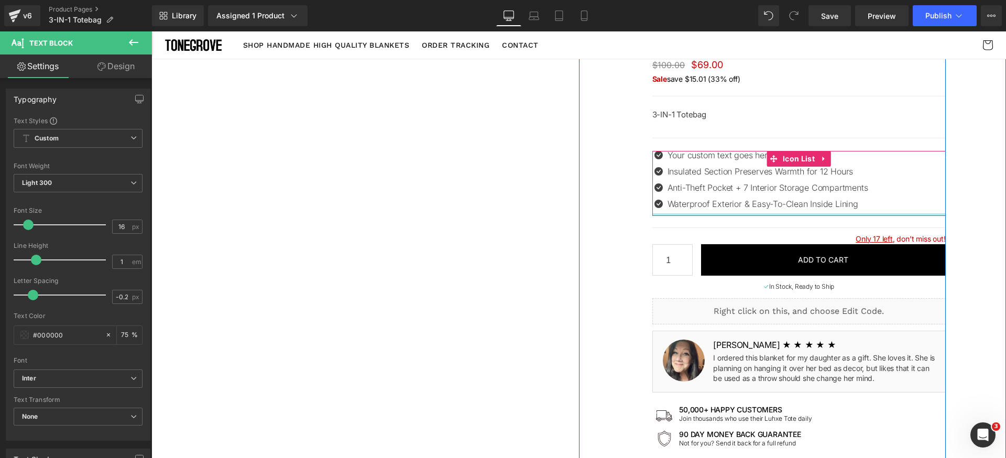
click at [707, 214] on div at bounding box center [798, 214] width 293 height 3
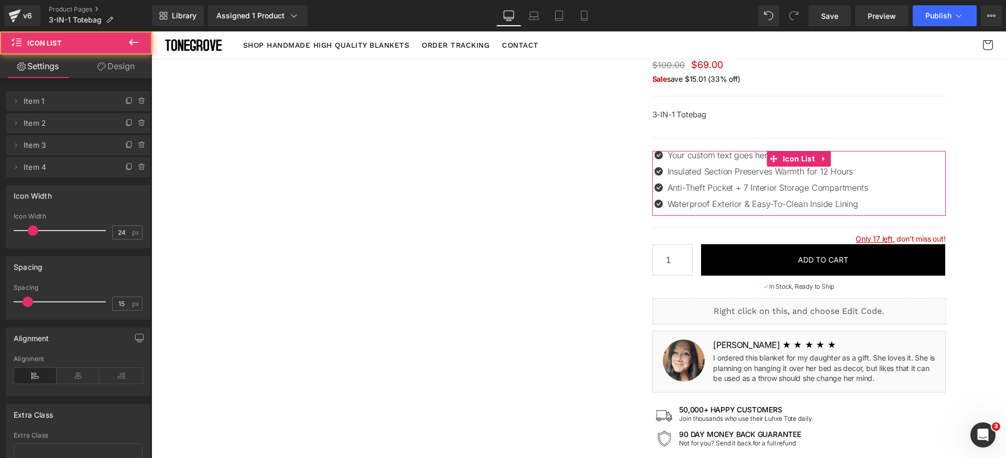
click at [124, 70] on link "Design" at bounding box center [116, 66] width 76 height 24
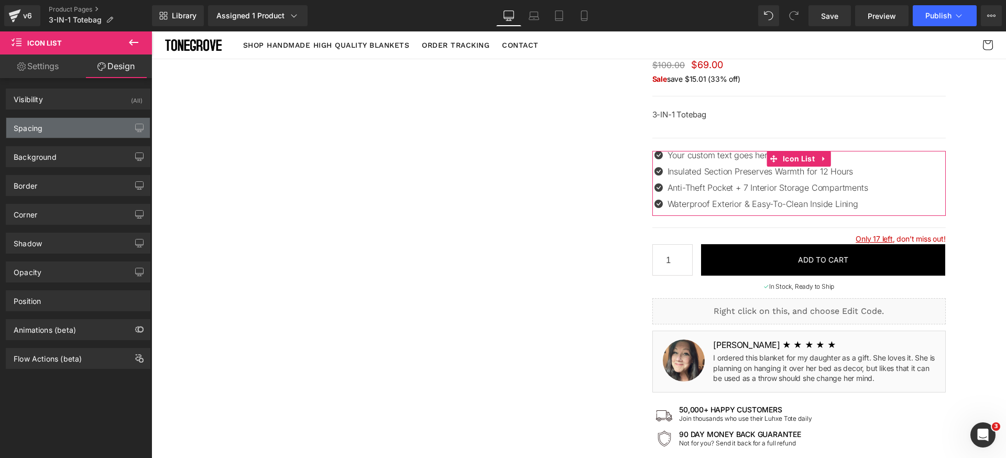
click at [71, 135] on div "Spacing" at bounding box center [78, 128] width 144 height 20
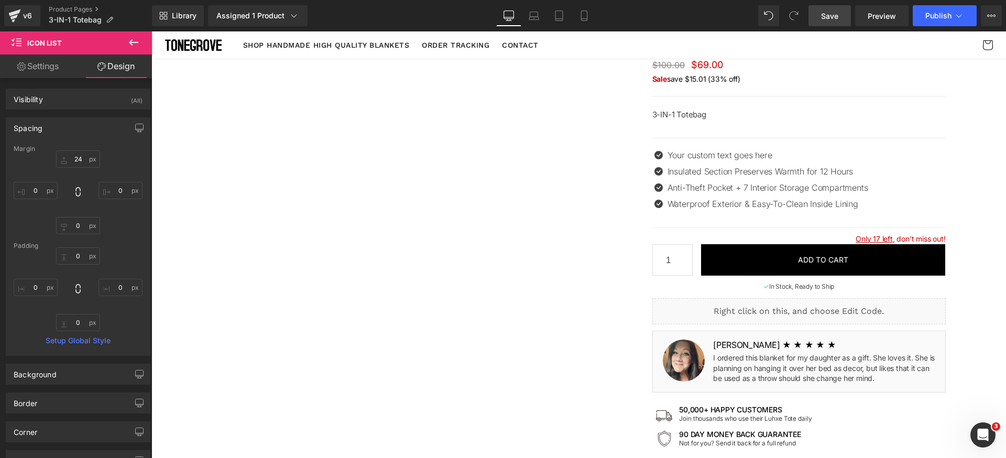
click at [830, 15] on span "Save" at bounding box center [829, 15] width 17 height 11
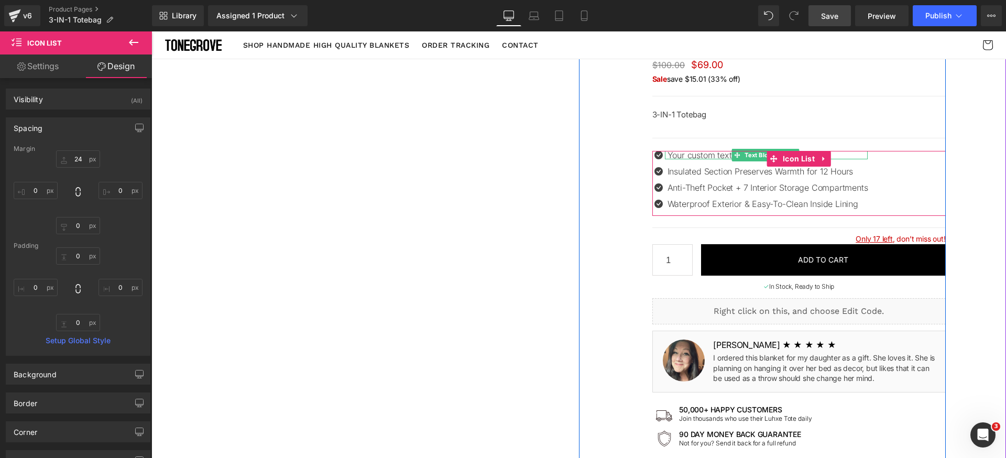
click at [693, 155] on p "Your custom text goes here" at bounding box center [767, 155] width 201 height 8
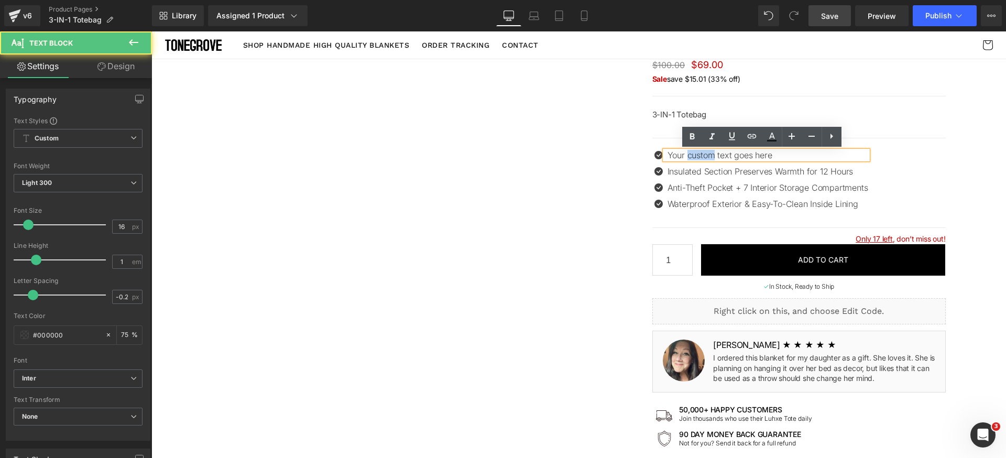
click at [693, 155] on p "Your custom text goes here" at bounding box center [767, 155] width 201 height 8
paste div
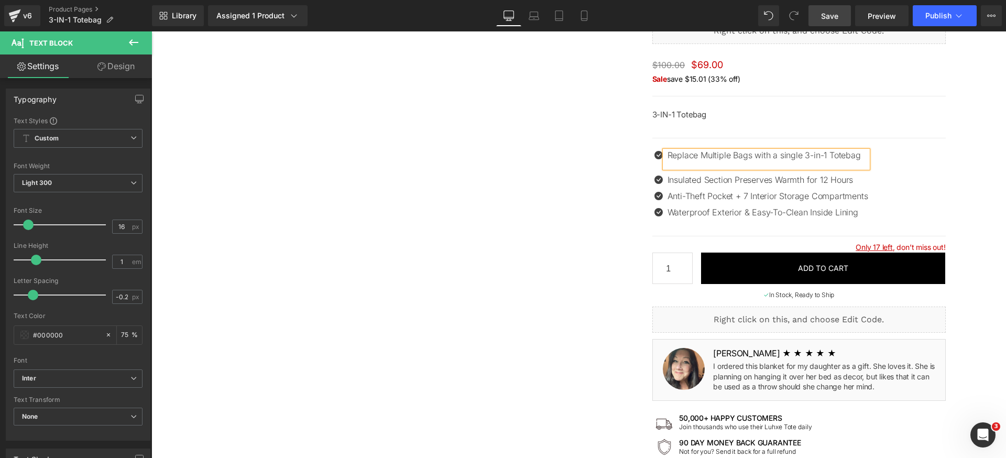
scroll to position [93, 0]
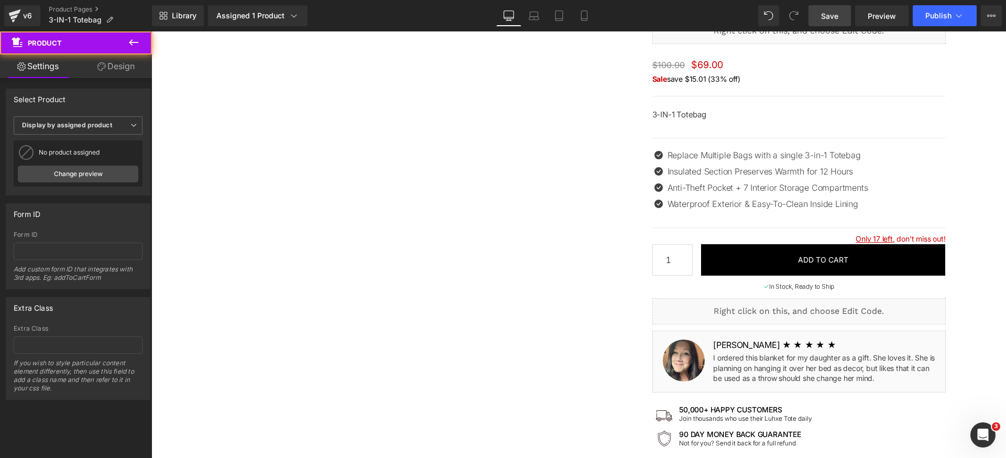
click at [837, 16] on span "Save" at bounding box center [829, 15] width 17 height 11
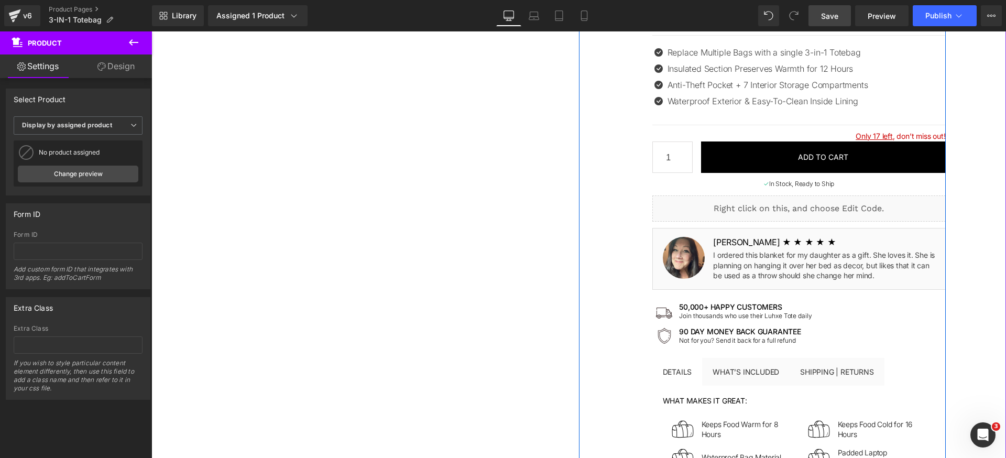
scroll to position [303, 0]
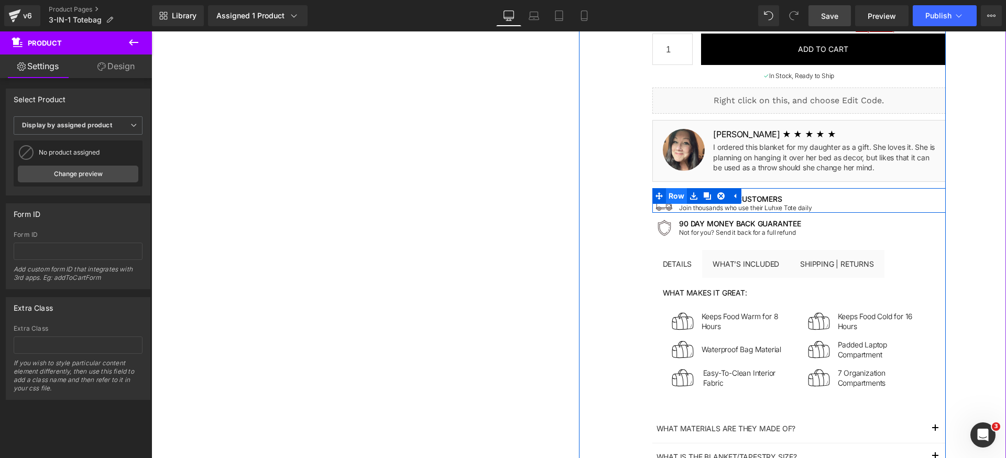
click at [666, 199] on span "Row" at bounding box center [676, 196] width 21 height 16
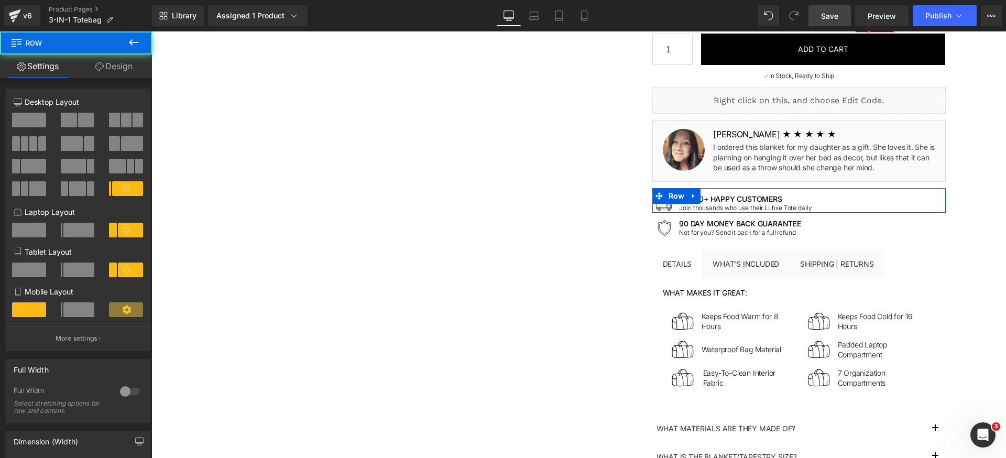
click at [118, 75] on link "Design" at bounding box center [114, 66] width 76 height 24
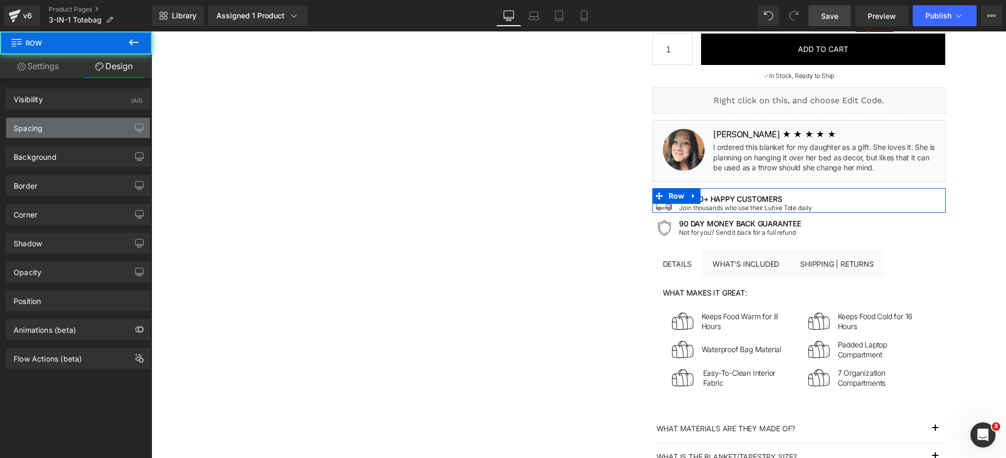
click at [74, 126] on div "Spacing" at bounding box center [78, 128] width 144 height 20
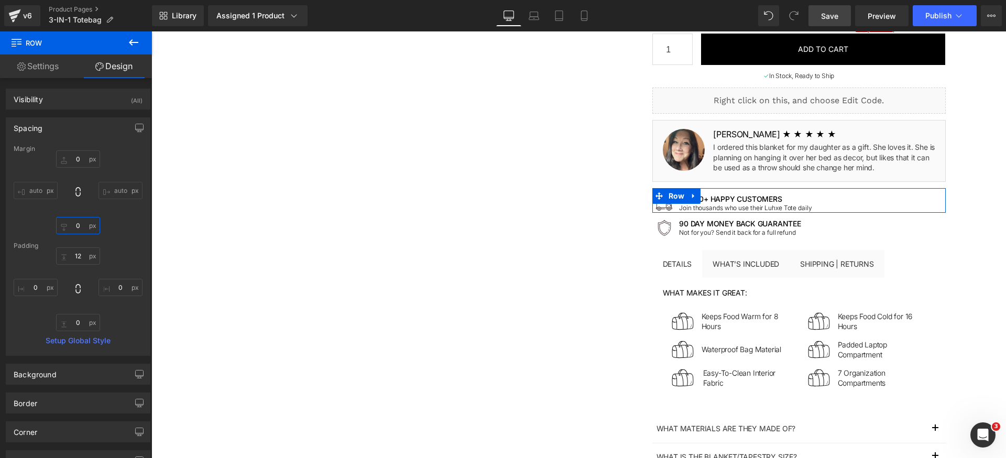
click at [82, 223] on input "0" at bounding box center [78, 225] width 44 height 17
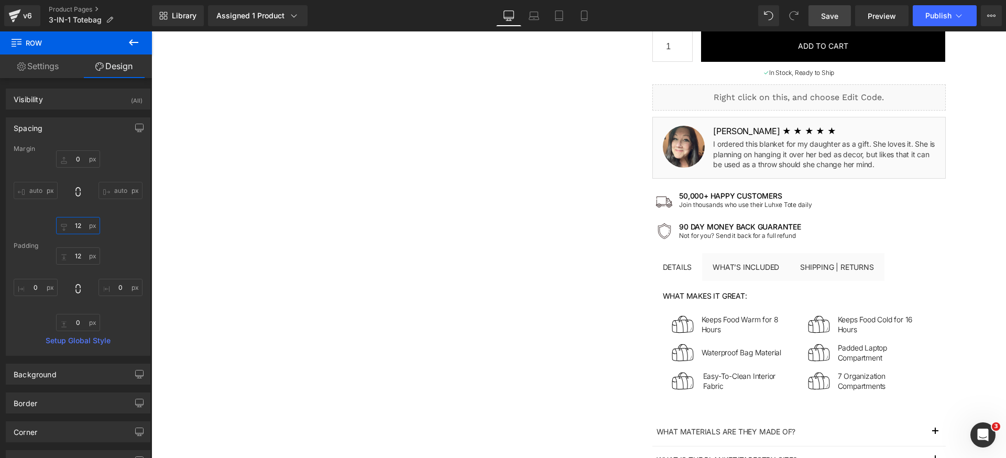
type input "12"
click at [832, 15] on span "Save" at bounding box center [829, 15] width 17 height 11
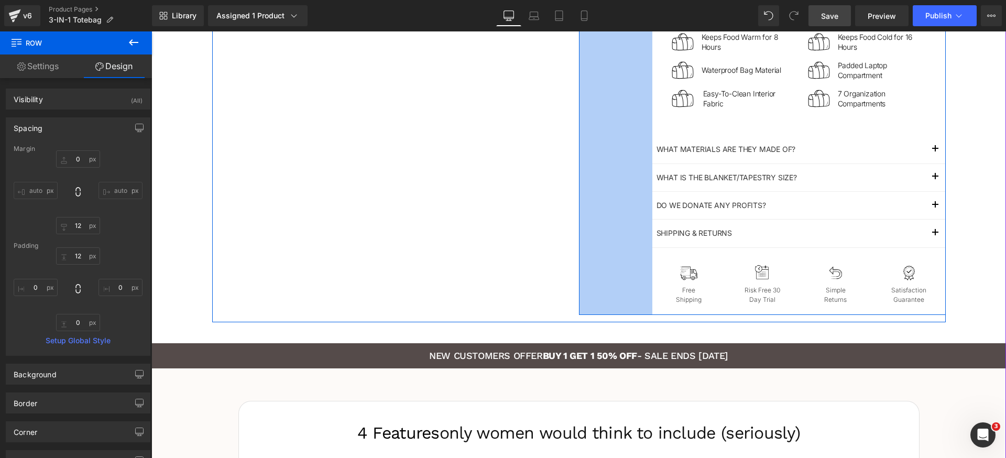
scroll to position [872, 0]
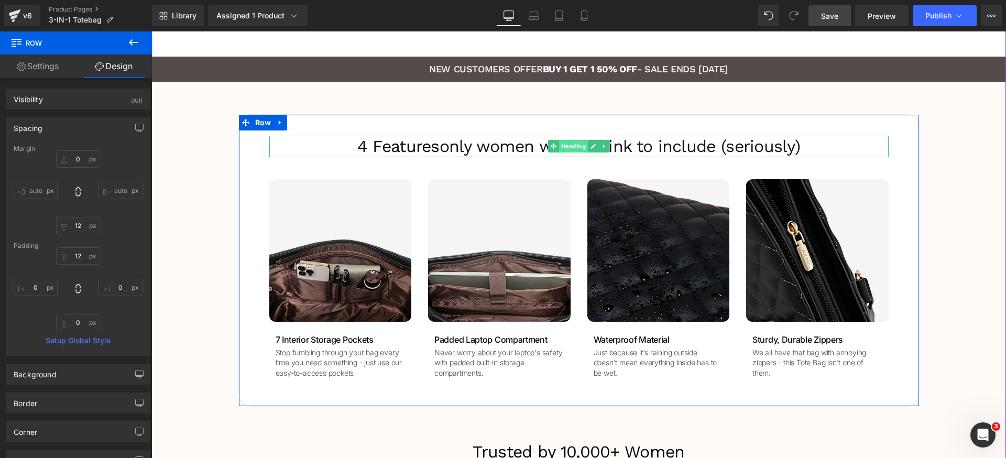
click at [558, 144] on span "Heading" at bounding box center [572, 146] width 29 height 13
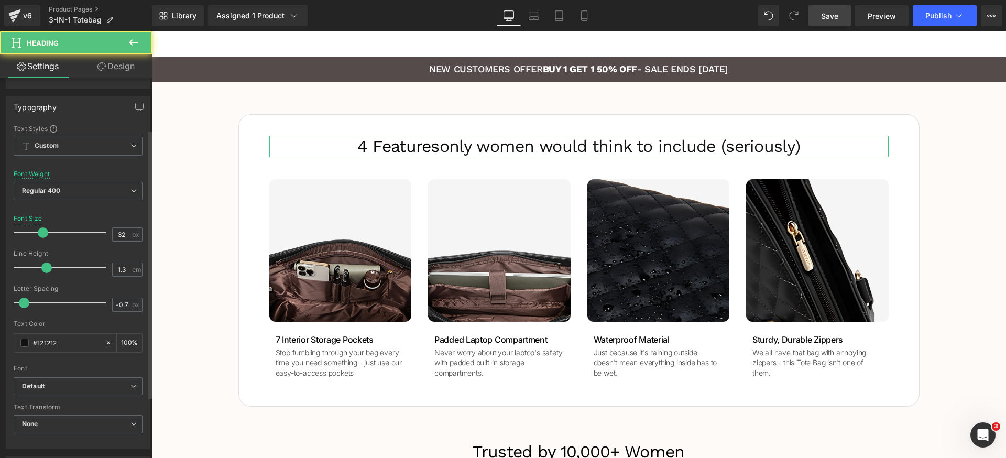
scroll to position [126, 0]
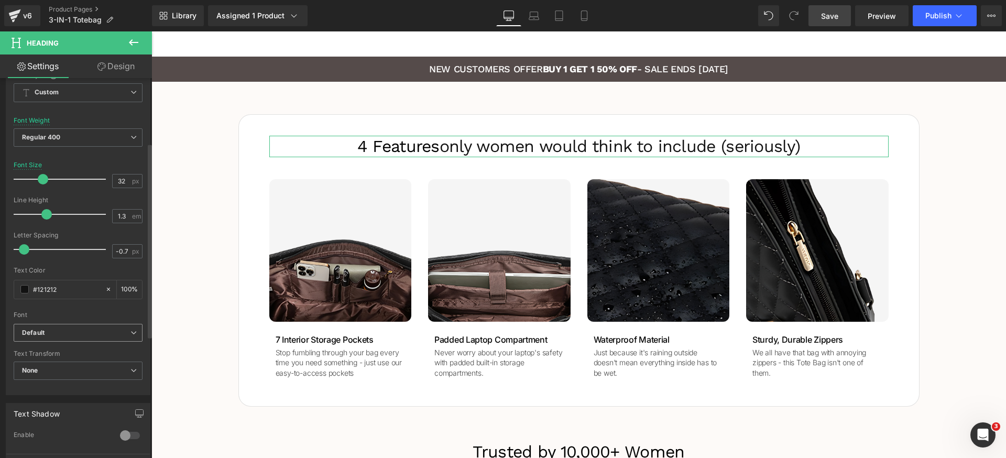
click at [94, 332] on b "Default" at bounding box center [76, 332] width 108 height 9
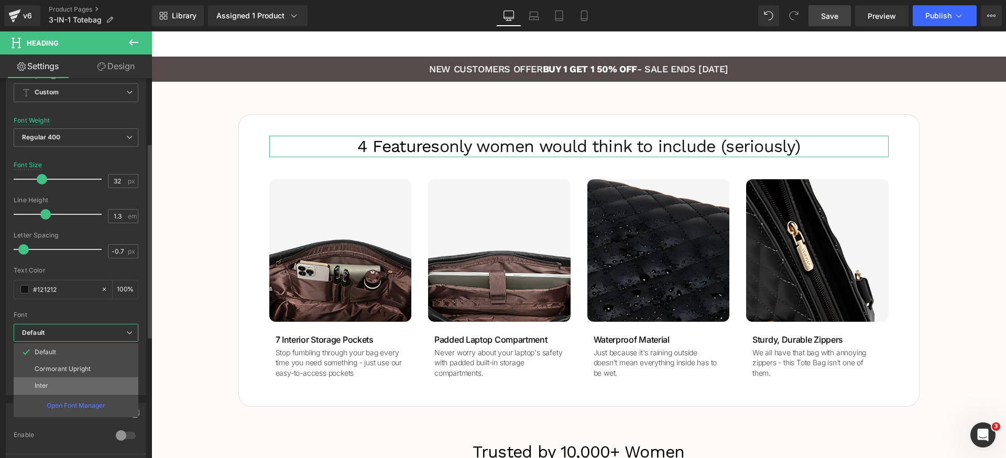
click at [65, 383] on li "Inter" at bounding box center [76, 385] width 125 height 17
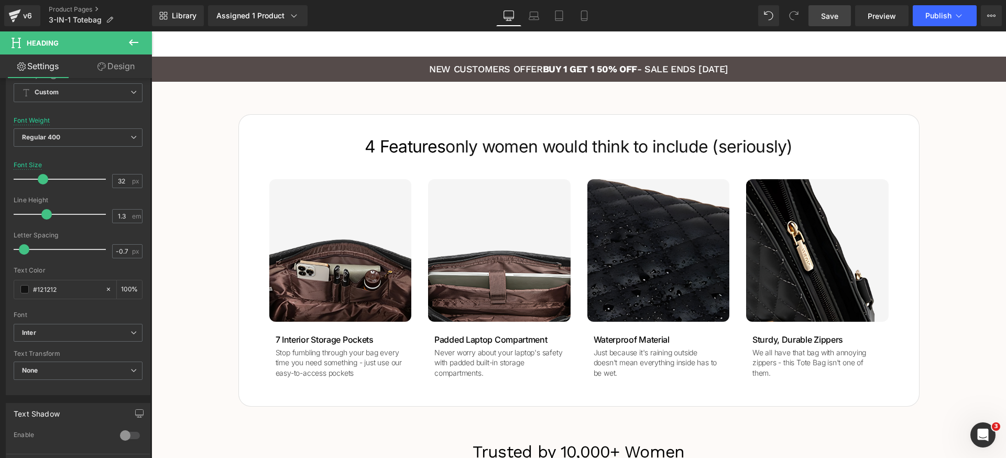
scroll to position [1092, 0]
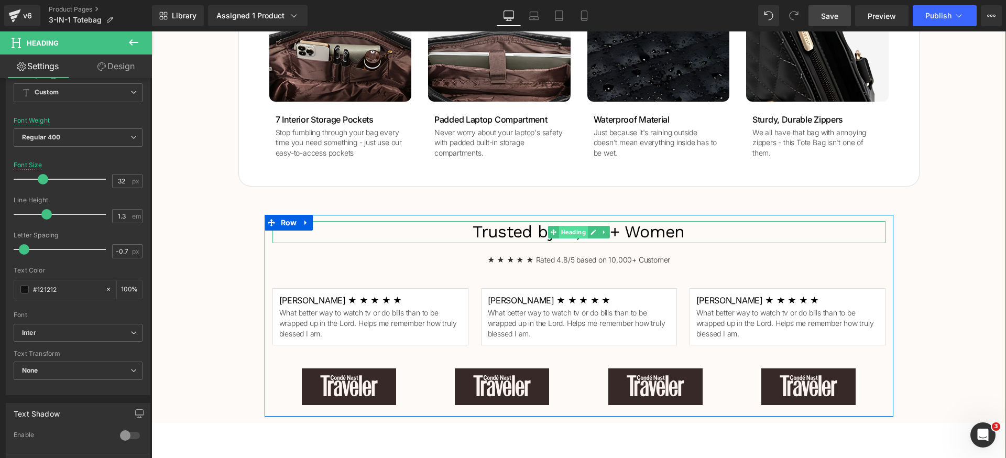
click at [569, 231] on span "Heading" at bounding box center [572, 232] width 29 height 13
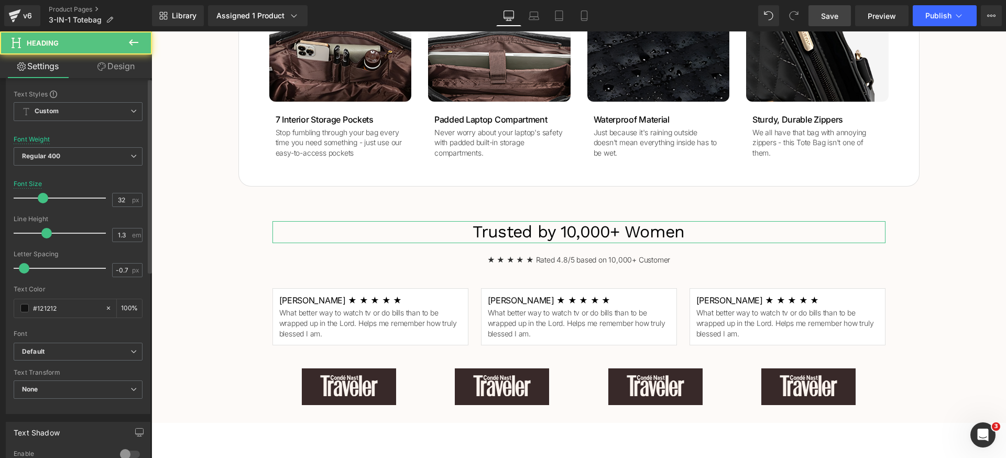
scroll to position [161, 0]
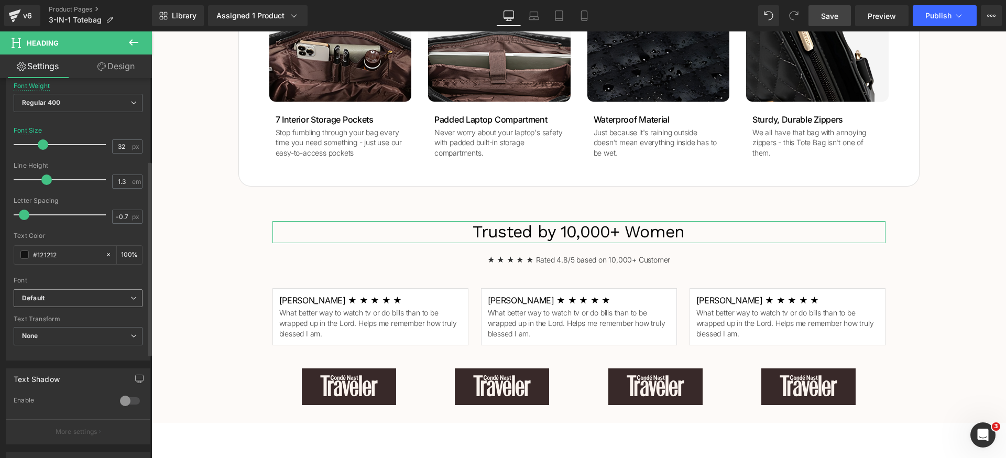
click at [122, 298] on b "Default" at bounding box center [76, 298] width 108 height 9
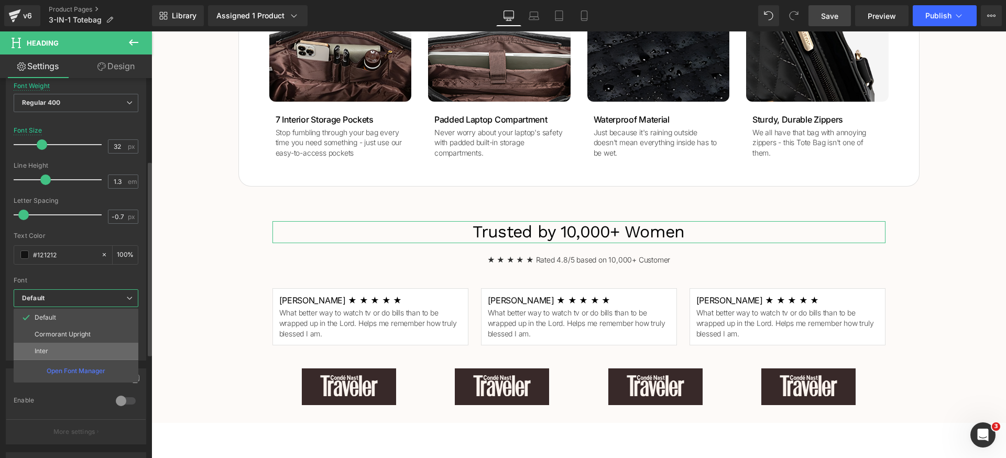
click at [78, 351] on li "Inter" at bounding box center [76, 351] width 125 height 17
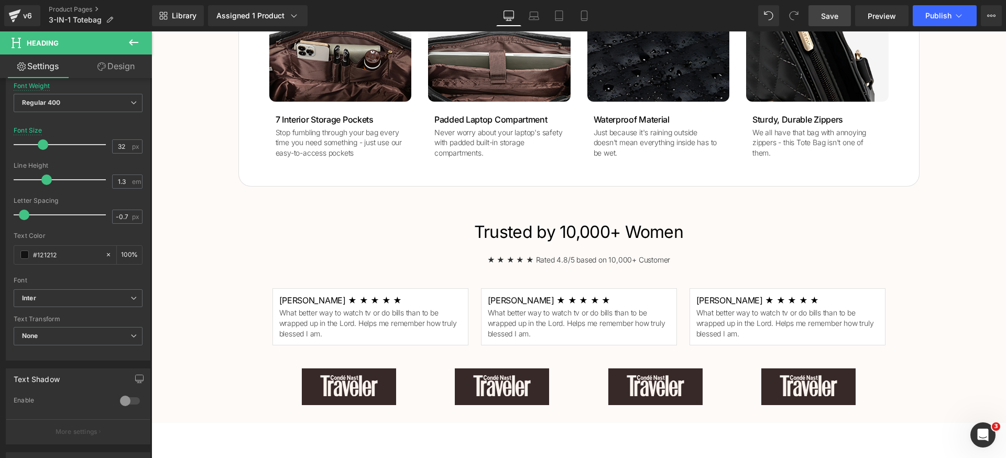
click at [838, 21] on link "Save" at bounding box center [829, 15] width 42 height 21
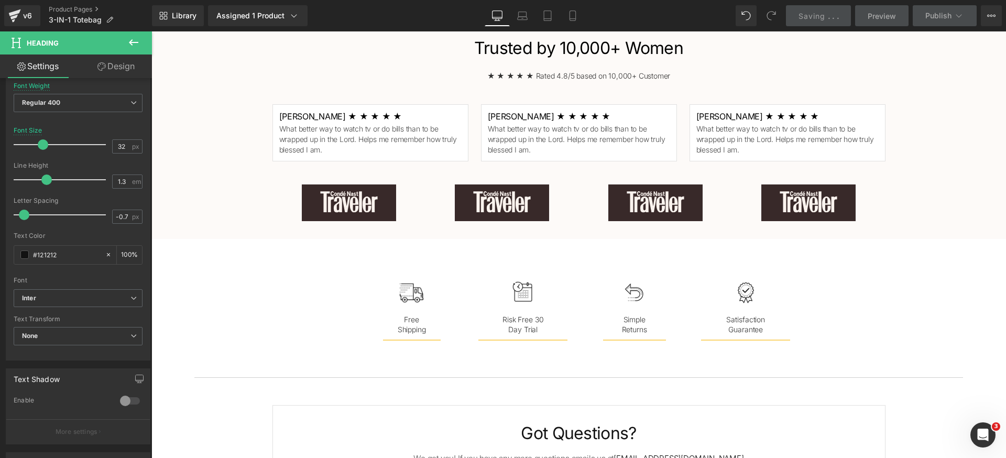
scroll to position [1436, 0]
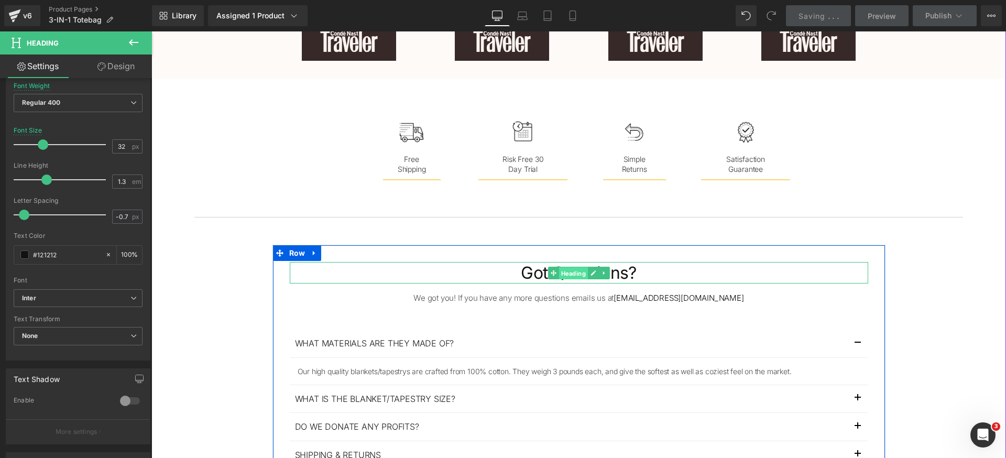
click at [566, 272] on span "Heading" at bounding box center [572, 273] width 29 height 13
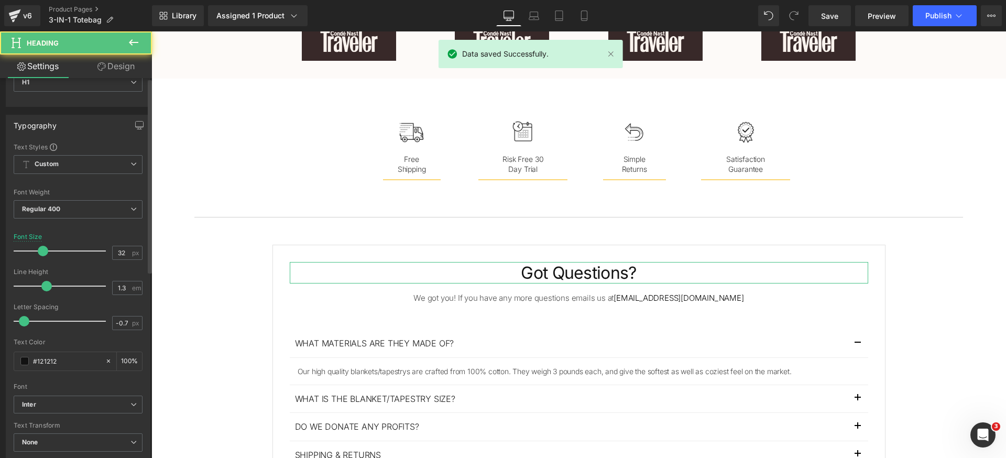
scroll to position [162, 0]
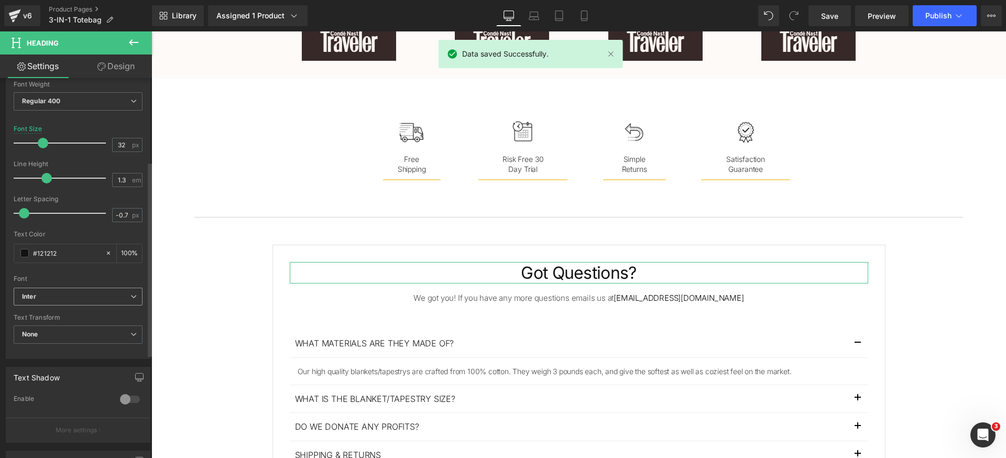
click at [102, 305] on span "Inter" at bounding box center [78, 297] width 129 height 18
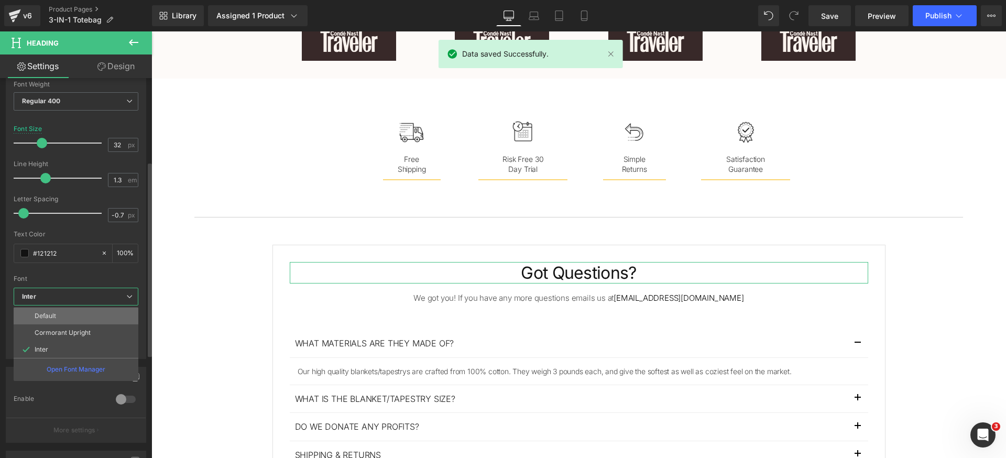
click at [76, 311] on li "Default" at bounding box center [76, 315] width 125 height 17
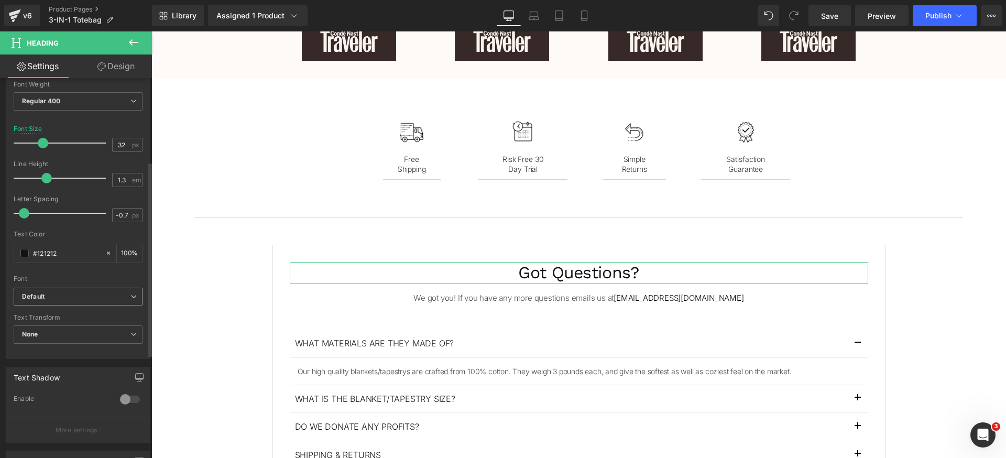
click at [85, 294] on b "Default" at bounding box center [76, 296] width 108 height 9
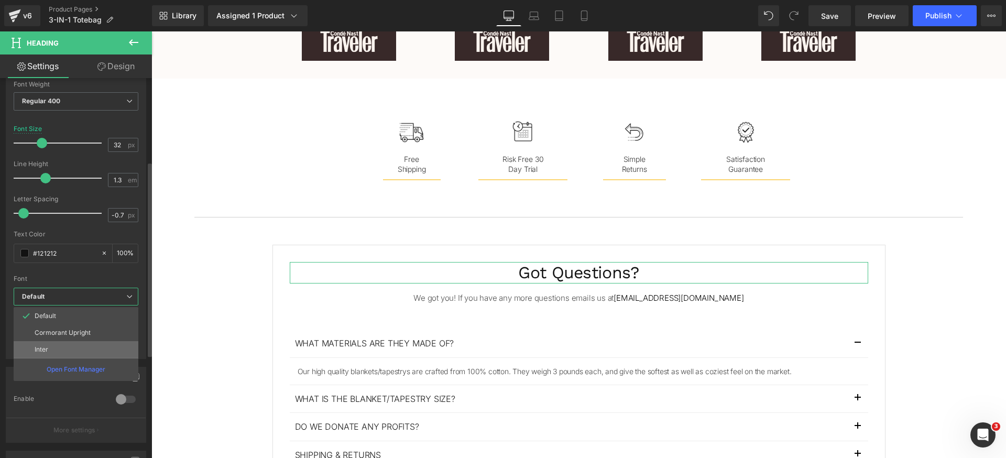
click at [48, 346] on li "Inter" at bounding box center [76, 349] width 125 height 17
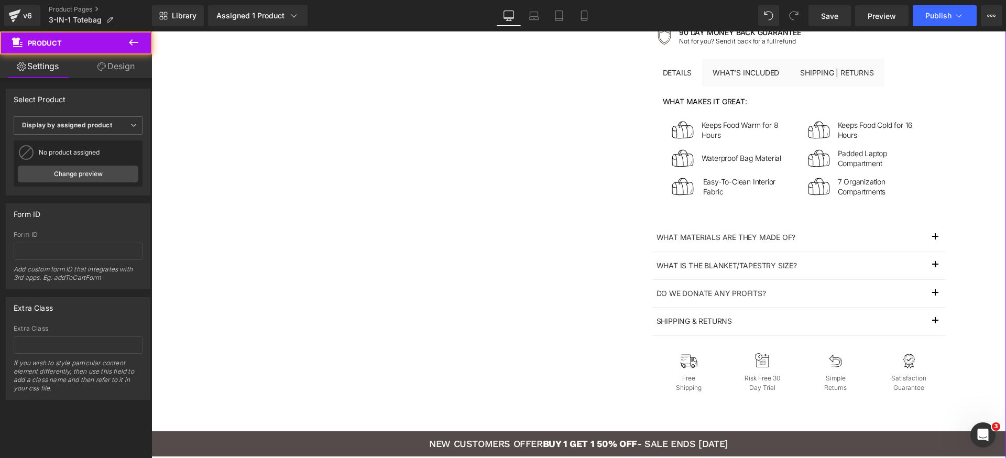
scroll to position [0, 0]
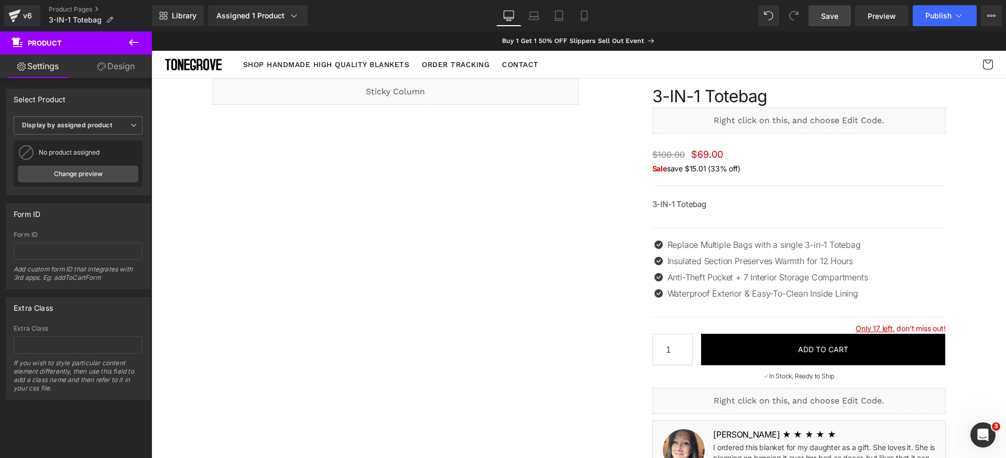
click at [834, 13] on span "Save" at bounding box center [829, 15] width 17 height 11
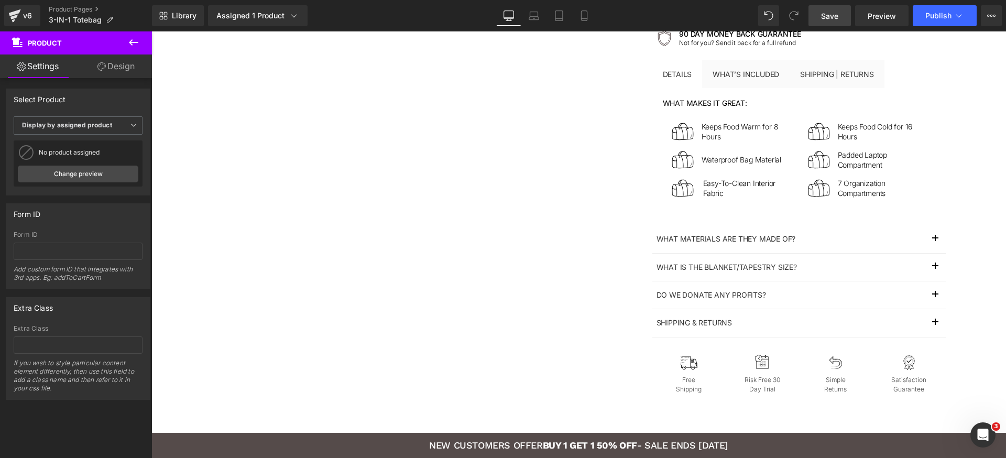
scroll to position [732, 0]
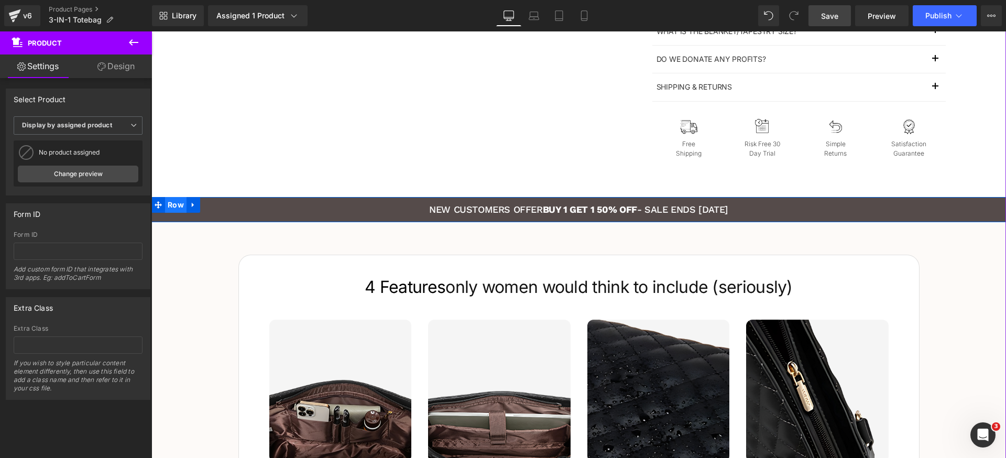
click at [168, 207] on span "Row" at bounding box center [175, 205] width 21 height 16
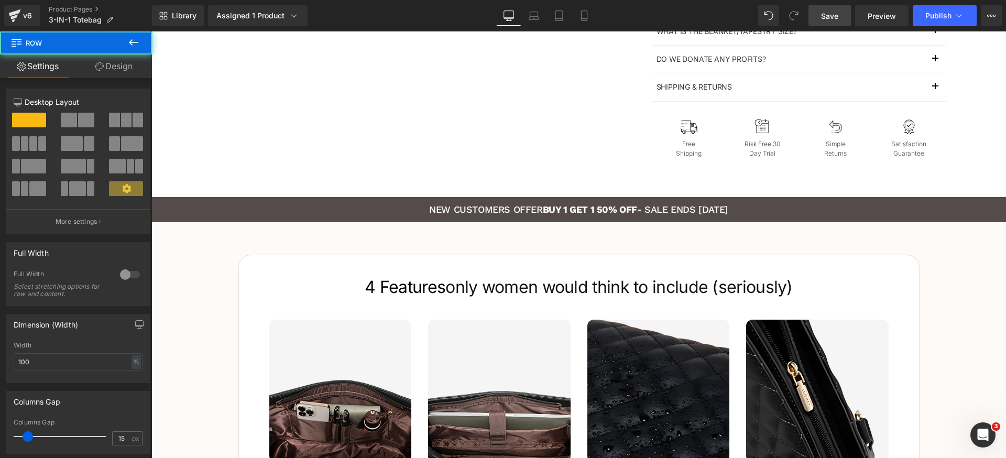
scroll to position [0, 0]
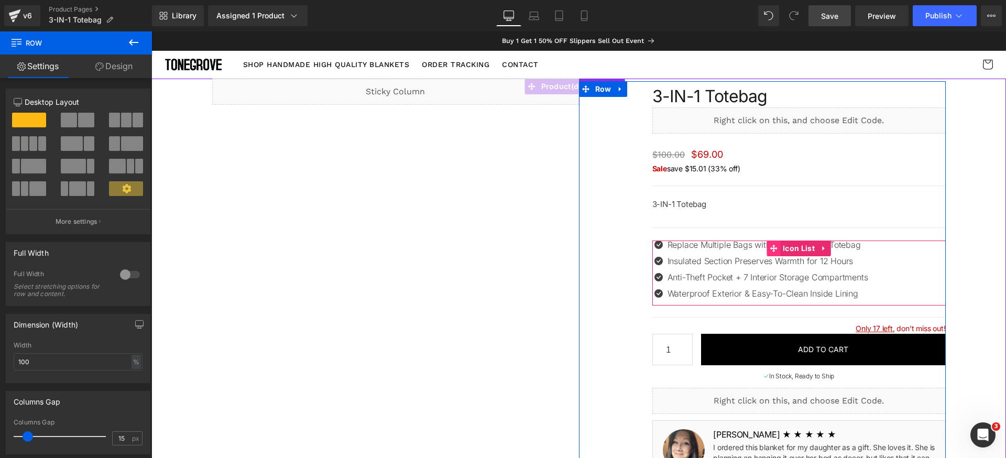
click at [769, 249] on icon at bounding box center [772, 248] width 7 height 7
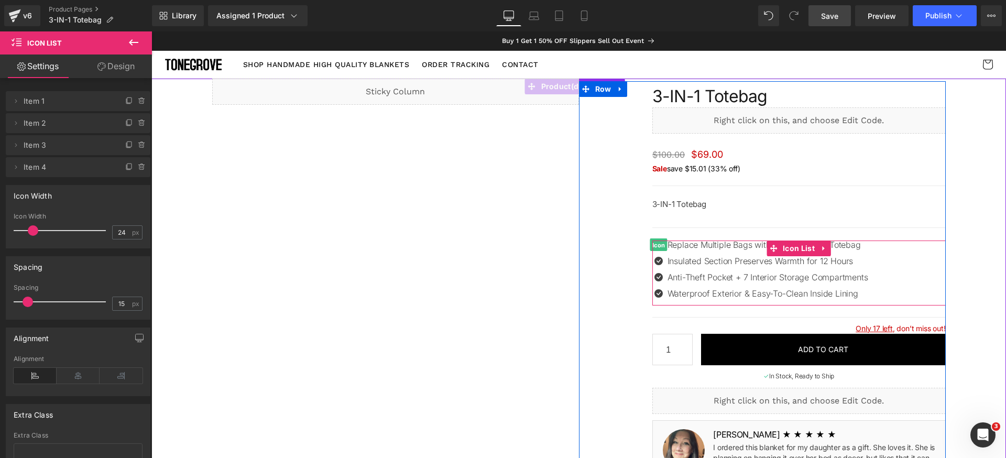
click at [654, 247] on span "Icon" at bounding box center [657, 245] width 17 height 13
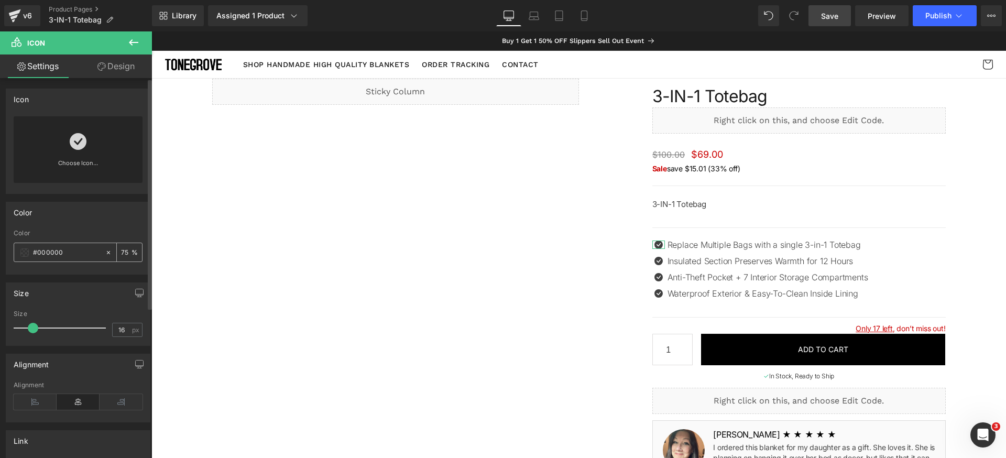
click at [82, 252] on input "#000000" at bounding box center [66, 253] width 67 height 12
paste input "382929"
type input "#382929"
type input "100"
type input "#382929"
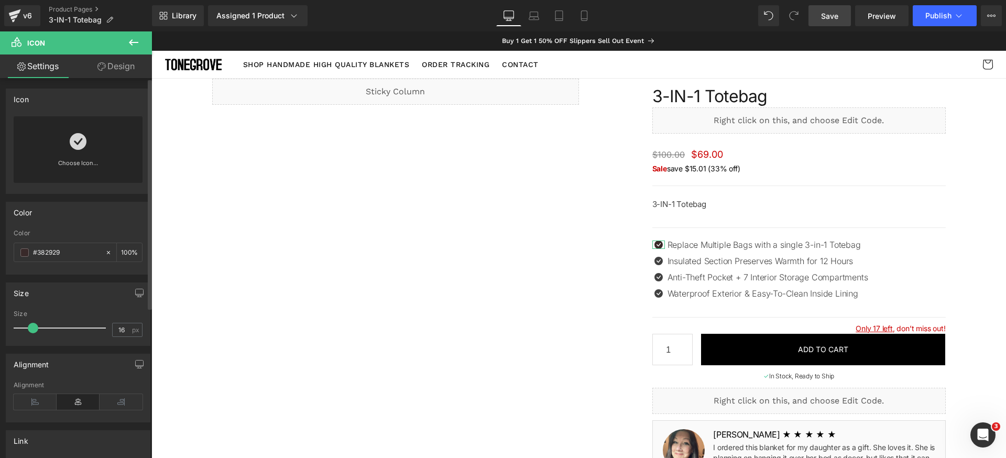
click at [108, 218] on div "Color" at bounding box center [78, 212] width 144 height 20
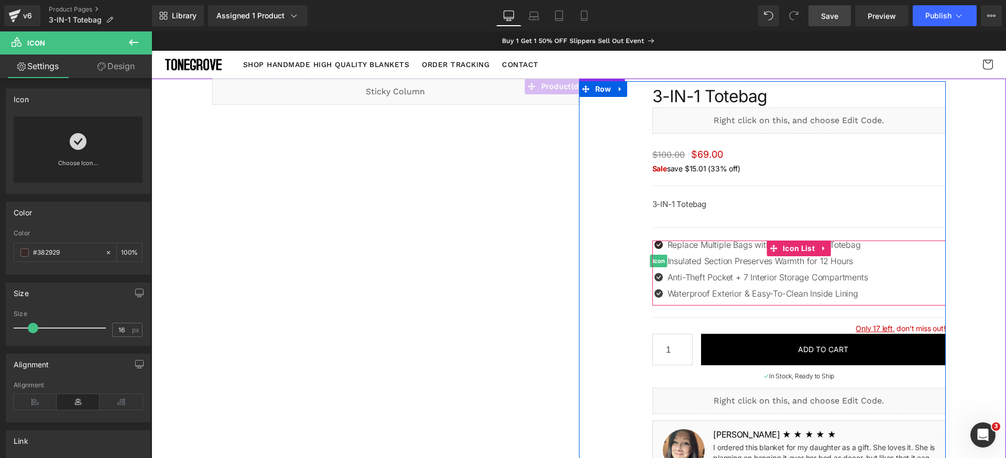
click at [654, 261] on span "Icon" at bounding box center [657, 261] width 17 height 13
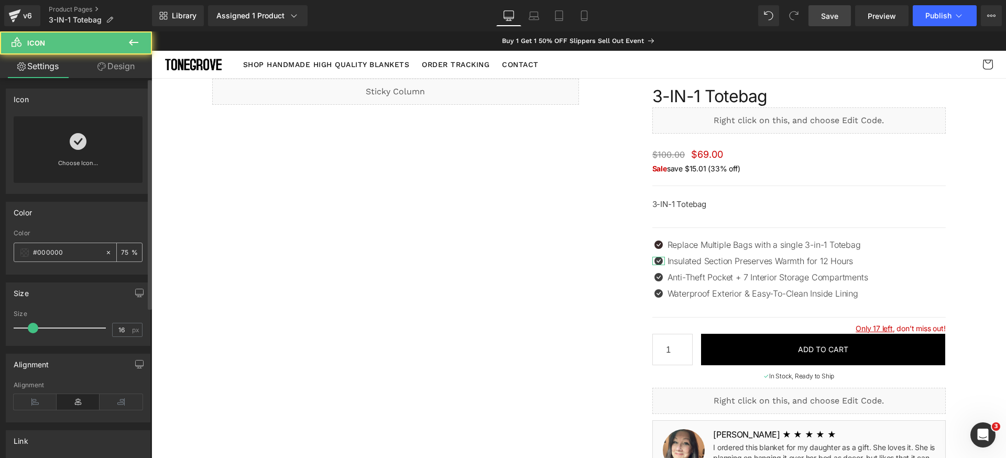
click at [94, 250] on input "#000000" at bounding box center [66, 253] width 67 height 12
paste input "382929"
type input "#382929"
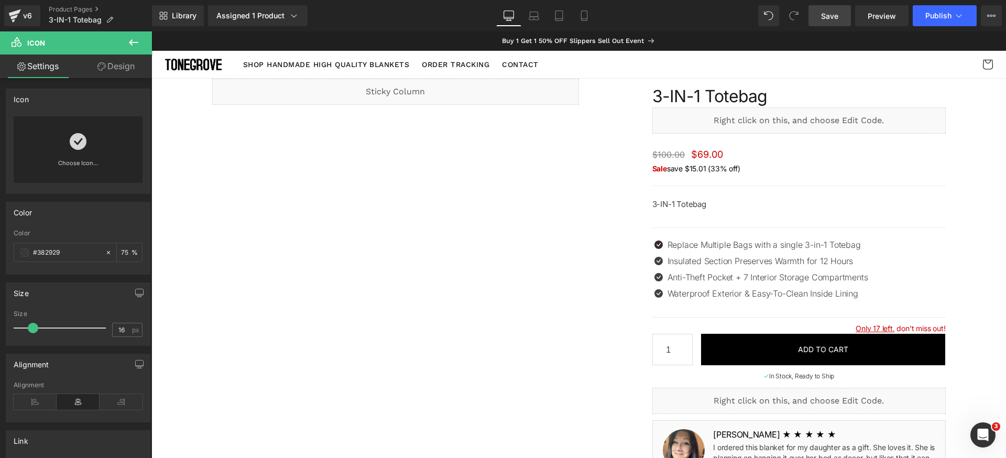
type input "100"
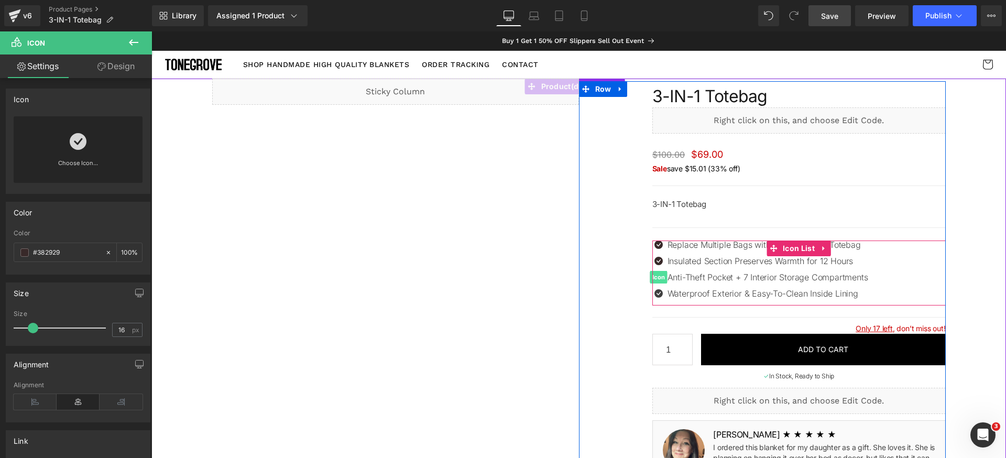
click at [653, 277] on span "Icon" at bounding box center [657, 277] width 17 height 13
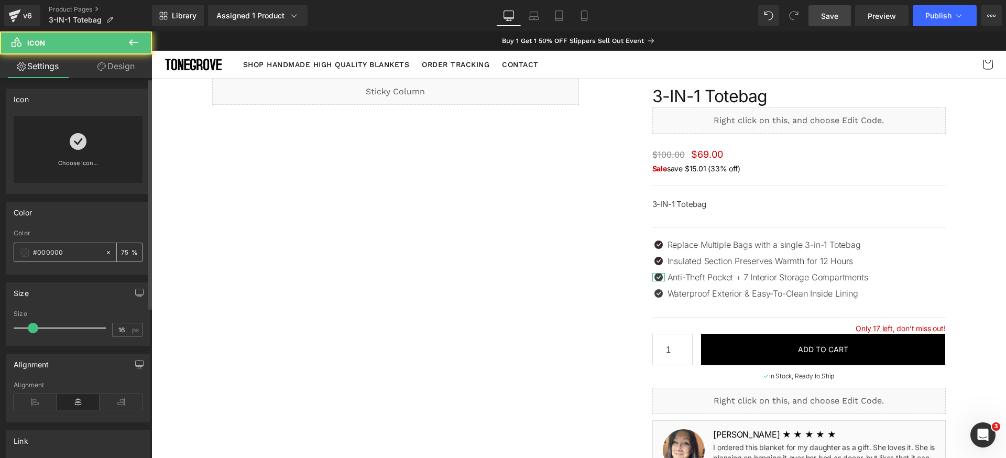
click at [68, 248] on input "#000000" at bounding box center [66, 253] width 67 height 12
paste input "#382929"
type input "#000000a#382929"
type input "0"
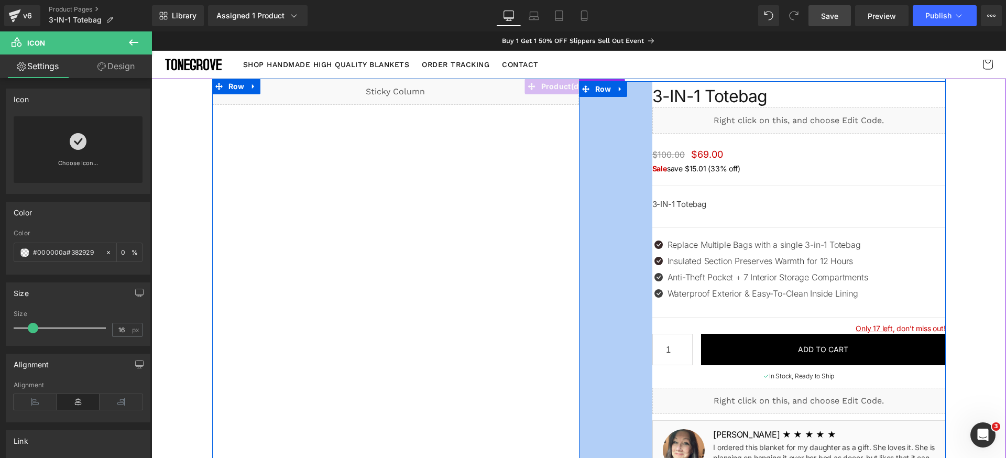
paste input "text"
type input "#382929"
type input "100"
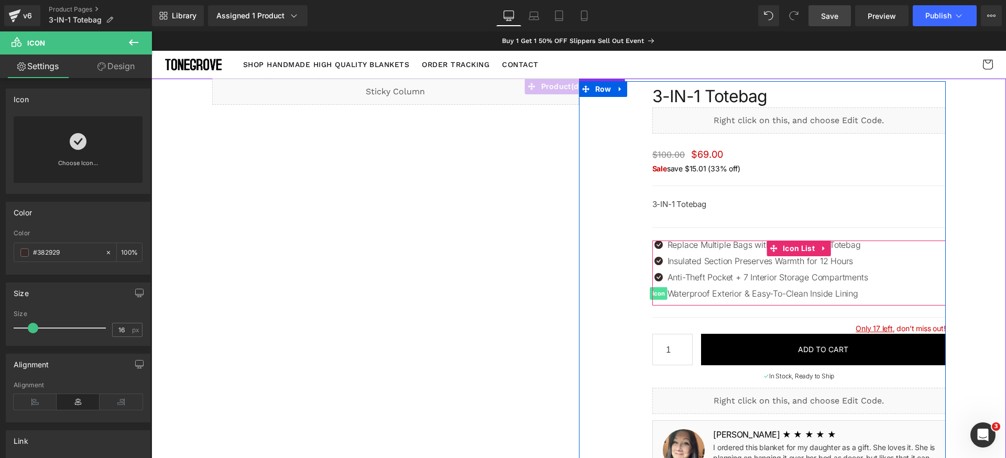
click at [653, 294] on span "Icon" at bounding box center [657, 293] width 17 height 13
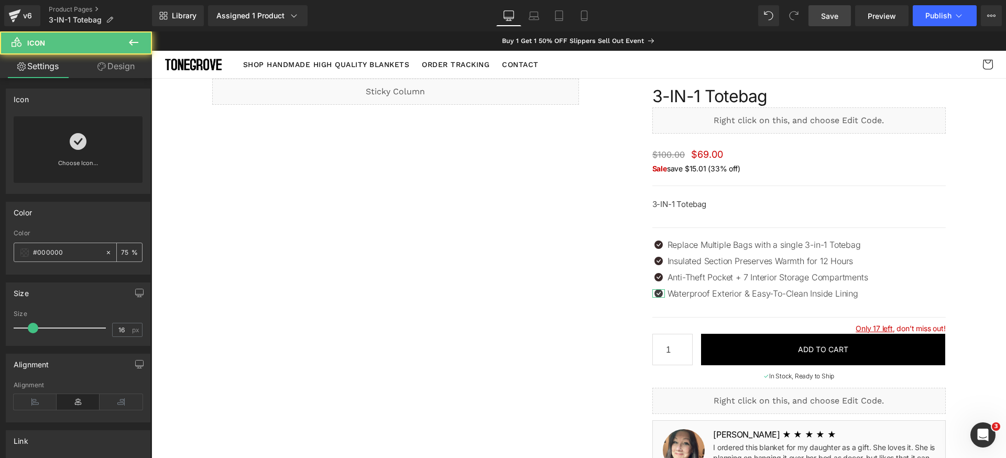
click at [76, 252] on input "#000000" at bounding box center [66, 253] width 67 height 12
paste input "#382929"
type input "#000000a#382929"
type input "0"
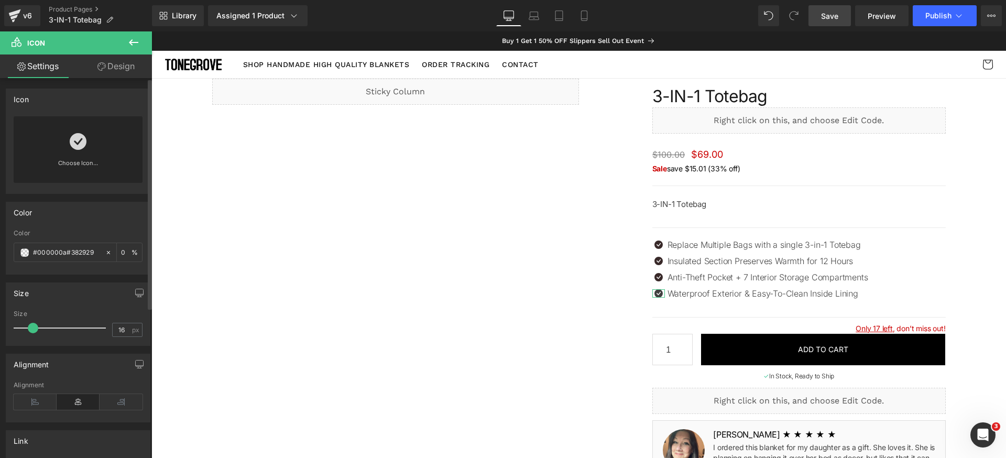
paste input "text"
type input "#382929"
type input "100"
click at [105, 217] on div "Color" at bounding box center [78, 212] width 144 height 20
click at [832, 17] on span "Save" at bounding box center [829, 15] width 17 height 11
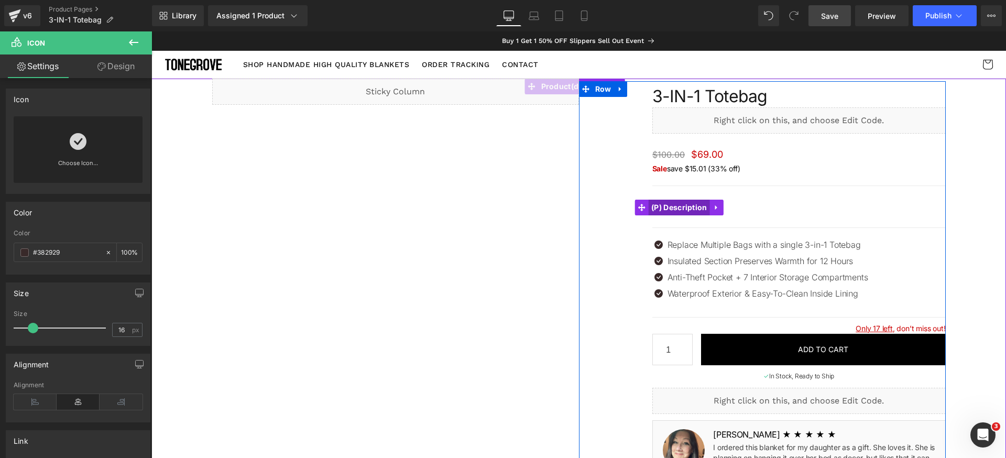
click at [682, 206] on span "(P) Description" at bounding box center [678, 208] width 61 height 16
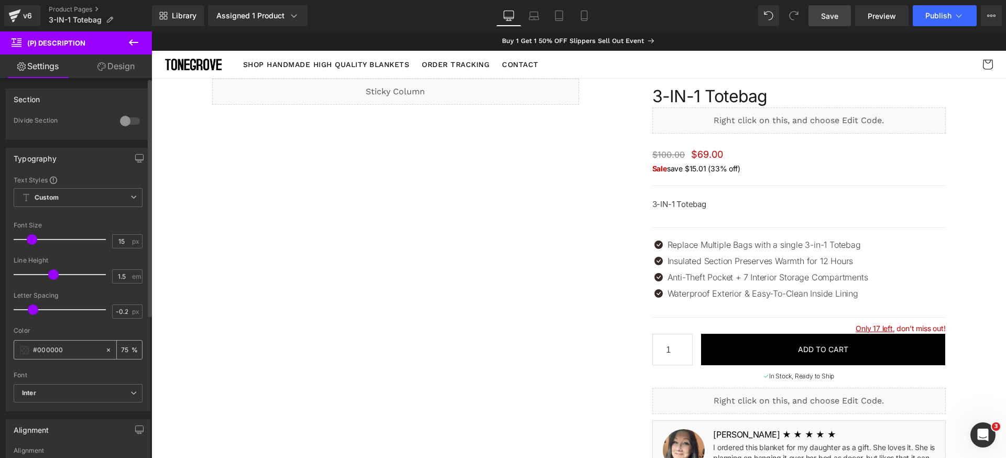
drag, startPoint x: 120, startPoint y: 349, endPoint x: 131, endPoint y: 354, distance: 12.5
click at [121, 349] on input "75" at bounding box center [126, 350] width 10 height 12
type input "100"
click at [21, 349] on span at bounding box center [24, 350] width 8 height 8
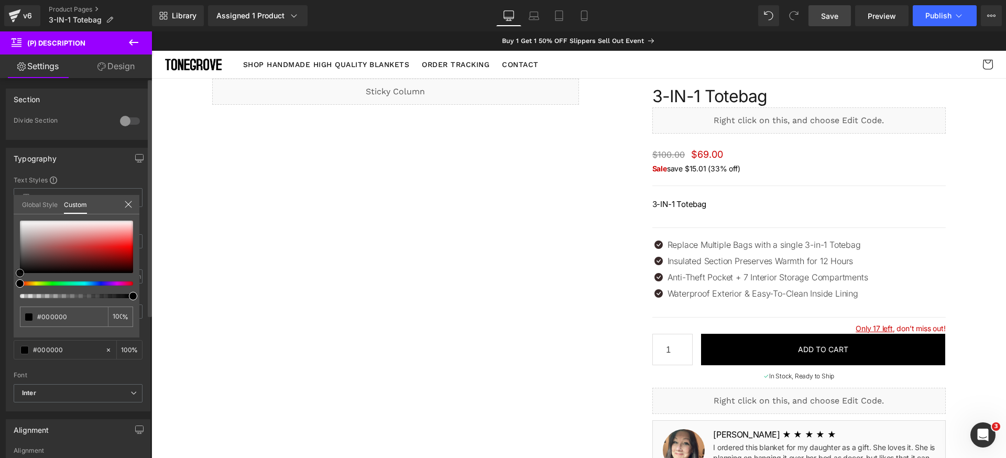
type input "#020202"
type input "#070707"
type input "#0c0c0c"
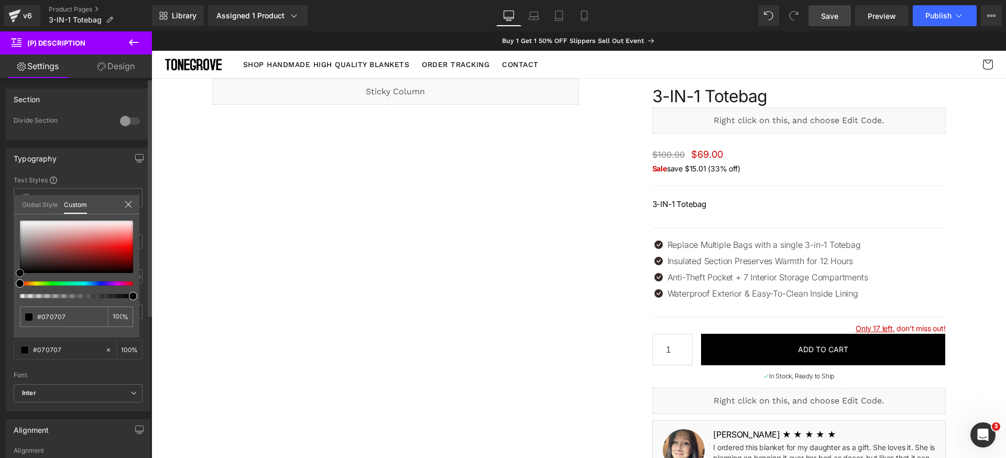
type input "#0c0c0c"
type input "#111111"
type input "#141414"
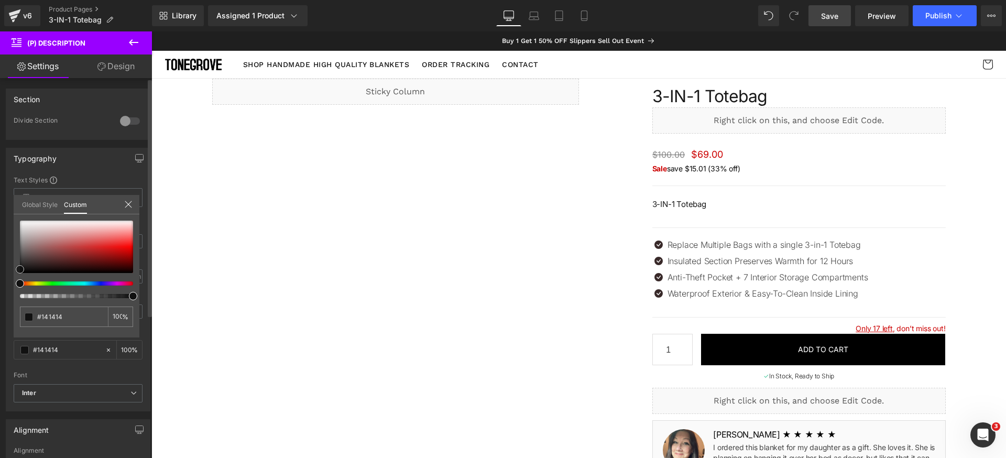
type input "#161616"
type input "#191919"
type input "#1c1c1c"
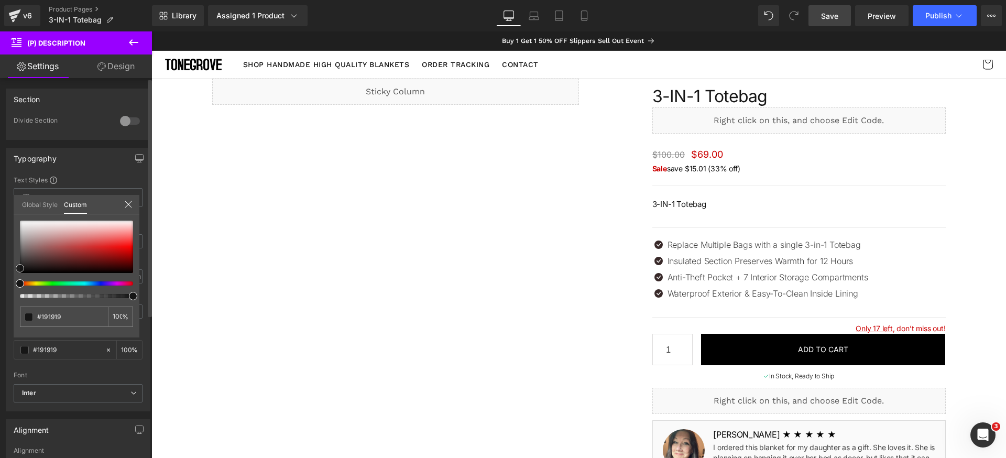
type input "#1c1c1c"
type input "#1e1e1e"
type input "#212121"
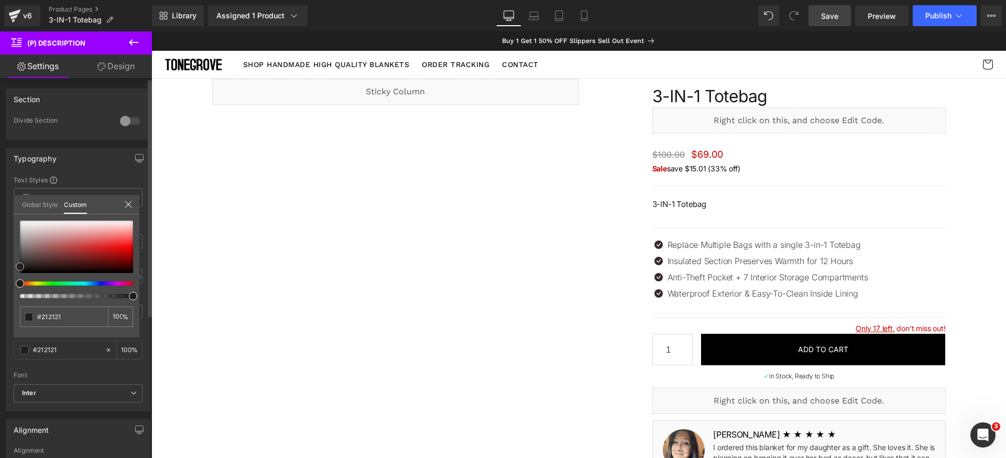
type input "#232323"
type input "#262626"
type input "#282828"
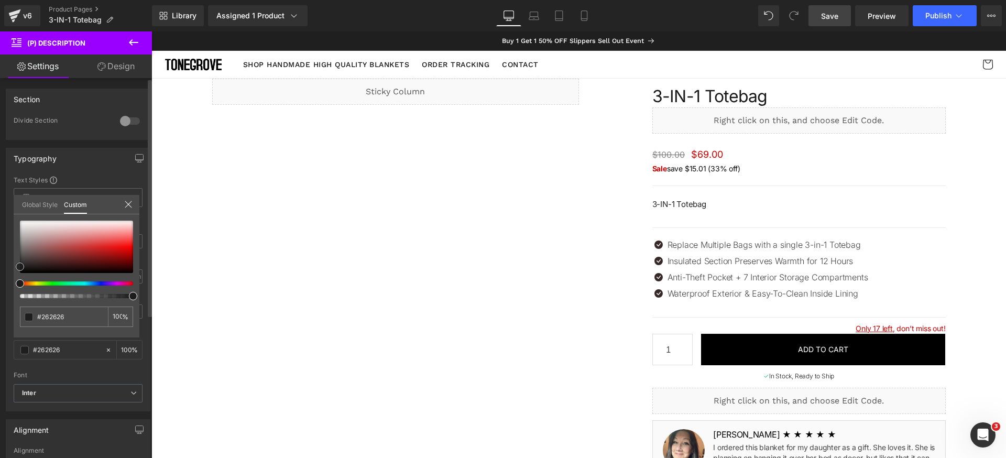
type input "#282828"
type input "#2d2d2d"
type input "#303030"
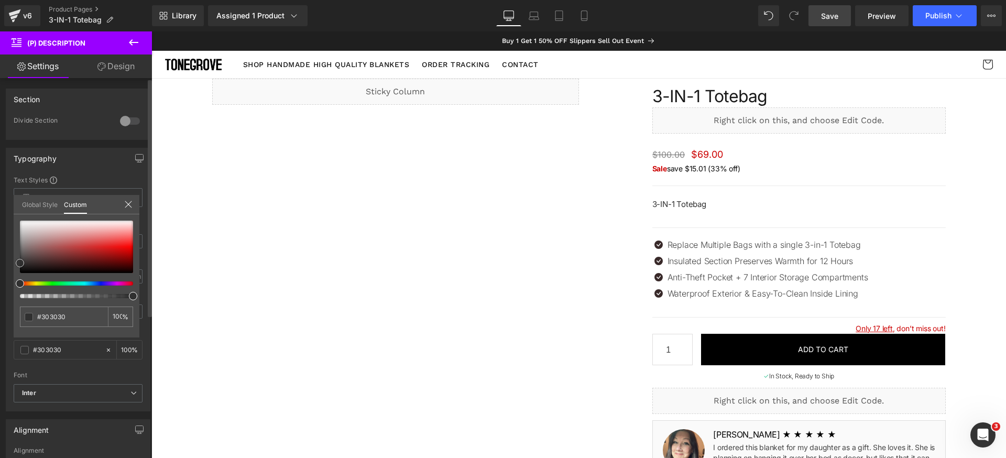
type input "#2d2d2d"
drag, startPoint x: 16, startPoint y: 270, endPoint x: 8, endPoint y: 261, distance: 11.9
click at [8, 261] on div "Typography Text Styles Custom Custom Setup Global Style Custom Setup Global Sty…" at bounding box center [78, 275] width 157 height 271
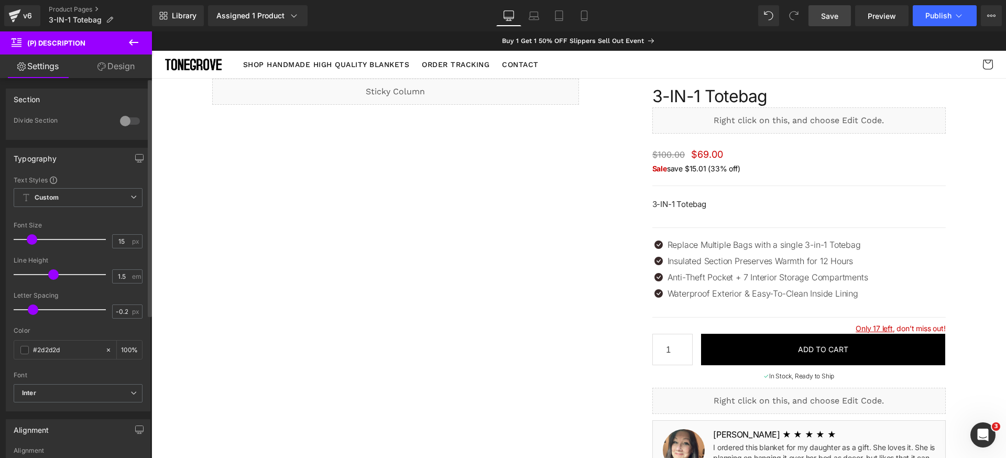
click at [834, 17] on span "Save" at bounding box center [829, 15] width 17 height 11
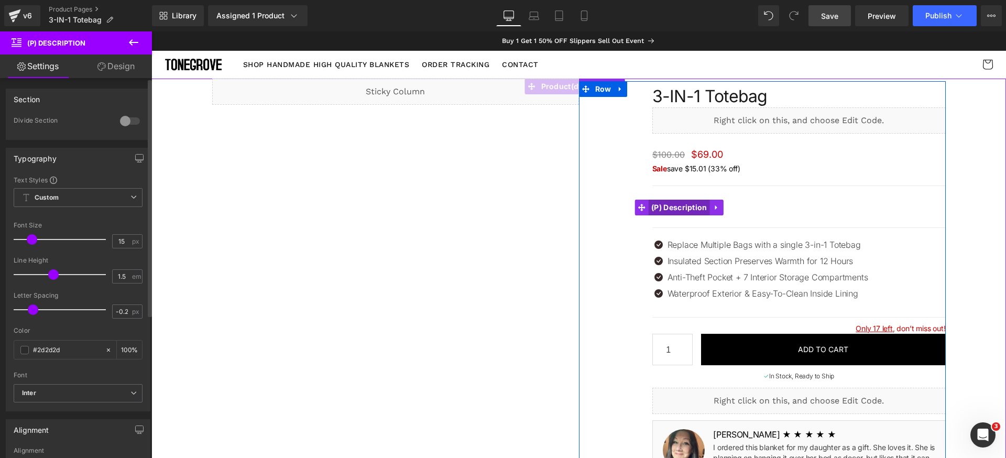
click at [680, 206] on span "(P) Description" at bounding box center [678, 208] width 61 height 16
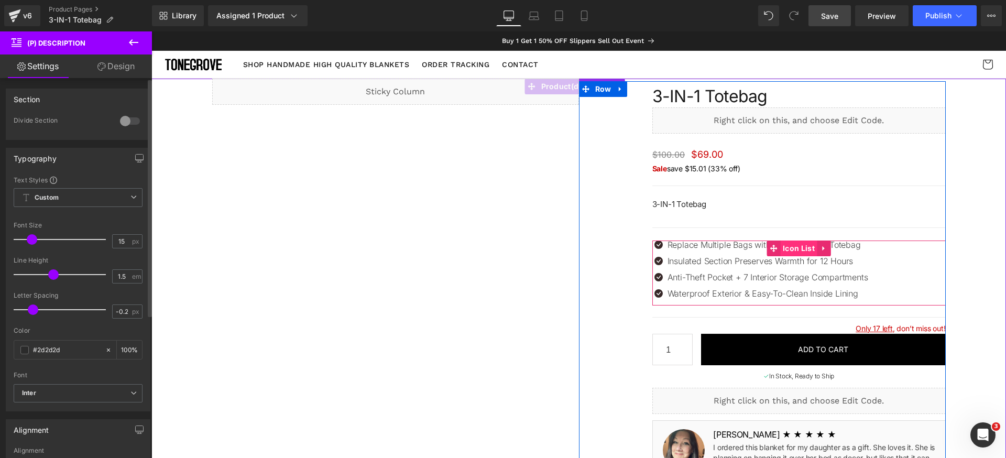
click at [780, 246] on span "Icon List" at bounding box center [798, 248] width 37 height 16
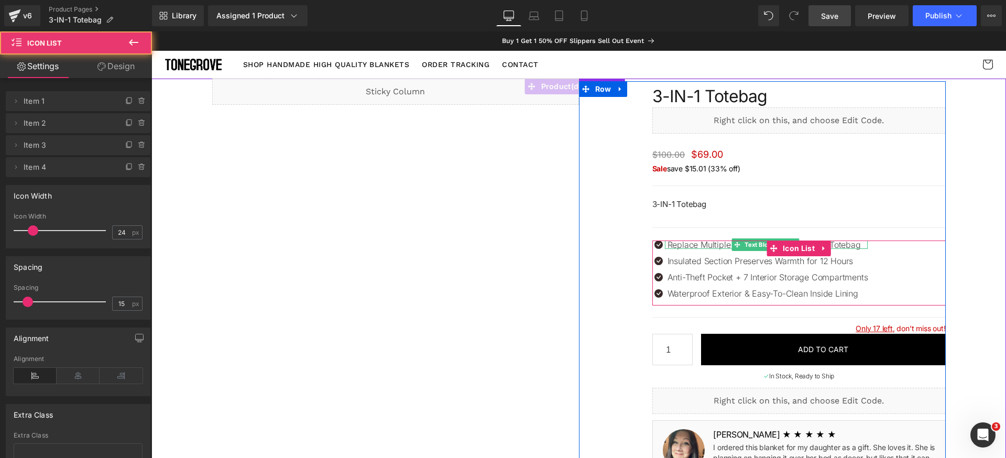
click at [734, 245] on icon at bounding box center [737, 244] width 6 height 6
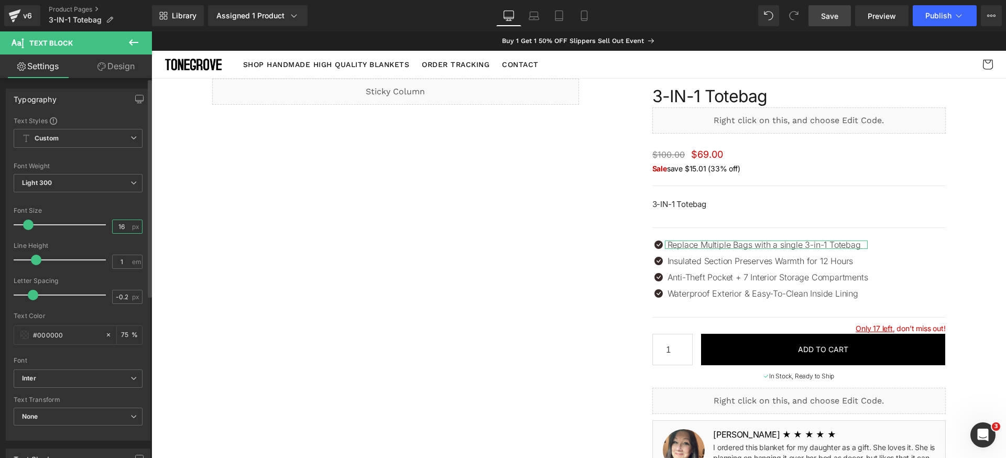
click at [113, 229] on input "16" at bounding box center [122, 226] width 18 height 13
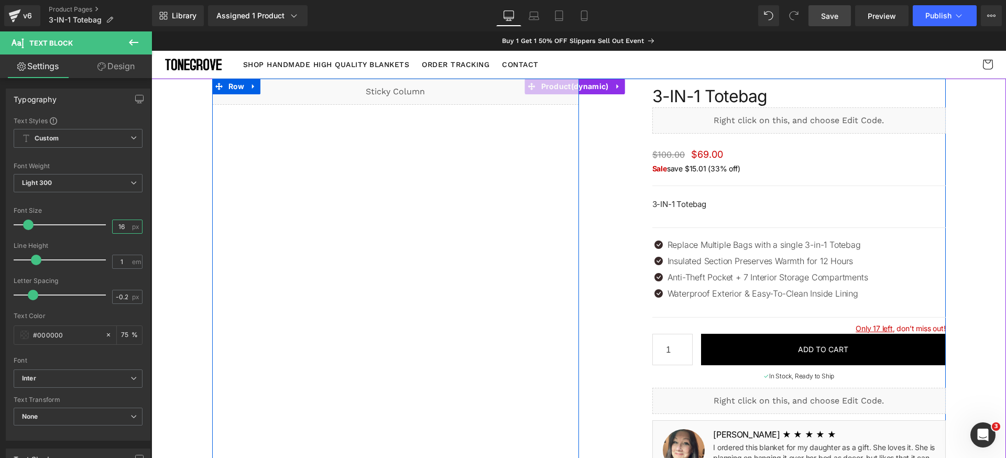
type input "15"
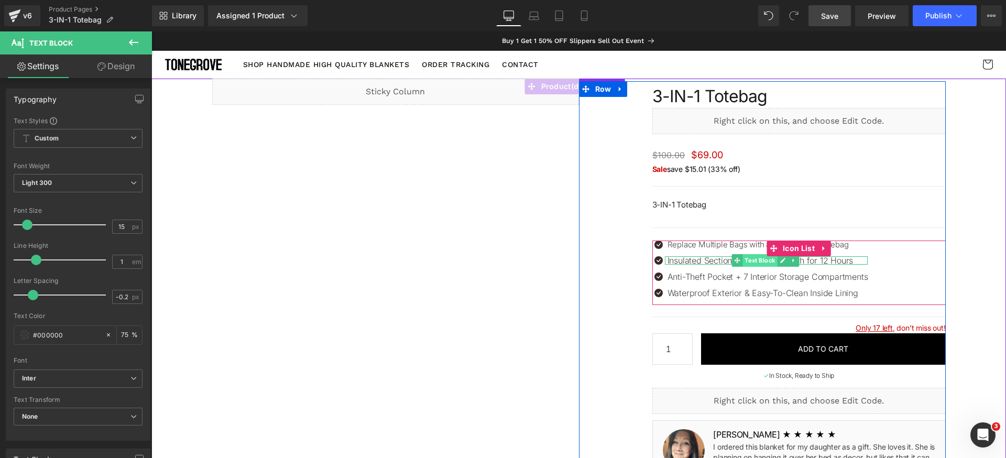
click at [745, 261] on span "Text Block" at bounding box center [760, 260] width 35 height 13
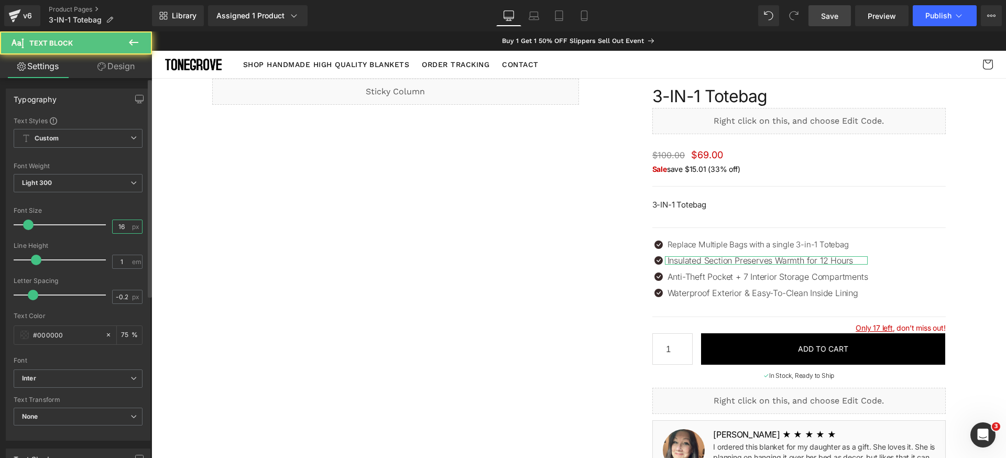
click at [123, 230] on input "16" at bounding box center [122, 226] width 18 height 13
type input "15"
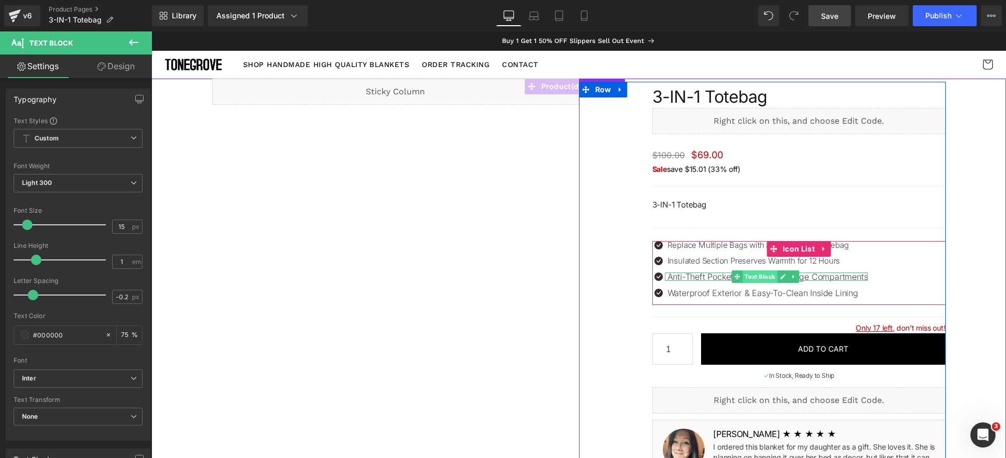
click at [743, 279] on span "Text Block" at bounding box center [760, 276] width 35 height 13
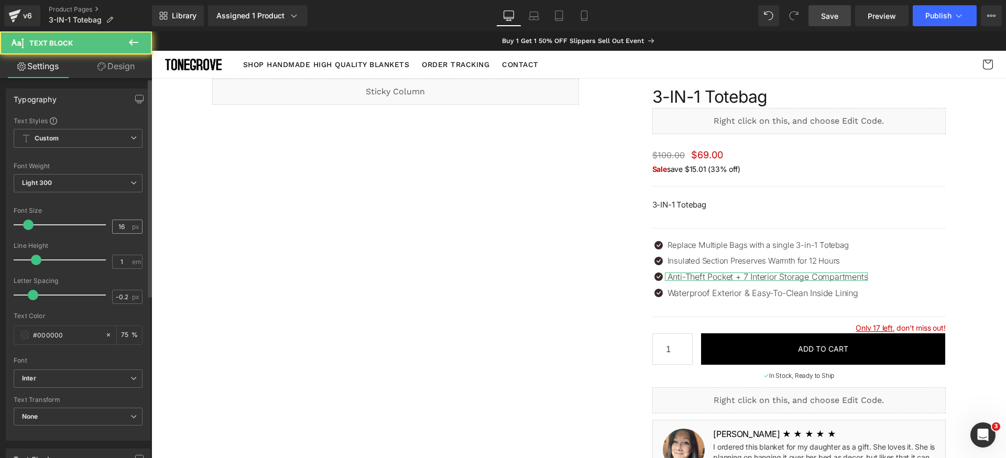
drag, startPoint x: 131, startPoint y: 226, endPoint x: 44, endPoint y: 208, distance: 88.8
click at [132, 226] on span "px" at bounding box center [136, 226] width 9 height 7
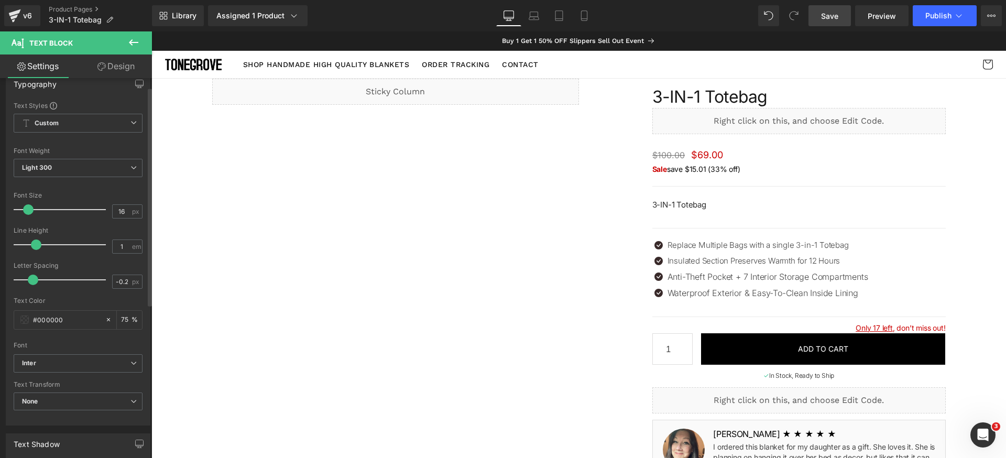
scroll to position [21, 0]
click at [122, 208] on input "16" at bounding box center [122, 205] width 18 height 13
type input "15"
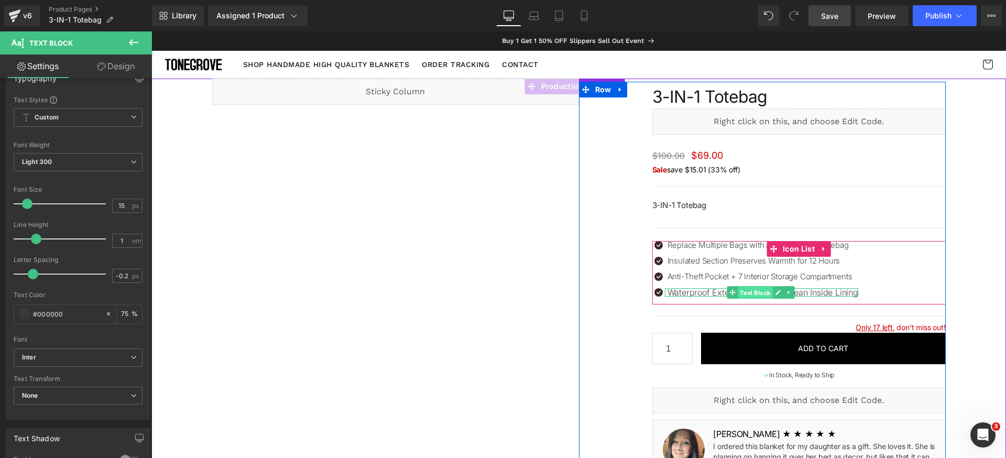
click at [742, 298] on span "Text Block" at bounding box center [754, 293] width 35 height 13
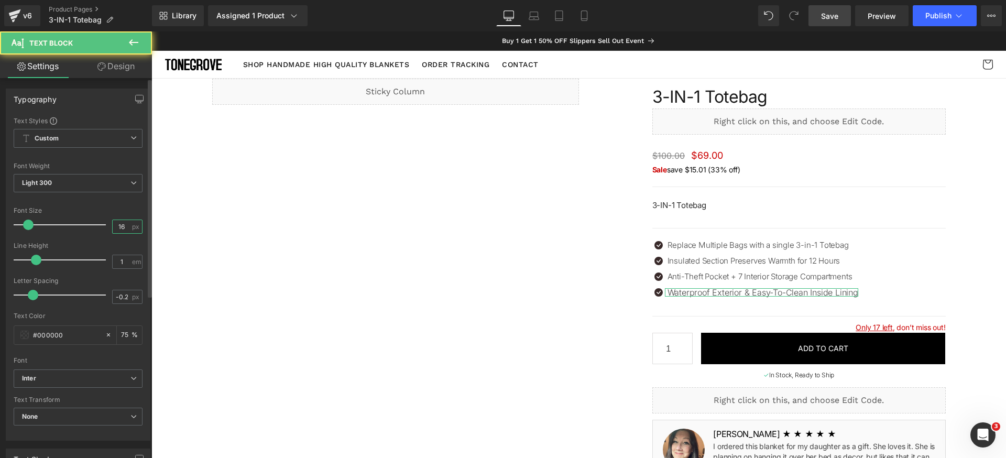
click at [120, 228] on input "16" at bounding box center [122, 226] width 18 height 13
type input "15"
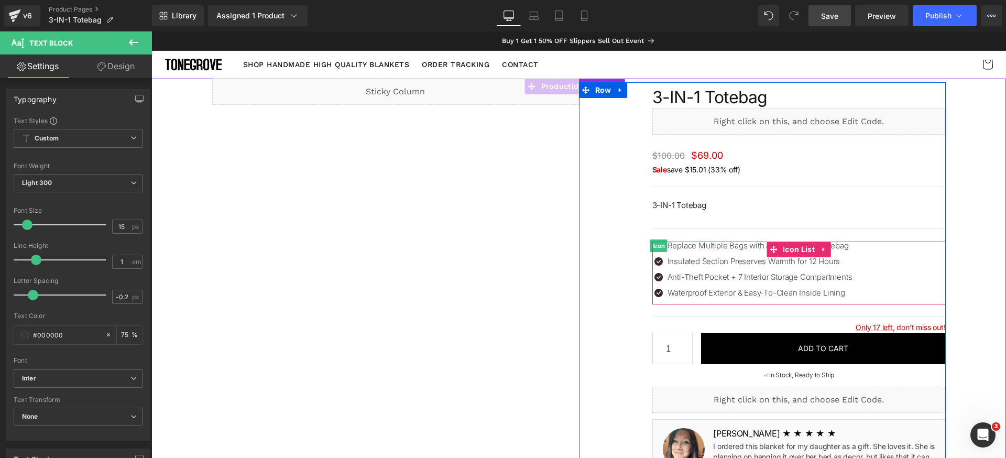
click at [654, 247] on span "Icon" at bounding box center [657, 245] width 17 height 13
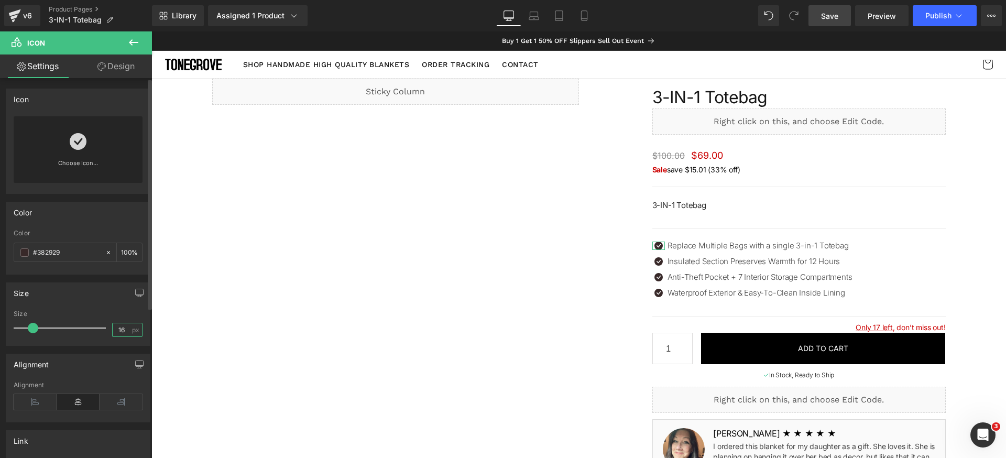
click at [123, 329] on input "16" at bounding box center [122, 329] width 18 height 13
type input "15"
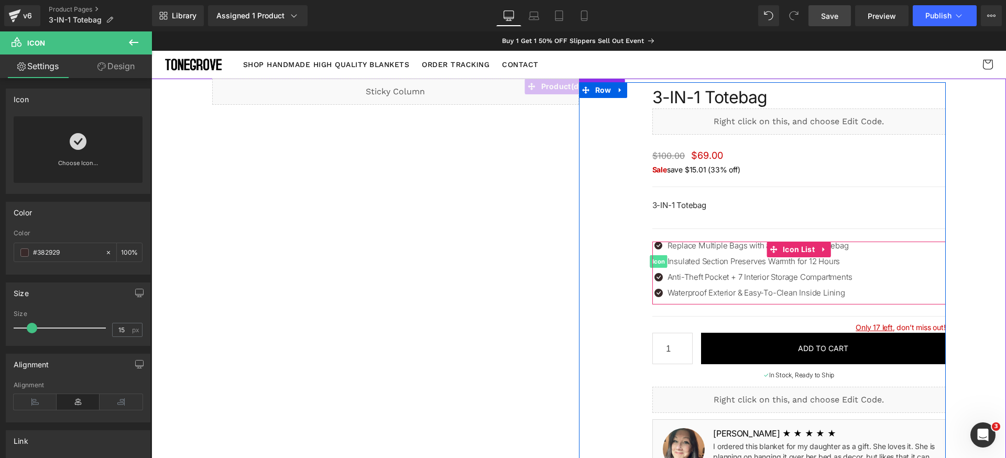
click at [653, 261] on span "Icon" at bounding box center [657, 261] width 17 height 13
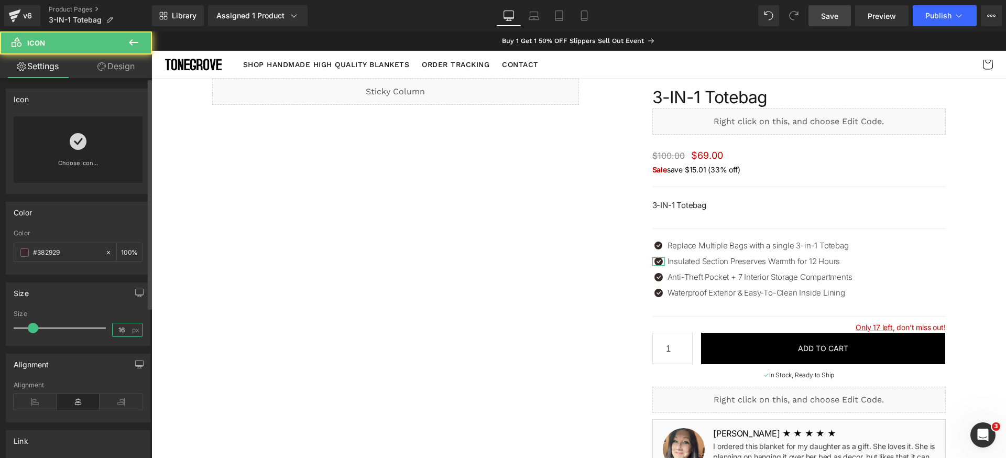
click at [122, 327] on input "16" at bounding box center [122, 329] width 18 height 13
type input "15"
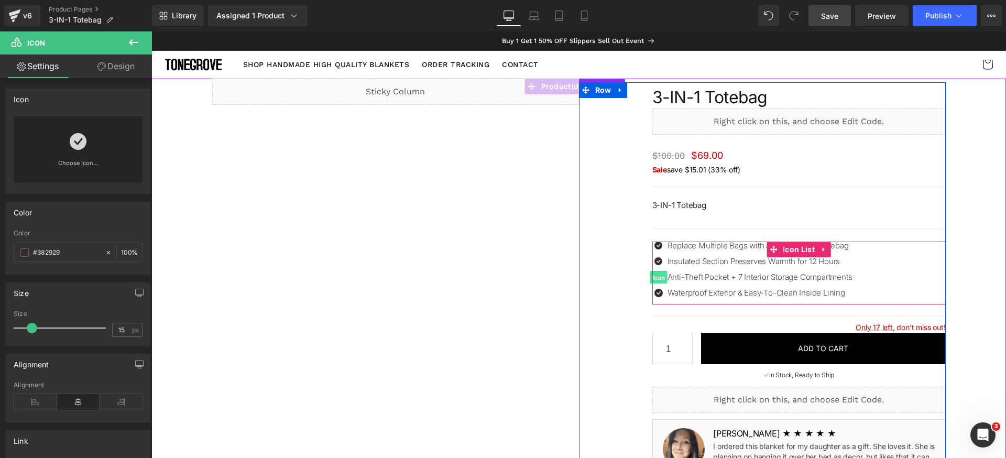
click at [654, 277] on span "Icon" at bounding box center [657, 277] width 17 height 13
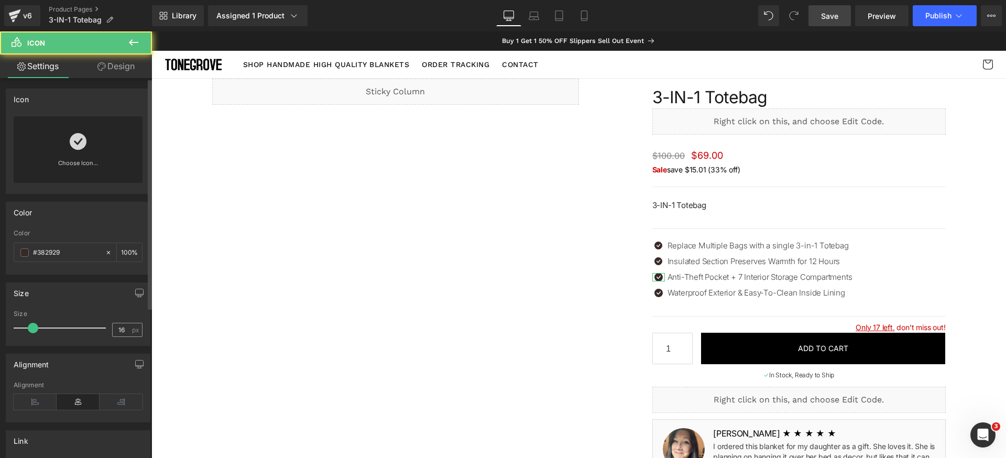
click at [132, 331] on span "px" at bounding box center [136, 329] width 9 height 7
click at [125, 331] on input "16" at bounding box center [122, 329] width 18 height 13
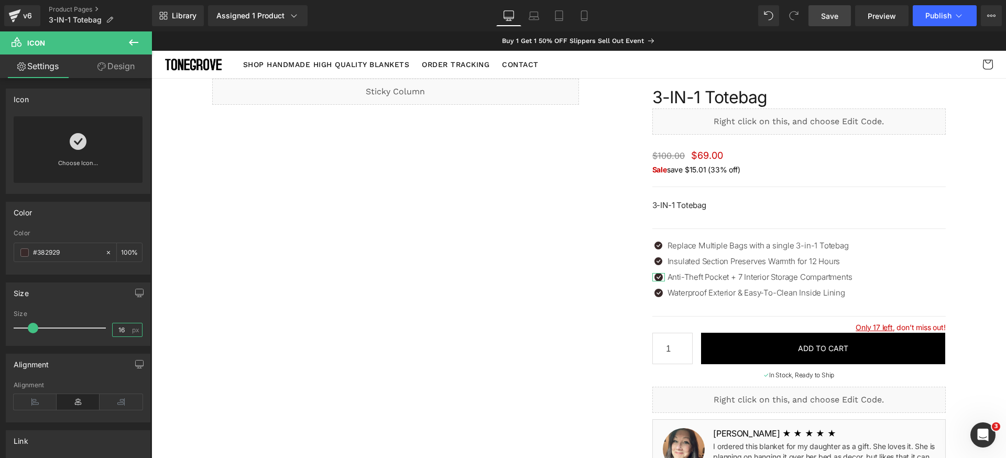
type input "15"
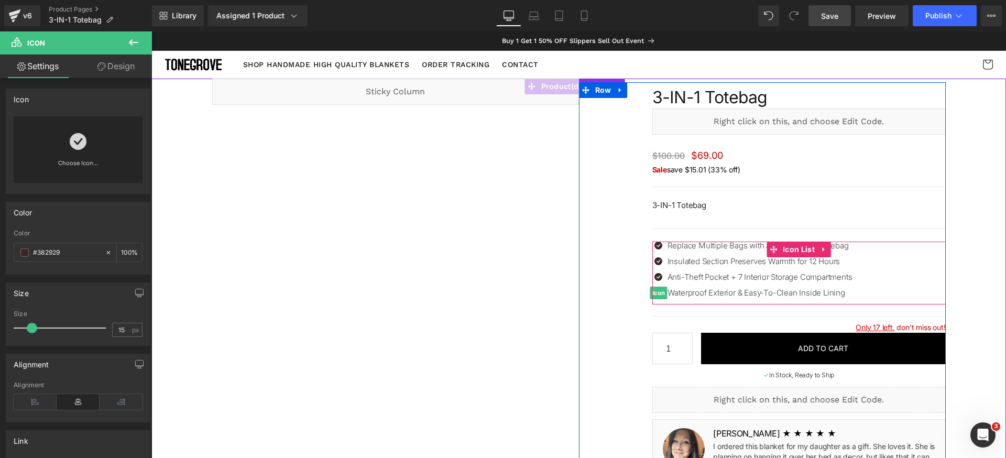
click at [654, 295] on span "Icon" at bounding box center [657, 293] width 17 height 13
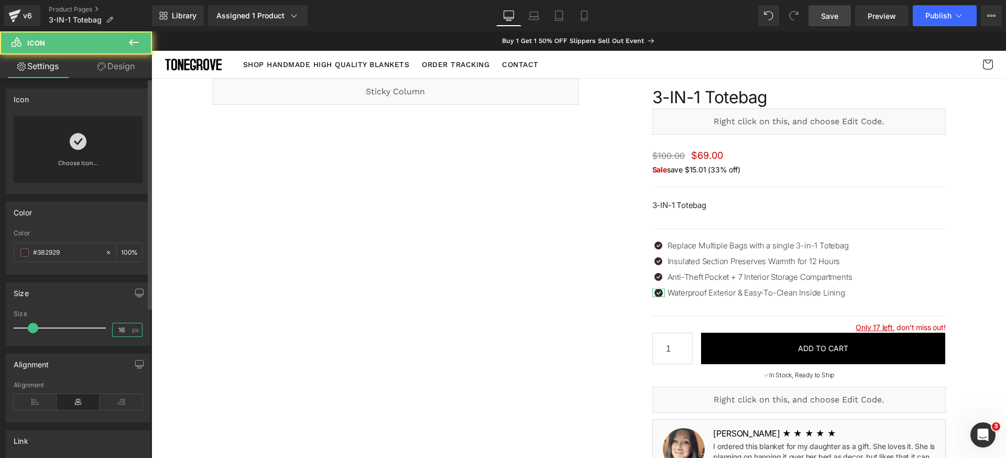
click at [120, 335] on input "16" at bounding box center [122, 329] width 18 height 13
type input "15"
click at [98, 292] on div "Size" at bounding box center [78, 293] width 144 height 20
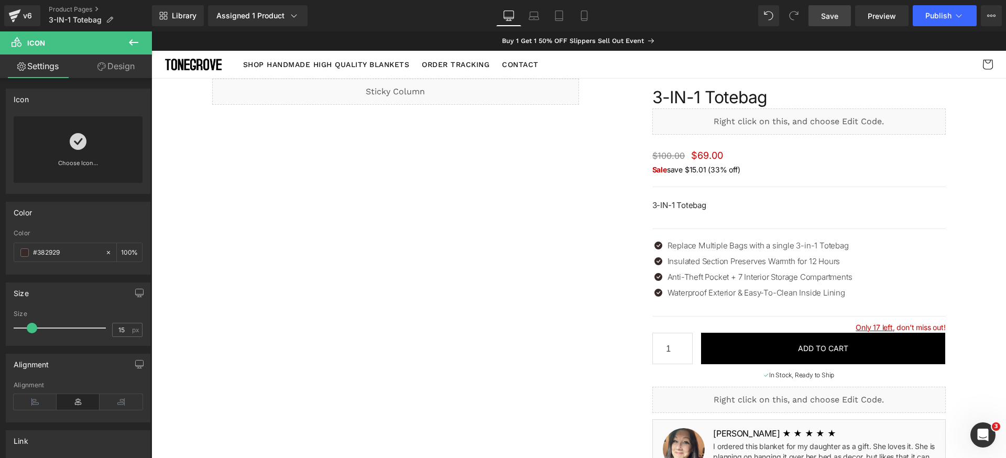
click at [831, 13] on span "Save" at bounding box center [829, 15] width 17 height 11
click at [827, 17] on span "Save" at bounding box center [829, 15] width 17 height 11
click at [842, 18] on link "Save" at bounding box center [829, 15] width 42 height 21
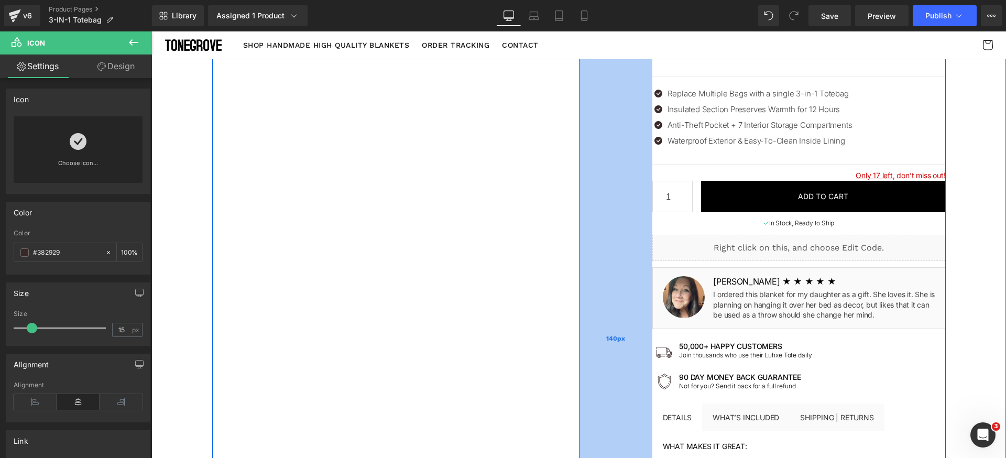
scroll to position [52, 0]
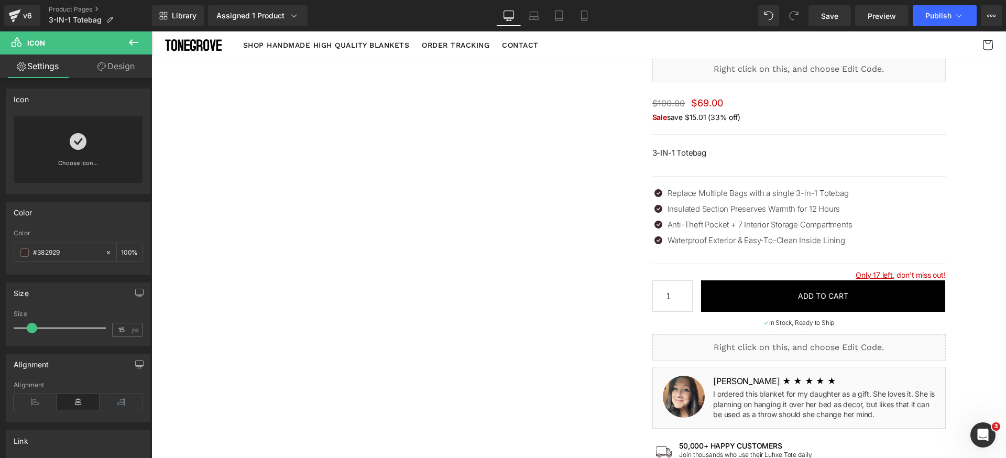
click at [140, 45] on button at bounding box center [133, 42] width 37 height 23
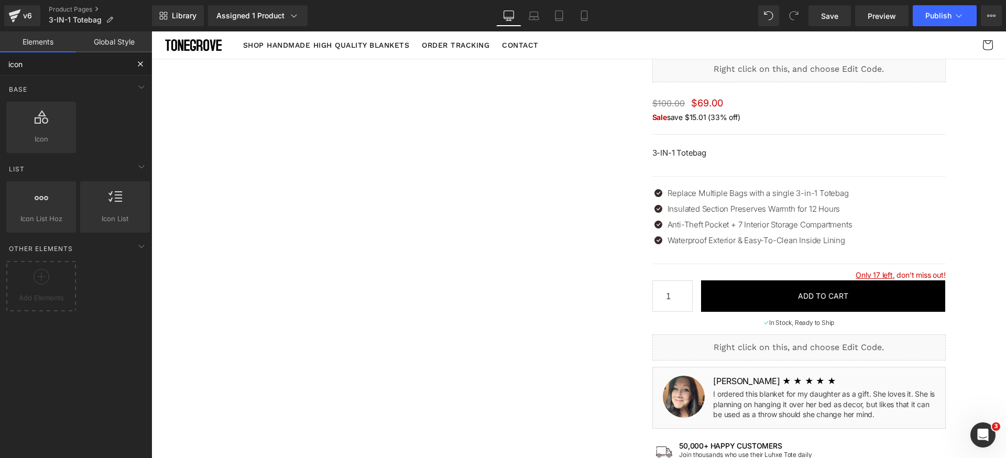
click at [72, 64] on input "icon" at bounding box center [64, 63] width 129 height 23
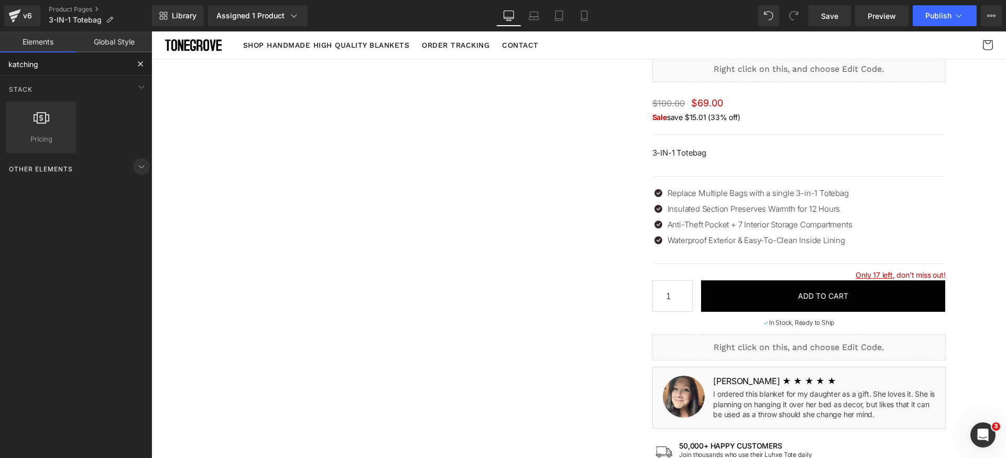
type input "katching"
click at [135, 169] on icon at bounding box center [141, 166] width 13 height 13
click at [139, 164] on icon at bounding box center [141, 166] width 13 height 13
click at [88, 67] on input "katching" at bounding box center [64, 63] width 129 height 23
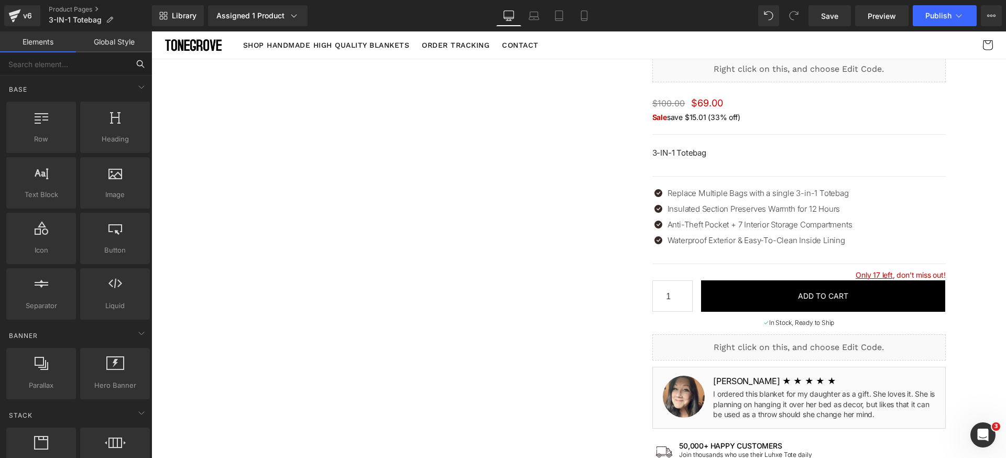
click at [87, 63] on input "text" at bounding box center [64, 63] width 129 height 23
type input "ap"
